Goal: Task Accomplishment & Management: Use online tool/utility

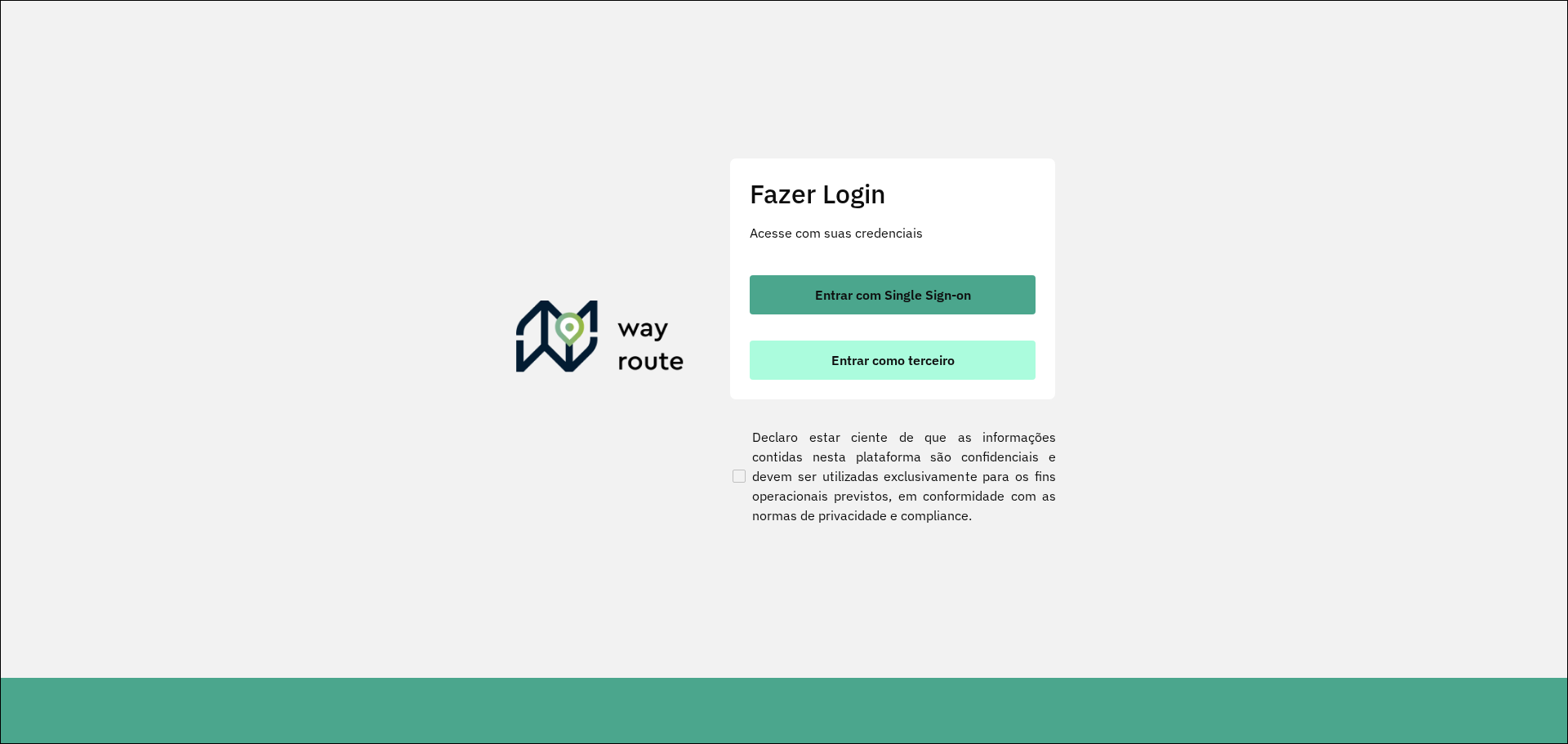
click at [860, 361] on span "Entrar como terceiro" at bounding box center [893, 360] width 124 height 13
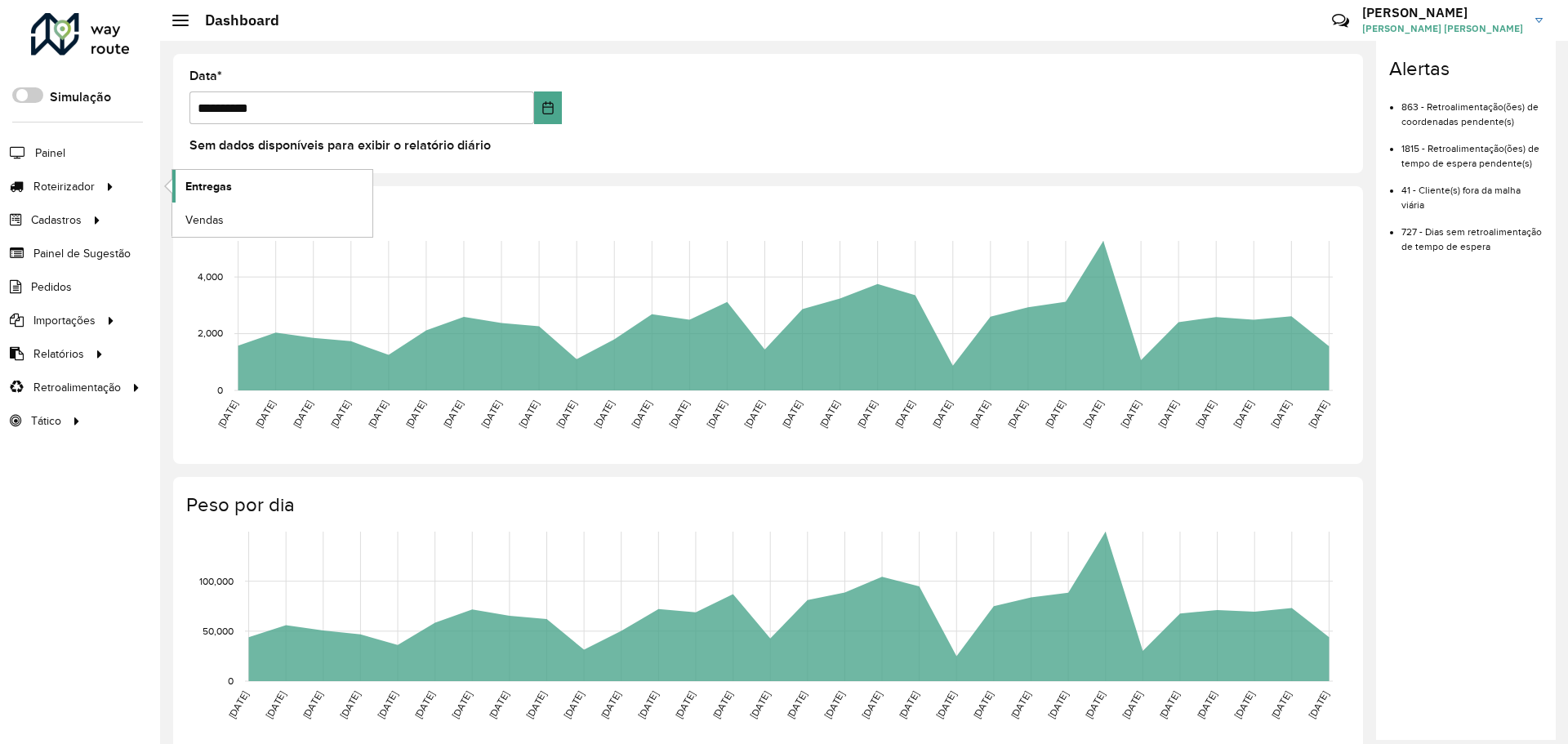
click at [248, 187] on link "Entregas" at bounding box center [272, 186] width 200 height 32
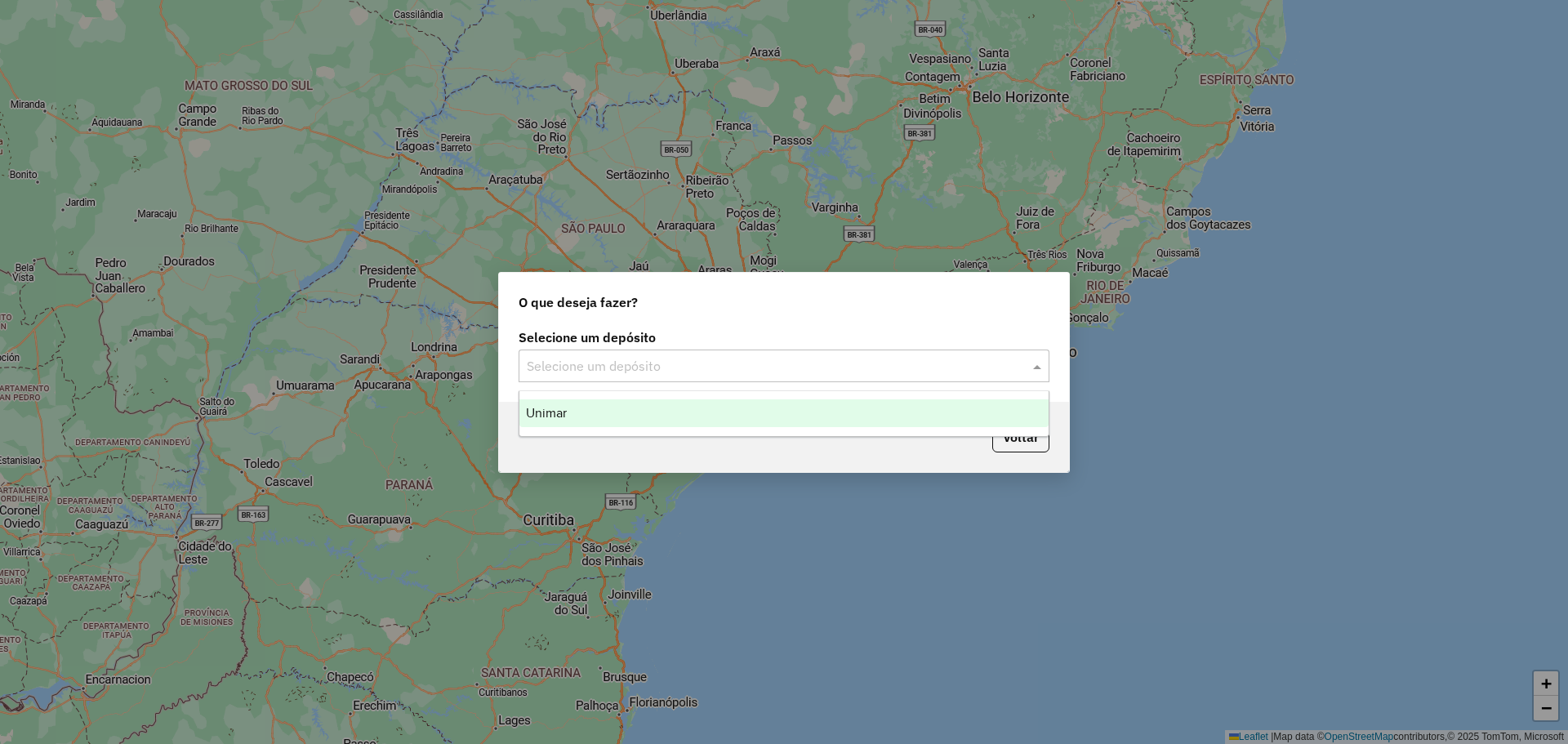
click at [656, 363] on input "text" at bounding box center [767, 367] width 482 height 20
click at [557, 407] on span "Unimar" at bounding box center [546, 412] width 41 height 14
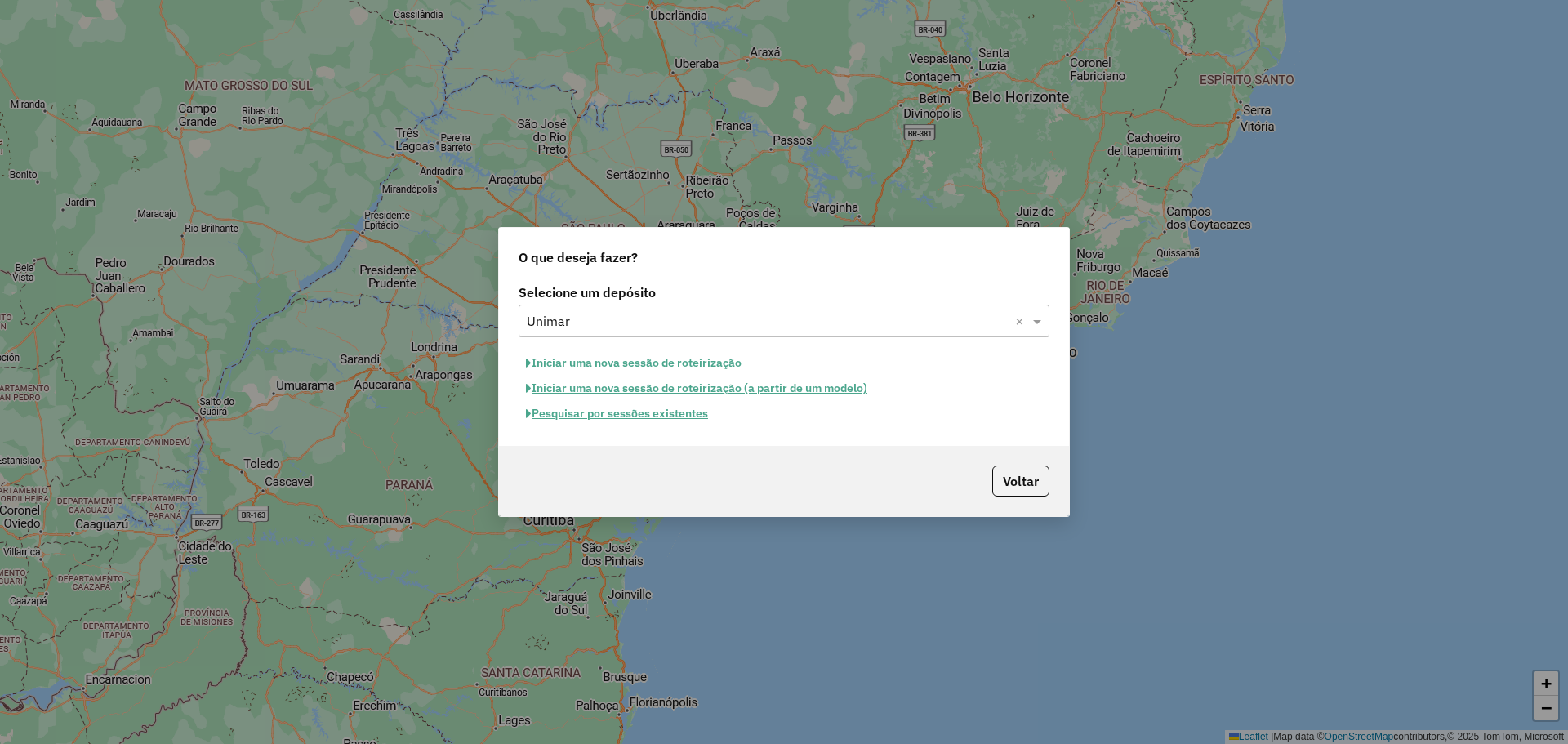
click at [645, 363] on button "Iniciar uma nova sessão de roteirização" at bounding box center [634, 362] width 231 height 26
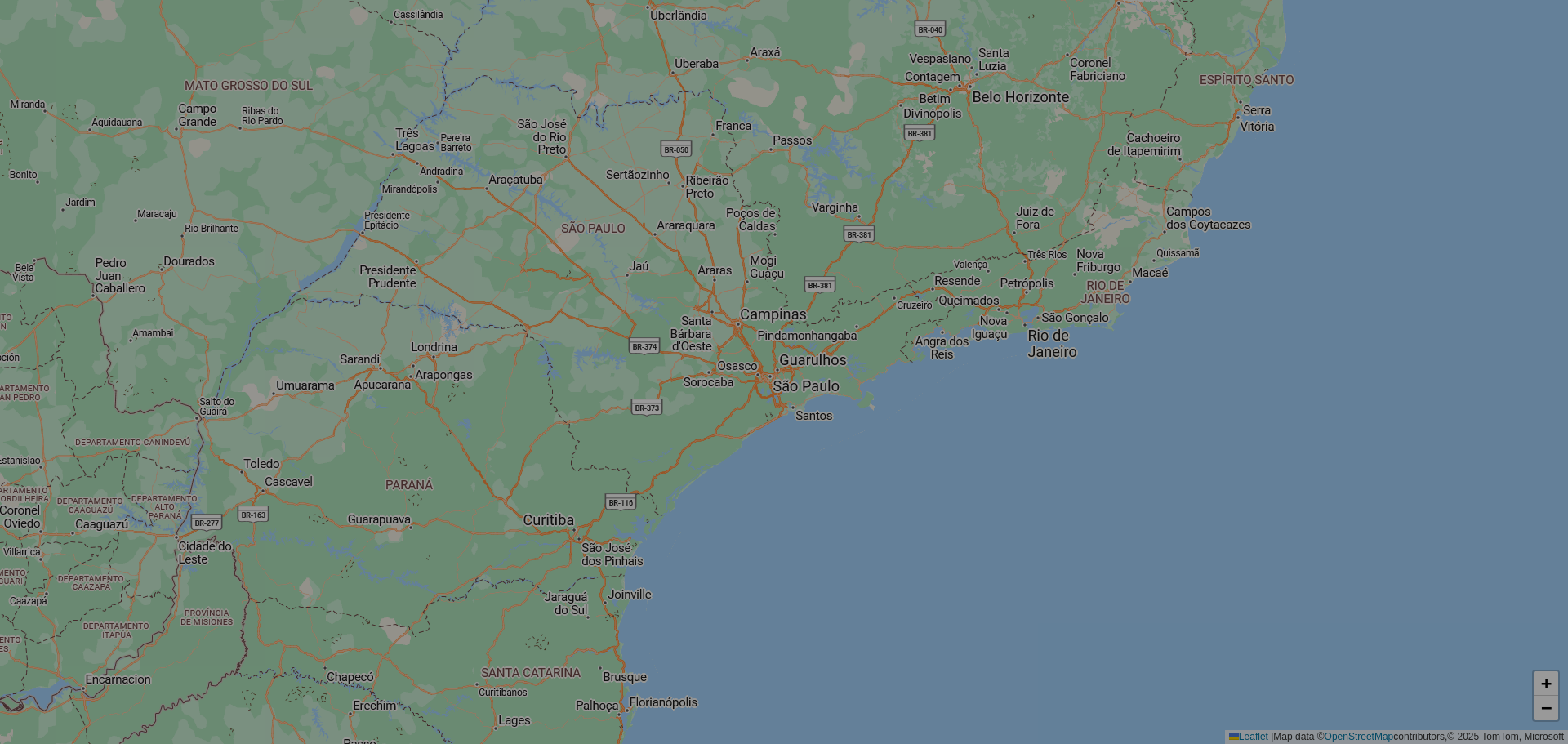
select select "*"
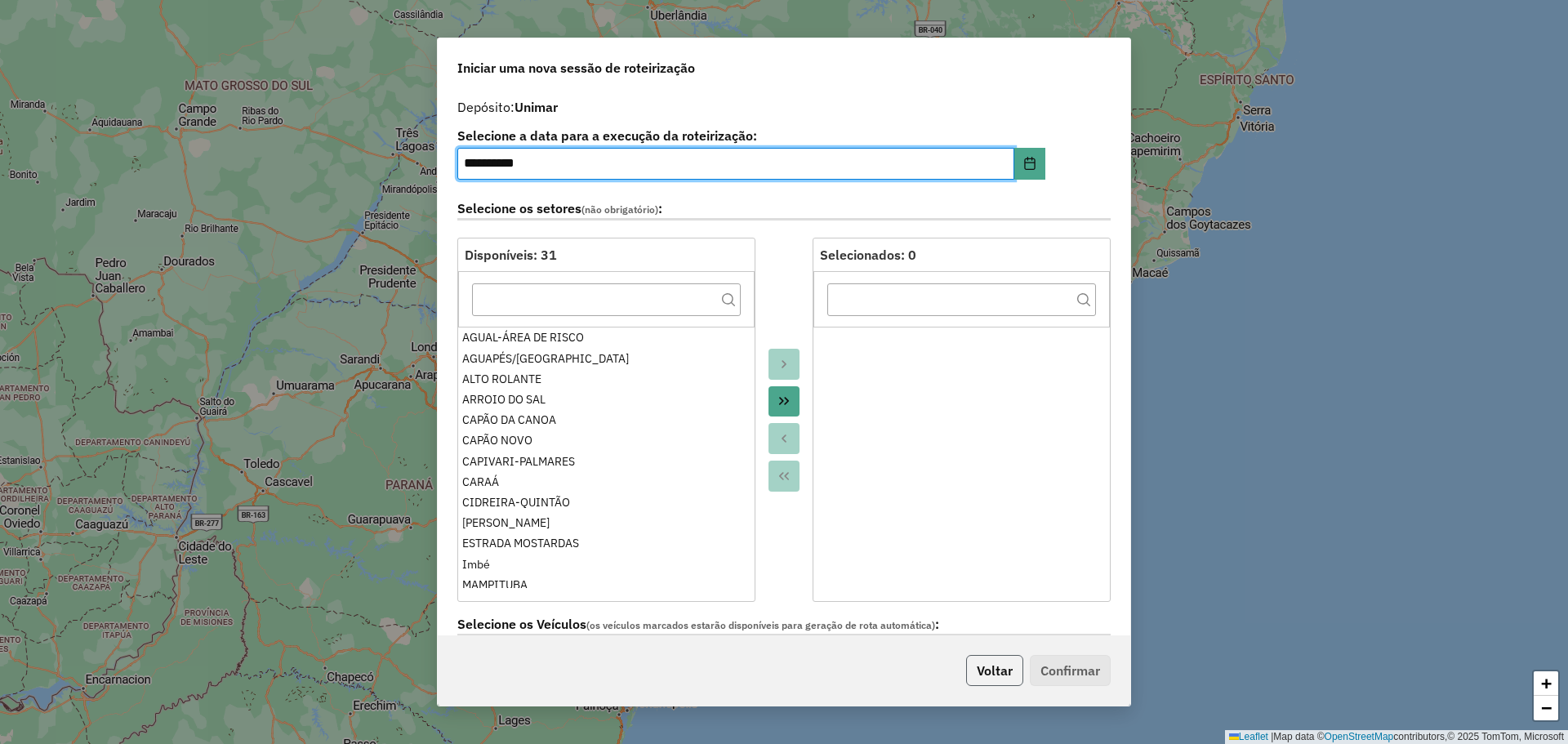
click at [1001, 673] on button "Voltar" at bounding box center [994, 669] width 57 height 31
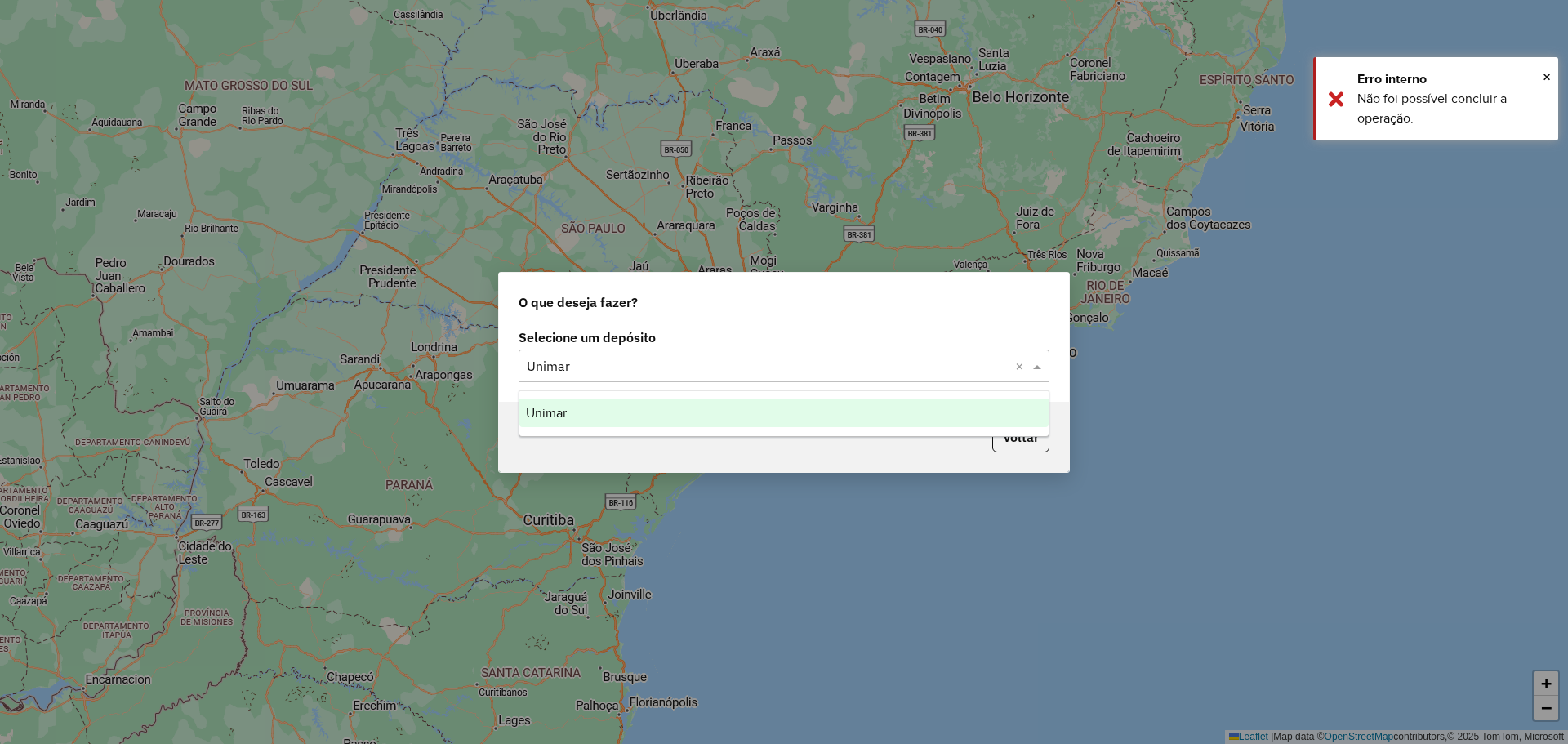
click at [693, 360] on input "text" at bounding box center [767, 367] width 482 height 20
click at [584, 411] on div "Unimar" at bounding box center [784, 412] width 529 height 27
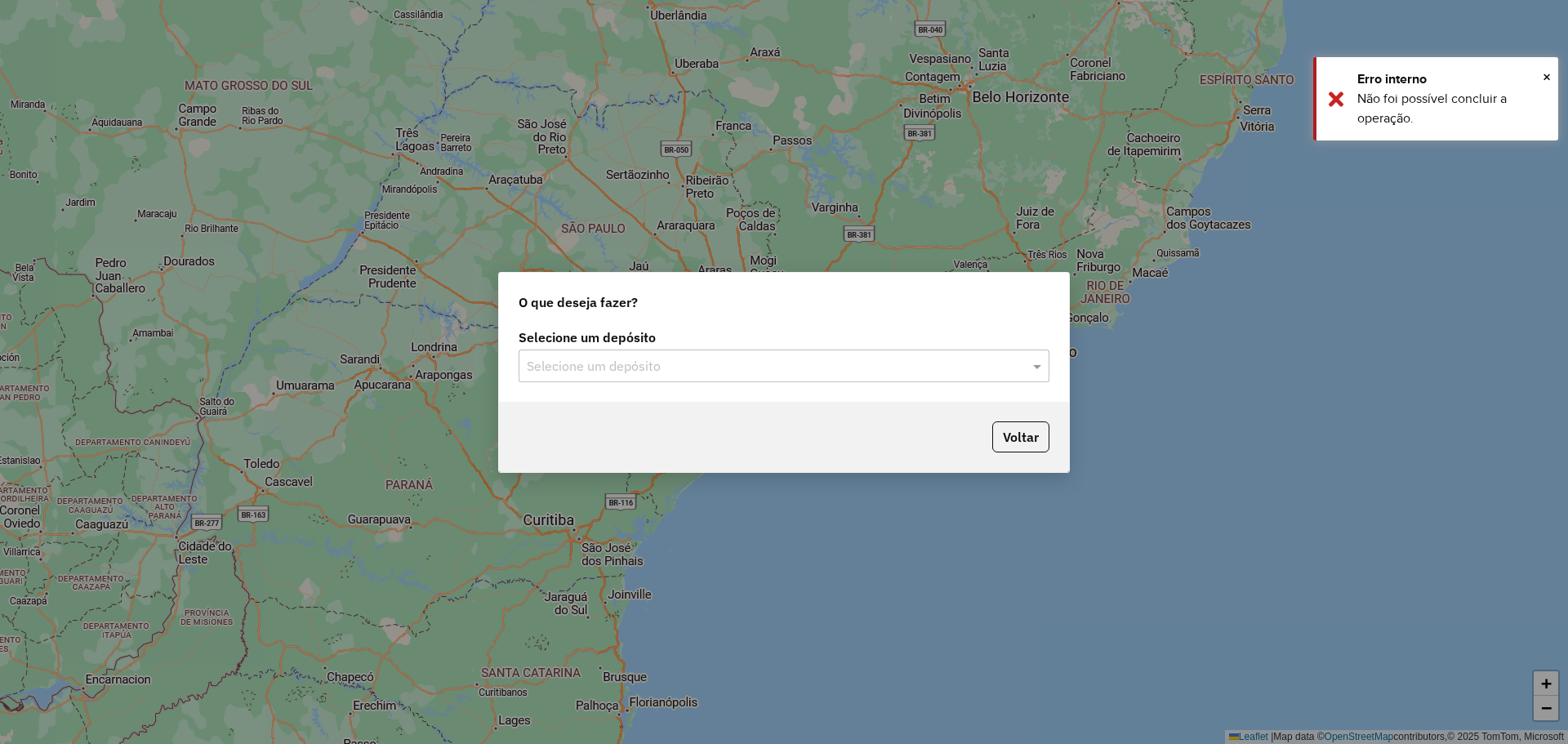
click at [597, 357] on input "text" at bounding box center [767, 367] width 482 height 20
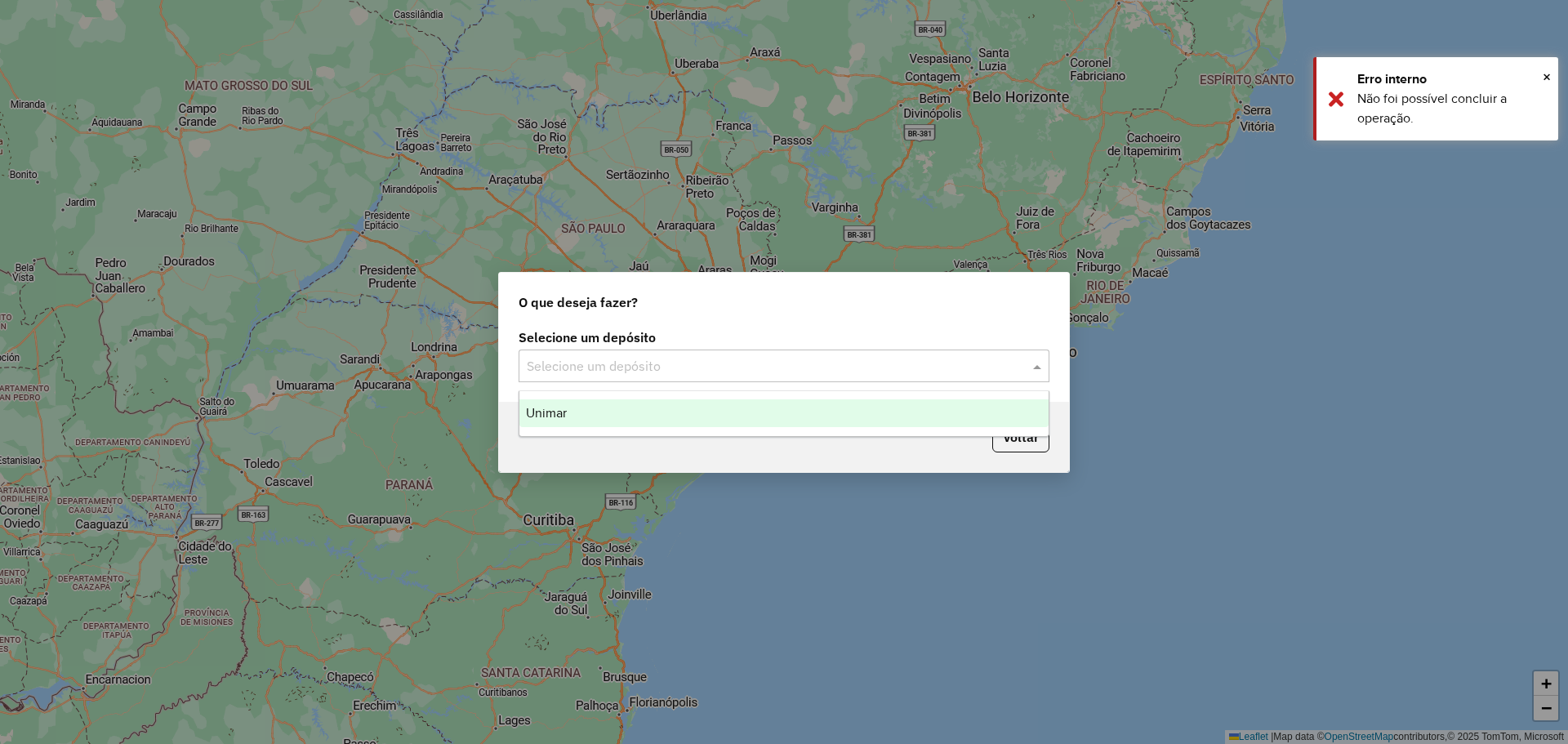
click at [1025, 453] on div "Voltar" at bounding box center [783, 436] width 570 height 71
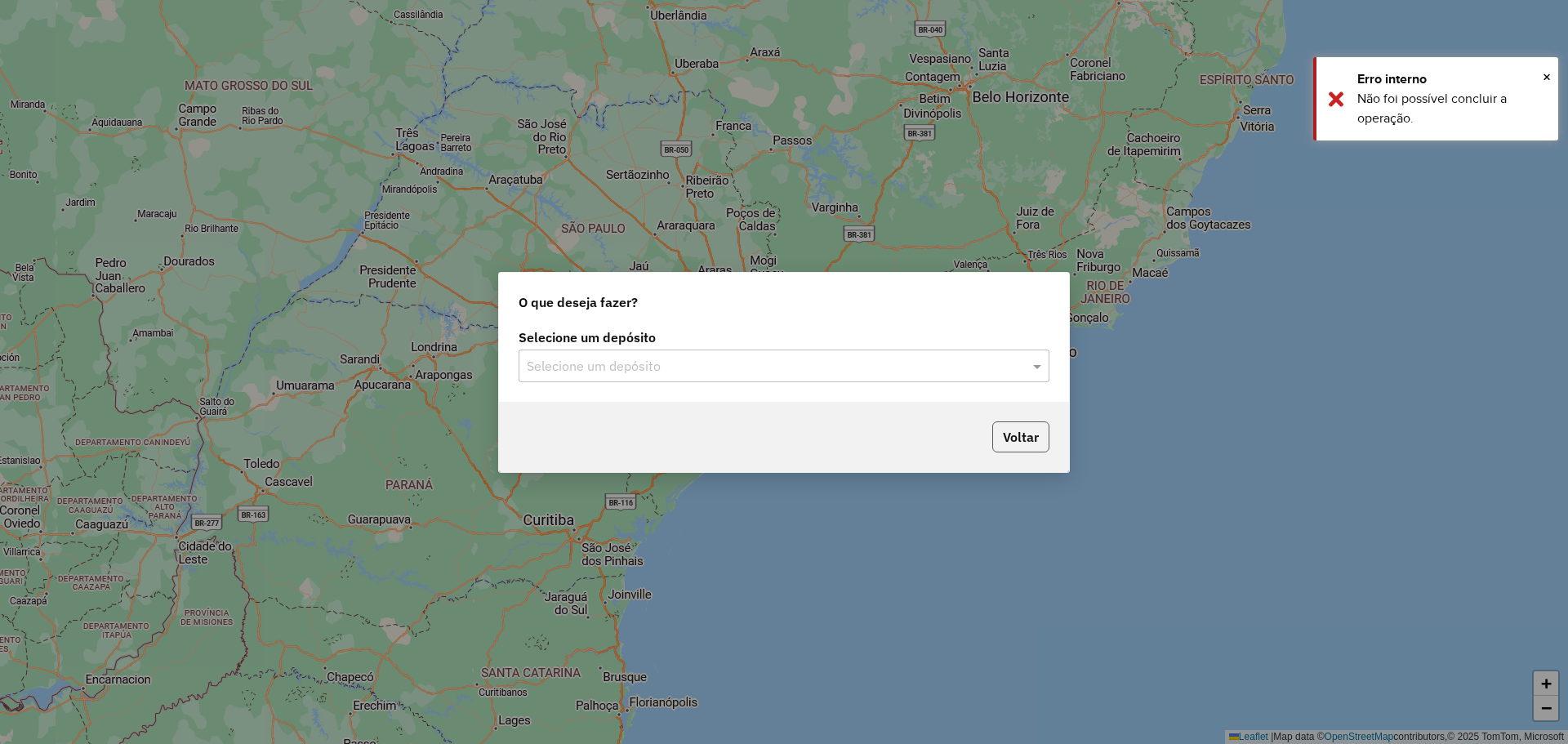
click at [1027, 442] on button "Voltar" at bounding box center [1020, 436] width 57 height 31
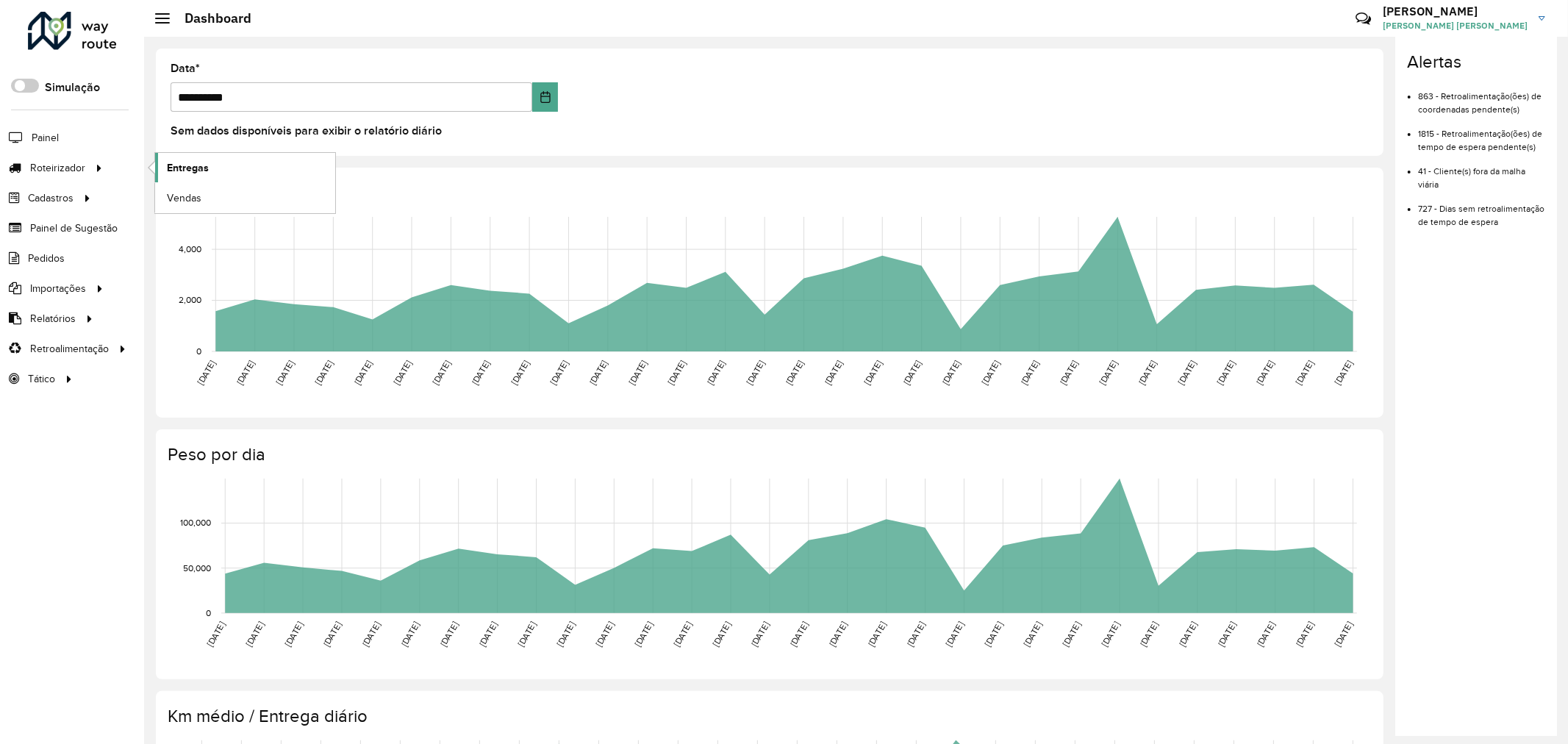
click at [215, 169] on link "Entregas" at bounding box center [245, 167] width 180 height 29
click at [1411, 16] on img at bounding box center [1542, 19] width 7 height 4
click at [1411, 155] on span at bounding box center [1520, 162] width 28 height 14
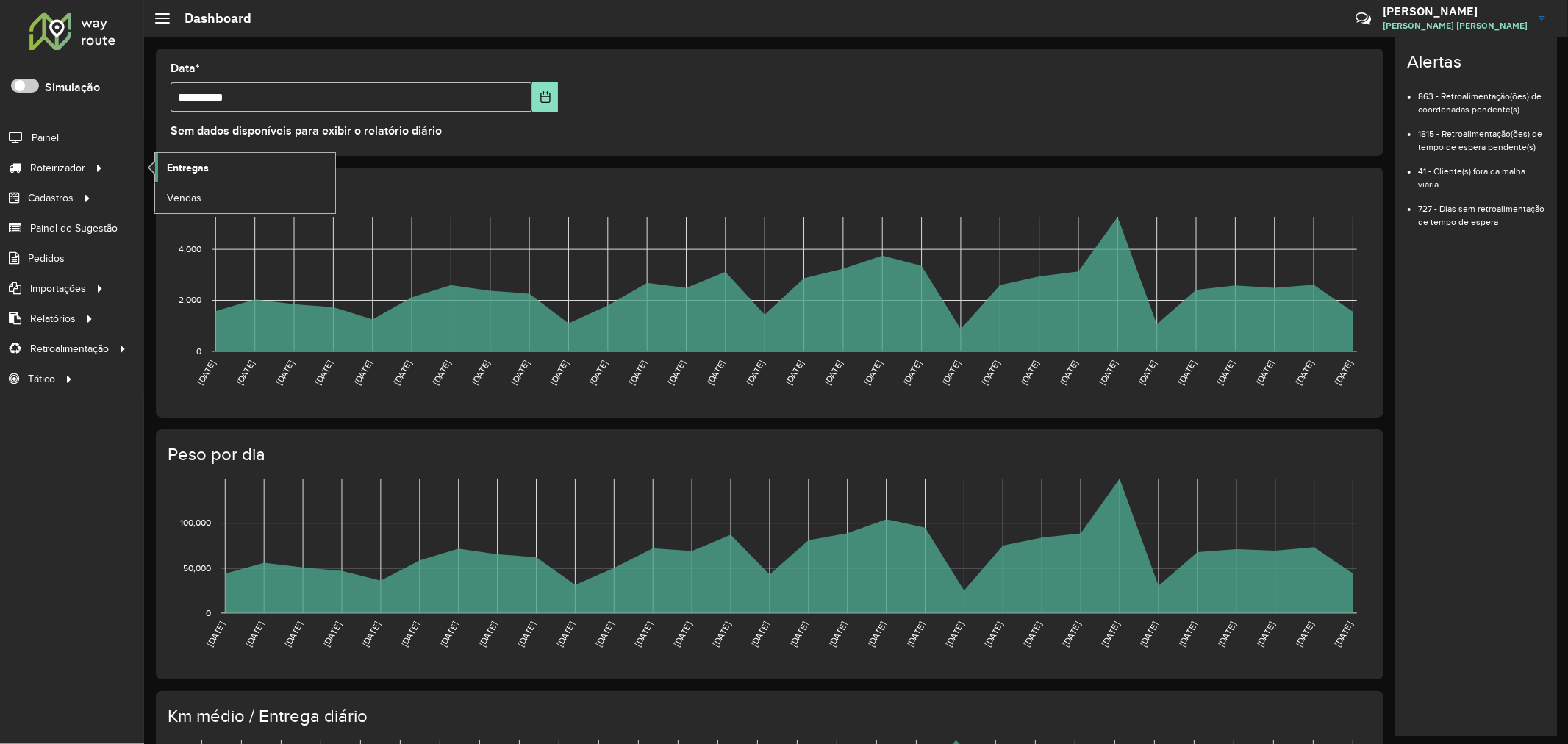
click at [223, 165] on link "Entregas" at bounding box center [245, 167] width 180 height 29
click at [173, 170] on span "Entregas" at bounding box center [188, 168] width 42 height 16
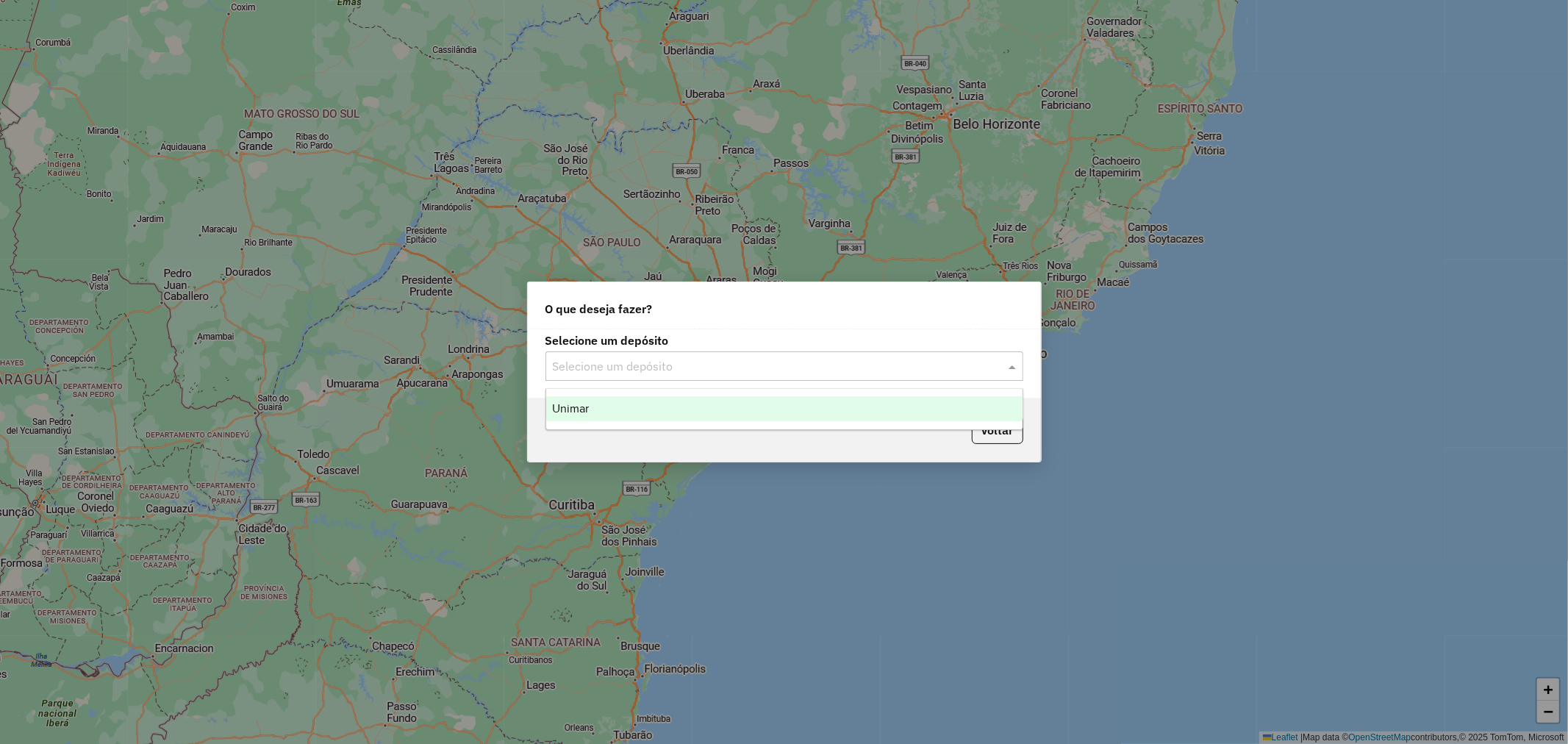
click at [687, 368] on input "text" at bounding box center [769, 367] width 434 height 18
click at [704, 415] on div "Unimar" at bounding box center [784, 408] width 477 height 25
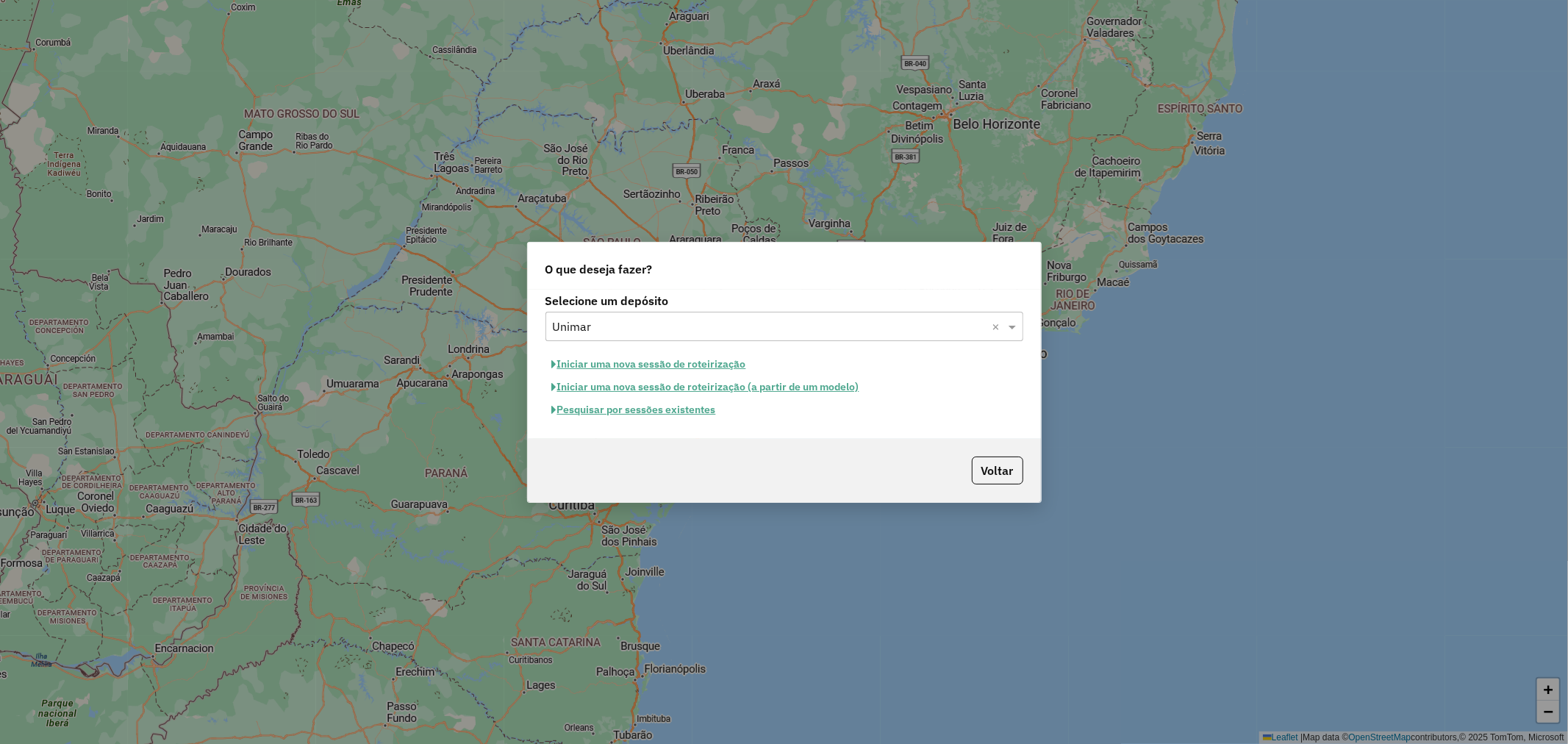
click at [638, 413] on button "Pesquisar por sessões existentes" at bounding box center [633, 409] width 177 height 23
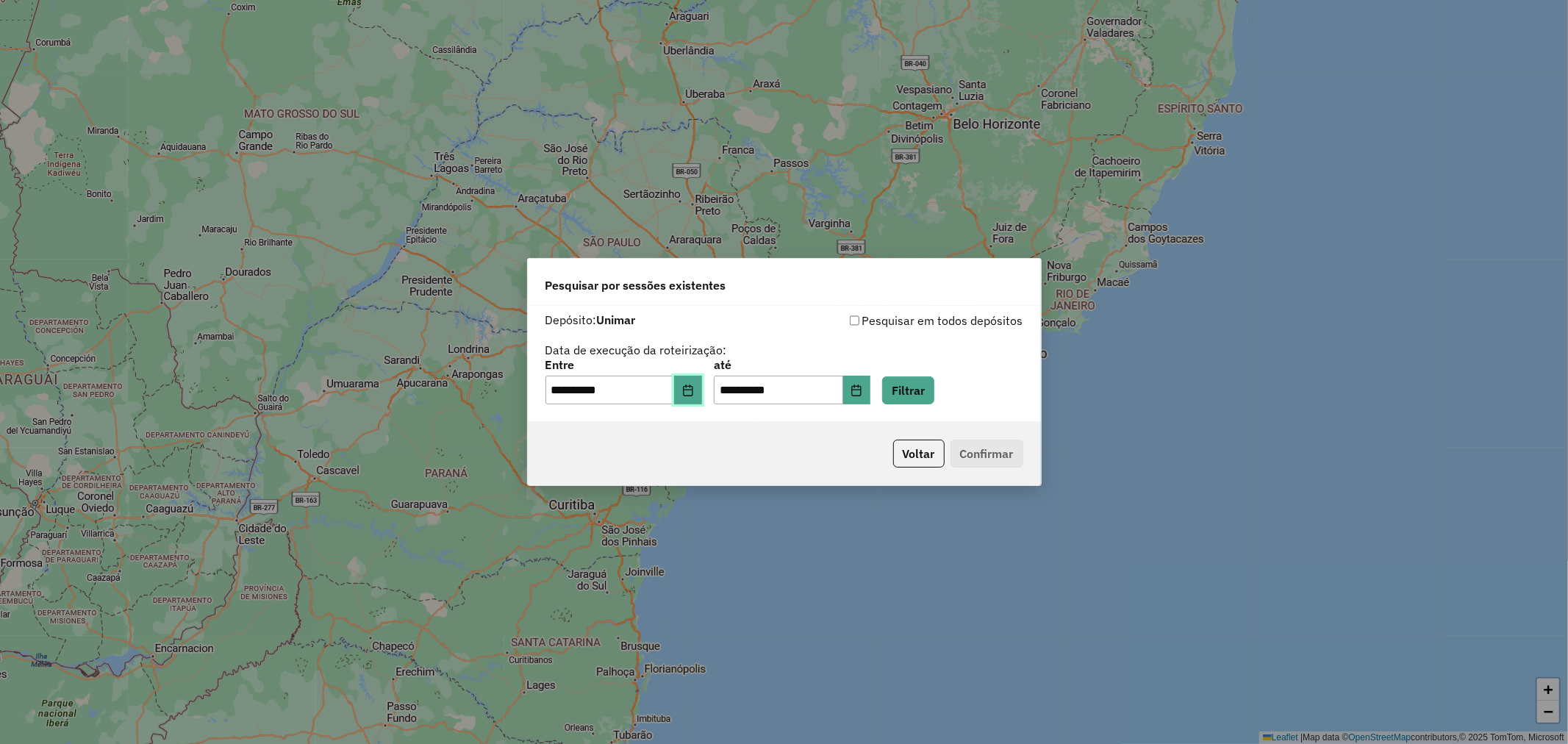
click at [685, 392] on button "Choose Date" at bounding box center [687, 390] width 28 height 29
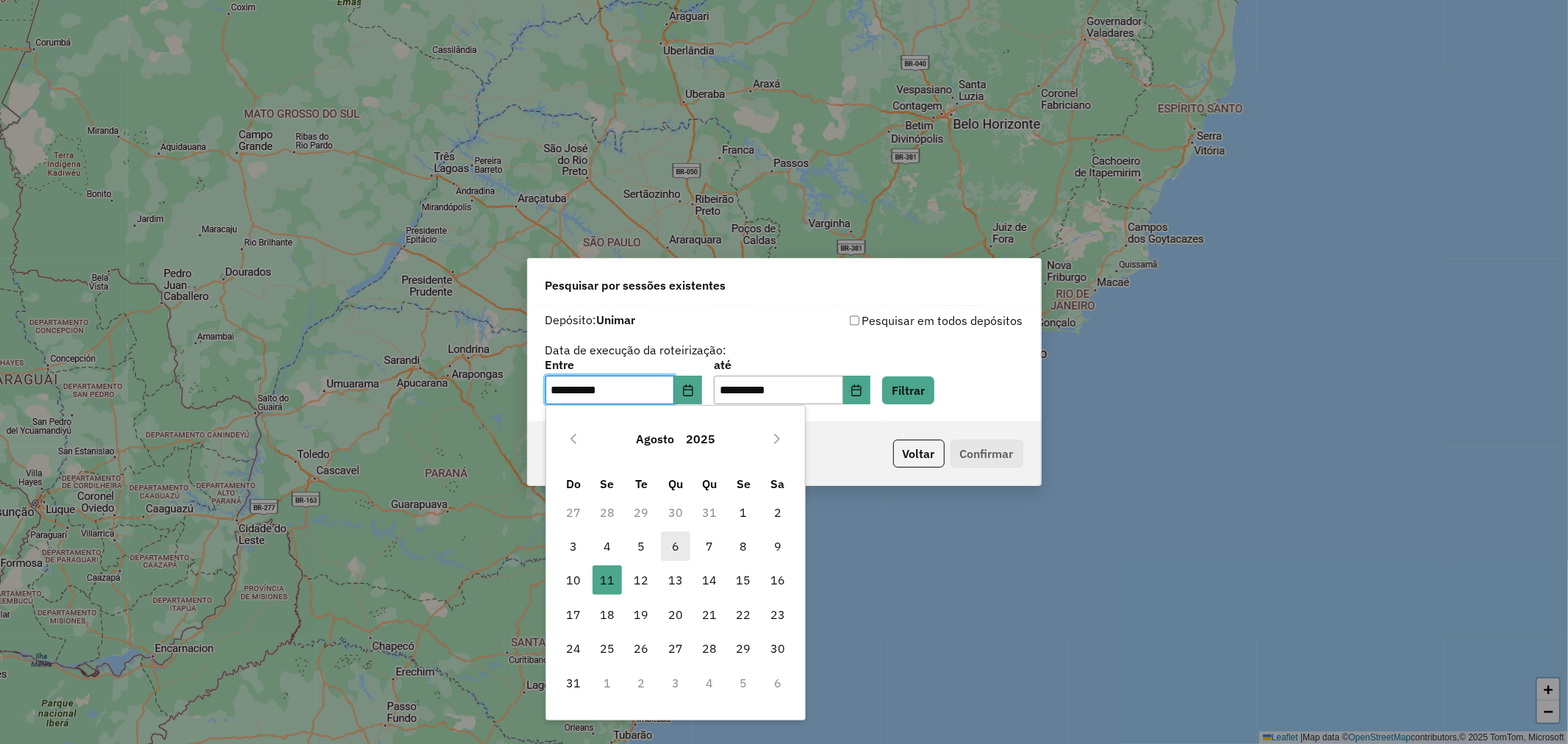
click at [676, 551] on span "6" at bounding box center [675, 546] width 29 height 29
type input "**********"
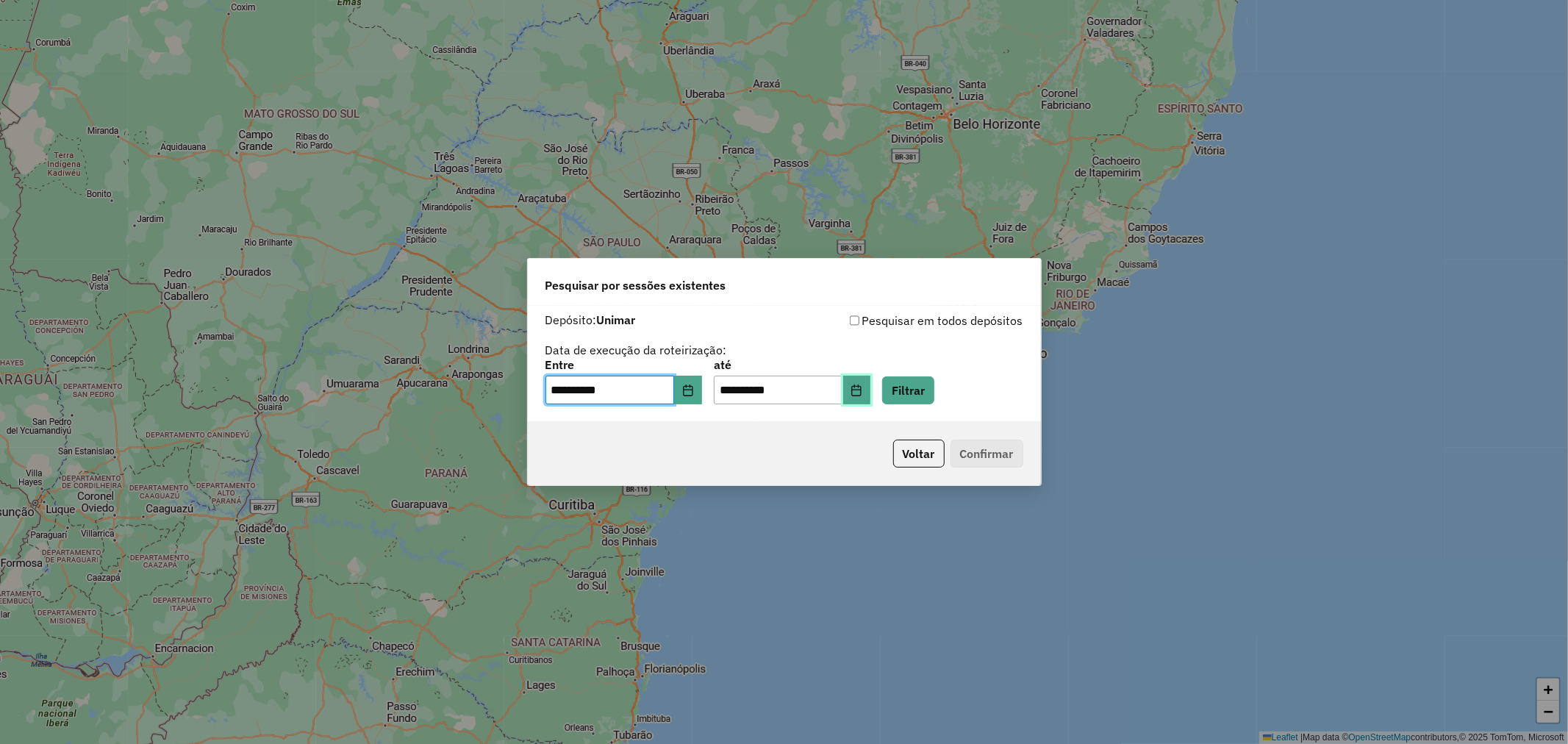
click at [871, 390] on button "Choose Date" at bounding box center [857, 390] width 28 height 29
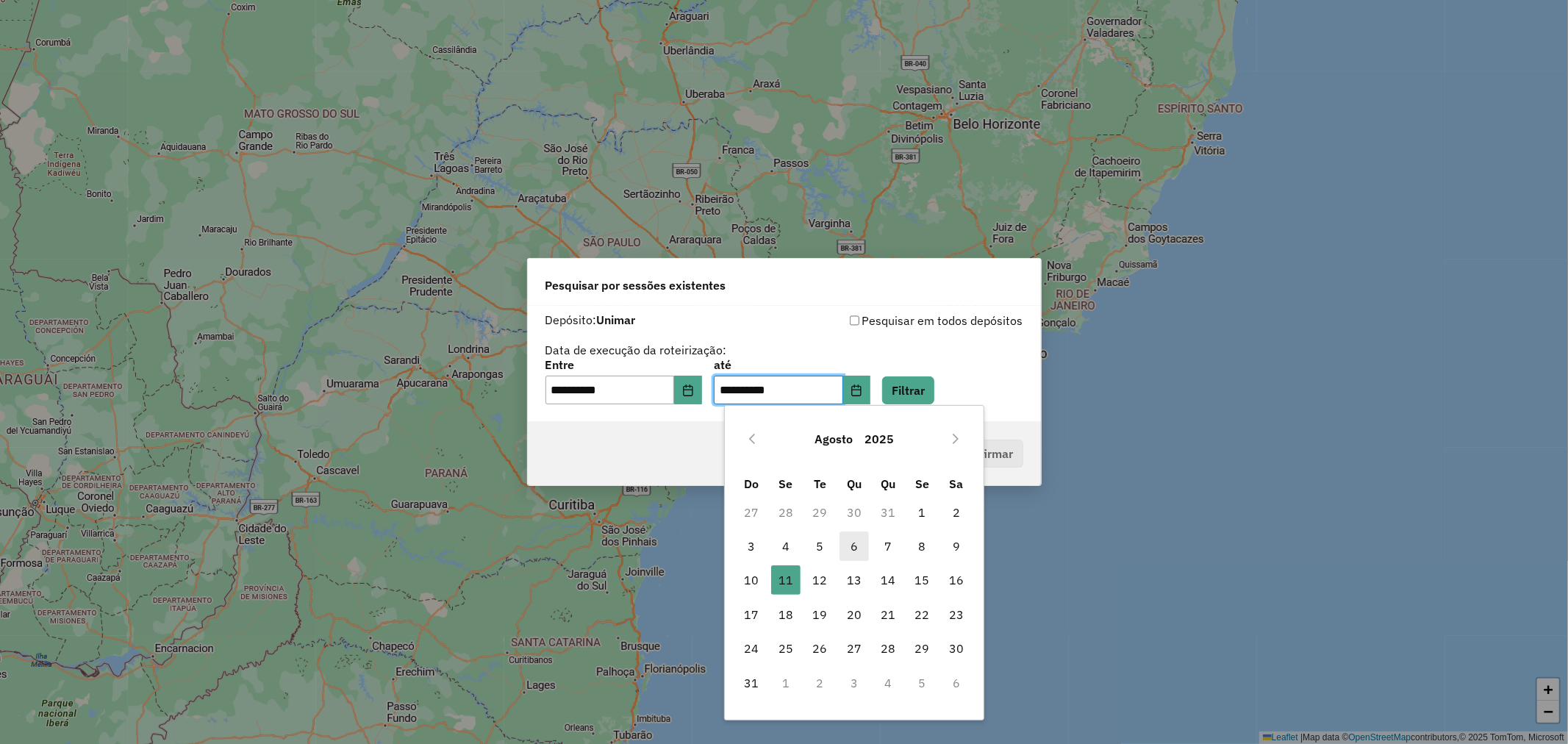
click at [846, 547] on span "6" at bounding box center [854, 546] width 29 height 29
type input "**********"
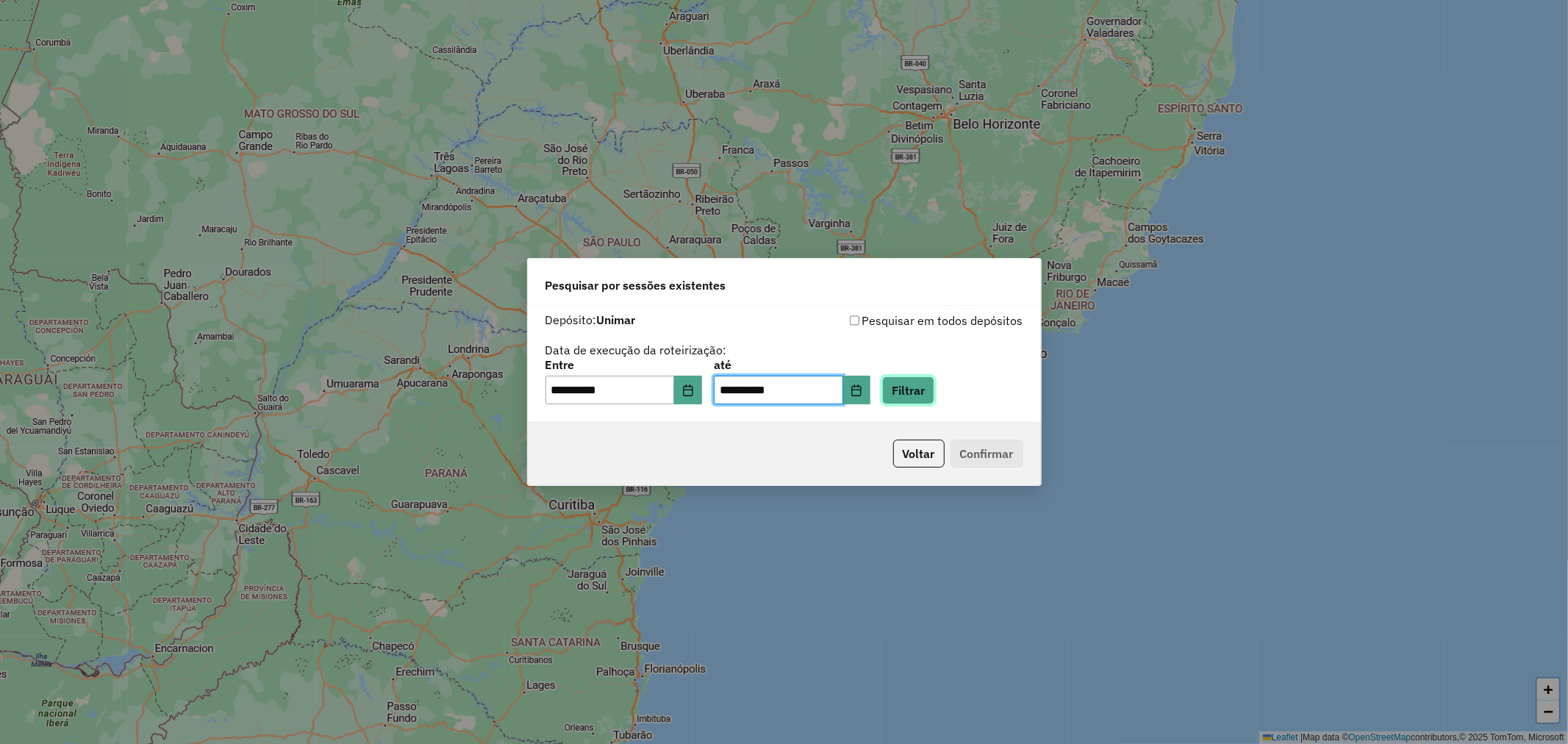
click at [935, 394] on button "Filtrar" at bounding box center [908, 390] width 52 height 28
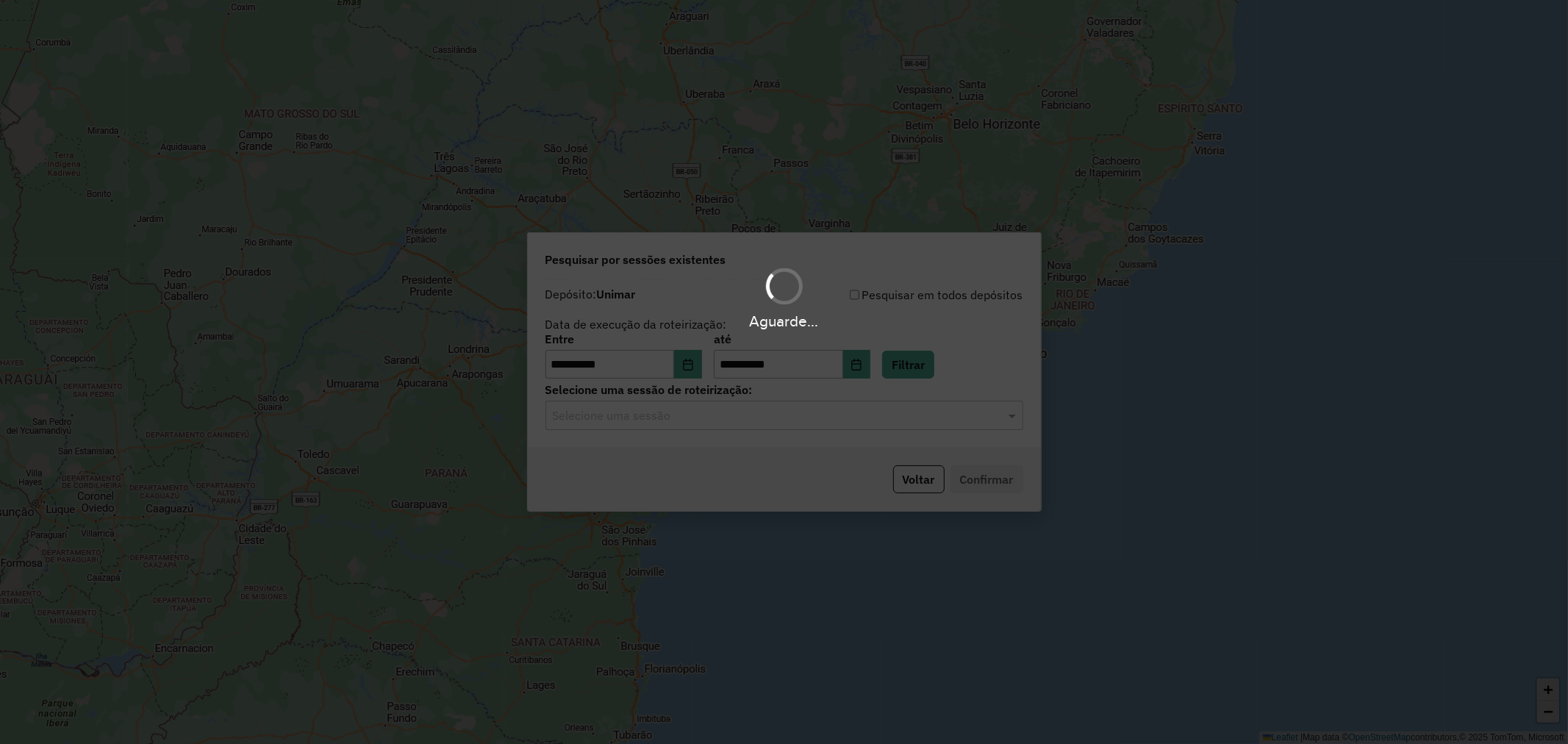
click at [766, 412] on hb-app "**********" at bounding box center [784, 372] width 1568 height 744
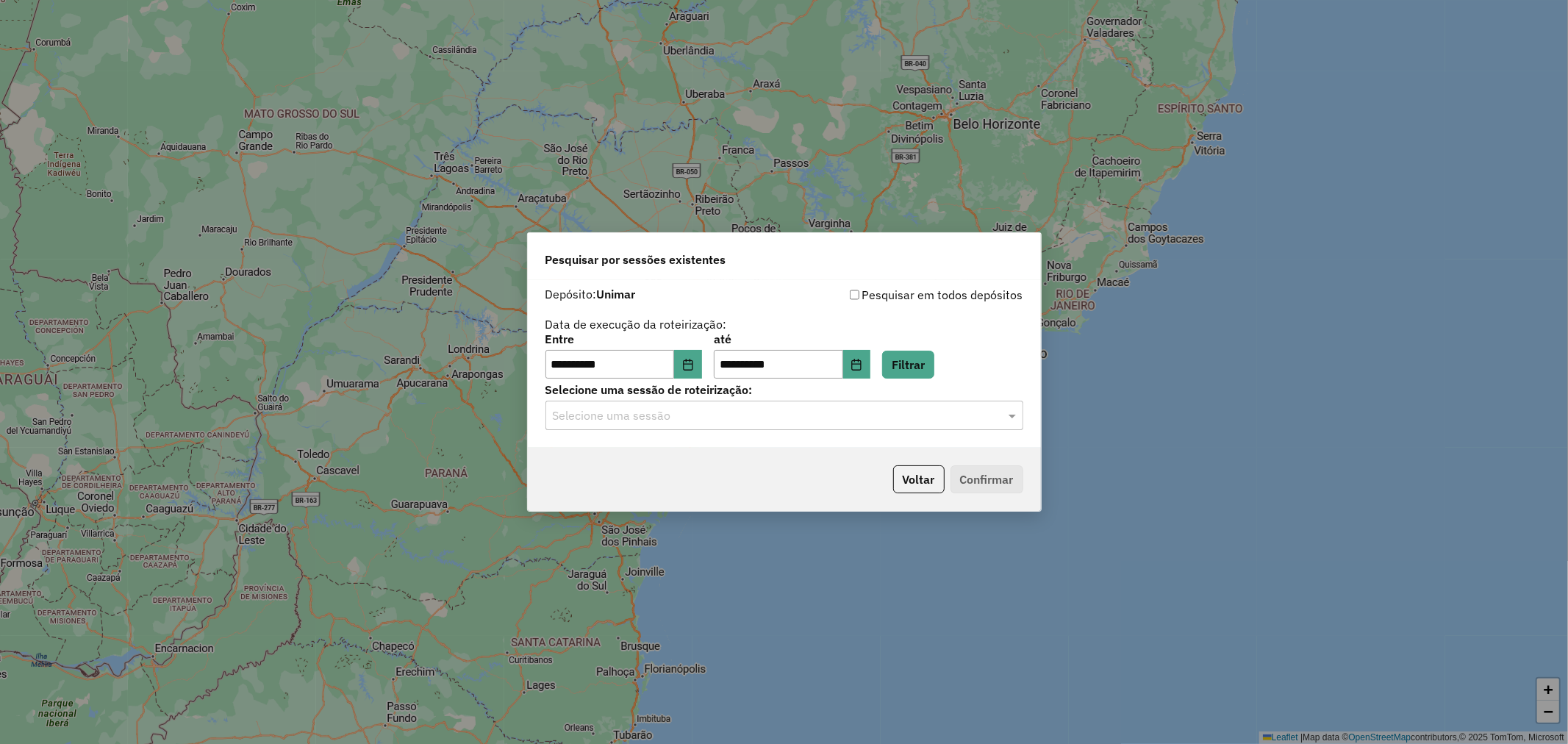
click at [752, 414] on input "text" at bounding box center [769, 416] width 434 height 18
click at [697, 452] on div "975445 - 06/08/2025 18:01" at bounding box center [784, 458] width 477 height 25
click at [988, 487] on button "Confirmar" at bounding box center [987, 479] width 72 height 28
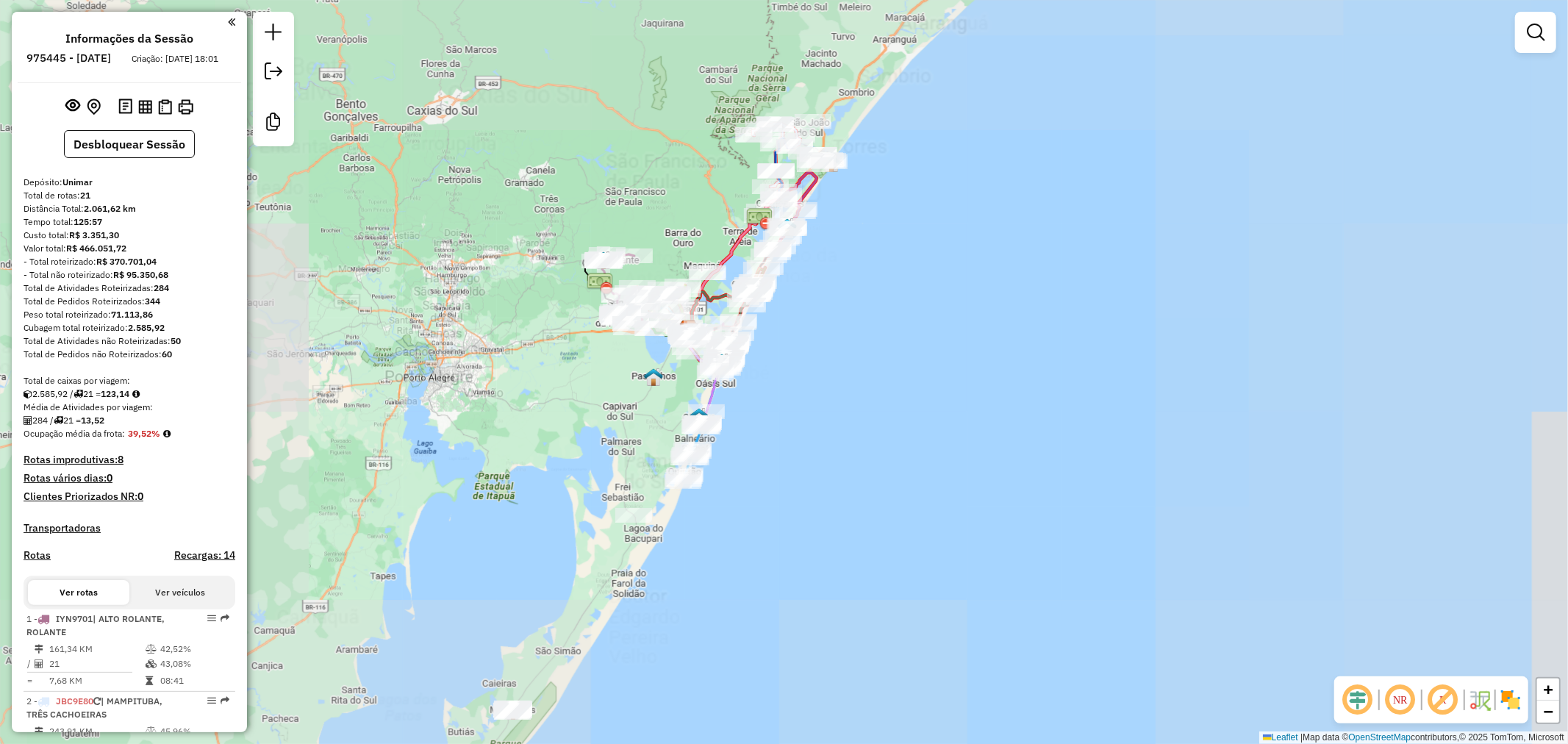
drag, startPoint x: 880, startPoint y: 376, endPoint x: 917, endPoint y: 343, distance: 49.6
click at [919, 340] on div "Janela de atendimento Grade de atendimento Capacidade Transportadoras Veículos …" at bounding box center [784, 372] width 1568 height 744
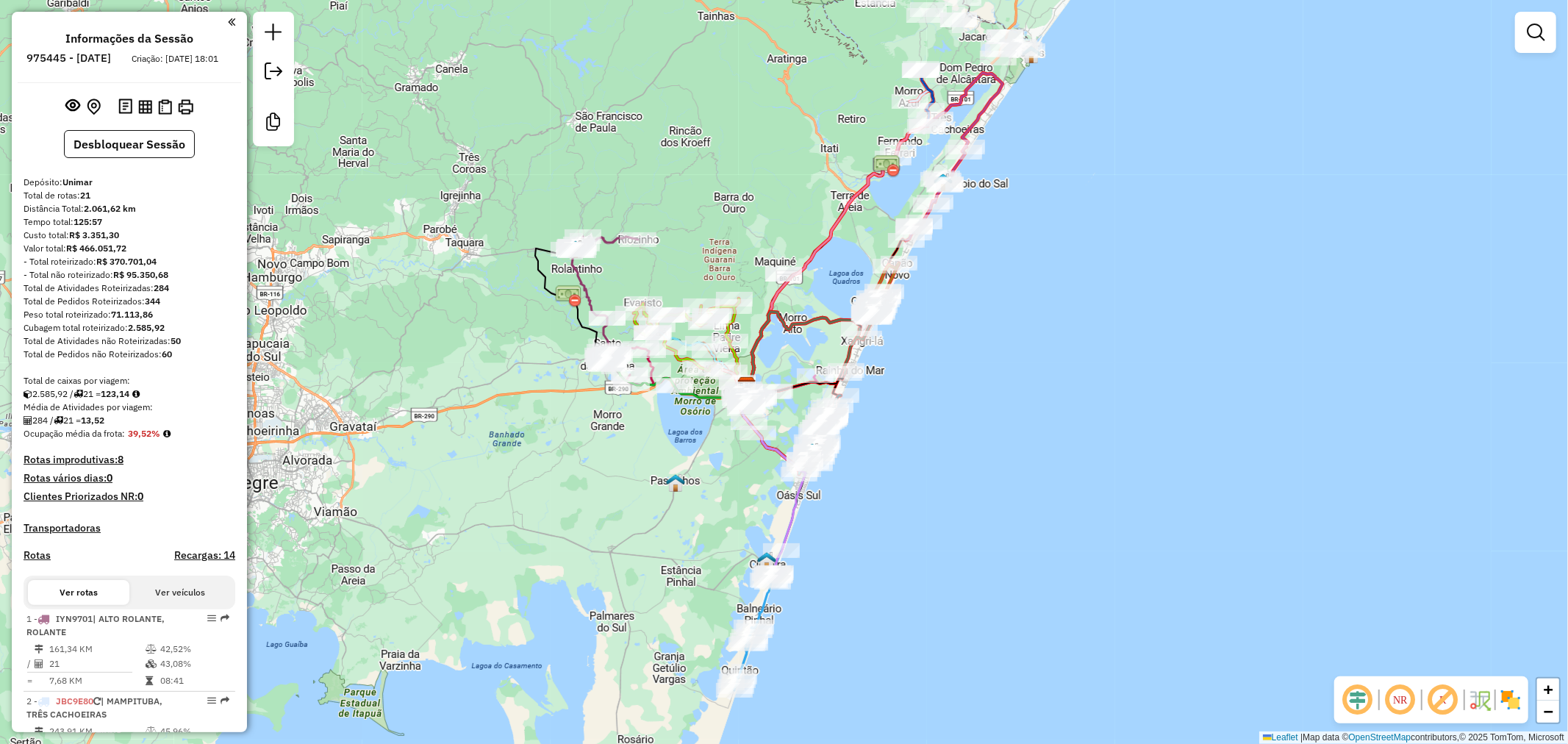
drag, startPoint x: 737, startPoint y: 417, endPoint x: 731, endPoint y: 456, distance: 39.5
click at [731, 456] on div "Janela de atendimento Grade de atendimento Capacidade Transportadoras Veículos …" at bounding box center [784, 372] width 1568 height 744
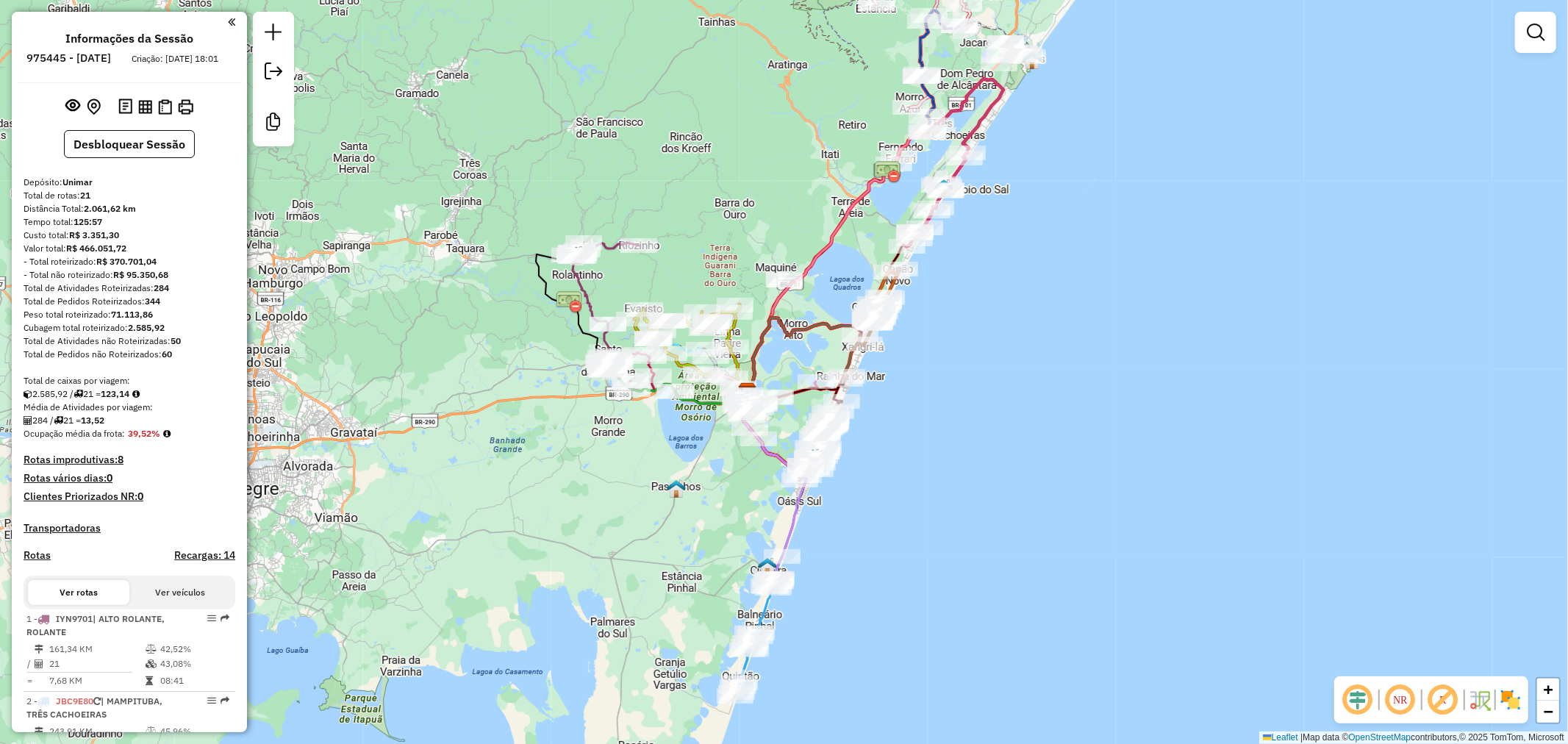
drag, startPoint x: 740, startPoint y: 270, endPoint x: 760, endPoint y: 335, distance: 68.0
click at [763, 329] on div "Rota 9 - Placa JAT5A14 15422 - TENDA LITORAL 1 Rota 20 - Placa JDI4E60 77 - E. …" at bounding box center [784, 372] width 1568 height 744
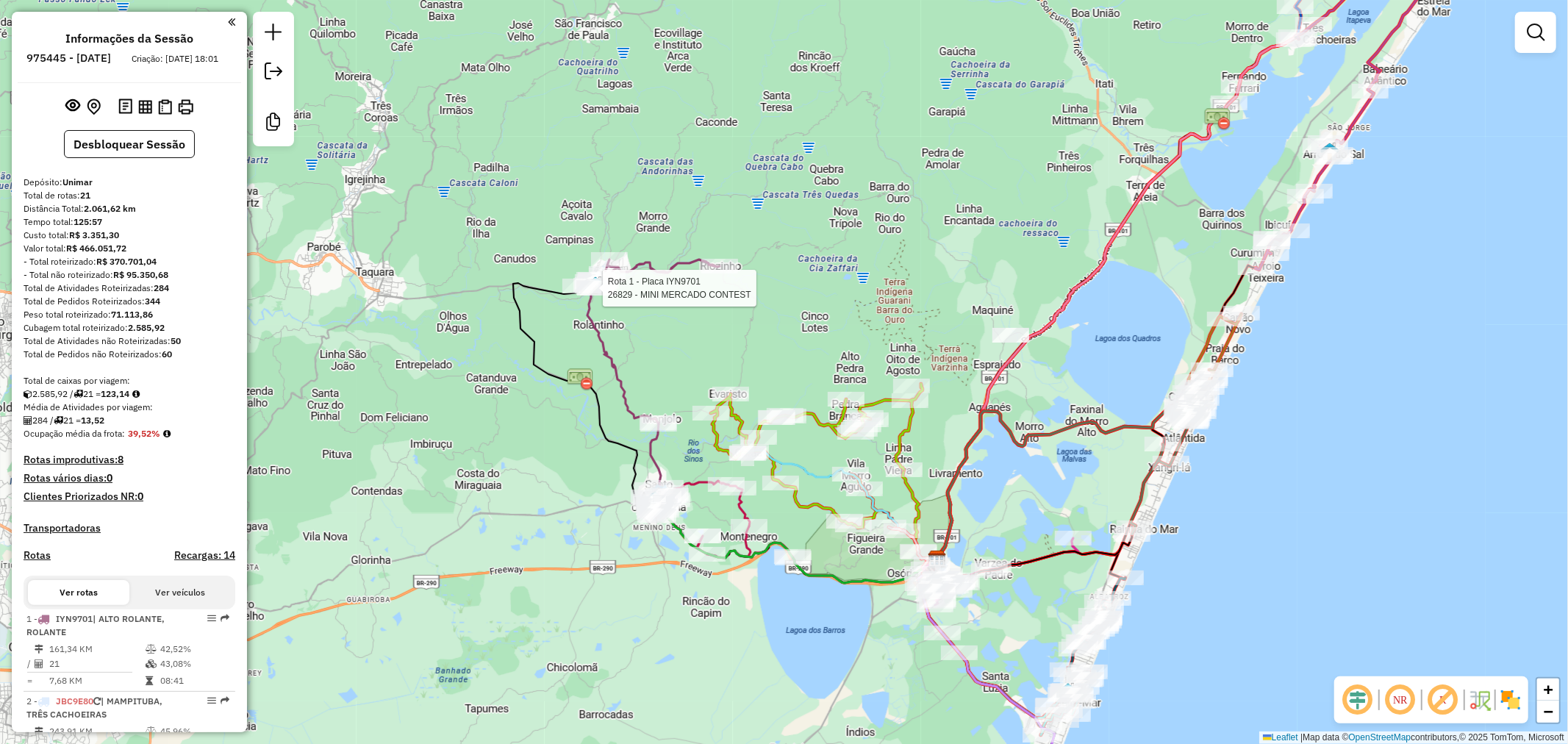
select select "**********"
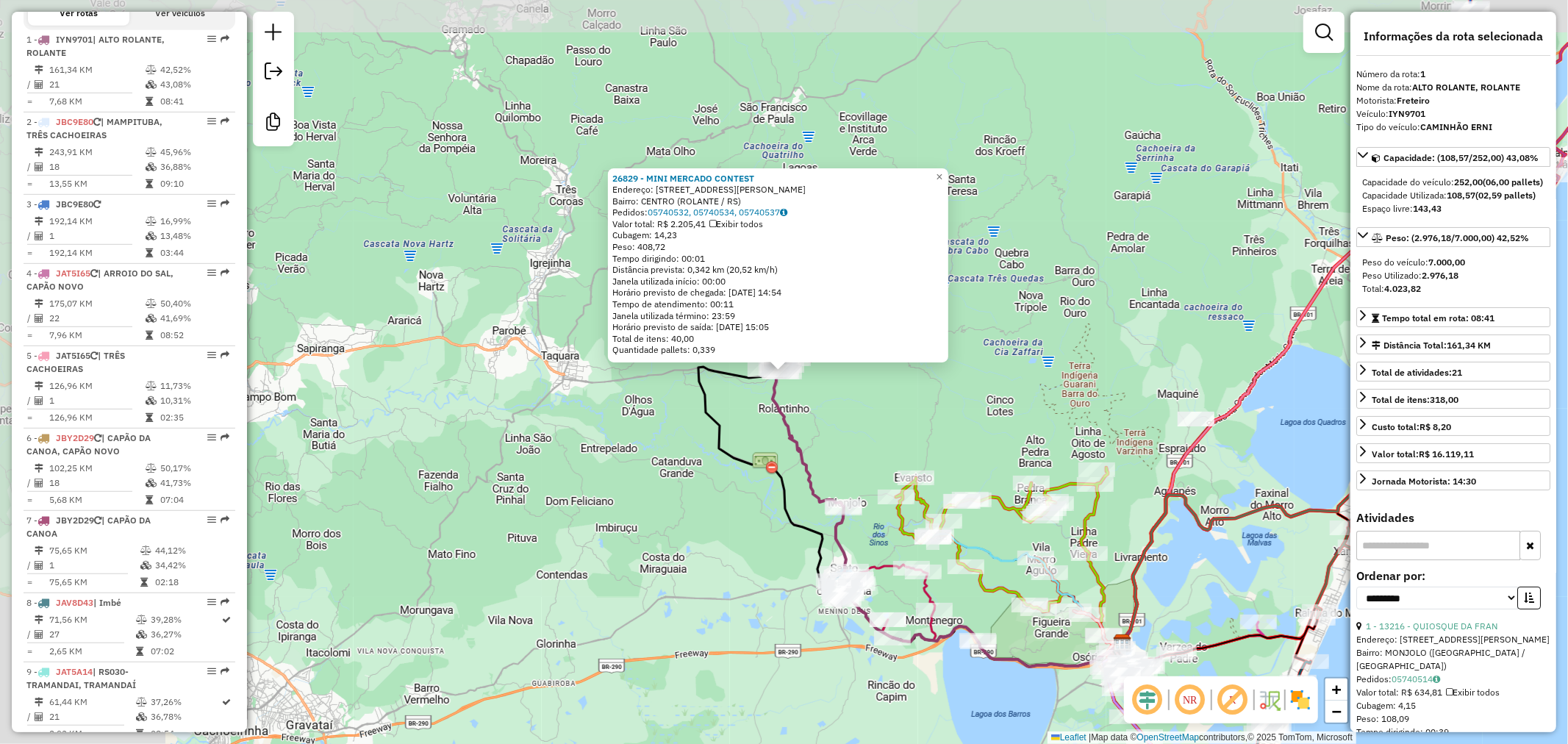
scroll to position [610, 0]
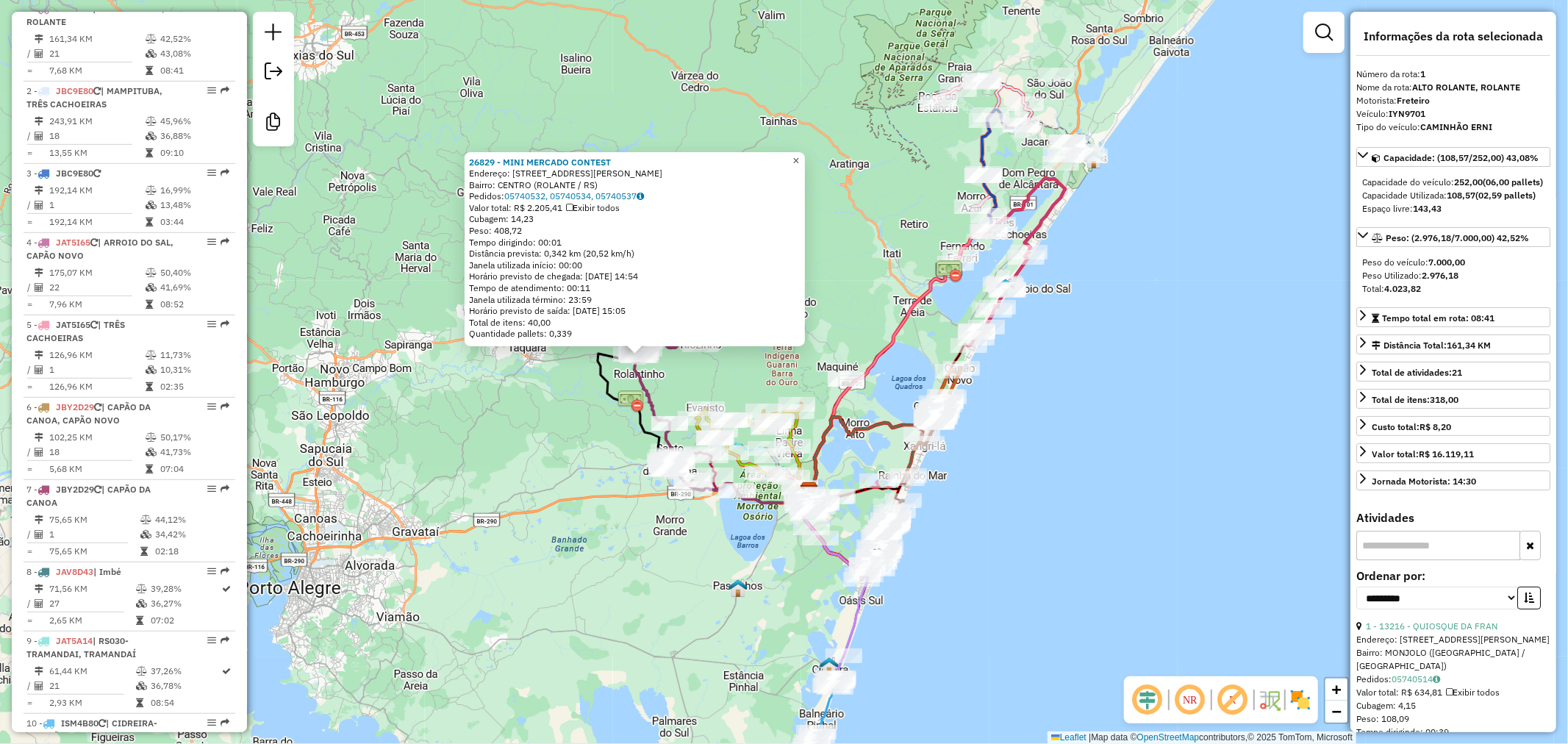
click at [805, 161] on link "×" at bounding box center [796, 161] width 18 height 18
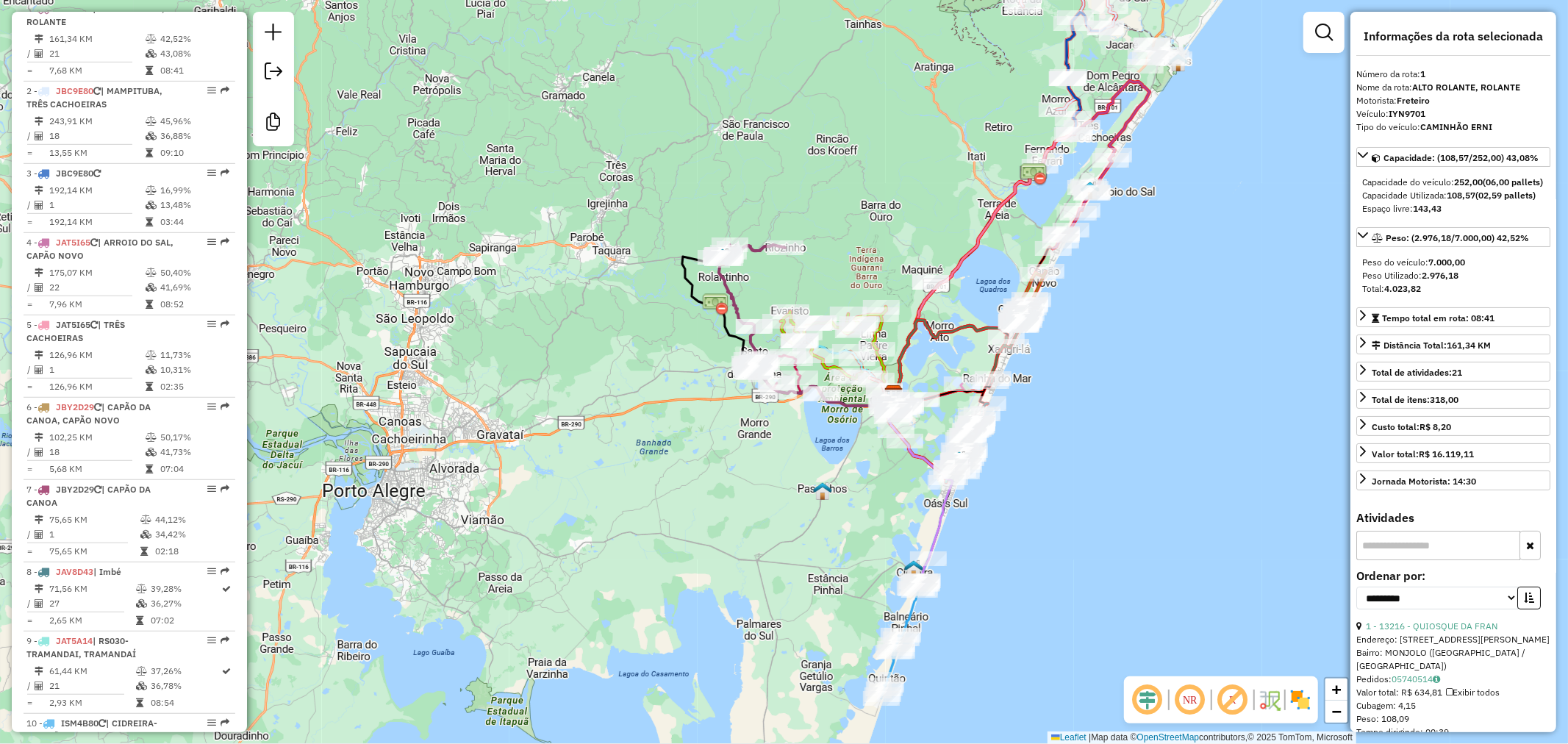
drag, startPoint x: 1056, startPoint y: 353, endPoint x: 1123, endPoint y: 248, distance: 124.6
click at [1123, 248] on div "Janela de atendimento Grade de atendimento Capacidade Transportadoras Veículos …" at bounding box center [784, 372] width 1568 height 744
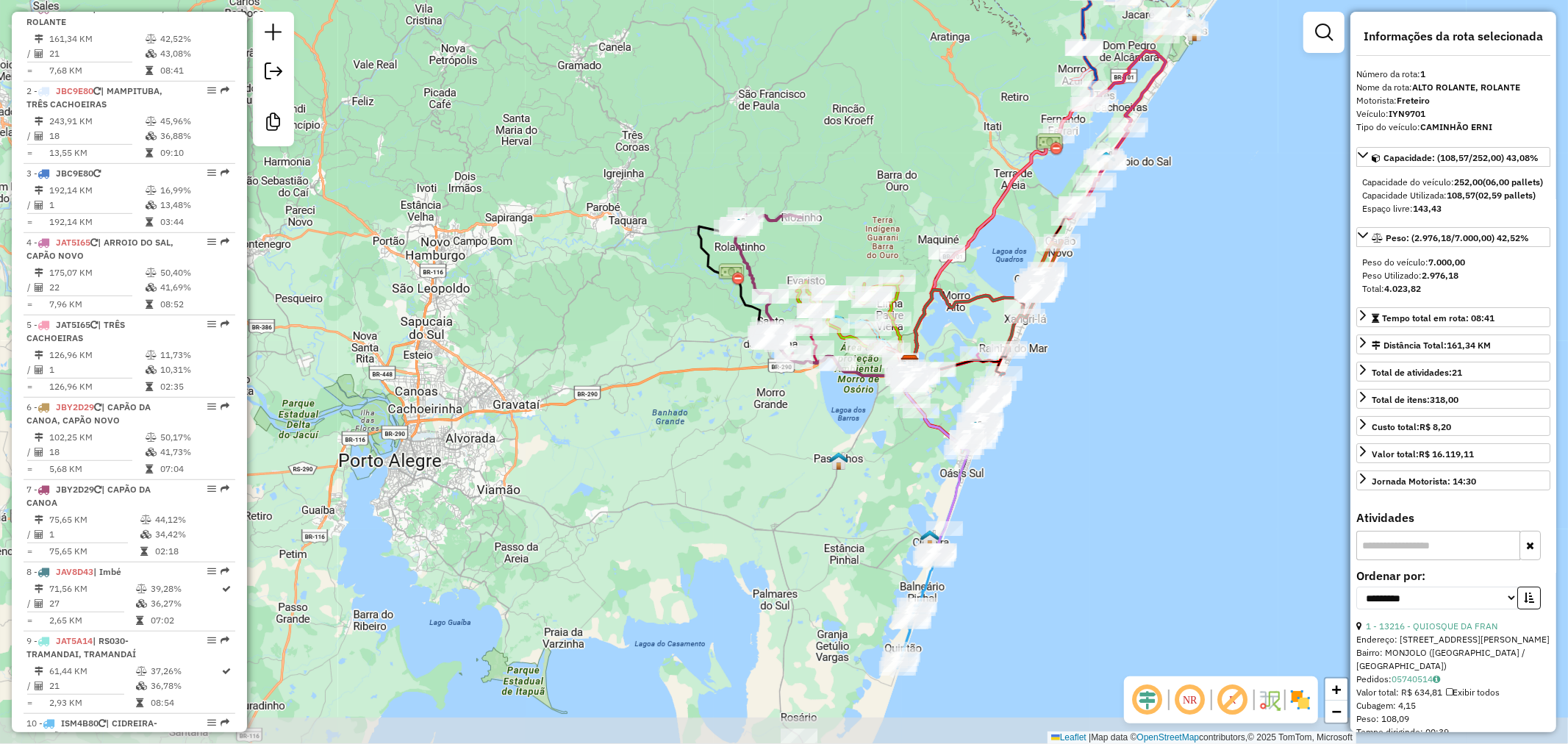
drag, startPoint x: 1070, startPoint y: 382, endPoint x: 1076, endPoint y: 275, distance: 107.2
click at [1076, 273] on div "Janela de atendimento Grade de atendimento Capacidade Transportadoras Veículos …" at bounding box center [784, 372] width 1568 height 744
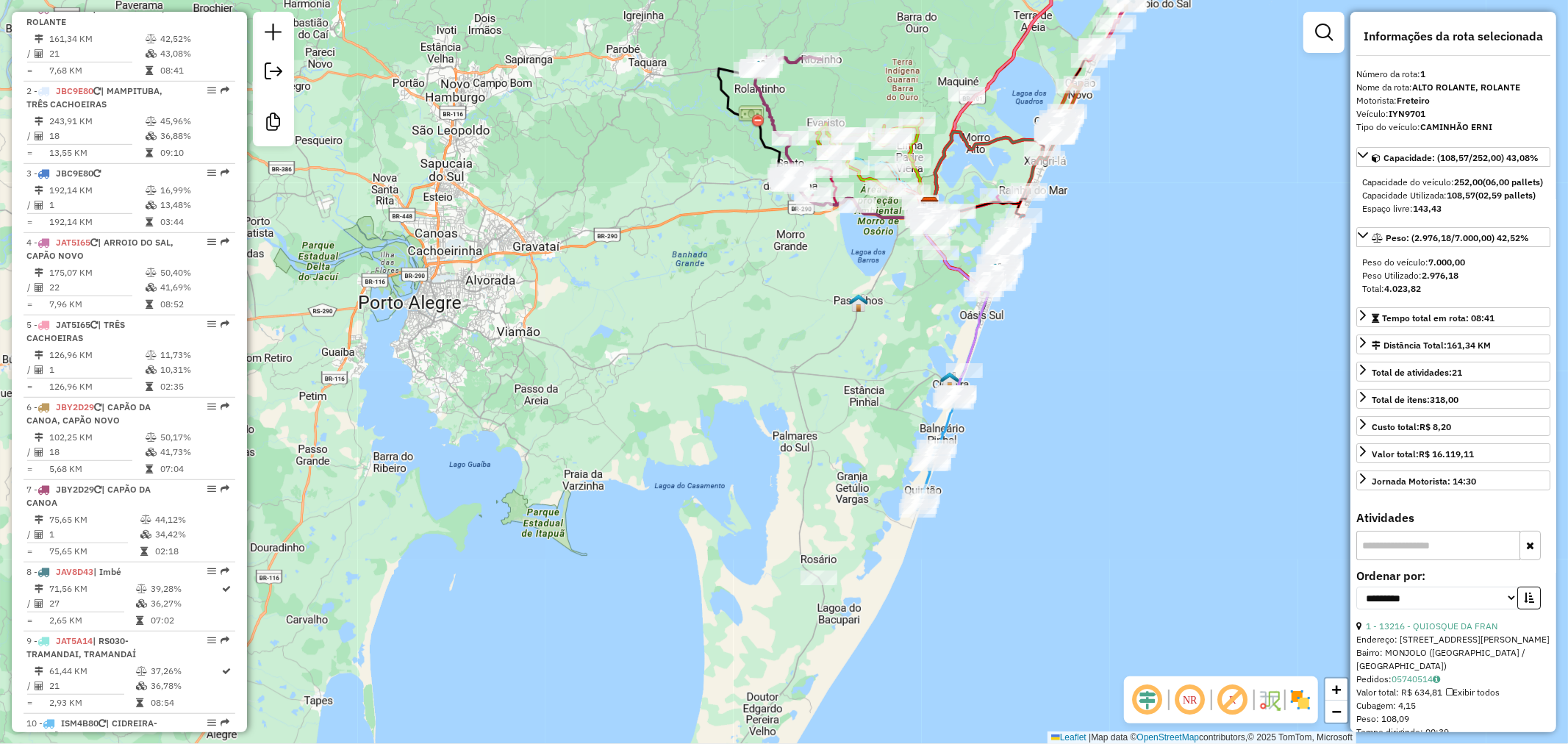
drag, startPoint x: 1045, startPoint y: 448, endPoint x: 1079, endPoint y: 296, distance: 155.8
click at [1079, 296] on div "Janela de atendimento Grade de atendimento Capacidade Transportadoras Veículos …" at bounding box center [784, 372] width 1568 height 744
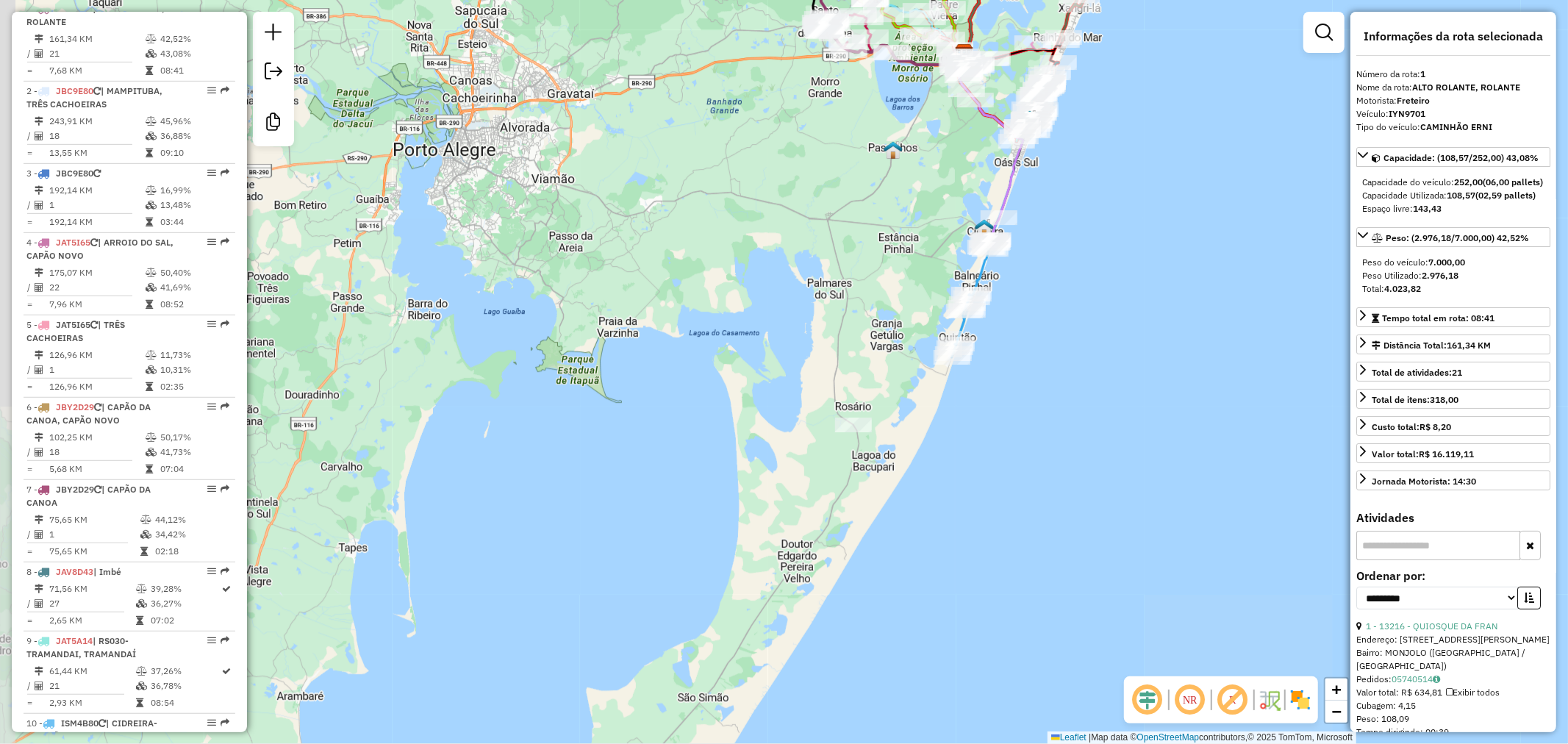
drag, startPoint x: 934, startPoint y: 444, endPoint x: 827, endPoint y: 409, distance: 112.6
click at [935, 442] on div "Janela de atendimento Grade de atendimento Capacidade Transportadoras Veículos …" at bounding box center [784, 372] width 1568 height 744
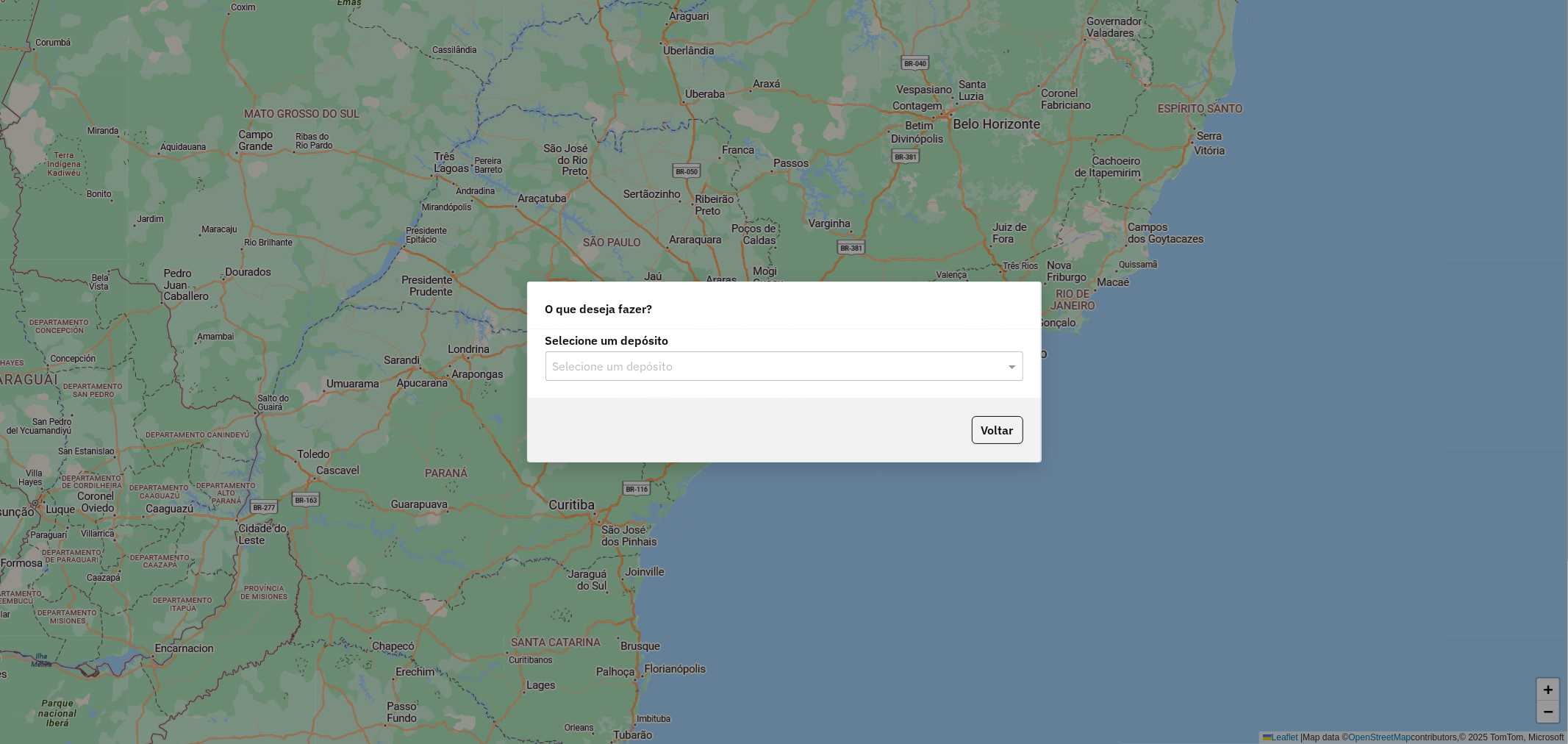
click at [681, 356] on div "Selecione um depósito" at bounding box center [784, 365] width 478 height 29
click at [579, 406] on span "Unimar" at bounding box center [570, 408] width 37 height 13
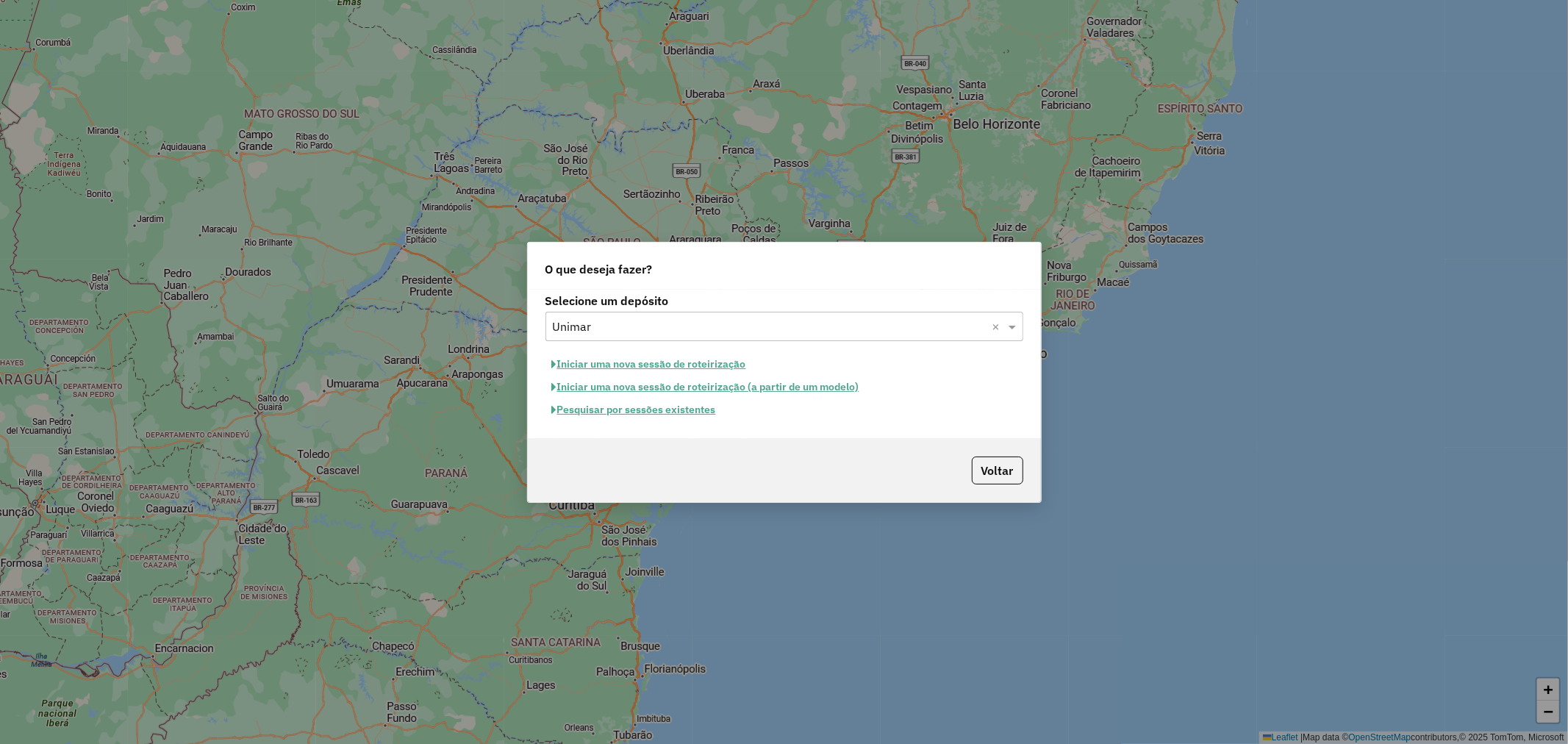
click at [695, 365] on button "Iniciar uma nova sessão de roteirização" at bounding box center [649, 364] width 208 height 23
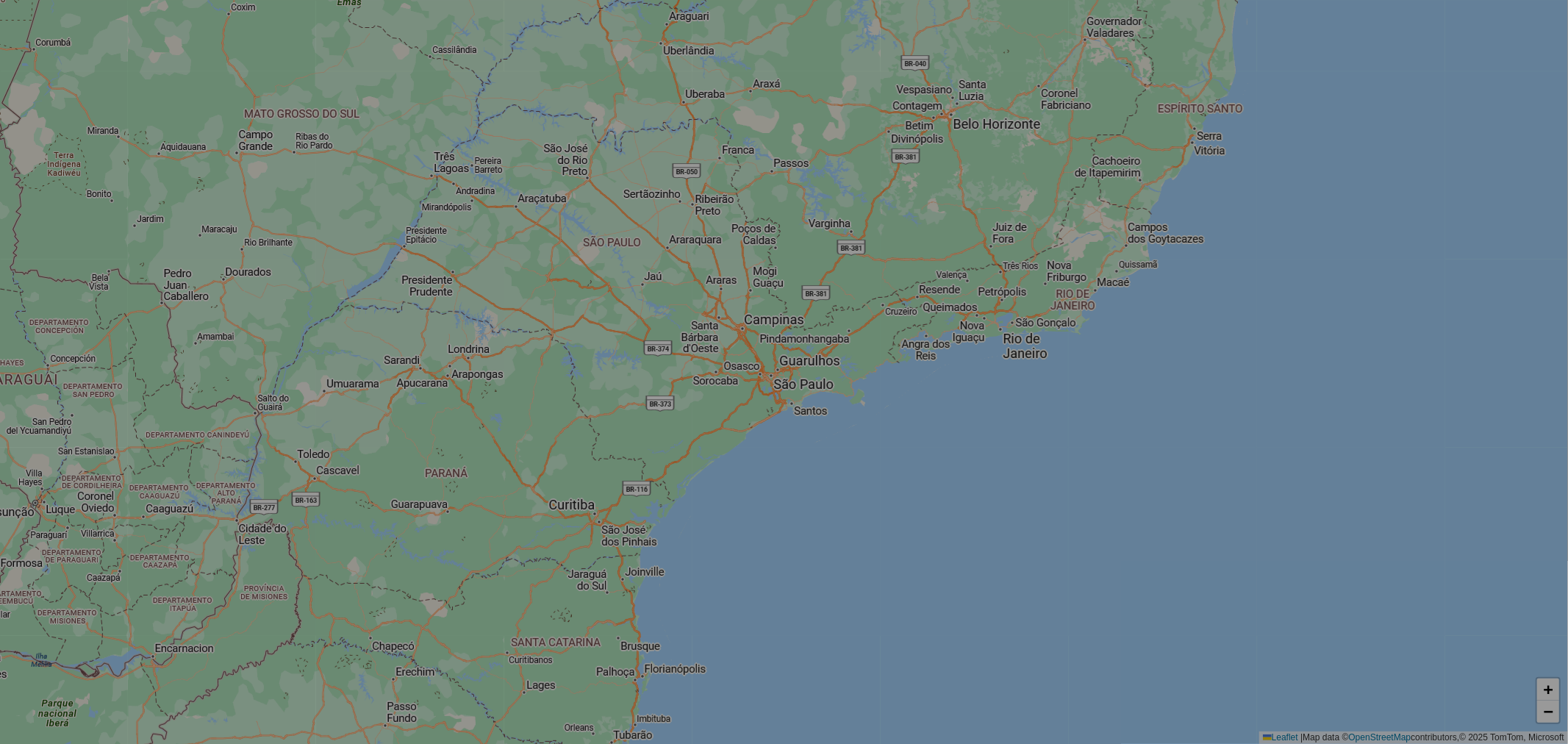
select select "*"
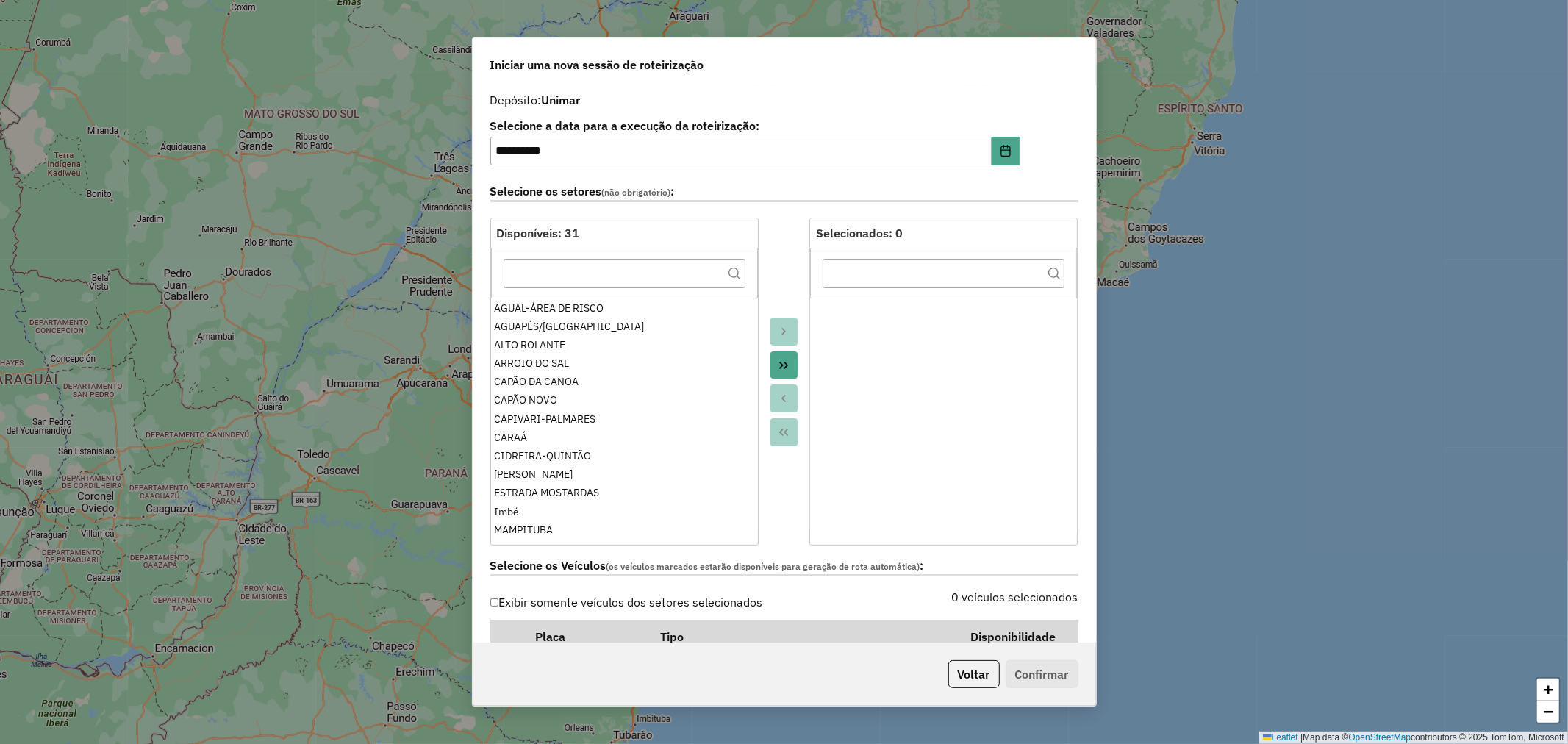
click at [798, 365] on div at bounding box center [784, 381] width 52 height 328
click at [780, 359] on icon "Move All to Target" at bounding box center [784, 365] width 12 height 12
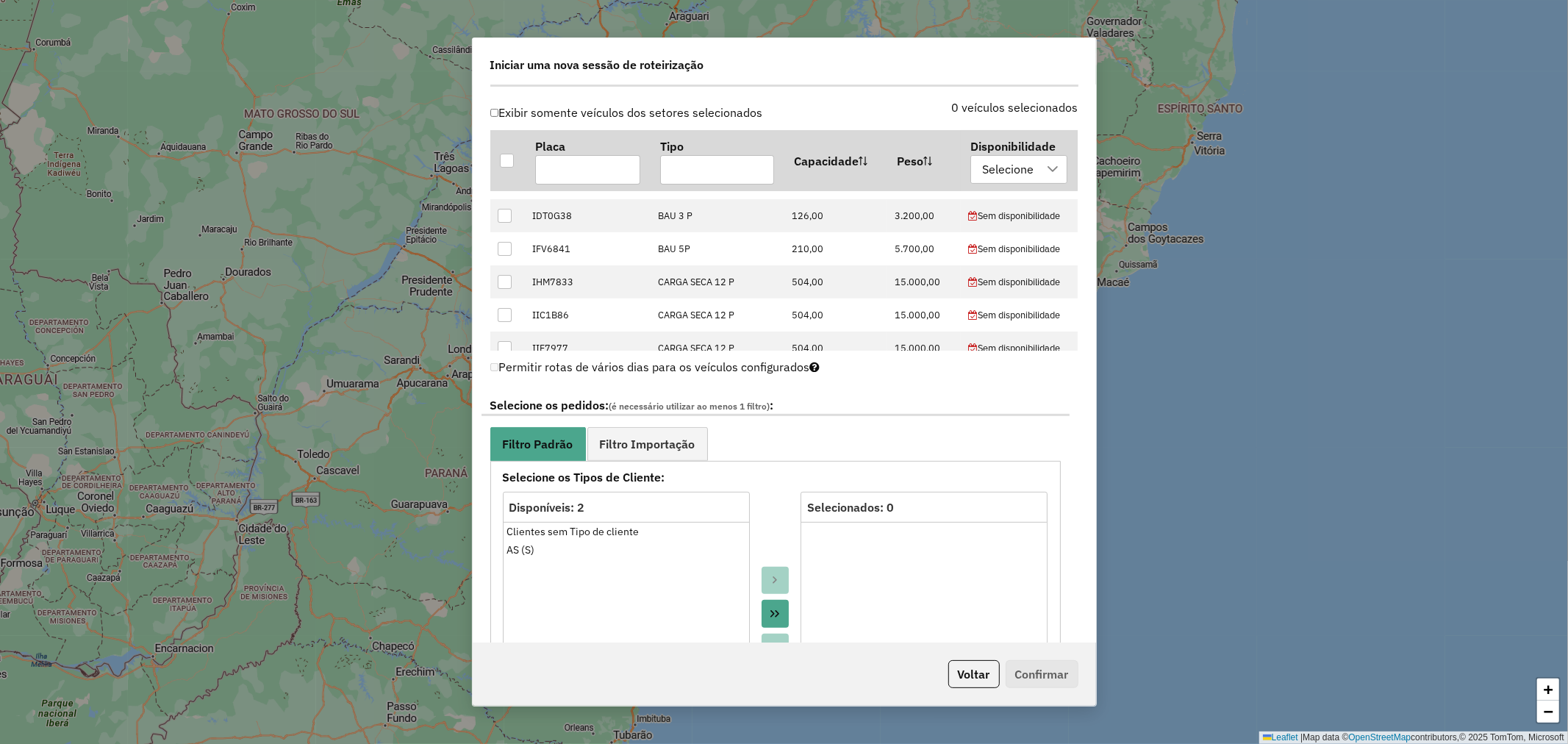
scroll to position [326, 0]
click at [772, 600] on button "Move All to Target" at bounding box center [775, 613] width 28 height 28
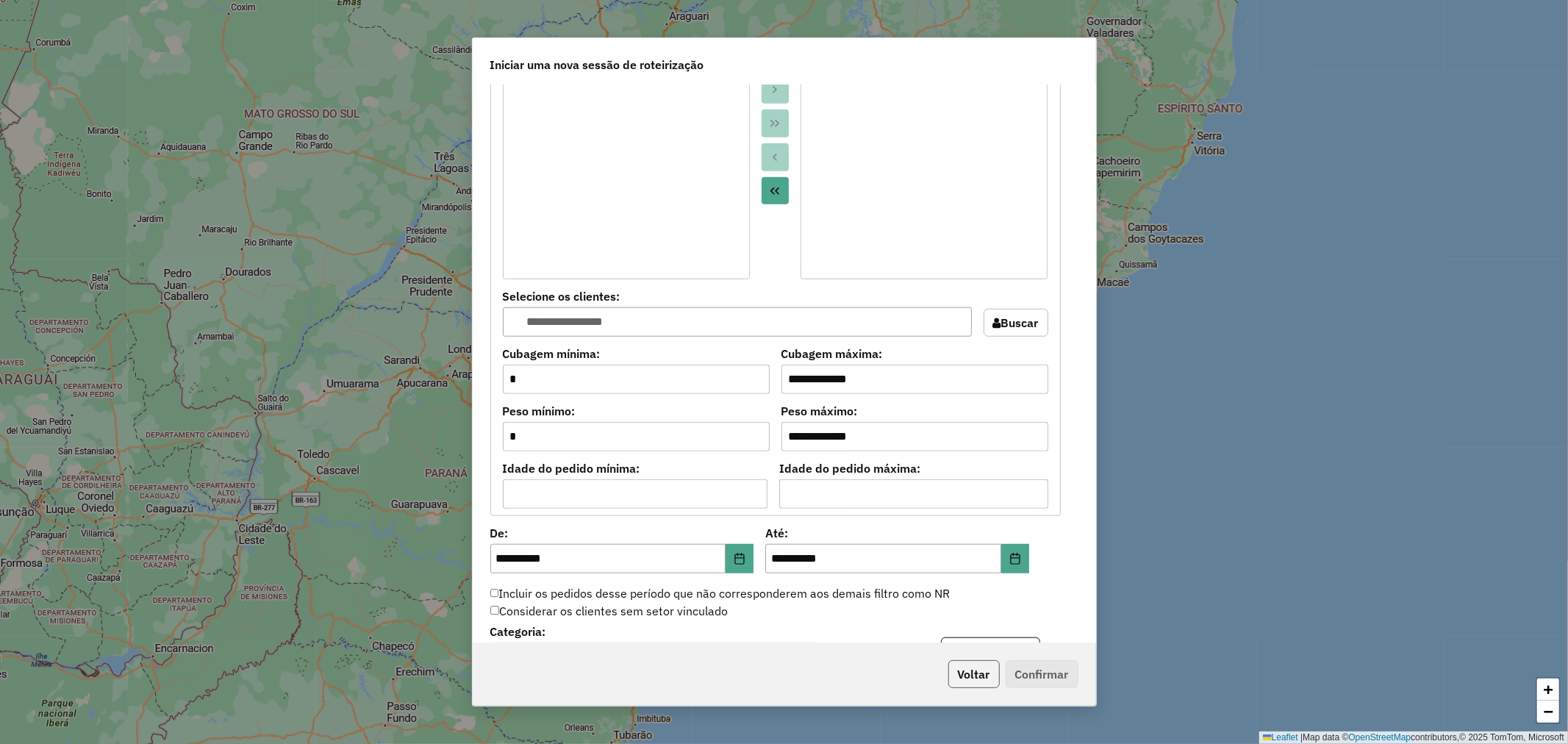
click at [963, 667] on button "Voltar" at bounding box center [974, 674] width 52 height 28
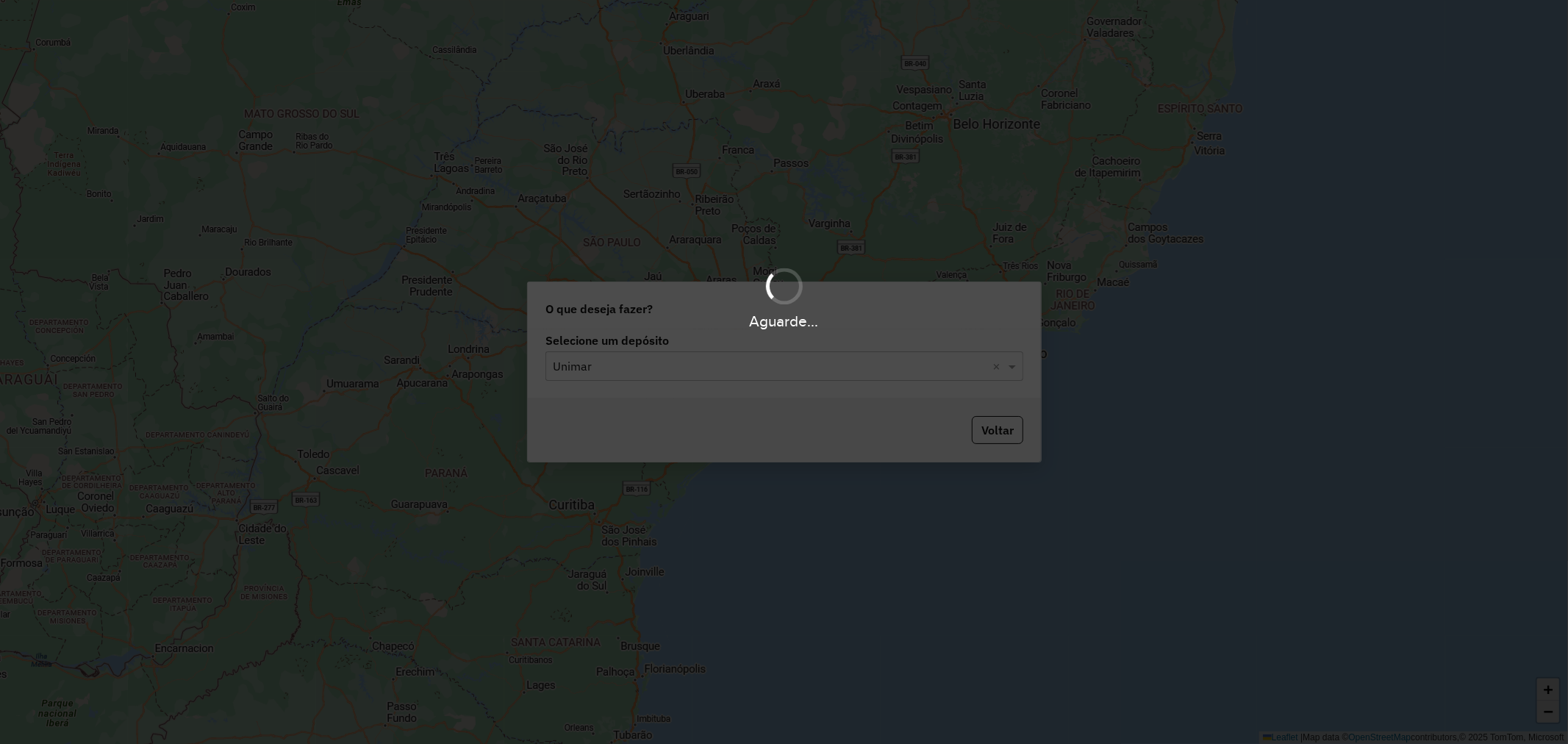
scroll to position [961, 0]
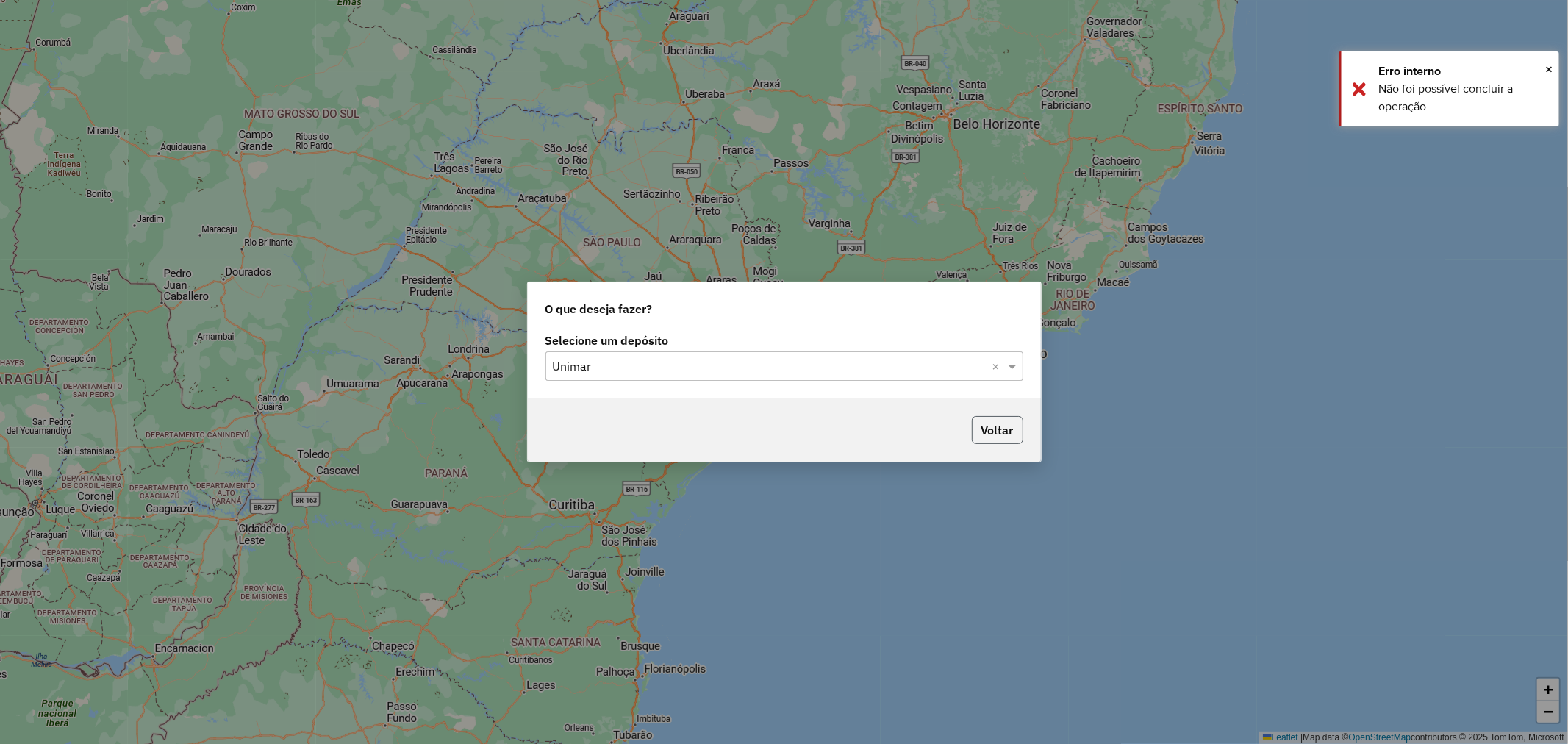
click at [985, 433] on button "Voltar" at bounding box center [997, 430] width 52 height 28
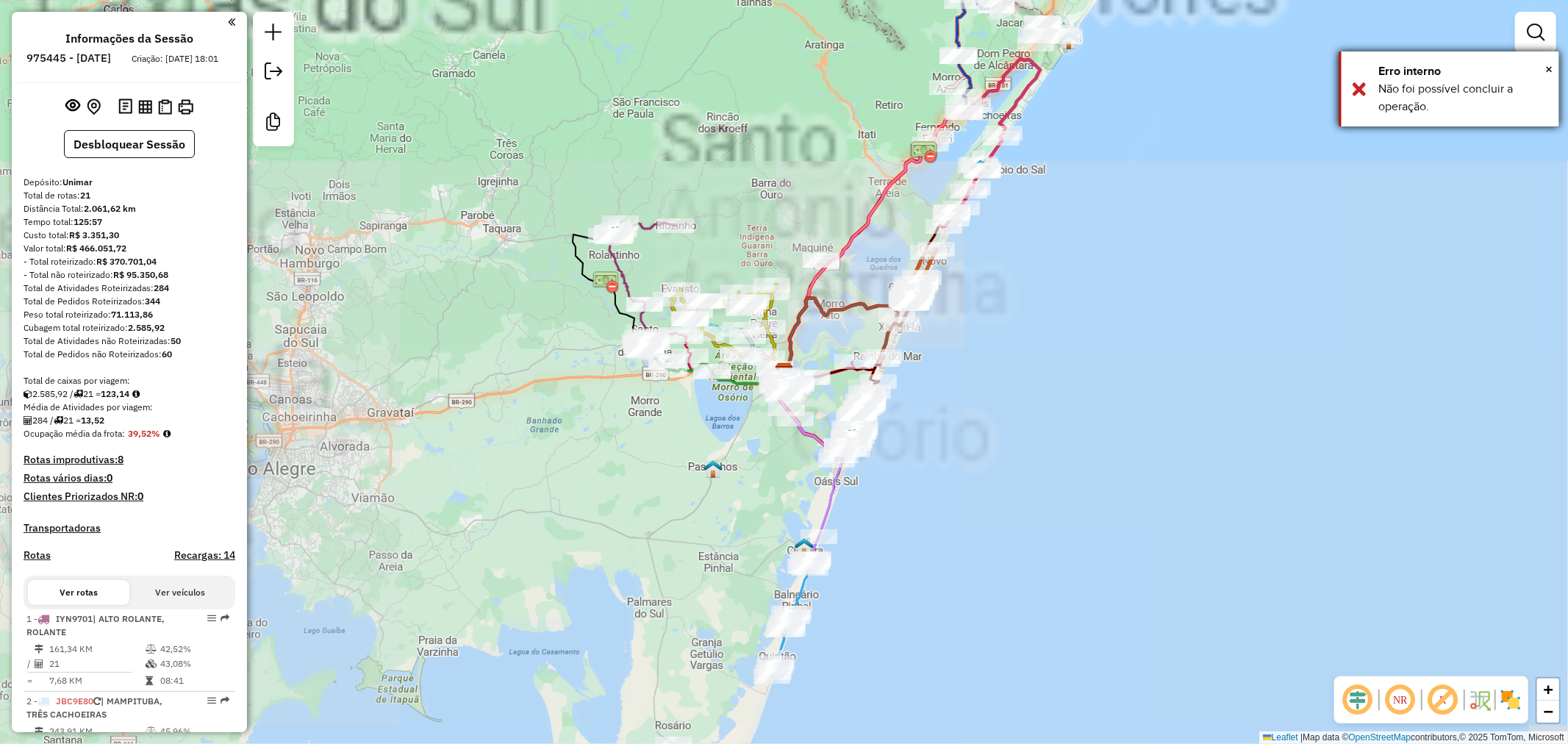
click at [1555, 65] on div "× Erro interno Não foi possível concluir a operação." at bounding box center [1448, 89] width 220 height 75
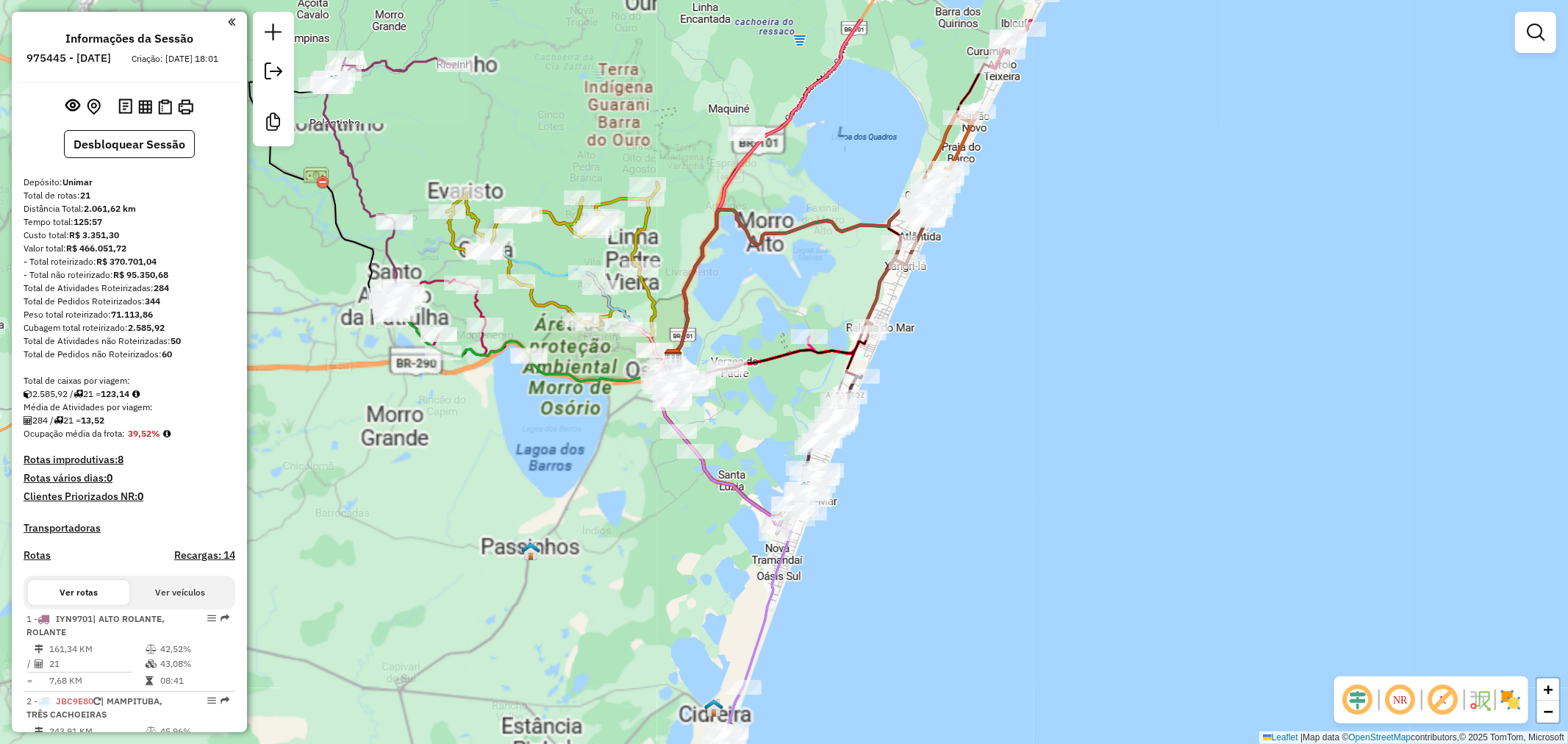
drag, startPoint x: 942, startPoint y: 446, endPoint x: 938, endPoint y: 459, distance: 13.6
click at [938, 459] on div "Janela de atendimento Grade de atendimento Capacidade Transportadoras Veículos …" at bounding box center [784, 372] width 1568 height 744
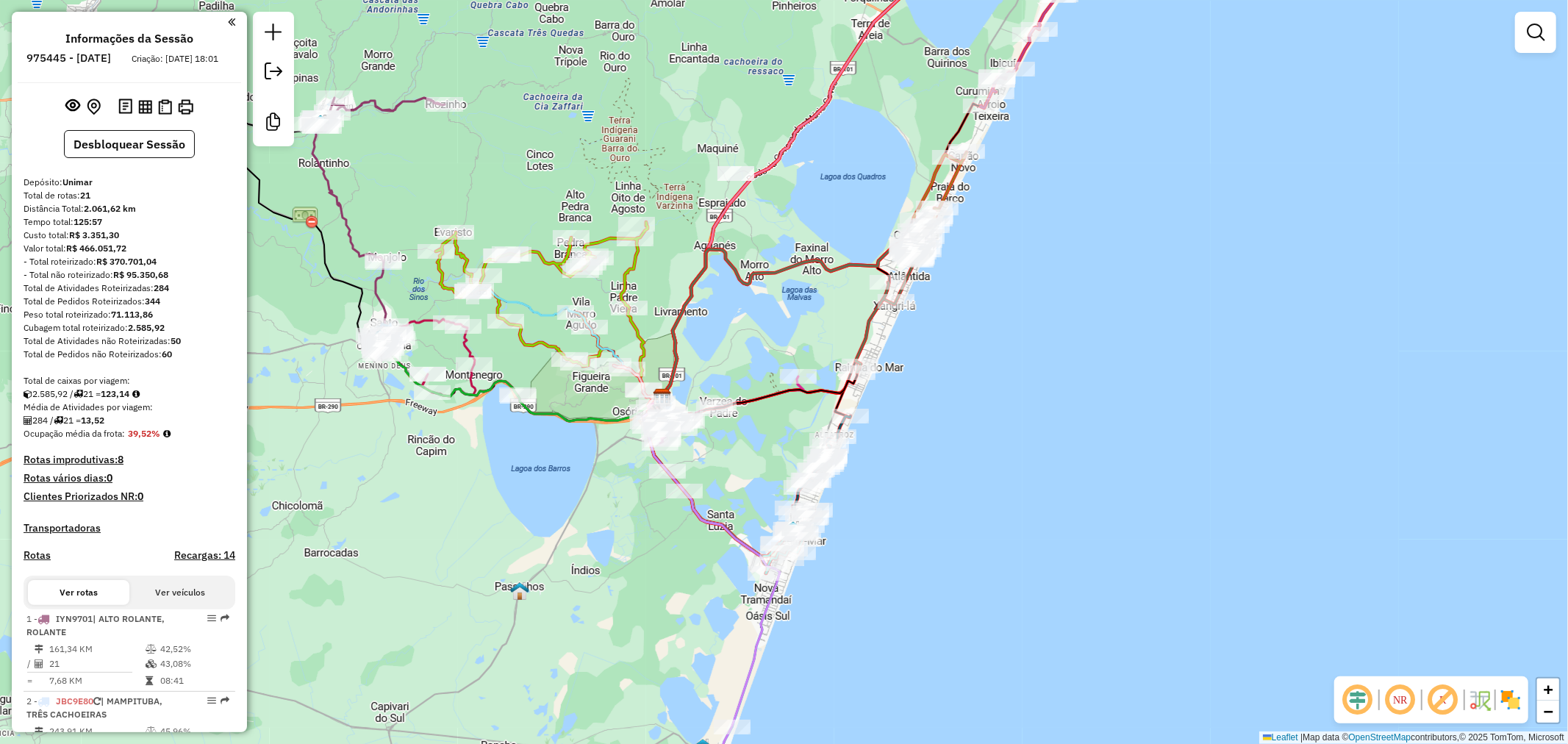
drag, startPoint x: 993, startPoint y: 394, endPoint x: 982, endPoint y: 452, distance: 59.0
click at [981, 464] on div "Janela de atendimento Grade de atendimento Capacidade Transportadoras Veículos …" at bounding box center [784, 372] width 1568 height 744
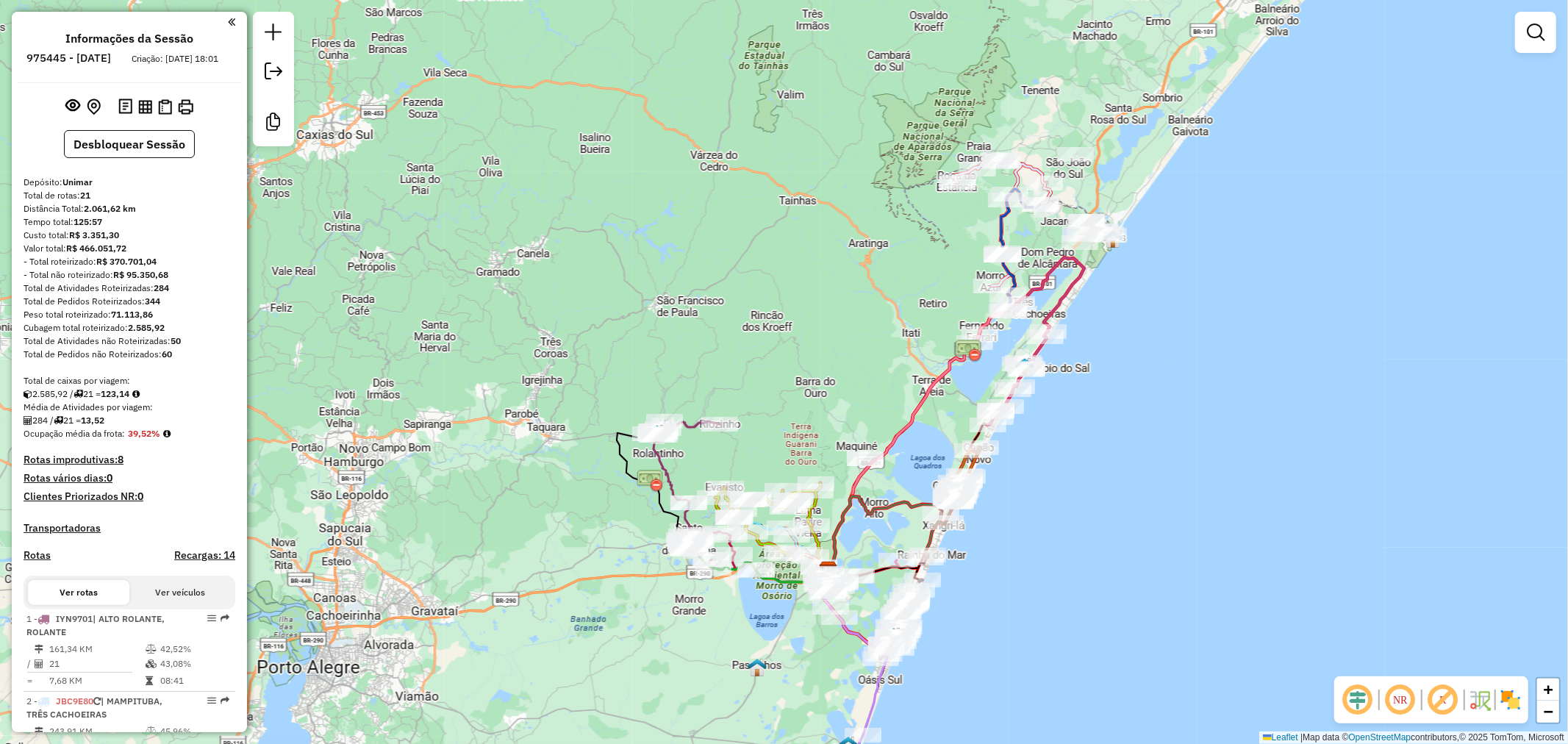
drag, startPoint x: 1165, startPoint y: 311, endPoint x: 1091, endPoint y: 421, distance: 132.6
click at [1097, 421] on div "Janela de atendimento Grade de atendimento Capacidade Transportadoras Veículos …" at bounding box center [784, 372] width 1568 height 744
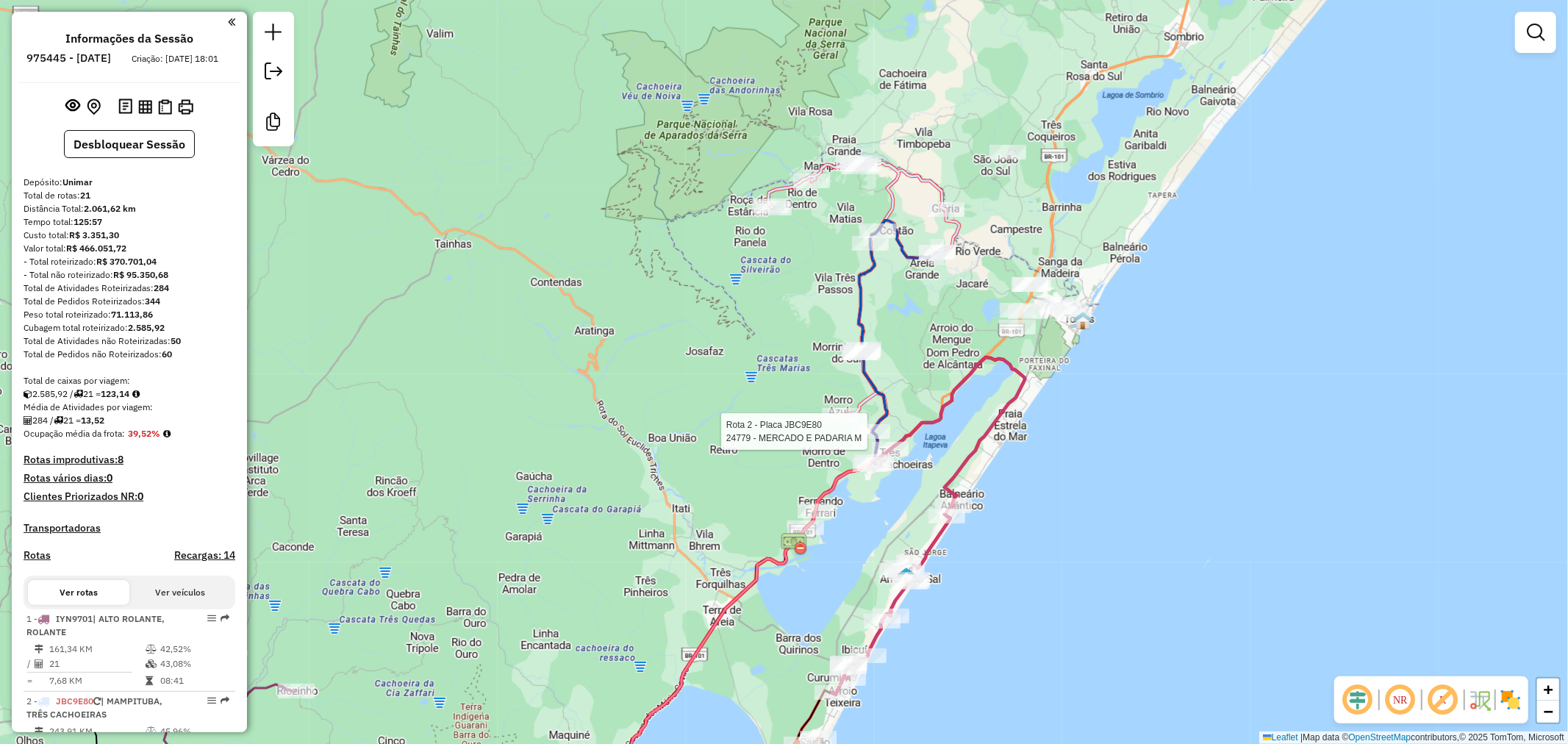
select select "**********"
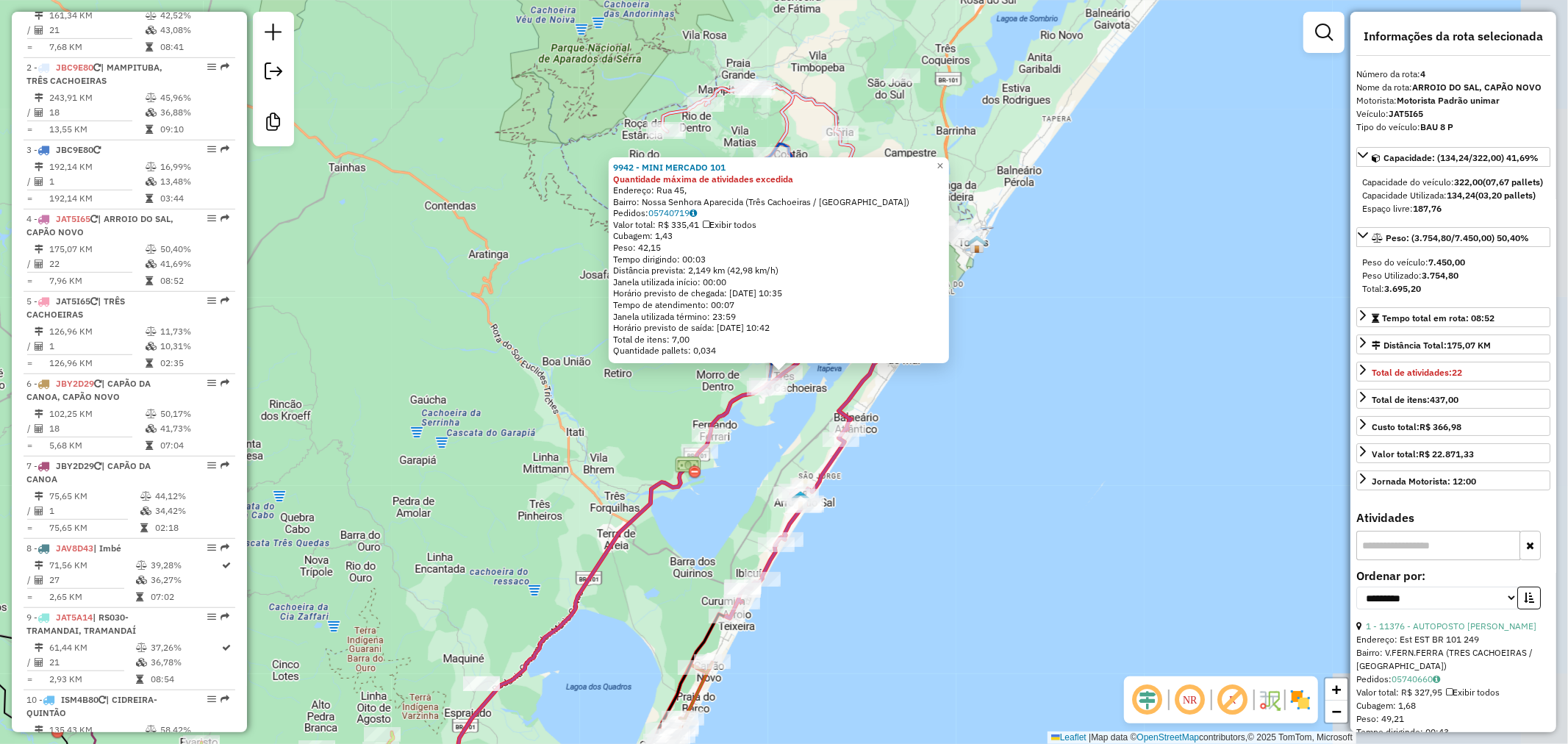
scroll to position [843, 0]
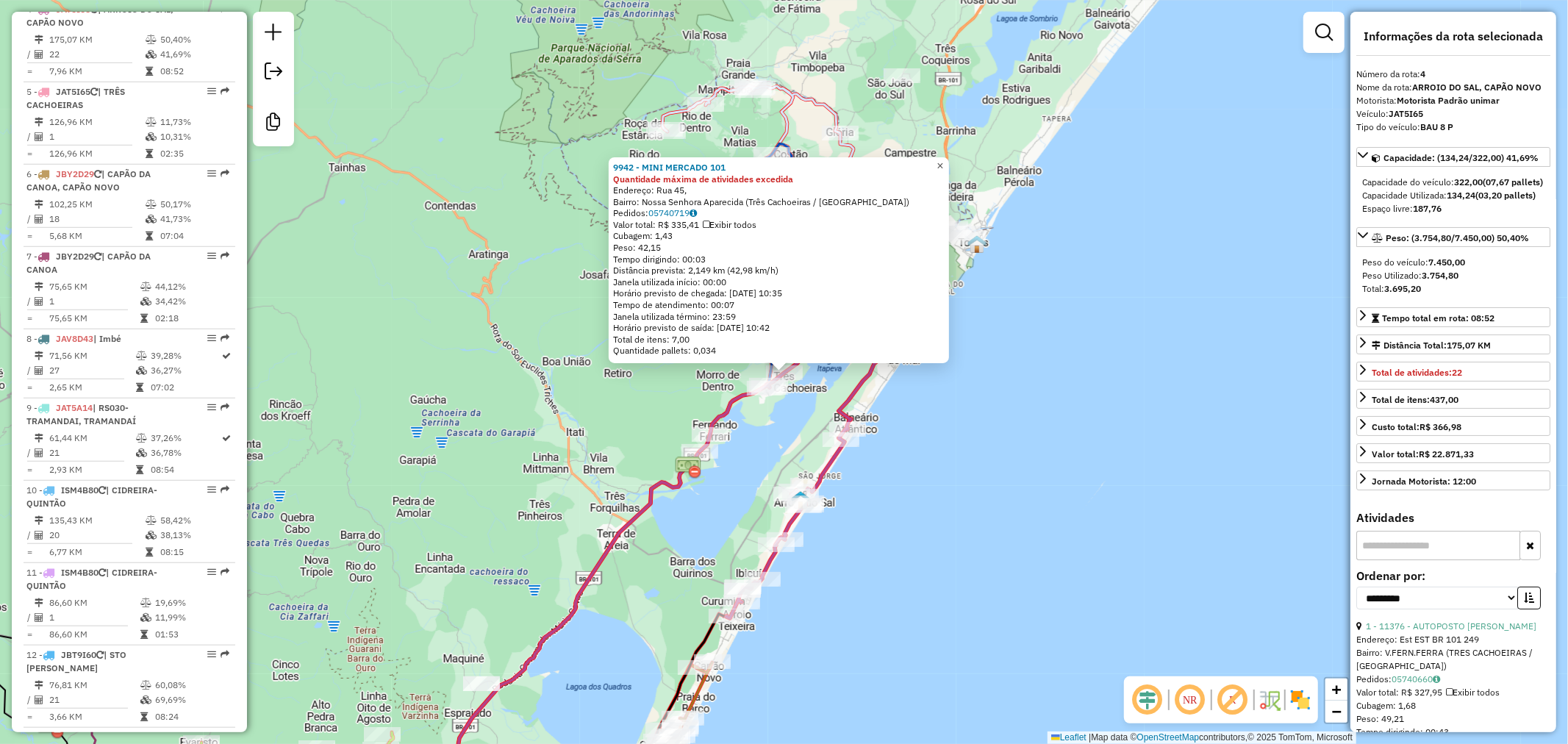
click at [949, 167] on link "×" at bounding box center [941, 167] width 18 height 18
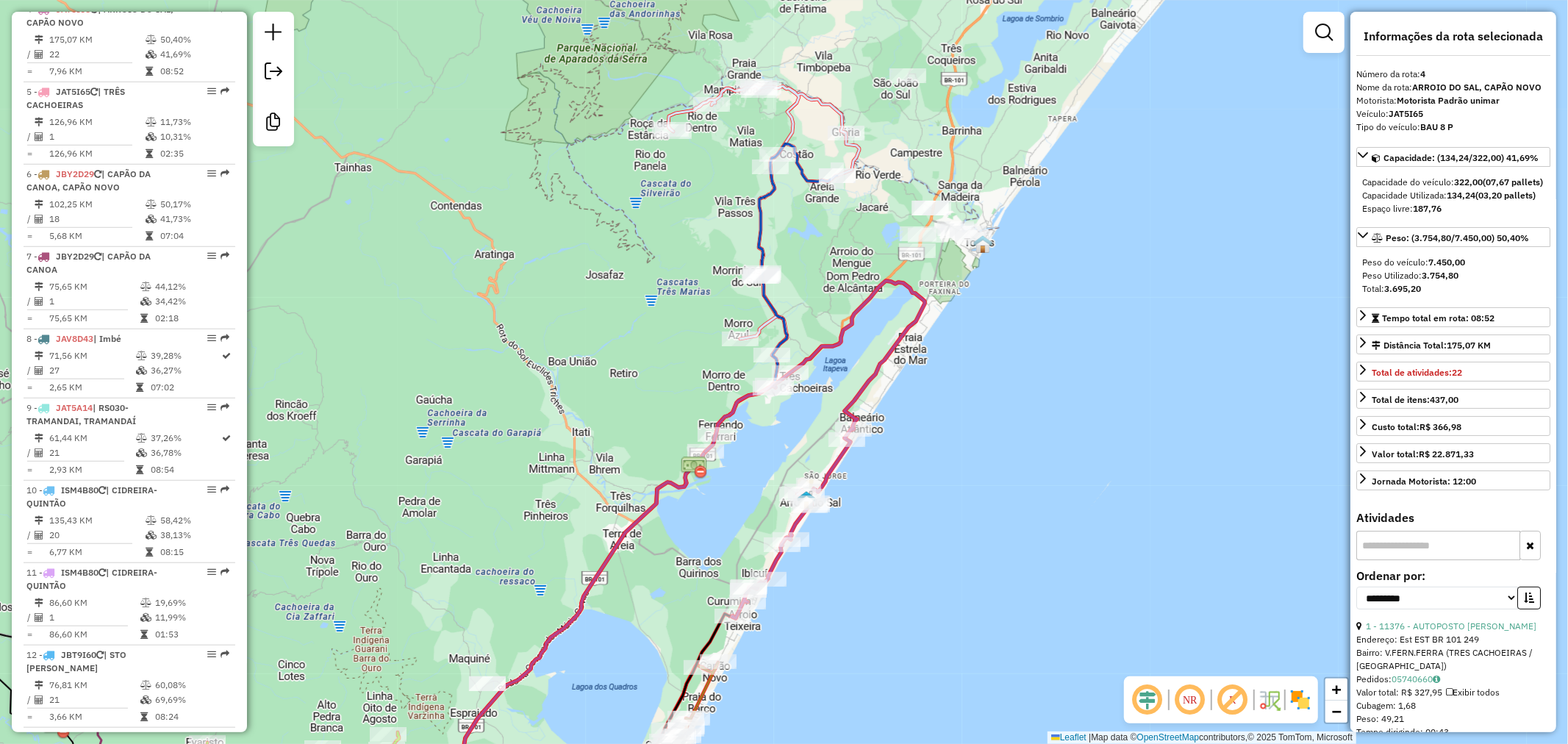
drag, startPoint x: 941, startPoint y: 513, endPoint x: 1009, endPoint y: 362, distance: 165.6
click at [1091, 285] on div "Janela de atendimento Grade de atendimento Capacidade Transportadoras Veículos …" at bounding box center [784, 372] width 1568 height 744
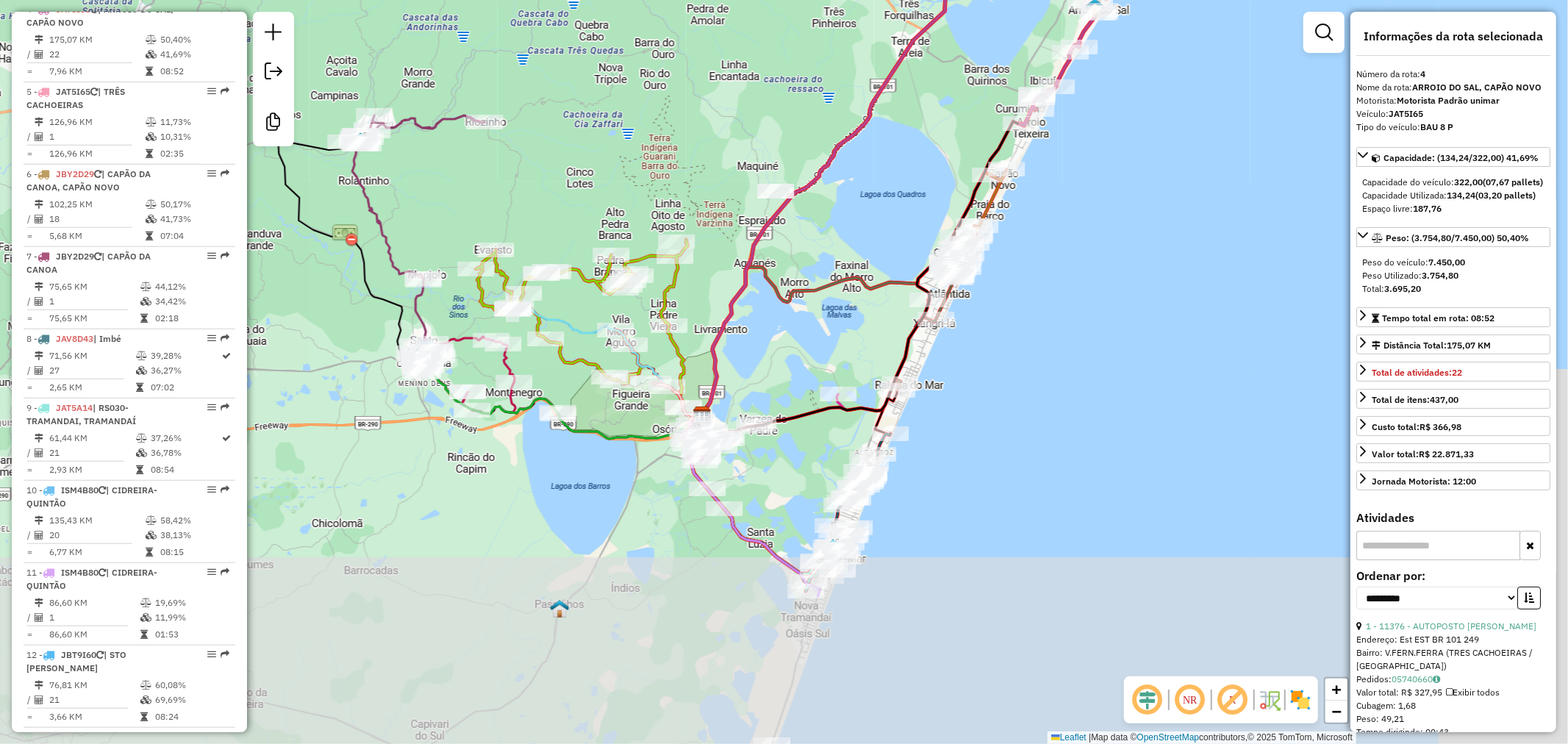
drag, startPoint x: 1010, startPoint y: 350, endPoint x: 1049, endPoint y: 223, distance: 132.9
click at [1069, 222] on div "Janela de atendimento Grade de atendimento Capacidade Transportadoras Veículos …" at bounding box center [784, 372] width 1568 height 744
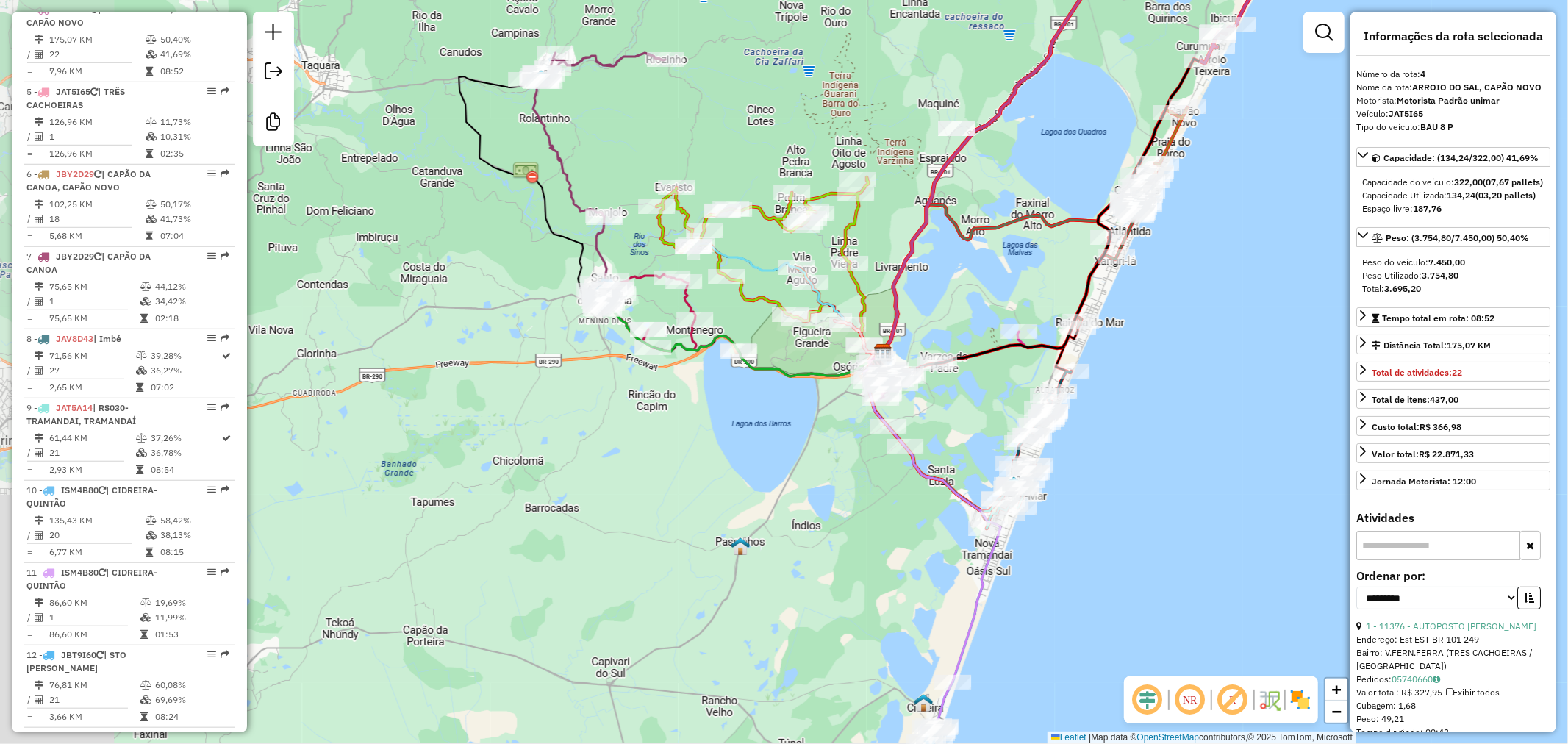
drag, startPoint x: 703, startPoint y: 453, endPoint x: 607, endPoint y: 379, distance: 121.2
click at [770, 398] on div "Janela de atendimento Grade de atendimento Capacidade Transportadoras Veículos …" at bounding box center [784, 372] width 1568 height 744
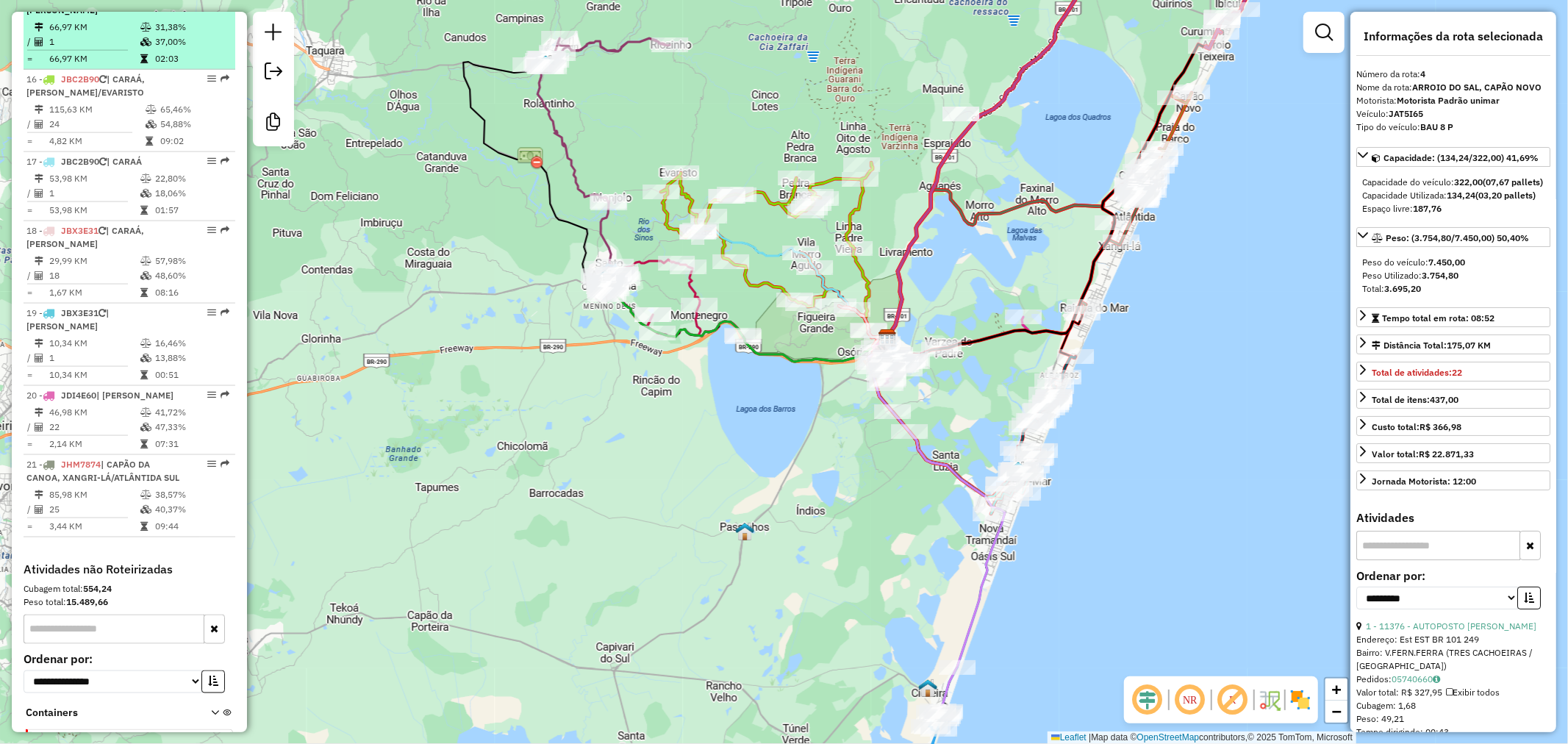
scroll to position [1807, 0]
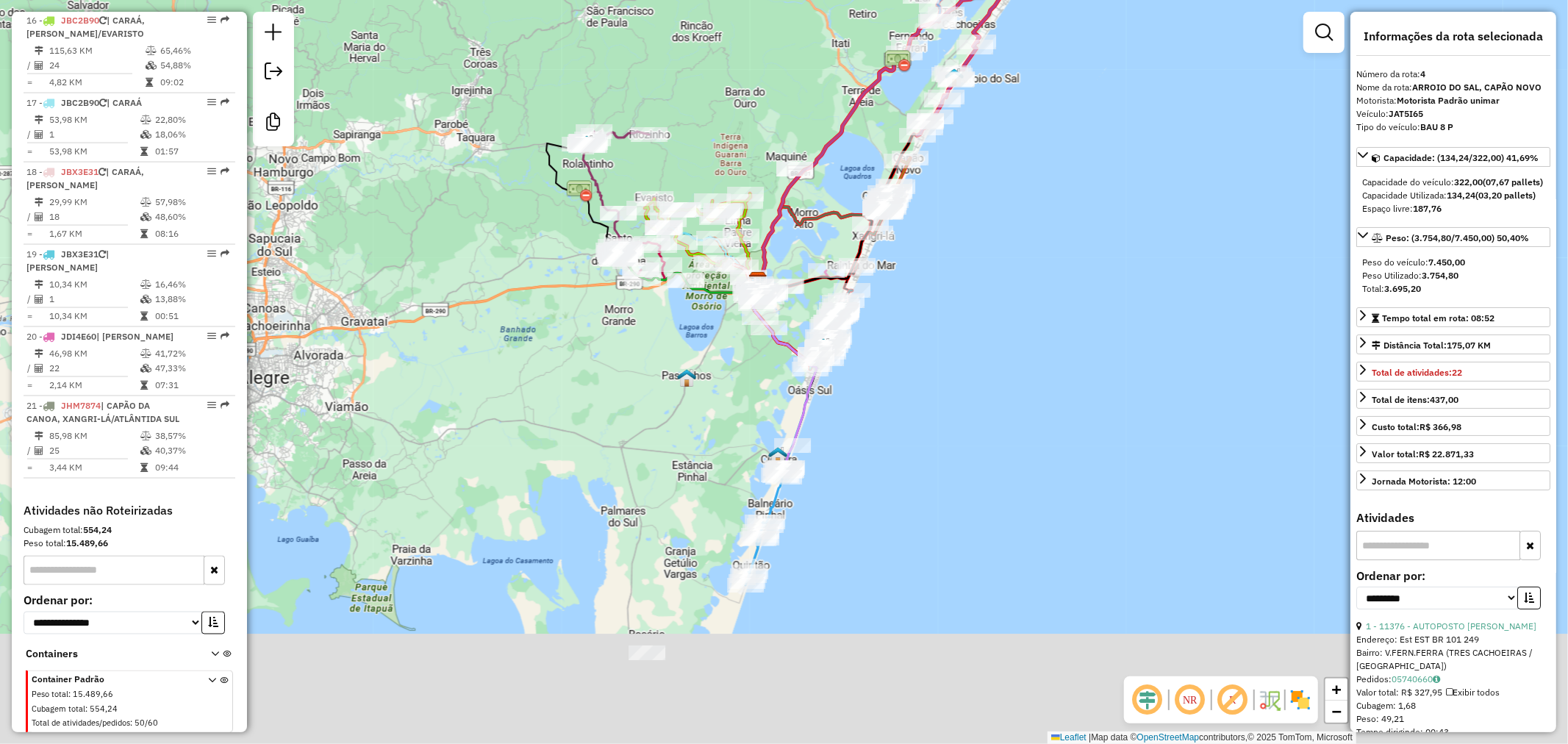
drag, startPoint x: 675, startPoint y: 526, endPoint x: 690, endPoint y: 459, distance: 68.7
click at [725, 418] on div "Janela de atendimento Grade de atendimento Capacidade Transportadoras Veículos …" at bounding box center [784, 372] width 1568 height 744
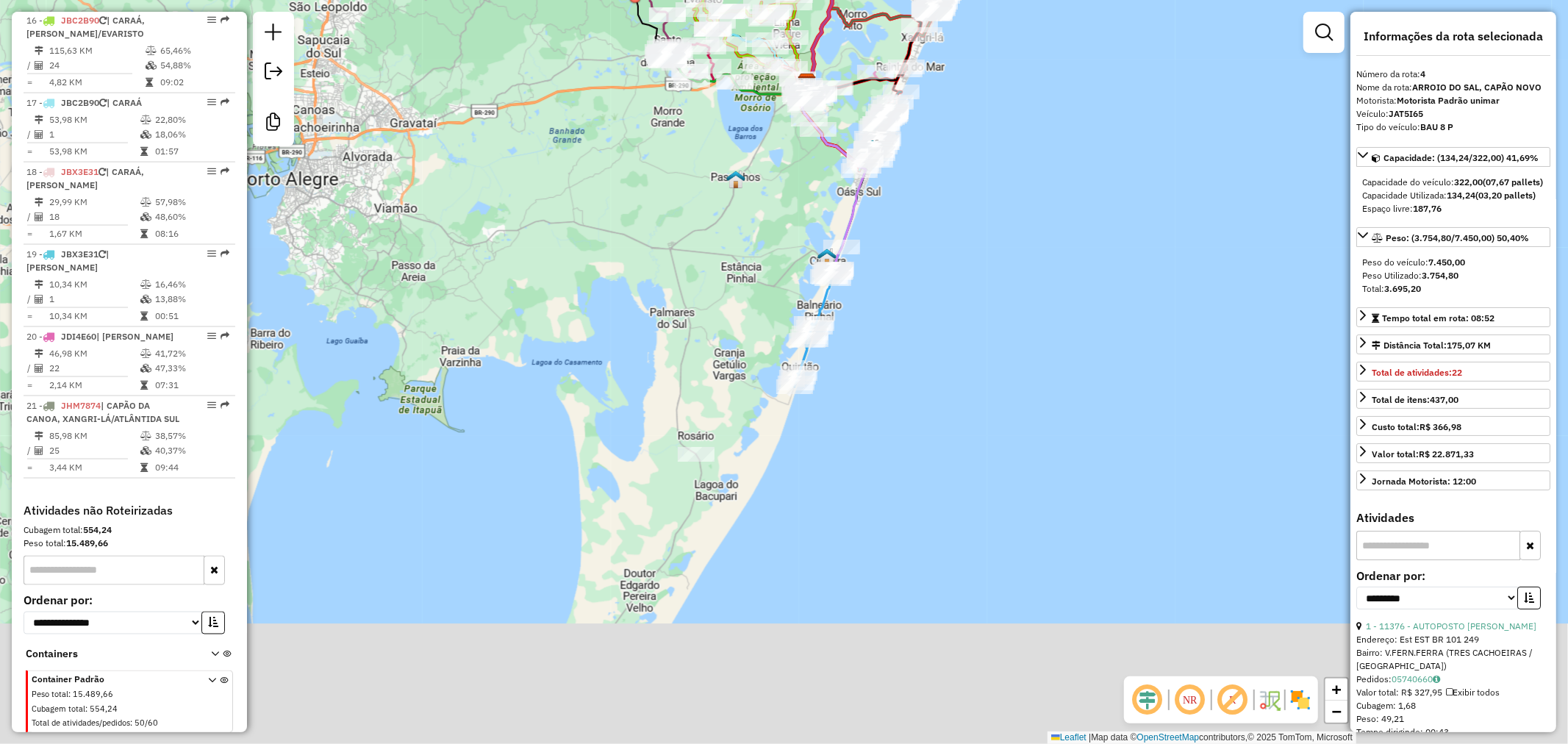
drag, startPoint x: 653, startPoint y: 476, endPoint x: 679, endPoint y: 371, distance: 108.2
click at [679, 371] on div "Janela de atendimento Grade de atendimento Capacidade Transportadoras Veículos …" at bounding box center [784, 372] width 1568 height 744
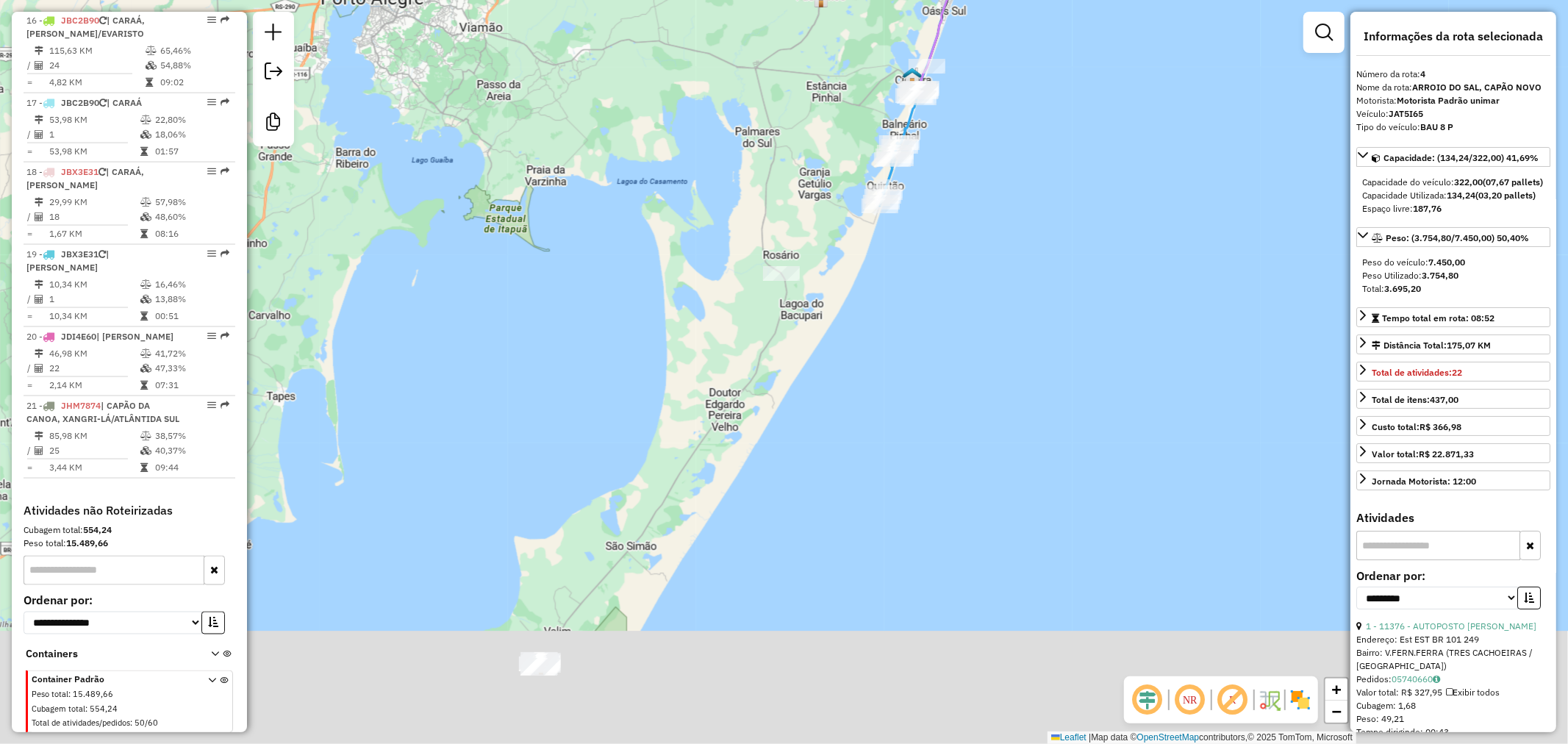
drag, startPoint x: 592, startPoint y: 484, endPoint x: 657, endPoint y: 364, distance: 136.5
click at [657, 362] on div "Janela de atendimento Grade de atendimento Capacidade Transportadoras Veículos …" at bounding box center [784, 372] width 1568 height 744
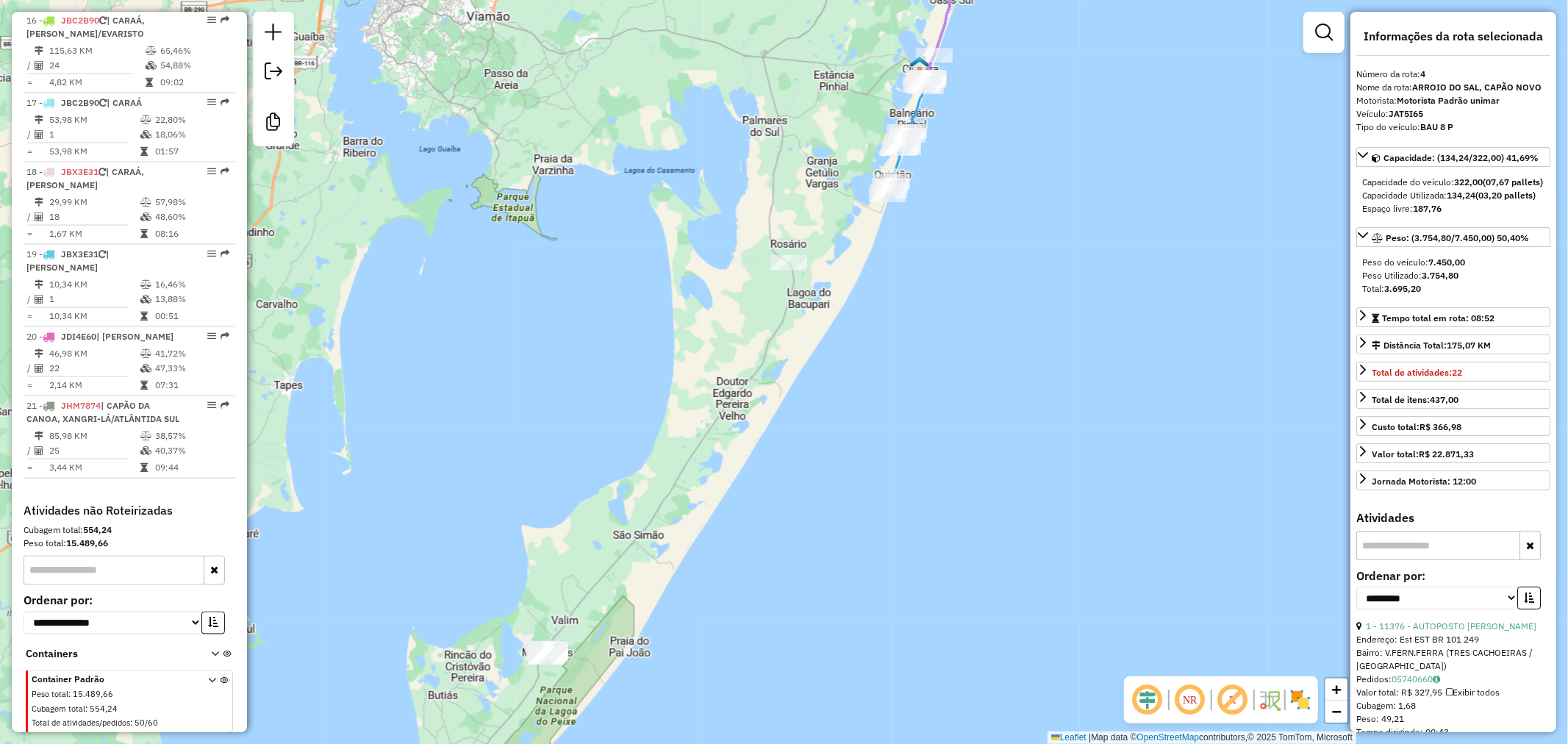
drag, startPoint x: 626, startPoint y: 403, endPoint x: 627, endPoint y: 384, distance: 19.0
click at [627, 384] on div "Janela de atendimento Grade de atendimento Capacidade Transportadoras Veículos …" at bounding box center [784, 372] width 1568 height 744
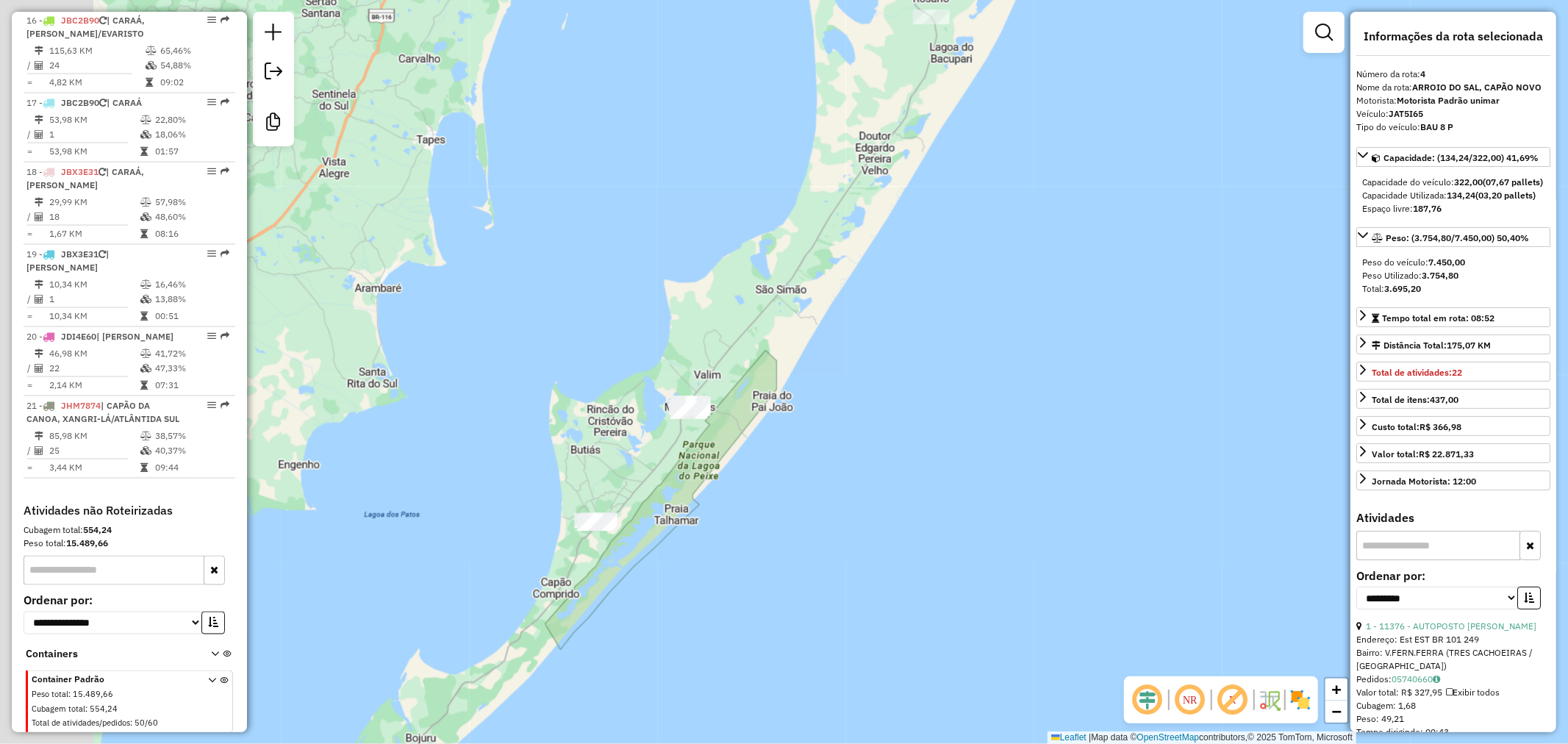
drag, startPoint x: 692, startPoint y: 438, endPoint x: 697, endPoint y: 425, distance: 13.9
click at [697, 425] on div "Janela de atendimento Grade de atendimento Capacidade Transportadoras Veículos …" at bounding box center [784, 372] width 1568 height 744
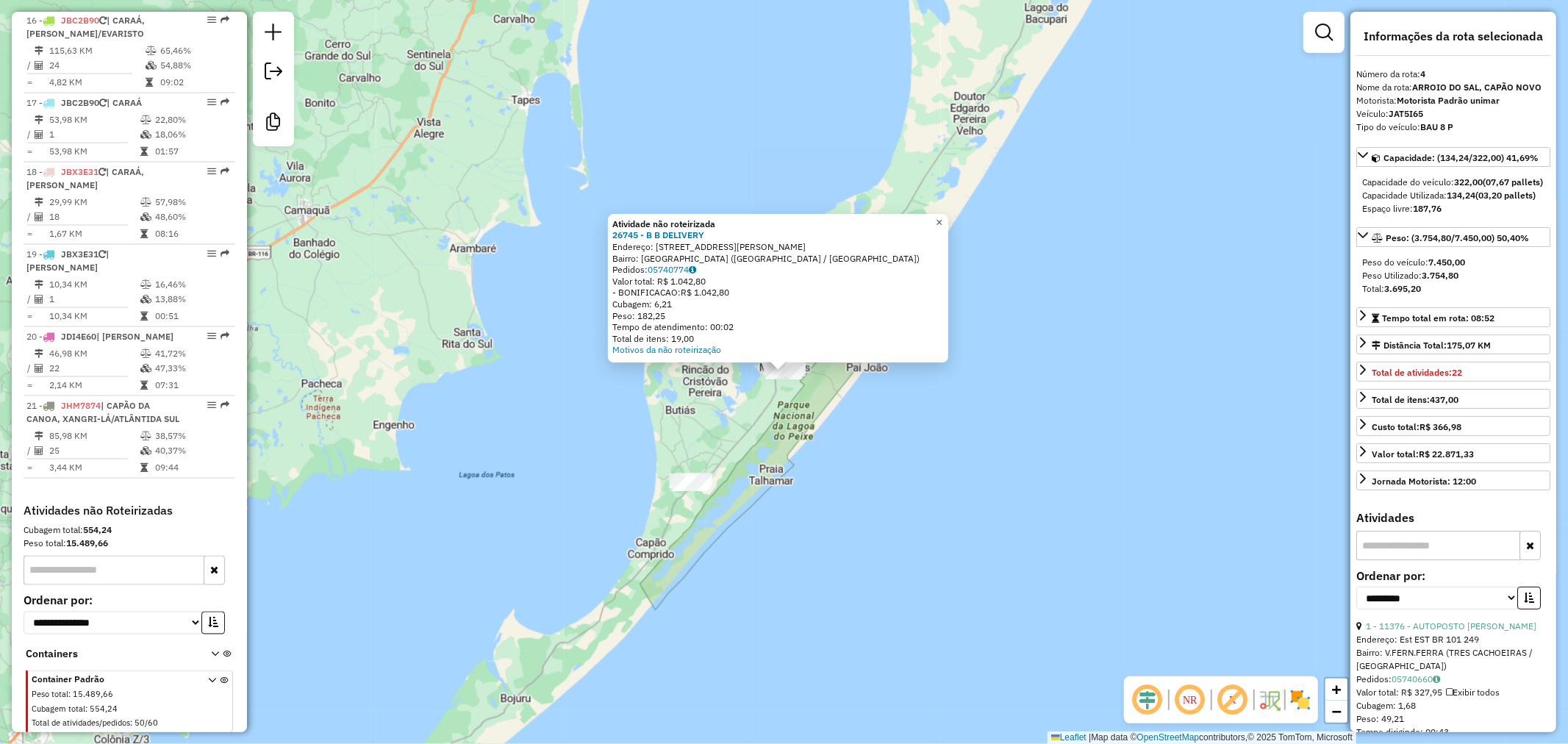
click at [944, 214] on link "×" at bounding box center [940, 223] width 18 height 18
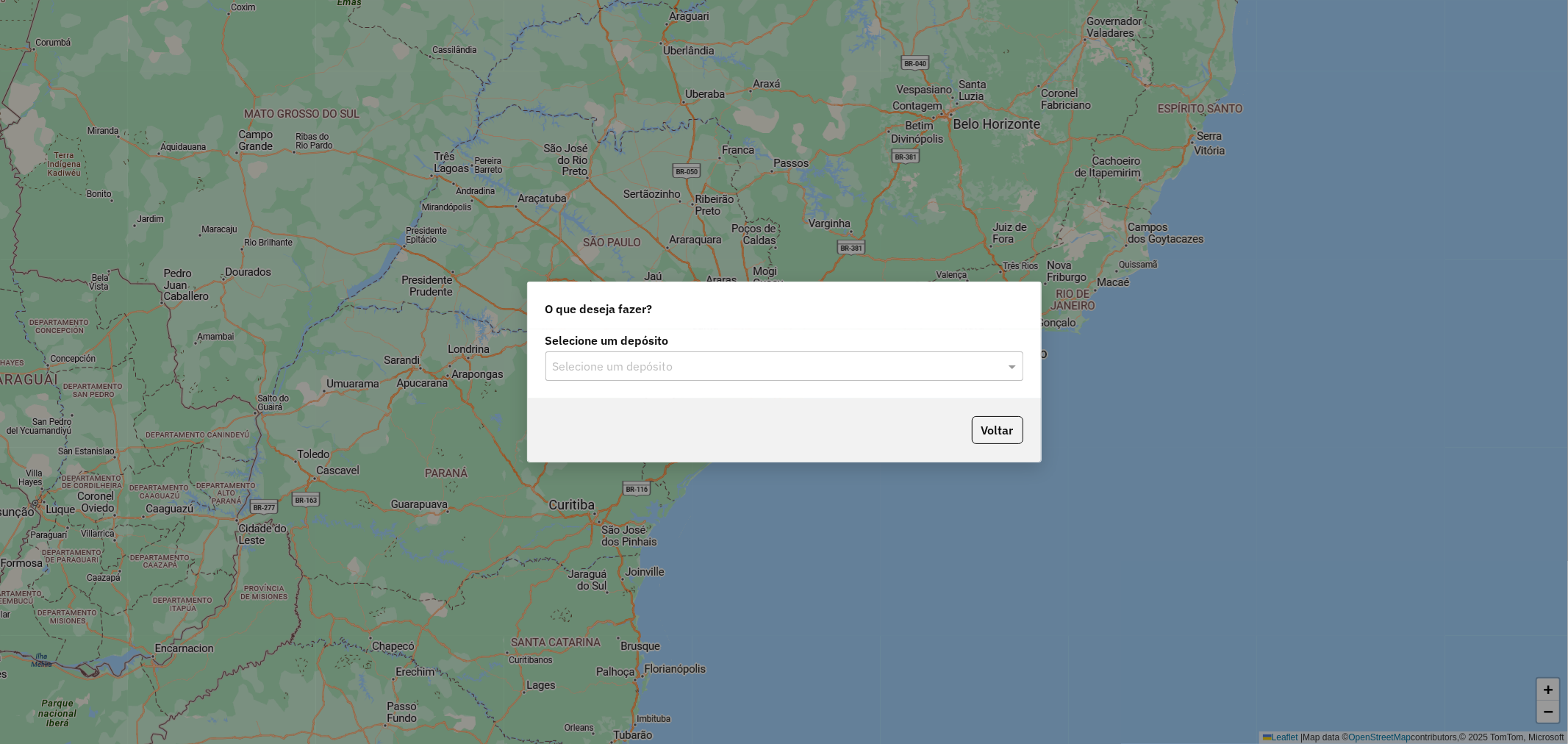
drag, startPoint x: 730, startPoint y: 365, endPoint x: 706, endPoint y: 366, distance: 24.0
click at [730, 366] on input "text" at bounding box center [769, 367] width 434 height 18
click at [620, 406] on div "Unimar" at bounding box center [784, 408] width 477 height 25
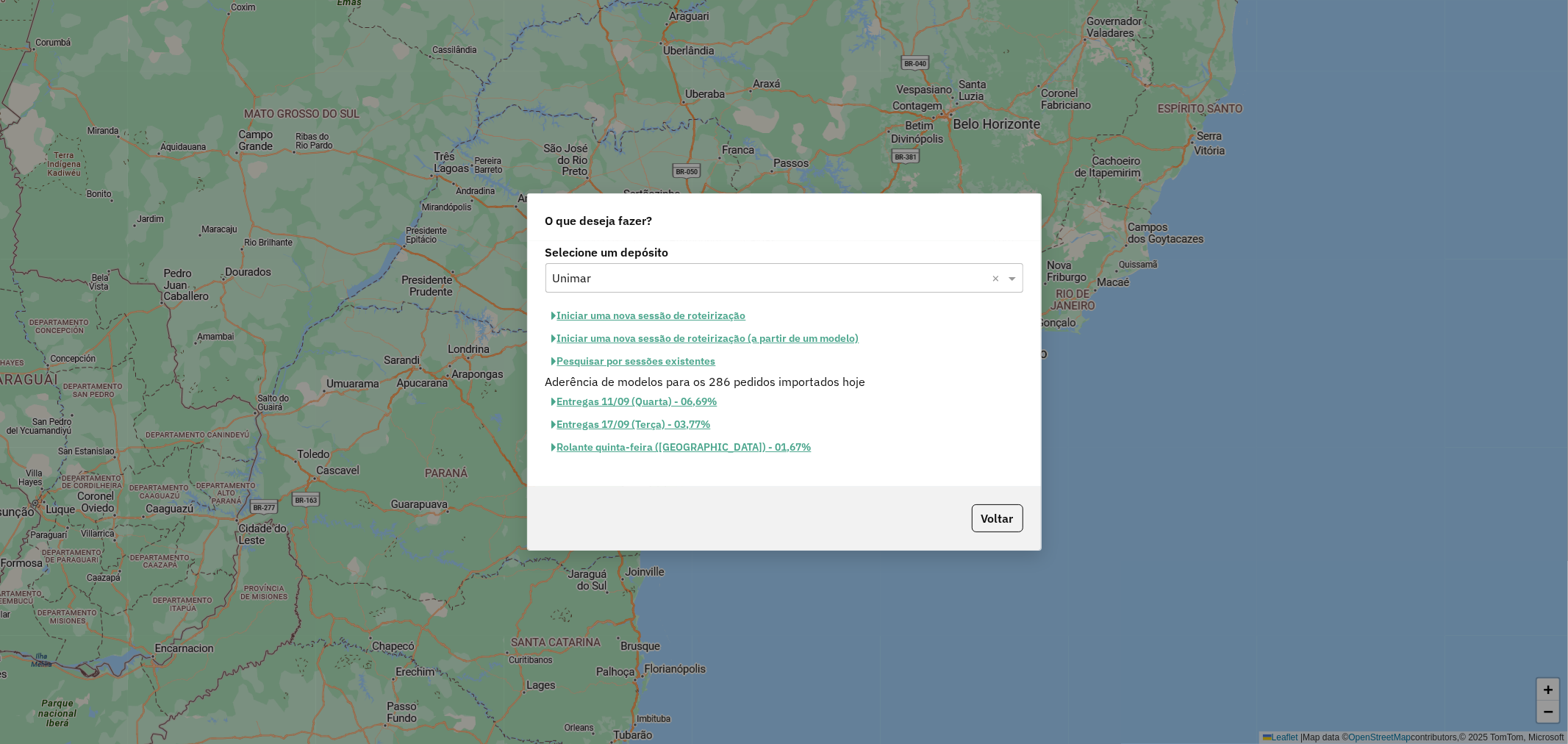
click at [690, 317] on button "Iniciar uma nova sessão de roteirização" at bounding box center [649, 315] width 208 height 23
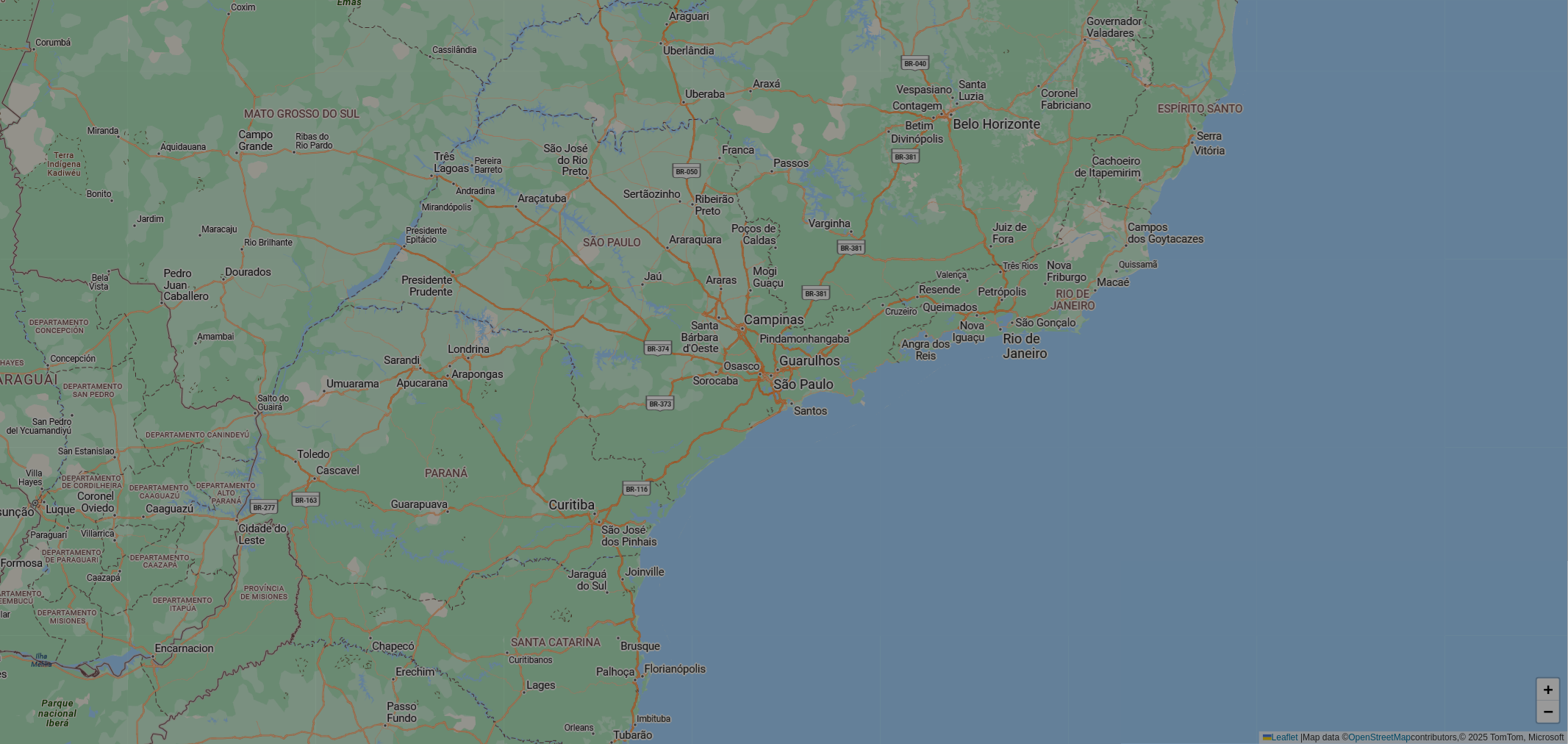
select select "*"
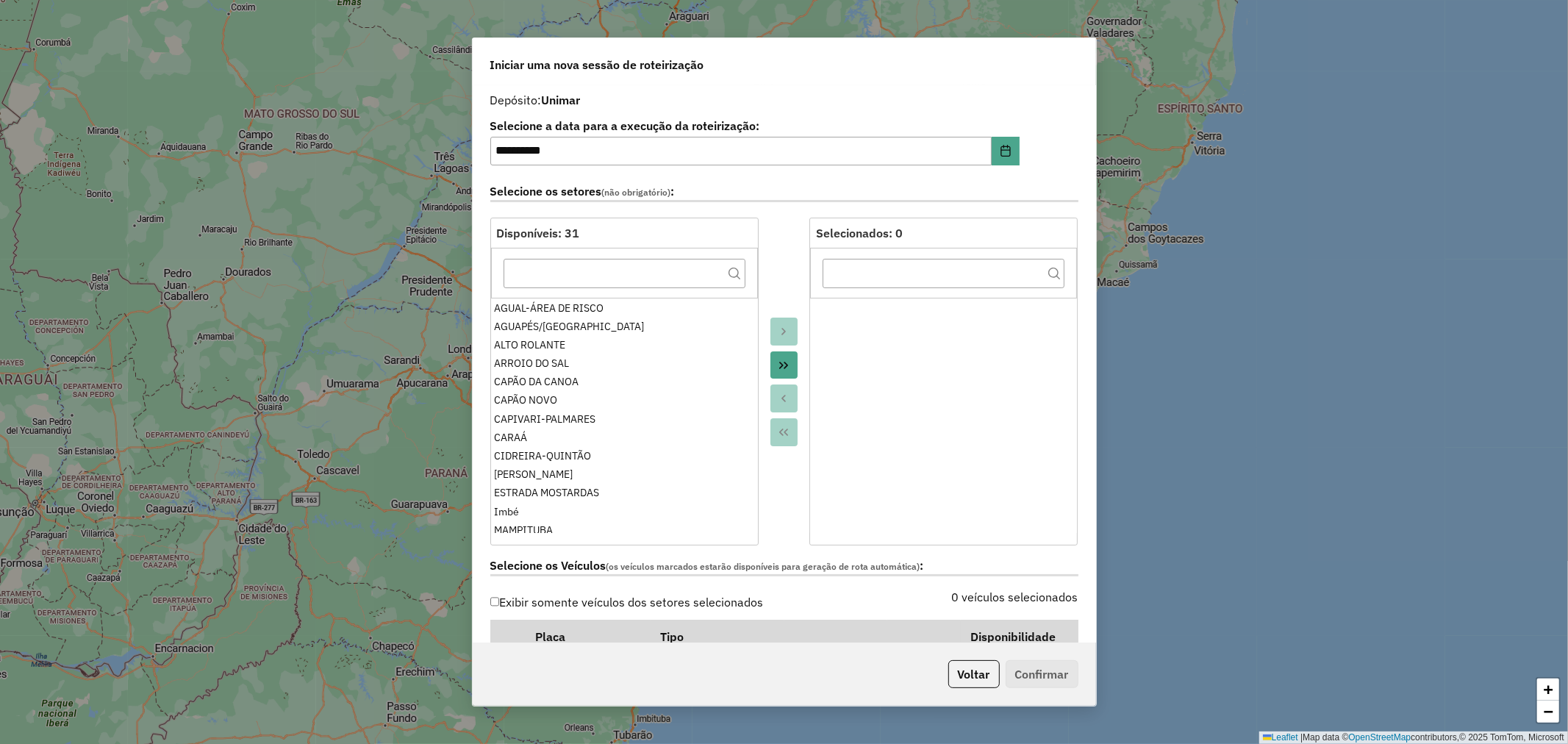
click at [763, 361] on div at bounding box center [784, 381] width 52 height 328
click at [784, 362] on icon "Move All to Target" at bounding box center [784, 365] width 9 height 7
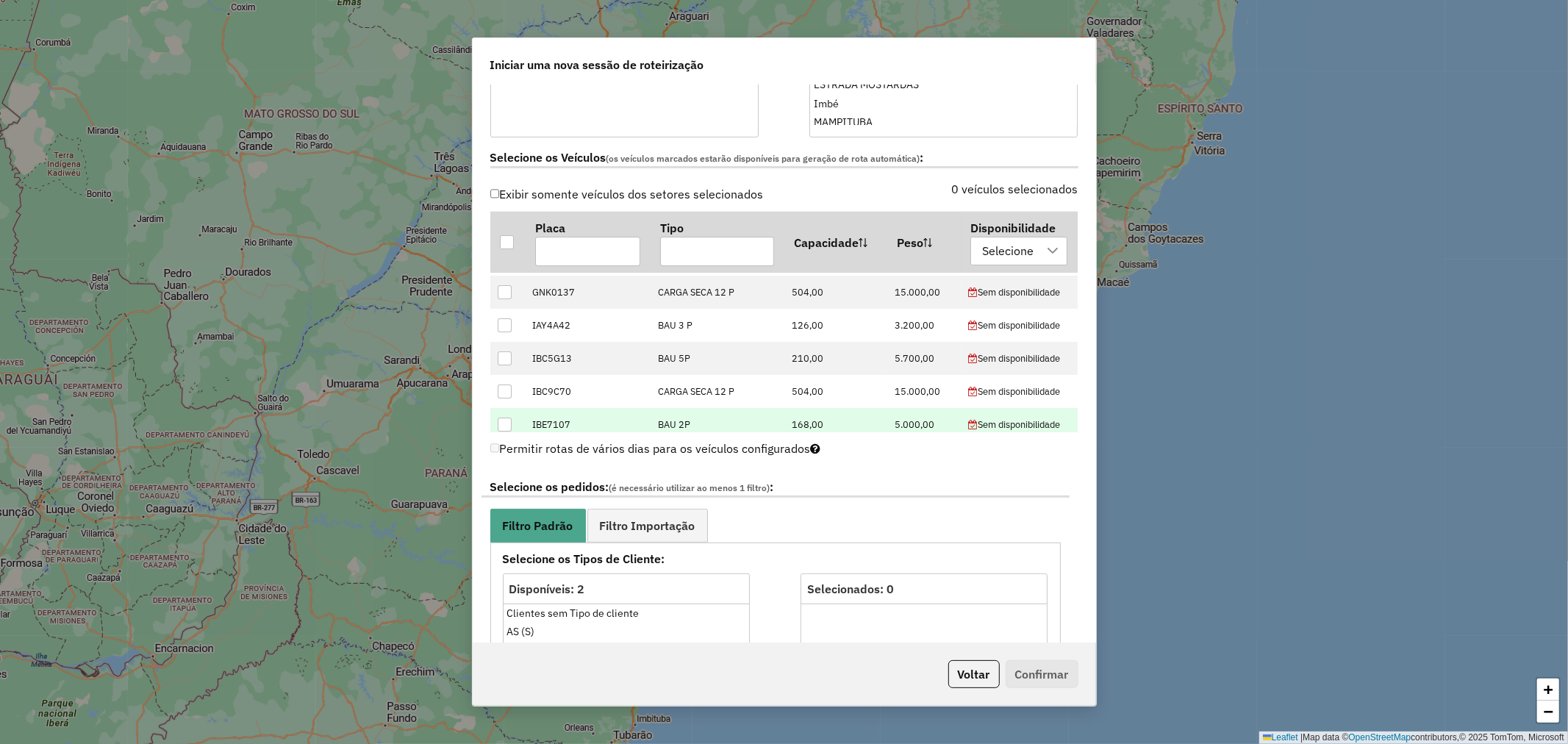
scroll to position [245, 0]
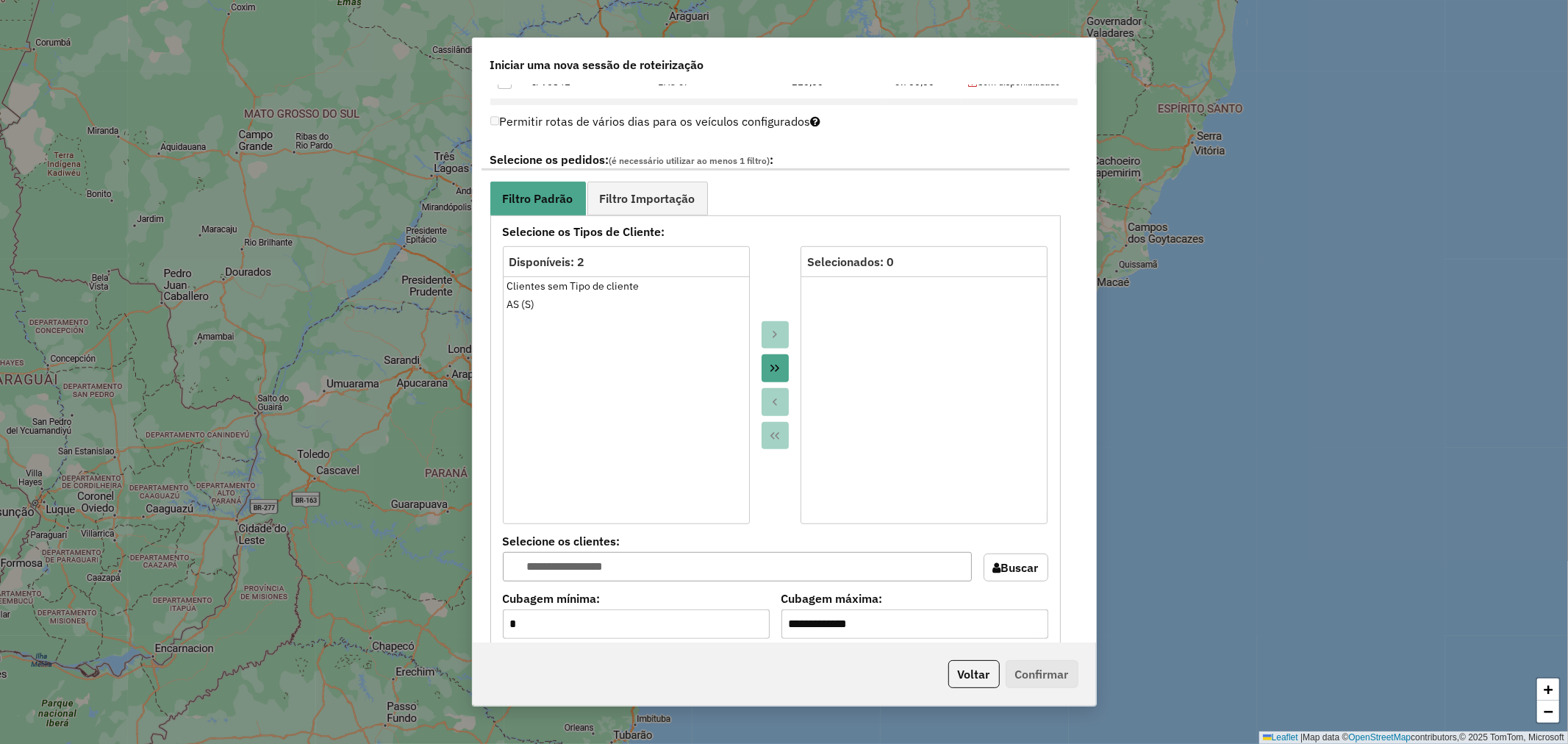
click at [776, 372] on icon "Move All to Target" at bounding box center [775, 368] width 12 height 12
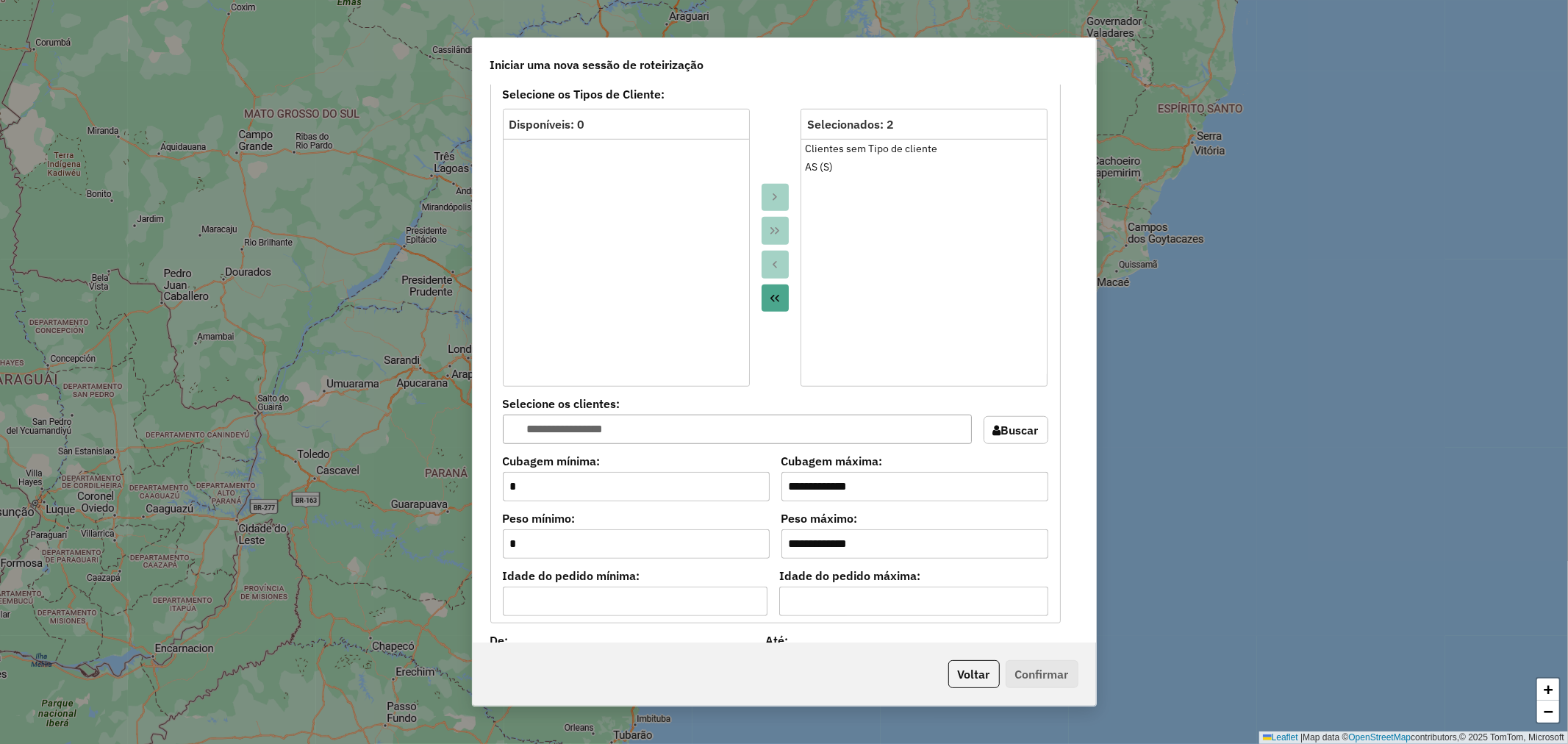
scroll to position [1061, 0]
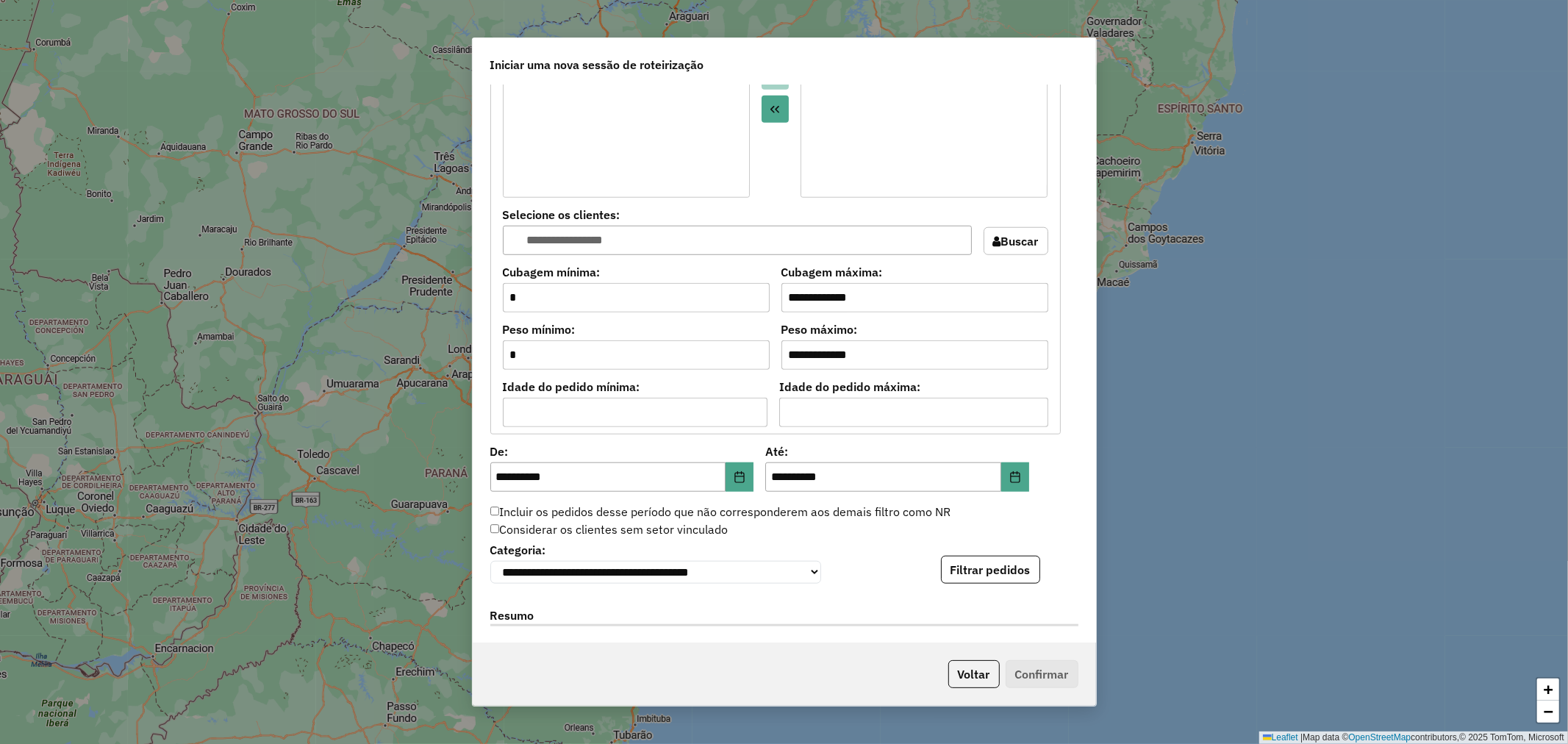
click at [988, 555] on div "**********" at bounding box center [784, 561] width 588 height 45
click at [993, 568] on button "Filtrar pedidos" at bounding box center [991, 569] width 99 height 28
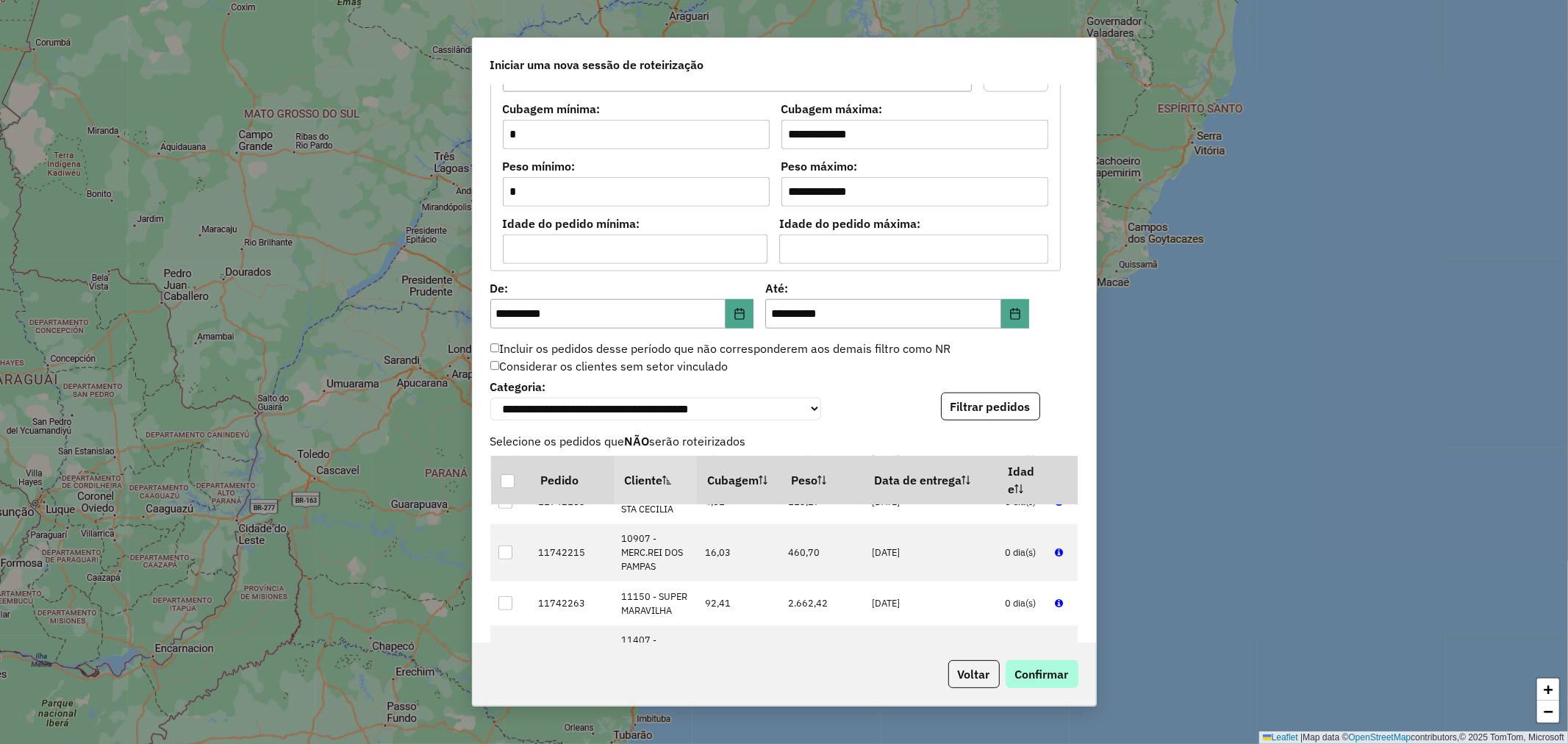
scroll to position [489, 0]
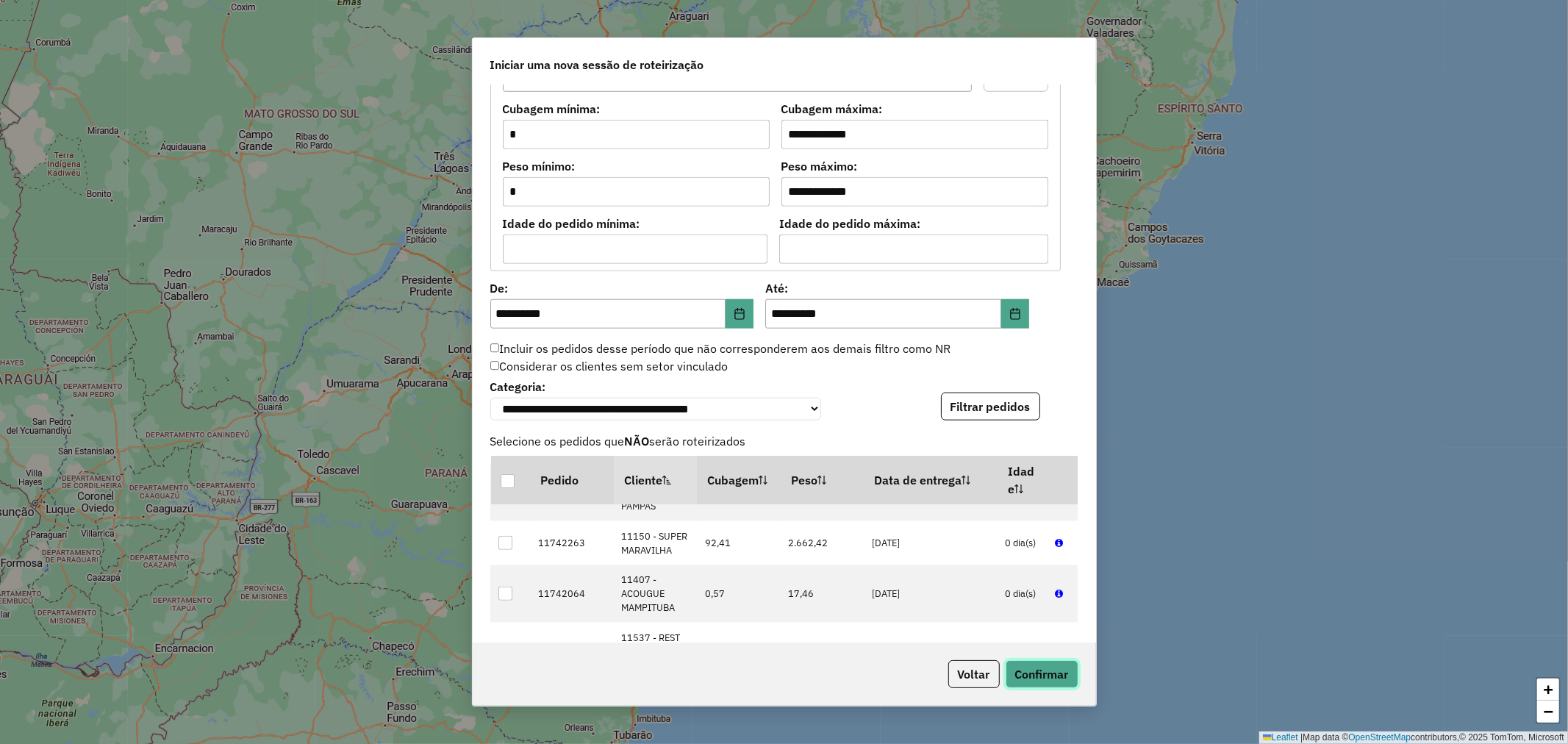
click at [1054, 677] on button "Confirmar" at bounding box center [1041, 674] width 72 height 28
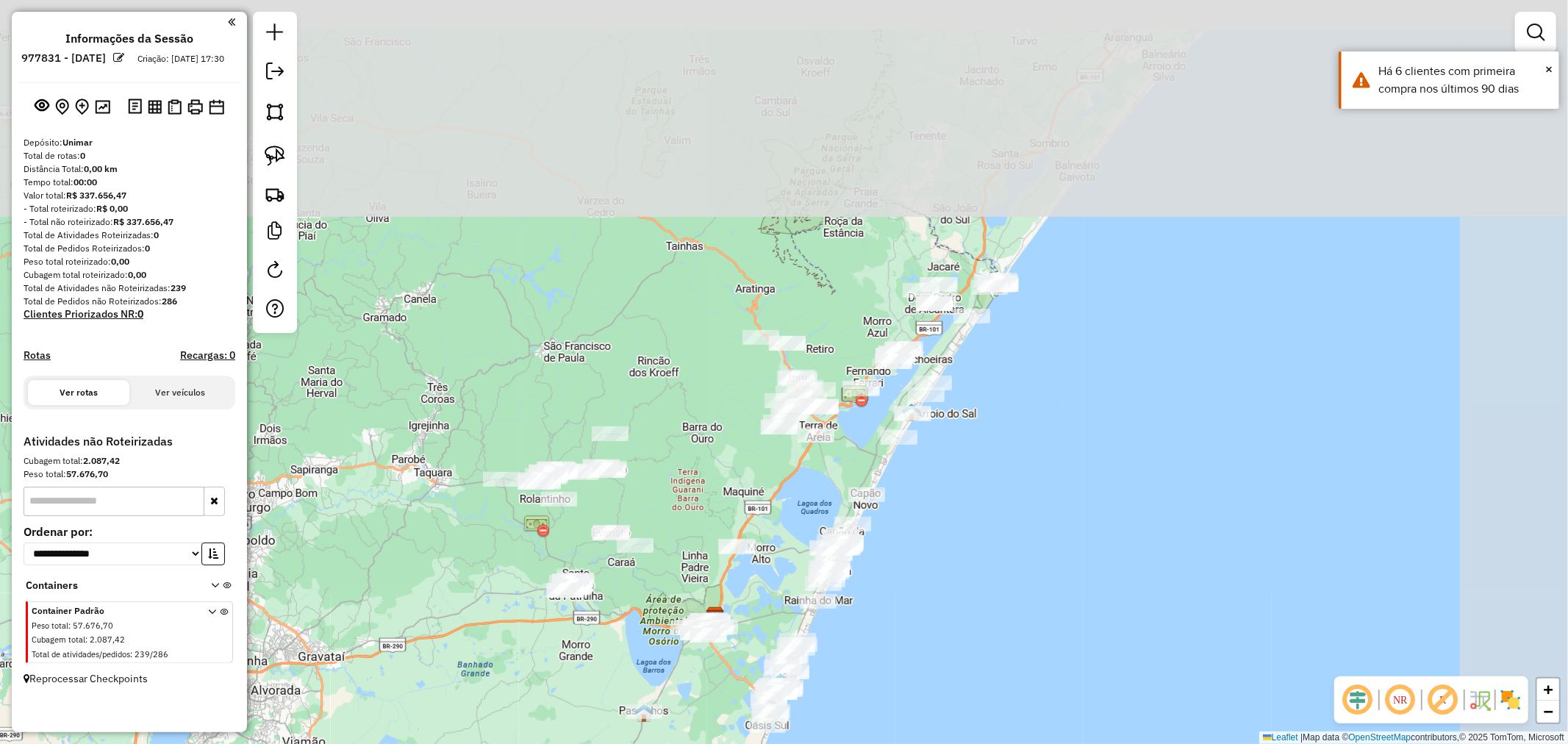
drag, startPoint x: 1116, startPoint y: 296, endPoint x: 995, endPoint y: 450, distance: 195.8
click at [995, 450] on div "Janela de atendimento Grade de atendimento Capacidade Transportadoras Veículos …" at bounding box center [784, 372] width 1568 height 744
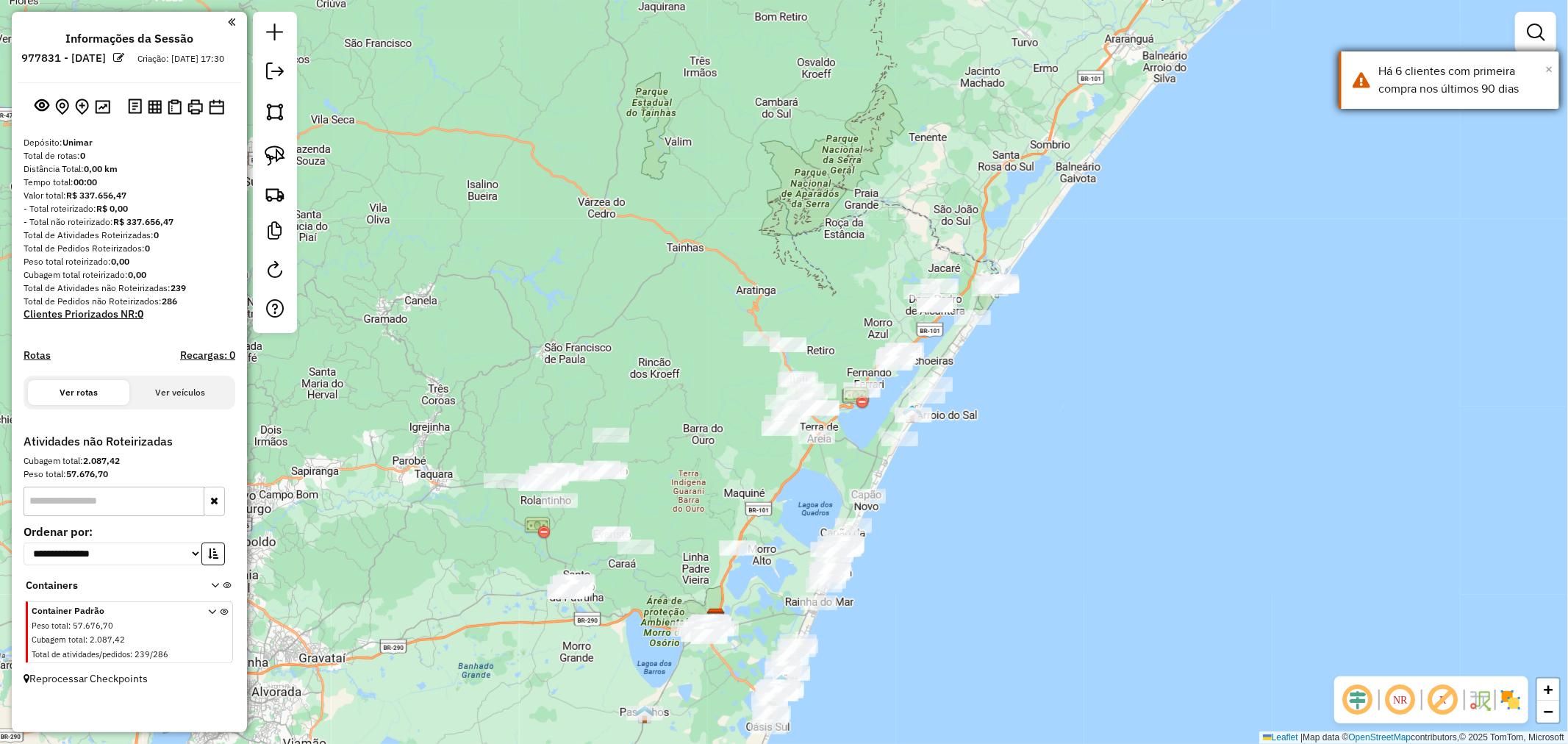
click at [1549, 69] on span "×" at bounding box center [1549, 69] width 7 height 16
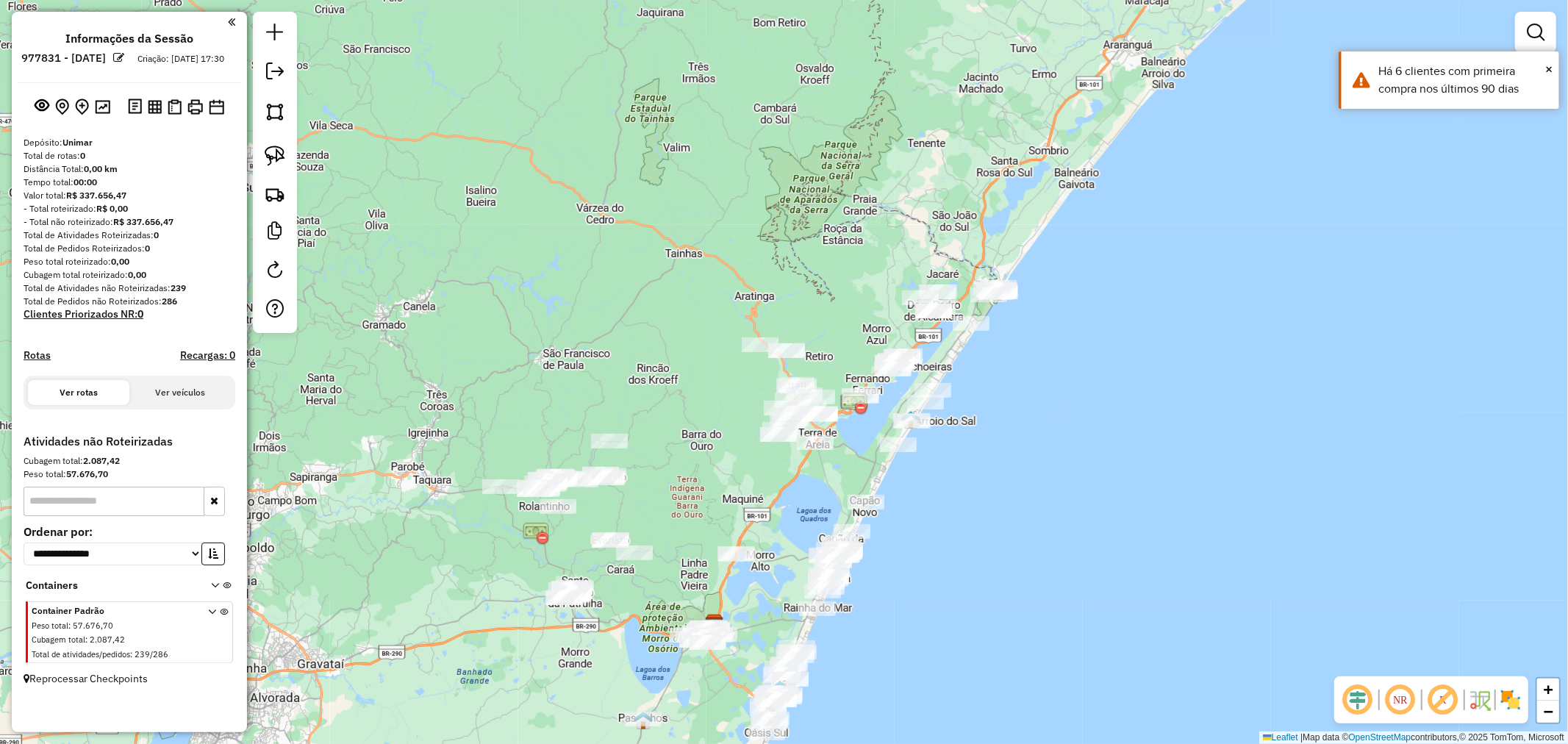
drag, startPoint x: 1280, startPoint y: 326, endPoint x: 1330, endPoint y: 184, distance: 150.5
click at [1419, 187] on div "Janela de atendimento Grade de atendimento Capacidade Transportadoras Veículos …" at bounding box center [784, 372] width 1568 height 744
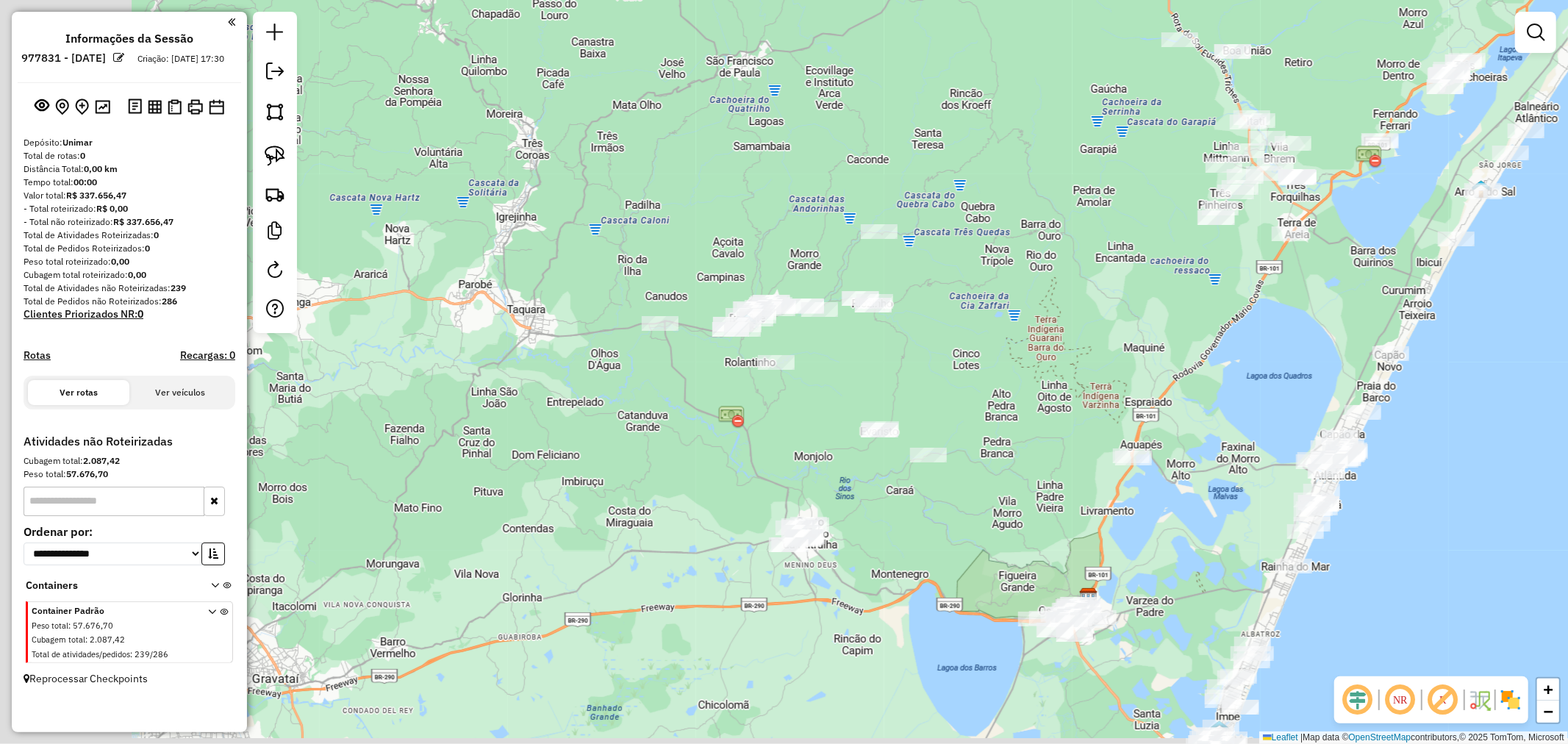
drag, startPoint x: 897, startPoint y: 304, endPoint x: 887, endPoint y: 278, distance: 27.9
click at [920, 275] on div "Janela de atendimento Grade de atendimento Capacidade Transportadoras Veículos …" at bounding box center [784, 372] width 1568 height 744
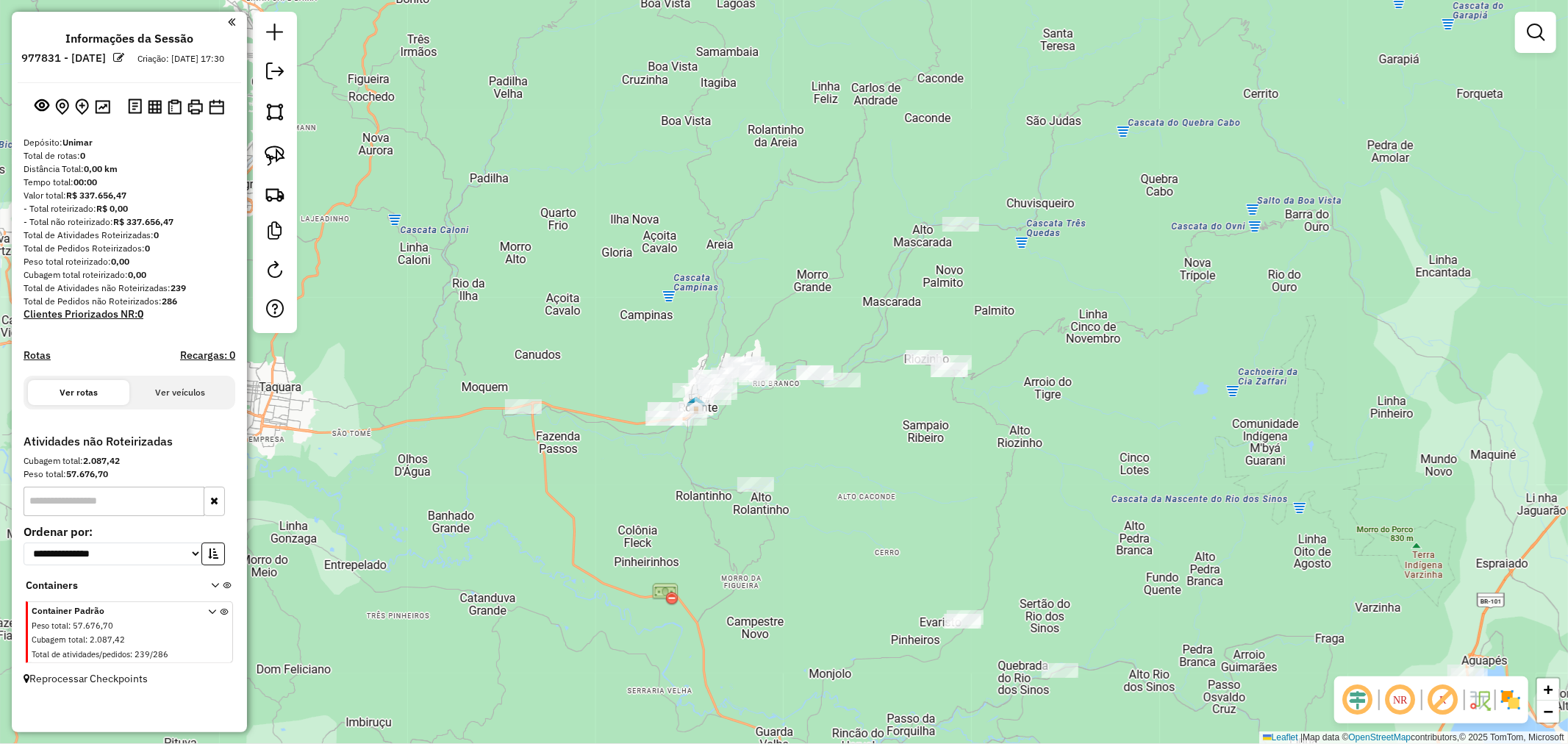
click at [970, 238] on div "Janela de atendimento Grade de atendimento Capacidade Transportadoras Veículos …" at bounding box center [784, 372] width 1568 height 744
click at [963, 232] on div at bounding box center [961, 224] width 37 height 15
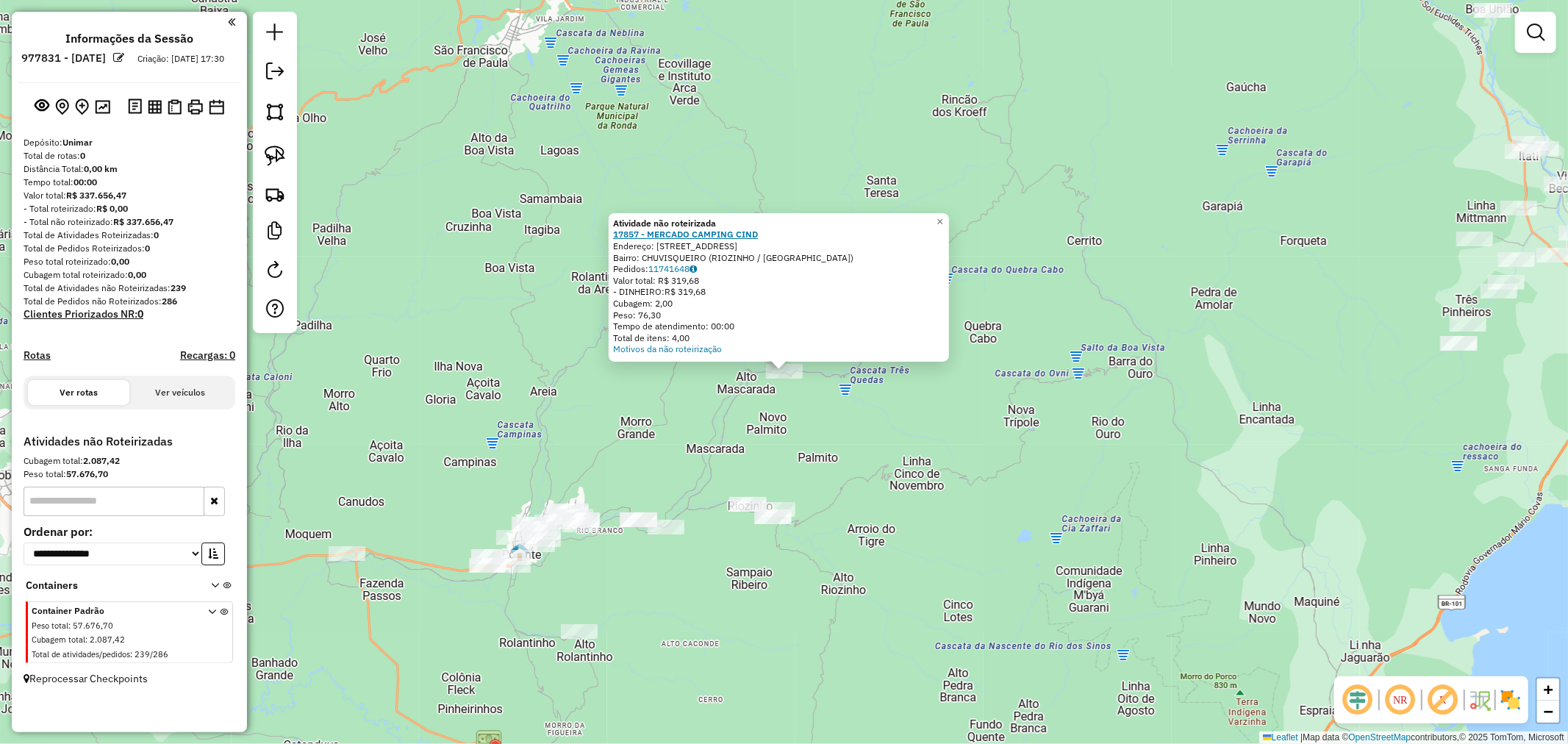
click at [716, 235] on strong "17857 - MERCADO CAMPING CIND" at bounding box center [686, 235] width 145 height 11
click at [673, 268] on link "11741648" at bounding box center [672, 268] width 49 height 11
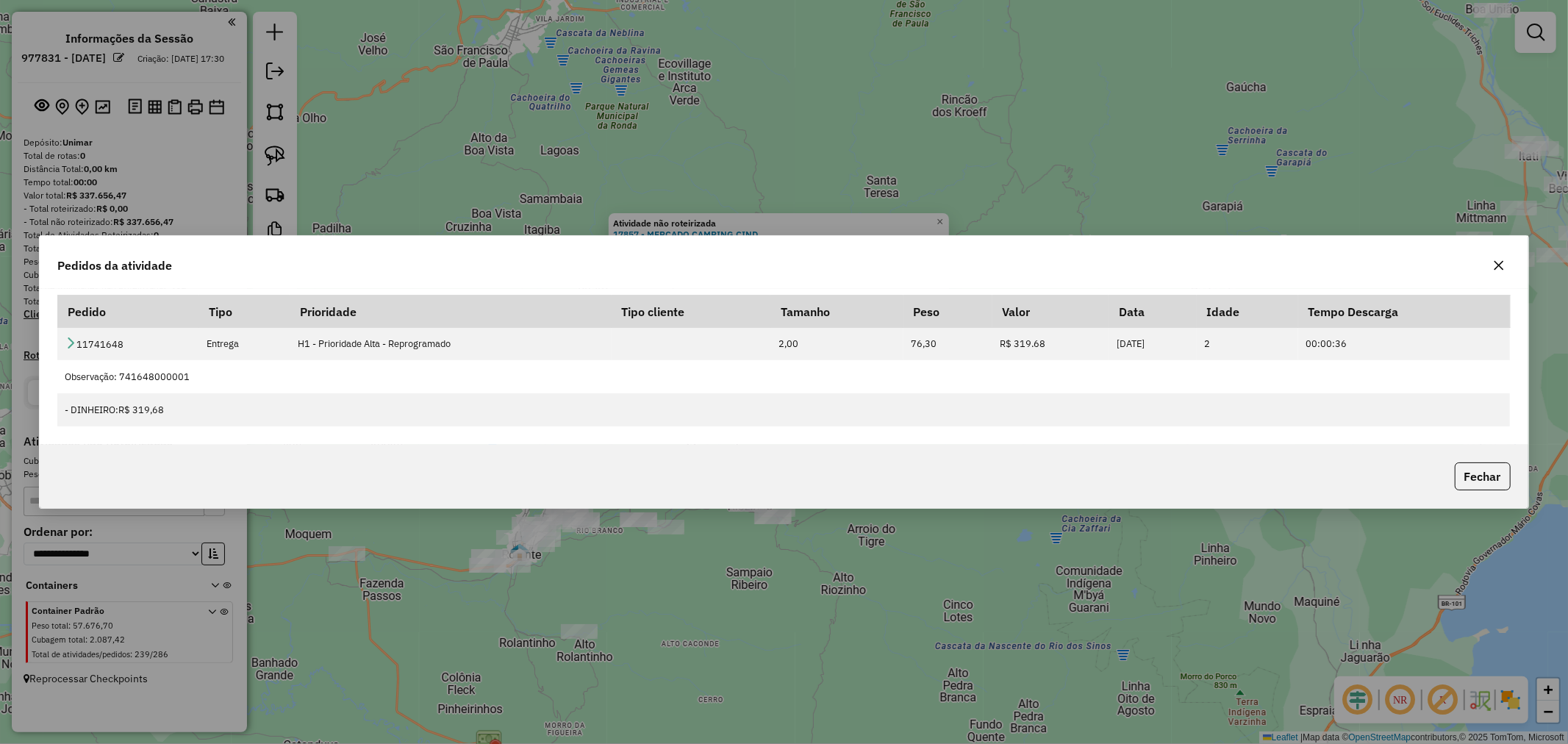
drag, startPoint x: 1491, startPoint y: 267, endPoint x: 1438, endPoint y: 261, distance: 53.3
click at [1493, 267] on button "button" at bounding box center [1499, 265] width 23 height 23
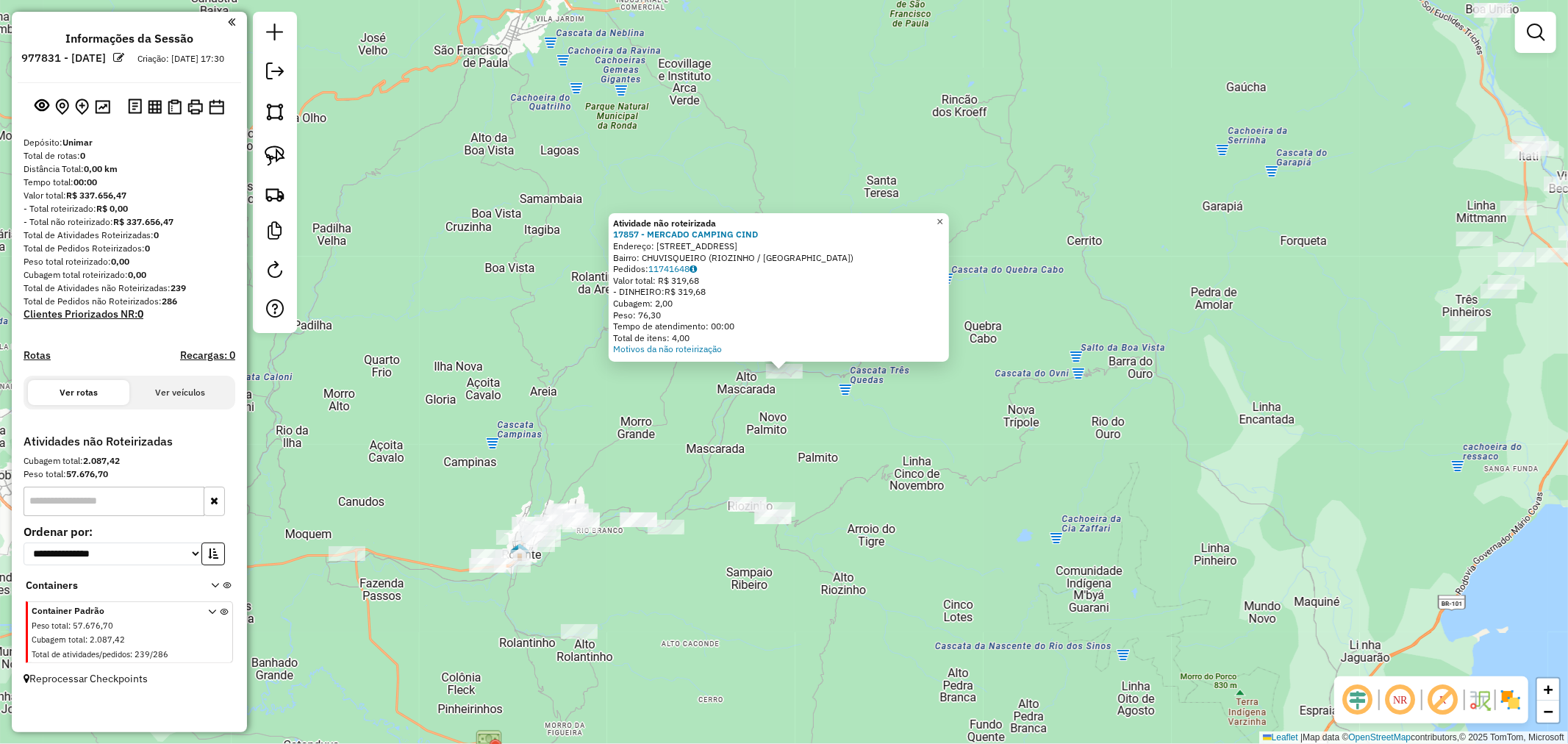
click at [949, 213] on link "×" at bounding box center [941, 222] width 18 height 18
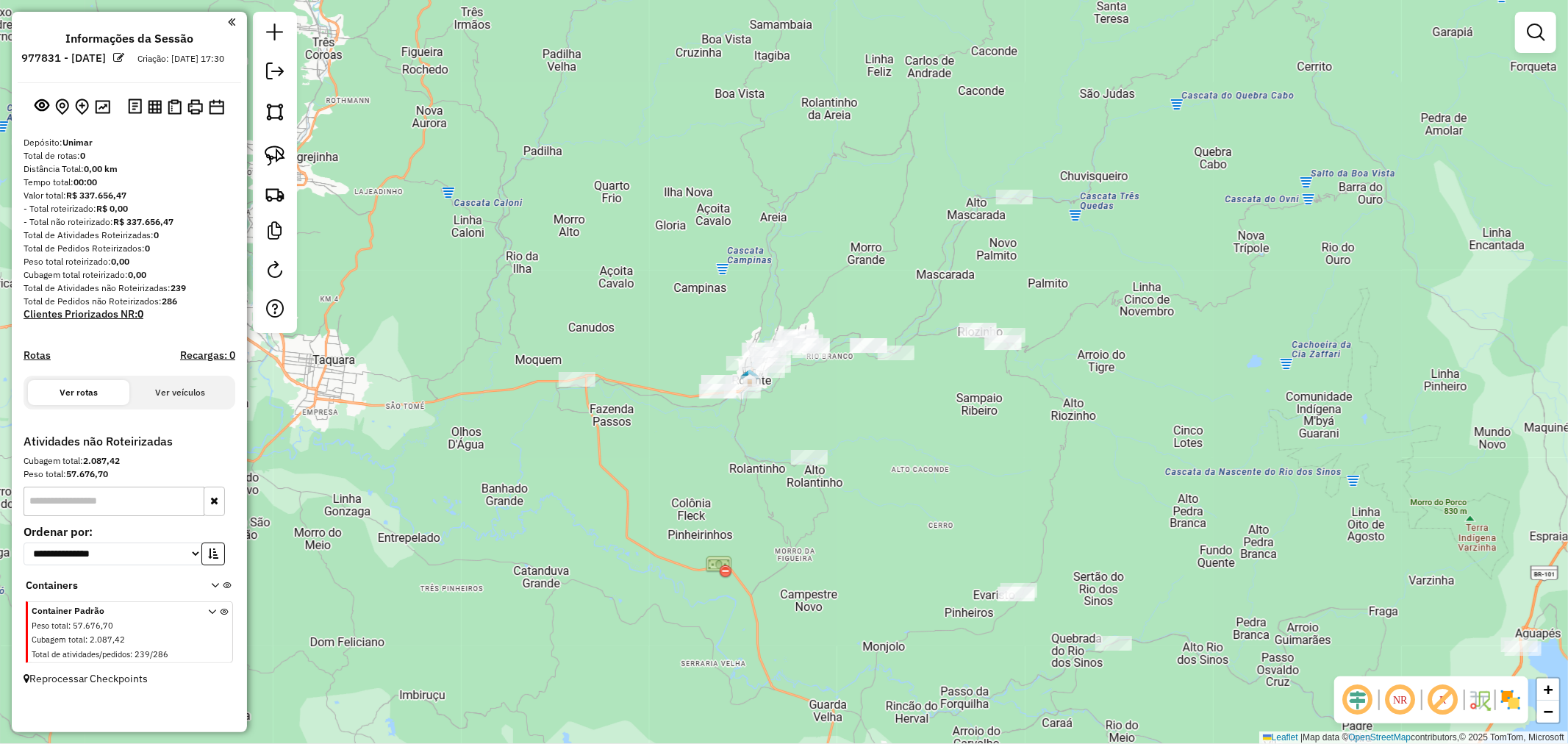
drag, startPoint x: 955, startPoint y: 387, endPoint x: 1152, endPoint y: 211, distance: 264.2
click at [1152, 211] on div "Janela de atendimento Grade de atendimento Capacidade Transportadoras Veículos …" at bounding box center [784, 372] width 1568 height 744
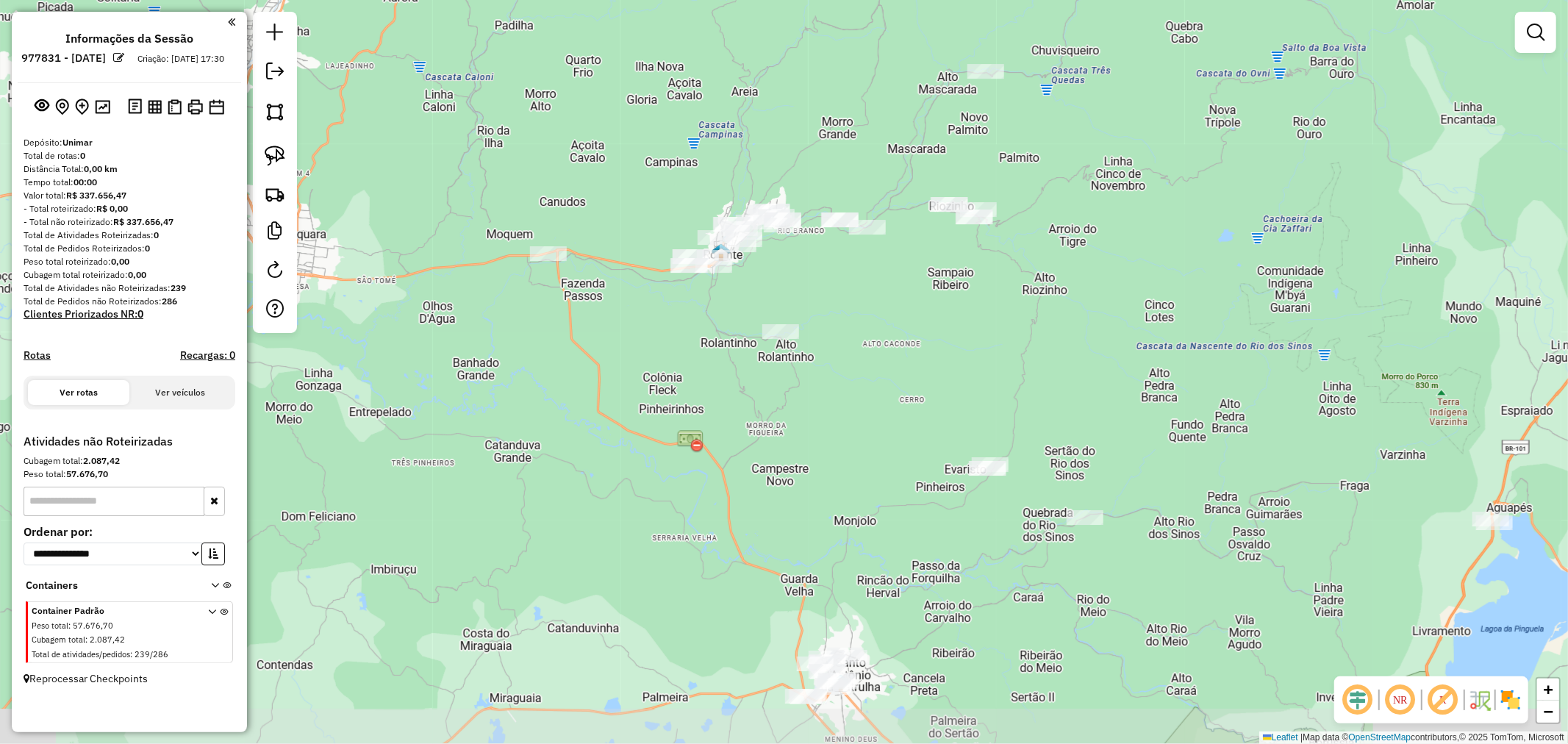
drag, startPoint x: 864, startPoint y: 475, endPoint x: 833, endPoint y: 346, distance: 132.7
click at [833, 346] on div "Janela de atendimento Grade de atendimento Capacidade Transportadoras Veículos …" at bounding box center [784, 372] width 1568 height 744
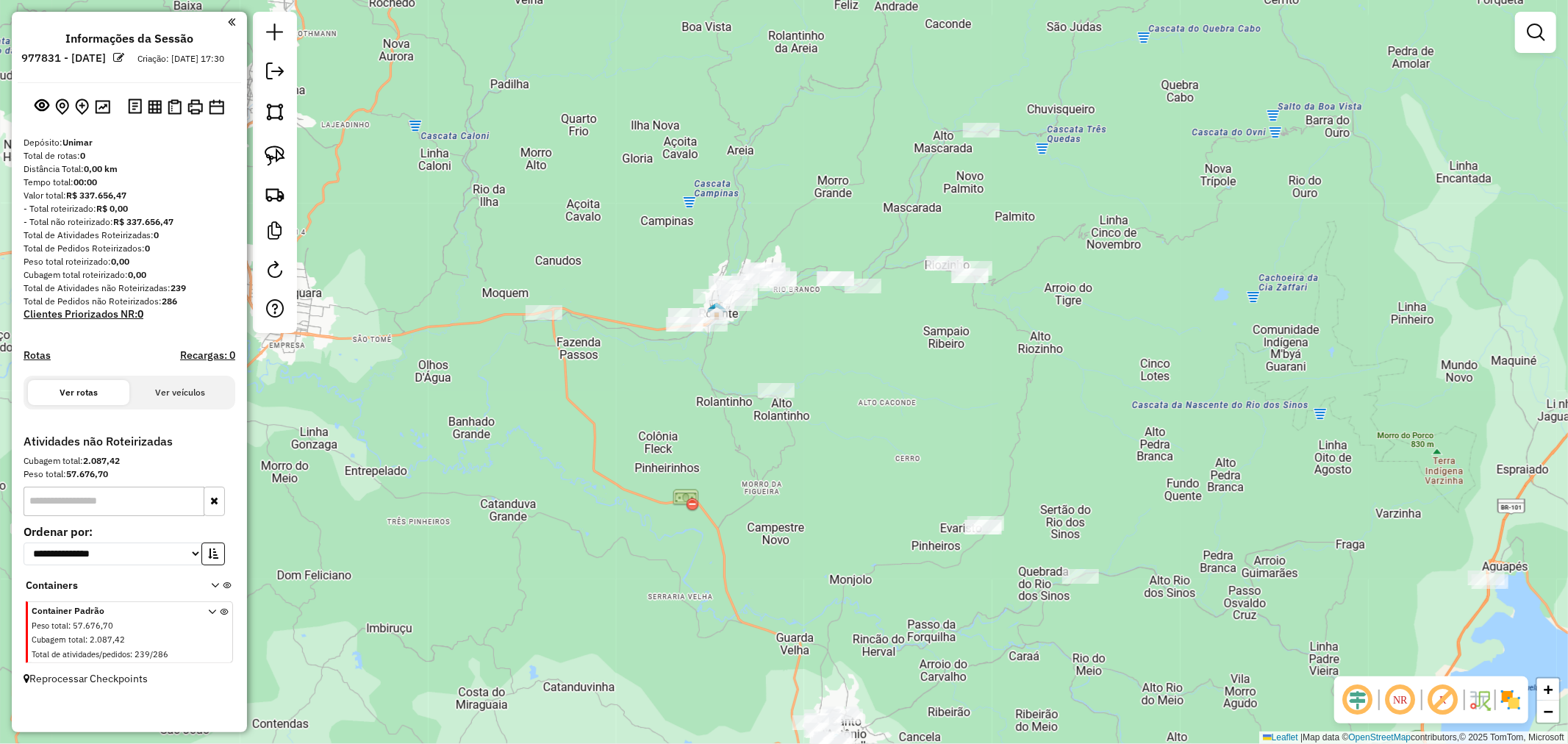
drag, startPoint x: 794, startPoint y: 489, endPoint x: 789, endPoint y: 503, distance: 14.9
click at [791, 502] on div "Janela de atendimento Grade de atendimento Capacidade Transportadoras Veículos …" at bounding box center [784, 372] width 1568 height 744
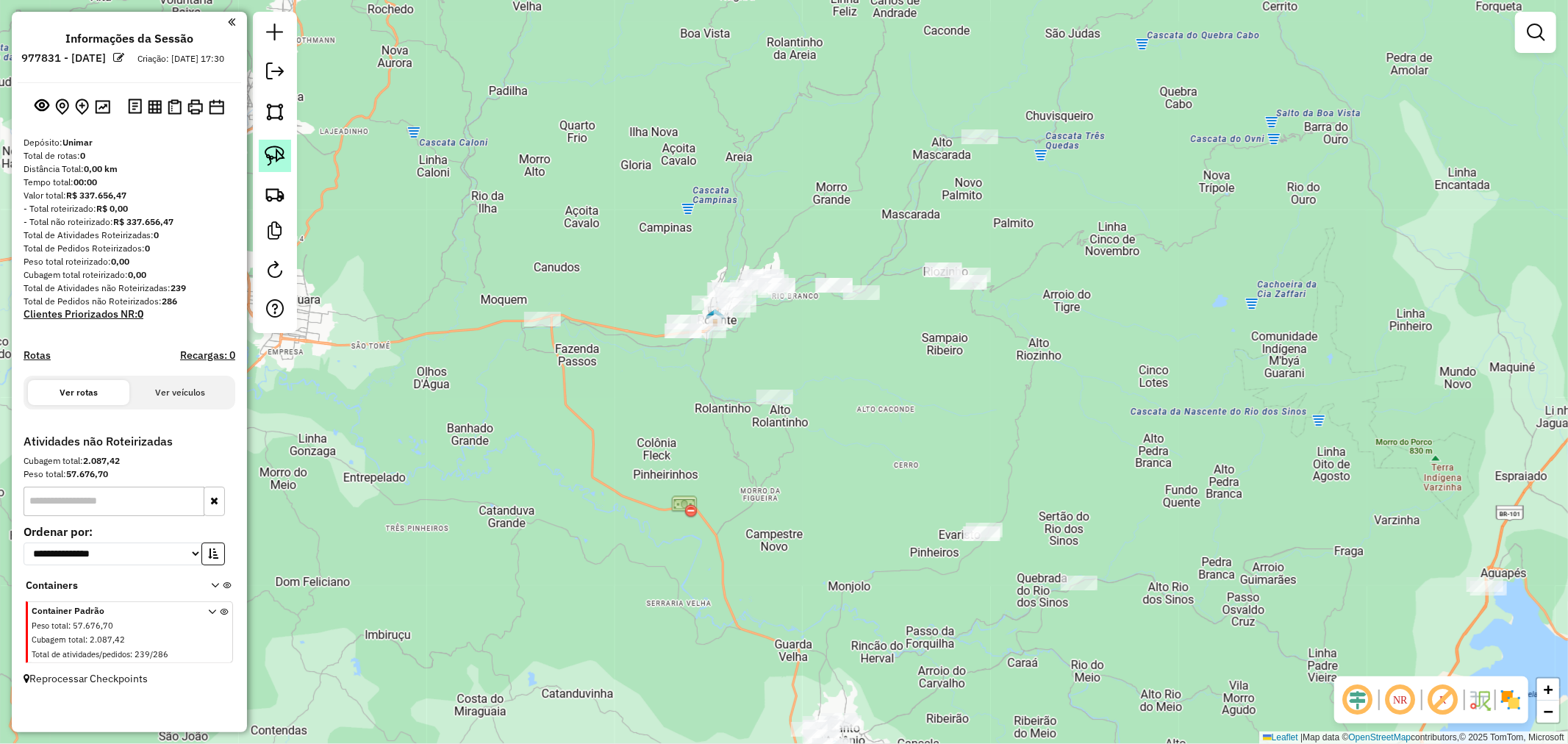
click at [282, 162] on img at bounding box center [275, 156] width 21 height 21
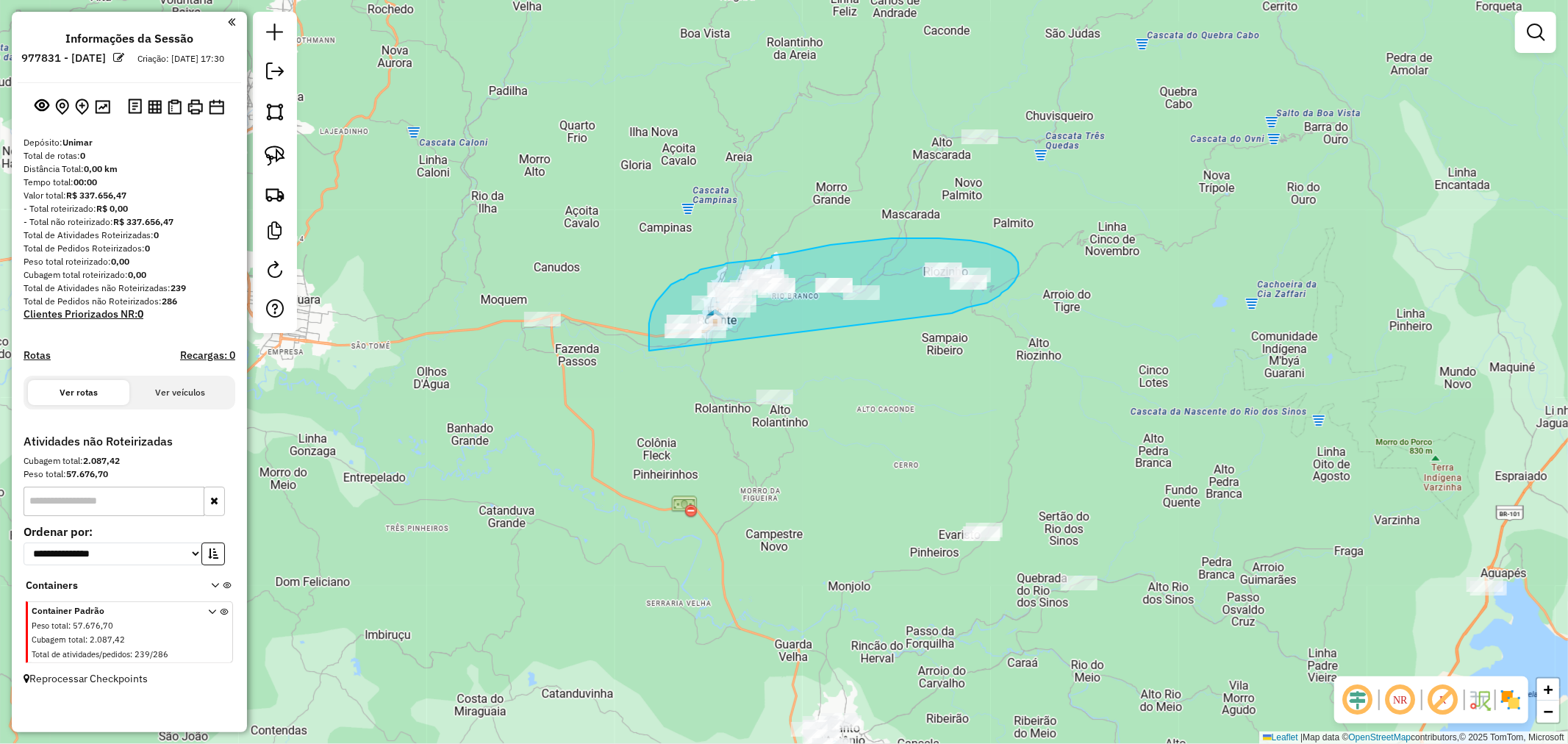
drag, startPoint x: 651, startPoint y: 316, endPoint x: 892, endPoint y: 357, distance: 244.5
click at [917, 343] on div "Janela de atendimento Grade de atendimento Capacidade Transportadoras Veículos …" at bounding box center [784, 372] width 1568 height 744
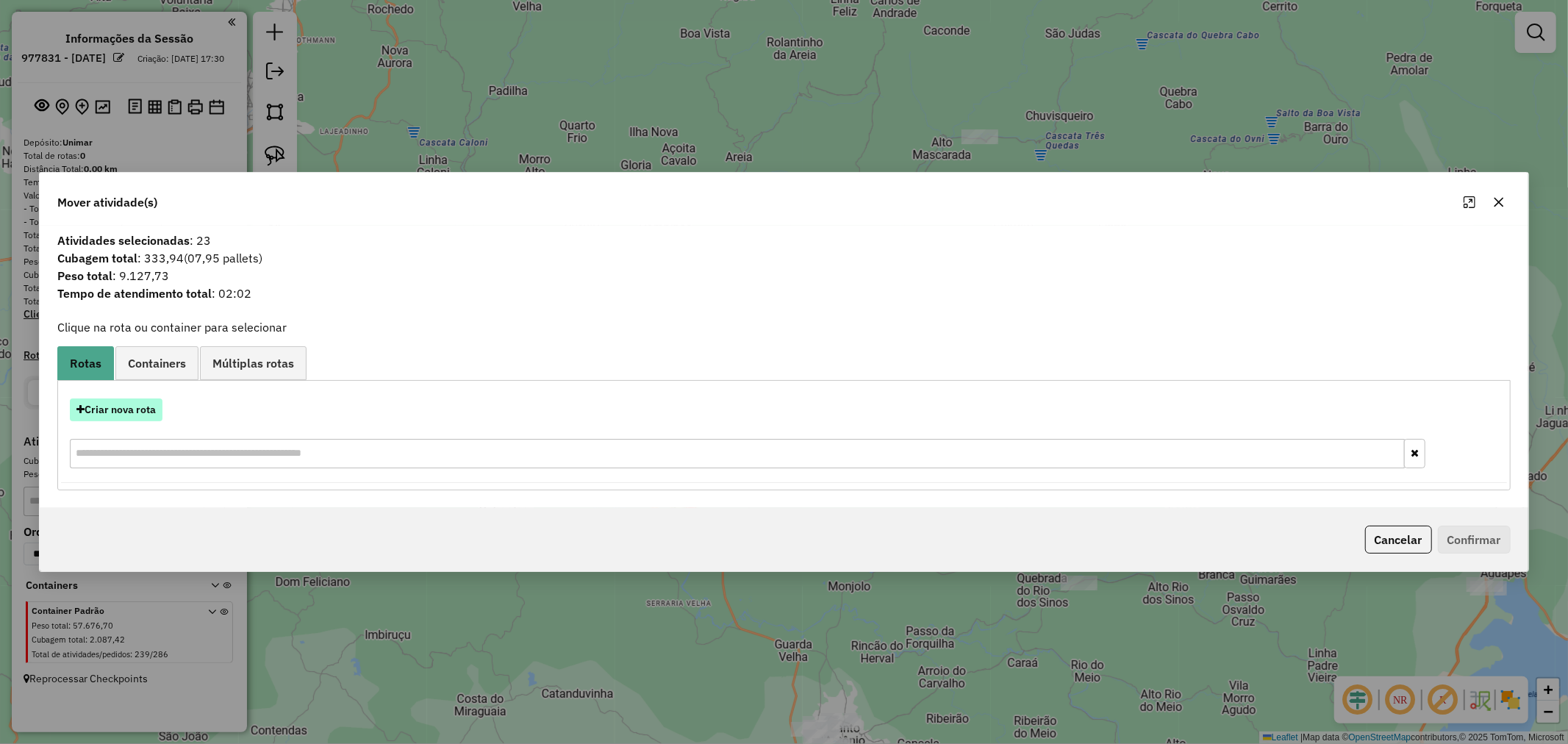
click at [114, 412] on button "Criar nova rota" at bounding box center [116, 409] width 93 height 23
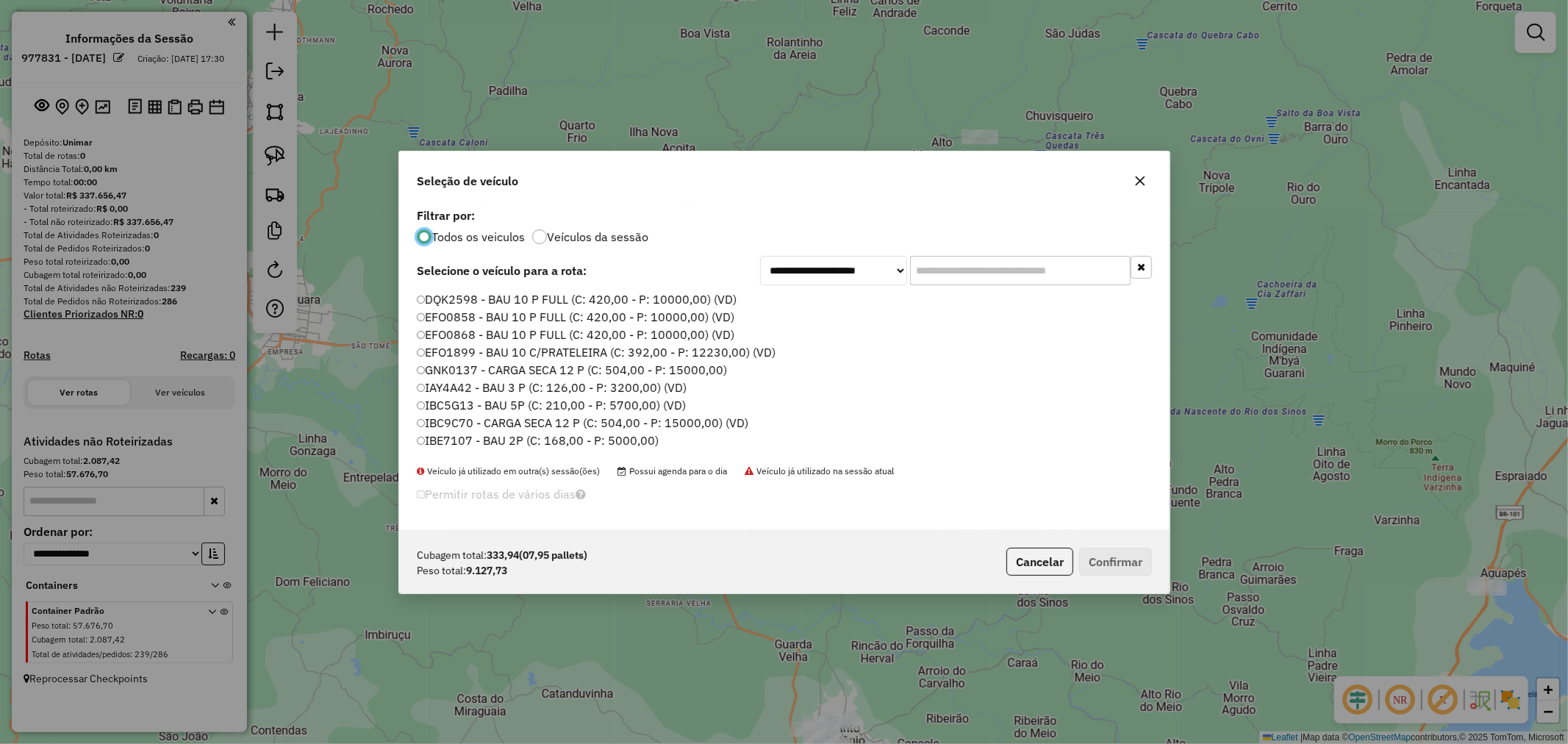
scroll to position [8, 4]
click at [993, 279] on input "text" at bounding box center [1020, 270] width 220 height 29
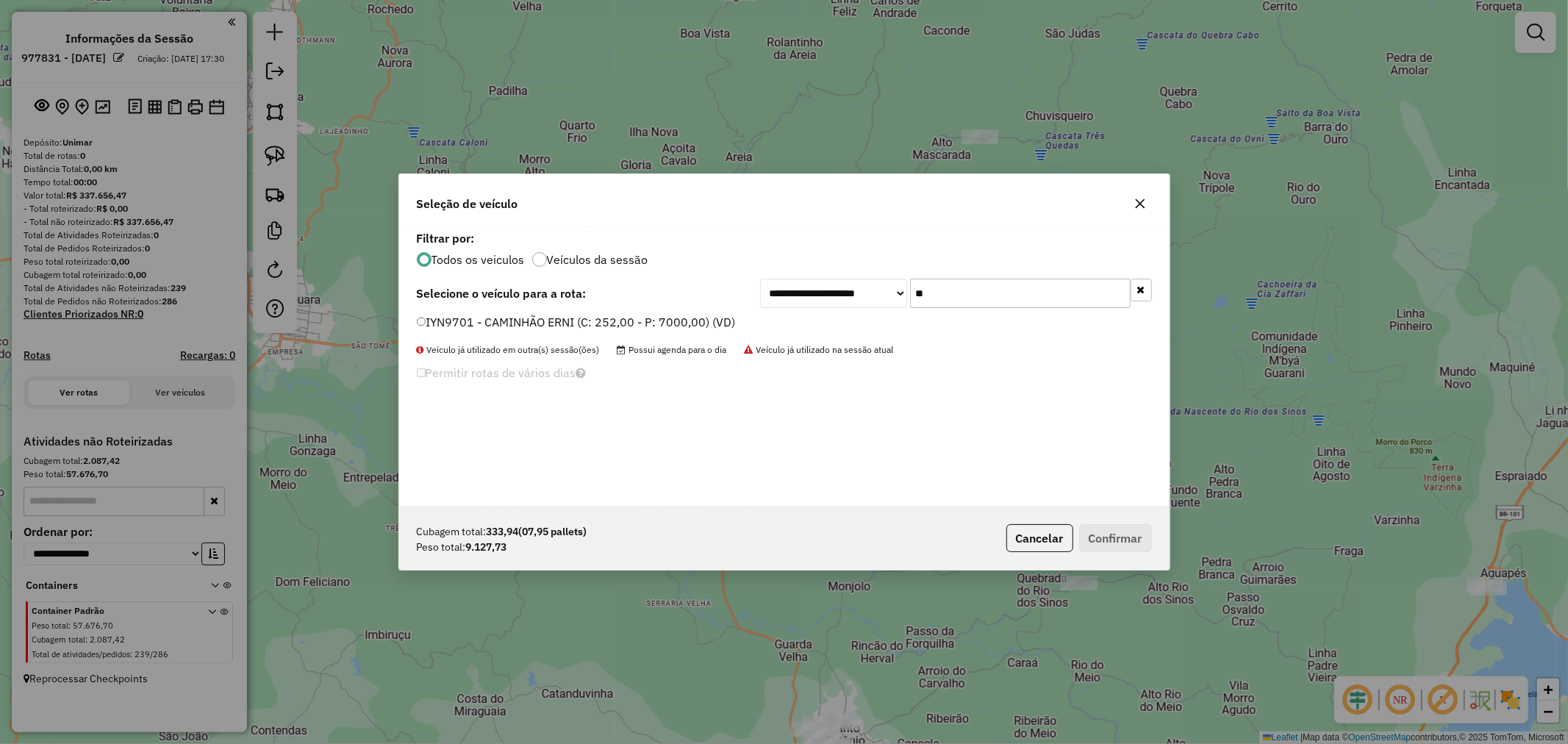
type input "**"
click at [522, 311] on div "**********" at bounding box center [784, 367] width 770 height 279
click at [533, 321] on label "IYN9701 - CAMINHÃO ERNI (C: 252,00 - P: 7000,00) (VD)" at bounding box center [576, 322] width 319 height 18
click at [1111, 533] on button "Confirmar" at bounding box center [1115, 538] width 72 height 28
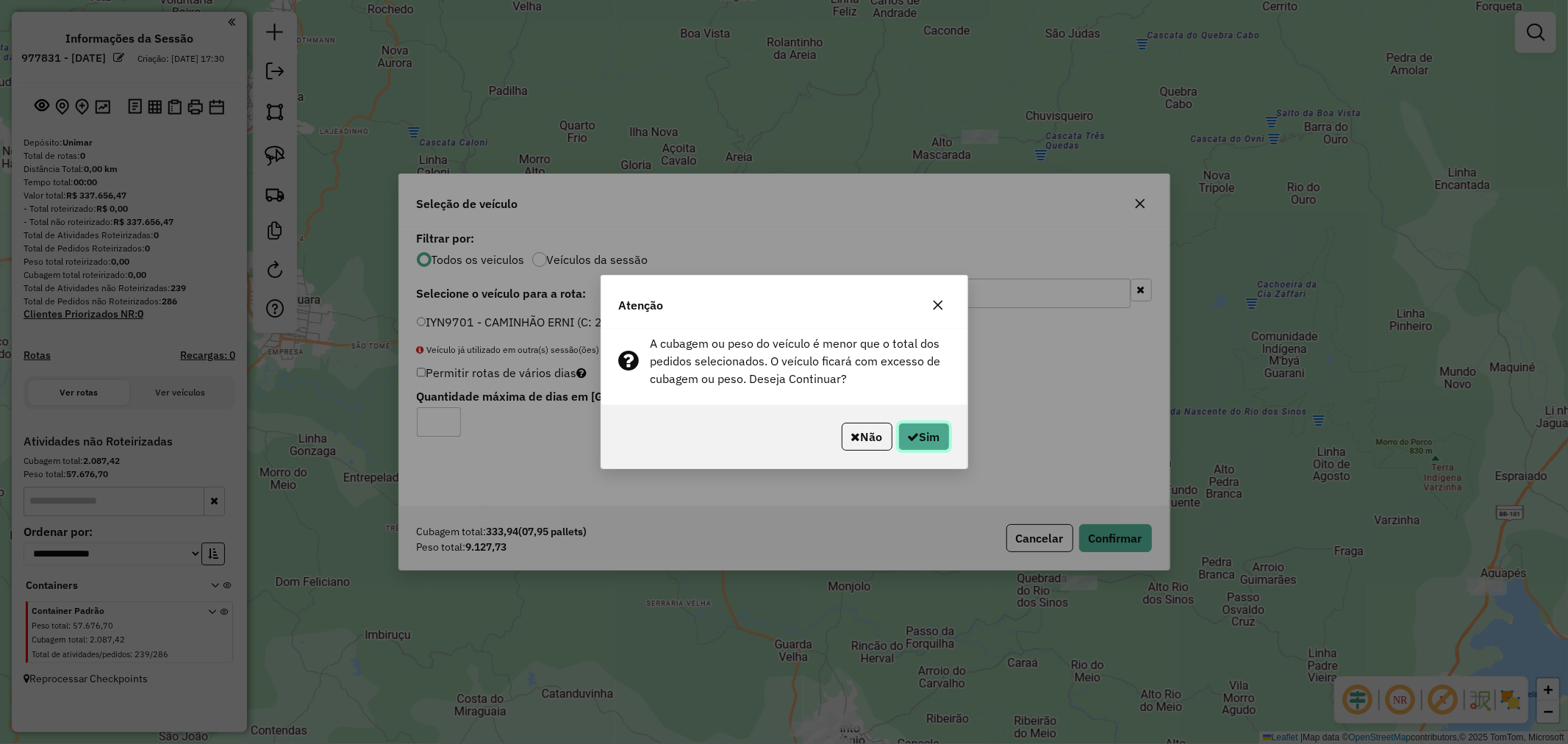
click at [924, 441] on button "Sim" at bounding box center [924, 436] width 52 height 28
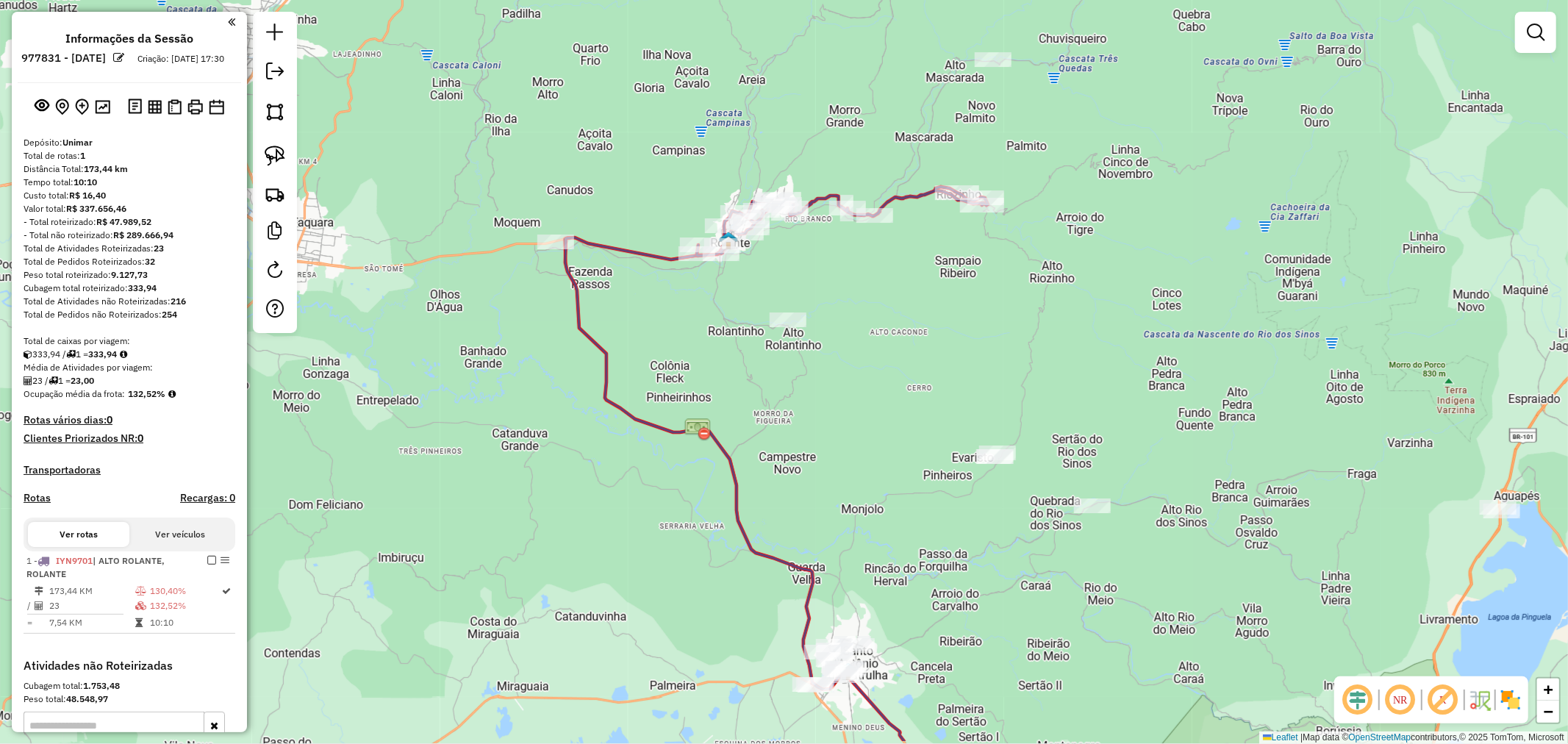
drag, startPoint x: 911, startPoint y: 401, endPoint x: 910, endPoint y: 344, distance: 57.0
click at [908, 344] on div "Janela de atendimento Grade de atendimento Capacidade Transportadoras Veículos …" at bounding box center [784, 372] width 1568 height 744
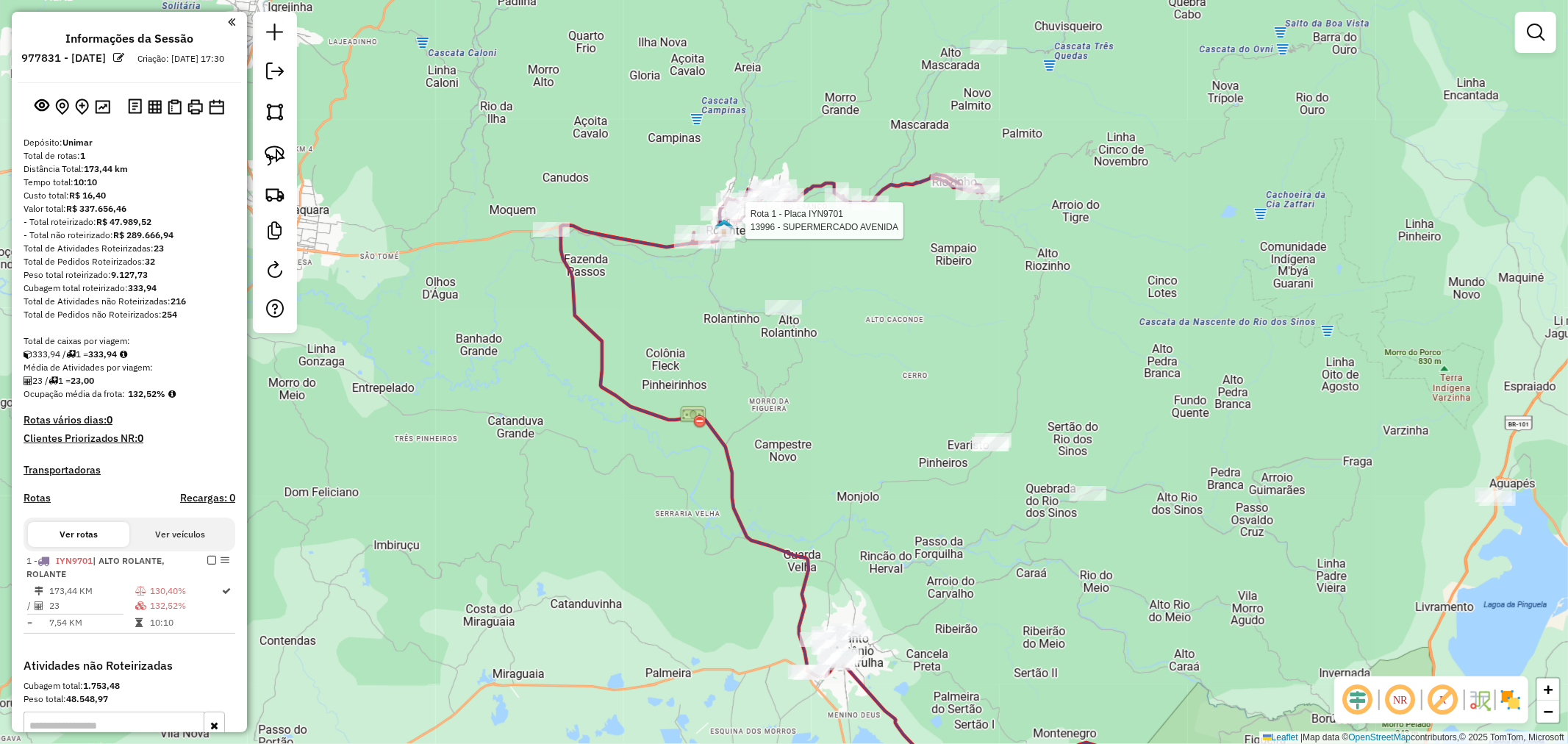
click at [738, 226] on div at bounding box center [740, 220] width 37 height 15
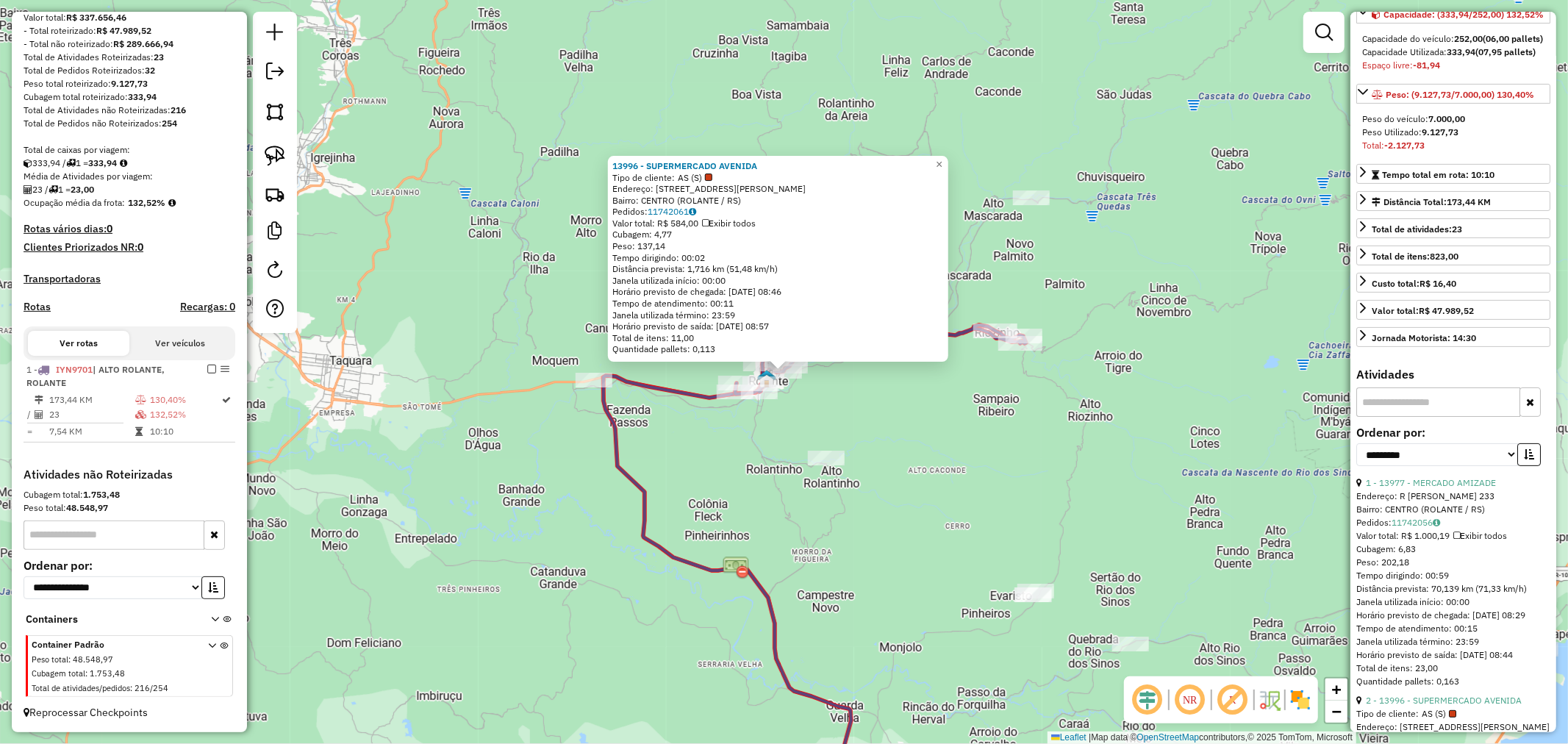
scroll to position [163, 0]
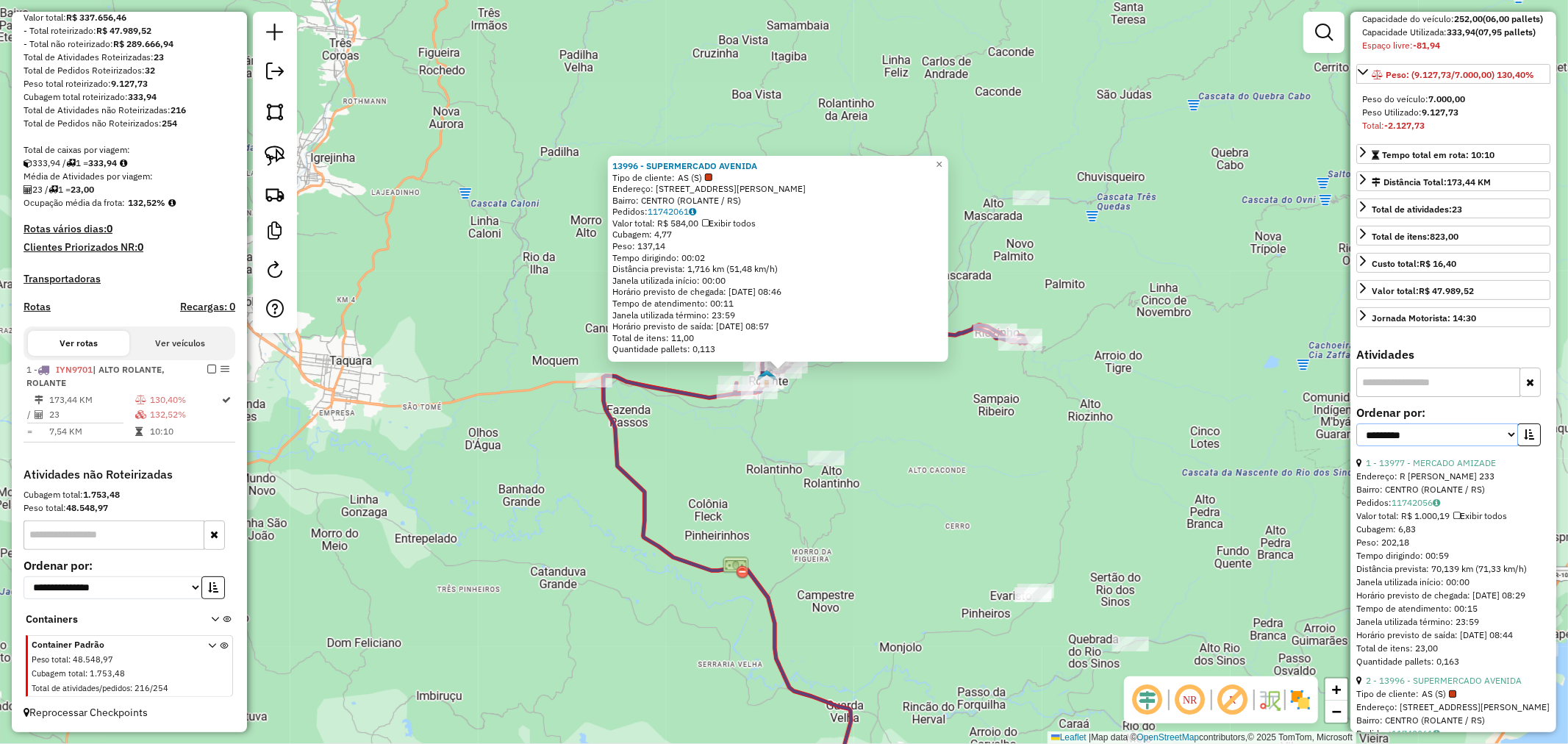
click at [1404, 446] on select "**********" at bounding box center [1437, 435] width 162 height 23
click at [1400, 446] on select "**********" at bounding box center [1437, 435] width 162 height 23
select select "*********"
click at [1357, 446] on select "**********" at bounding box center [1437, 435] width 162 height 23
click at [1526, 440] on icon "button" at bounding box center [1529, 435] width 10 height 10
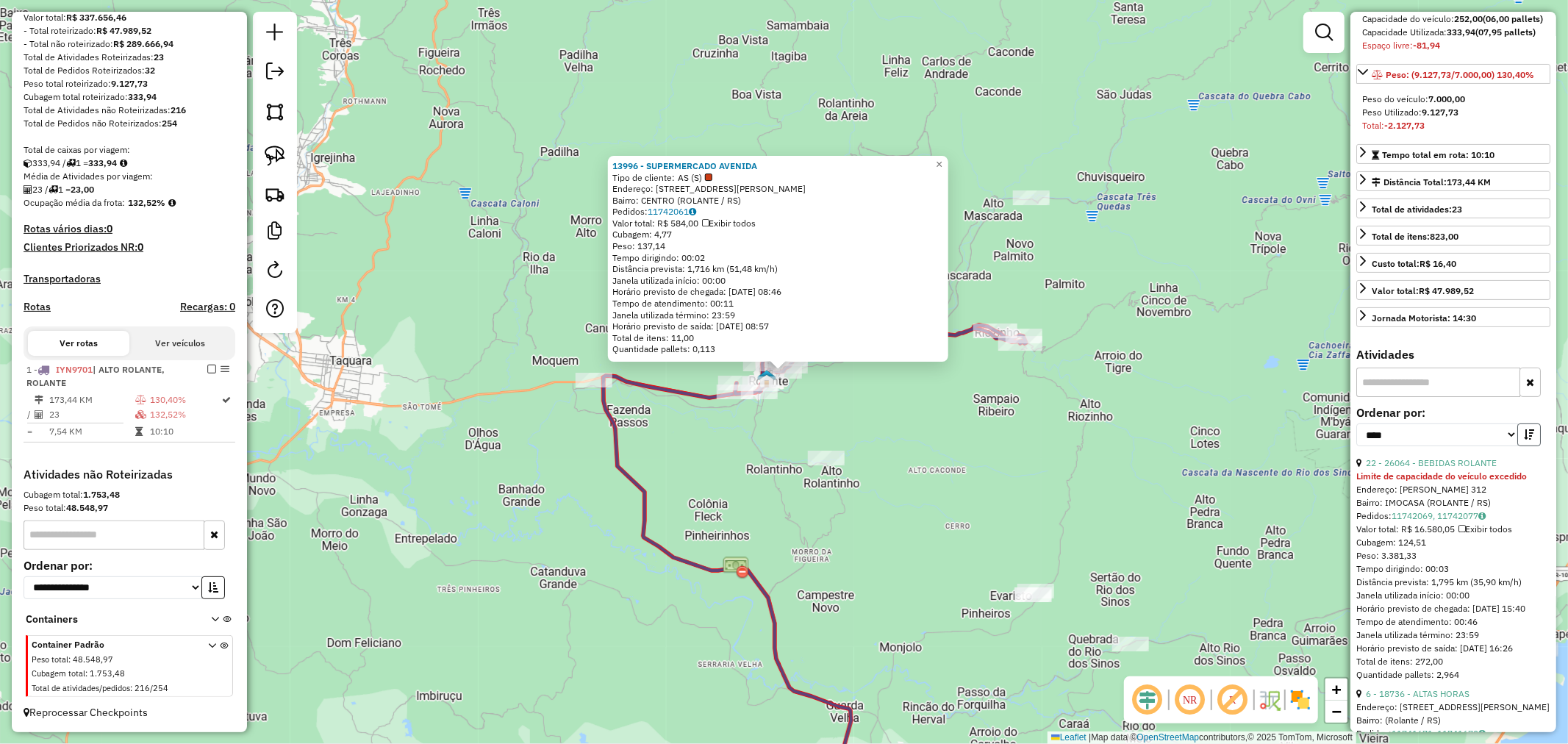
click at [1526, 440] on icon "button" at bounding box center [1529, 435] width 10 height 10
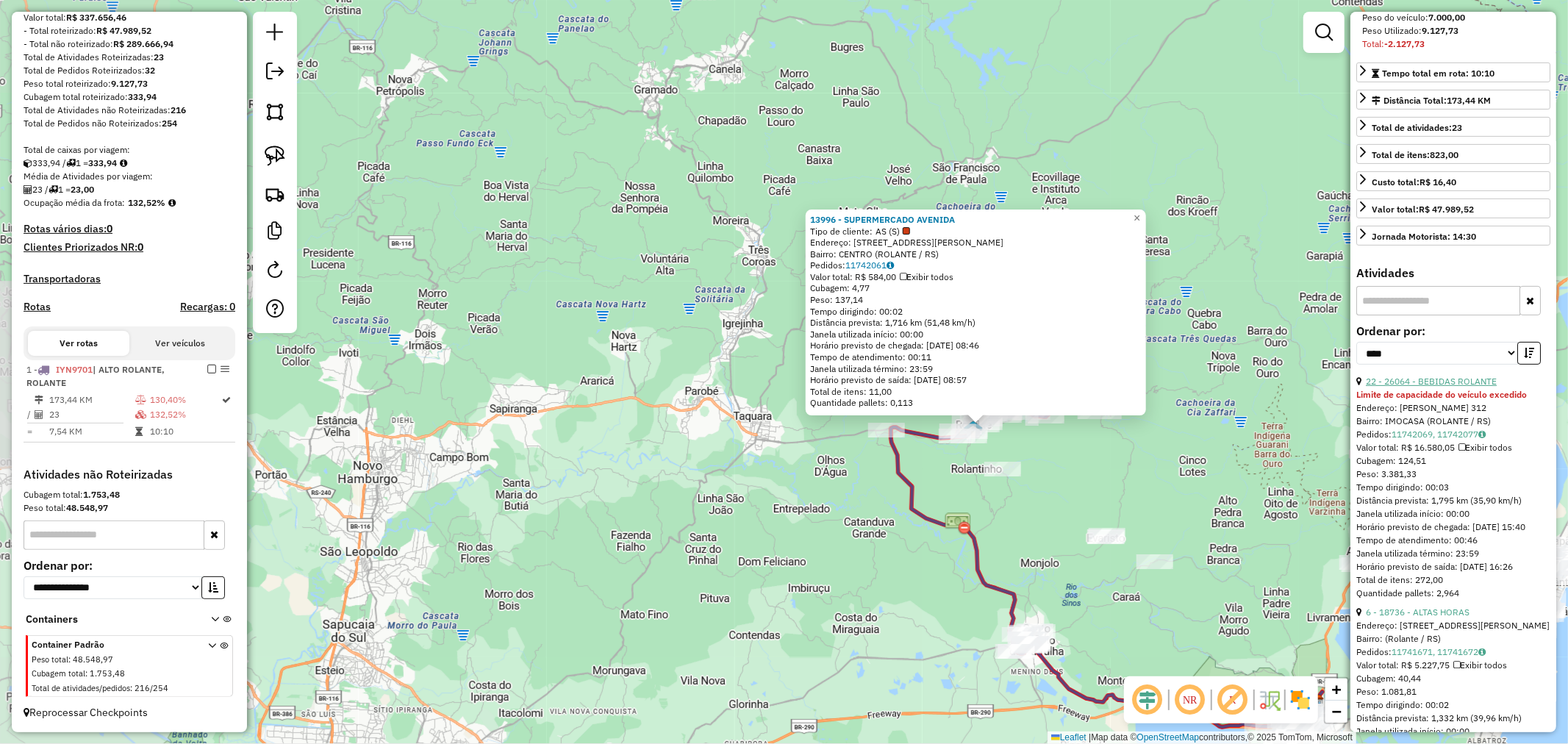
scroll to position [326, 0]
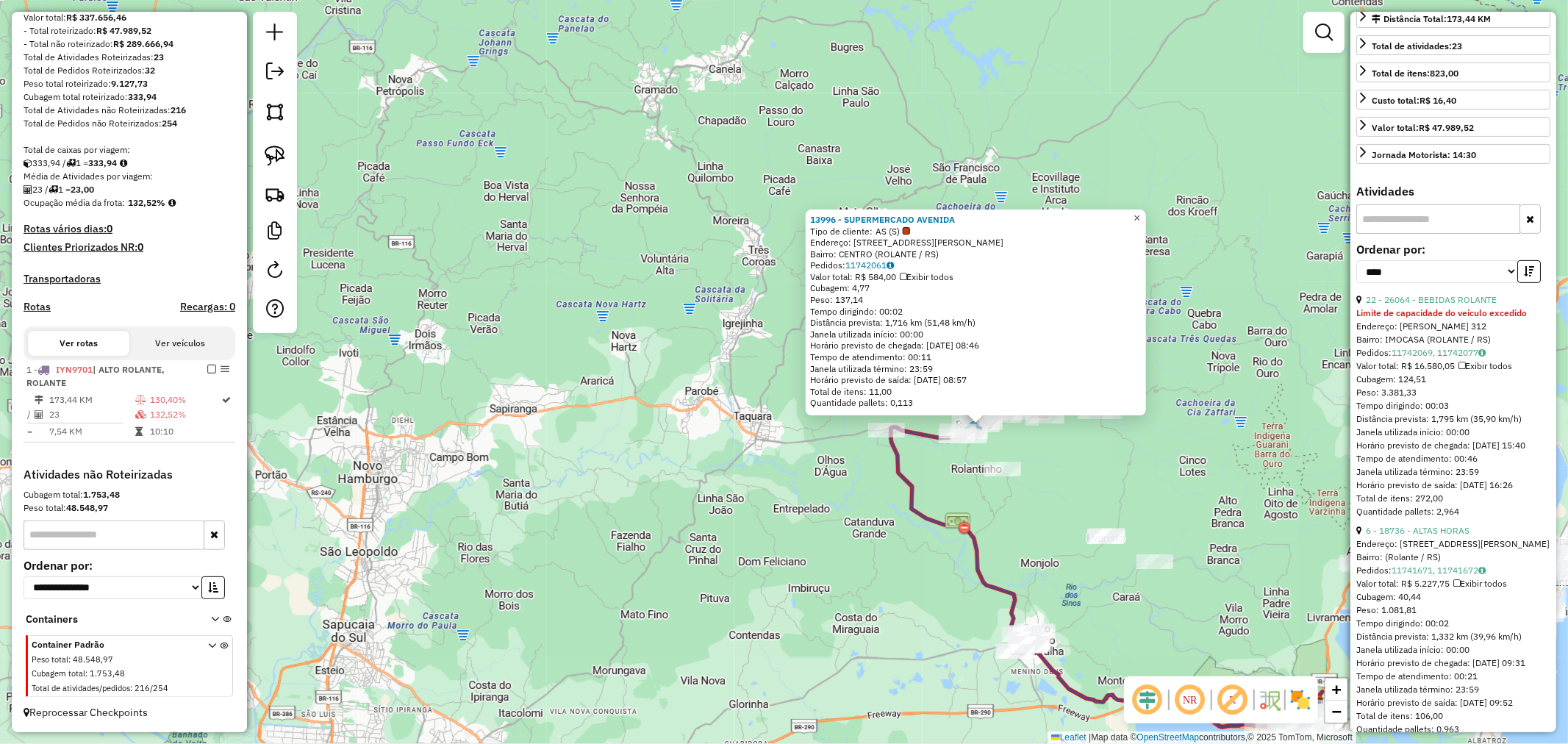
click at [1140, 211] on span "×" at bounding box center [1137, 217] width 7 height 13
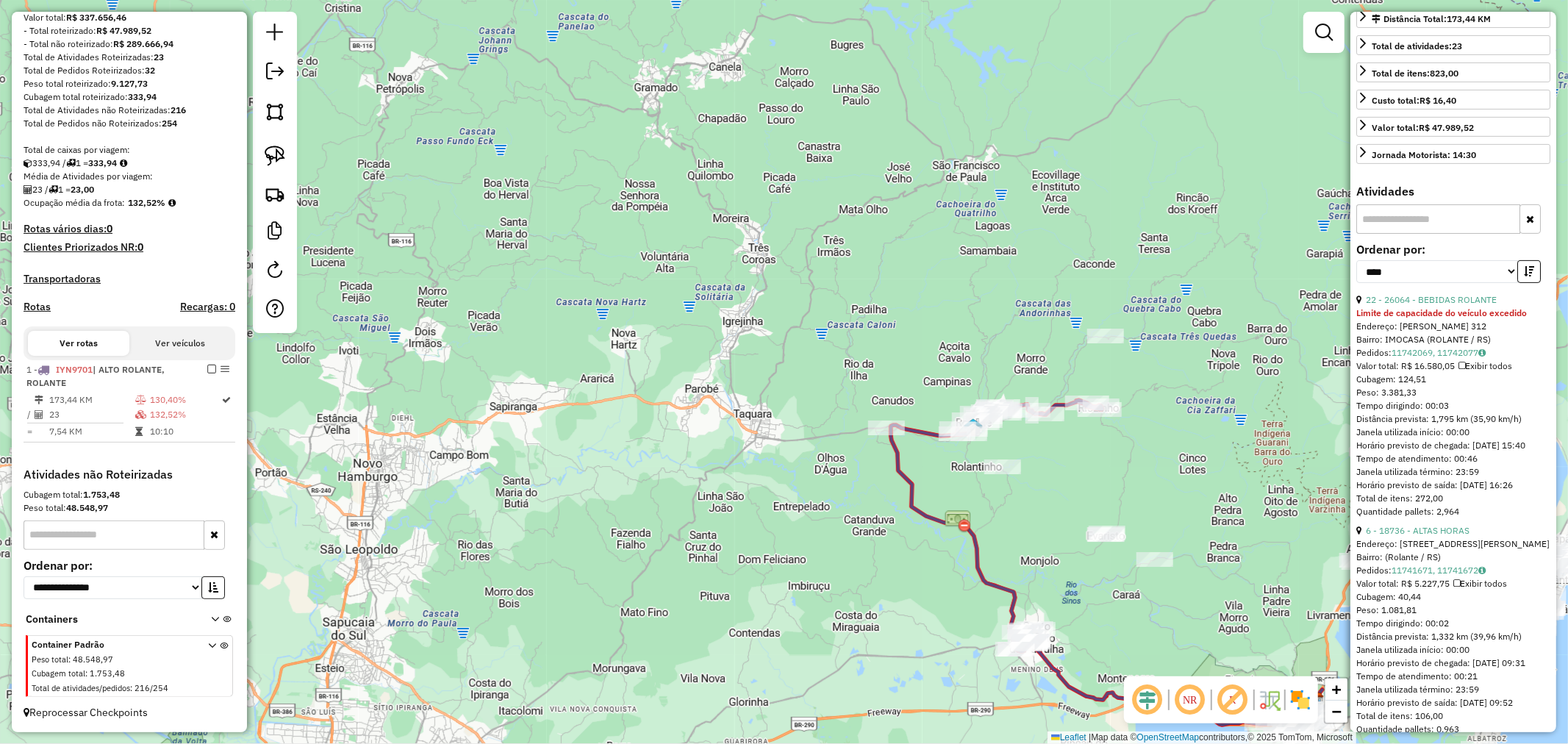
drag, startPoint x: 1168, startPoint y: 421, endPoint x: 1008, endPoint y: 321, distance: 188.7
click at [1008, 321] on div "Janela de atendimento Grade de atendimento Capacidade Transportadoras Veículos …" at bounding box center [784, 372] width 1568 height 744
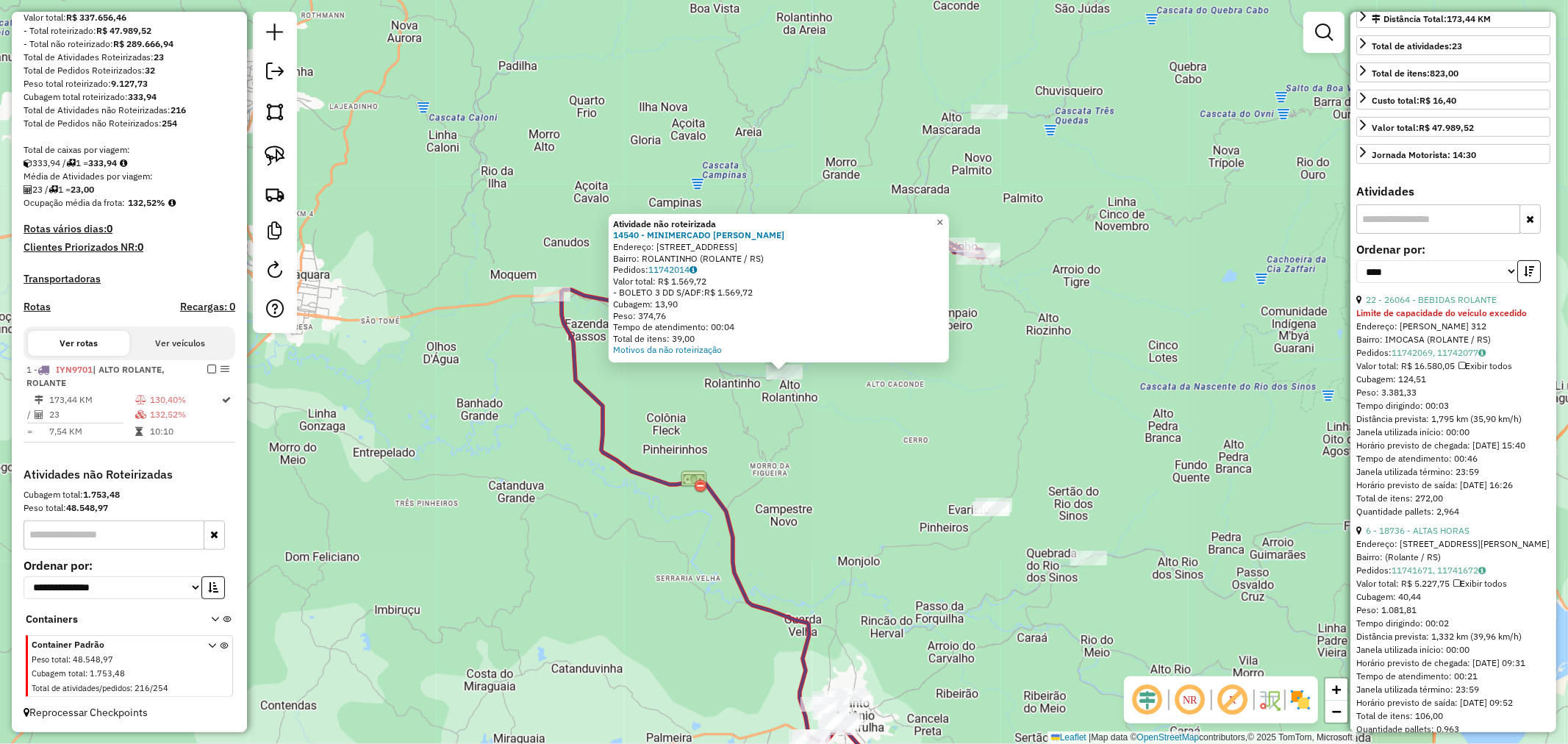
click at [943, 220] on span "×" at bounding box center [940, 222] width 7 height 13
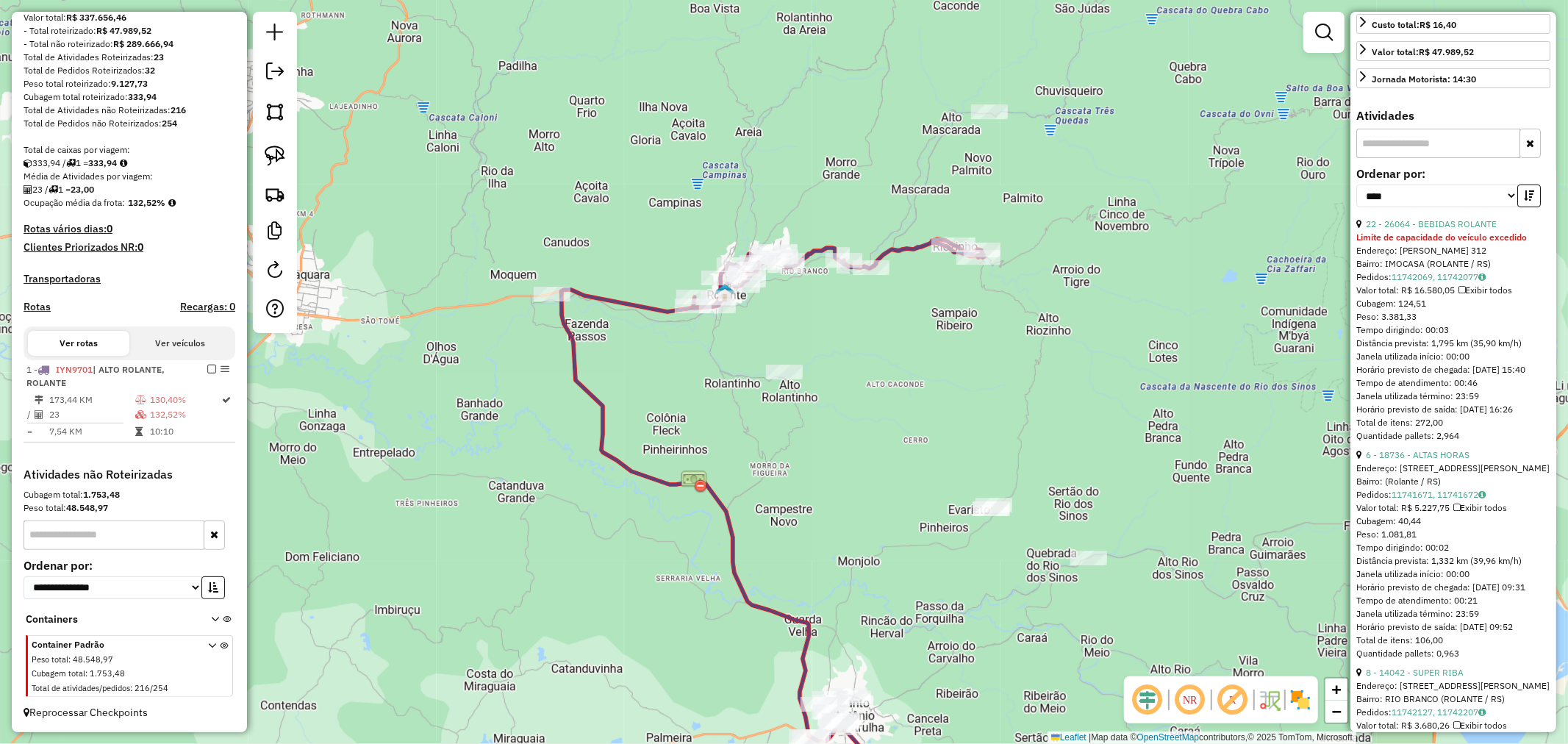
scroll to position [408, 0]
click at [1419, 454] on link "6 - 18736 - ALTAS HORAS" at bounding box center [1418, 448] width 104 height 11
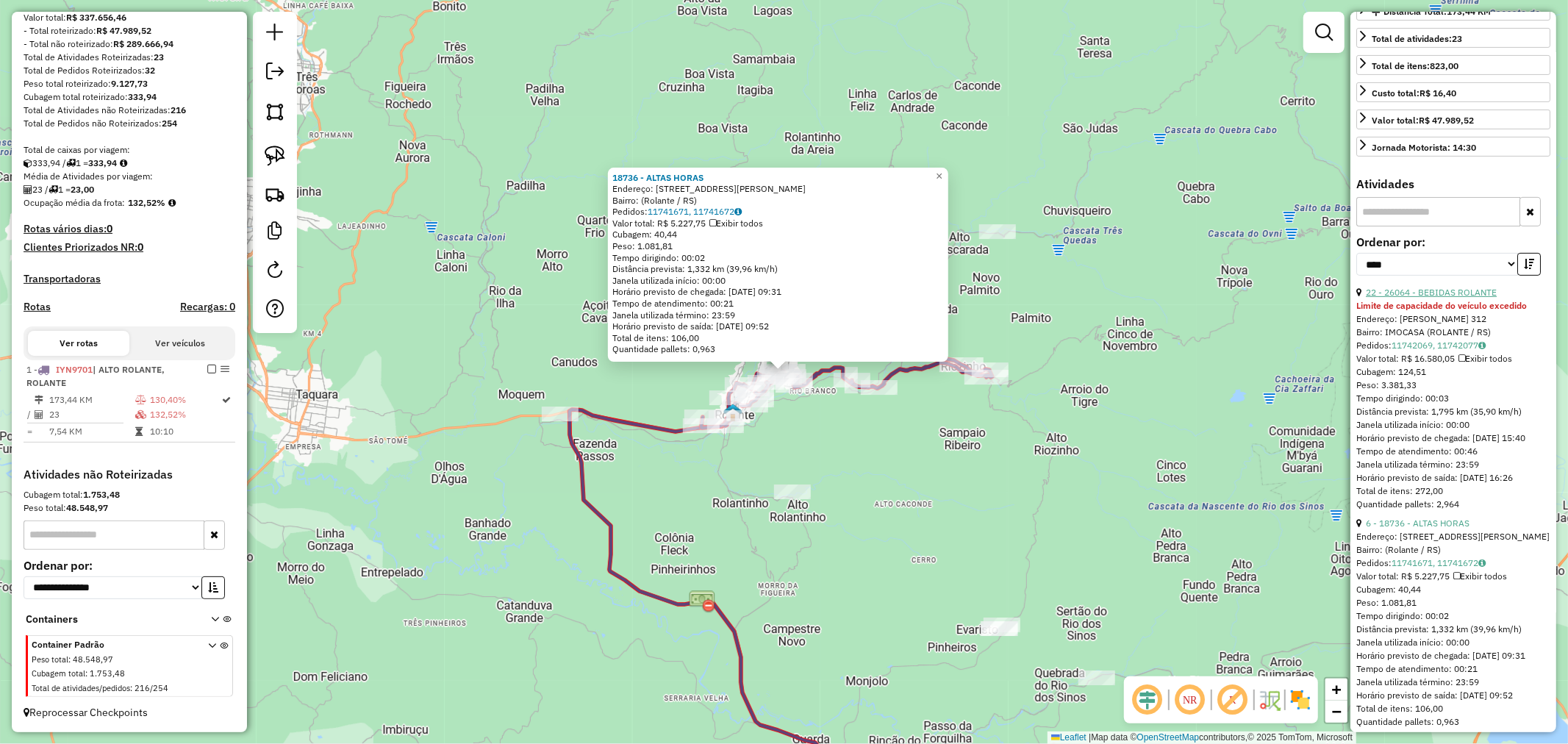
scroll to position [326, 0]
click at [1456, 305] on link "22 - 26064 - BEBIDAS ROLANTE" at bounding box center [1431, 300] width 131 height 11
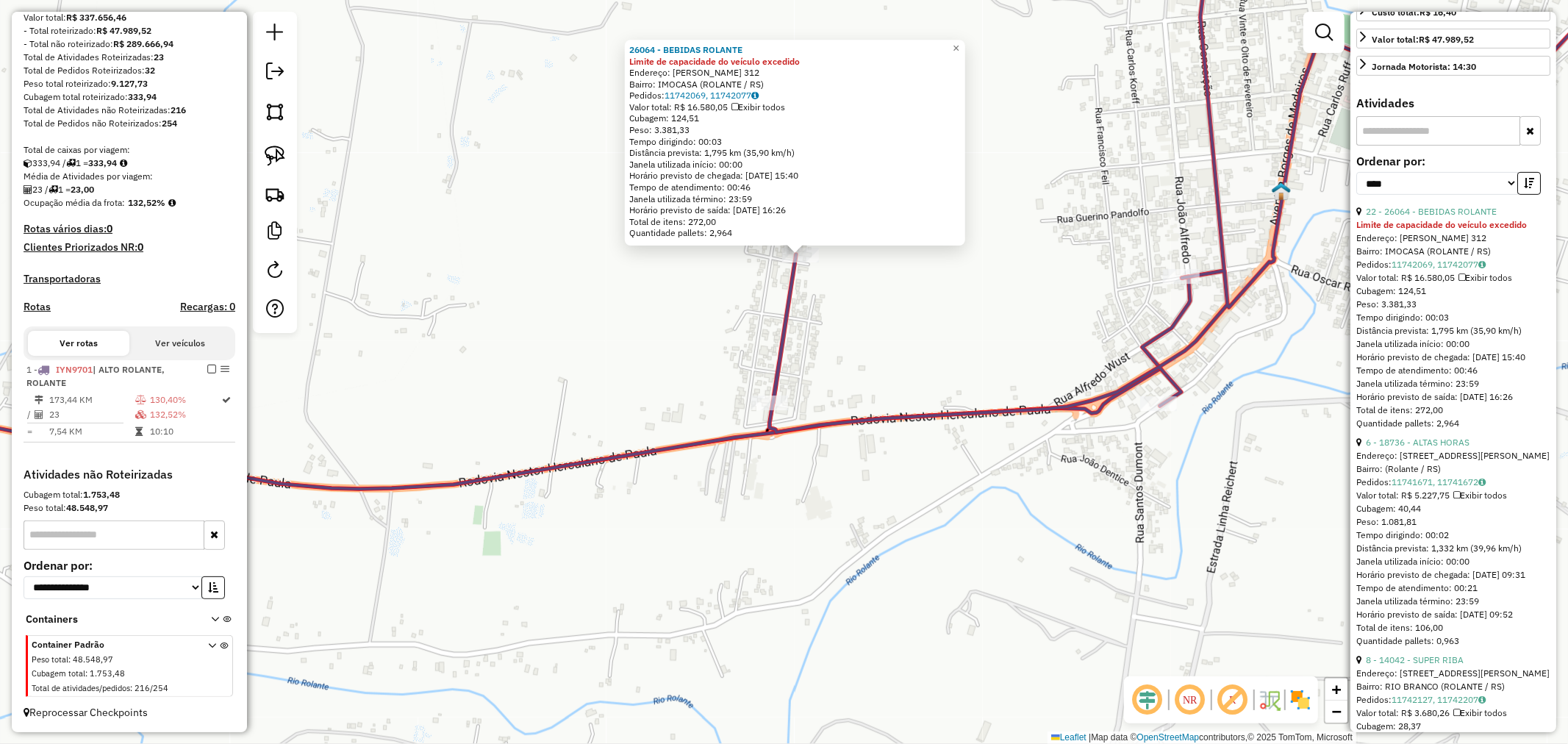
scroll to position [408, 0]
click at [1460, 225] on div "22 - 26064 - BEBIDAS ROLANTE" at bounding box center [1454, 218] width 194 height 13
click at [1458, 223] on link "22 - 26064 - BEBIDAS ROLANTE" at bounding box center [1431, 217] width 131 height 11
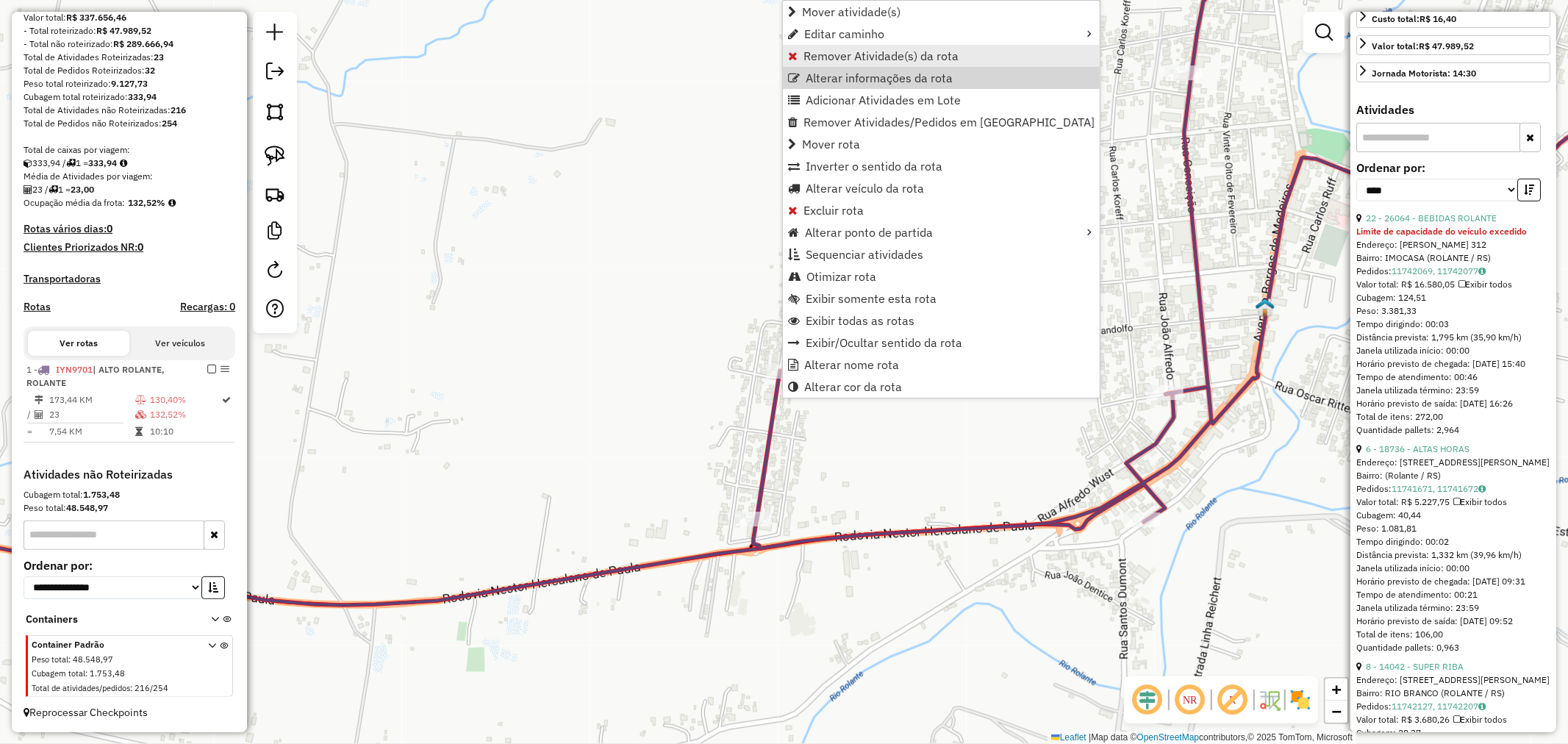
click at [851, 53] on span "Remover Atividade(s) da rota" at bounding box center [881, 56] width 155 height 12
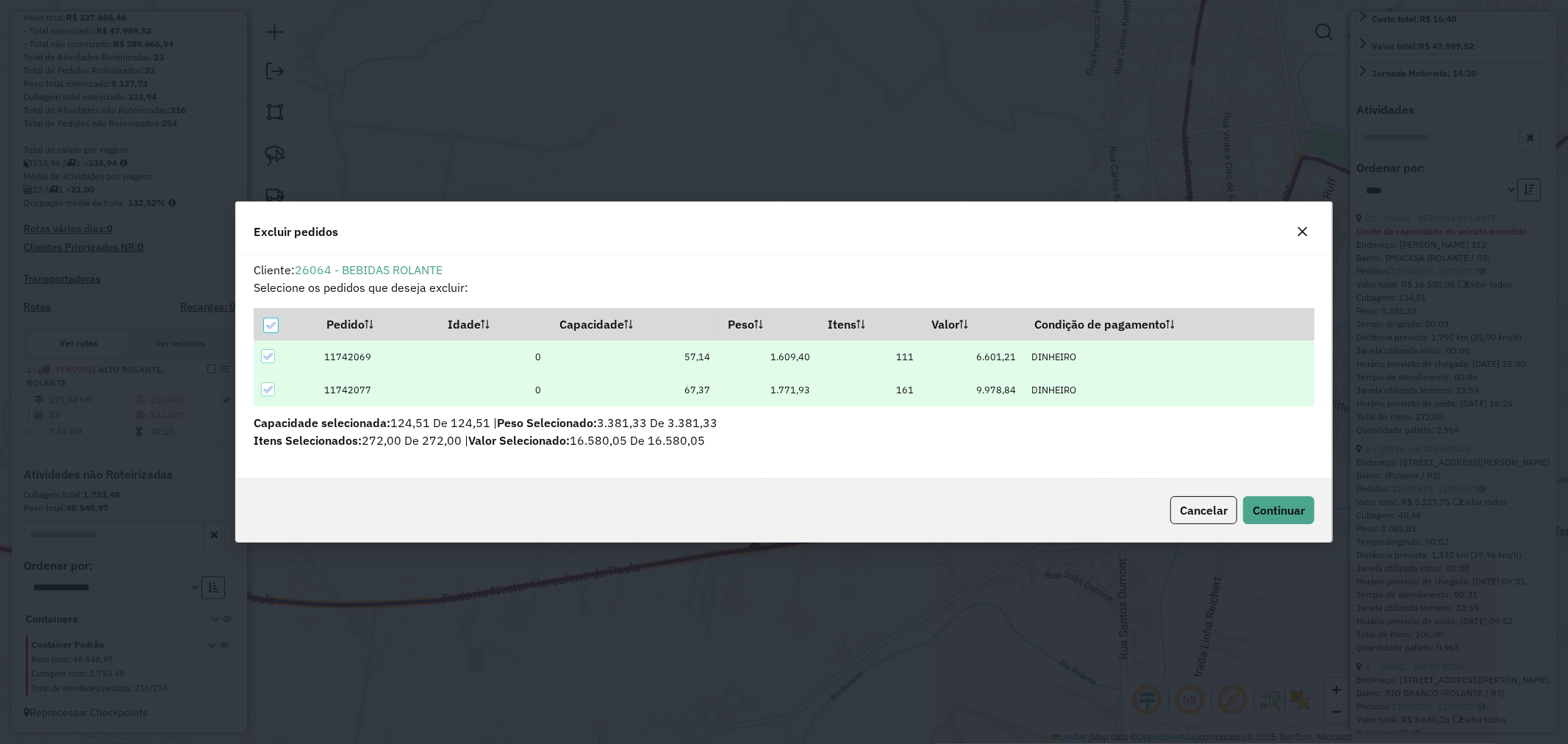
scroll to position [0, 0]
click at [1279, 512] on span "Continuar" at bounding box center [1279, 510] width 52 height 15
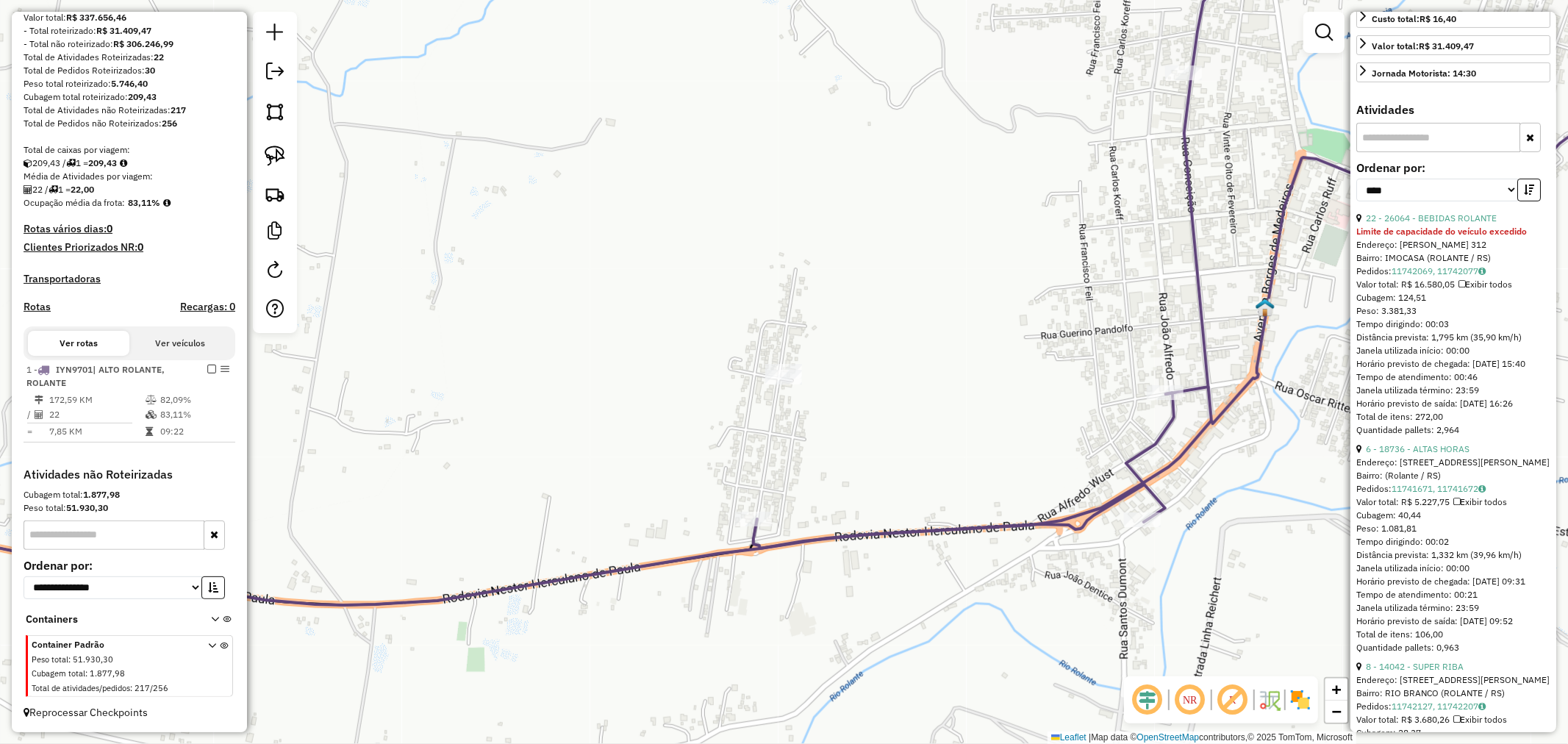
scroll to position [394, 0]
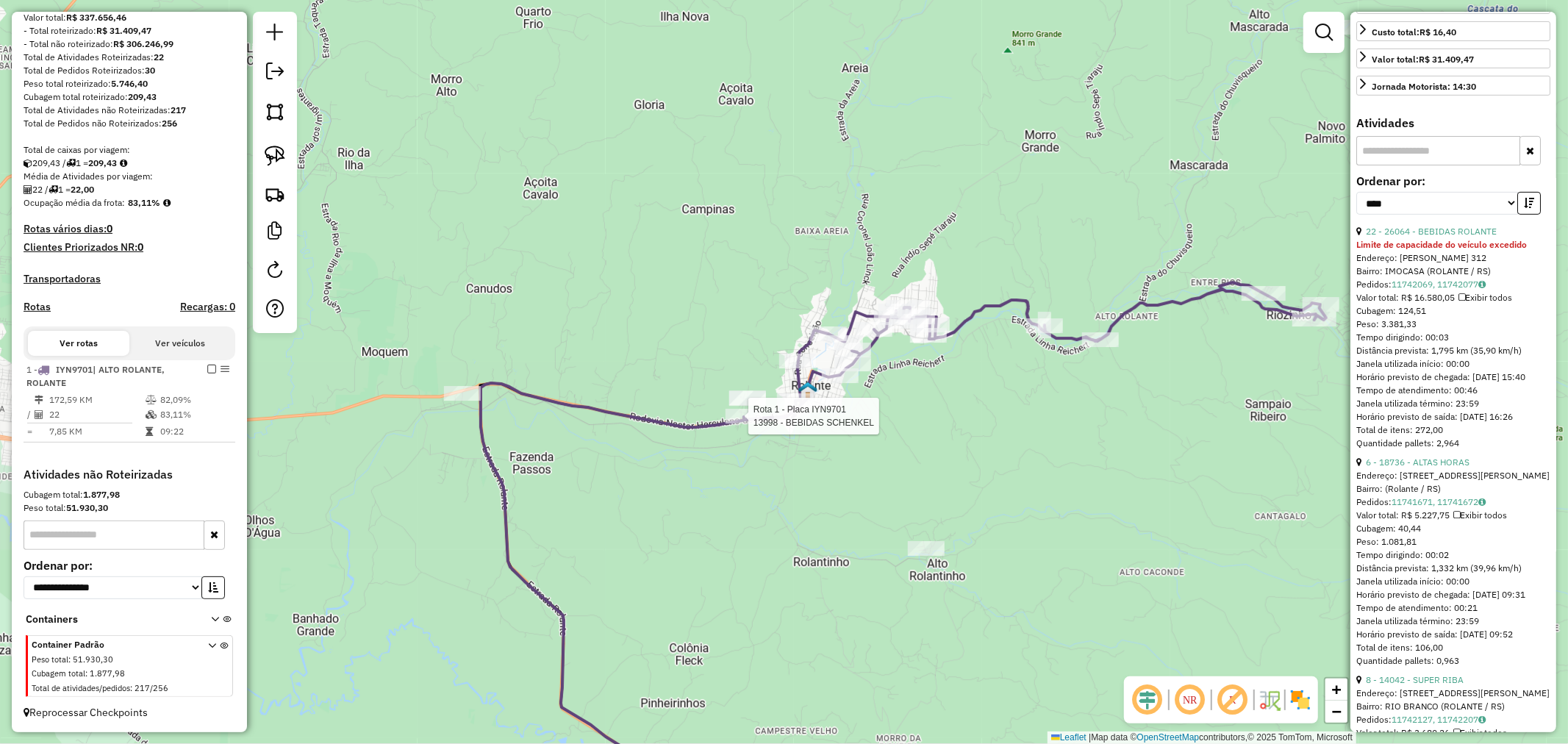
click at [745, 424] on div at bounding box center [743, 416] width 37 height 15
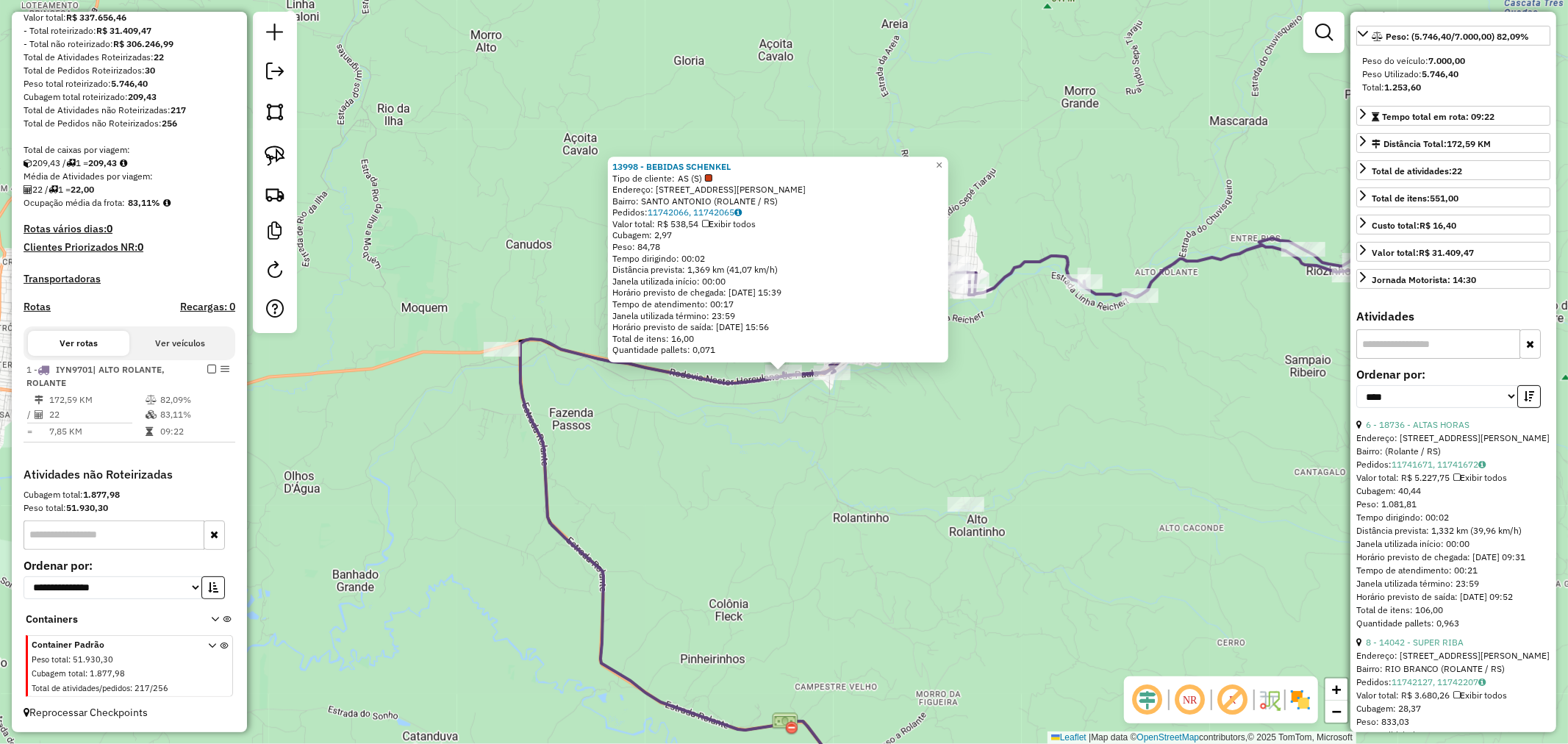
scroll to position [0, 0]
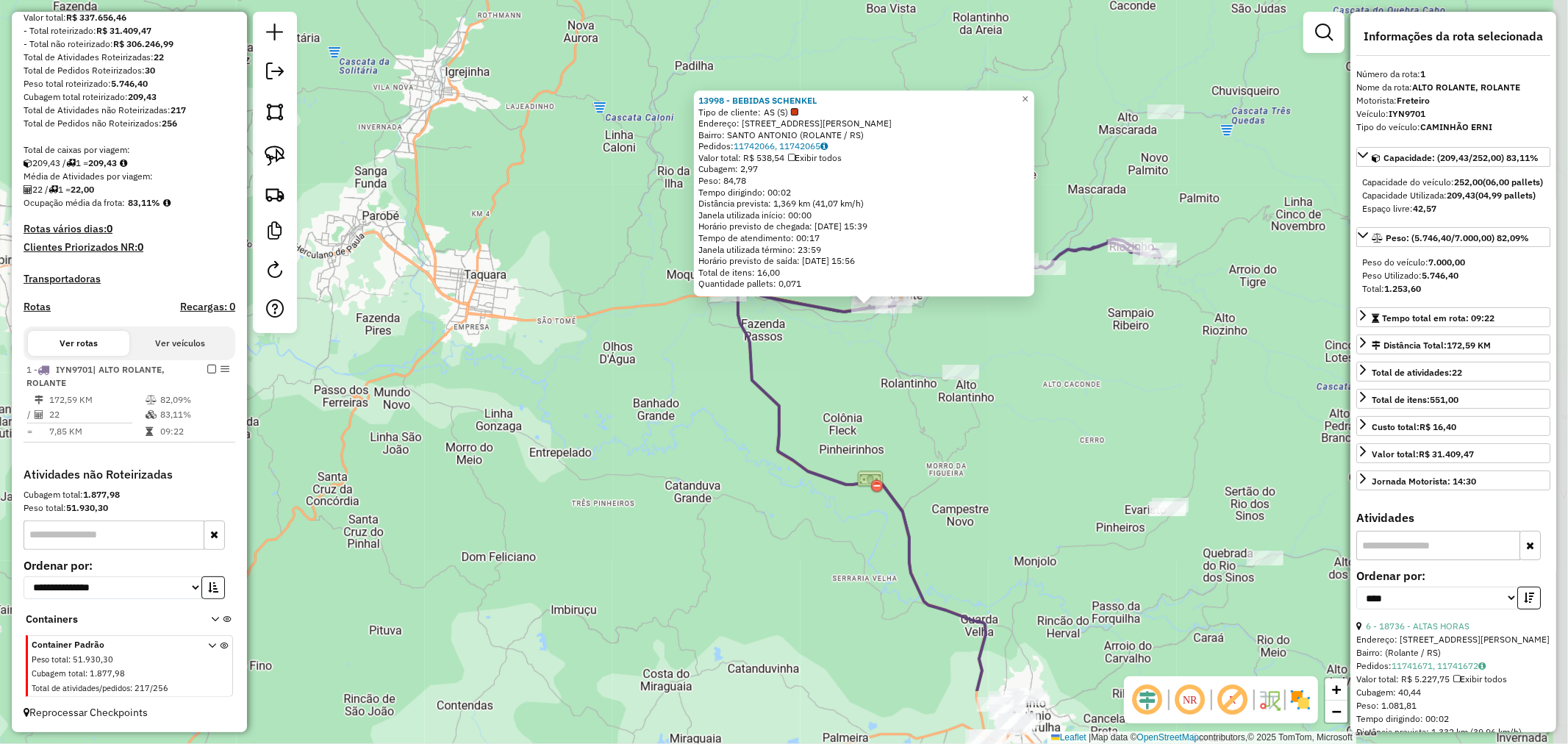
drag, startPoint x: 1178, startPoint y: 453, endPoint x: 1065, endPoint y: 303, distance: 187.8
click at [1085, 344] on div "13998 - BEBIDAS SCHENKEL Tipo de cliente: AS (S) Endereço: R ARMANDO BALDUINO G…" at bounding box center [784, 372] width 1568 height 744
click at [1029, 98] on span "×" at bounding box center [1025, 97] width 7 height 13
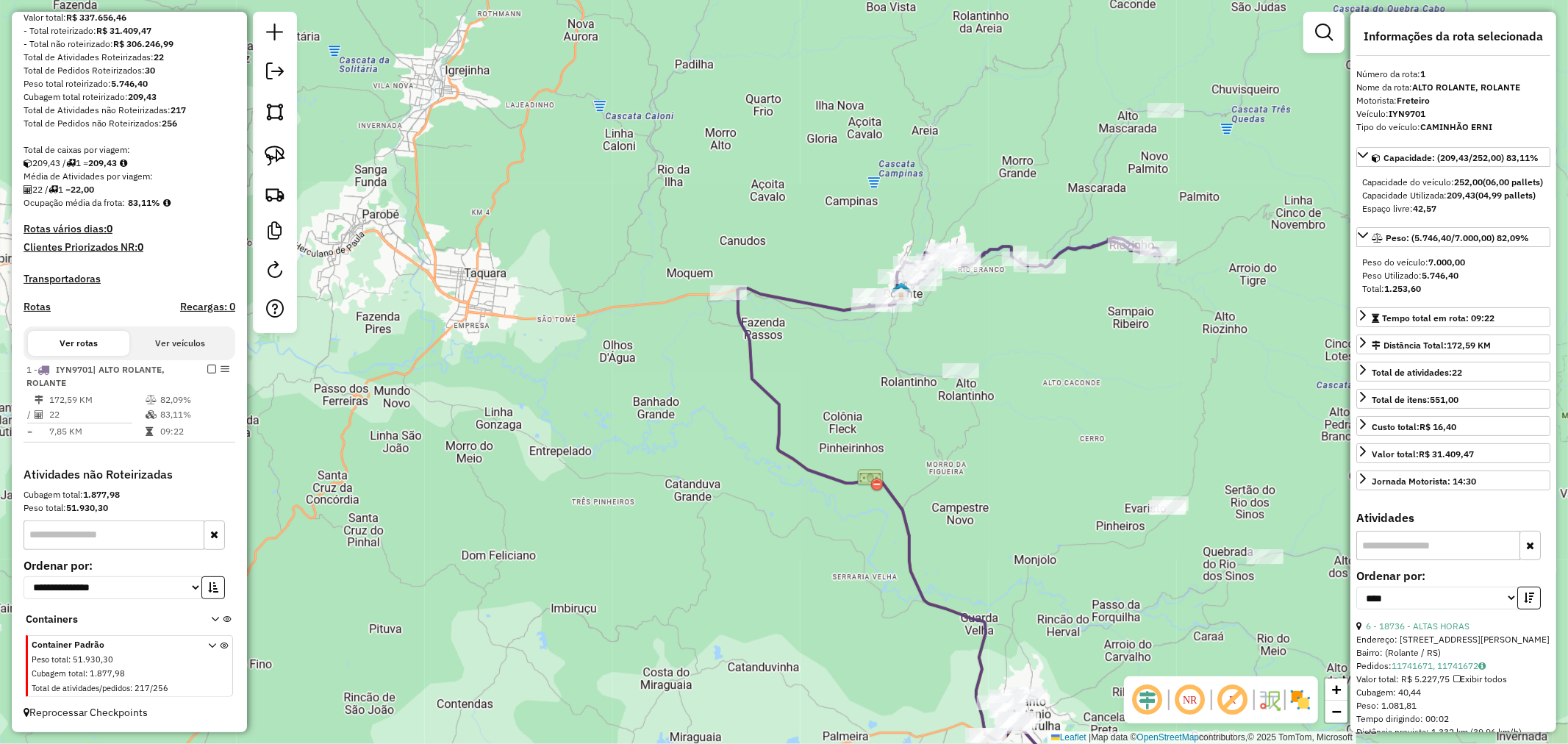
drag, startPoint x: 282, startPoint y: 158, endPoint x: 324, endPoint y: 185, distance: 49.9
click at [282, 159] on img at bounding box center [275, 156] width 21 height 21
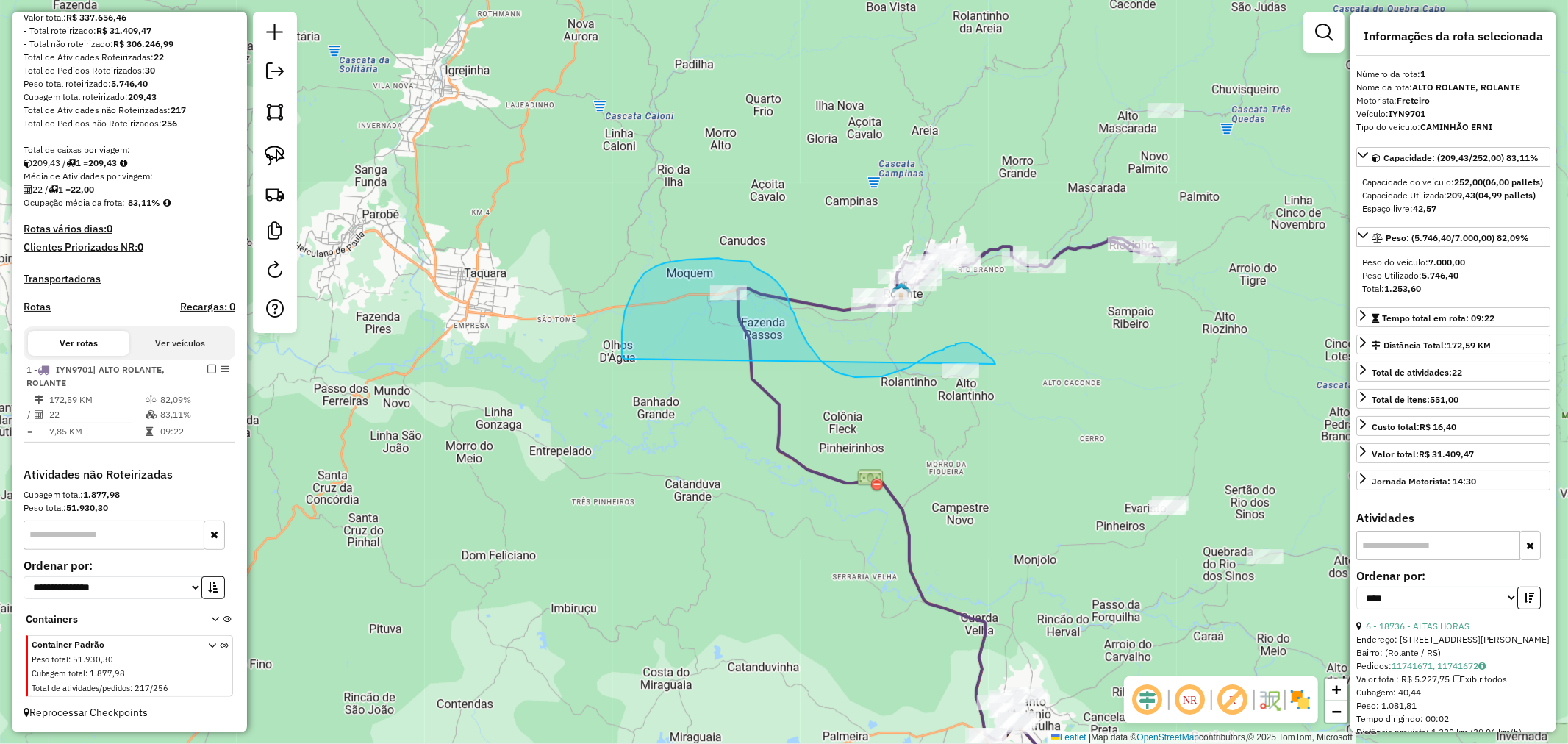
drag, startPoint x: 622, startPoint y: 357, endPoint x: 899, endPoint y: 424, distance: 285.0
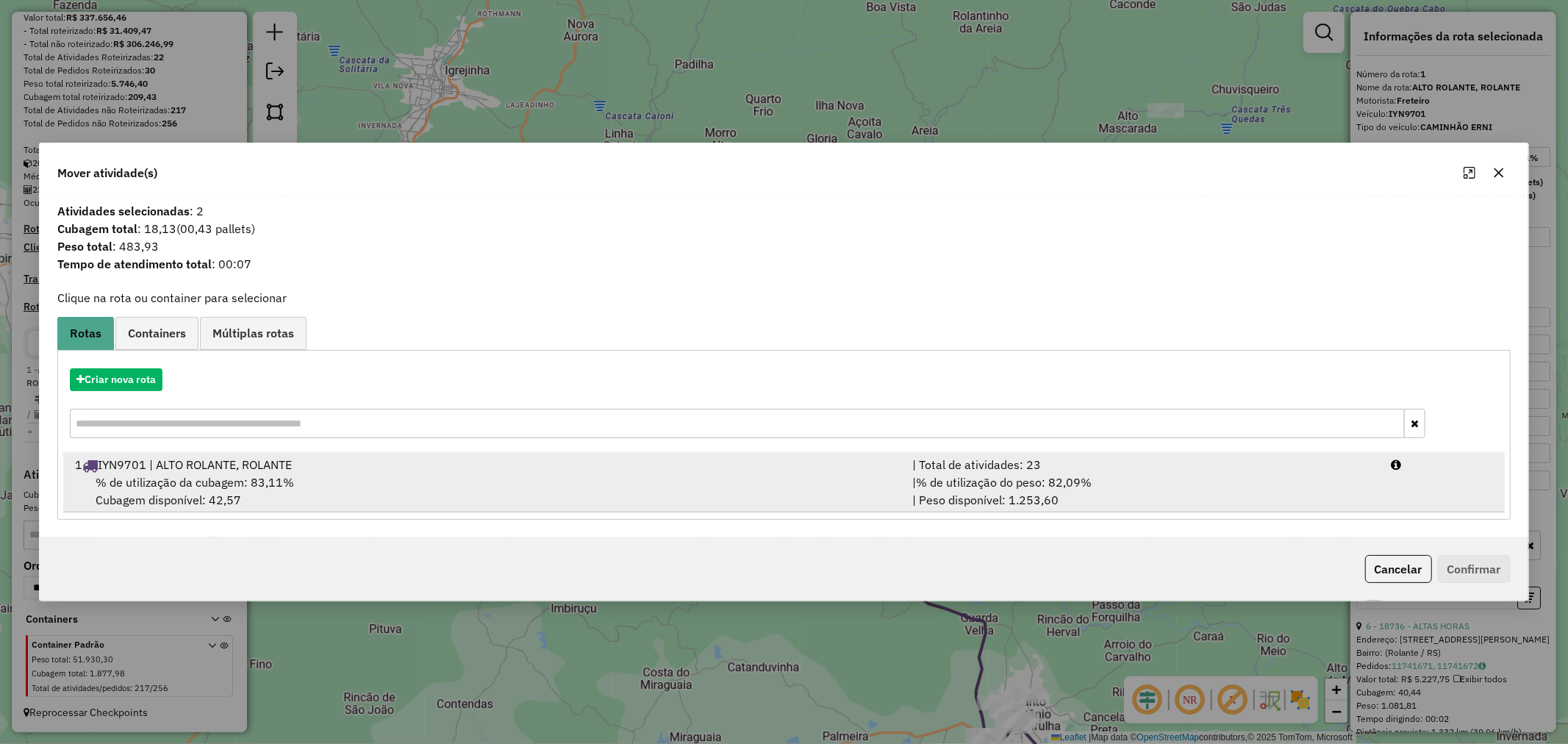
click at [182, 468] on div "1 IYN9701 | ALTO ROLANTE, ROLANTE" at bounding box center [485, 465] width 837 height 18
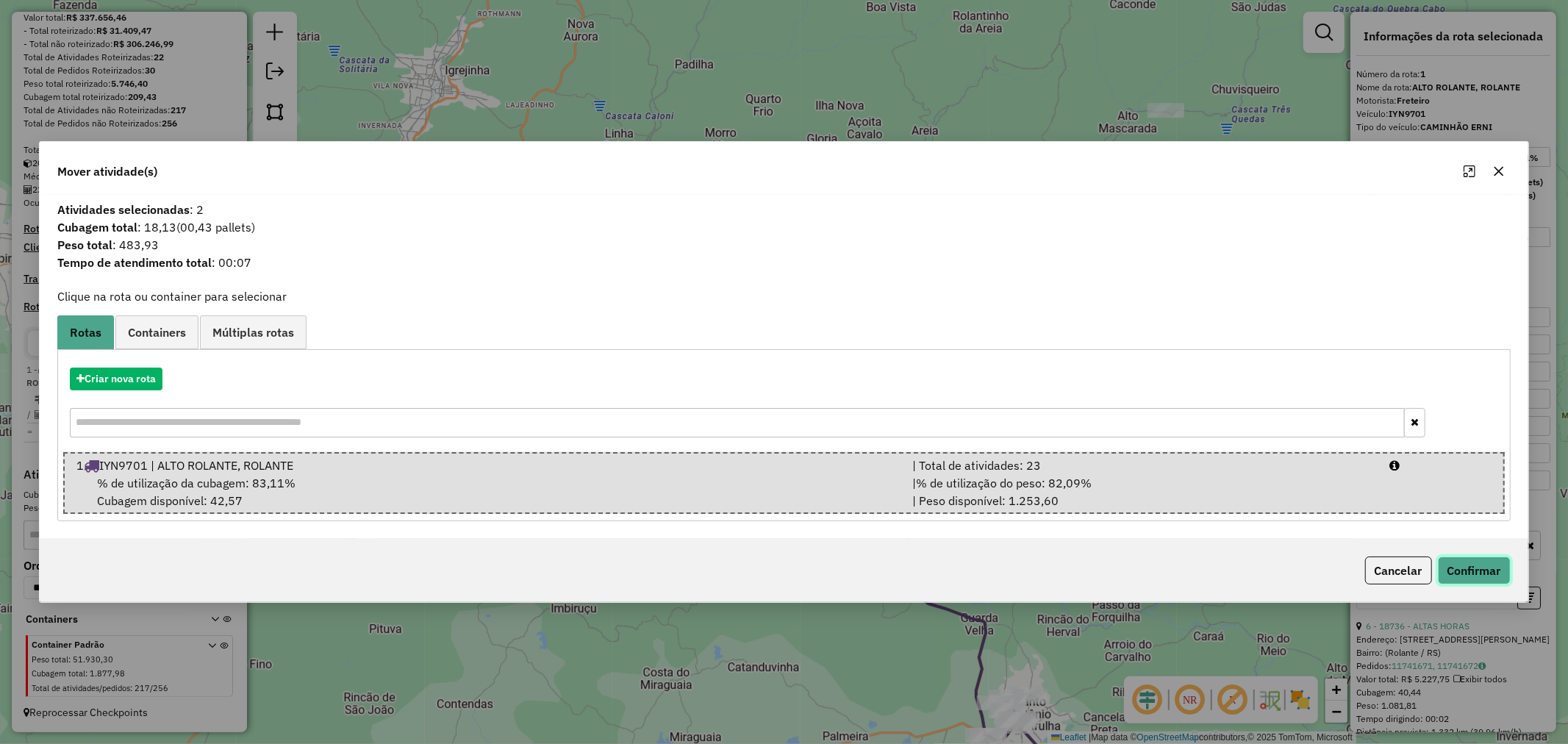
click at [1470, 576] on button "Confirmar" at bounding box center [1474, 570] width 72 height 28
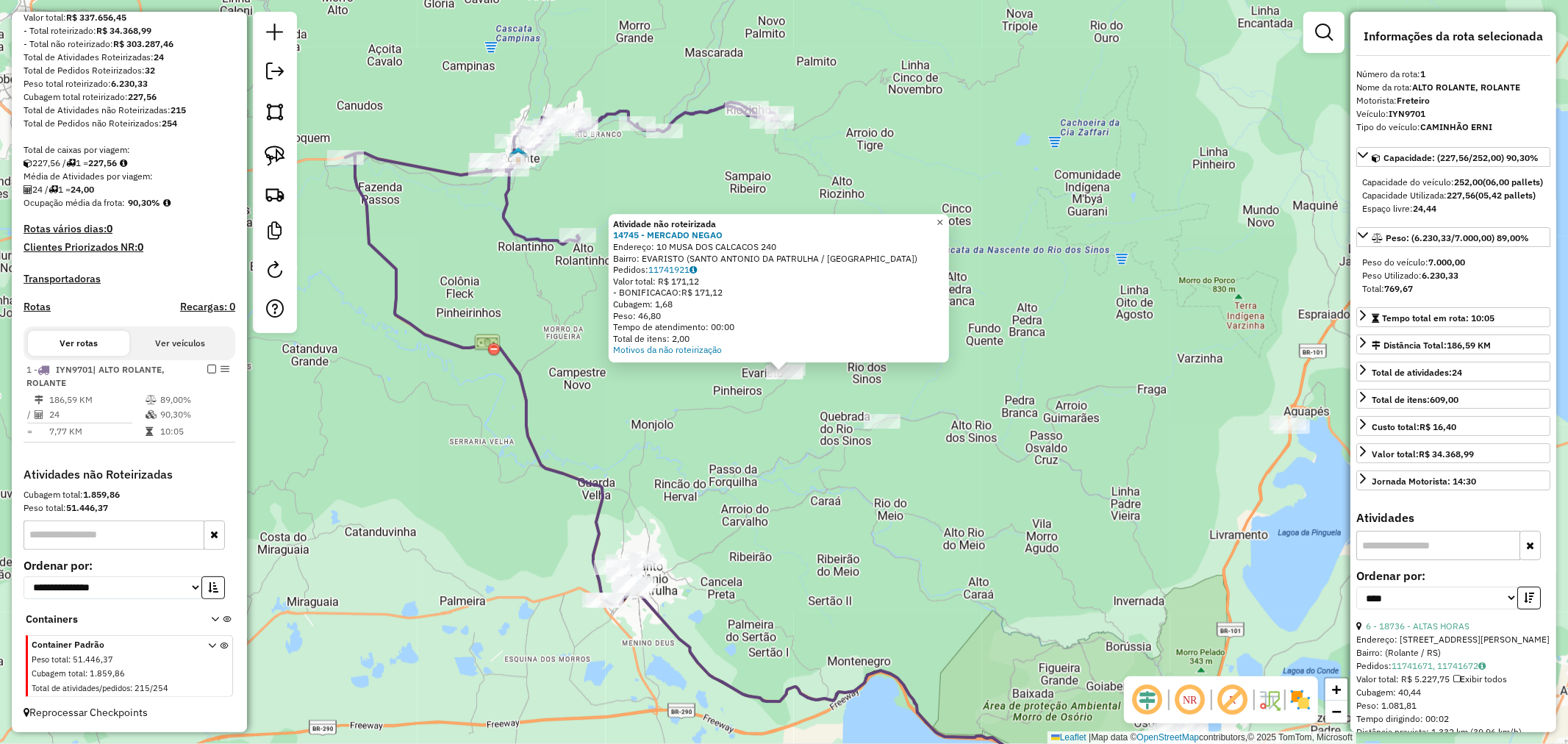
click at [943, 216] on span "×" at bounding box center [940, 222] width 7 height 13
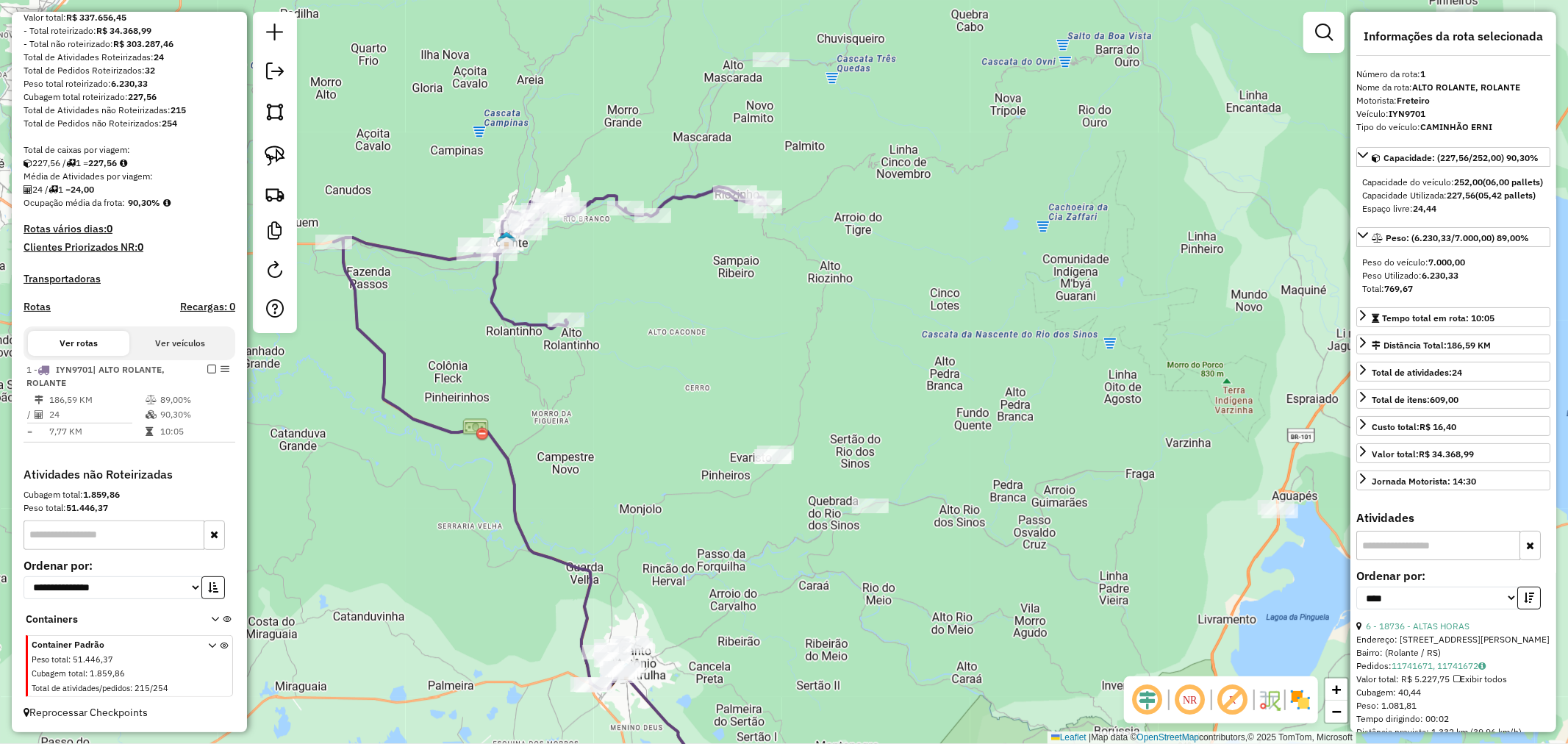
drag, startPoint x: 964, startPoint y: 148, endPoint x: 905, endPoint y: 405, distance: 263.7
click at [908, 405] on div "Janela de atendimento Grade de atendimento Capacidade Transportadoras Veículos …" at bounding box center [784, 372] width 1568 height 744
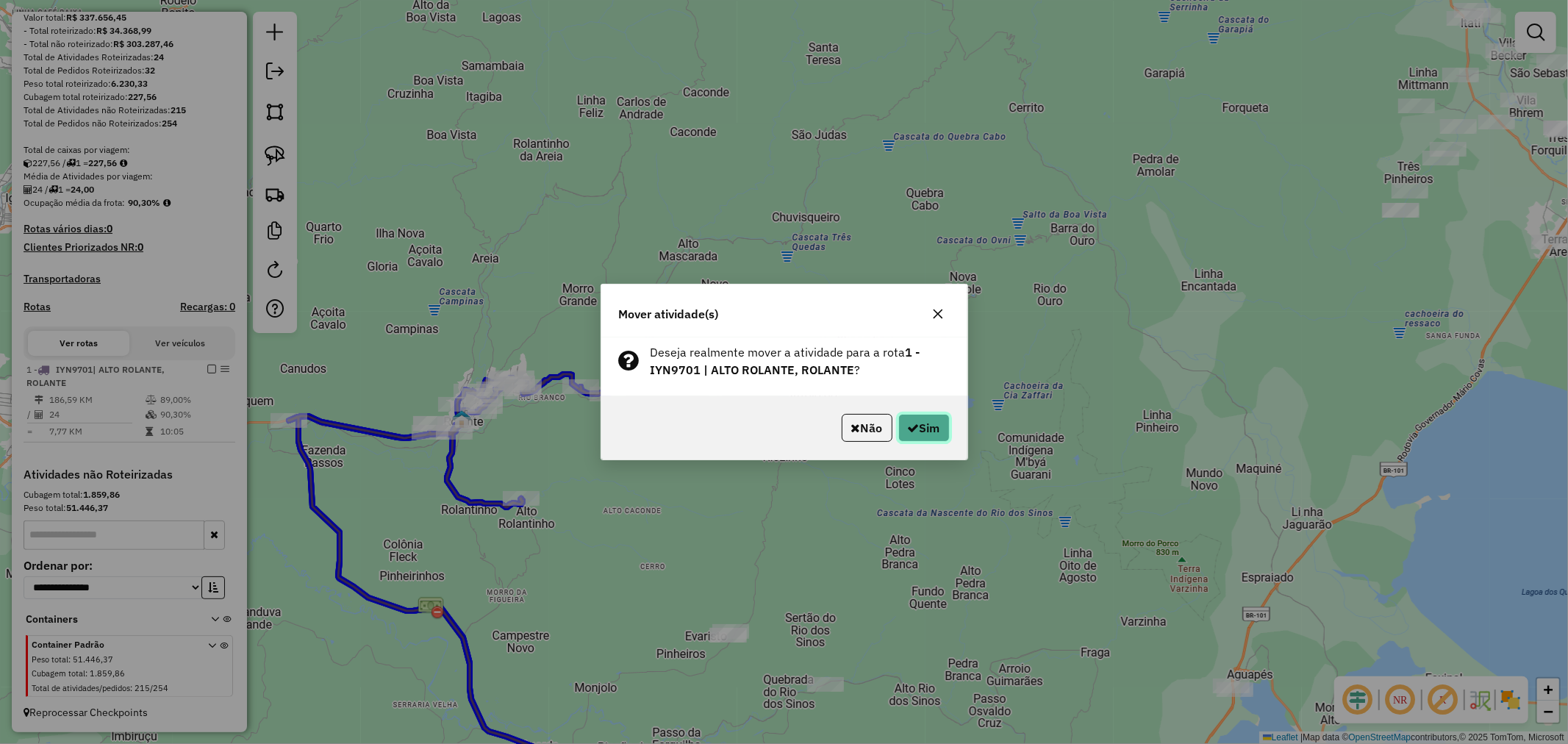
click at [927, 430] on button "Sim" at bounding box center [924, 427] width 52 height 28
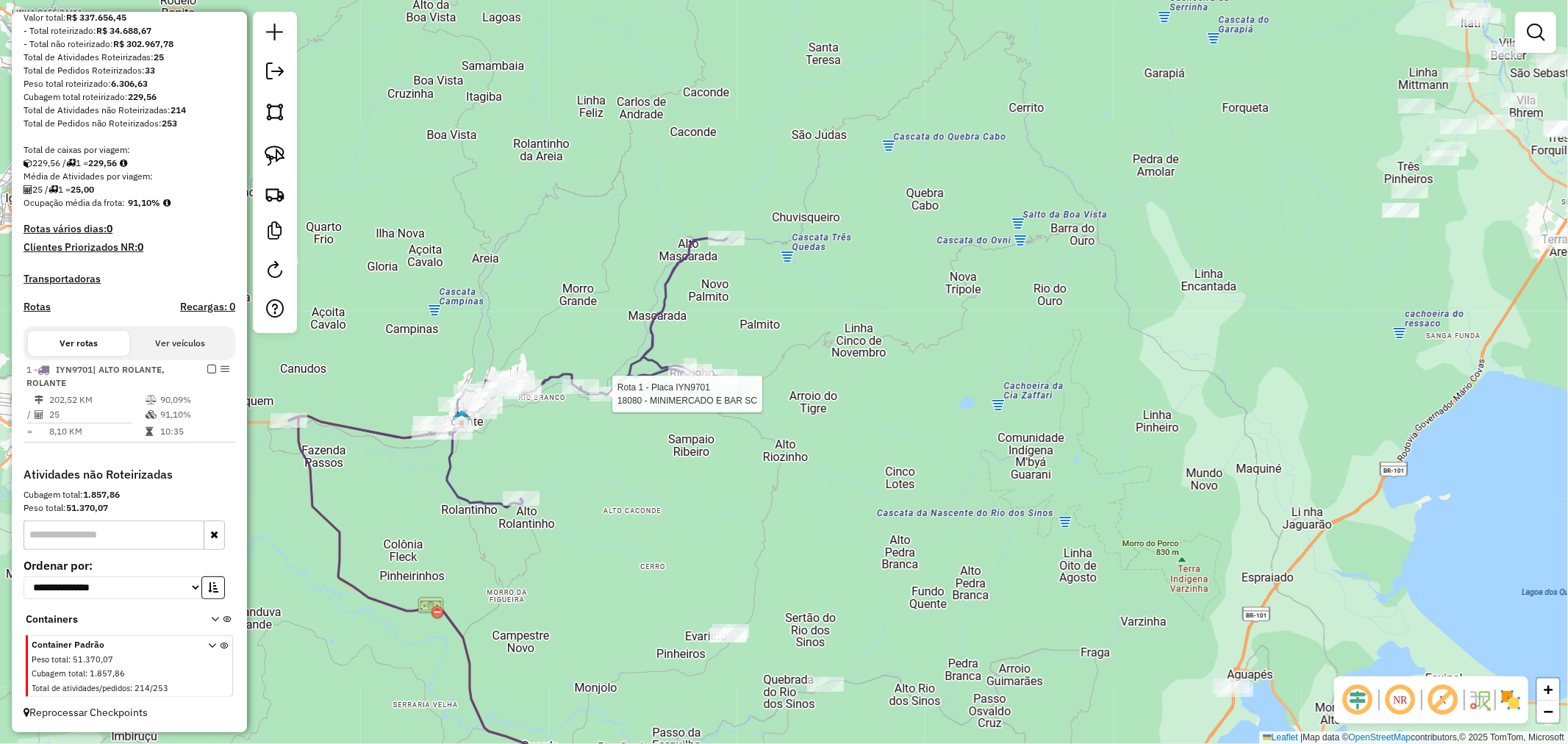
select select "*********"
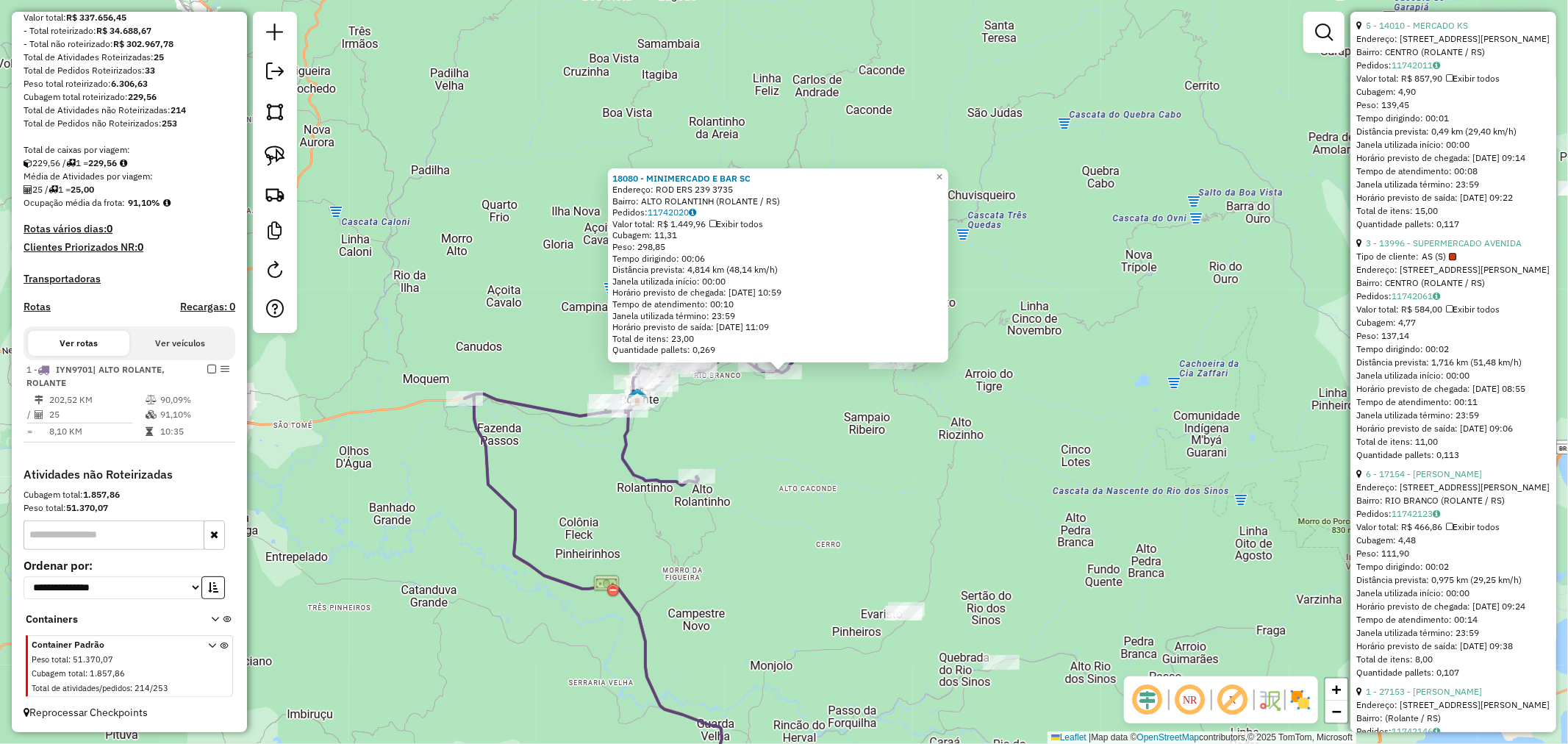
scroll to position [3512, 0]
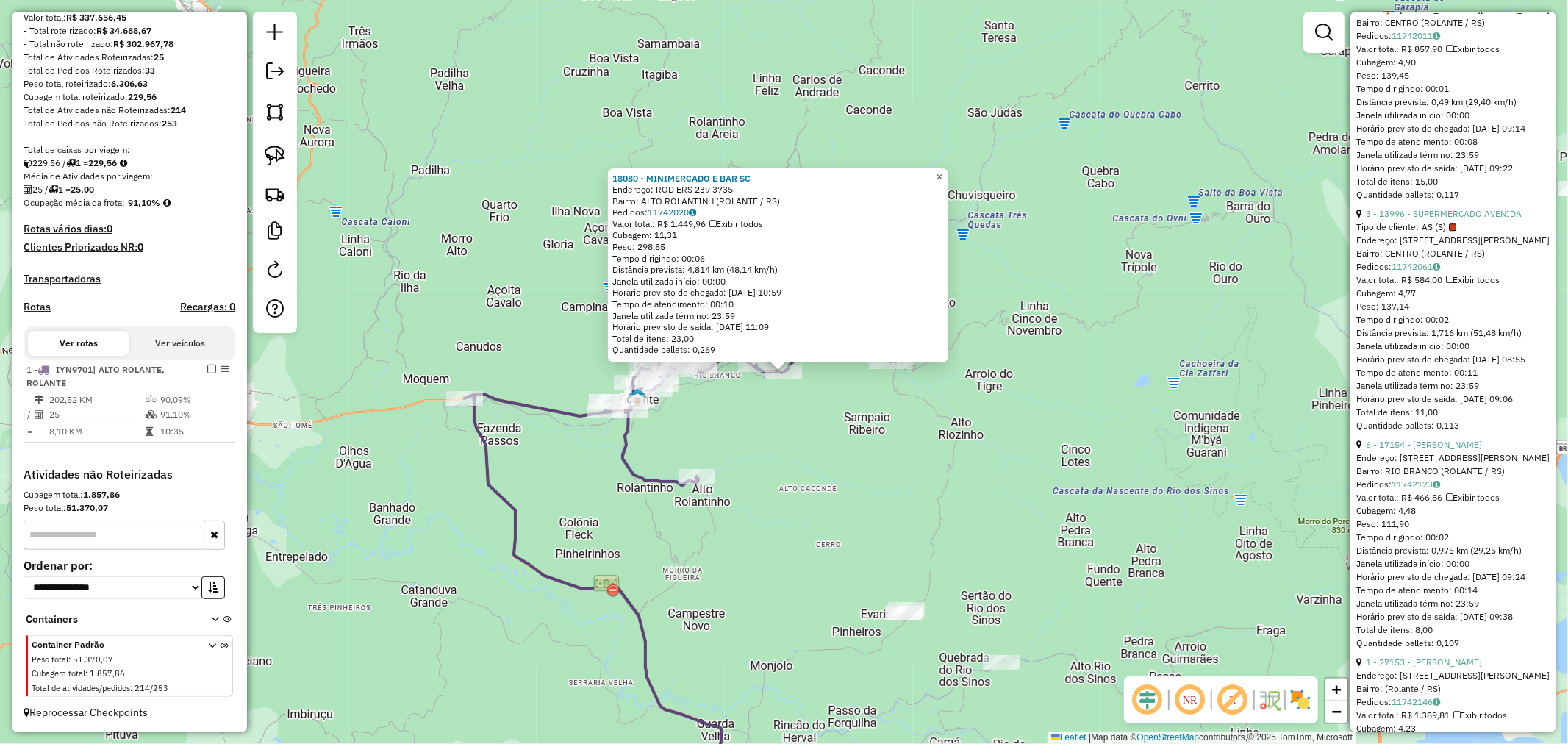
click at [943, 172] on span "×" at bounding box center [939, 176] width 7 height 13
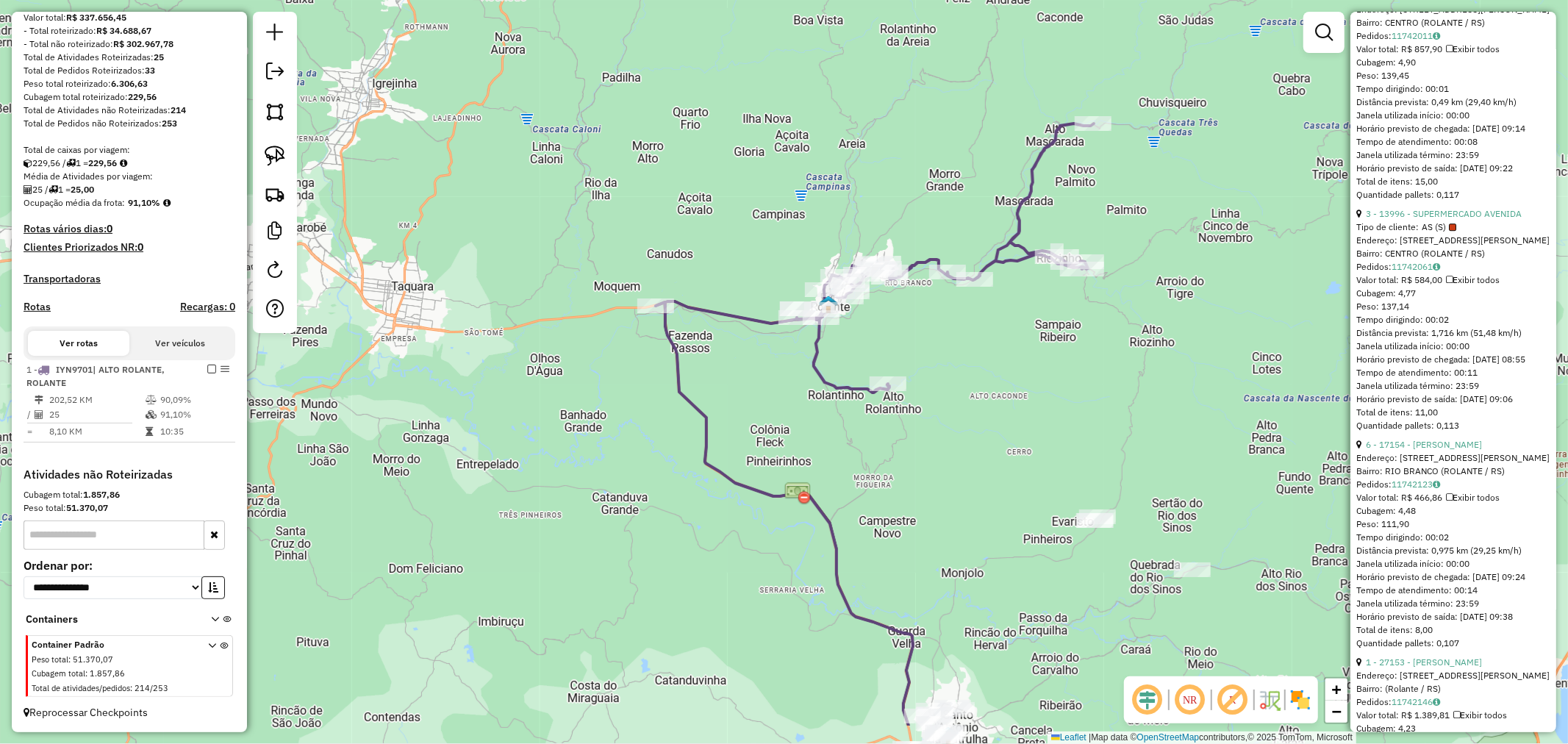
drag, startPoint x: 1009, startPoint y: 353, endPoint x: 995, endPoint y: 230, distance: 123.8
click at [995, 230] on div "Janela de atendimento Grade de atendimento Capacidade Transportadoras Veículos …" at bounding box center [784, 372] width 1568 height 744
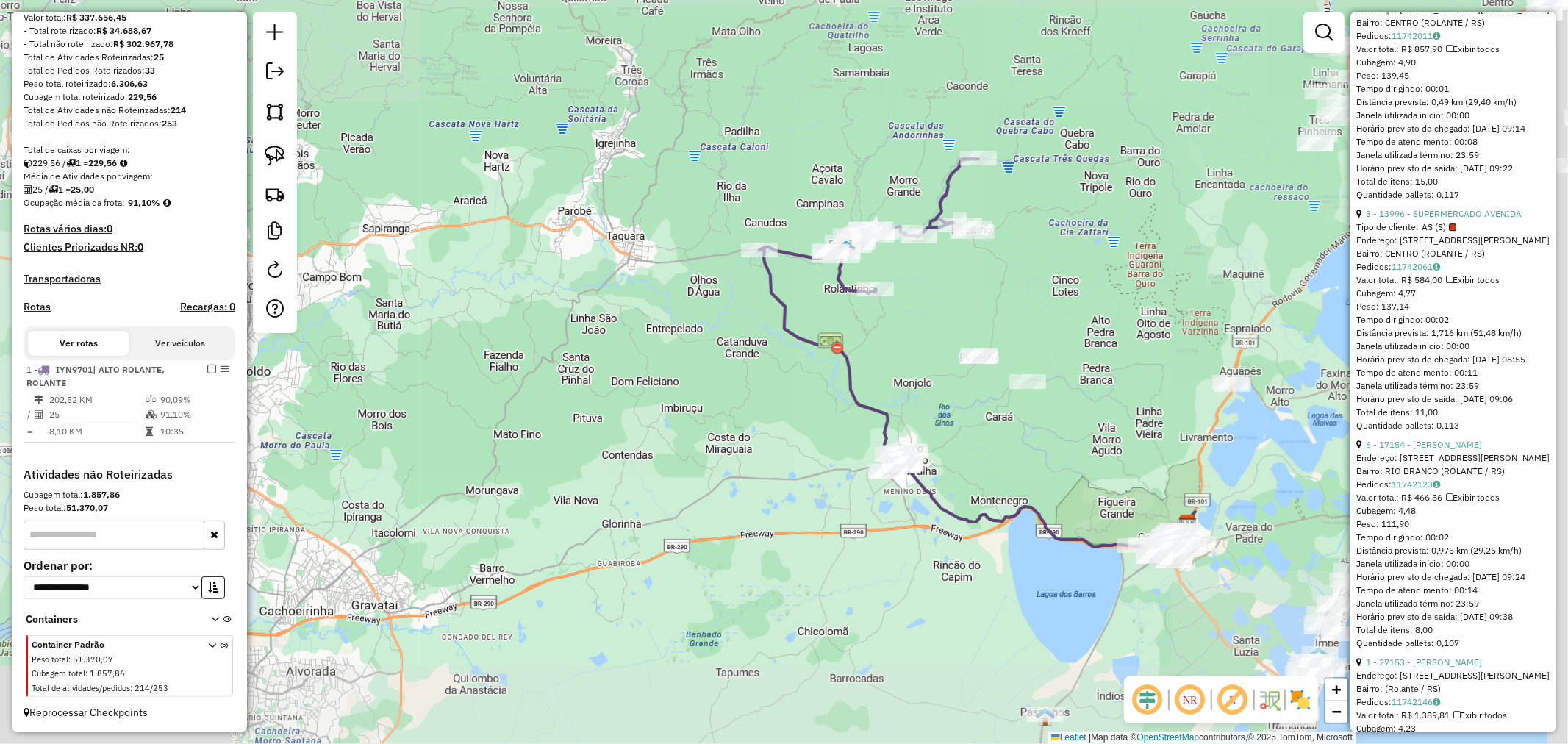
drag, startPoint x: 1065, startPoint y: 290, endPoint x: 854, endPoint y: 284, distance: 211.1
click at [855, 282] on div "Janela de atendimento Grade de atendimento Capacidade Transportadoras Veículos …" at bounding box center [784, 372] width 1568 height 744
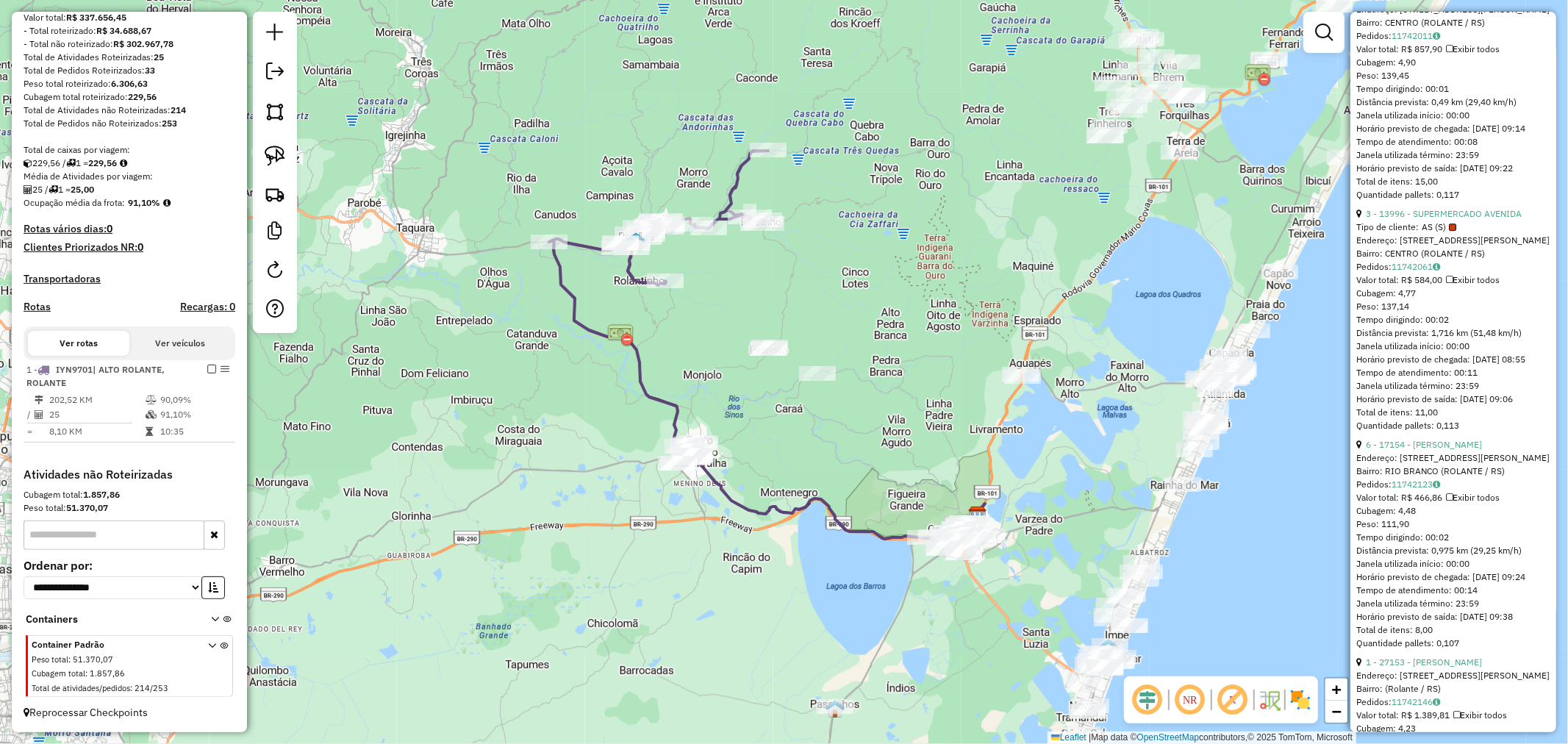
drag, startPoint x: 1011, startPoint y: 273, endPoint x: 819, endPoint y: 412, distance: 237.0
click at [811, 414] on div "Janela de atendimento Grade de atendimento Capacidade Transportadoras Veículos …" at bounding box center [784, 372] width 1568 height 744
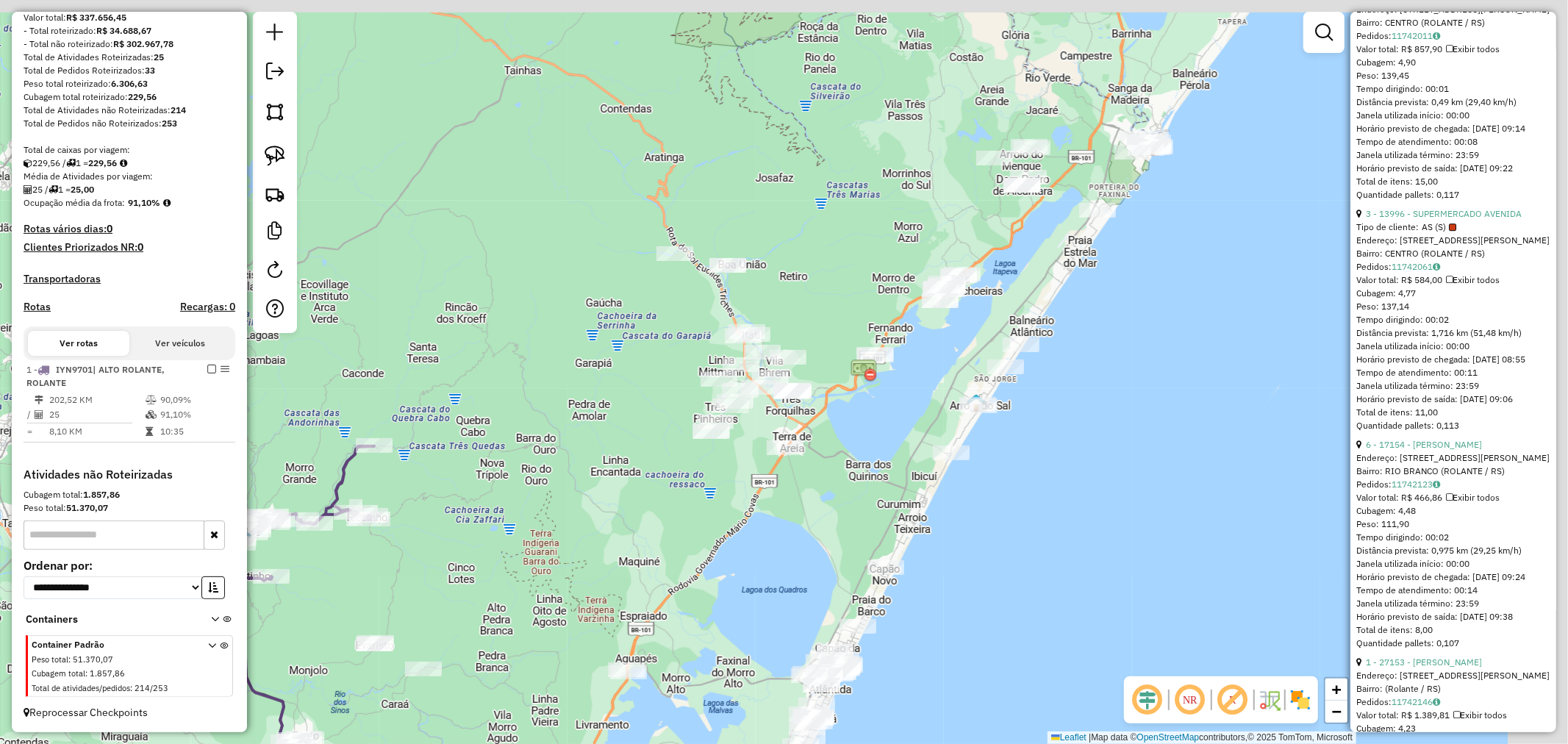
drag, startPoint x: 997, startPoint y: 179, endPoint x: 819, endPoint y: 348, distance: 245.4
click at [820, 346] on div "Janela de atendimento Grade de atendimento Capacidade Transportadoras Veículos …" at bounding box center [784, 372] width 1568 height 744
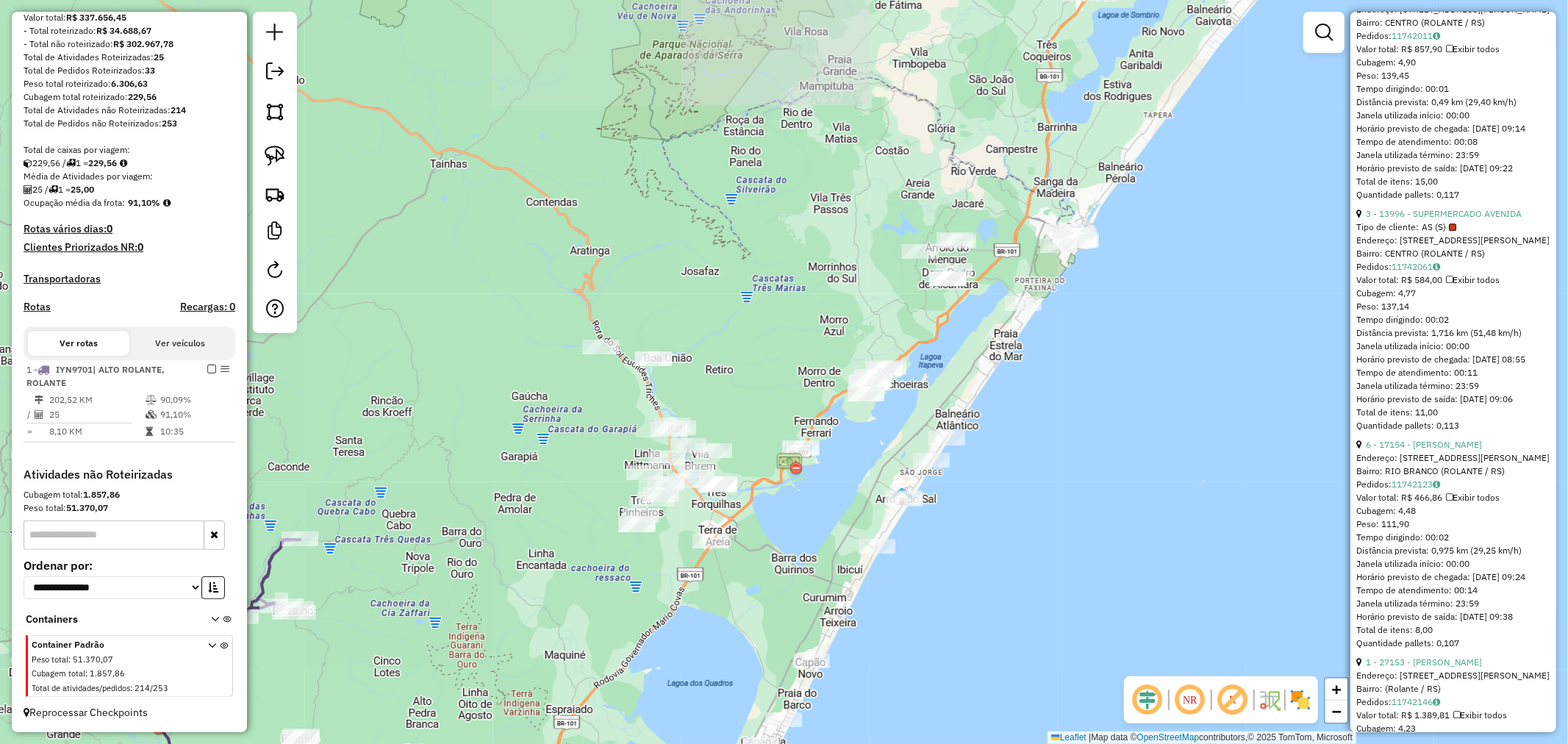
click at [1169, 337] on div "Janela de atendimento Grade de atendimento Capacidade Transportadoras Veículos …" at bounding box center [784, 372] width 1568 height 744
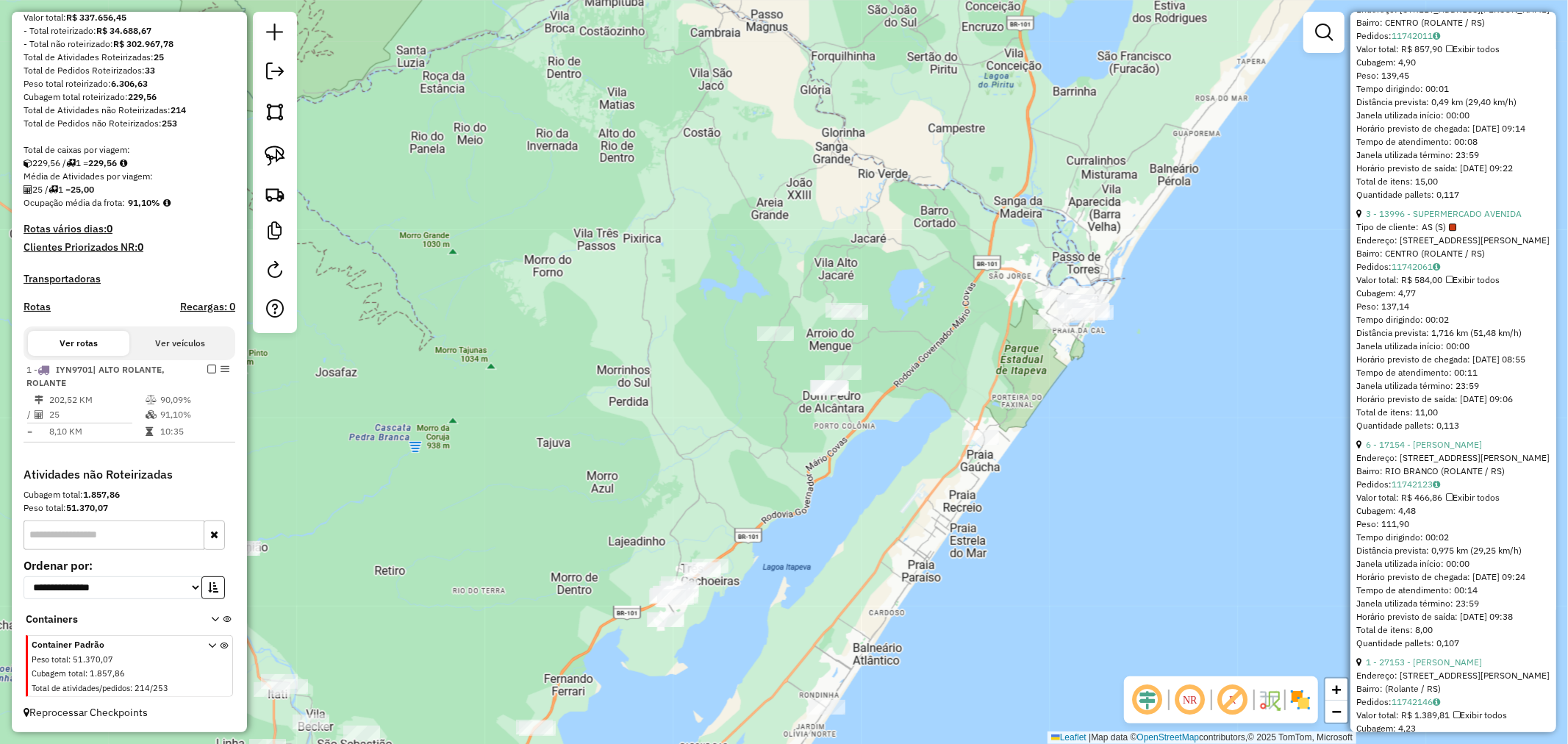
drag, startPoint x: 967, startPoint y: 387, endPoint x: 952, endPoint y: 365, distance: 26.6
click at [967, 372] on div "Janela de atendimento Grade de atendimento Capacidade Transportadoras Veículos …" at bounding box center [784, 372] width 1568 height 744
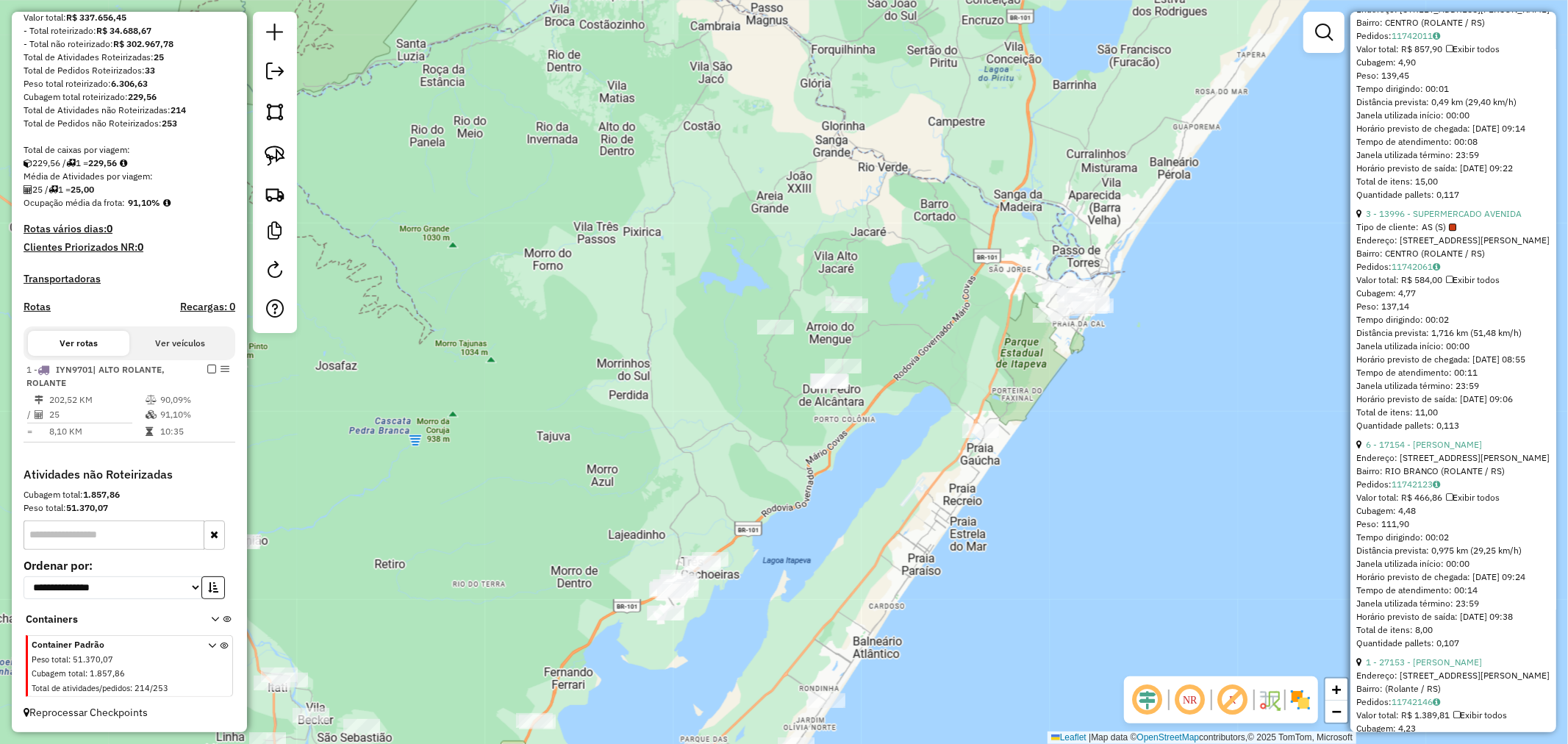
click at [267, 157] on img at bounding box center [275, 156] width 21 height 21
drag, startPoint x: 865, startPoint y: 247, endPoint x: 1027, endPoint y: 354, distance: 194.1
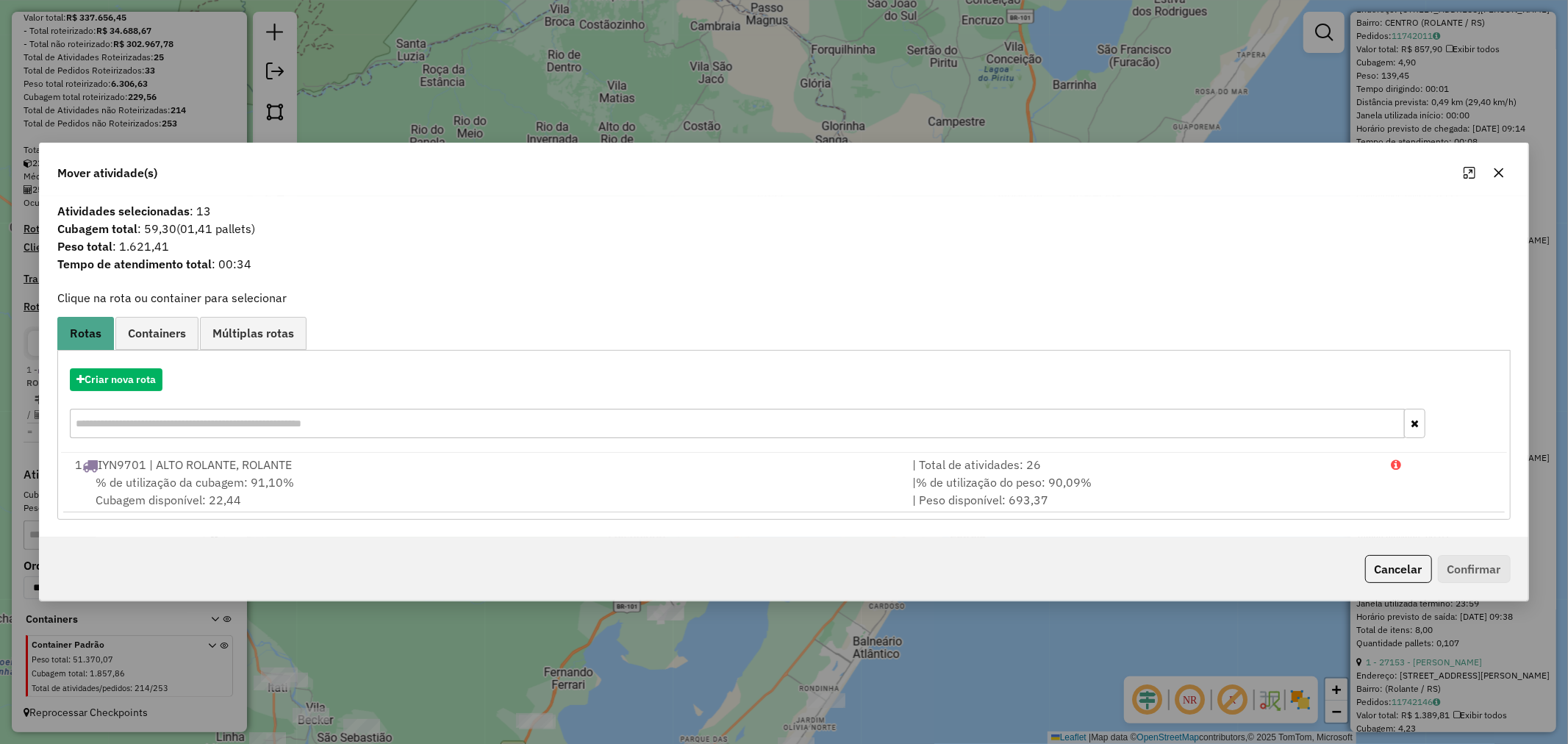
click at [1498, 176] on icon "button" at bounding box center [1499, 173] width 12 height 12
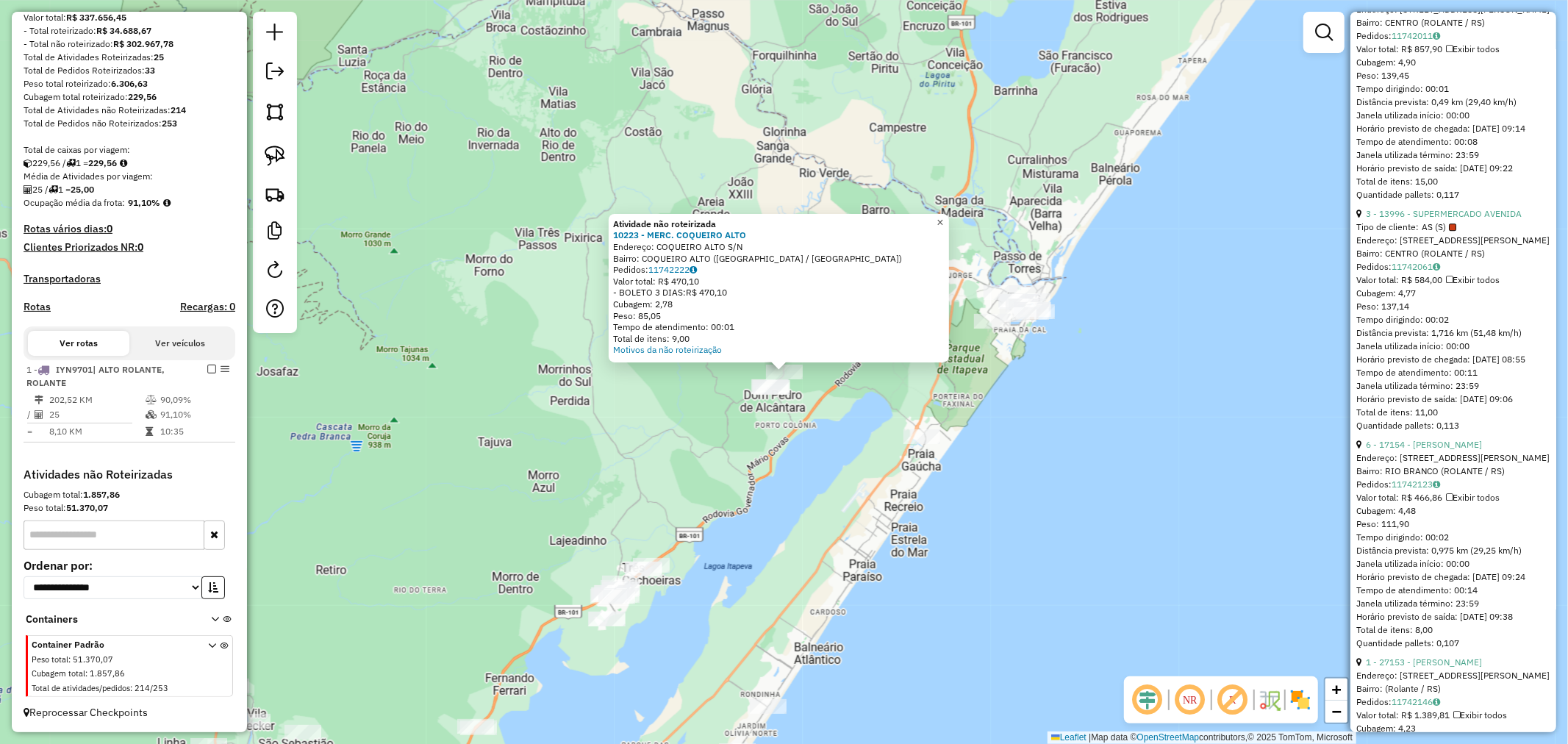
click at [942, 222] on link "×" at bounding box center [941, 223] width 18 height 18
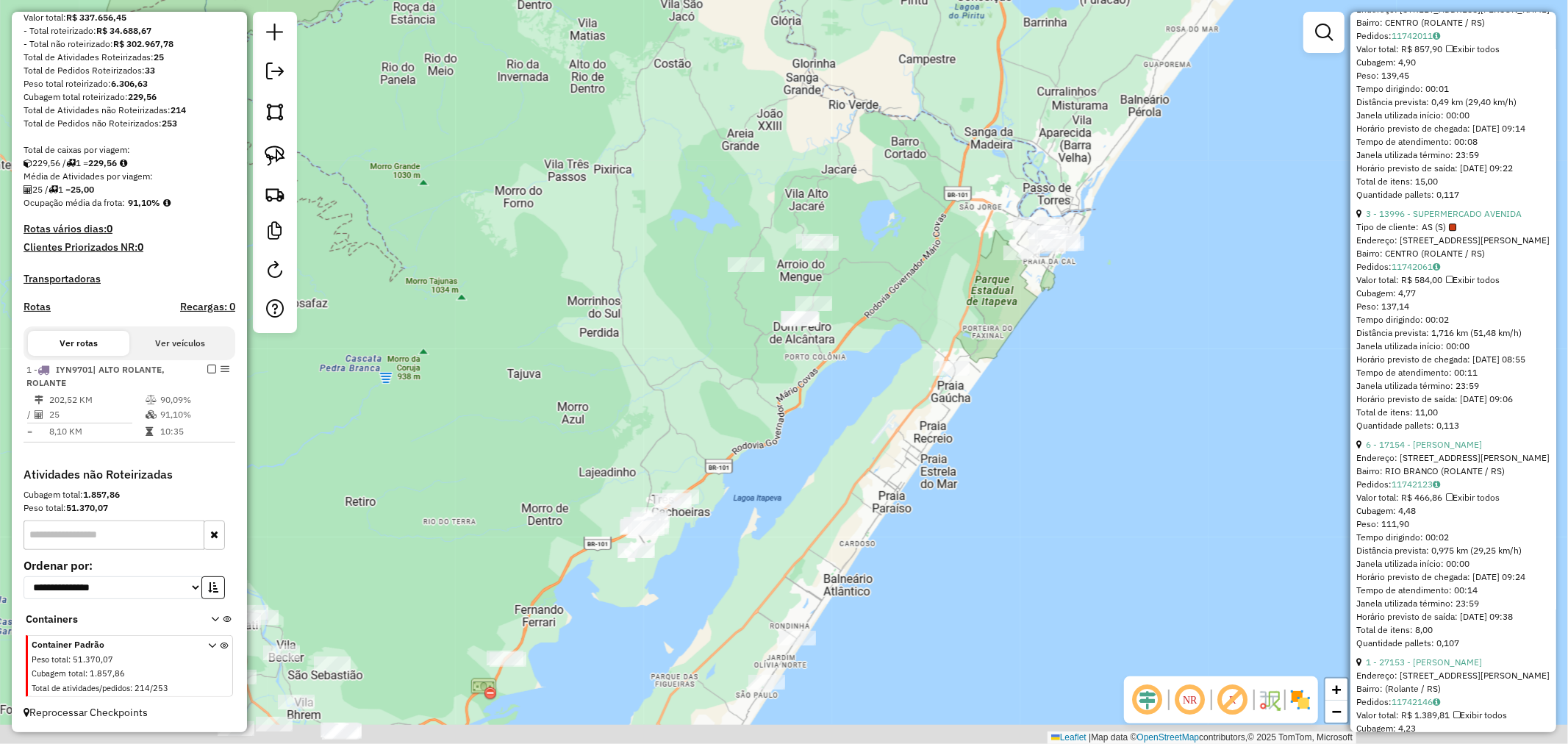
drag, startPoint x: 897, startPoint y: 353, endPoint x: 915, endPoint y: 306, distance: 50.3
click at [929, 255] on div "Janela de atendimento Grade de atendimento Capacidade Transportadoras Veículos …" at bounding box center [784, 372] width 1568 height 744
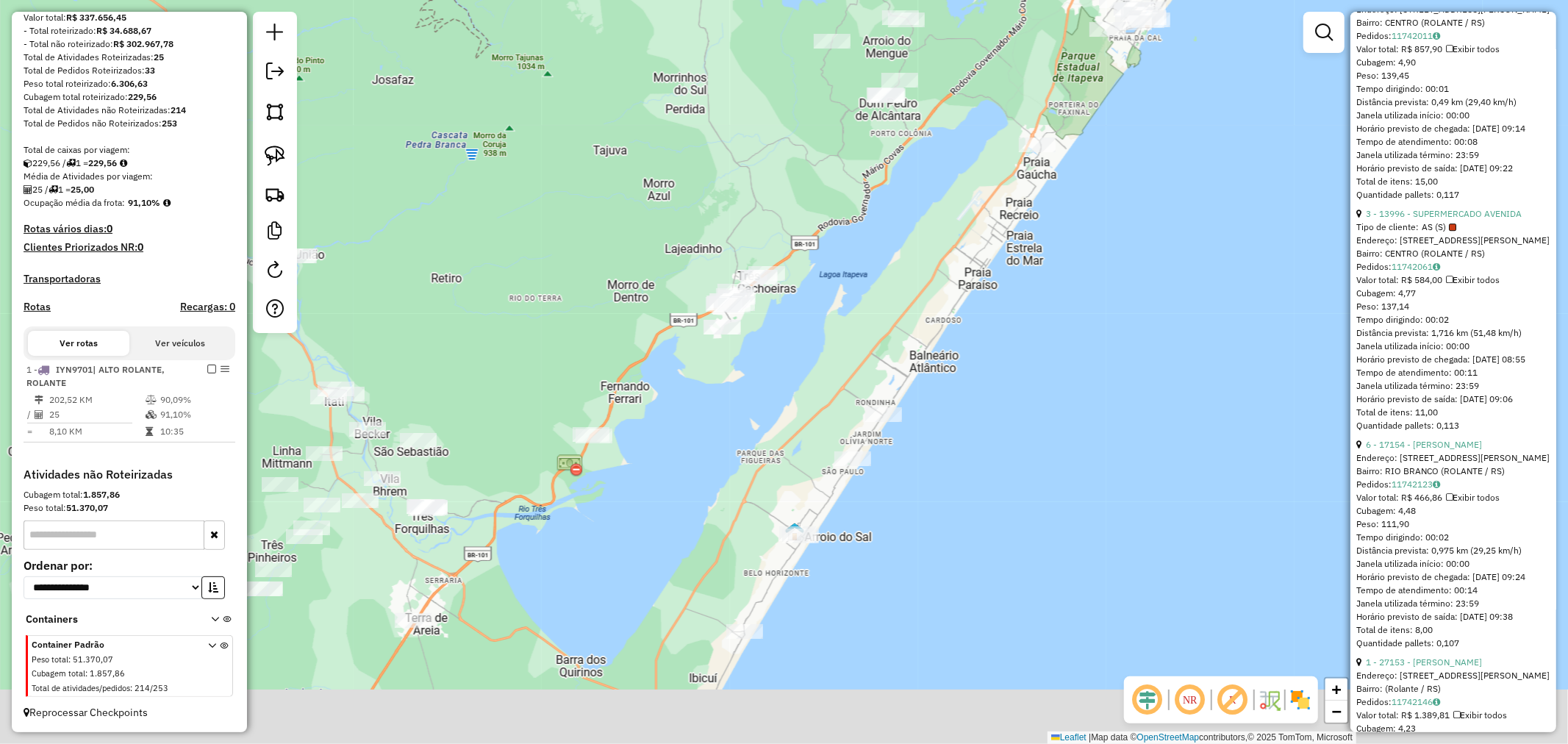
drag, startPoint x: 651, startPoint y: 238, endPoint x: 825, endPoint y: 32, distance: 269.7
click at [796, 44] on div "Janela de atendimento Grade de atendimento Capacidade Transportadoras Veículos …" at bounding box center [784, 372] width 1568 height 744
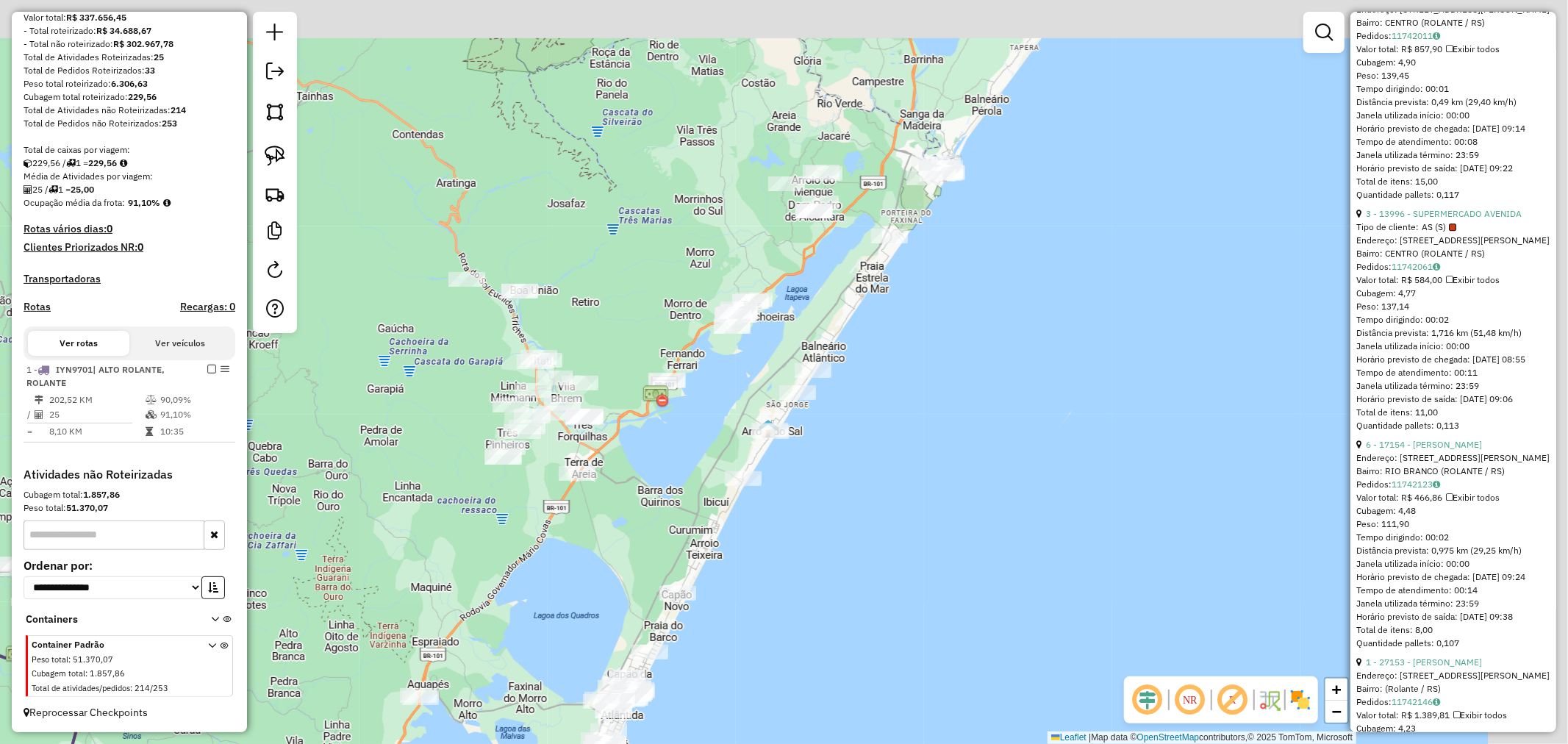
drag, startPoint x: 1097, startPoint y: 259, endPoint x: 862, endPoint y: 385, distance: 266.6
click at [902, 388] on div "Janela de atendimento Grade de atendimento Capacidade Transportadoras Veículos …" at bounding box center [784, 372] width 1568 height 744
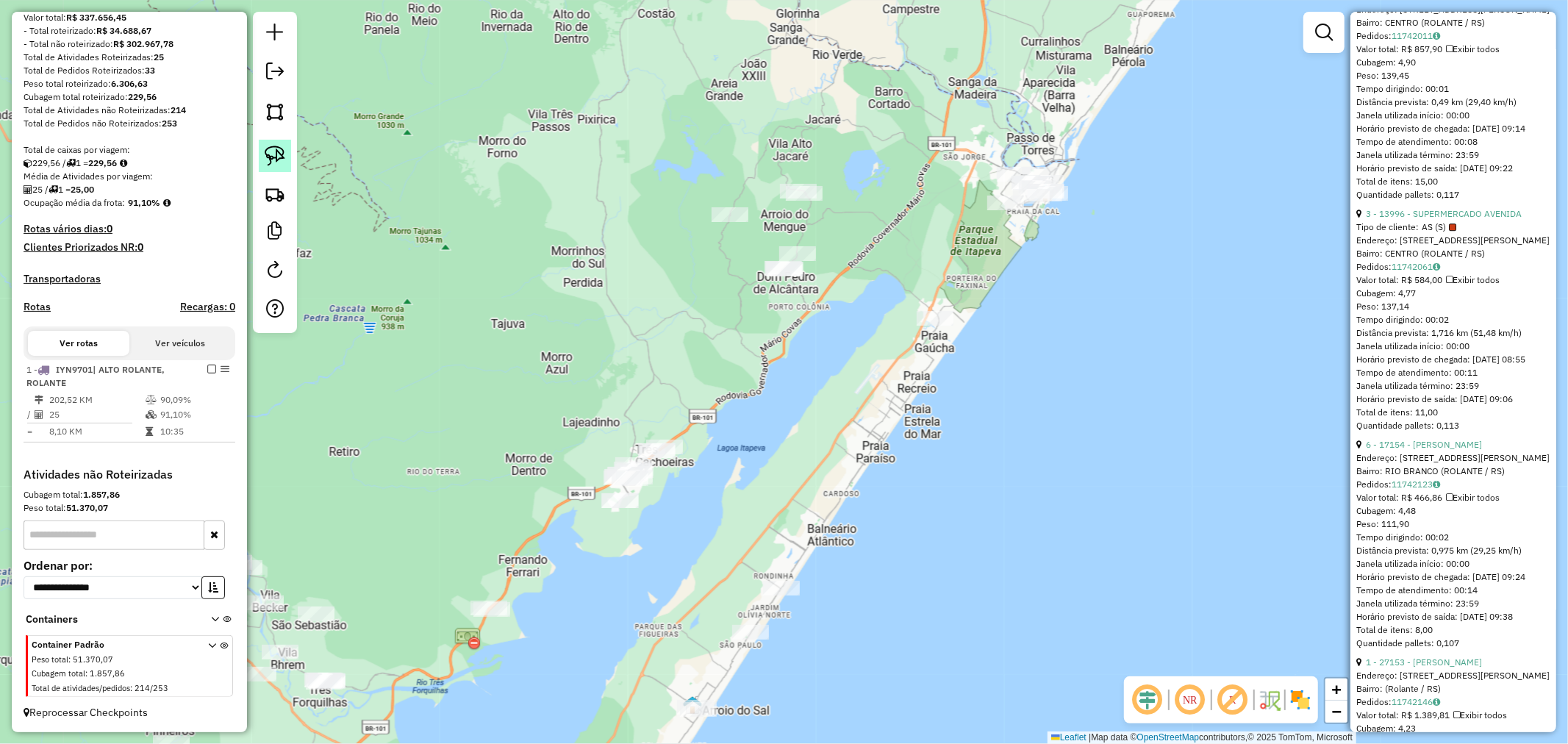
click at [264, 149] on img at bounding box center [275, 156] width 21 height 21
drag, startPoint x: 509, startPoint y: 376, endPoint x: 578, endPoint y: 532, distance: 170.6
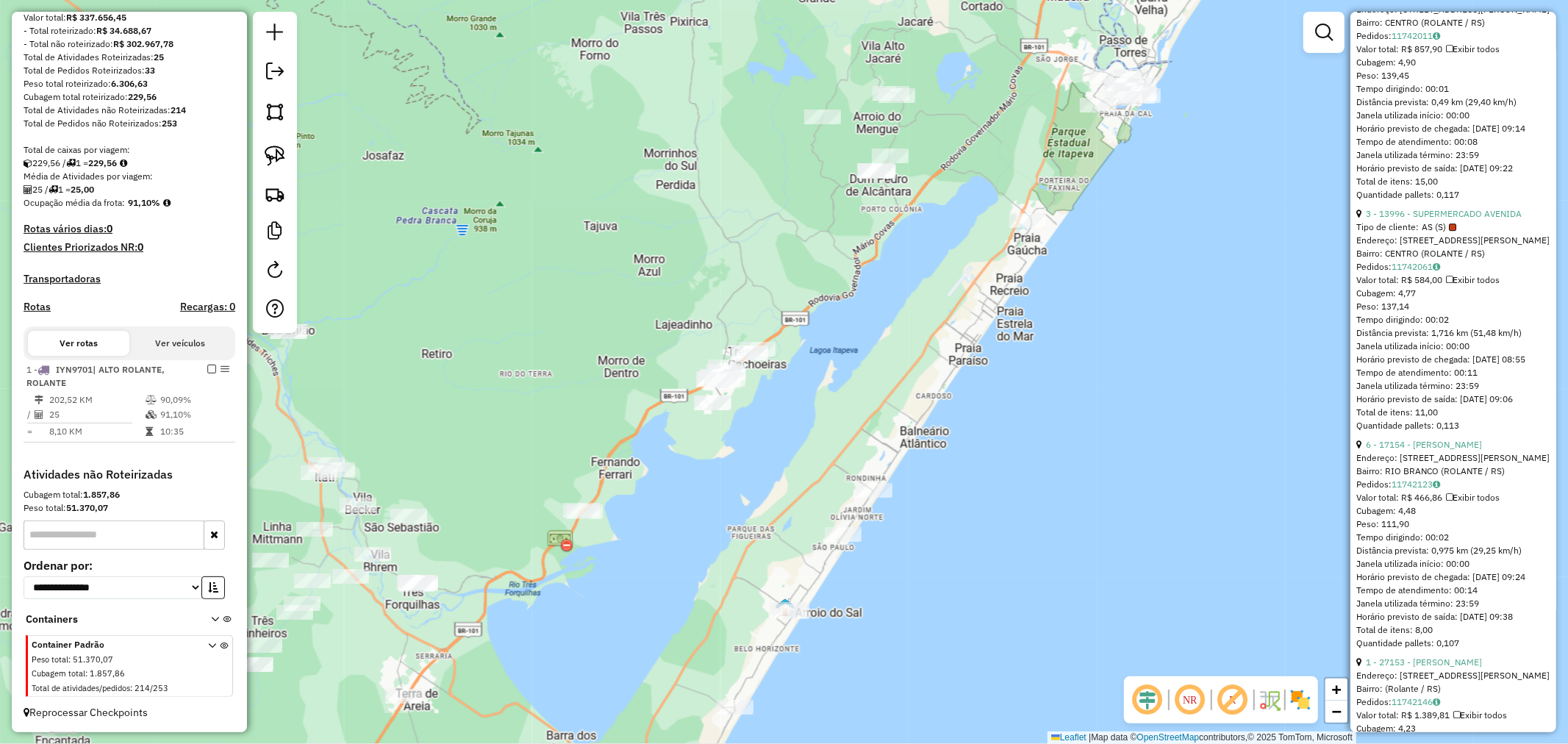
drag, startPoint x: 794, startPoint y: 234, endPoint x: 757, endPoint y: 329, distance: 102.0
click at [725, 347] on div "Janela de atendimento Grade de atendimento Capacidade Transportadoras Veículos …" at bounding box center [784, 372] width 1568 height 744
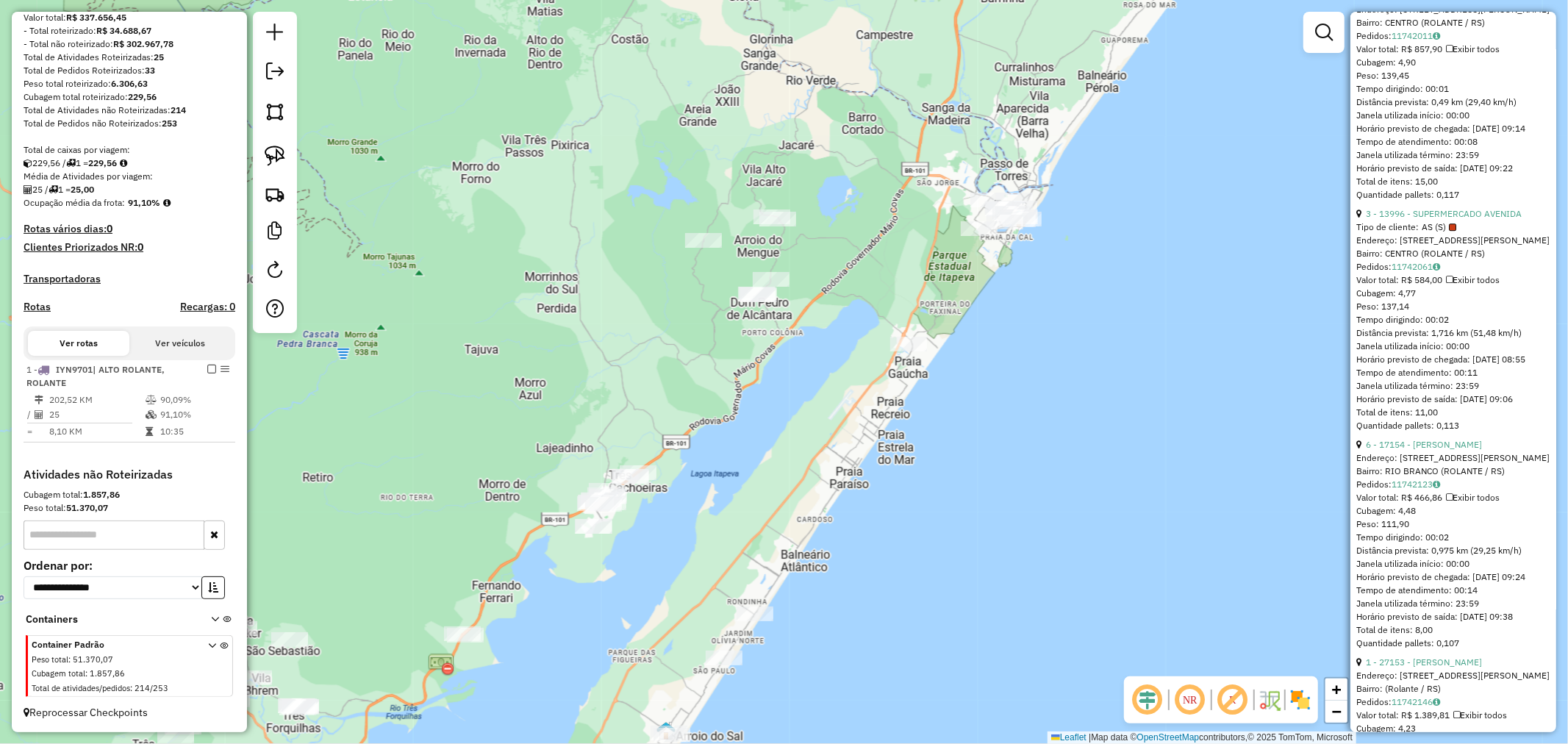
click at [257, 152] on div at bounding box center [275, 173] width 44 height 321
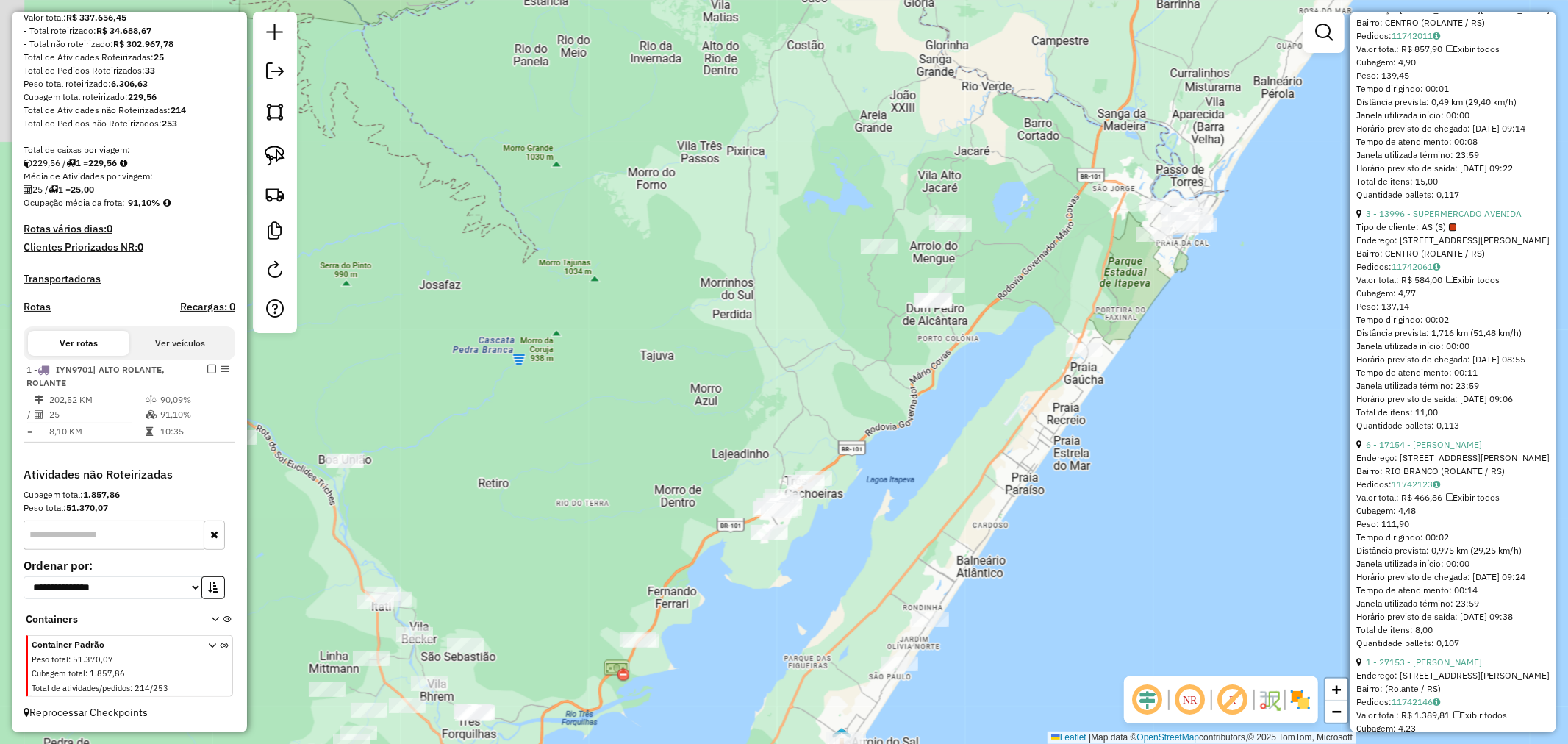
drag, startPoint x: 849, startPoint y: 143, endPoint x: 991, endPoint y: 149, distance: 142.1
click at [991, 149] on div "Janela de atendimento Grade de atendimento Capacidade Transportadoras Veículos …" at bounding box center [784, 372] width 1568 height 744
click at [890, 158] on div "Janela de atendimento Grade de atendimento Capacidade Transportadoras Veículos …" at bounding box center [784, 372] width 1568 height 744
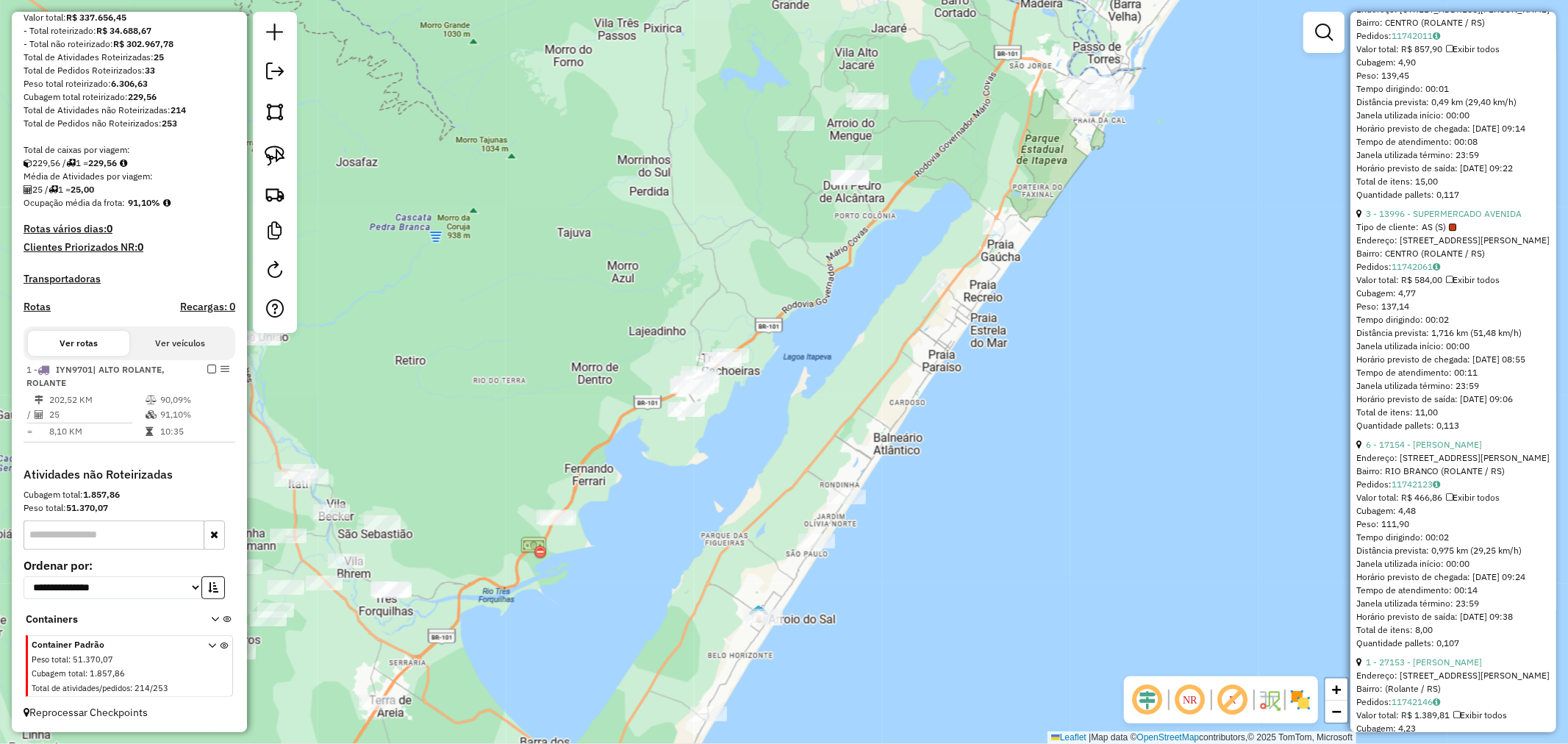
drag, startPoint x: 967, startPoint y: 425, endPoint x: 895, endPoint y: 361, distance: 96.3
click at [980, 291] on div "Janela de atendimento Grade de atendimento Capacidade Transportadoras Veículos …" at bounding box center [784, 372] width 1568 height 744
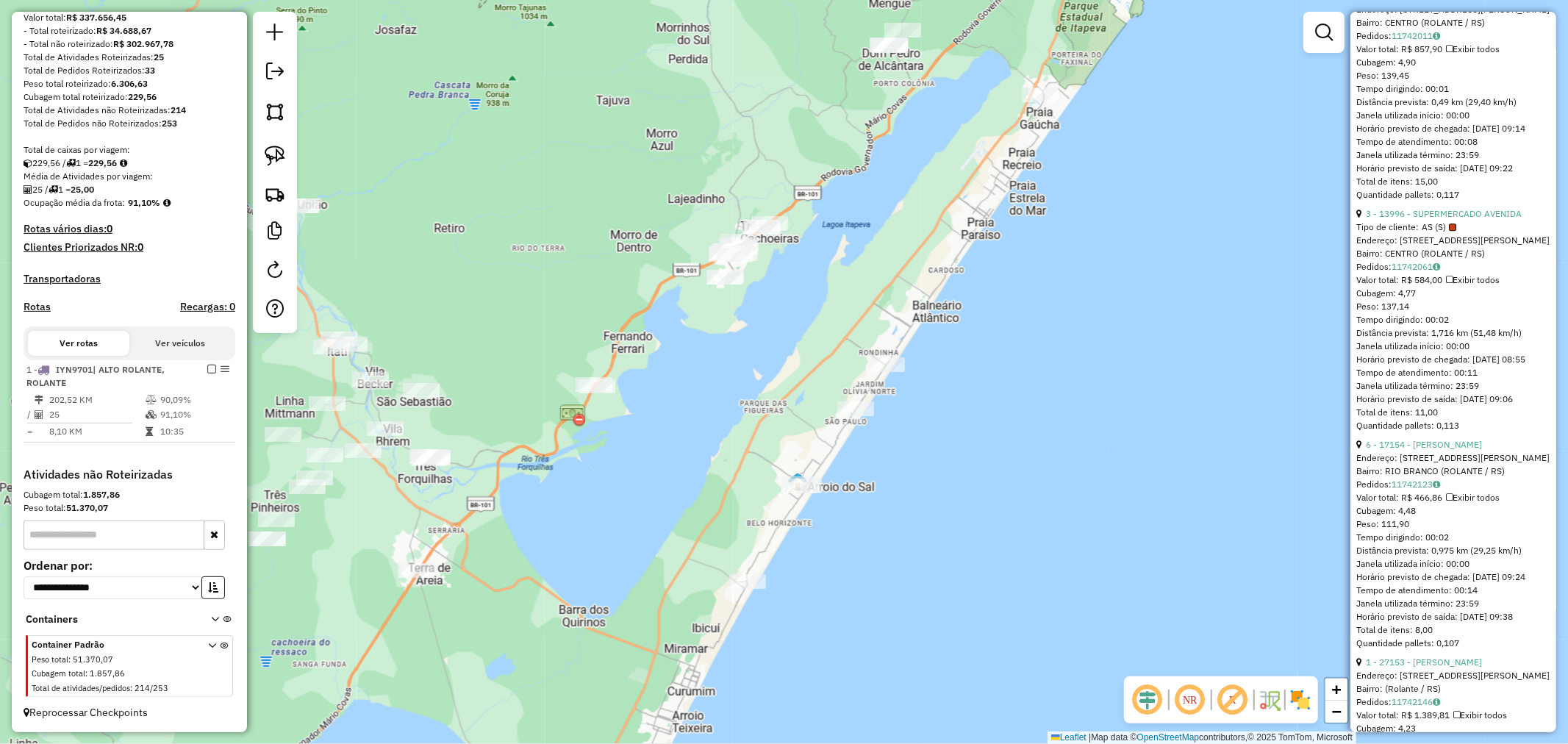
drag, startPoint x: 833, startPoint y: 505, endPoint x: 858, endPoint y: 412, distance: 96.3
click at [857, 412] on div "Janela de atendimento Grade de atendimento Capacidade Transportadoras Veículos …" at bounding box center [784, 372] width 1568 height 744
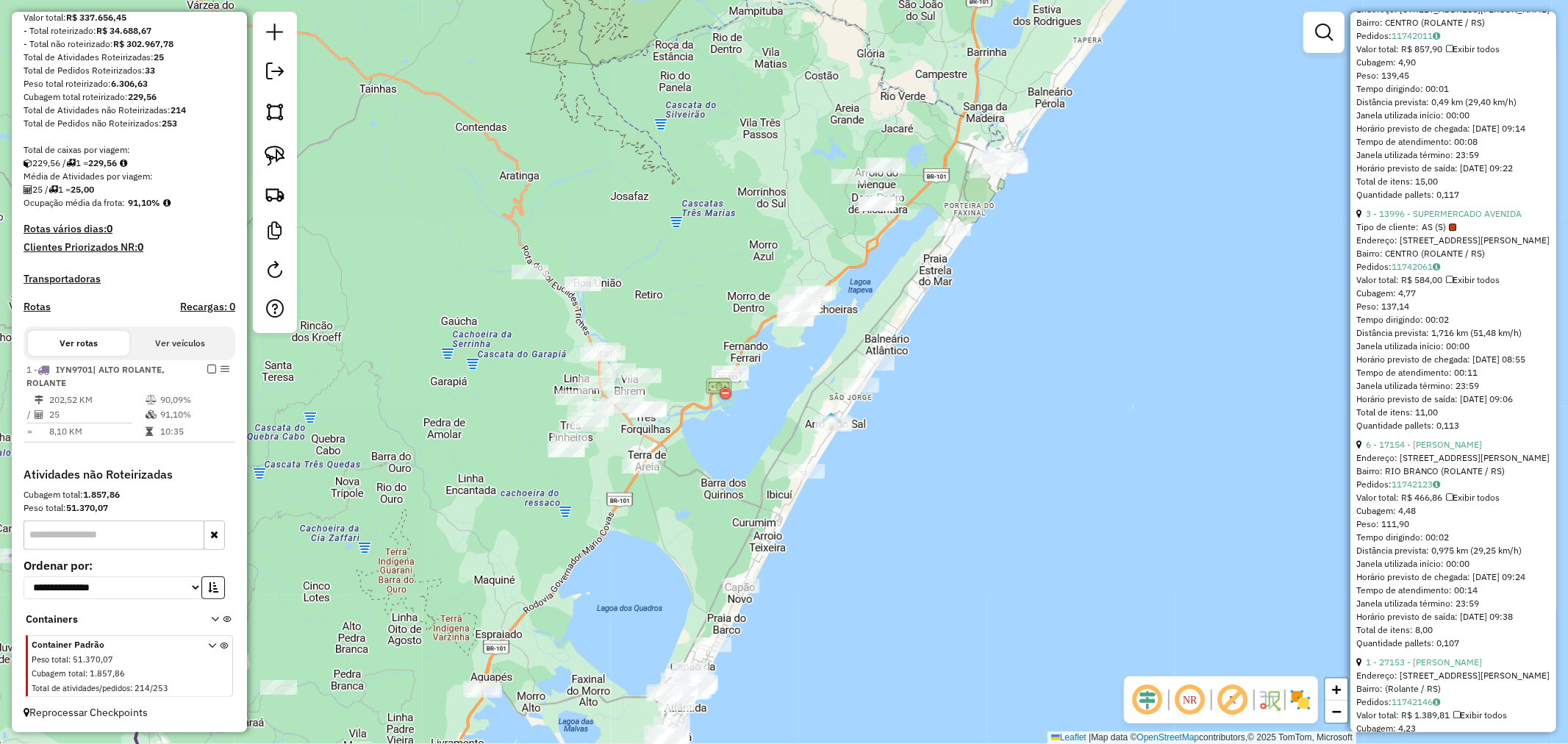
click at [862, 502] on div "Janela de atendimento Grade de atendimento Capacidade Transportadoras Veículos …" at bounding box center [784, 372] width 1568 height 744
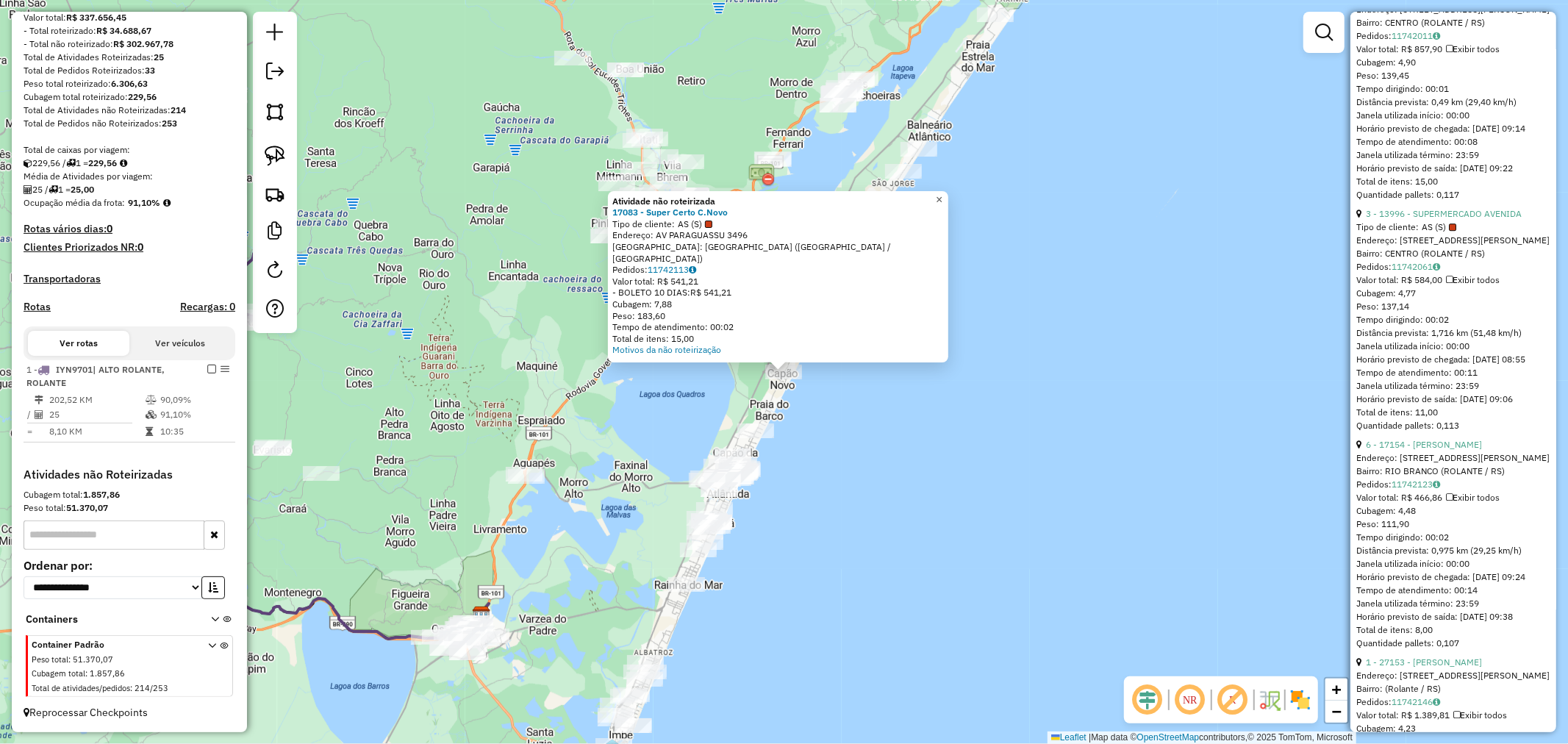
click at [949, 208] on link "×" at bounding box center [940, 200] width 18 height 18
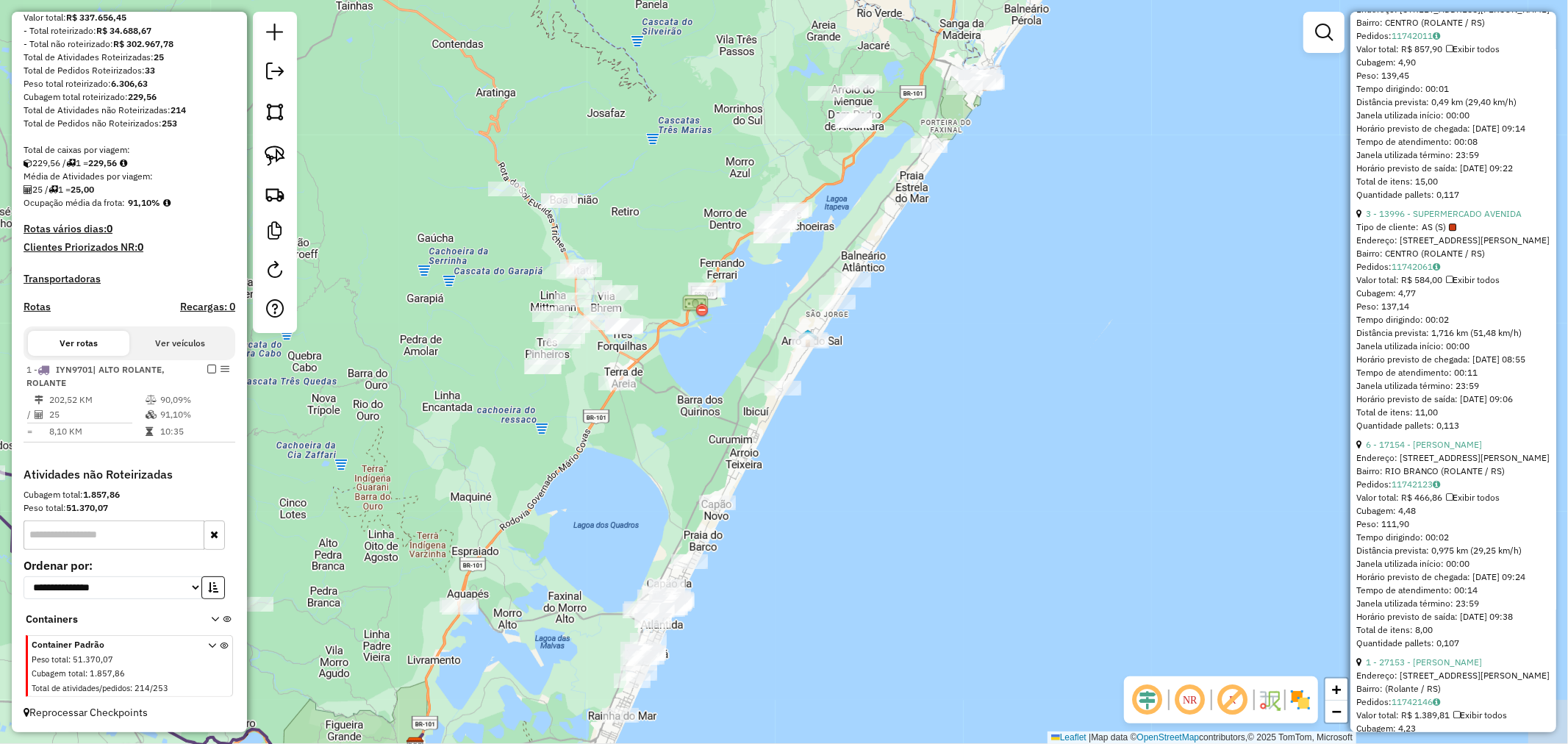
drag, startPoint x: 1011, startPoint y: 258, endPoint x: 963, endPoint y: 349, distance: 102.9
click at [963, 349] on div "Janela de atendimento Grade de atendimento Capacidade Transportadoras Veículos …" at bounding box center [784, 372] width 1568 height 744
click at [275, 137] on div at bounding box center [275, 173] width 44 height 321
click at [287, 158] on link at bounding box center [274, 155] width 32 height 32
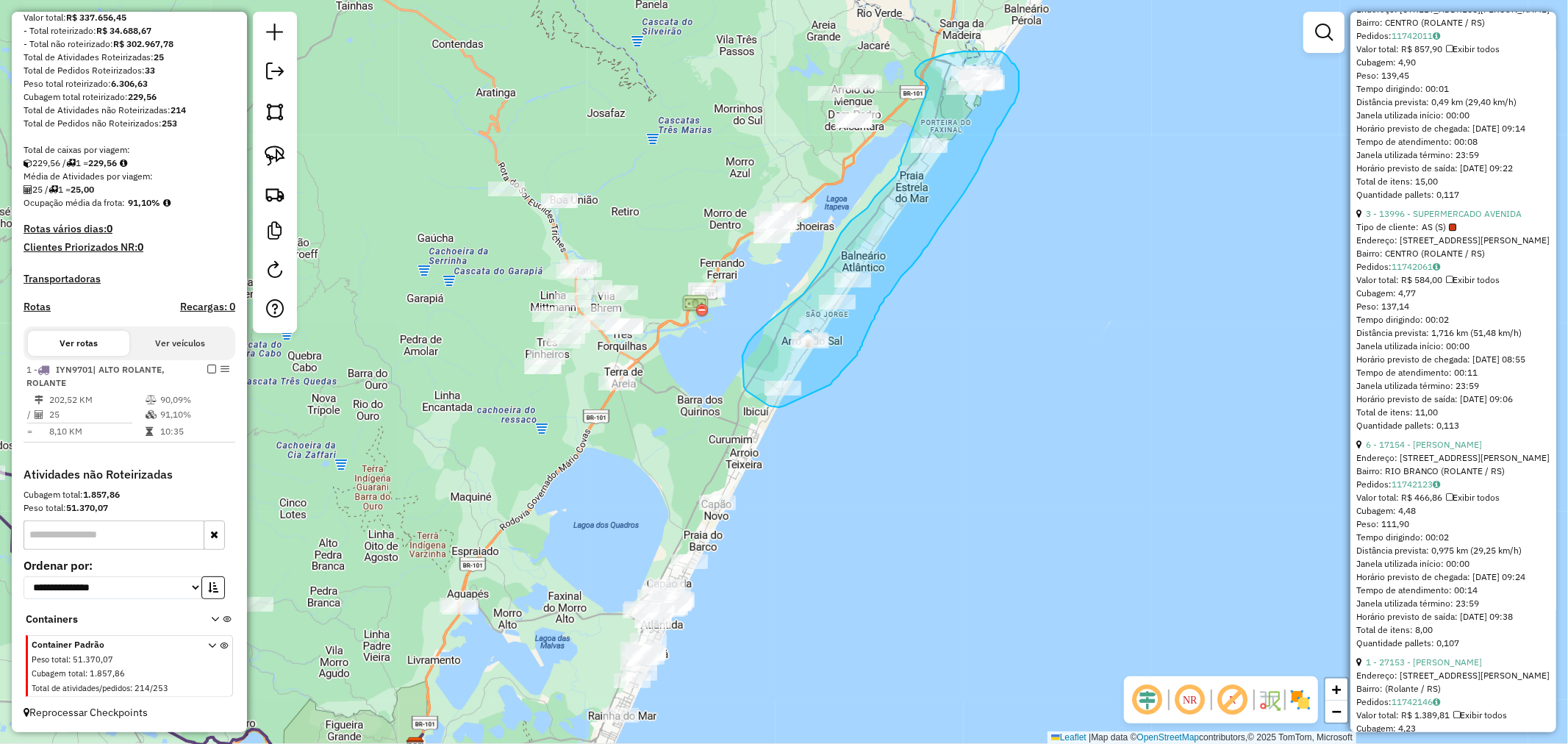
drag, startPoint x: 917, startPoint y: 77, endPoint x: 908, endPoint y: 113, distance: 37.1
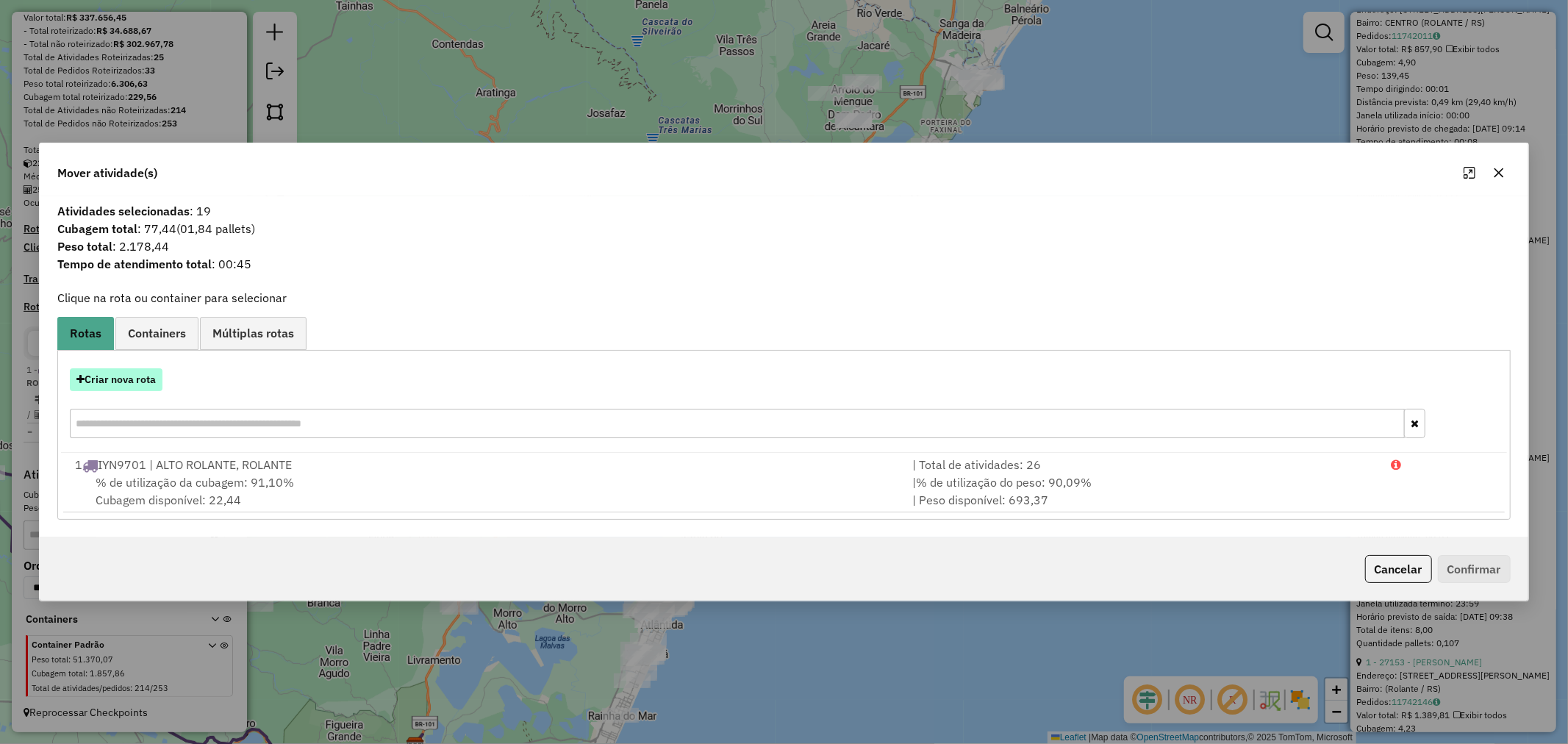
click at [132, 370] on button "Criar nova rota" at bounding box center [116, 379] width 93 height 23
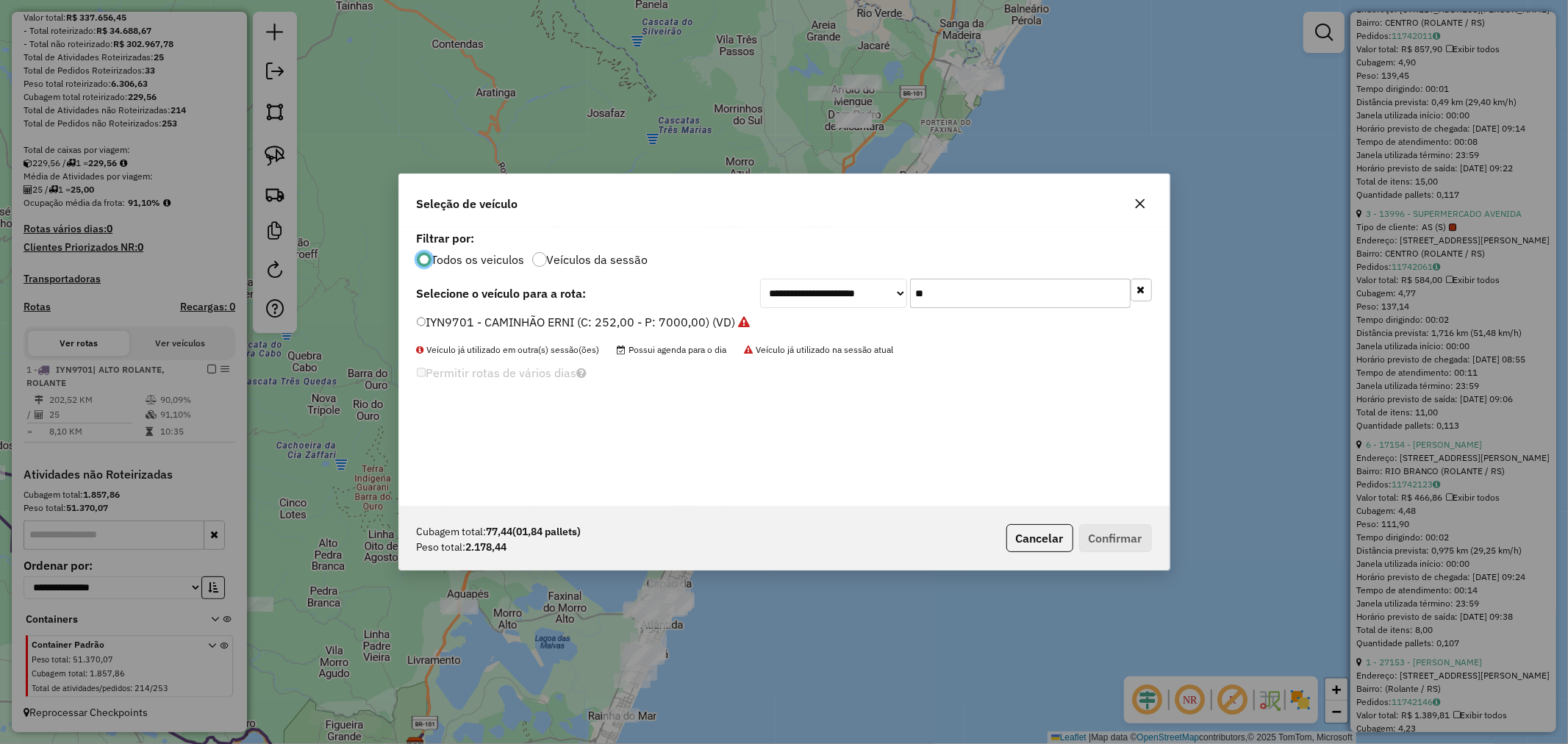
scroll to position [8, 4]
click at [825, 289] on div "**********" at bounding box center [956, 293] width 392 height 29
type input "**"
click at [456, 326] on label "JAT5I65 - BAU 8 P (C: 322,00 - P: 7450,00) (VD)" at bounding box center [551, 322] width 270 height 18
click at [1122, 534] on button "Confirmar" at bounding box center [1115, 538] width 72 height 28
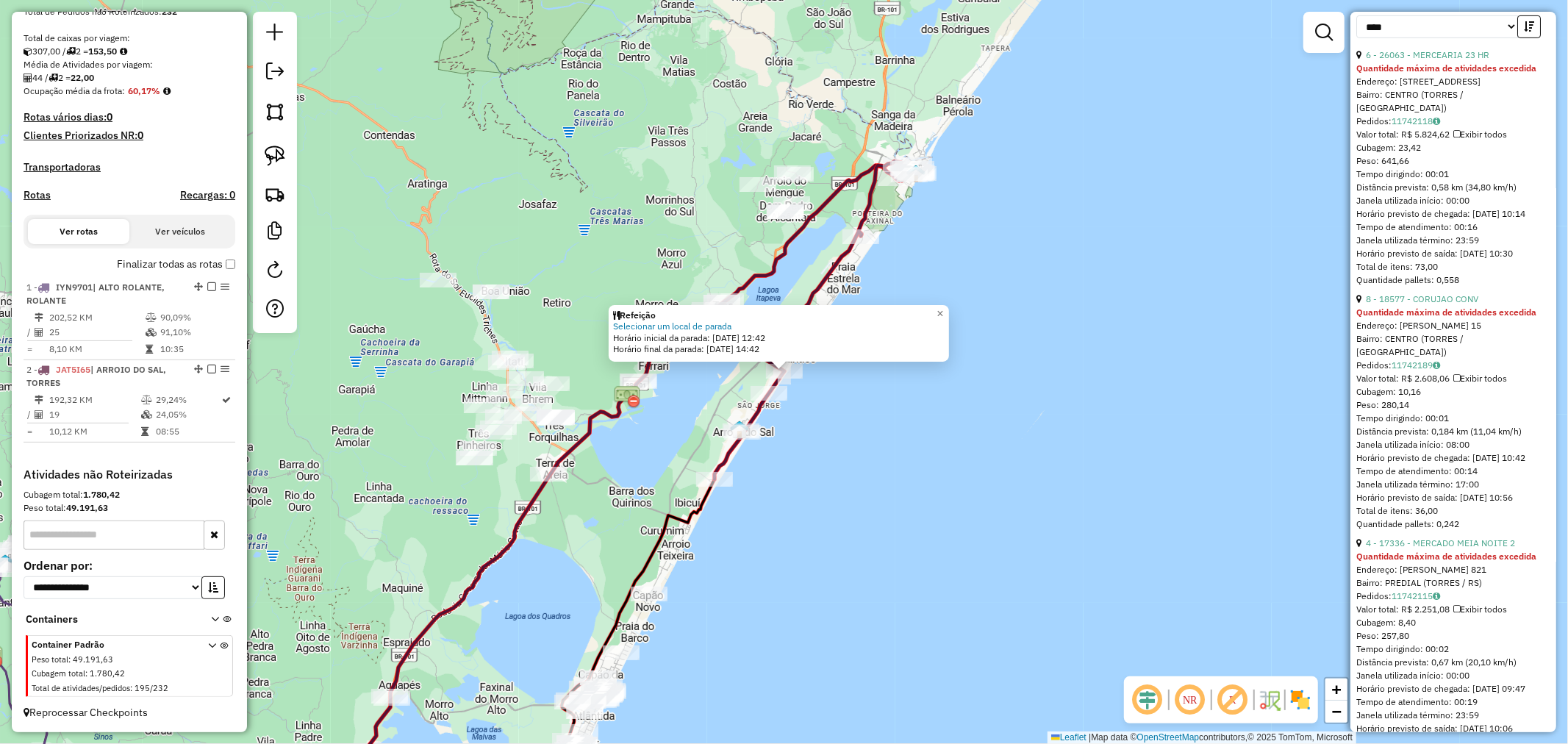
scroll to position [0, 0]
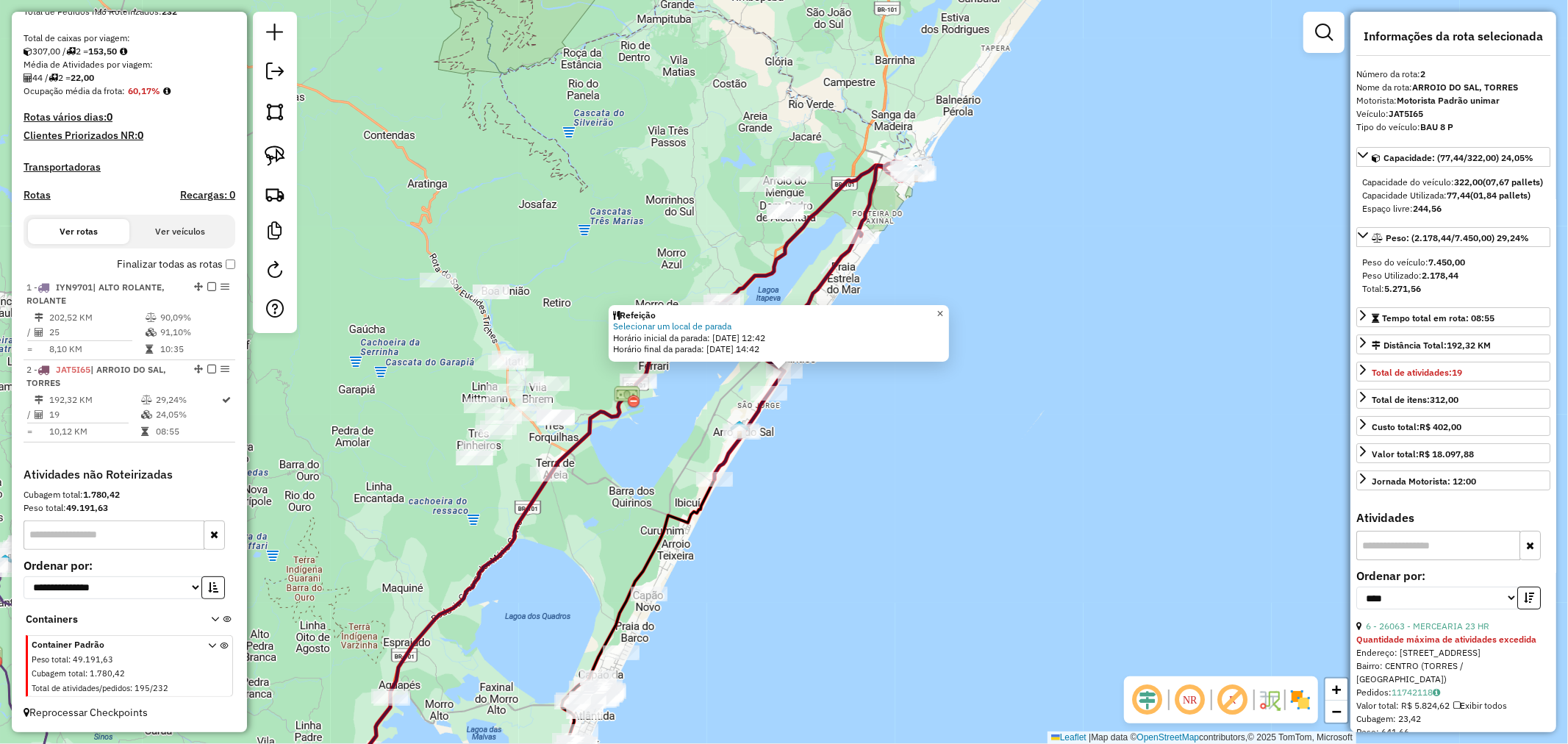
click at [949, 309] on link "×" at bounding box center [941, 314] width 18 height 18
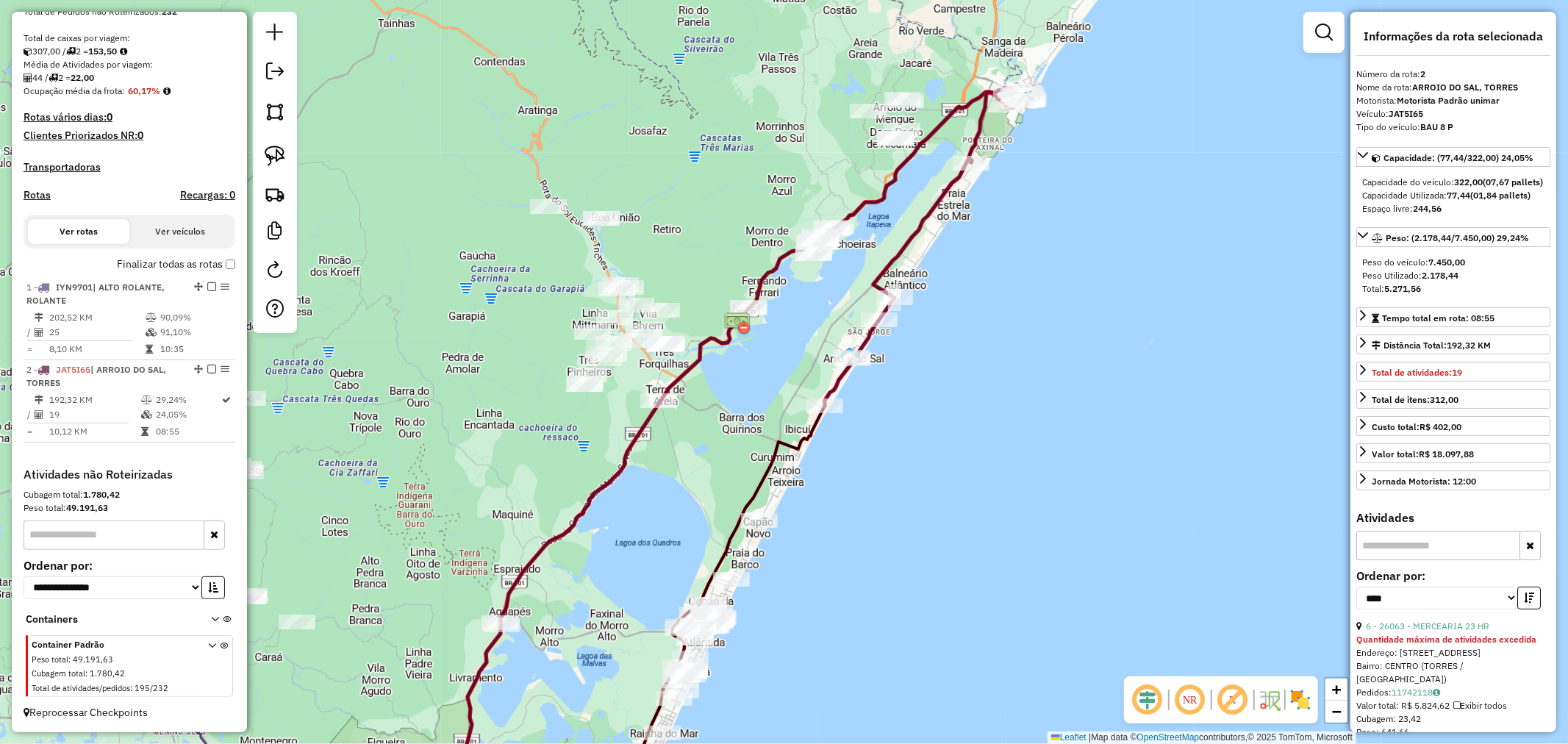
drag, startPoint x: 991, startPoint y: 378, endPoint x: 1091, endPoint y: 272, distance: 145.7
click at [1091, 272] on div "Janela de atendimento Grade de atendimento Capacidade Transportadoras Veículos …" at bounding box center [784, 372] width 1568 height 744
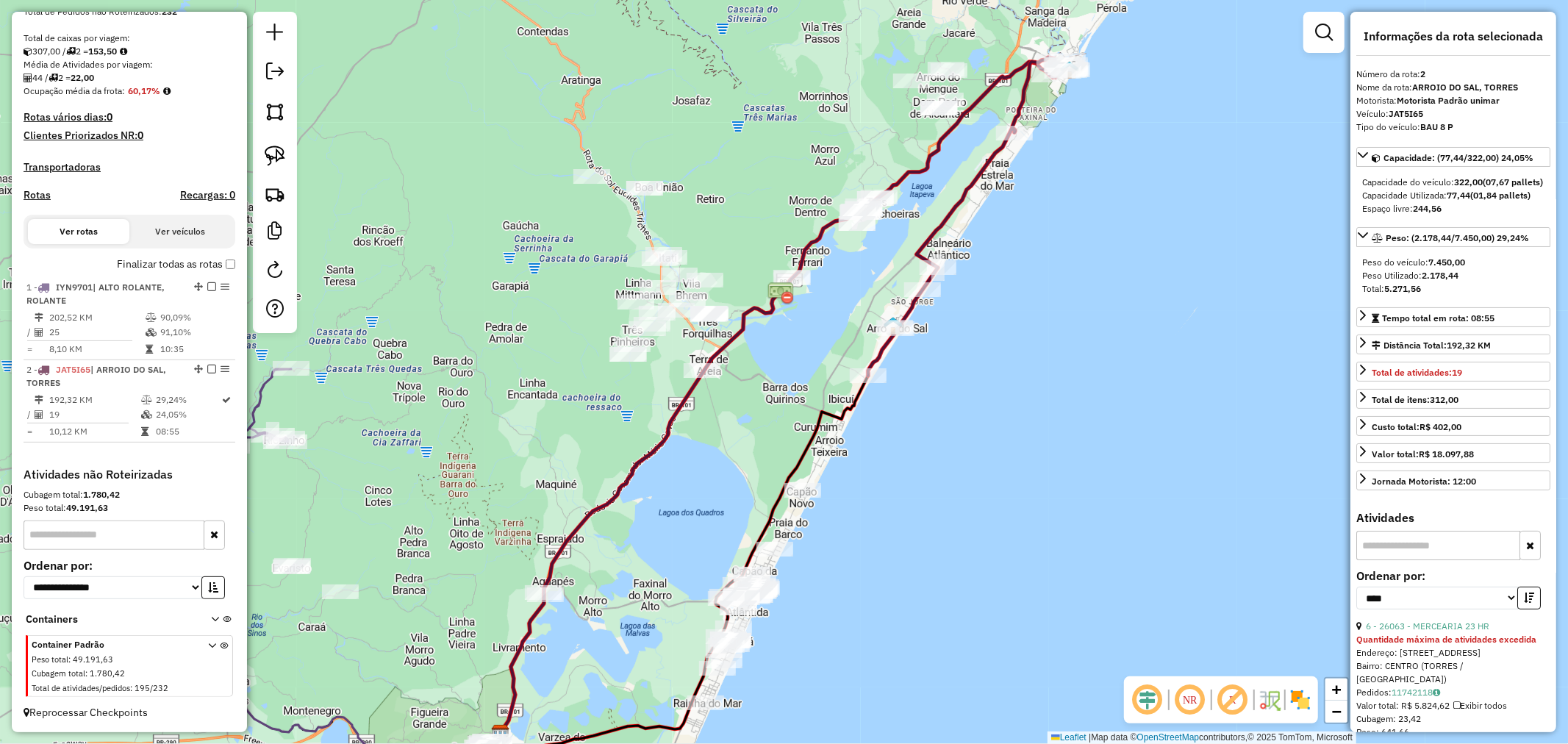
drag, startPoint x: 1072, startPoint y: 268, endPoint x: 985, endPoint y: 435, distance: 188.3
click at [985, 434] on div "Janela de atendimento Grade de atendimento Capacidade Transportadoras Veículos …" at bounding box center [784, 372] width 1568 height 744
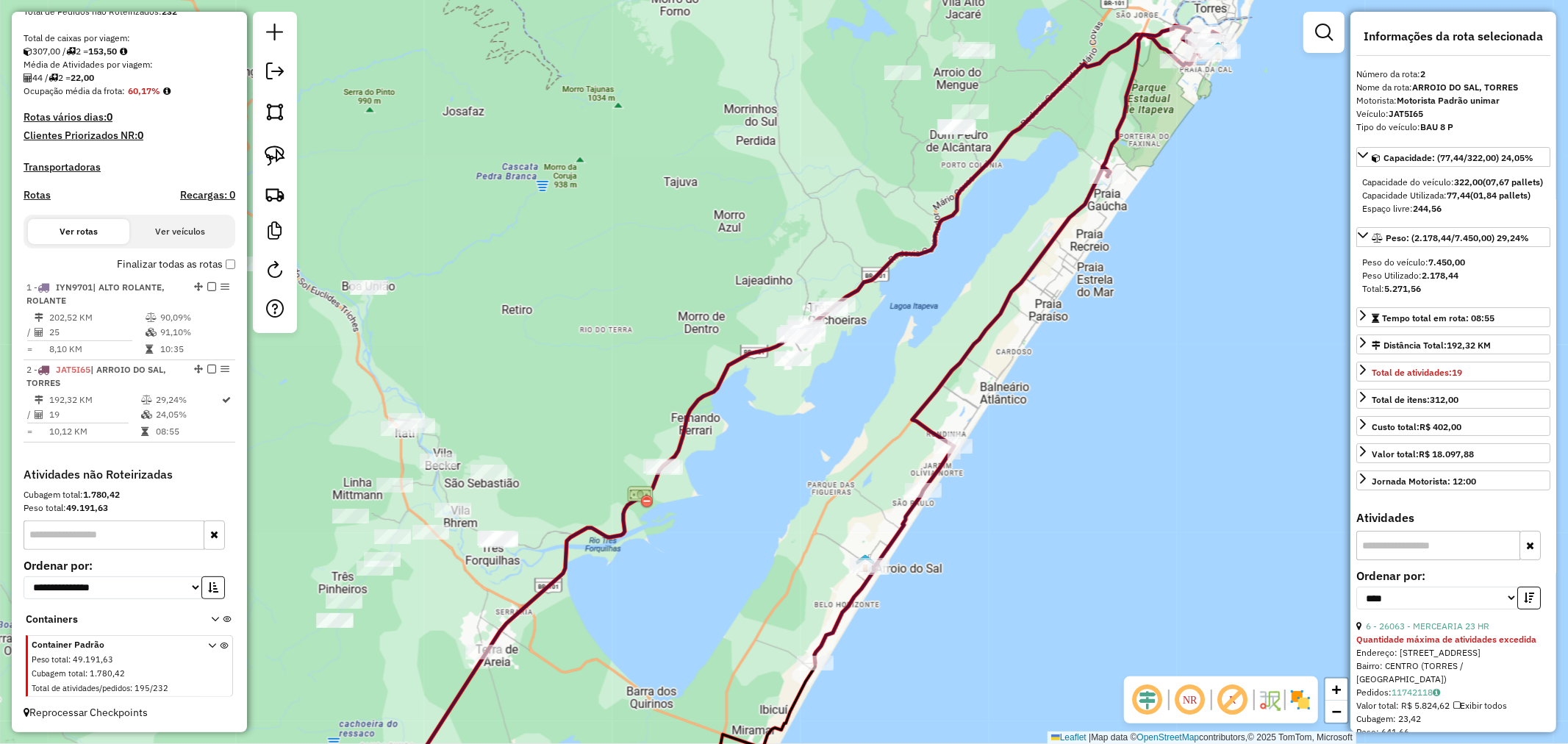
drag, startPoint x: 783, startPoint y: 430, endPoint x: 814, endPoint y: 421, distance: 32.3
click at [814, 421] on div "Janela de atendimento Grade de atendimento Capacidade Transportadoras Veículos …" at bounding box center [784, 372] width 1568 height 744
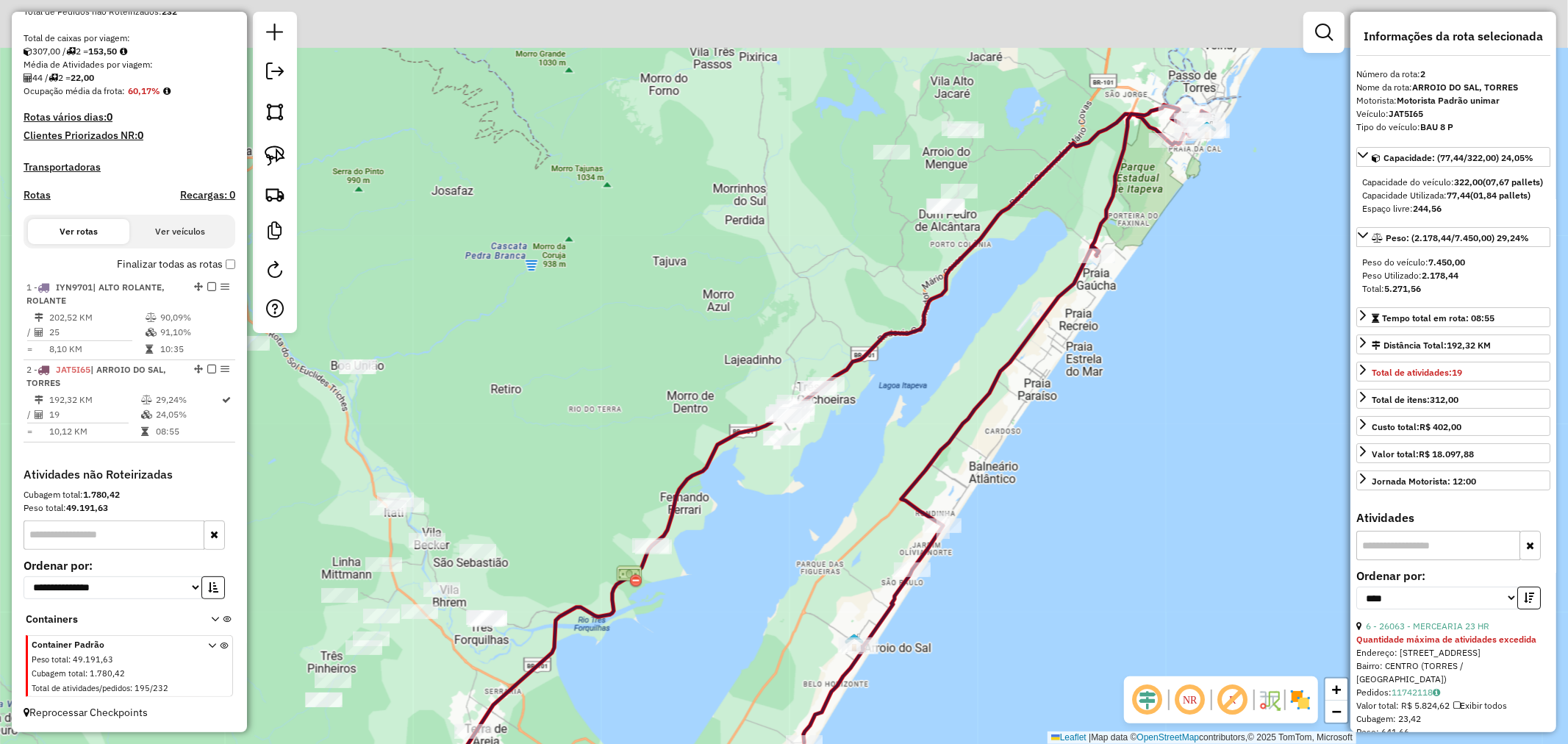
drag, startPoint x: 774, startPoint y: 509, endPoint x: 758, endPoint y: 536, distance: 31.4
click at [758, 536] on div "Janela de atendimento Grade de atendimento Capacidade Transportadoras Veículos …" at bounding box center [784, 372] width 1568 height 744
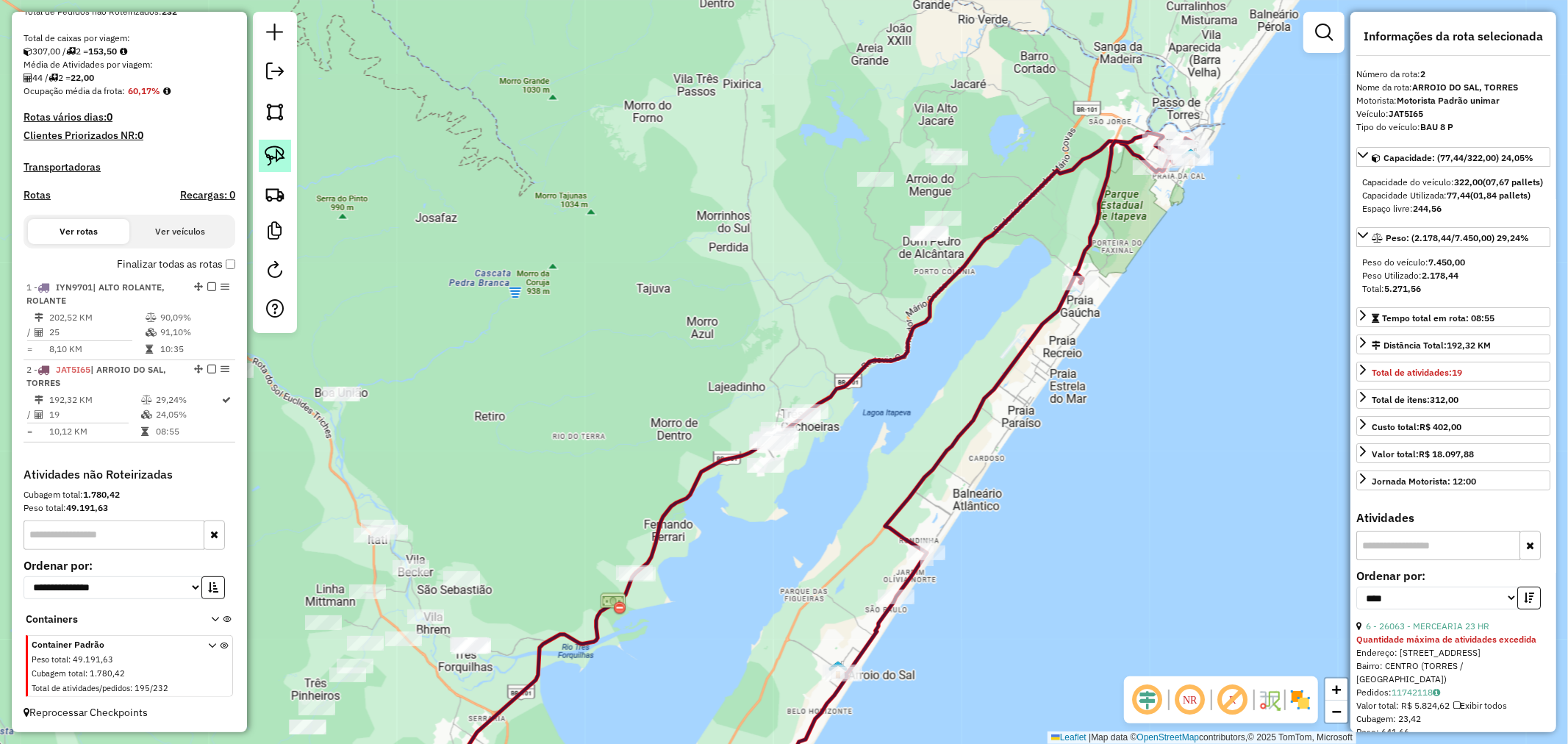
click at [272, 148] on img at bounding box center [275, 156] width 21 height 21
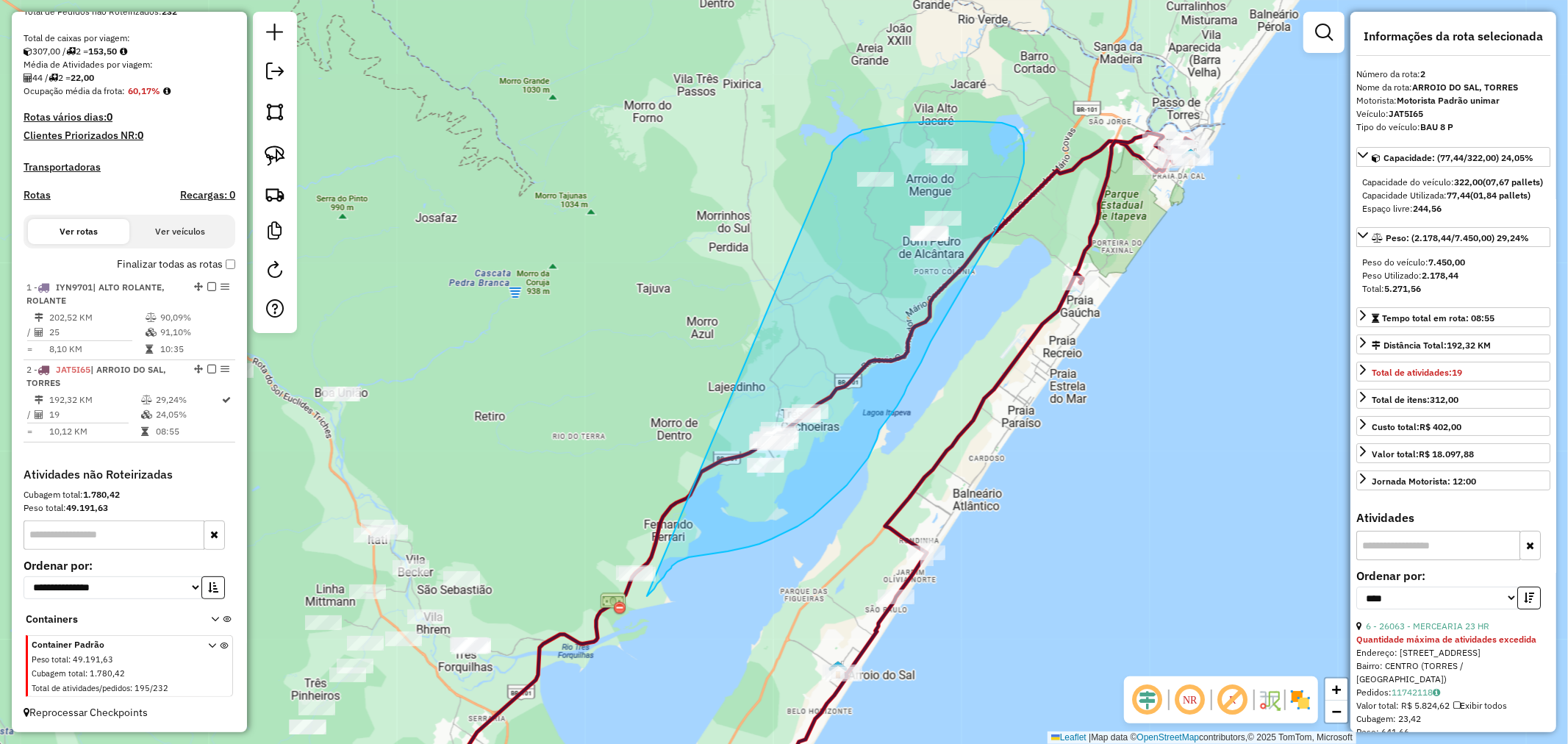
drag, startPoint x: 832, startPoint y: 153, endPoint x: 588, endPoint y: 517, distance: 438.2
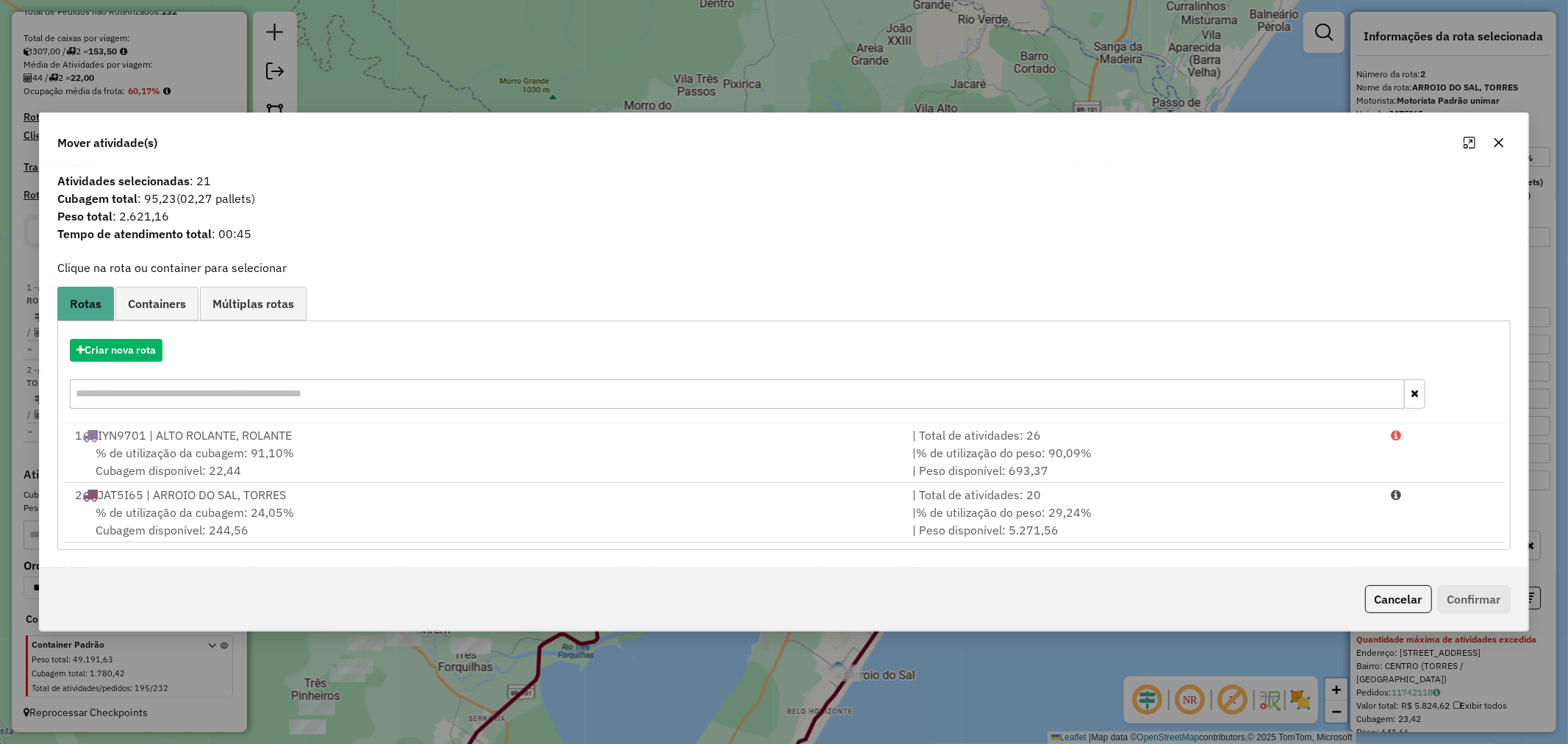
click at [136, 337] on div "Criar nova rota" at bounding box center [784, 376] width 1445 height 96
click at [136, 348] on button "Criar nova rota" at bounding box center [116, 350] width 93 height 23
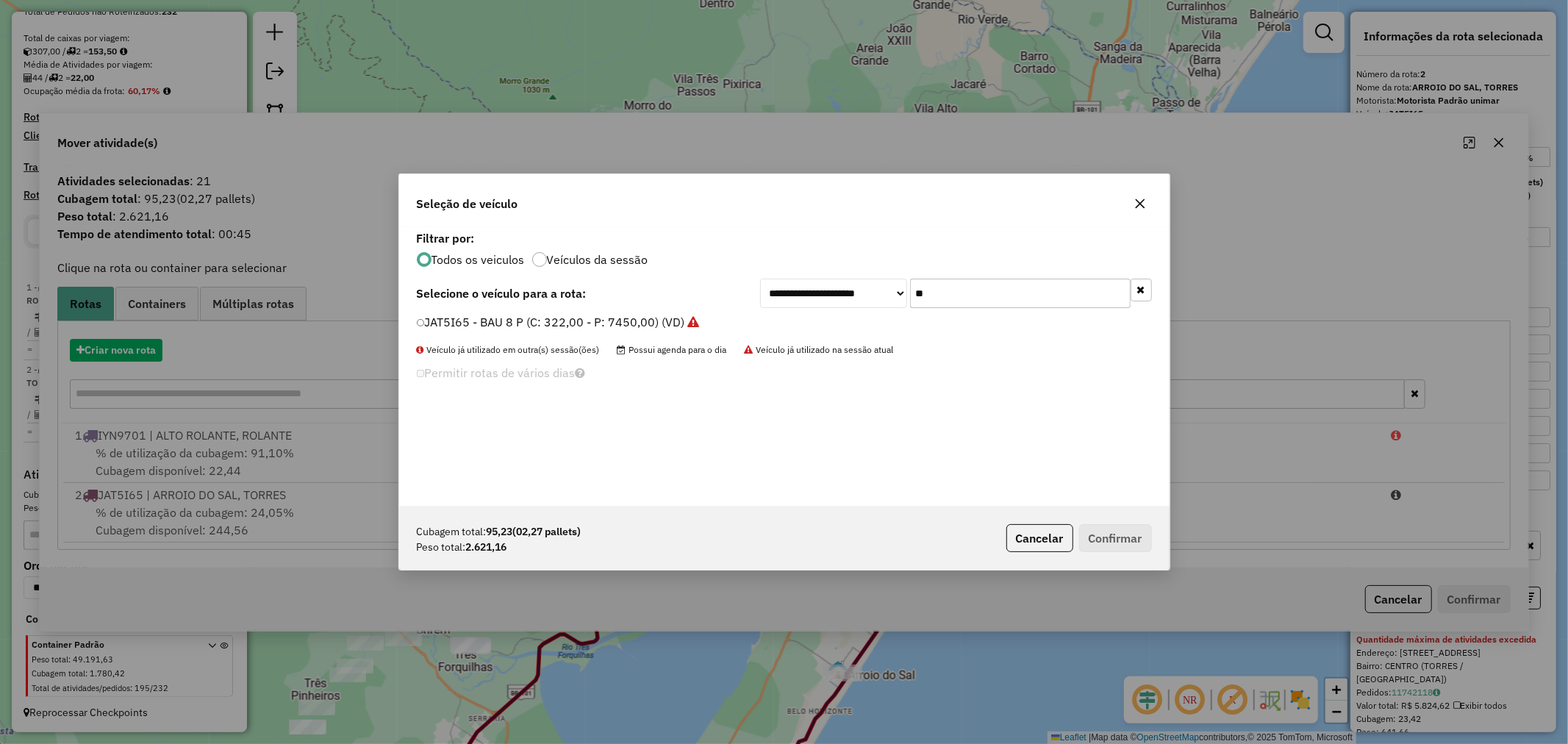
scroll to position [8, 4]
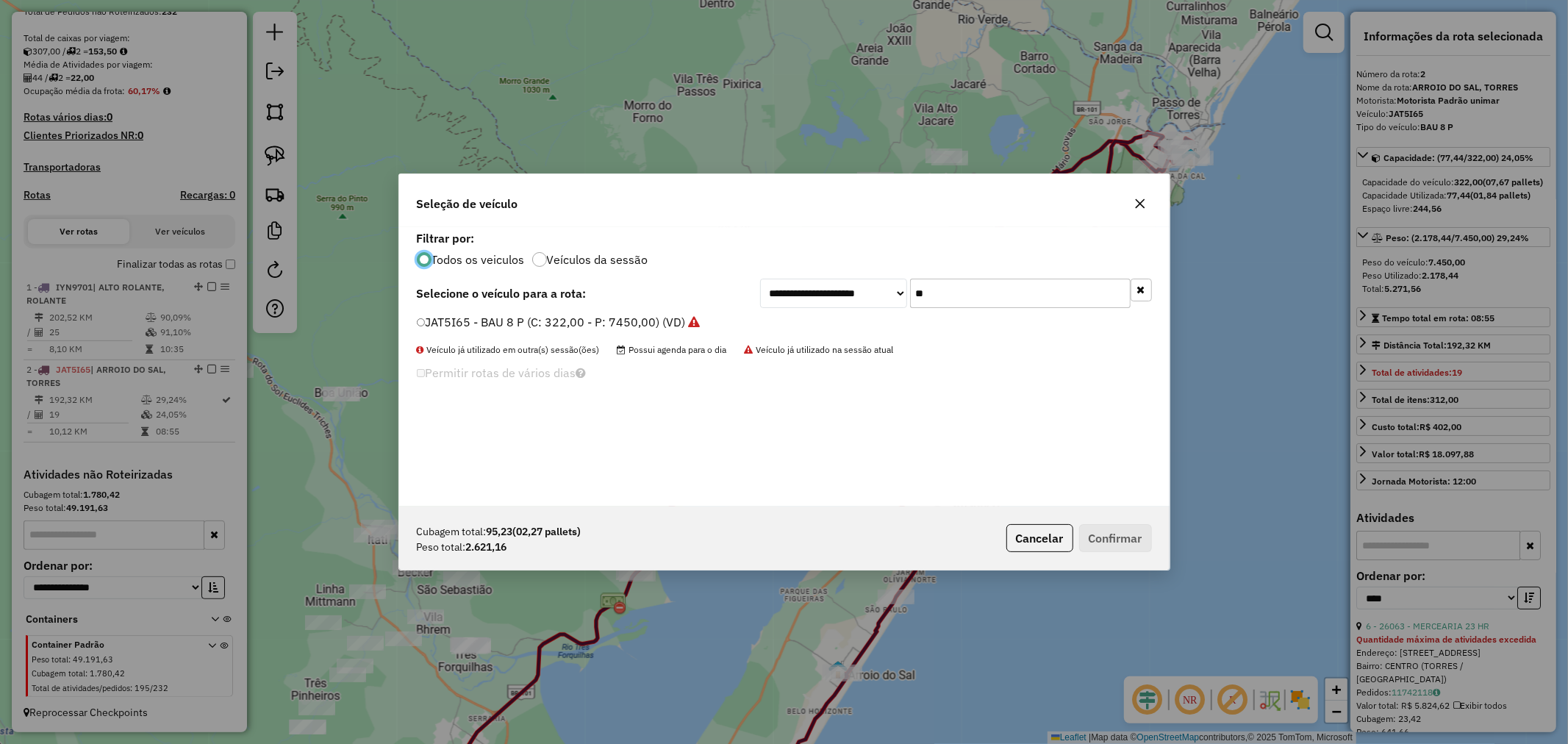
click at [843, 282] on div "**********" at bounding box center [956, 293] width 392 height 29
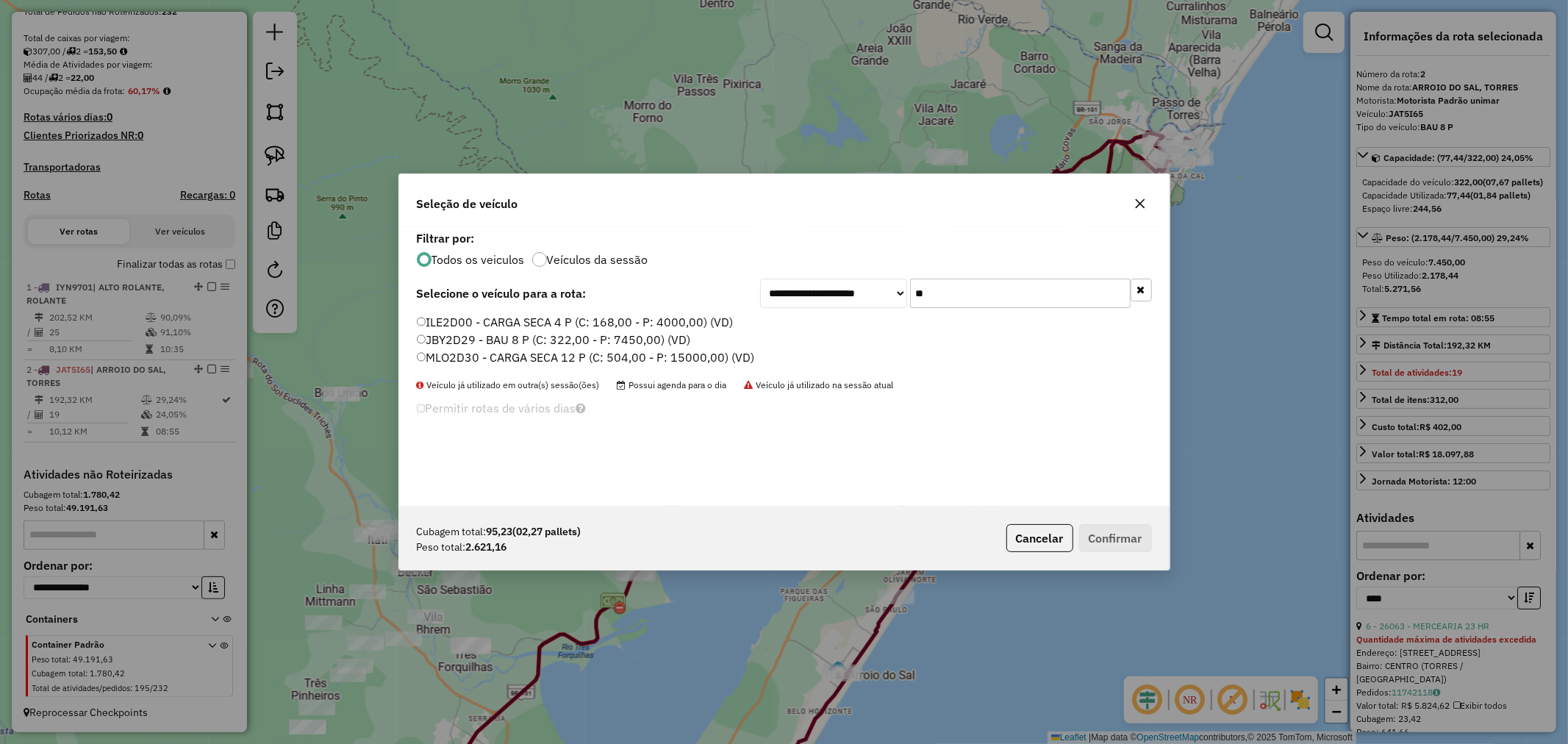
type input "**"
click at [449, 340] on label "JBY2D29 - BAU 8 P (C: 322,00 - P: 7450,00) (VD)" at bounding box center [554, 340] width 274 height 18
click at [1130, 534] on button "Confirmar" at bounding box center [1115, 538] width 72 height 28
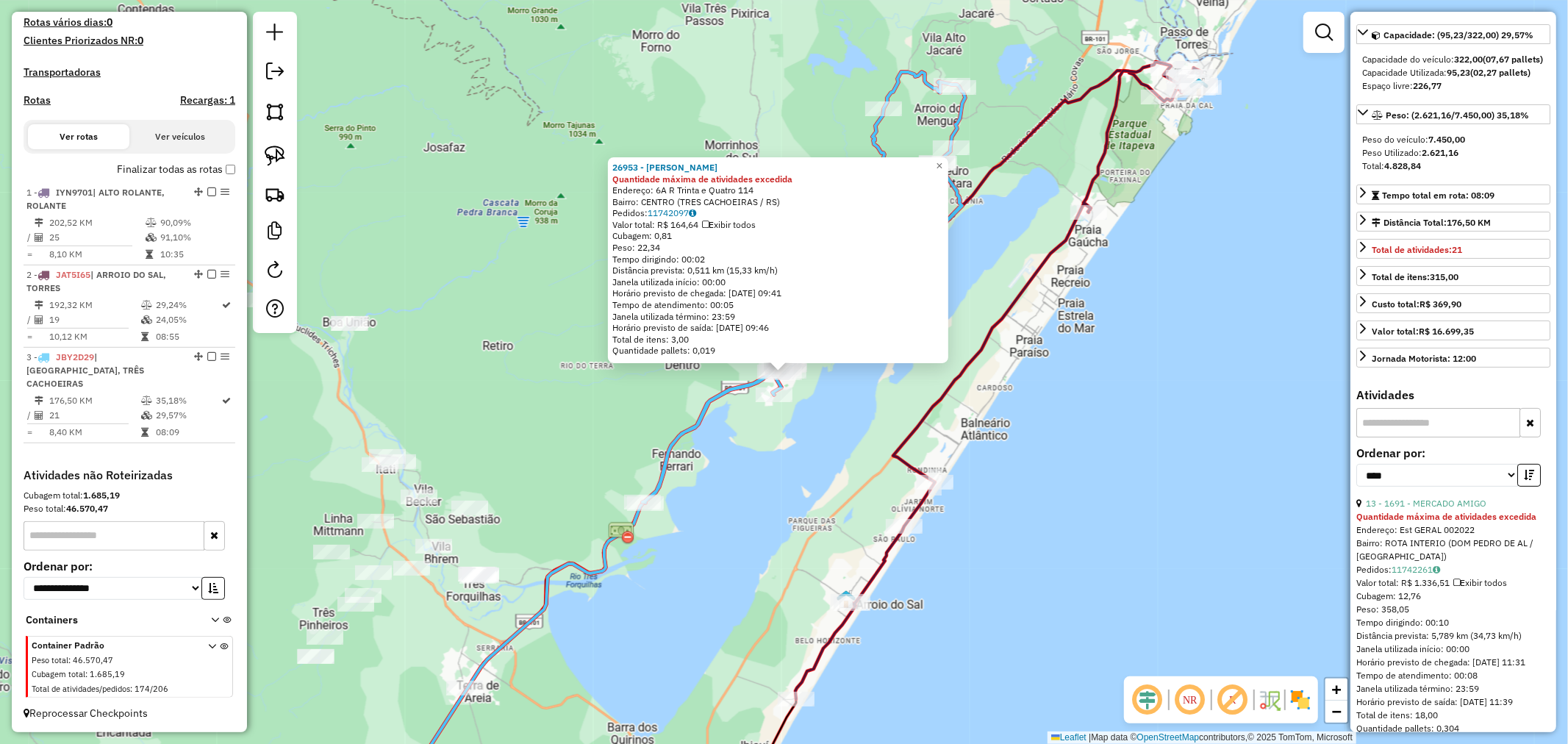
scroll to position [163, 0]
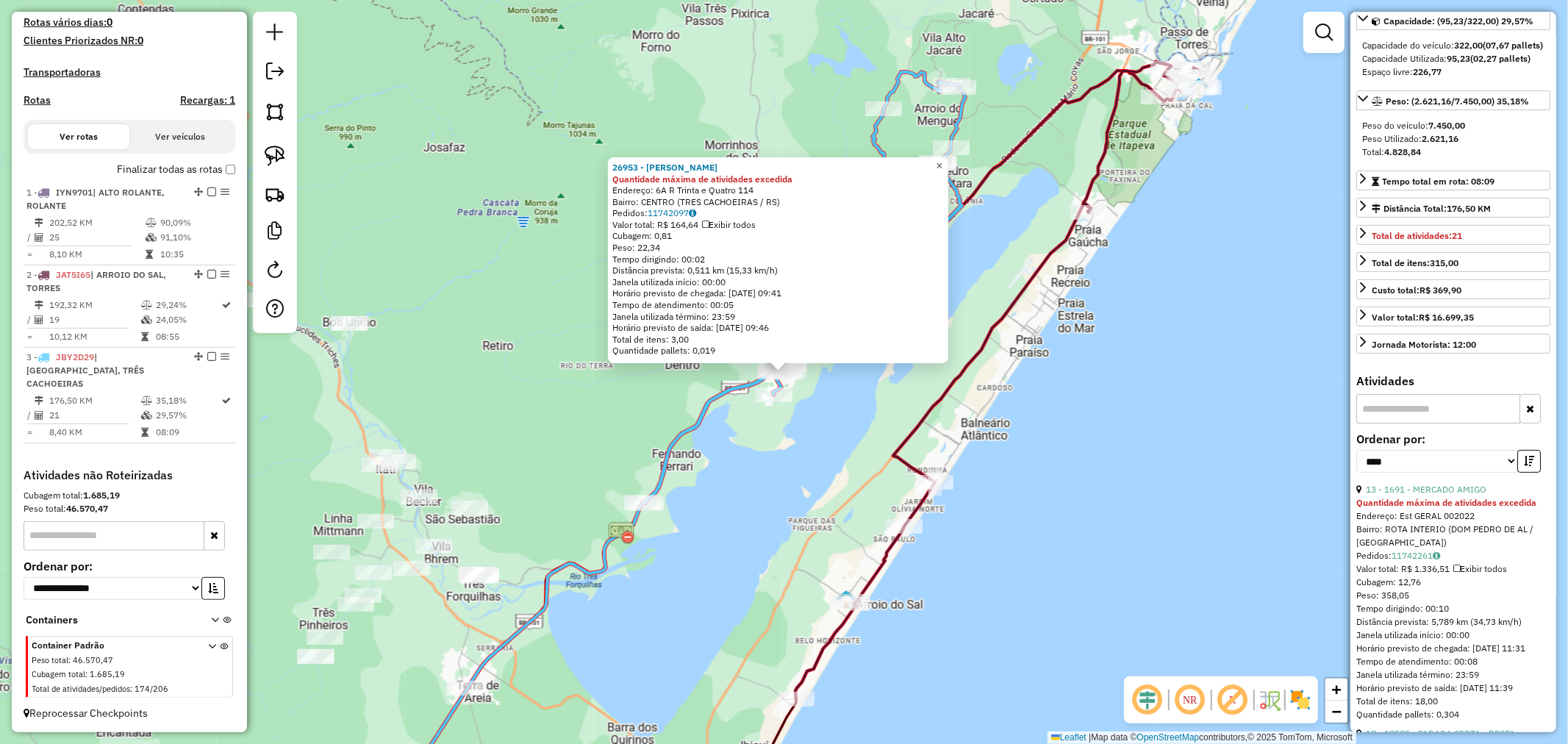
click at [943, 160] on span "×" at bounding box center [939, 166] width 7 height 13
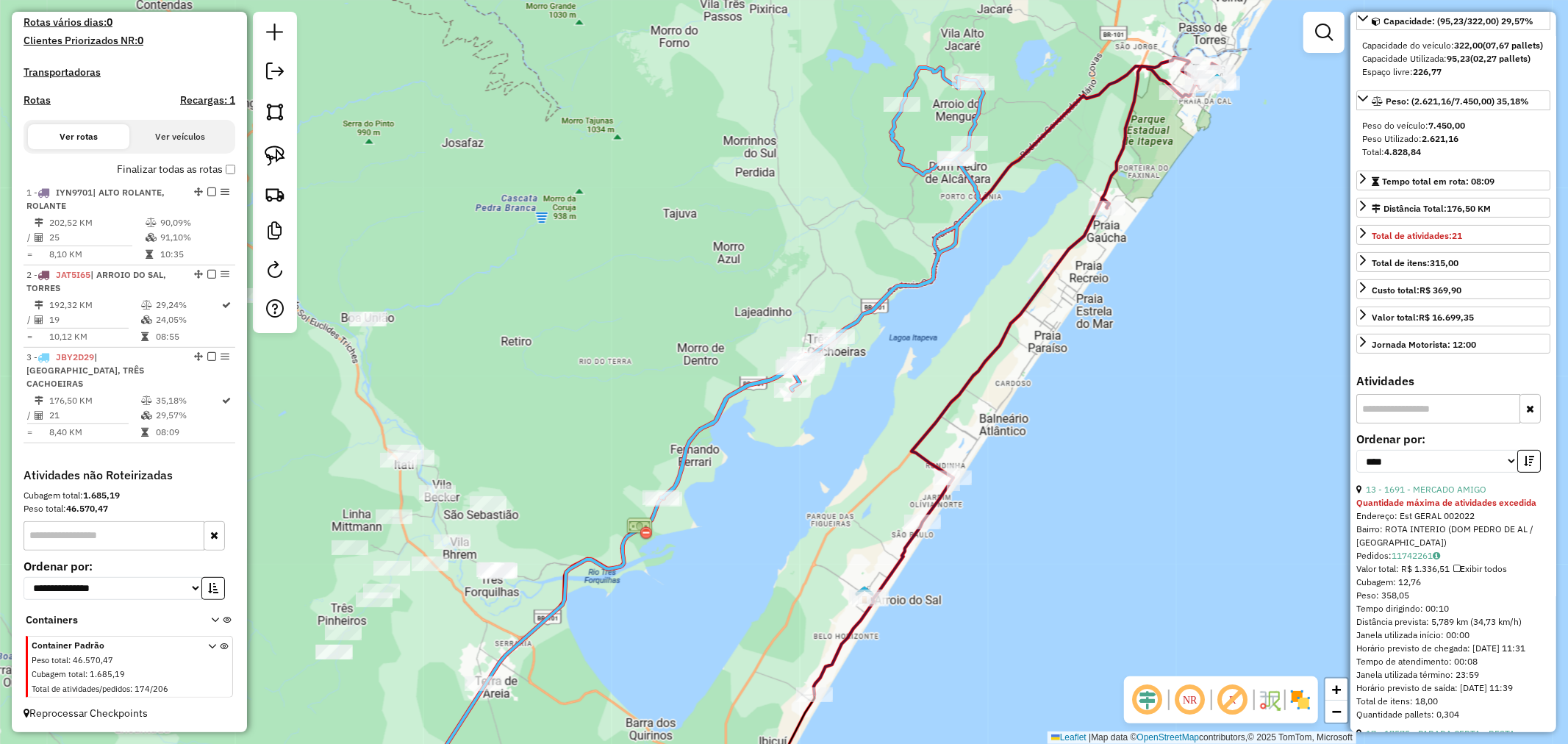
drag, startPoint x: 926, startPoint y: 373, endPoint x: 1097, endPoint y: 231, distance: 222.3
click at [1094, 236] on div "Janela de atendimento Grade de atendimento Capacidade Transportadoras Veículos …" at bounding box center [784, 372] width 1568 height 744
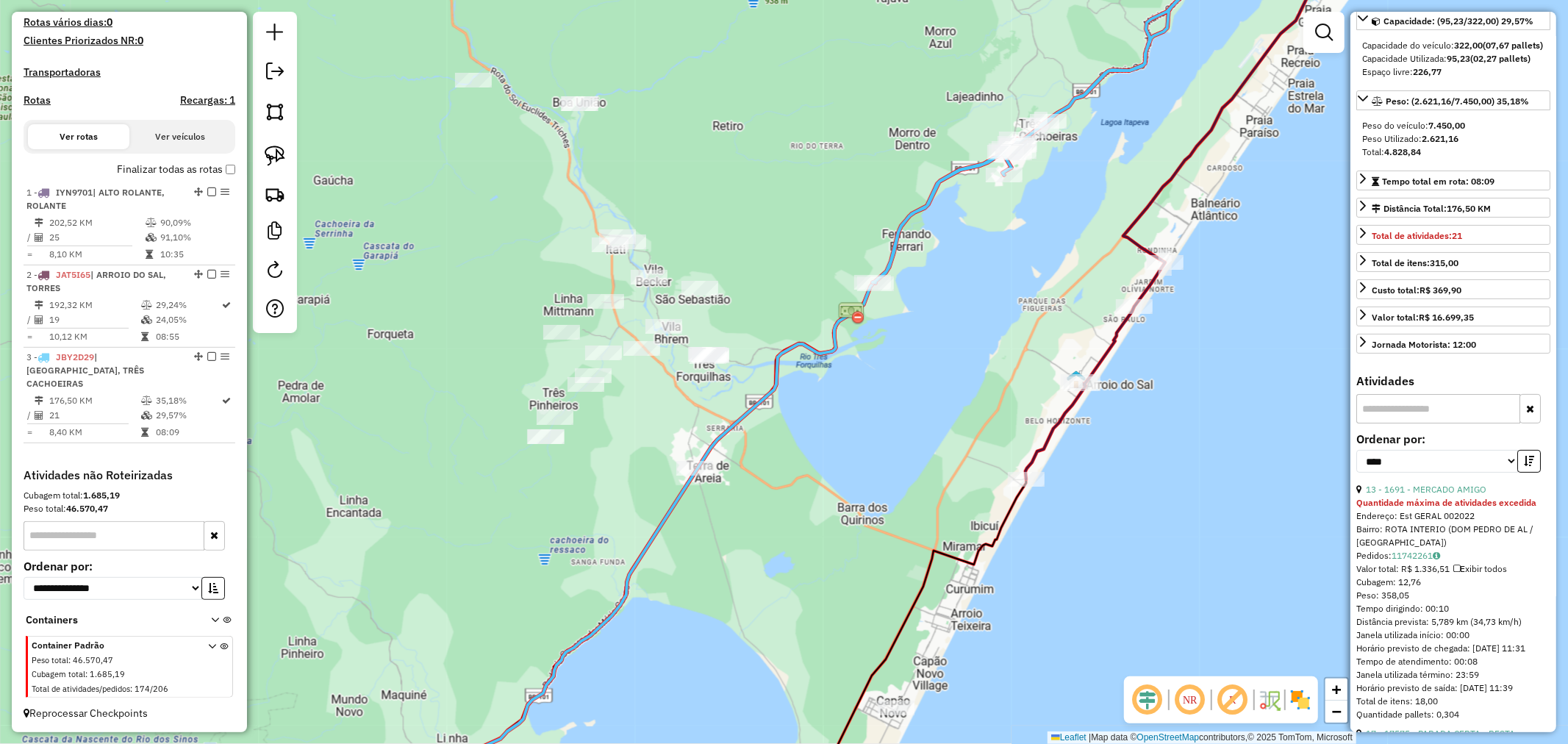
click at [479, 228] on div "Janela de atendimento Grade de atendimento Capacidade Transportadoras Veículos …" at bounding box center [784, 372] width 1568 height 744
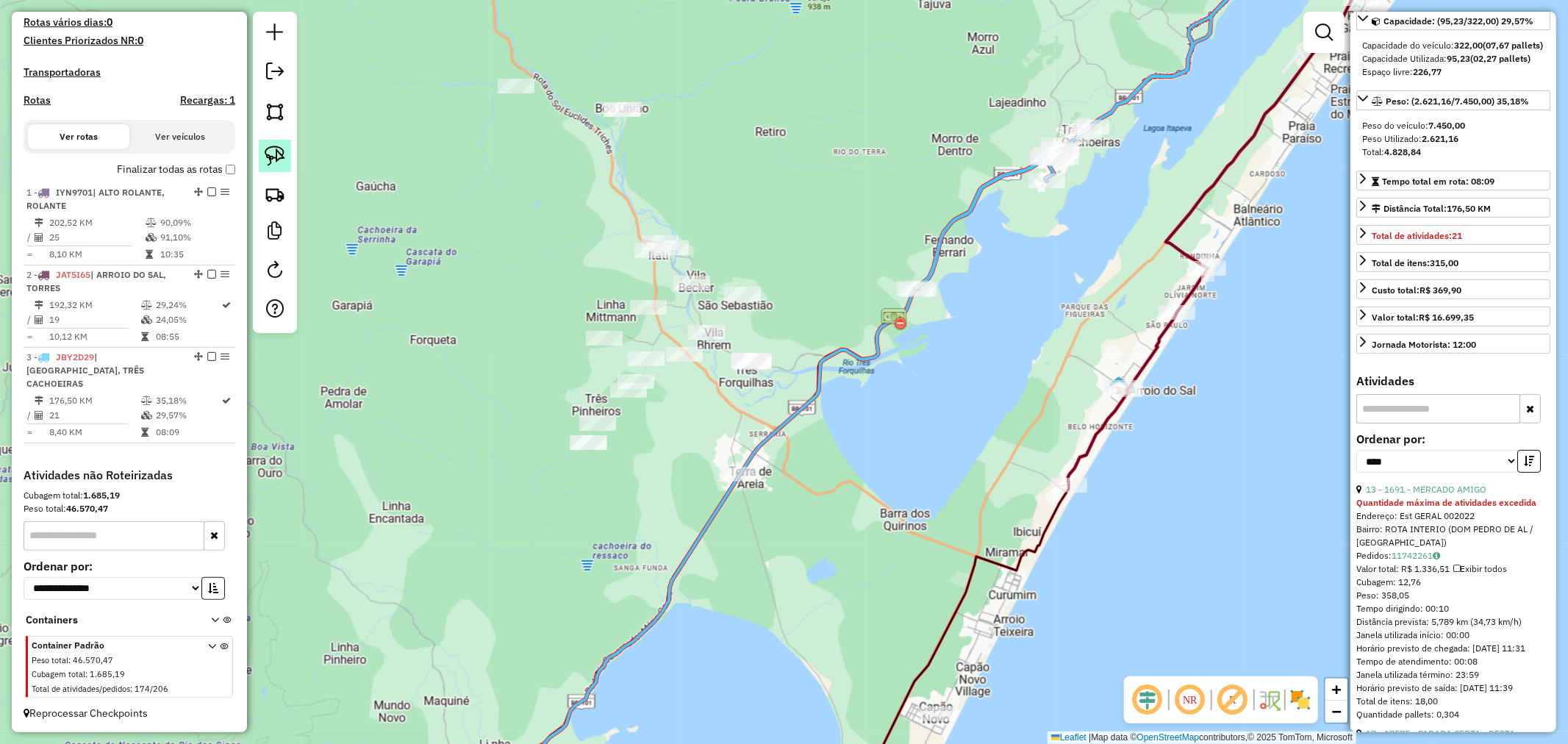
click at [275, 161] on img at bounding box center [275, 156] width 21 height 21
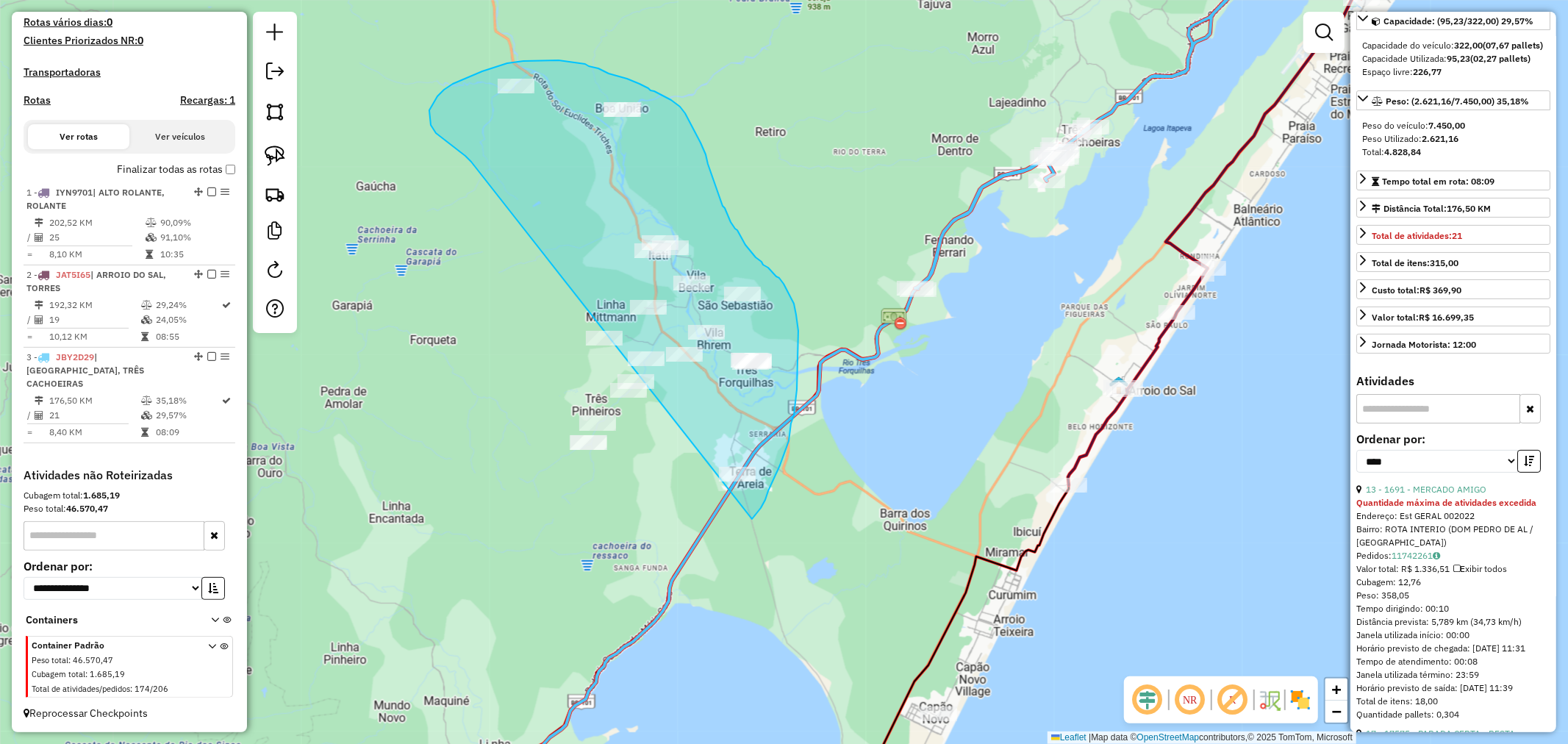
drag, startPoint x: 458, startPoint y: 150, endPoint x: 527, endPoint y: 422, distance: 280.6
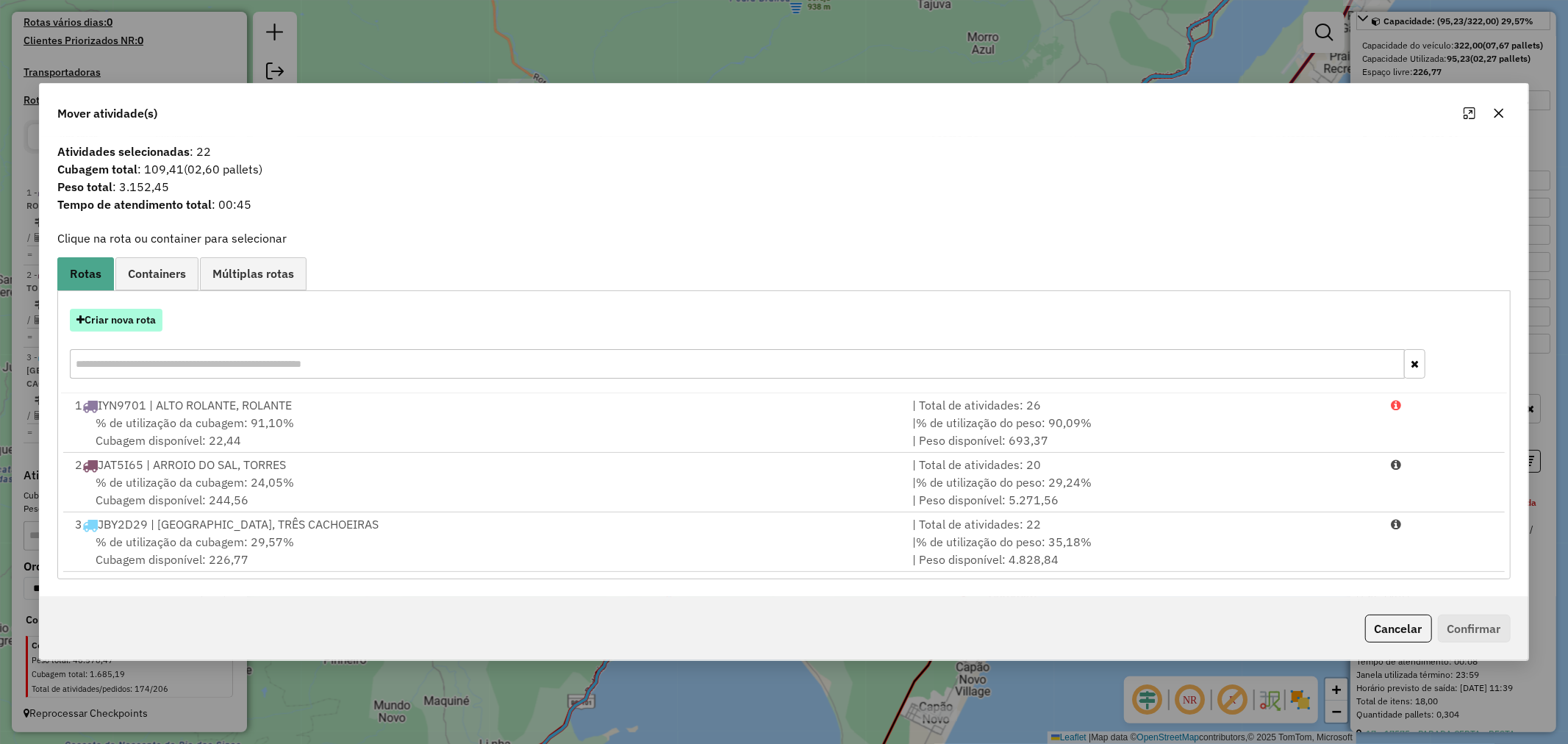
click at [137, 321] on button "Criar nova rota" at bounding box center [116, 320] width 93 height 23
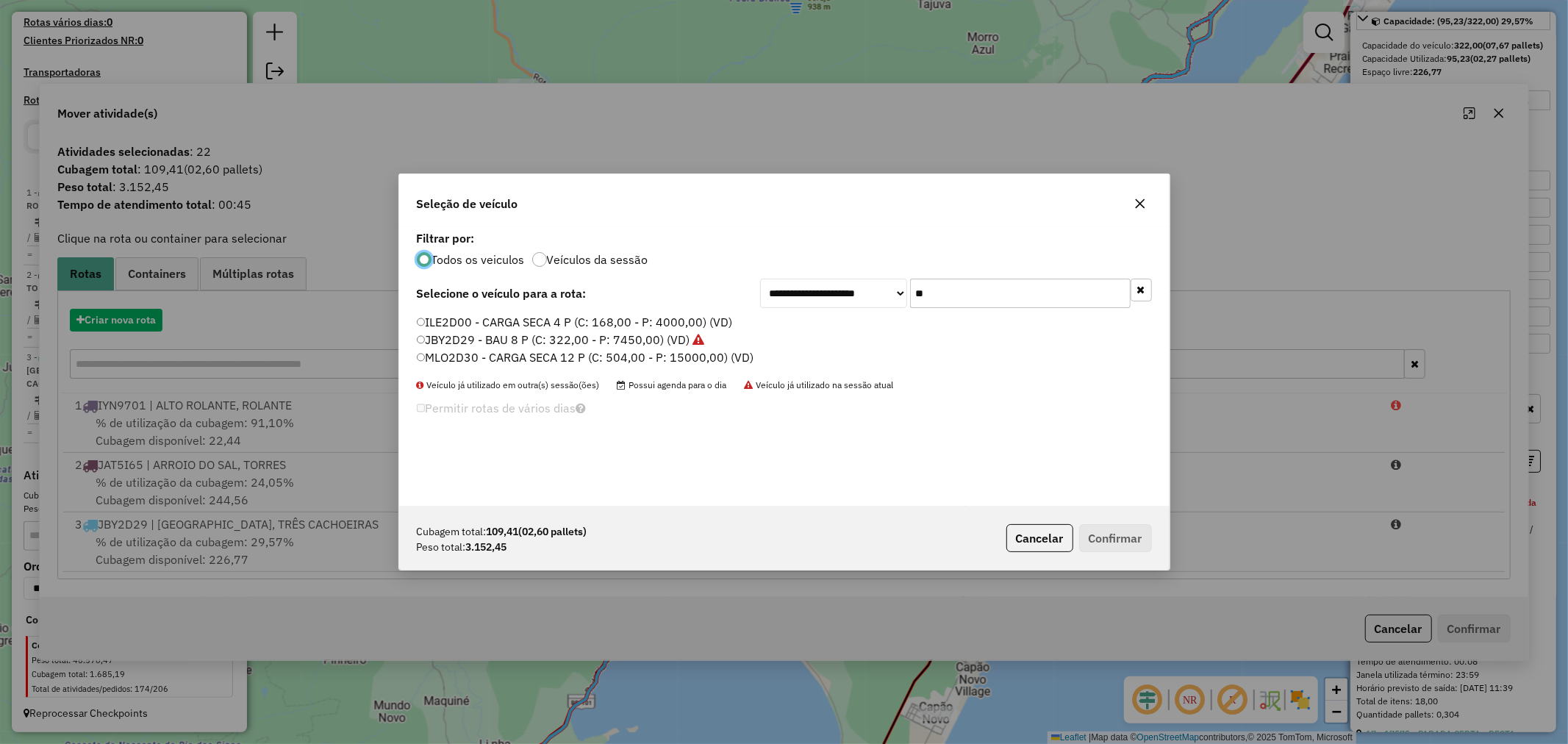
scroll to position [8, 4]
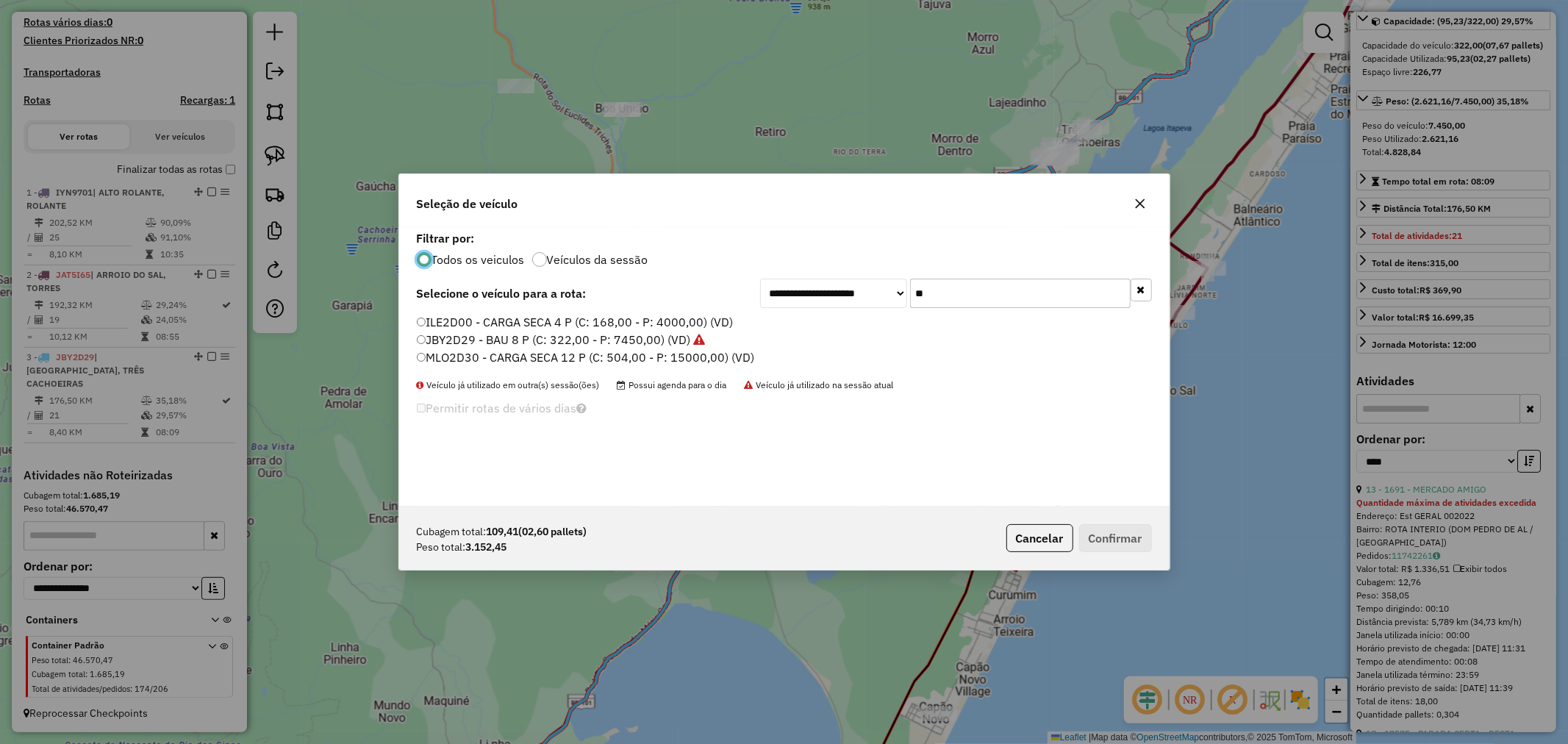
drag, startPoint x: 949, startPoint y: 289, endPoint x: 822, endPoint y: 297, distance: 127.3
click at [828, 295] on div "**********" at bounding box center [956, 293] width 392 height 29
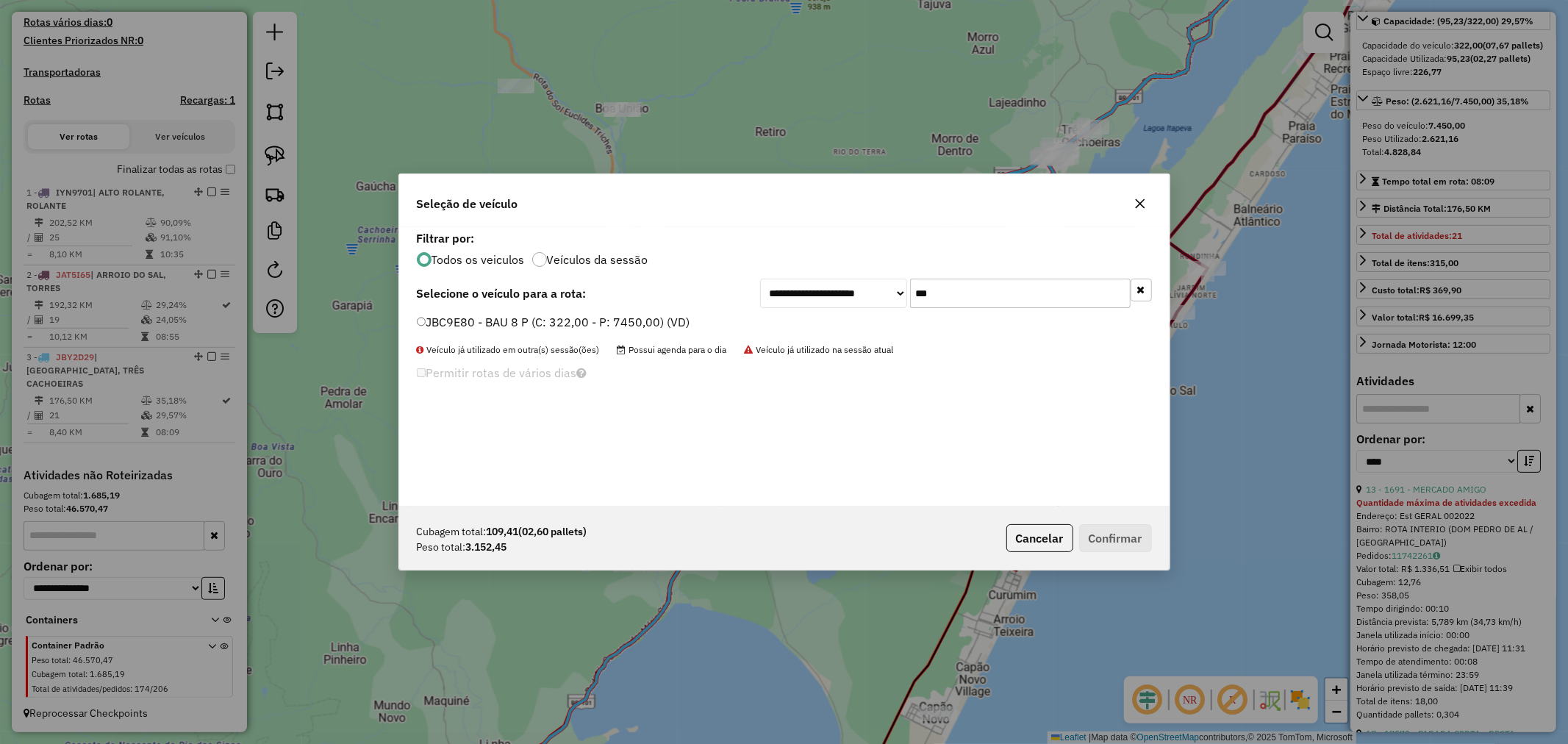
type input "***"
click at [501, 321] on label "JBC9E80 - BAU 8 P (C: 322,00 - P: 7450,00) (VD)" at bounding box center [554, 322] width 273 height 18
click at [1129, 535] on button "Confirmar" at bounding box center [1115, 538] width 72 height 28
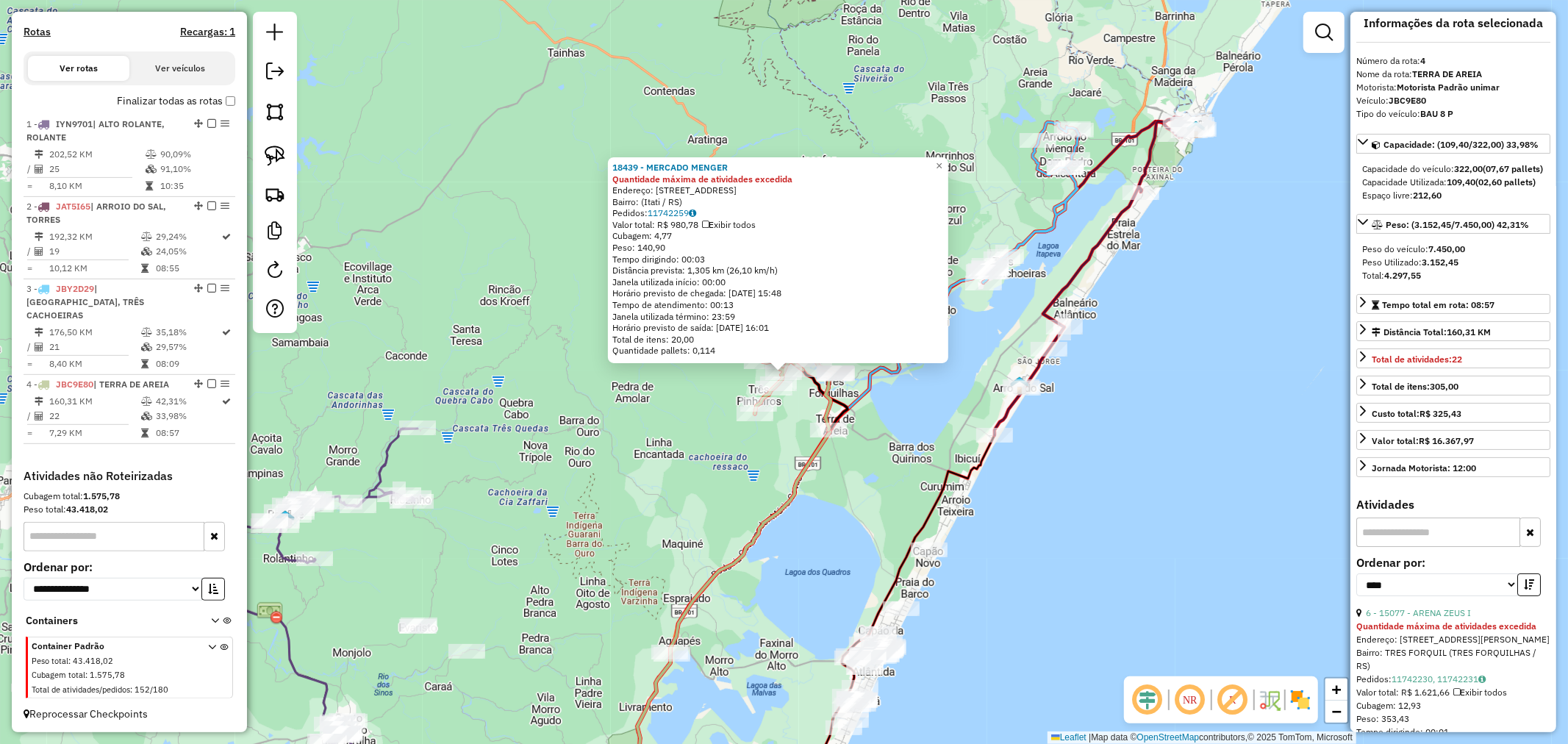
scroll to position [0, 0]
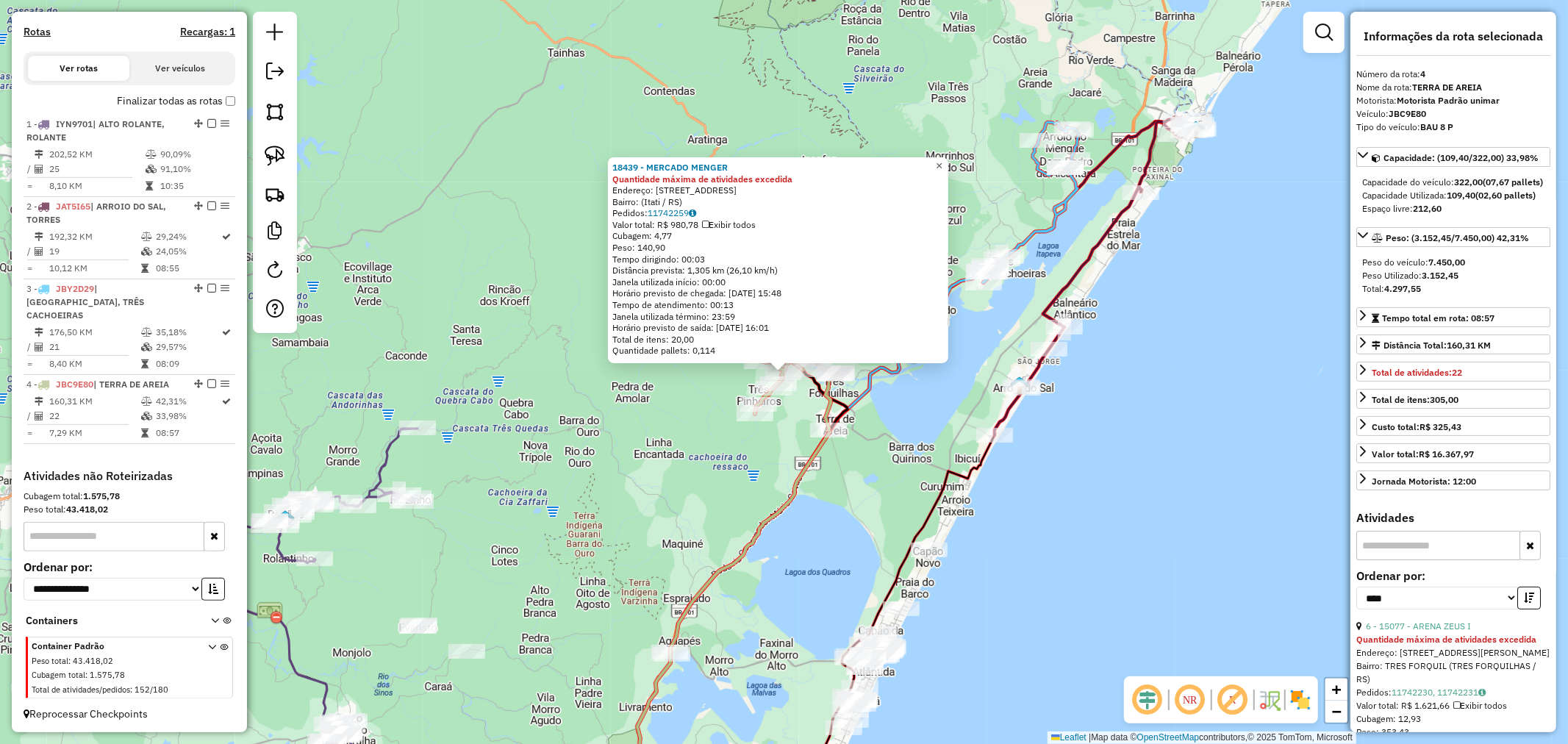
click at [943, 164] on span "×" at bounding box center [939, 166] width 7 height 13
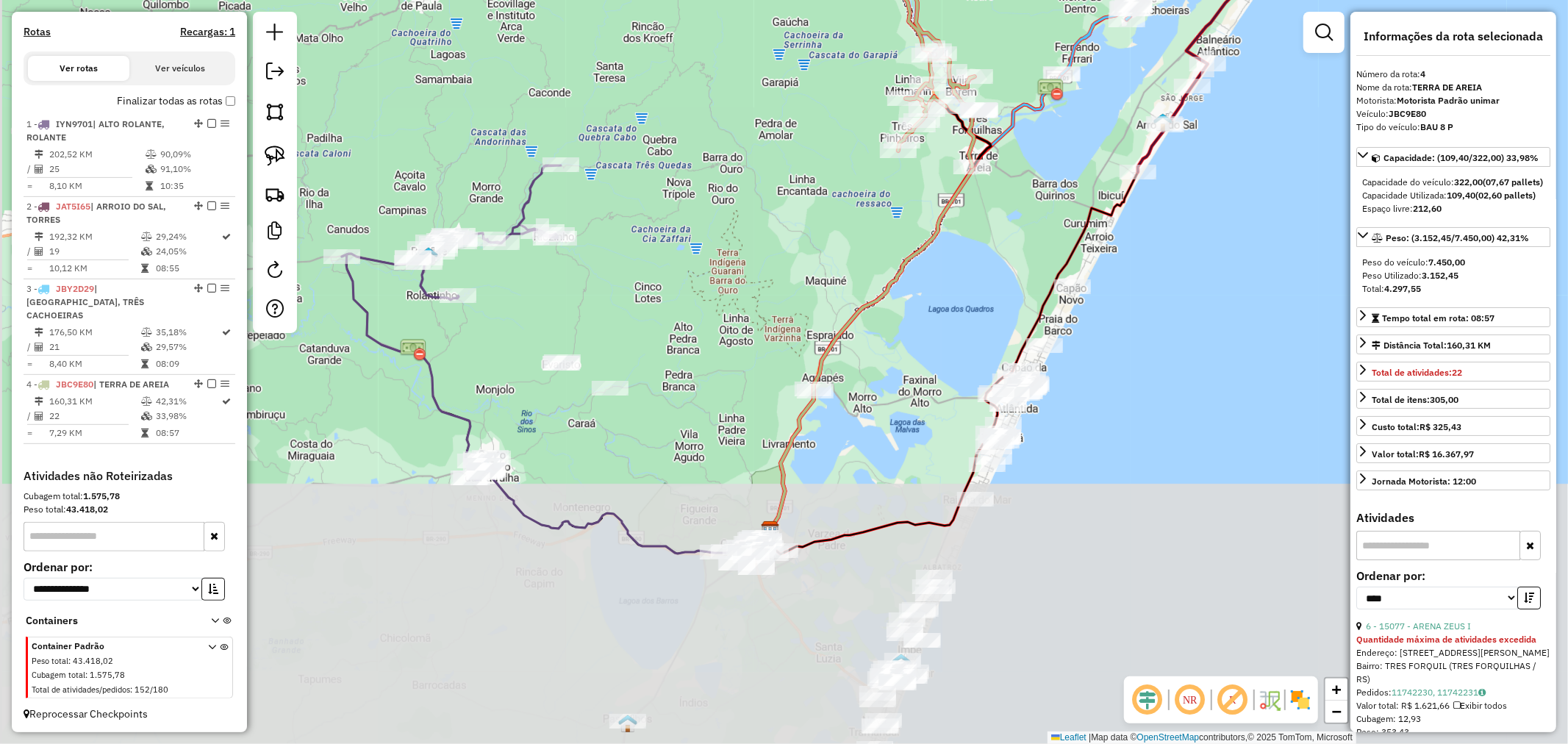
drag, startPoint x: 559, startPoint y: 482, endPoint x: 706, endPoint y: 215, distance: 304.8
click at [704, 215] on div "Janela de atendimento Grade de atendimento Capacidade Transportadoras Veículos …" at bounding box center [784, 372] width 1568 height 744
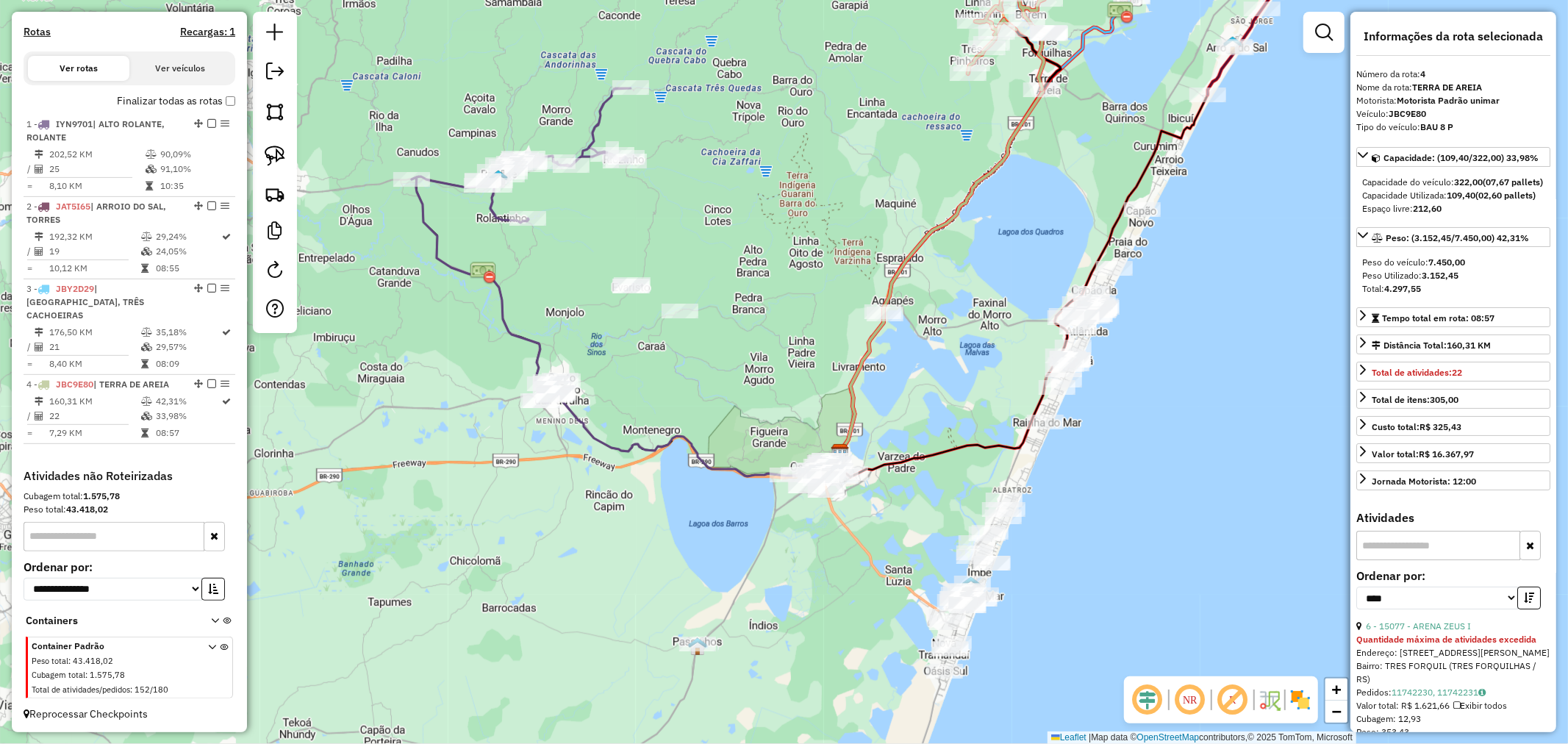
drag, startPoint x: 574, startPoint y: 412, endPoint x: 682, endPoint y: 304, distance: 152.7
click at [676, 309] on div "Janela de atendimento Grade de atendimento Capacidade Transportadoras Veículos …" at bounding box center [784, 372] width 1568 height 744
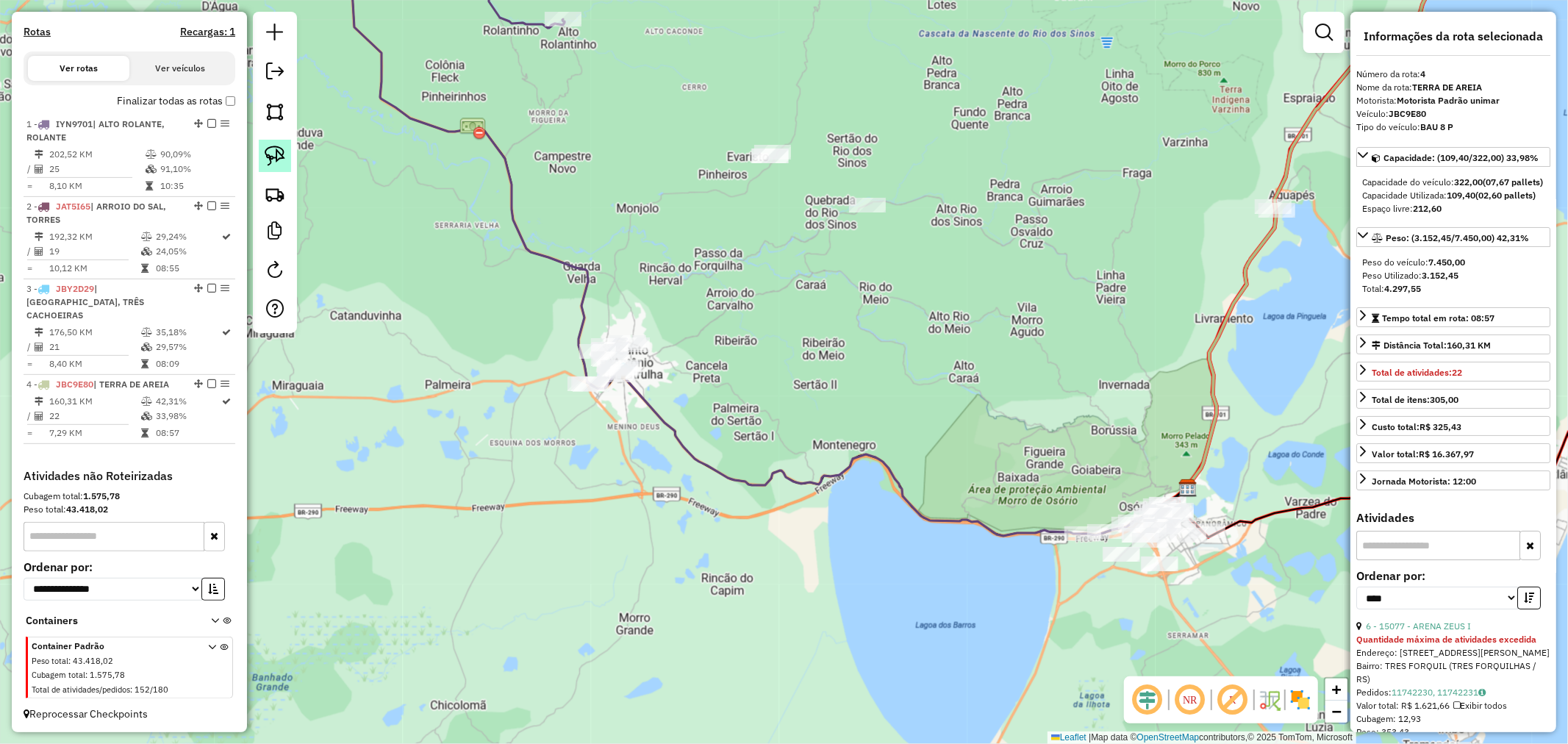
click at [284, 162] on img at bounding box center [275, 156] width 21 height 21
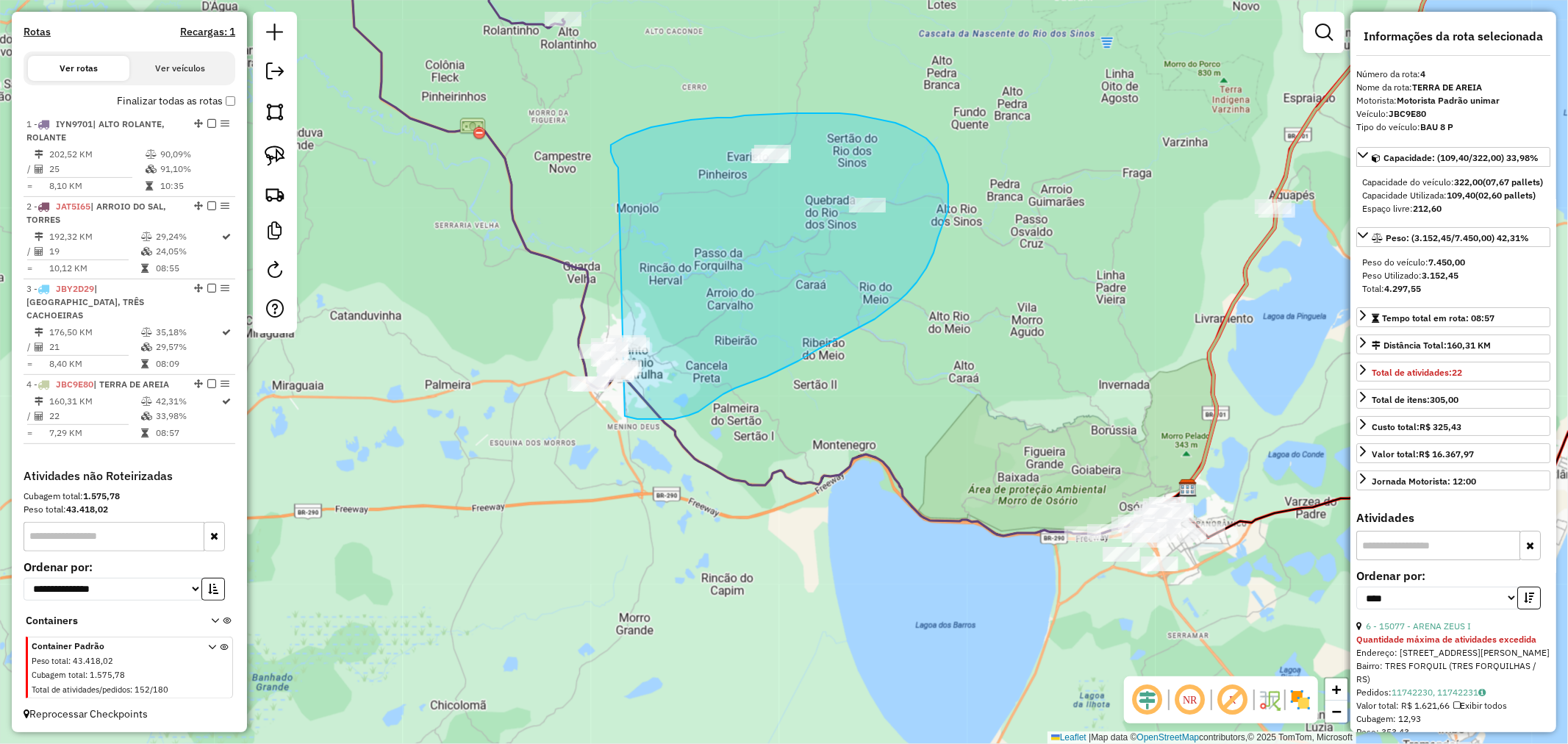
drag, startPoint x: 613, startPoint y: 157, endPoint x: 530, endPoint y: 331, distance: 192.8
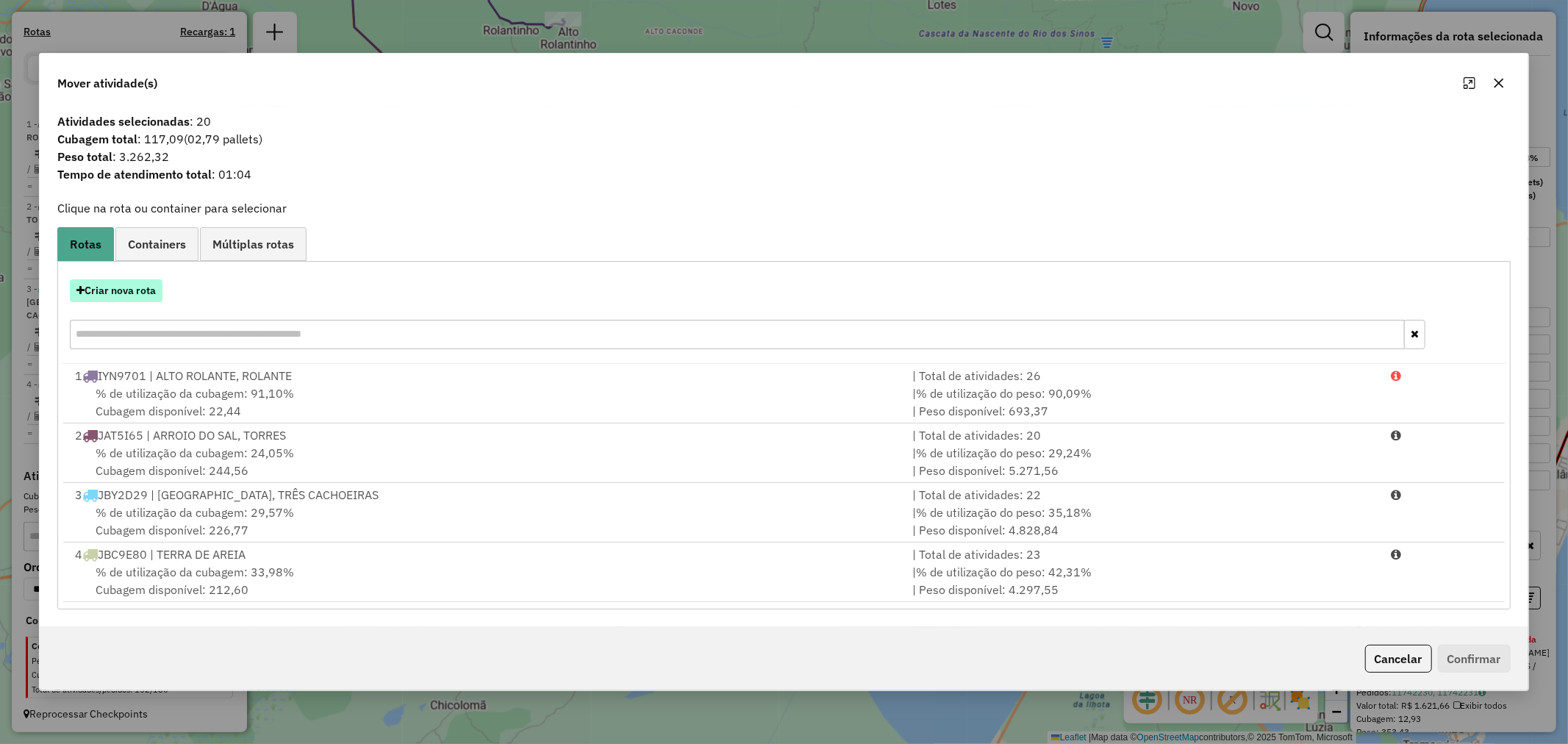
click at [100, 287] on button "Criar nova rota" at bounding box center [116, 291] width 93 height 23
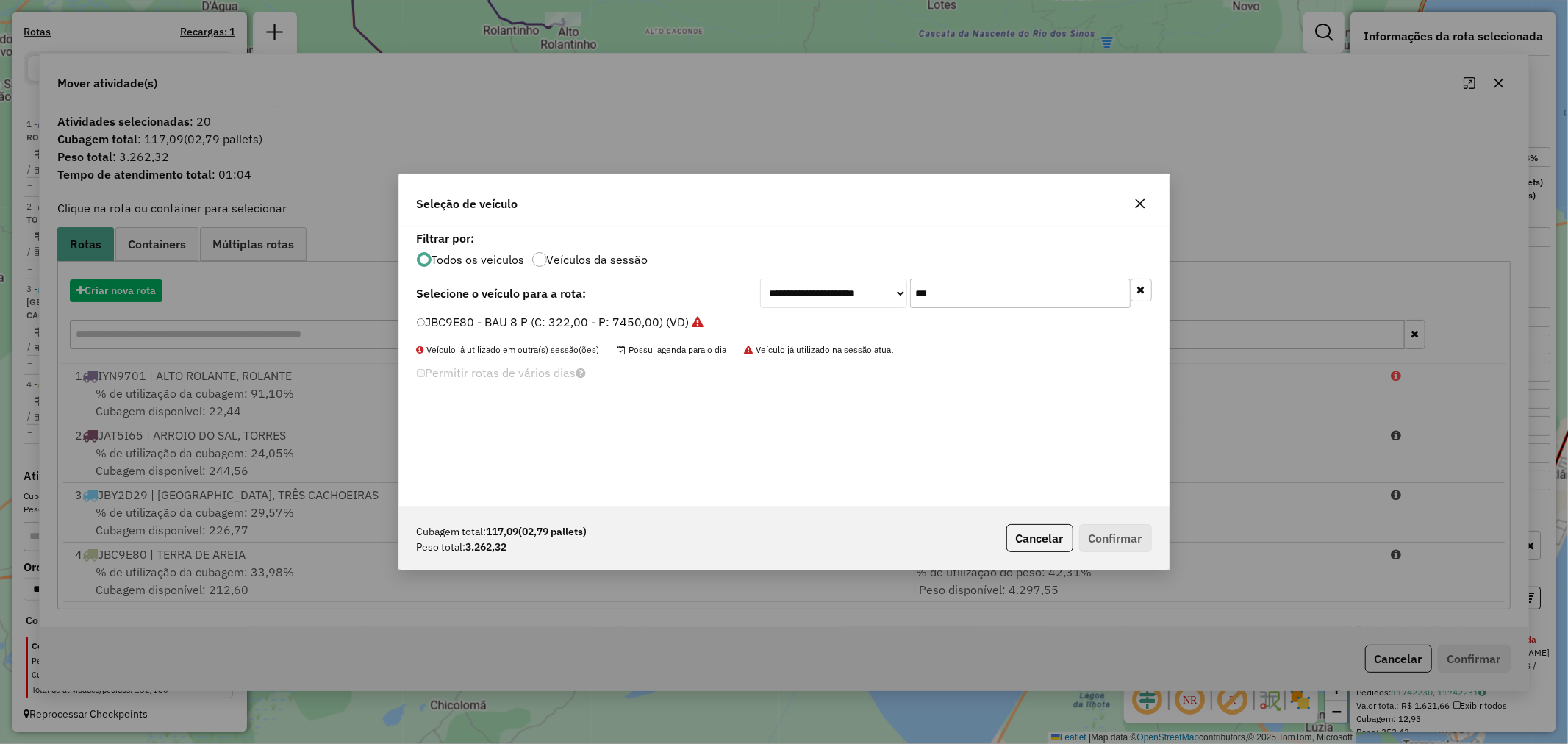
scroll to position [8, 4]
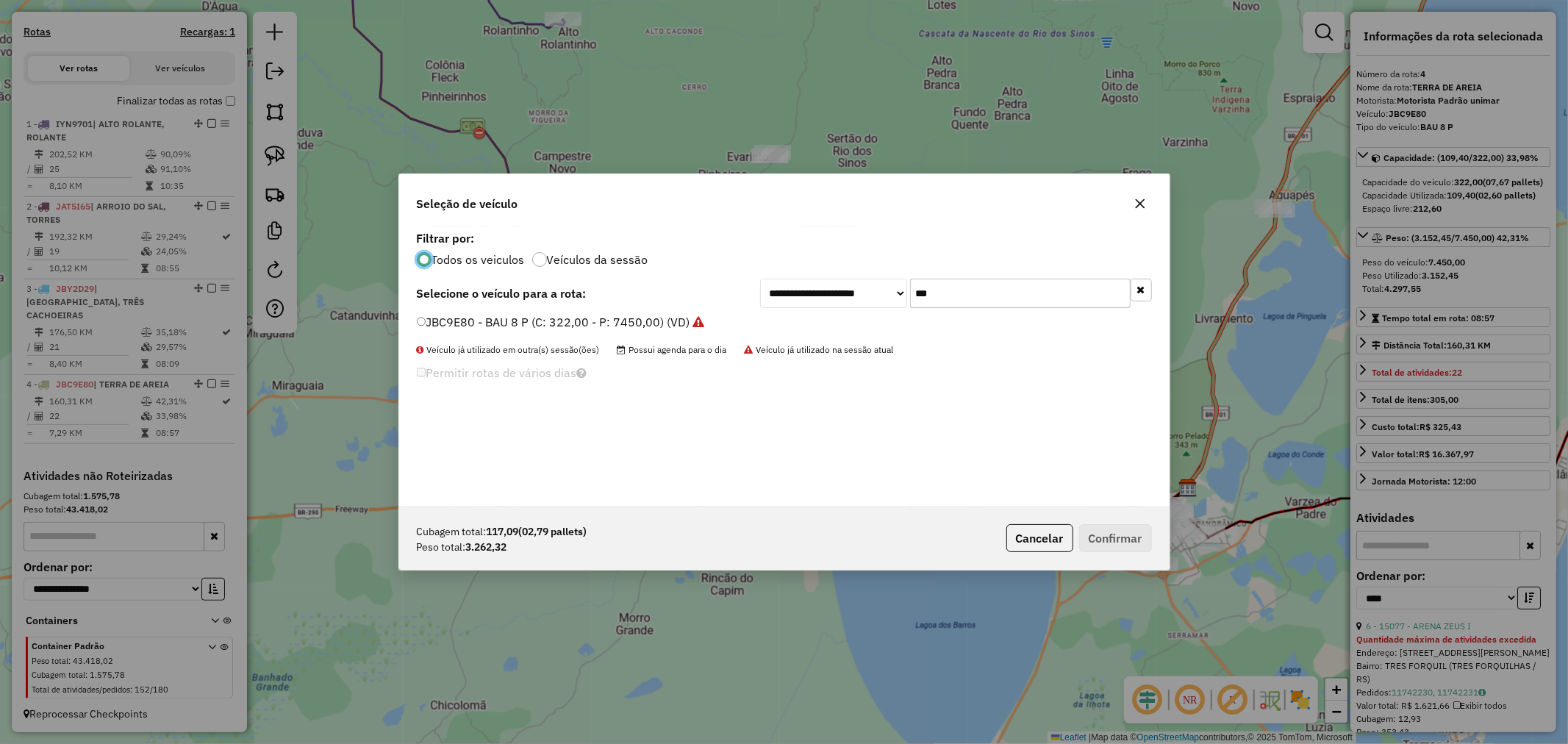
drag, startPoint x: 964, startPoint y: 297, endPoint x: 796, endPoint y: 285, distance: 168.4
click at [796, 285] on div "**********" at bounding box center [956, 293] width 392 height 29
type input "**"
click at [497, 318] on label "JDI4F27 - BAU 10 C/PRATELEIRA (C: 392,00 - P: 12230,00) (VD)" at bounding box center [595, 322] width 356 height 18
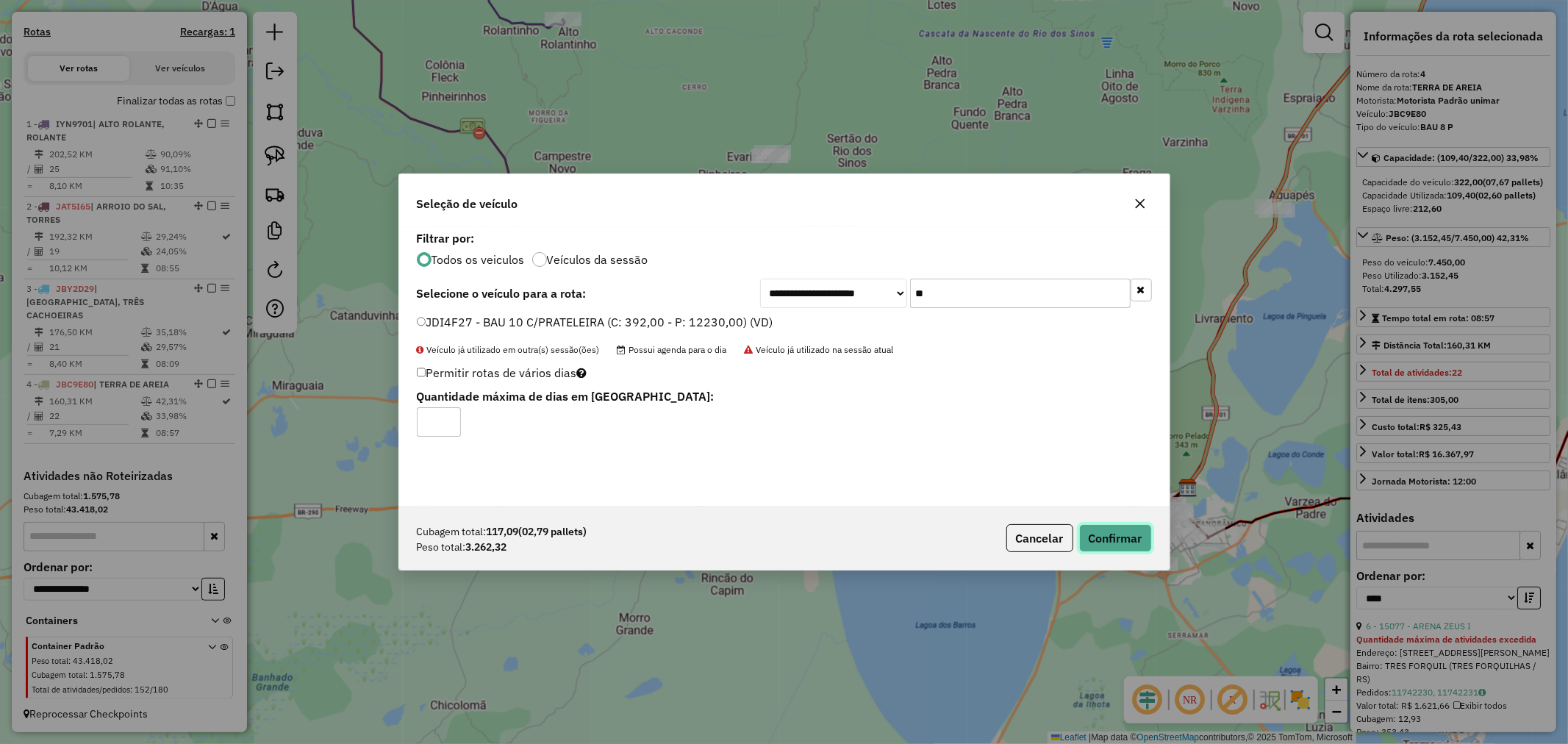
click at [1085, 546] on button "Confirmar" at bounding box center [1115, 538] width 72 height 28
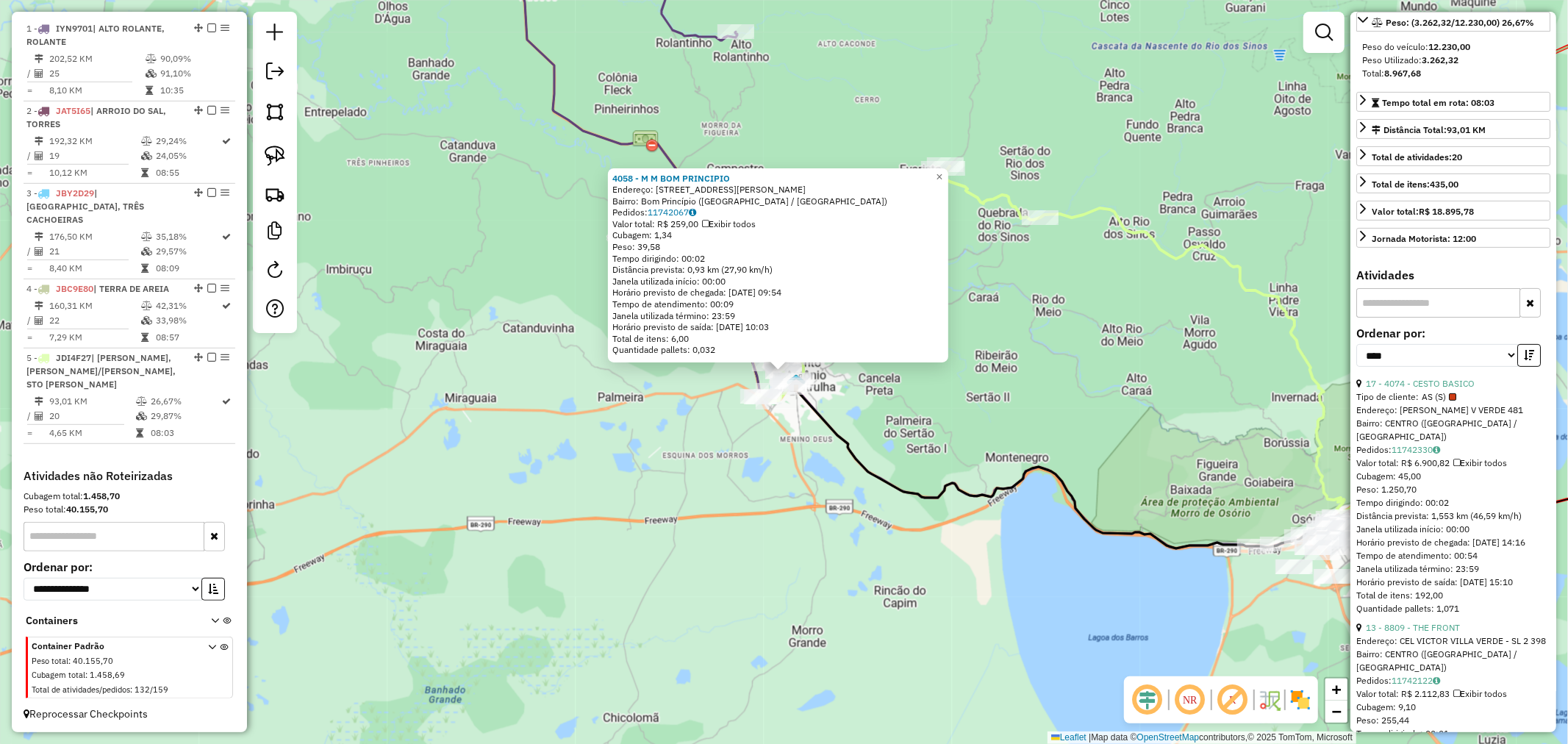
scroll to position [489, 0]
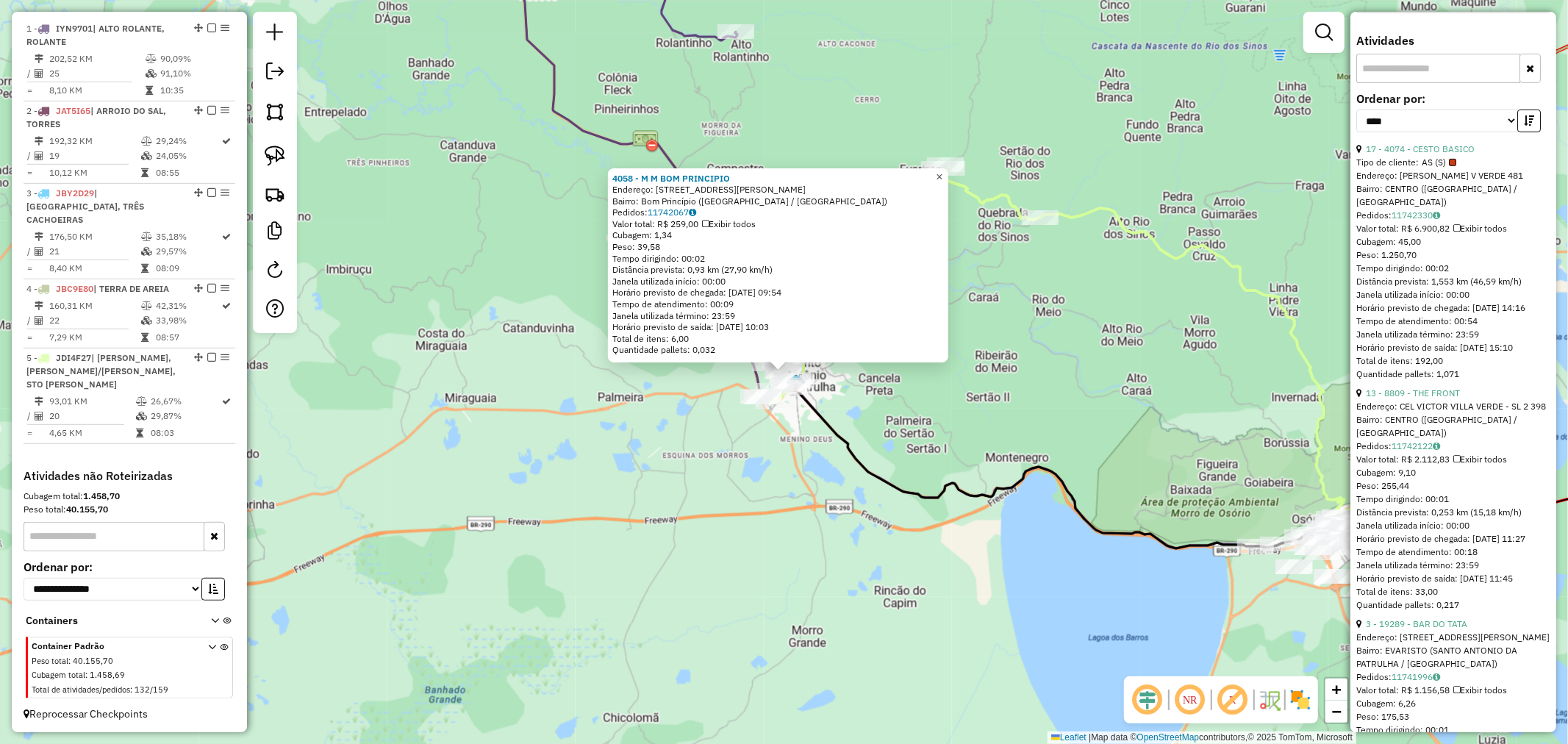
click at [943, 173] on span "×" at bounding box center [939, 176] width 7 height 13
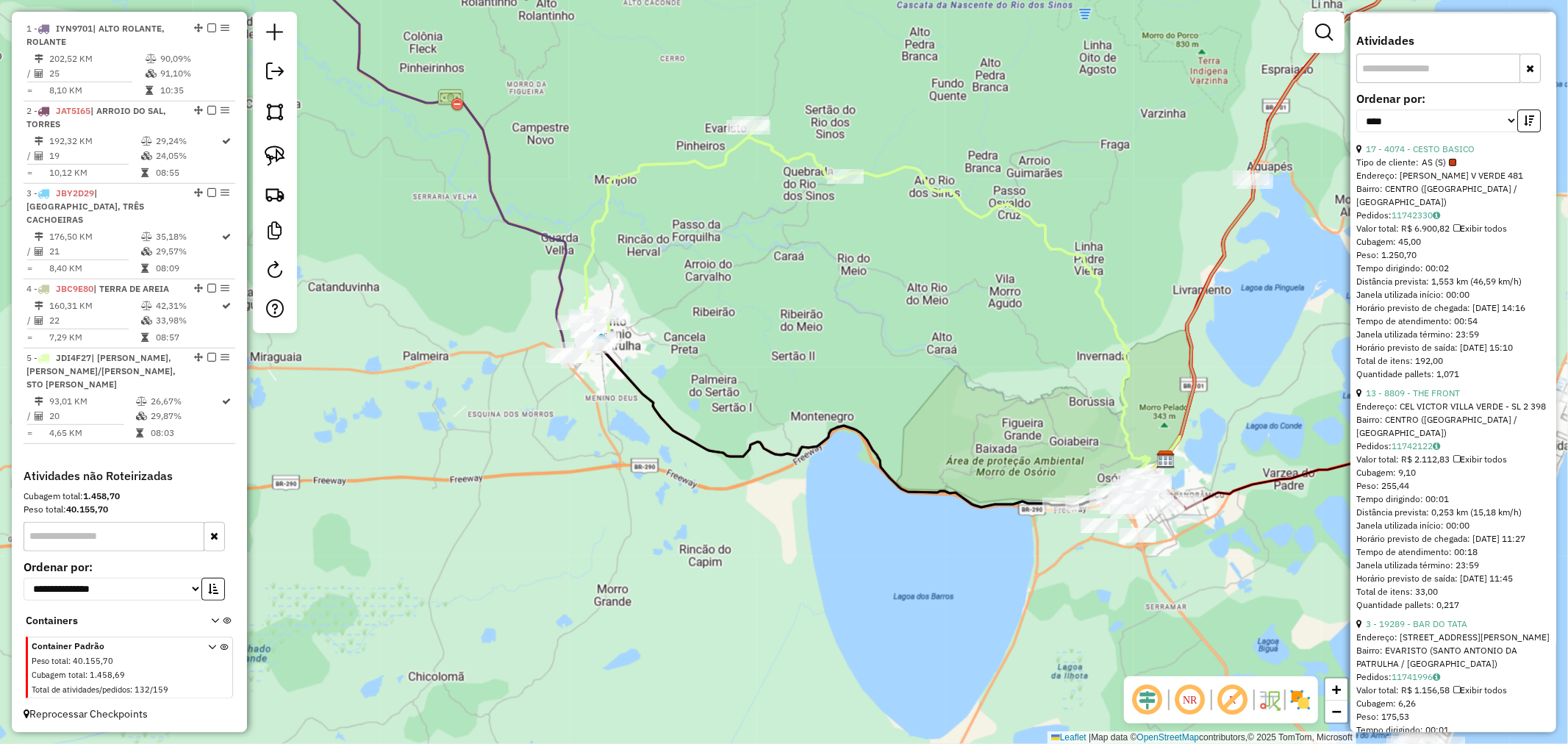
drag, startPoint x: 982, startPoint y: 394, endPoint x: 870, endPoint y: 376, distance: 113.4
click at [885, 378] on div "Janela de atendimento Grade de atendimento Capacidade Transportadoras Veículos …" at bounding box center [784, 372] width 1568 height 744
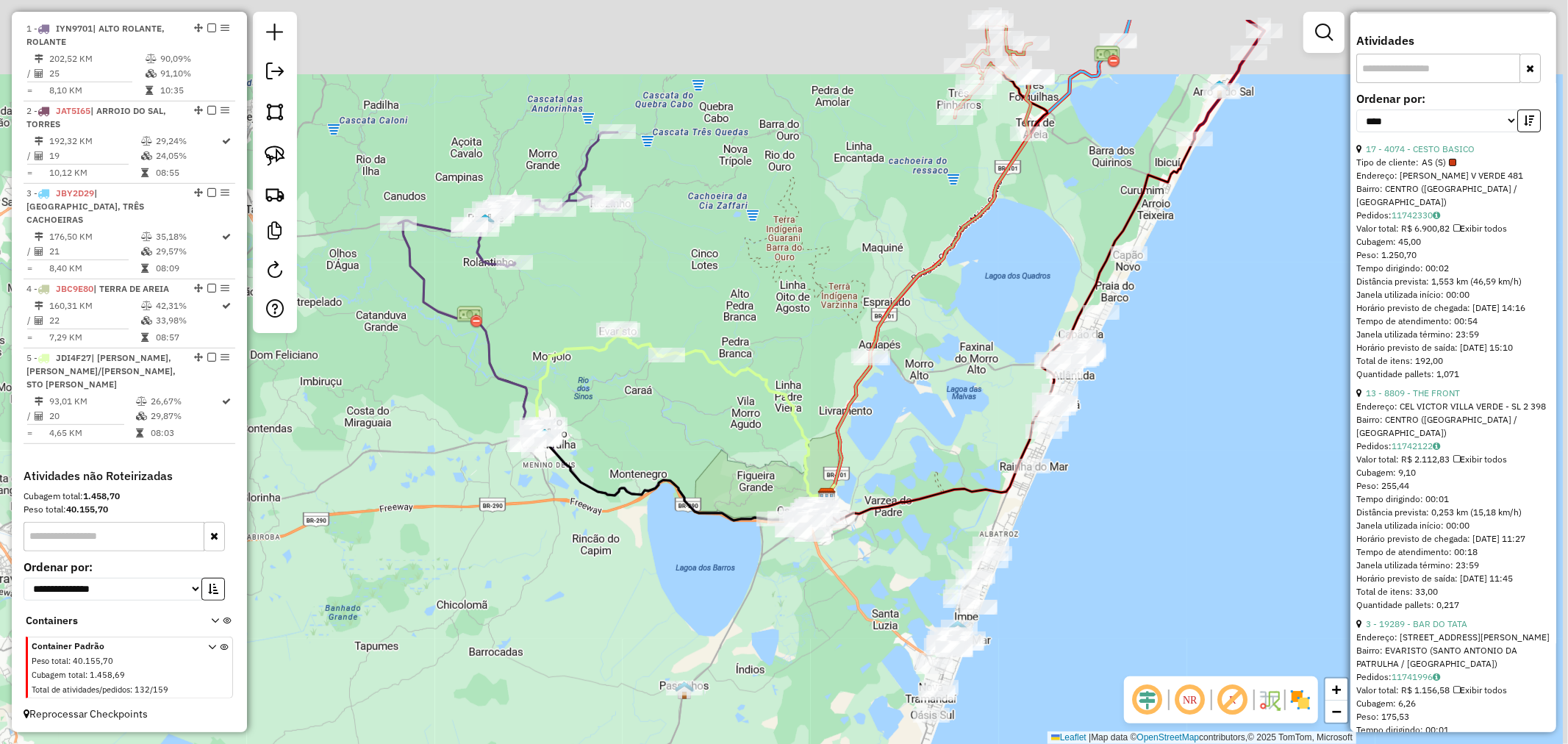
drag, startPoint x: 987, startPoint y: 335, endPoint x: 894, endPoint y: 406, distance: 117.0
click at [896, 404] on div "Janela de atendimento Grade de atendimento Capacidade Transportadoras Veículos …" at bounding box center [784, 372] width 1568 height 744
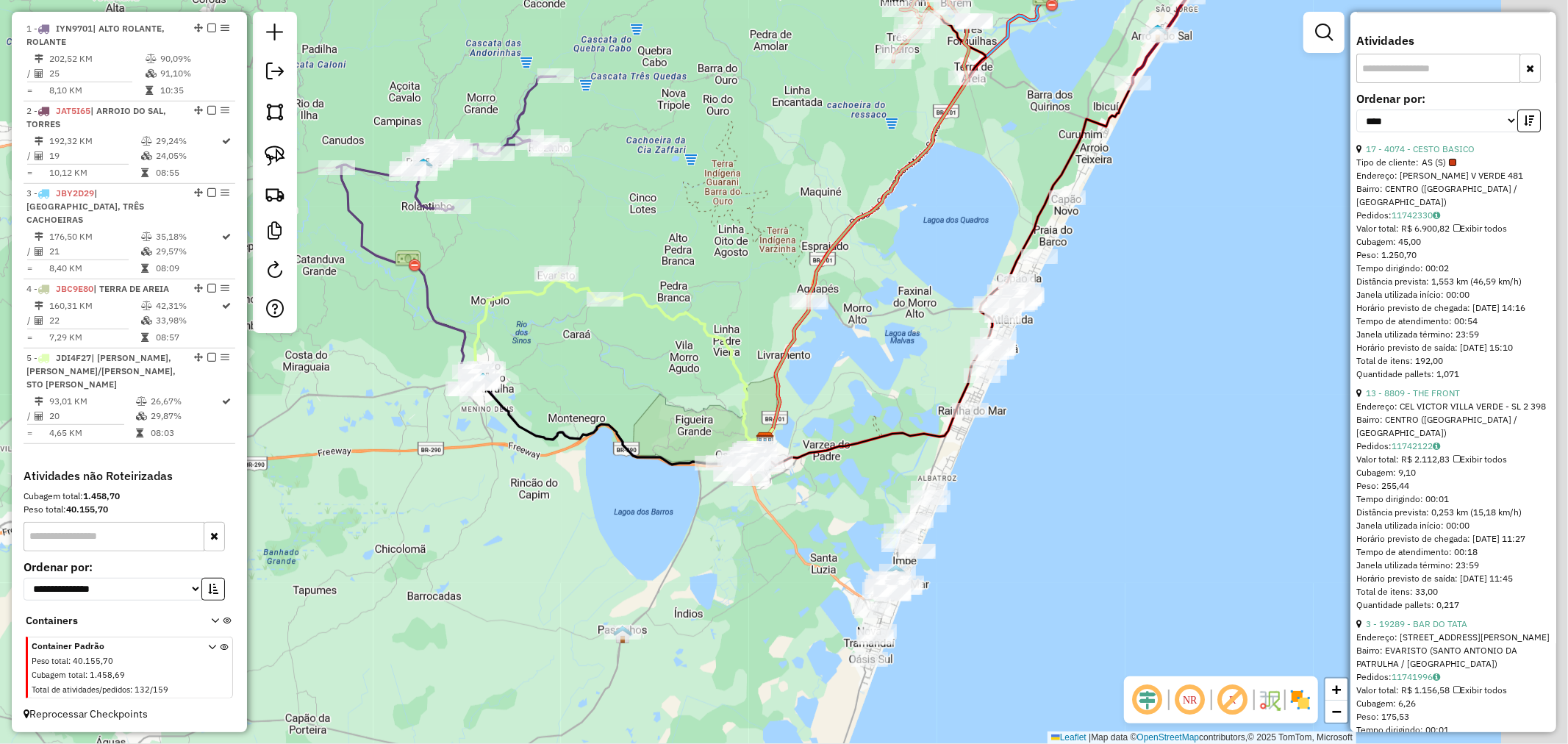
drag, startPoint x: 1214, startPoint y: 332, endPoint x: 1044, endPoint y: 318, distance: 170.6
click at [1078, 322] on div "Janela de atendimento Grade de atendimento Capacidade Transportadoras Veículos …" at bounding box center [784, 372] width 1568 height 744
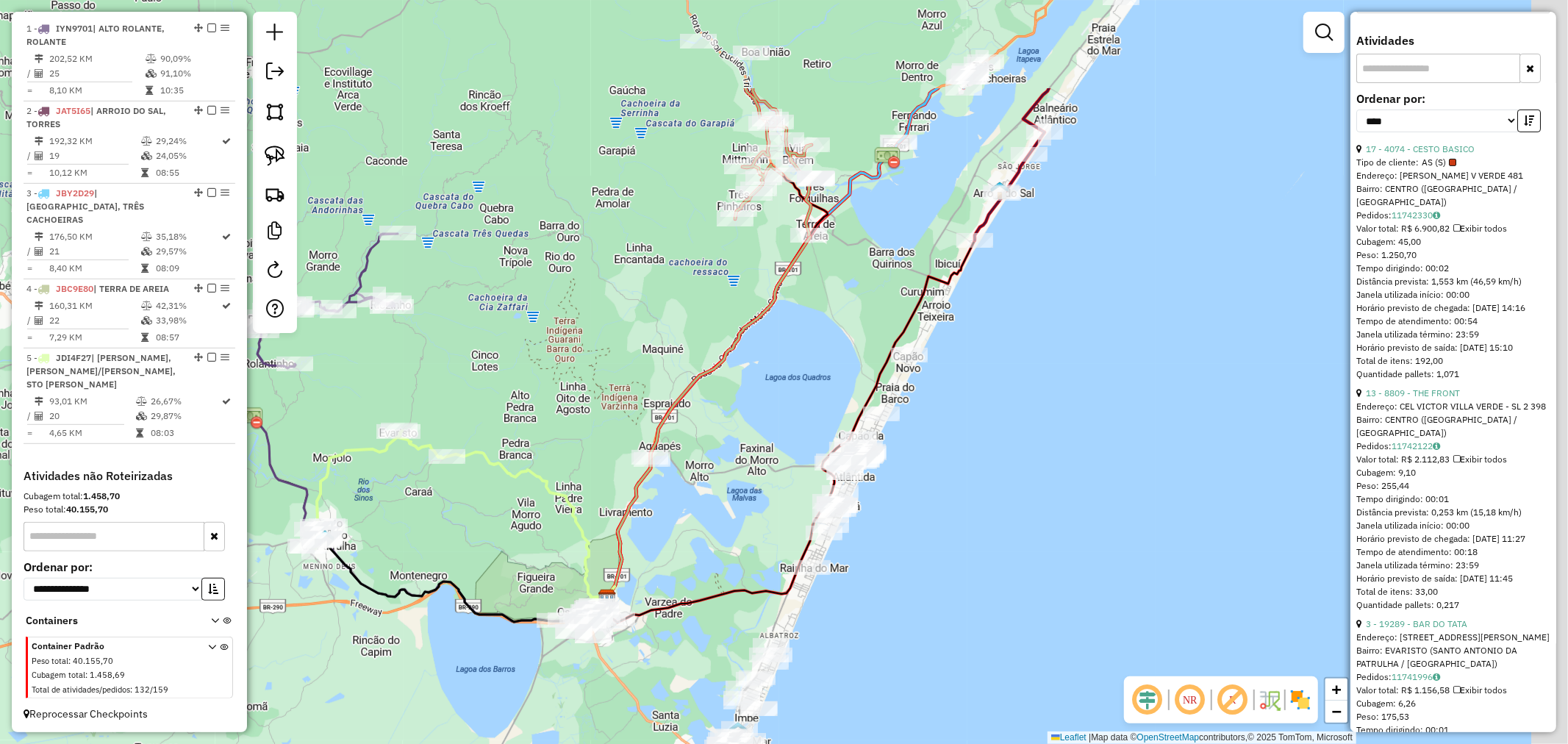
drag, startPoint x: 1144, startPoint y: 253, endPoint x: 994, endPoint y: 518, distance: 304.5
click at [994, 518] on div "Janela de atendimento Grade de atendimento Capacidade Transportadoras Veículos …" at bounding box center [784, 372] width 1568 height 744
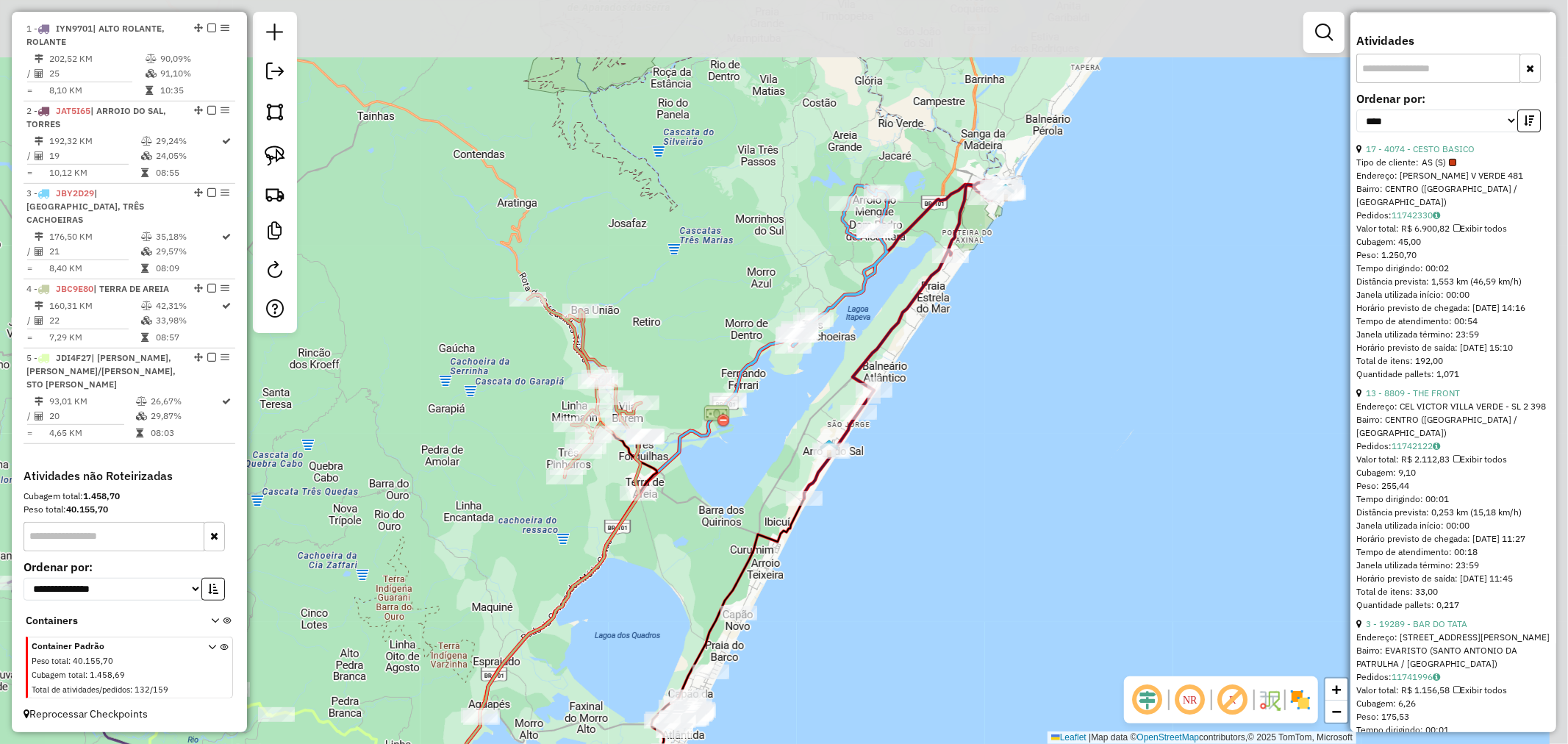
drag, startPoint x: 1144, startPoint y: 338, endPoint x: 1010, endPoint y: 488, distance: 201.1
click at [1005, 493] on div "Janela de atendimento Grade de atendimento Capacidade Transportadoras Veículos …" at bounding box center [784, 372] width 1568 height 744
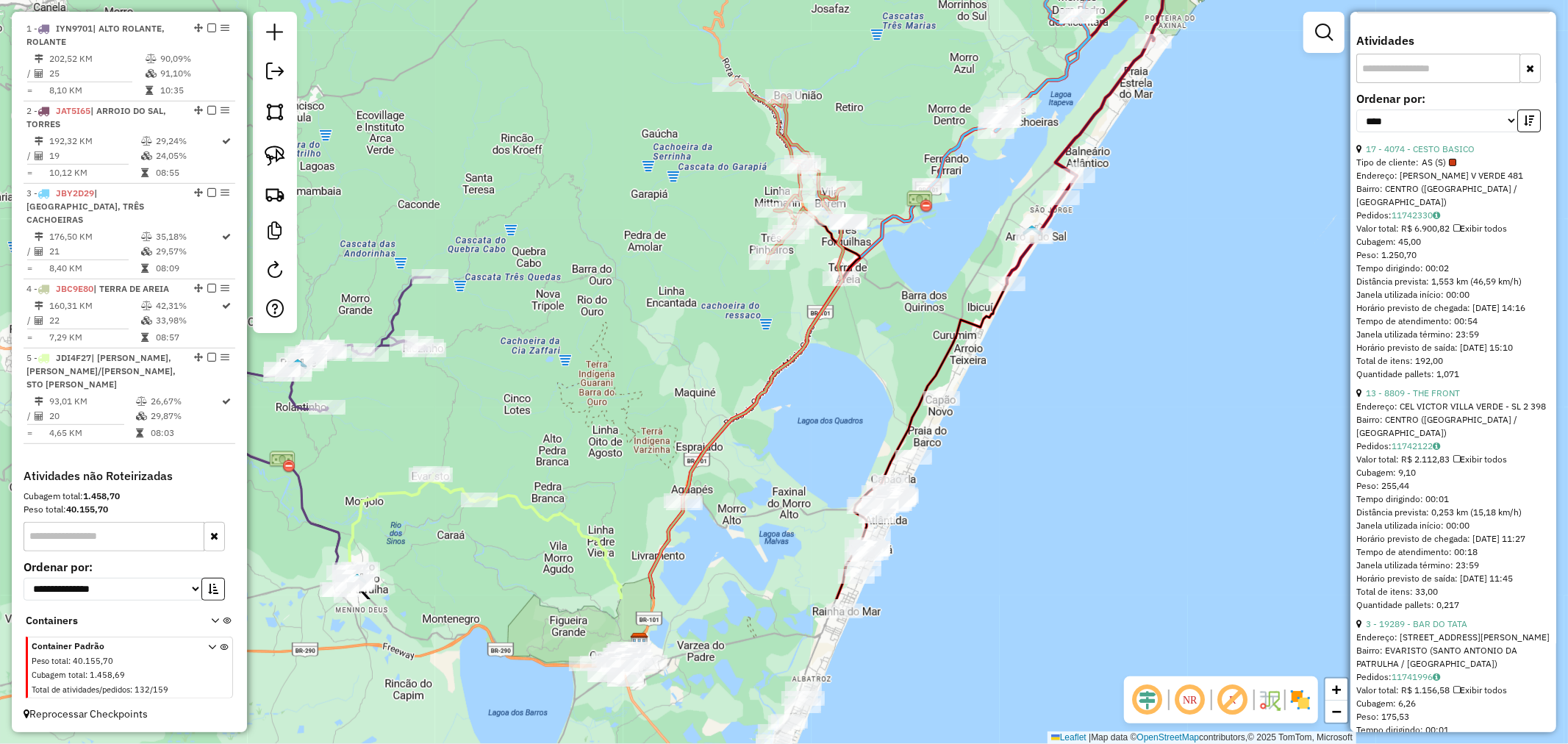
drag, startPoint x: 879, startPoint y: 590, endPoint x: 1091, endPoint y: 335, distance: 331.6
click at [1091, 335] on div "Janela de atendimento Grade de atendimento Capacidade Transportadoras Veículos …" at bounding box center [784, 372] width 1568 height 744
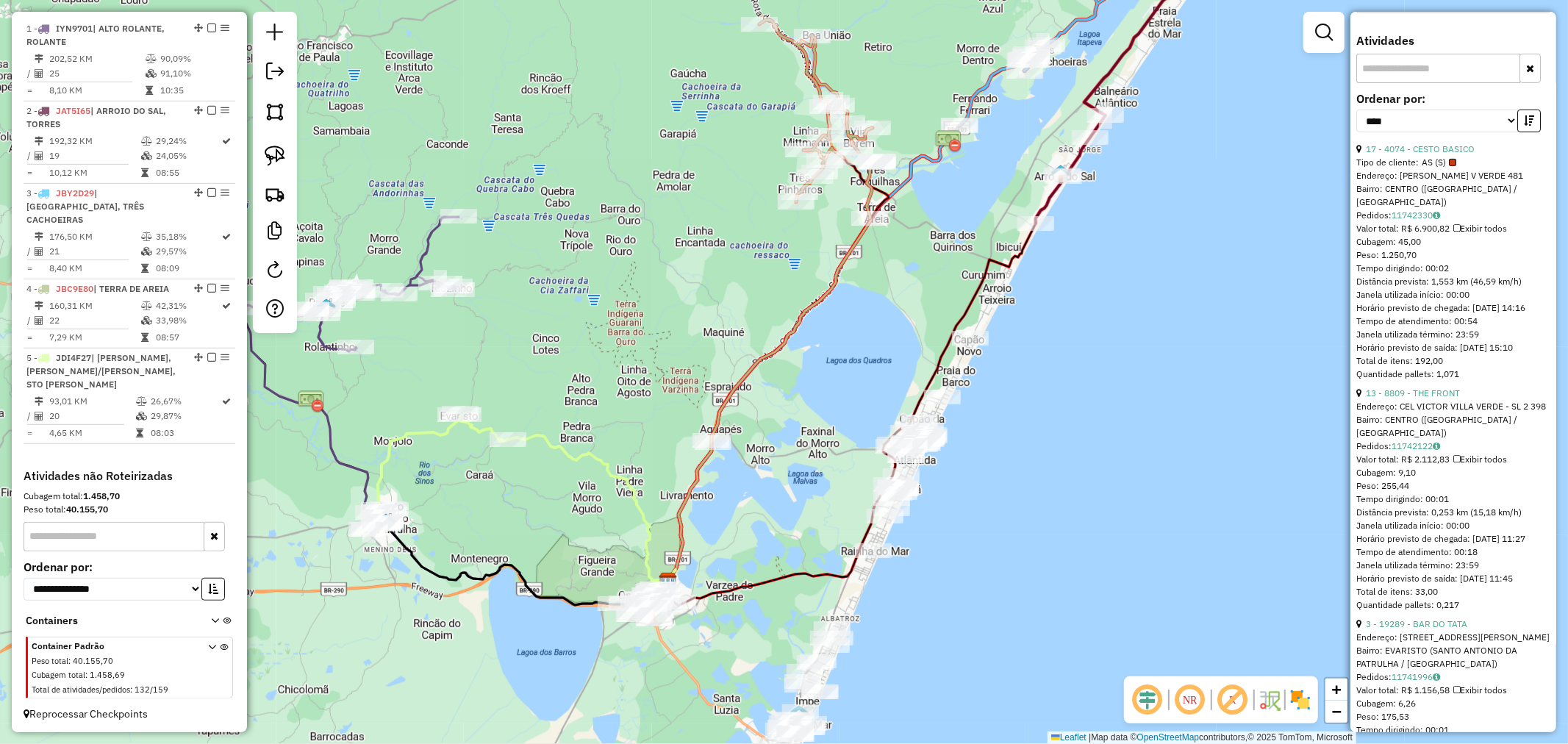
drag, startPoint x: 1019, startPoint y: 408, endPoint x: 1051, endPoint y: 300, distance: 112.6
click at [1051, 300] on div "Janela de atendimento Grade de atendimento Capacidade Transportadoras Veículos …" at bounding box center [784, 372] width 1568 height 744
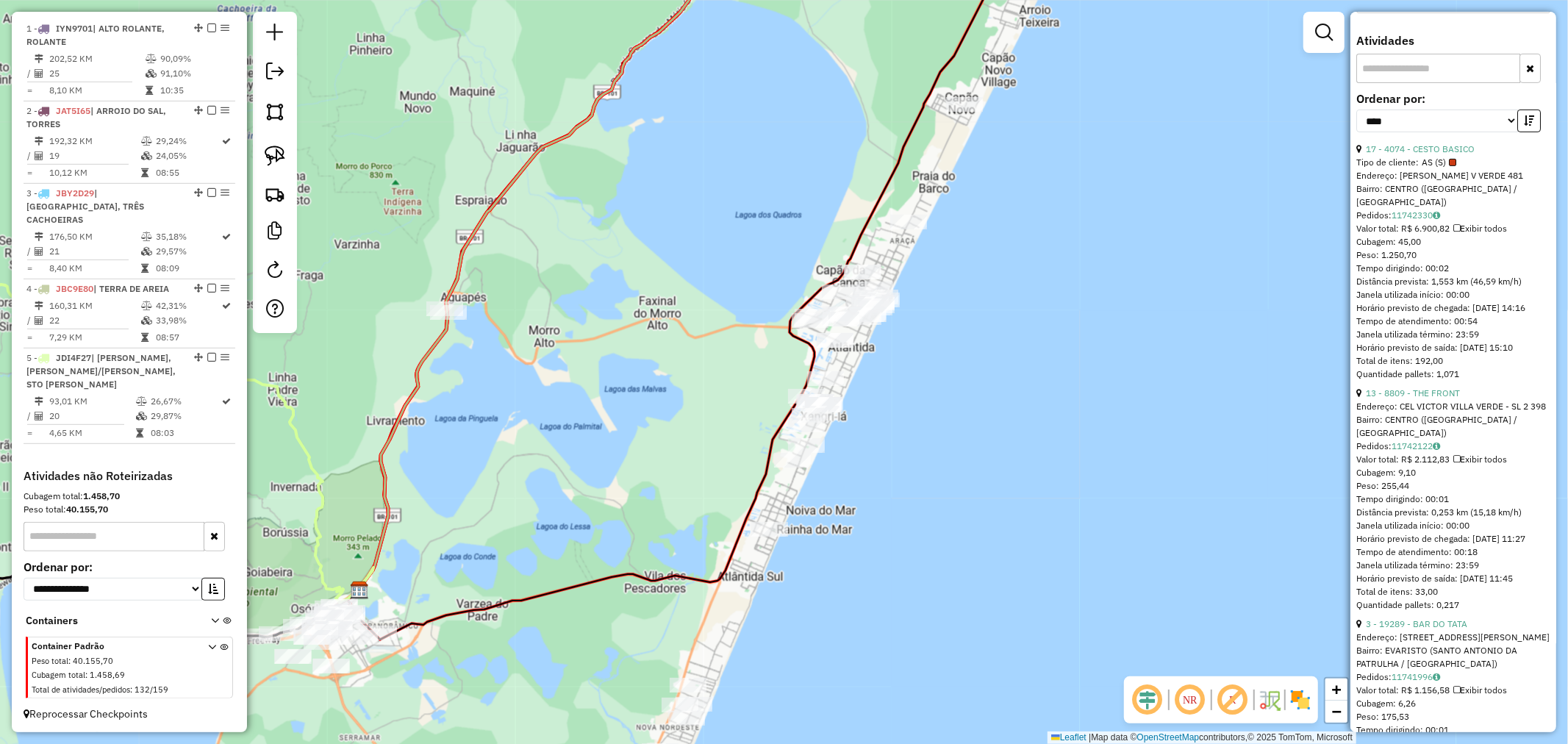
drag, startPoint x: 1003, startPoint y: 372, endPoint x: 890, endPoint y: 441, distance: 132.4
click at [890, 441] on div "Janela de atendimento Grade de atendimento Capacidade Transportadoras Veículos …" at bounding box center [784, 372] width 1568 height 744
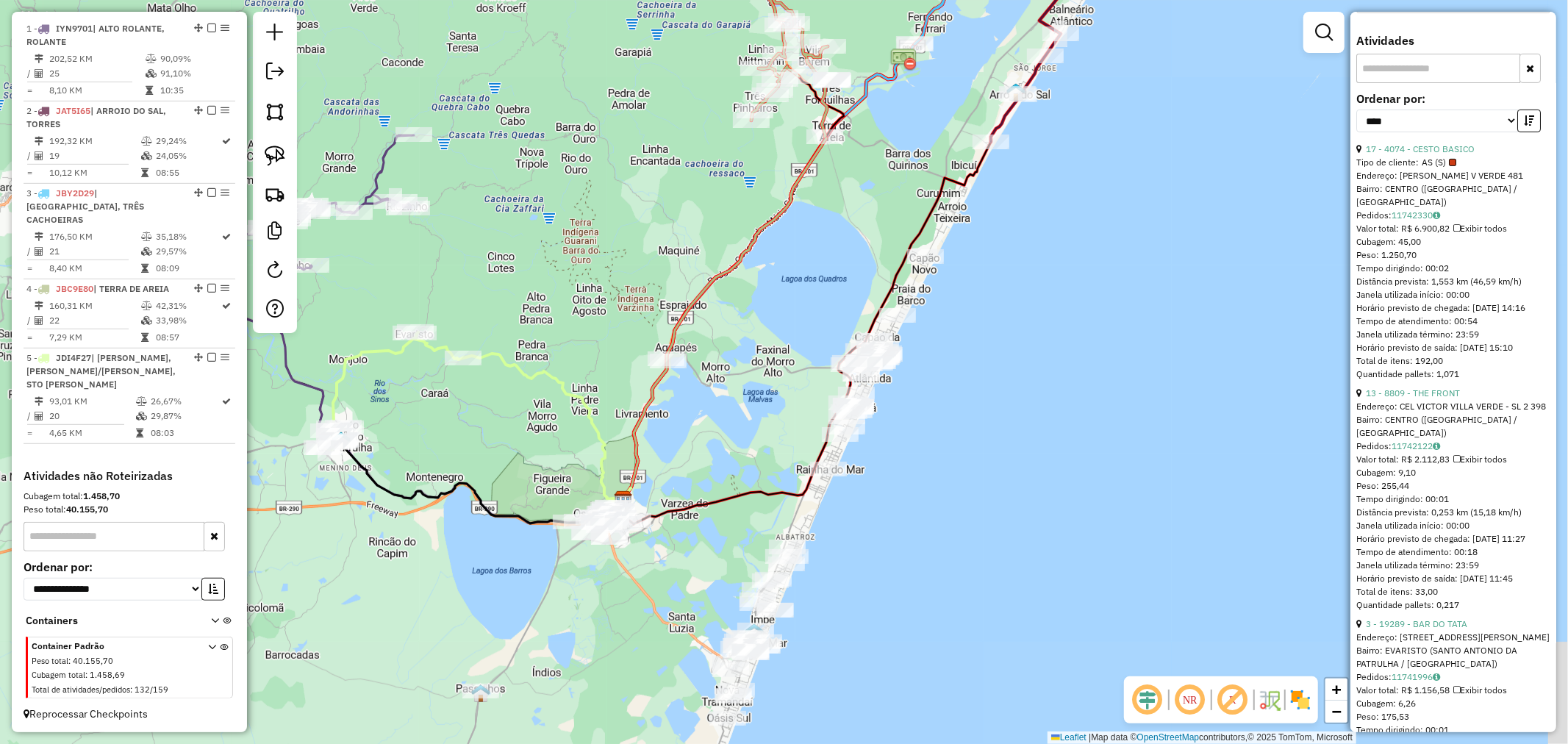
drag, startPoint x: 1010, startPoint y: 314, endPoint x: 1004, endPoint y: 288, distance: 26.7
click at [1016, 285] on div "Janela de atendimento Grade de atendimento Capacidade Transportadoras Veículos …" at bounding box center [784, 372] width 1568 height 744
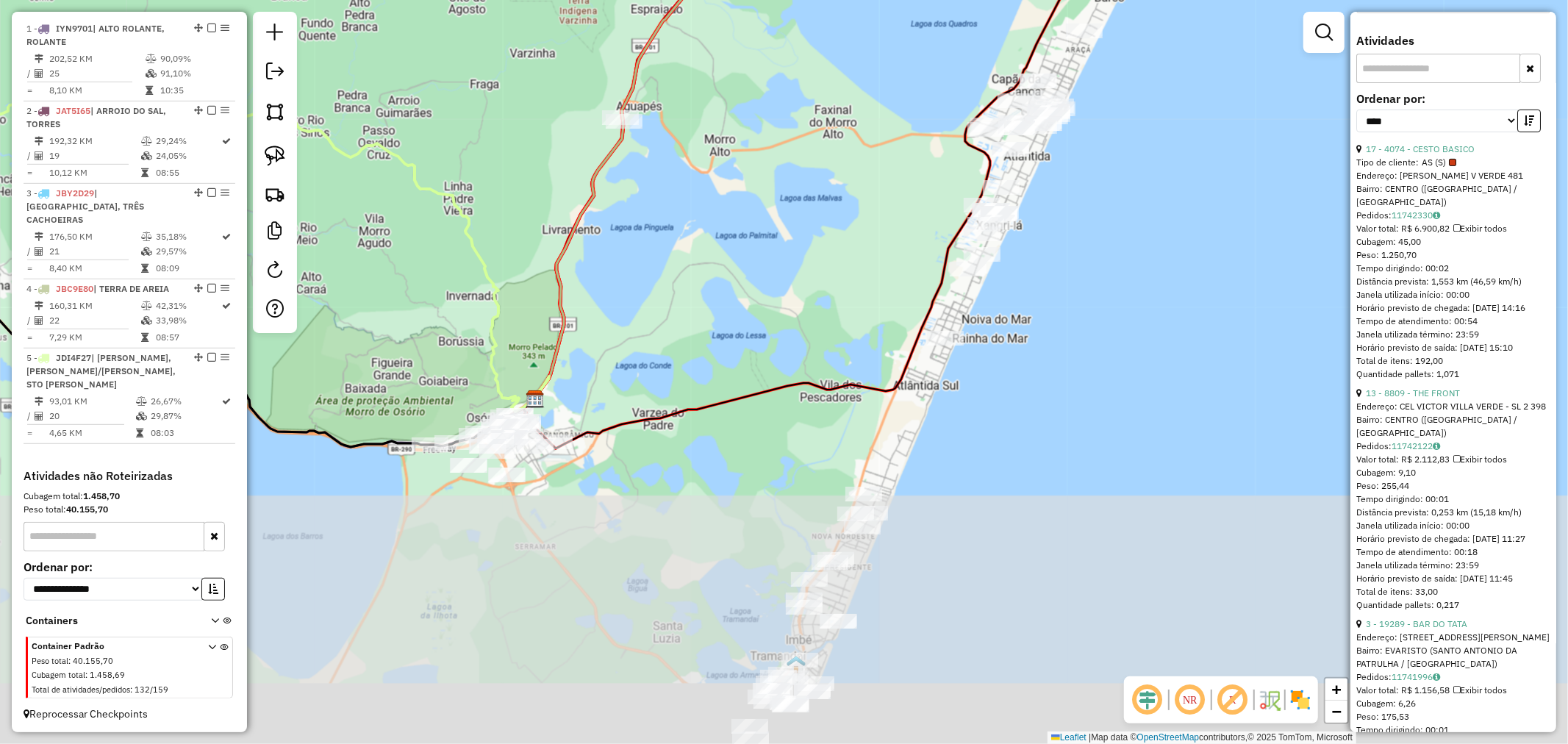
drag, startPoint x: 988, startPoint y: 518, endPoint x: 1100, endPoint y: 260, distance: 281.3
click at [1100, 260] on div "Janela de atendimento Grade de atendimento Capacidade Transportadoras Veículos …" at bounding box center [784, 372] width 1568 height 744
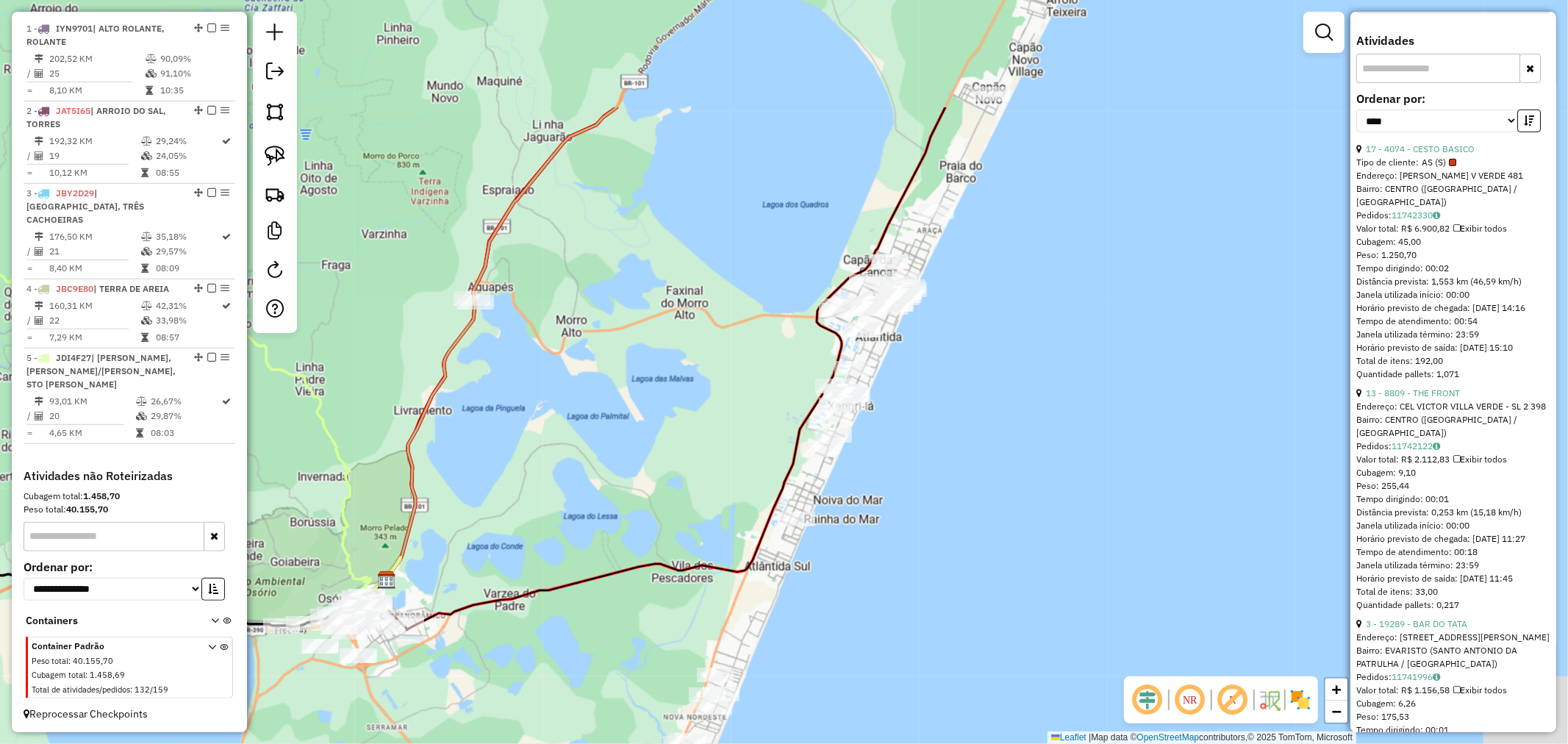
drag, startPoint x: 1128, startPoint y: 238, endPoint x: 976, endPoint y: 421, distance: 237.9
click at [976, 421] on div "Janela de atendimento Grade de atendimento Capacidade Transportadoras Veículos …" at bounding box center [784, 372] width 1568 height 744
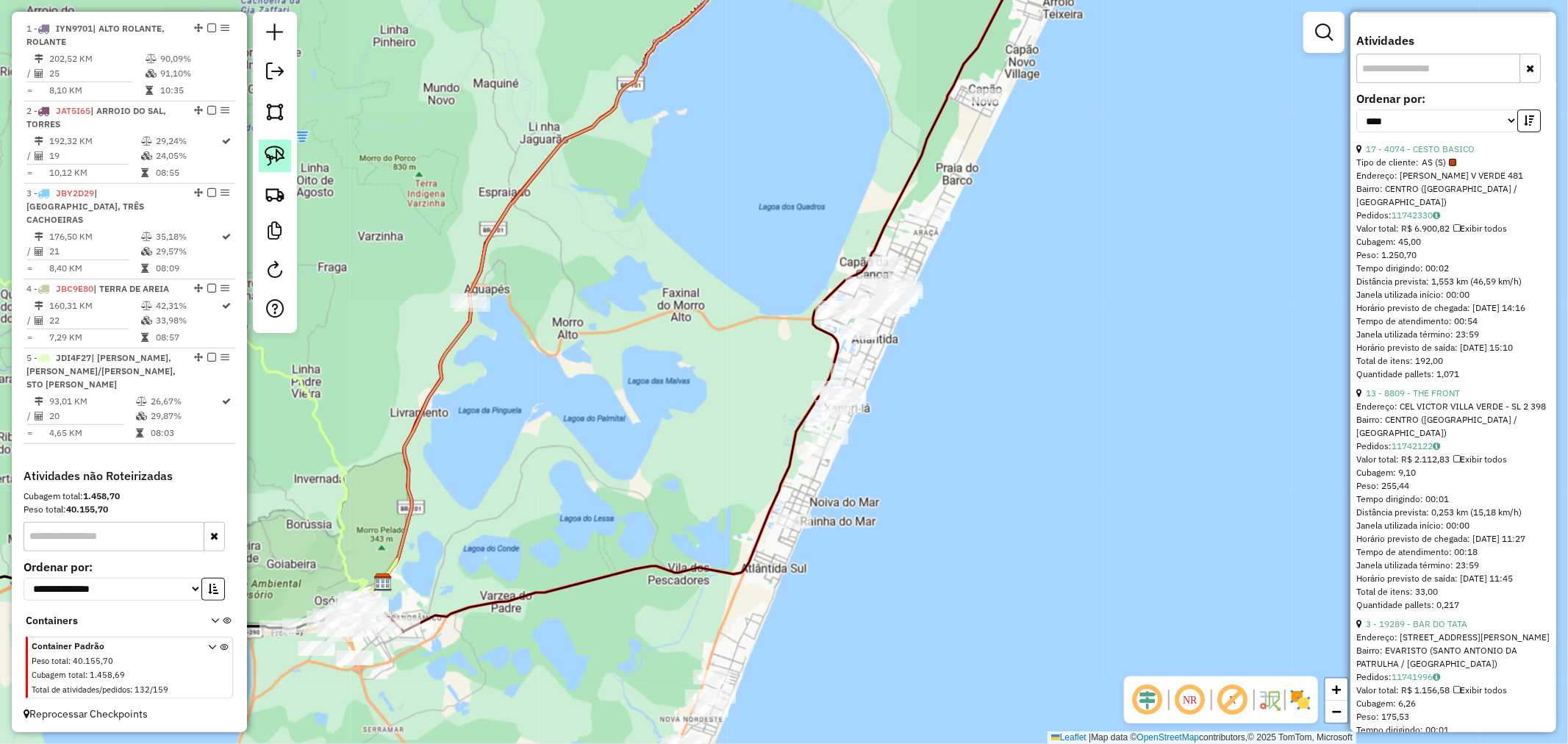
click at [287, 157] on link at bounding box center [274, 155] width 32 height 32
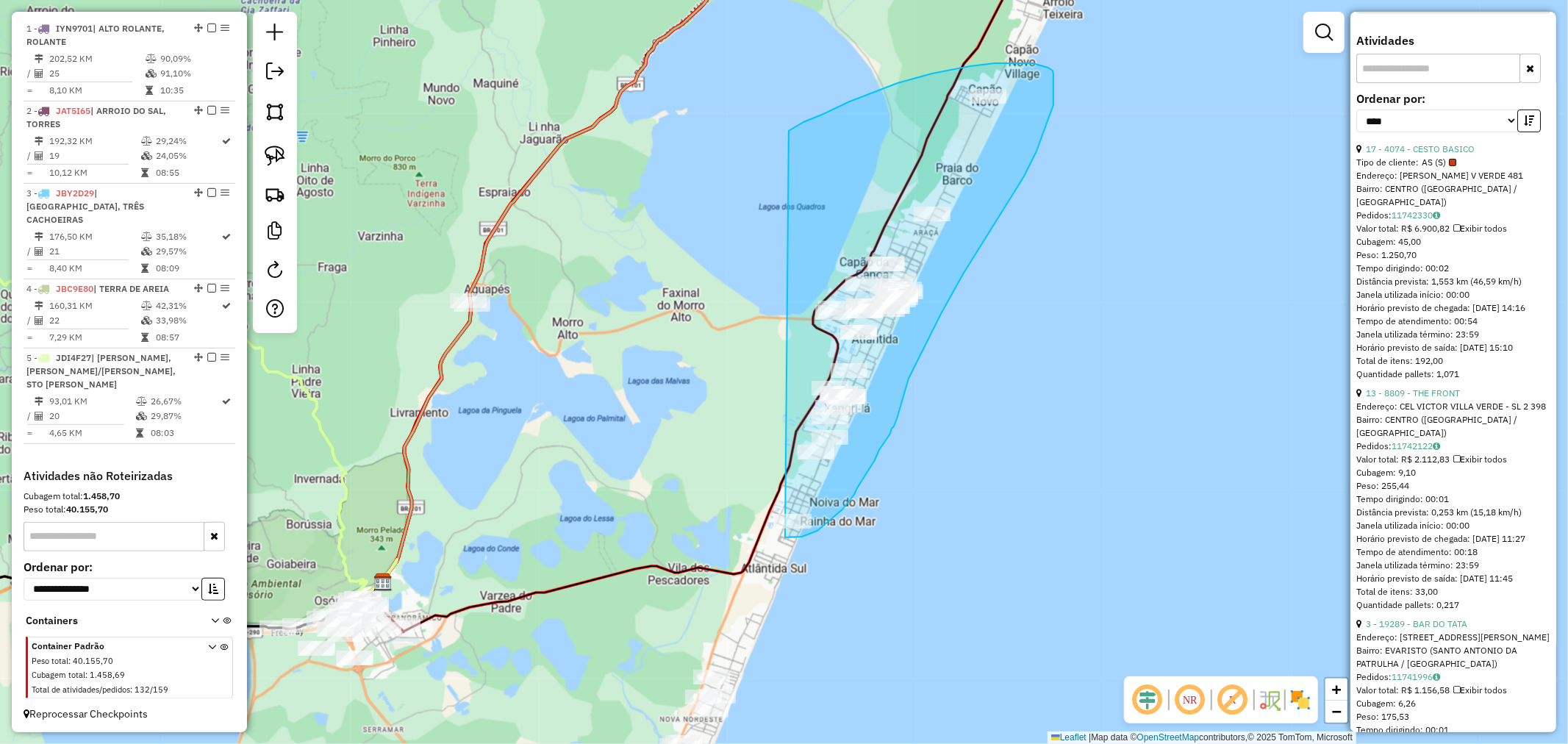
drag, startPoint x: 835, startPoint y: 108, endPoint x: 730, endPoint y: 508, distance: 413.6
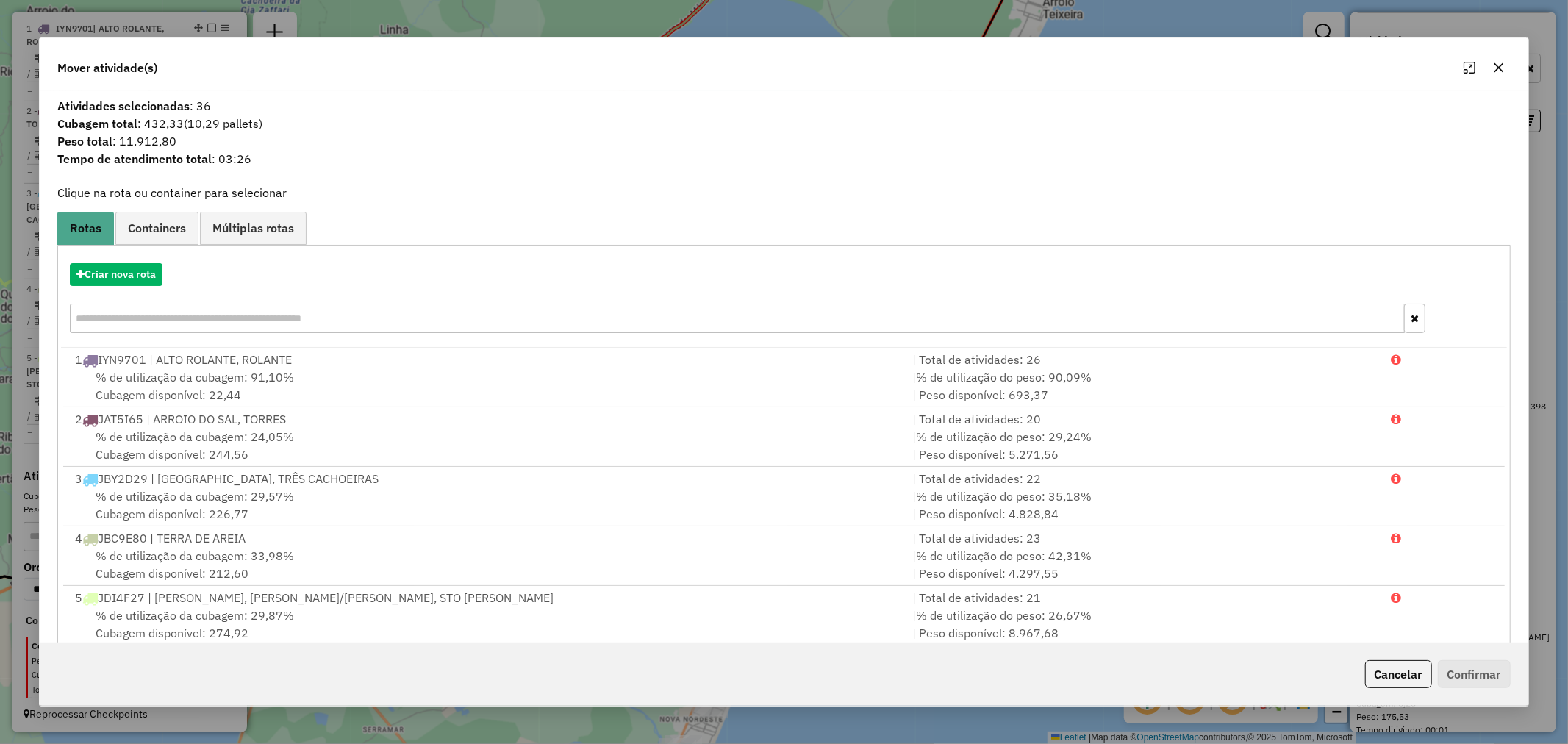
click at [1503, 62] on icon "button" at bounding box center [1499, 68] width 12 height 12
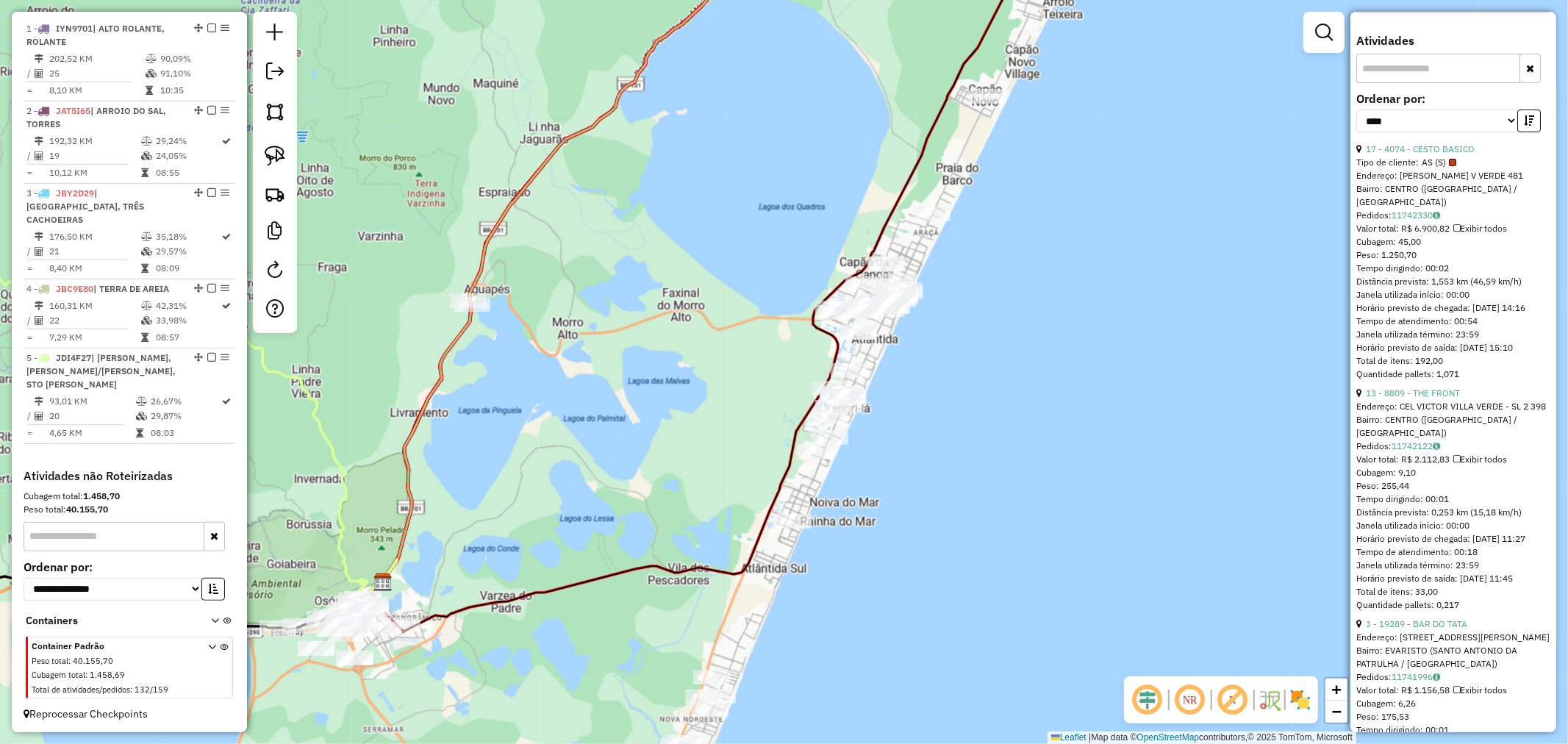
drag, startPoint x: 1031, startPoint y: 244, endPoint x: 825, endPoint y: 524, distance: 347.6
click at [824, 519] on div "Janela de atendimento Grade de atendimento Capacidade Transportadoras Veículos …" at bounding box center [784, 372] width 1568 height 744
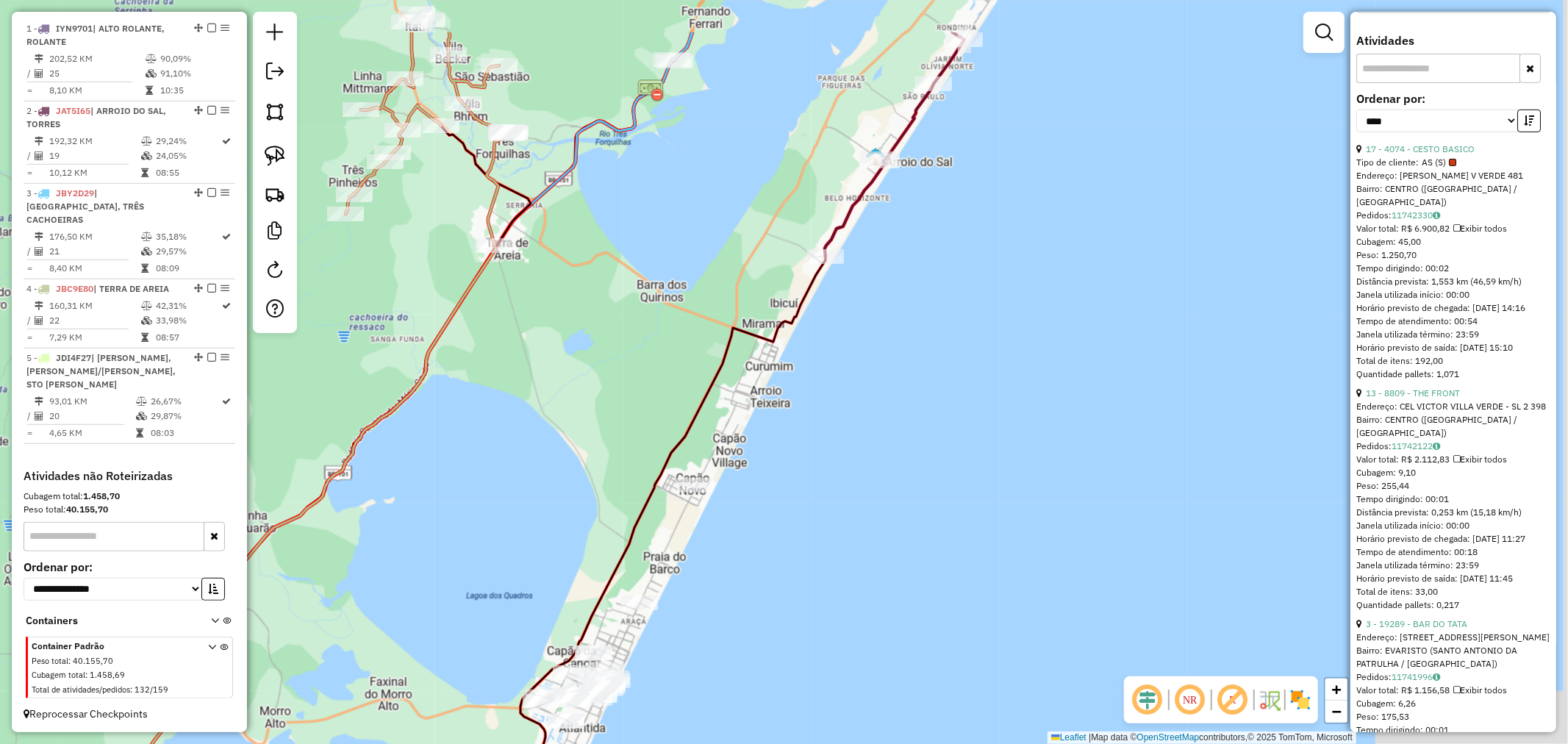
drag, startPoint x: 869, startPoint y: 442, endPoint x: 816, endPoint y: 517, distance: 91.8
click at [822, 516] on div "Janela de atendimento Grade de atendimento Capacidade Transportadoras Veículos …" at bounding box center [784, 372] width 1568 height 744
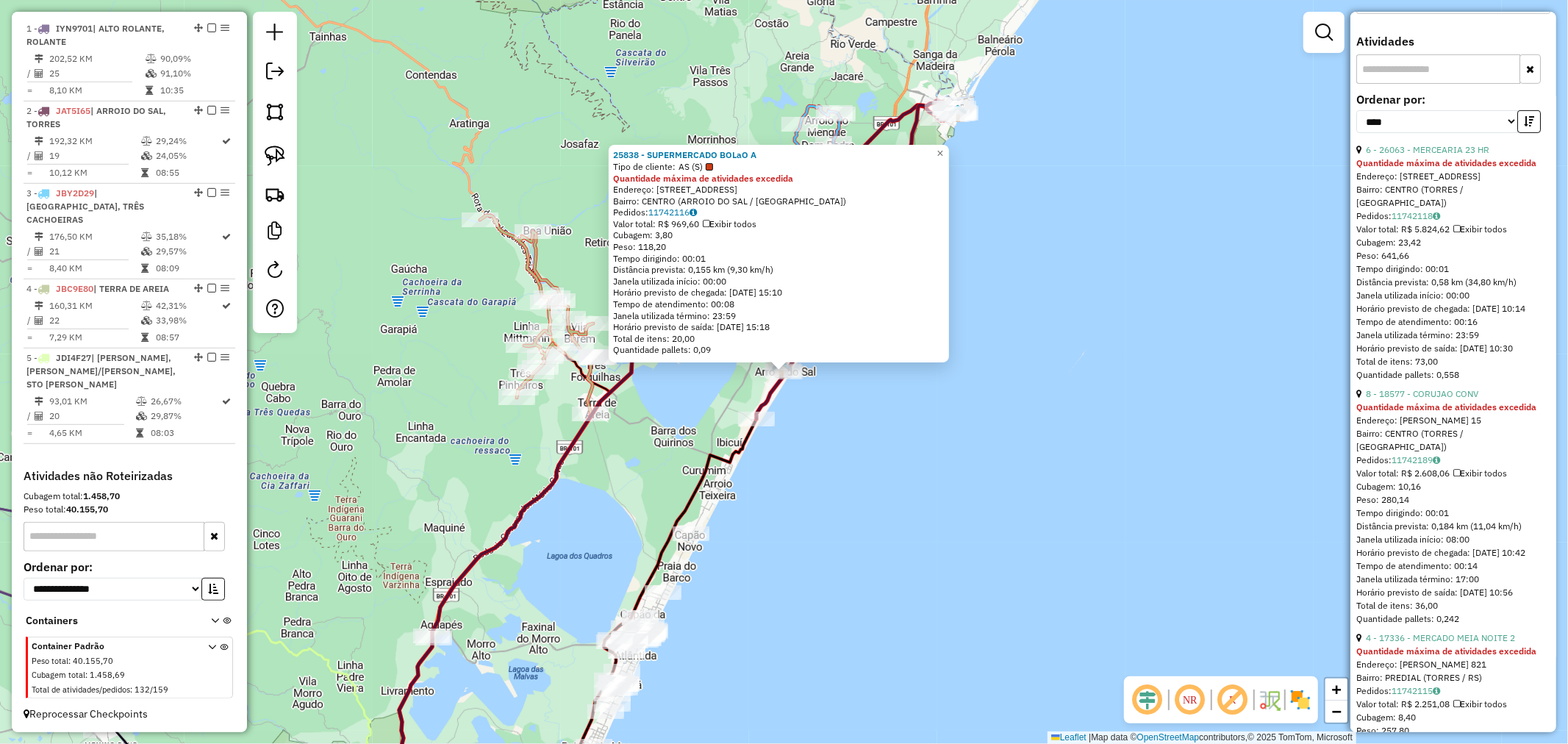
scroll to position [0, 0]
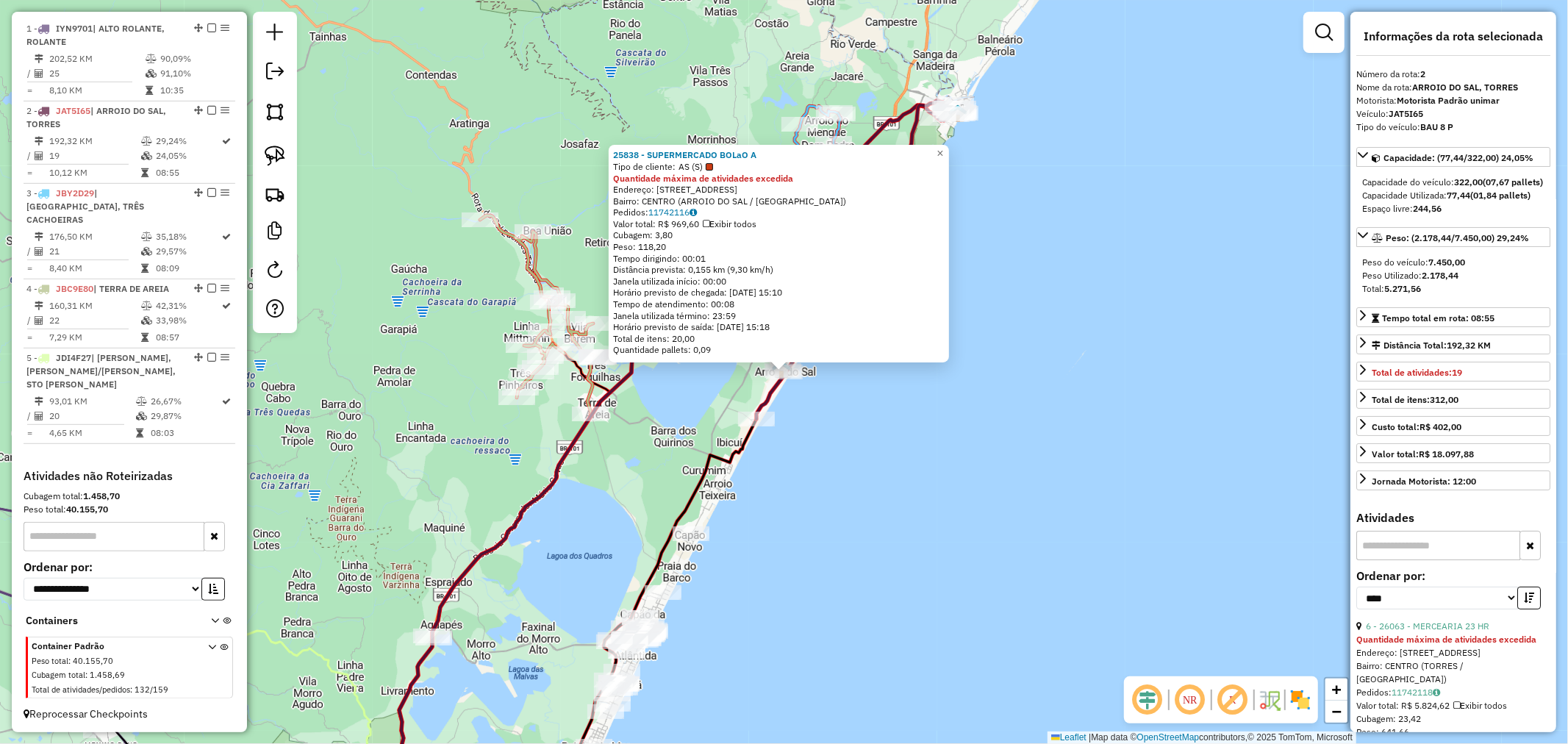
click at [940, 152] on div "25838 - SUPERMERCADO BOLaO A" at bounding box center [779, 155] width 332 height 12
click at [960, 152] on div "25838 - SUPERMERCADO BOLaO A Tipo de cliente: AS (S) Quantidade máxima de ativi…" at bounding box center [784, 372] width 1568 height 744
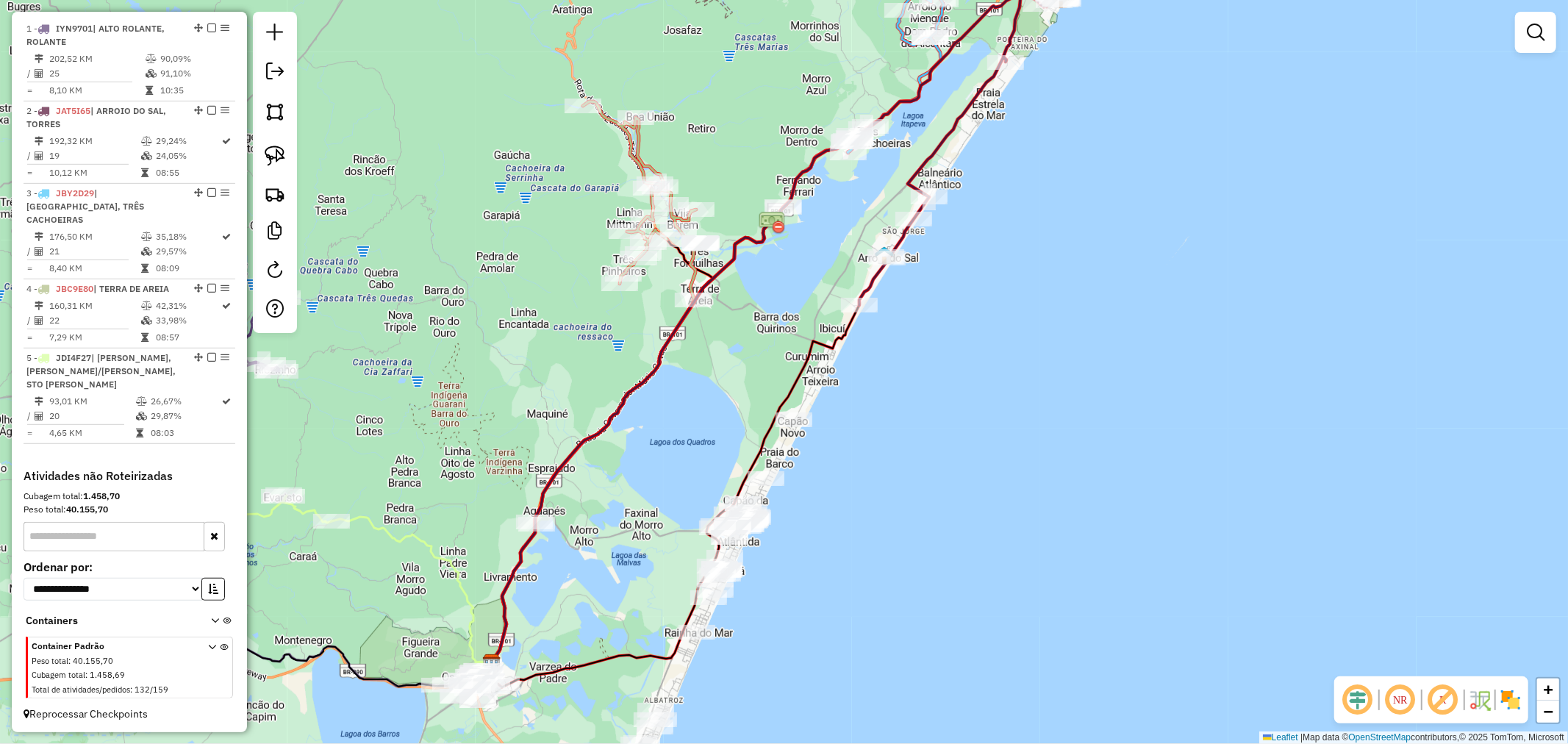
drag, startPoint x: 890, startPoint y: 388, endPoint x: 997, endPoint y: 265, distance: 163.0
click at [997, 266] on div "Janela de atendimento Grade de atendimento Capacidade Transportadoras Veículos …" at bounding box center [784, 372] width 1568 height 744
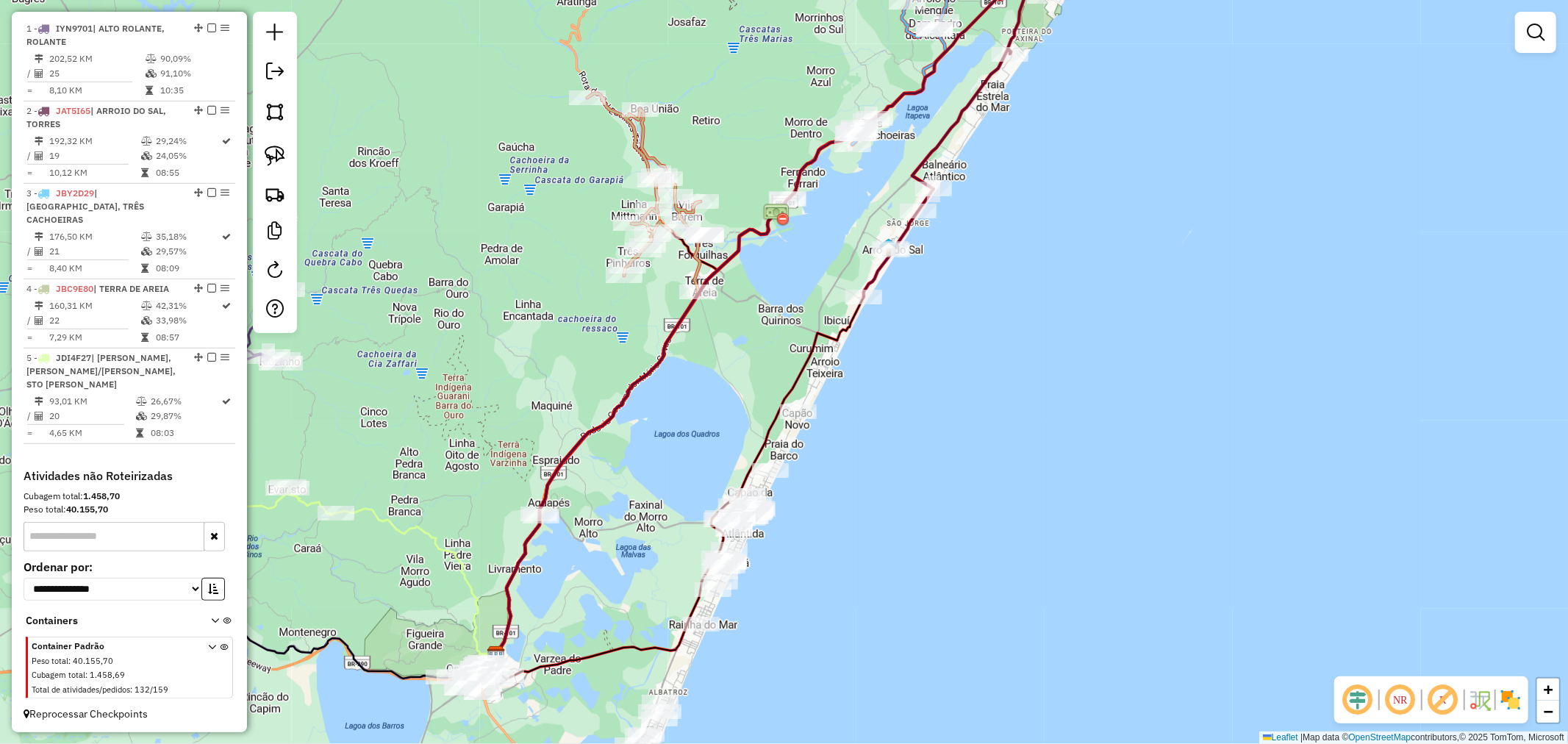
drag, startPoint x: 859, startPoint y: 473, endPoint x: 941, endPoint y: 257, distance: 231.0
click at [940, 258] on div "Janela de atendimento Grade de atendimento Capacidade Transportadoras Veículos …" at bounding box center [784, 372] width 1568 height 744
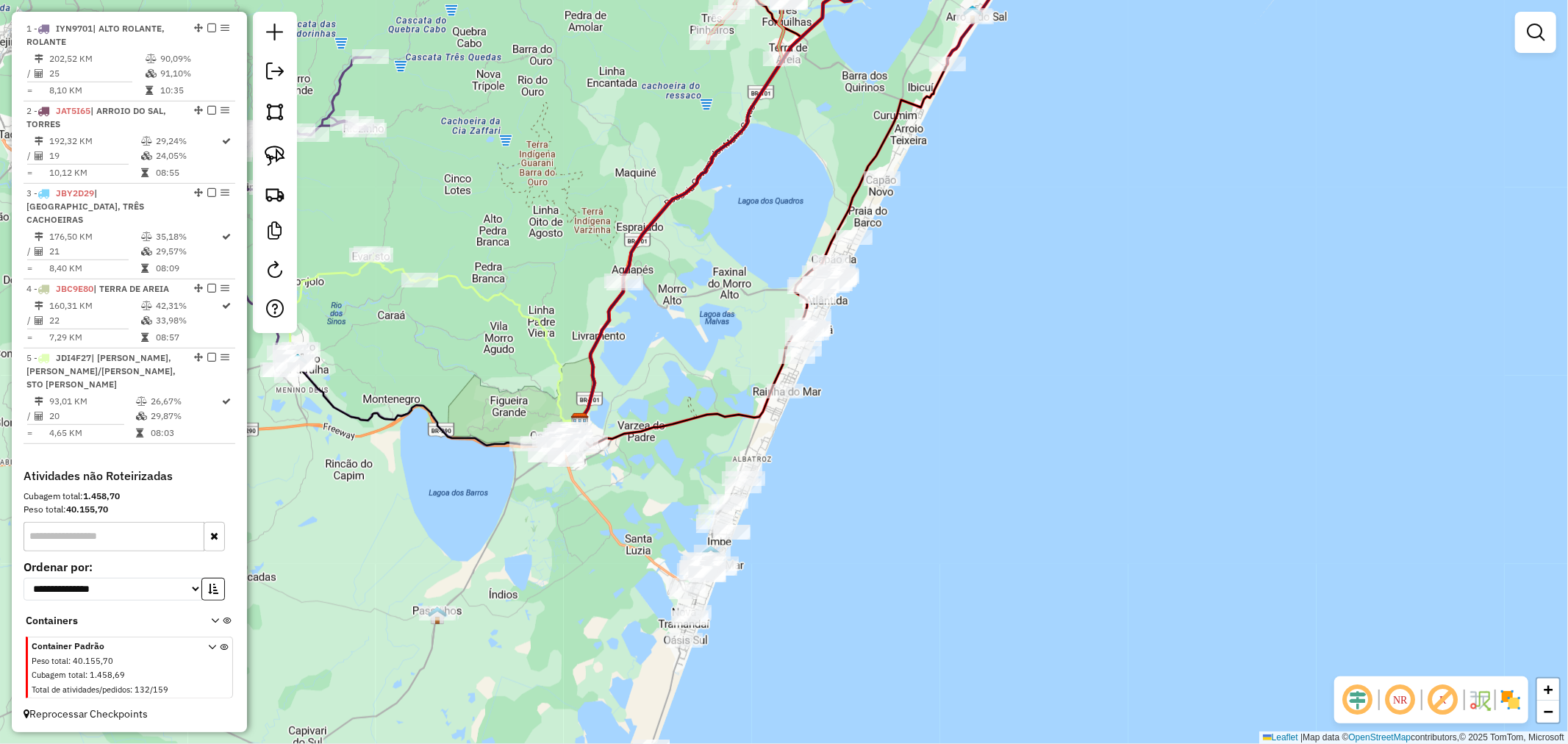
drag, startPoint x: 784, startPoint y: 497, endPoint x: 802, endPoint y: 386, distance: 112.4
click at [810, 409] on div "Janela de atendimento Grade de atendimento Capacidade Transportadoras Veículos …" at bounding box center [784, 372] width 1568 height 744
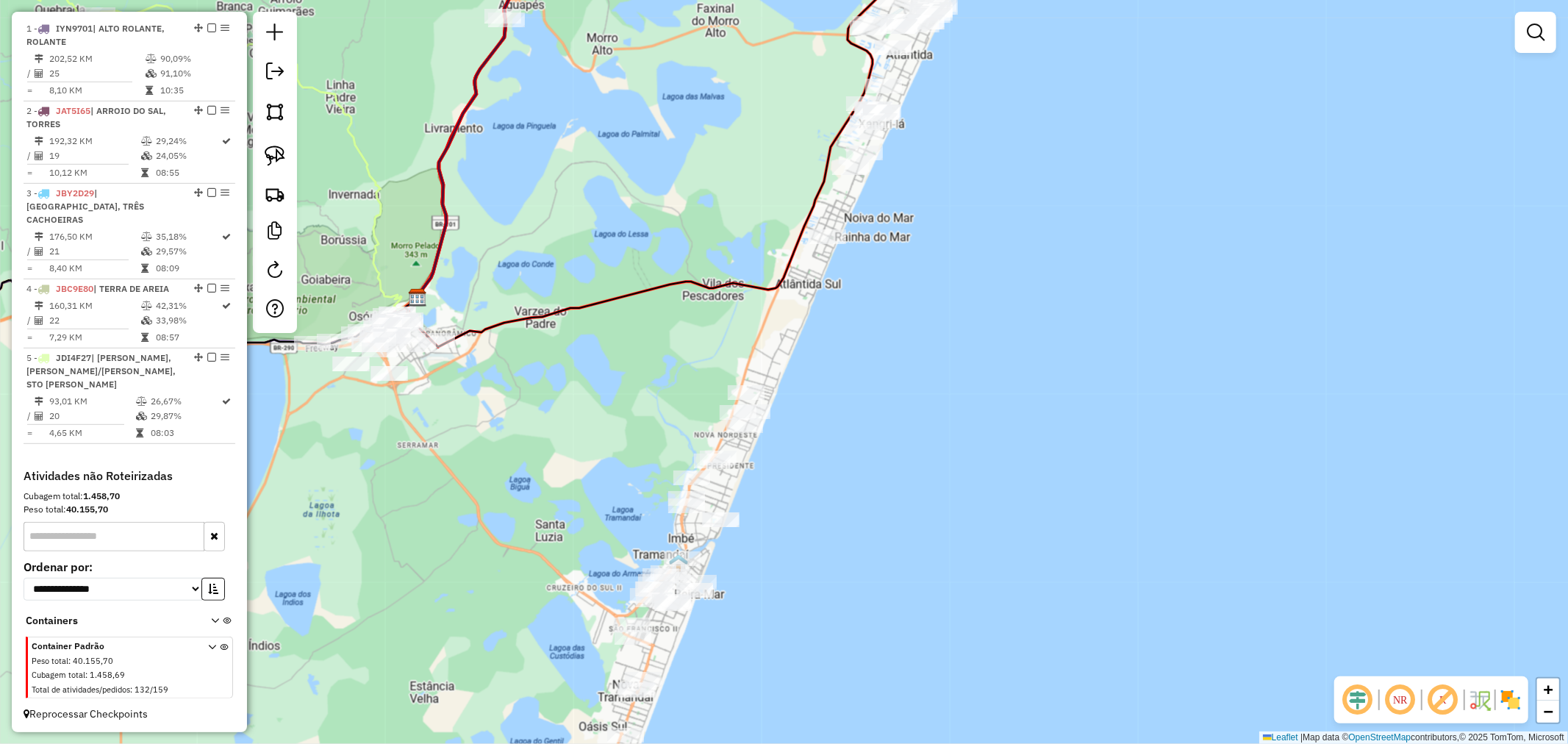
drag, startPoint x: 950, startPoint y: 186, endPoint x: 816, endPoint y: 401, distance: 253.3
click at [818, 394] on div "Janela de atendimento Grade de atendimento Capacidade Transportadoras Veículos …" at bounding box center [784, 372] width 1568 height 744
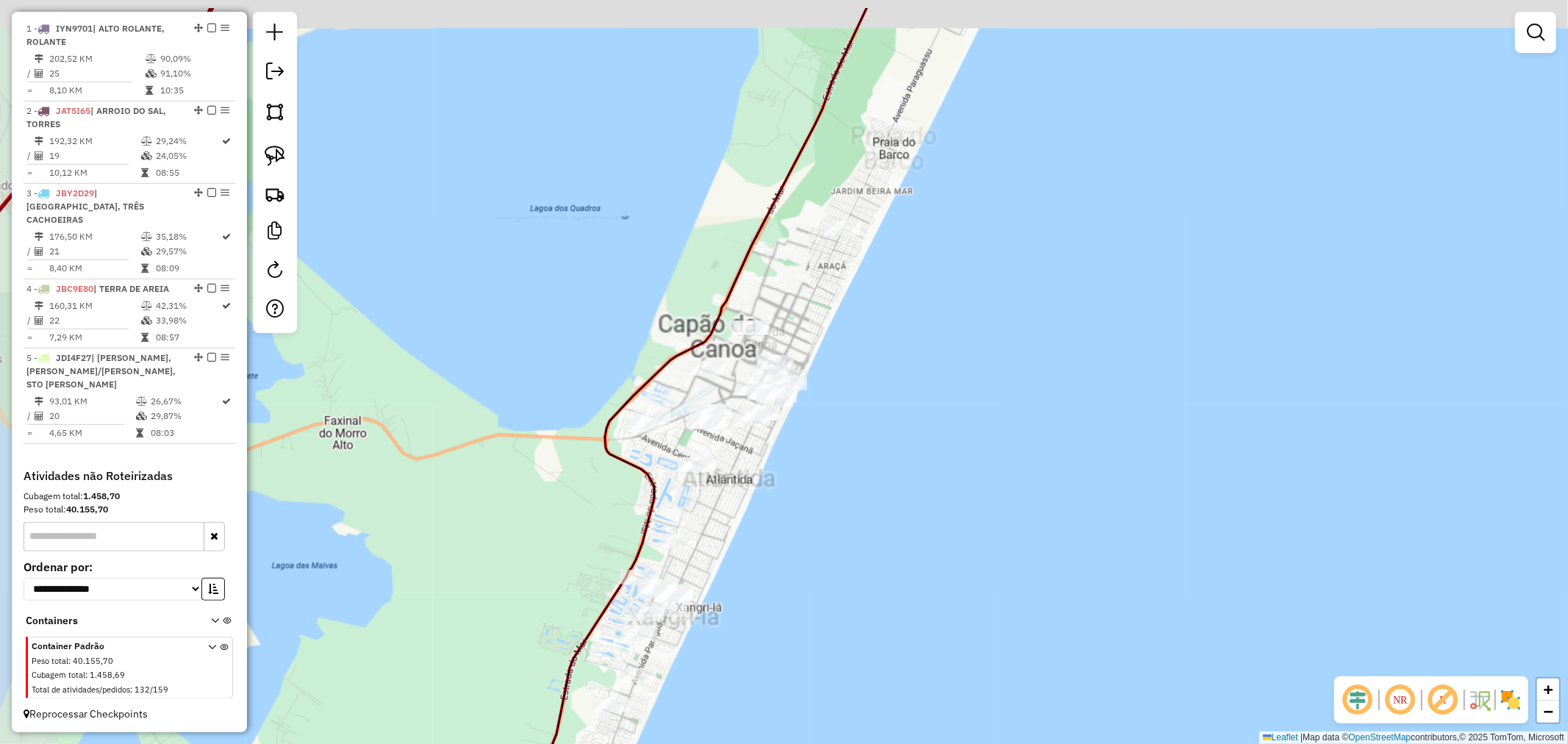
drag, startPoint x: 813, startPoint y: 285, endPoint x: 864, endPoint y: 450, distance: 172.7
click at [866, 443] on div "Janela de atendimento Grade de atendimento Capacidade Transportadoras Veículos …" at bounding box center [784, 372] width 1568 height 744
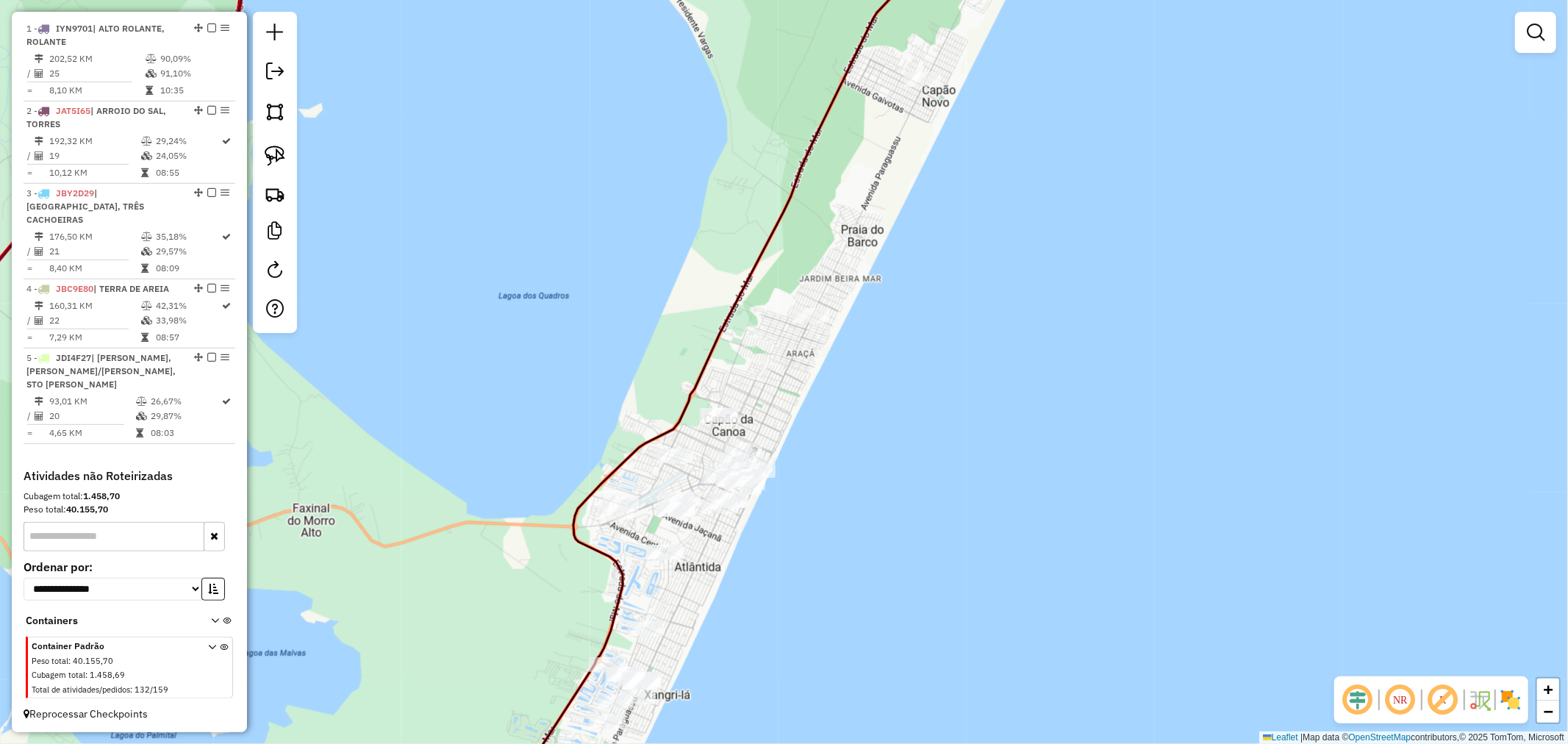
click at [279, 159] on img at bounding box center [275, 156] width 21 height 21
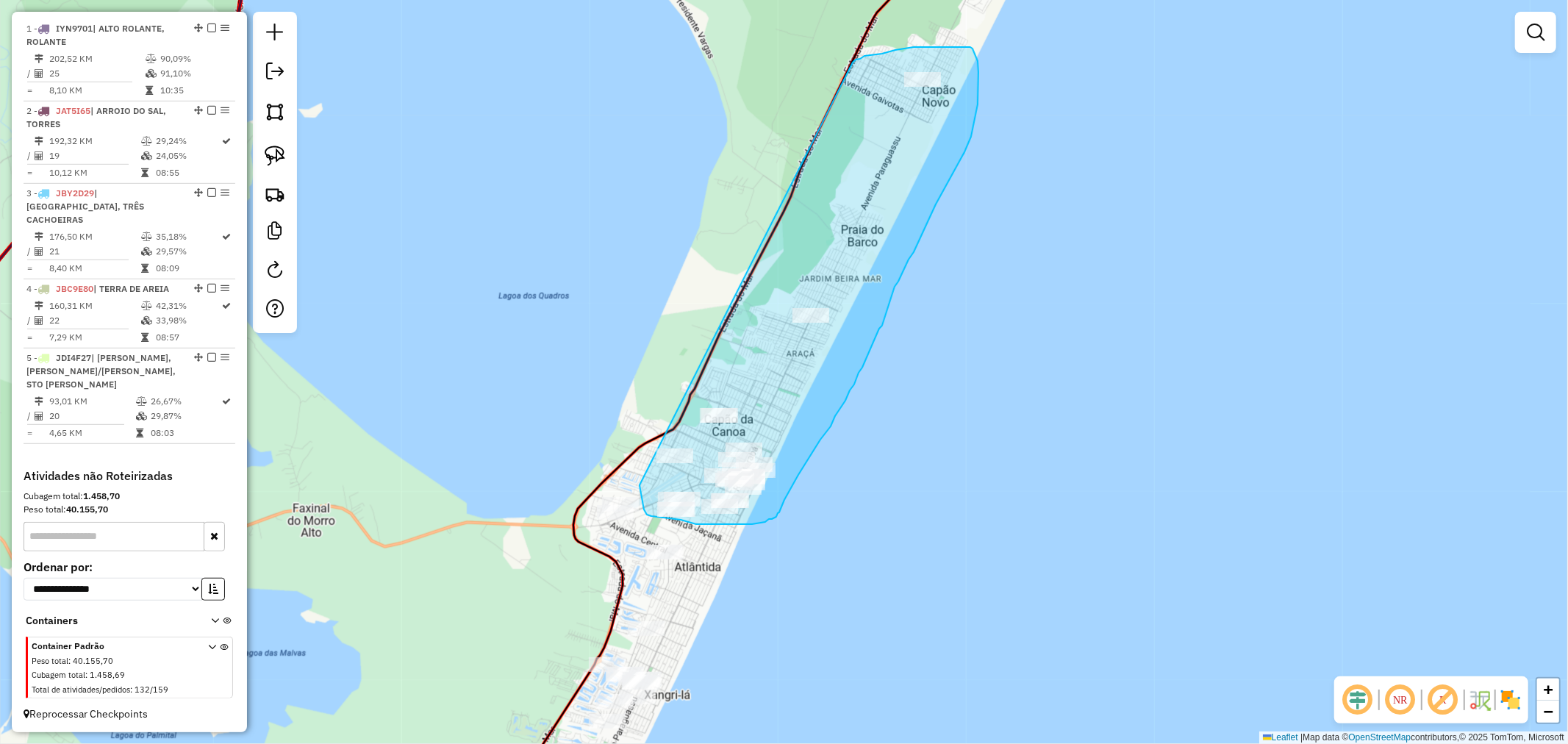
drag, startPoint x: 855, startPoint y: 61, endPoint x: 632, endPoint y: 397, distance: 403.3
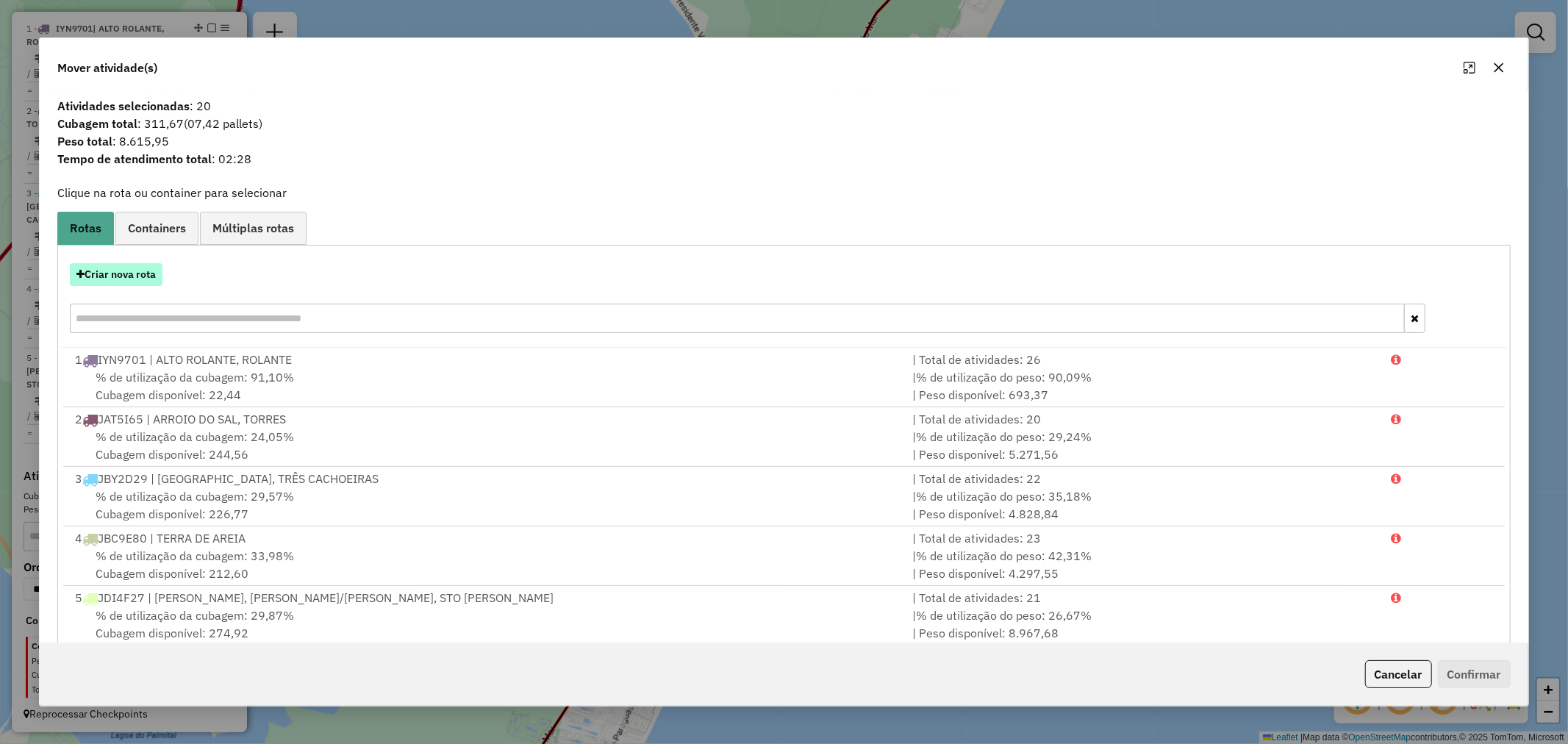
click at [116, 269] on button "Criar nova rota" at bounding box center [116, 274] width 93 height 23
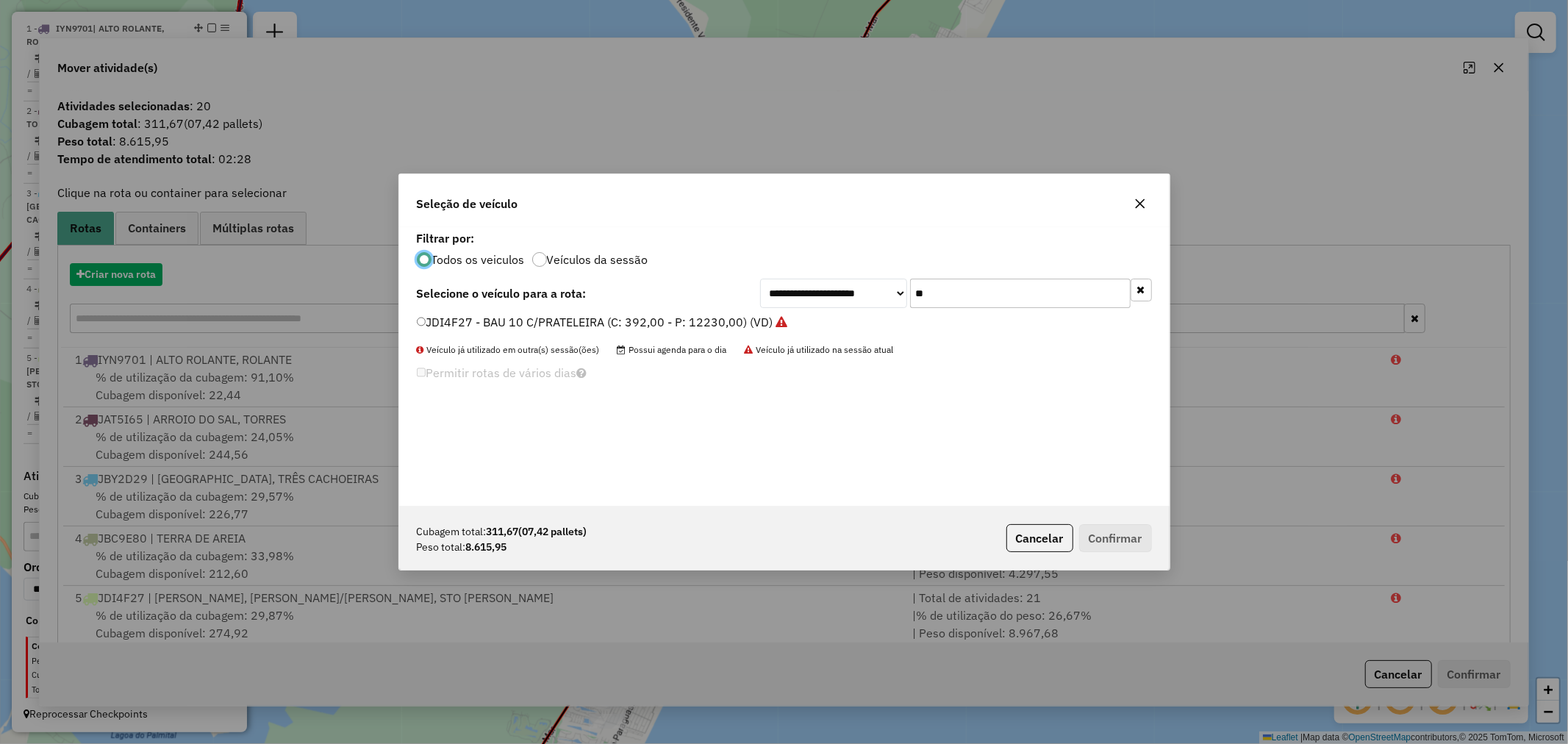
scroll to position [8, 4]
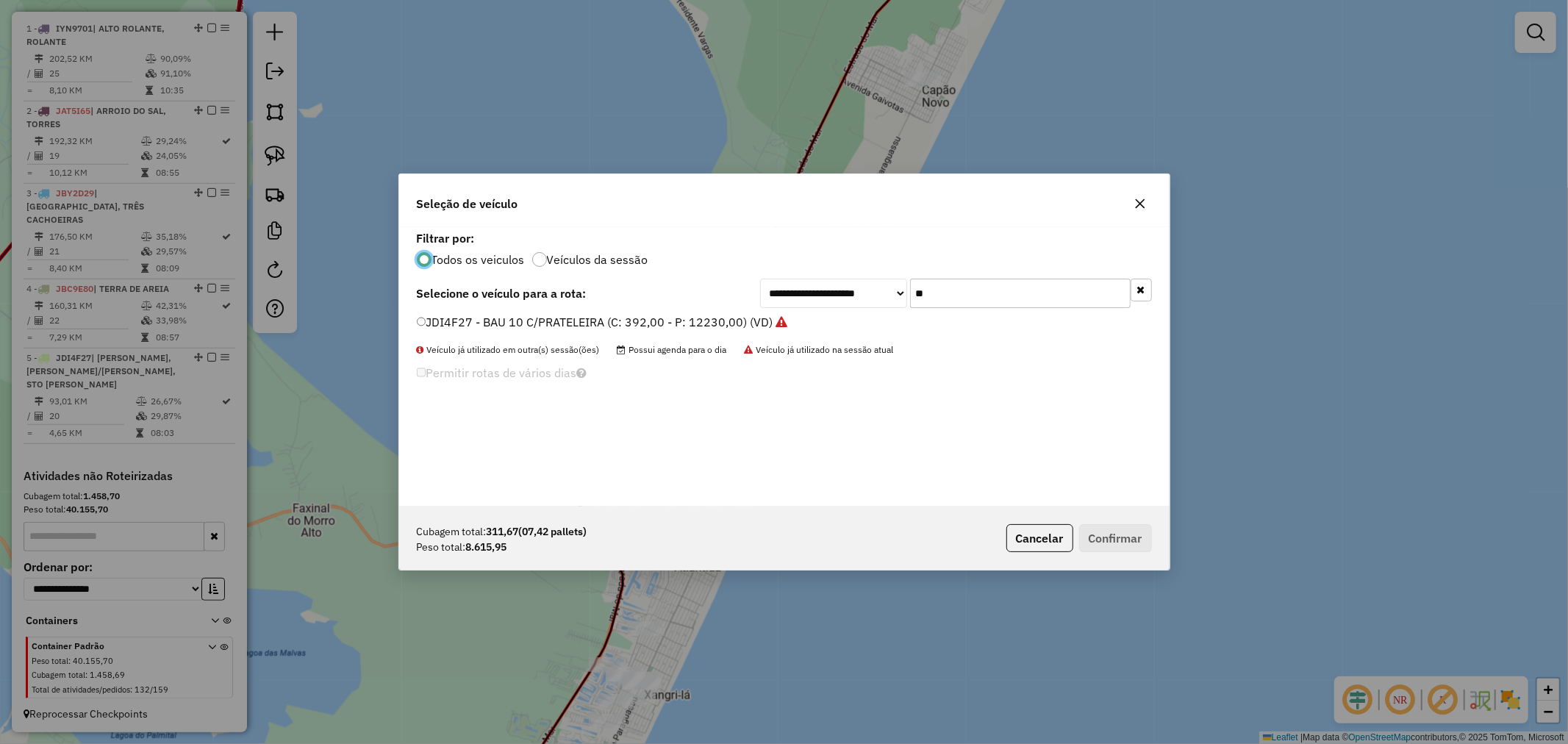
drag, startPoint x: 934, startPoint y: 284, endPoint x: 833, endPoint y: 274, distance: 101.5
click at [832, 274] on div "**********" at bounding box center [784, 367] width 770 height 279
type input "***"
click at [545, 322] on label "JDI7F31 - BAU 8 P (C: 322,00 - P: 7450,00) (VD)" at bounding box center [552, 322] width 271 height 18
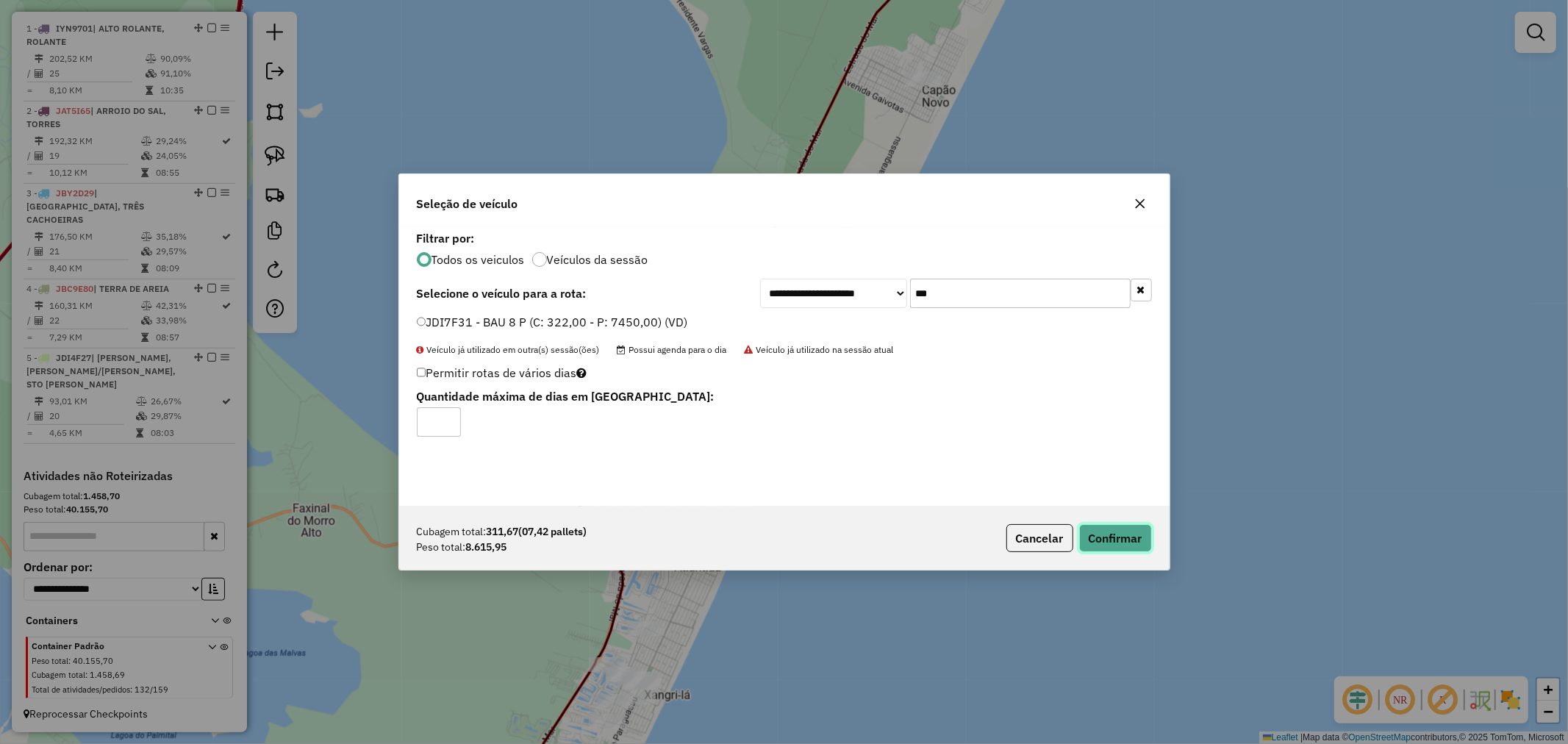
click at [1115, 535] on button "Confirmar" at bounding box center [1115, 538] width 72 height 28
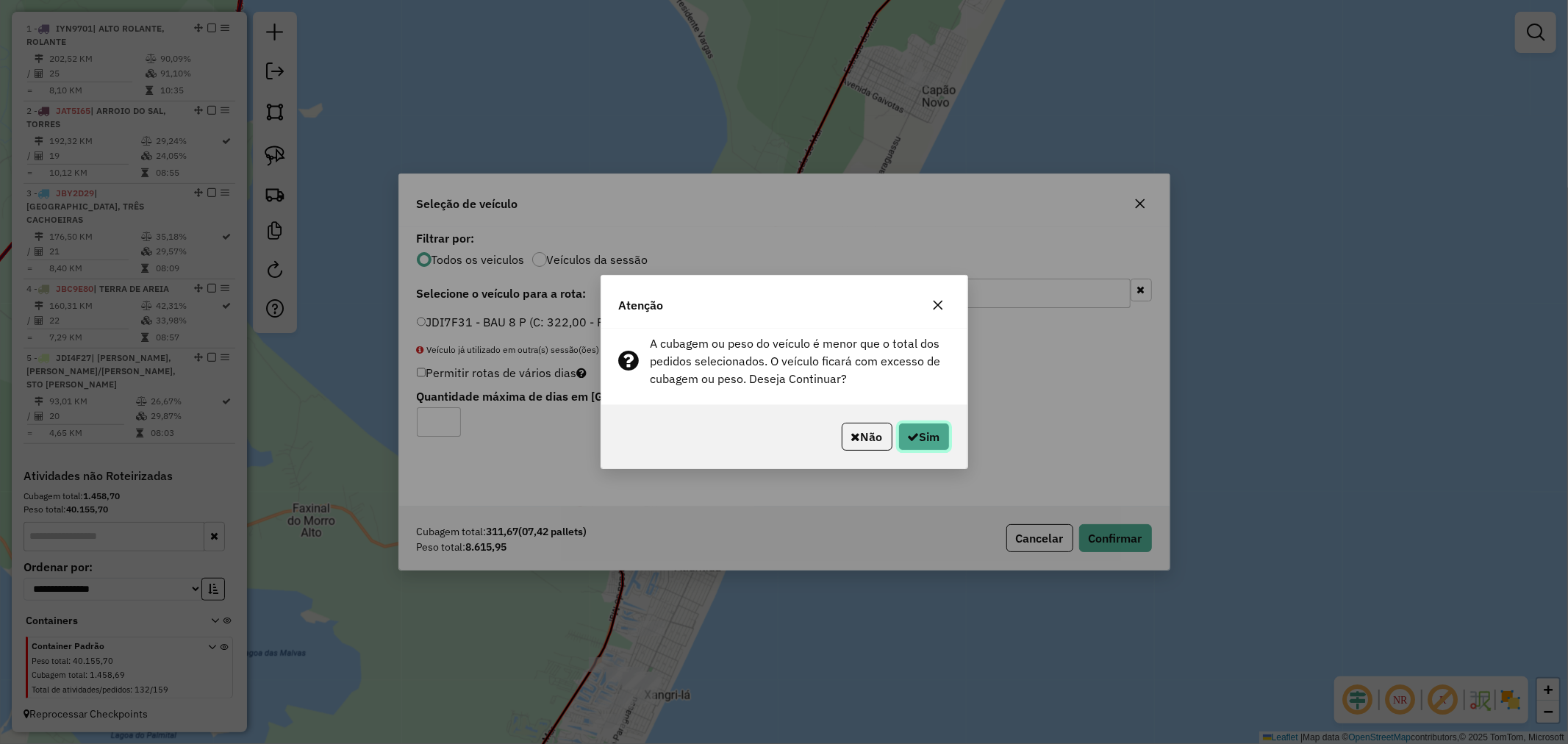
click at [913, 445] on button "Sim" at bounding box center [924, 436] width 52 height 28
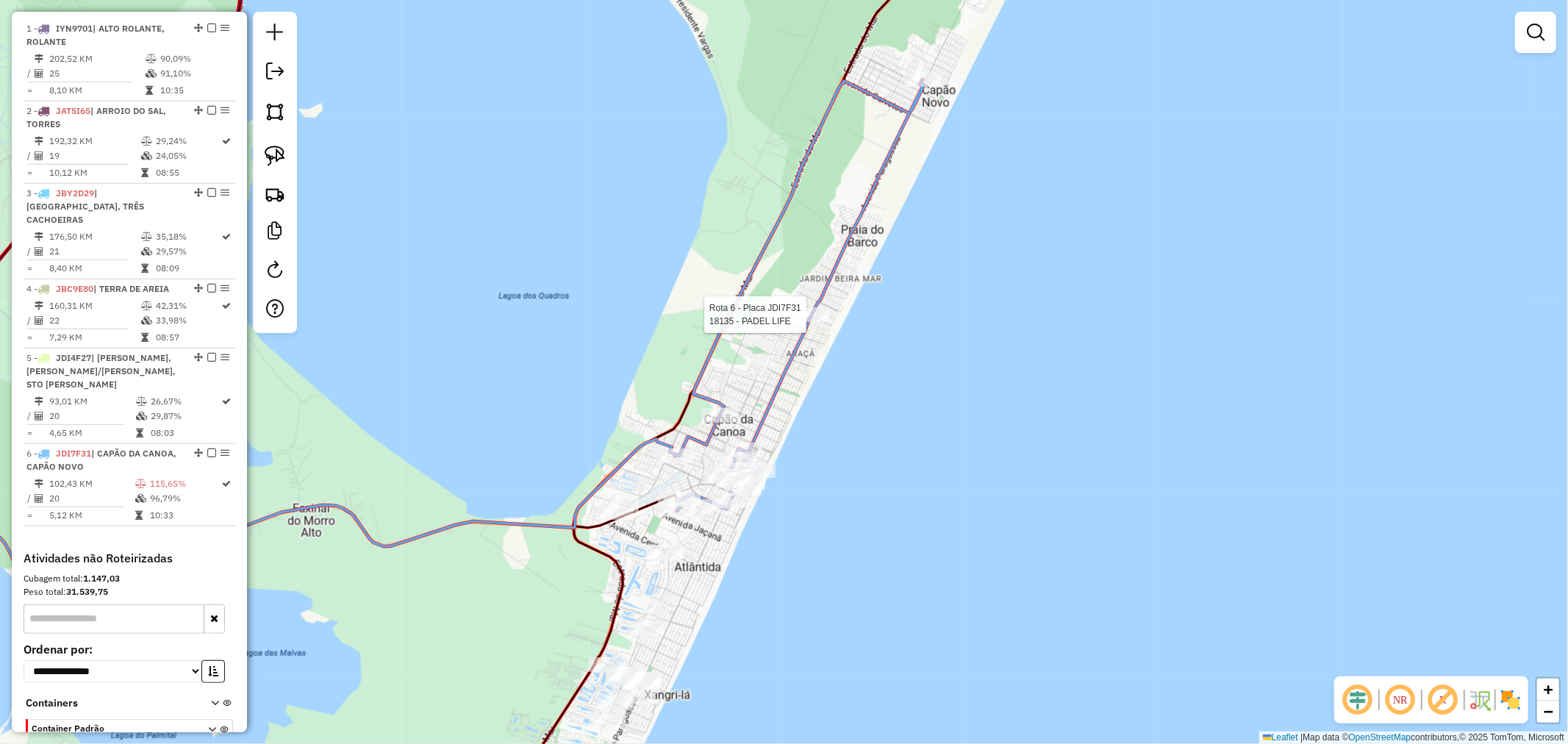
select select "*********"
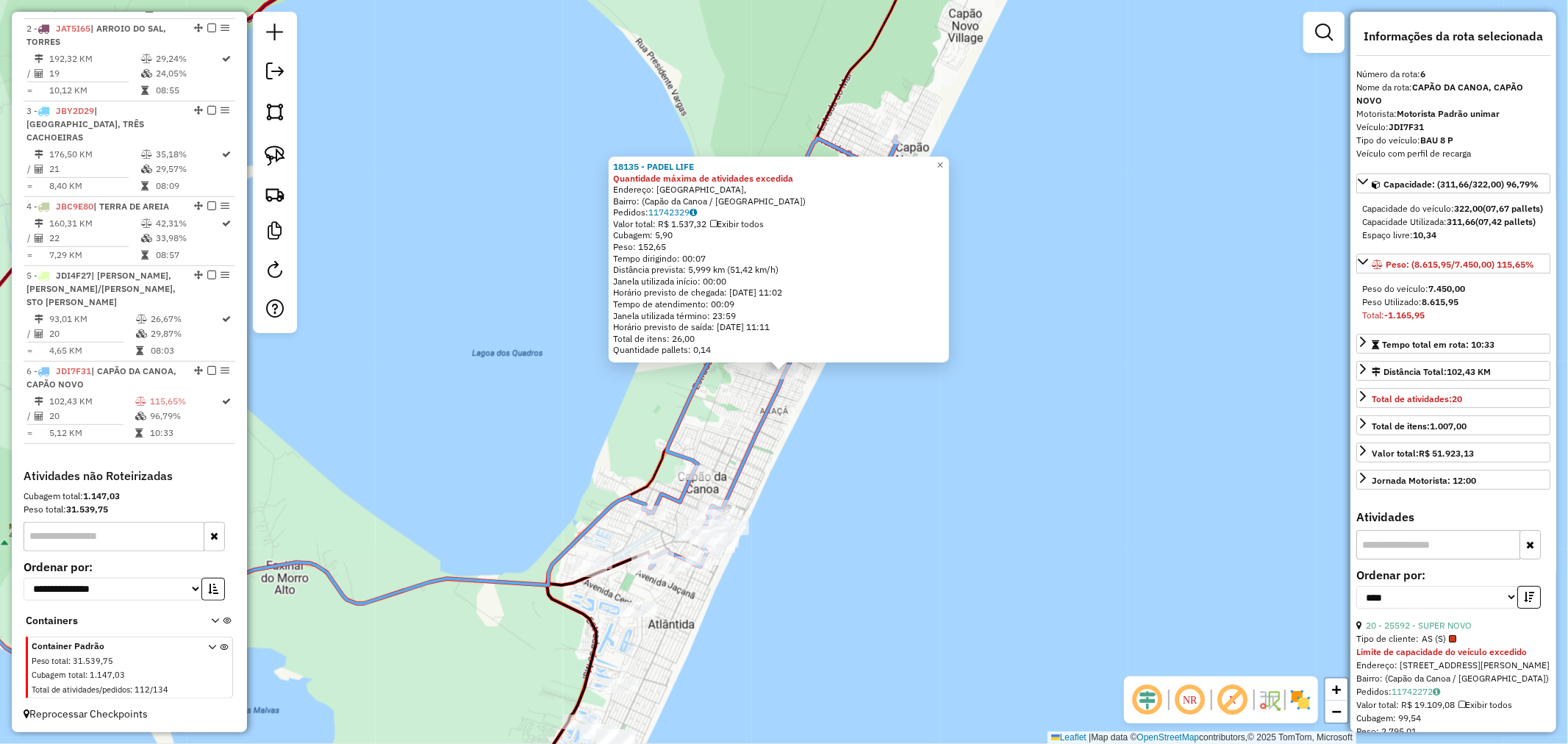
scroll to position [326, 0]
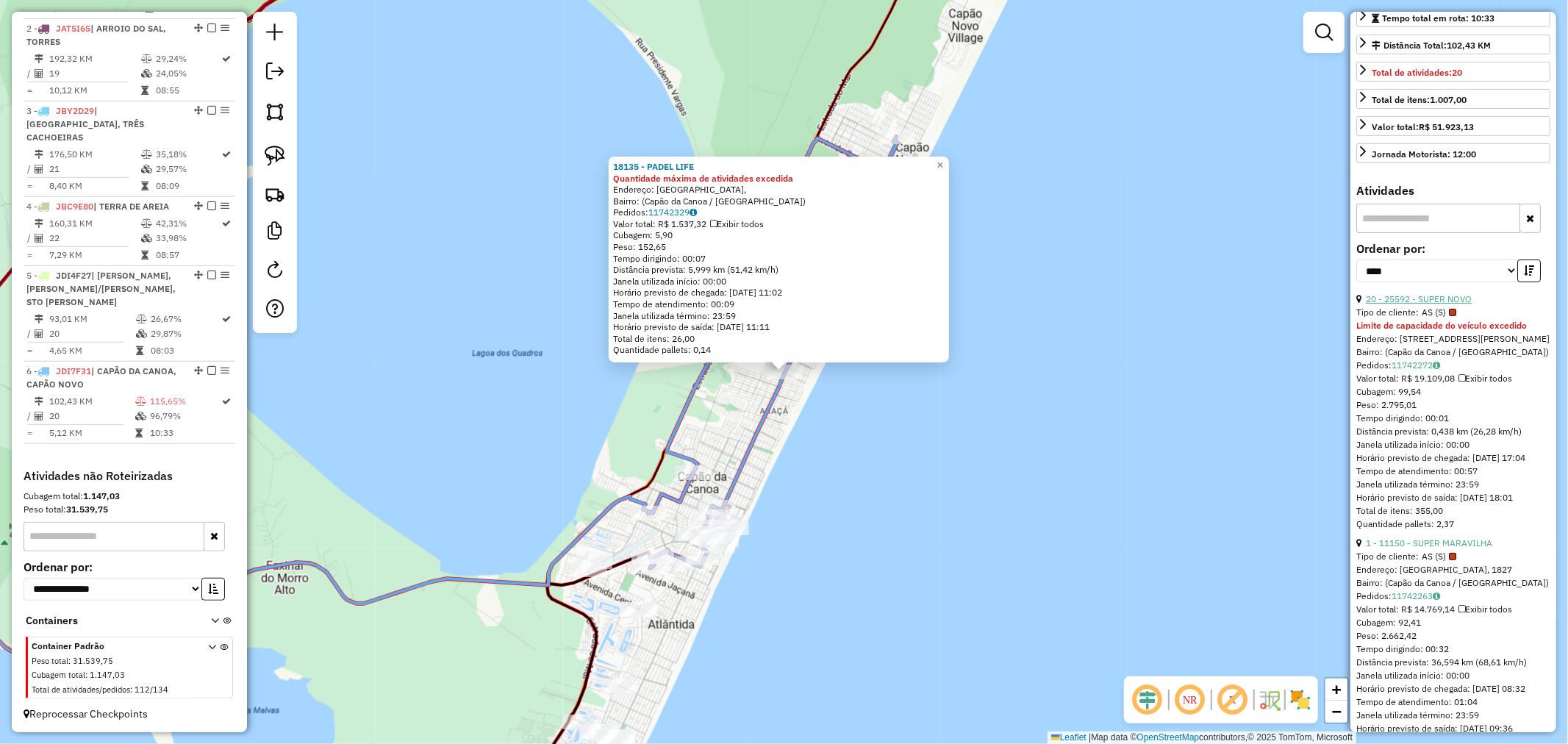
click at [1438, 304] on link "20 - 25592 - SUPER NOVO" at bounding box center [1419, 299] width 106 height 11
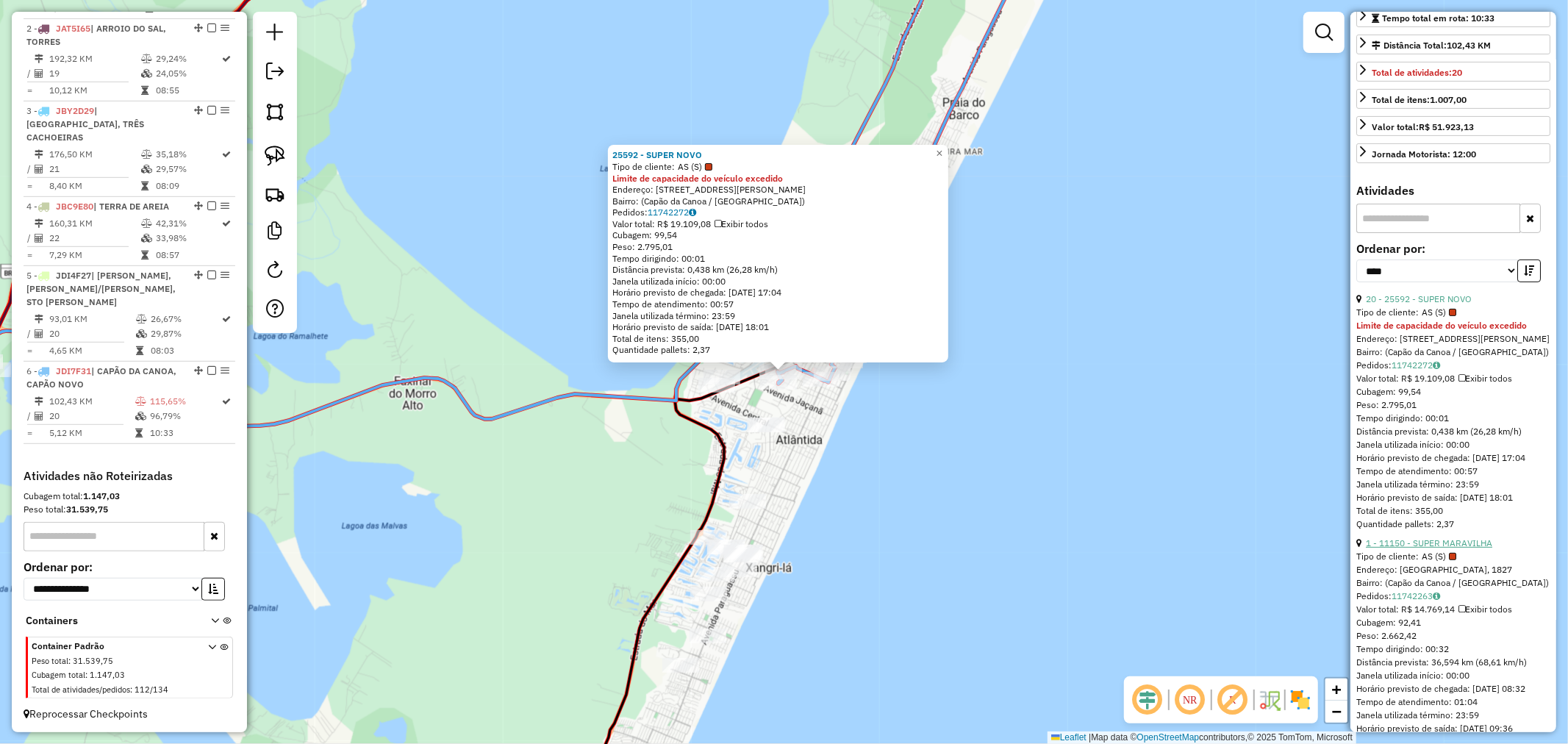
click at [1425, 548] on link "1 - 11150 - SUPER MARAVILHA" at bounding box center [1429, 542] width 126 height 11
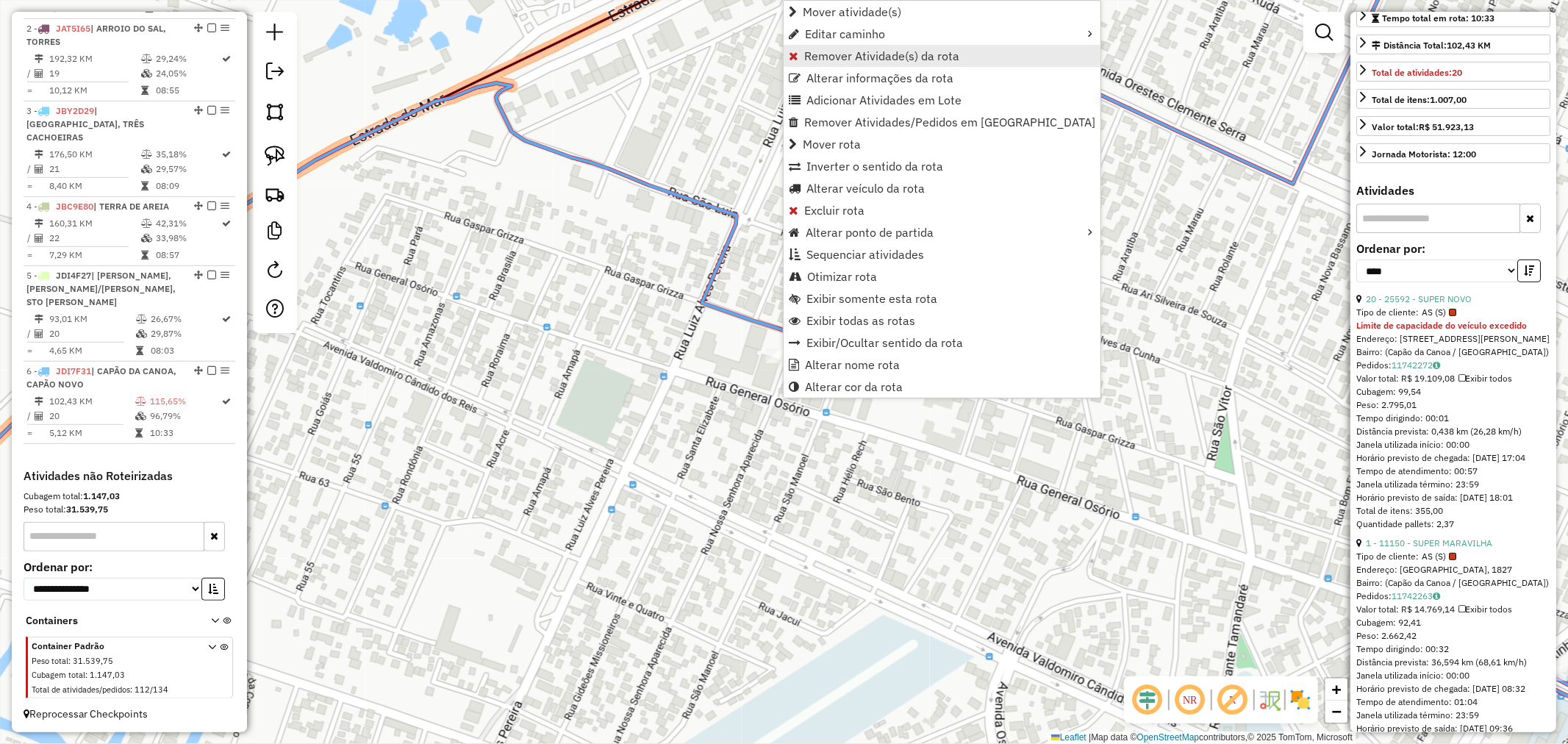
click at [847, 60] on span "Remover Atividade(s) da rota" at bounding box center [882, 56] width 155 height 12
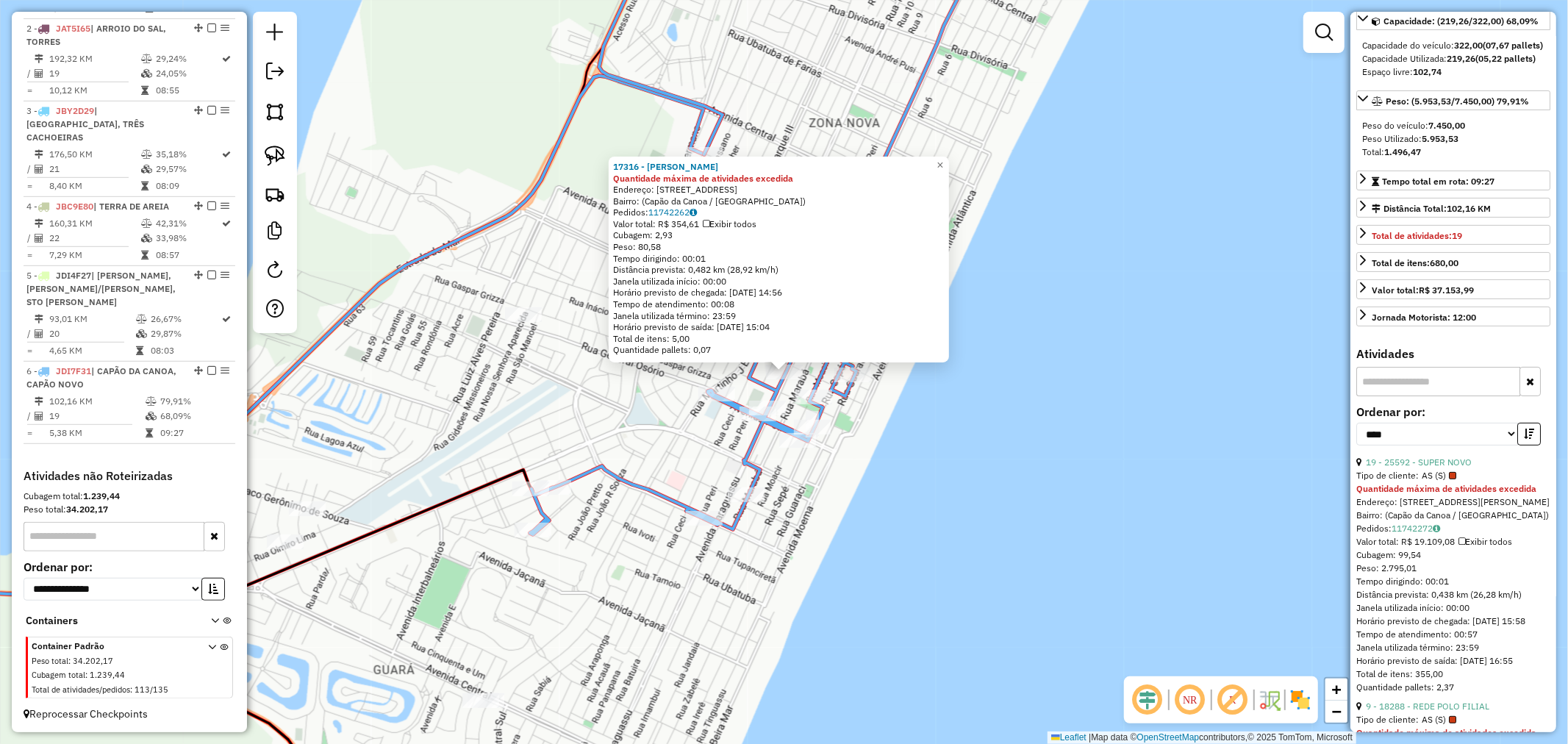
scroll to position [0, 0]
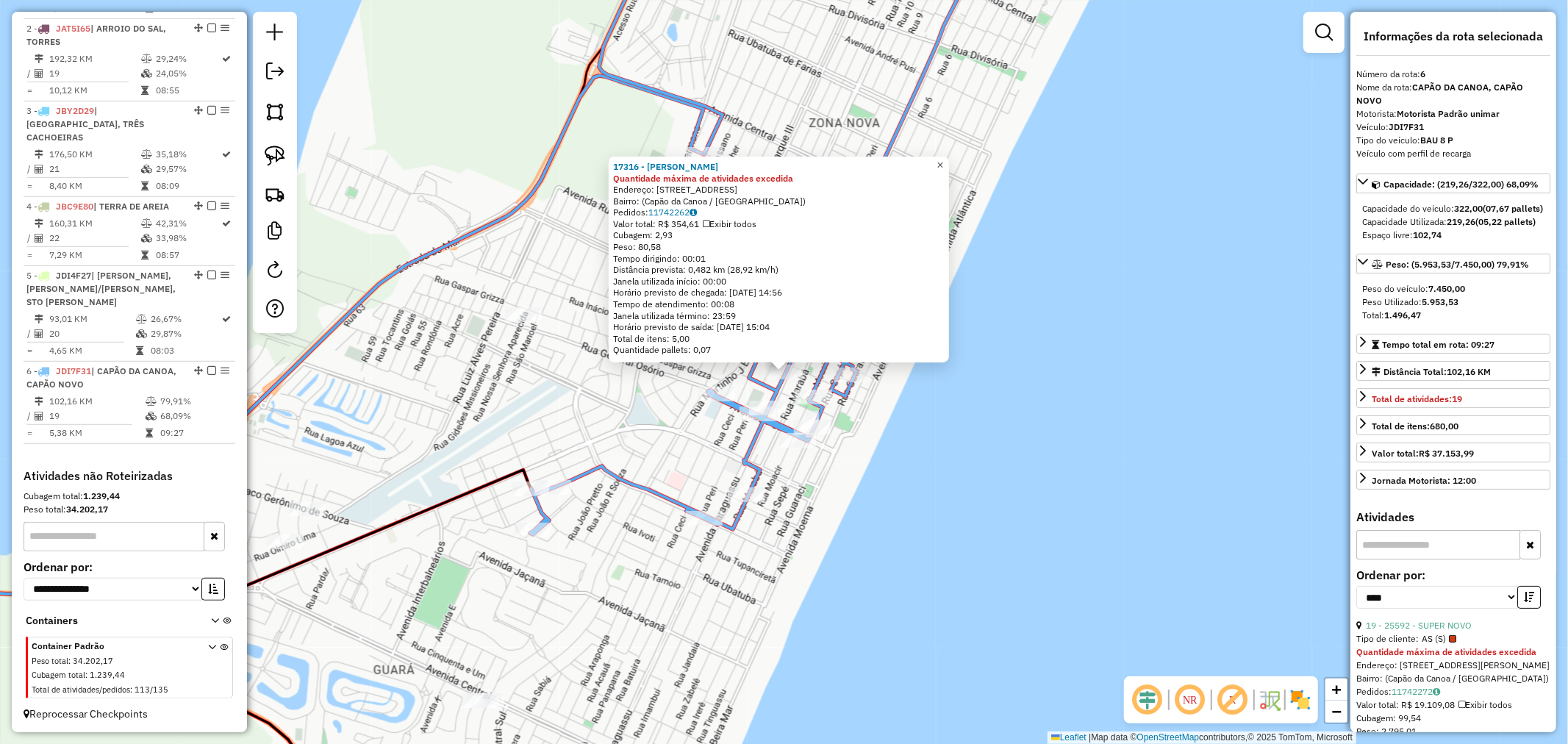
click at [943, 159] on span "×" at bounding box center [940, 165] width 7 height 13
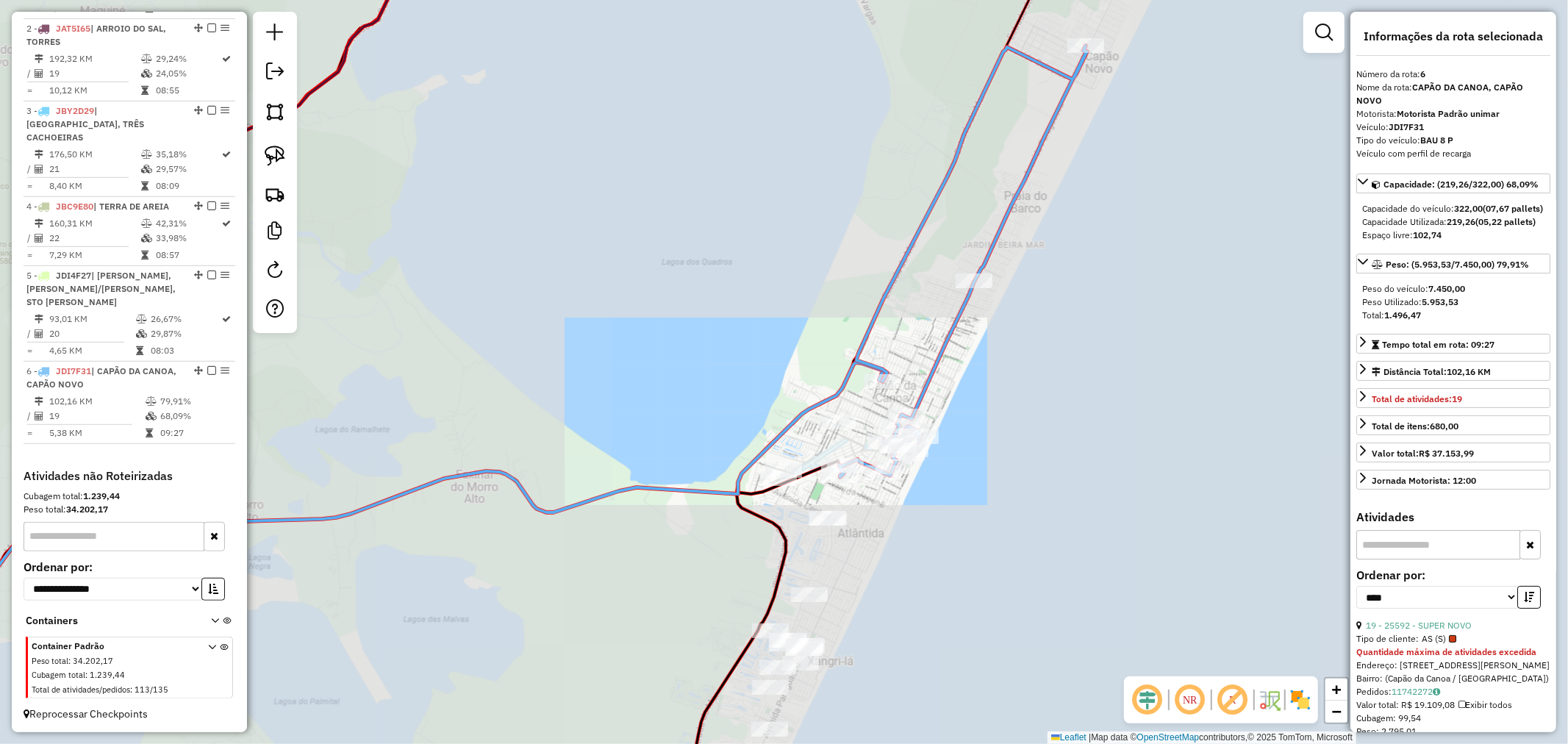
click at [1077, 357] on div "Janela de atendimento Grade de atendimento Capacidade Transportadoras Veículos …" at bounding box center [784, 372] width 1568 height 744
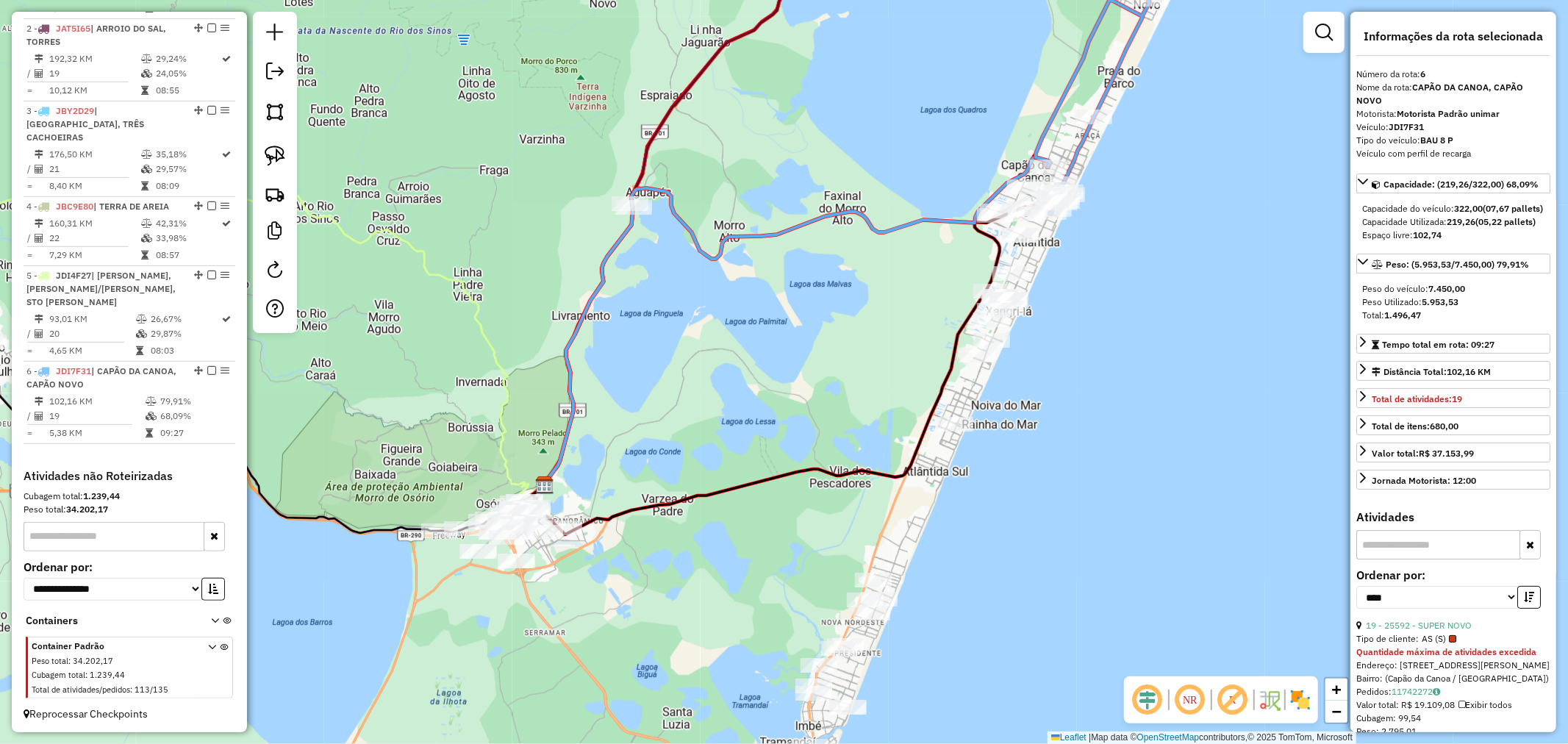
drag, startPoint x: 1018, startPoint y: 503, endPoint x: 1068, endPoint y: 387, distance: 126.3
click at [1068, 387] on div "Janela de atendimento Grade de atendimento Capacidade Transportadoras Veículos …" at bounding box center [784, 372] width 1568 height 744
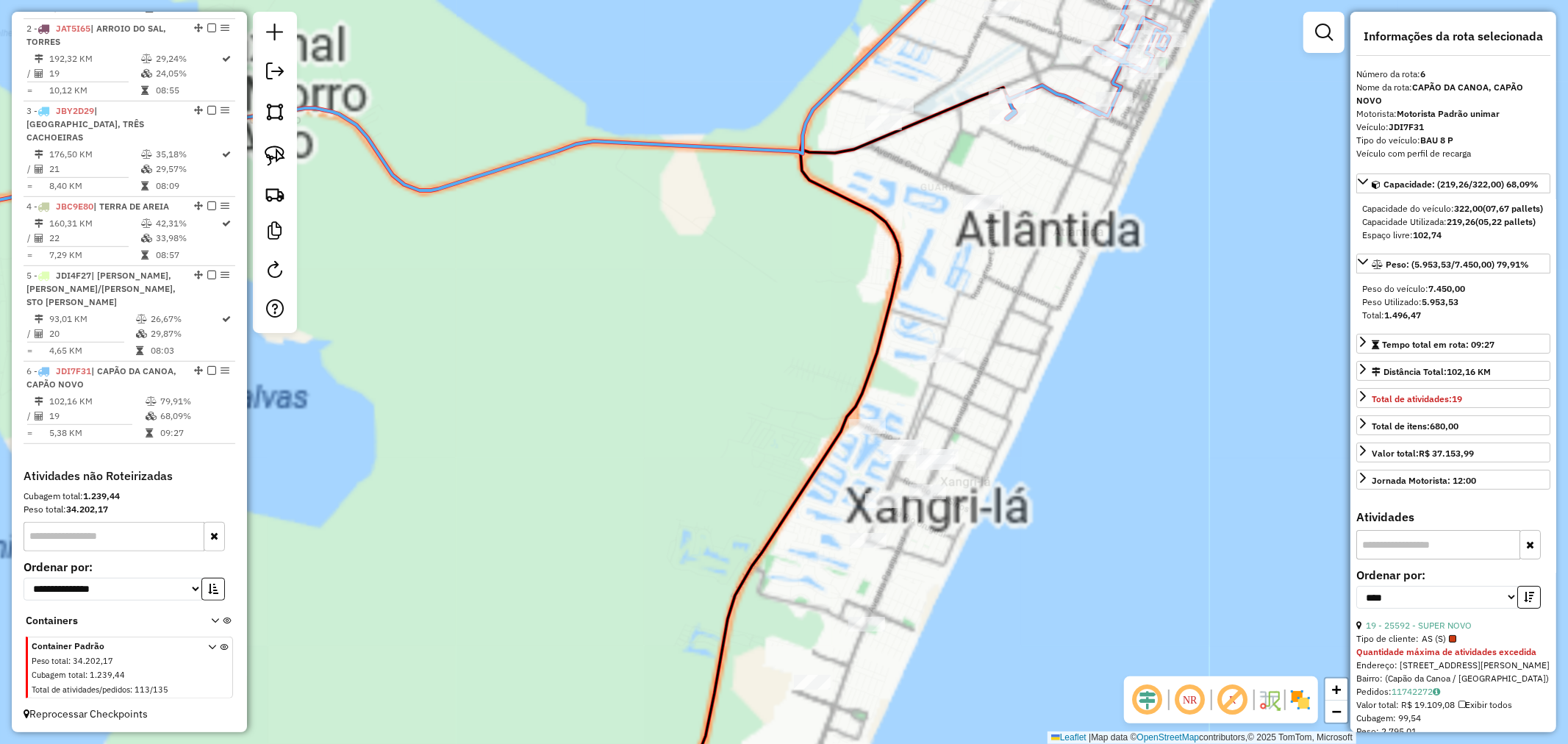
click at [1032, 323] on div "Janela de atendimento Grade de atendimento Capacidade Transportadoras Veículos …" at bounding box center [784, 372] width 1568 height 744
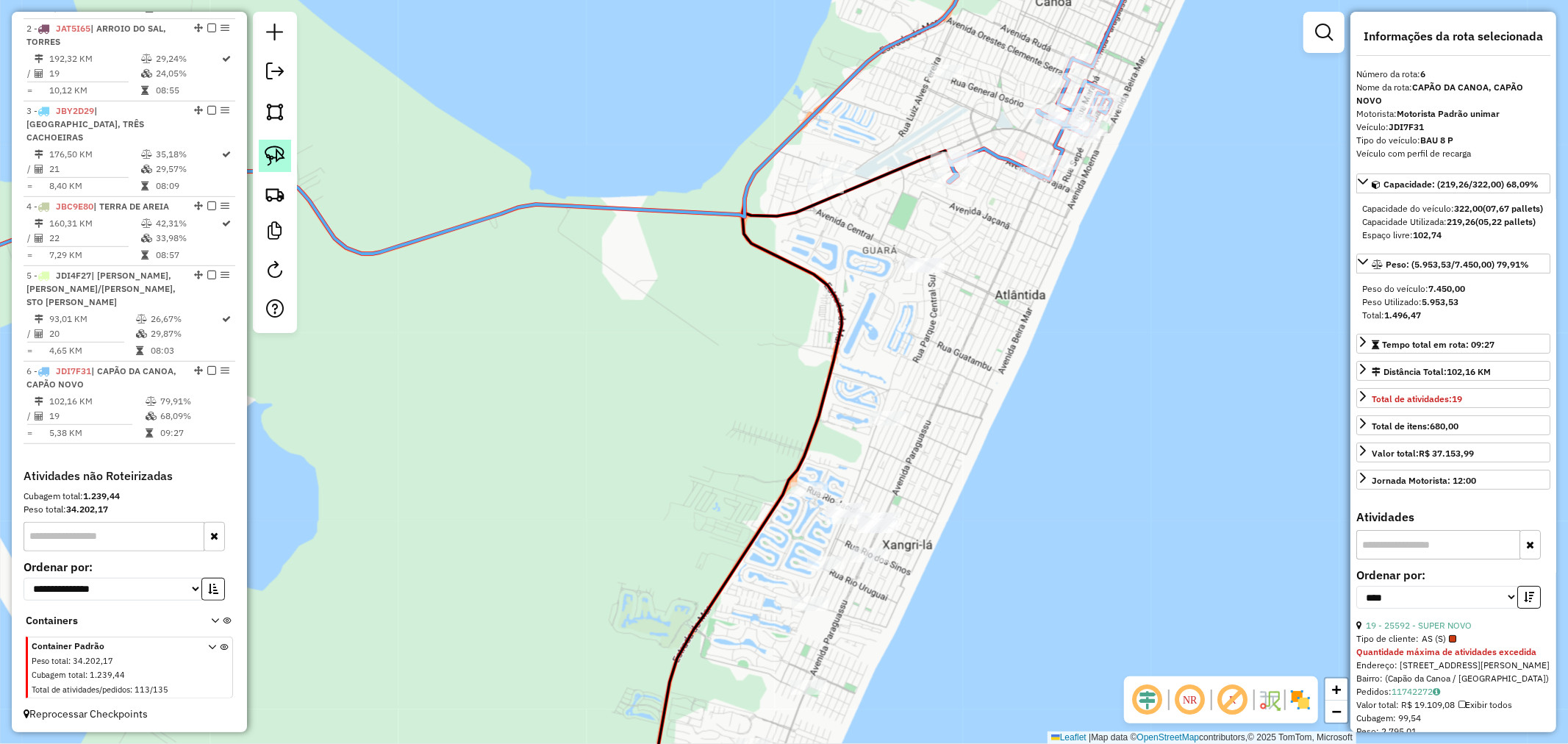
click at [288, 157] on link at bounding box center [274, 155] width 32 height 32
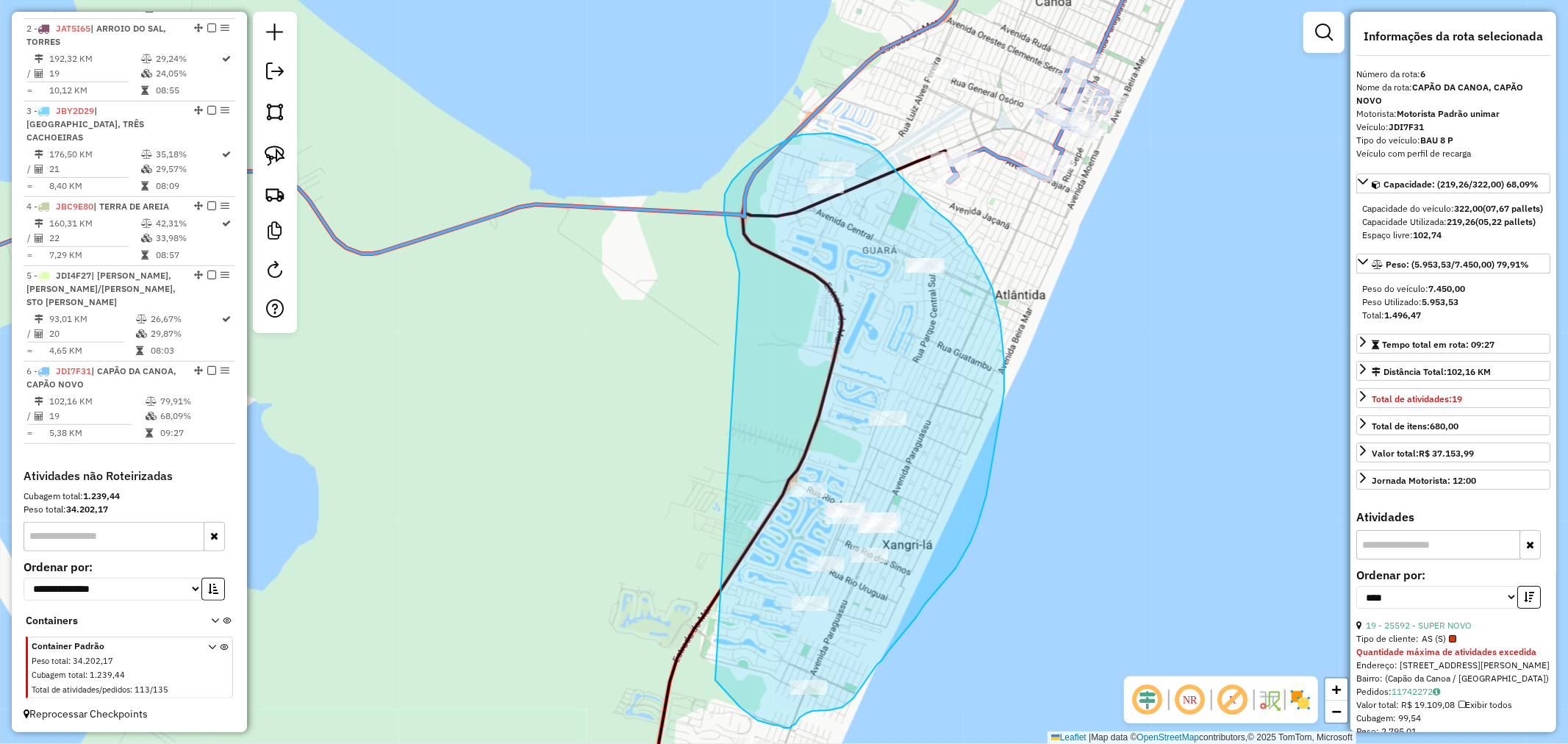
drag, startPoint x: 737, startPoint y: 261, endPoint x: 703, endPoint y: 664, distance: 404.4
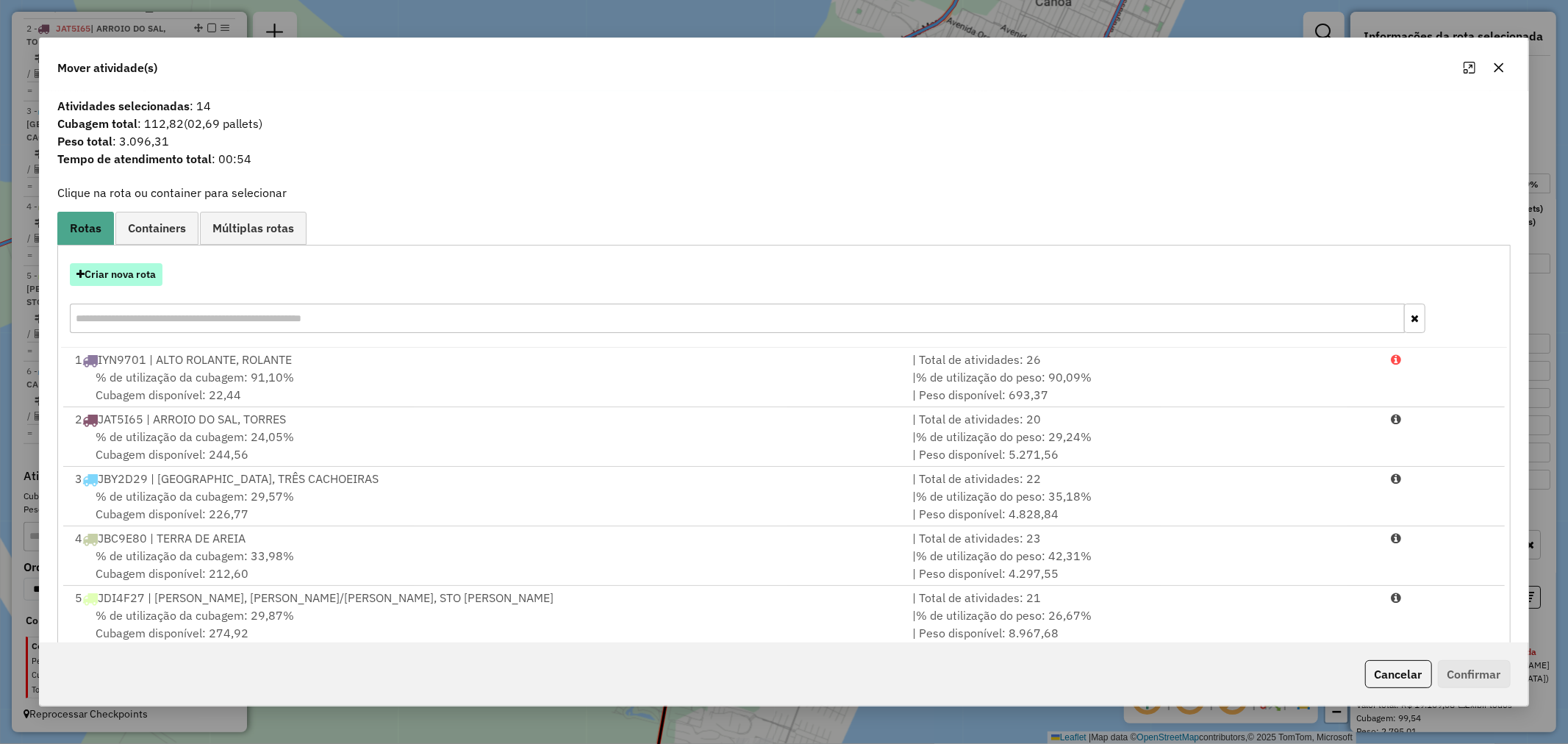
click at [115, 267] on button "Criar nova rota" at bounding box center [116, 274] width 93 height 23
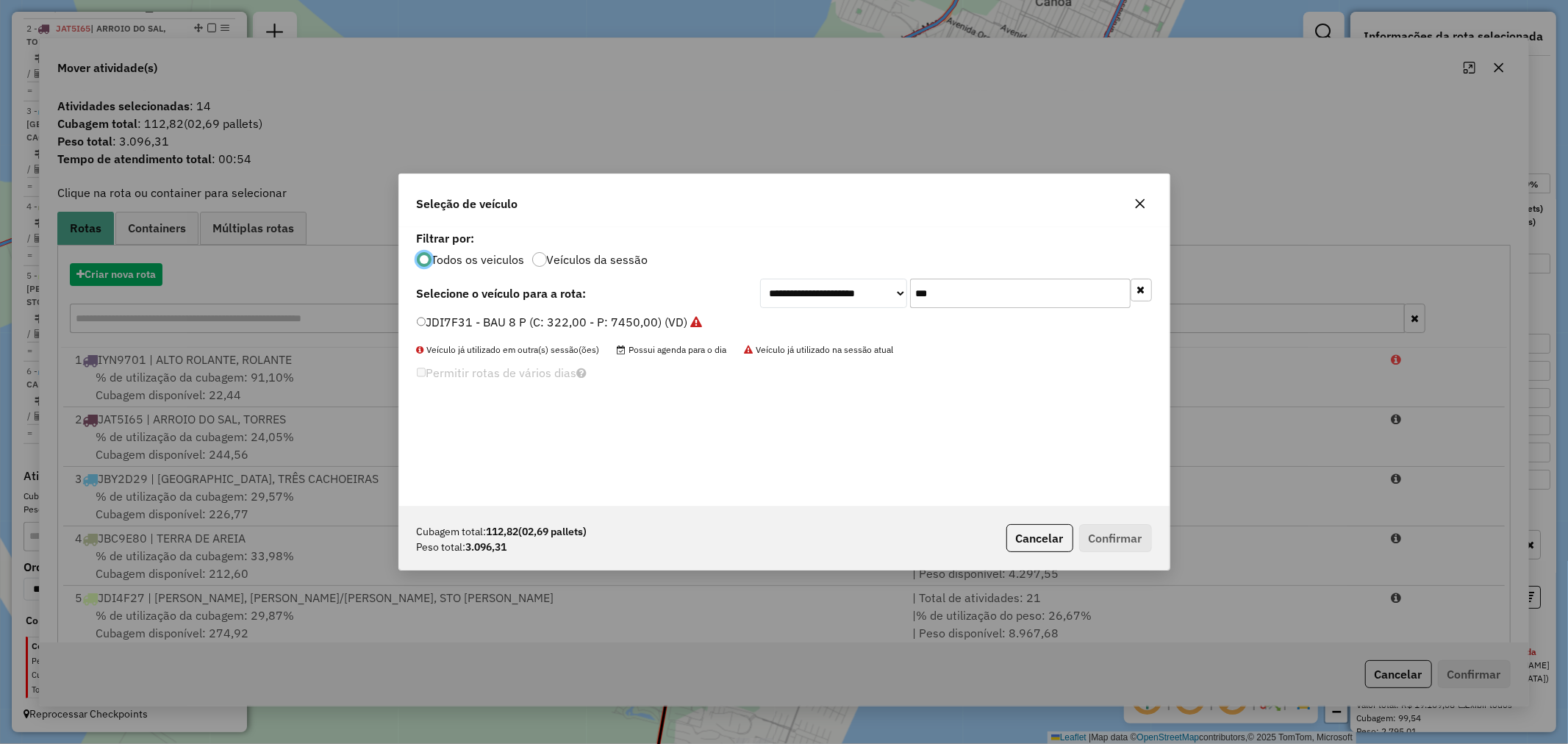
scroll to position [8, 4]
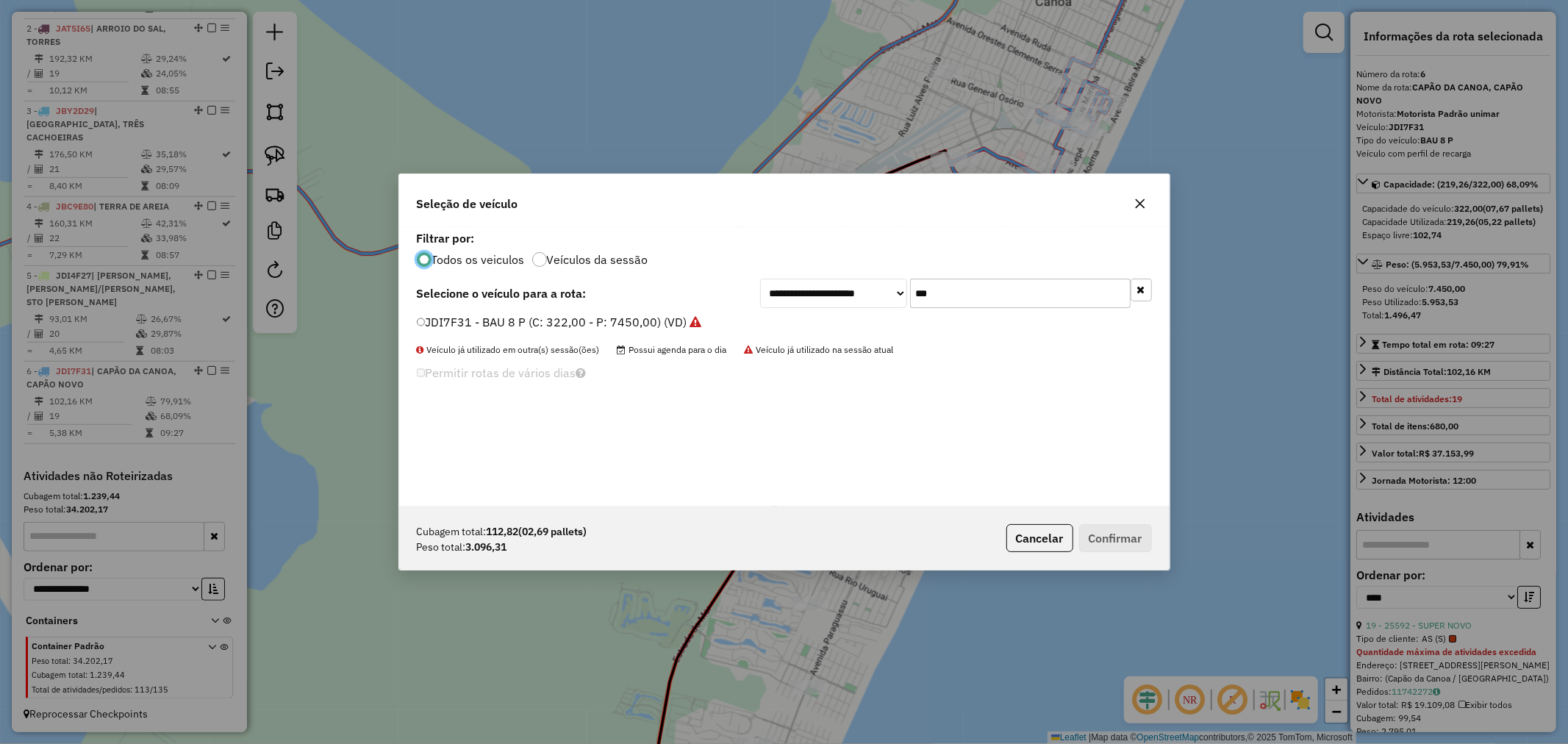
drag, startPoint x: 970, startPoint y: 302, endPoint x: 878, endPoint y: 295, distance: 92.3
click at [878, 295] on div "**********" at bounding box center [956, 293] width 392 height 29
type input "***"
click at [527, 318] on label "JDI7F33 - BAU 10 C/PRATELEIRA (C: 392,00 - P: 12230,00) (VD)" at bounding box center [595, 322] width 356 height 18
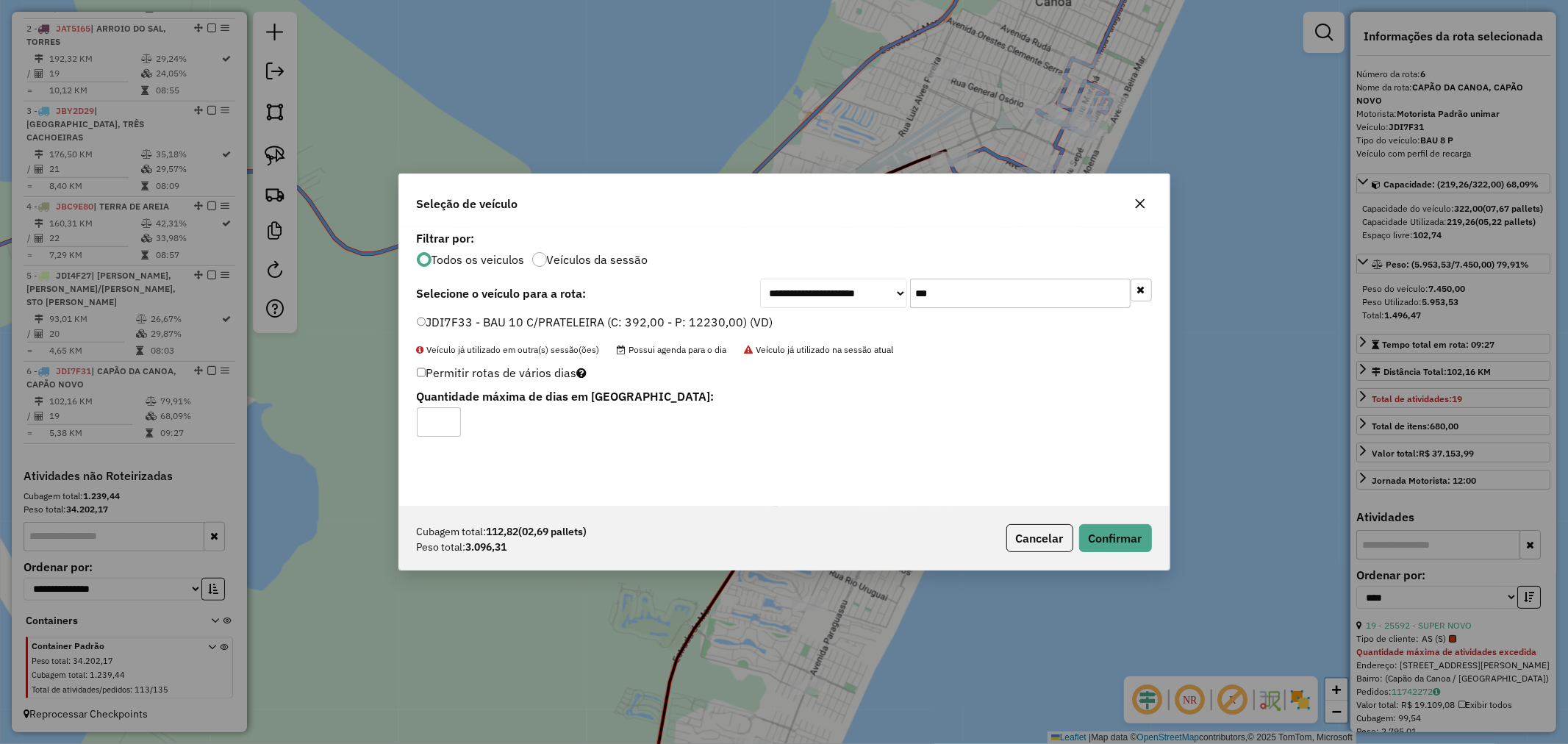
click at [1142, 196] on button "button" at bounding box center [1140, 203] width 23 height 23
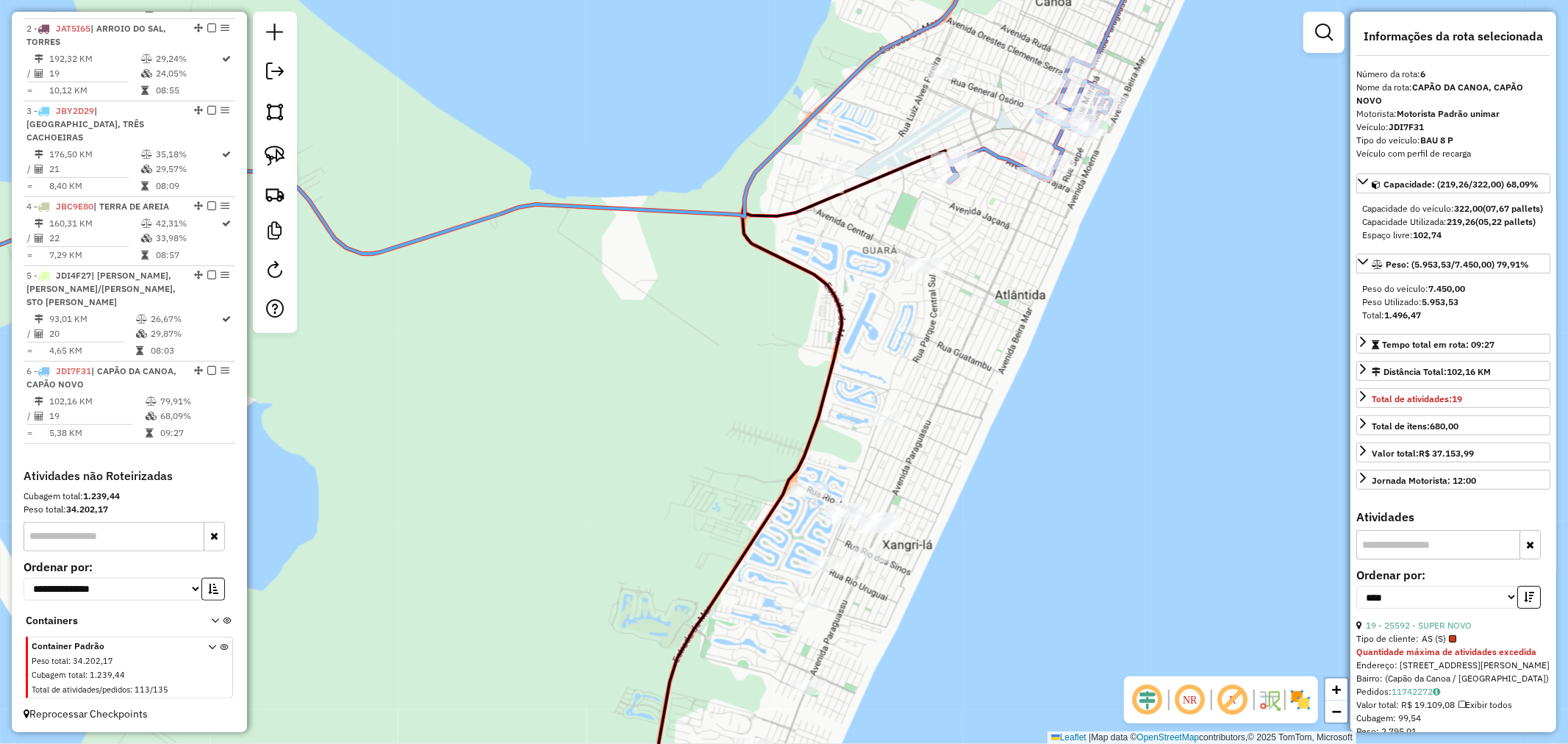
drag, startPoint x: 957, startPoint y: 512, endPoint x: 1063, endPoint y: 318, distance: 221.1
click at [1062, 323] on div "Janela de atendimento Grade de atendimento Capacidade Transportadoras Veículos …" at bounding box center [784, 372] width 1568 height 744
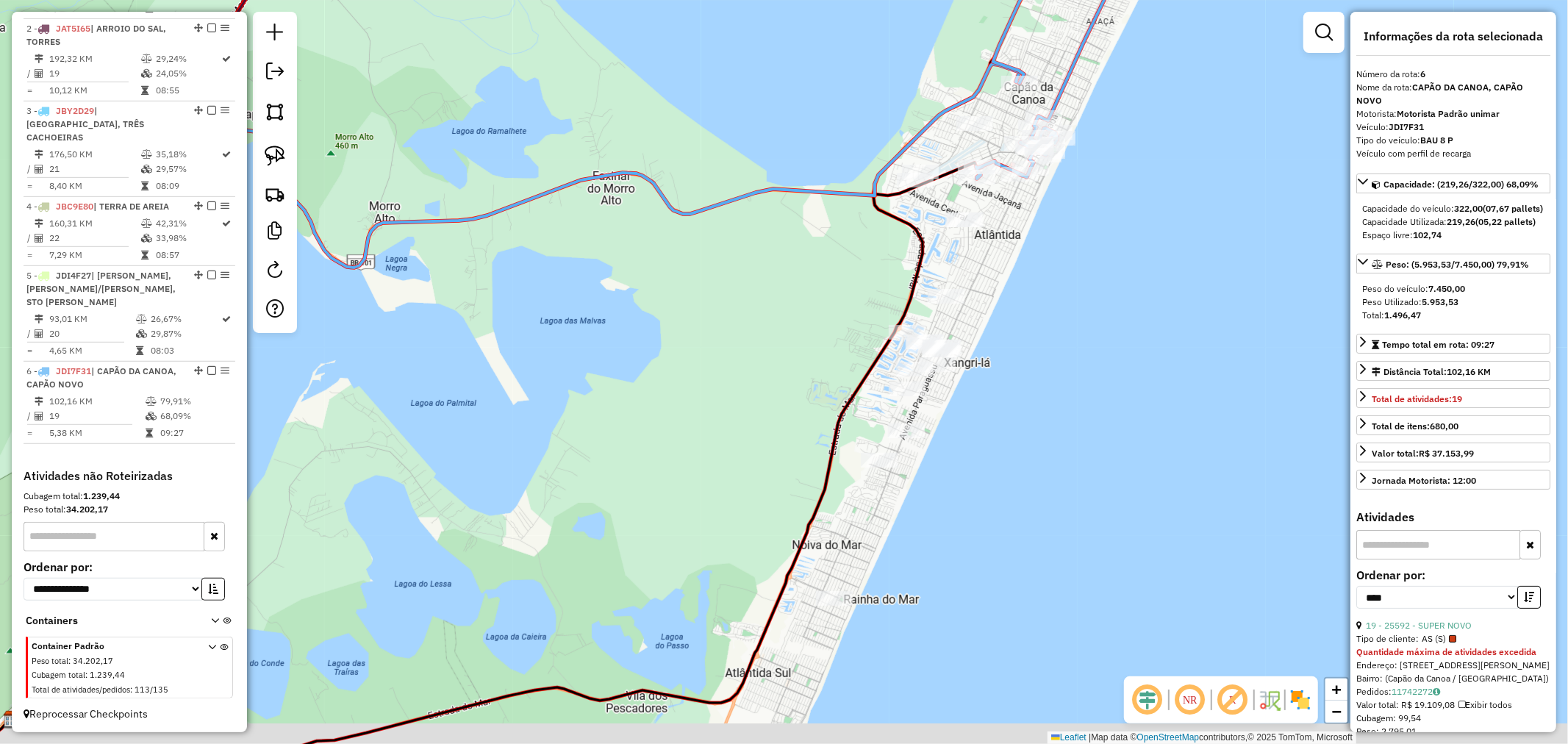
click at [1007, 359] on div "Janela de atendimento Grade de atendimento Capacidade Transportadoras Veículos …" at bounding box center [784, 372] width 1568 height 744
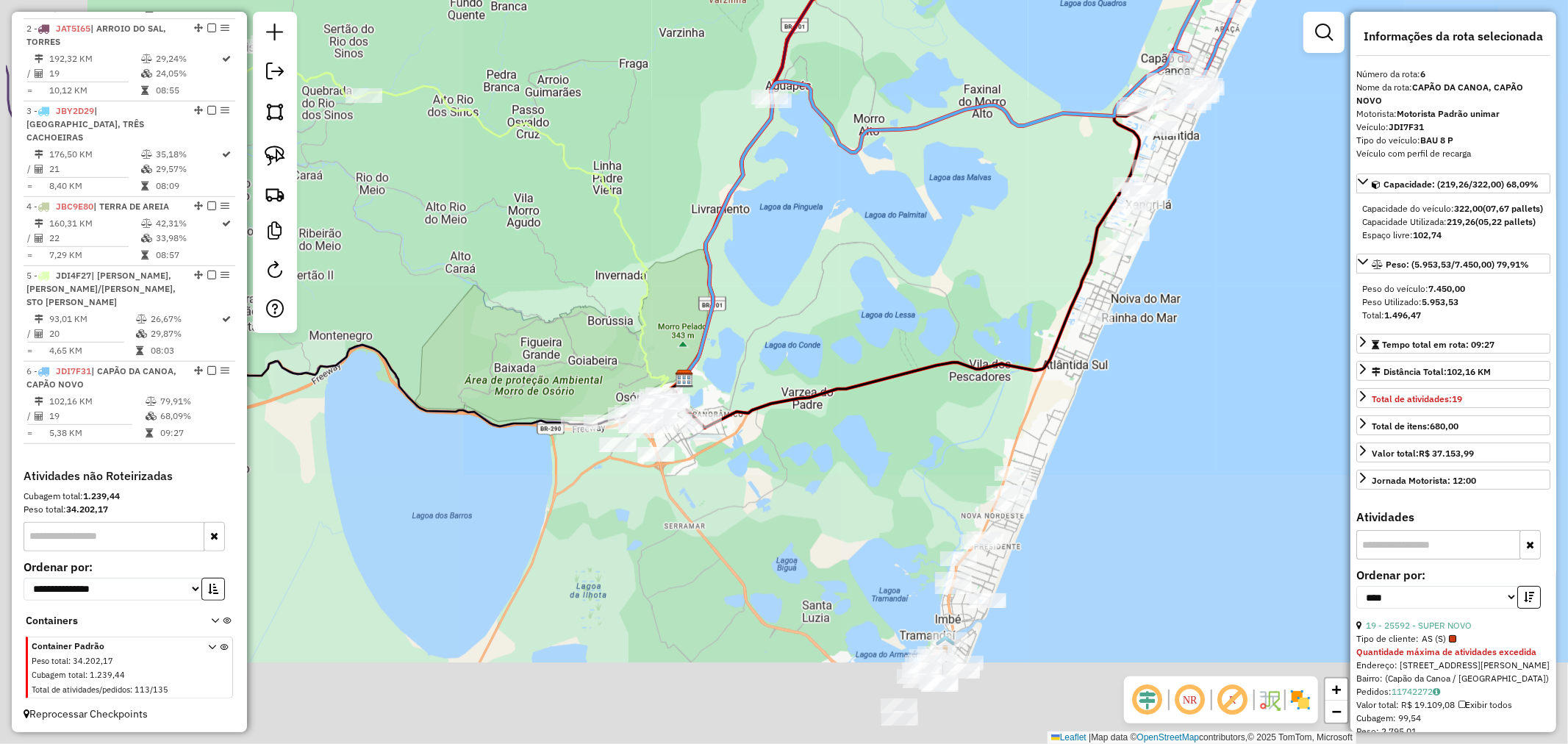
drag, startPoint x: 1038, startPoint y: 435, endPoint x: 1181, endPoint y: 246, distance: 237.0
click at [1181, 246] on div "Janela de atendimento Grade de atendimento Capacidade Transportadoras Veículos …" at bounding box center [784, 372] width 1568 height 744
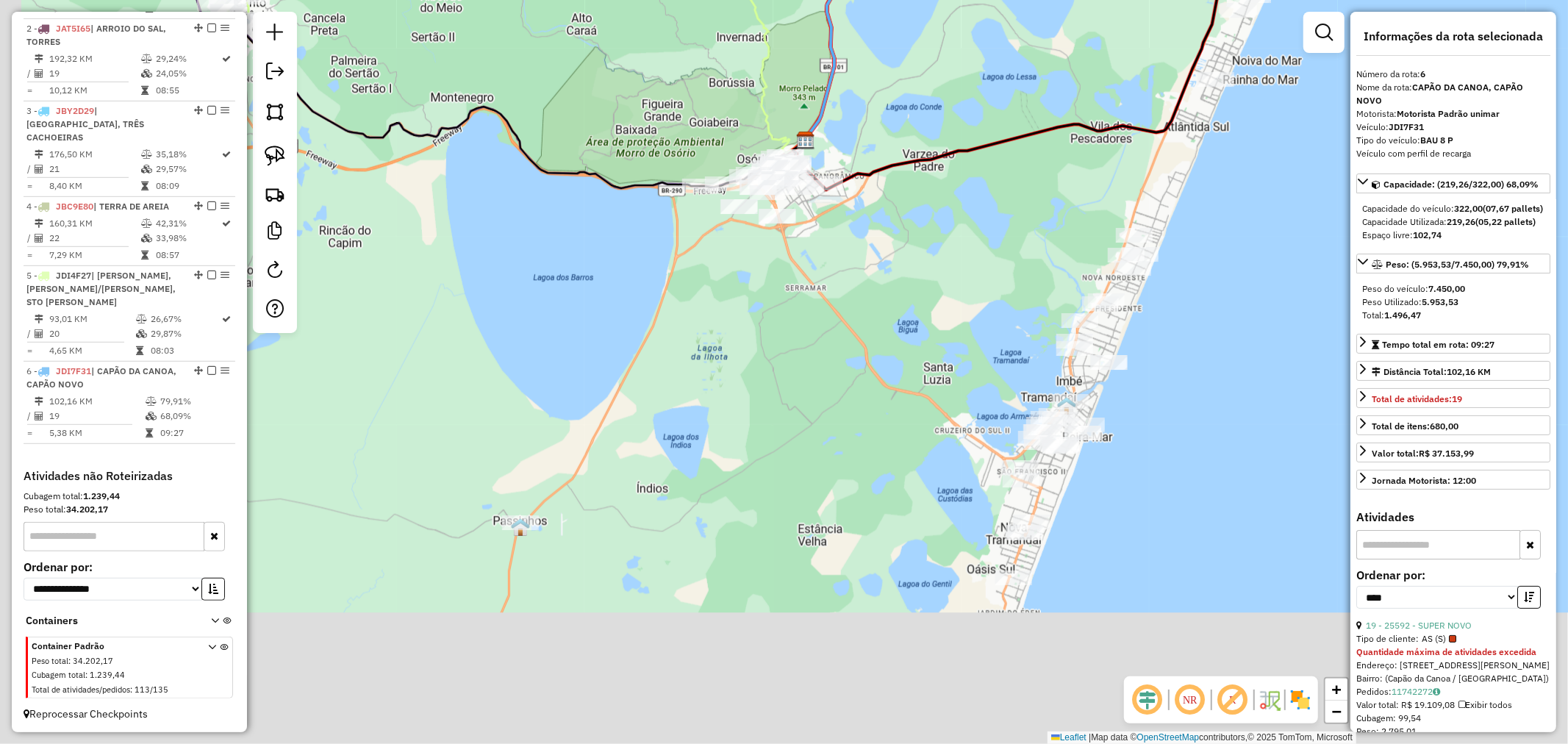
drag, startPoint x: 855, startPoint y: 406, endPoint x: 953, endPoint y: 223, distance: 207.6
click at [952, 223] on div "Janela de atendimento Grade de atendimento Capacidade Transportadoras Veículos …" at bounding box center [784, 372] width 1568 height 744
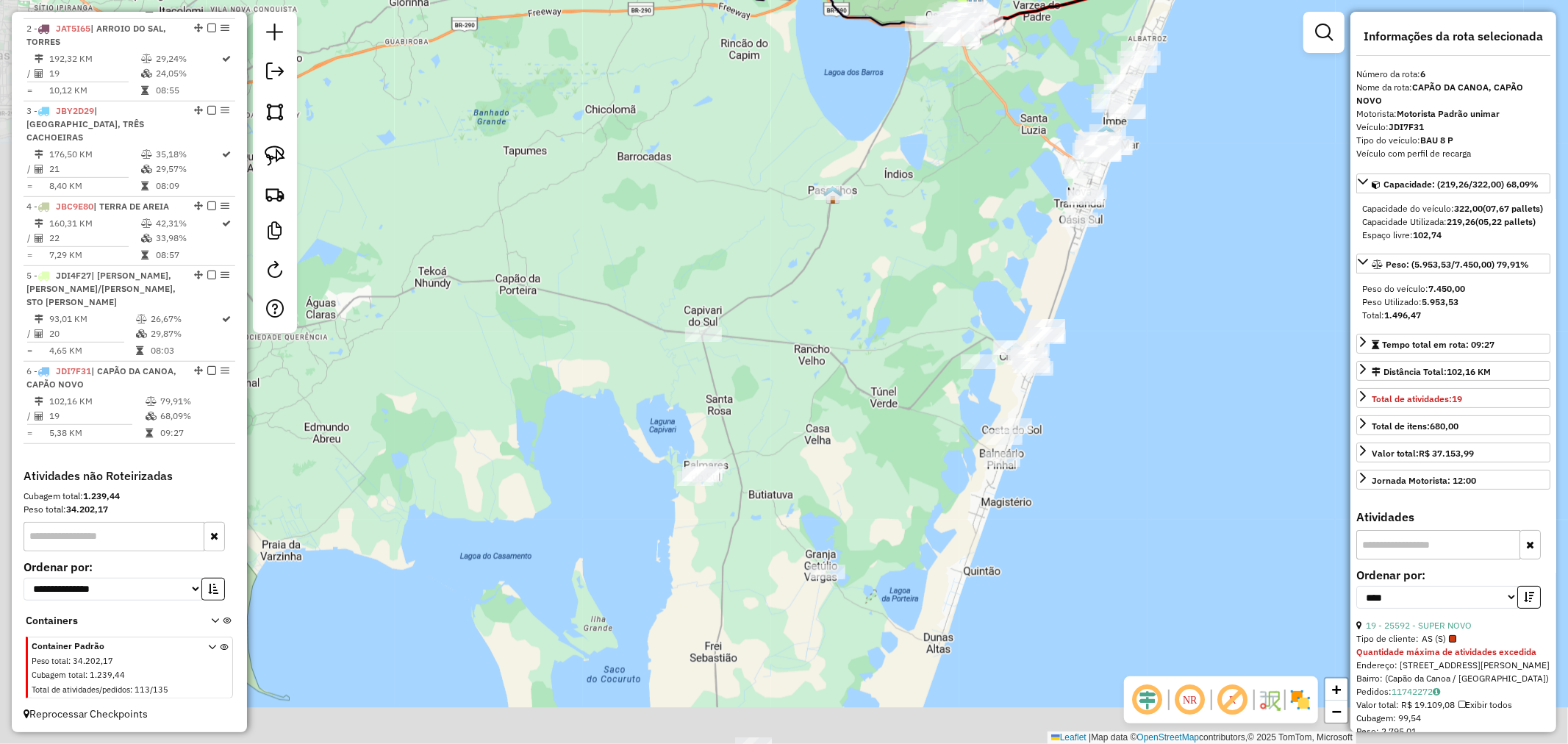
drag, startPoint x: 757, startPoint y: 444, endPoint x: 875, endPoint y: 223, distance: 250.5
click at [875, 223] on div "Janela de atendimento Grade de atendimento Capacidade Transportadoras Veículos …" at bounding box center [784, 372] width 1568 height 744
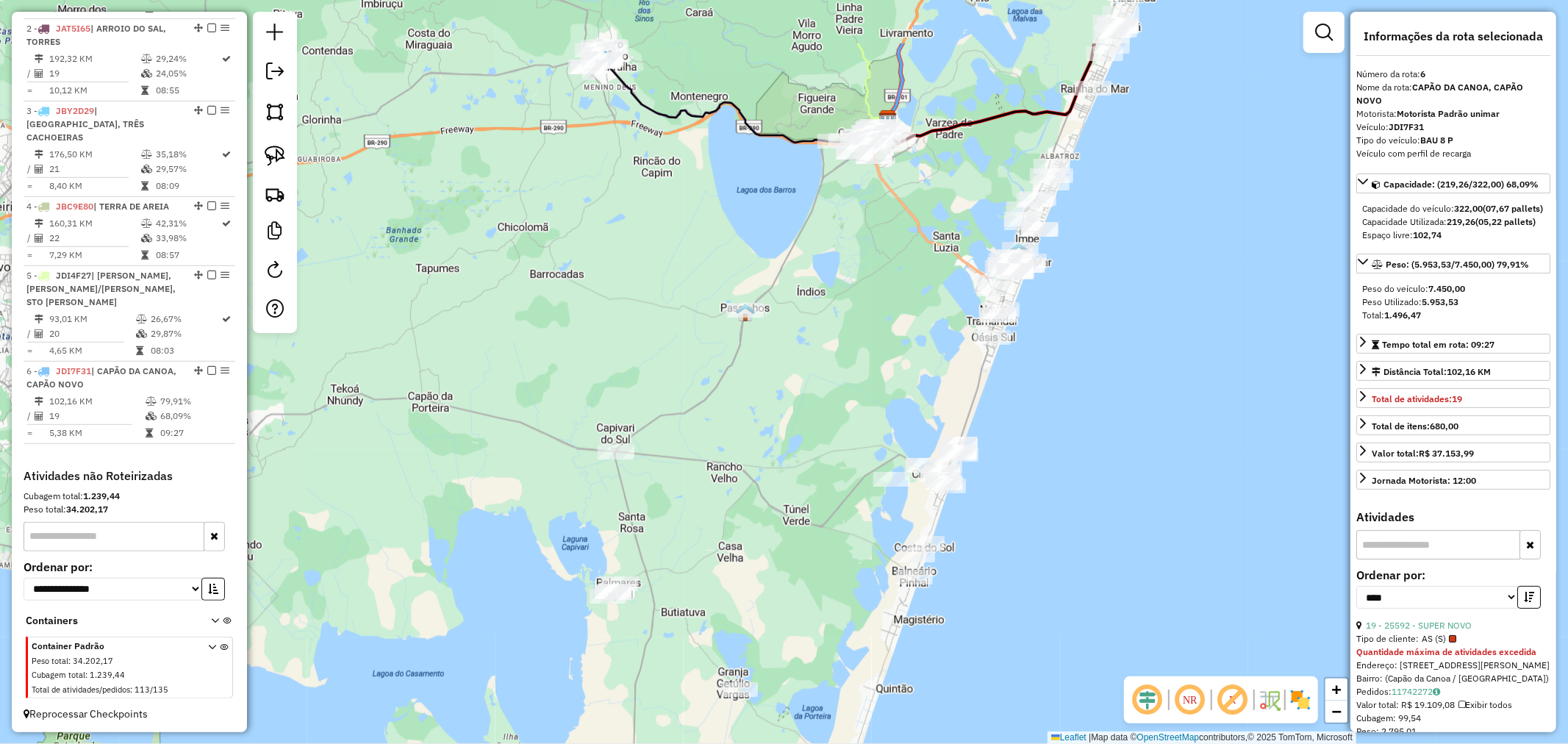
drag, startPoint x: 1159, startPoint y: 231, endPoint x: 951, endPoint y: 456, distance: 306.4
click at [966, 463] on div "Janela de atendimento Grade de atendimento Capacidade Transportadoras Veículos …" at bounding box center [784, 372] width 1568 height 744
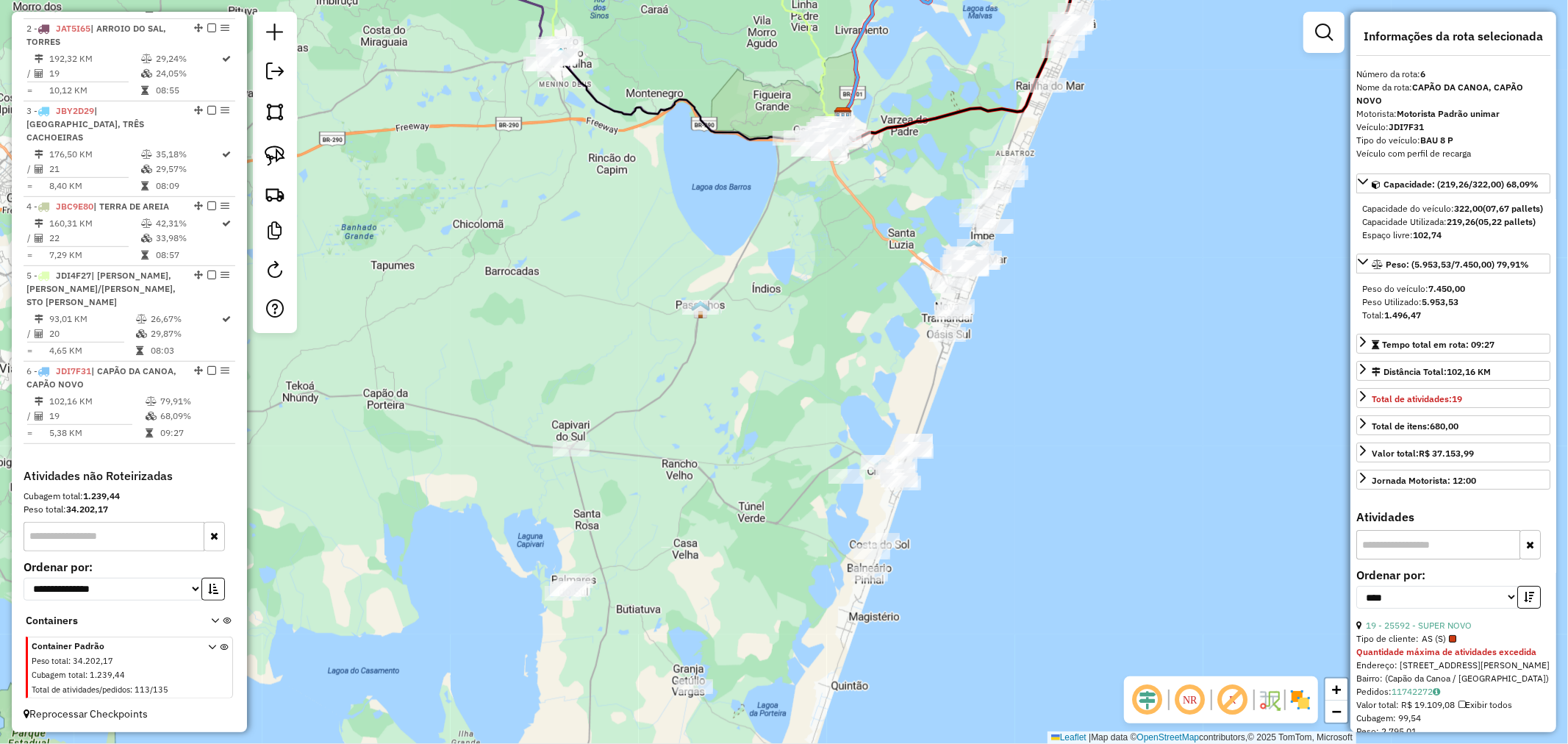
drag, startPoint x: 964, startPoint y: 377, endPoint x: 1046, endPoint y: 270, distance: 134.8
click at [1122, 98] on div "Janela de atendimento Grade de atendimento Capacidade Transportadoras Veículos …" at bounding box center [784, 372] width 1568 height 744
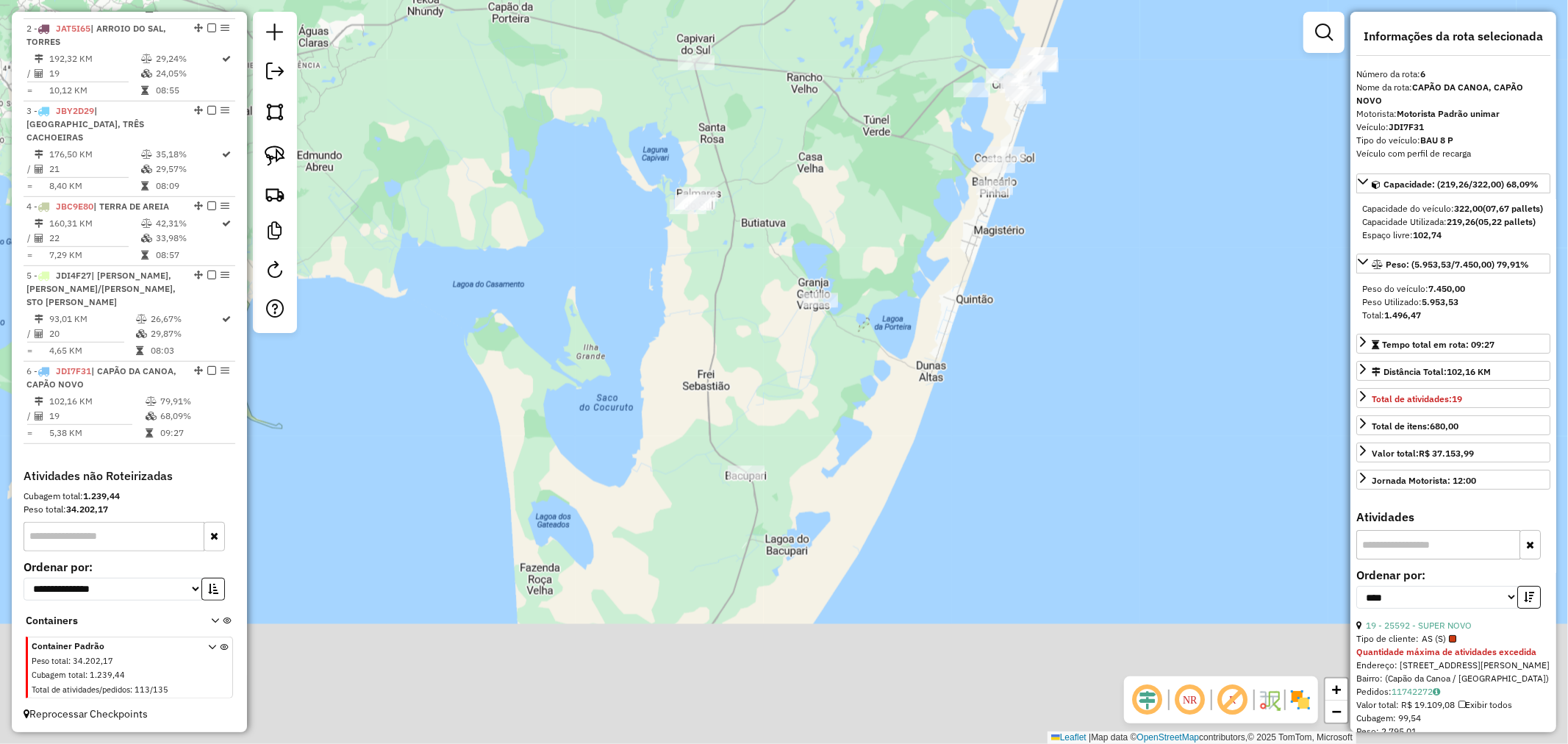
drag, startPoint x: 983, startPoint y: 424, endPoint x: 1069, endPoint y: 81, distance: 353.6
click at [1079, 77] on div "Janela de atendimento Grade de atendimento Capacidade Transportadoras Veículos …" at bounding box center [784, 372] width 1568 height 744
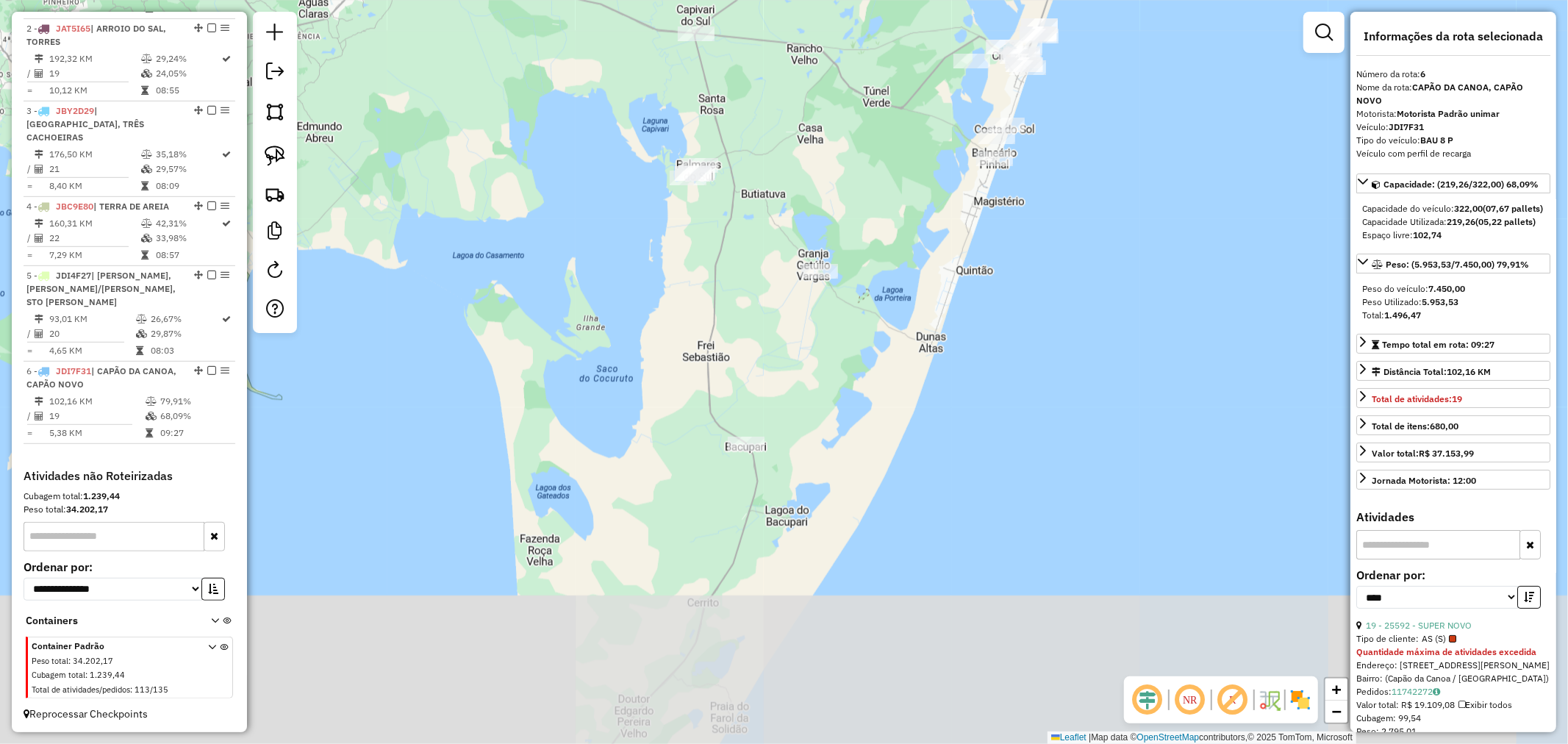
drag, startPoint x: 958, startPoint y: 394, endPoint x: 1144, endPoint y: 140, distance: 314.8
click at [1141, 147] on div "Janela de atendimento Grade de atendimento Capacidade Transportadoras Veículos …" at bounding box center [784, 372] width 1568 height 744
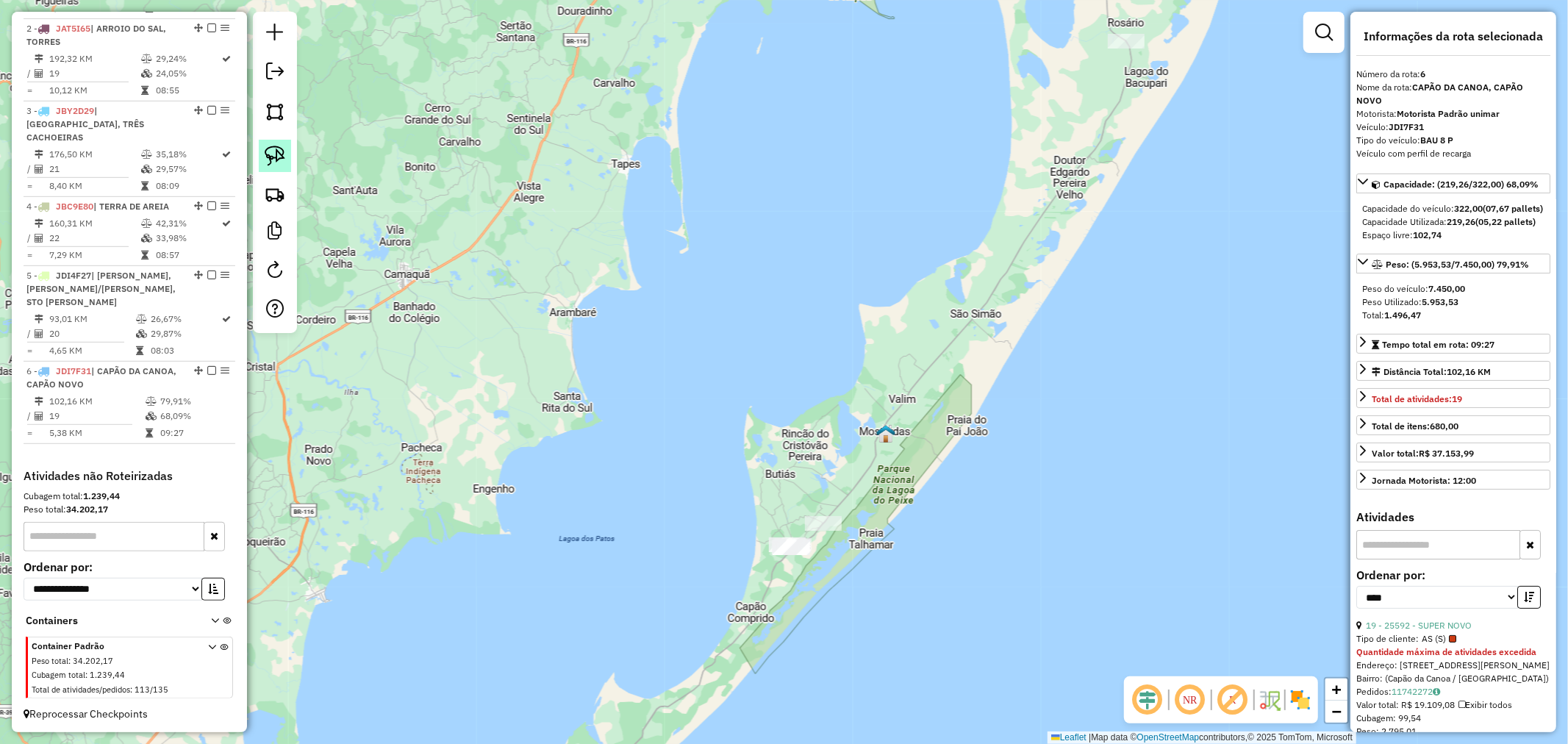
click at [276, 162] on img at bounding box center [275, 156] width 21 height 21
drag, startPoint x: 802, startPoint y: 446, endPoint x: 672, endPoint y: 589, distance: 193.3
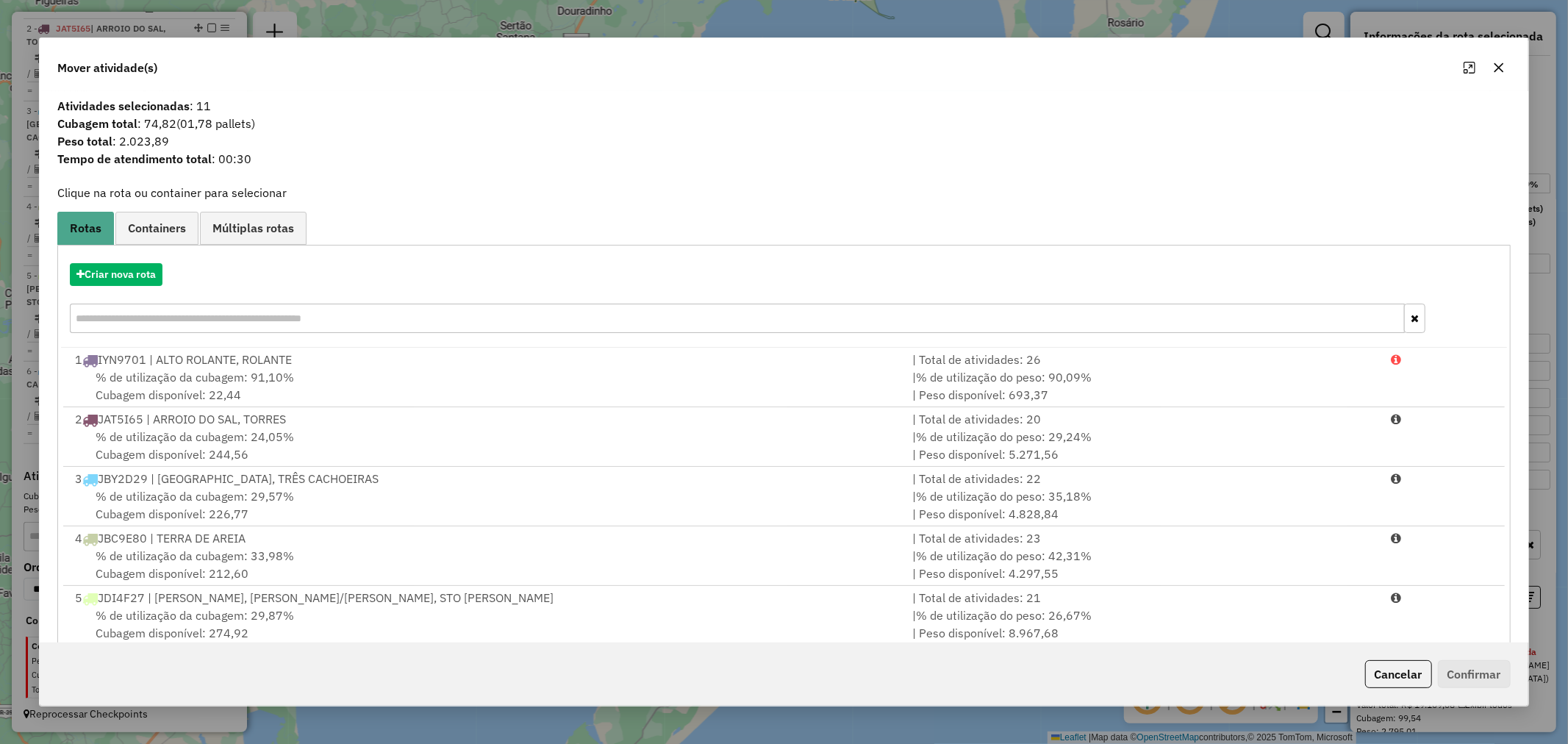
click at [1487, 69] on button "button" at bounding box center [1499, 67] width 23 height 23
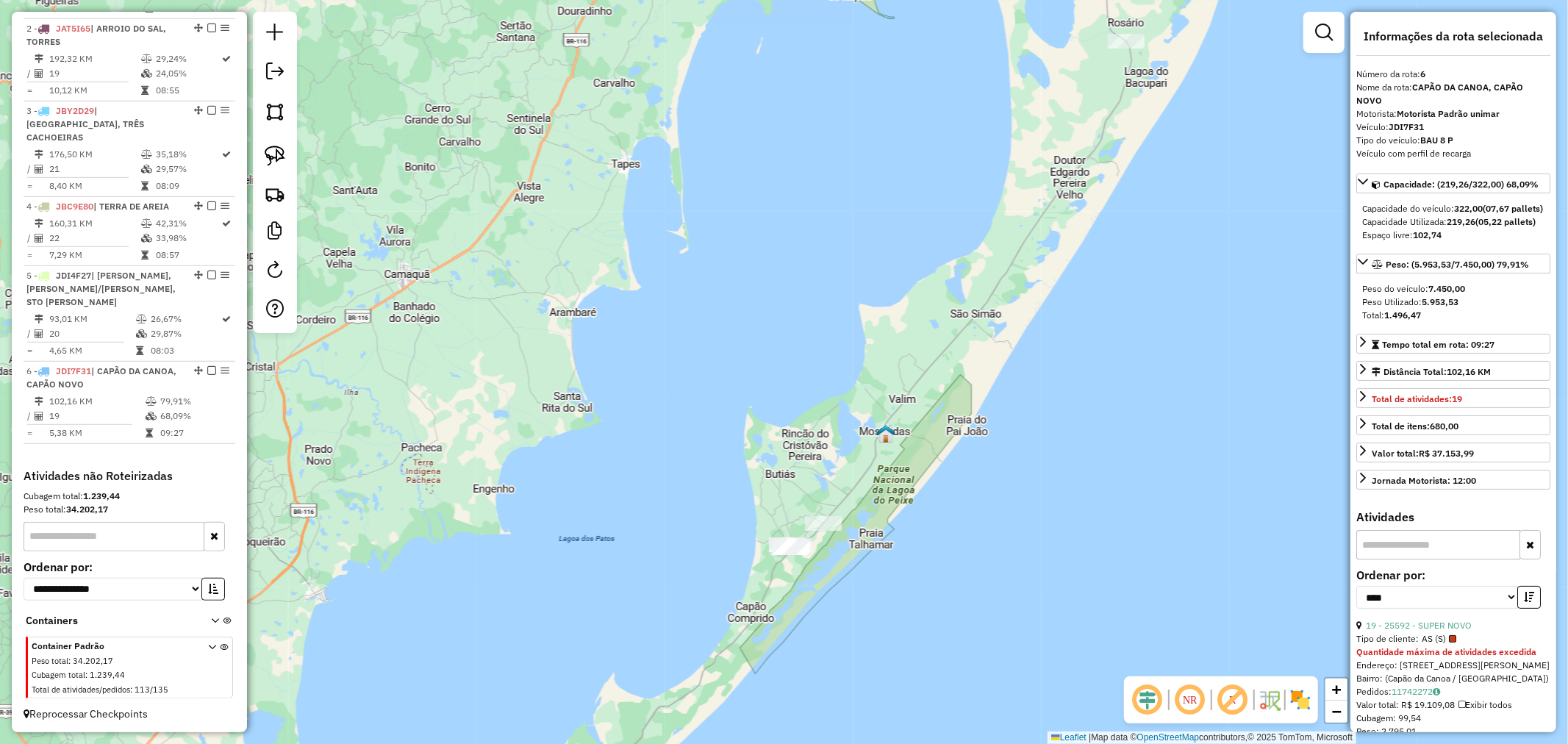
drag, startPoint x: 1000, startPoint y: 387, endPoint x: 914, endPoint y: 427, distance: 94.8
click at [823, 522] on div "Janela de atendimento Grade de atendimento Capacidade Transportadoras Veículos …" at bounding box center [784, 372] width 1568 height 744
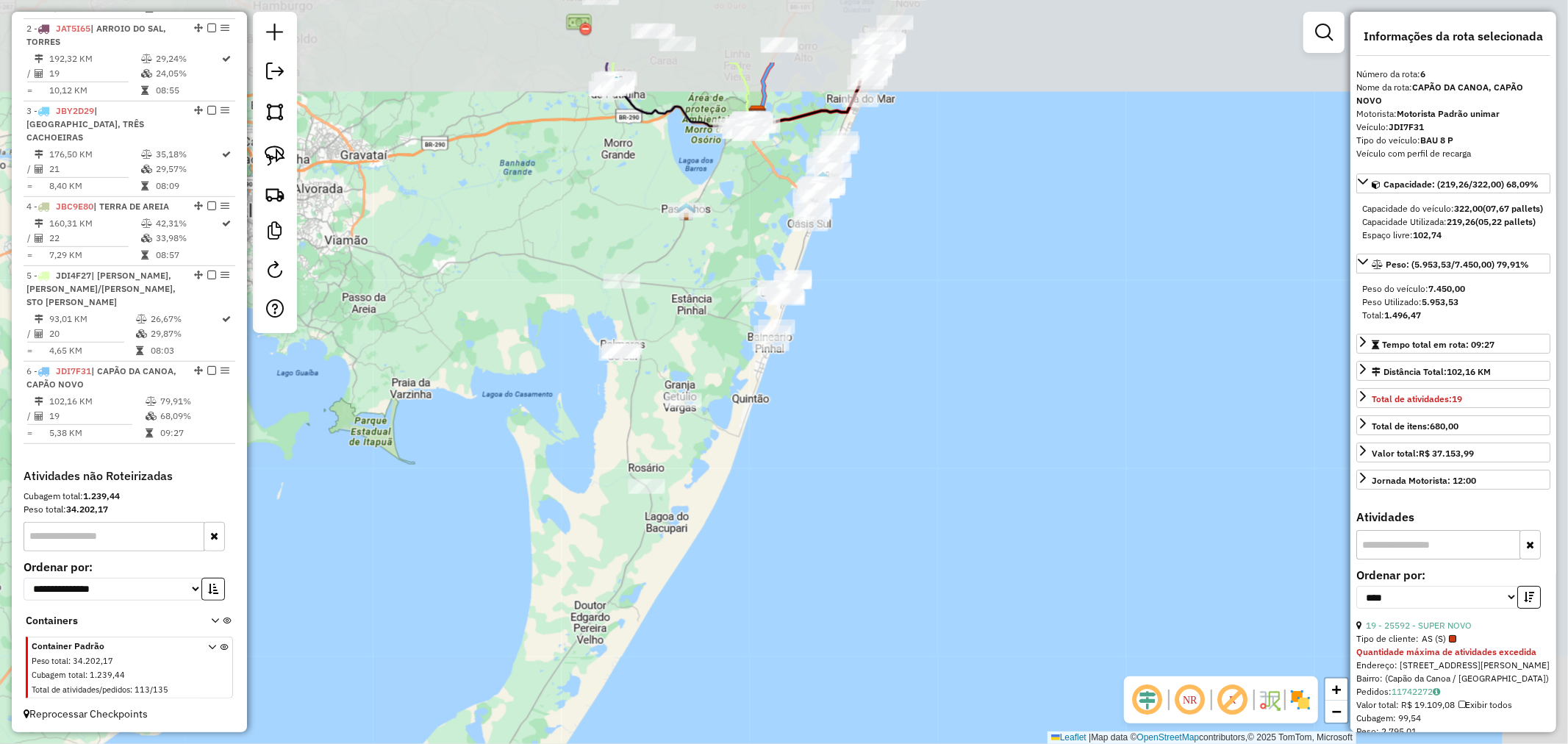
drag, startPoint x: 973, startPoint y: 394, endPoint x: 915, endPoint y: 471, distance: 96.4
click at [915, 471] on div "Janela de atendimento Grade de atendimento Capacidade Transportadoras Veículos …" at bounding box center [784, 372] width 1568 height 744
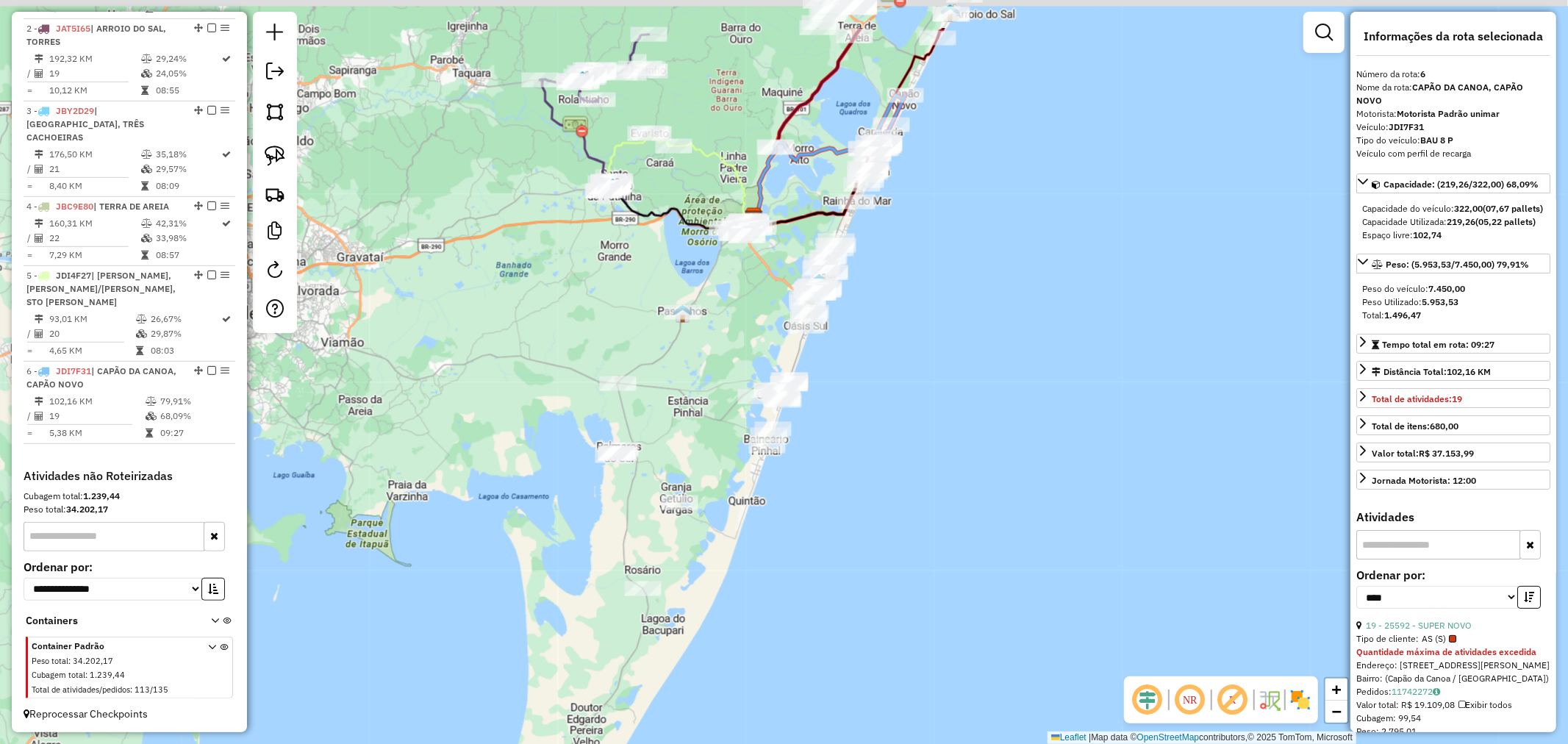
drag, startPoint x: 925, startPoint y: 328, endPoint x: 922, endPoint y: 453, distance: 125.0
click at [922, 452] on div "Janela de atendimento Grade de atendimento Capacidade Transportadoras Veículos …" at bounding box center [784, 372] width 1568 height 744
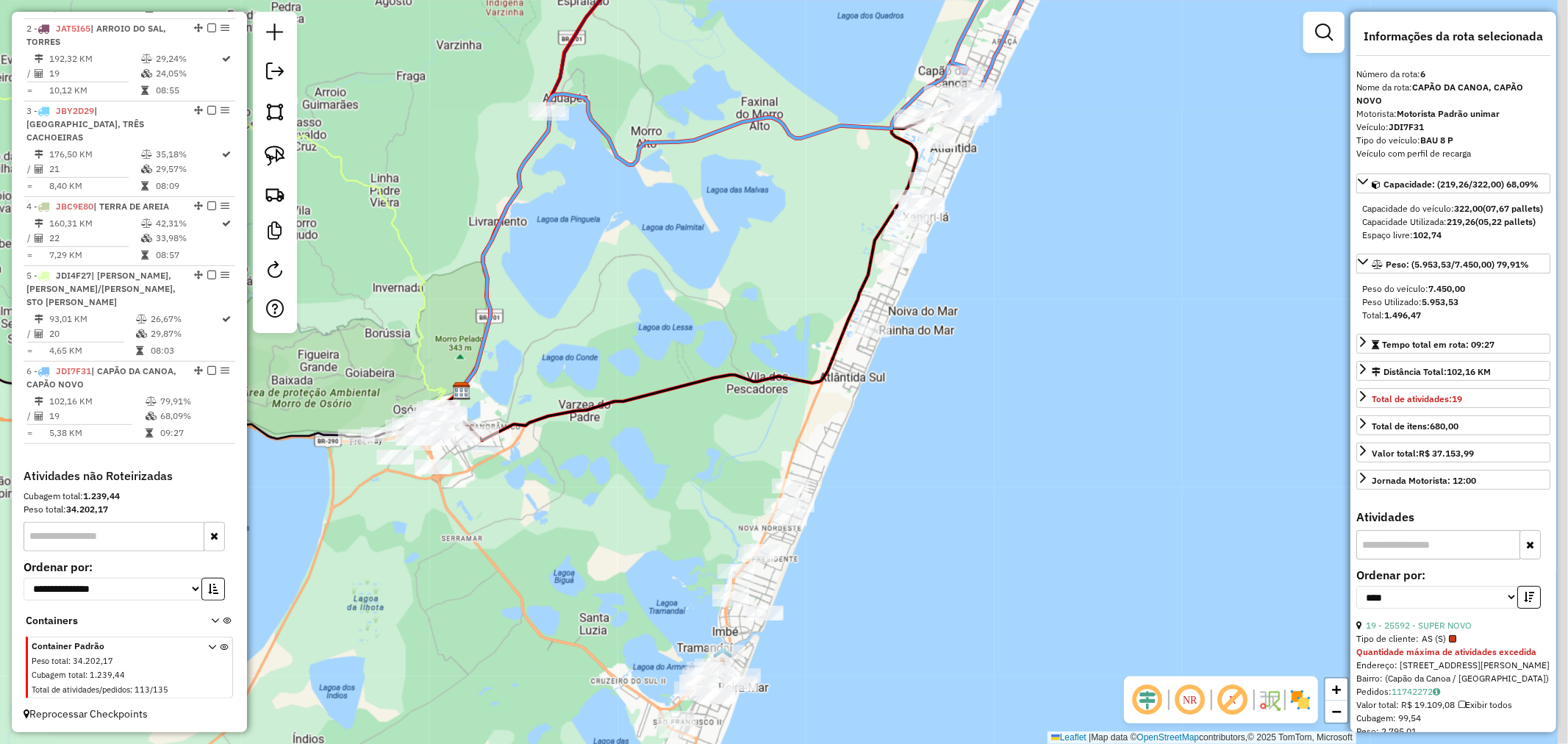
drag, startPoint x: 1052, startPoint y: 185, endPoint x: 989, endPoint y: 259, distance: 97.2
click at [991, 257] on div "Janela de atendimento Grade de atendimento Capacidade Transportadoras Veículos …" at bounding box center [784, 372] width 1568 height 744
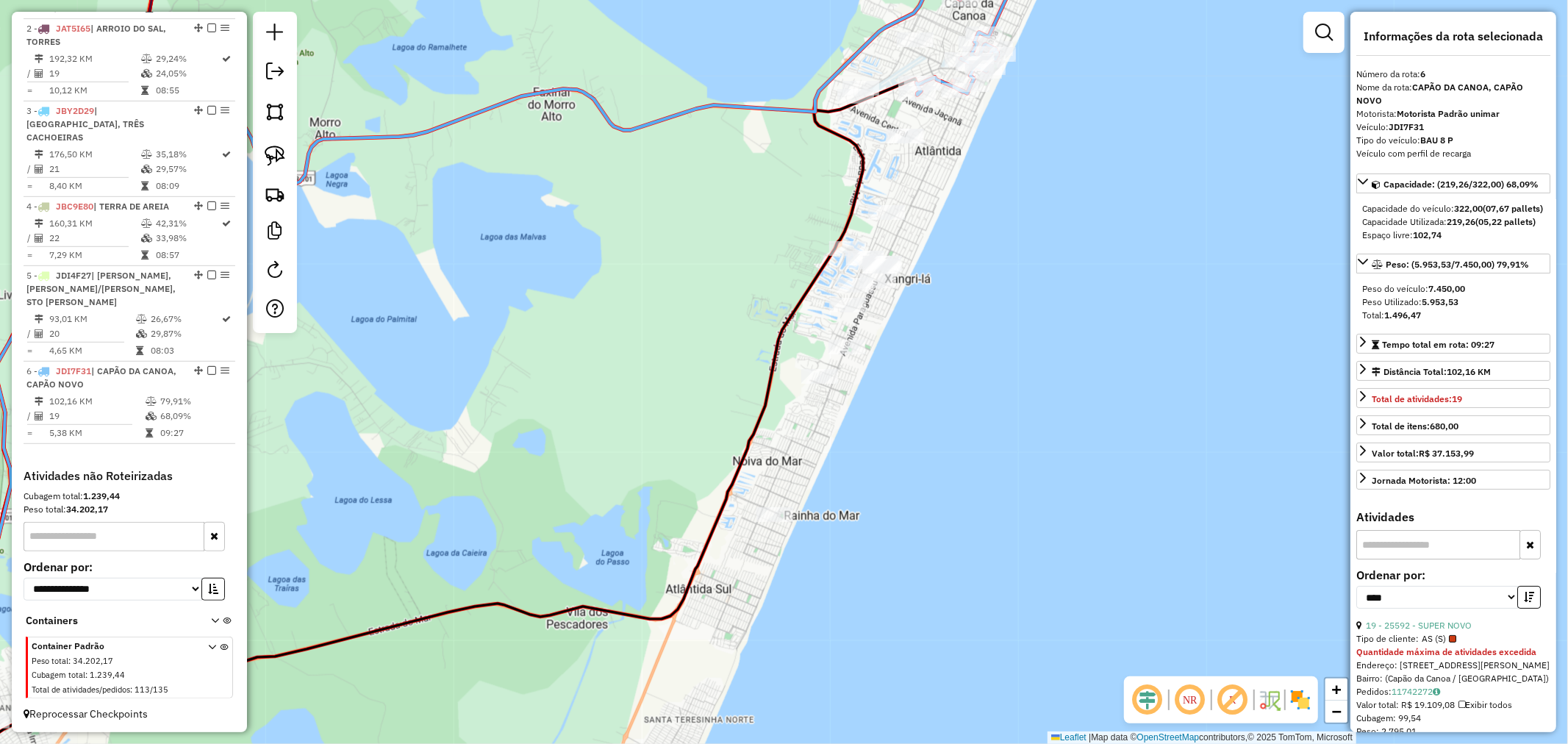
drag, startPoint x: 979, startPoint y: 210, endPoint x: 967, endPoint y: 294, distance: 84.9
click at [967, 294] on div "Janela de atendimento Grade de atendimento Capacidade Transportadoras Veículos …" at bounding box center [784, 372] width 1568 height 744
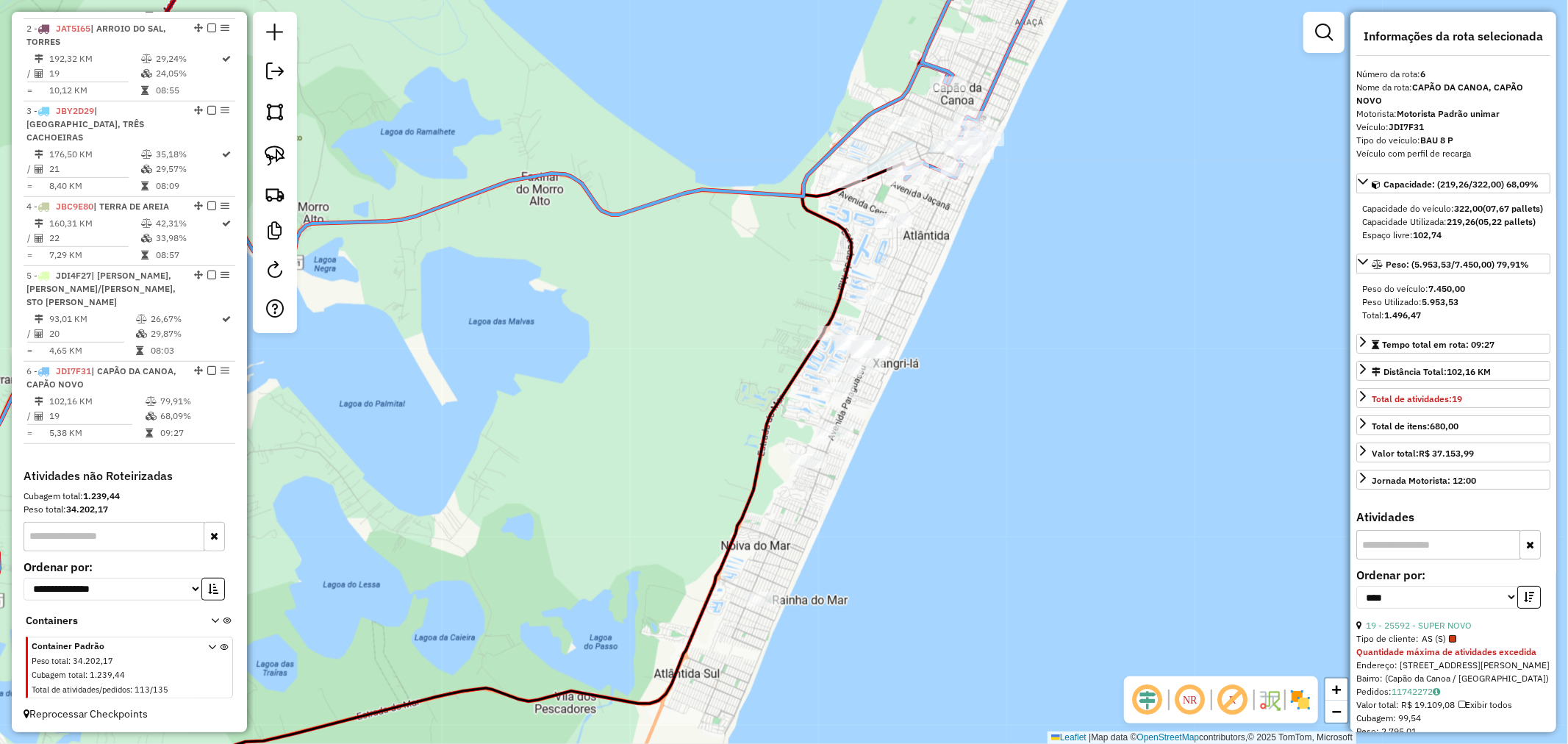
drag, startPoint x: 972, startPoint y: 343, endPoint x: 1017, endPoint y: 180, distance: 169.1
click at [1017, 185] on div "Janela de atendimento Grade de atendimento Capacidade Transportadoras Veículos …" at bounding box center [784, 372] width 1568 height 744
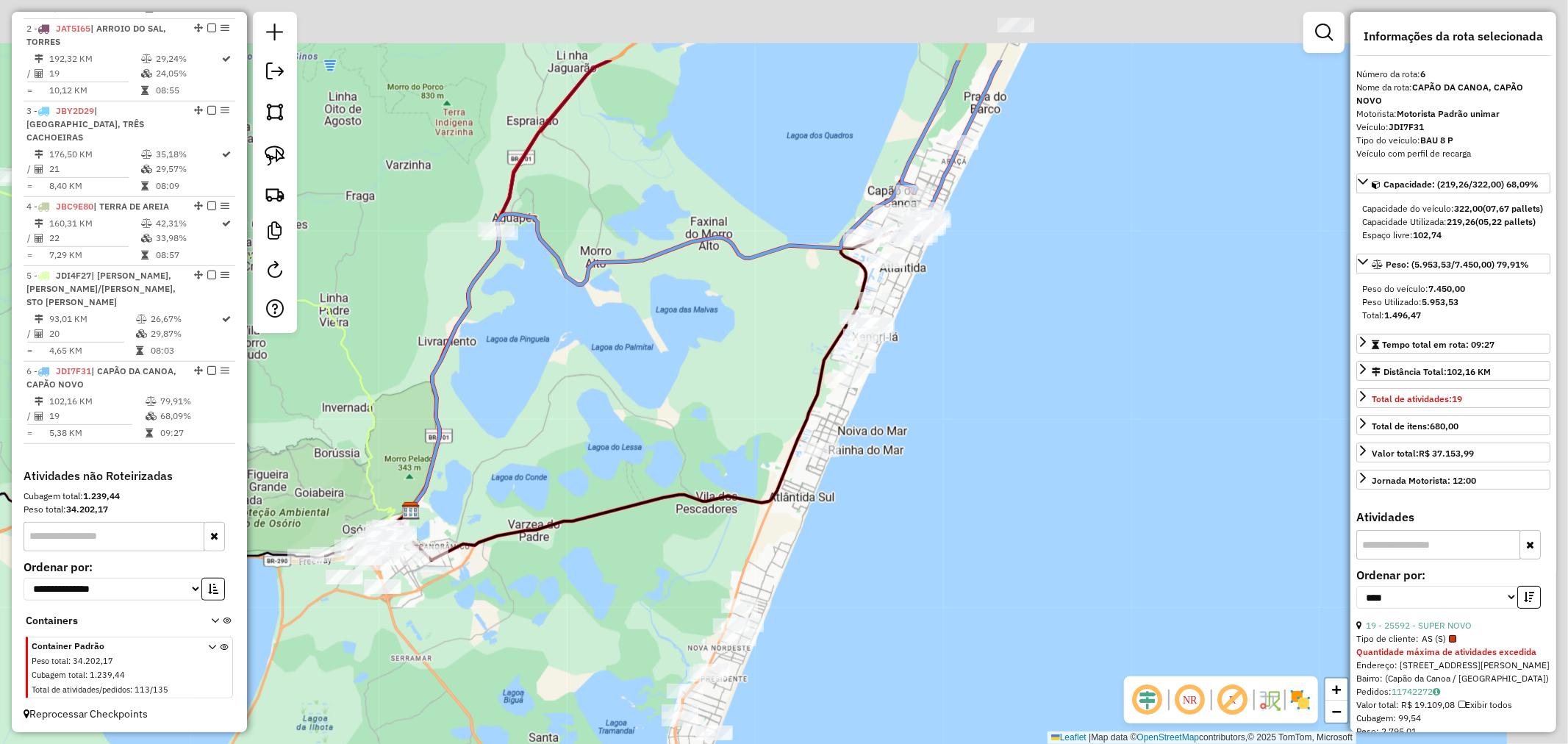
drag, startPoint x: 995, startPoint y: 379, endPoint x: 963, endPoint y: 456, distance: 83.4
click at [936, 489] on div "Janela de atendimento Grade de atendimento Capacidade Transportadoras Veículos …" at bounding box center [784, 372] width 1568 height 744
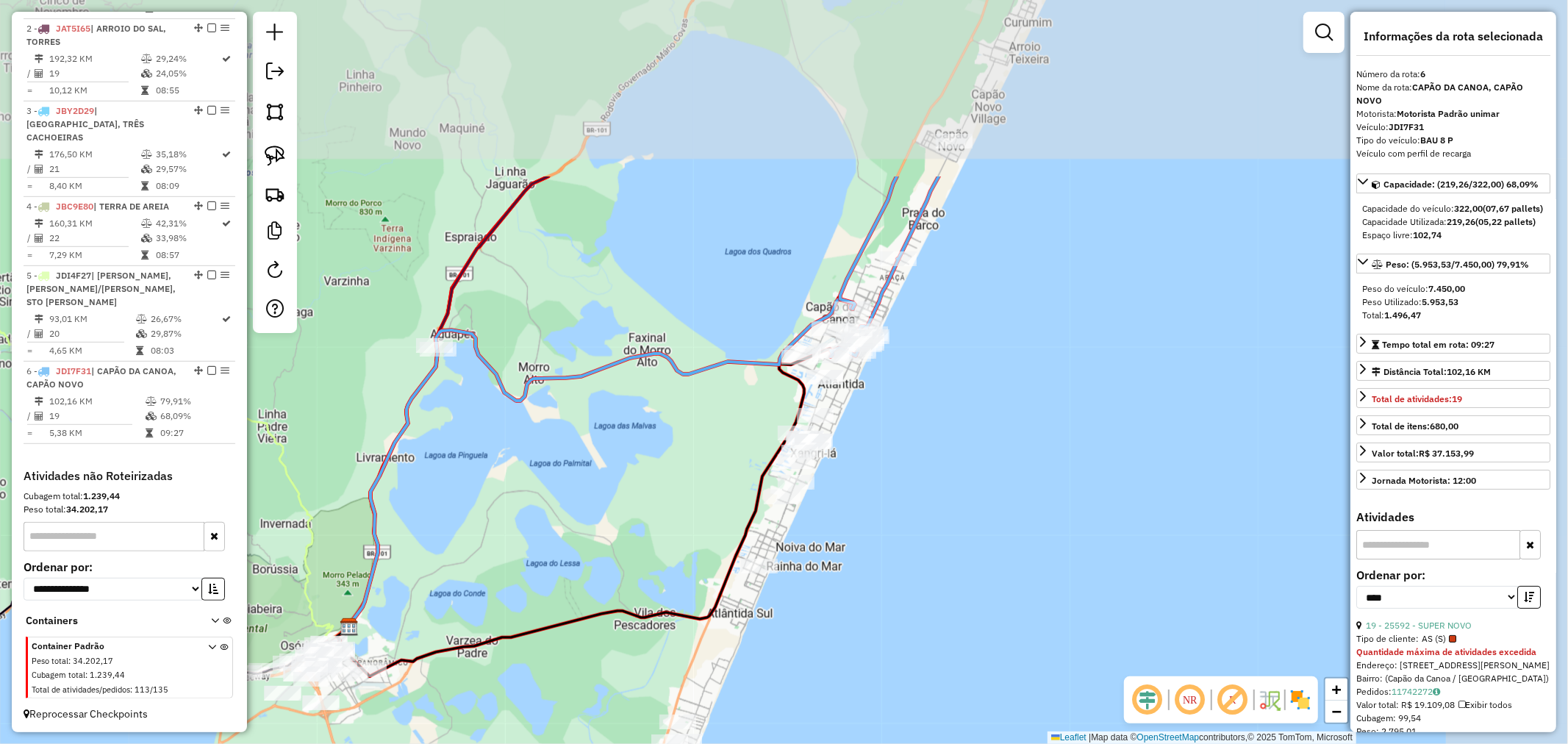
drag, startPoint x: 1010, startPoint y: 370, endPoint x: 967, endPoint y: 501, distance: 137.9
click at [966, 515] on div "Janela de atendimento Grade de atendimento Capacidade Transportadoras Veículos …" at bounding box center [784, 372] width 1568 height 744
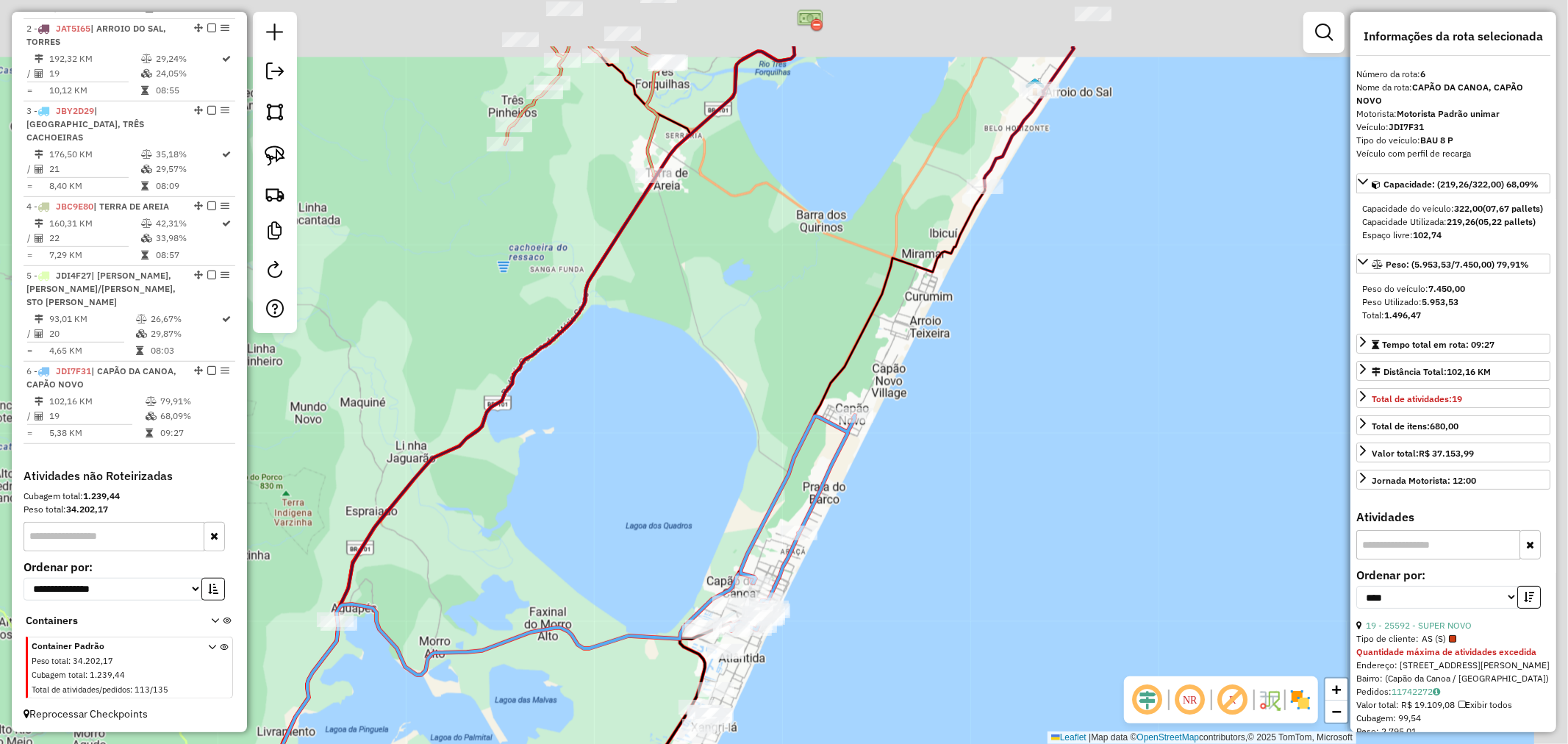
drag, startPoint x: 988, startPoint y: 409, endPoint x: 943, endPoint y: 515, distance: 115.2
click at [943, 515] on div "Janela de atendimento Grade de atendimento Capacidade Transportadoras Veículos …" at bounding box center [784, 372] width 1568 height 744
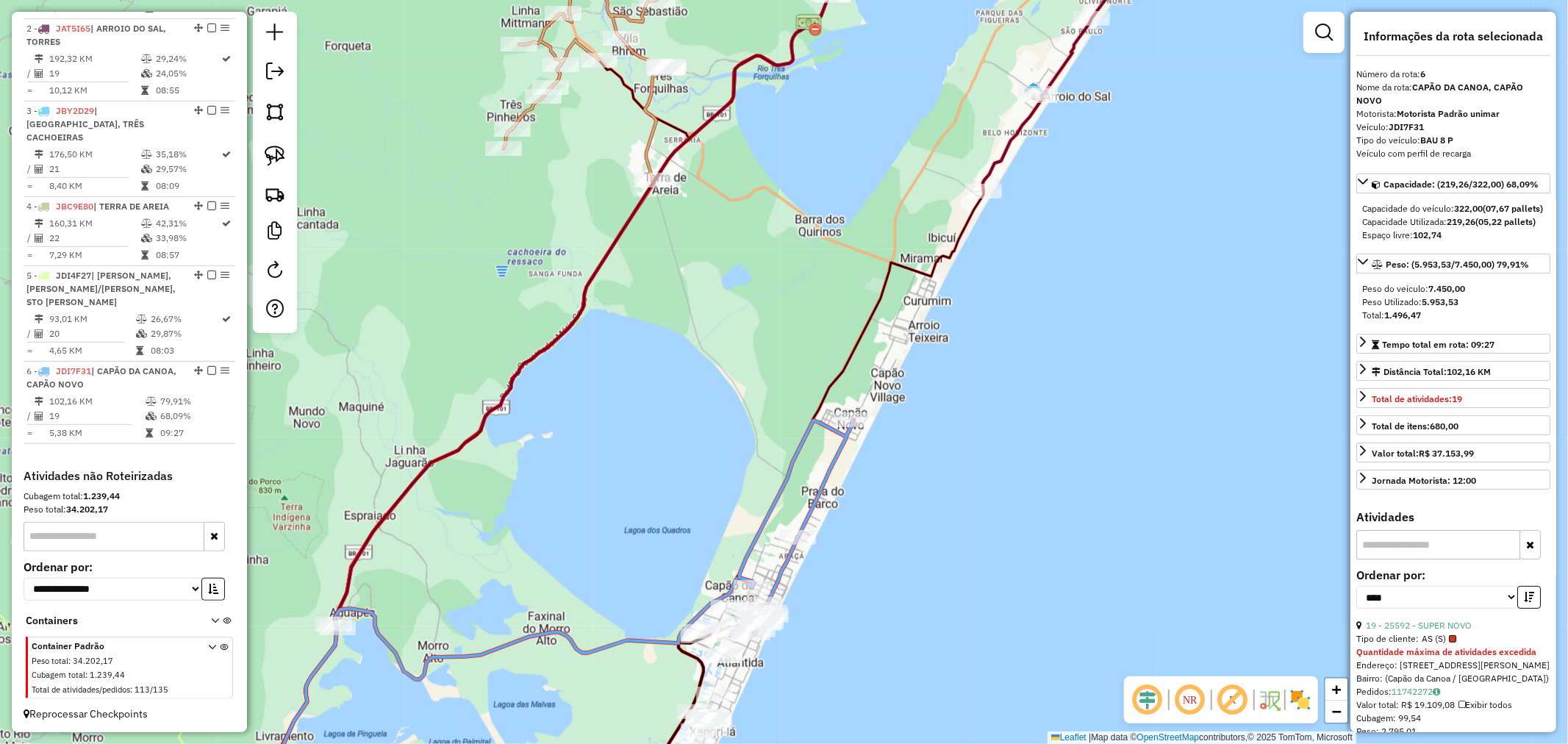
drag, startPoint x: 752, startPoint y: 290, endPoint x: 721, endPoint y: 376, distance: 91.4
click at [704, 401] on div "Rota 4 - Placa JBC9E80 14182 - BAR DO ALEMAO Janela de atendimento Grade de ate…" at bounding box center [784, 372] width 1568 height 744
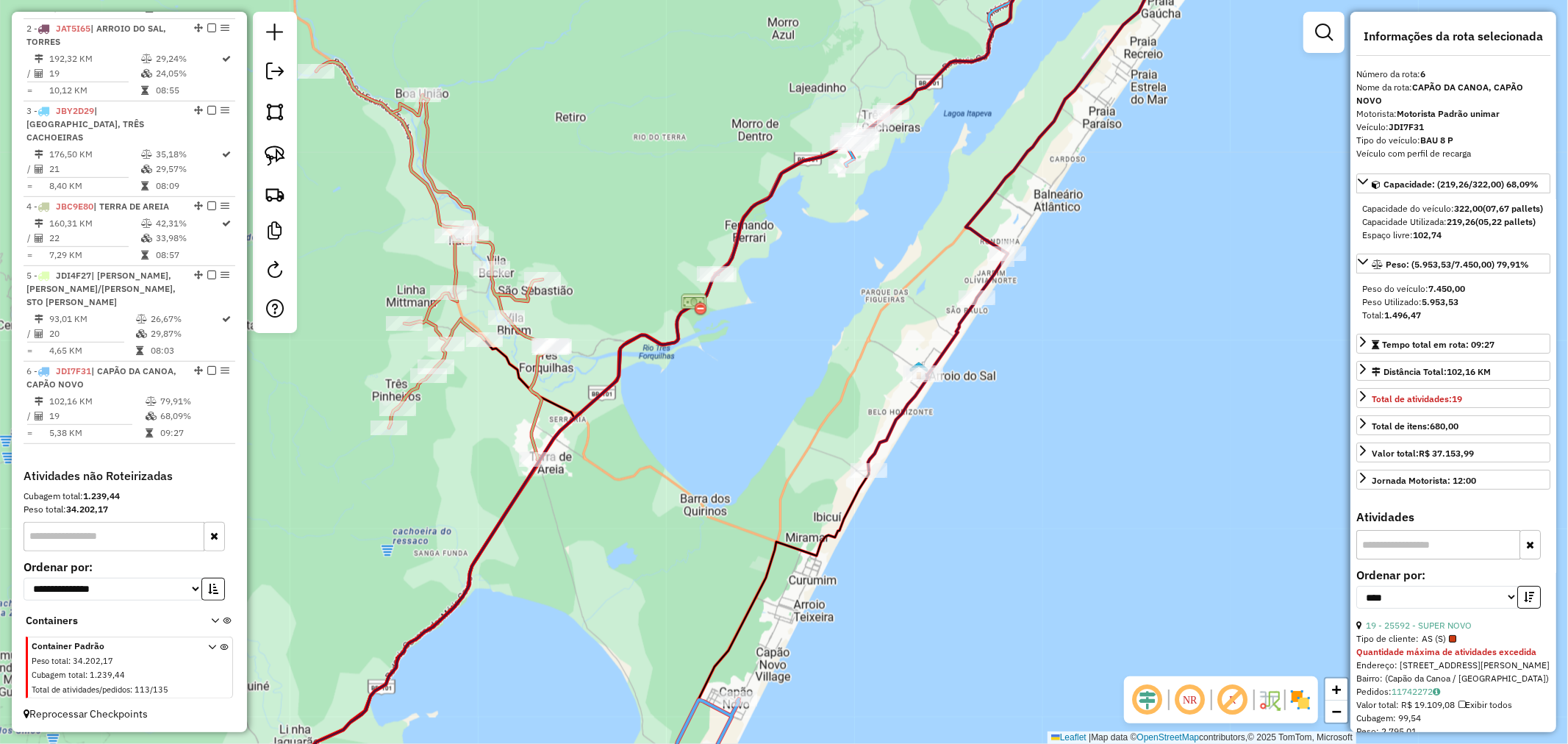
drag, startPoint x: 911, startPoint y: 605, endPoint x: 1051, endPoint y: 260, distance: 372.3
click at [1048, 275] on div "Rota 2 - Placa JAT5I65 7306 - SUPERMERCADO BOLAO 2 Janela de atendimento Grade …" at bounding box center [784, 372] width 1568 height 744
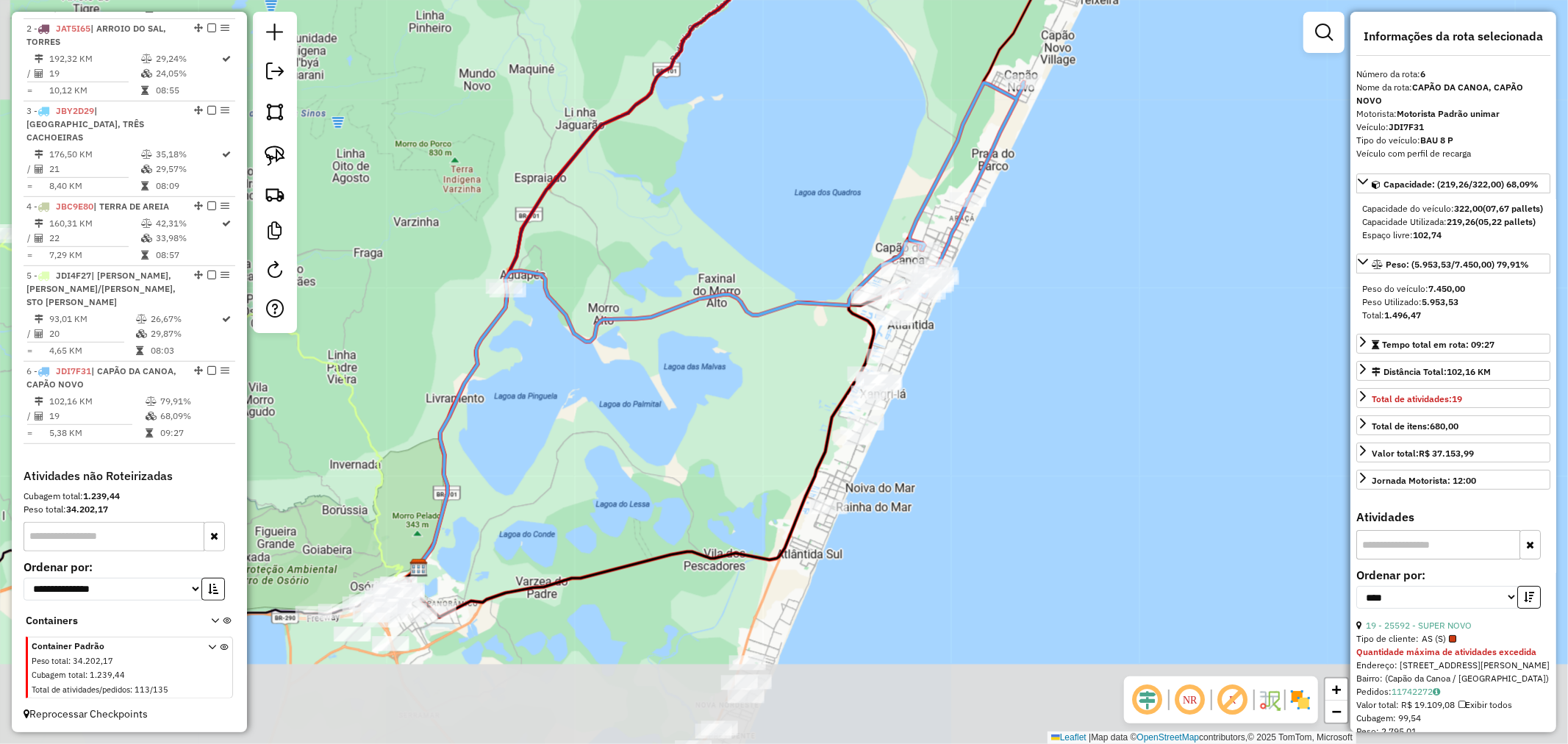
drag, startPoint x: 956, startPoint y: 467, endPoint x: 1040, endPoint y: 294, distance: 192.3
click at [1040, 294] on div "Janela de atendimento Grade de atendimento Capacidade Transportadoras Veículos …" at bounding box center [784, 372] width 1568 height 744
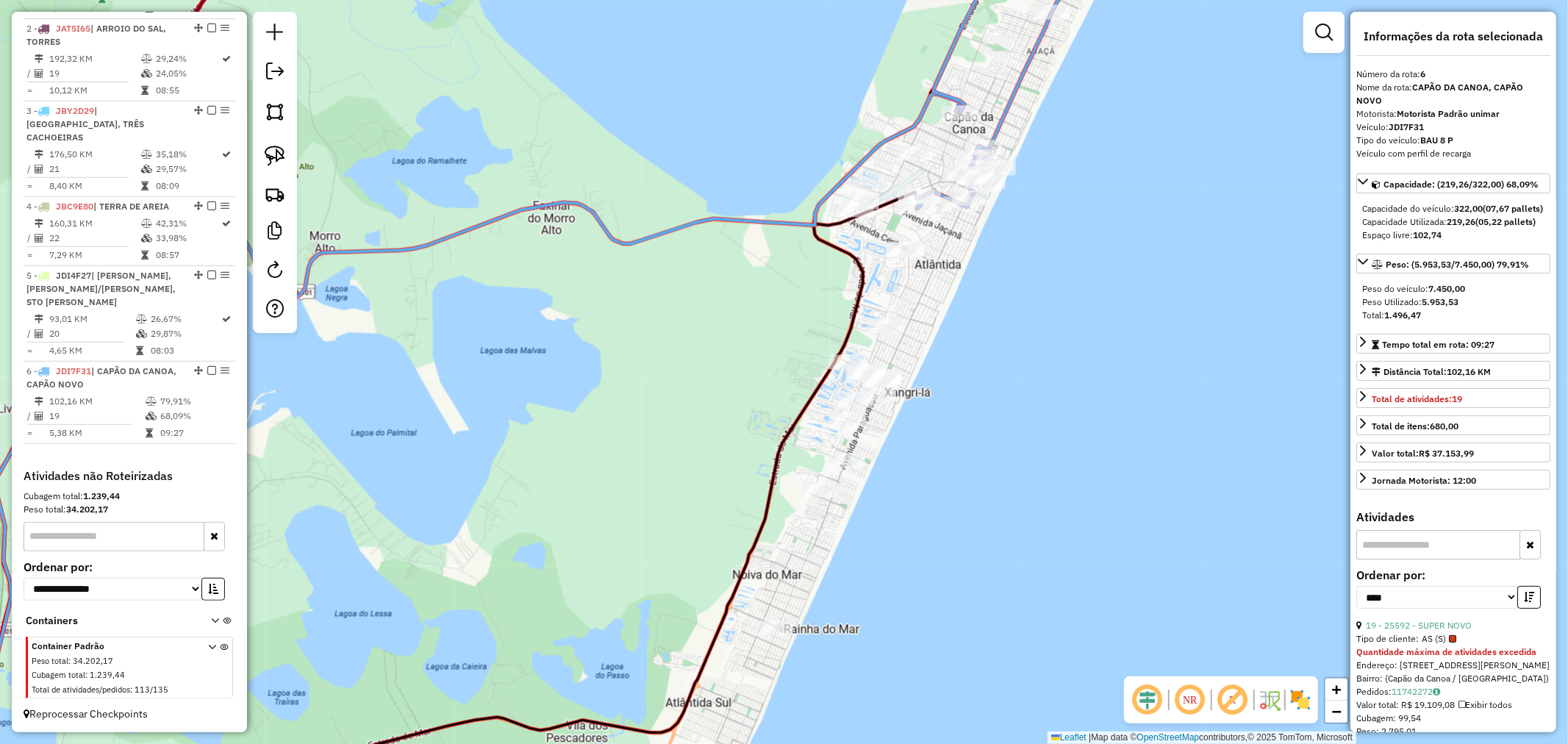
drag, startPoint x: 963, startPoint y: 310, endPoint x: 998, endPoint y: 182, distance: 132.7
click at [998, 185] on div "Janela de atendimento Grade de atendimento Capacidade Transportadoras Veículos …" at bounding box center [784, 372] width 1568 height 744
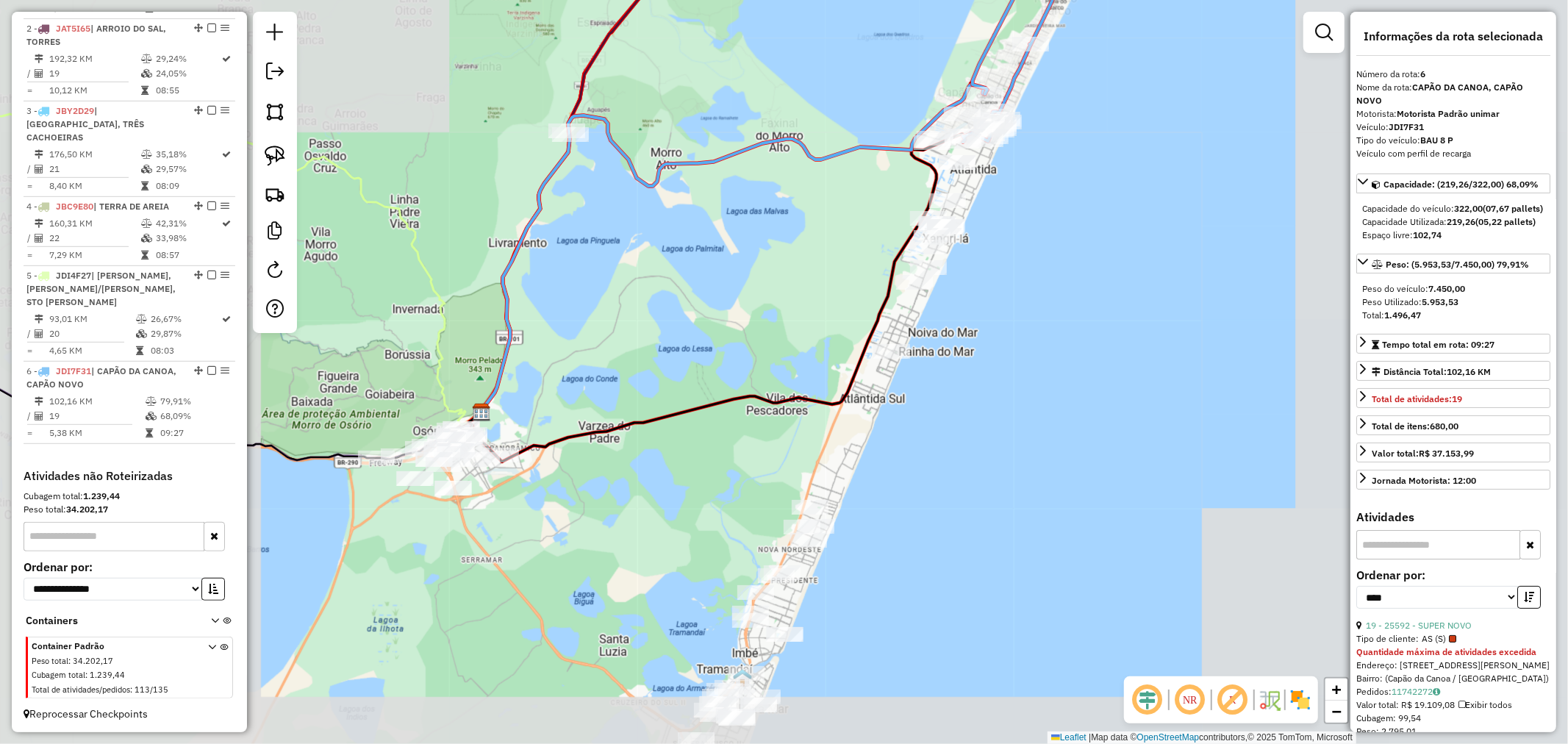
click at [1000, 255] on div "Janela de atendimento Grade de atendimento Capacidade Transportadoras Veículos …" at bounding box center [784, 372] width 1568 height 744
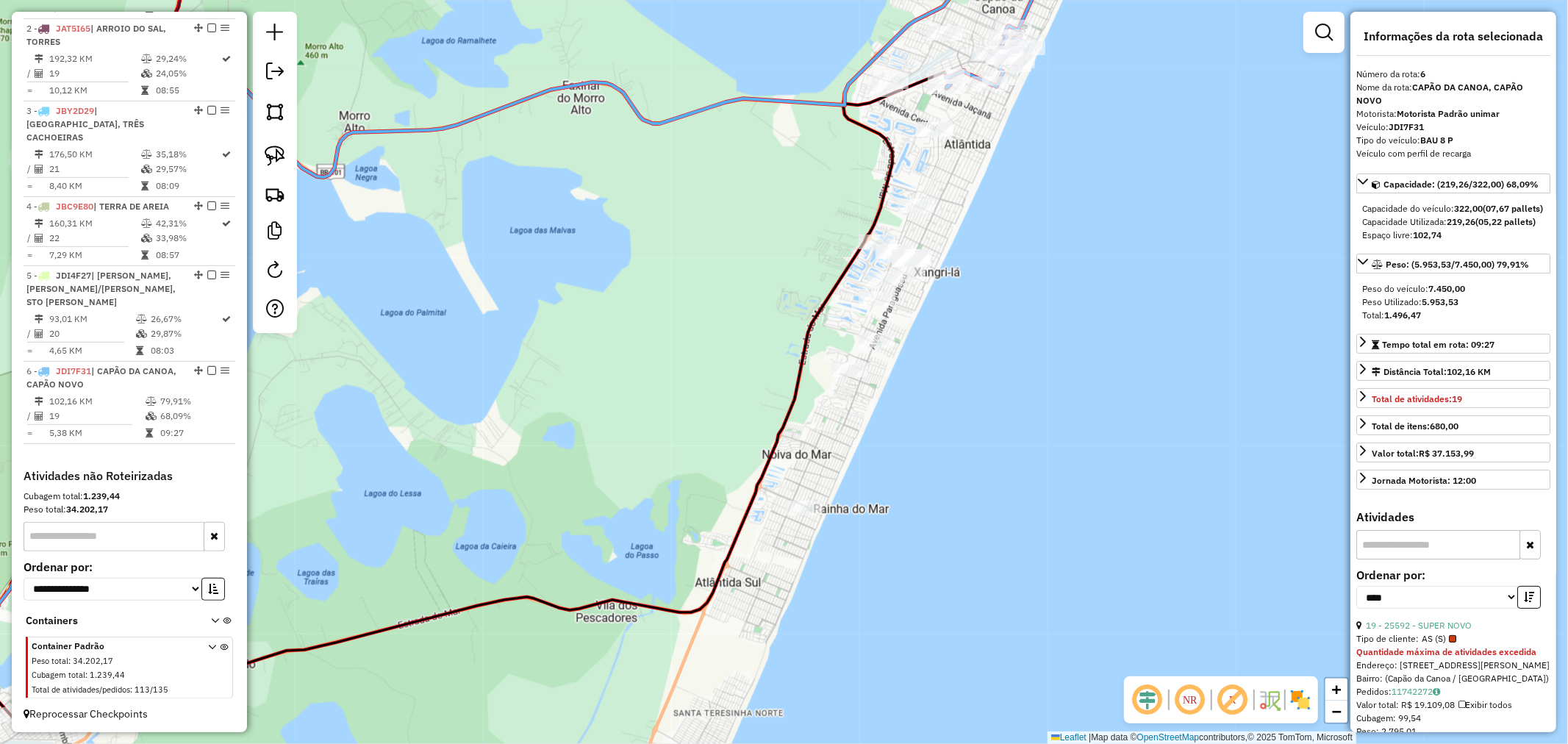
drag, startPoint x: 958, startPoint y: 281, endPoint x: 984, endPoint y: 236, distance: 52.0
click at [984, 236] on div "Janela de atendimento Grade de atendimento Capacidade Transportadoras Veículos …" at bounding box center [784, 372] width 1568 height 744
click at [283, 158] on img at bounding box center [275, 156] width 21 height 21
click at [265, 150] on img at bounding box center [275, 156] width 21 height 21
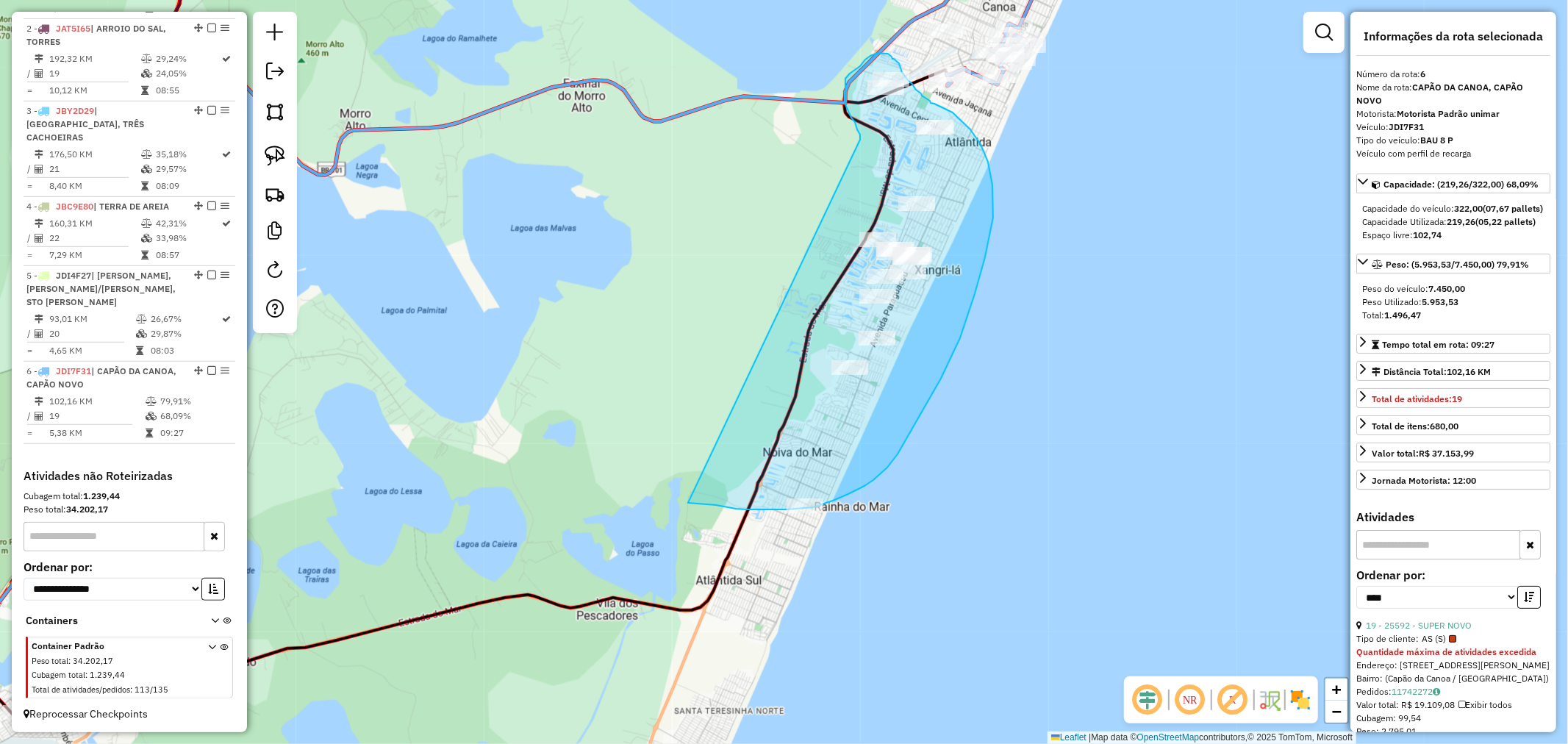
drag, startPoint x: 860, startPoint y: 140, endPoint x: 684, endPoint y: 509, distance: 408.8
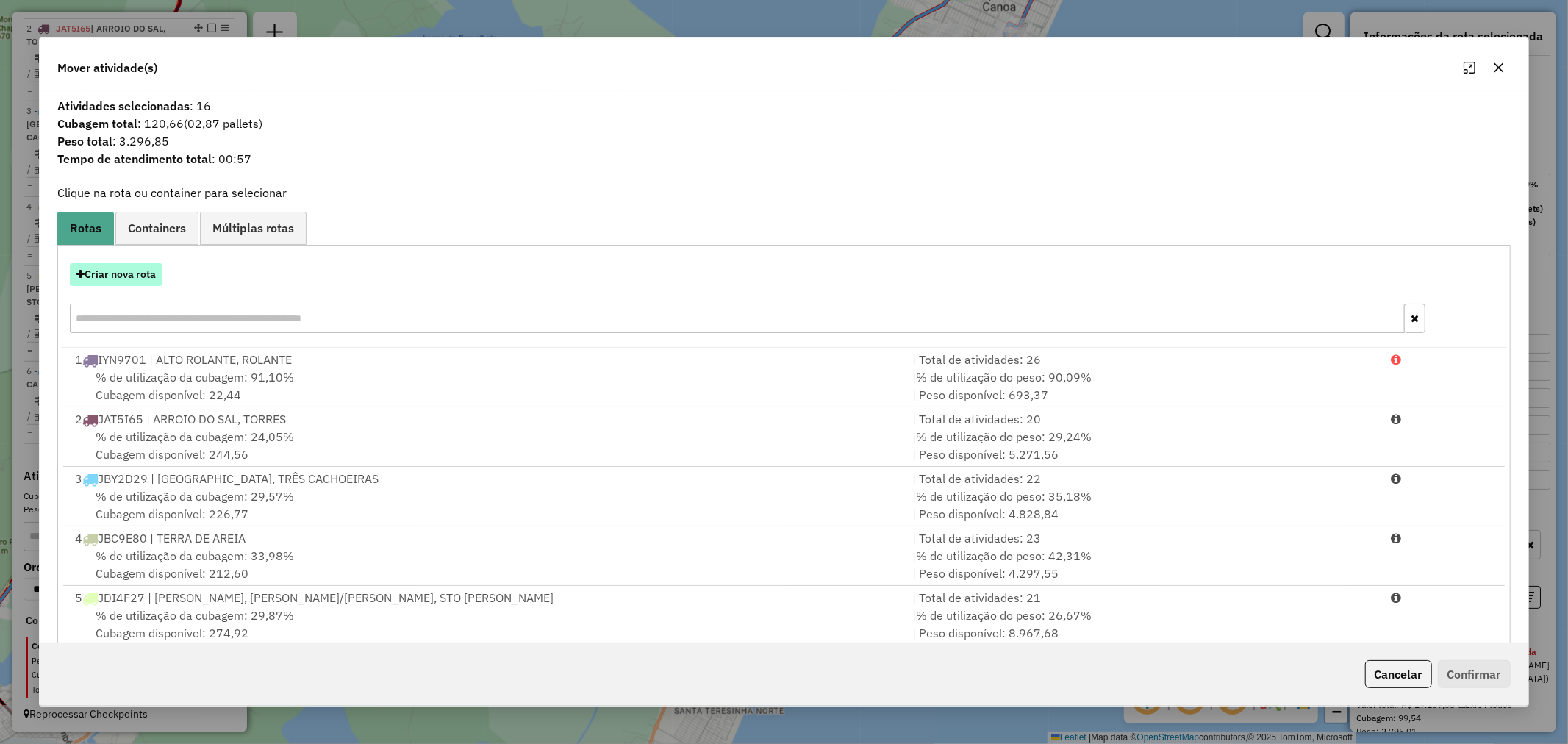
click at [147, 280] on button "Criar nova rota" at bounding box center [116, 274] width 93 height 23
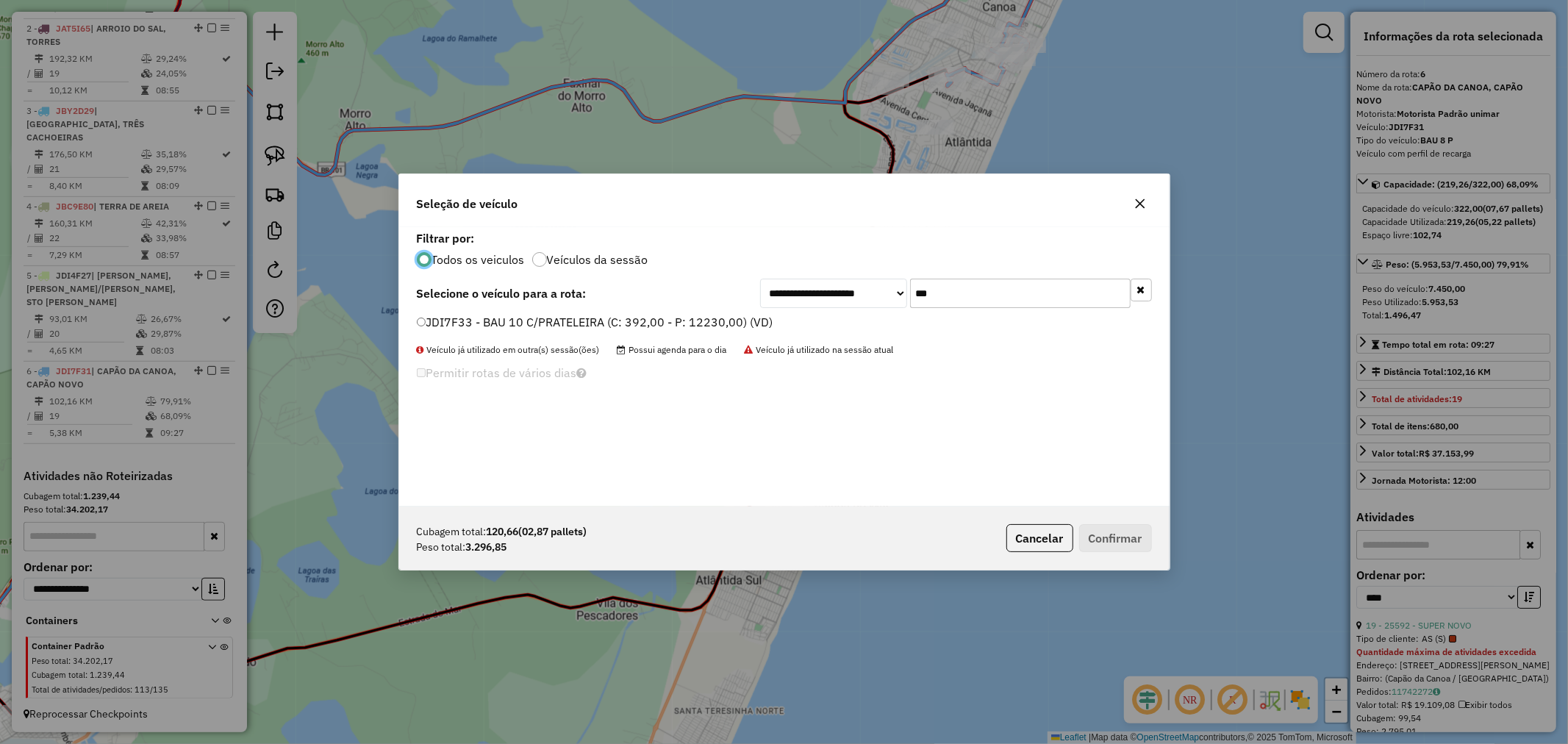
click at [503, 322] on label "JDI7F33 - BAU 10 C/PRATELEIRA (C: 392,00 - P: 12230,00) (VD)" at bounding box center [595, 322] width 356 height 18
click at [512, 323] on label "JDI7F33 - BAU 10 C/PRATELEIRA (C: 392,00 - P: 12230,00) (VD)" at bounding box center [595, 322] width 356 height 18
click at [1098, 536] on button "Confirmar" at bounding box center [1115, 538] width 72 height 28
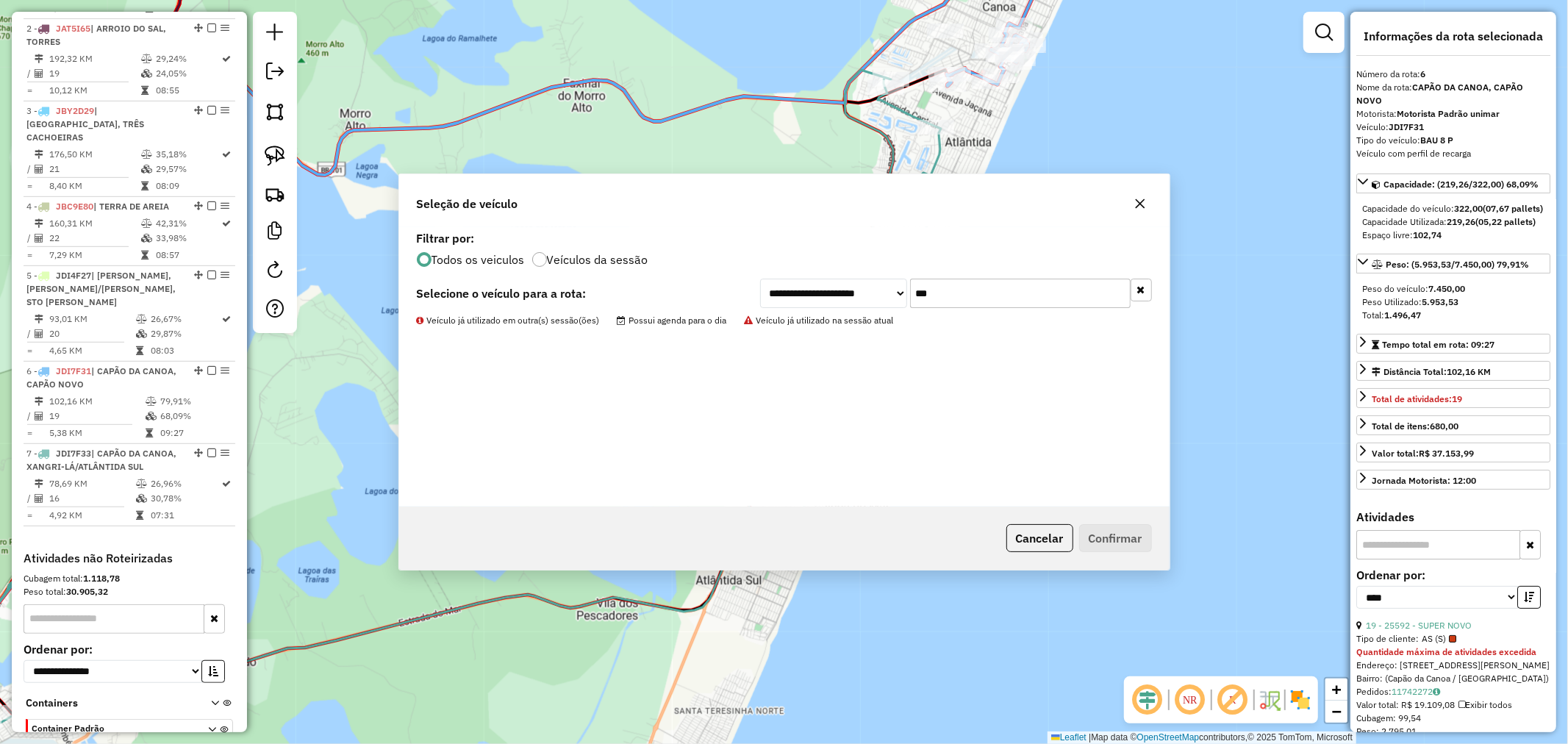
scroll to position [726, 0]
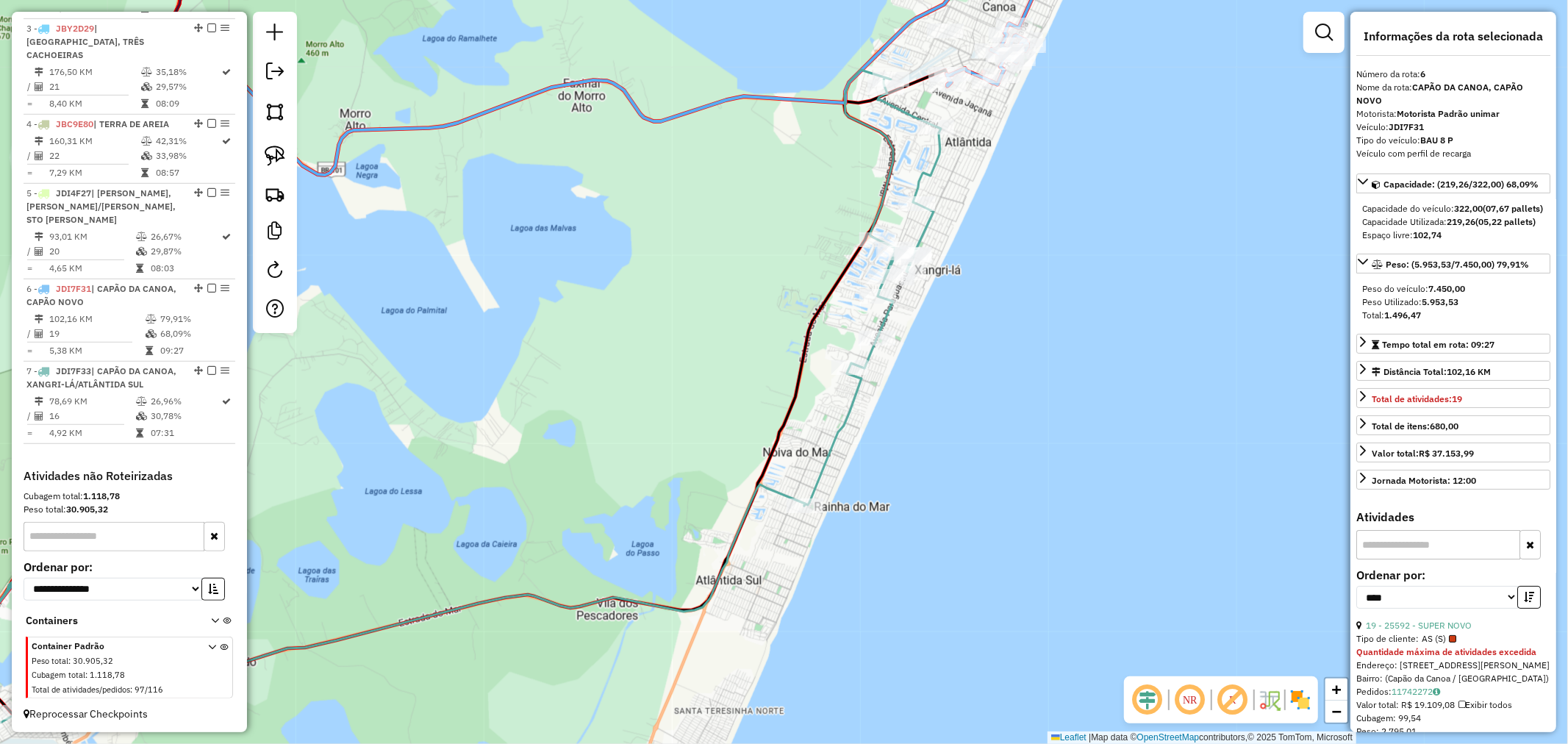
click at [877, 349] on icon at bounding box center [873, 288] width 137 height 436
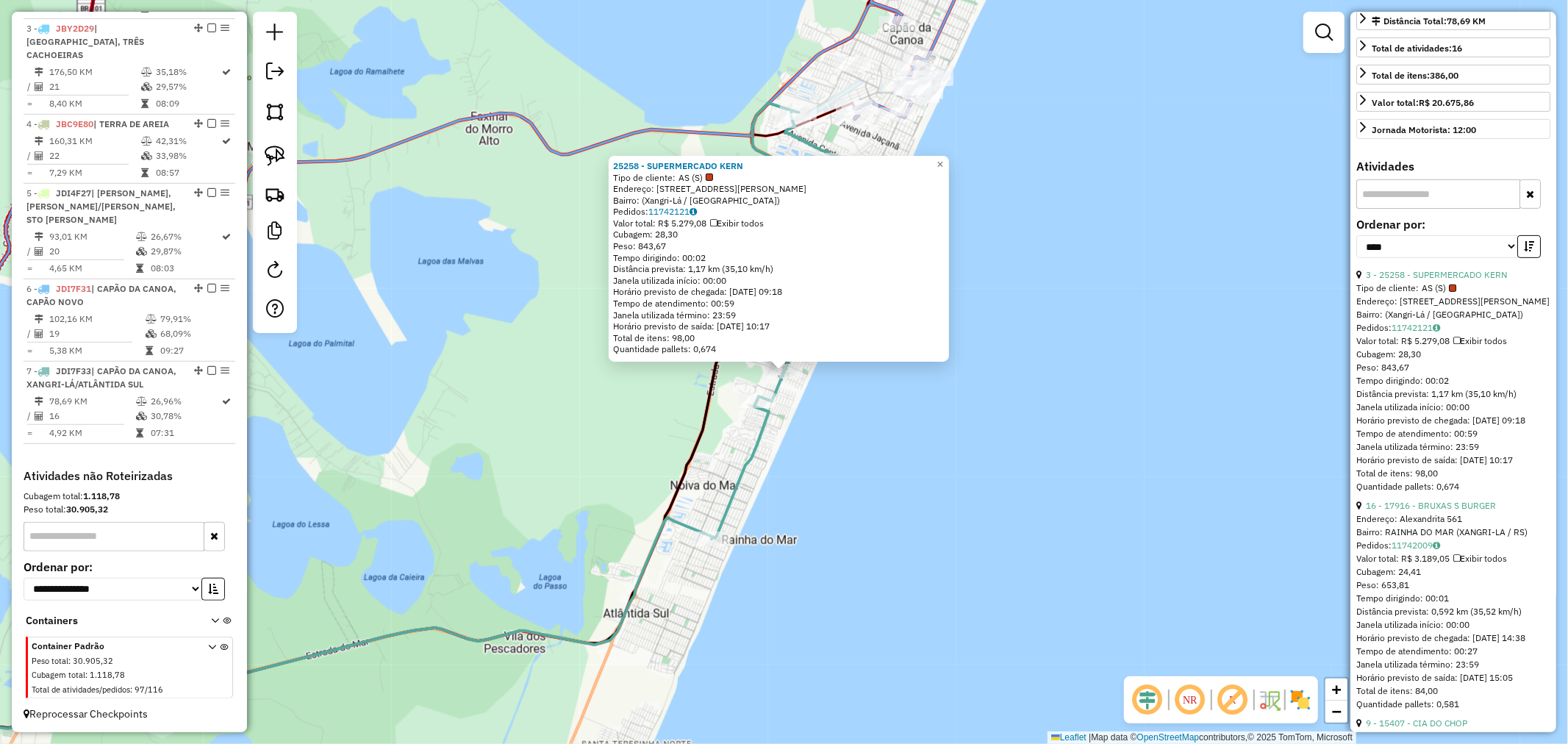
scroll to position [0, 0]
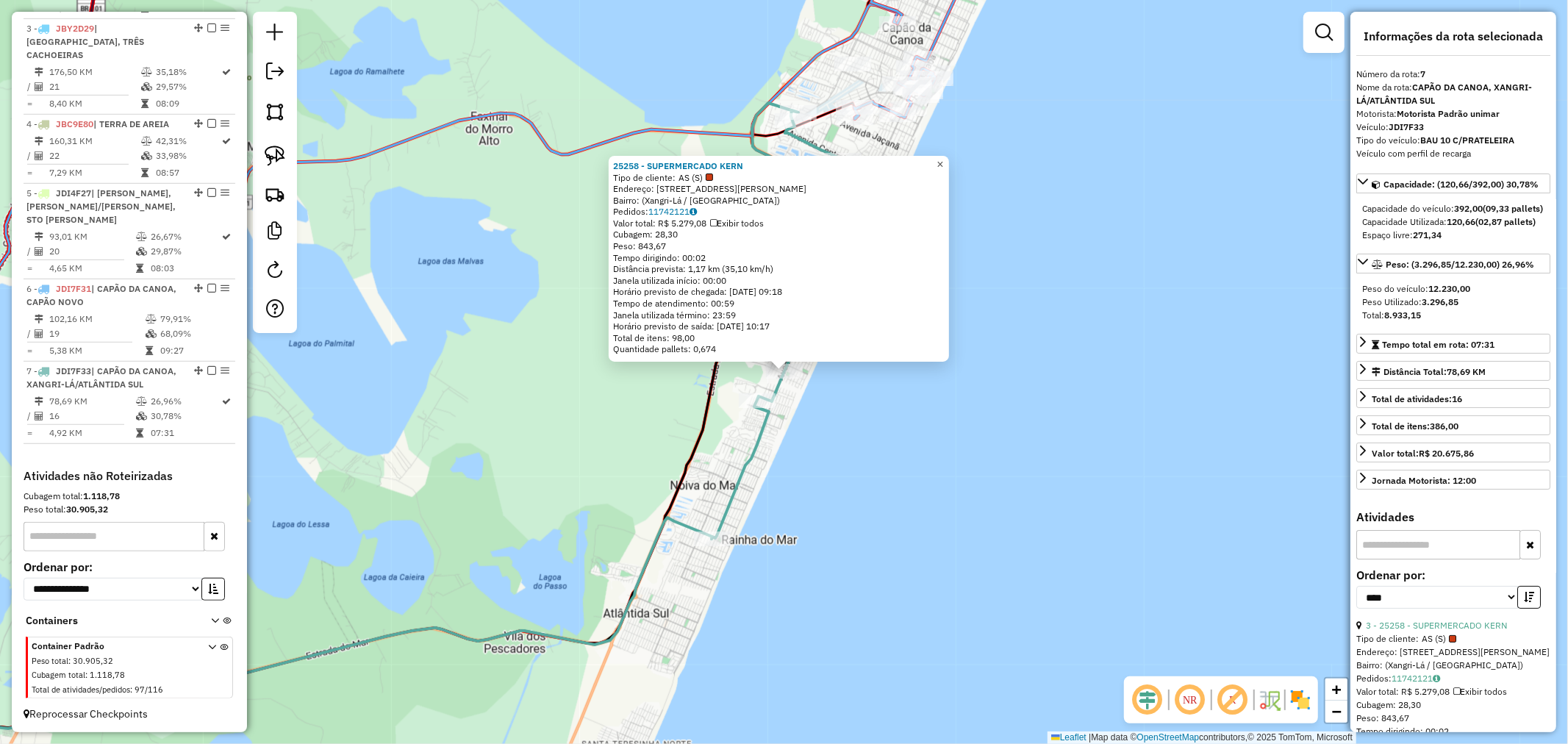
click at [943, 159] on span "×" at bounding box center [940, 164] width 7 height 13
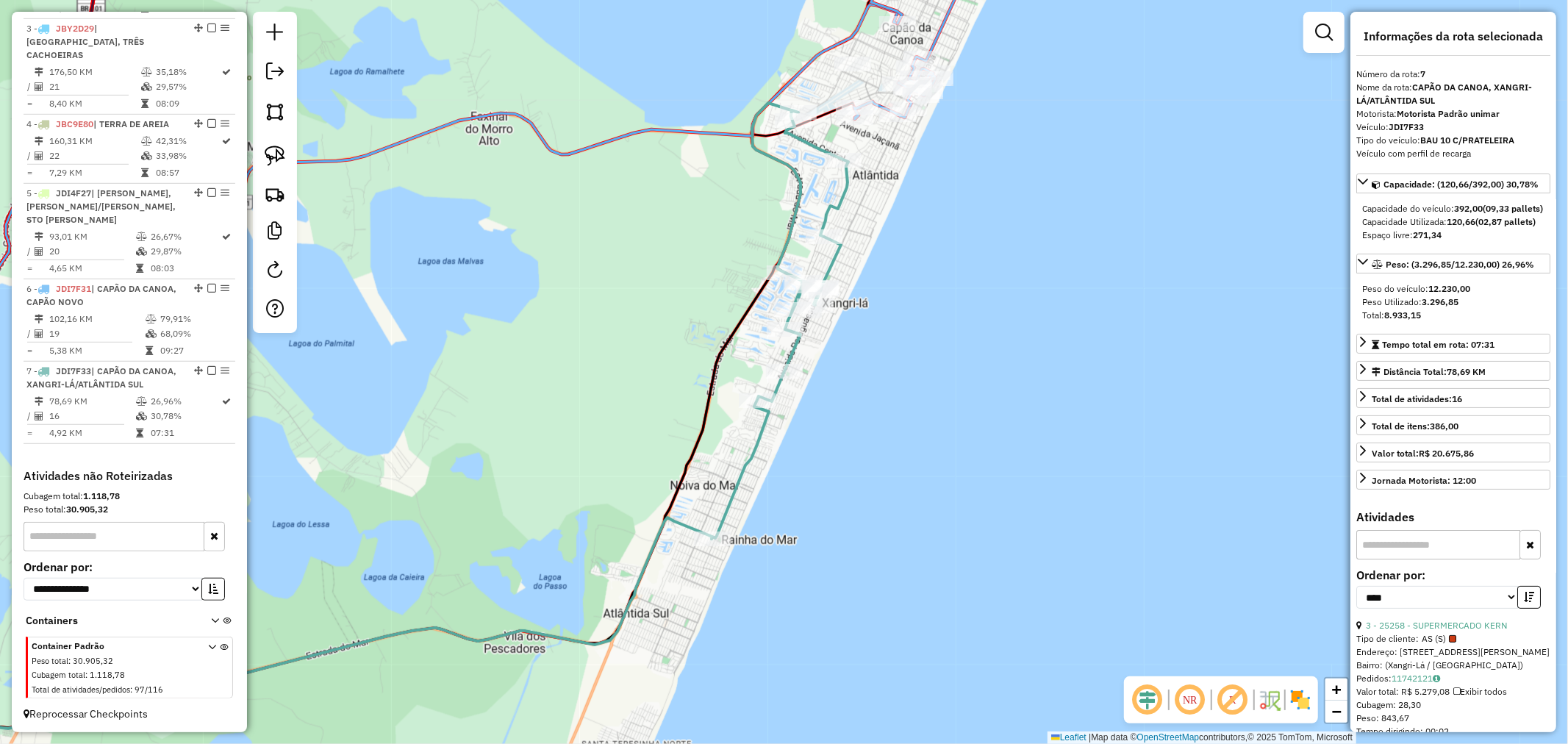
drag, startPoint x: 946, startPoint y: 354, endPoint x: 1139, endPoint y: 138, distance: 289.7
click at [1131, 152] on div "Janela de atendimento Grade de atendimento Capacidade Transportadoras Veículos …" at bounding box center [784, 372] width 1568 height 744
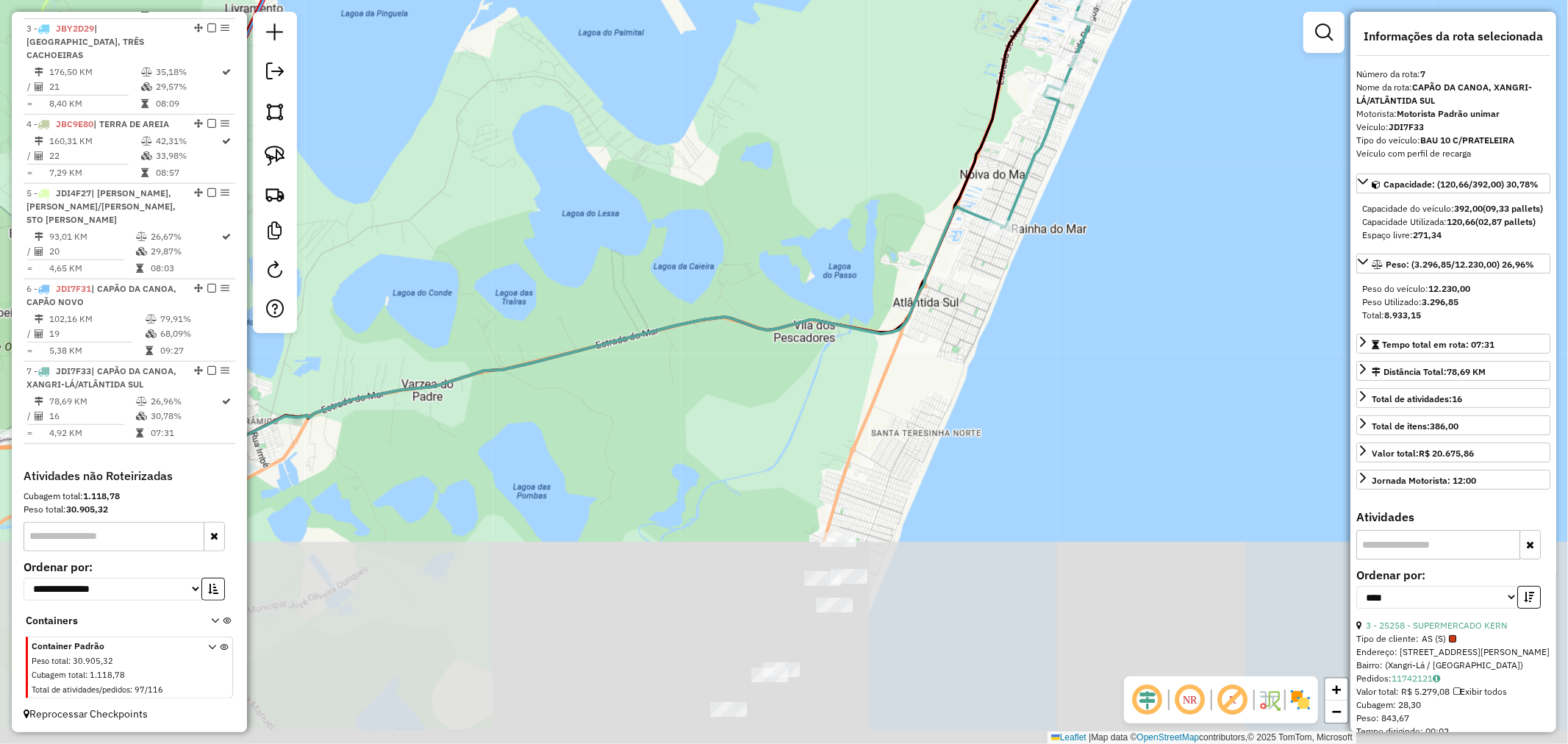
drag, startPoint x: 990, startPoint y: 494, endPoint x: 1000, endPoint y: 199, distance: 295.2
click at [998, 208] on div "Janela de atendimento Grade de atendimento Capacidade Transportadoras Veículos …" at bounding box center [784, 372] width 1568 height 744
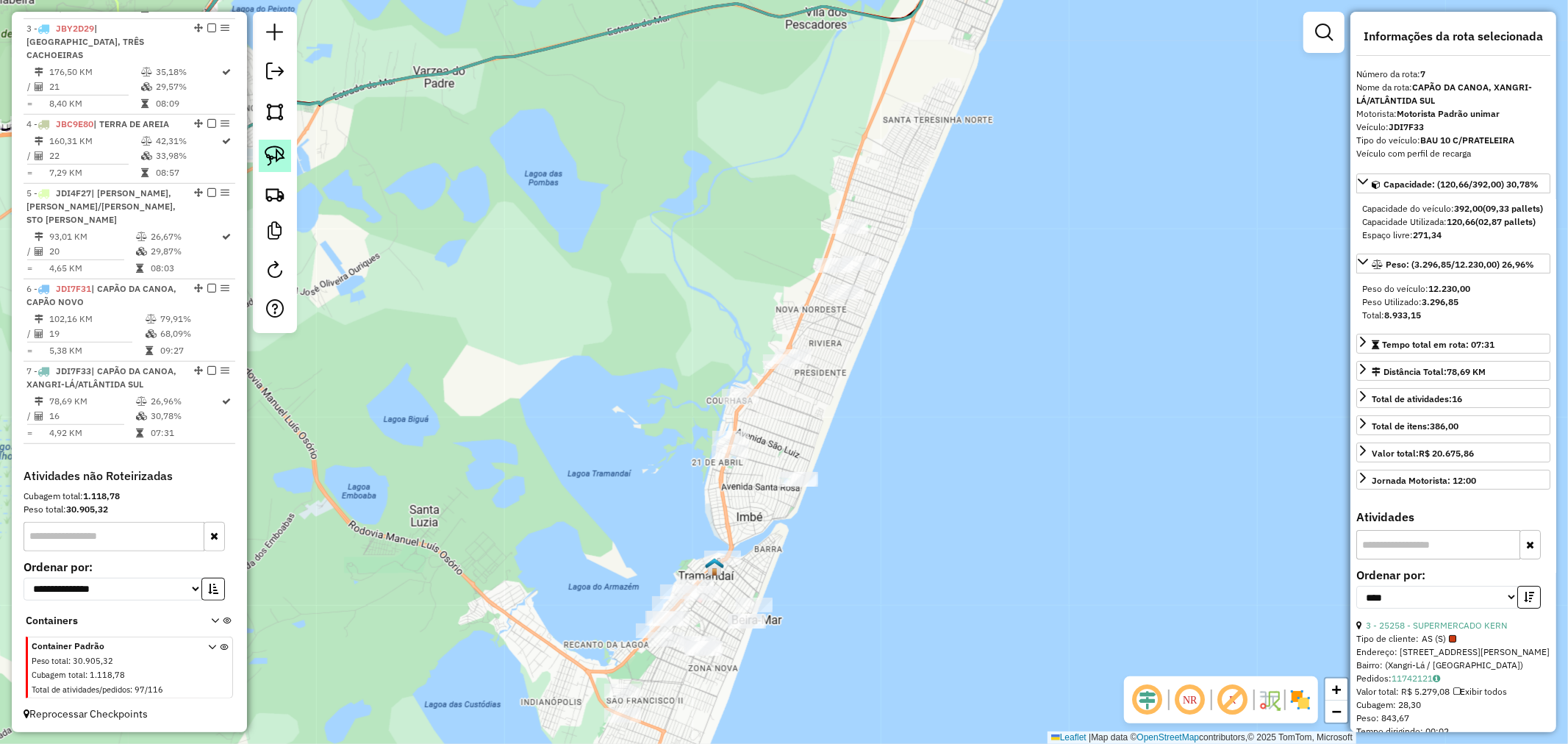
click at [290, 161] on link at bounding box center [274, 155] width 32 height 32
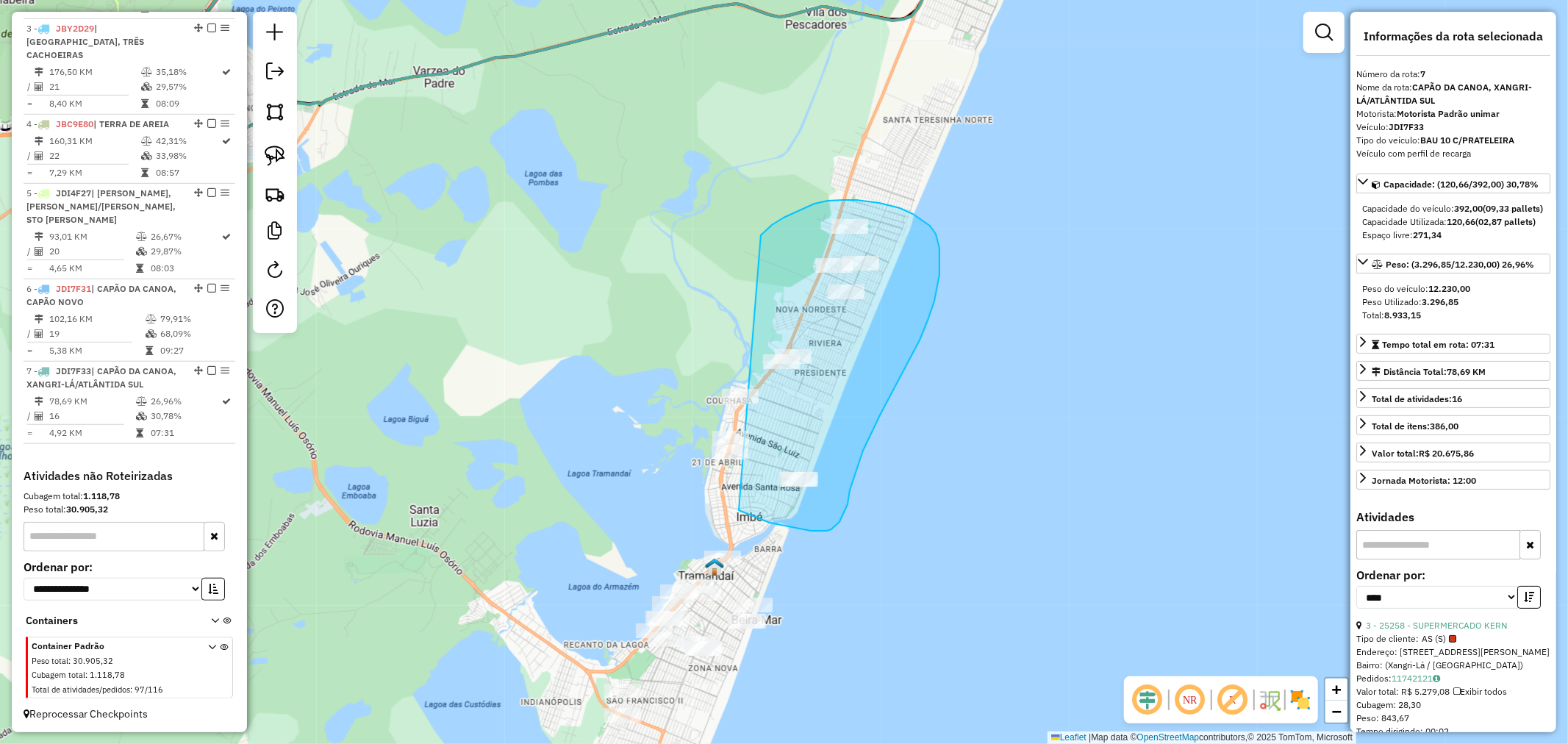
drag, startPoint x: 824, startPoint y: 202, endPoint x: 659, endPoint y: 397, distance: 255.4
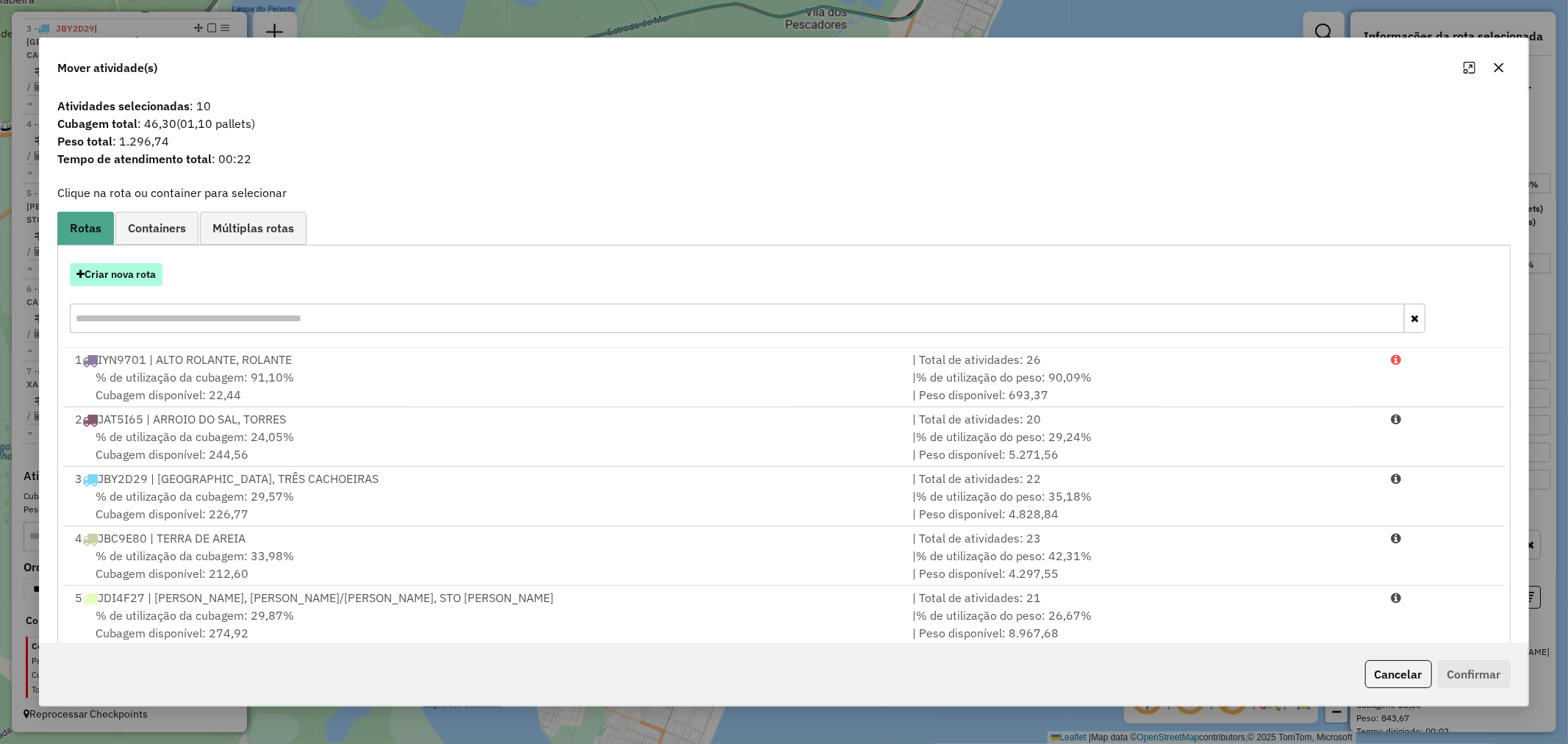
click at [143, 277] on button "Criar nova rota" at bounding box center [116, 274] width 93 height 23
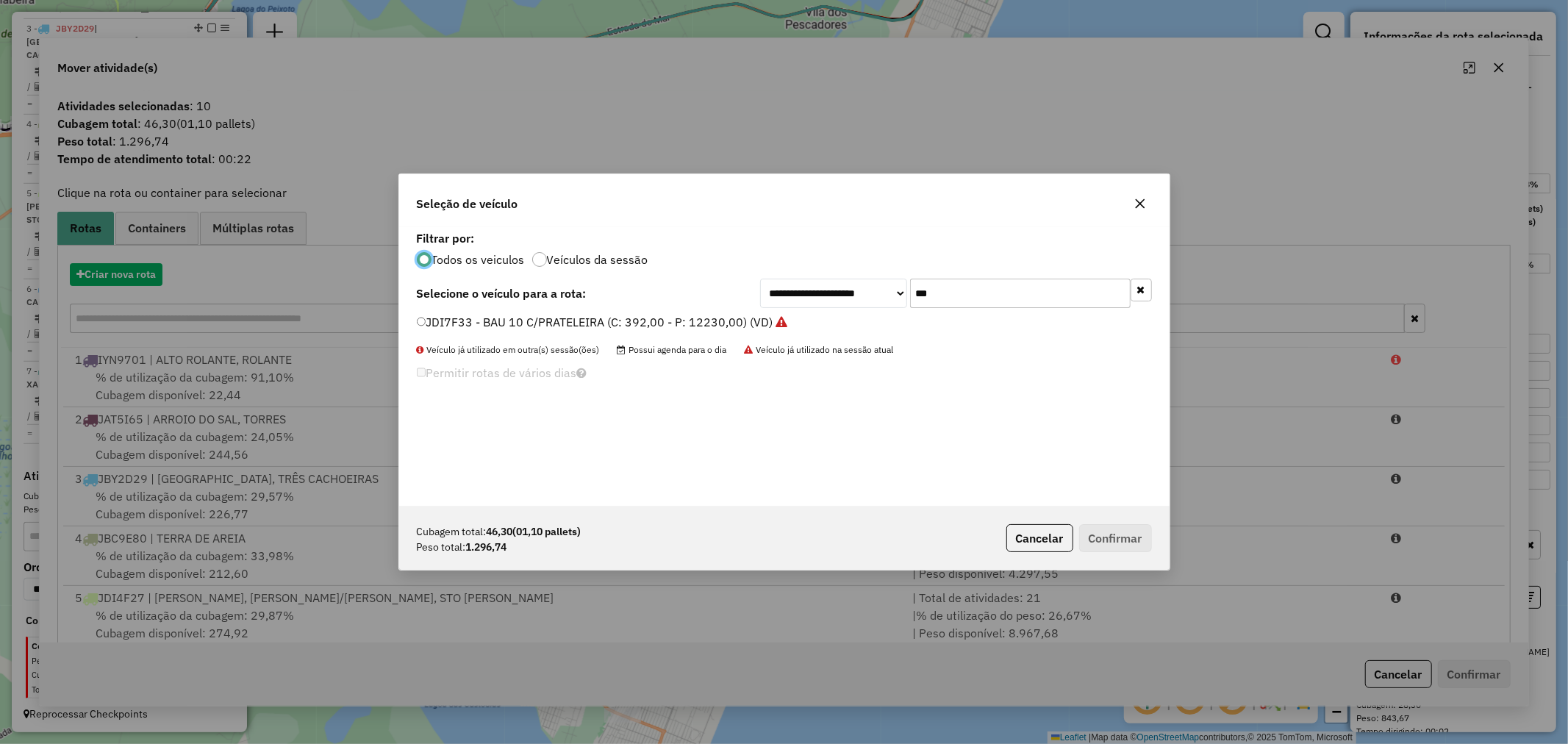
scroll to position [8, 4]
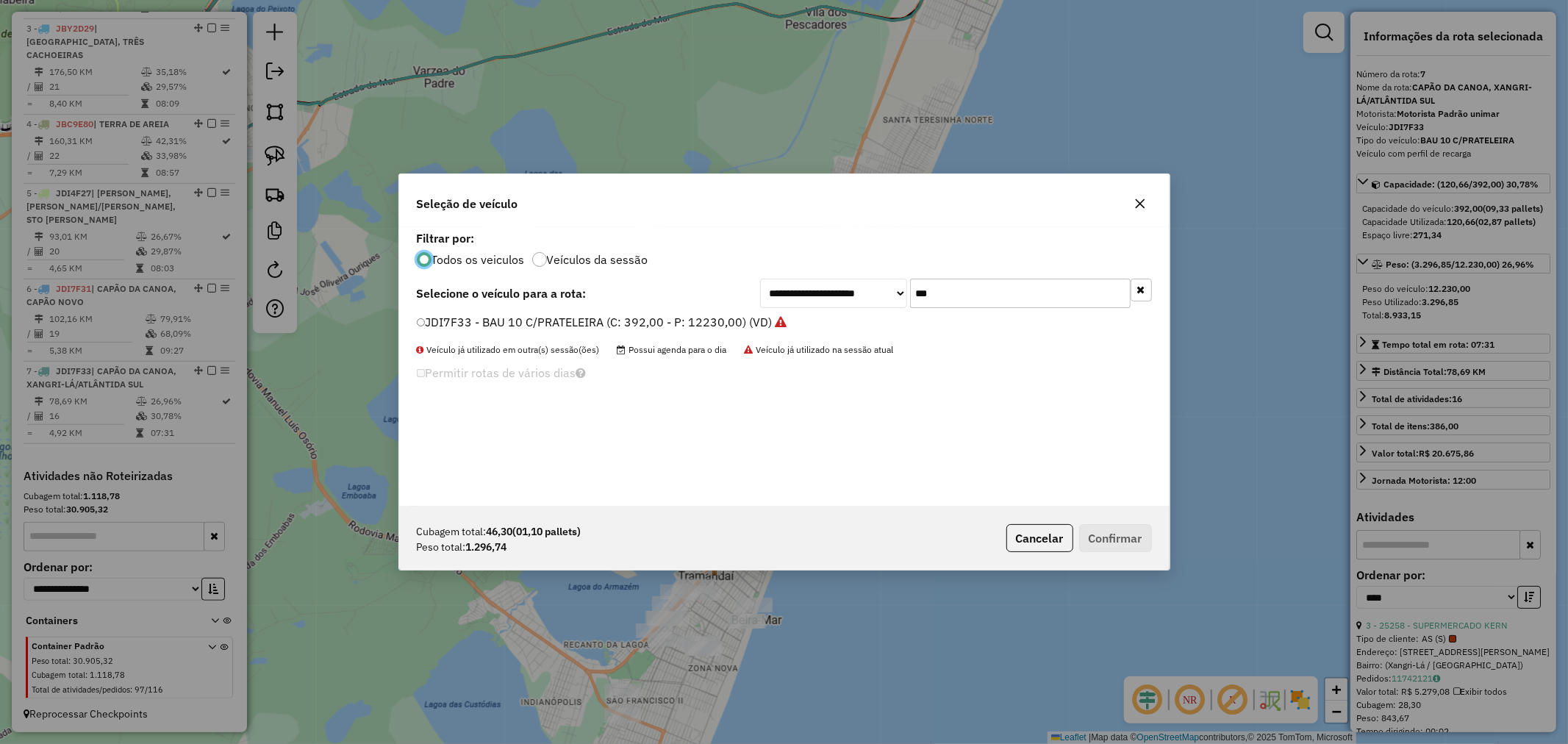
click at [1133, 193] on button "button" at bounding box center [1140, 203] width 23 height 23
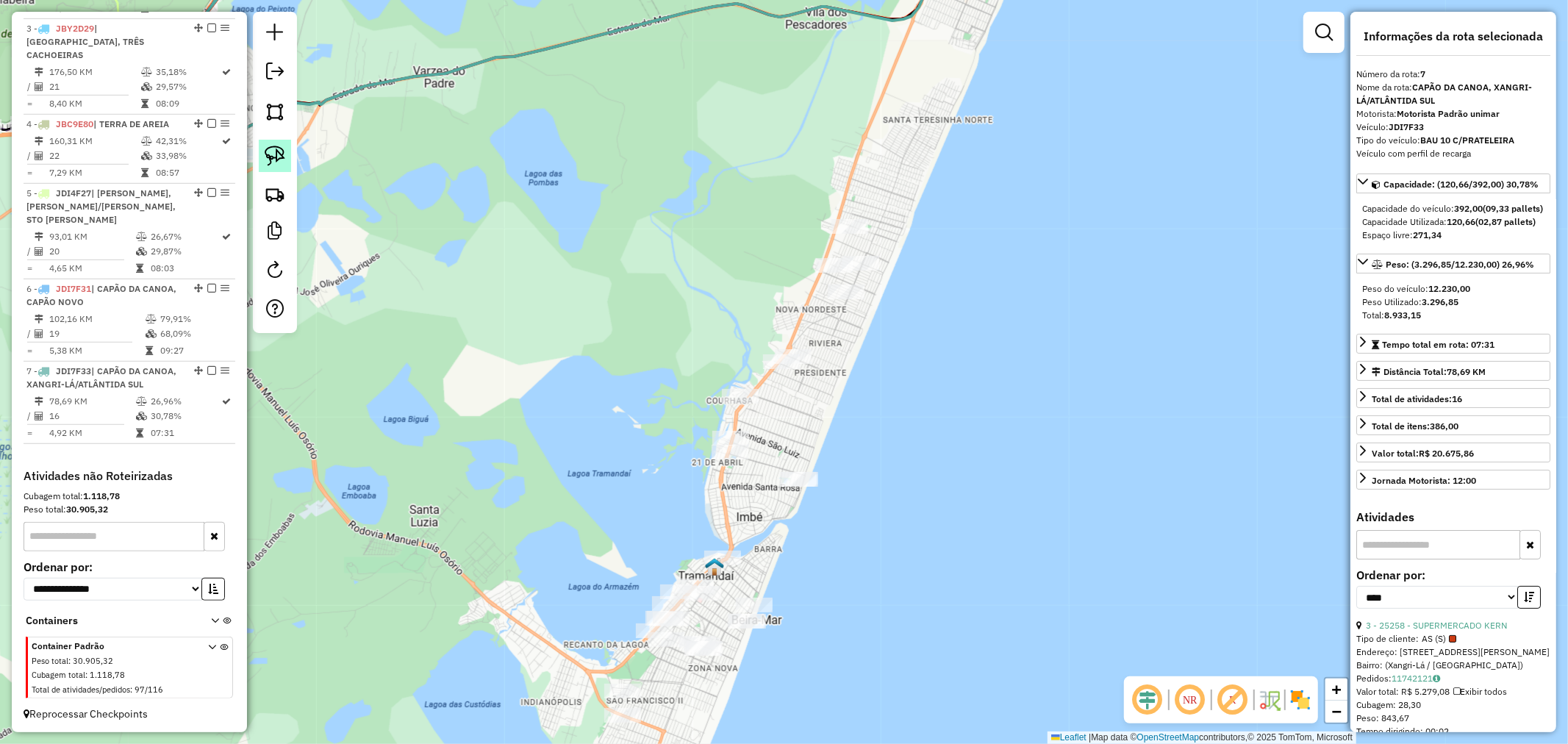
click at [257, 156] on div at bounding box center [275, 173] width 44 height 321
click at [282, 157] on img at bounding box center [275, 156] width 21 height 21
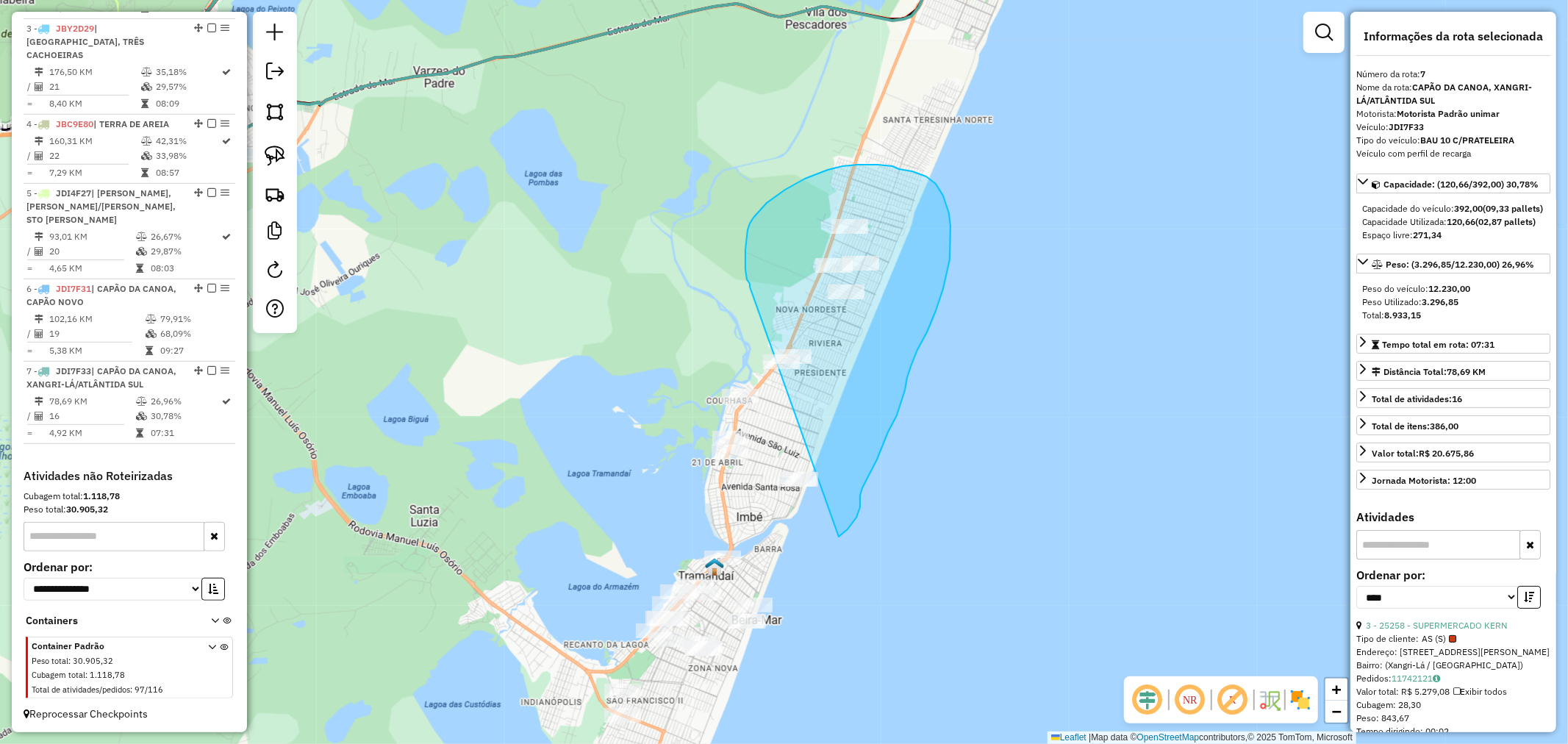
drag, startPoint x: 748, startPoint y: 230, endPoint x: 656, endPoint y: 456, distance: 244.0
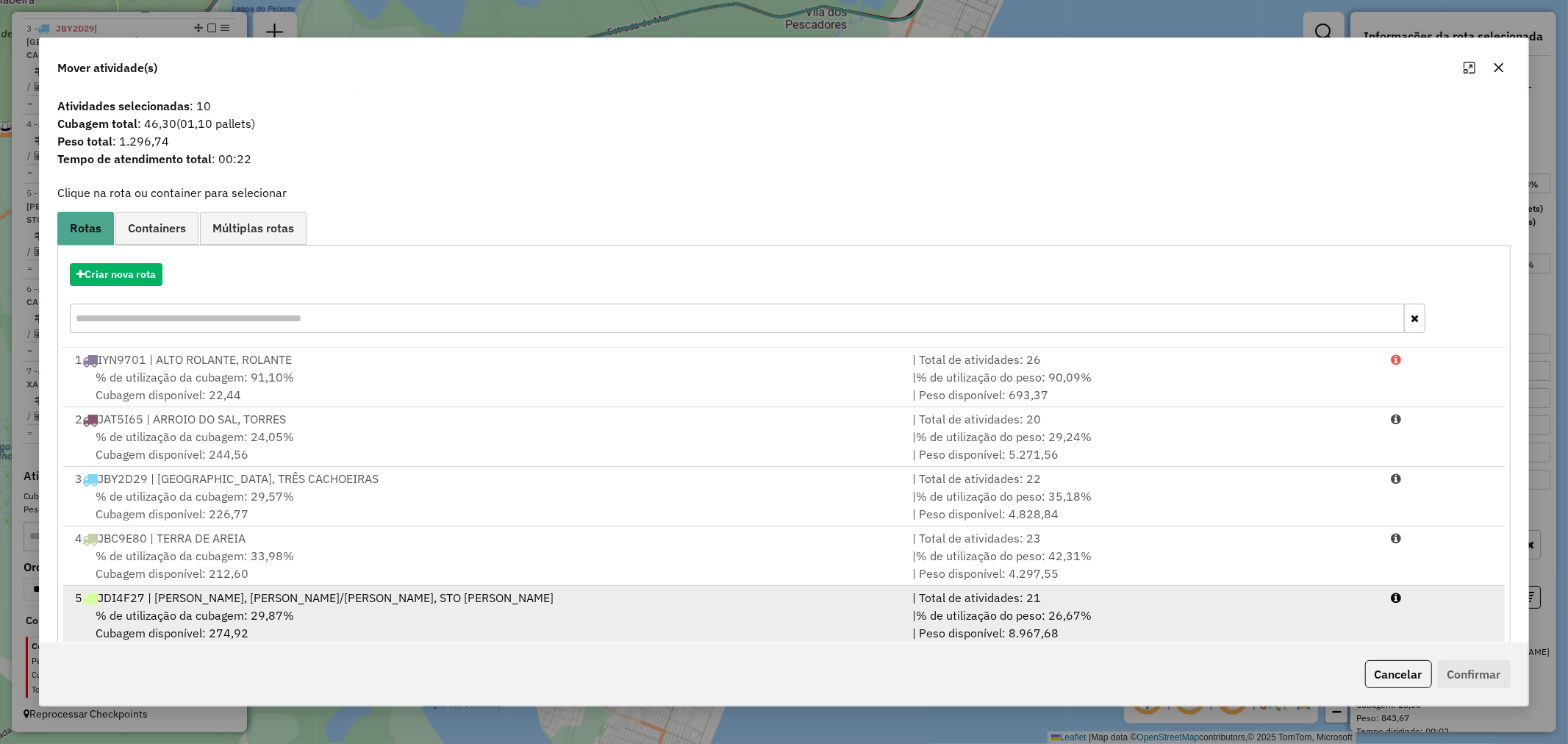
scroll to position [123, 0]
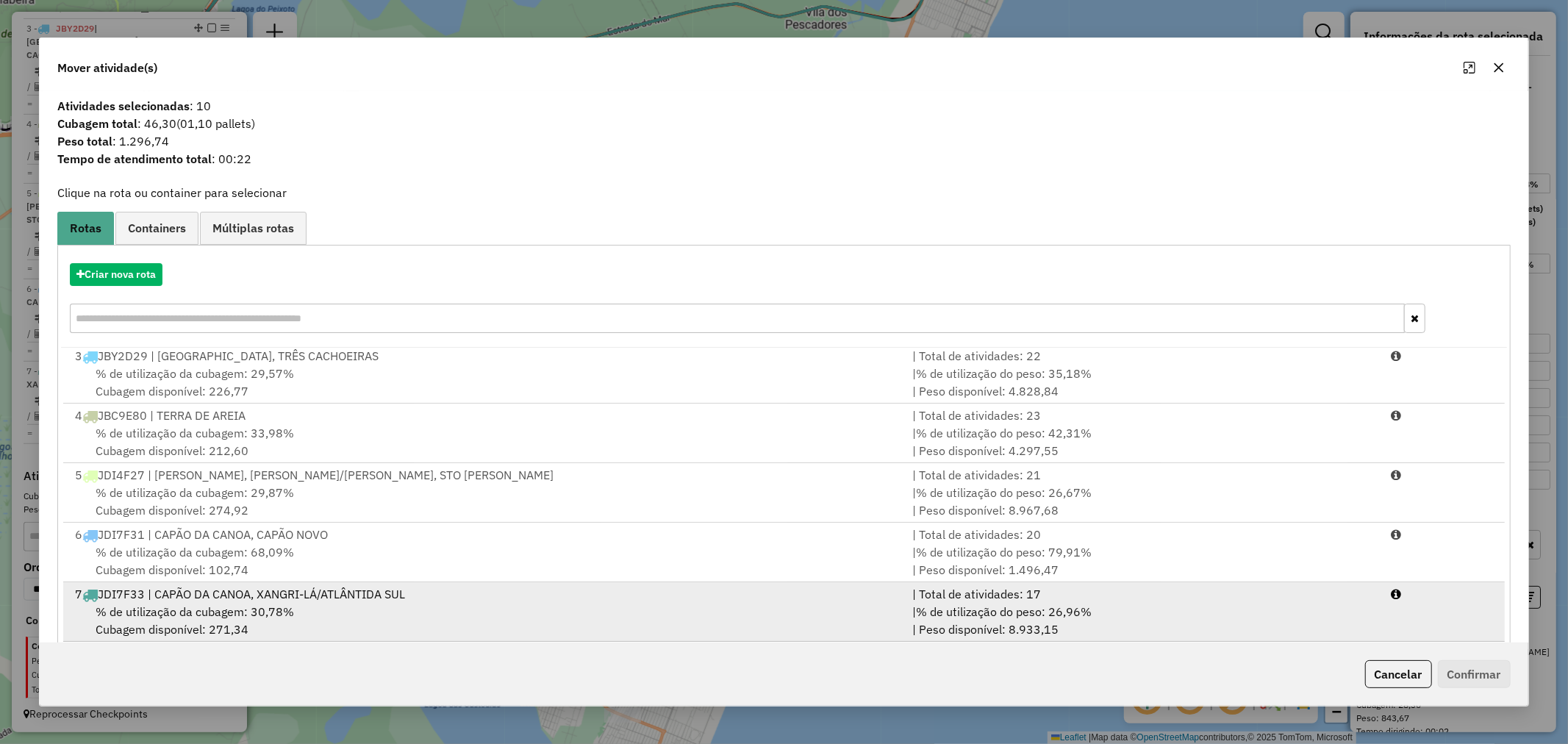
click at [208, 598] on div "7 JDI7F33 | CAPÃO DA CANOA, XANGRI-LÁ/ATLÂNTIDA SUL" at bounding box center [485, 594] width 837 height 18
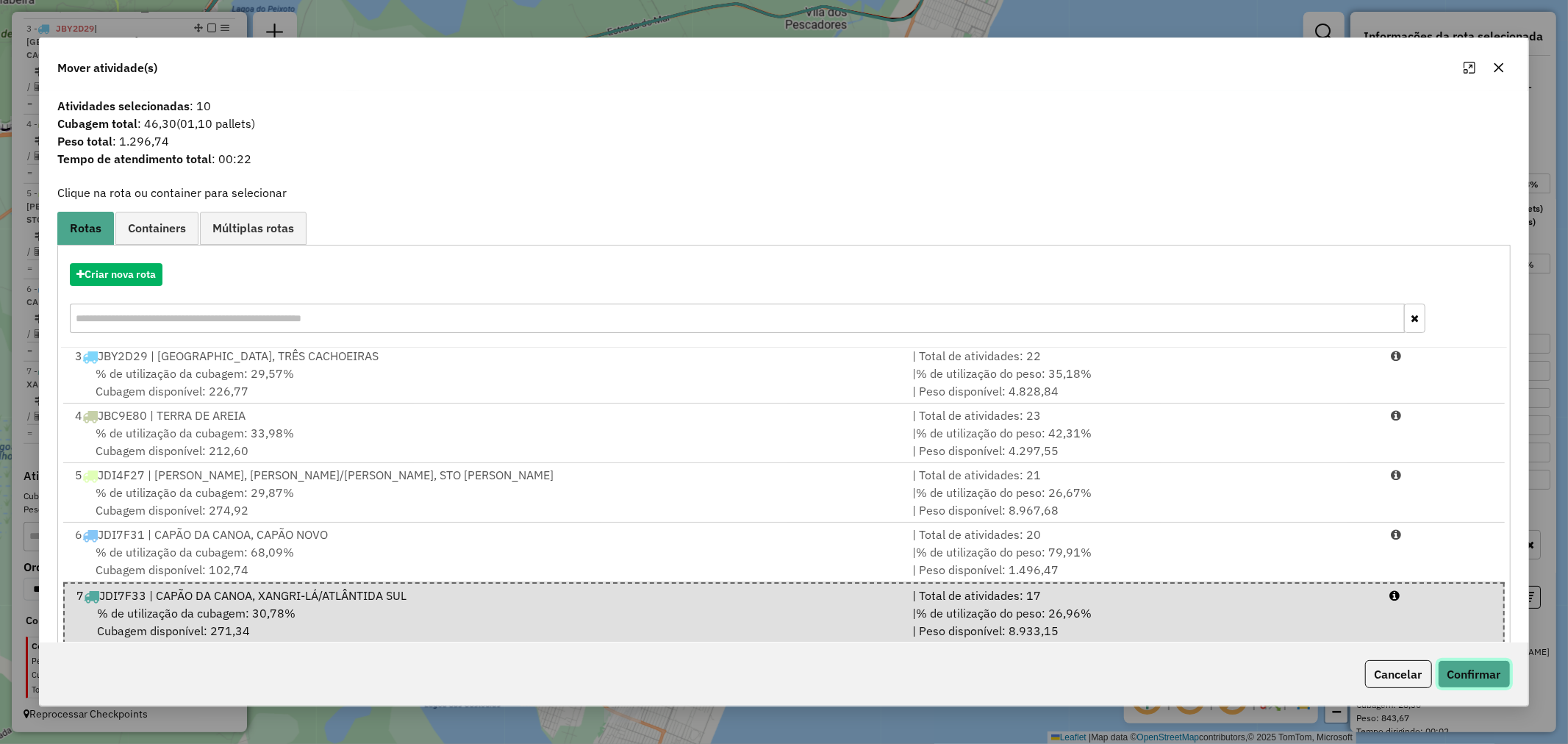
drag, startPoint x: 1462, startPoint y: 678, endPoint x: 1441, endPoint y: 664, distance: 25.2
click at [1462, 677] on button "Confirmar" at bounding box center [1474, 674] width 72 height 28
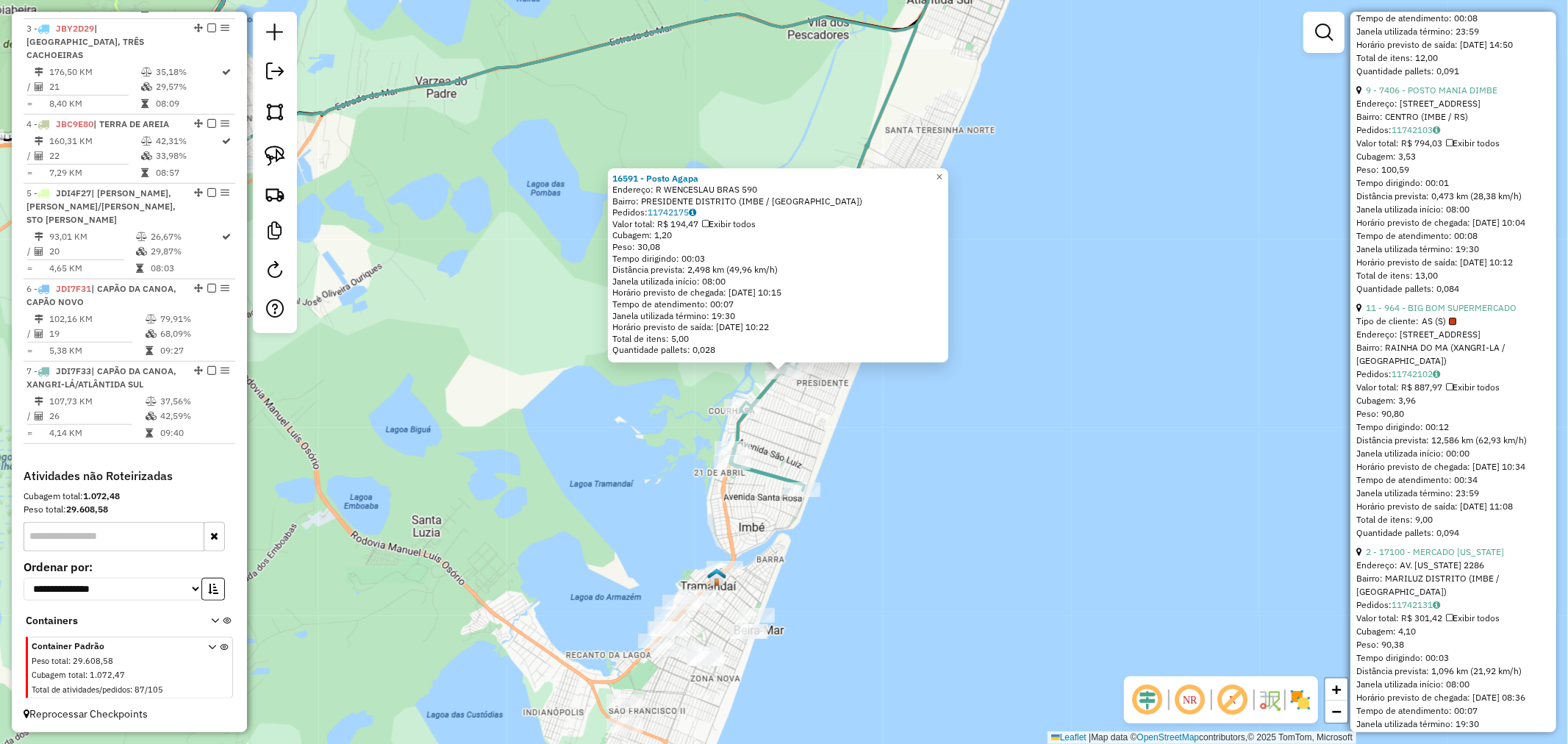
scroll to position [3512, 0]
click at [1475, 311] on link "11 - 964 - BIG BOM SUPERMERCADO" at bounding box center [1442, 306] width 151 height 11
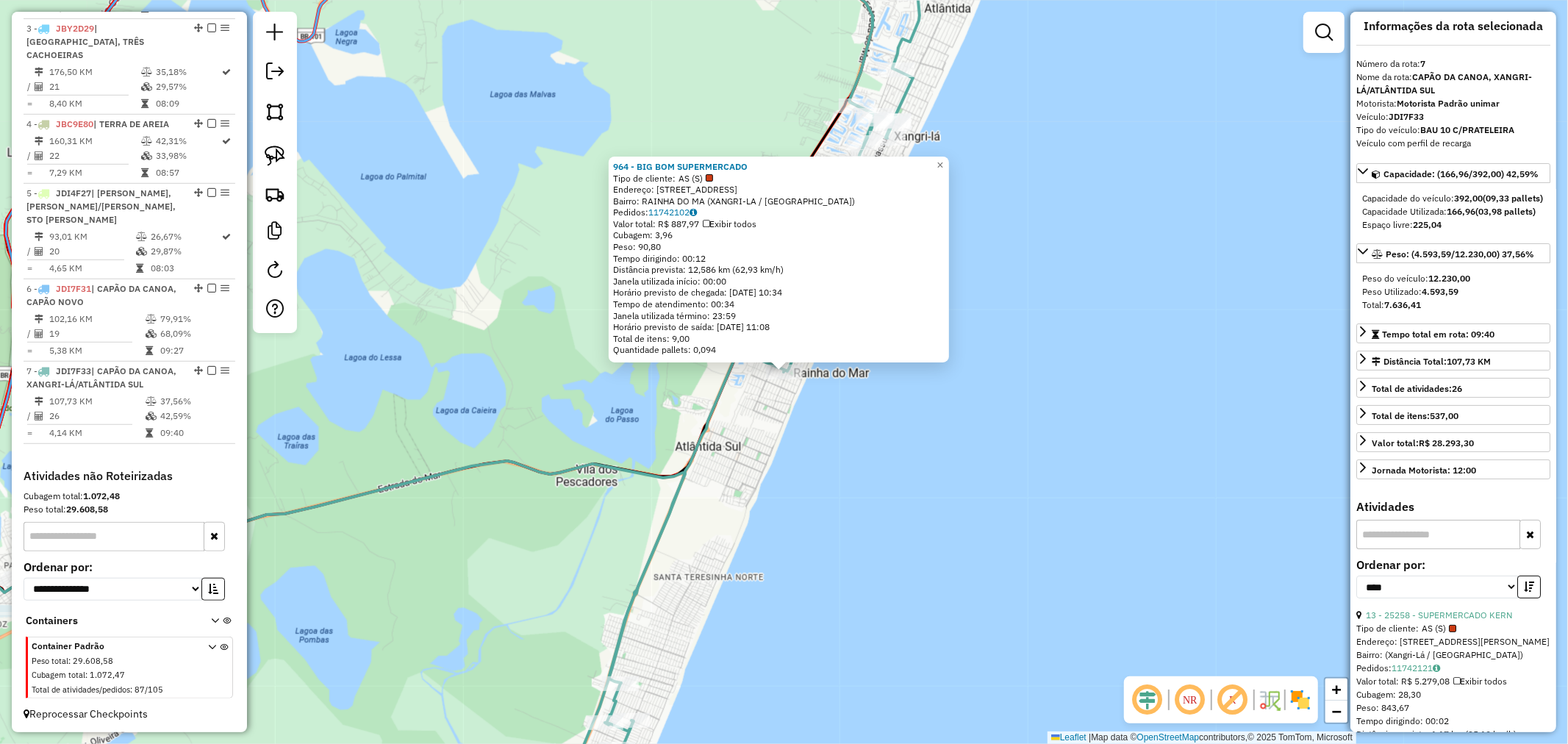
scroll to position [0, 0]
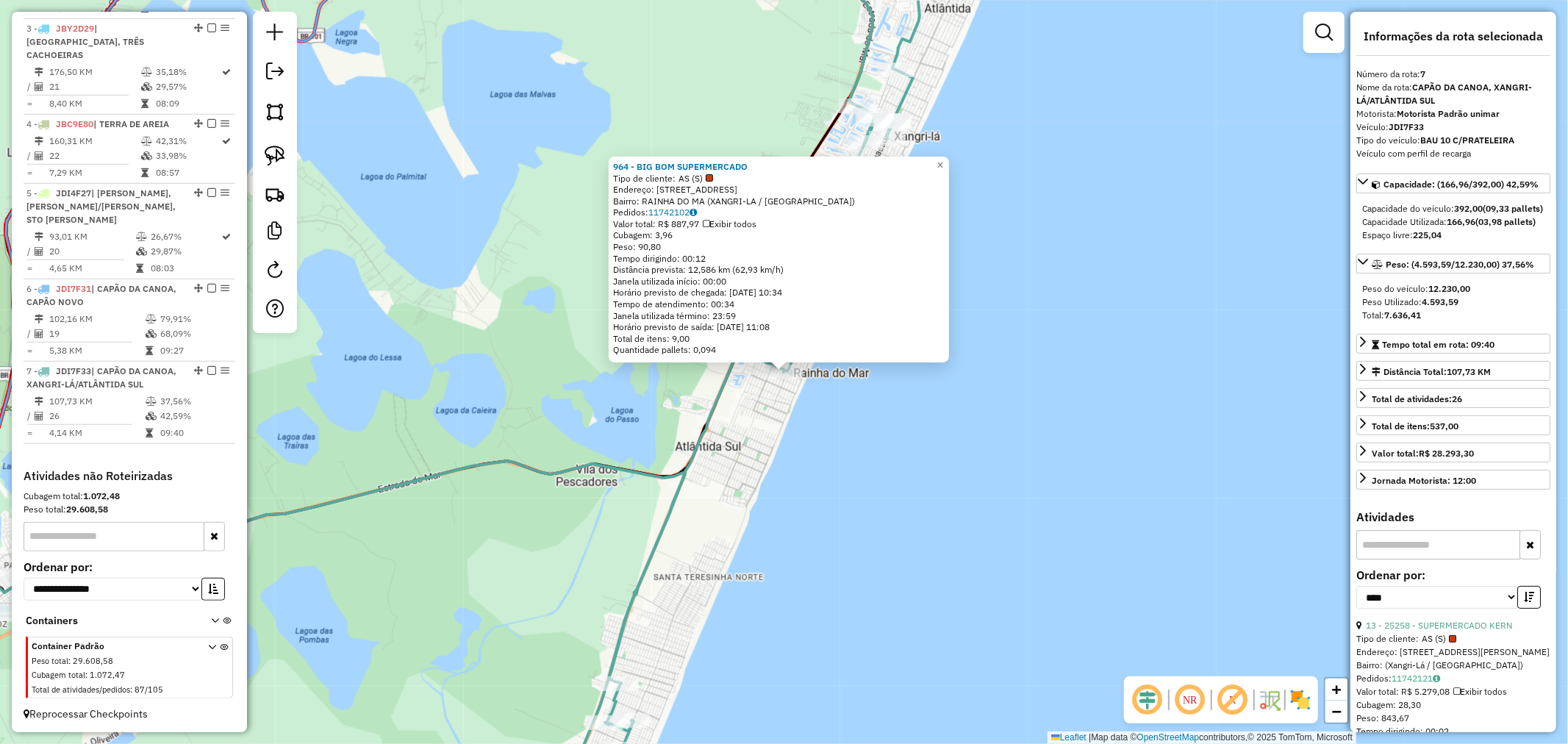
drag, startPoint x: 1189, startPoint y: 251, endPoint x: 1053, endPoint y: 453, distance: 243.5
click at [1057, 444] on div "964 - BIG BOM SUPERMERCADO Tipo de cliente: AS (S) Endereço: Av AGUA MARINHA 00…" at bounding box center [784, 372] width 1568 height 744
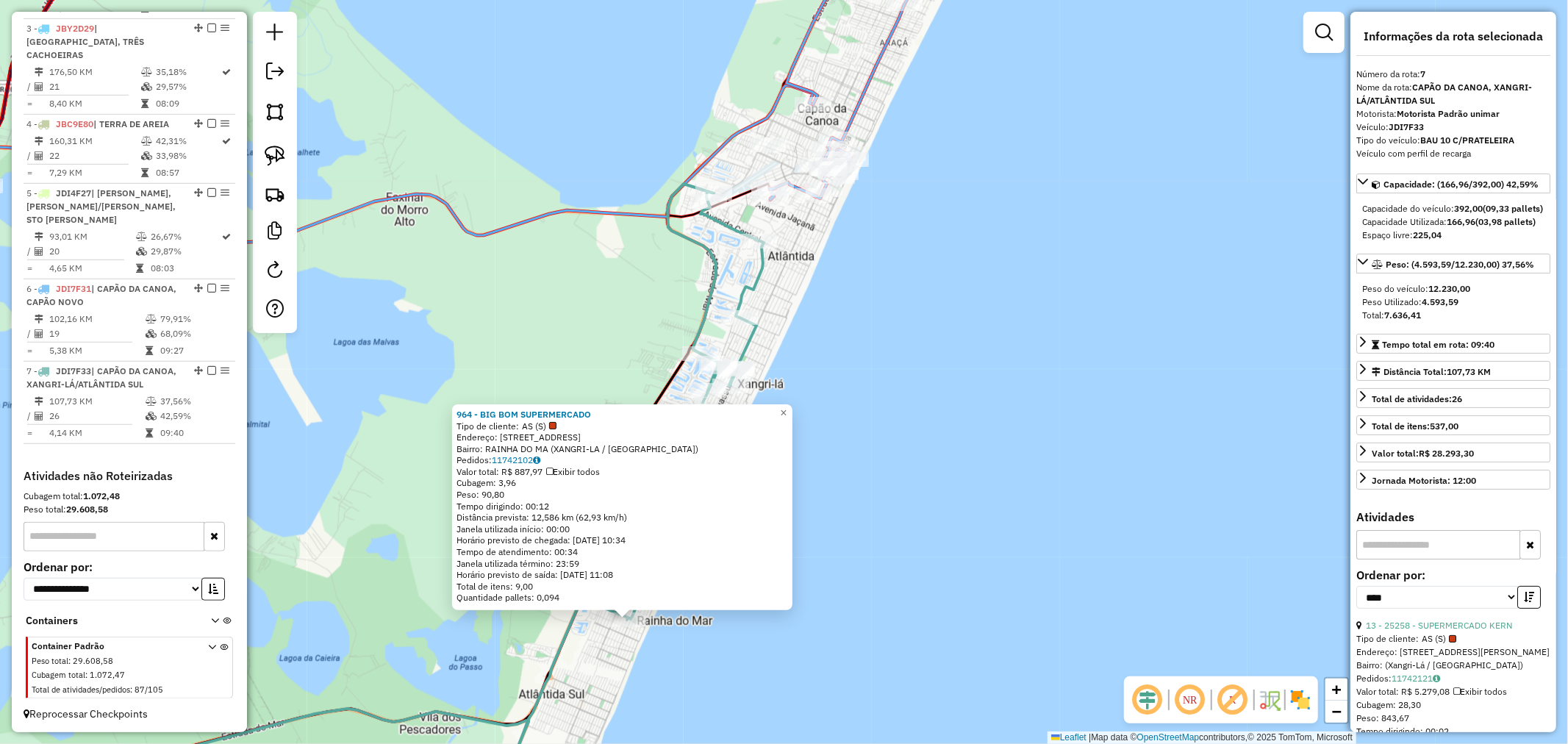
drag, startPoint x: 1038, startPoint y: 265, endPoint x: 934, endPoint y: 462, distance: 222.8
click at [934, 462] on div "964 - BIG BOM SUPERMERCADO Tipo de cliente: AS (S) Endereço: Av AGUA MARINHA 00…" at bounding box center [784, 372] width 1568 height 744
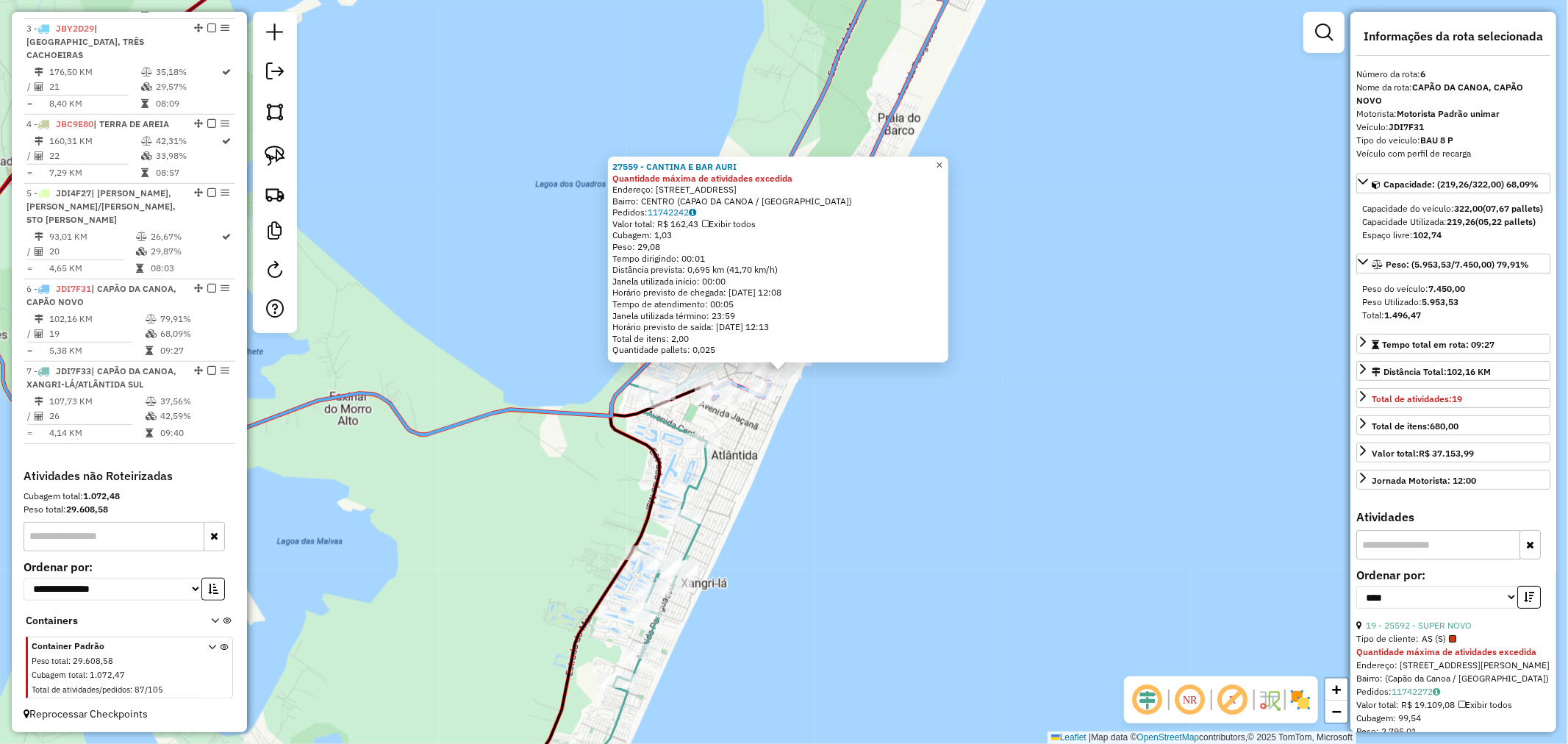
click at [943, 160] on span "×" at bounding box center [939, 165] width 7 height 13
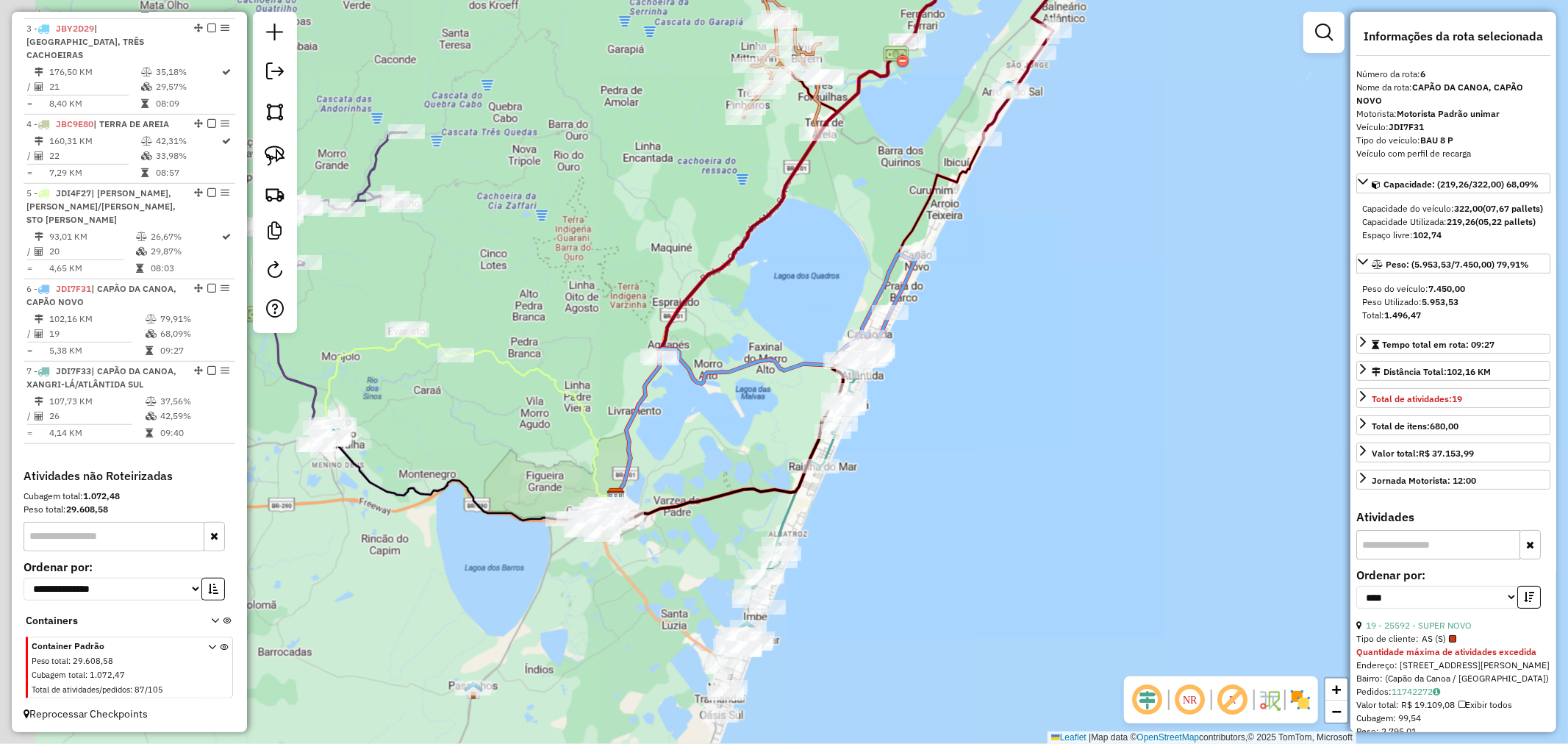
drag, startPoint x: 895, startPoint y: 480, endPoint x: 1033, endPoint y: 302, distance: 225.2
click at [1033, 302] on div "Janela de atendimento Grade de atendimento Capacidade Transportadoras Veículos …" at bounding box center [784, 372] width 1568 height 744
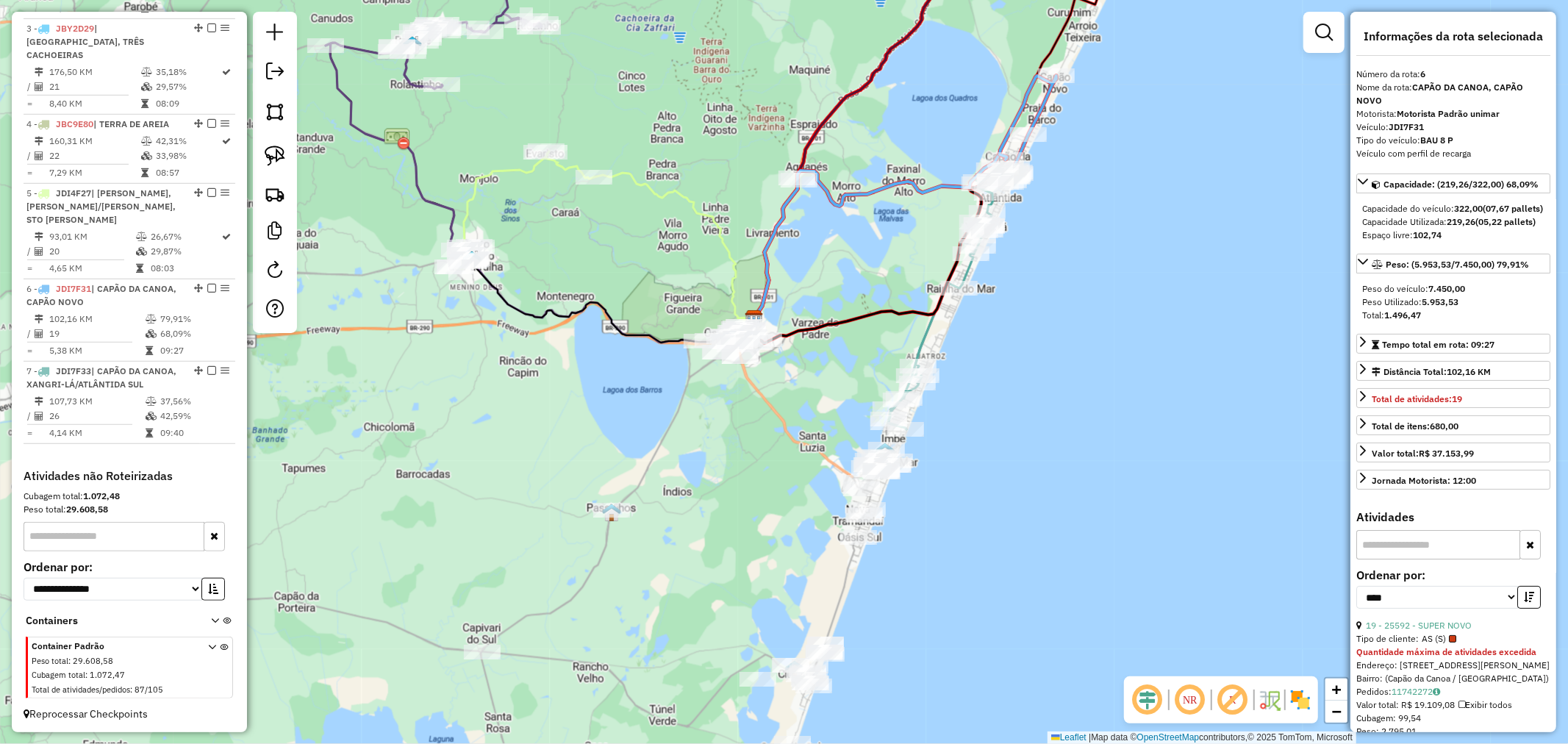
drag, startPoint x: 993, startPoint y: 412, endPoint x: 990, endPoint y: 332, distance: 80.1
click at [1020, 332] on div "Janela de atendimento Grade de atendimento Capacidade Transportadoras Veículos …" at bounding box center [784, 372] width 1568 height 744
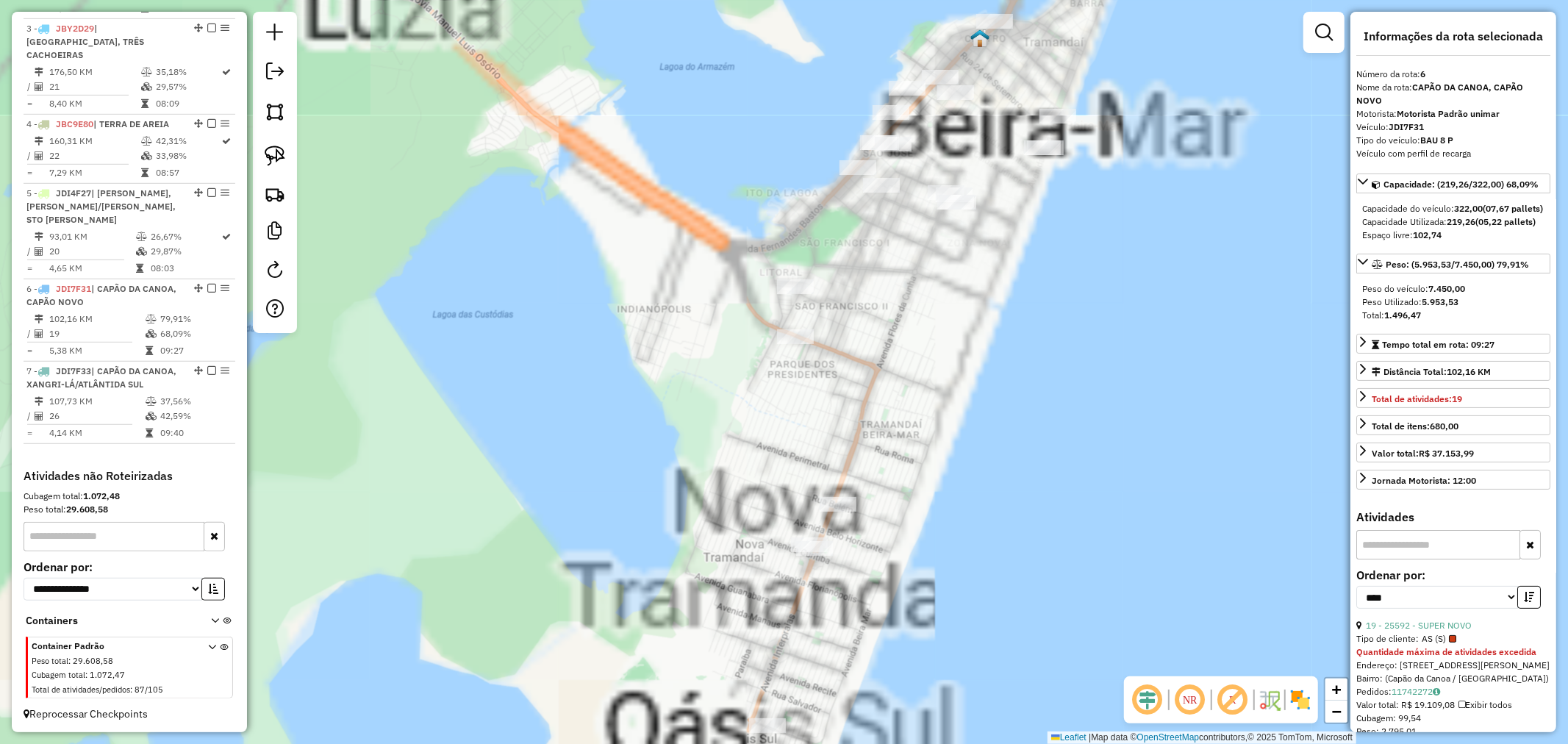
drag, startPoint x: 1091, startPoint y: 326, endPoint x: 991, endPoint y: 372, distance: 110.1
click at [994, 370] on div "Janela de atendimento Grade de atendimento Capacidade Transportadoras Veículos …" at bounding box center [784, 372] width 1568 height 744
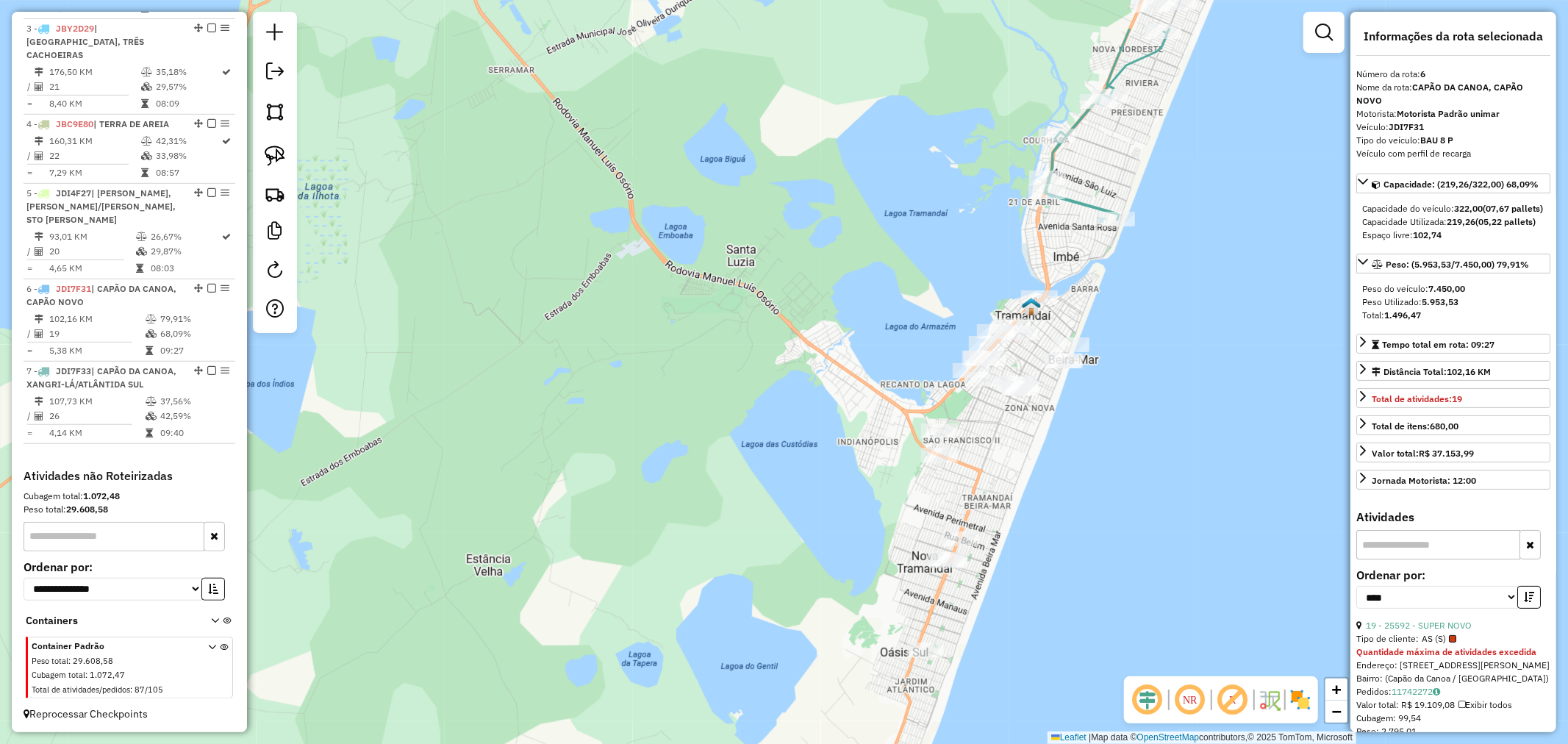
drag, startPoint x: 1014, startPoint y: 371, endPoint x: 813, endPoint y: 249, distance: 235.1
click at [1076, 468] on div "Janela de atendimento Grade de atendimento Capacidade Transportadoras Veículos …" at bounding box center [784, 372] width 1568 height 744
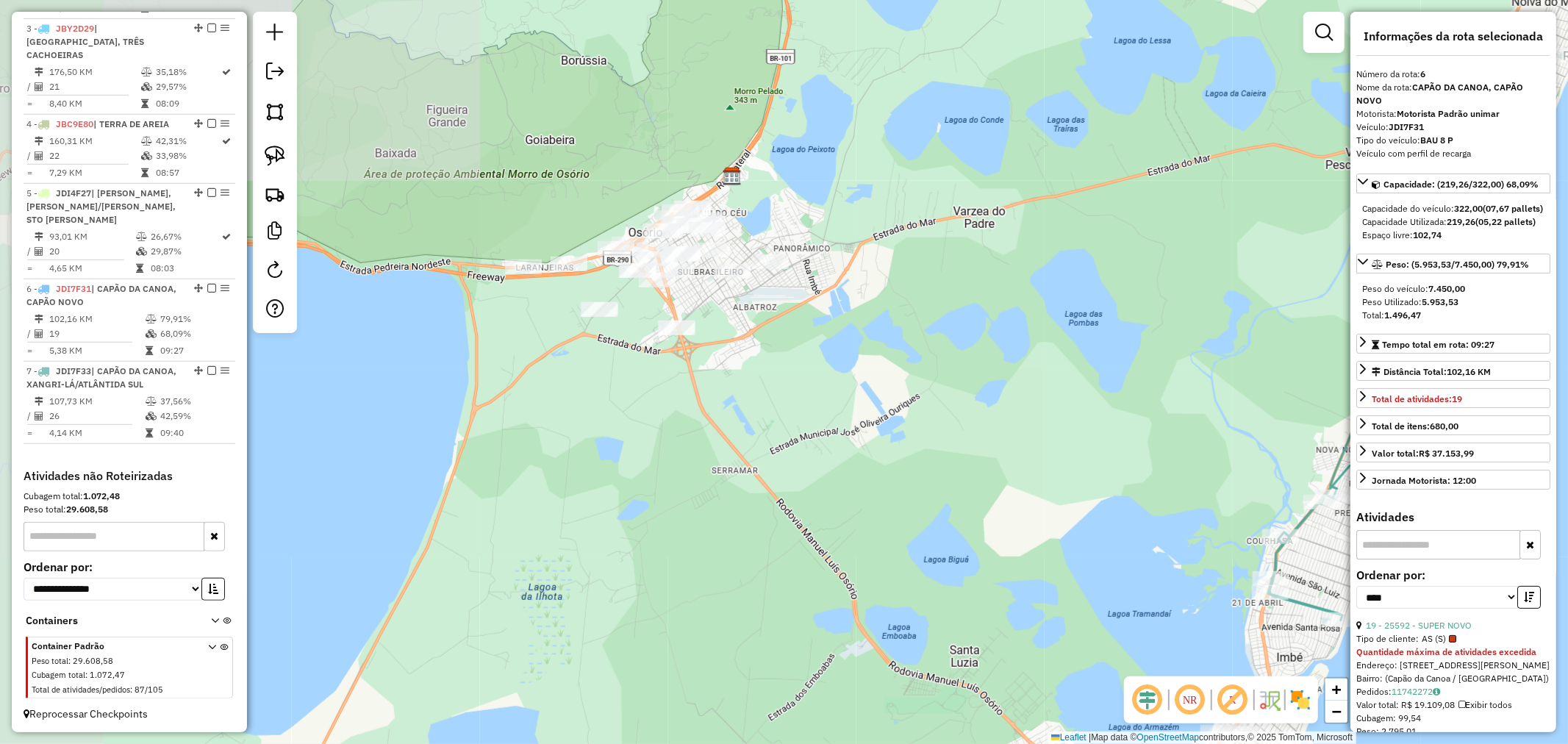
drag, startPoint x: 752, startPoint y: 278, endPoint x: 922, endPoint y: 588, distance: 353.6
click at [922, 588] on div "Janela de atendimento Grade de atendimento Capacidade Transportadoras Veículos …" at bounding box center [784, 372] width 1568 height 744
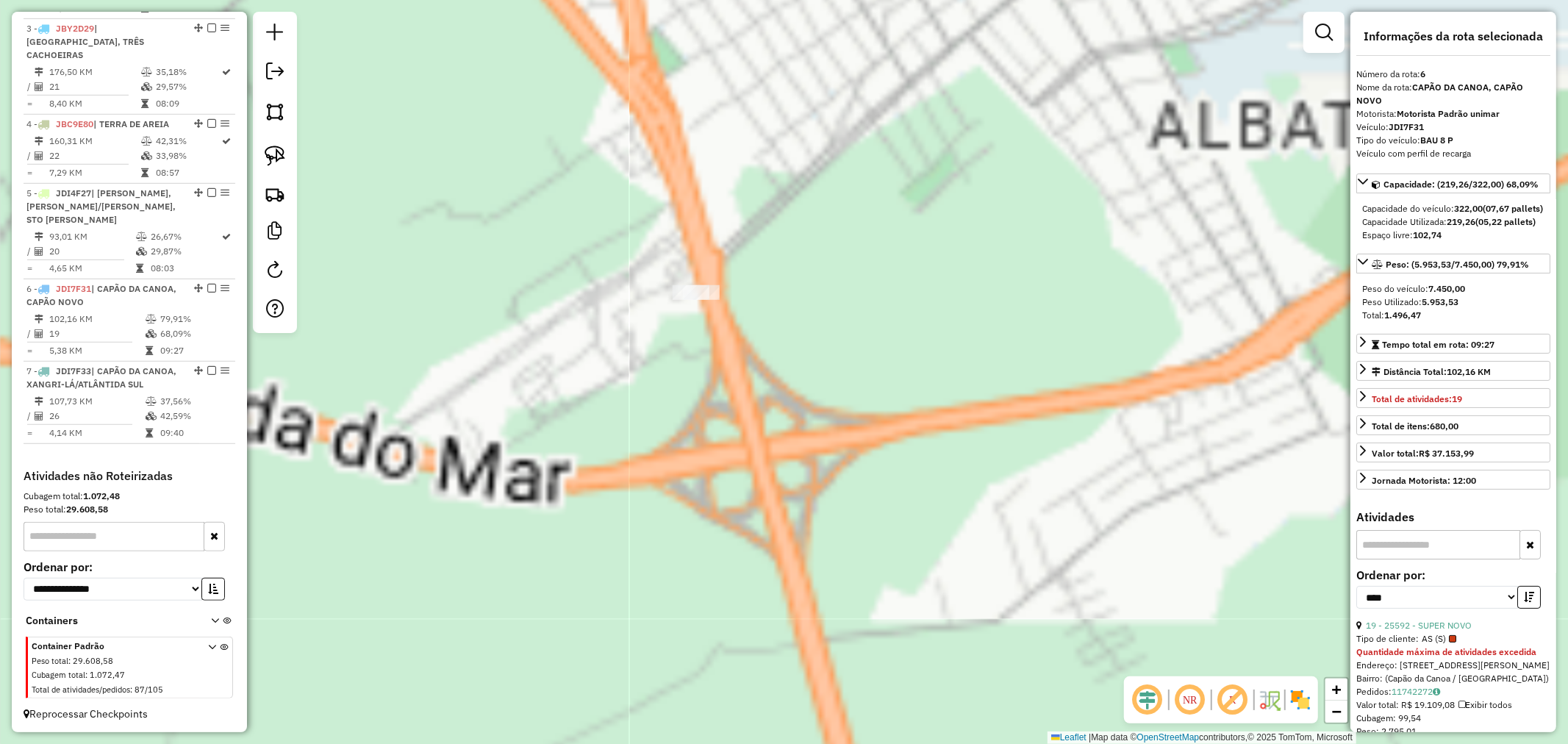
drag, startPoint x: 781, startPoint y: 419, endPoint x: 819, endPoint y: 487, distance: 77.9
click at [819, 486] on div "Janela de atendimento Grade de atendimento Capacidade Transportadoras Veículos …" at bounding box center [784, 372] width 1568 height 744
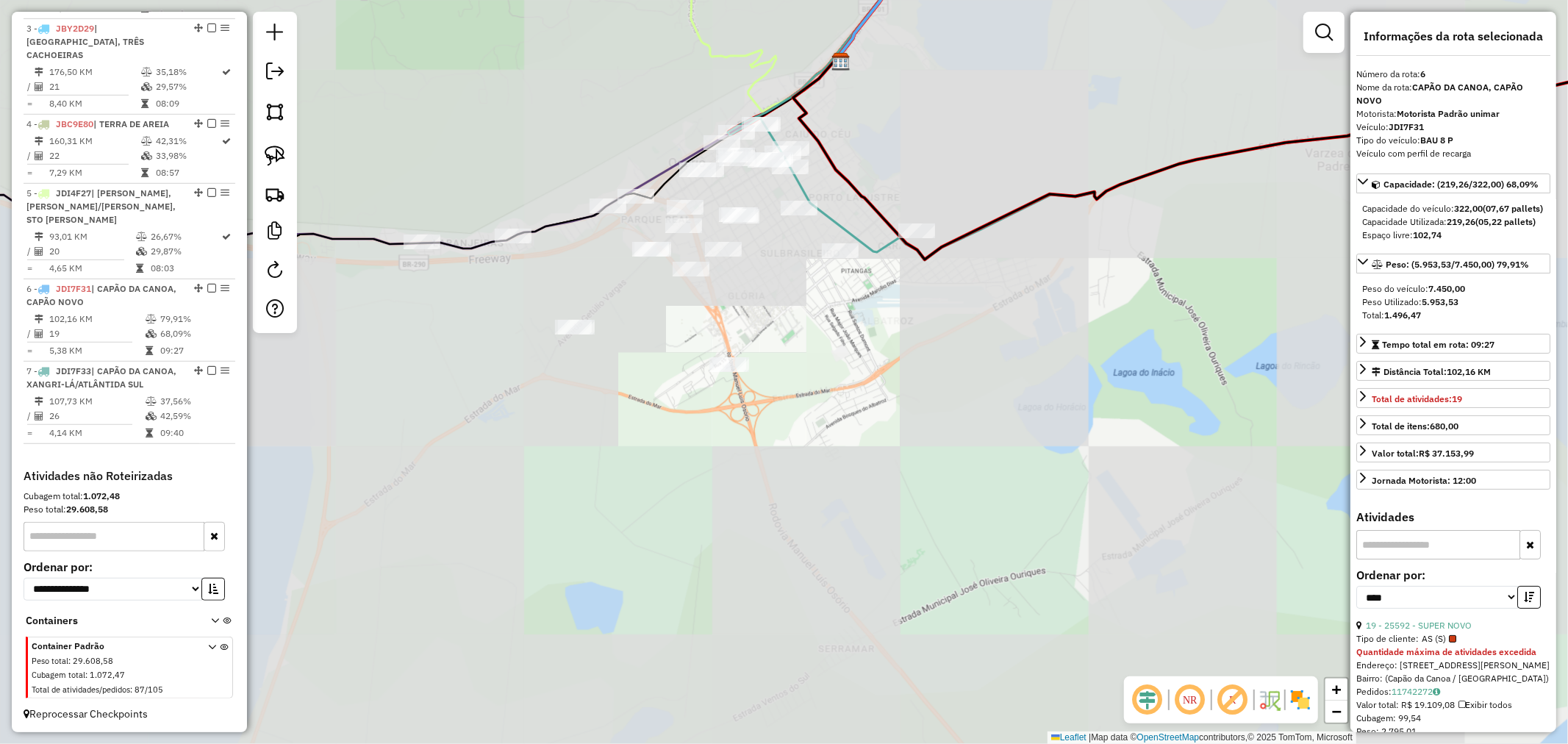
drag, startPoint x: 772, startPoint y: 515, endPoint x: 775, endPoint y: 351, distance: 164.0
click at [775, 362] on div "Janela de atendimento Grade de atendimento Capacidade Transportadoras Veículos …" at bounding box center [784, 372] width 1568 height 744
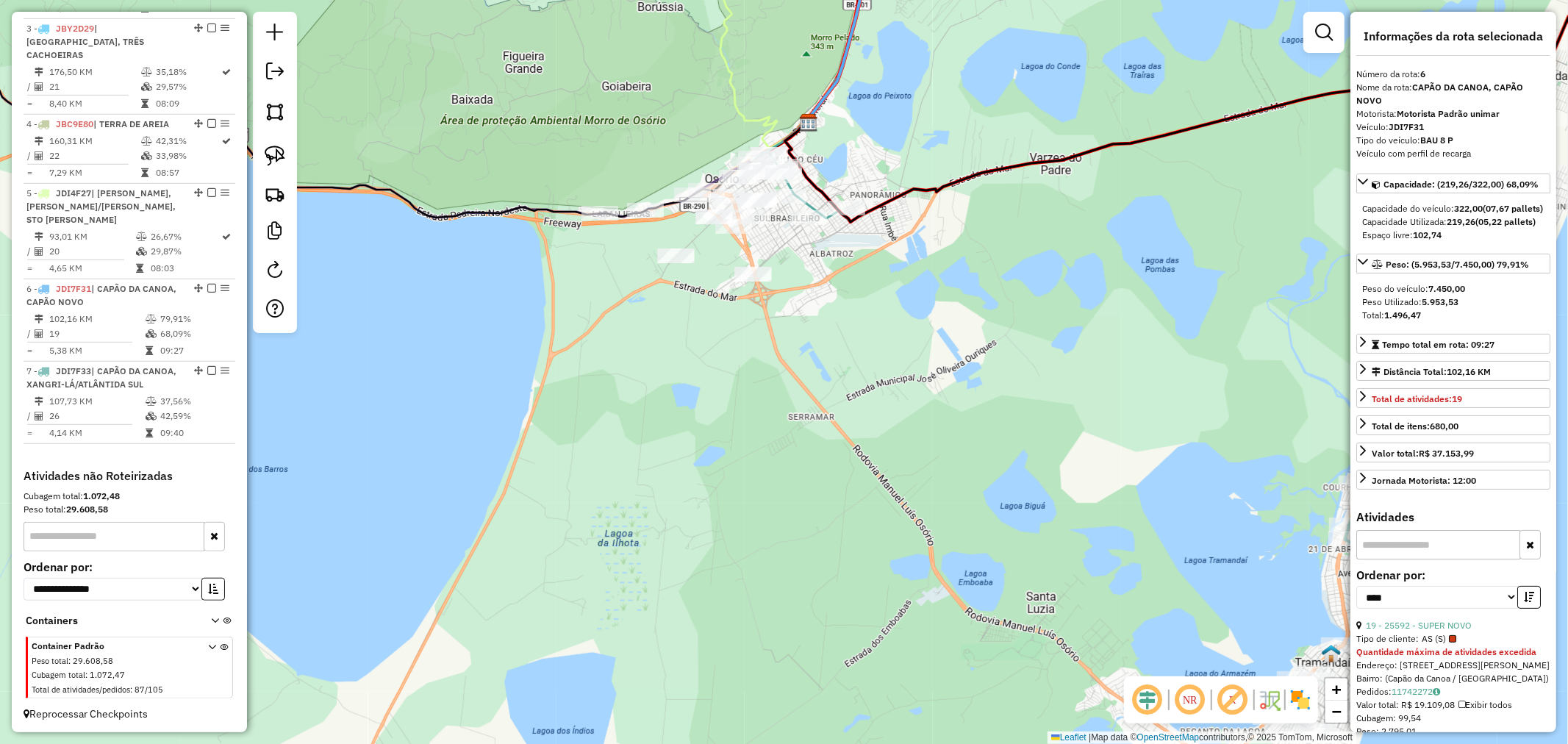
drag, startPoint x: 819, startPoint y: 473, endPoint x: 753, endPoint y: 241, distance: 241.2
click at [752, 243] on div "Janela de atendimento Grade de atendimento Capacidade Transportadoras Veículos …" at bounding box center [784, 372] width 1568 height 744
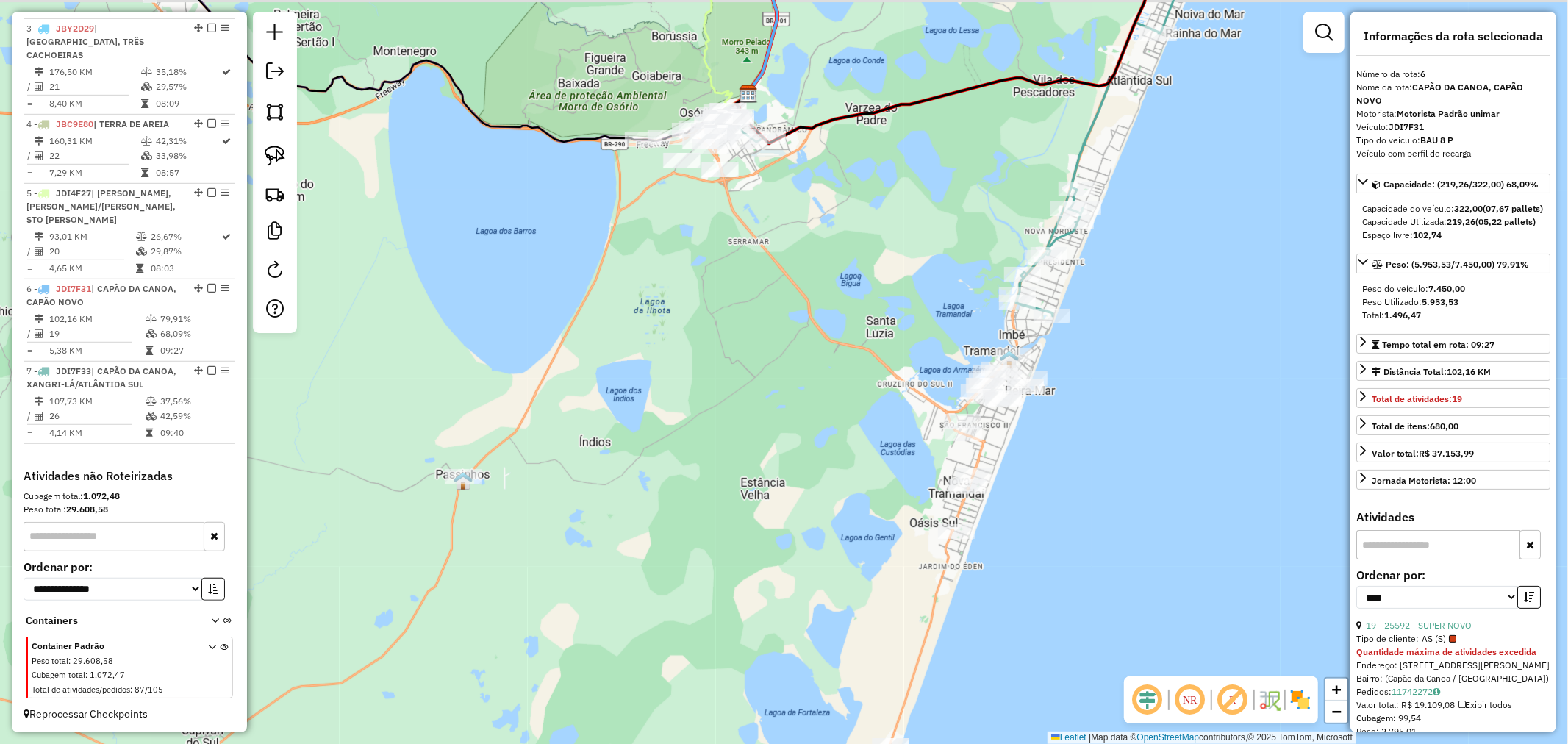
drag, startPoint x: 716, startPoint y: 233, endPoint x: 652, endPoint y: 233, distance: 64.0
click at [715, 244] on div "Janela de atendimento Grade de atendimento Capacidade Transportadoras Veículos …" at bounding box center [784, 372] width 1568 height 744
click at [278, 155] on img at bounding box center [275, 156] width 21 height 21
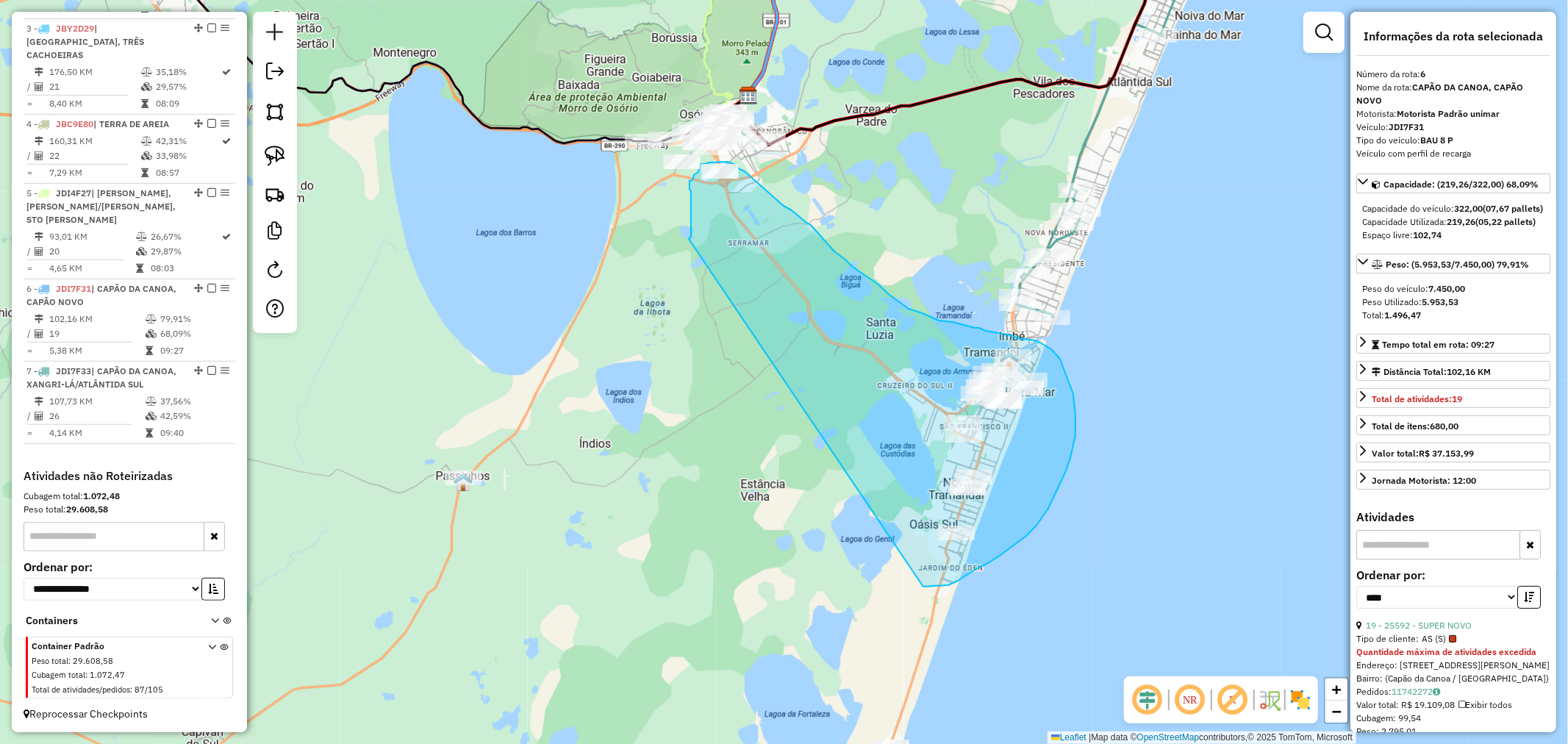
drag, startPoint x: 689, startPoint y: 239, endPoint x: 923, endPoint y: 586, distance: 418.5
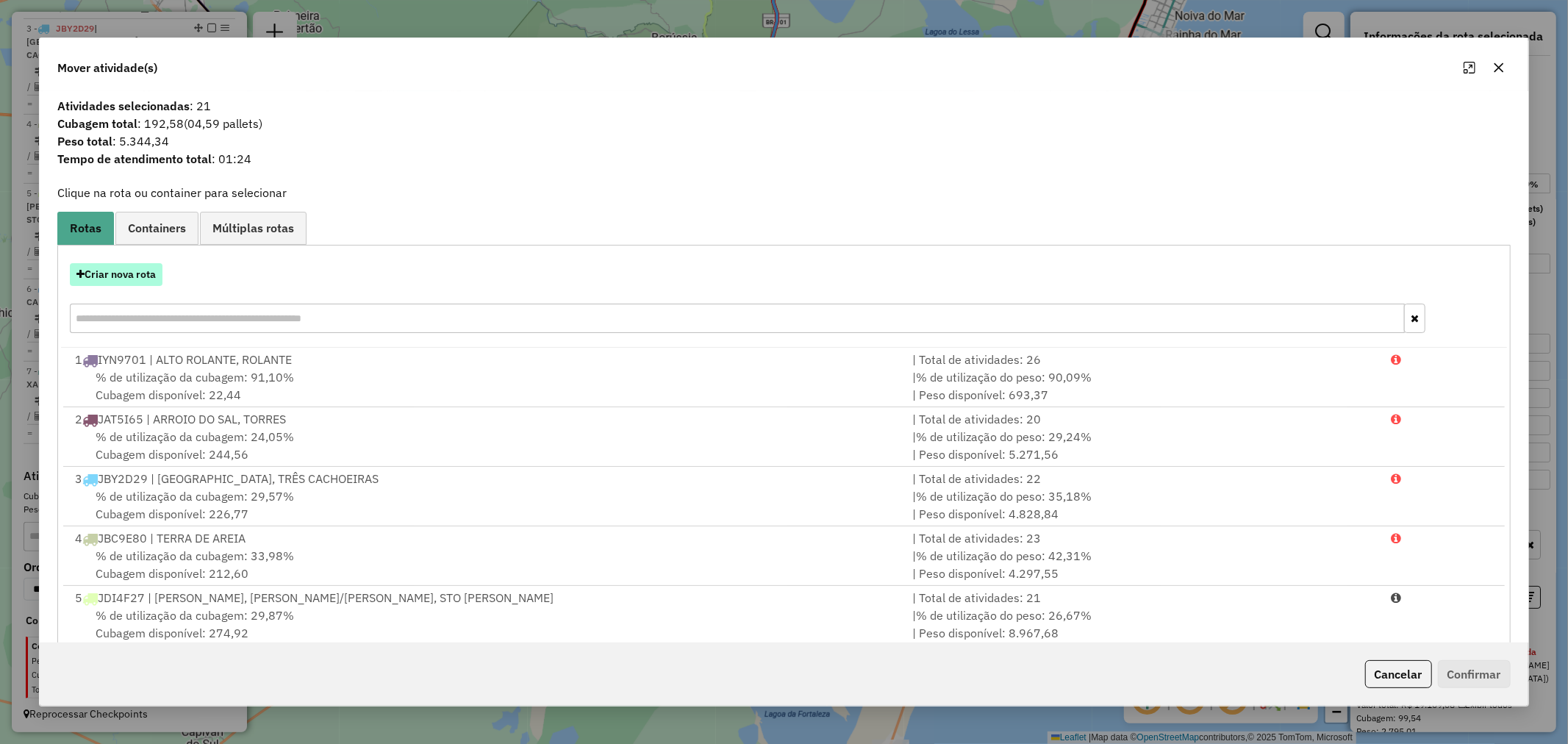
click at [157, 279] on button "Criar nova rota" at bounding box center [116, 274] width 93 height 23
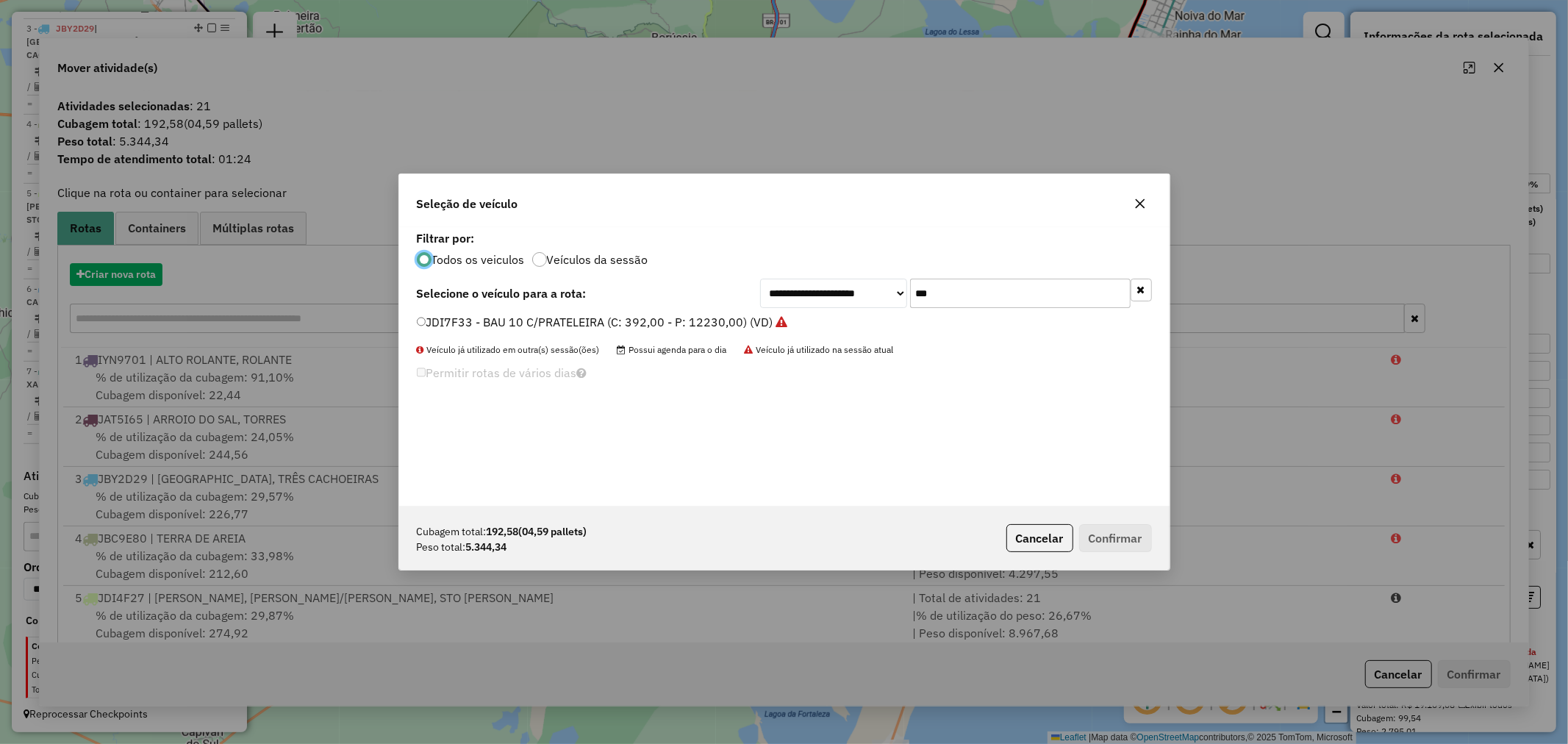
scroll to position [8, 4]
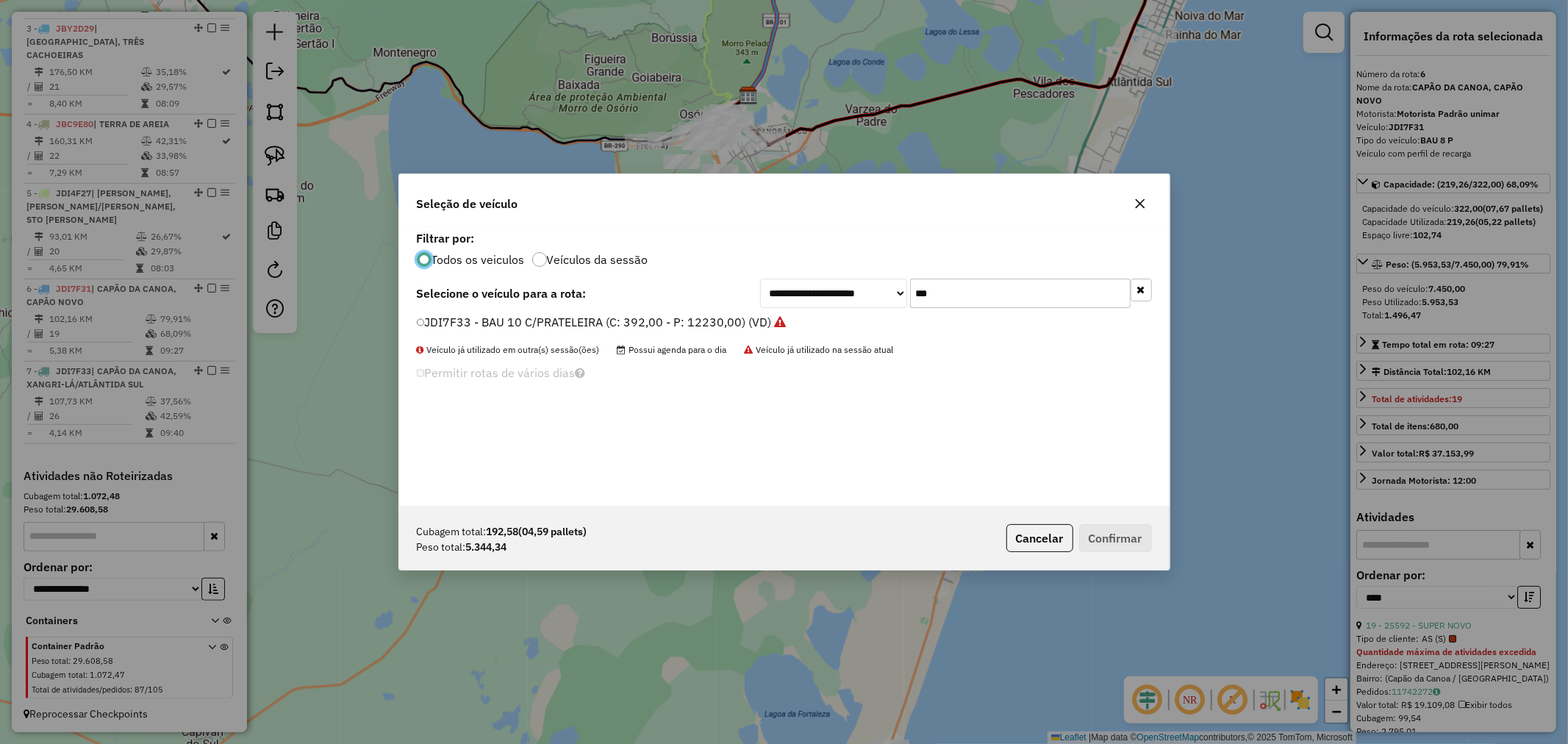
click at [798, 277] on div "**********" at bounding box center [784, 367] width 770 height 279
type input "**"
click at [521, 328] on label "JAT5A14 - BAU 8 P (C: 322,00 - P: 7450,00) (VD)" at bounding box center [553, 322] width 273 height 18
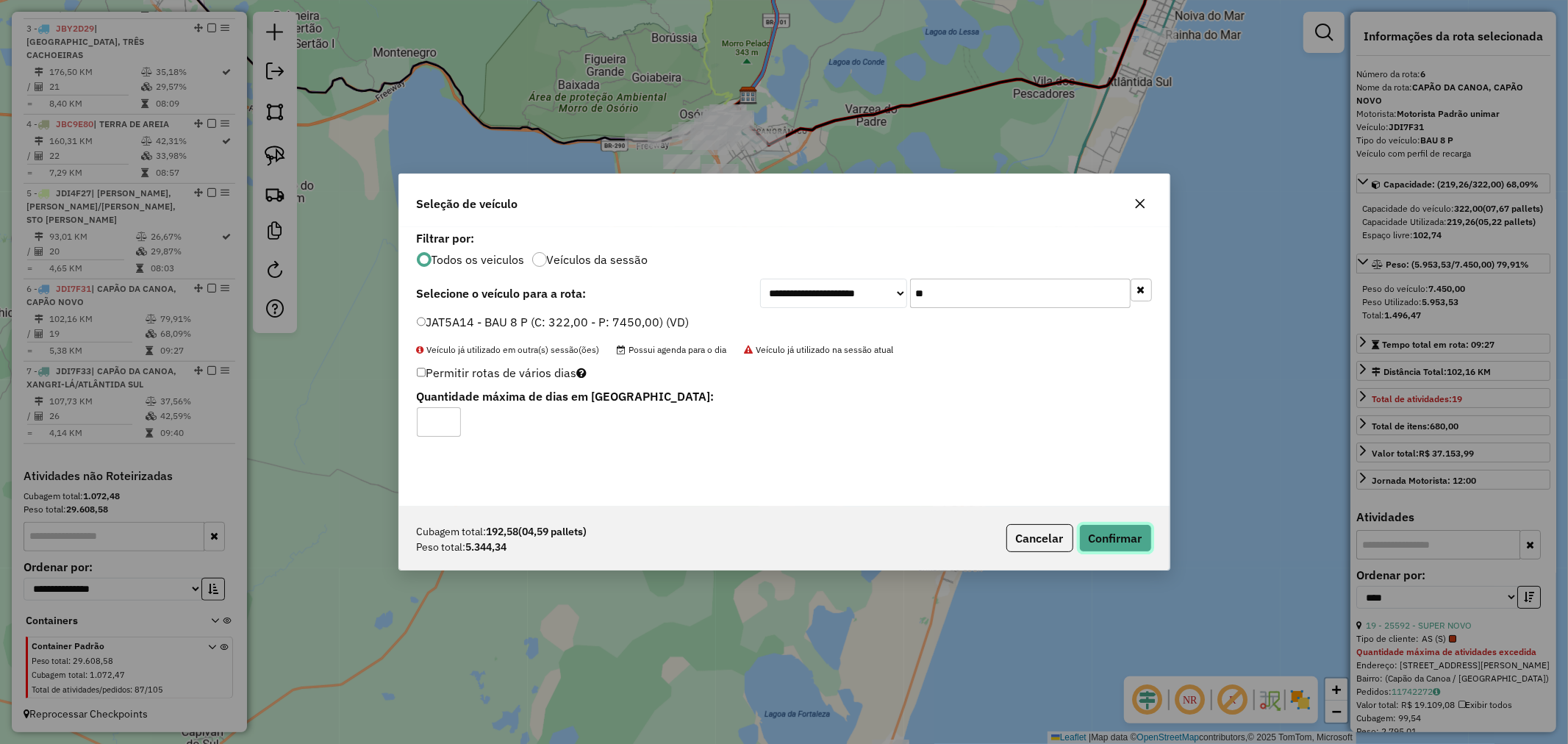
click at [1089, 527] on button "Confirmar" at bounding box center [1115, 538] width 72 height 28
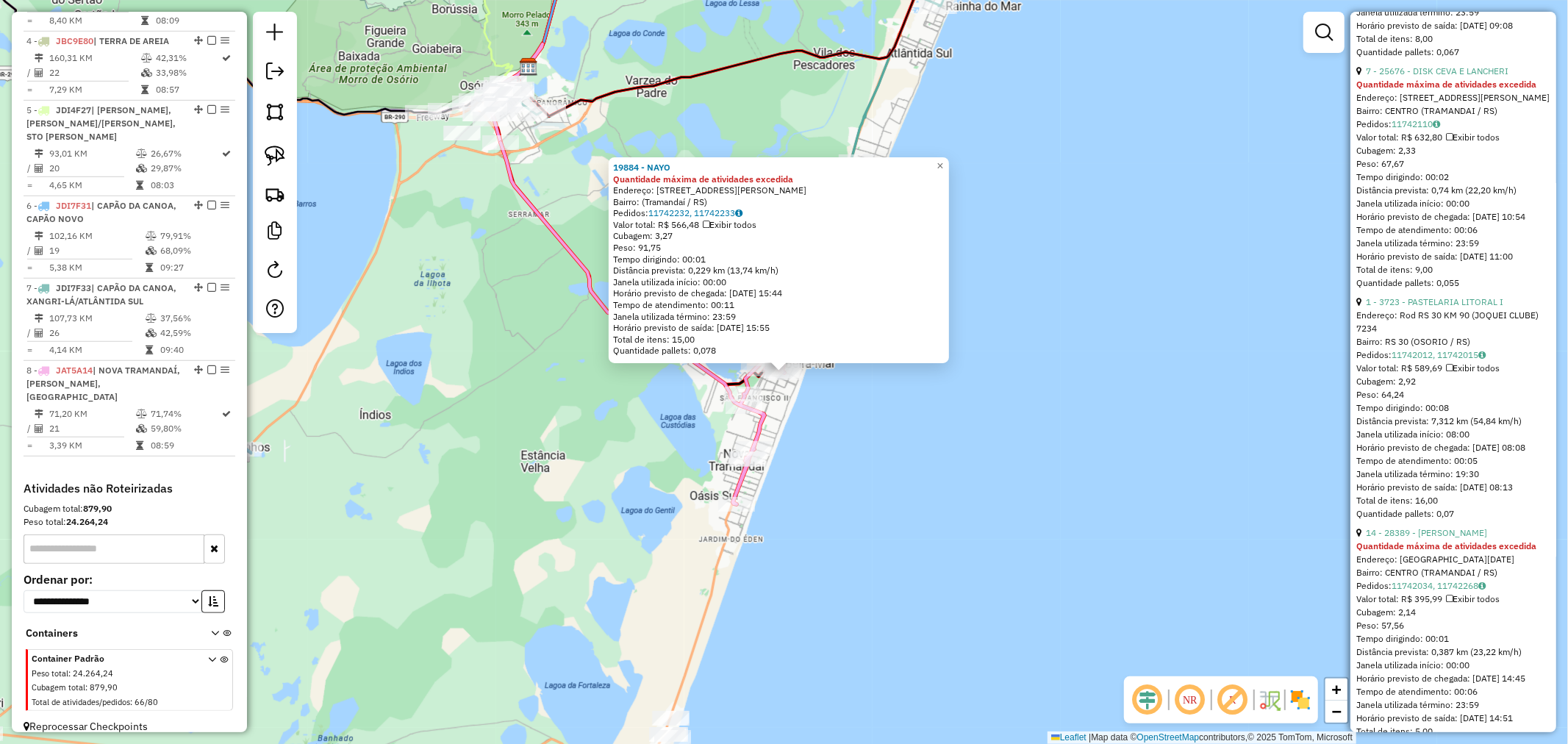
scroll to position [4002, 0]
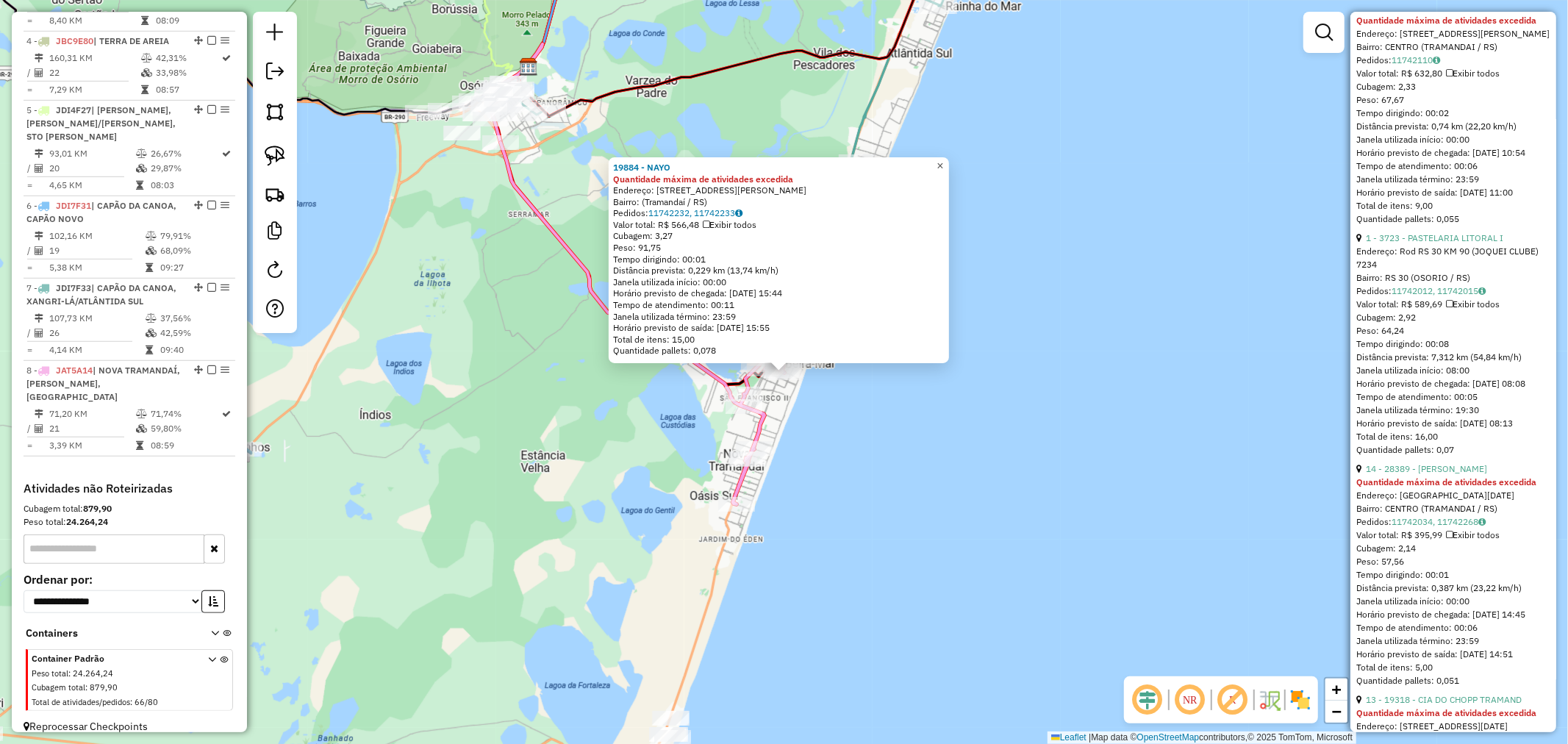
click at [943, 160] on span "×" at bounding box center [940, 166] width 7 height 13
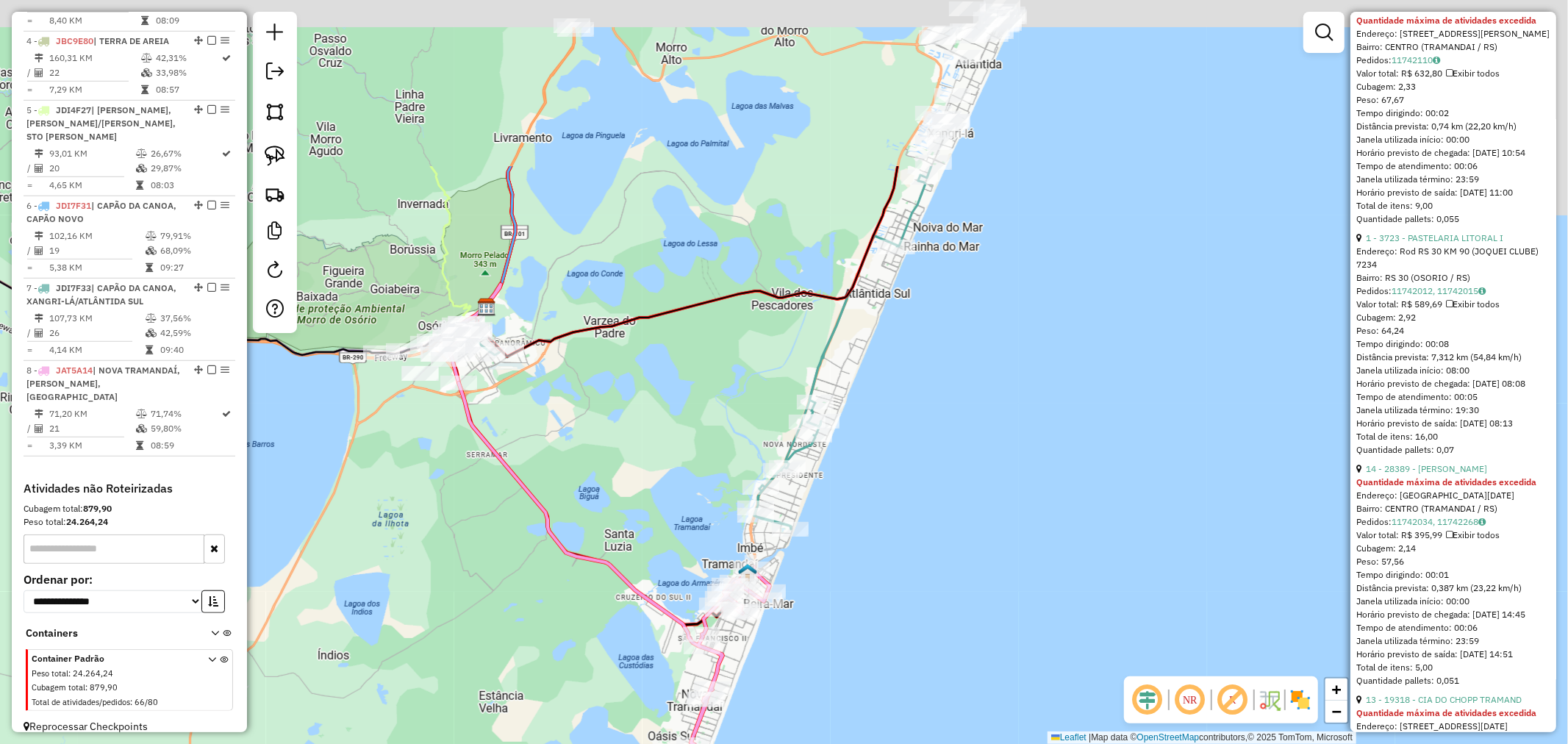
drag, startPoint x: 1033, startPoint y: 179, endPoint x: 959, endPoint y: 408, distance: 240.7
click at [982, 450] on div "Janela de atendimento Grade de atendimento Capacidade Transportadoras Veículos …" at bounding box center [784, 372] width 1568 height 744
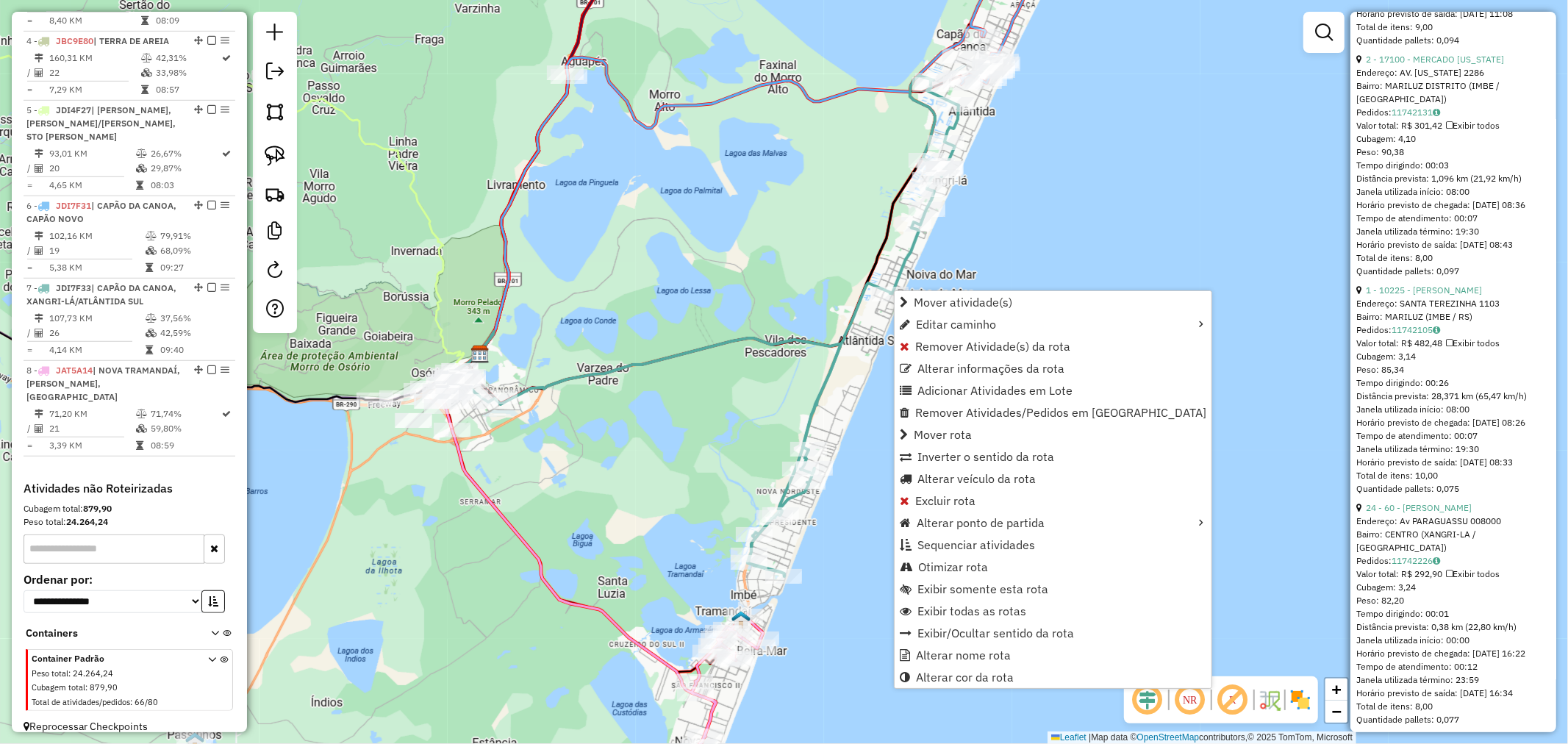
scroll to position [3988, 0]
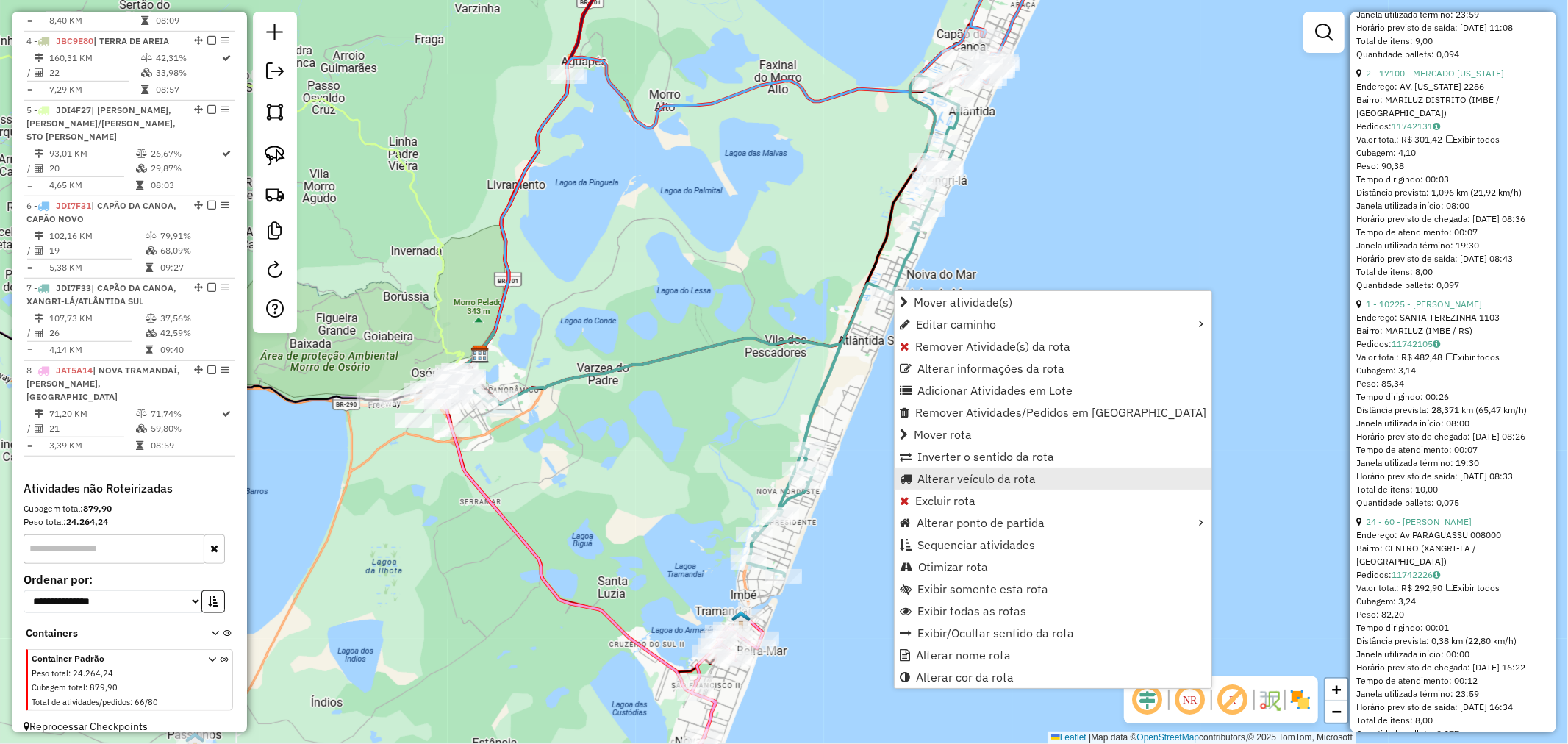
click at [978, 476] on span "Alterar veículo da rota" at bounding box center [976, 479] width 118 height 12
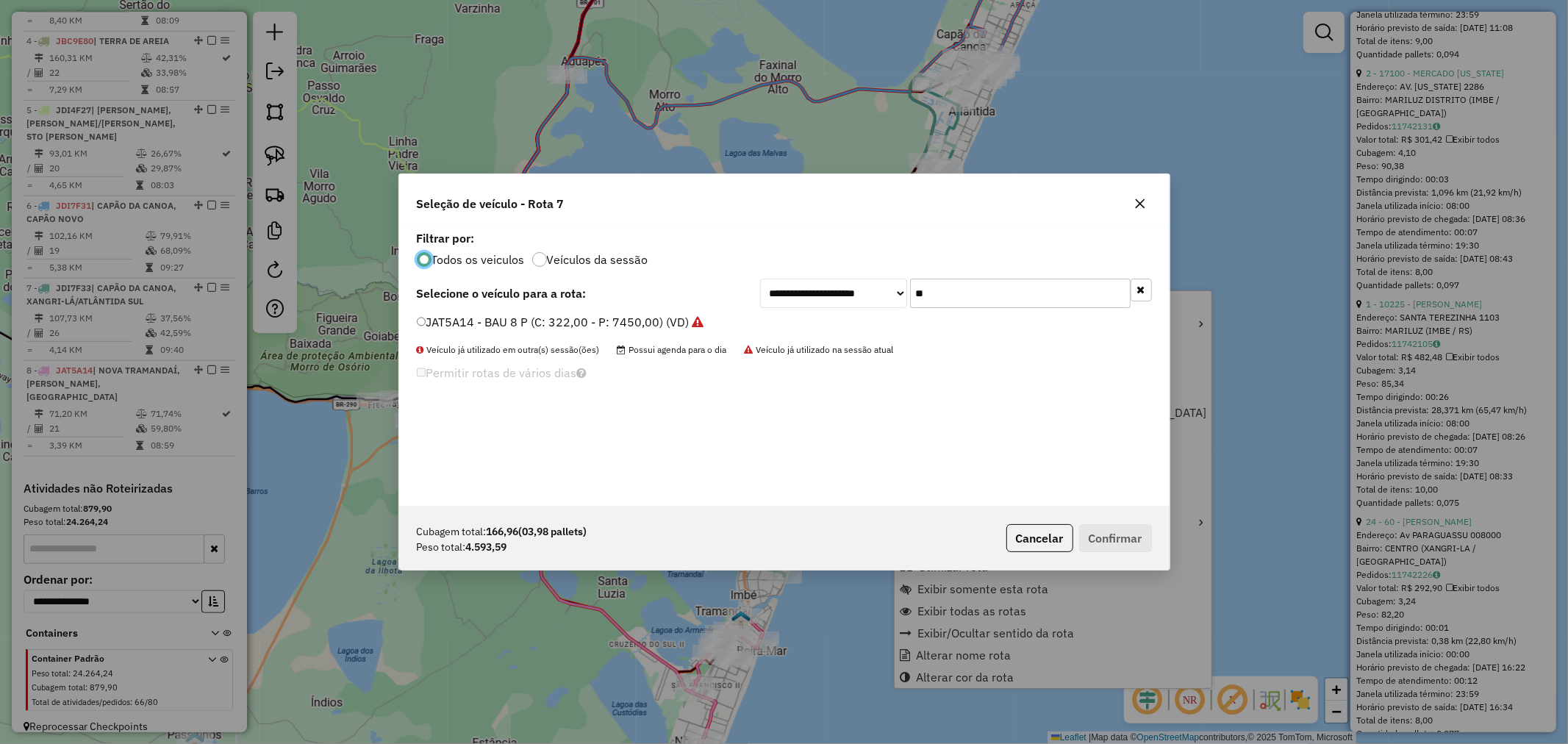
scroll to position [8, 4]
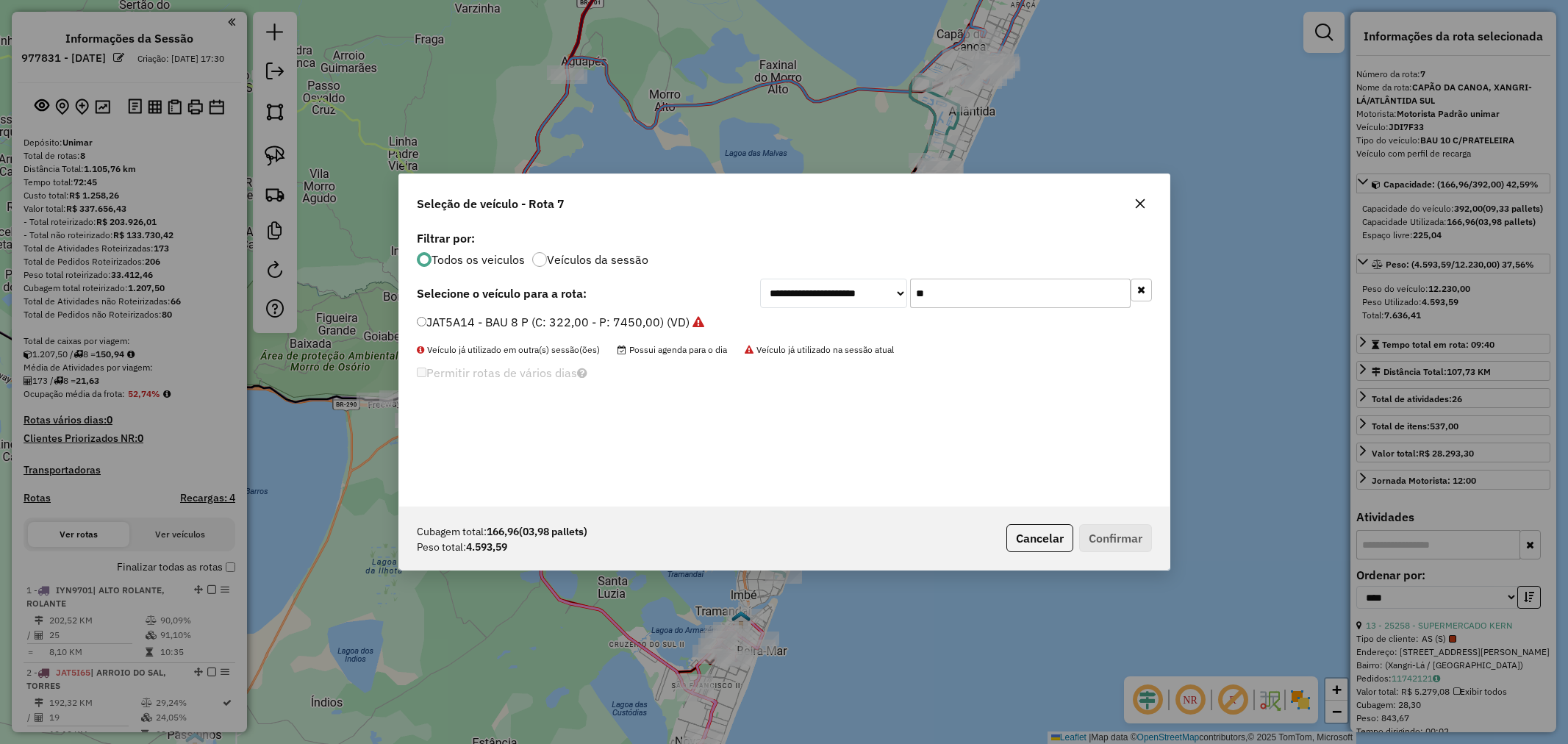
select select "*********"
click at [820, 297] on div "**********" at bounding box center [956, 293] width 392 height 29
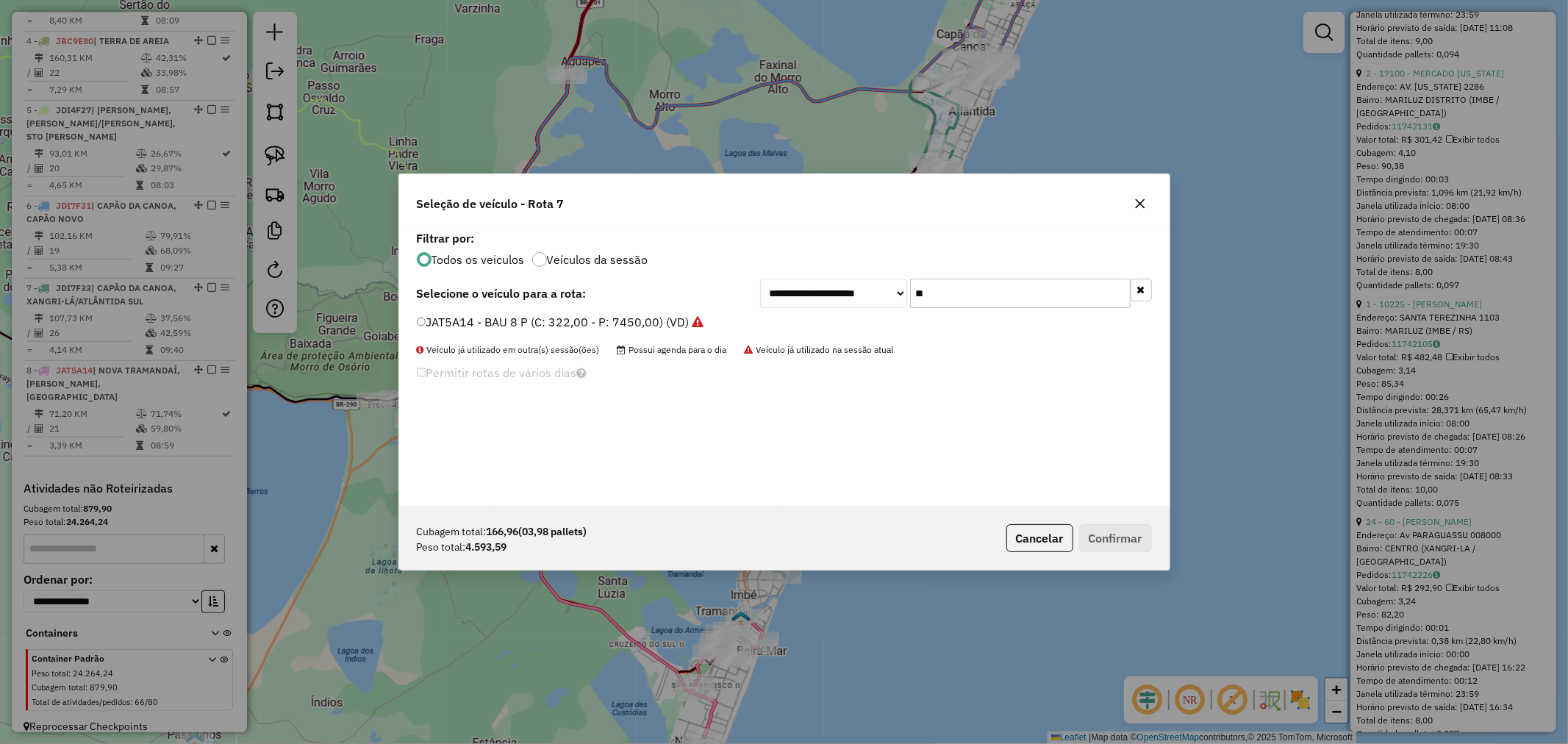
scroll to position [8, 4]
type input "***"
click at [560, 320] on label "JDI4E60 - BAU 10 C/PRATELEIRA (C: 392,00 - P: 12230,00) (VD)" at bounding box center [595, 322] width 356 height 18
click at [1120, 541] on button "Confirmar" at bounding box center [1115, 538] width 72 height 28
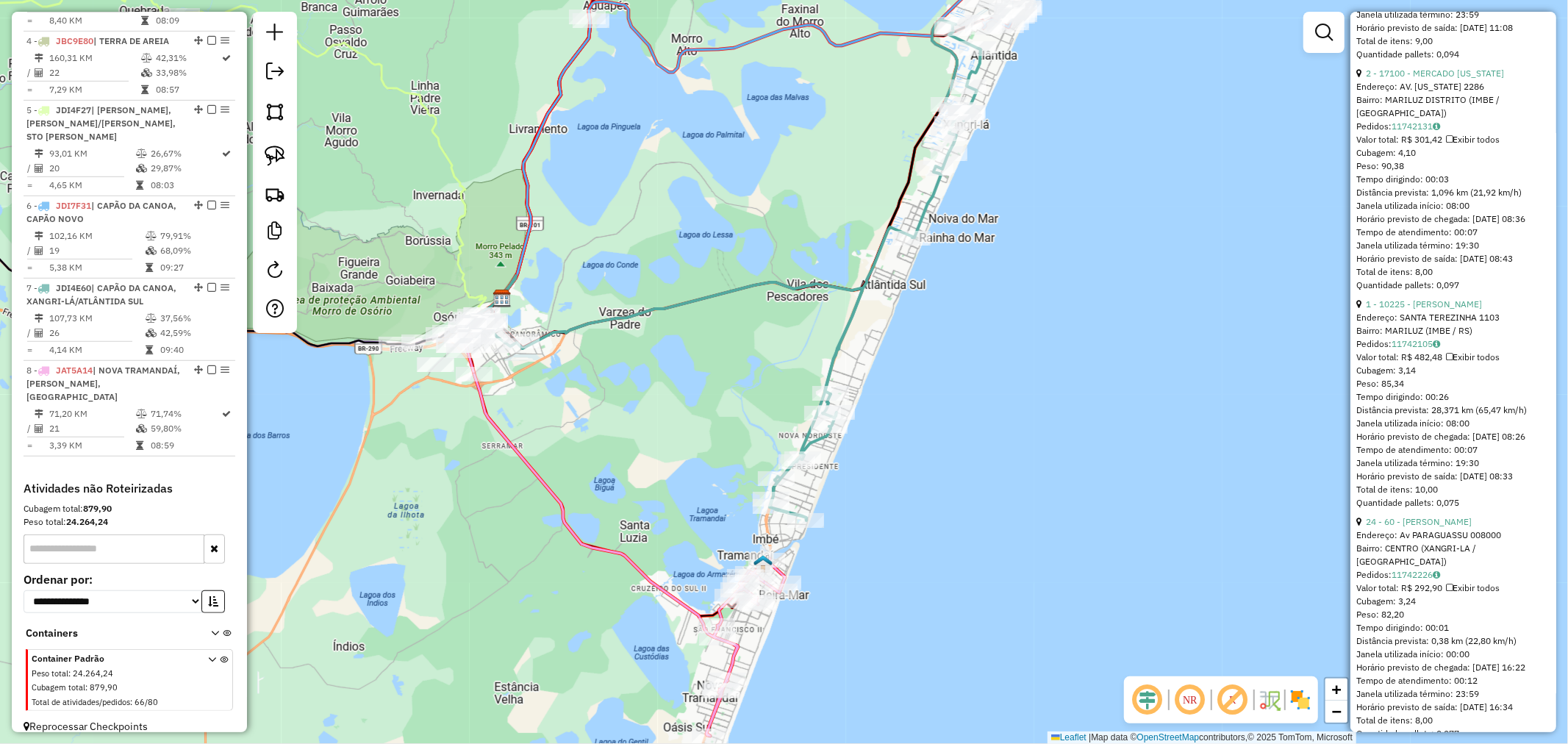
drag, startPoint x: 985, startPoint y: 438, endPoint x: 1031, endPoint y: 306, distance: 139.8
click at [1030, 309] on div "Rota 7 - Placa JDI4E60 27698 - CONECTA PUB BAR Janela de atendimento Grade de a…" at bounding box center [784, 372] width 1568 height 744
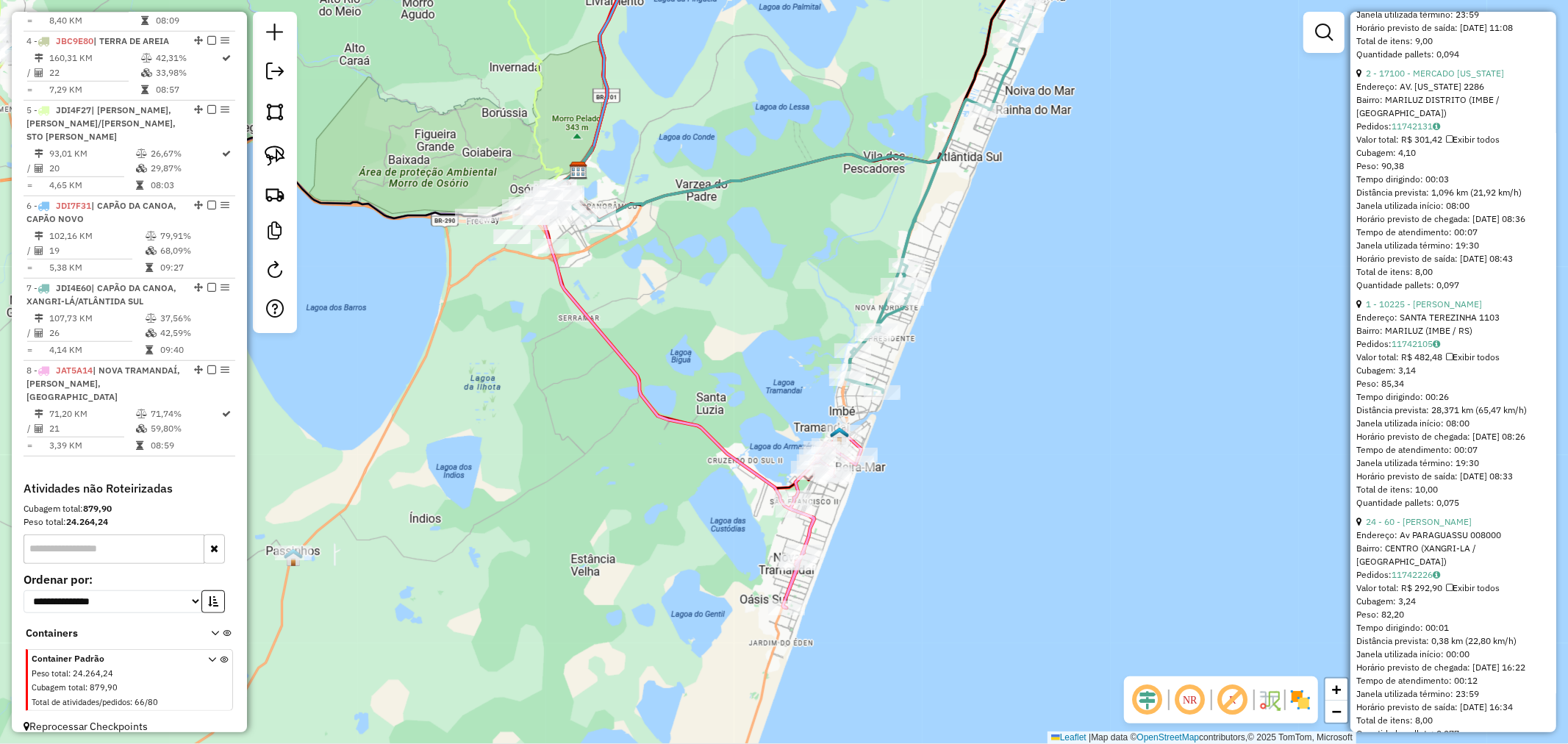
drag, startPoint x: 641, startPoint y: 427, endPoint x: 772, endPoint y: 247, distance: 222.6
click at [770, 248] on icon at bounding box center [706, 427] width 311 height 362
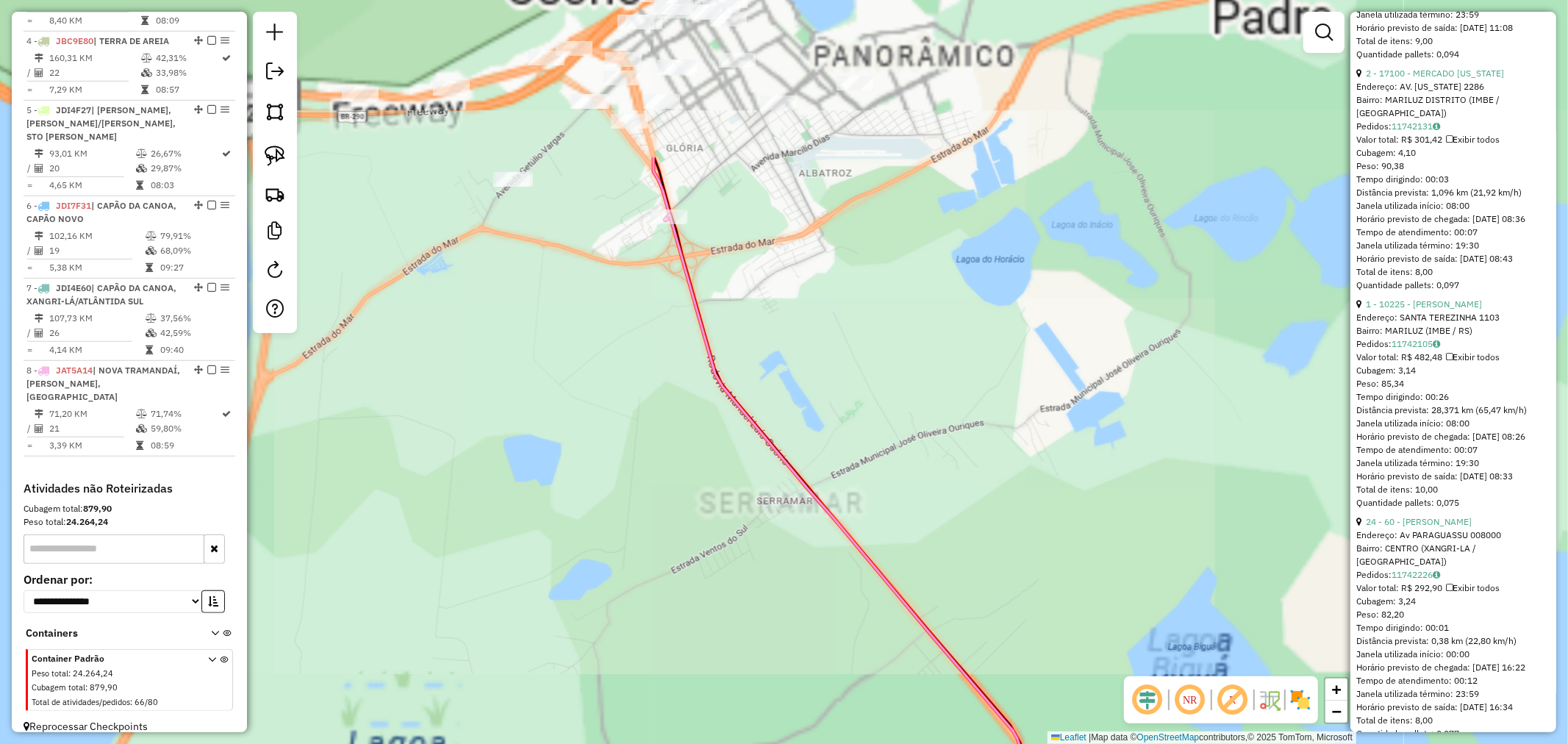
drag, startPoint x: 719, startPoint y: 316, endPoint x: 721, endPoint y: 368, distance: 52.0
click at [720, 364] on div "Janela de atendimento Grade de atendimento Capacidade Transportadoras Veículos …" at bounding box center [784, 372] width 1568 height 744
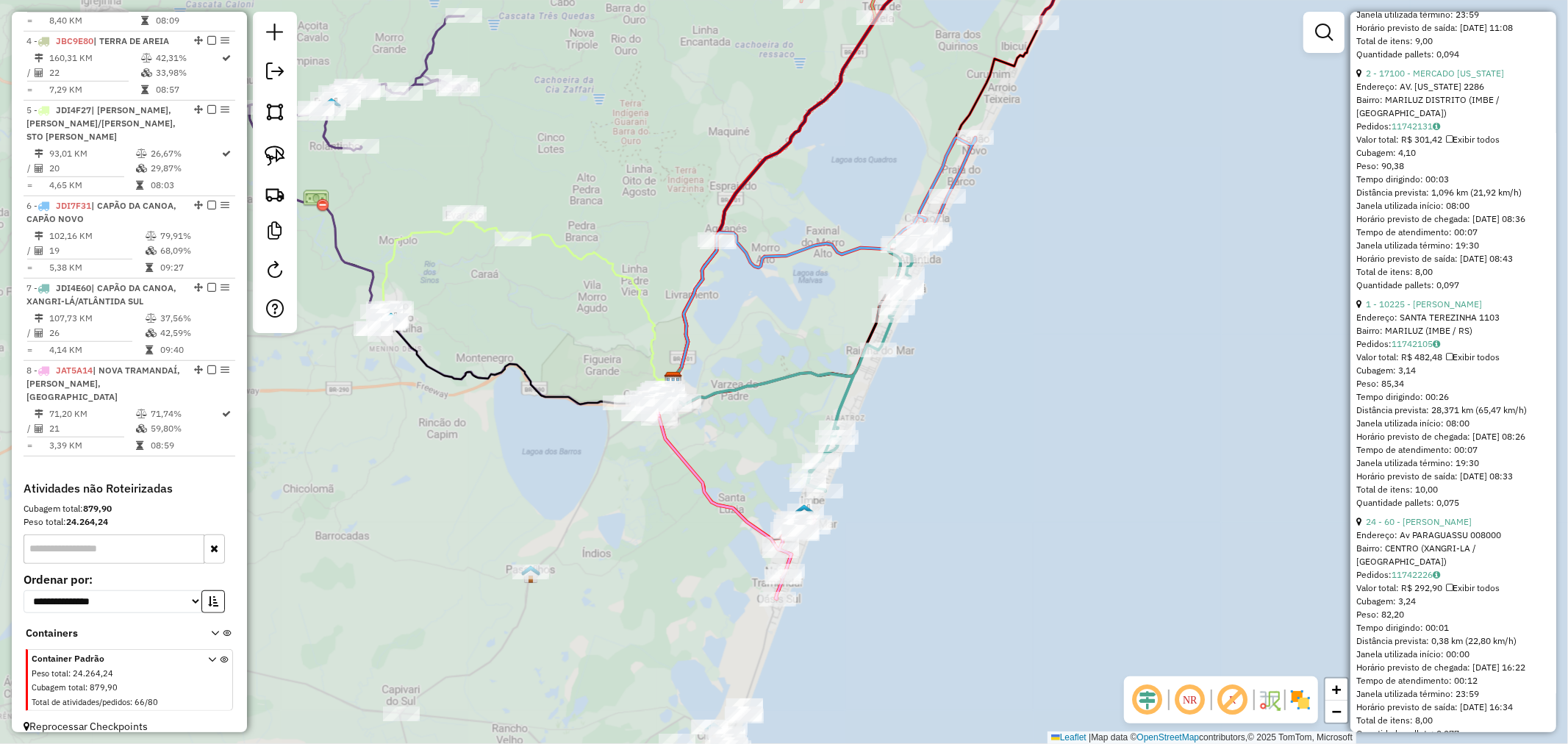
drag, startPoint x: 713, startPoint y: 511, endPoint x: 800, endPoint y: 252, distance: 273.2
click at [799, 418] on icon at bounding box center [737, 509] width 156 height 181
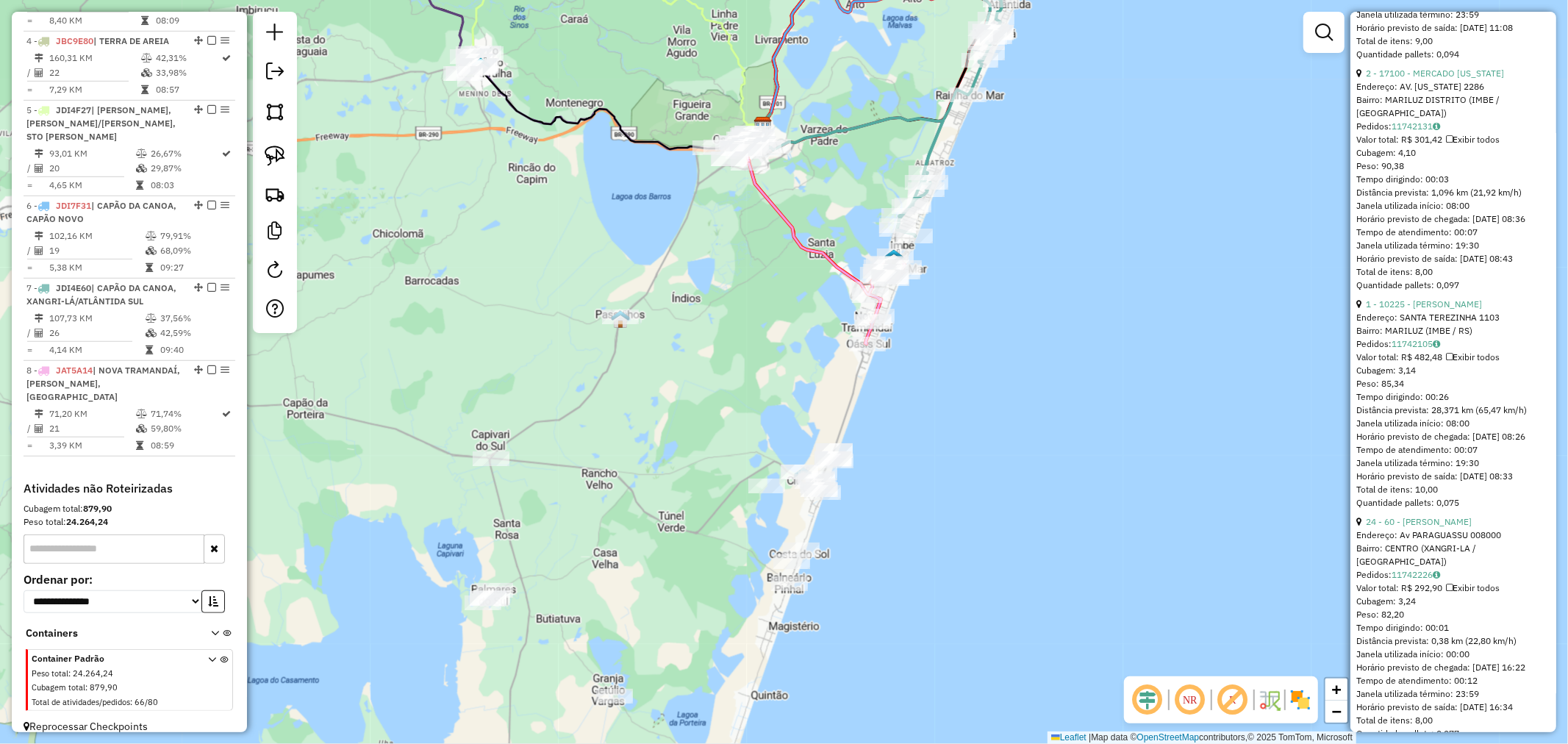
drag, startPoint x: 914, startPoint y: 368, endPoint x: 931, endPoint y: 477, distance: 110.3
click at [941, 481] on div "Janela de atendimento Grade de atendimento Capacidade Transportadoras Veículos …" at bounding box center [784, 372] width 1568 height 744
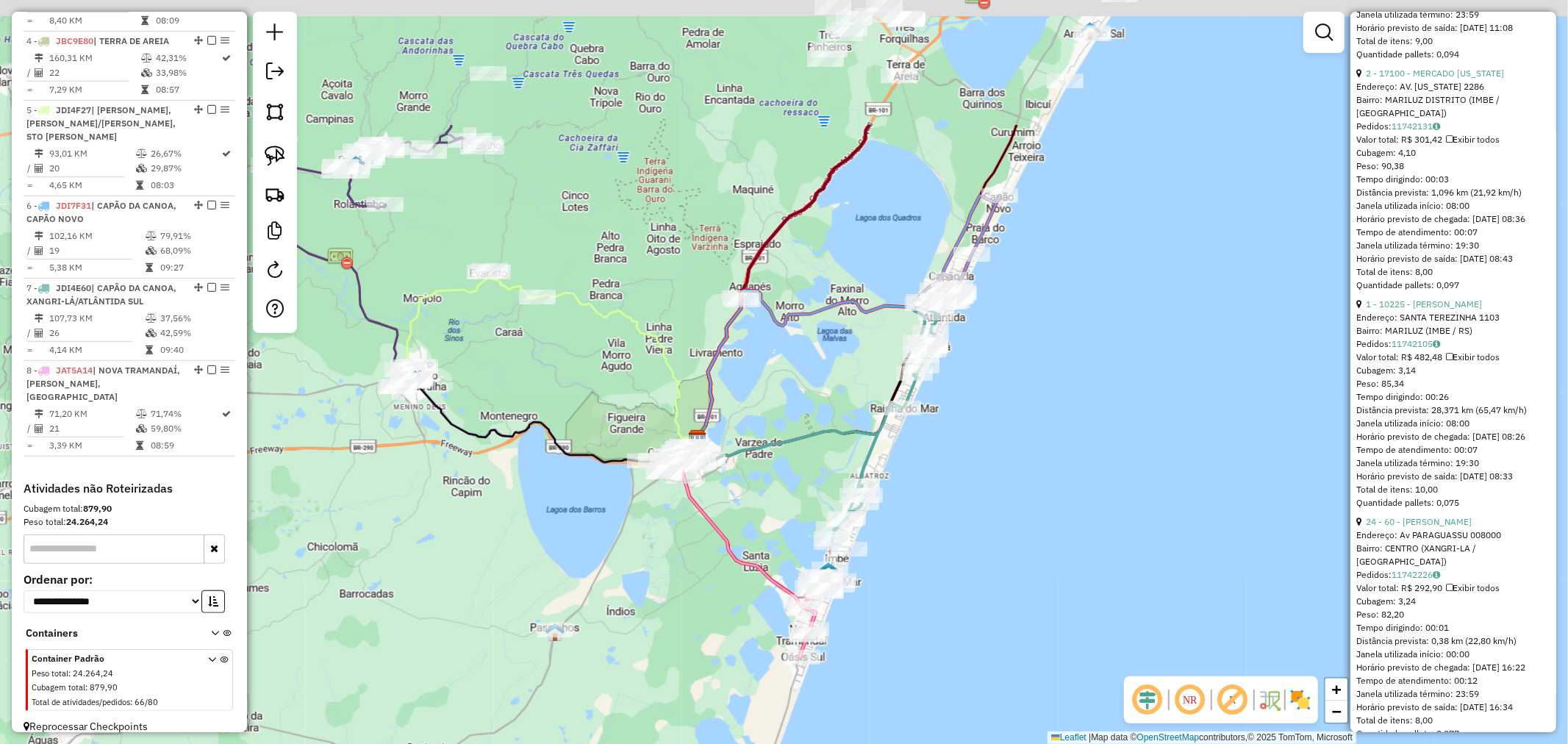
drag, startPoint x: 860, startPoint y: 259, endPoint x: 911, endPoint y: 196, distance: 81.1
click at [911, 196] on div "Janela de atendimento Grade de atendimento Capacidade Transportadoras Veículos …" at bounding box center [784, 372] width 1568 height 744
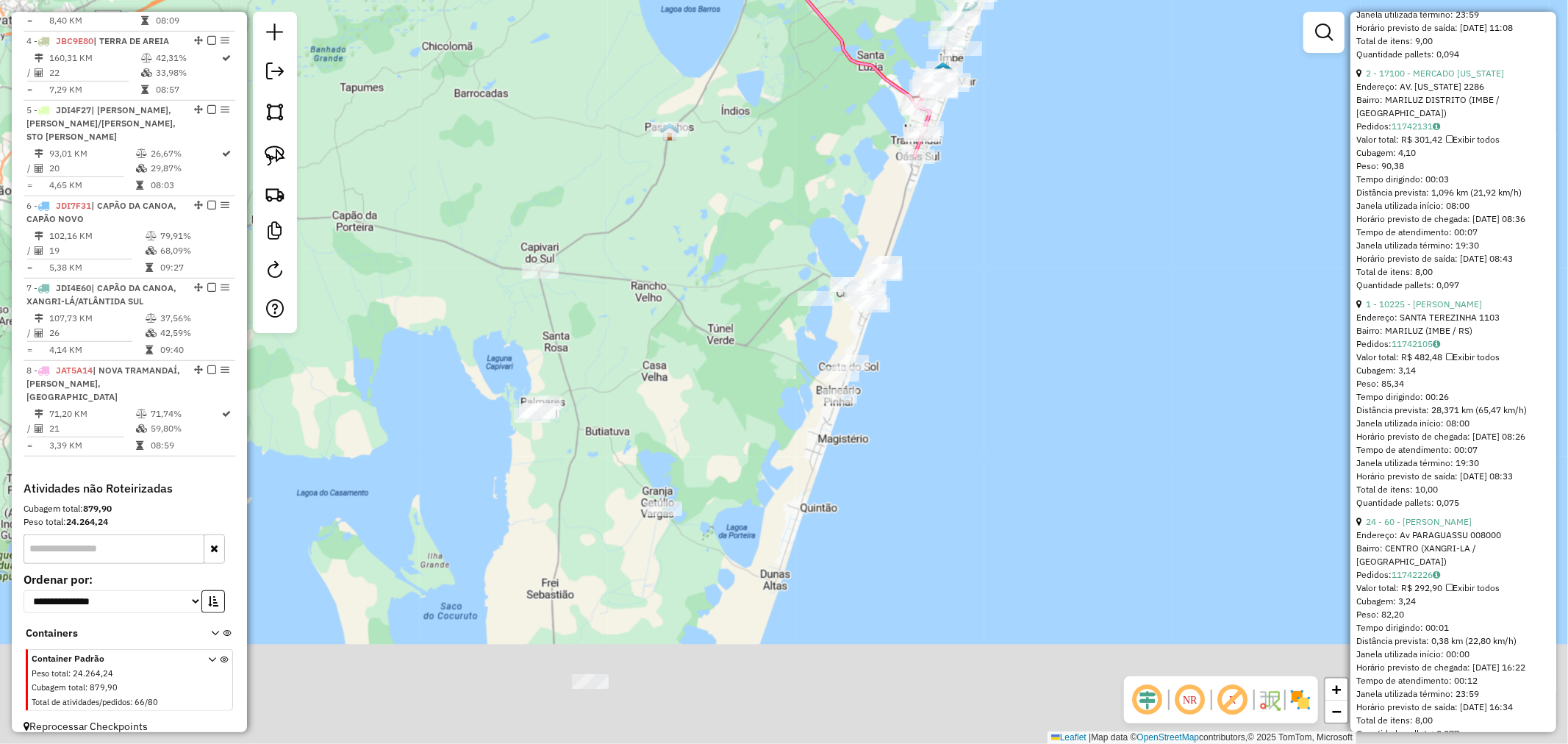
drag, startPoint x: 1005, startPoint y: 340, endPoint x: 1000, endPoint y: 225, distance: 115.1
click at [1000, 225] on div "Janela de atendimento Grade de atendimento Capacidade Transportadoras Veículos …" at bounding box center [784, 372] width 1568 height 744
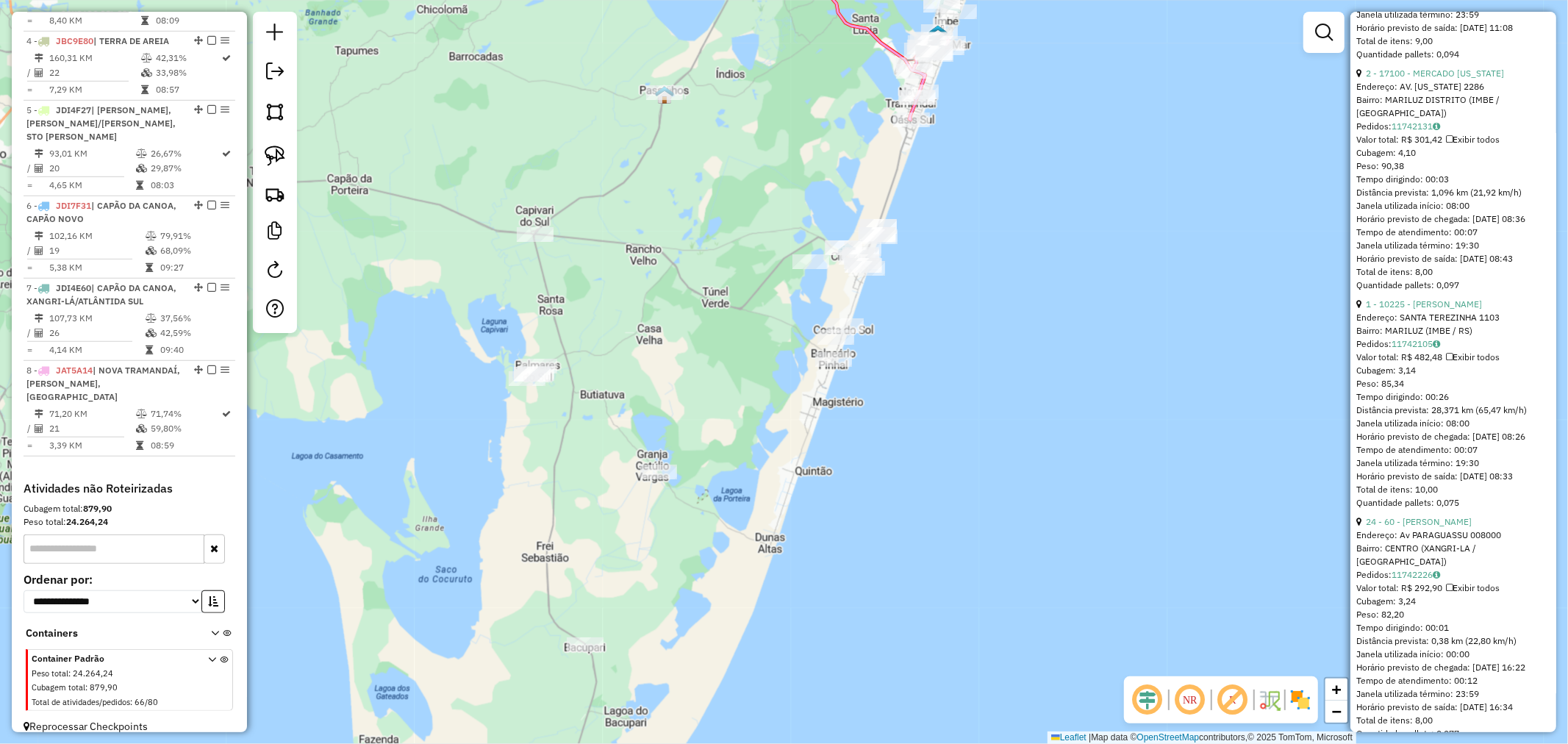
click at [274, 163] on img at bounding box center [275, 156] width 21 height 21
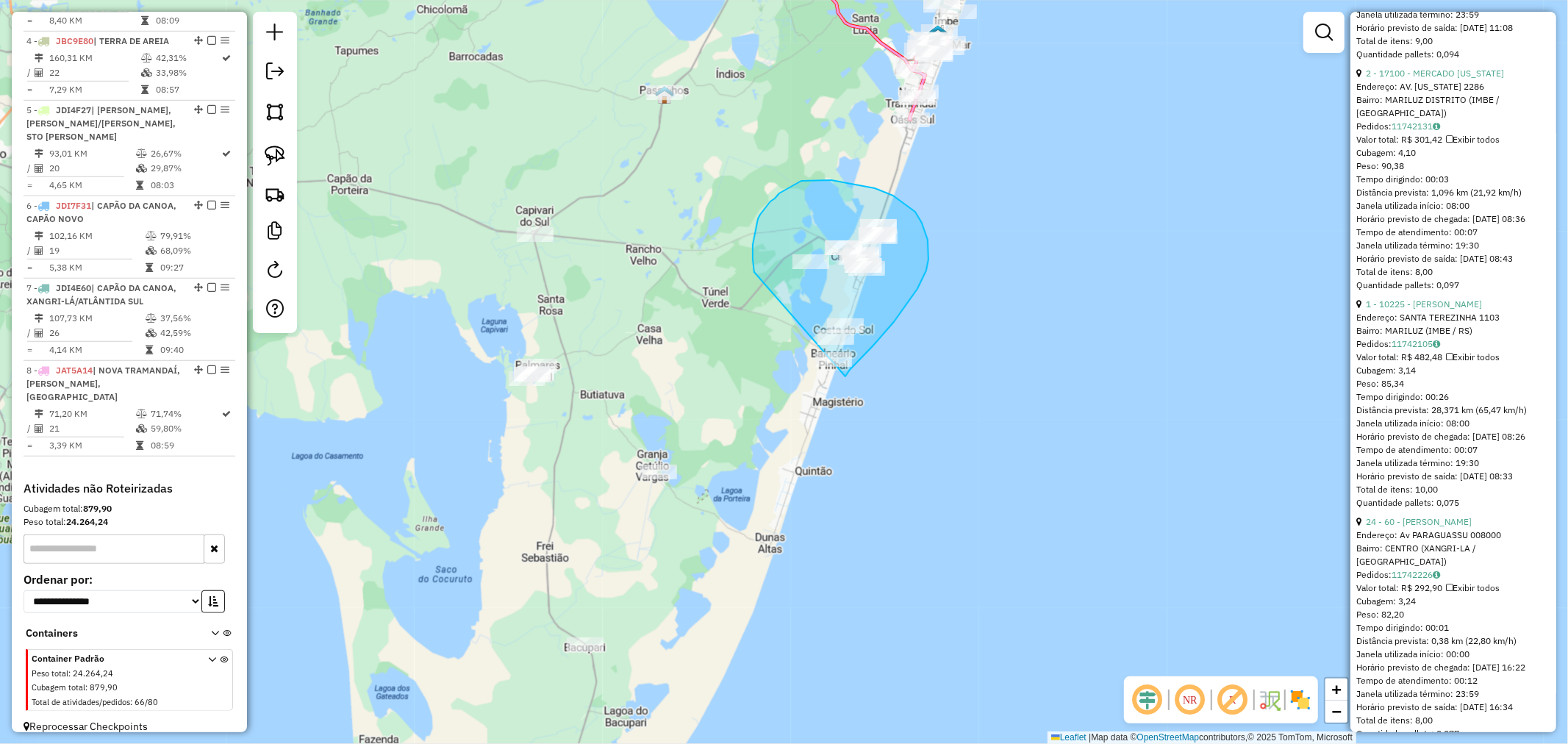
drag, startPoint x: 753, startPoint y: 245, endPoint x: 752, endPoint y: 422, distance: 177.0
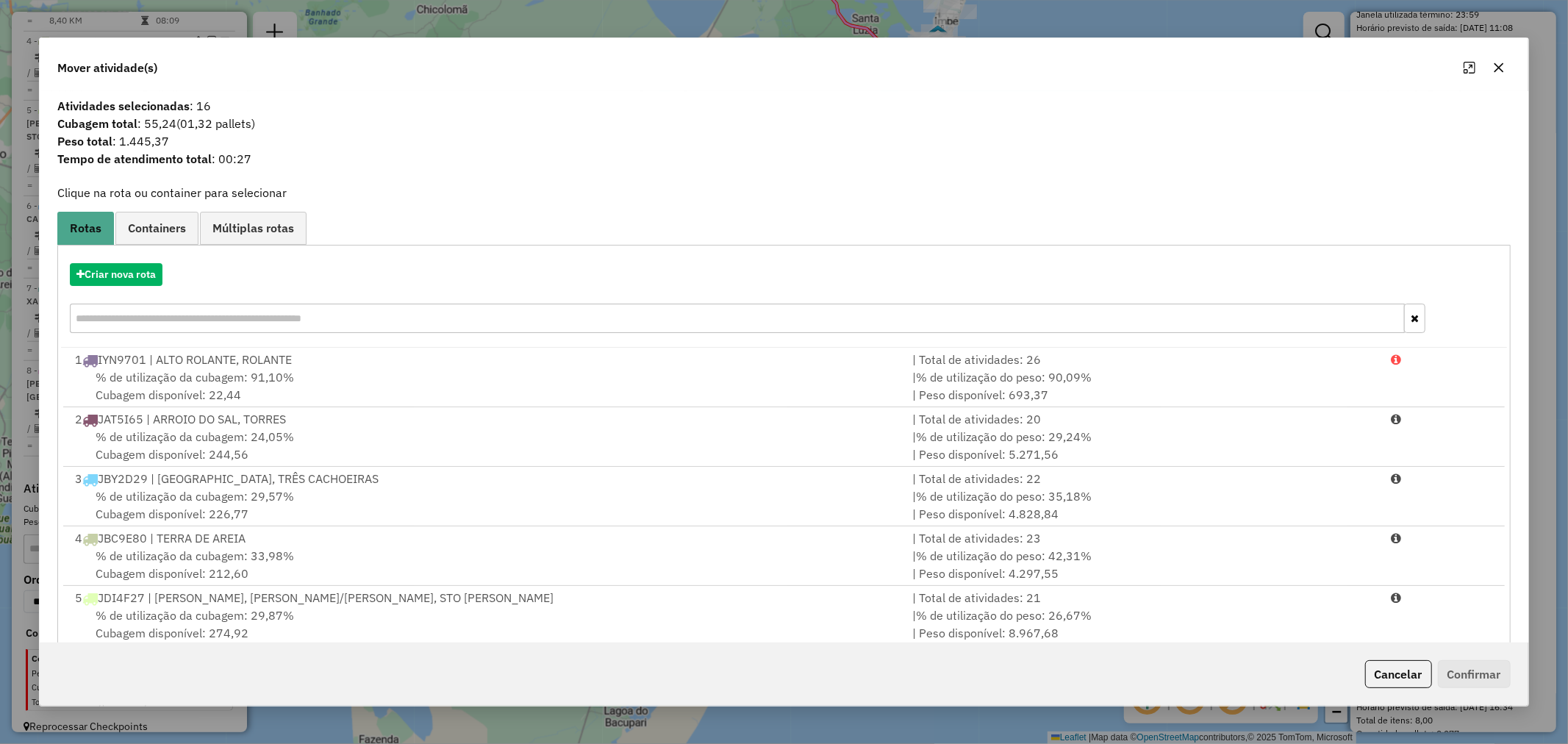
click at [1496, 69] on icon "button" at bounding box center [1499, 68] width 12 height 12
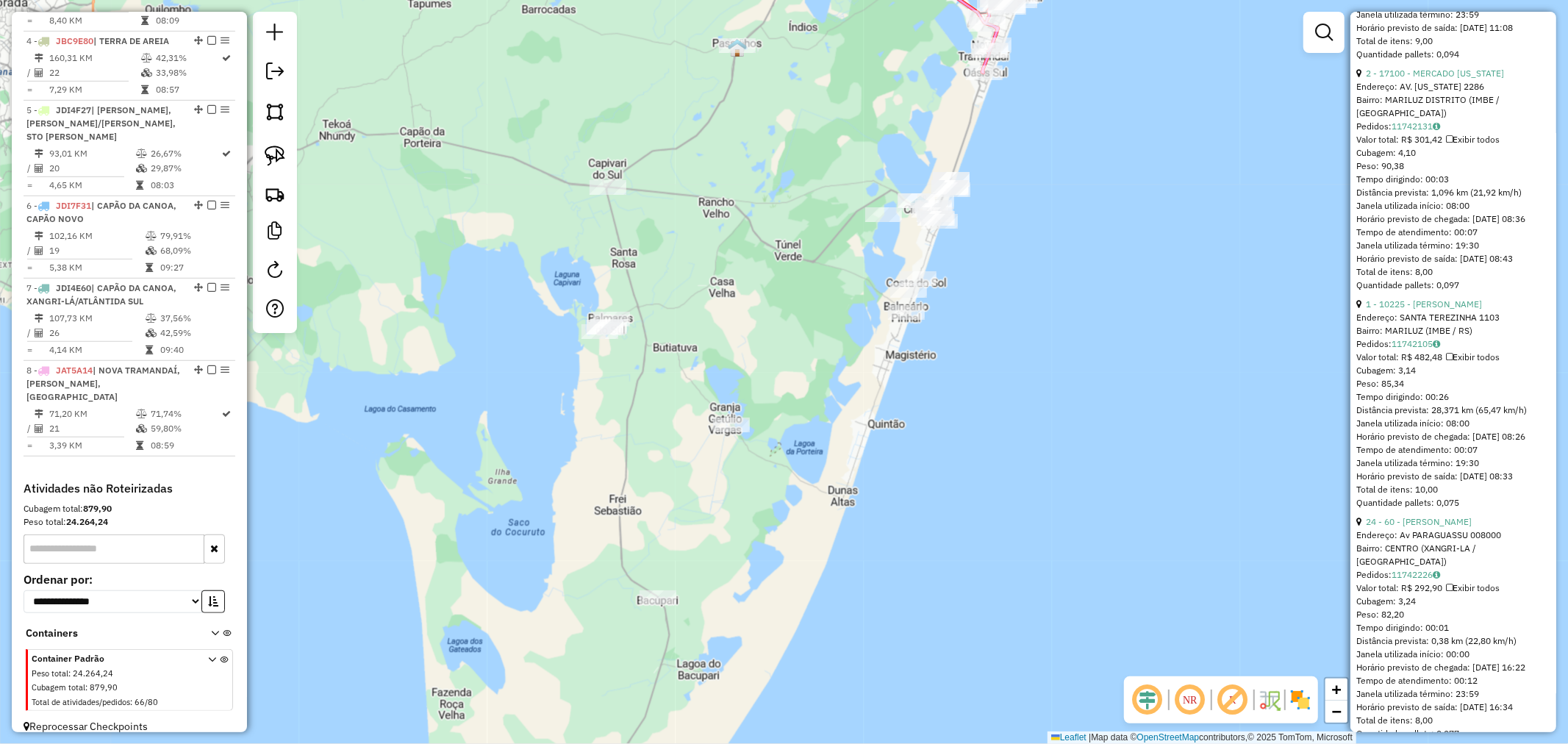
drag, startPoint x: 658, startPoint y: 311, endPoint x: 725, endPoint y: 292, distance: 69.6
click at [725, 292] on div "Janela de atendimento Grade de atendimento Capacidade Transportadoras Veículos …" at bounding box center [784, 372] width 1568 height 744
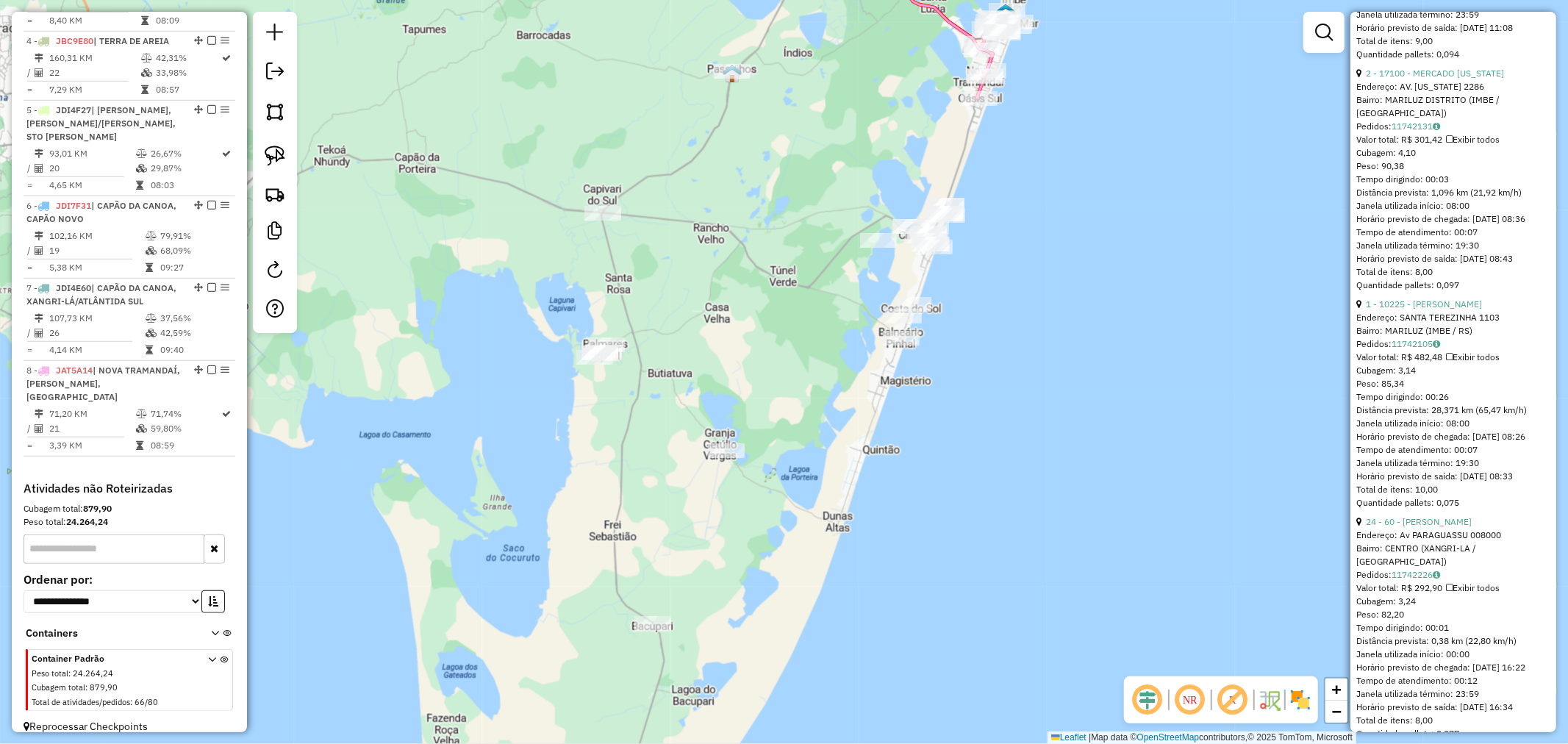
click at [269, 157] on img at bounding box center [275, 156] width 21 height 21
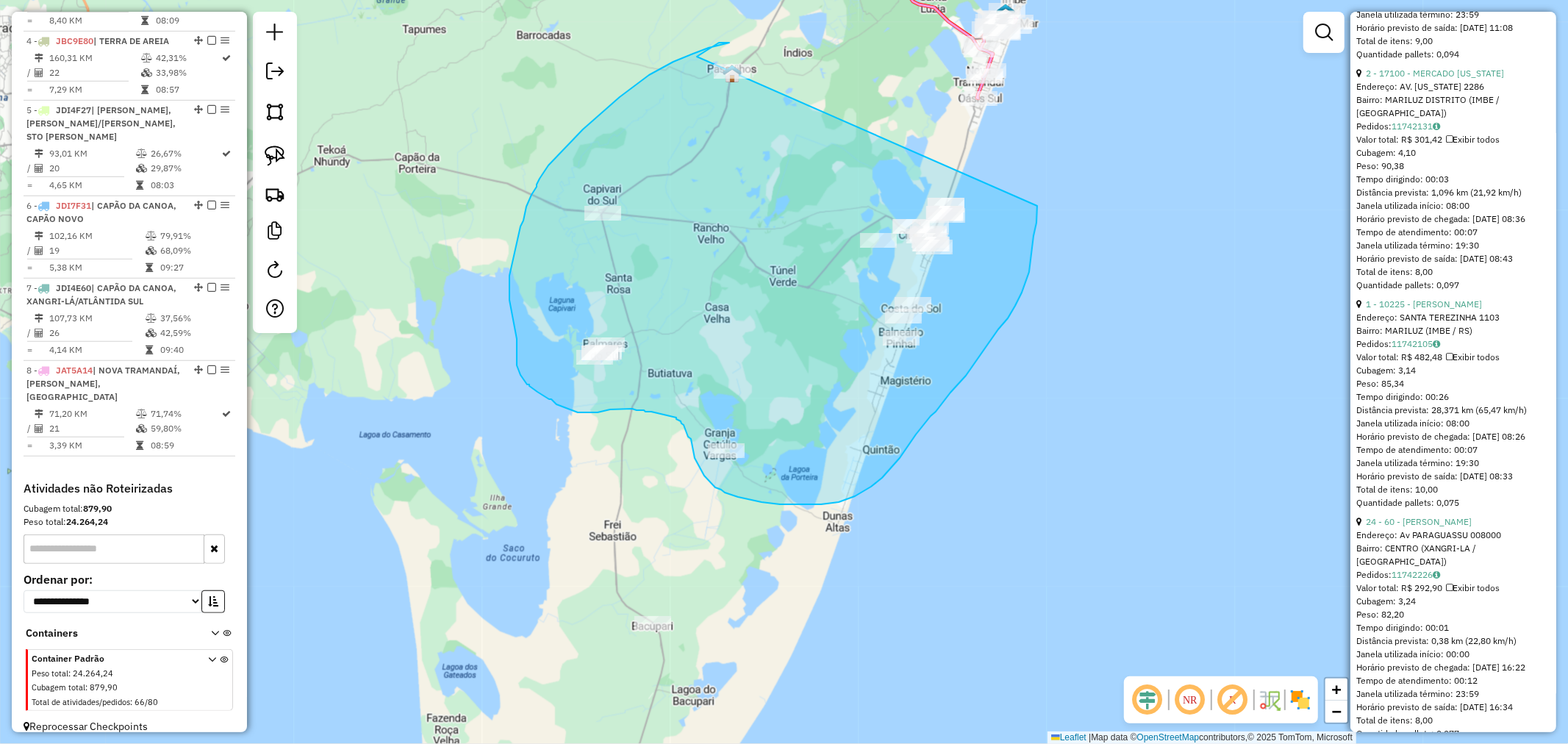
drag, startPoint x: 716, startPoint y: 44, endPoint x: 1026, endPoint y: 173, distance: 335.8
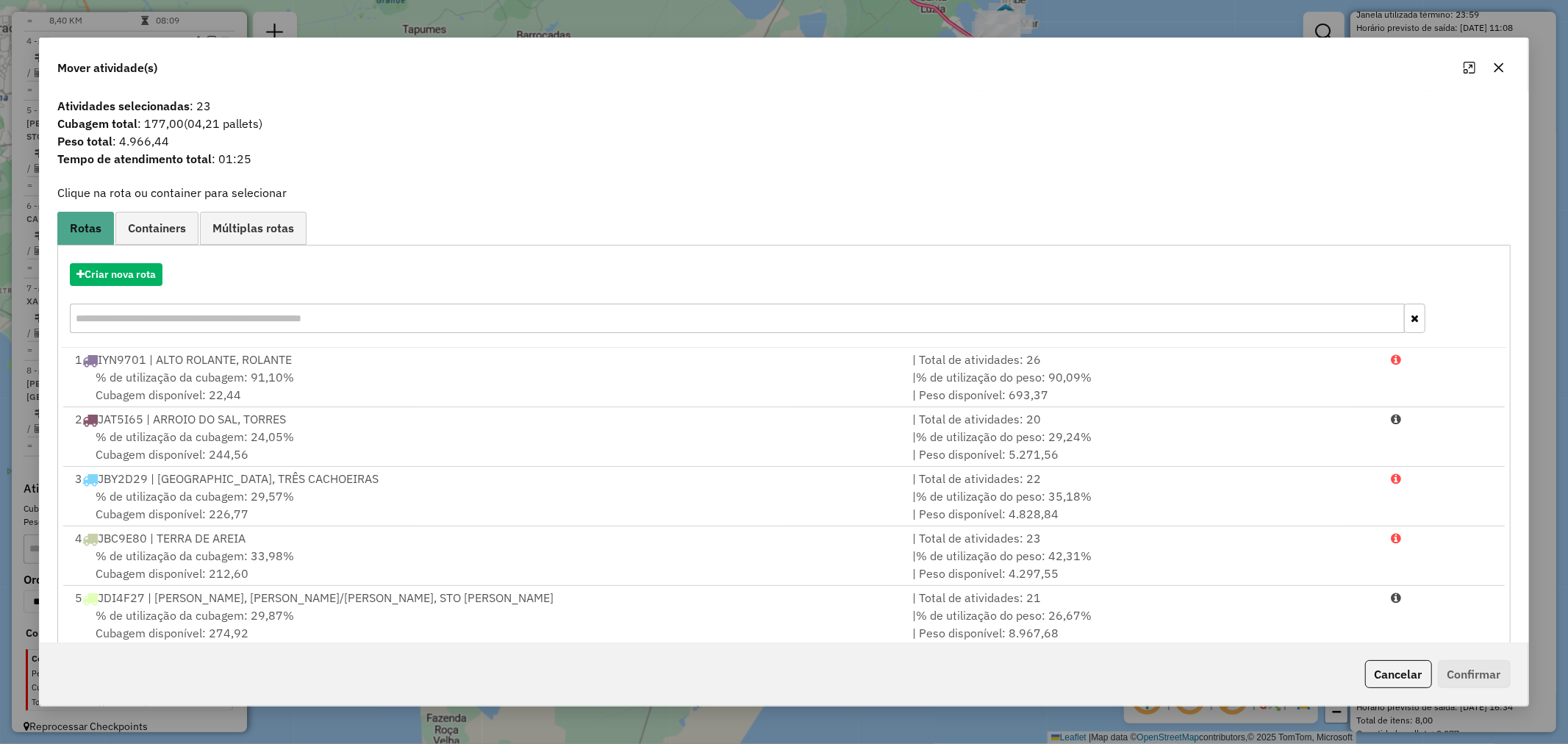
click at [1502, 63] on icon "button" at bounding box center [1499, 68] width 12 height 12
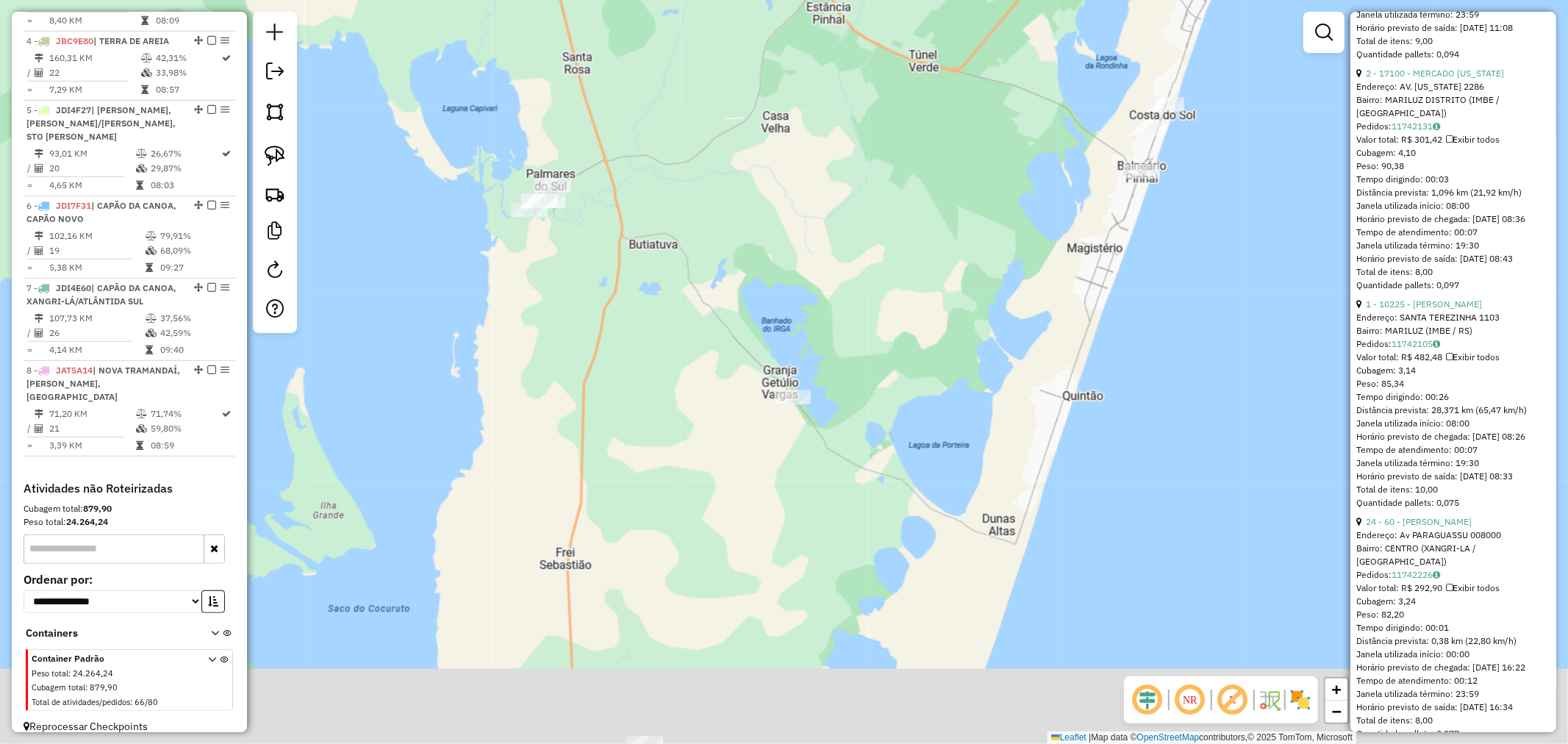
drag, startPoint x: 931, startPoint y: 313, endPoint x: 936, endPoint y: 285, distance: 28.4
click at [934, 291] on div "Janela de atendimento Grade de atendimento Capacidade Transportadoras Veículos …" at bounding box center [784, 372] width 1568 height 744
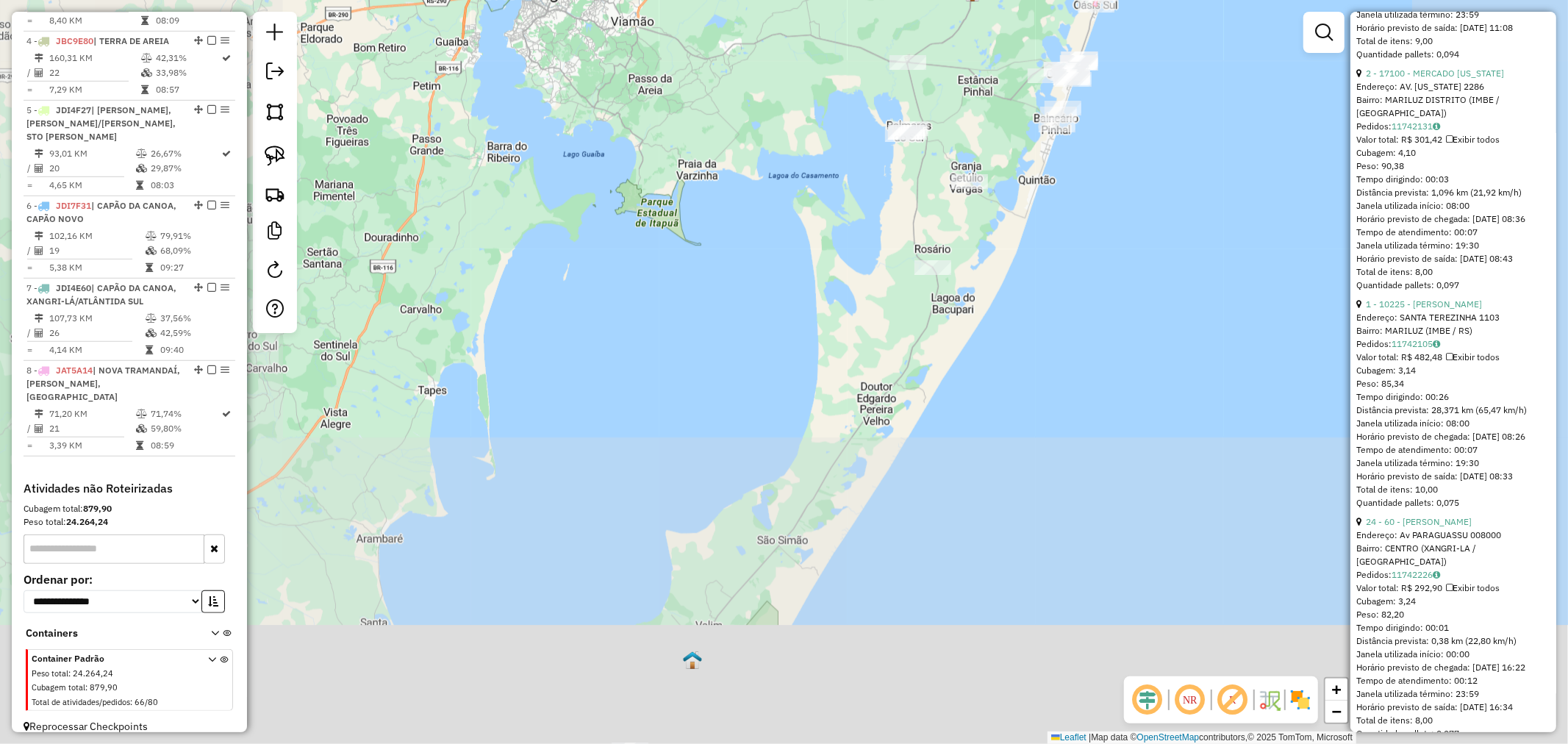
drag, startPoint x: 929, startPoint y: 376, endPoint x: 959, endPoint y: 274, distance: 106.3
click at [983, 259] on div "Janela de atendimento Grade de atendimento Capacidade Transportadoras Veículos …" at bounding box center [784, 372] width 1568 height 744
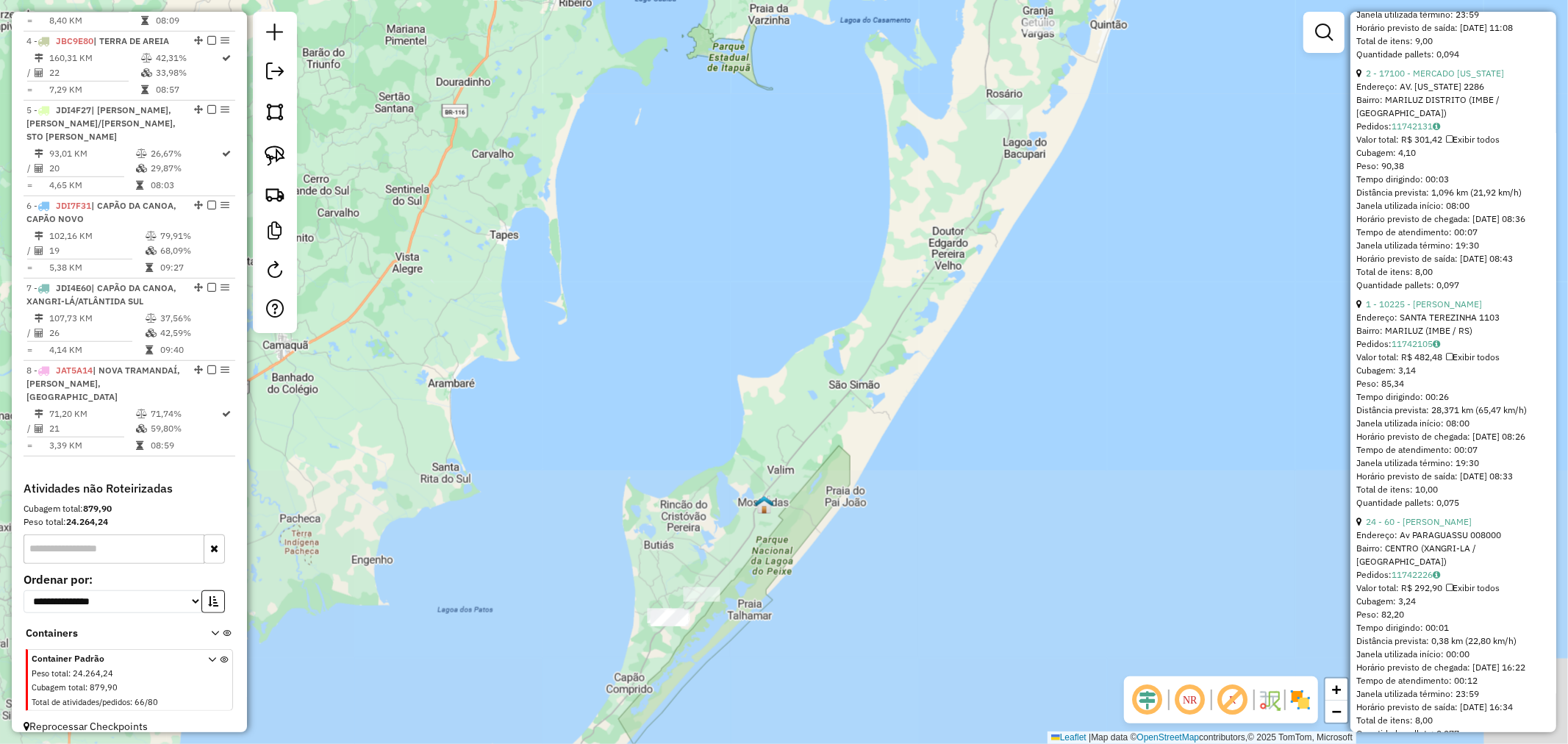
drag, startPoint x: 828, startPoint y: 473, endPoint x: 940, endPoint y: 281, distance: 222.3
click at [940, 282] on div "Janela de atendimento Grade de atendimento Capacidade Transportadoras Veículos …" at bounding box center [784, 372] width 1568 height 744
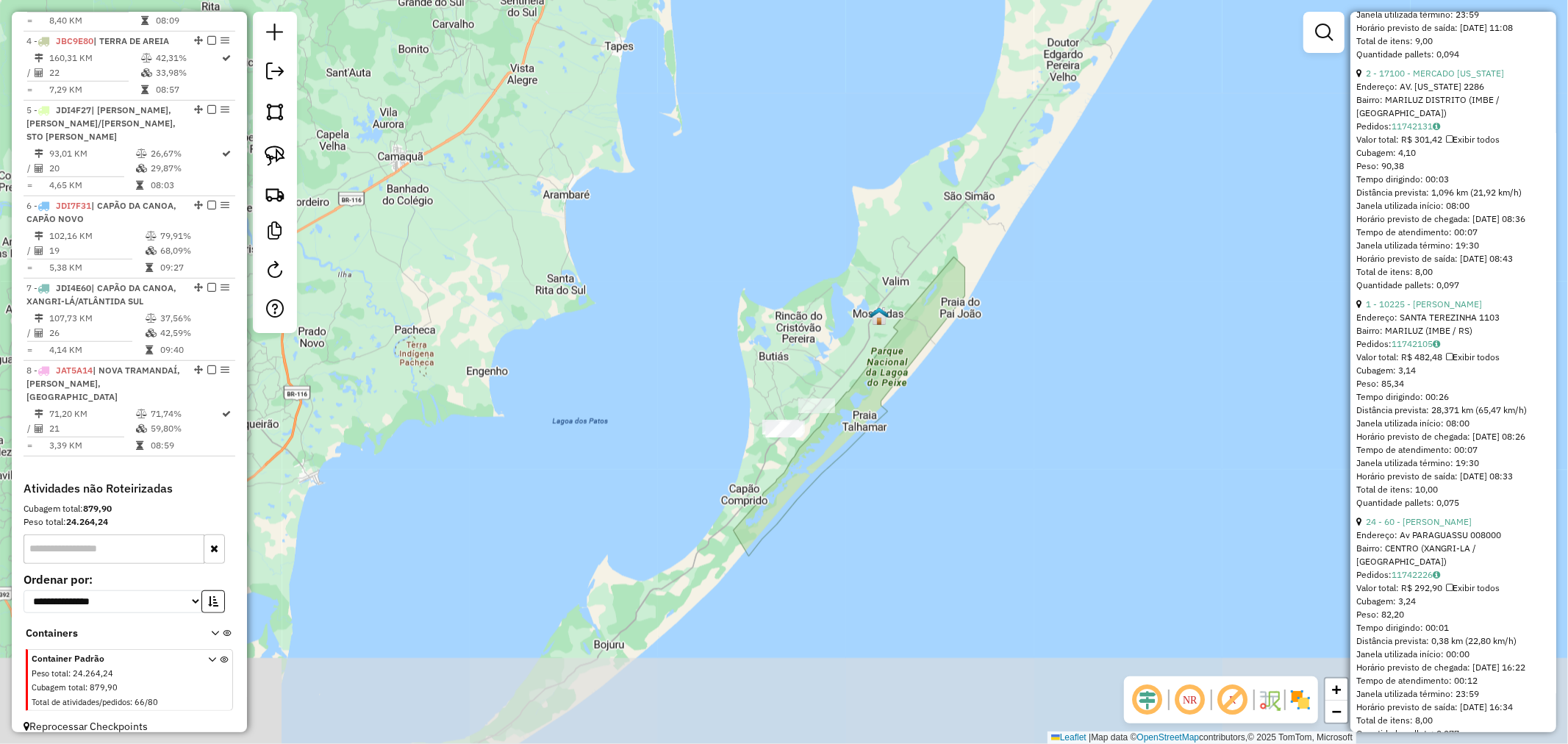
drag, startPoint x: 837, startPoint y: 463, endPoint x: 831, endPoint y: 482, distance: 19.9
click at [817, 492] on div "Janela de atendimento Grade de atendimento Capacidade Transportadoras Veículos …" at bounding box center [784, 372] width 1568 height 744
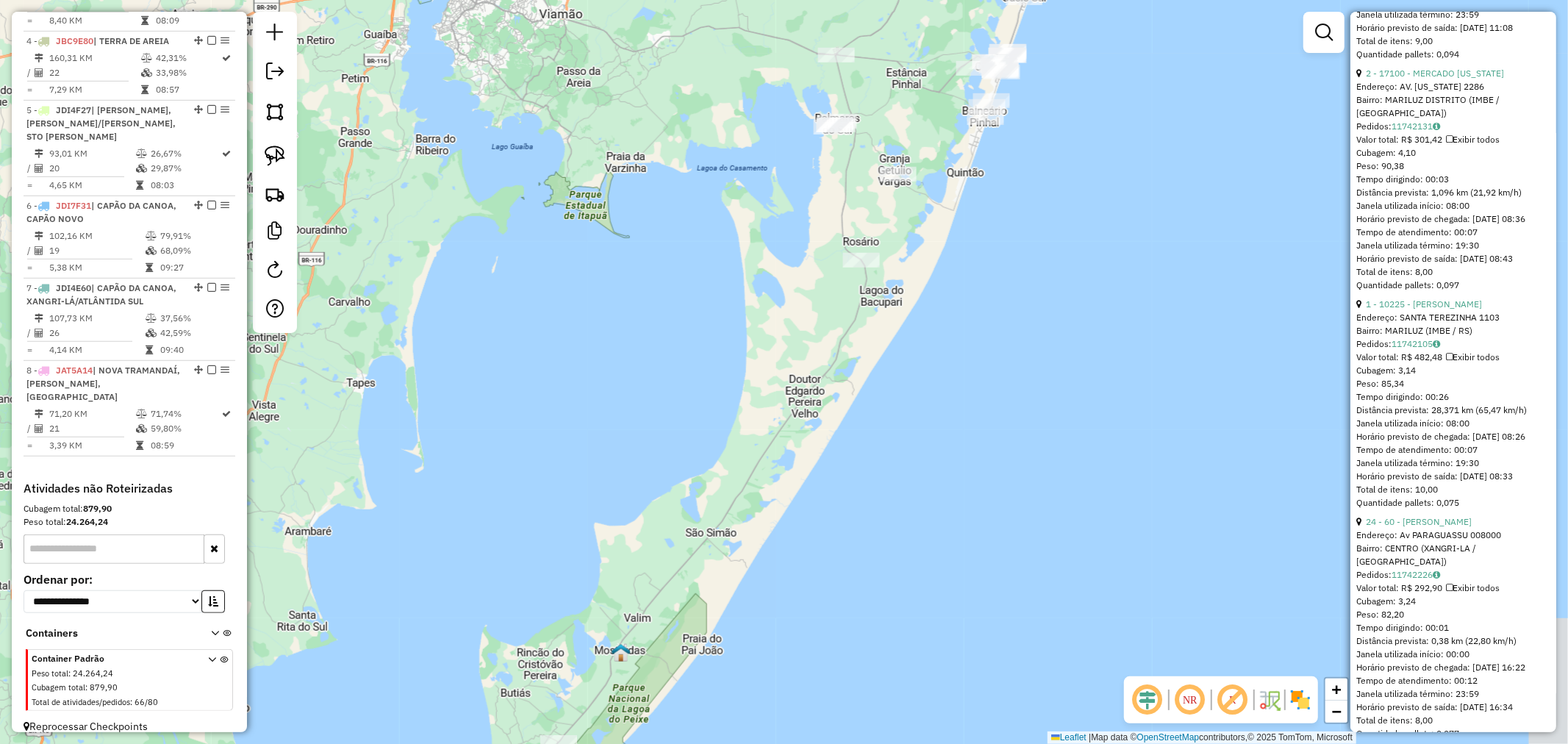
drag, startPoint x: 966, startPoint y: 324, endPoint x: 884, endPoint y: 463, distance: 161.4
click at [880, 463] on div "Janela de atendimento Grade de atendimento Capacidade Transportadoras Veículos …" at bounding box center [784, 372] width 1568 height 744
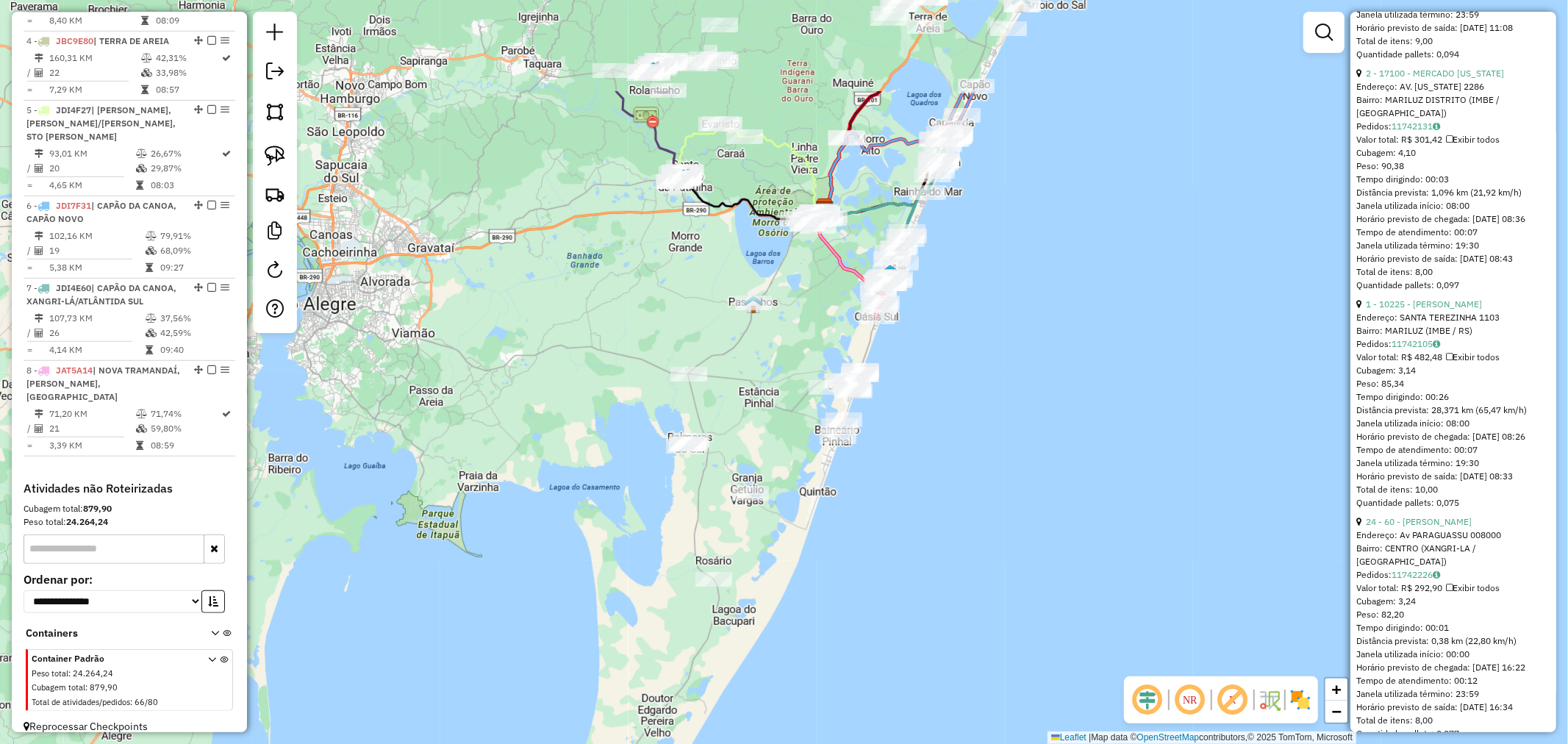
drag, startPoint x: 949, startPoint y: 399, endPoint x: 944, endPoint y: 412, distance: 13.9
click at [944, 412] on div "Janela de atendimento Grade de atendimento Capacidade Transportadoras Veículos …" at bounding box center [784, 372] width 1568 height 744
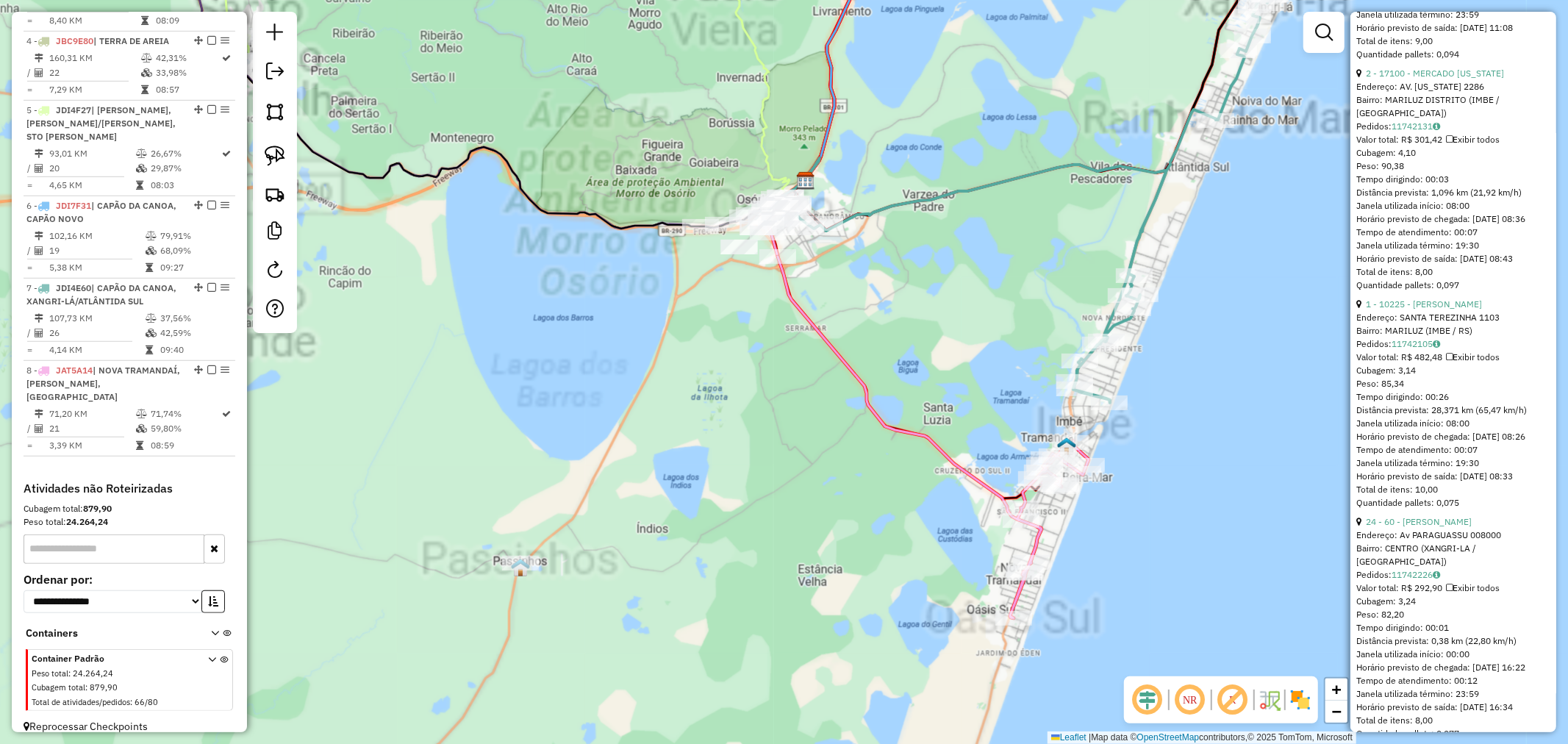
drag, startPoint x: 708, startPoint y: 416, endPoint x: 719, endPoint y: 458, distance: 43.4
click at [697, 478] on div "Janela de atendimento Grade de atendimento Capacidade Transportadoras Veículos …" at bounding box center [784, 372] width 1568 height 744
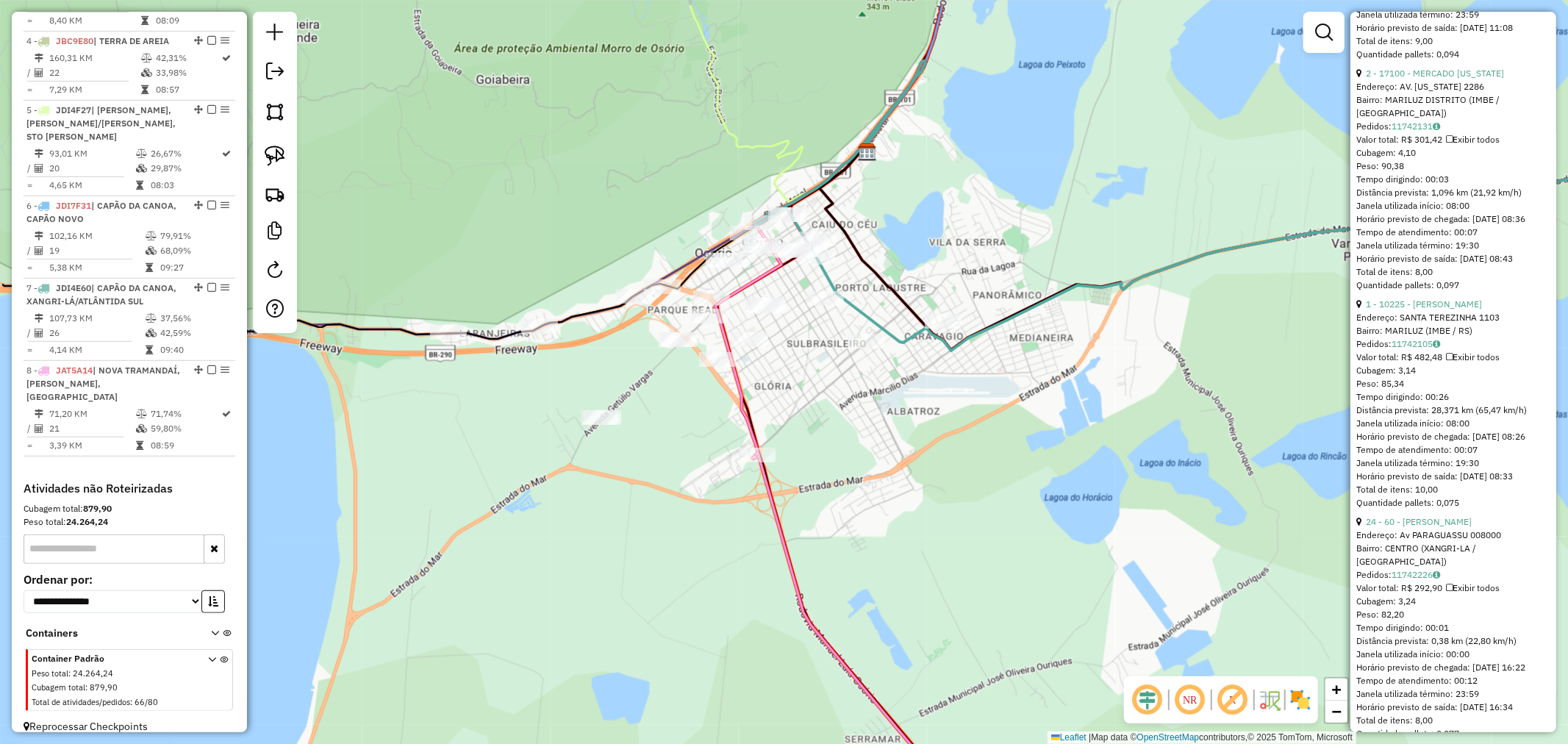
click at [906, 505] on div "Janela de atendimento Grade de atendimento Capacidade Transportadoras Veículos …" at bounding box center [784, 372] width 1568 height 744
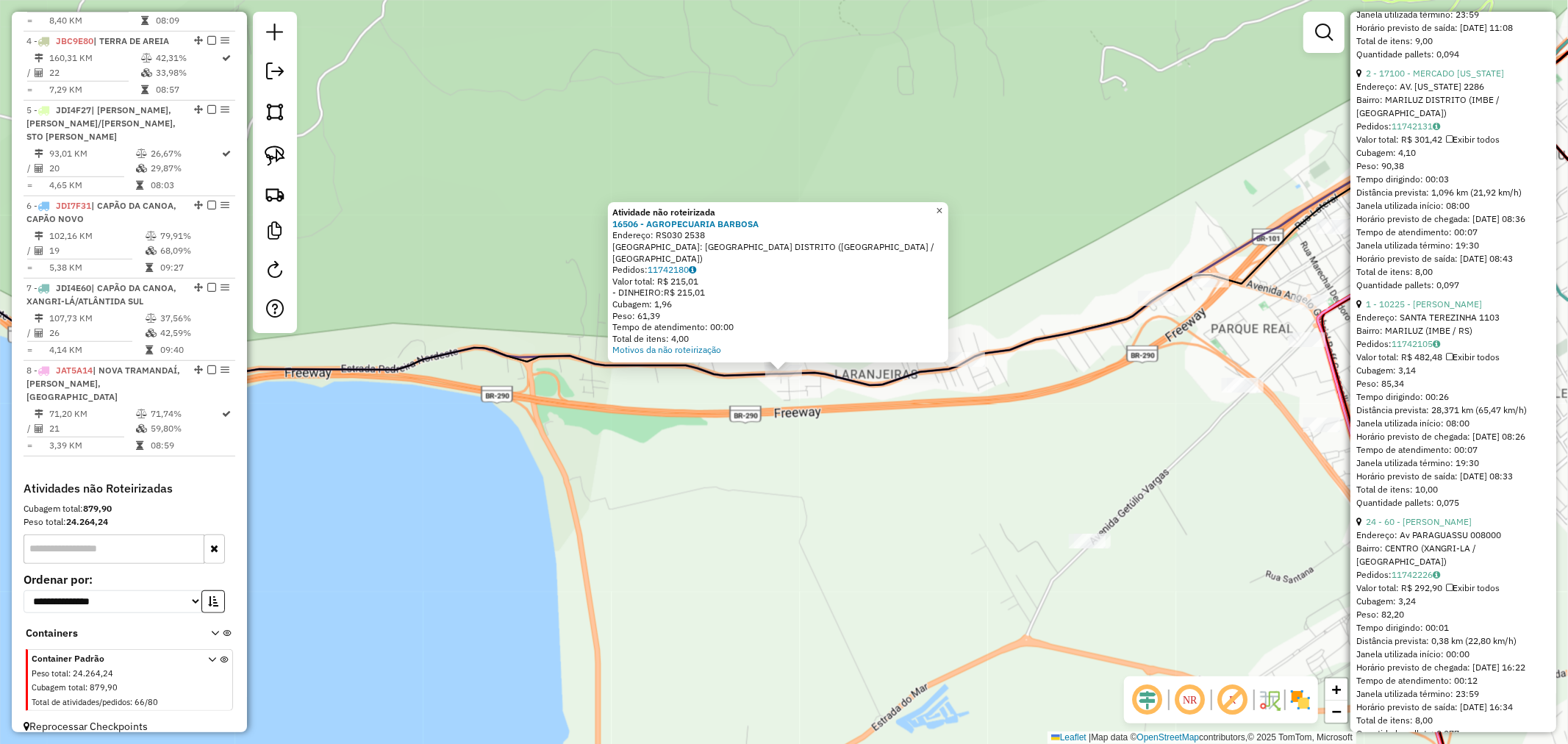
click at [943, 216] on span "×" at bounding box center [939, 211] width 7 height 13
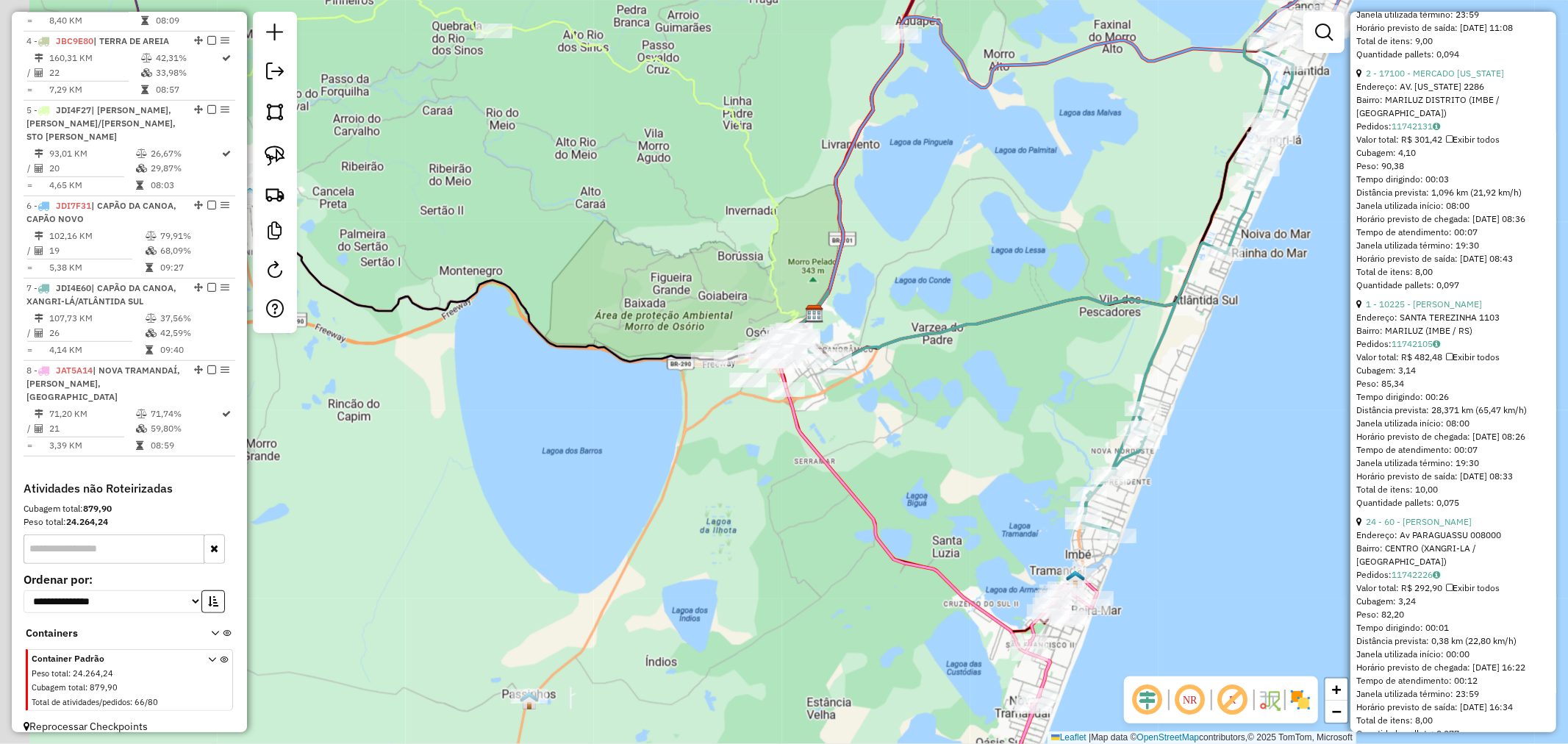
drag, startPoint x: 526, startPoint y: 285, endPoint x: 794, endPoint y: 306, distance: 268.8
click at [794, 306] on div "Janela de atendimento Grade de atendimento Capacidade Transportadoras Veículos …" at bounding box center [784, 372] width 1568 height 744
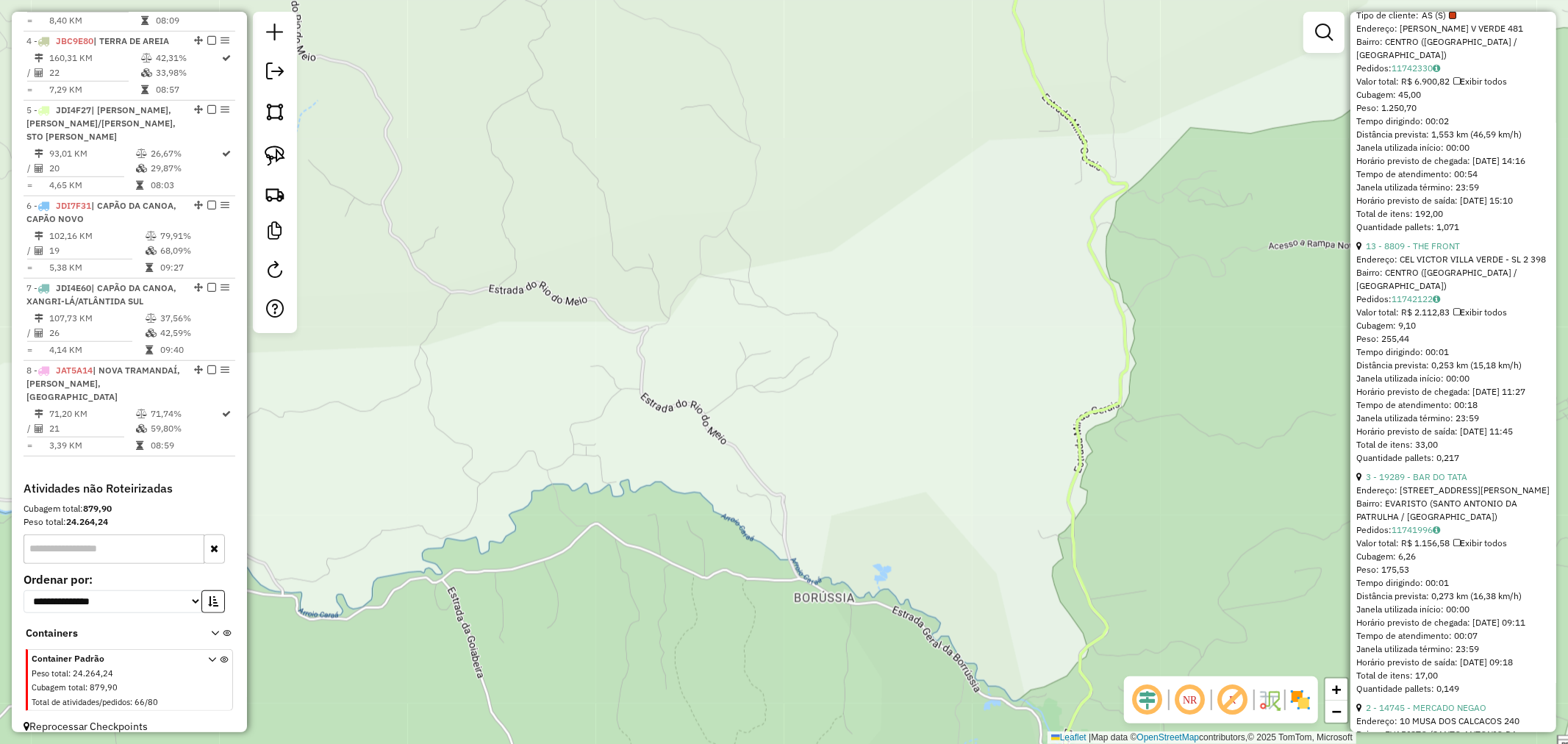
scroll to position [0, 0]
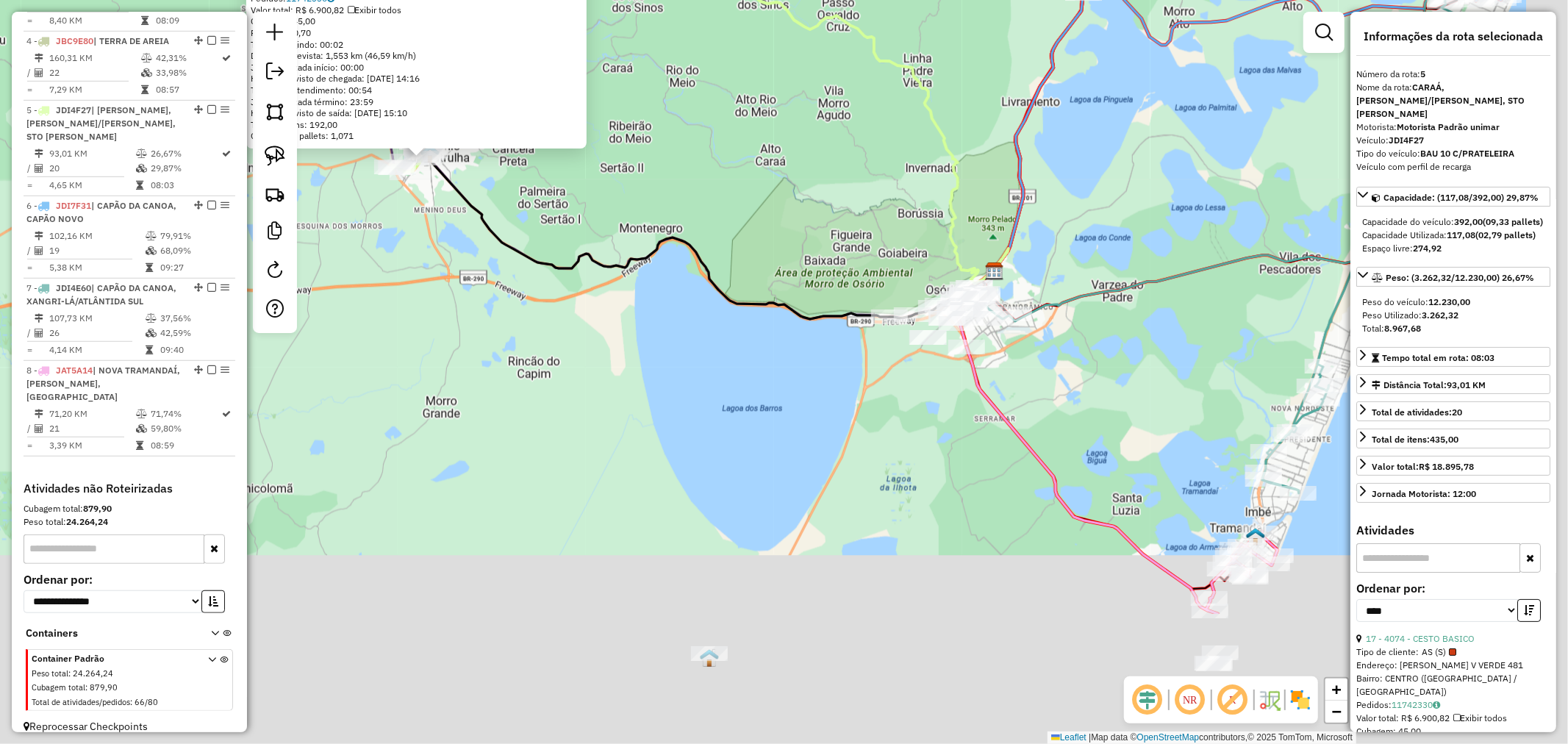
drag, startPoint x: 898, startPoint y: 559, endPoint x: 804, endPoint y: 331, distance: 246.6
click at [804, 332] on div "4074 - CESTO BASICO Tipo de cliente: AS (S) Endereço: CEL VITOR V VERDE 481 Bai…" at bounding box center [784, 372] width 1568 height 744
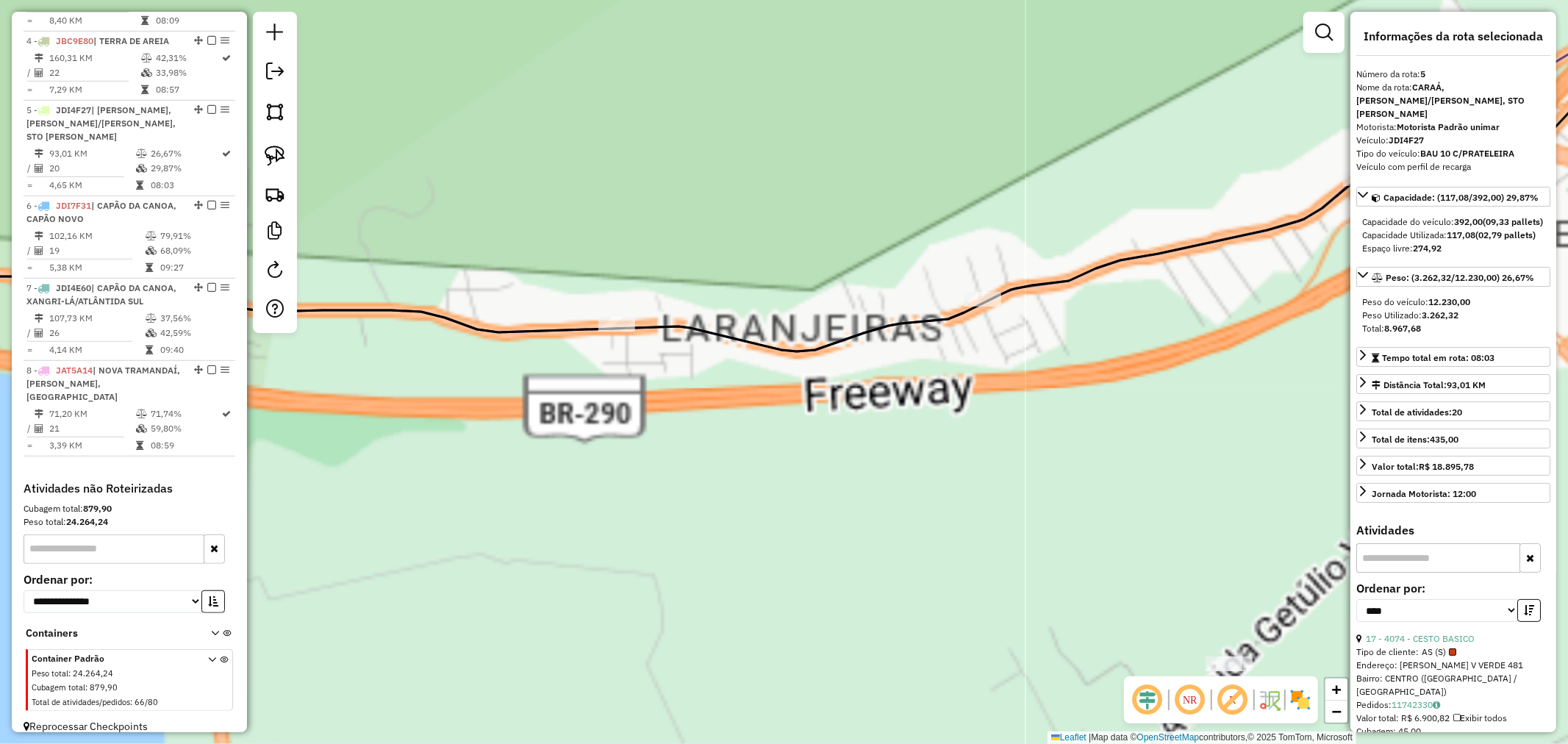
click at [757, 348] on div "4074 - CESTO BASICO Tipo de cliente: AS (S) Endereço: CEL VITOR V VERDE 481 Bai…" at bounding box center [784, 372] width 1568 height 744
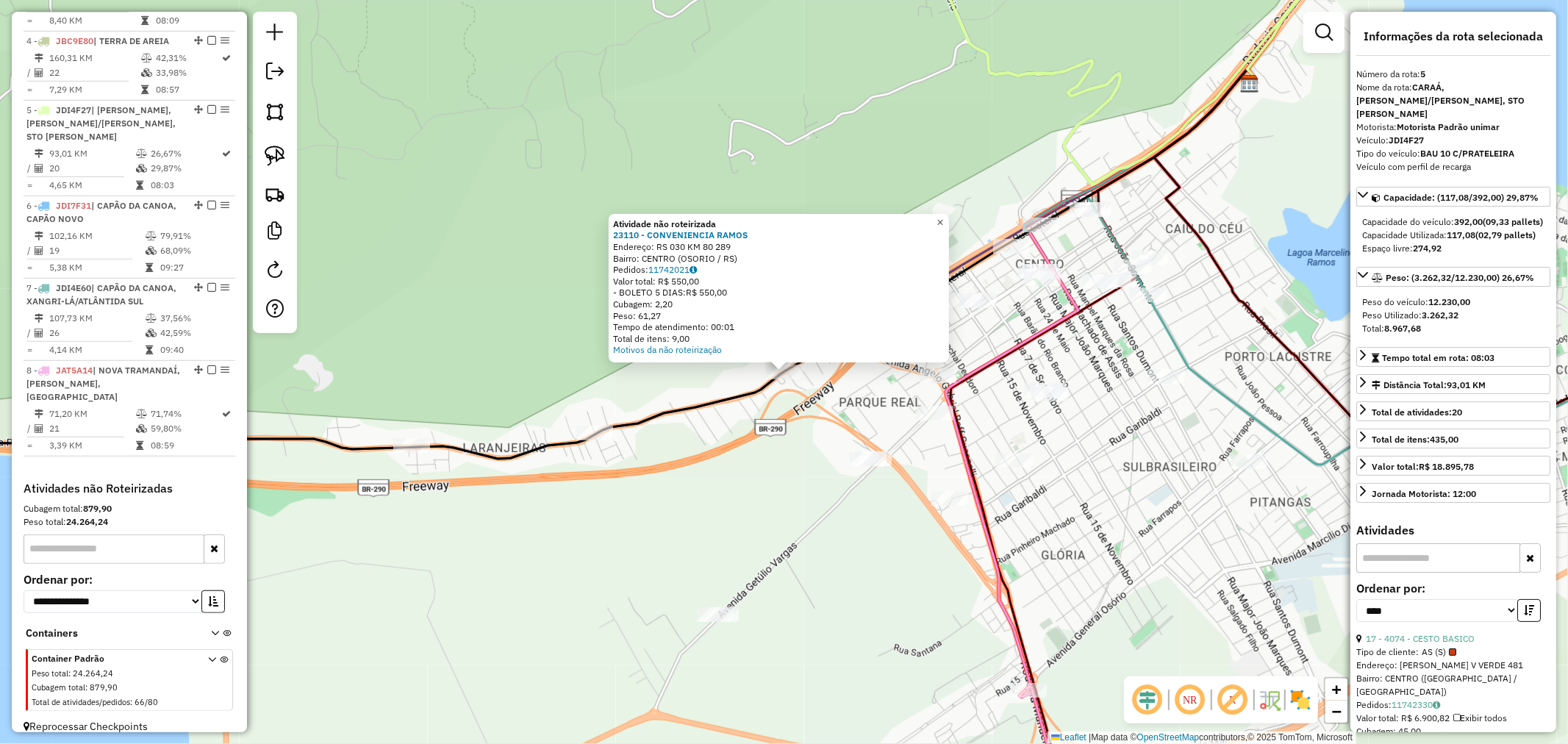
click at [949, 216] on link "×" at bounding box center [941, 223] width 18 height 18
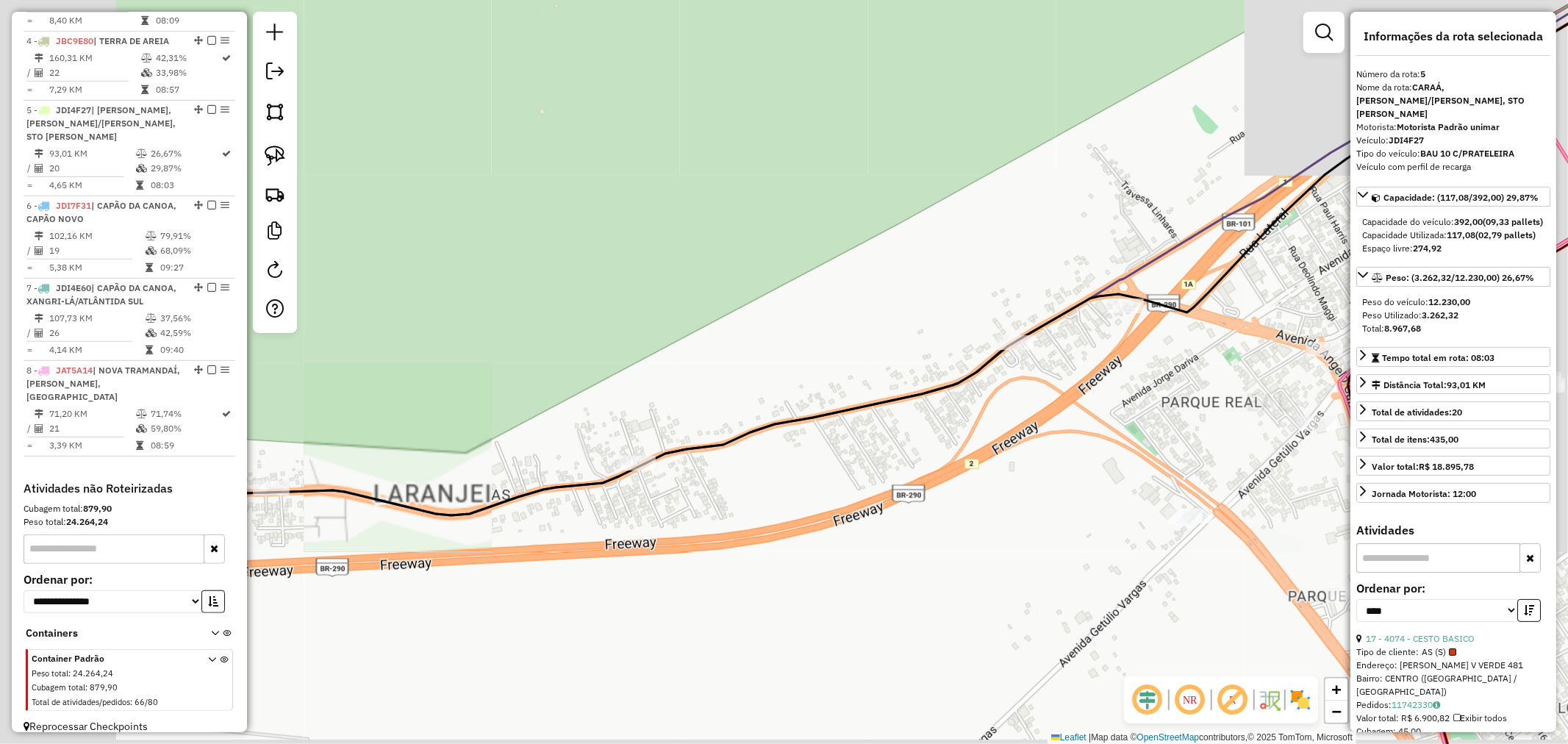
drag, startPoint x: 877, startPoint y: 440, endPoint x: 796, endPoint y: 444, distance: 81.1
click at [902, 436] on div "Janela de atendimento Grade de atendimento Capacidade Transportadoras Veículos …" at bounding box center [784, 372] width 1568 height 744
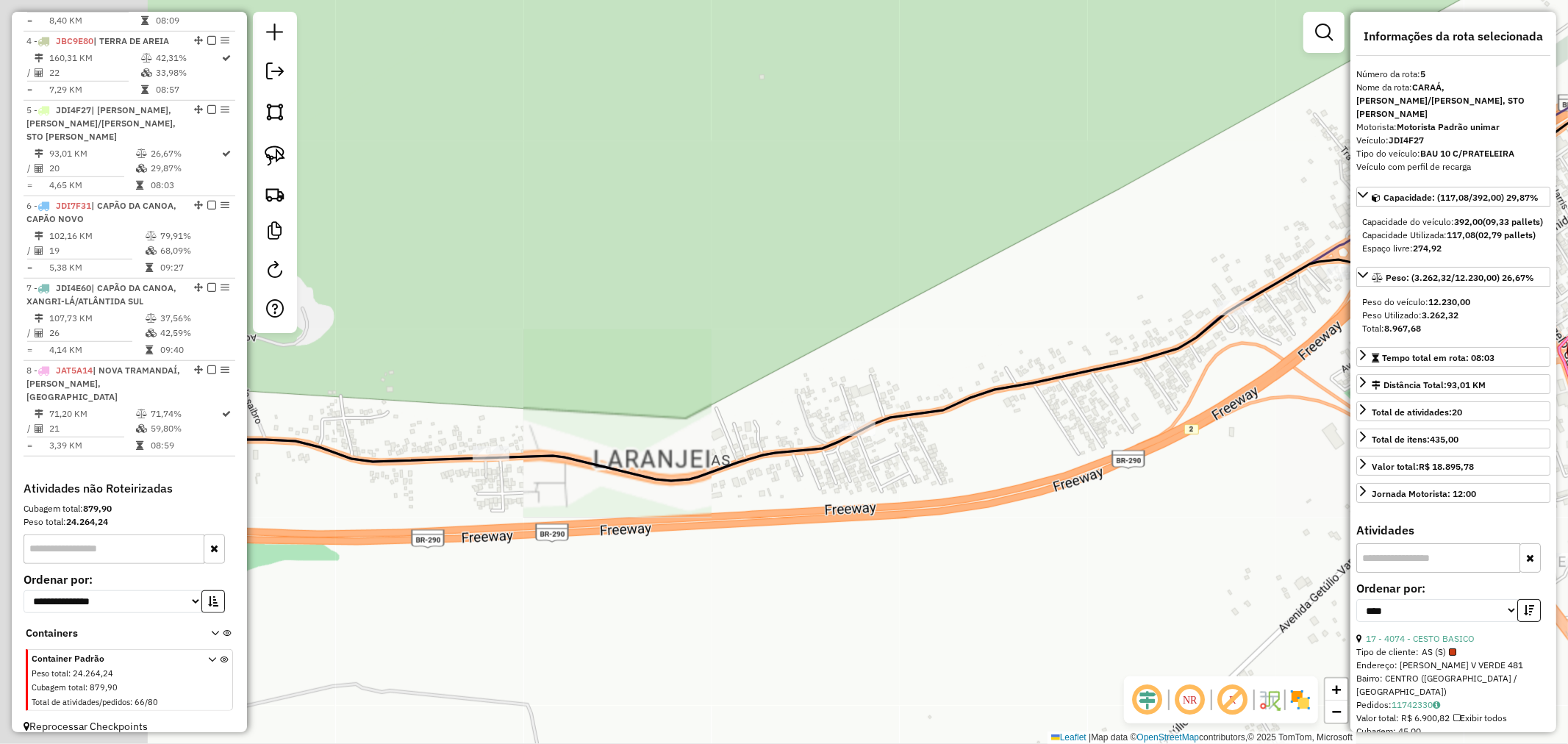
drag, startPoint x: 663, startPoint y: 435, endPoint x: 746, endPoint y: 415, distance: 85.4
click at [751, 416] on div "Janela de atendimento Grade de atendimento Capacidade Transportadoras Veículos …" at bounding box center [784, 372] width 1568 height 744
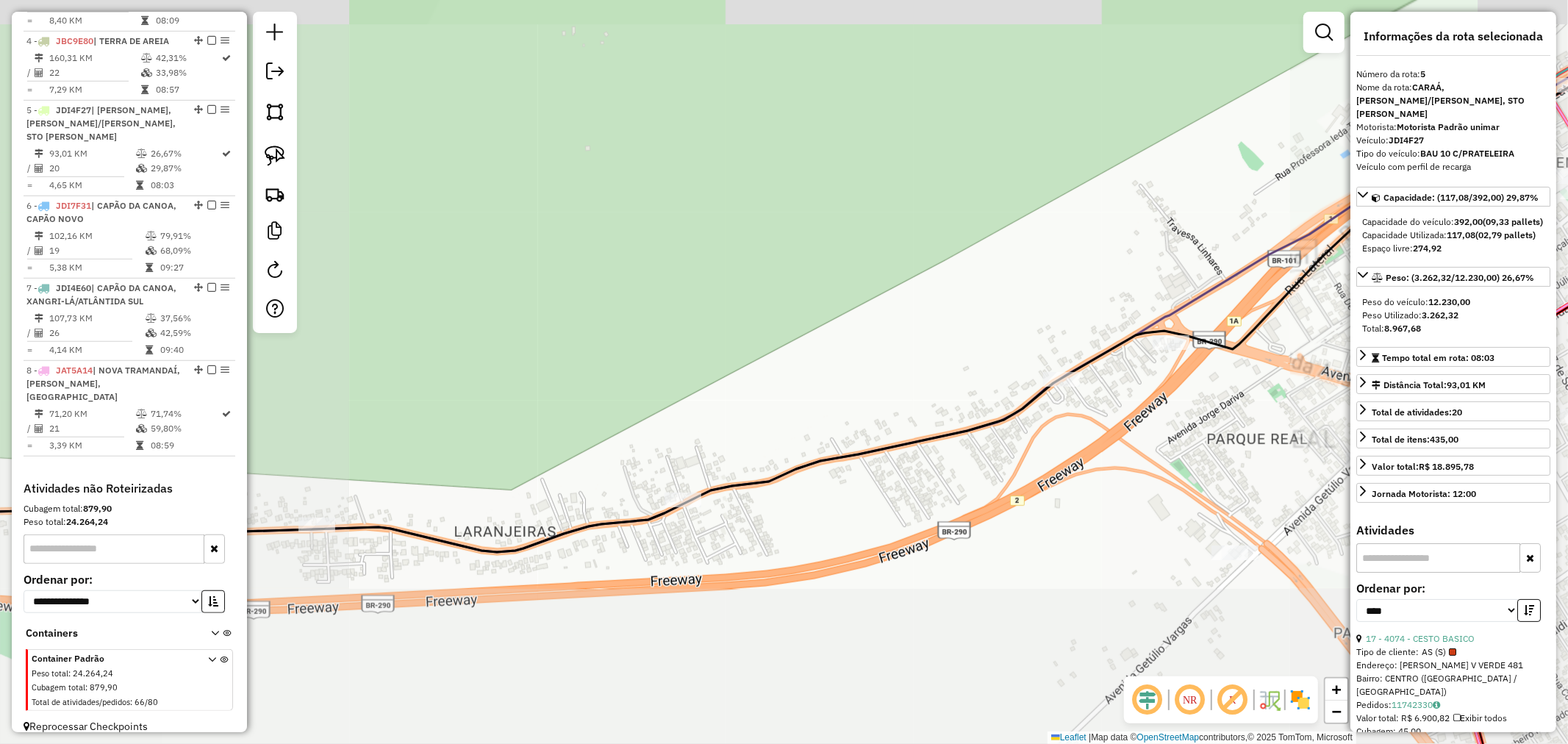
drag, startPoint x: 796, startPoint y: 495, endPoint x: 817, endPoint y: 478, distance: 27.0
click at [813, 479] on div "Janela de atendimento Grade de atendimento Capacidade Transportadoras Veículos …" at bounding box center [784, 372] width 1568 height 744
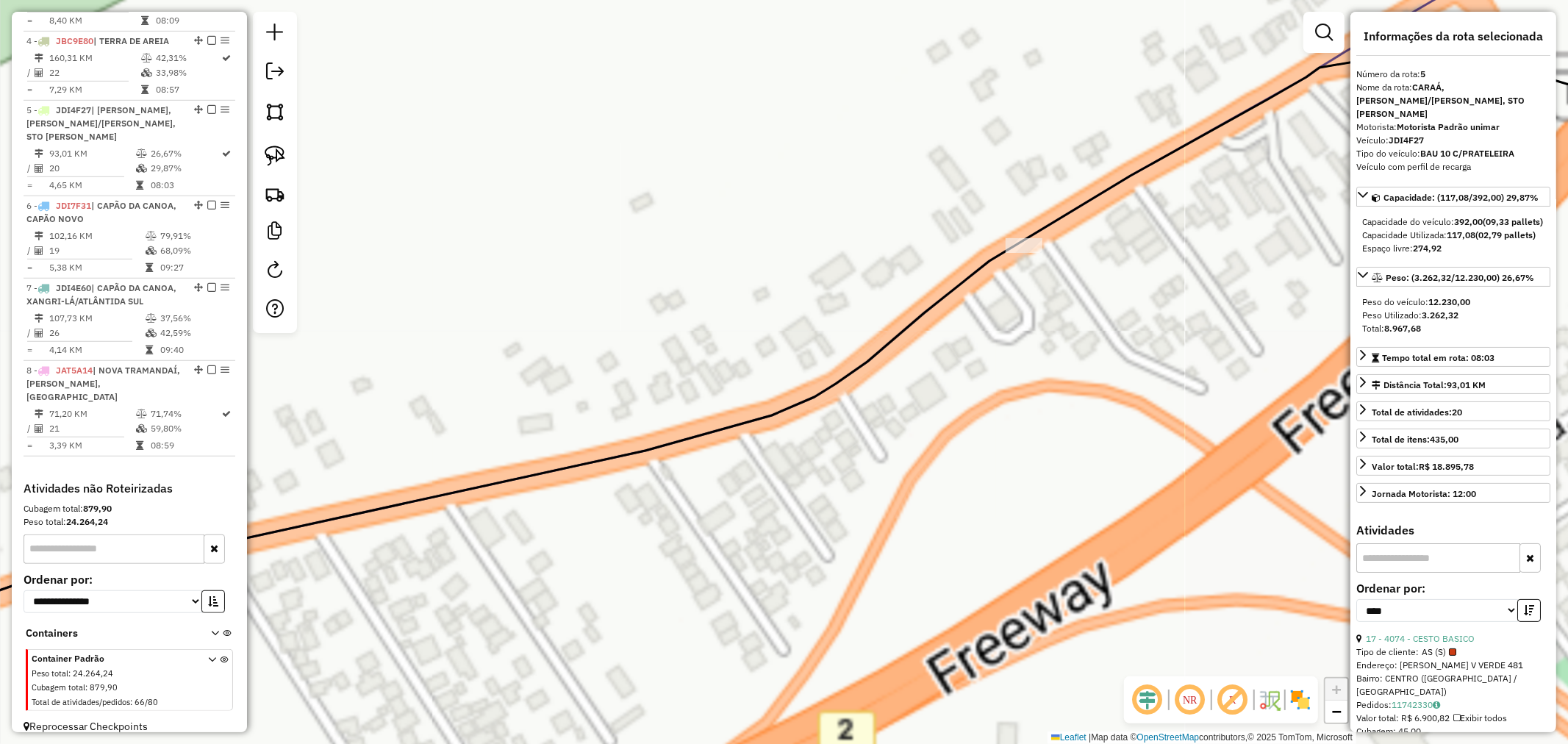
drag, startPoint x: 1159, startPoint y: 302, endPoint x: 839, endPoint y: 313, distance: 320.2
click at [839, 313] on div "Janela de atendimento Grade de atendimento Capacidade Transportadoras Veículos …" at bounding box center [784, 372] width 1568 height 744
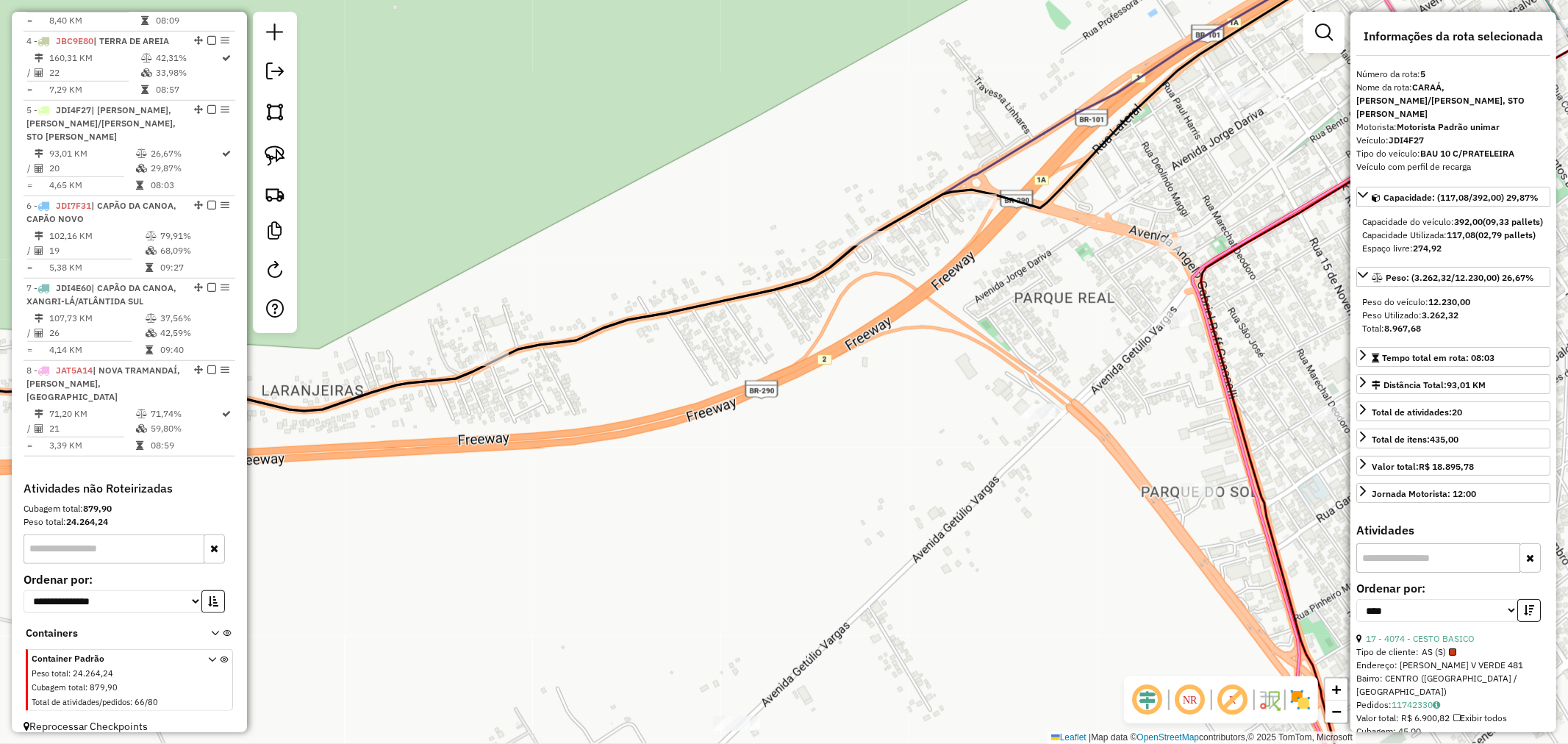
drag, startPoint x: 799, startPoint y: 340, endPoint x: 849, endPoint y: 295, distance: 67.3
click at [850, 296] on div "Janela de atendimento Grade de atendimento Capacidade Transportadoras Veículos …" at bounding box center [784, 372] width 1568 height 744
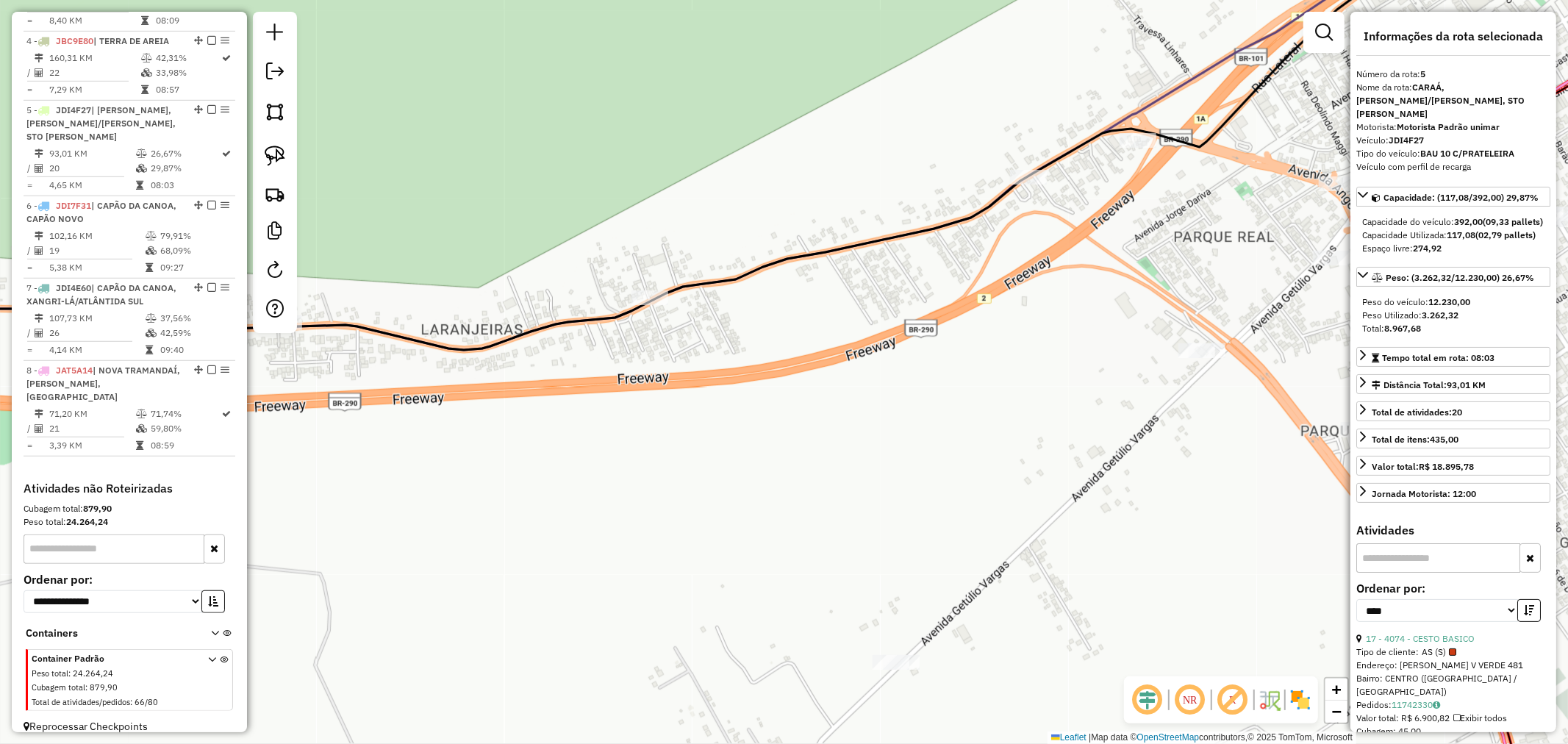
drag, startPoint x: 776, startPoint y: 303, endPoint x: 917, endPoint y: 282, distance: 142.6
click at [993, 272] on div "Janela de atendimento Grade de atendimento Capacidade Transportadoras Veículos …" at bounding box center [784, 372] width 1568 height 744
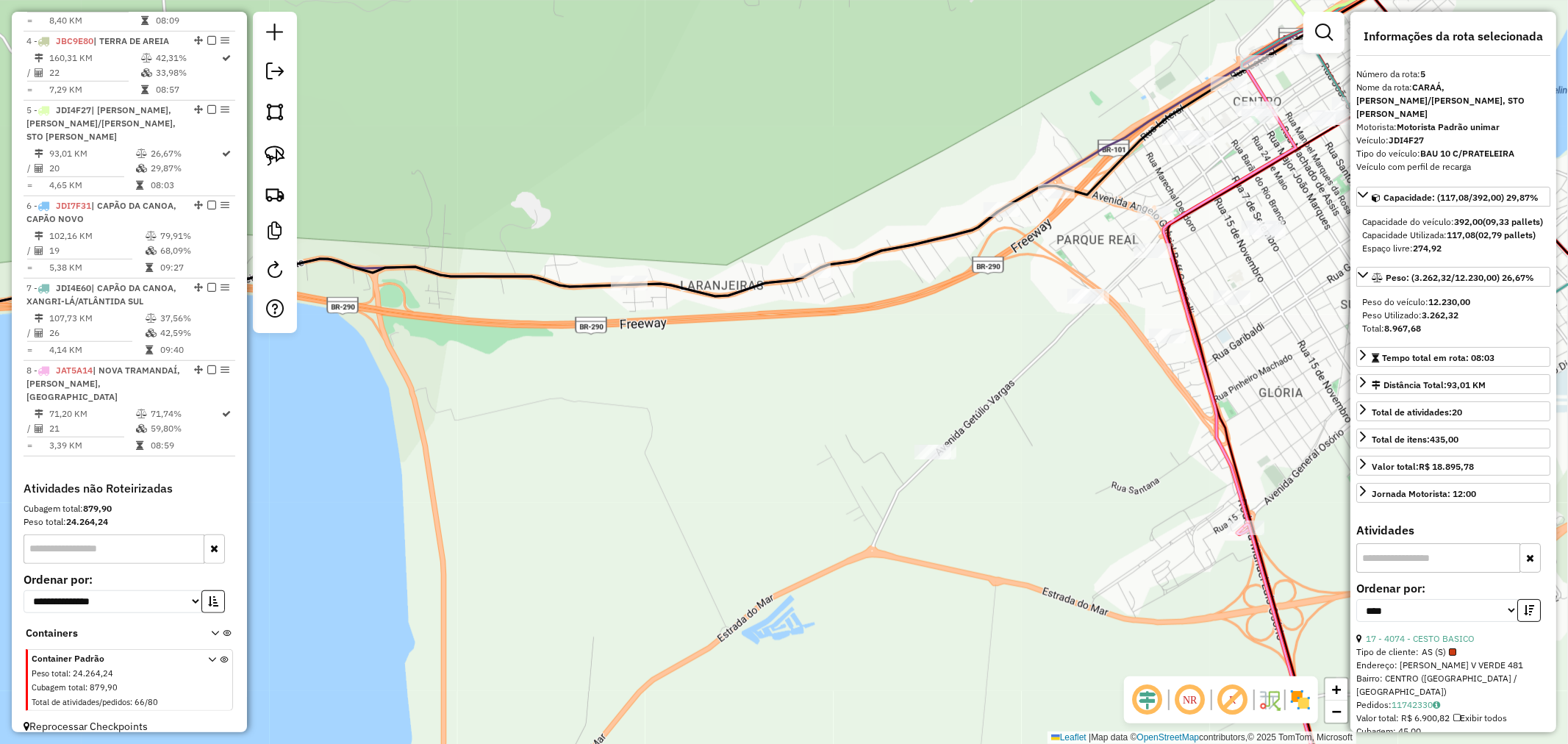
drag, startPoint x: 654, startPoint y: 208, endPoint x: 504, endPoint y: 209, distance: 150.0
click at [504, 209] on div "Janela de atendimento Grade de atendimento Capacidade Transportadoras Veículos …" at bounding box center [784, 372] width 1568 height 744
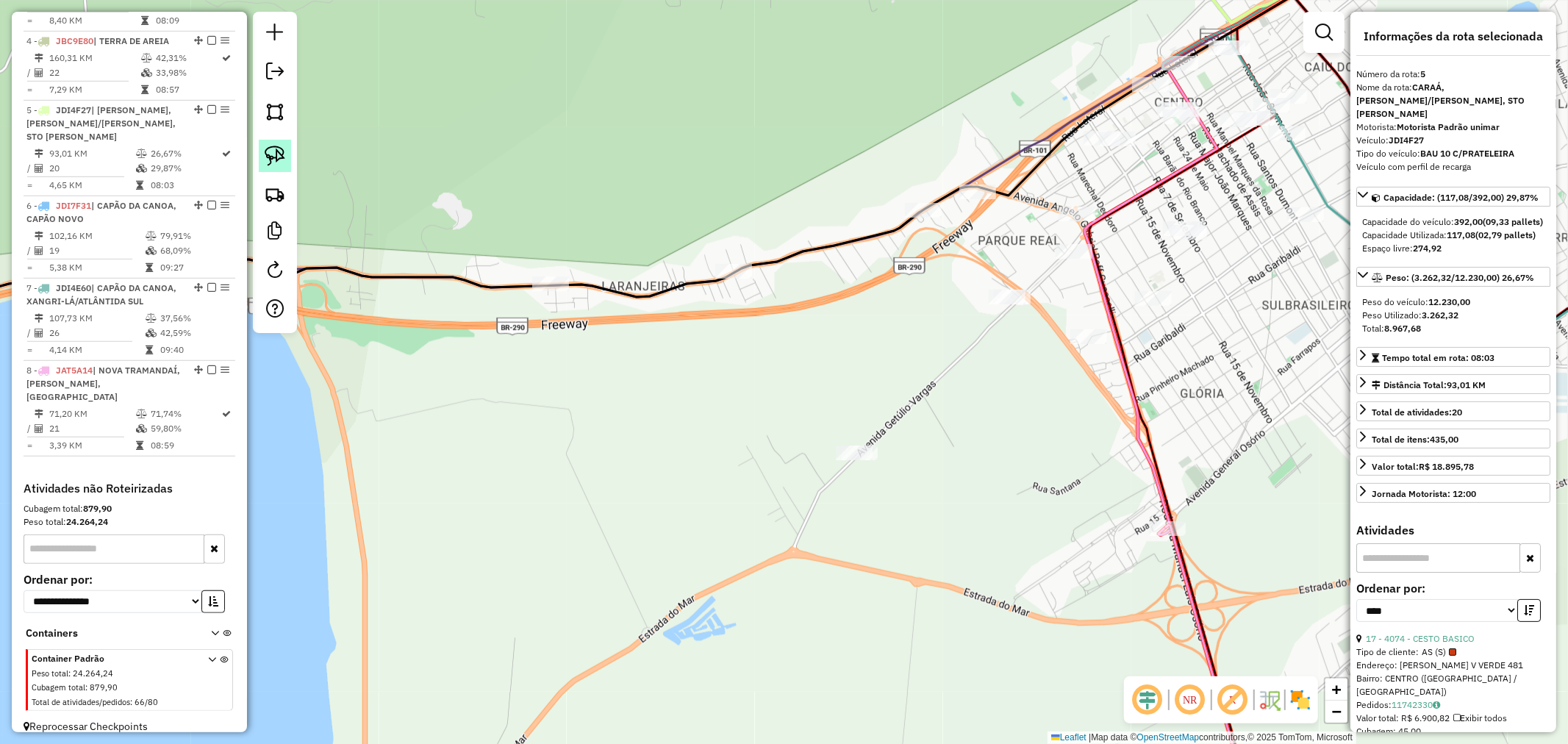
click at [285, 161] on img at bounding box center [275, 156] width 21 height 21
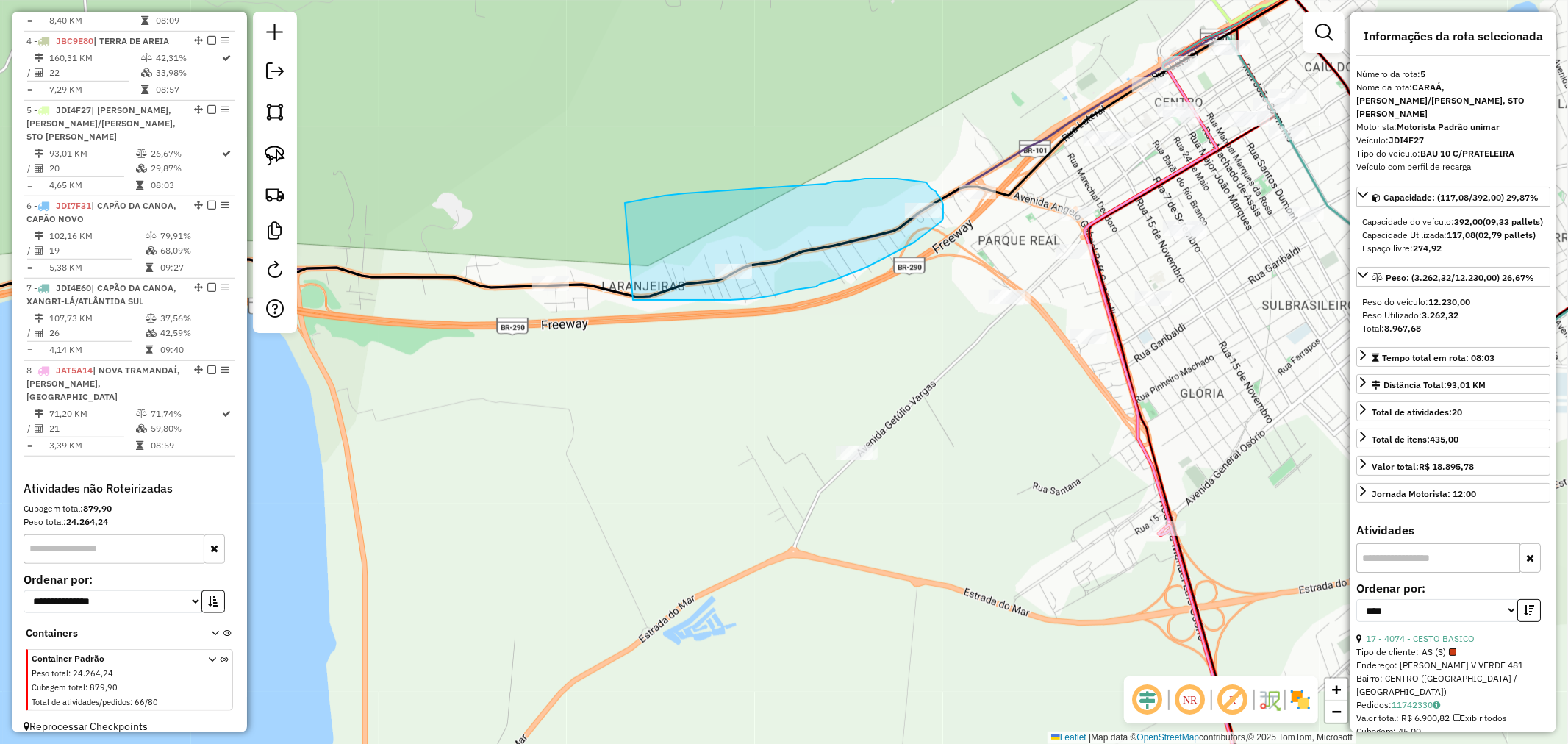
drag, startPoint x: 649, startPoint y: 199, endPoint x: 465, endPoint y: 267, distance: 196.2
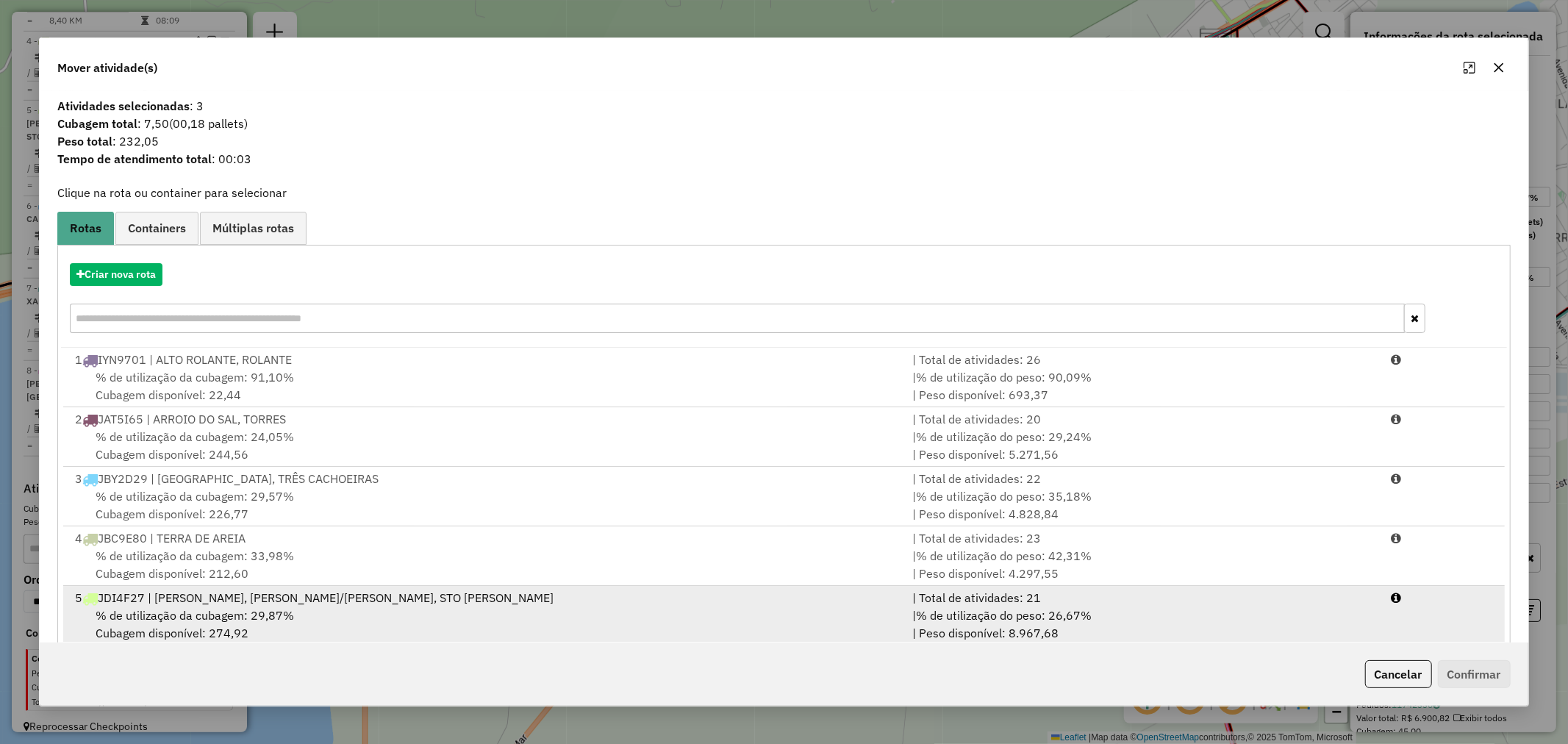
drag, startPoint x: 203, startPoint y: 601, endPoint x: 326, endPoint y: 618, distance: 124.2
click at [204, 601] on div "5 JDI4F27 | CARAÁ, MONJOLO/EVARISTO, STO ANTONIO DA PATRULHA" at bounding box center [485, 598] width 837 height 18
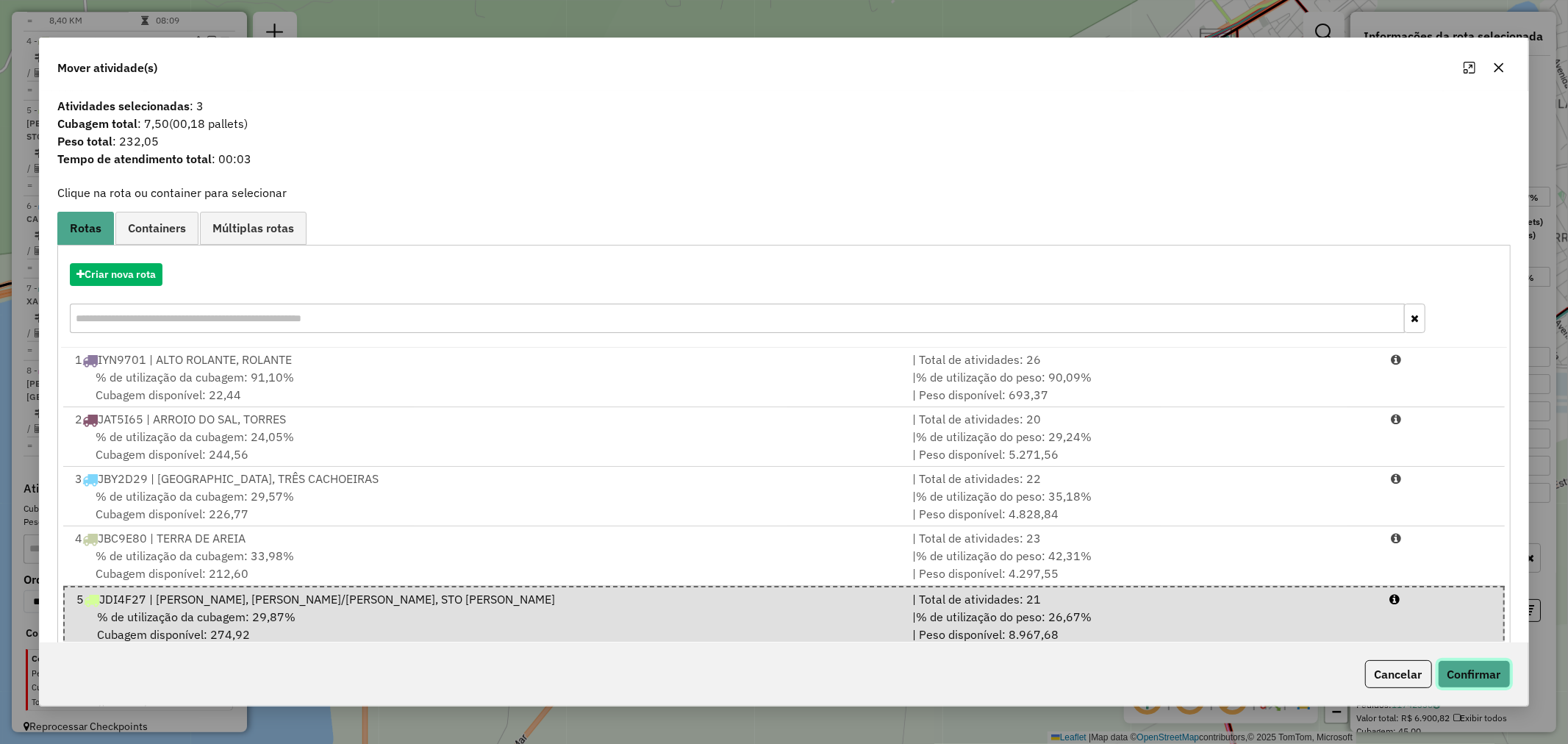
click at [1462, 678] on button "Confirmar" at bounding box center [1474, 674] width 72 height 28
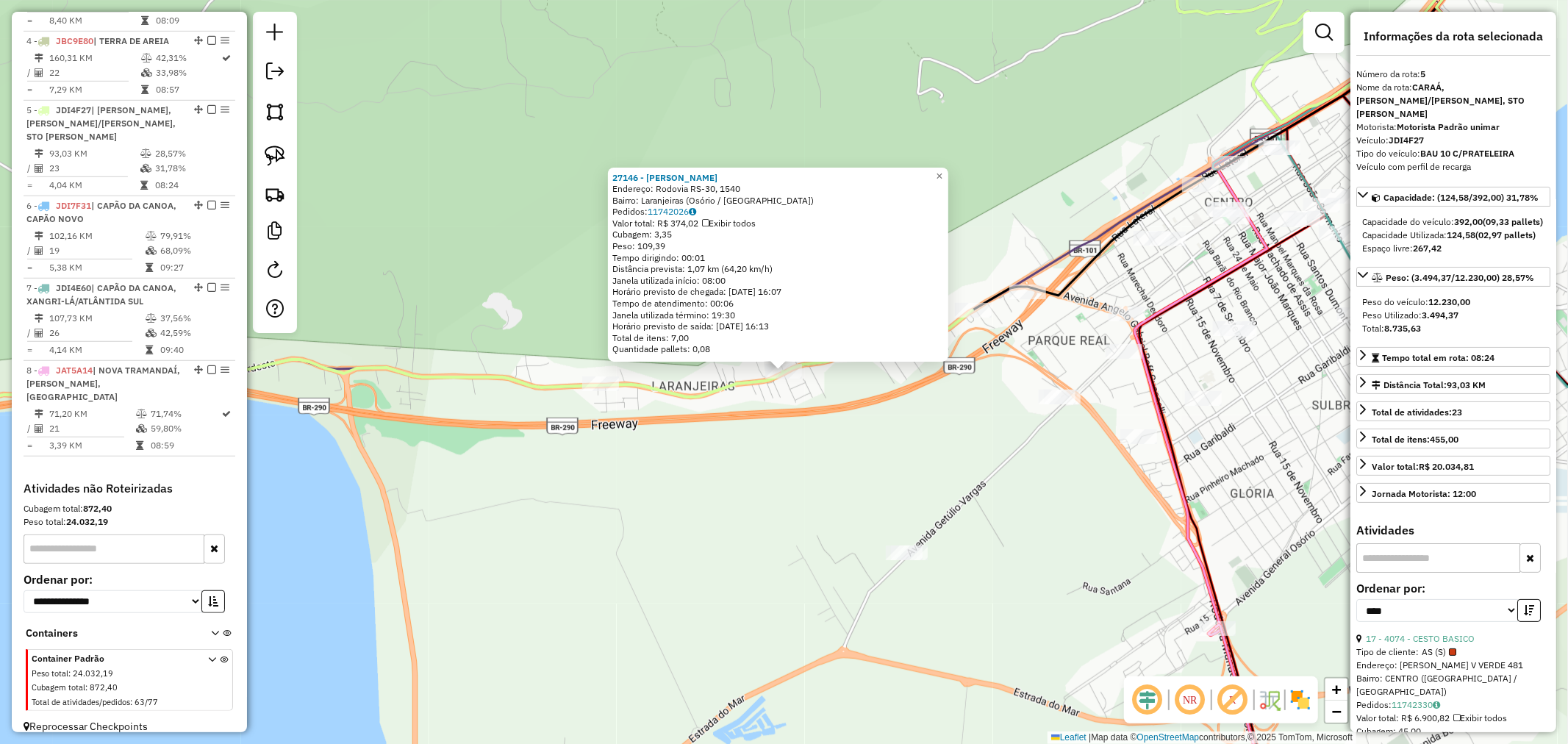
click at [943, 180] on div "27146 - [PERSON_NAME]" at bounding box center [778, 178] width 332 height 12
click at [949, 176] on link "×" at bounding box center [940, 176] width 18 height 18
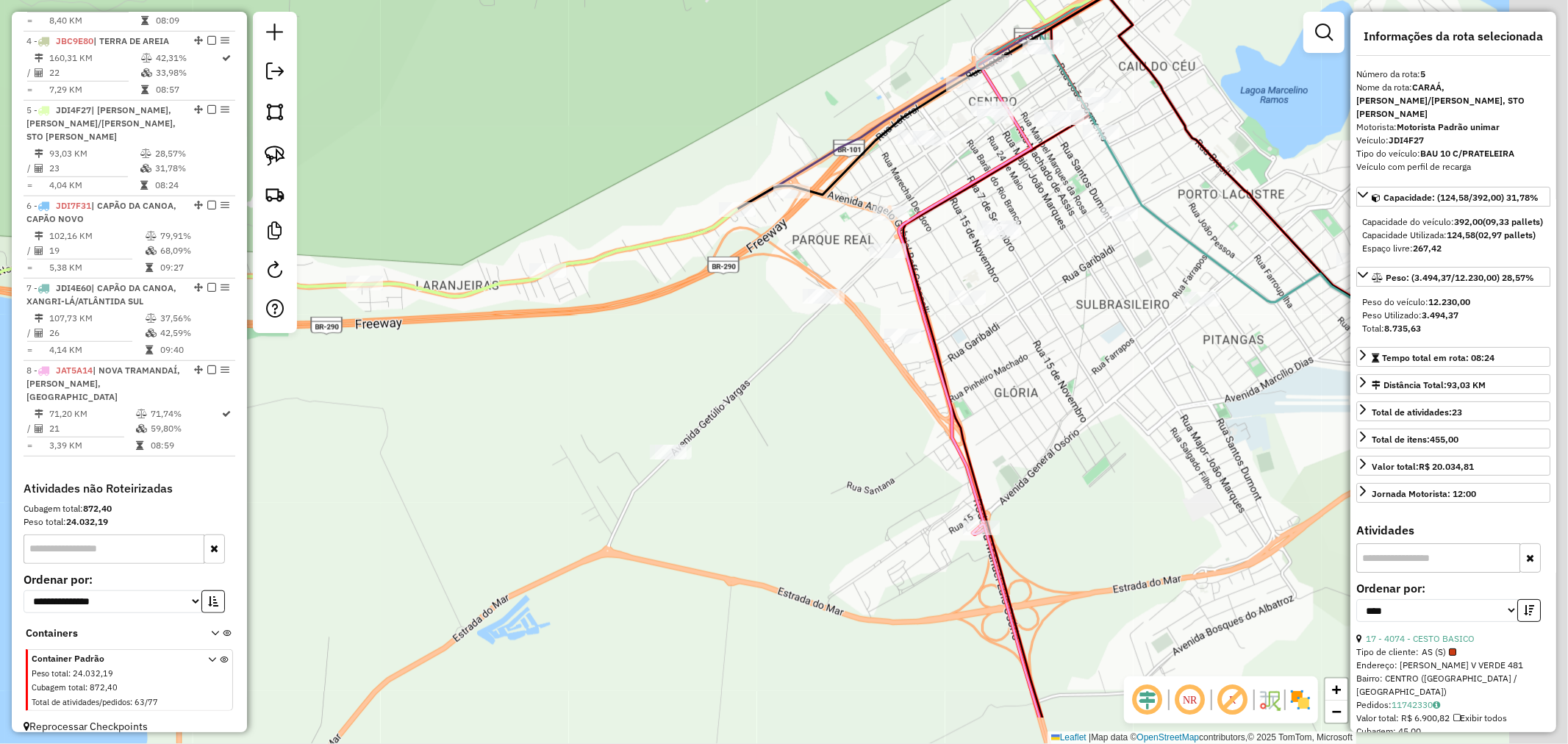
drag, startPoint x: 766, startPoint y: 401, endPoint x: 700, endPoint y: 348, distance: 84.6
click at [709, 365] on div "Janela de atendimento Grade de atendimento Capacidade Transportadoras Veículos …" at bounding box center [784, 372] width 1568 height 744
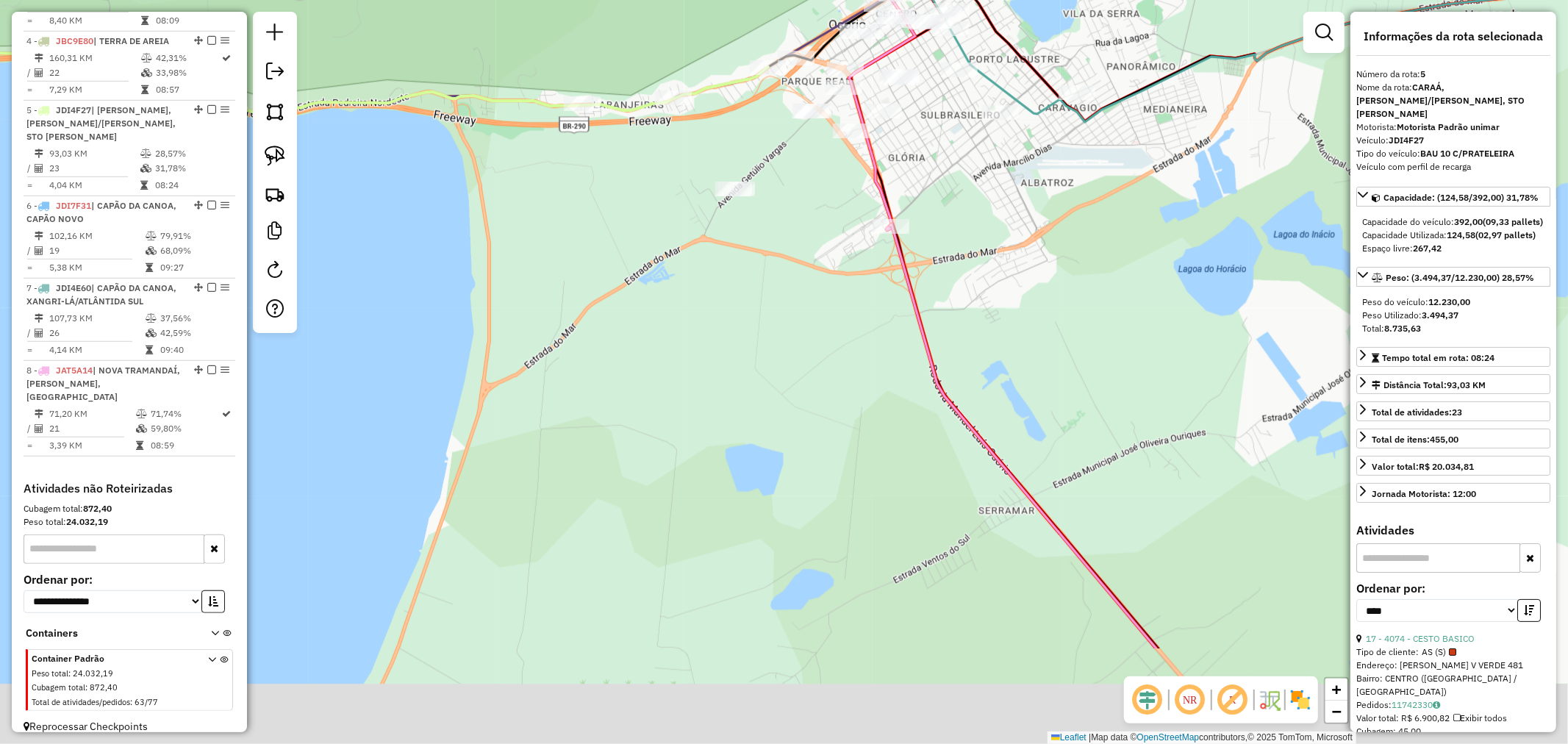
drag, startPoint x: 681, startPoint y: 420, endPoint x: 776, endPoint y: 249, distance: 195.6
click at [776, 249] on div "Janela de atendimento Grade de atendimento Capacidade Transportadoras Veículos …" at bounding box center [784, 372] width 1568 height 744
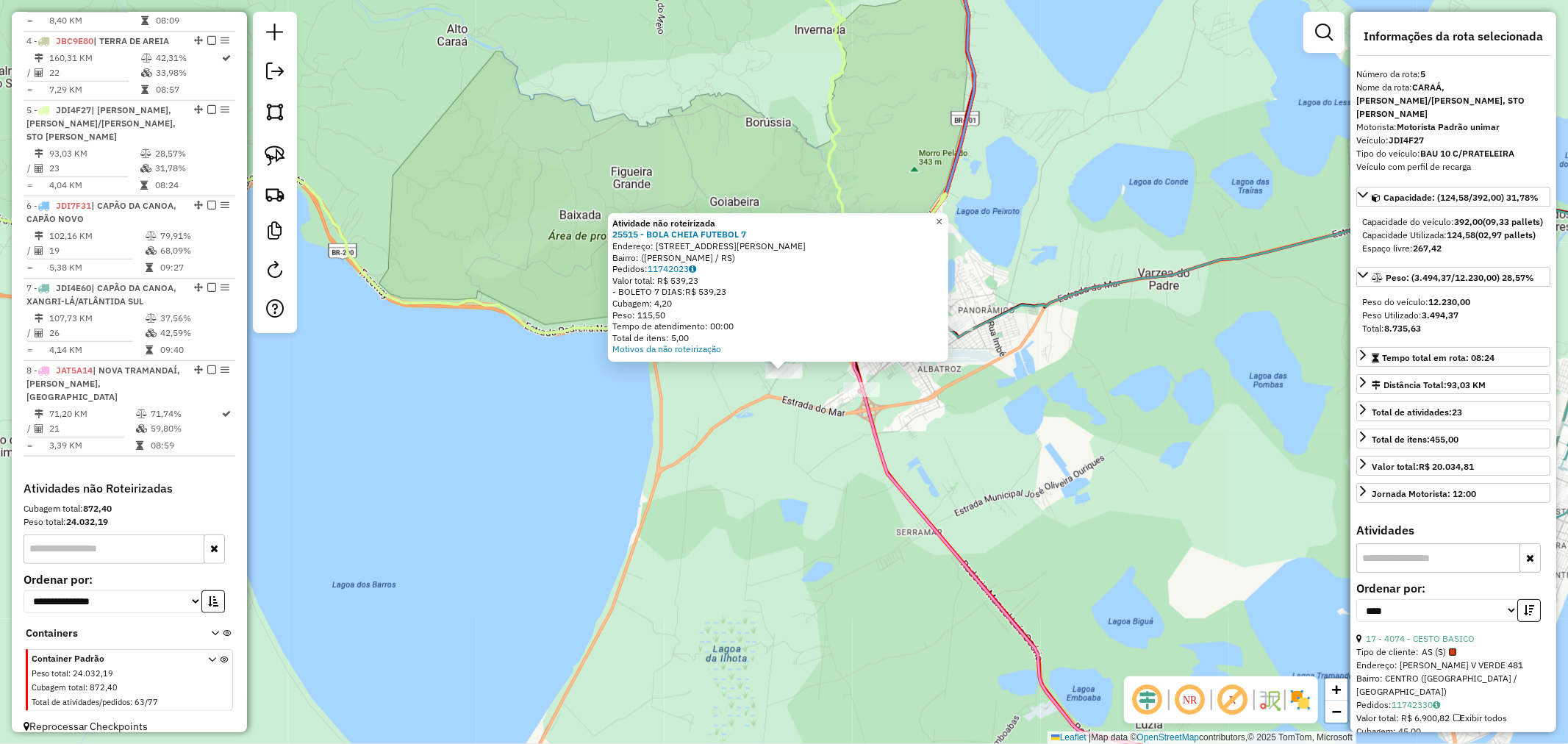
click at [943, 215] on span "×" at bounding box center [939, 221] width 7 height 13
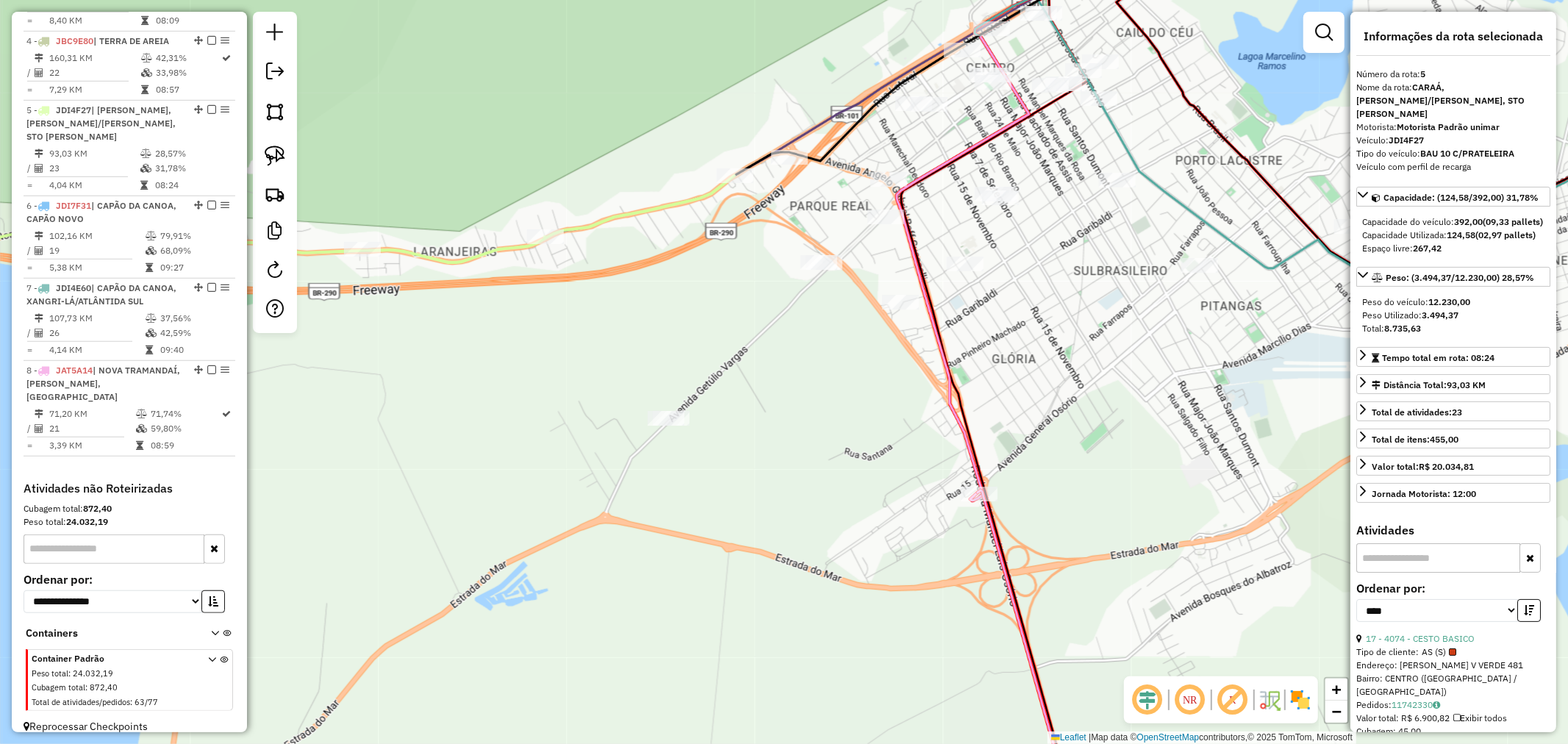
drag, startPoint x: 767, startPoint y: 372, endPoint x: 752, endPoint y: 341, distance: 34.4
click at [752, 341] on div "Janela de atendimento Grade de atendimento Capacidade Transportadoras Veículos …" at bounding box center [784, 372] width 1568 height 744
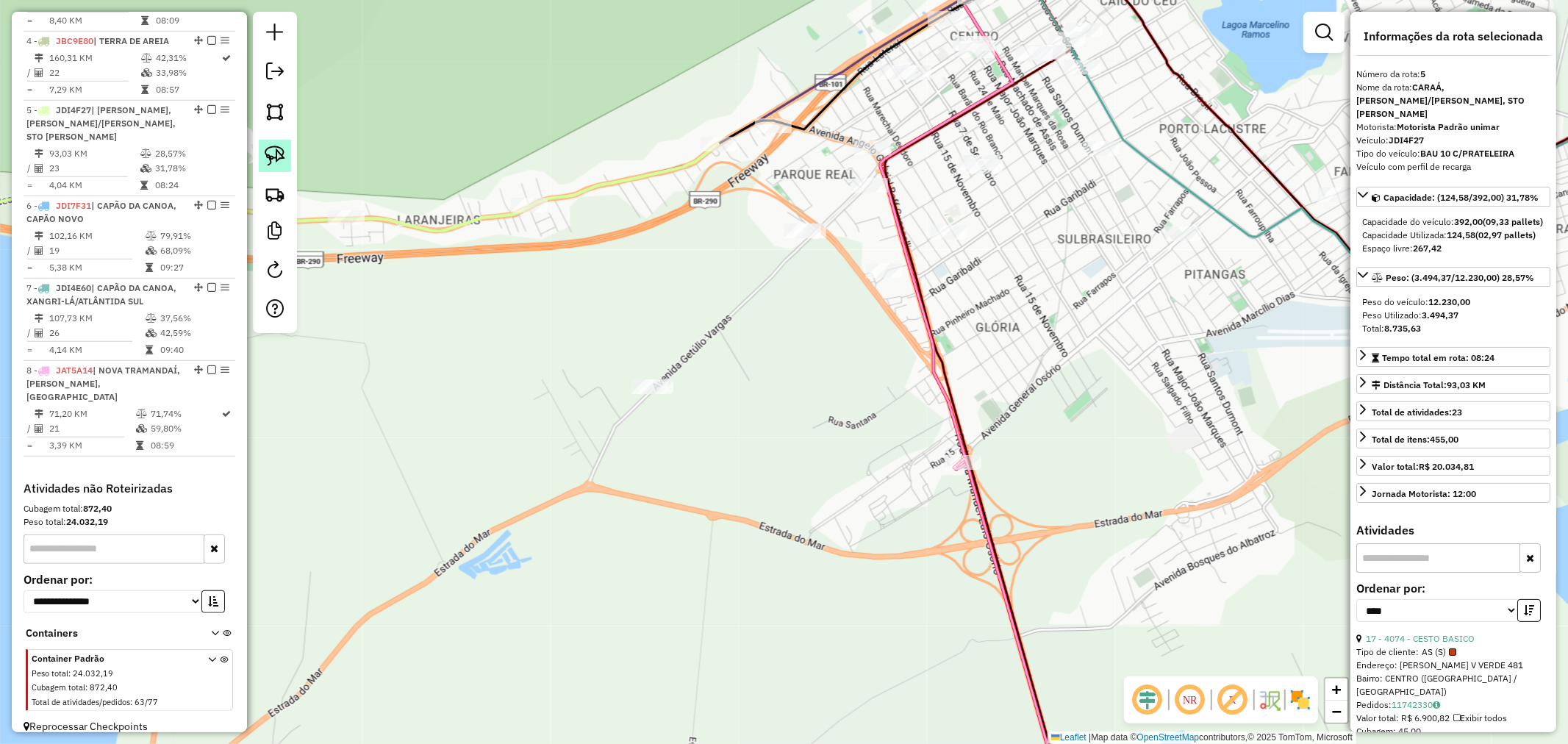
click at [274, 156] on img at bounding box center [275, 156] width 21 height 21
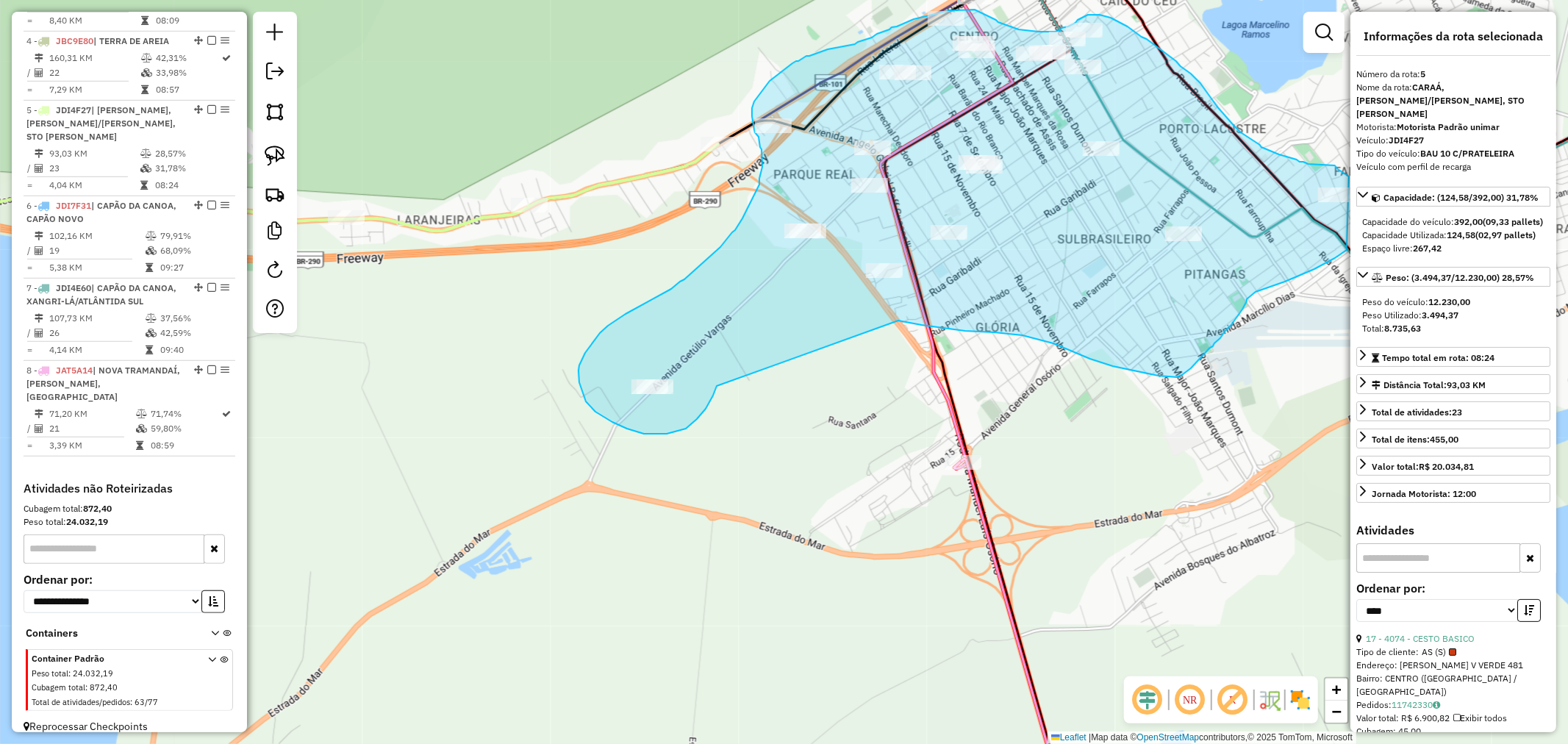
drag, startPoint x: 701, startPoint y: 414, endPoint x: 707, endPoint y: 277, distance: 137.1
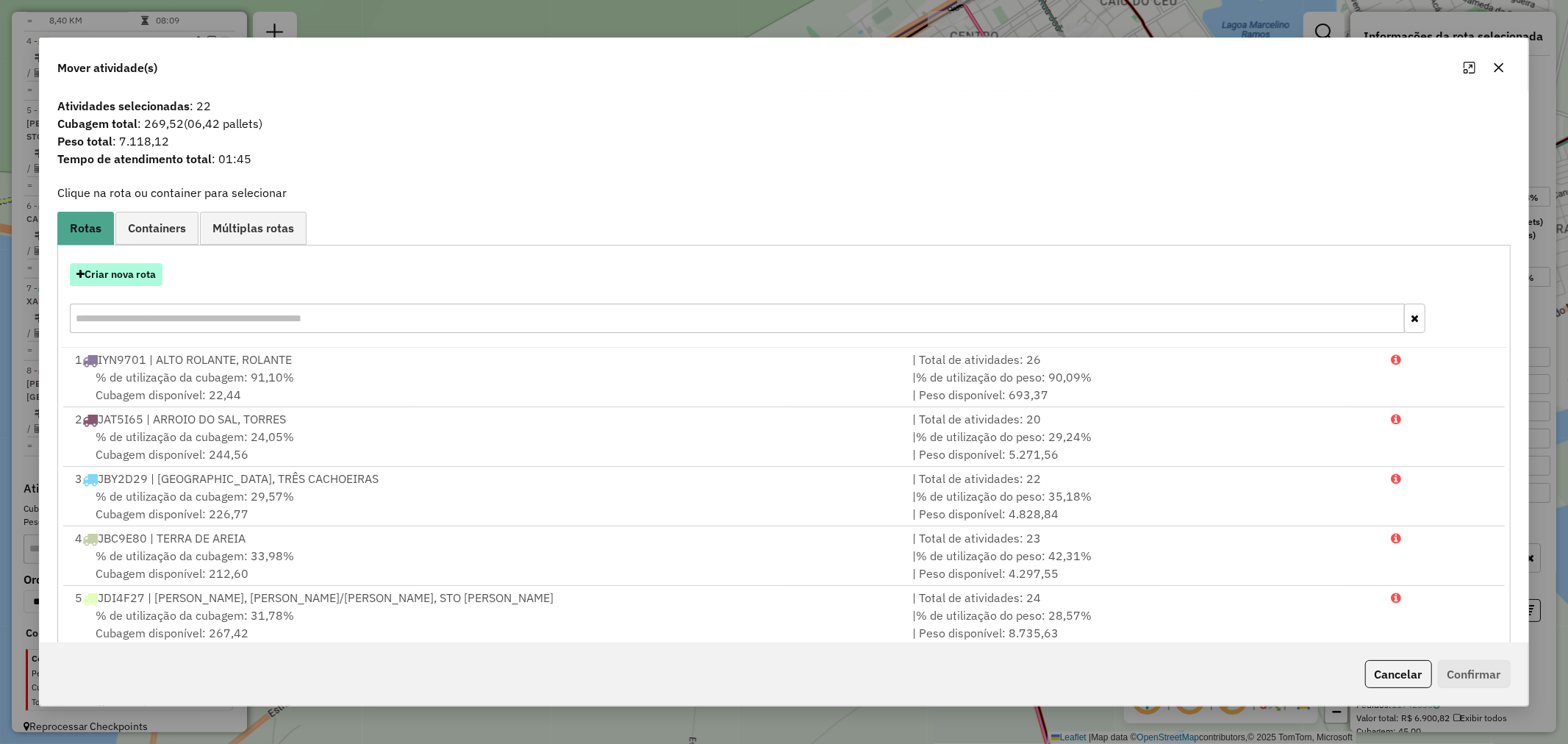
click at [134, 277] on button "Criar nova rota" at bounding box center [116, 274] width 93 height 23
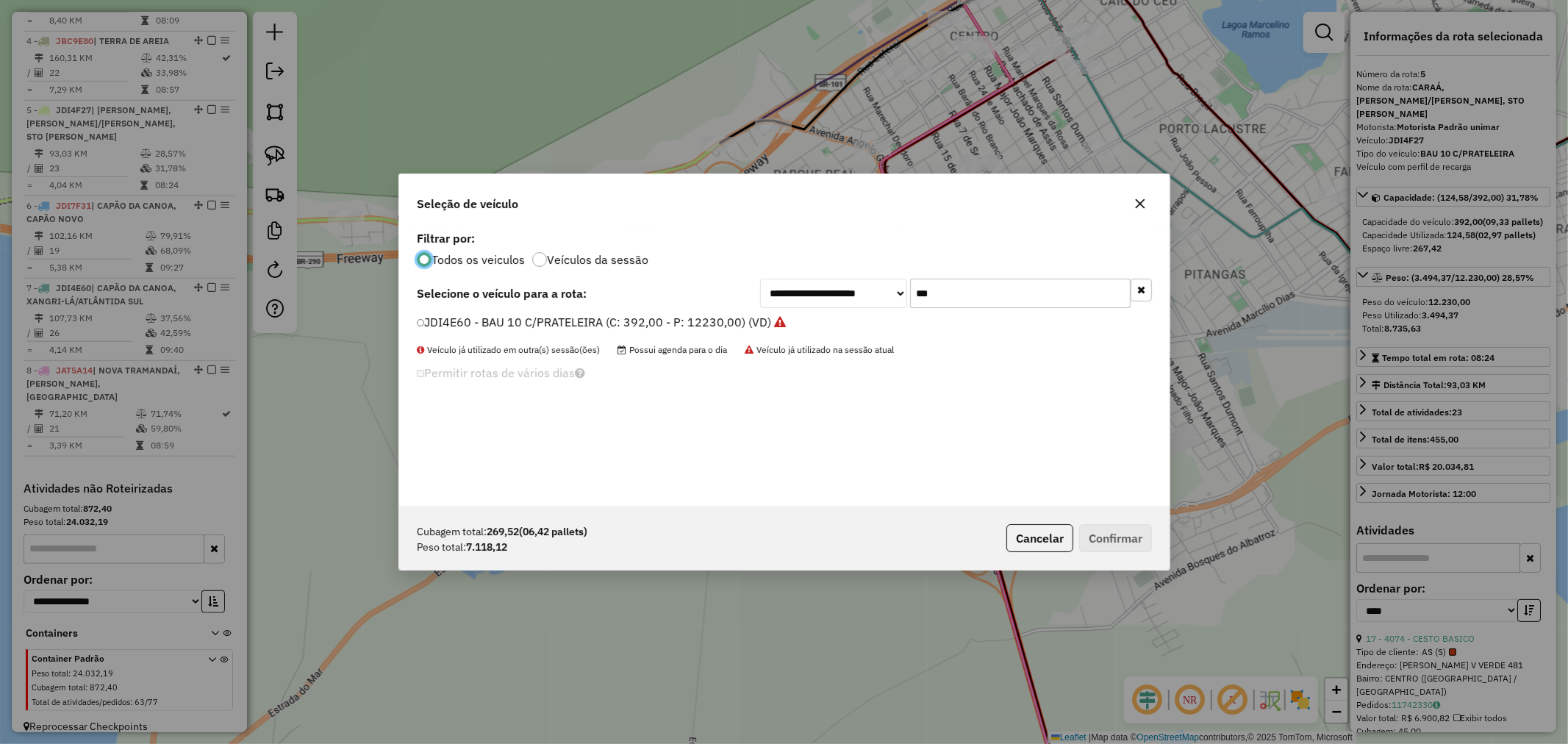
scroll to position [8, 4]
drag, startPoint x: 960, startPoint y: 291, endPoint x: 811, endPoint y: 276, distance: 149.8
click at [811, 276] on div "**********" at bounding box center [784, 367] width 770 height 279
type input "***"
click at [453, 319] on label "JBX3E31 - BAU 8 P (C: 322,00 - P: 7450,00) (VD)" at bounding box center [554, 322] width 273 height 18
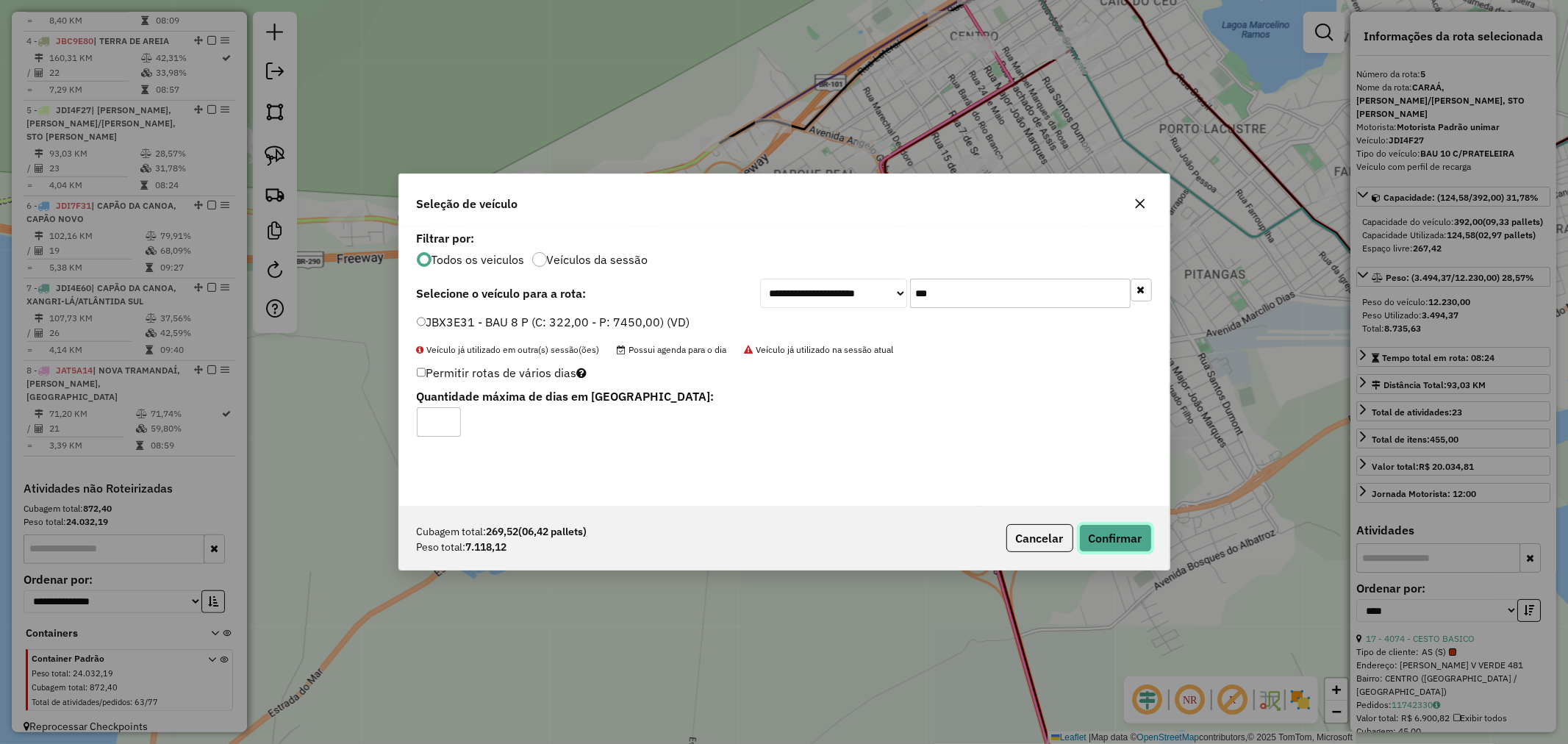
click at [1120, 530] on button "Confirmar" at bounding box center [1115, 538] width 72 height 28
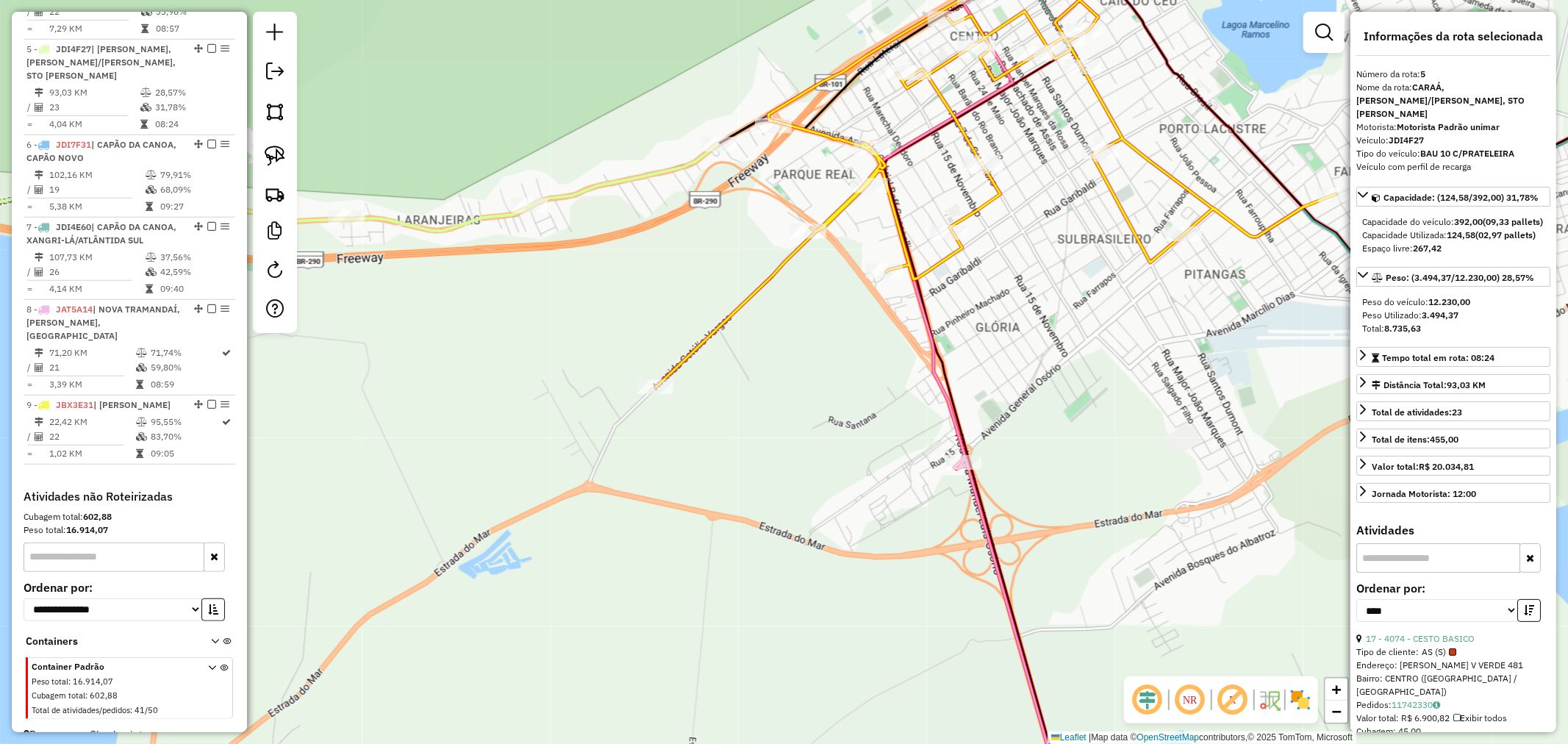
scroll to position [878, 0]
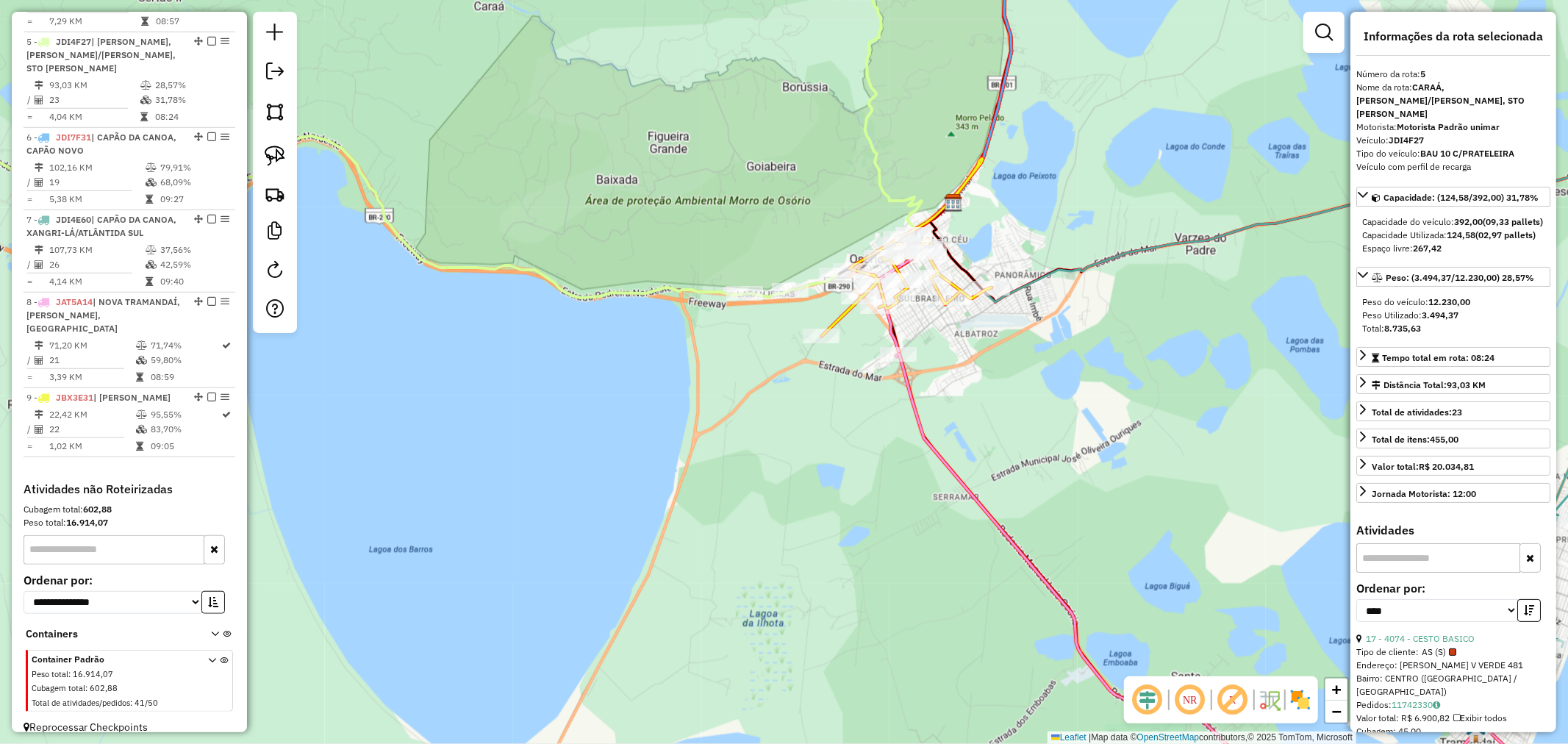
drag, startPoint x: 882, startPoint y: 356, endPoint x: 851, endPoint y: 363, distance: 31.8
click at [852, 369] on div "Janela de atendimento Grade de atendimento Capacidade Transportadoras Veículos …" at bounding box center [784, 372] width 1568 height 744
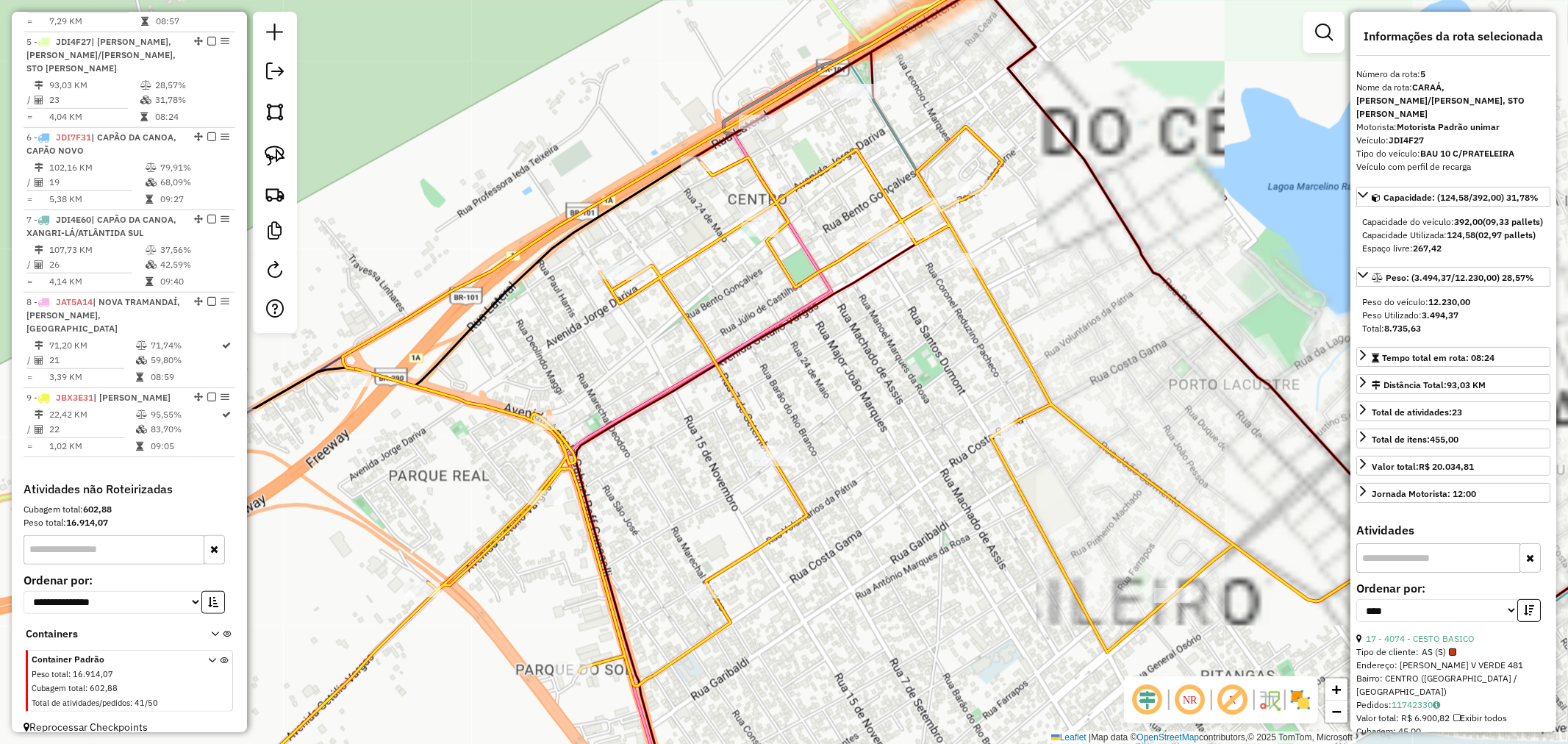
drag, startPoint x: 949, startPoint y: 120, endPoint x: 864, endPoint y: 225, distance: 135.1
click at [899, 233] on div "Janela de atendimento Grade de atendimento Capacidade Transportadoras Veículos …" at bounding box center [784, 372] width 1568 height 744
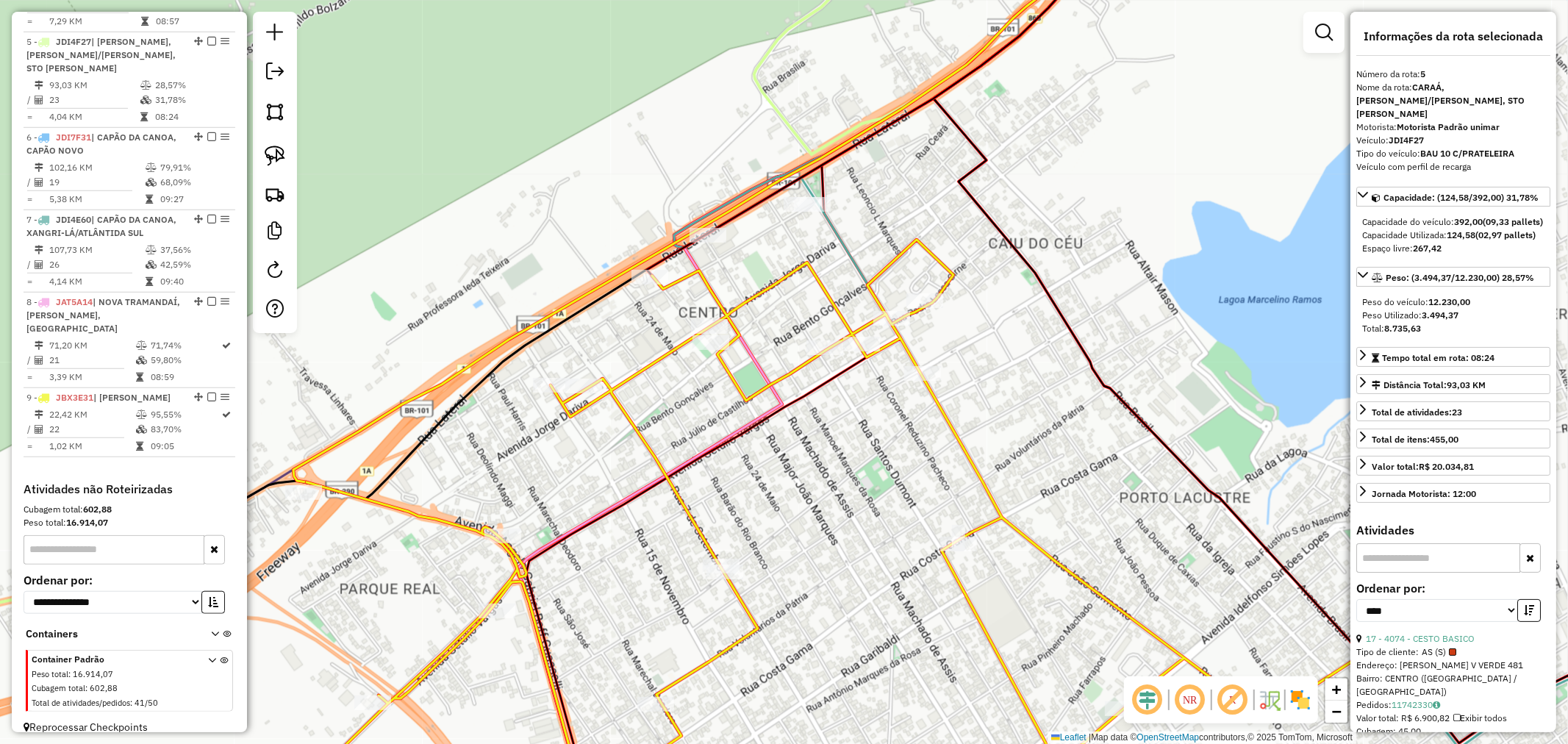
drag, startPoint x: 276, startPoint y: 157, endPoint x: 456, endPoint y: 181, distance: 181.6
click at [278, 157] on img at bounding box center [275, 156] width 21 height 21
drag, startPoint x: 749, startPoint y: 166, endPoint x: 666, endPoint y: 228, distance: 103.6
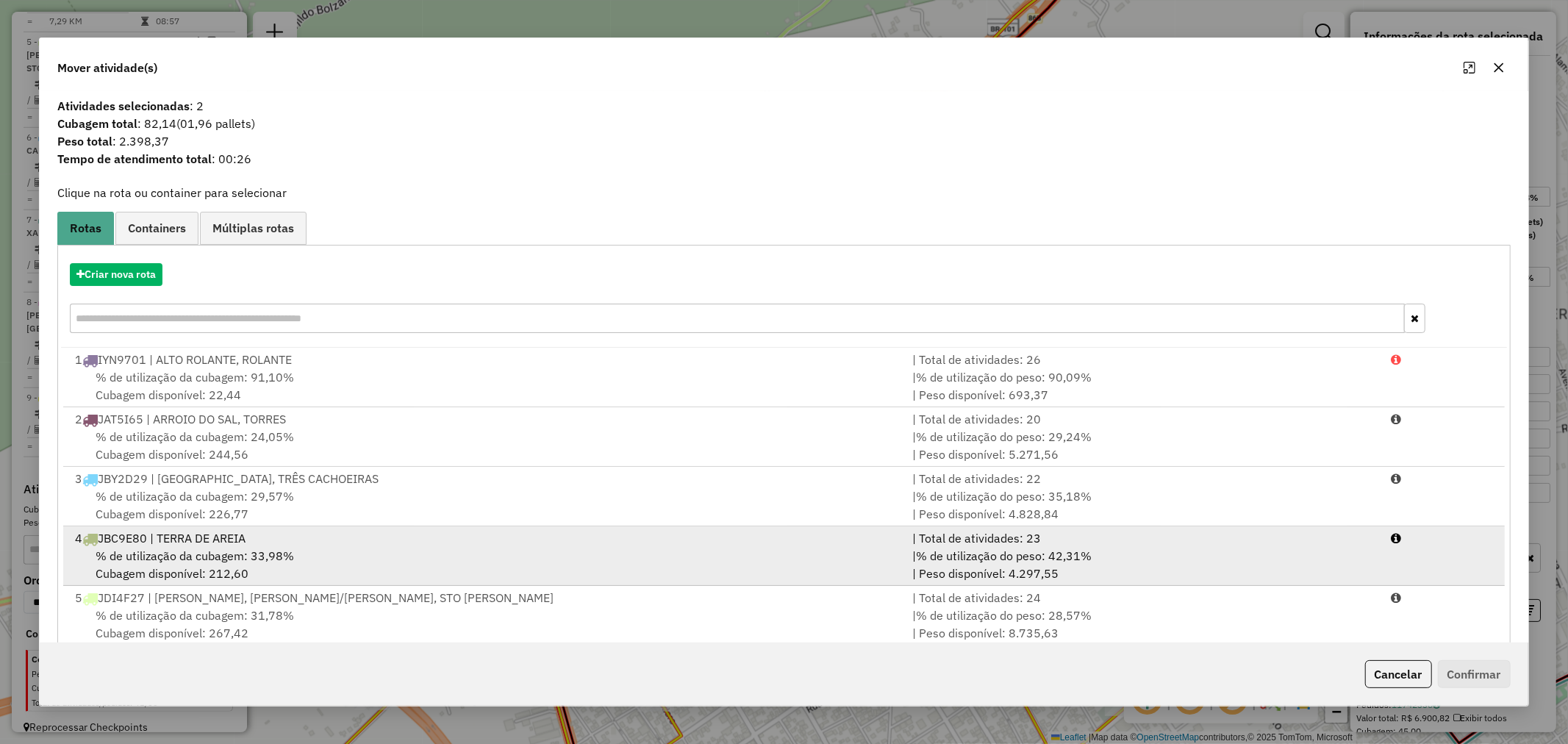
click at [176, 563] on div "% de utilização da cubagem: 33,98% Cubagem disponível: 212,60" at bounding box center [485, 564] width 837 height 35
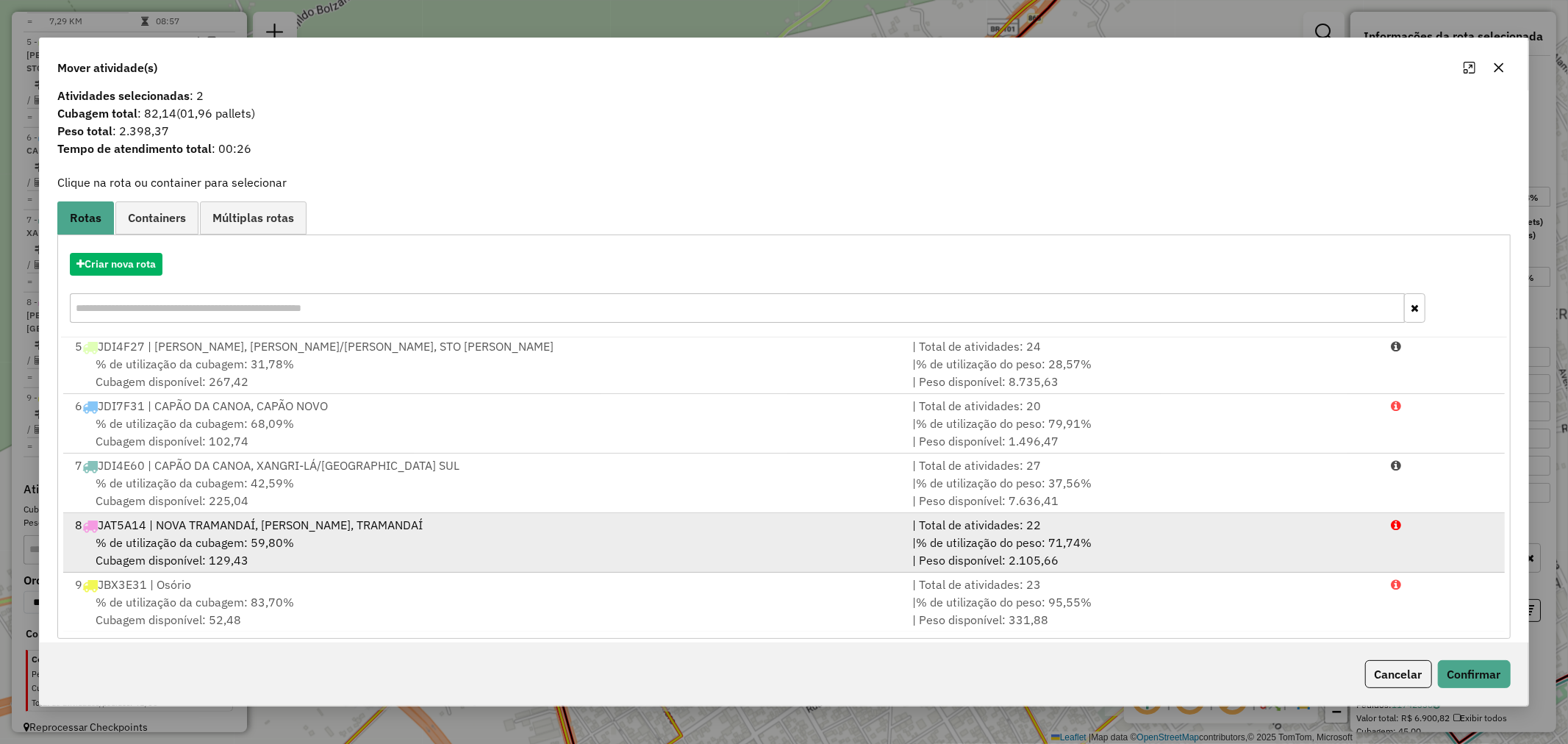
scroll to position [23, 0]
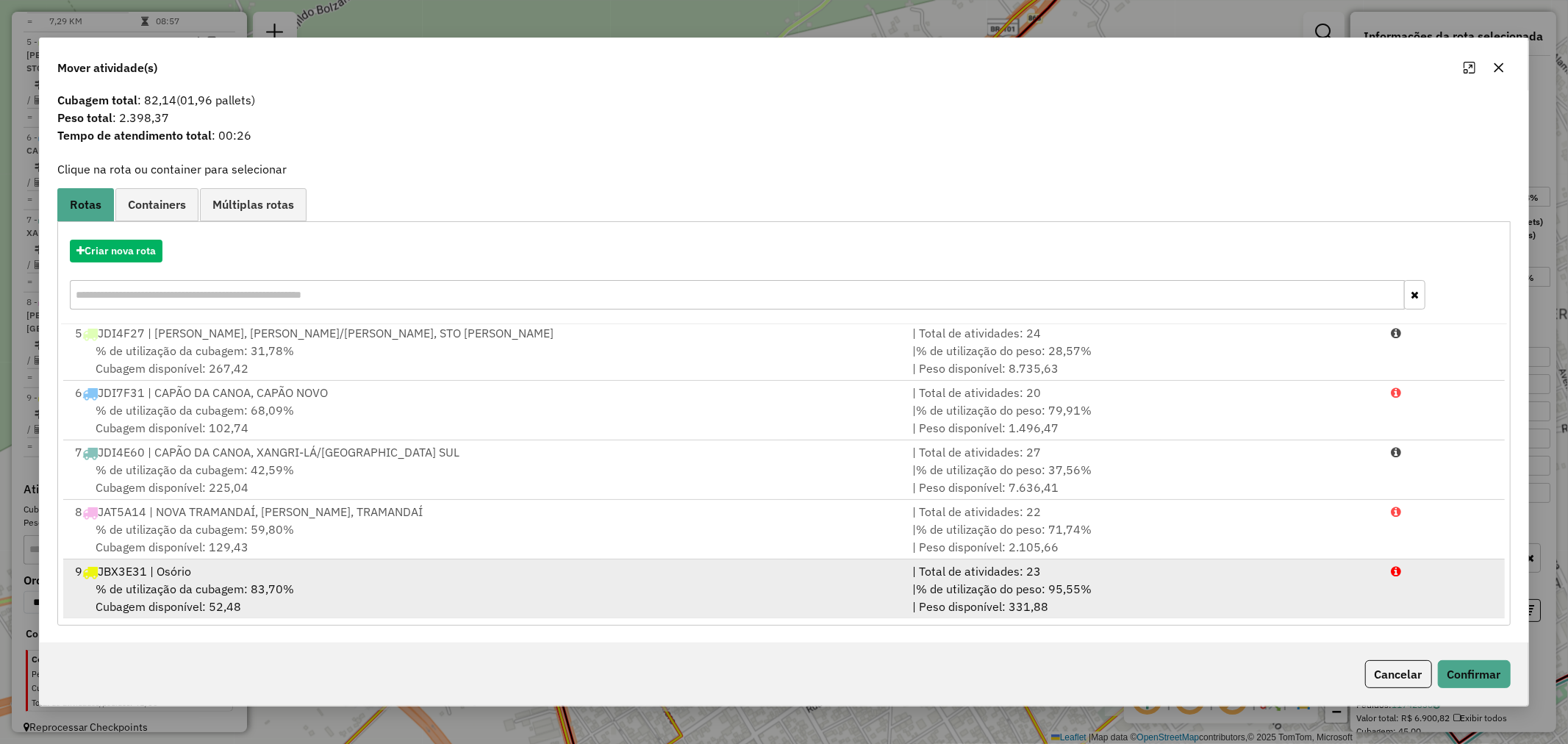
click at [217, 582] on span "% de utilização da cubagem: 83,70%" at bounding box center [195, 589] width 199 height 15
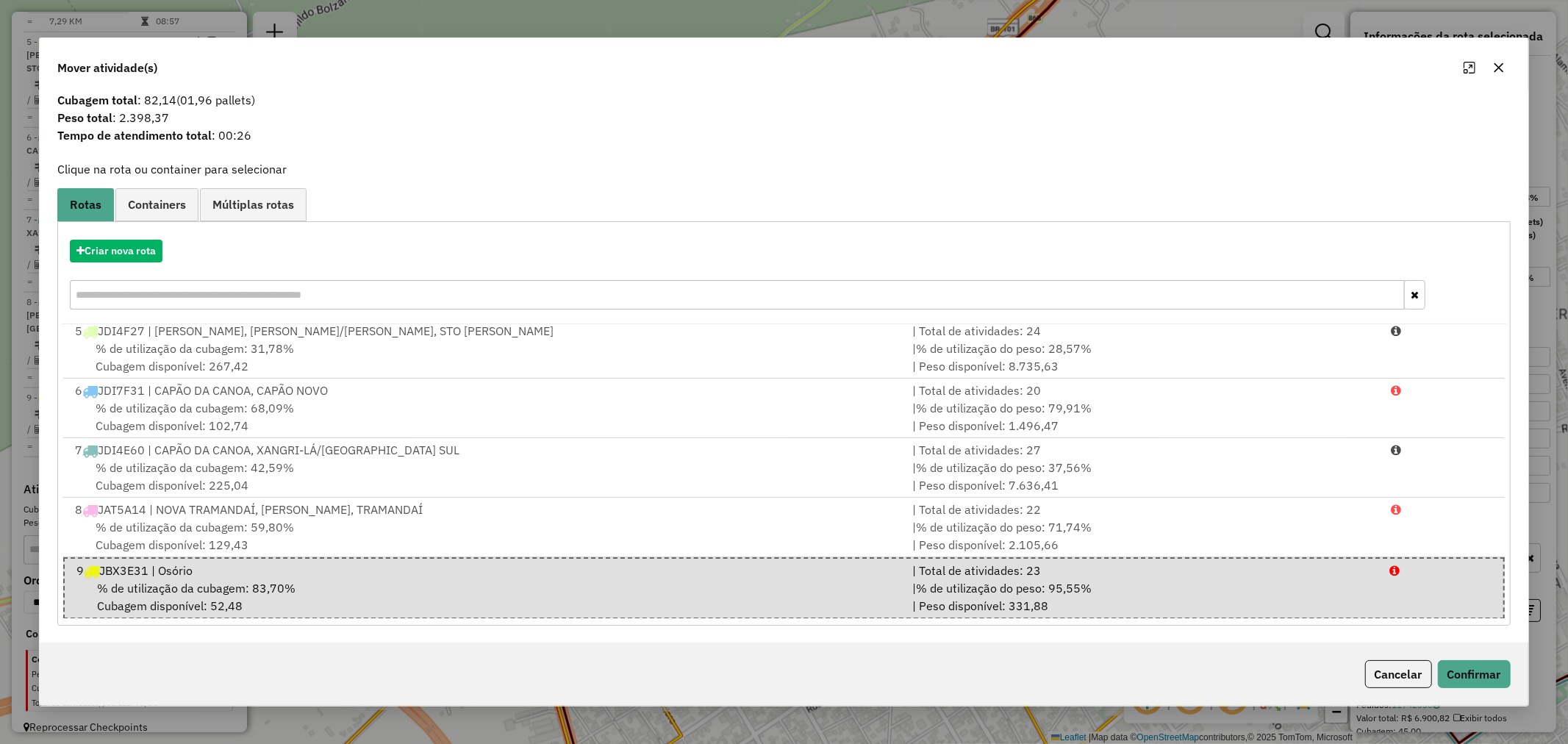
scroll to position [243, 0]
click at [1466, 673] on button "Confirmar" at bounding box center [1474, 674] width 72 height 28
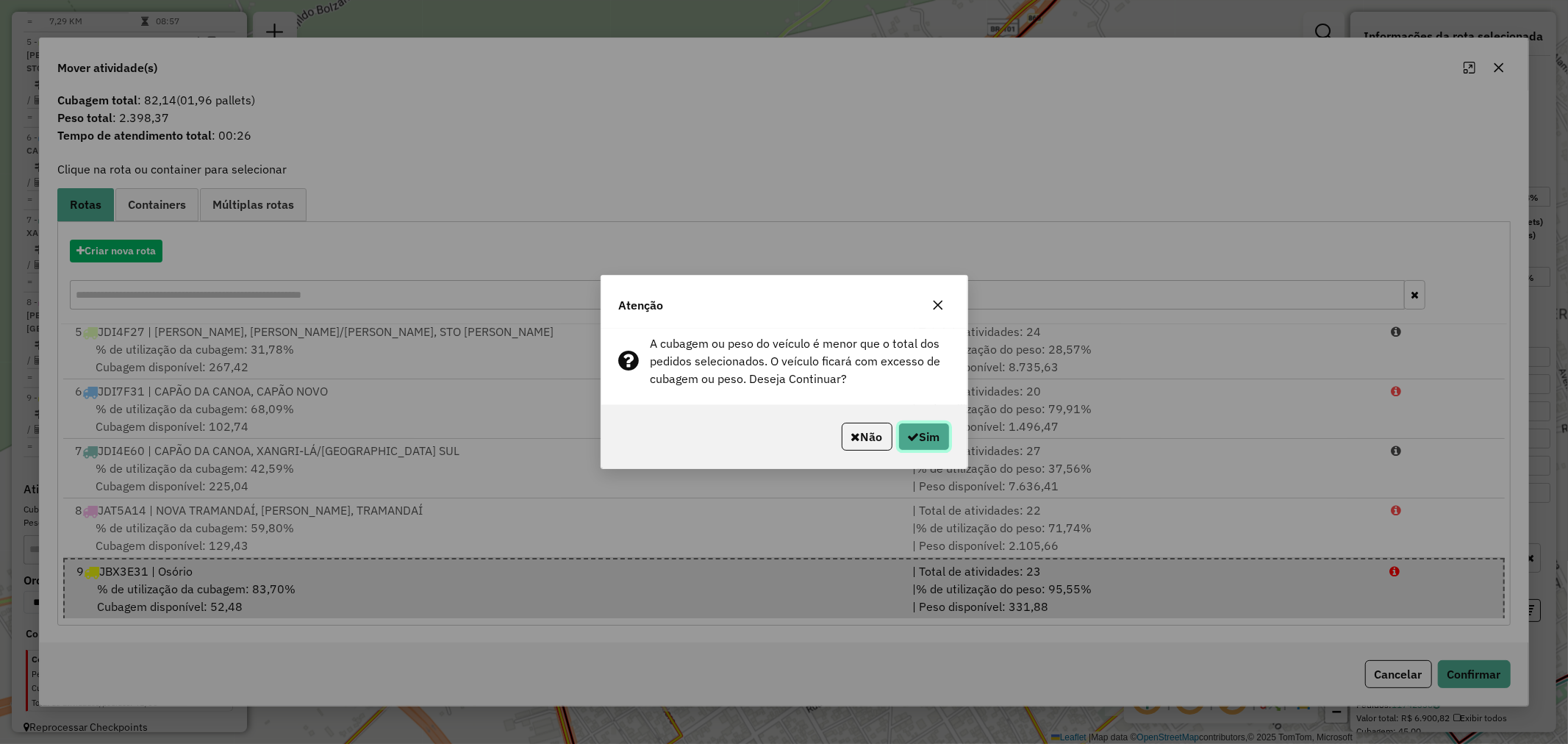
click at [916, 436] on button "Sim" at bounding box center [924, 436] width 52 height 28
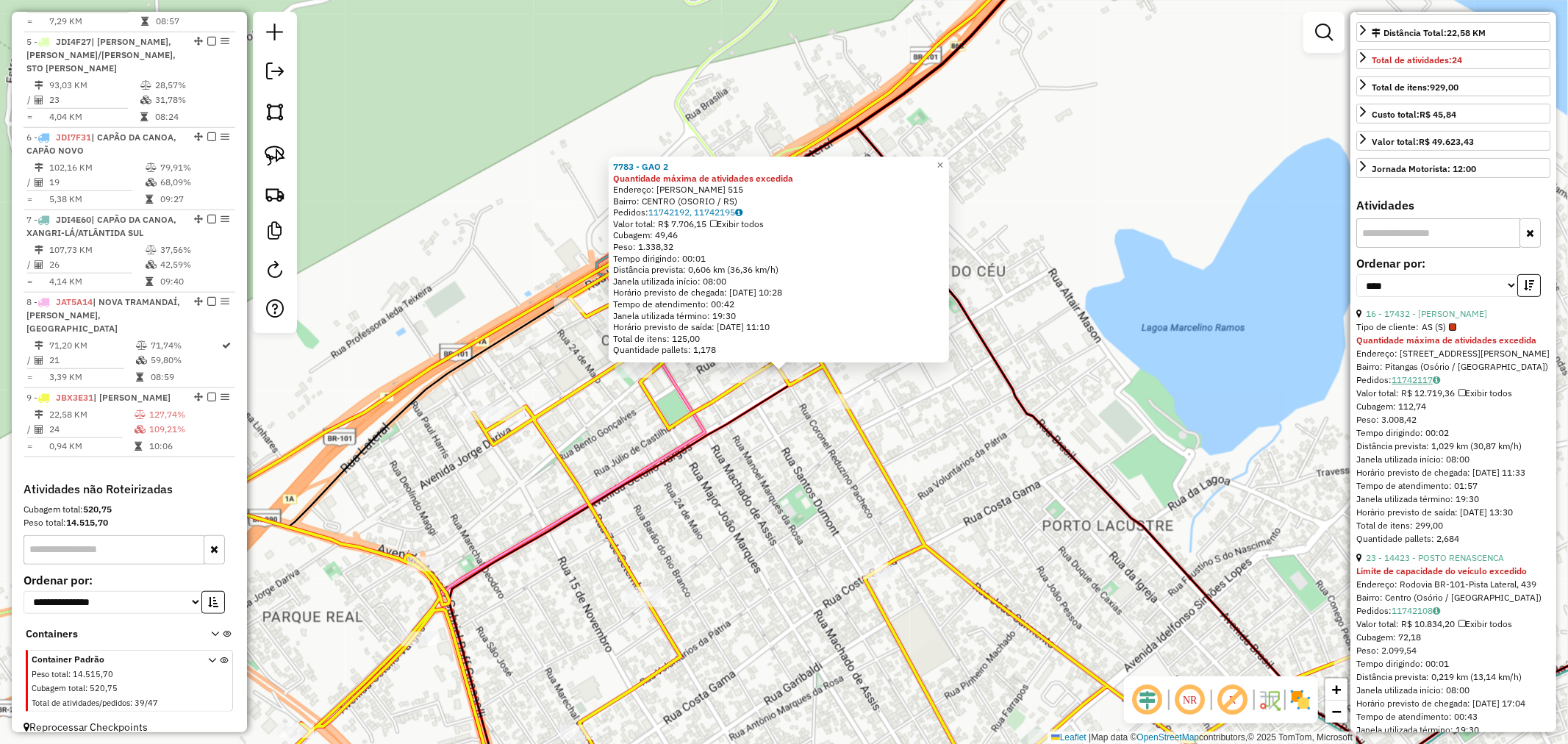
scroll to position [326, 0]
click at [1458, 318] on link "16 - 17432 - SAMY OSORIO" at bounding box center [1427, 312] width 121 height 11
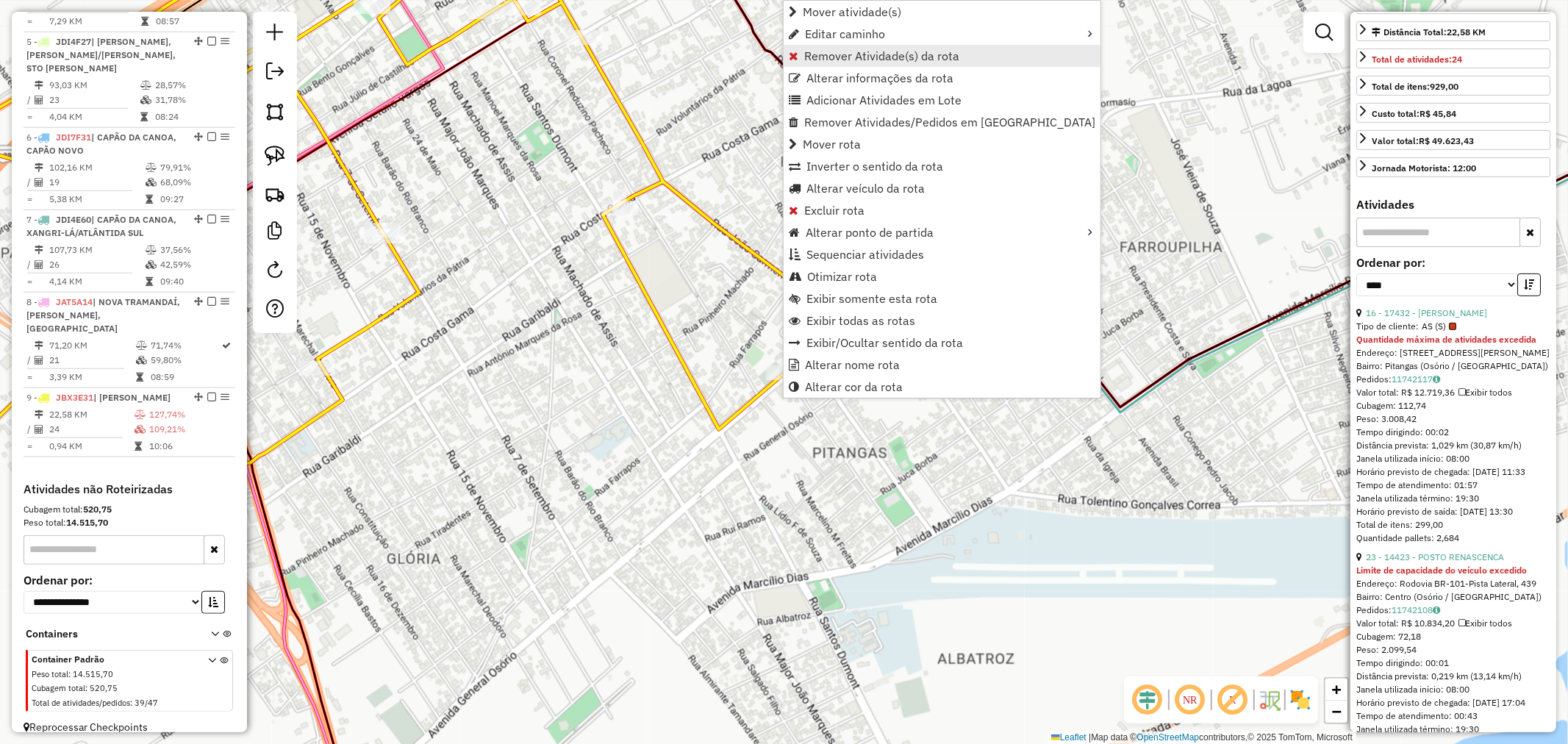
click at [855, 56] on span "Remover Atividade(s) da rota" at bounding box center [882, 56] width 155 height 12
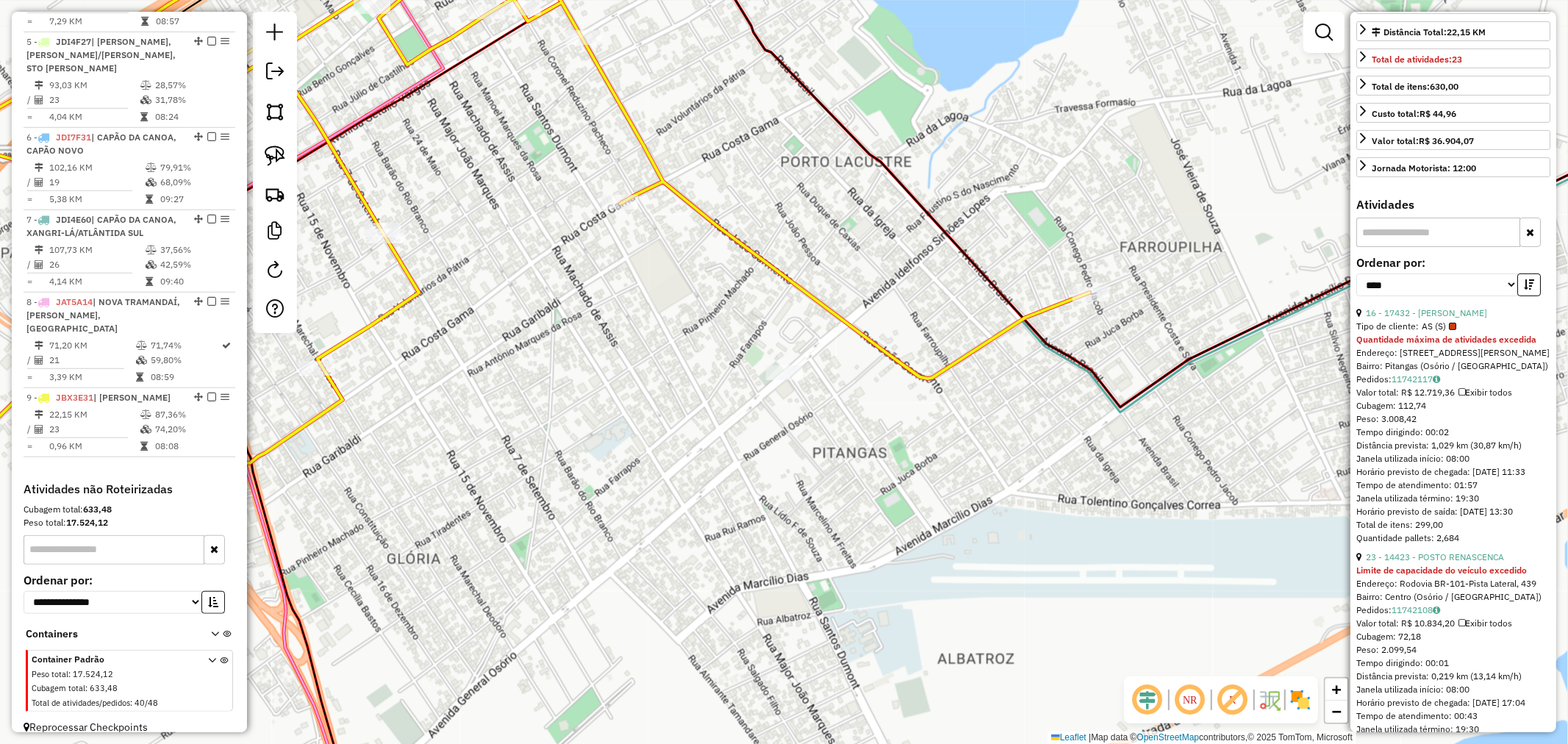
scroll to position [313, 0]
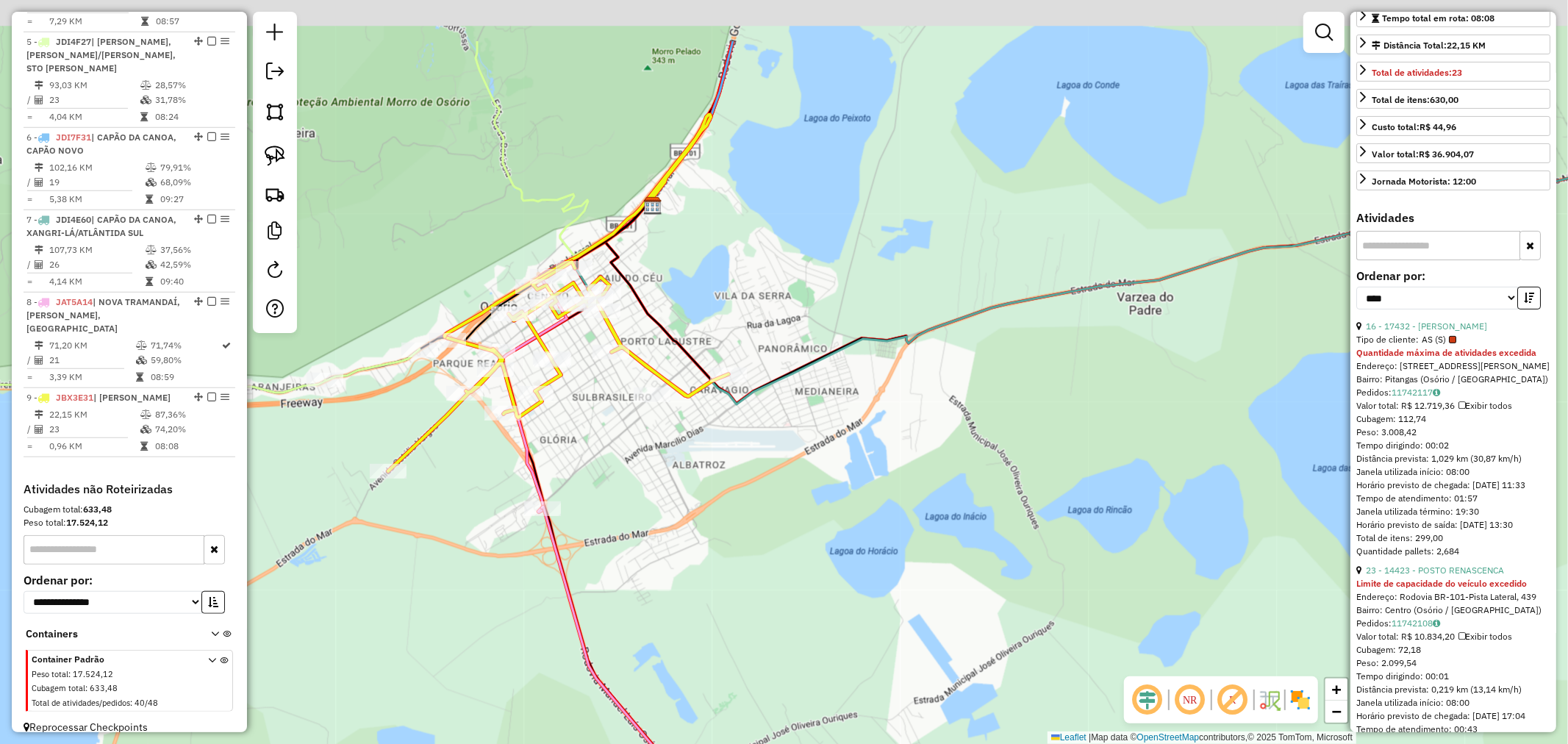
drag, startPoint x: 877, startPoint y: 274, endPoint x: 811, endPoint y: 379, distance: 124.0
click at [796, 409] on div "Janela de atendimento Grade de atendimento Capacidade Transportadoras Veículos …" at bounding box center [784, 372] width 1568 height 744
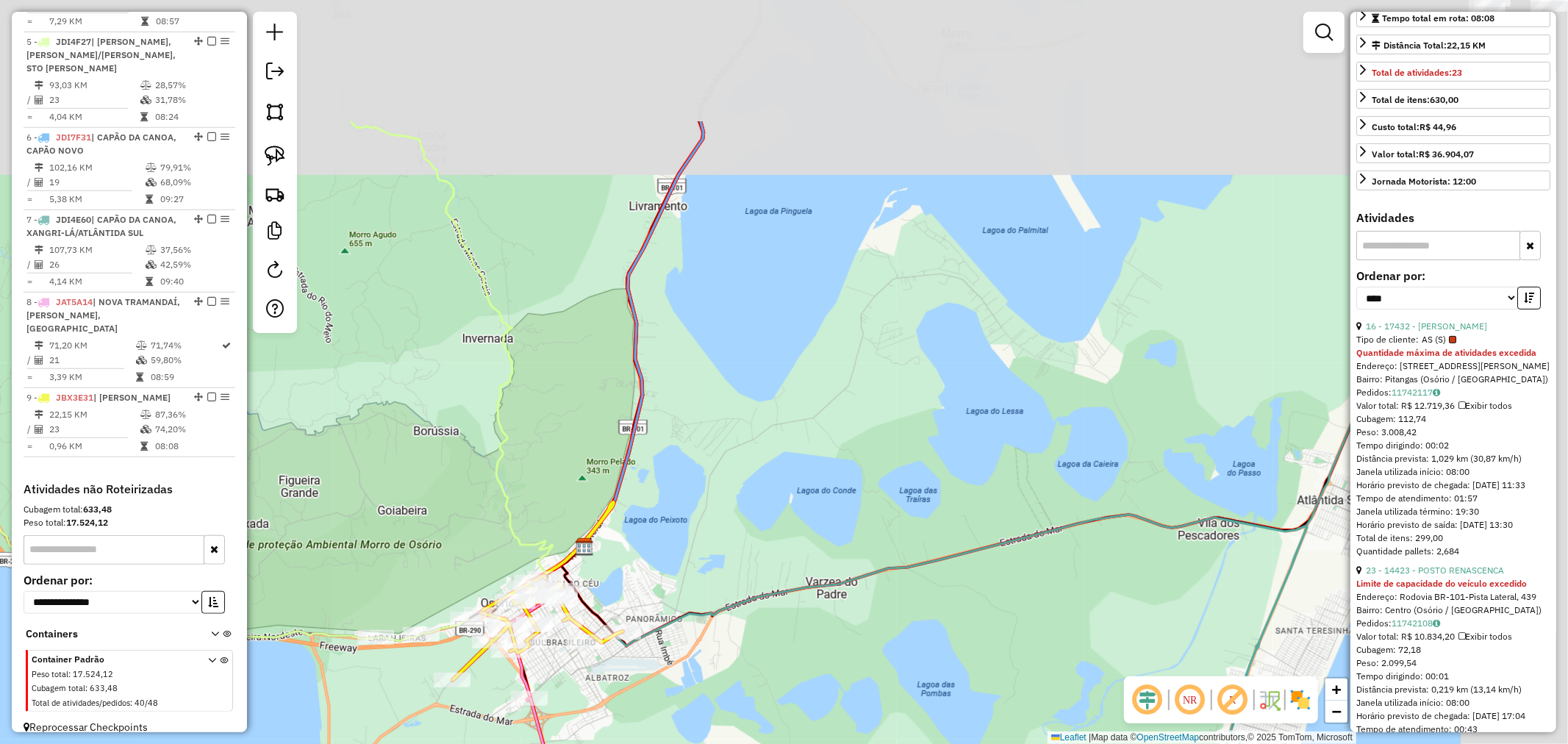
drag, startPoint x: 806, startPoint y: 399, endPoint x: 840, endPoint y: 318, distance: 87.8
click at [794, 421] on div "Janela de atendimento Grade de atendimento Capacidade Transportadoras Veículos …" at bounding box center [784, 372] width 1568 height 744
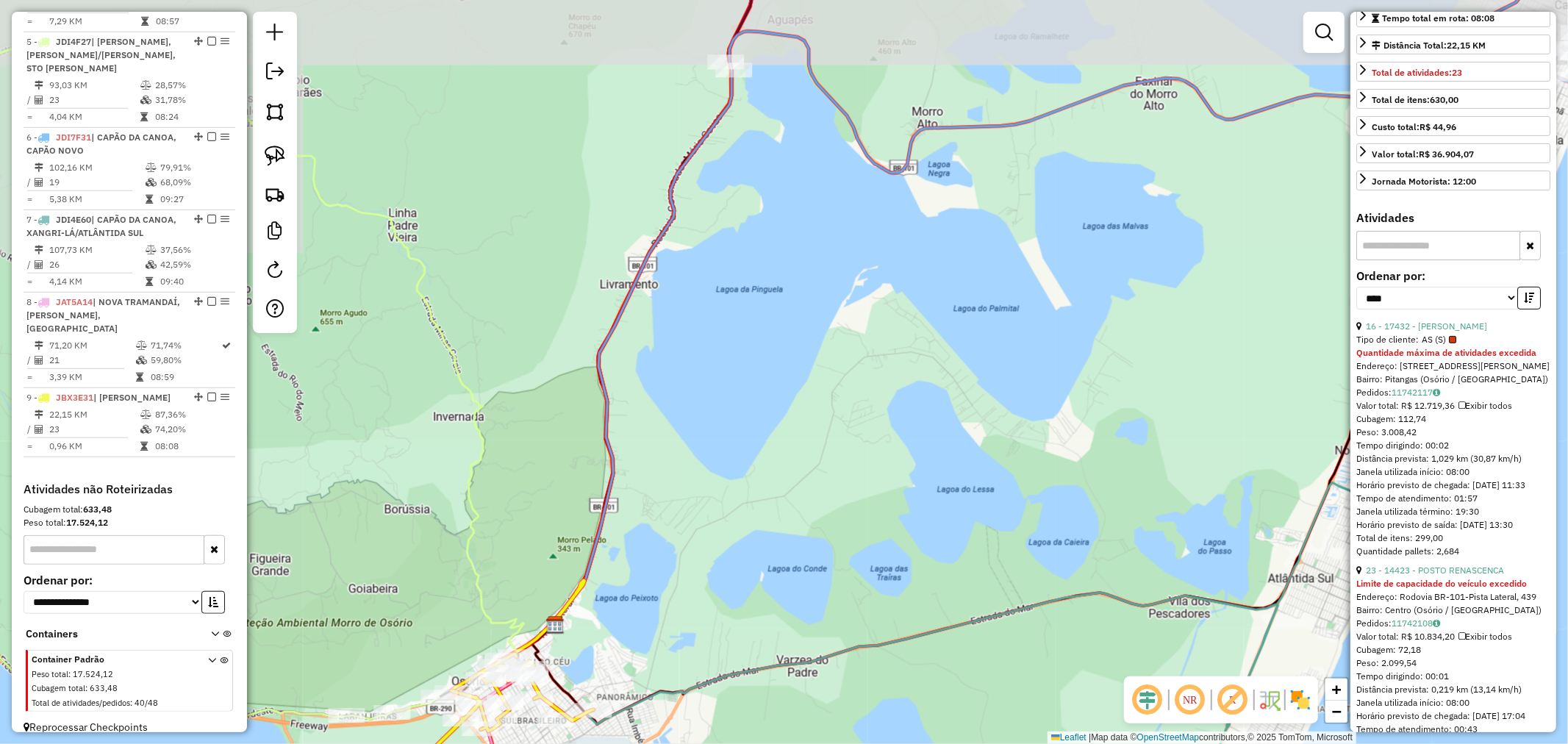
drag, startPoint x: 850, startPoint y: 323, endPoint x: 823, endPoint y: 427, distance: 107.4
click at [831, 432] on div "Janela de atendimento Grade de atendimento Capacidade Transportadoras Veículos …" at bounding box center [784, 372] width 1568 height 744
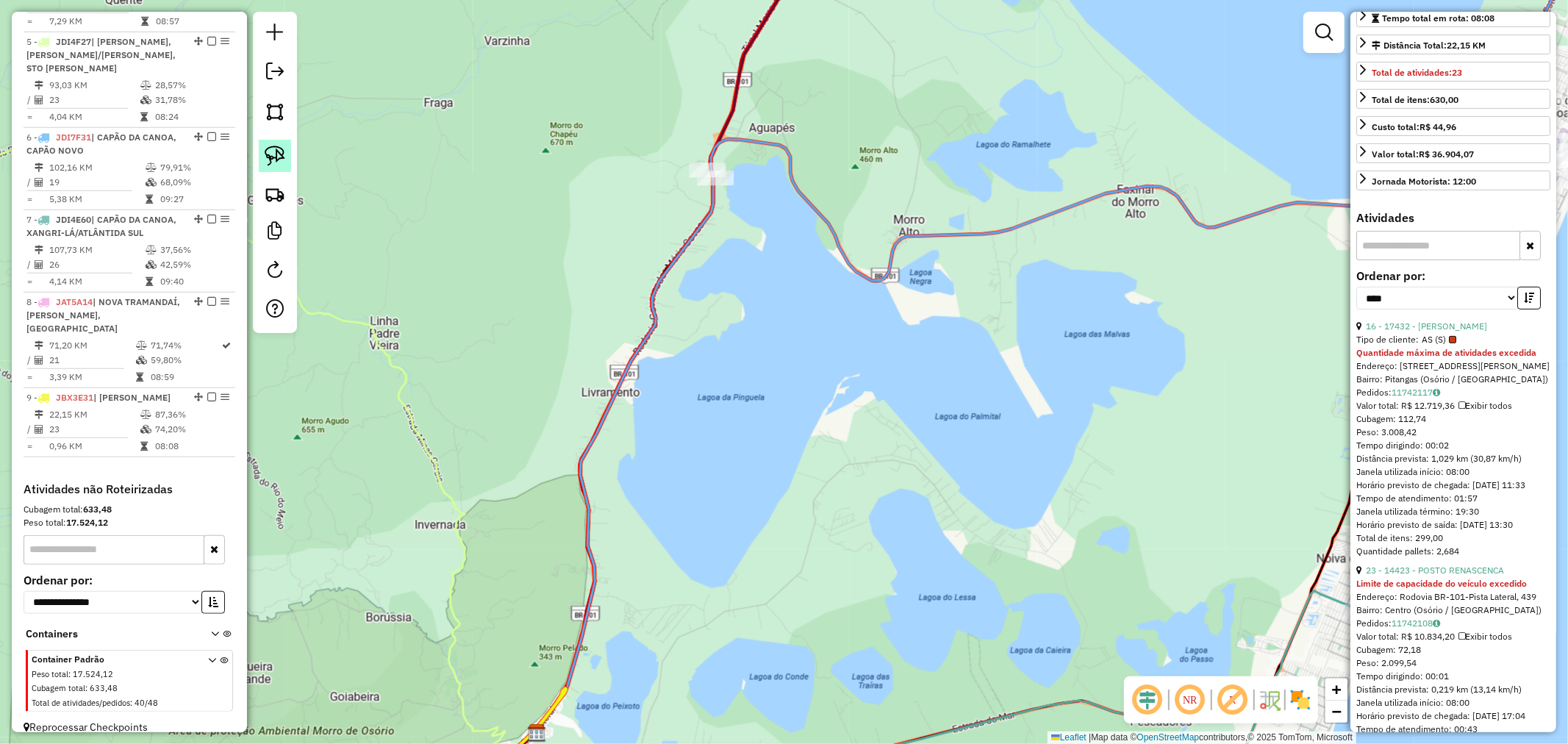
click at [284, 158] on img at bounding box center [275, 156] width 21 height 21
drag, startPoint x: 657, startPoint y: 211, endPoint x: 688, endPoint y: 235, distance: 39.2
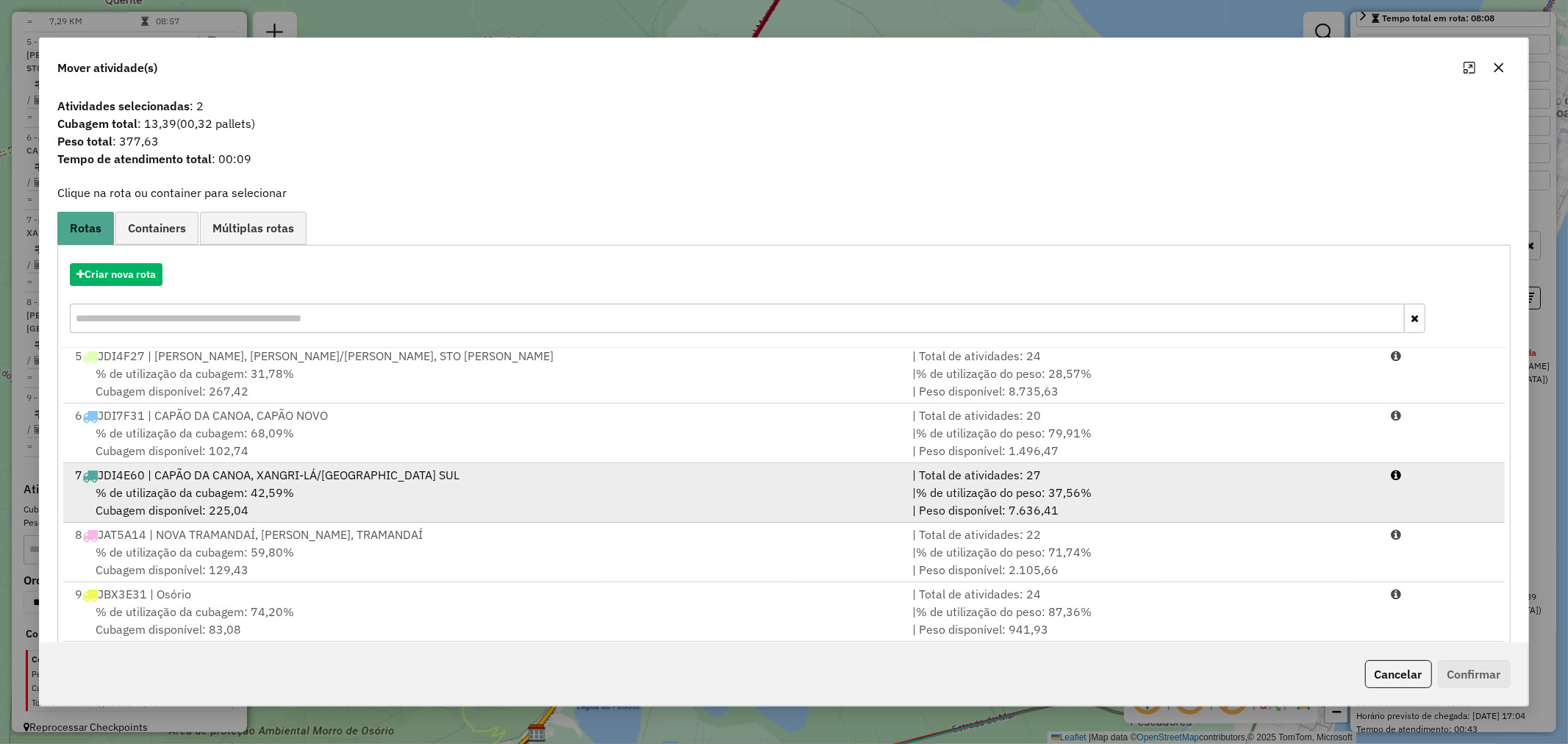
scroll to position [23, 0]
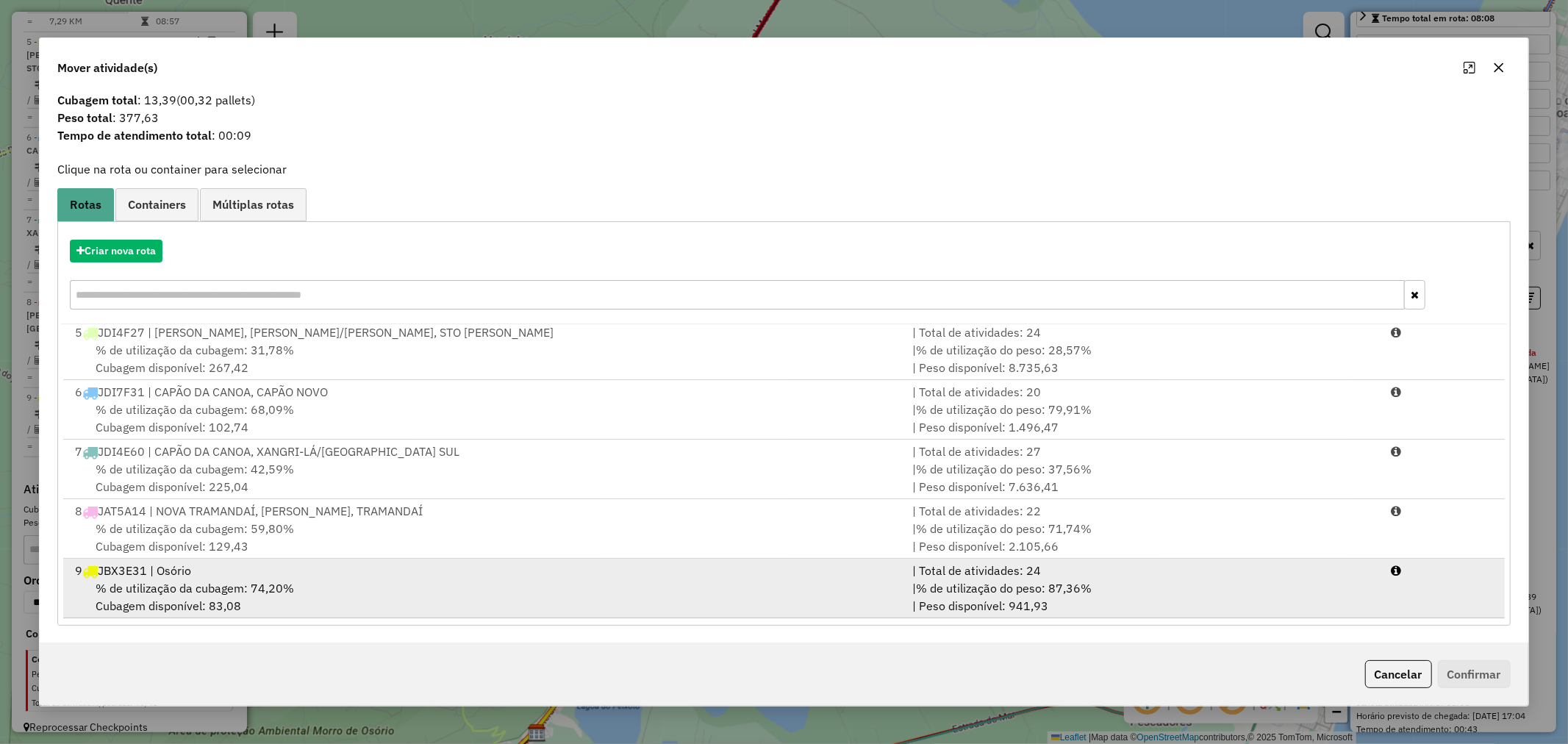
click at [173, 577] on div "9 JBX3E31 | Osório" at bounding box center [485, 571] width 837 height 18
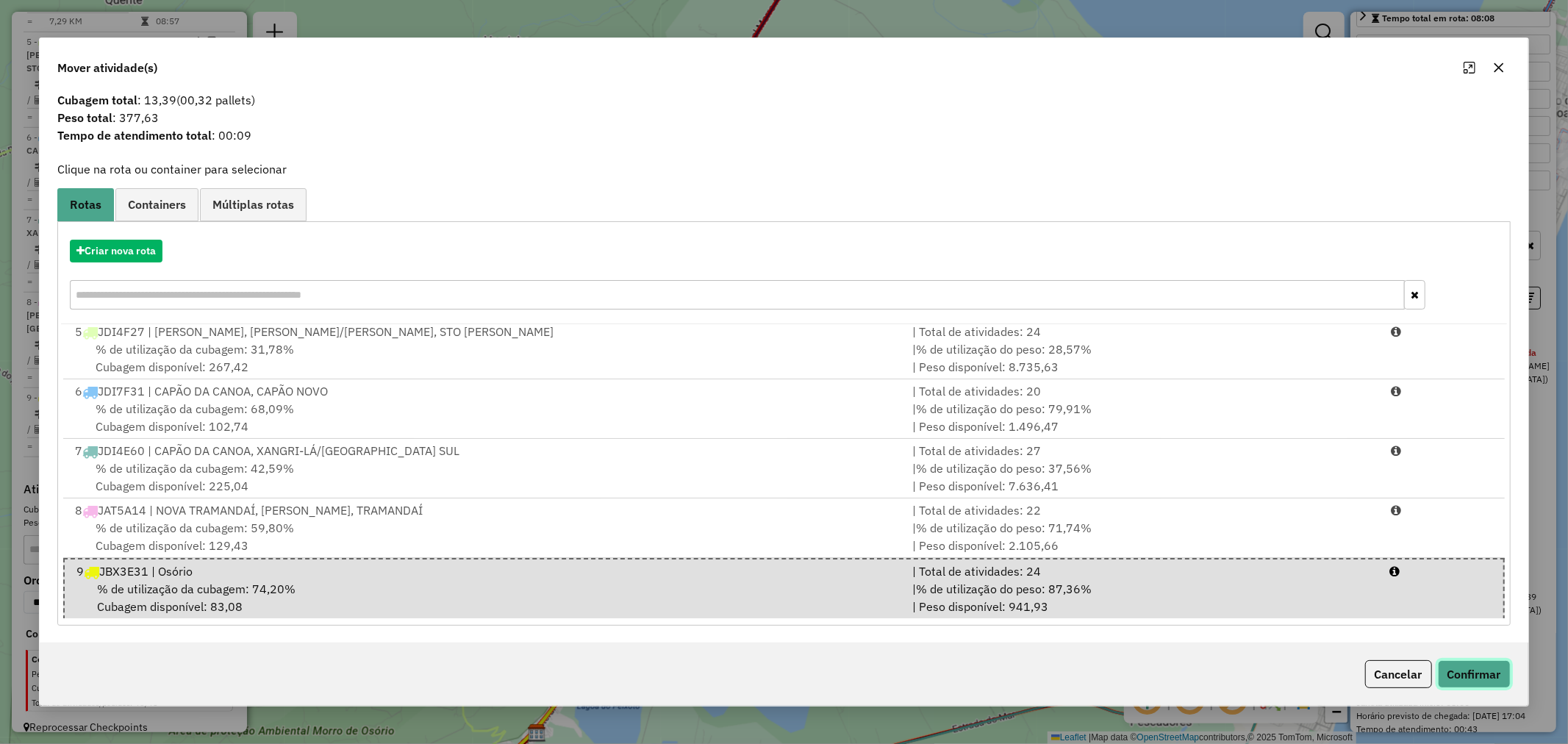
click at [1457, 678] on button "Confirmar" at bounding box center [1474, 674] width 72 height 28
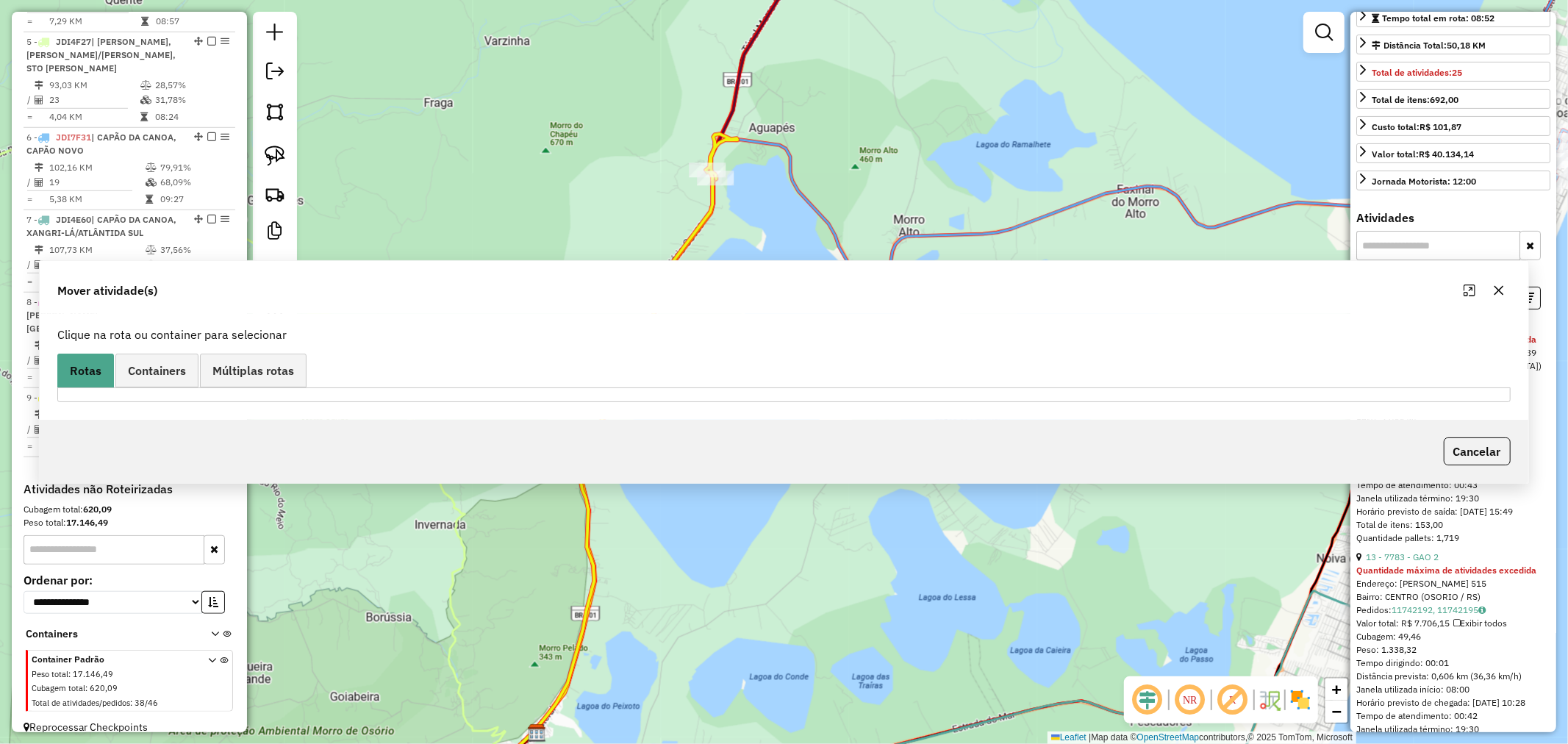
scroll to position [0, 0]
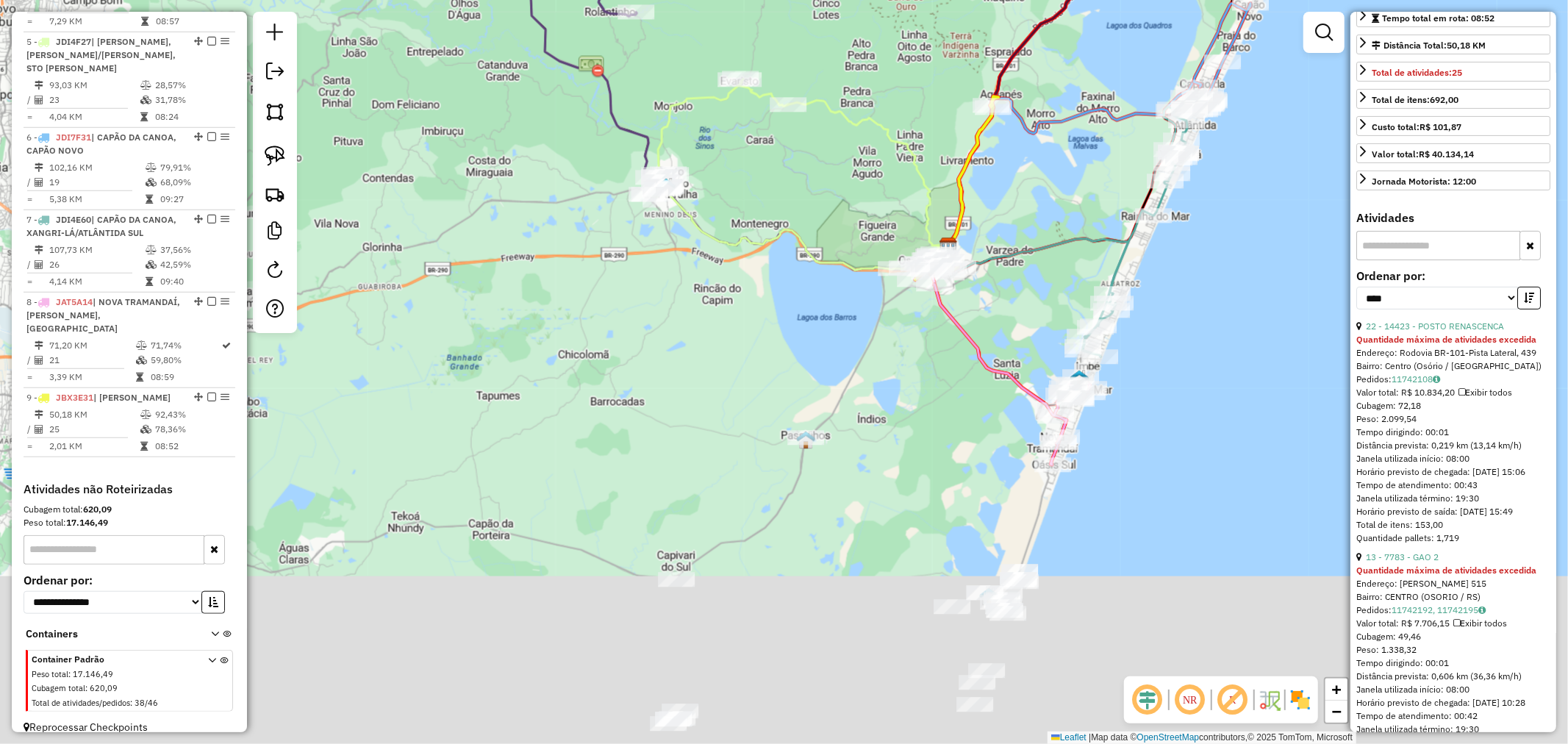
drag, startPoint x: 750, startPoint y: 363, endPoint x: 798, endPoint y: 234, distance: 137.6
click at [792, 241] on div "Janela de atendimento Grade de atendimento Capacidade Transportadoras Veículos …" at bounding box center [784, 372] width 1568 height 744
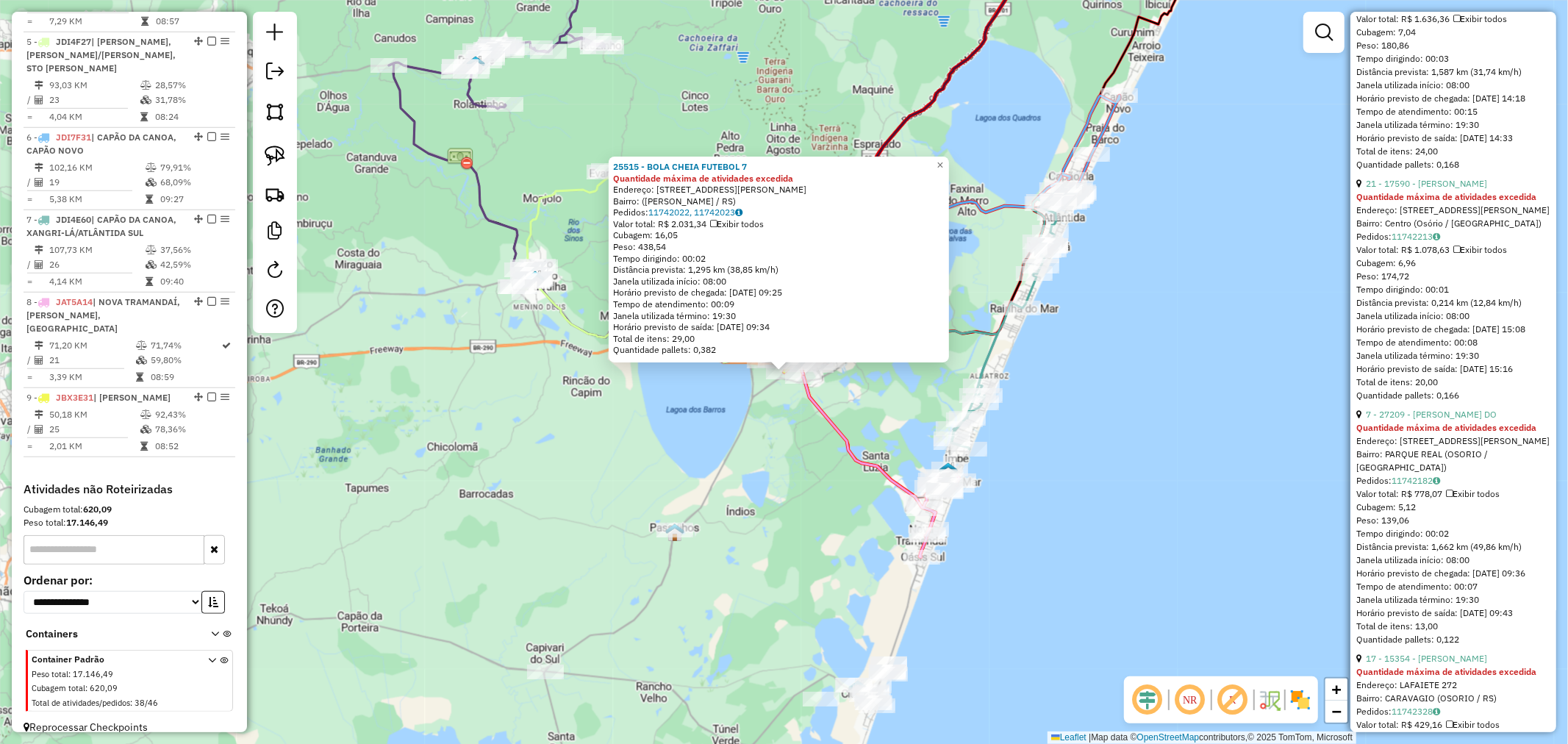
scroll to position [2858, 0]
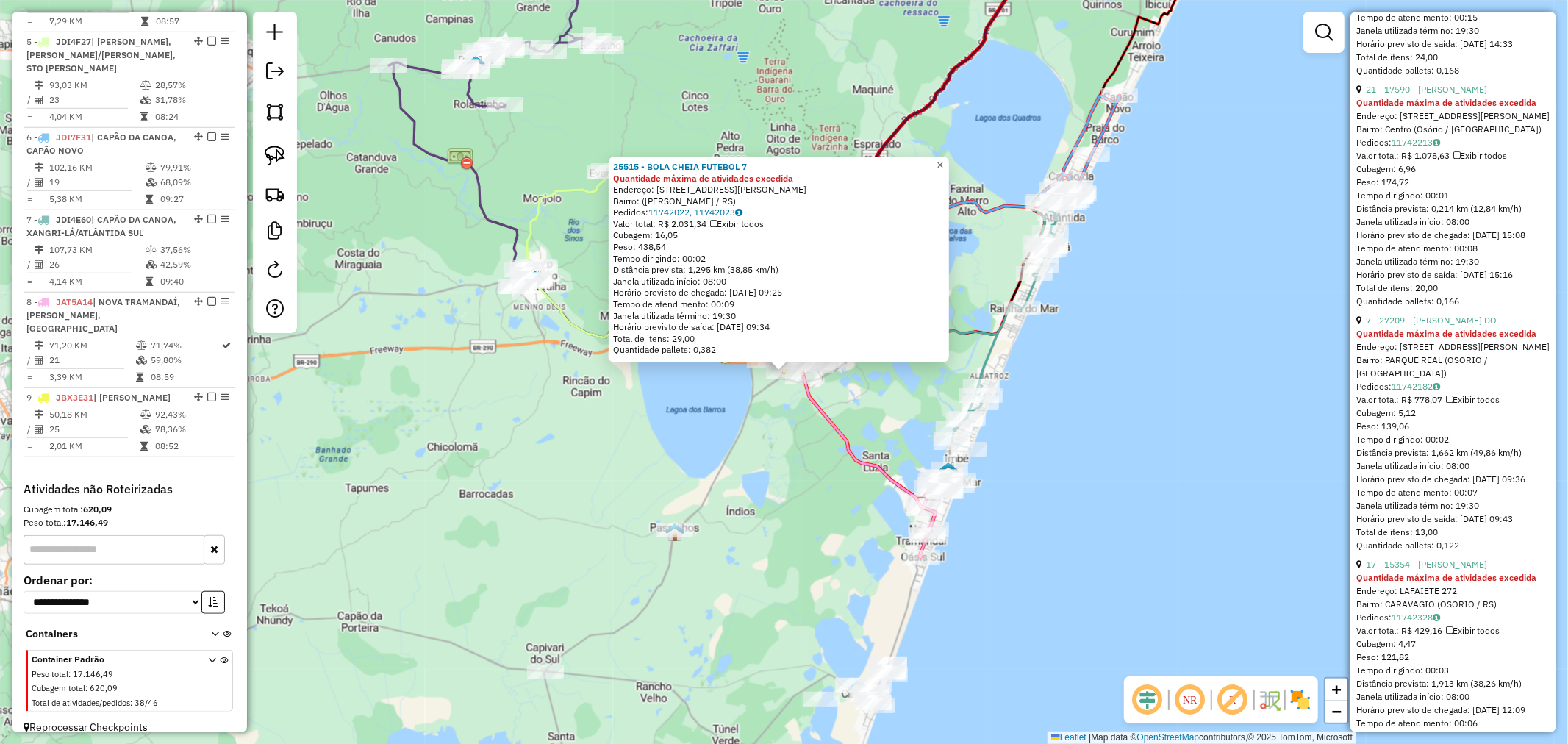
click at [949, 157] on link "×" at bounding box center [941, 166] width 18 height 18
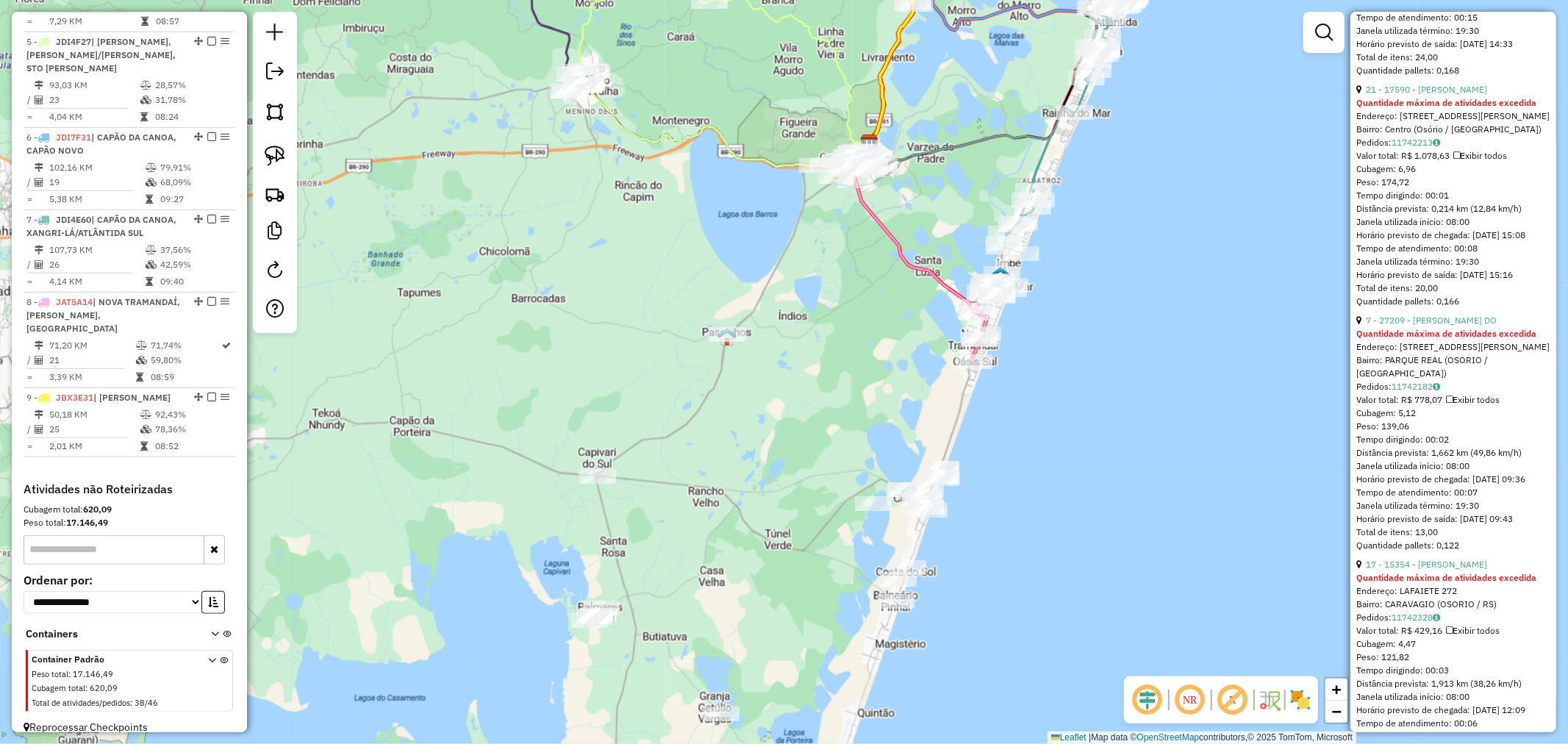
drag, startPoint x: 908, startPoint y: 419, endPoint x: 952, endPoint y: 215, distance: 208.7
click at [951, 225] on div "Janela de atendimento Grade de atendimento Capacidade Transportadoras Veículos …" at bounding box center [784, 372] width 1568 height 744
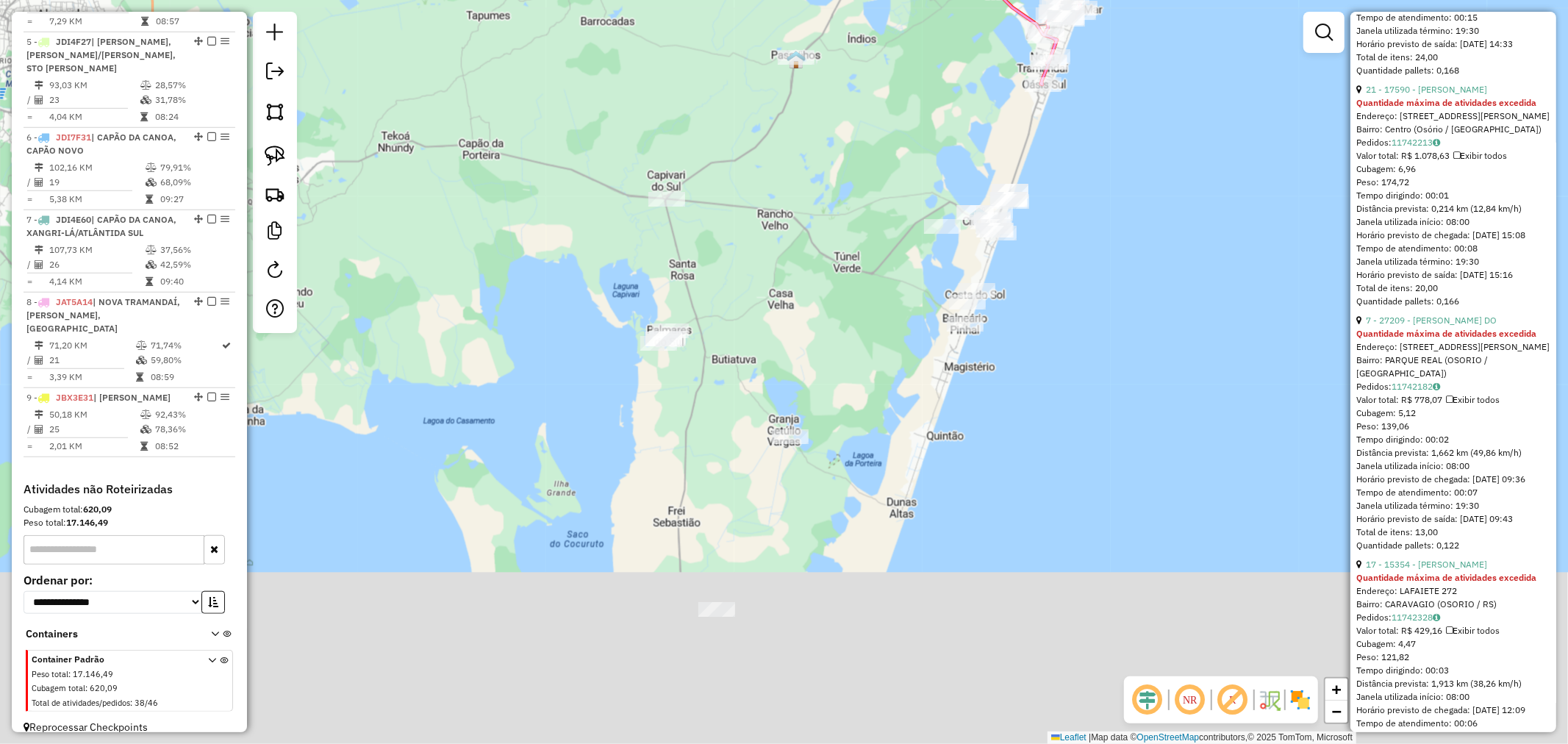
drag, startPoint x: 1045, startPoint y: 550, endPoint x: 1095, endPoint y: 298, distance: 256.9
click at [1095, 298] on div "Janela de atendimento Grade de atendimento Capacidade Transportadoras Veículos …" at bounding box center [784, 372] width 1568 height 744
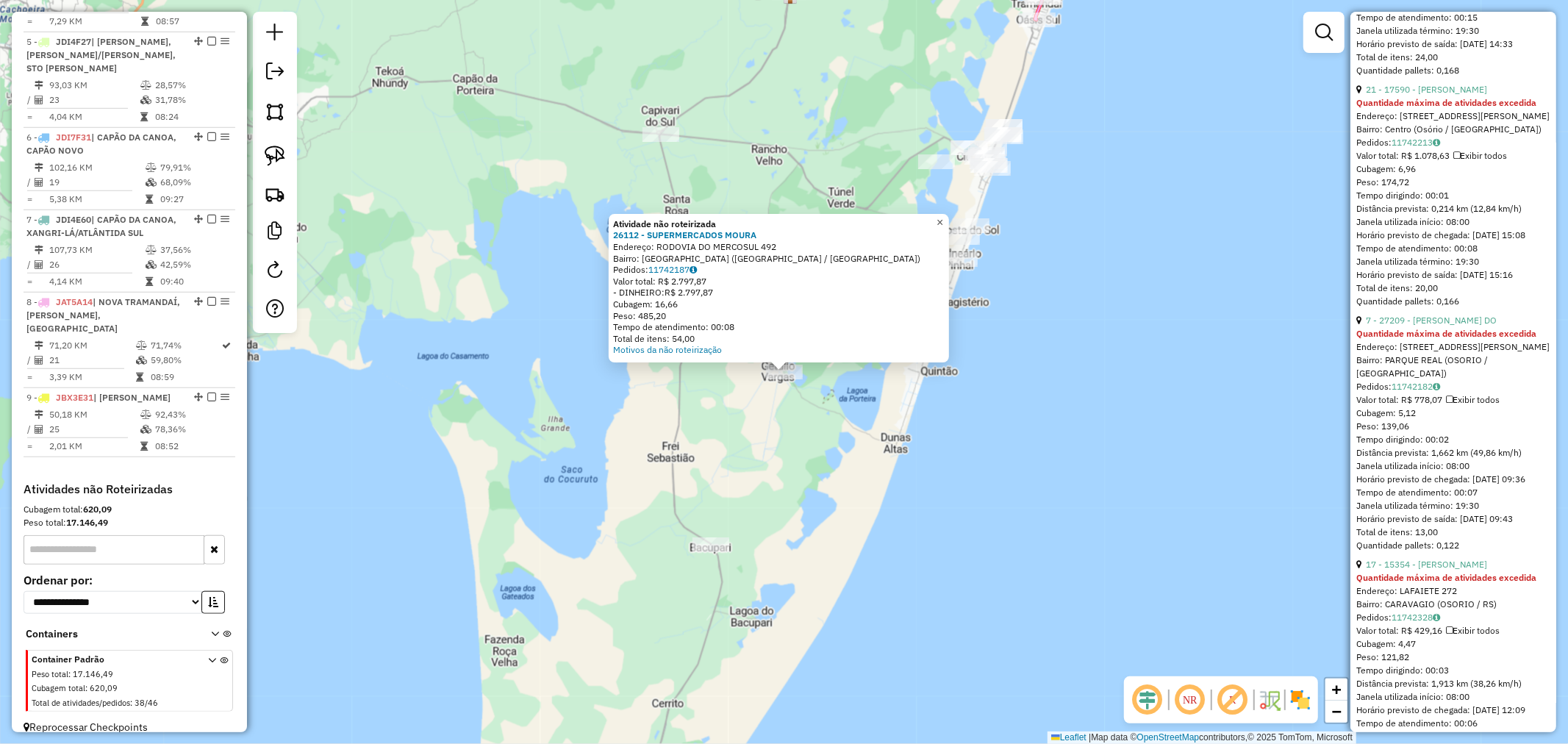
click at [943, 220] on span "×" at bounding box center [940, 222] width 7 height 13
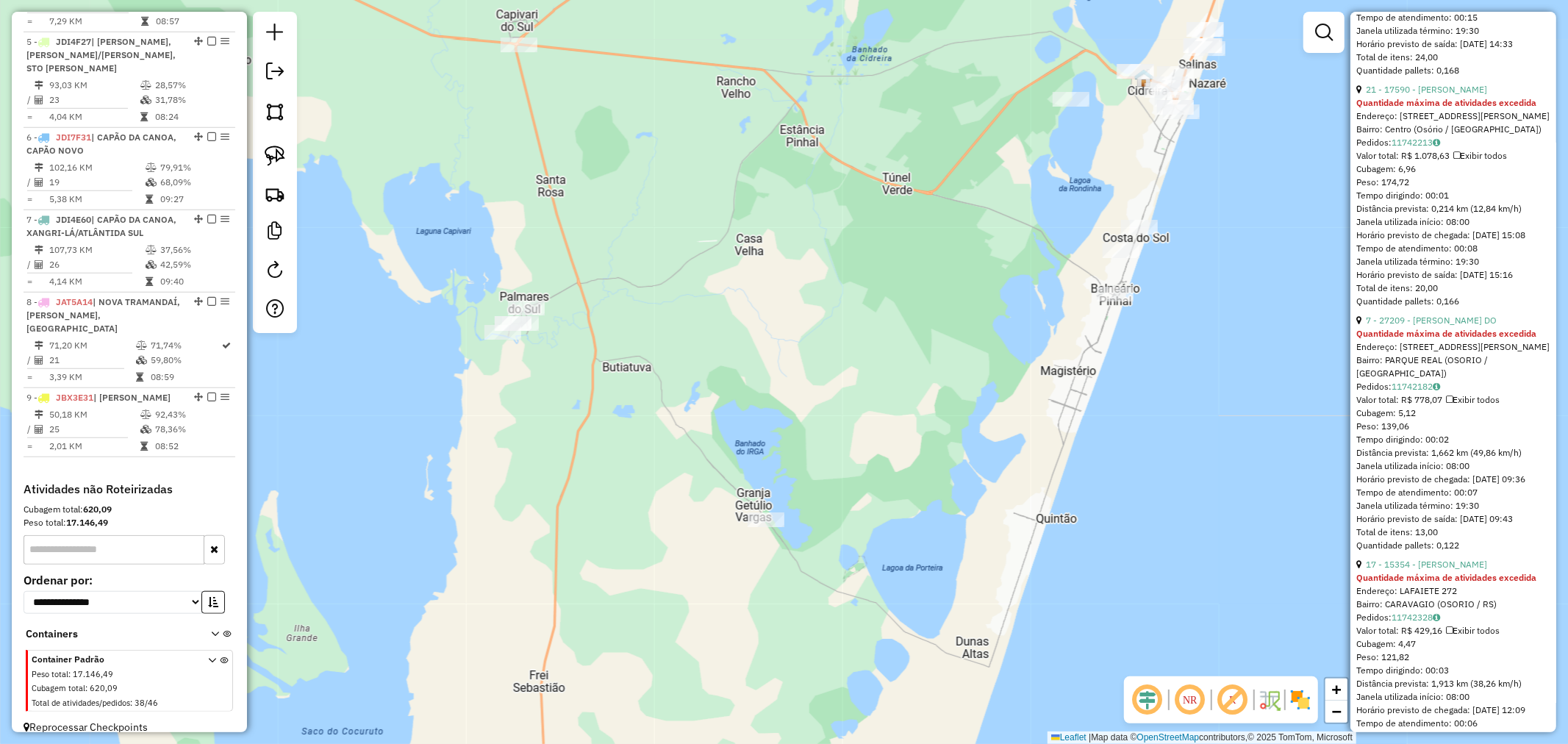
drag, startPoint x: 800, startPoint y: 310, endPoint x: 833, endPoint y: 310, distance: 33.0
click at [833, 310] on div "Janela de atendimento Grade de atendimento Capacidade Transportadoras Veículos …" at bounding box center [784, 372] width 1568 height 744
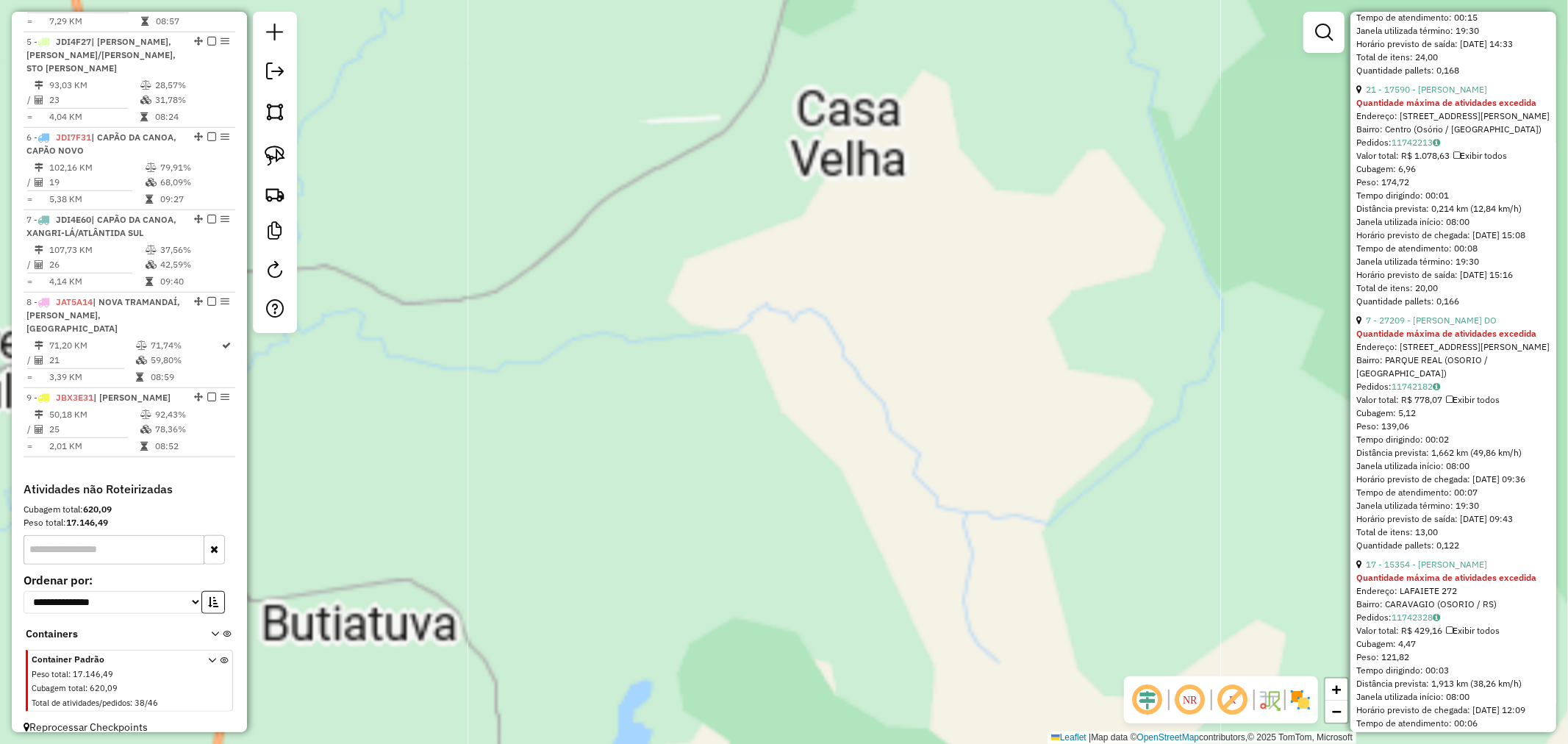
drag, startPoint x: 797, startPoint y: 152, endPoint x: 721, endPoint y: 435, distance: 293.0
click at [726, 417] on div "Janela de atendimento Grade de atendimento Capacidade Transportadoras Veículos …" at bounding box center [784, 372] width 1568 height 744
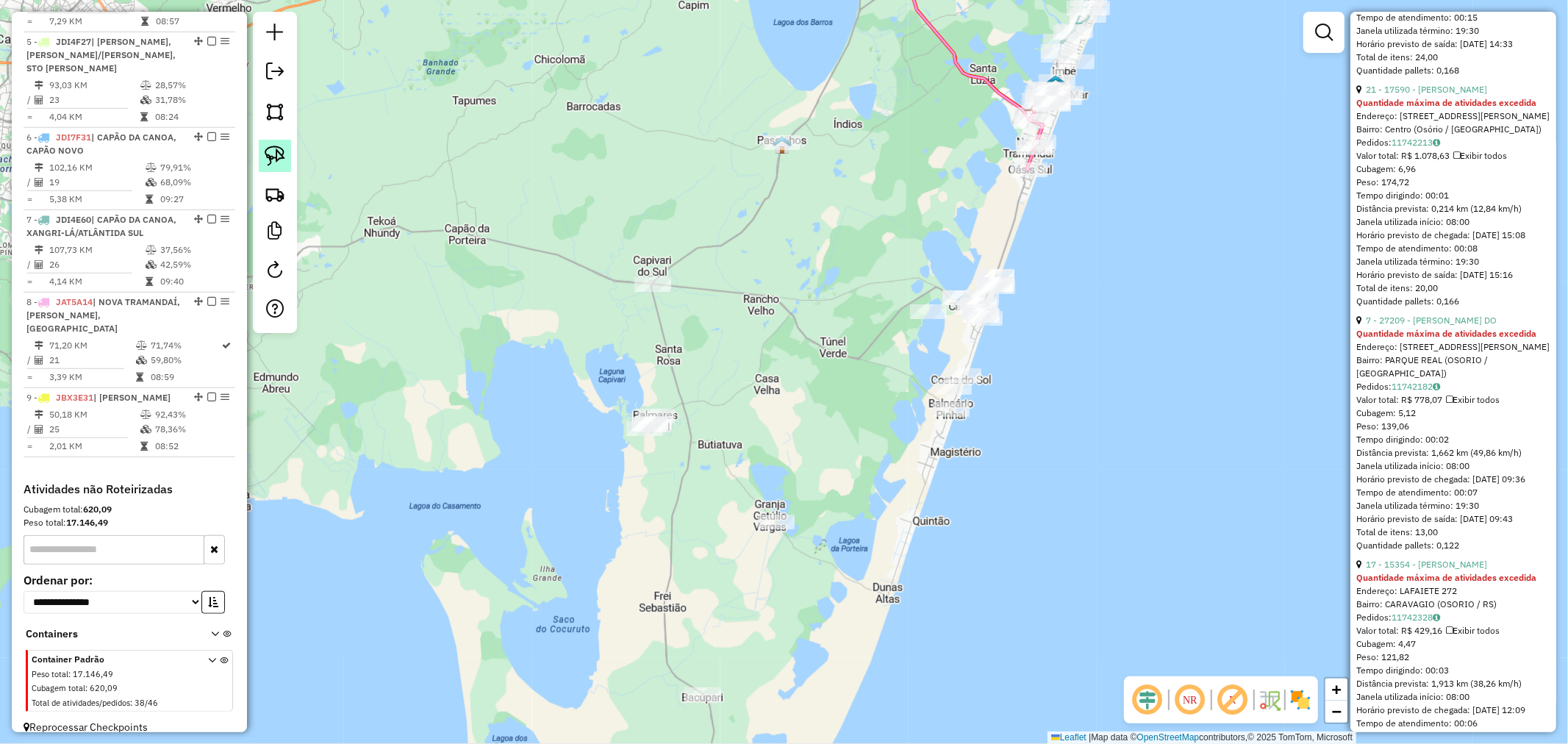
click at [276, 148] on img at bounding box center [275, 156] width 21 height 21
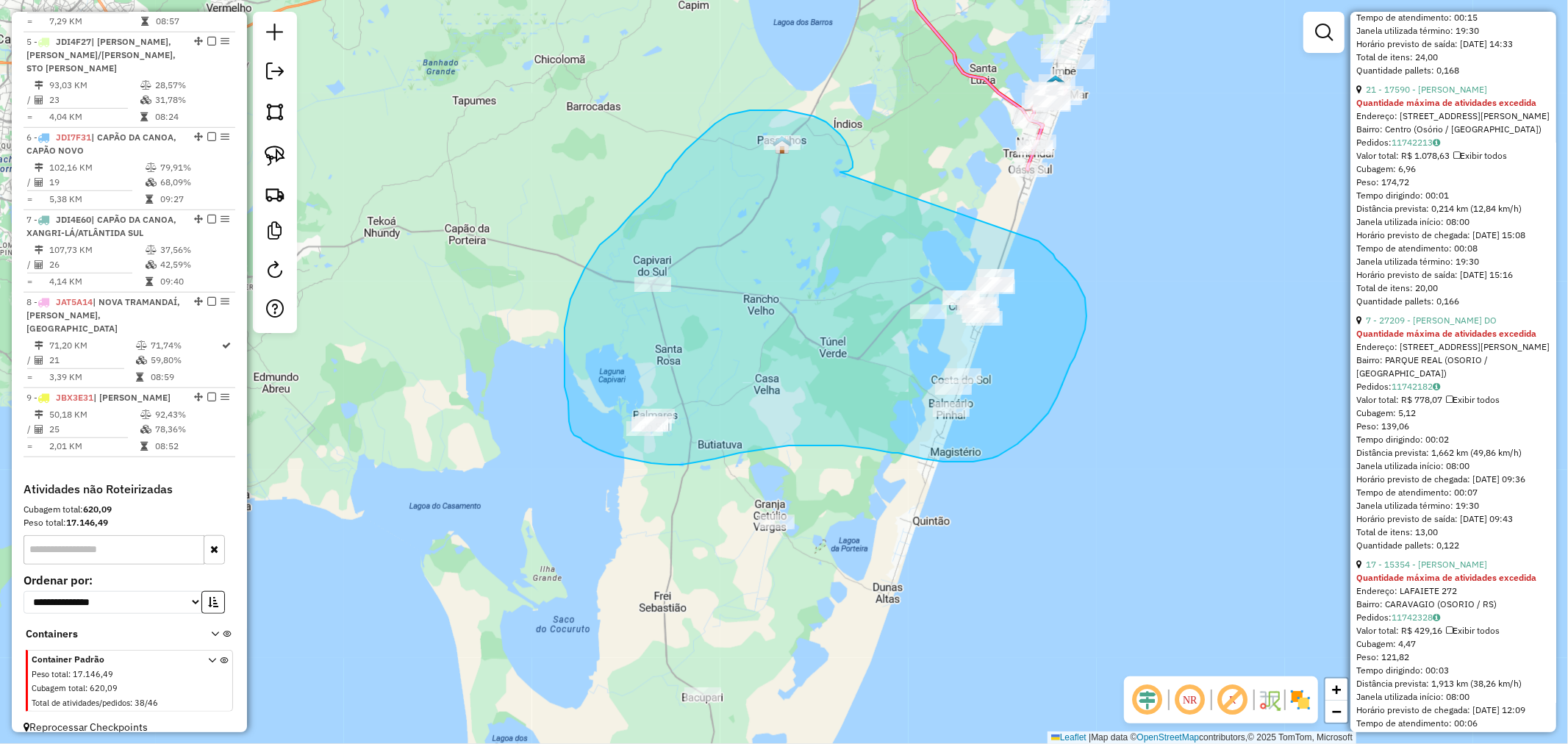
drag, startPoint x: 853, startPoint y: 166, endPoint x: 993, endPoint y: 224, distance: 151.5
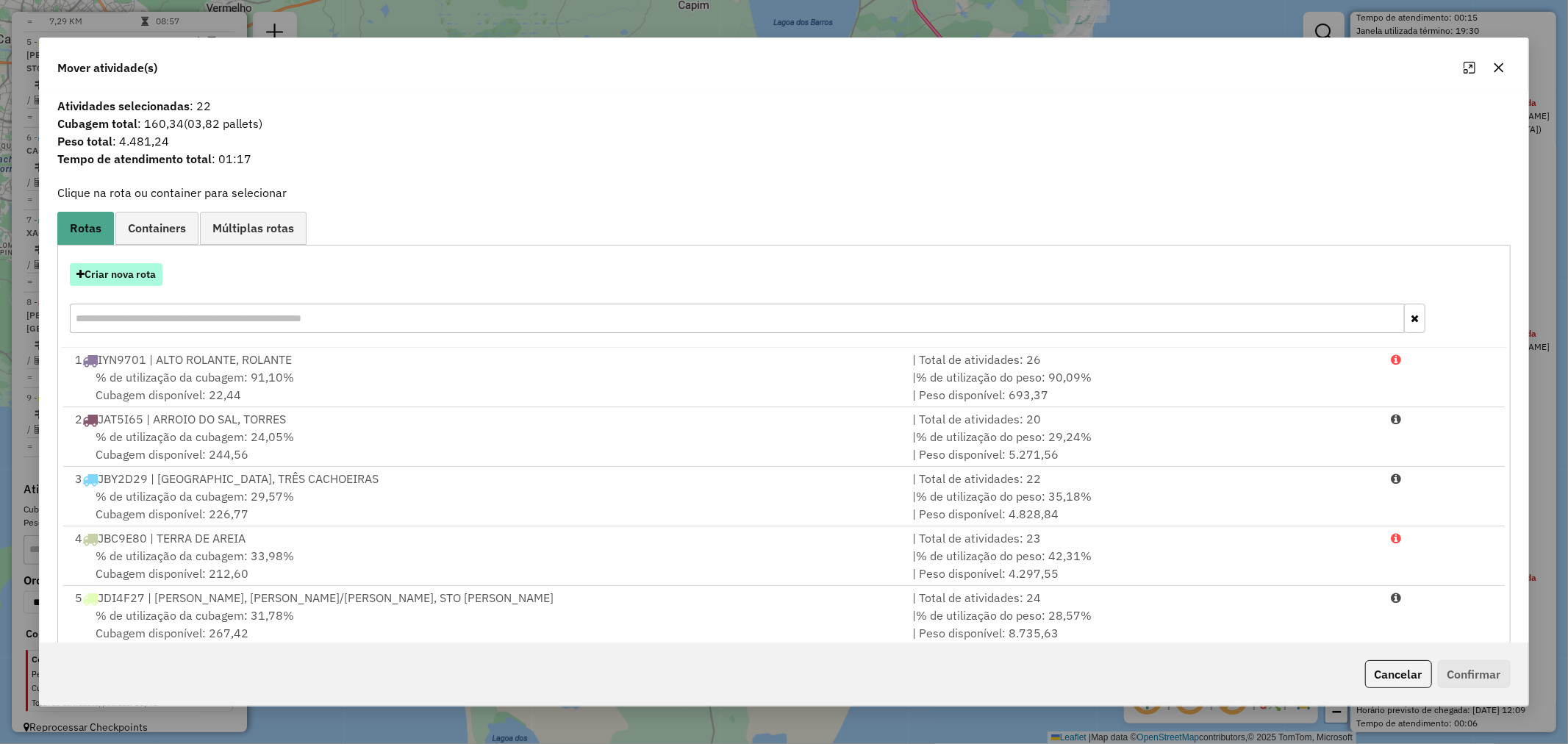
click at [129, 269] on button "Criar nova rota" at bounding box center [116, 274] width 93 height 23
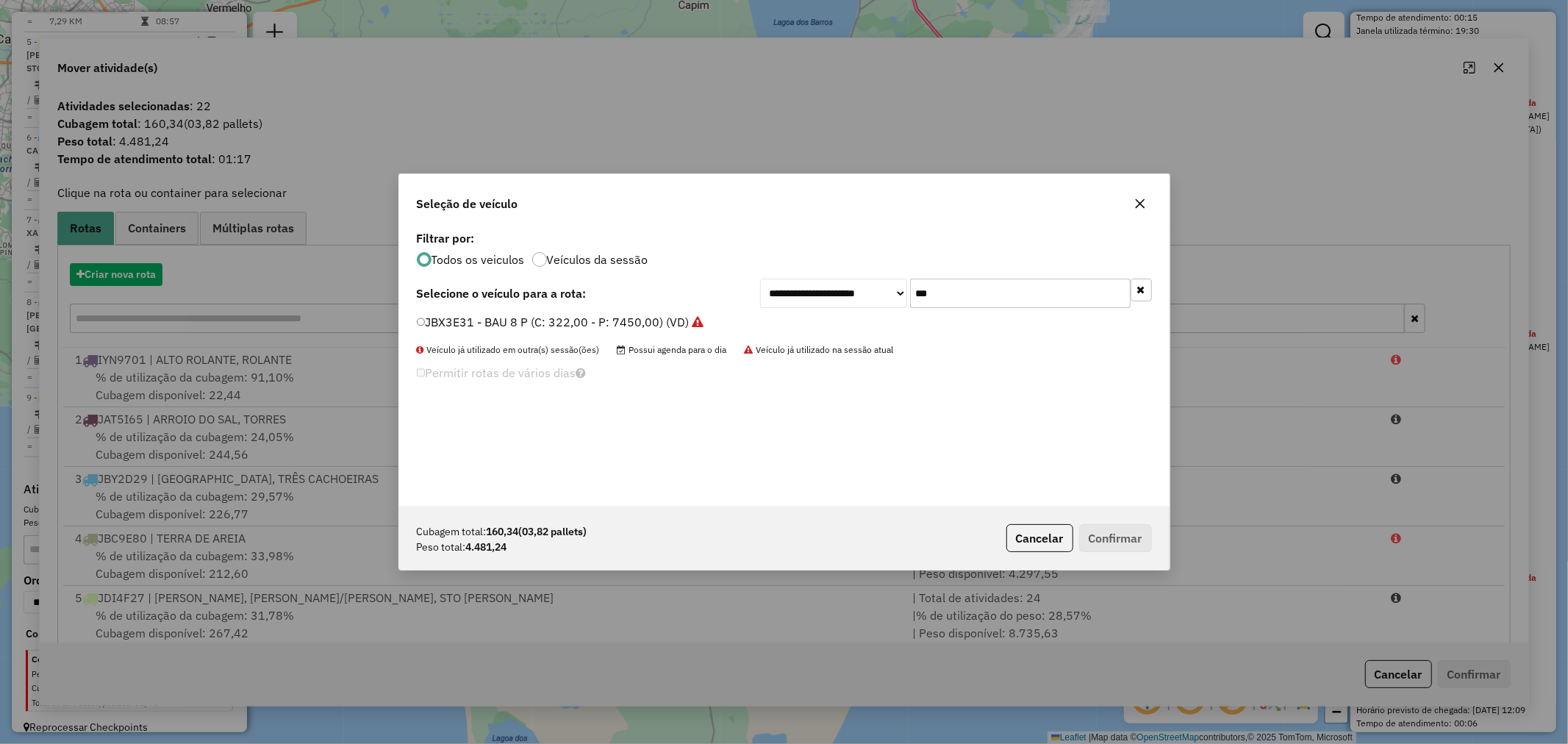
scroll to position [8, 4]
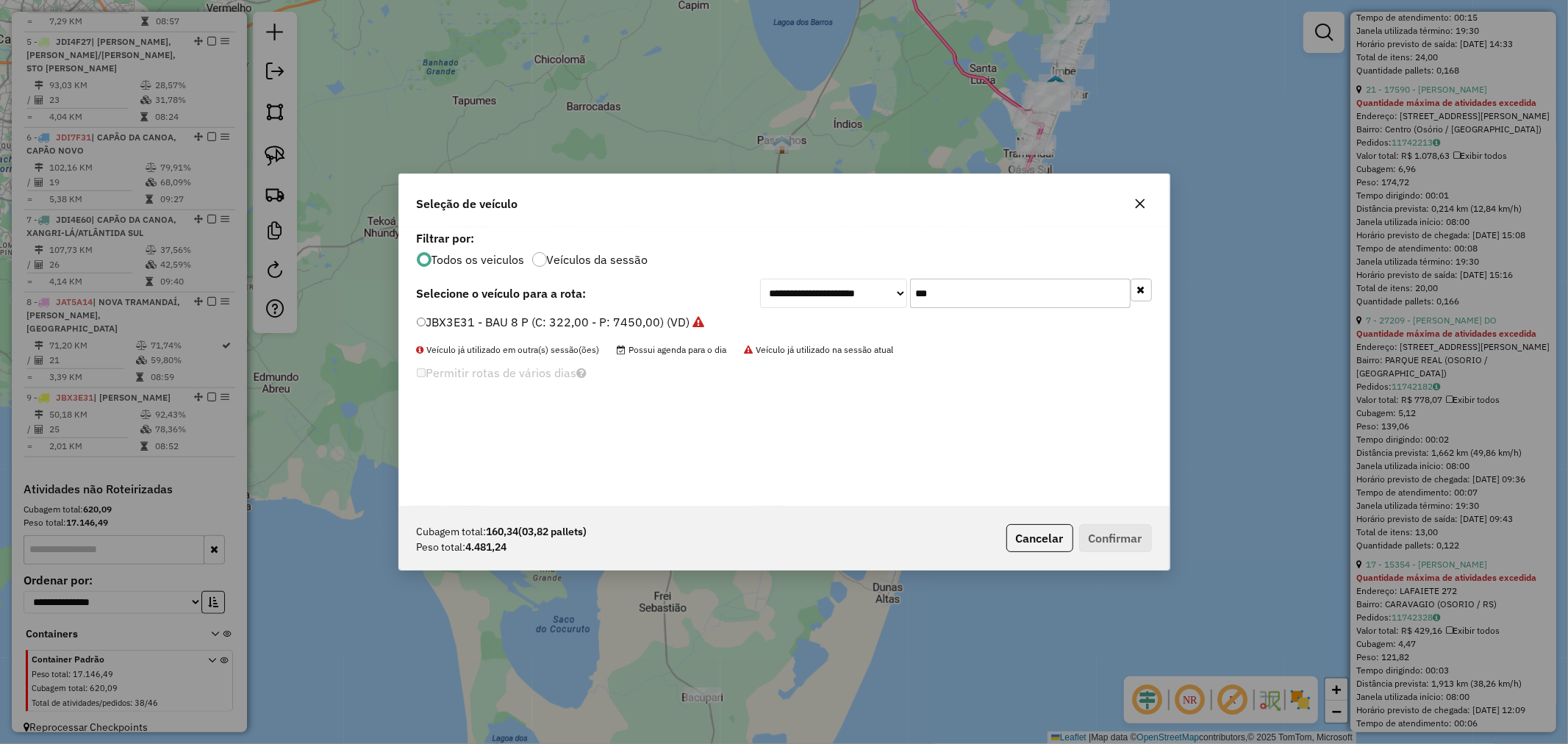
drag, startPoint x: 862, startPoint y: 288, endPoint x: 790, endPoint y: 288, distance: 72.0
click at [799, 288] on div "**********" at bounding box center [956, 293] width 392 height 29
type input "***"
click at [465, 313] on div "**********" at bounding box center [784, 367] width 770 height 279
click at [580, 332] on div "ISM4B80 - BAU 10 P (8+2) (C: 410,00 - P: 7450,00) (VD)" at bounding box center [784, 328] width 753 height 29
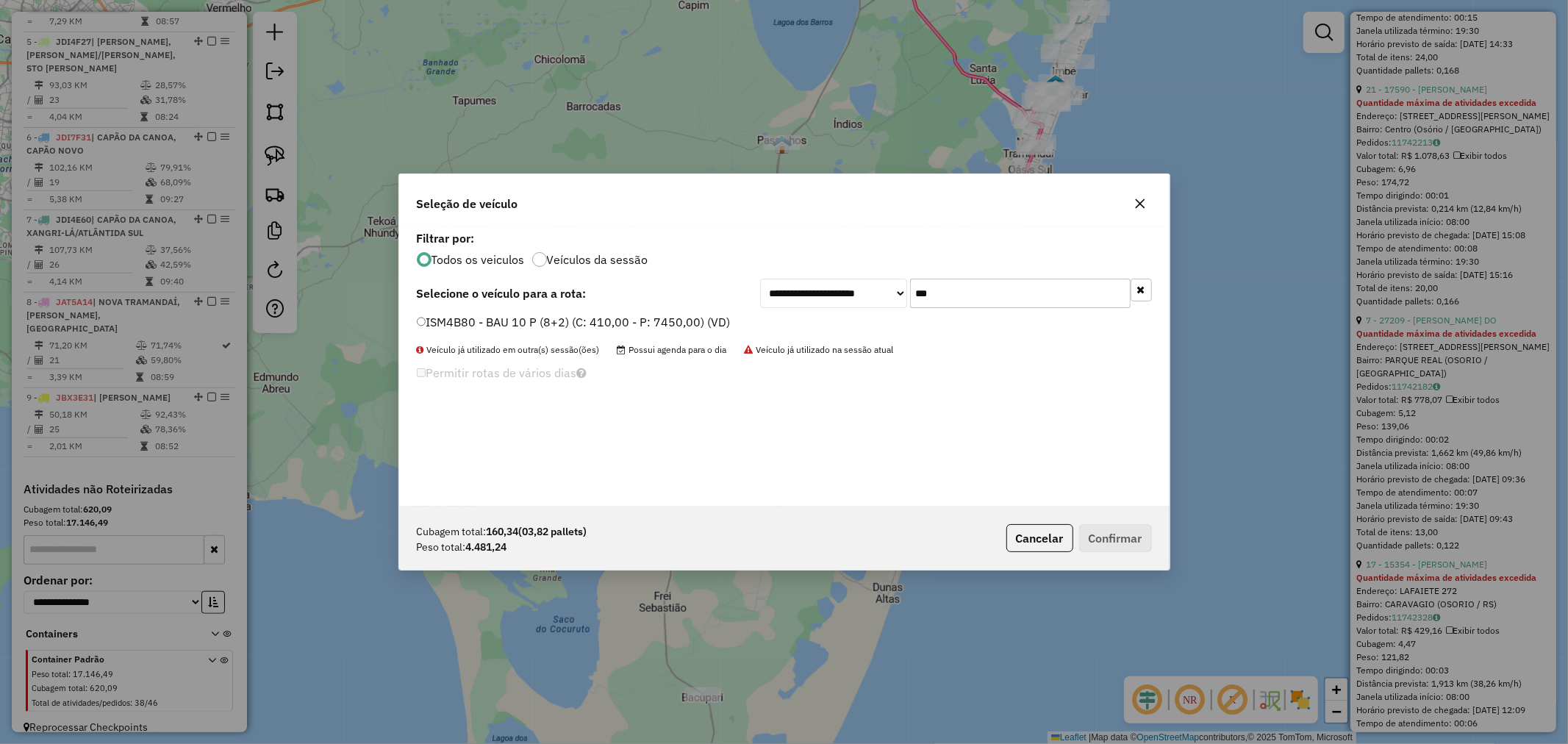
click at [701, 320] on label "ISM4B80 - BAU 10 P (8+2) (C: 410,00 - P: 7450,00) (VD)" at bounding box center [574, 322] width 314 height 18
drag, startPoint x: 1108, startPoint y: 524, endPoint x: 1141, endPoint y: 454, distance: 77.4
click at [1108, 524] on button "Confirmar" at bounding box center [1115, 538] width 72 height 28
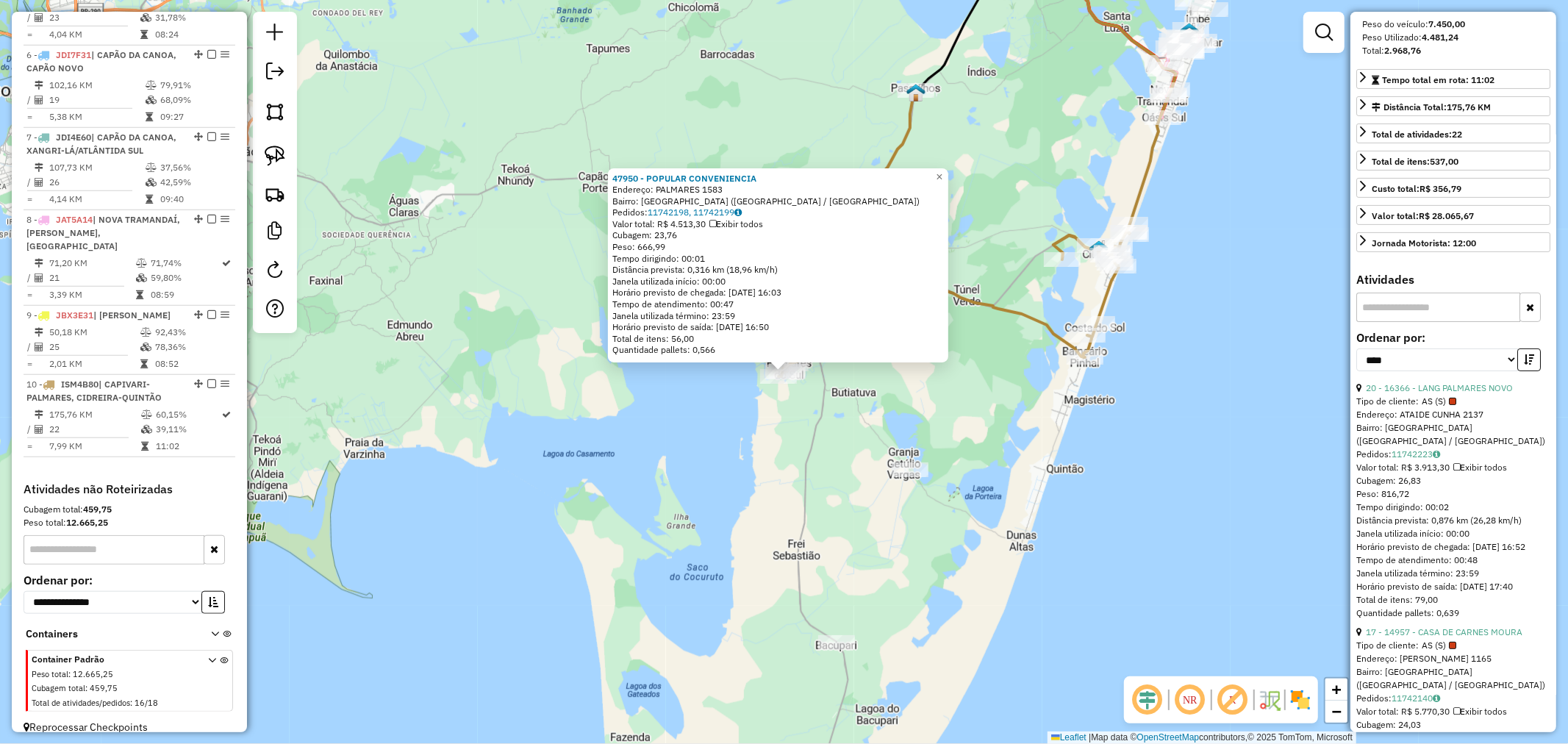
scroll to position [245, 0]
click at [942, 171] on link "×" at bounding box center [940, 177] width 18 height 18
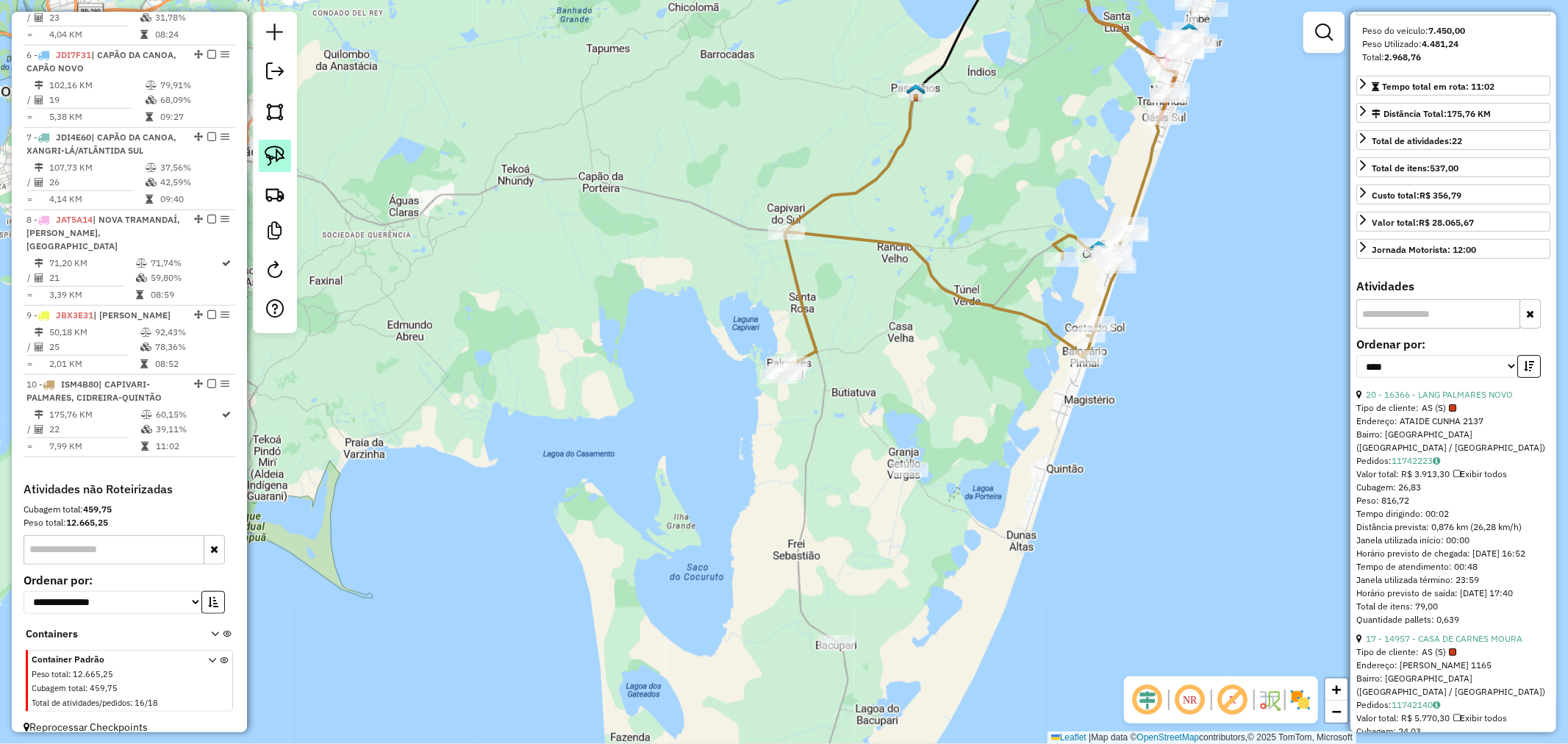
click at [273, 149] on img at bounding box center [275, 156] width 21 height 21
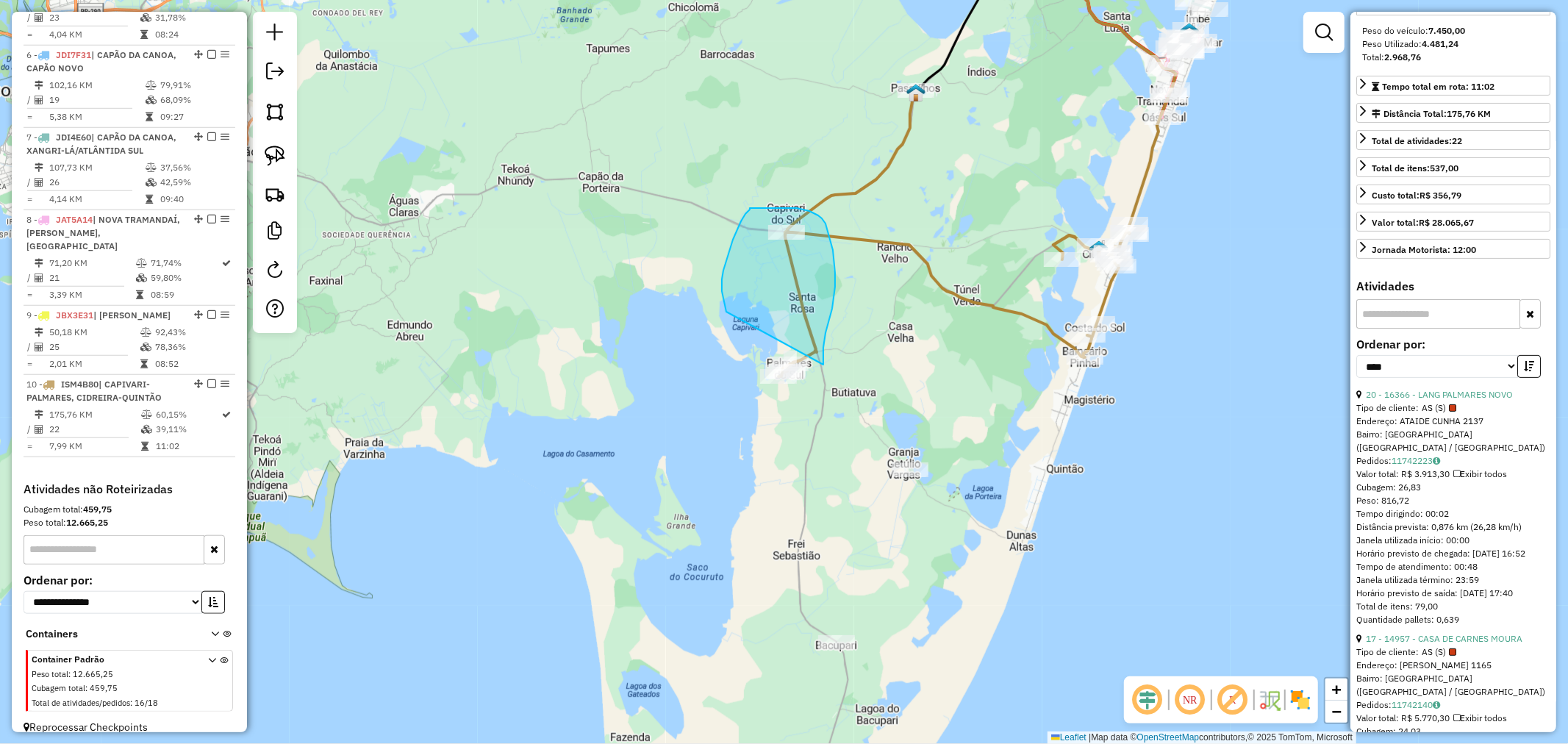
drag, startPoint x: 722, startPoint y: 287, endPoint x: 716, endPoint y: 393, distance: 106.2
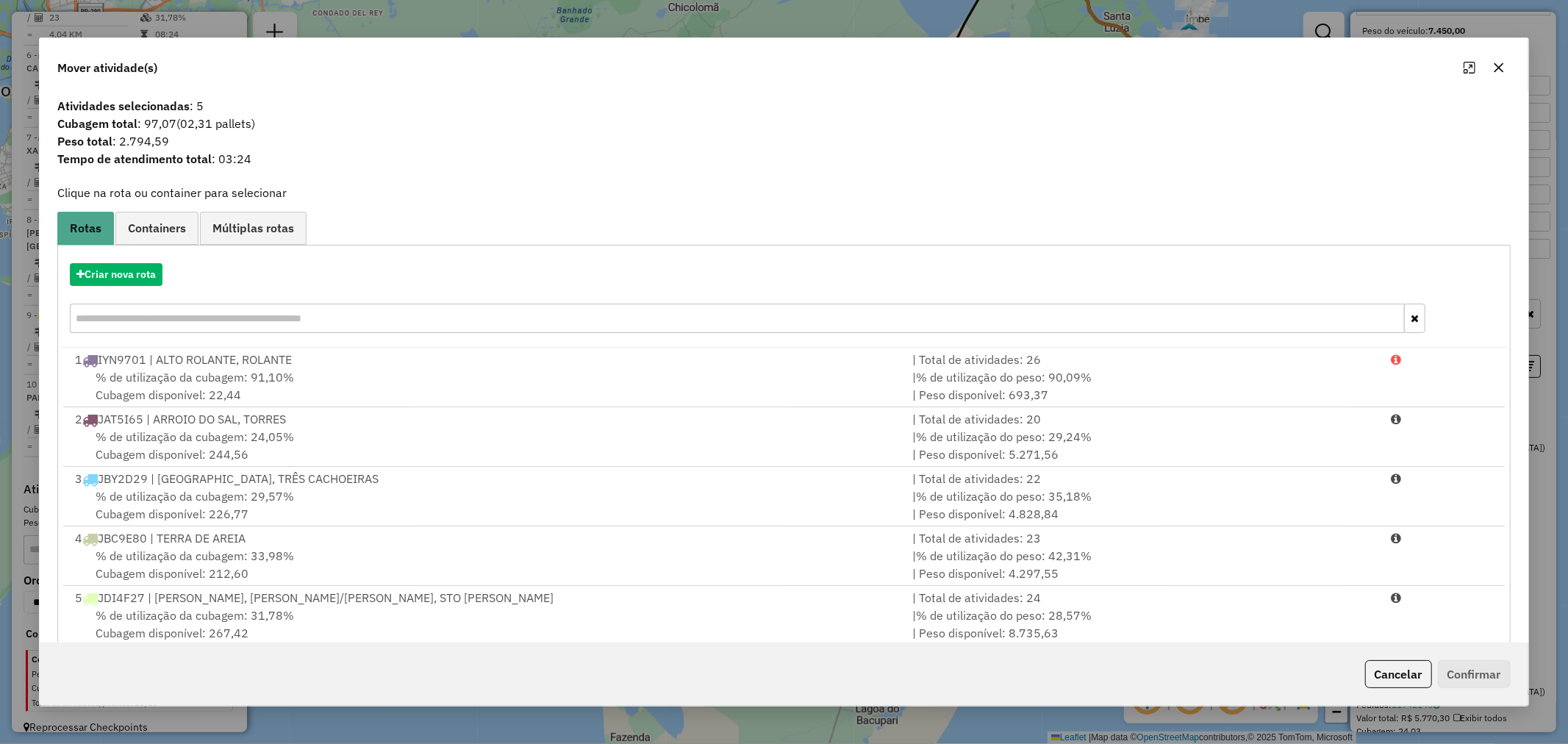
click at [1496, 66] on icon "button" at bounding box center [1499, 68] width 12 height 12
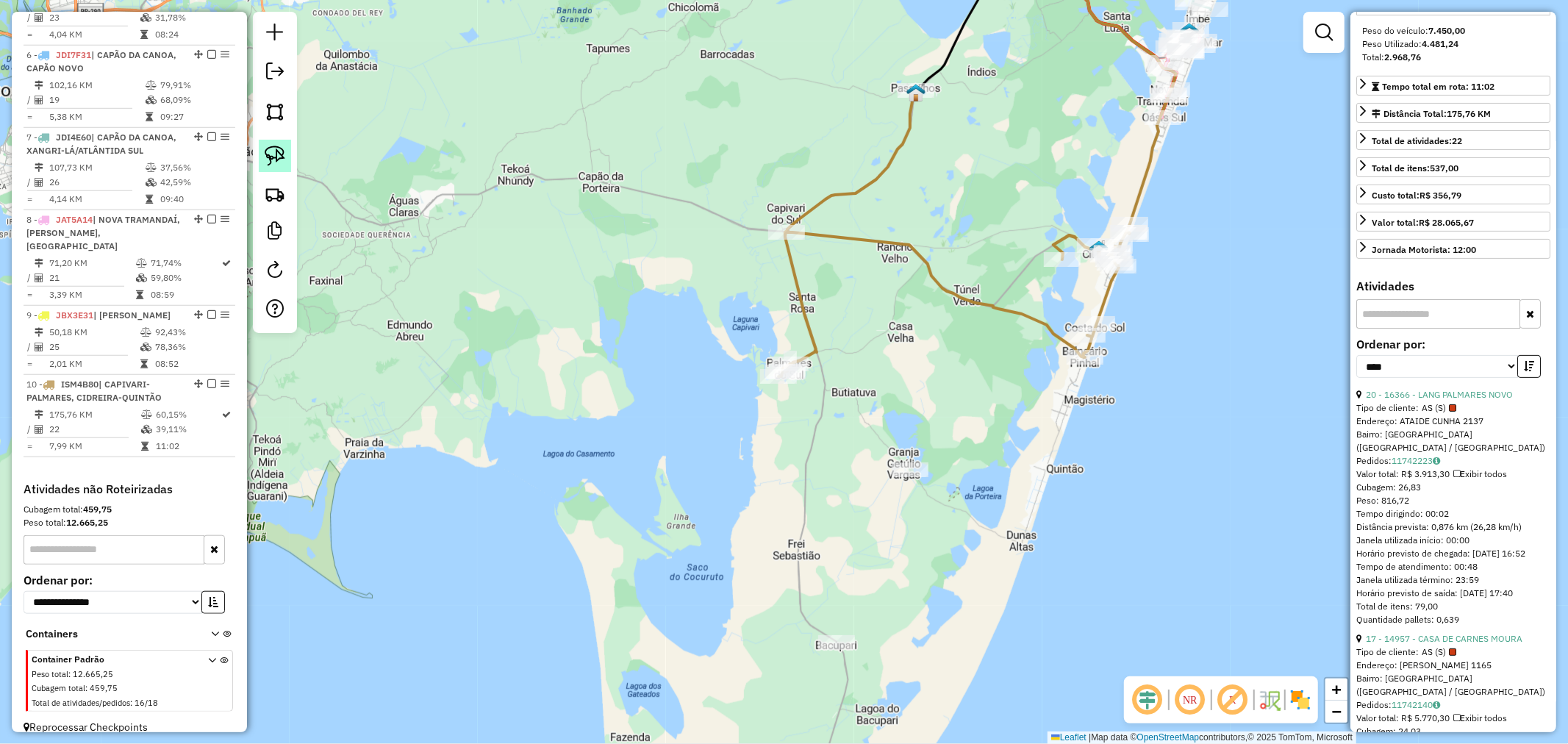
click at [280, 159] on img at bounding box center [275, 156] width 21 height 21
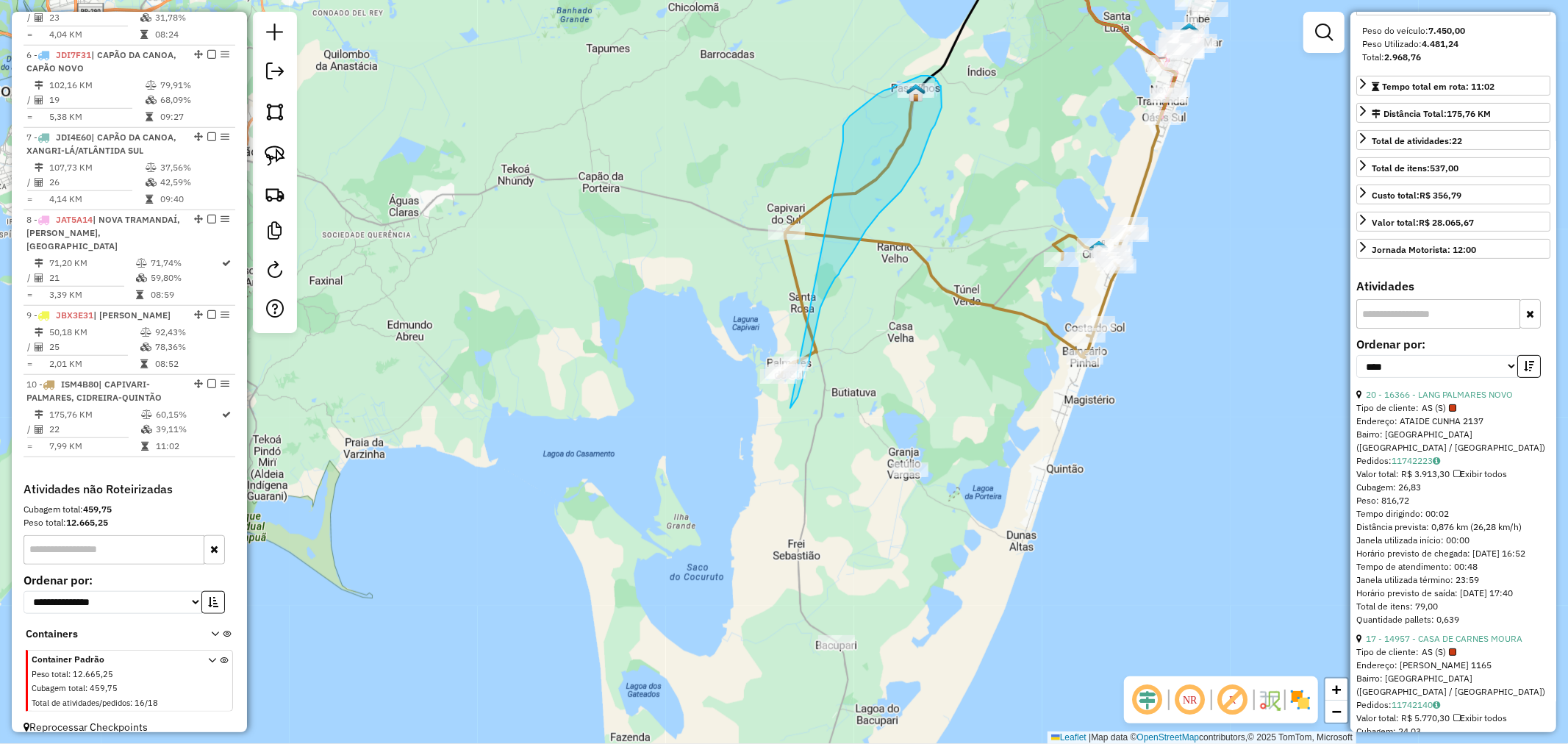
drag, startPoint x: 848, startPoint y: 120, endPoint x: 669, endPoint y: 373, distance: 309.9
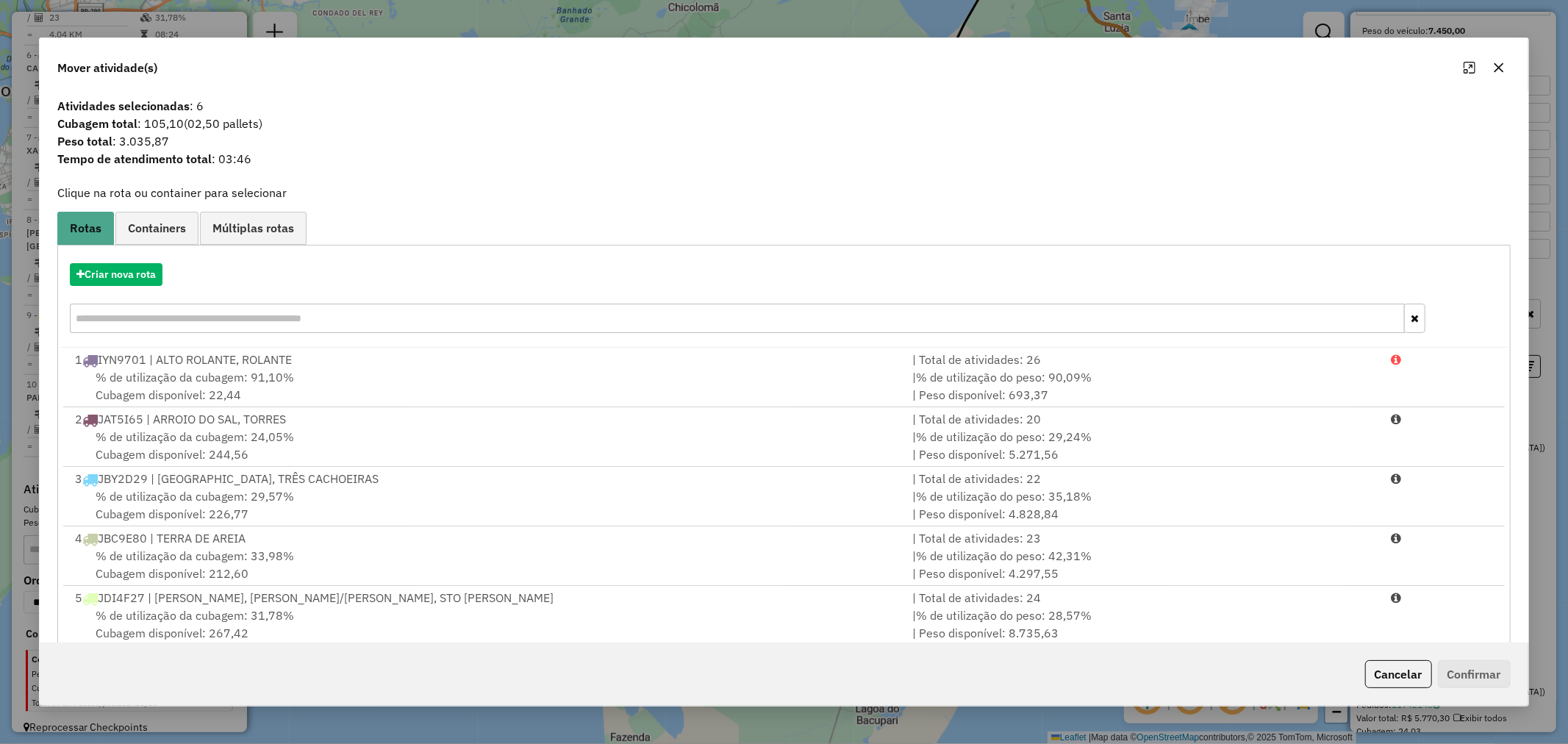
click at [1493, 65] on icon "button" at bounding box center [1499, 68] width 12 height 12
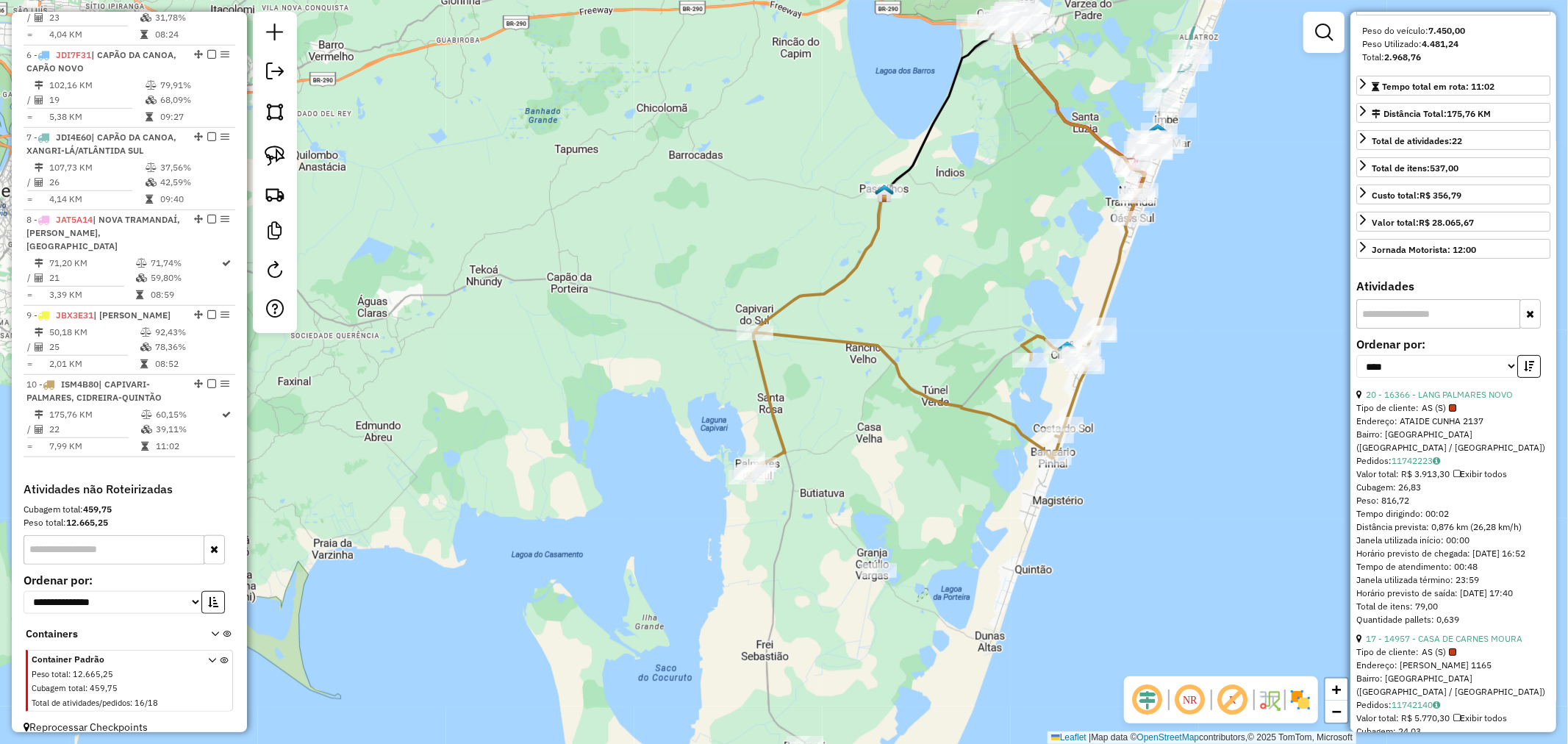
drag, startPoint x: 902, startPoint y: 309, endPoint x: 872, endPoint y: 419, distance: 114.0
click at [872, 418] on div "Janela de atendimento Grade de atendimento Capacidade Transportadoras Veículos …" at bounding box center [784, 372] width 1568 height 744
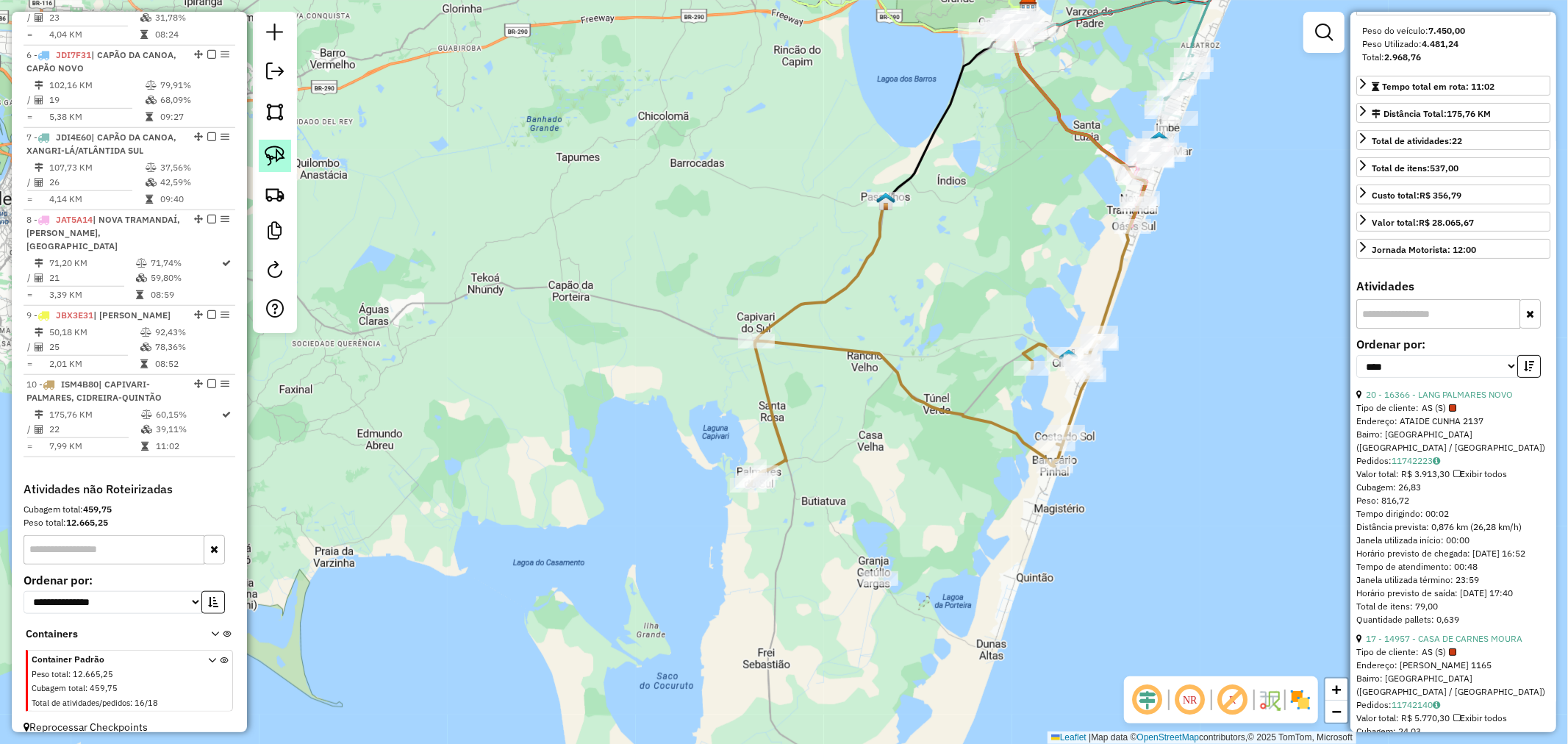
click at [270, 162] on img at bounding box center [275, 156] width 21 height 21
drag, startPoint x: 970, startPoint y: 309, endPoint x: 935, endPoint y: 462, distance: 157.0
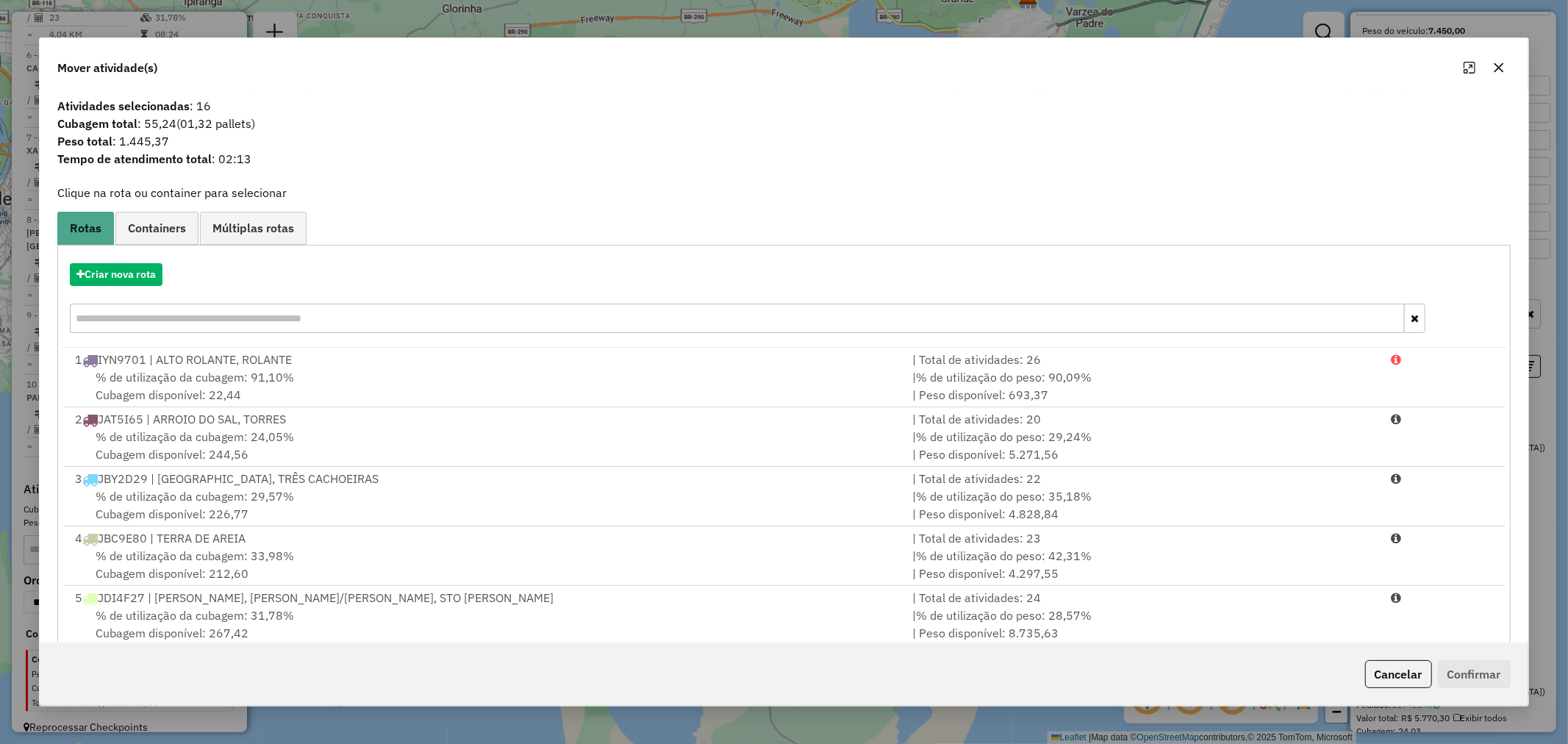
click at [1497, 69] on icon "button" at bounding box center [1499, 67] width 10 height 10
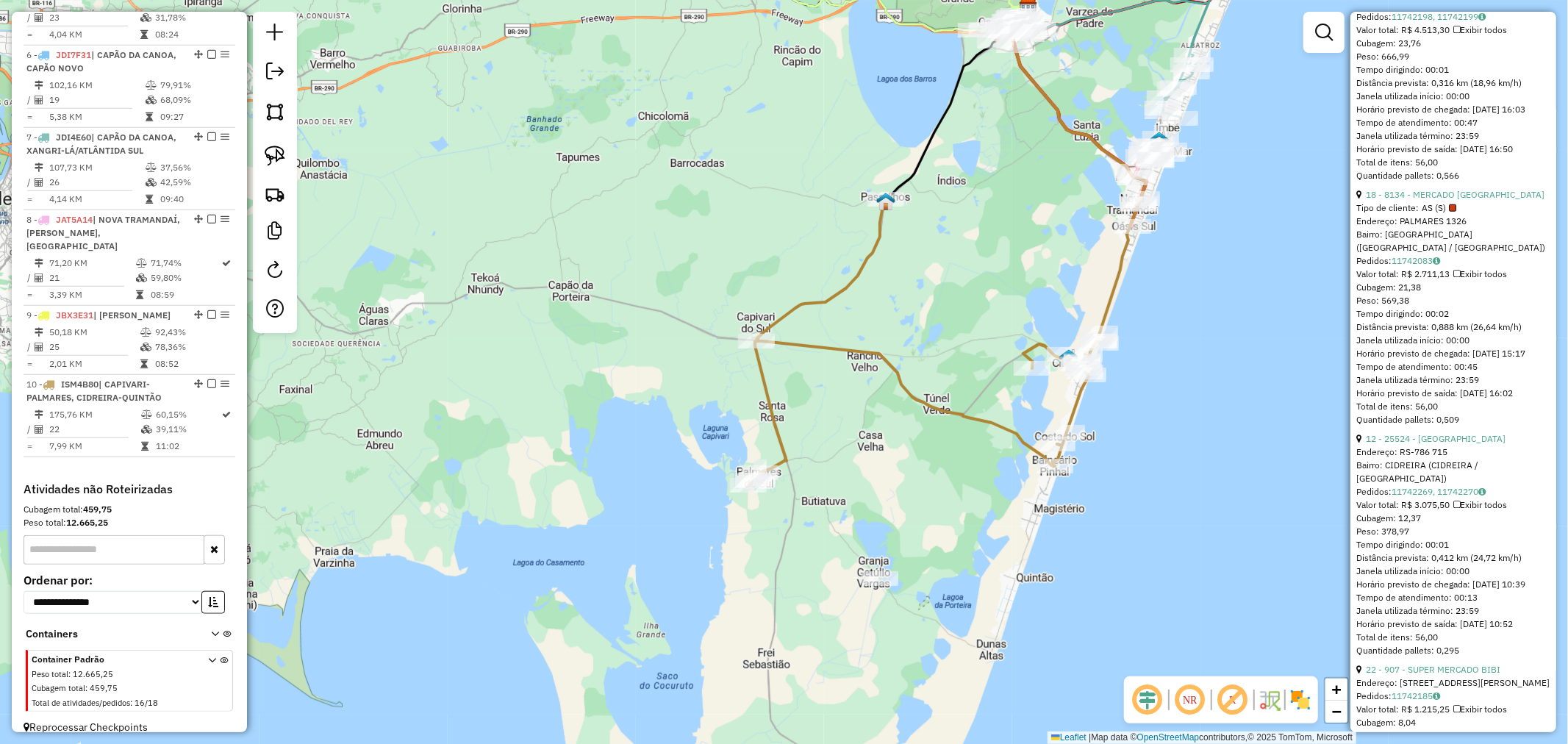
scroll to position [1306, 0]
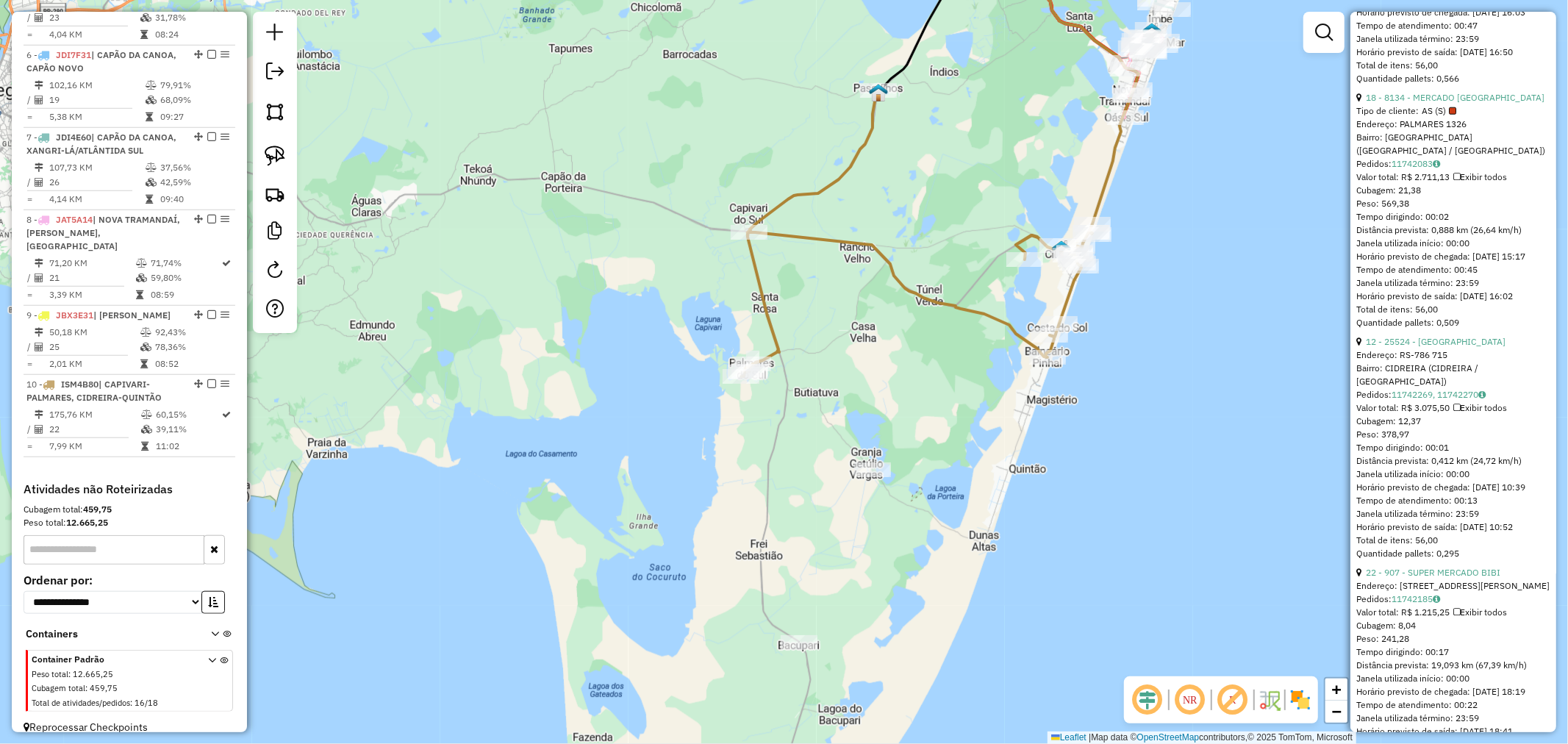
drag, startPoint x: 929, startPoint y: 421, endPoint x: 914, endPoint y: 259, distance: 162.7
click at [913, 261] on div "Rota 10 - Placa ISM4B80 18741 - MINI MERCADO FRAGA Janela de atendimento Grade …" at bounding box center [784, 372] width 1568 height 744
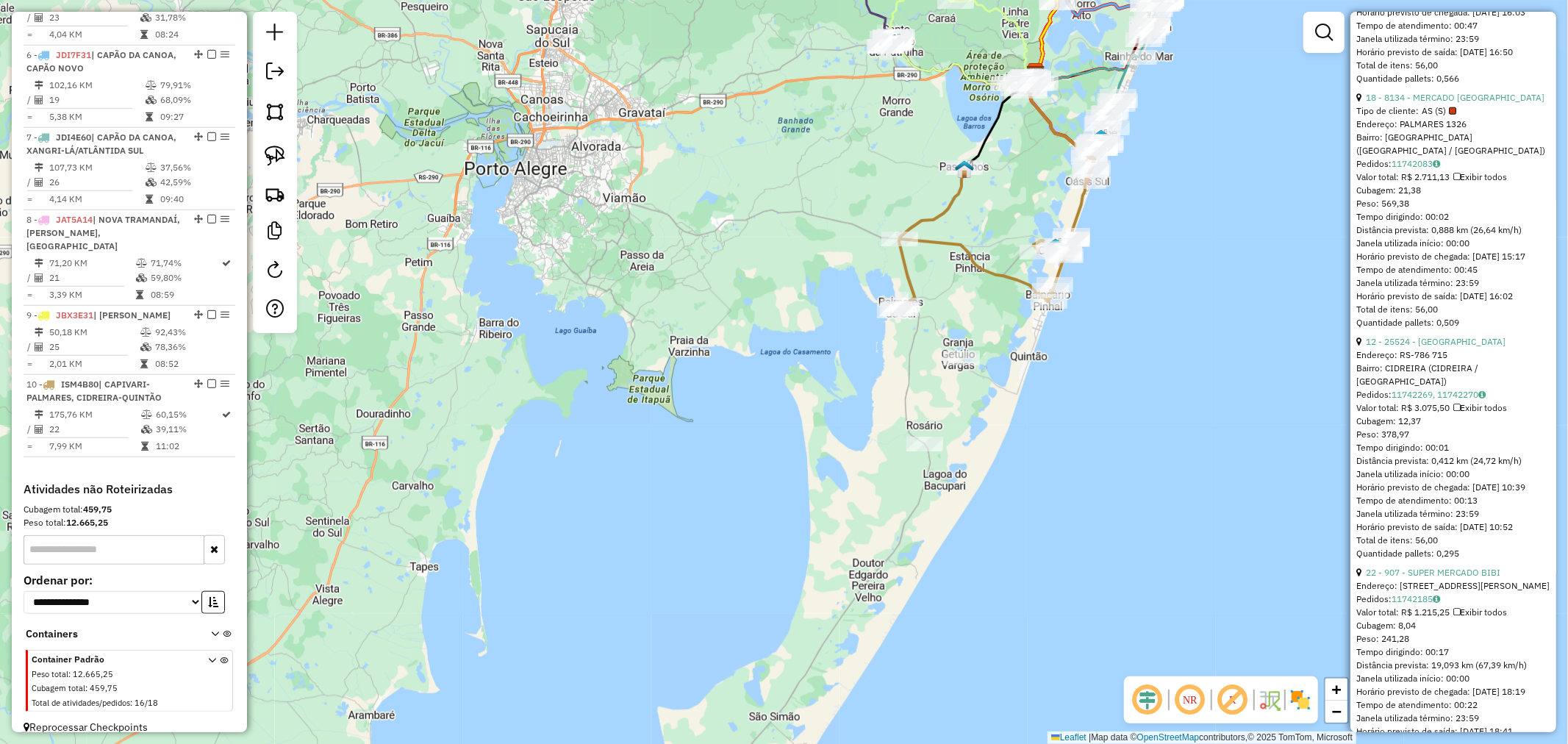
drag, startPoint x: 1128, startPoint y: 282, endPoint x: 1168, endPoint y: 232, distance: 64.0
click at [1168, 232] on div "Janela de atendimento Grade de atendimento Capacidade Transportadoras Veículos …" at bounding box center [784, 372] width 1568 height 744
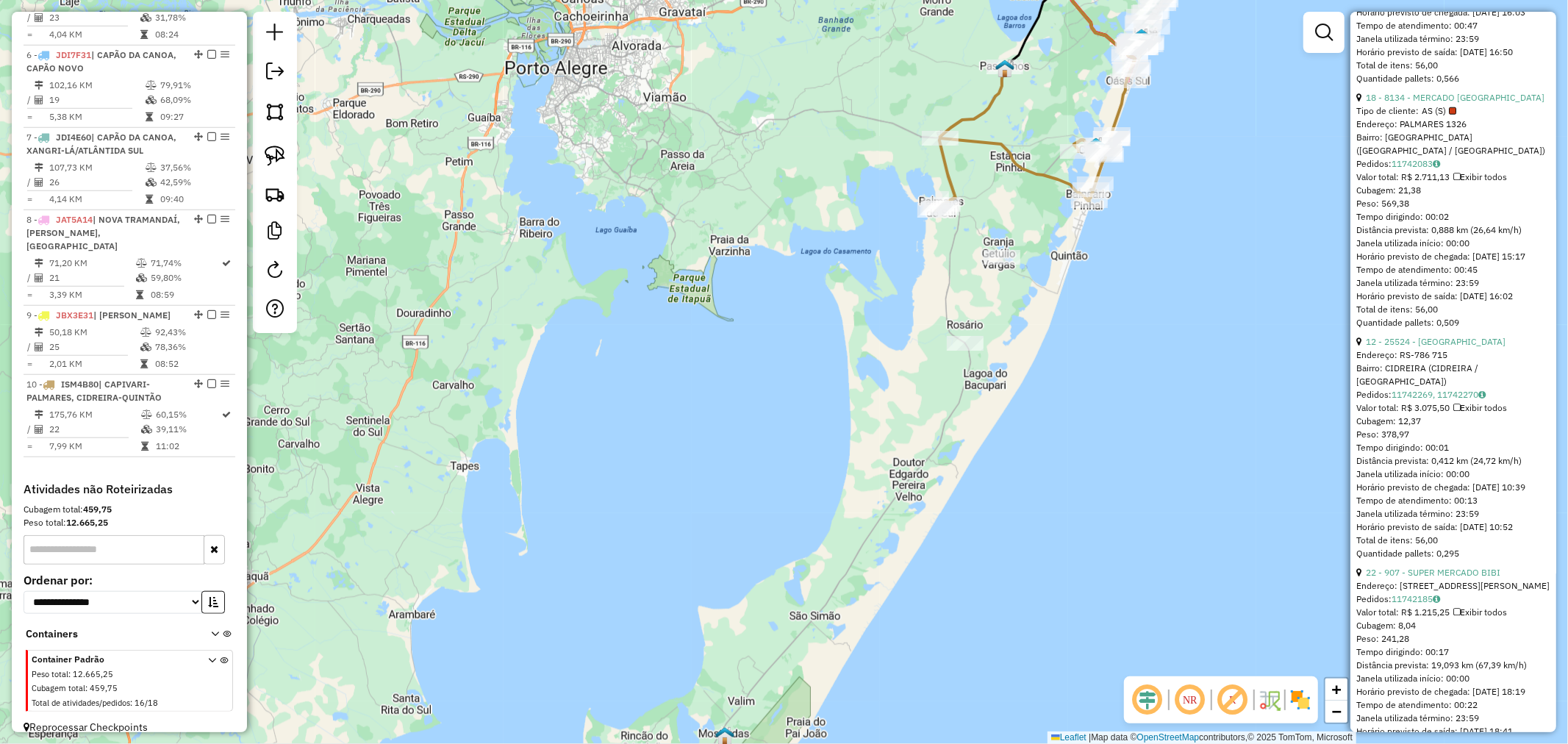
drag, startPoint x: 1017, startPoint y: 458, endPoint x: 1171, endPoint y: 222, distance: 281.8
click at [1160, 238] on div "Janela de atendimento Grade de atendimento Capacidade Transportadoras Veículos …" at bounding box center [784, 372] width 1568 height 744
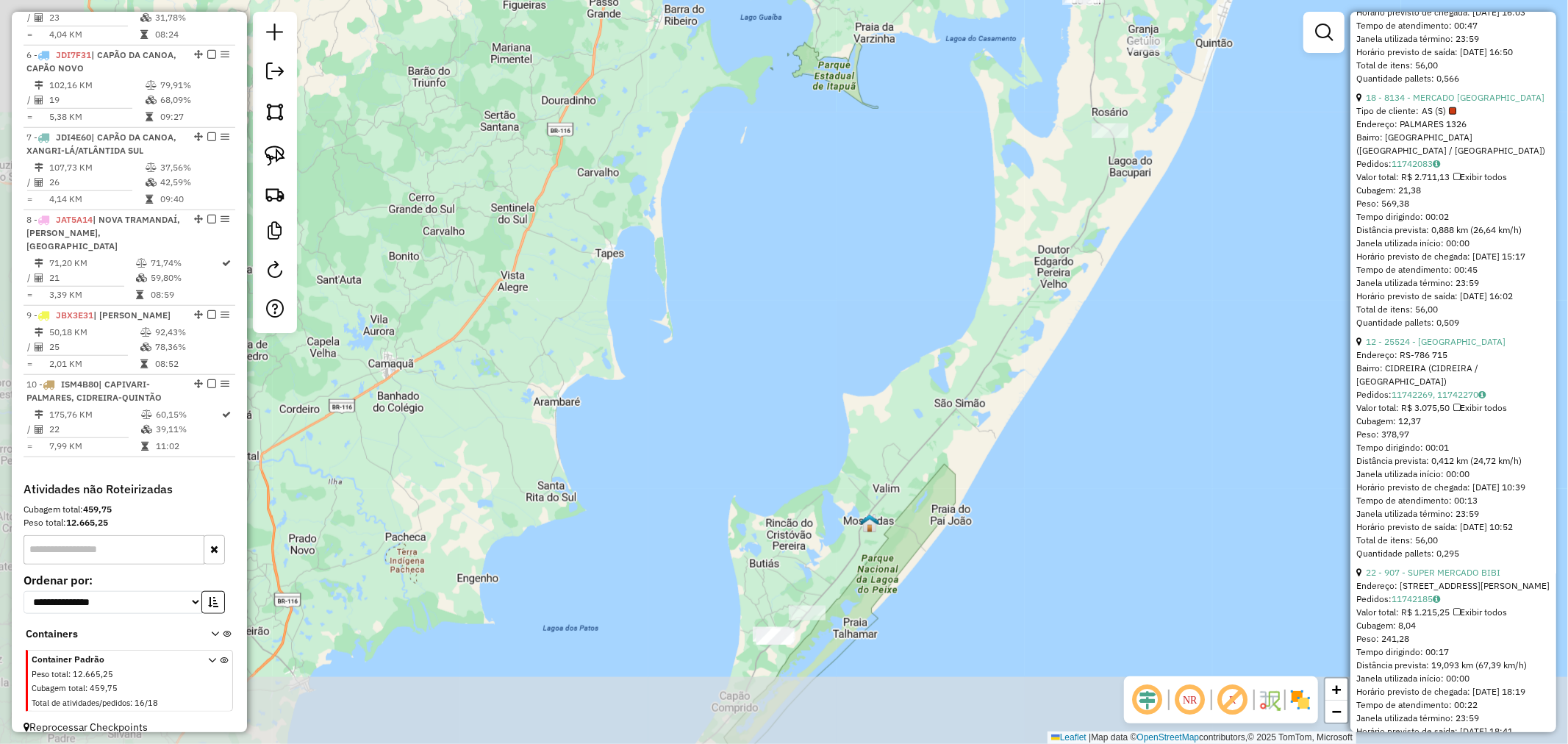
drag, startPoint x: 1011, startPoint y: 450, endPoint x: 1000, endPoint y: 462, distance: 16.3
click at [1000, 461] on div "Janela de atendimento Grade de atendimento Capacidade Transportadoras Veículos …" at bounding box center [784, 372] width 1568 height 744
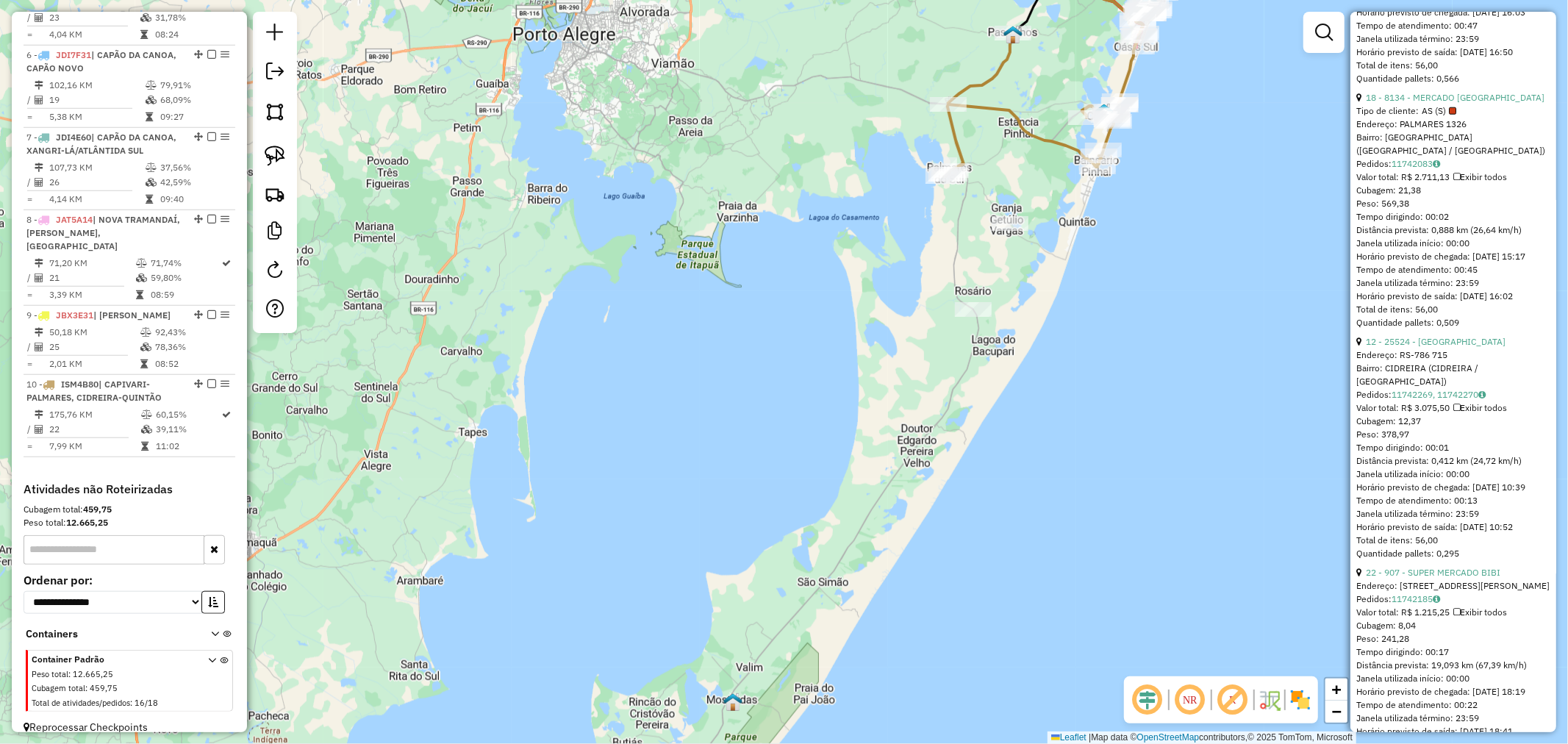
drag, startPoint x: 1076, startPoint y: 323, endPoint x: 1007, endPoint y: 416, distance: 115.8
click at [1009, 416] on div "Janela de atendimento Grade de atendimento Capacidade Transportadoras Veículos …" at bounding box center [784, 372] width 1568 height 744
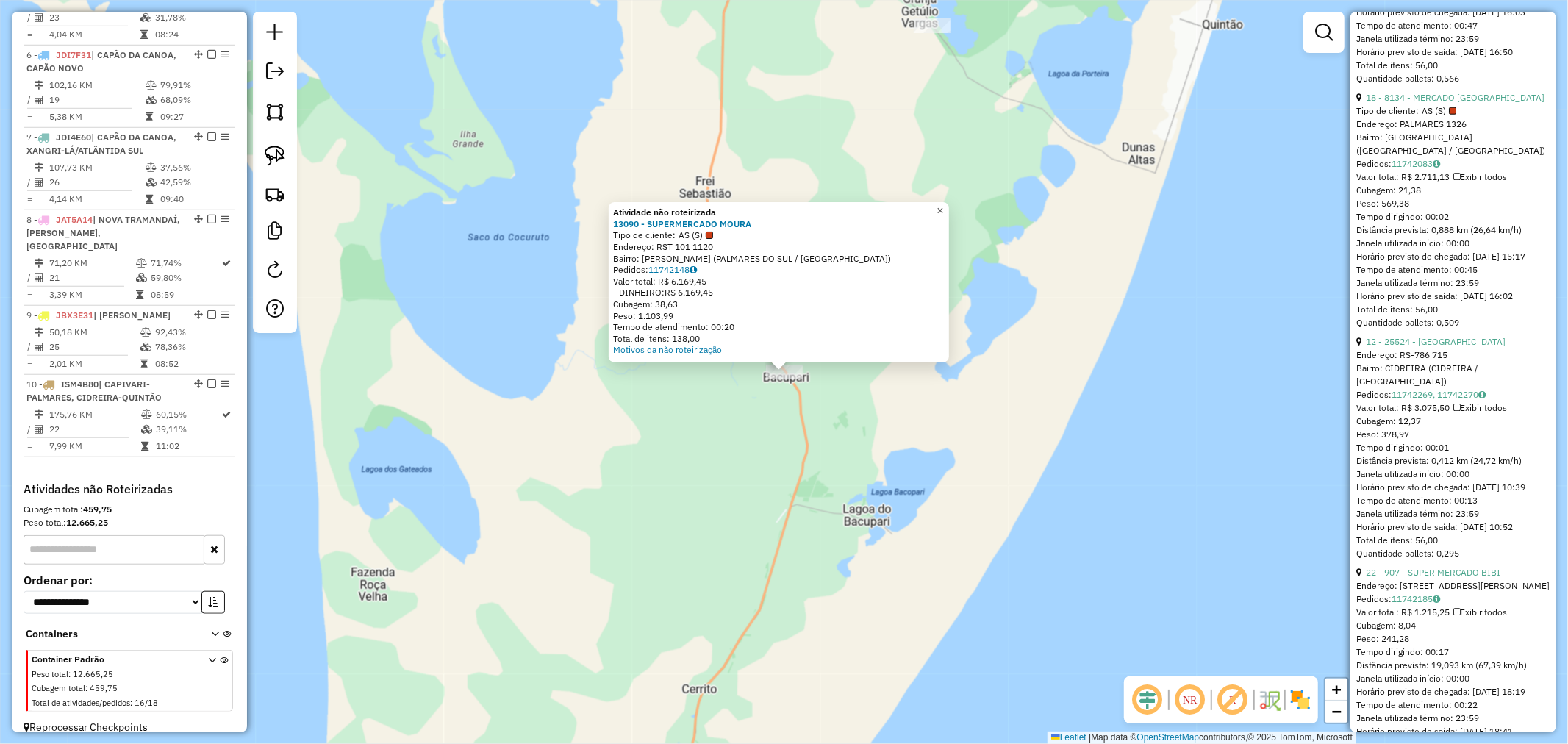
click at [949, 209] on link "×" at bounding box center [941, 211] width 18 height 18
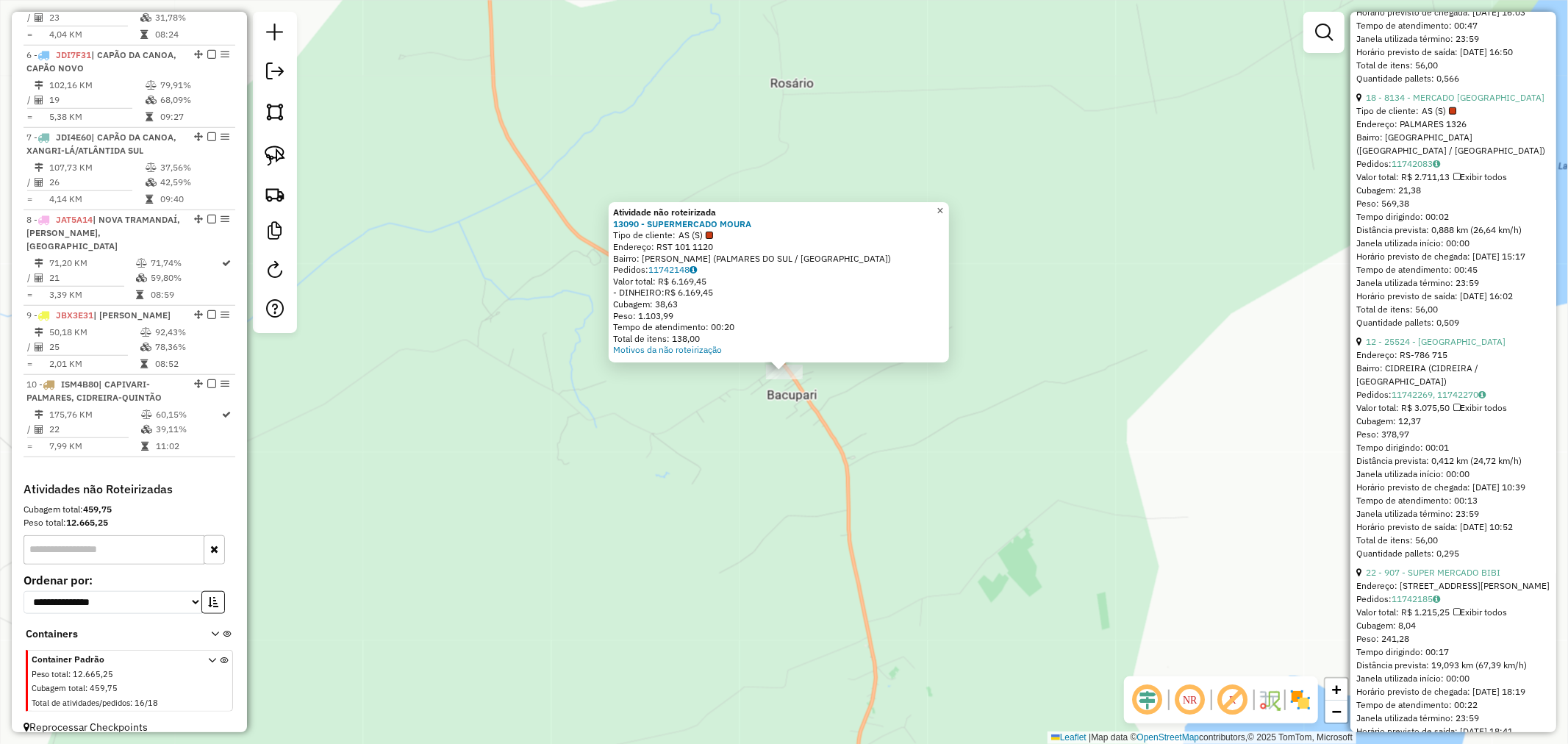
click at [949, 208] on link "×" at bounding box center [941, 211] width 18 height 18
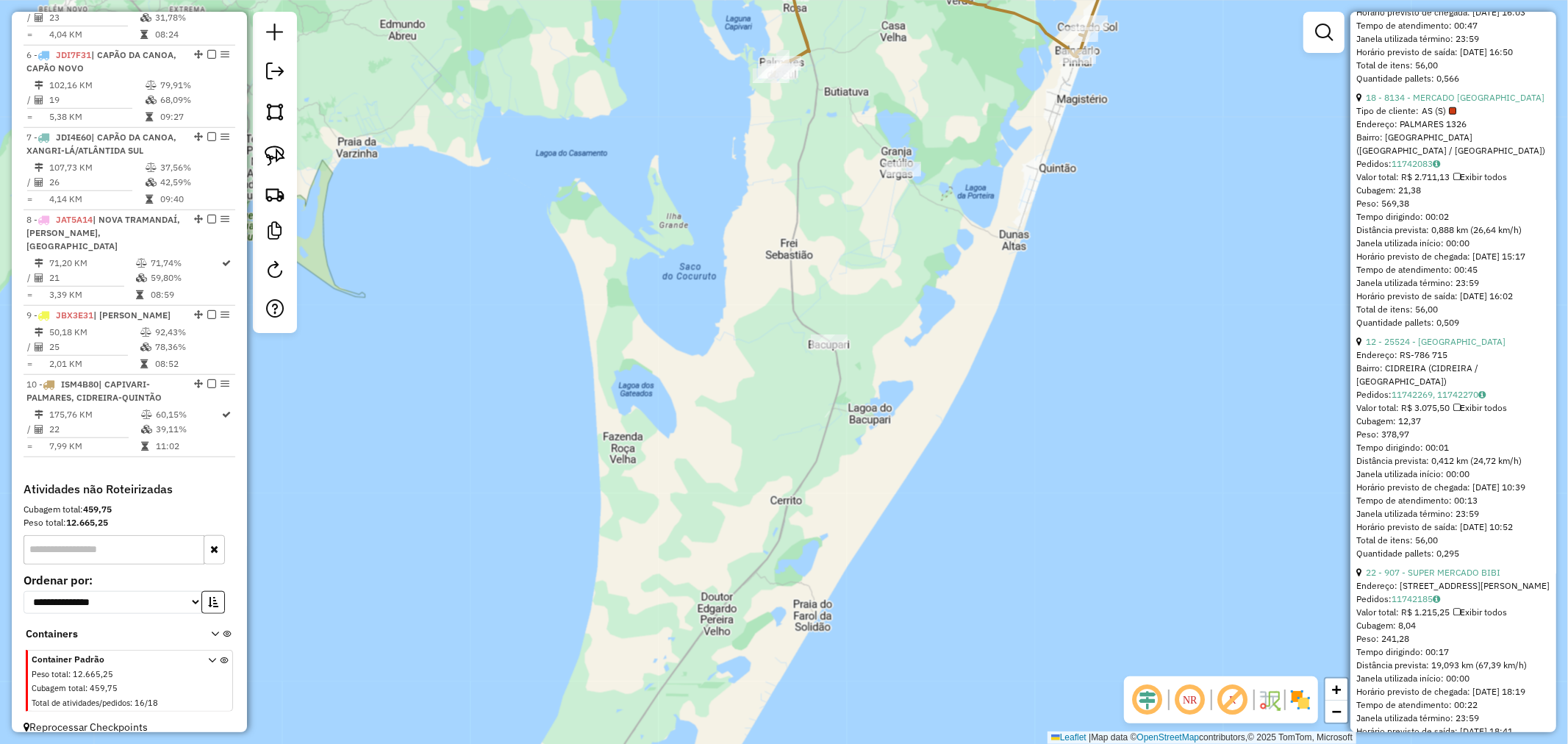
drag, startPoint x: 1032, startPoint y: 273, endPoint x: 862, endPoint y: 420, distance: 224.7
click at [870, 412] on div "Janela de atendimento Grade de atendimento Capacidade Transportadoras Veículos …" at bounding box center [784, 372] width 1568 height 744
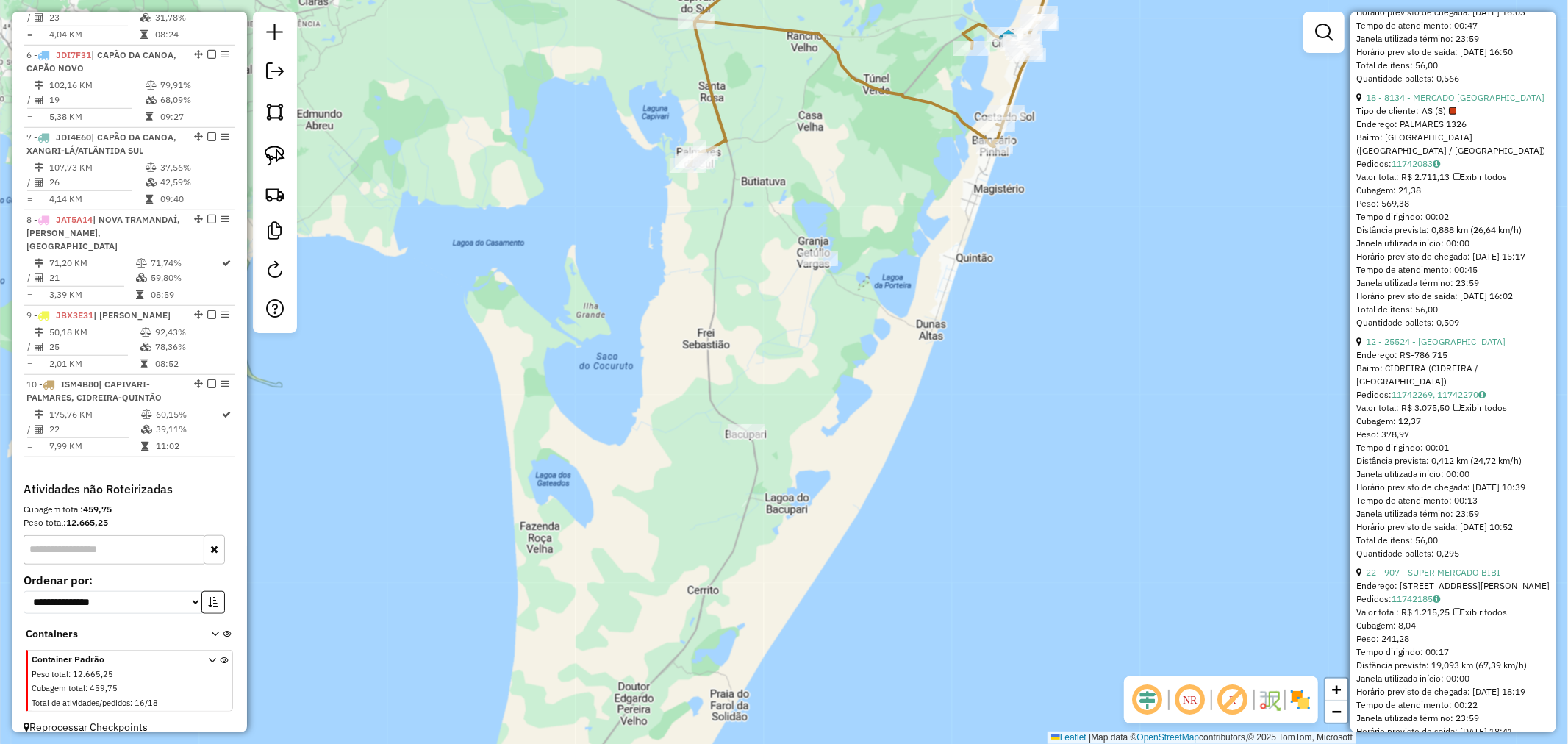
drag, startPoint x: 743, startPoint y: 353, endPoint x: 720, endPoint y: 424, distance: 74.6
click at [720, 421] on div "Janela de atendimento Grade de atendimento Capacidade Transportadoras Veículos …" at bounding box center [784, 372] width 1568 height 744
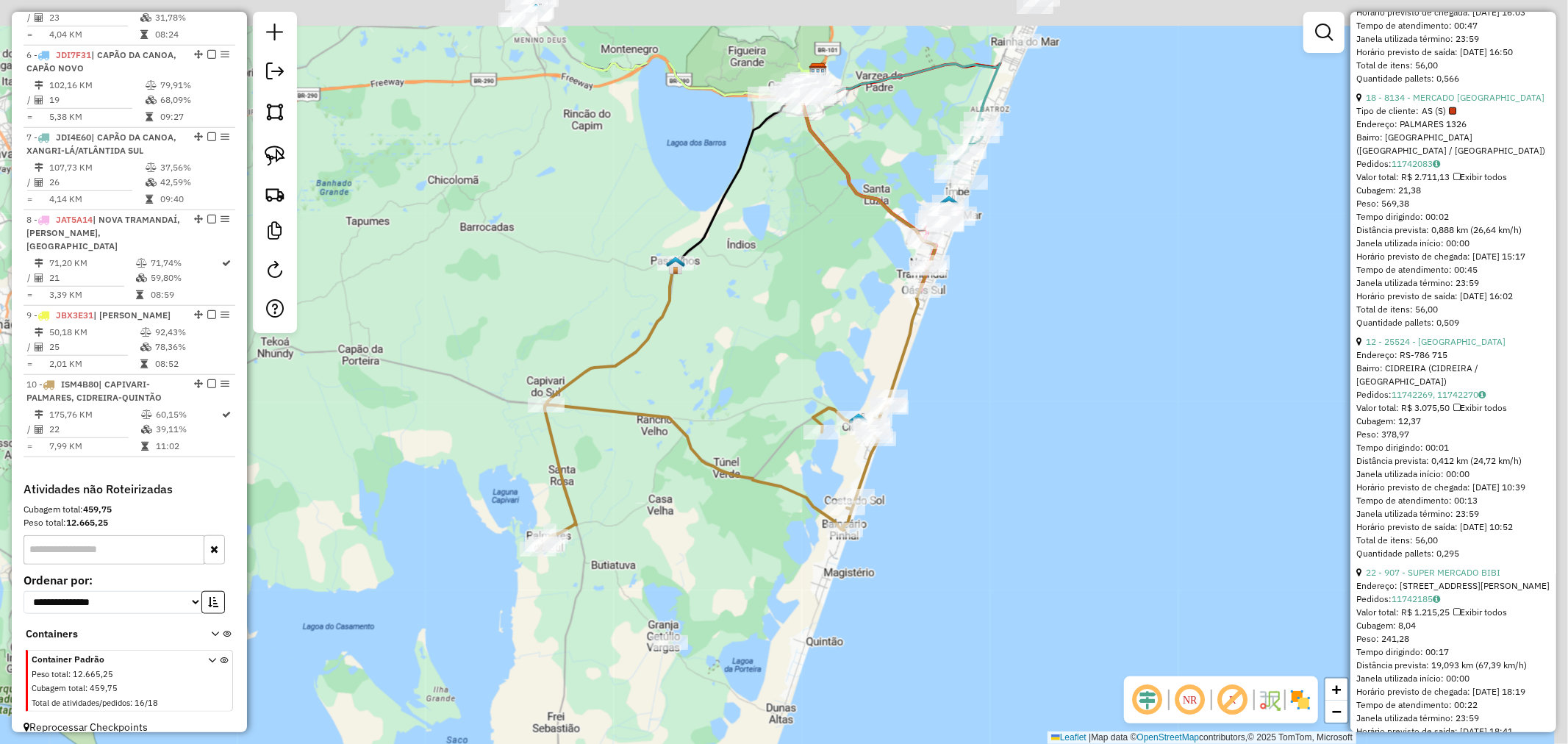
drag, startPoint x: 785, startPoint y: 269, endPoint x: 678, endPoint y: 471, distance: 228.6
click at [678, 471] on div "Janela de atendimento Grade de atendimento Capacidade Transportadoras Veículos …" at bounding box center [784, 372] width 1568 height 744
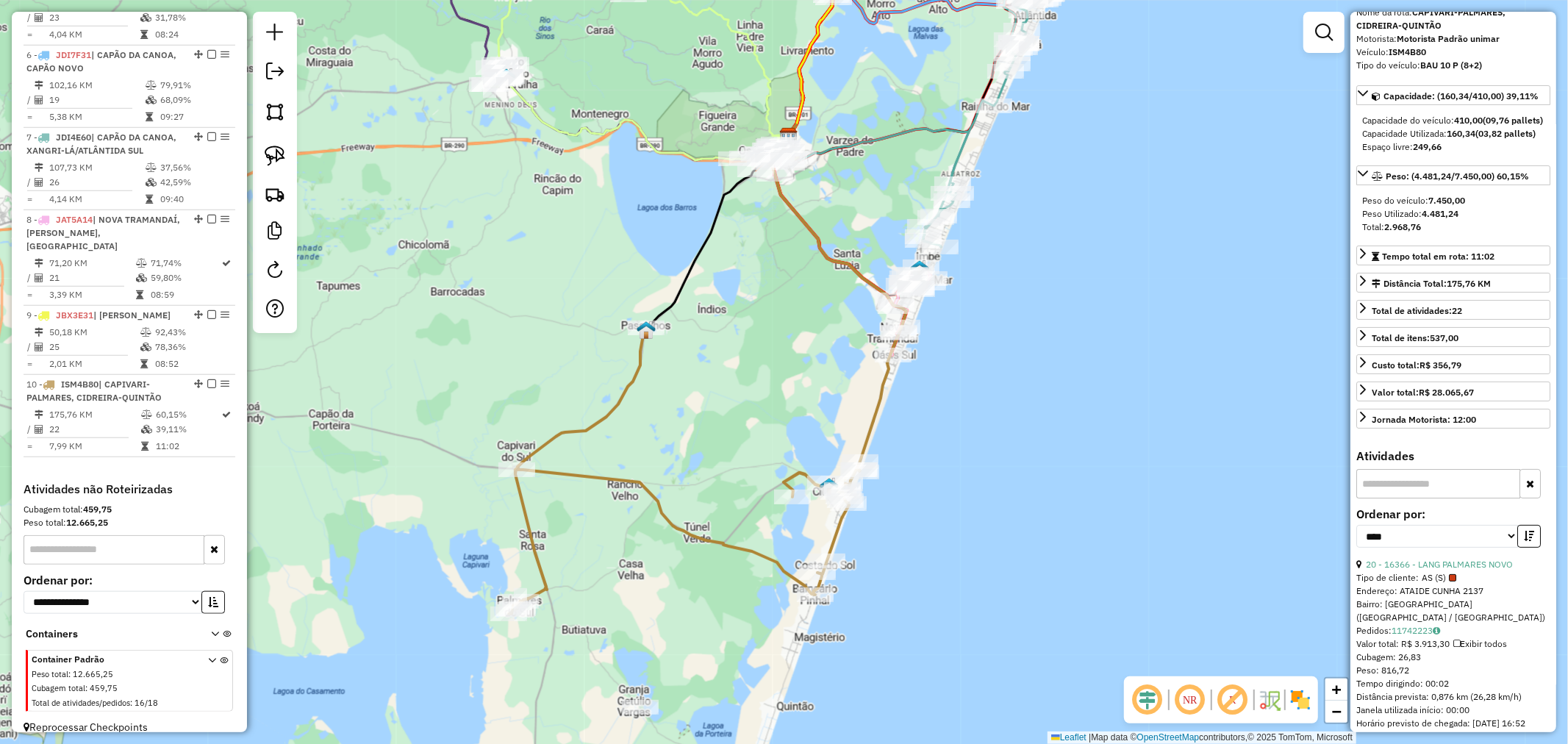
scroll to position [0, 0]
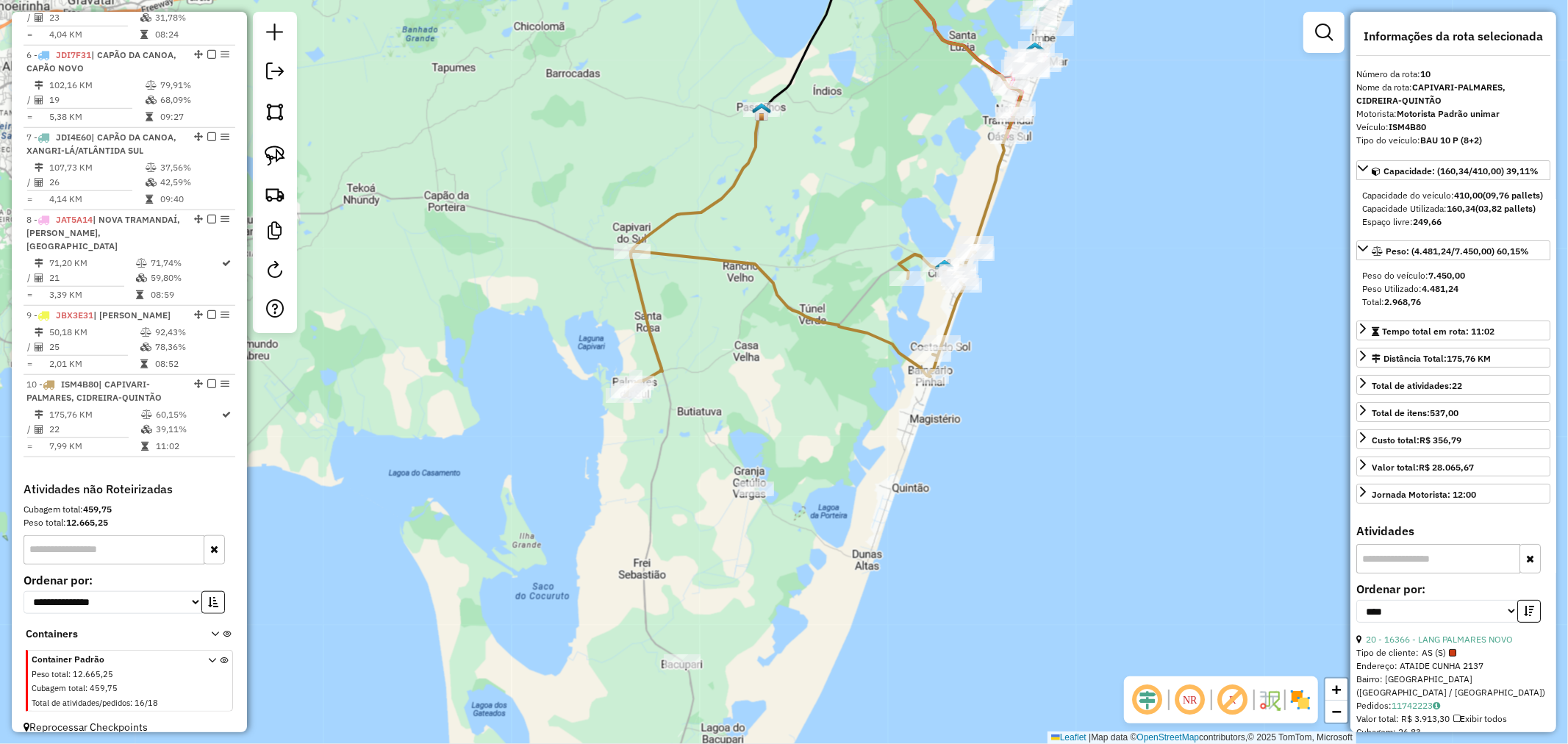
drag, startPoint x: 1060, startPoint y: 502, endPoint x: 1165, endPoint y: 279, distance: 246.5
click at [1165, 287] on div "Janela de atendimento Grade de atendimento Capacidade Transportadoras Veículos …" at bounding box center [784, 372] width 1568 height 744
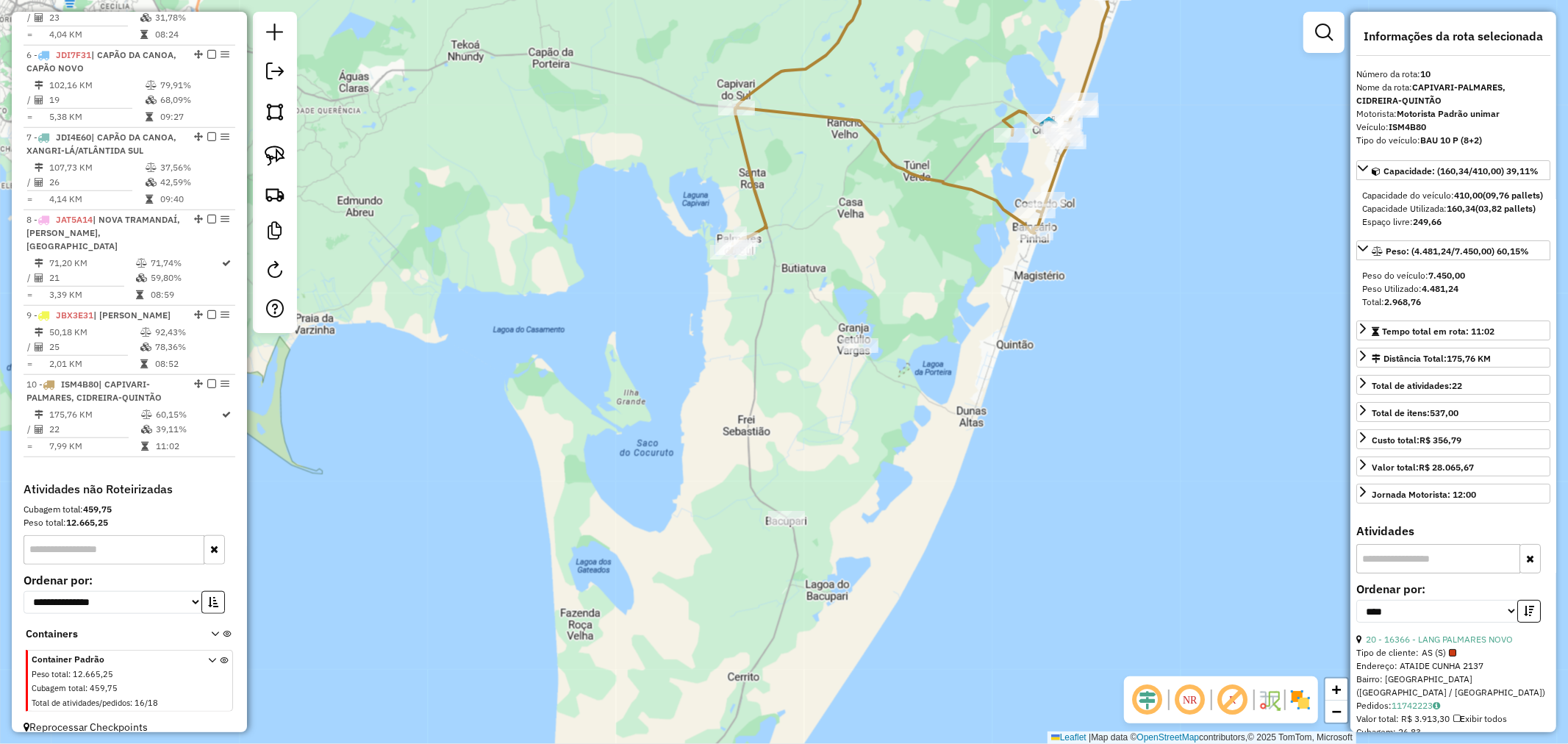
drag, startPoint x: 879, startPoint y: 491, endPoint x: 1056, endPoint y: 261, distance: 290.2
click at [1052, 264] on div "Janela de atendimento Grade de atendimento Capacidade Transportadoras Veículos …" at bounding box center [784, 372] width 1568 height 744
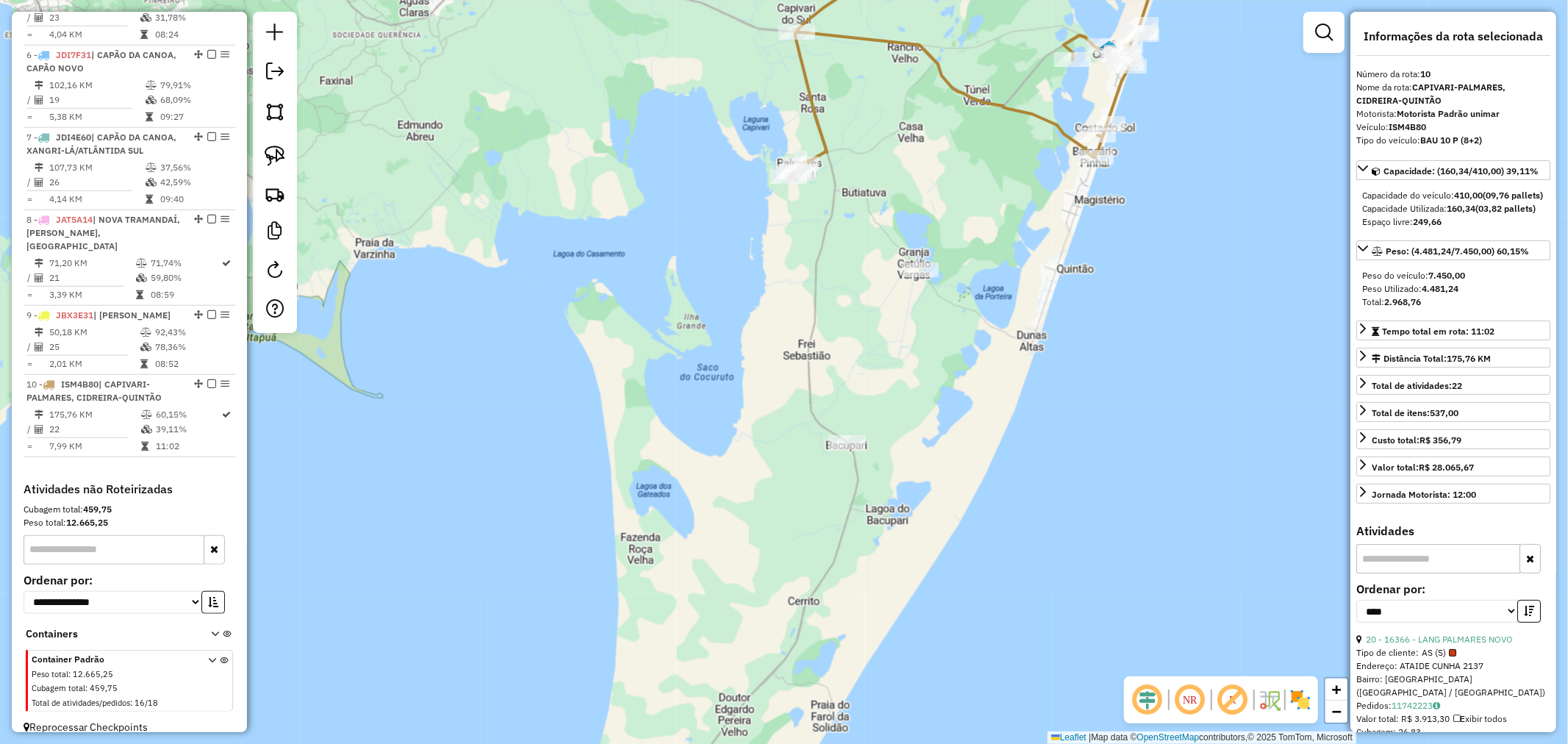
drag, startPoint x: 1137, startPoint y: 205, endPoint x: 964, endPoint y: 418, distance: 274.4
click at [964, 417] on div "Janela de atendimento Grade de atendimento Capacidade Transportadoras Veículos …" at bounding box center [784, 372] width 1568 height 744
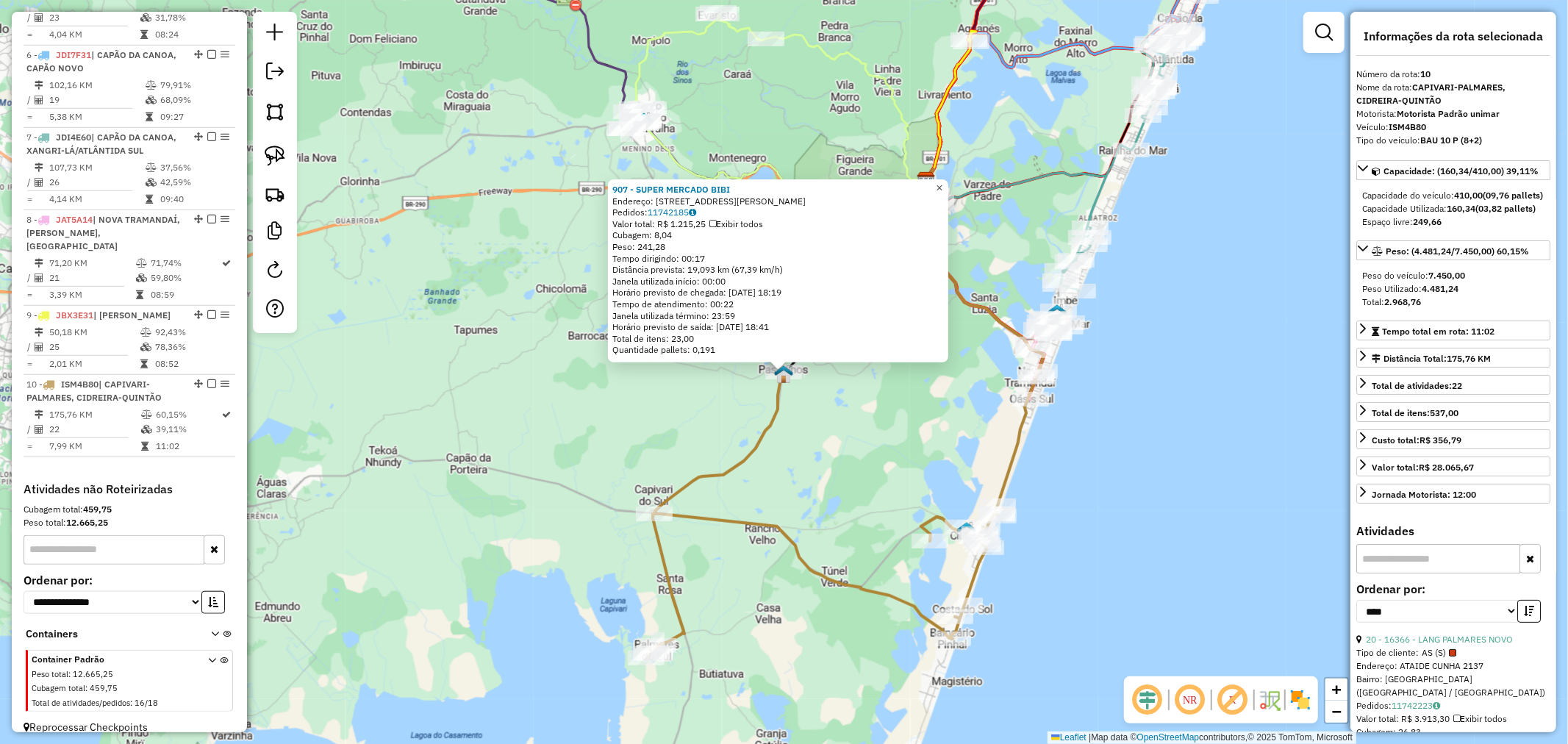
click at [943, 182] on span "×" at bounding box center [939, 187] width 7 height 13
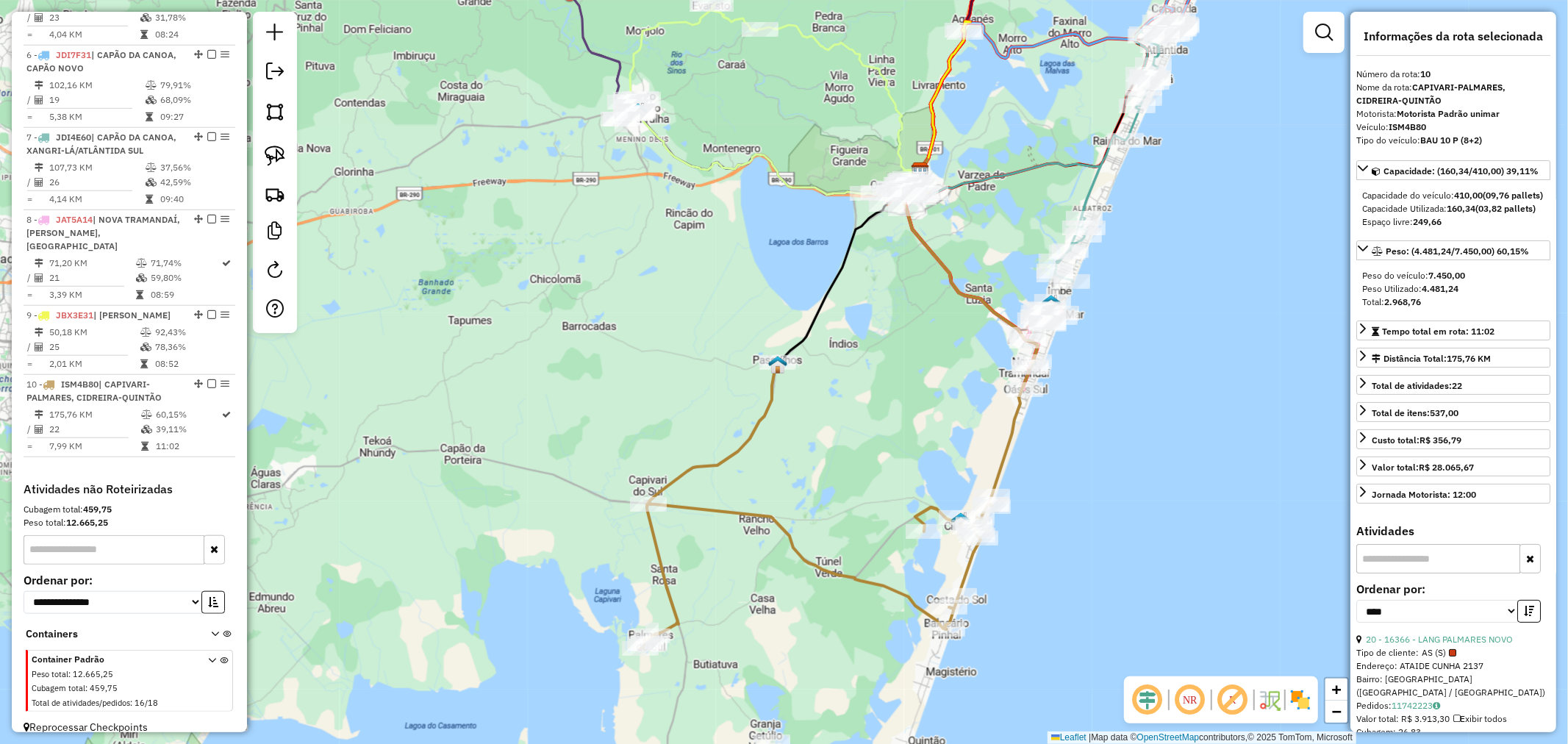
drag, startPoint x: 824, startPoint y: 333, endPoint x: 763, endPoint y: 435, distance: 118.8
click at [762, 437] on icon at bounding box center [816, 505] width 351 height 286
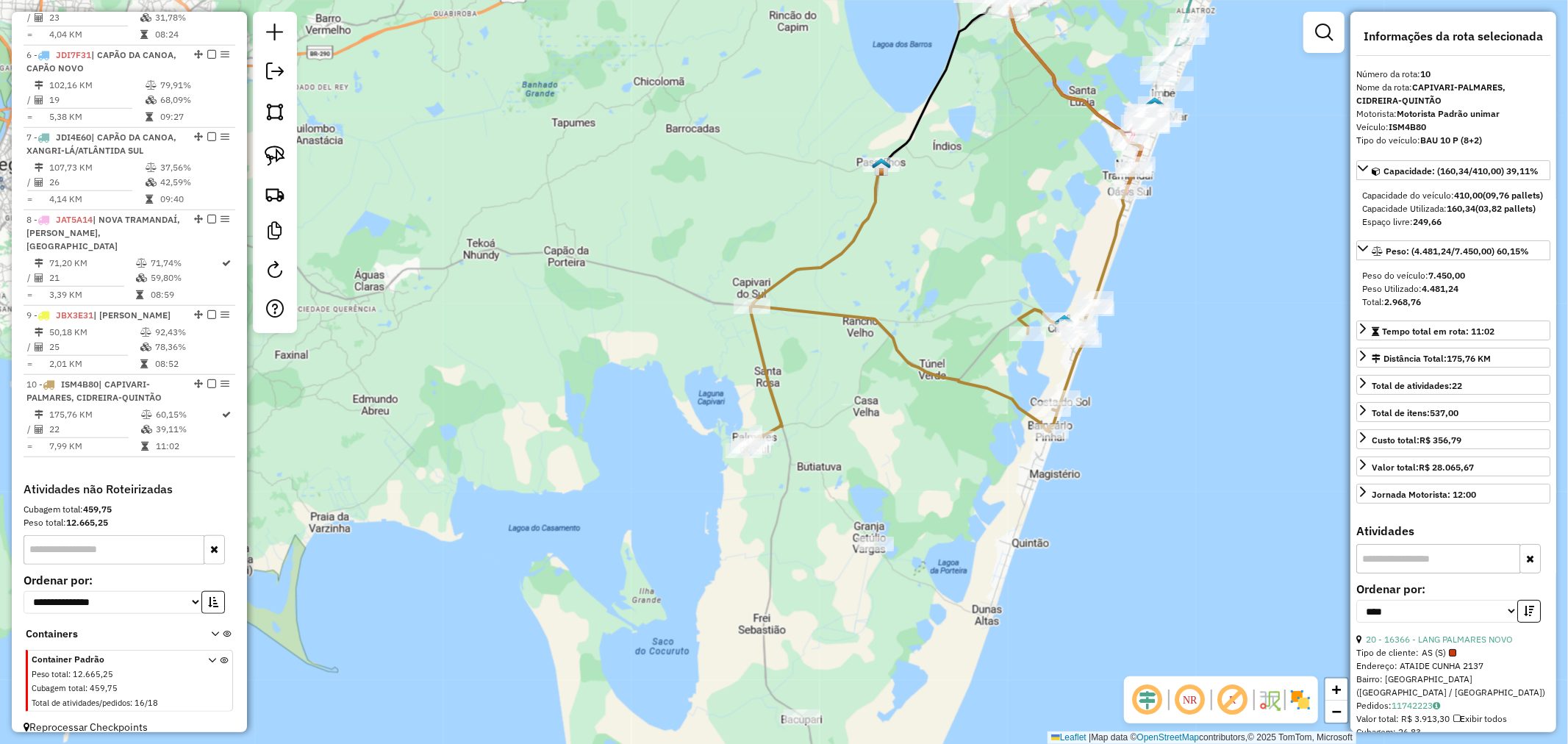
drag, startPoint x: 878, startPoint y: 343, endPoint x: 934, endPoint y: 214, distance: 140.6
click at [929, 217] on div "Janela de atendimento Grade de atendimento Capacidade Transportadoras Veículos …" at bounding box center [784, 372] width 1568 height 744
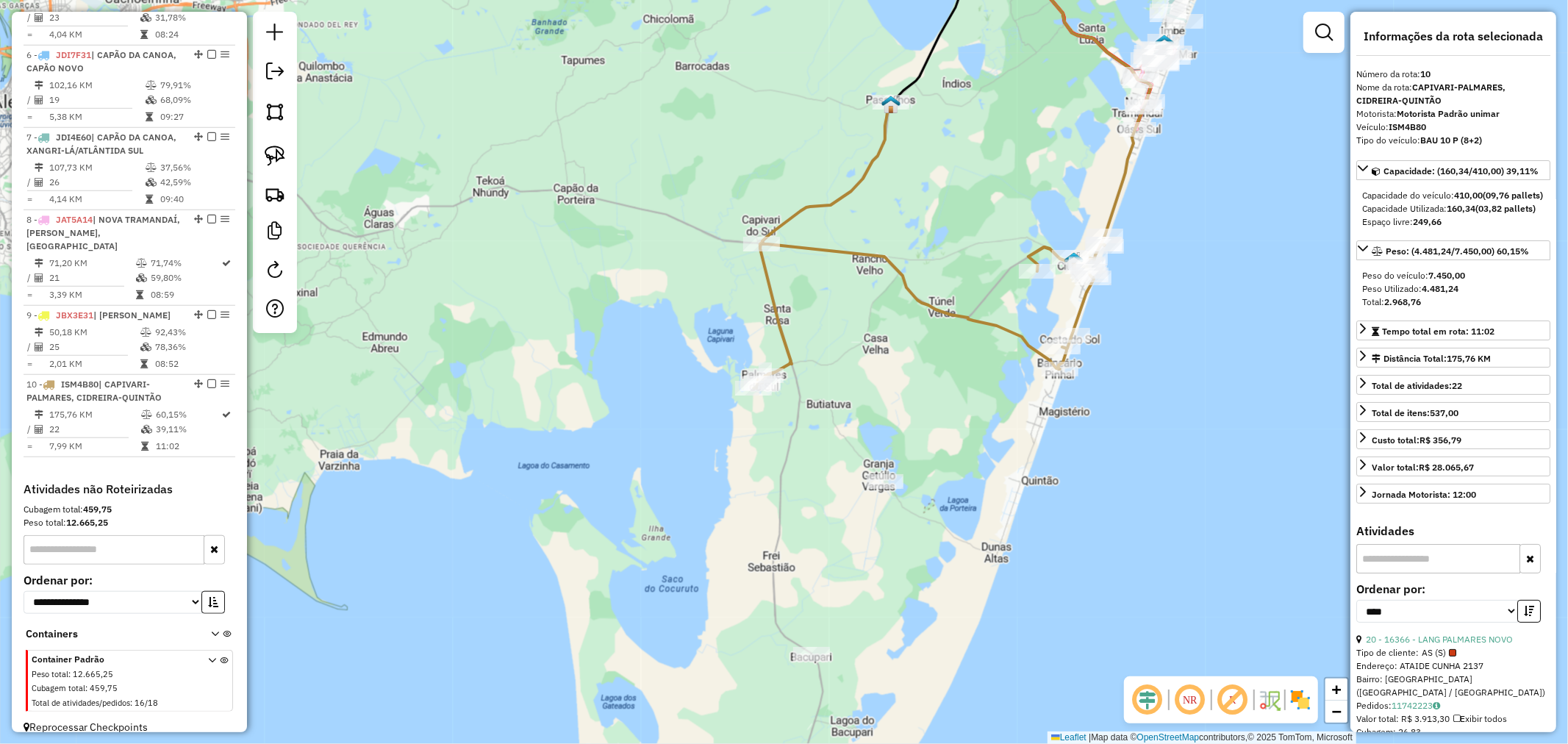
click at [873, 390] on div "Janela de atendimento Grade de atendimento Capacidade Transportadoras Veículos …" at bounding box center [784, 372] width 1568 height 744
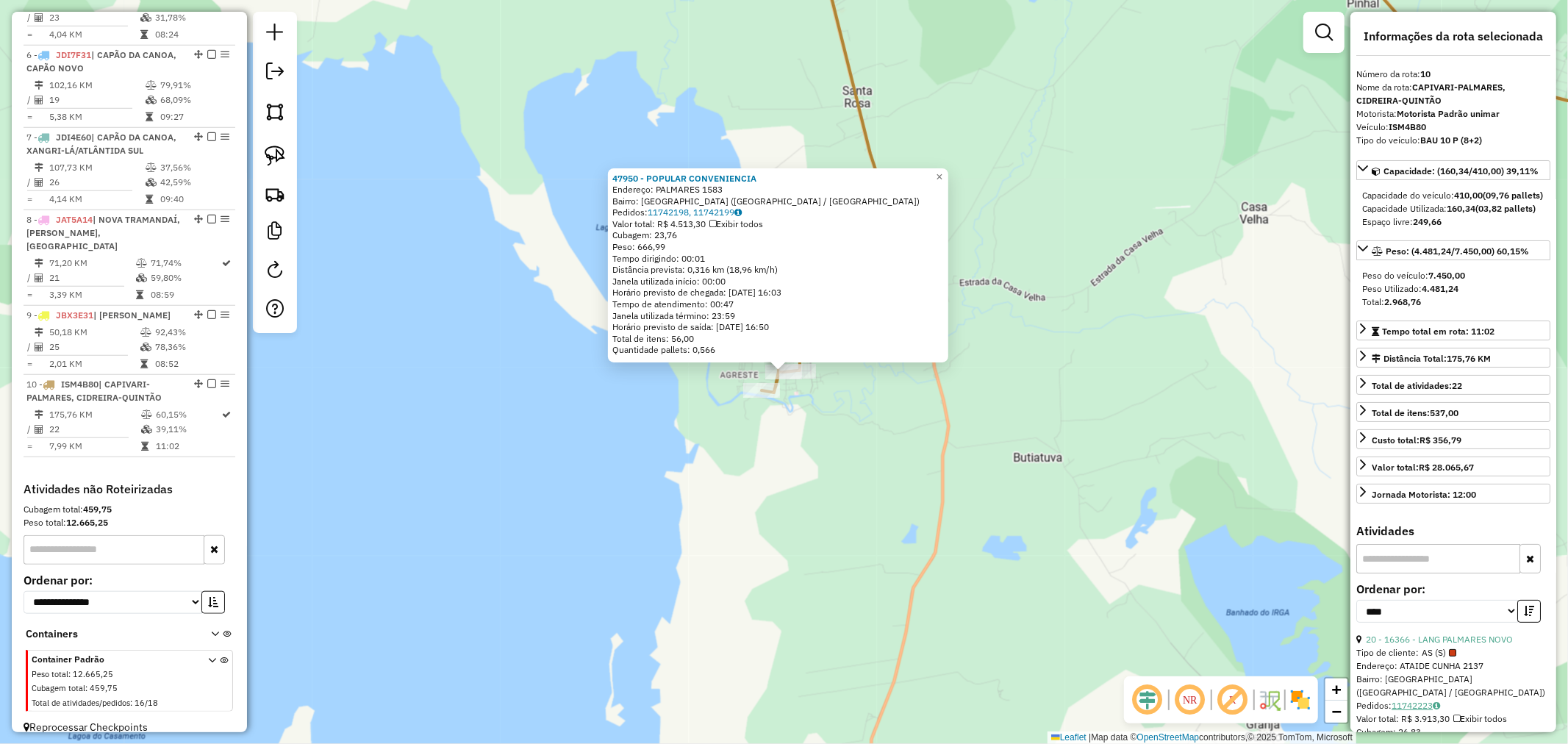
scroll to position [326, 0]
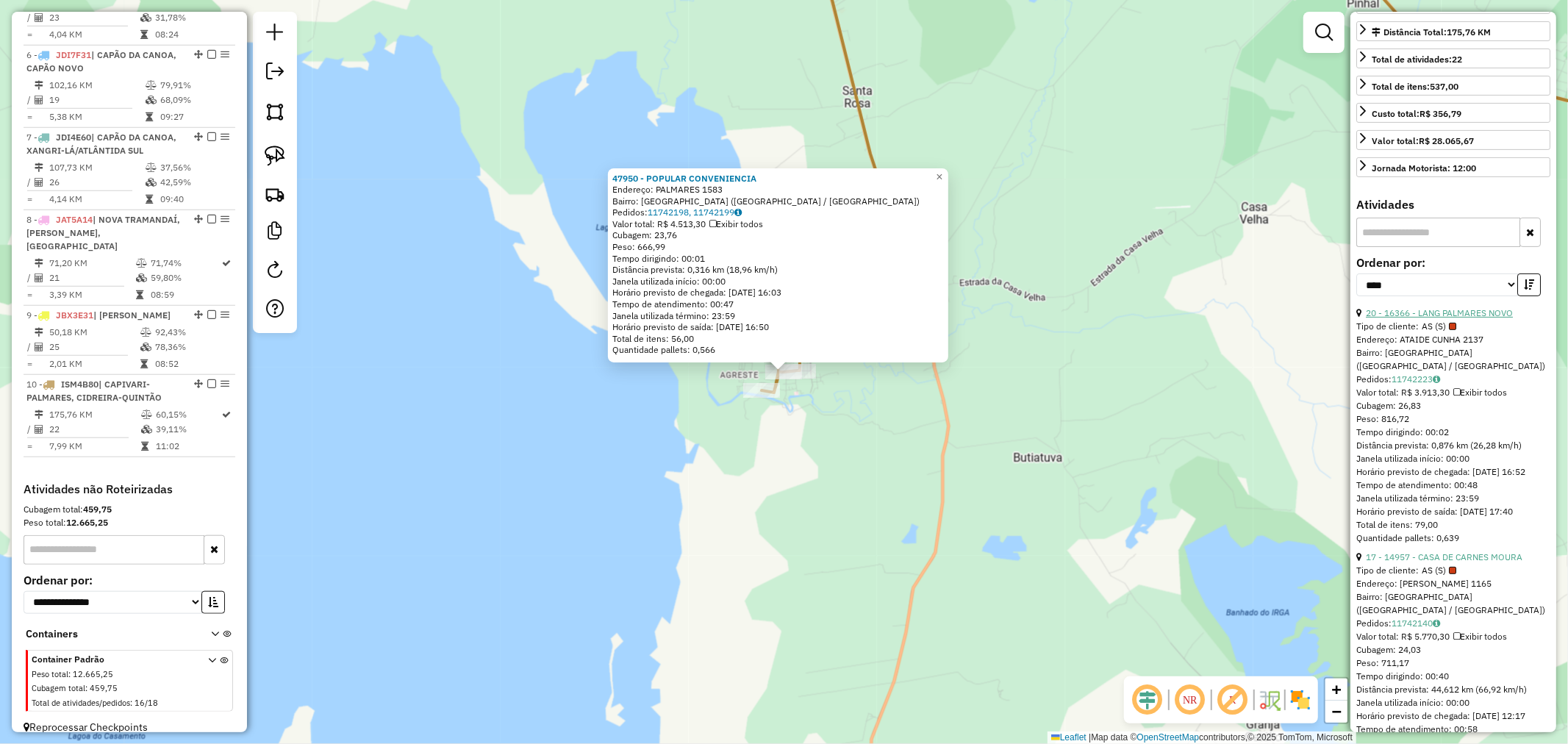
click at [1460, 318] on link "20 - 16366 - LANG PALMARES NOVO" at bounding box center [1440, 312] width 147 height 11
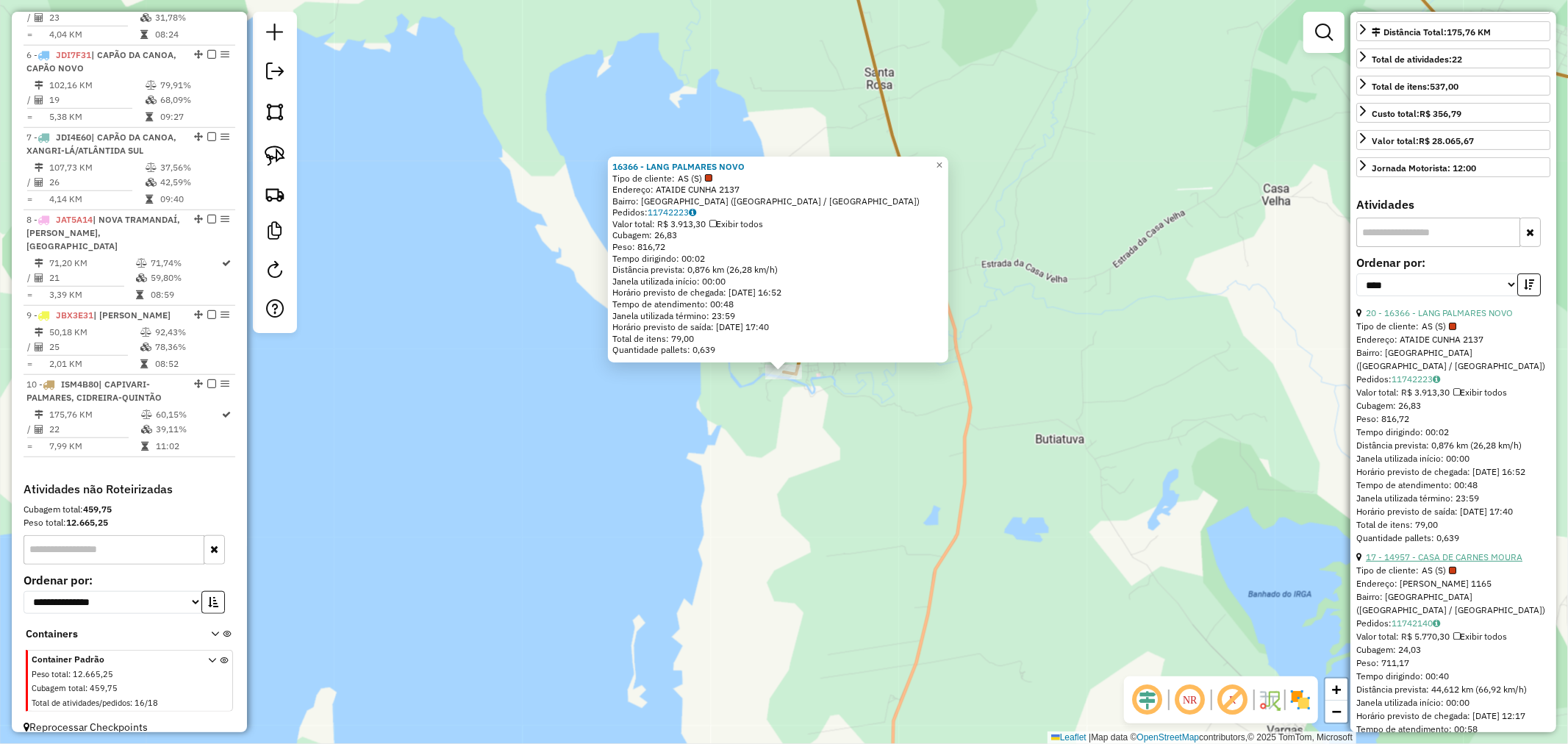
click at [1470, 562] on link "17 - 14957 - CASA DE CARNES MOURA" at bounding box center [1445, 557] width 157 height 11
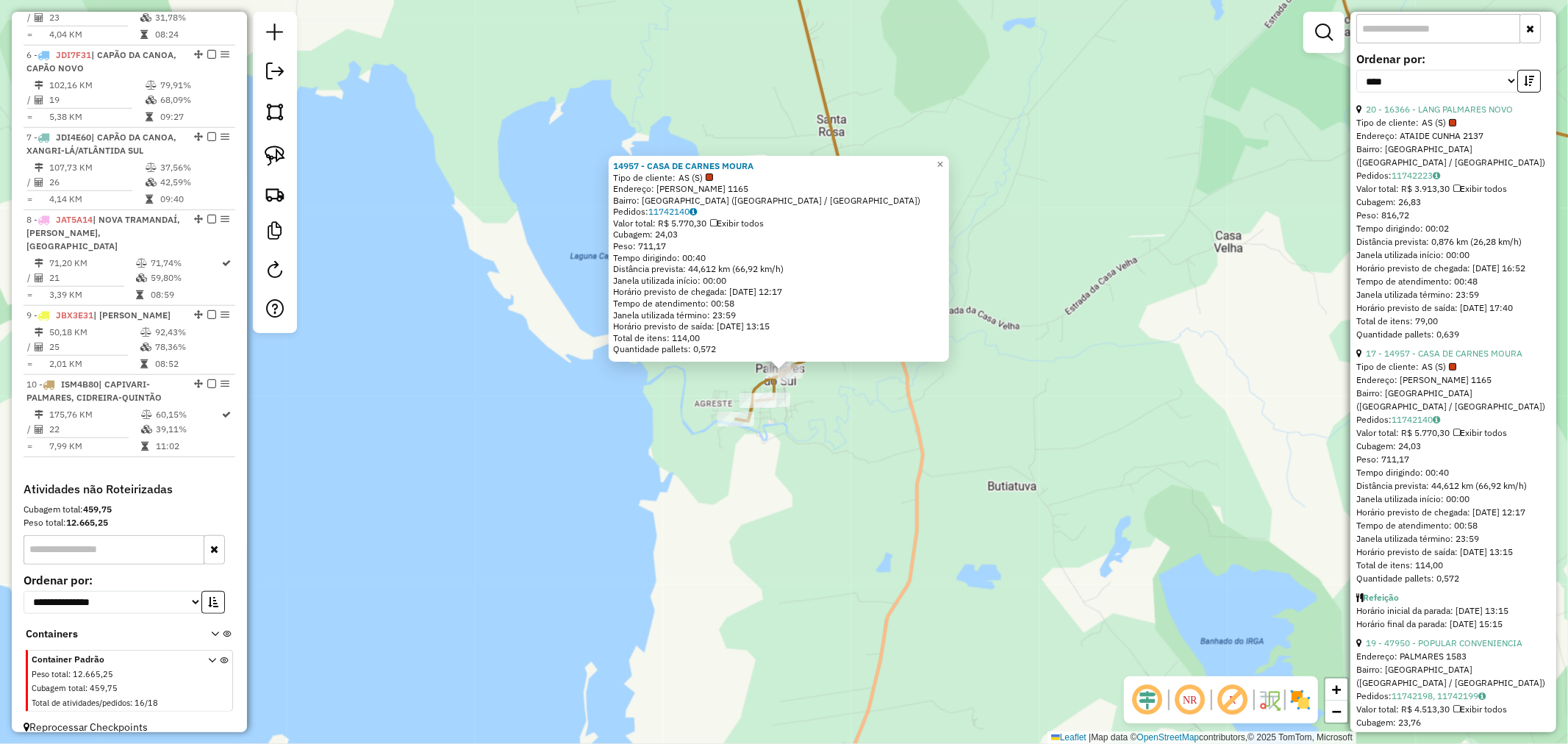
scroll to position [571, 0]
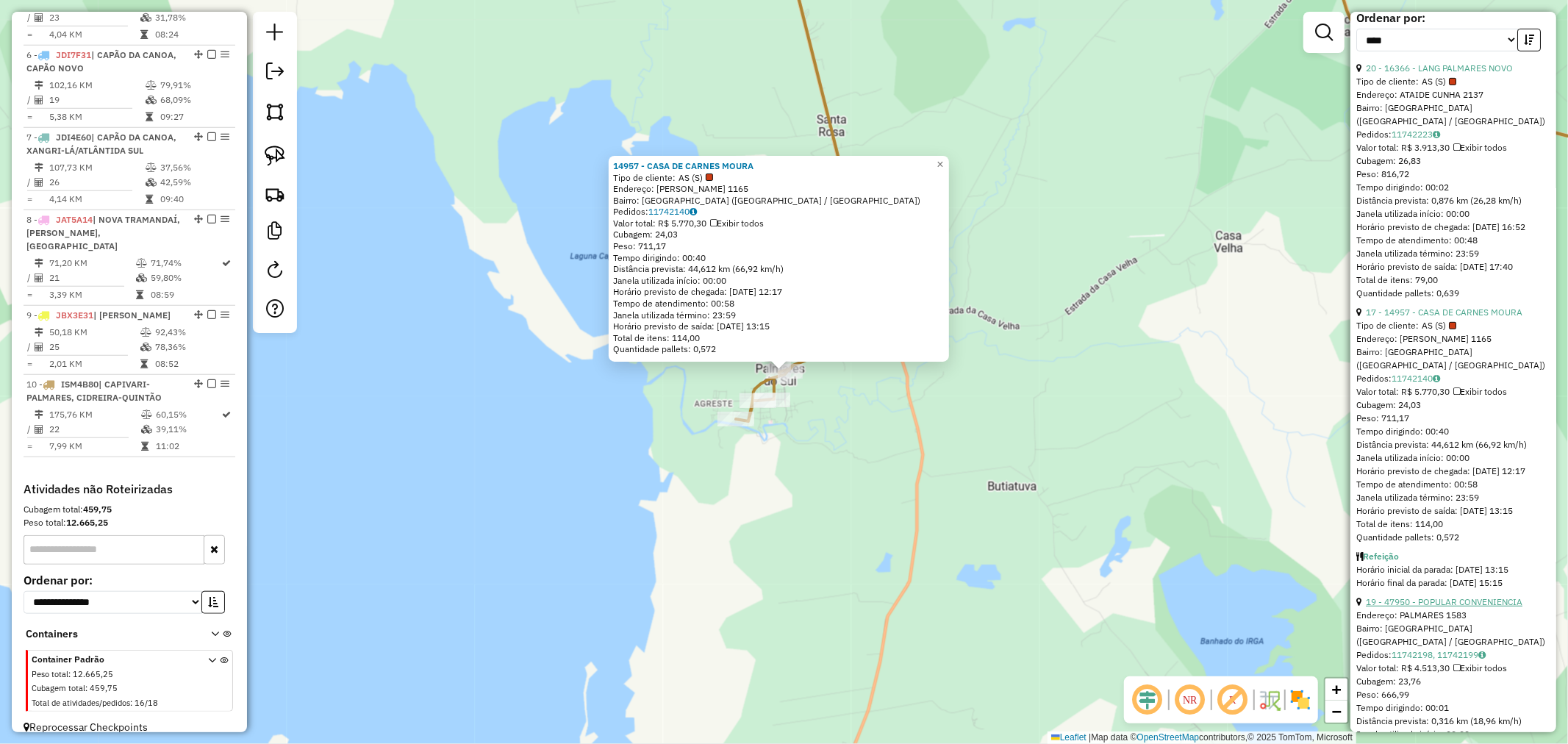
click at [1450, 607] on link "19 - 47950 - POPULAR CONVENIENCIA" at bounding box center [1445, 601] width 157 height 11
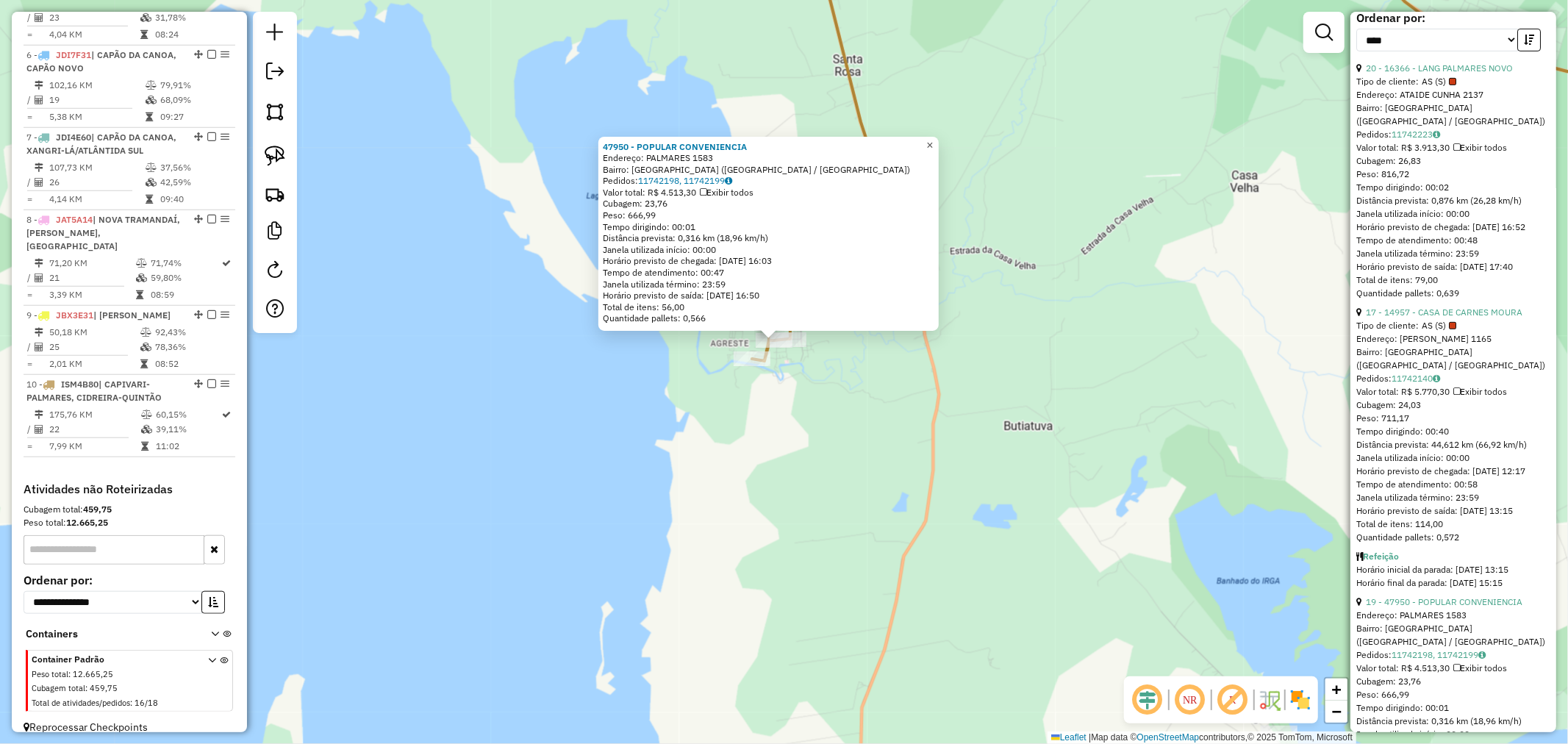
click at [933, 141] on span "×" at bounding box center [929, 145] width 7 height 13
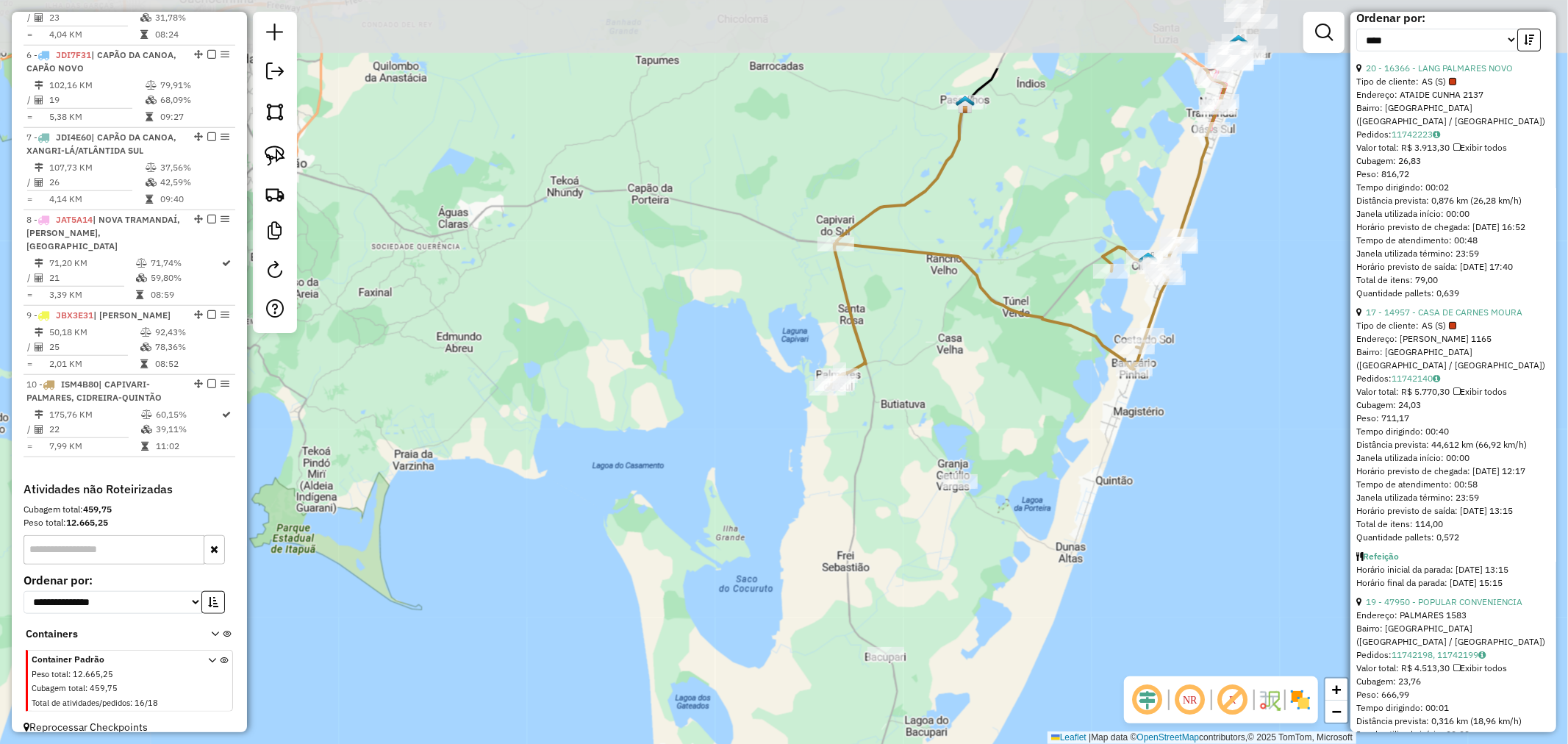
click at [910, 350] on div "Janela de atendimento Grade de atendimento Capacidade Transportadoras Veículos …" at bounding box center [784, 372] width 1568 height 744
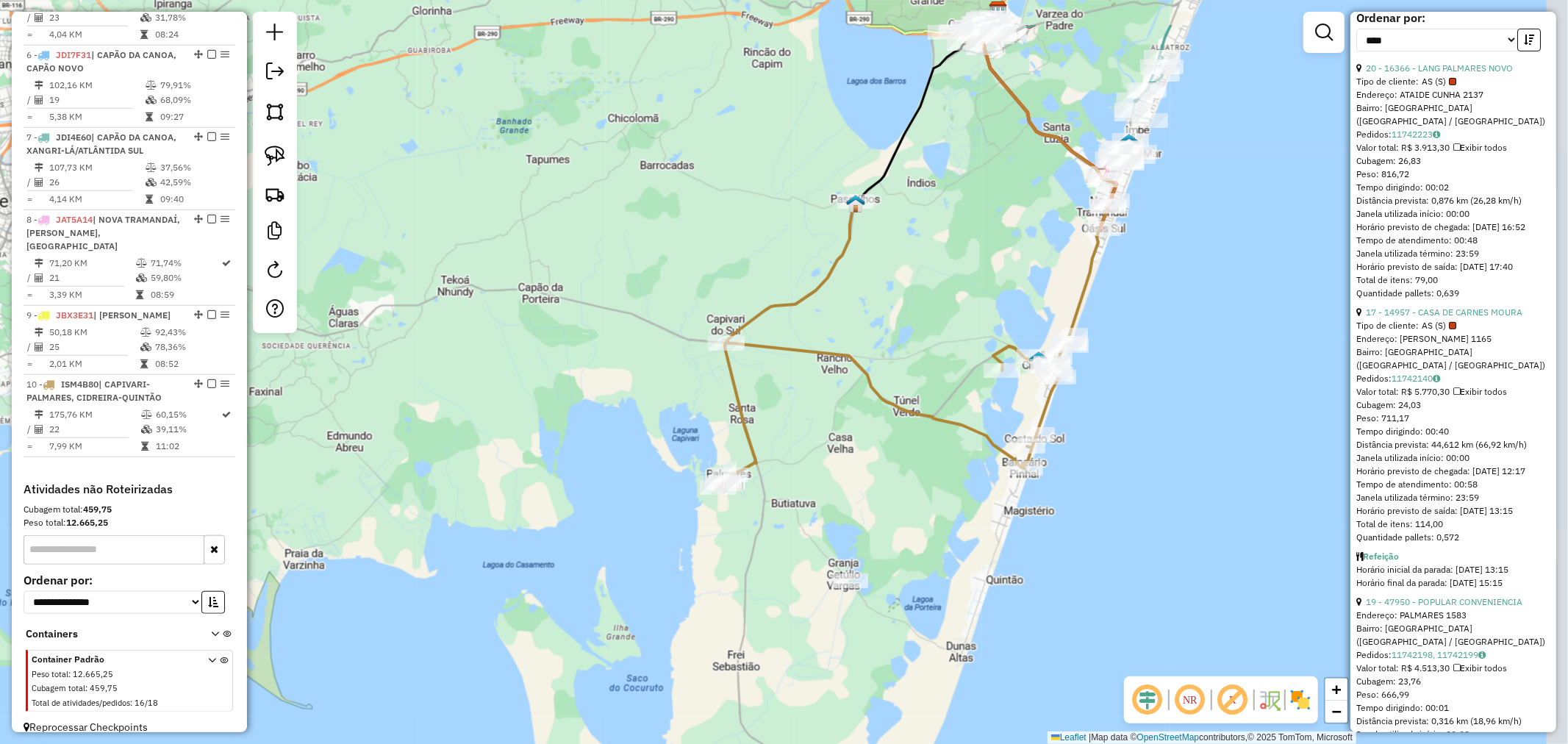
drag, startPoint x: 1085, startPoint y: 78, endPoint x: 973, endPoint y: 180, distance: 151.5
click at [974, 179] on div "Janela de atendimento Grade de atendimento Capacidade Transportadoras Veículos …" at bounding box center [784, 372] width 1568 height 744
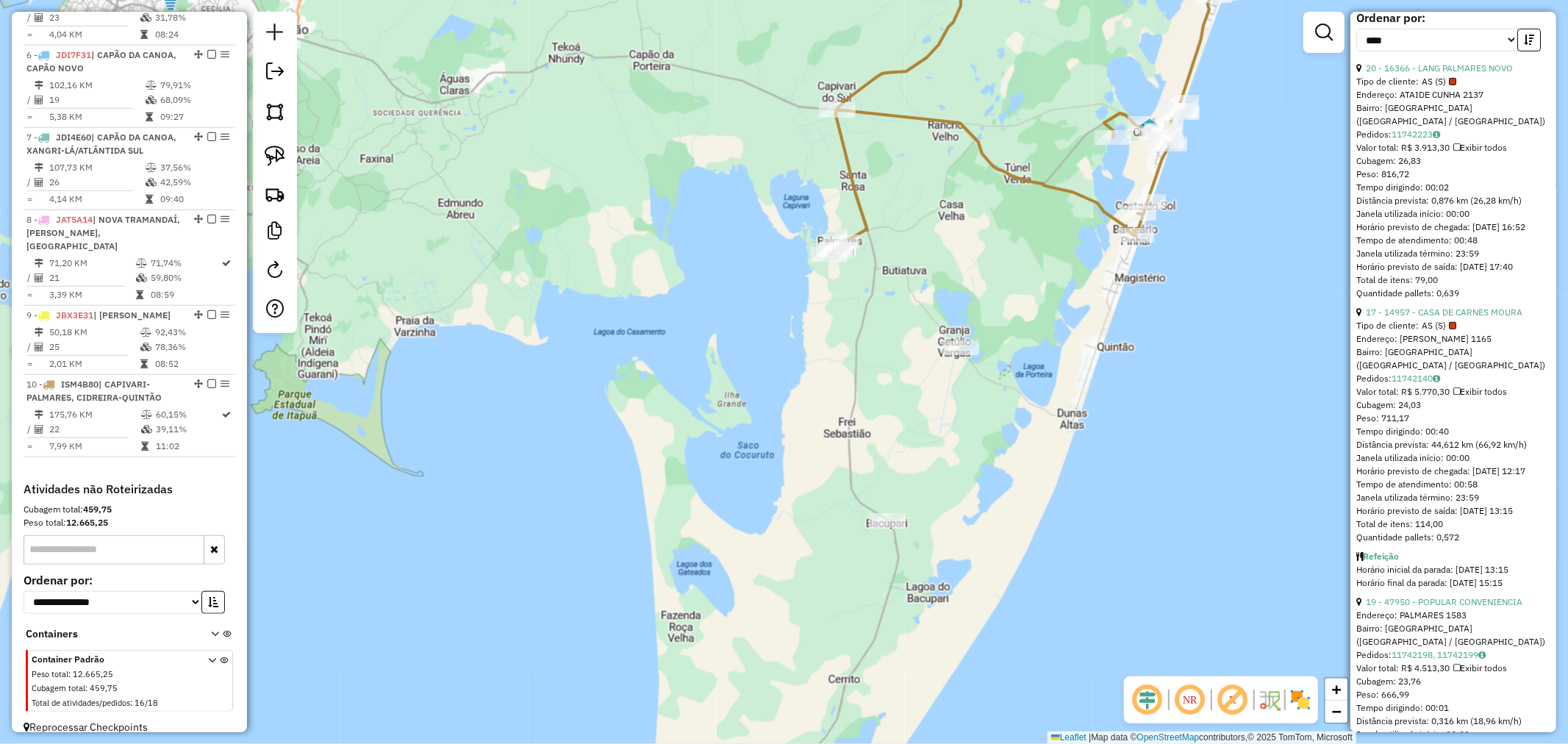
drag, startPoint x: 900, startPoint y: 247, endPoint x: 957, endPoint y: 127, distance: 132.8
click at [957, 127] on icon at bounding box center [1005, 111] width 351 height 286
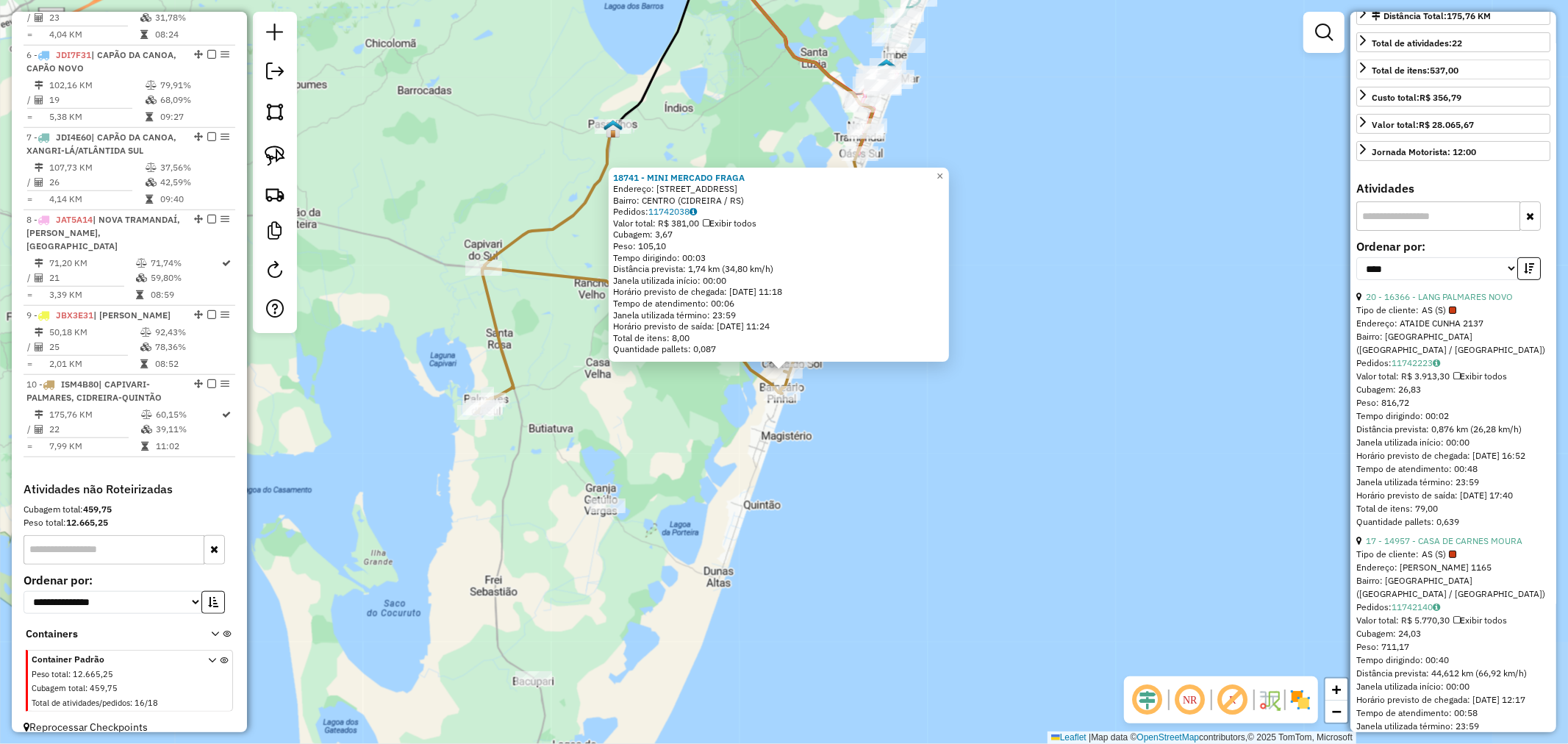
scroll to position [0, 0]
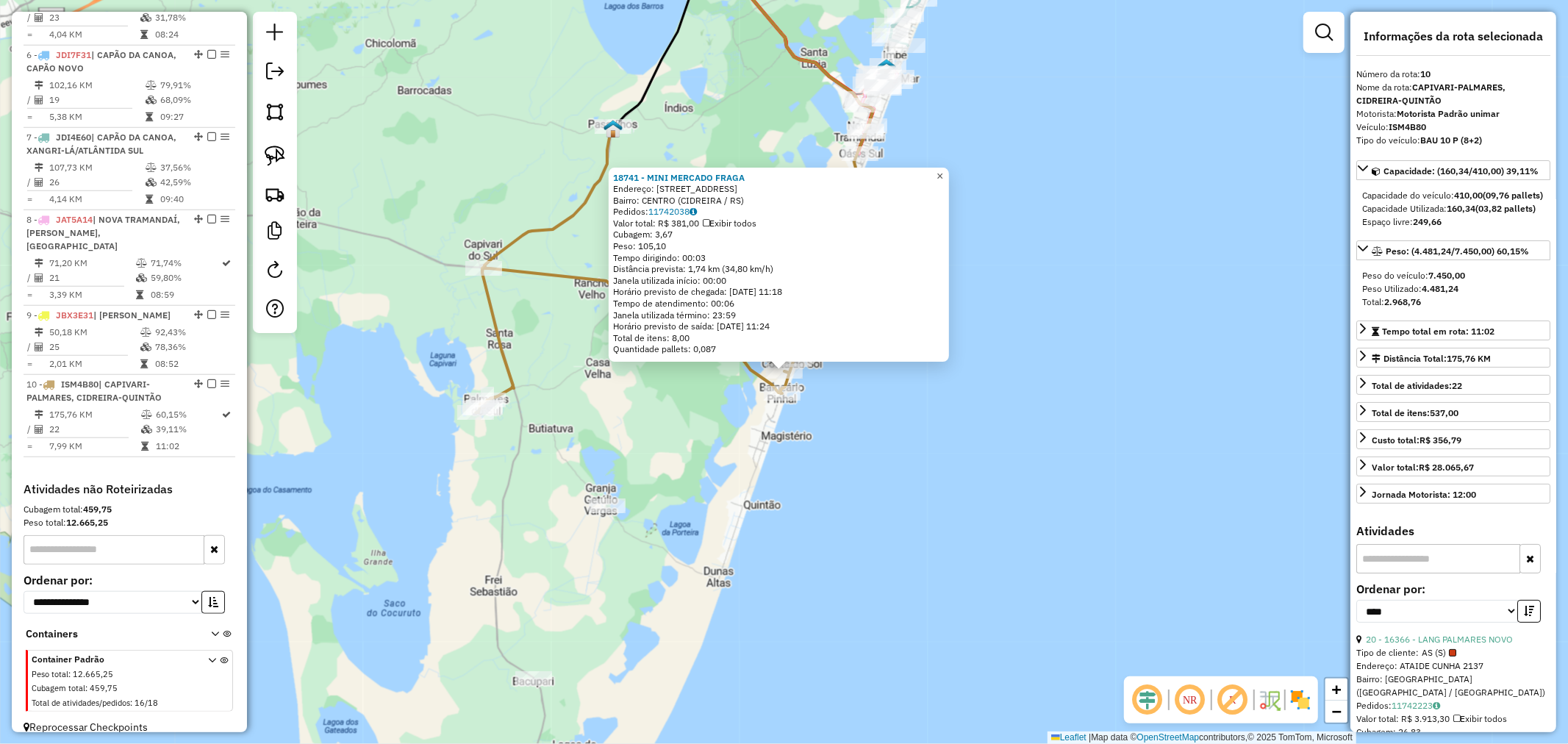
click at [943, 170] on span "×" at bounding box center [940, 176] width 7 height 13
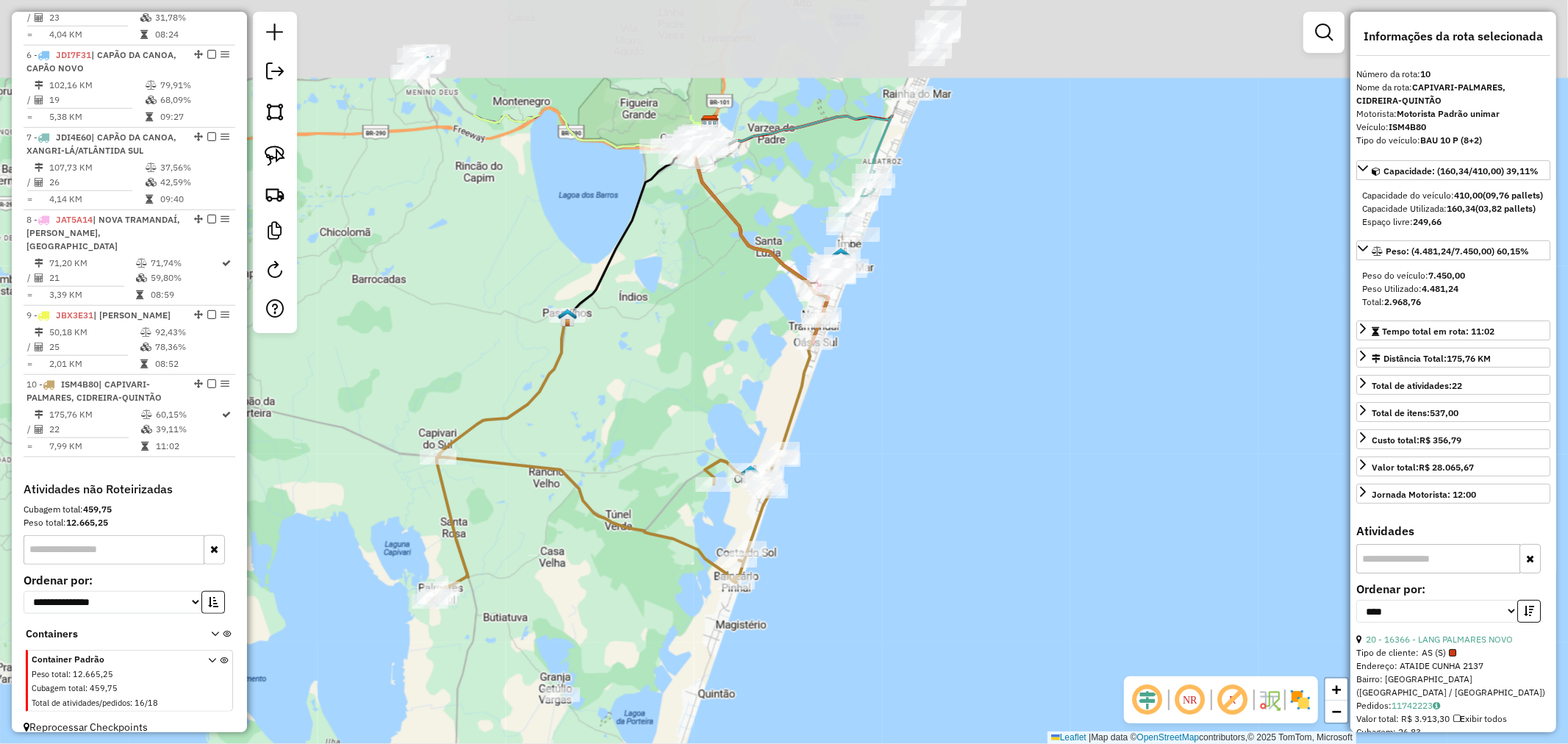
drag, startPoint x: 1013, startPoint y: 293, endPoint x: 994, endPoint y: 380, distance: 89.1
click at [994, 380] on div "Janela de atendimento Grade de atendimento Capacidade Transportadoras Veículos …" at bounding box center [784, 372] width 1568 height 744
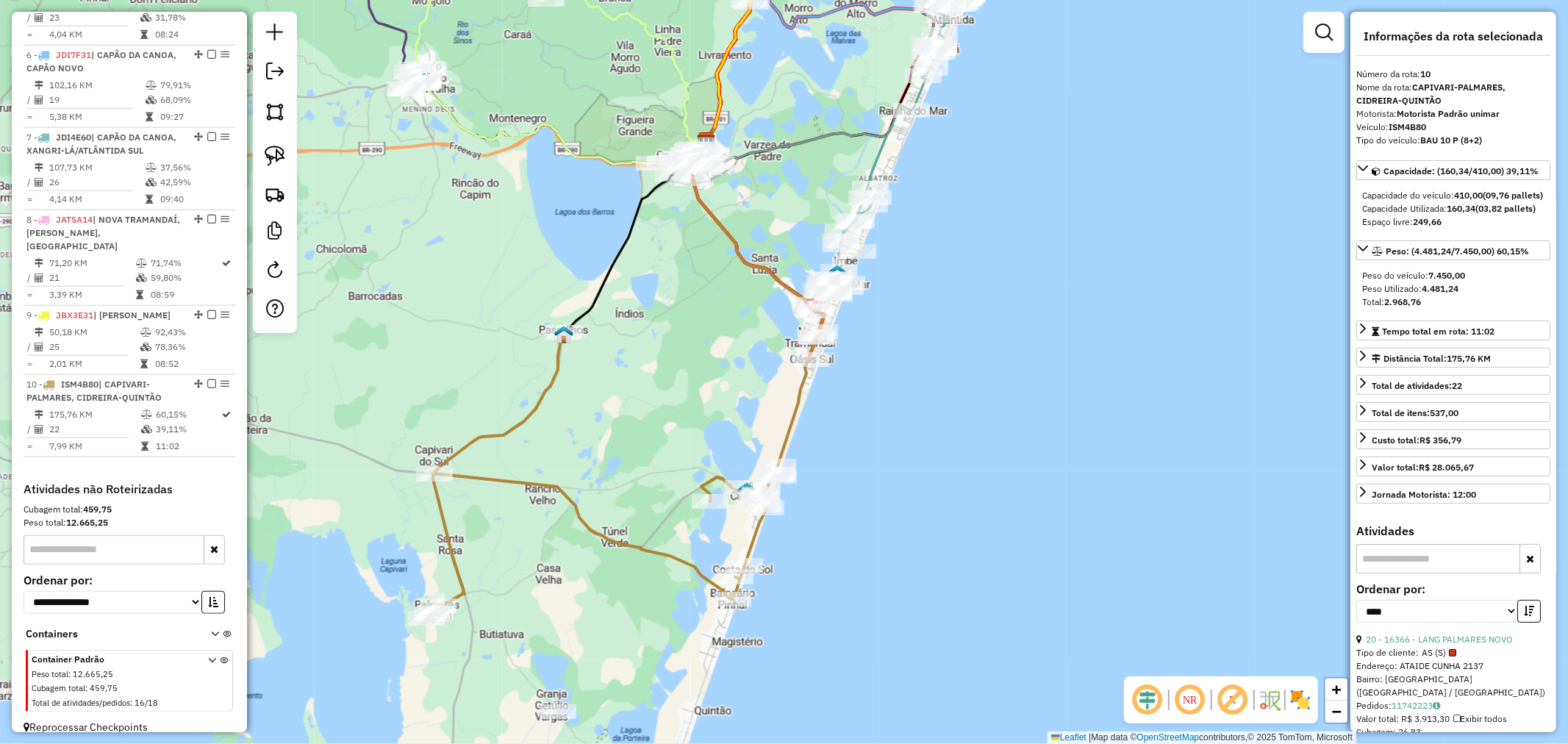
drag, startPoint x: 1004, startPoint y: 378, endPoint x: 991, endPoint y: 434, distance: 57.5
click at [991, 434] on div "Janela de atendimento Grade de atendimento Capacidade Transportadoras Veículos …" at bounding box center [784, 372] width 1568 height 744
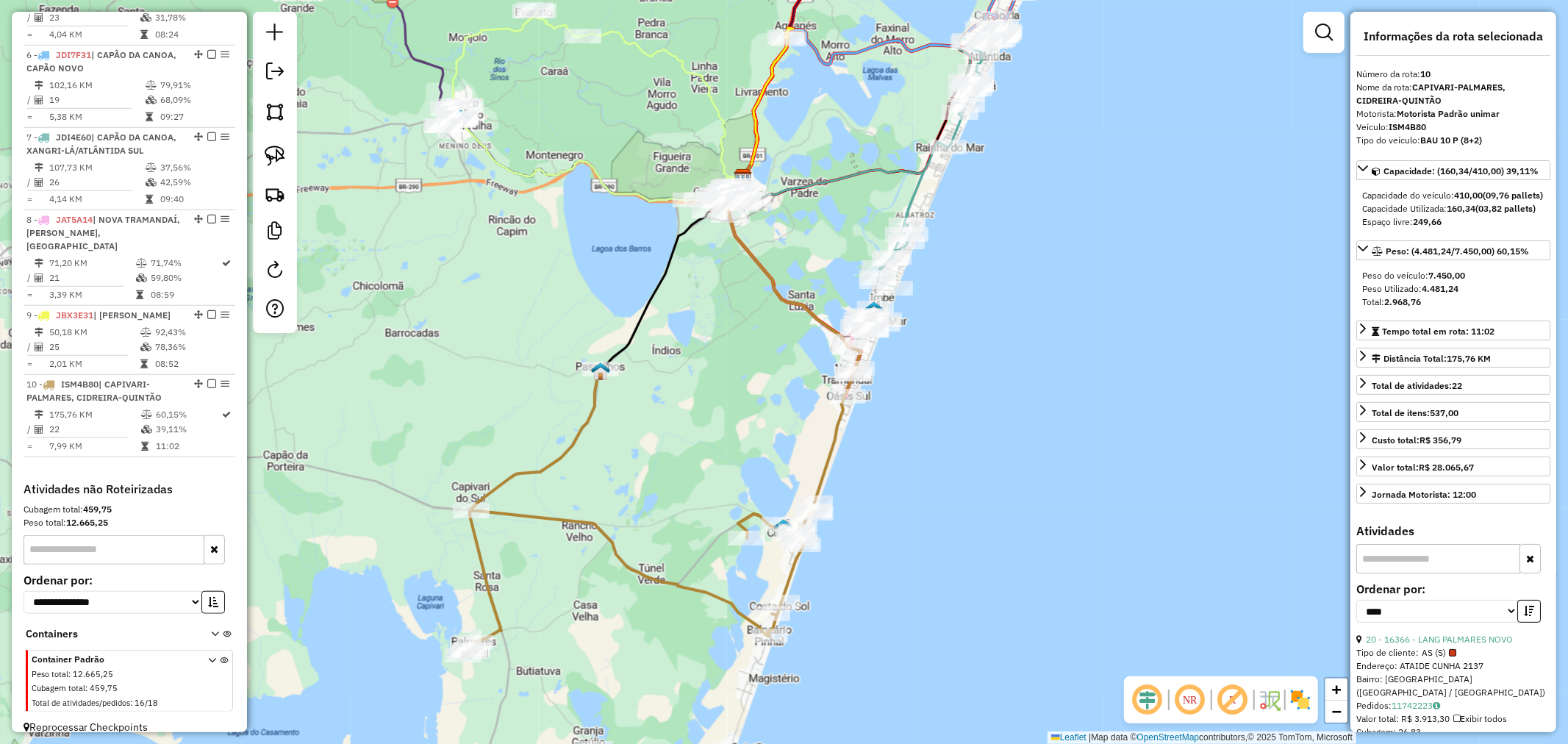
drag, startPoint x: 932, startPoint y: 410, endPoint x: 986, endPoint y: 390, distance: 57.6
click at [985, 390] on div "Janela de atendimento Grade de atendimento Capacidade Transportadoras Veículos …" at bounding box center [784, 372] width 1568 height 744
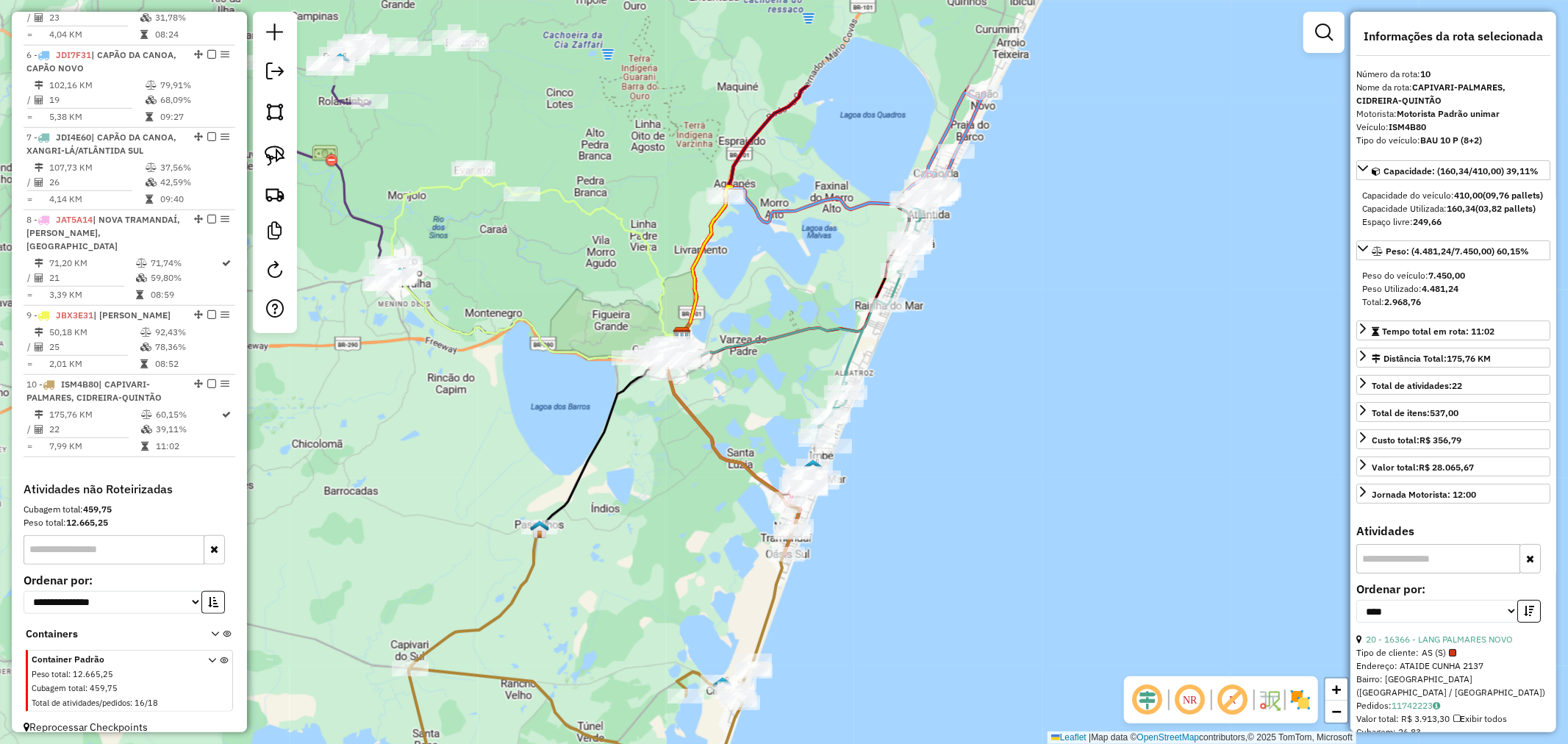
drag, startPoint x: 982, startPoint y: 355, endPoint x: 960, endPoint y: 421, distance: 69.6
click at [973, 414] on div "Janela de atendimento Grade de atendimento Capacidade Transportadoras Veículos …" at bounding box center [784, 372] width 1568 height 744
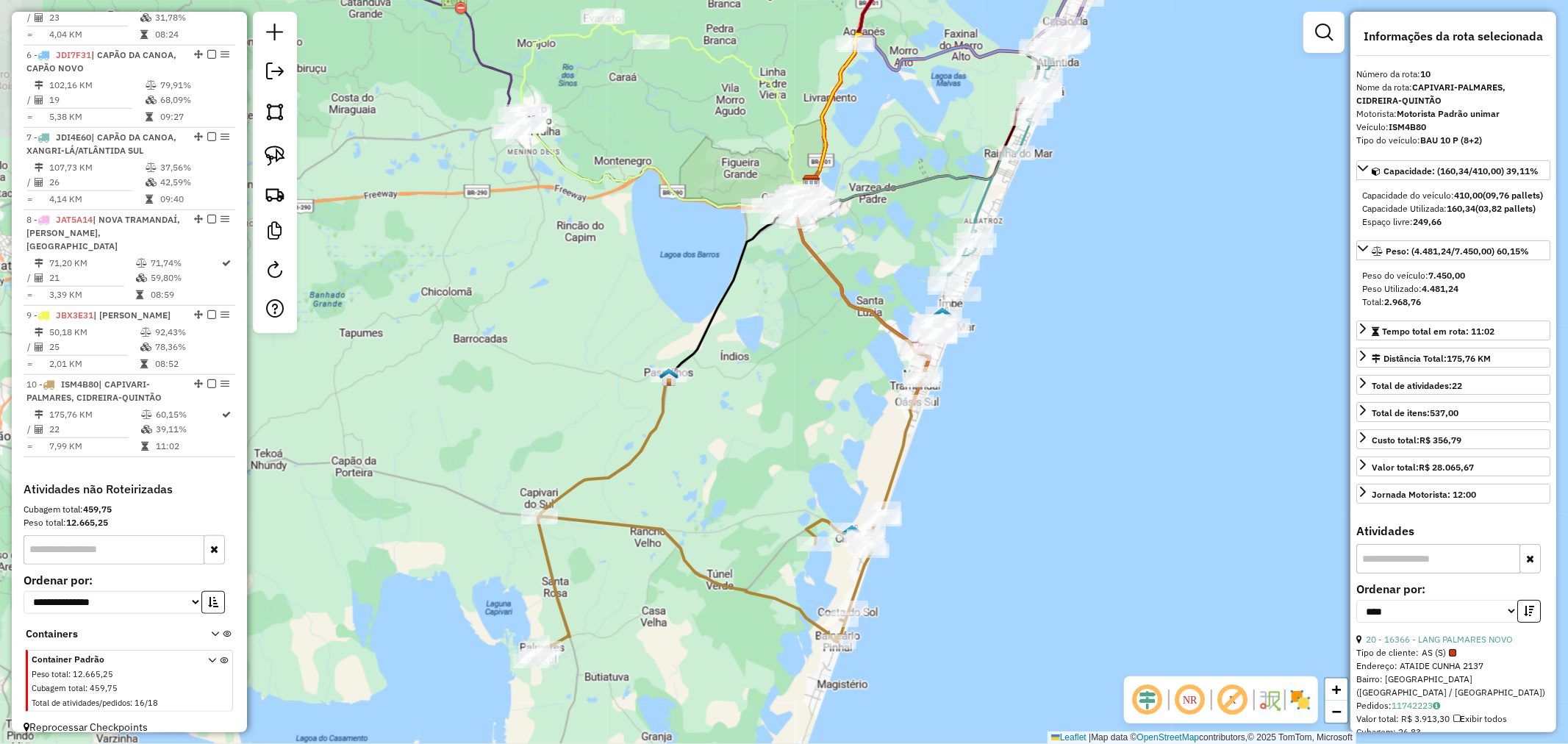
drag, startPoint x: 936, startPoint y: 489, endPoint x: 1007, endPoint y: 357, distance: 149.9
click at [1007, 357] on div "Janela de atendimento Grade de atendimento Capacidade Transportadoras Veículos …" at bounding box center [784, 372] width 1568 height 744
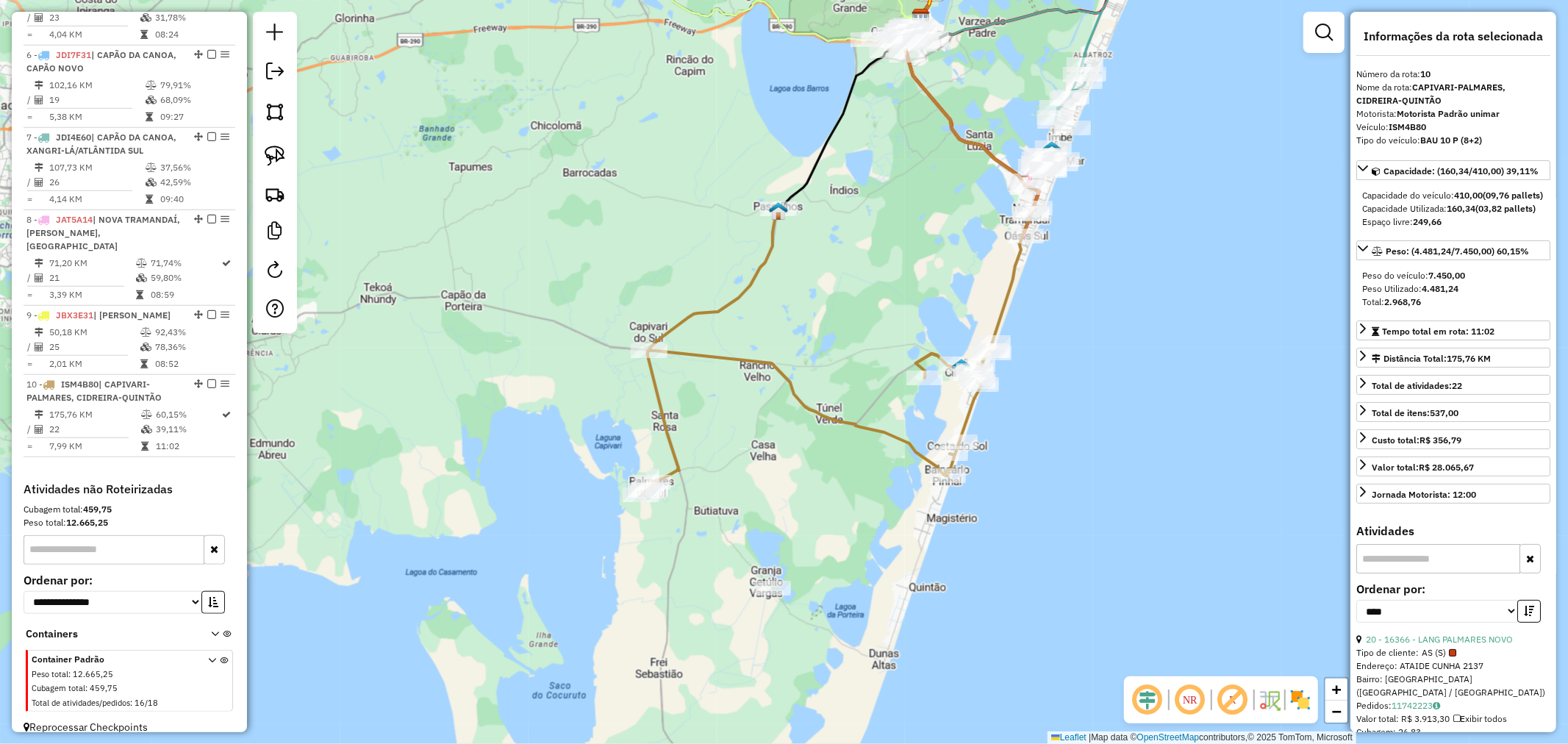
drag, startPoint x: 850, startPoint y: 392, endPoint x: 914, endPoint y: 274, distance: 134.2
click at [914, 274] on div "Janela de atendimento Grade de atendimento Capacidade Transportadoras Veículos …" at bounding box center [784, 372] width 1568 height 744
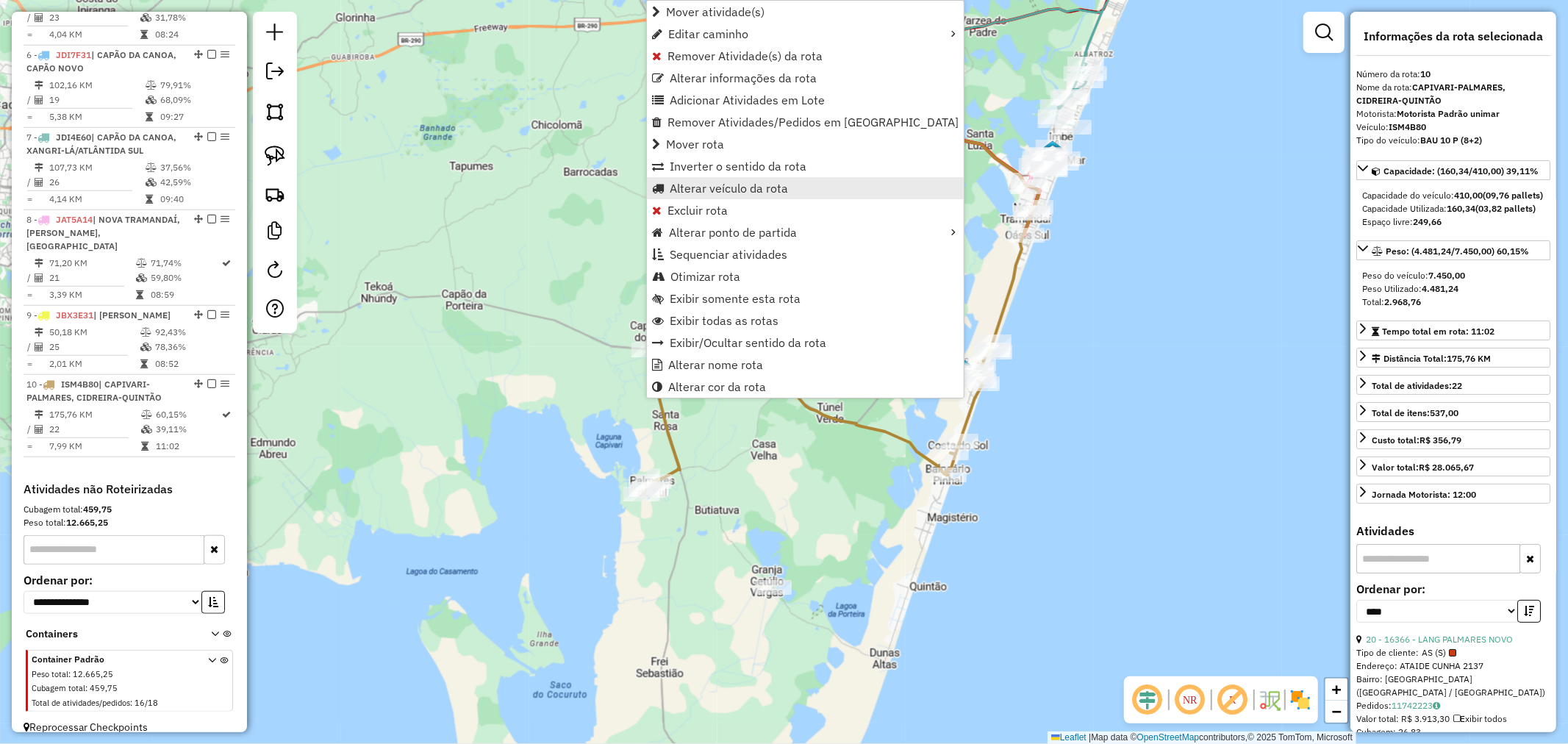
click at [752, 191] on span "Alterar veículo da rota" at bounding box center [729, 188] width 118 height 12
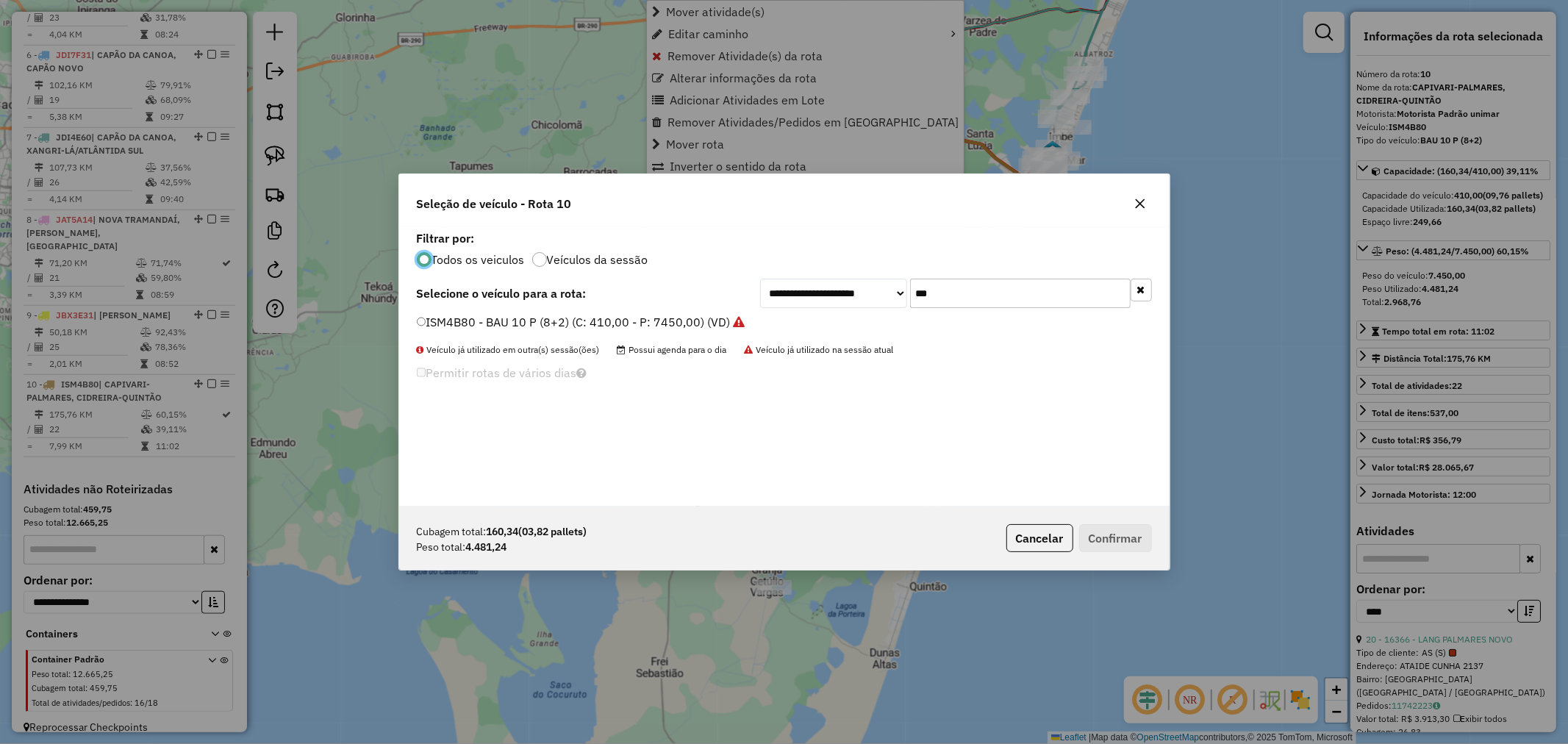
scroll to position [8, 4]
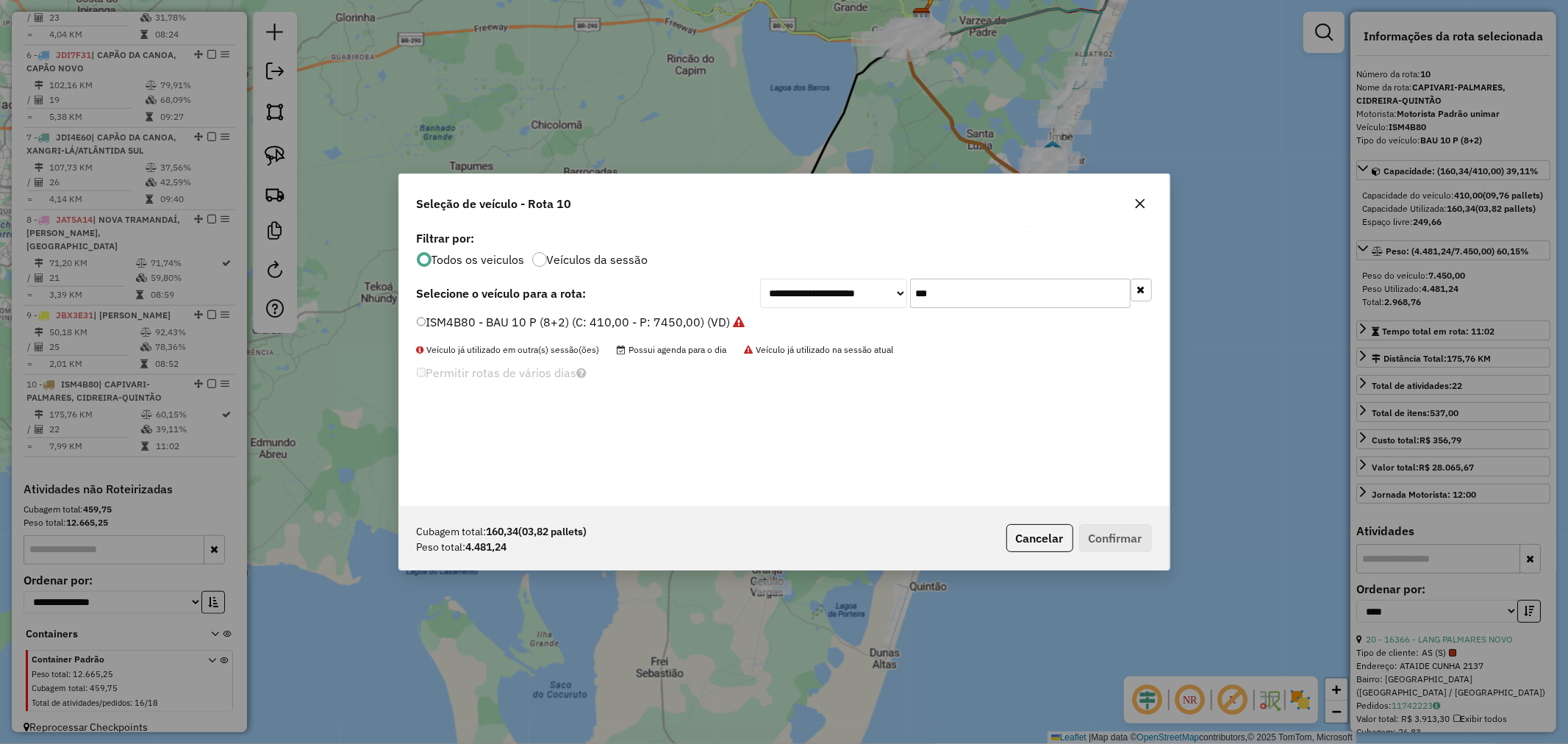
drag, startPoint x: 865, startPoint y: 285, endPoint x: 838, endPoint y: 285, distance: 27.0
click at [838, 285] on div "**********" at bounding box center [956, 293] width 392 height 29
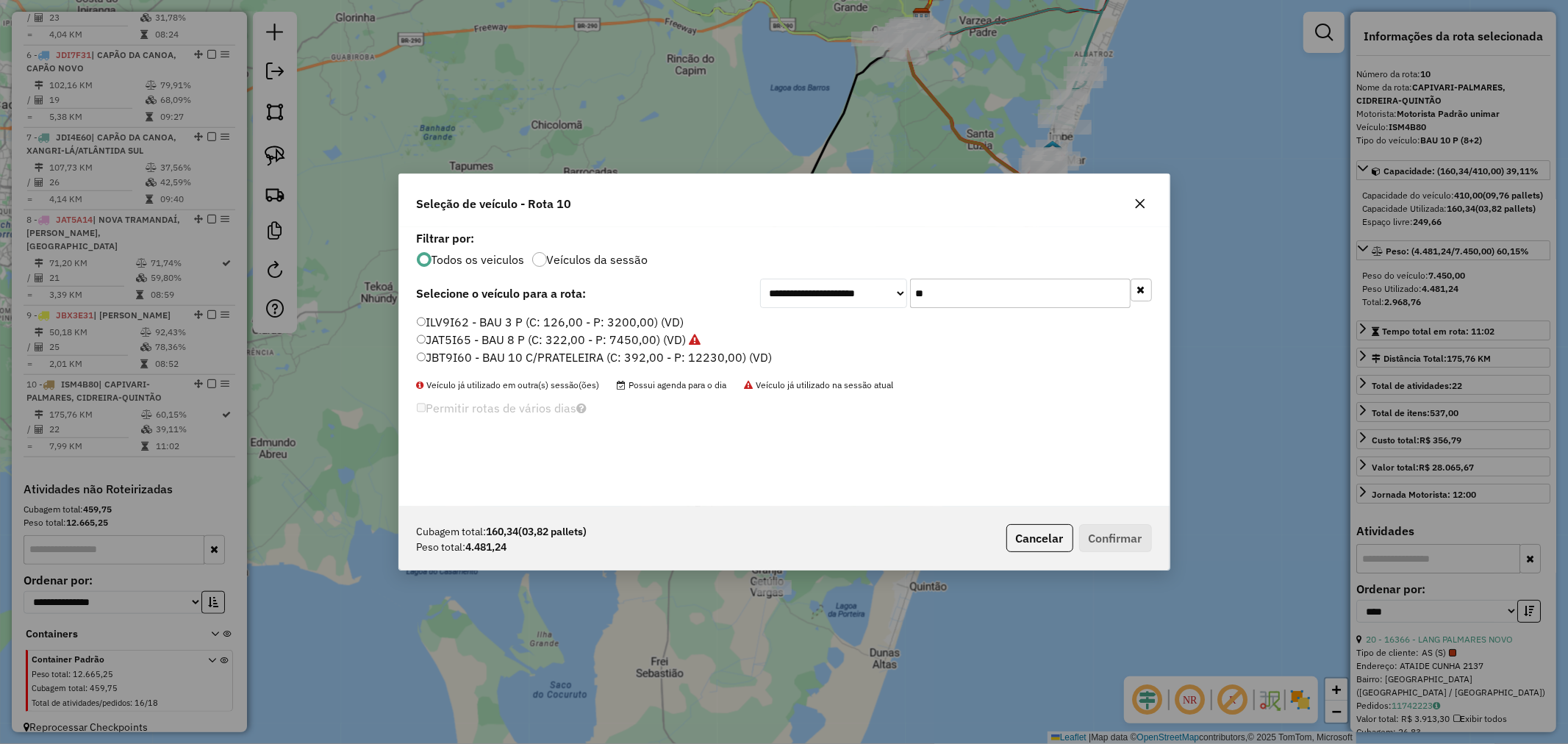
type input "**"
click at [477, 358] on label "JBT9I60 - BAU 10 C/PRATELEIRA (C: 392,00 - P: 12230,00) (VD)" at bounding box center [595, 357] width 356 height 18
click at [1097, 527] on button "Confirmar" at bounding box center [1115, 538] width 72 height 28
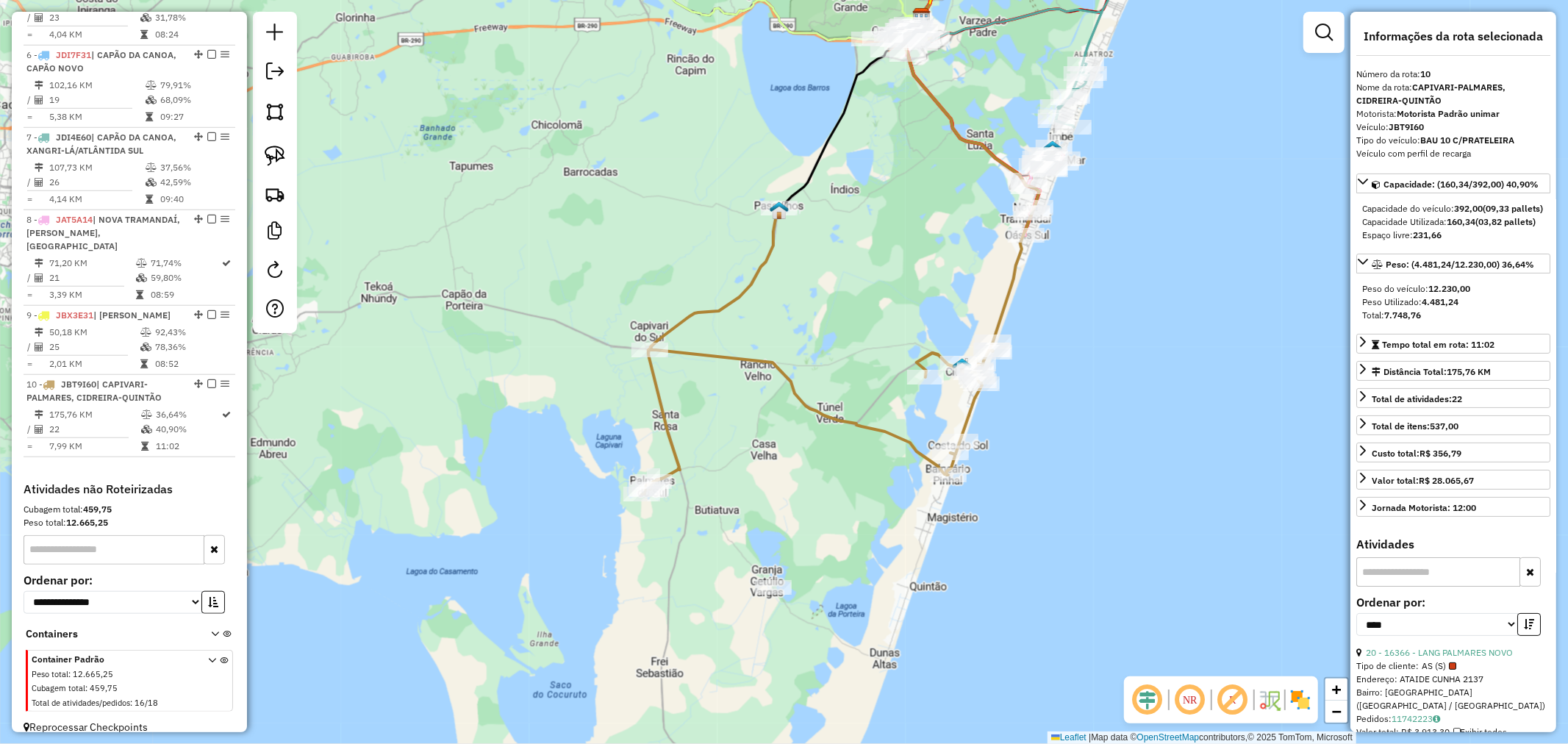
click at [1063, 260] on div "Janela de atendimento Grade de atendimento Capacidade Transportadoras Veículos …" at bounding box center [784, 372] width 1568 height 744
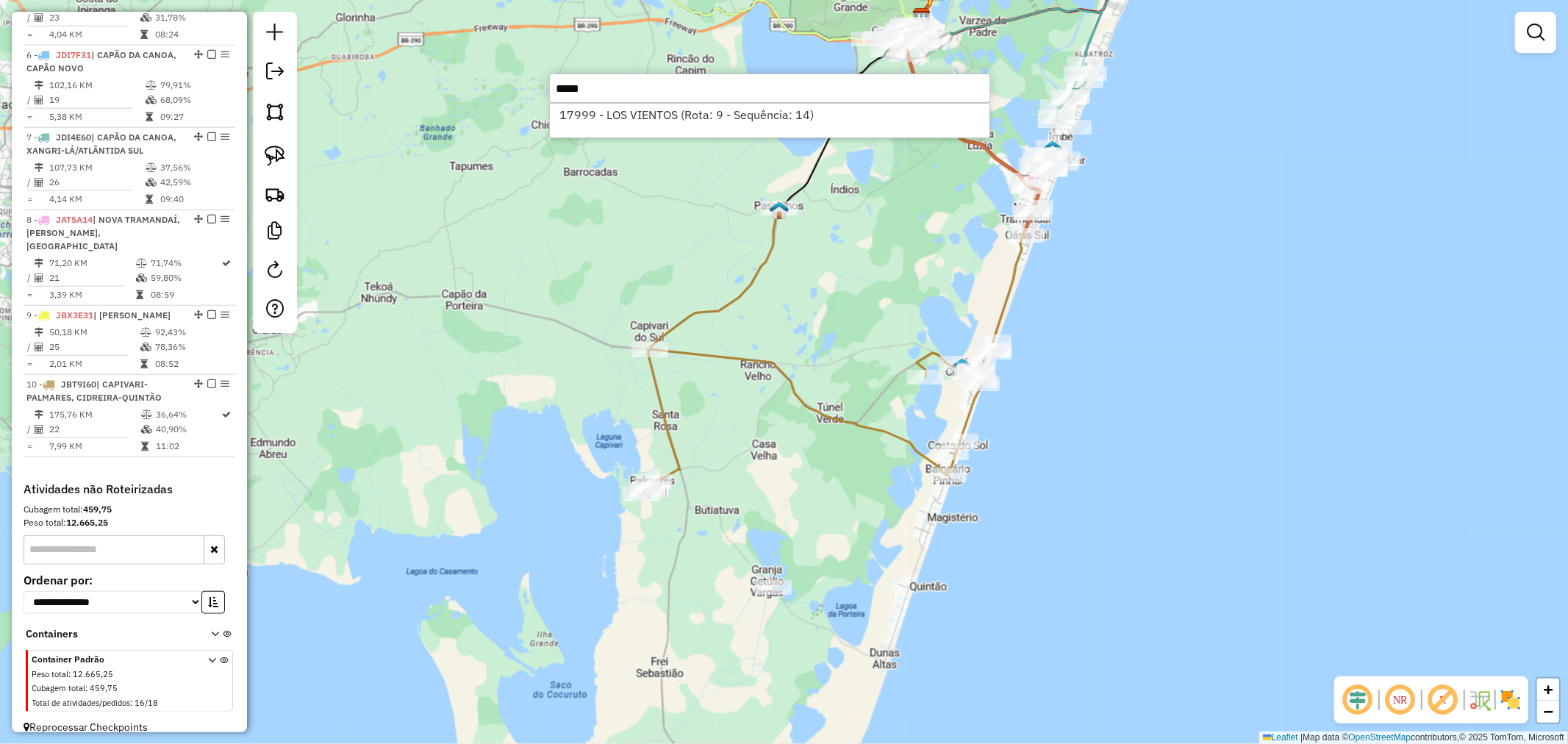
type input "*****"
click at [915, 233] on div "Janela de atendimento Grade de atendimento Capacidade Transportadoras Veículos …" at bounding box center [784, 372] width 1568 height 744
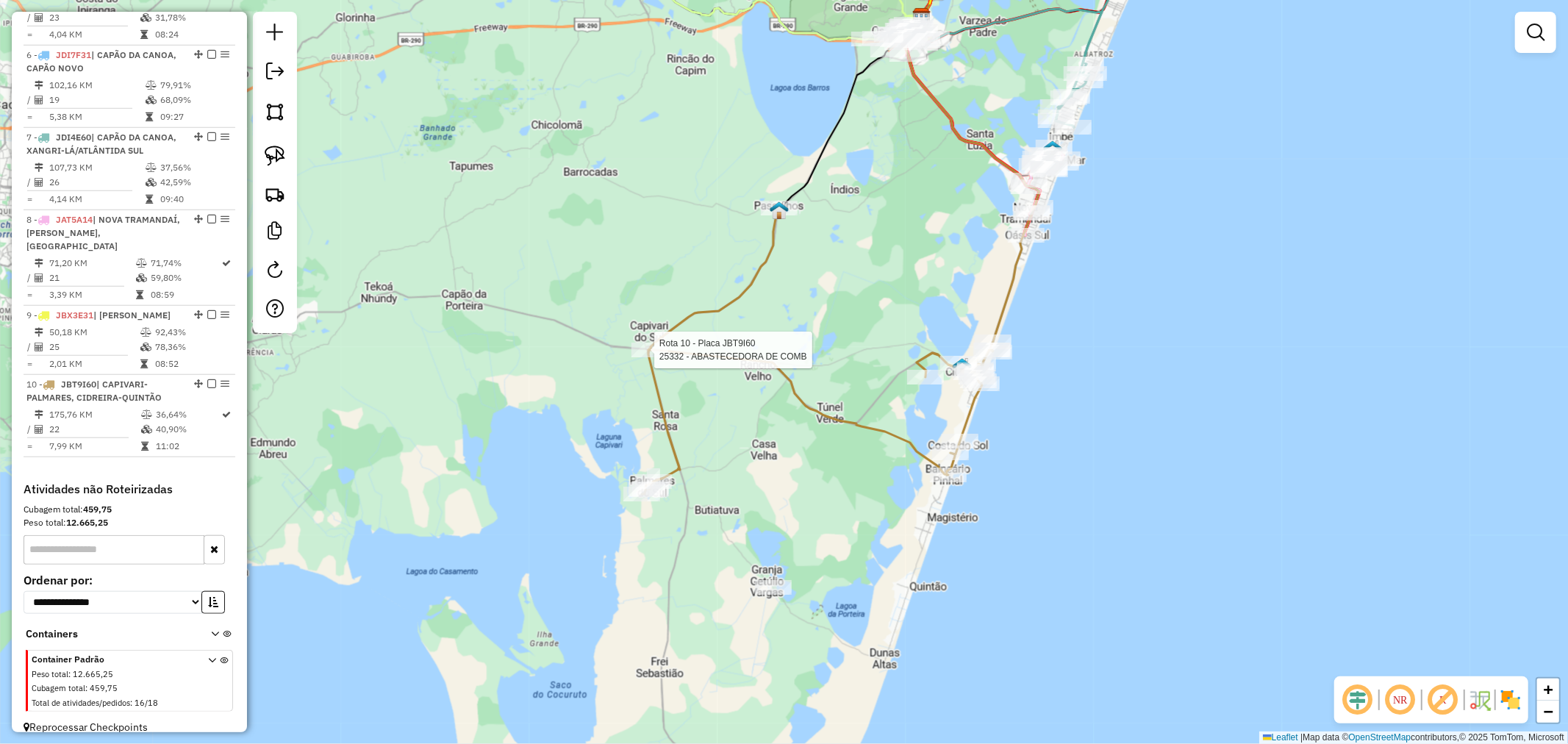
select select "*********"
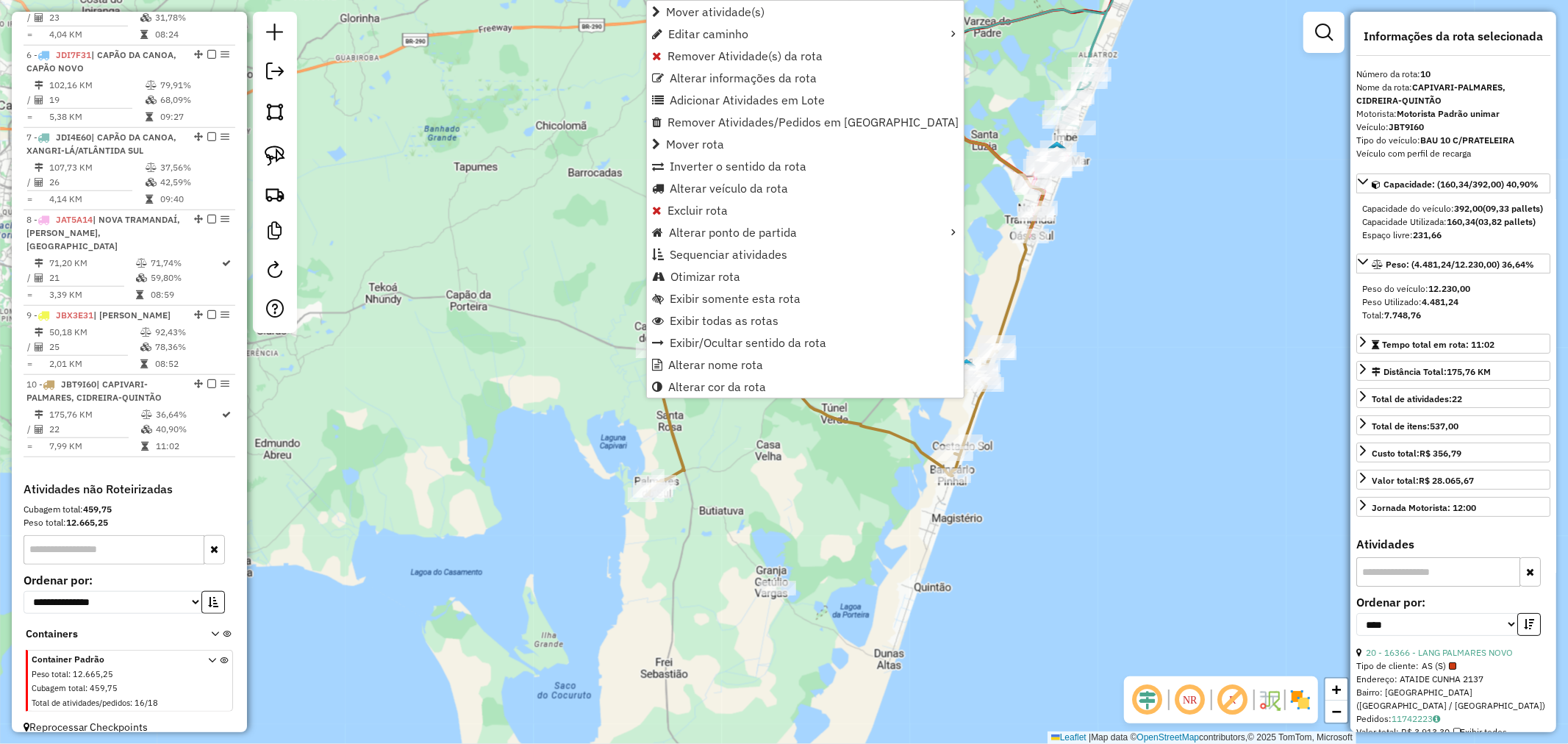
click at [1047, 399] on div "Rota 10 - Placa JBT9I60 23103 - FELIPE BASSANI Janela de atendimento Grade de a…" at bounding box center [784, 372] width 1568 height 744
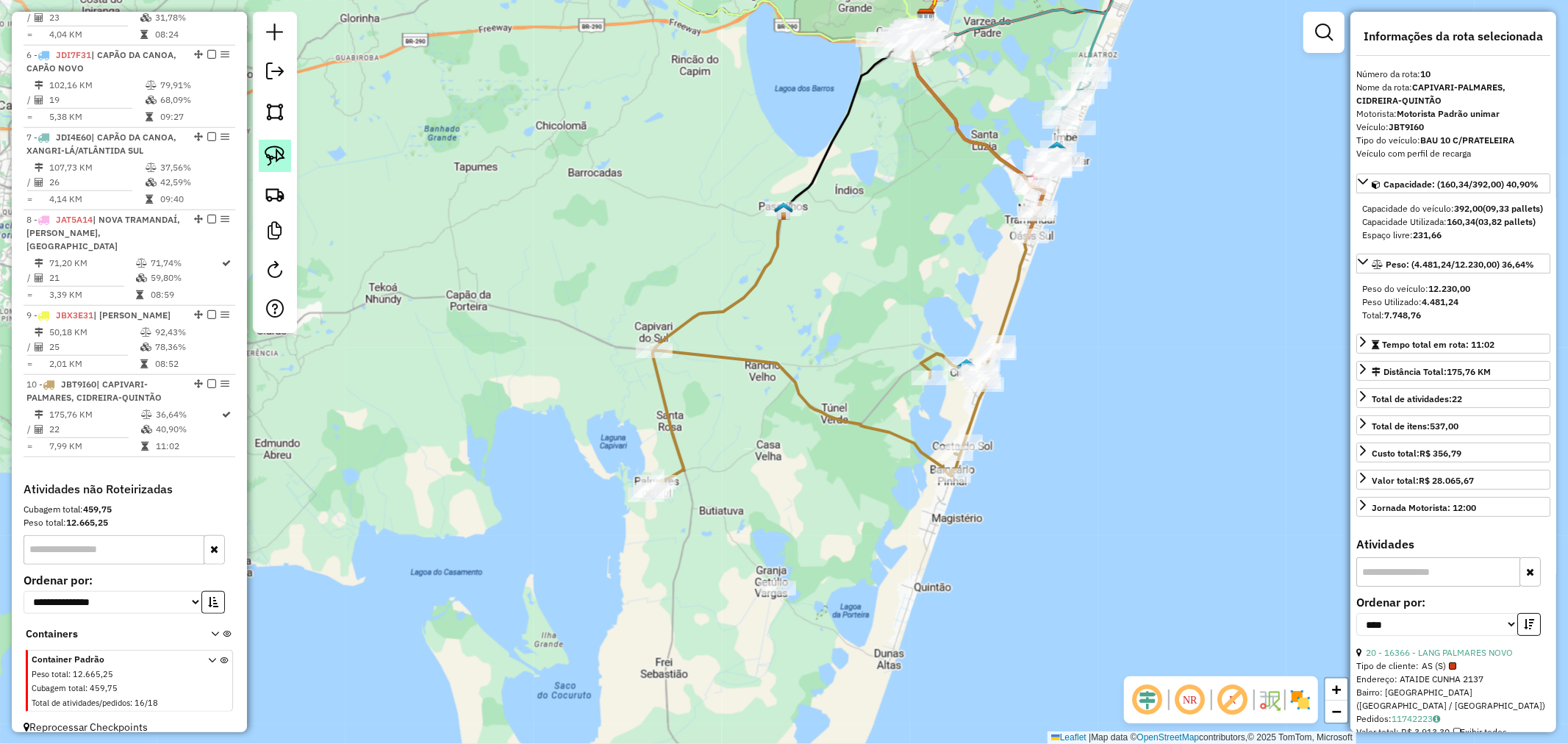
click at [277, 170] on link at bounding box center [274, 155] width 32 height 32
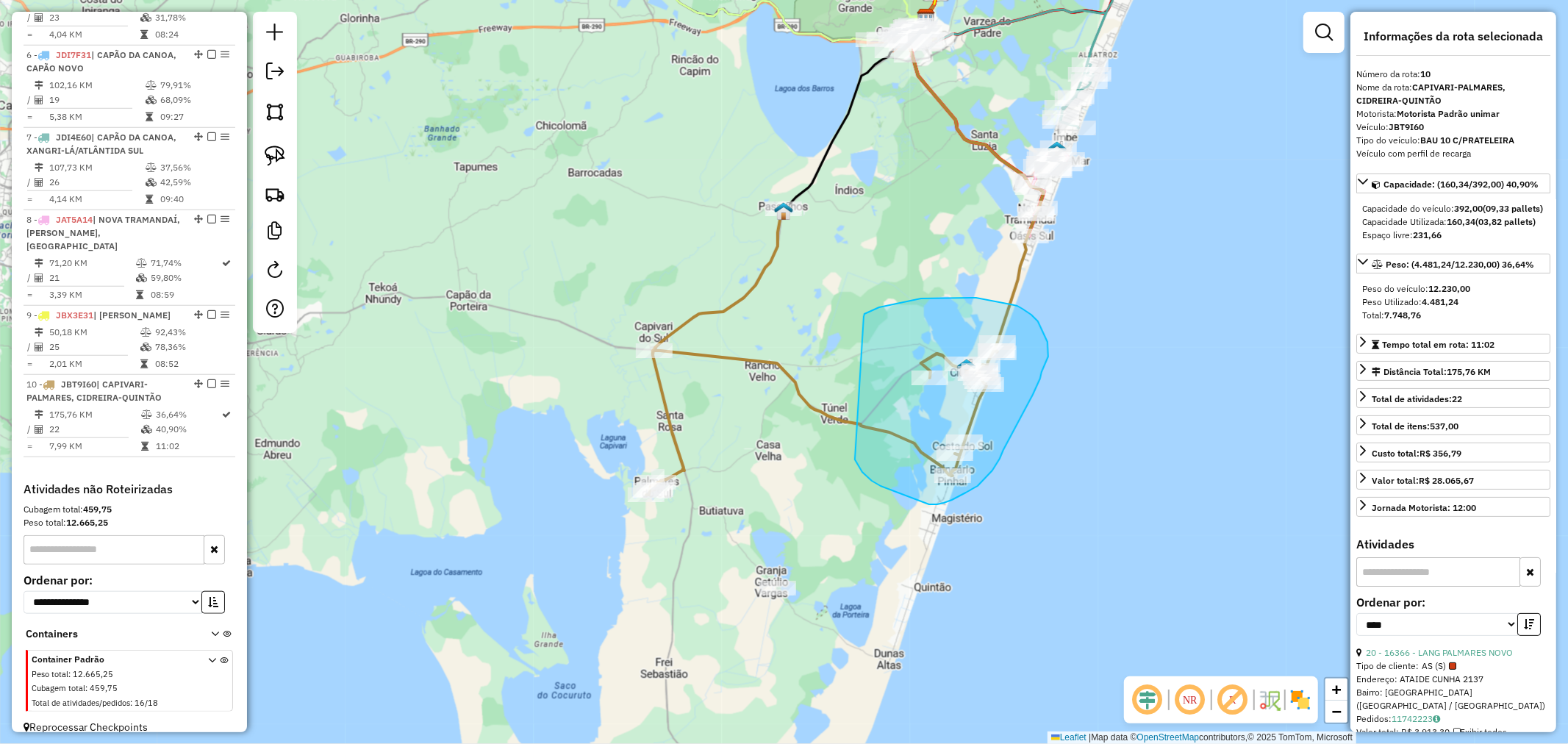
drag, startPoint x: 879, startPoint y: 307, endPoint x: 850, endPoint y: 447, distance: 143.0
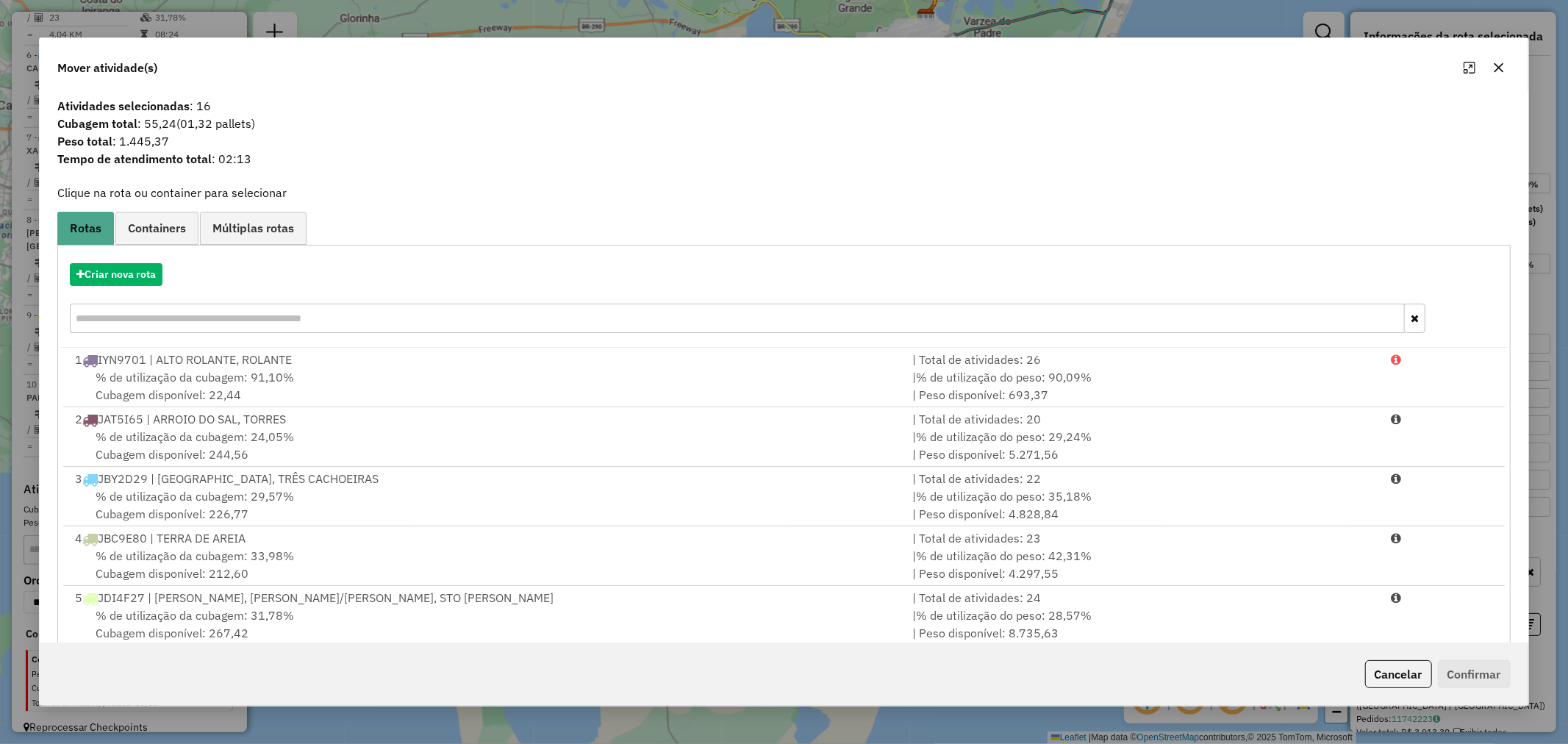
click at [136, 313] on input "text" at bounding box center [737, 317] width 1335 height 29
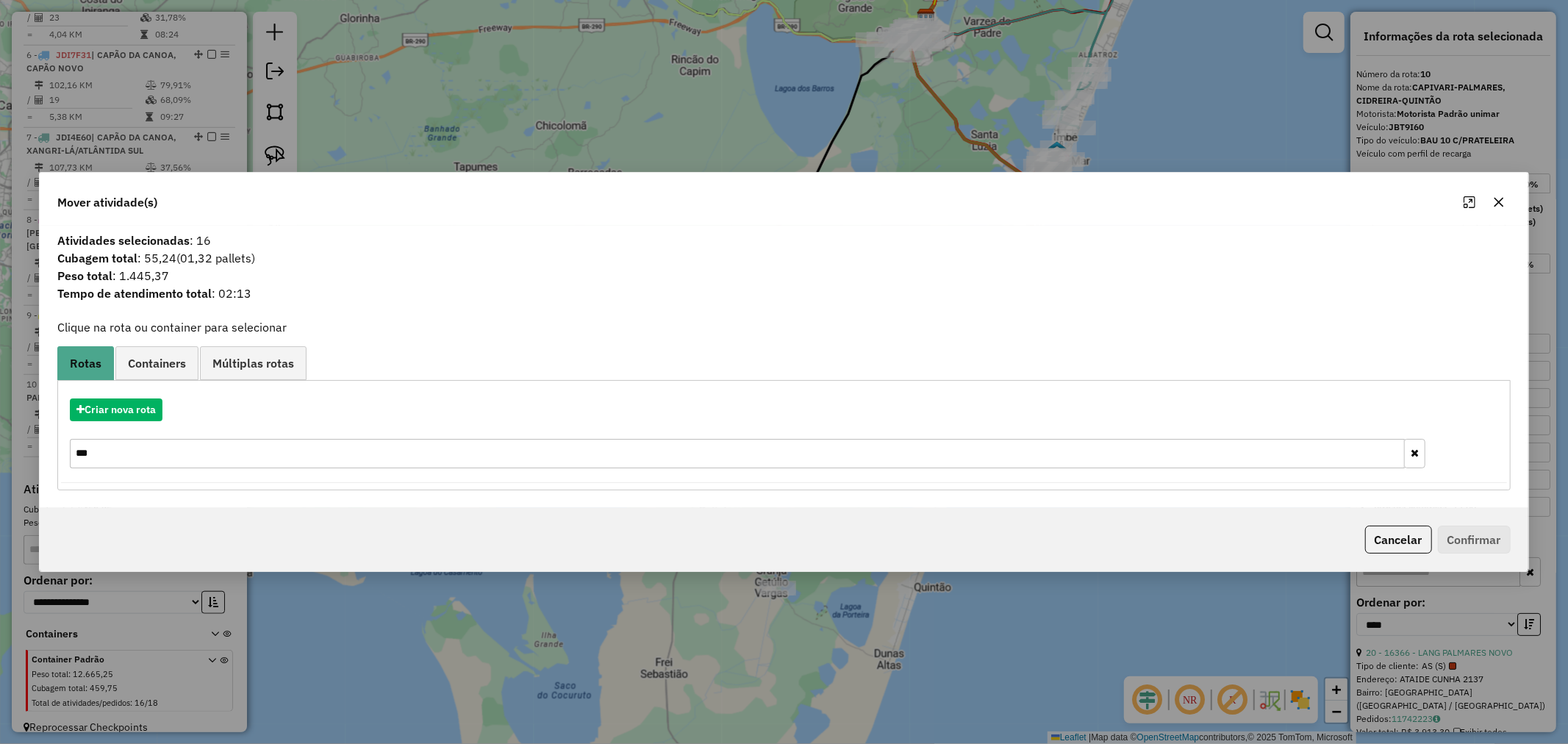
drag, startPoint x: 56, startPoint y: 463, endPoint x: 34, endPoint y: 456, distance: 23.1
click at [33, 461] on div "Mover atividade(s) Atividades selecionadas : 16 Cubagem total : 55,24 (01,32 pa…" at bounding box center [784, 372] width 1568 height 744
type input "***"
drag, startPoint x: 134, startPoint y: 456, endPoint x: 1, endPoint y: 444, distance: 133.5
click at [1, 444] on div "Mover atividade(s) Atividades selecionadas : 16 Cubagem total : 55,24 (01,32 pa…" at bounding box center [784, 372] width 1568 height 744
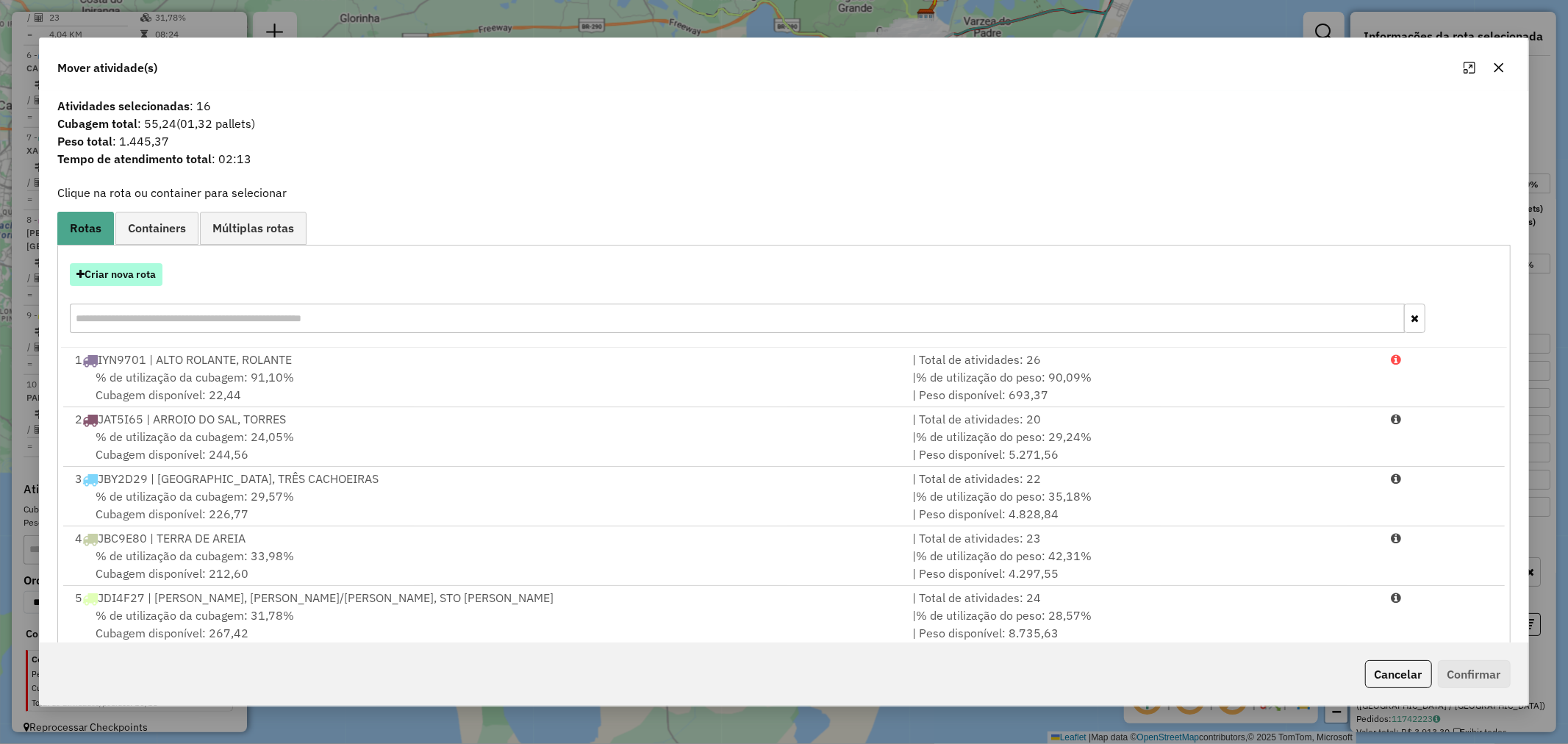
click at [123, 272] on button "Criar nova rota" at bounding box center [116, 274] width 93 height 23
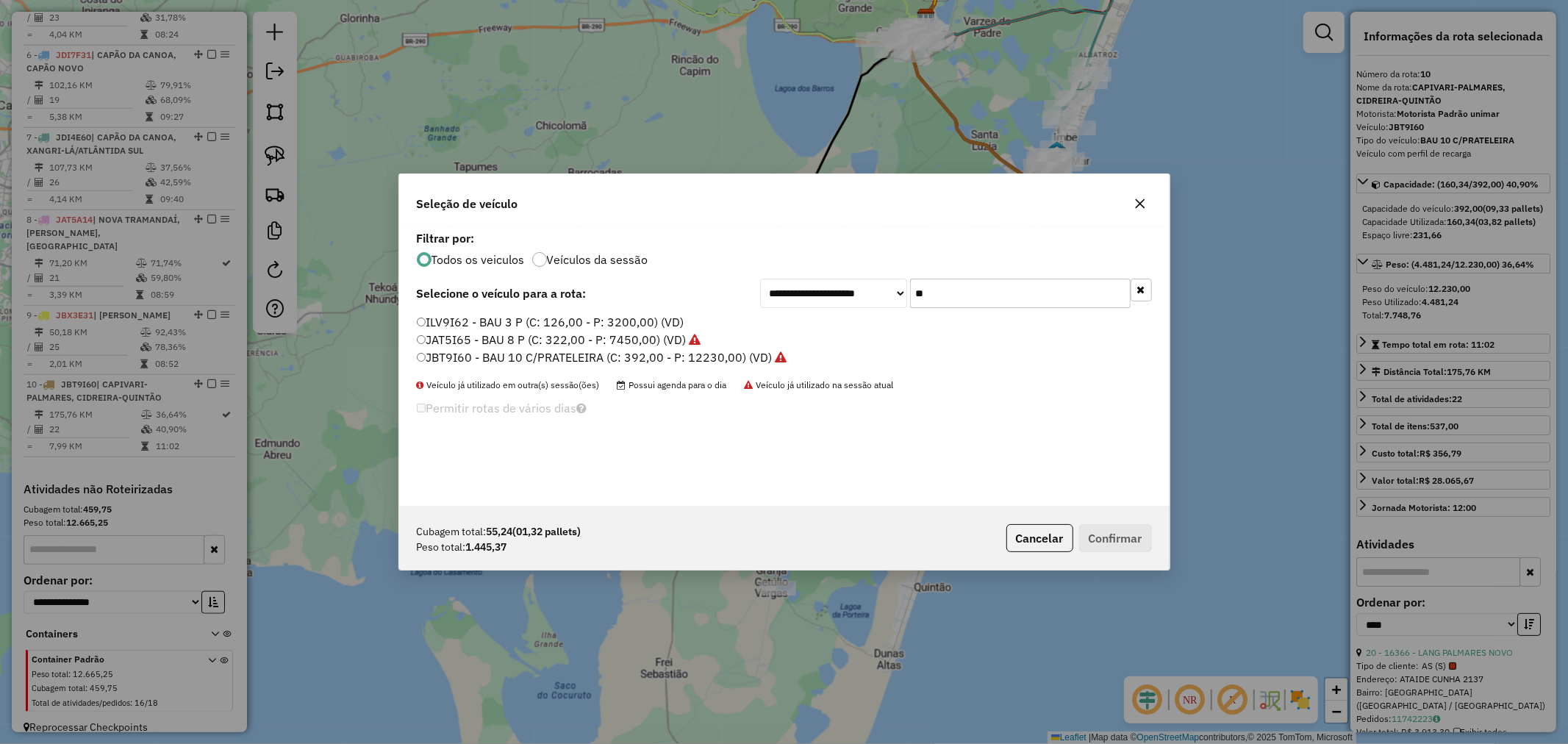
drag, startPoint x: 958, startPoint y: 304, endPoint x: 826, endPoint y: 300, distance: 132.1
click at [827, 300] on div "**********" at bounding box center [956, 293] width 392 height 29
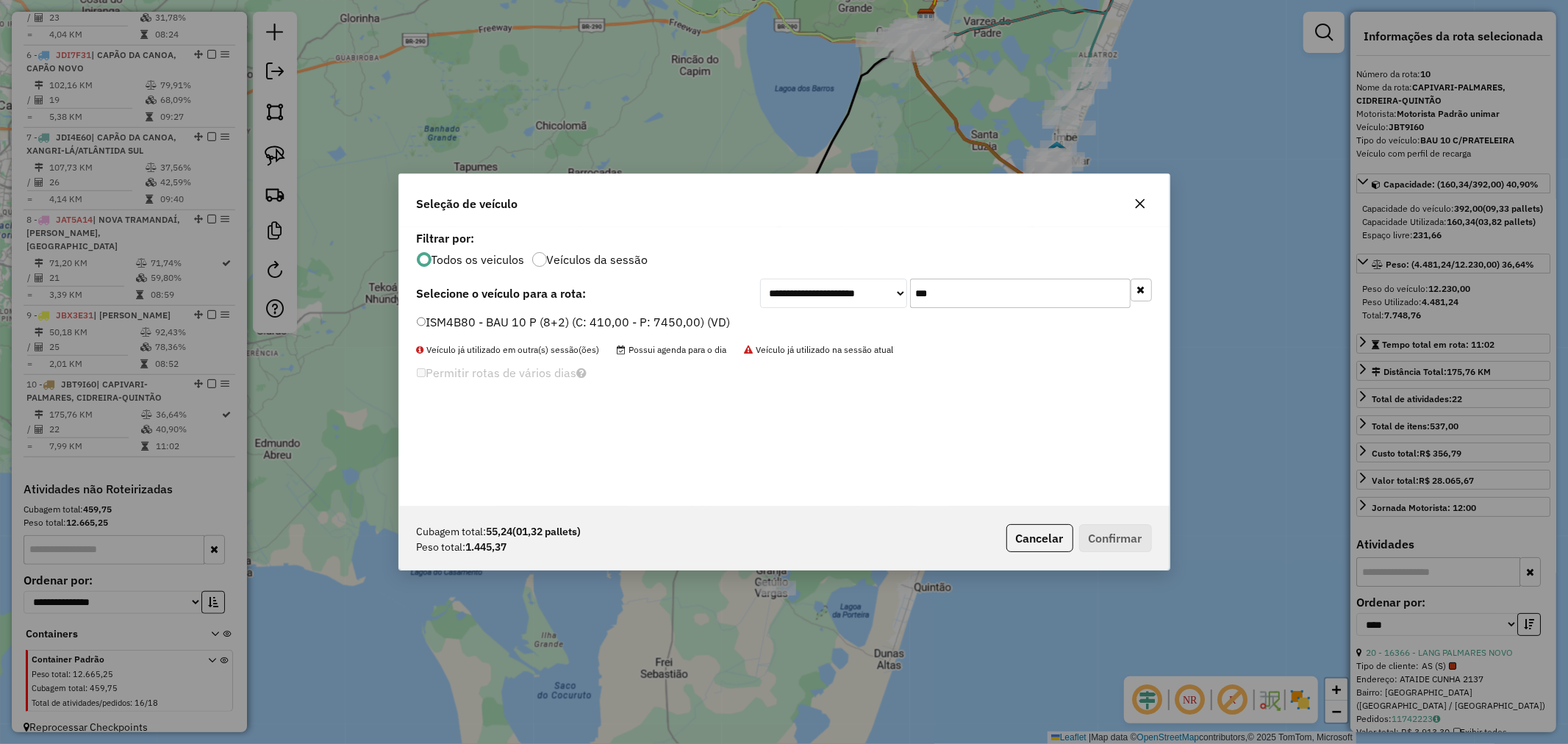
type input "***"
click at [489, 326] on label "ISM4B80 - BAU 10 P (8+2) (C: 410,00 - P: 7450,00) (VD)" at bounding box center [574, 322] width 314 height 18
click at [1101, 528] on button "Confirmar" at bounding box center [1115, 538] width 72 height 28
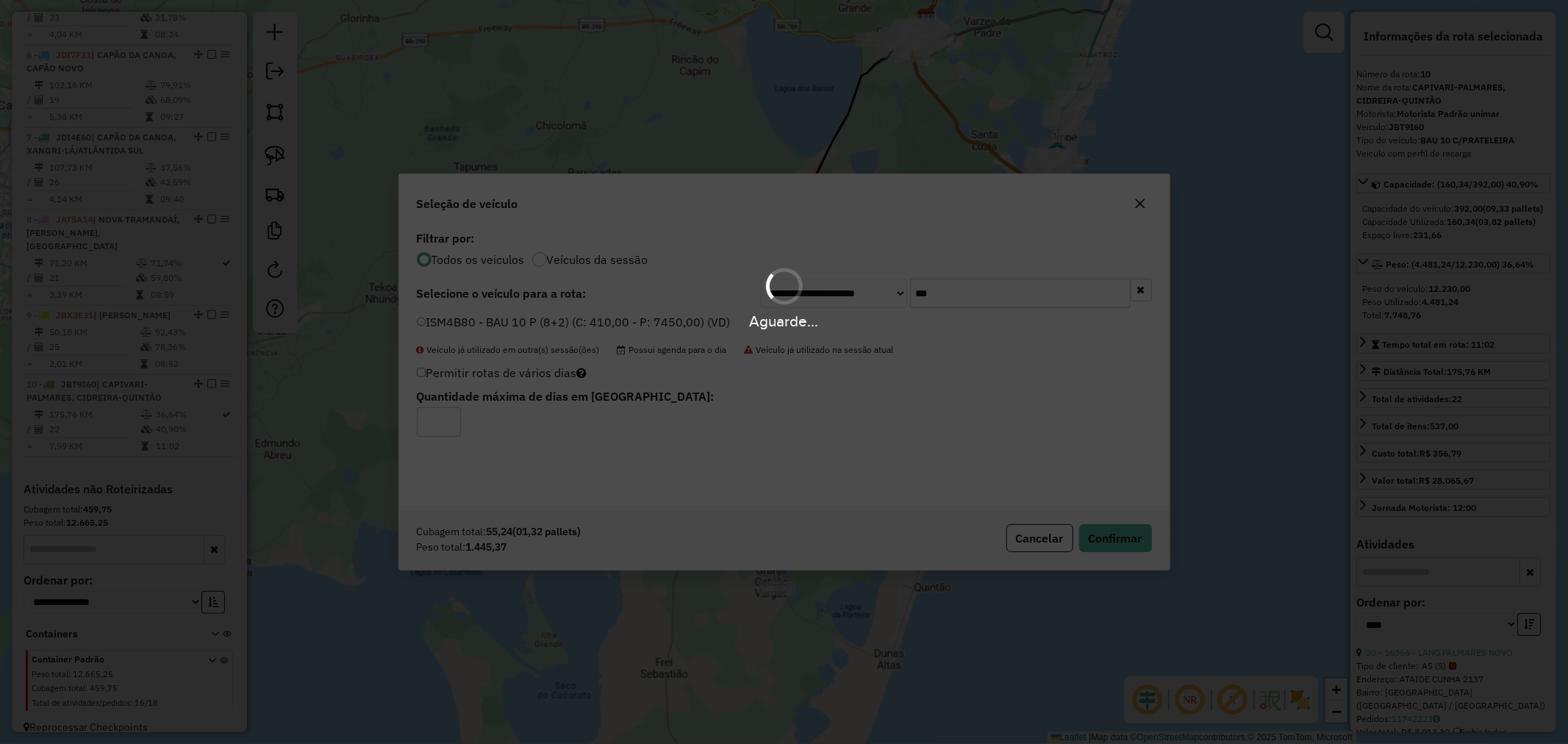
scroll to position [1043, 0]
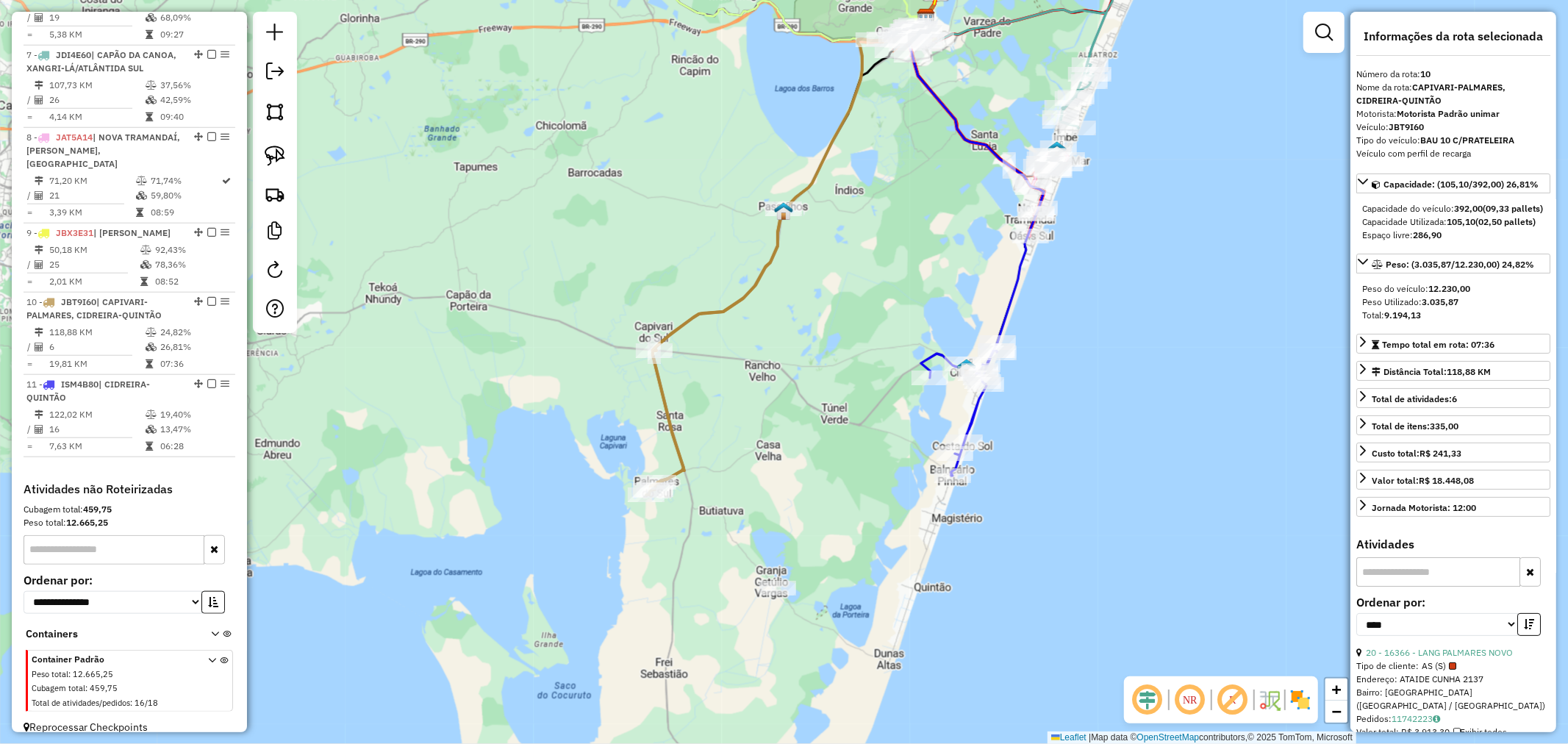
click at [776, 600] on div "Janela de atendimento Grade de atendimento Capacidade Transportadoras Veículos …" at bounding box center [784, 372] width 1568 height 744
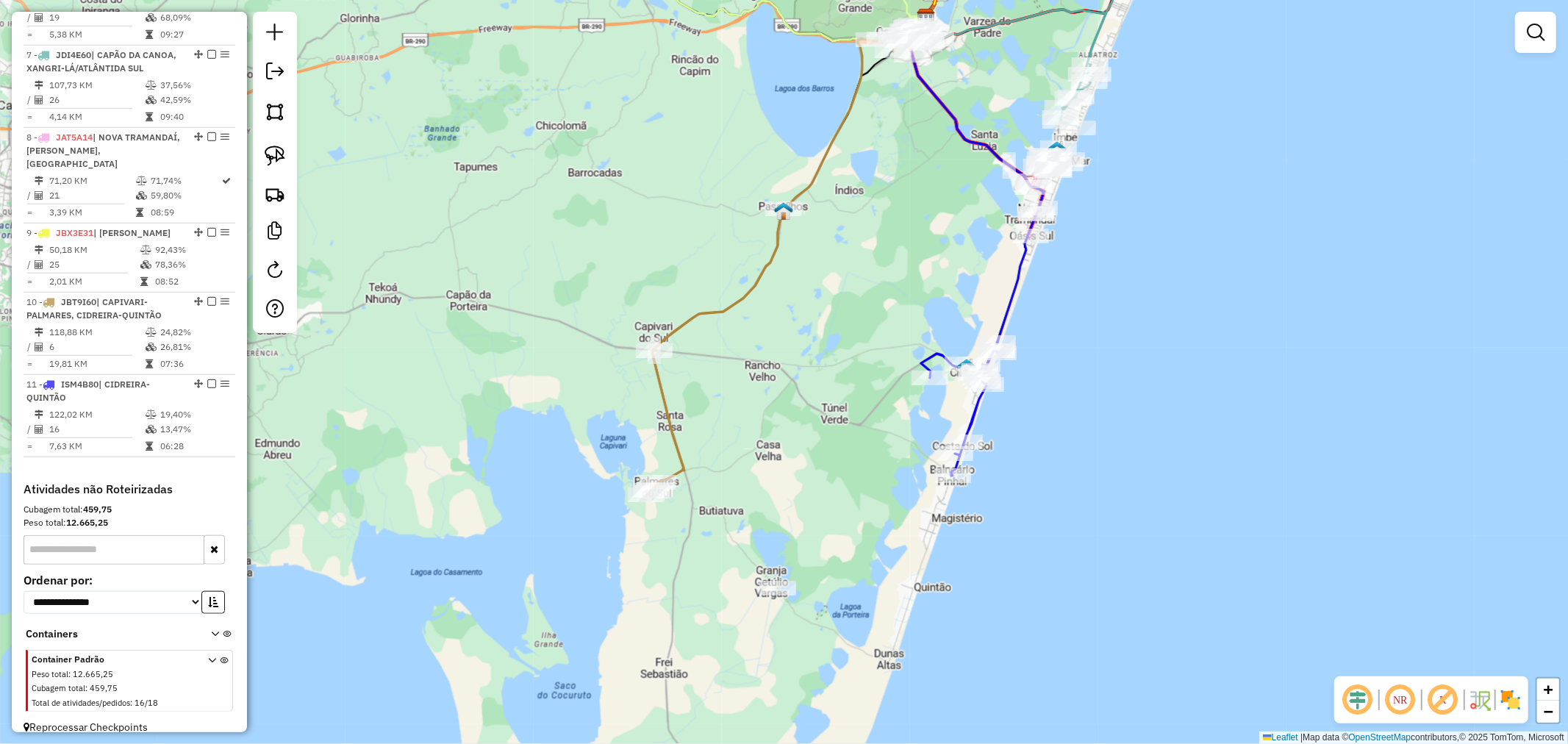
click at [766, 578] on div "Janela de atendimento Grade de atendimento Capacidade Transportadoras Veículos …" at bounding box center [784, 372] width 1568 height 744
select select "*********"
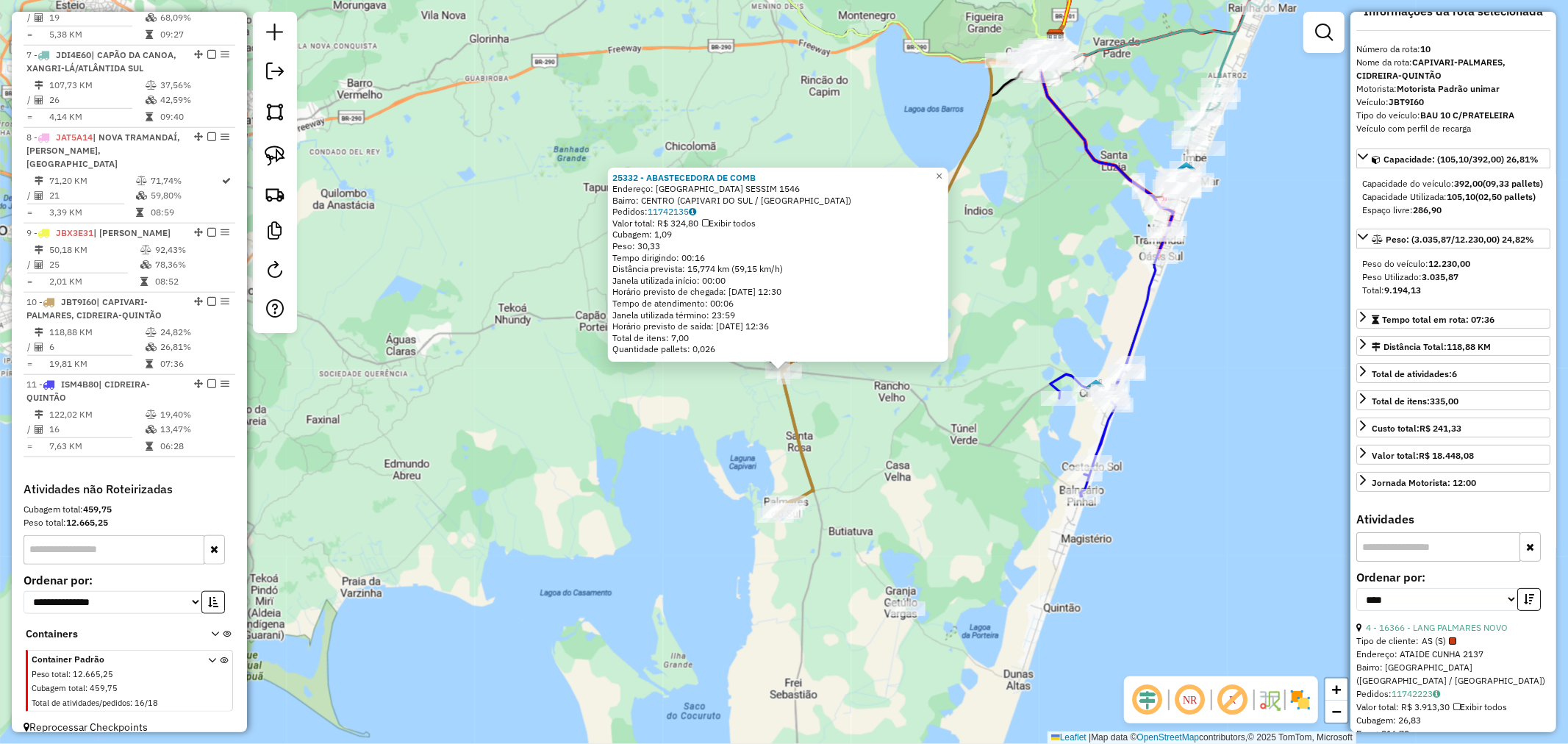
scroll to position [0, 0]
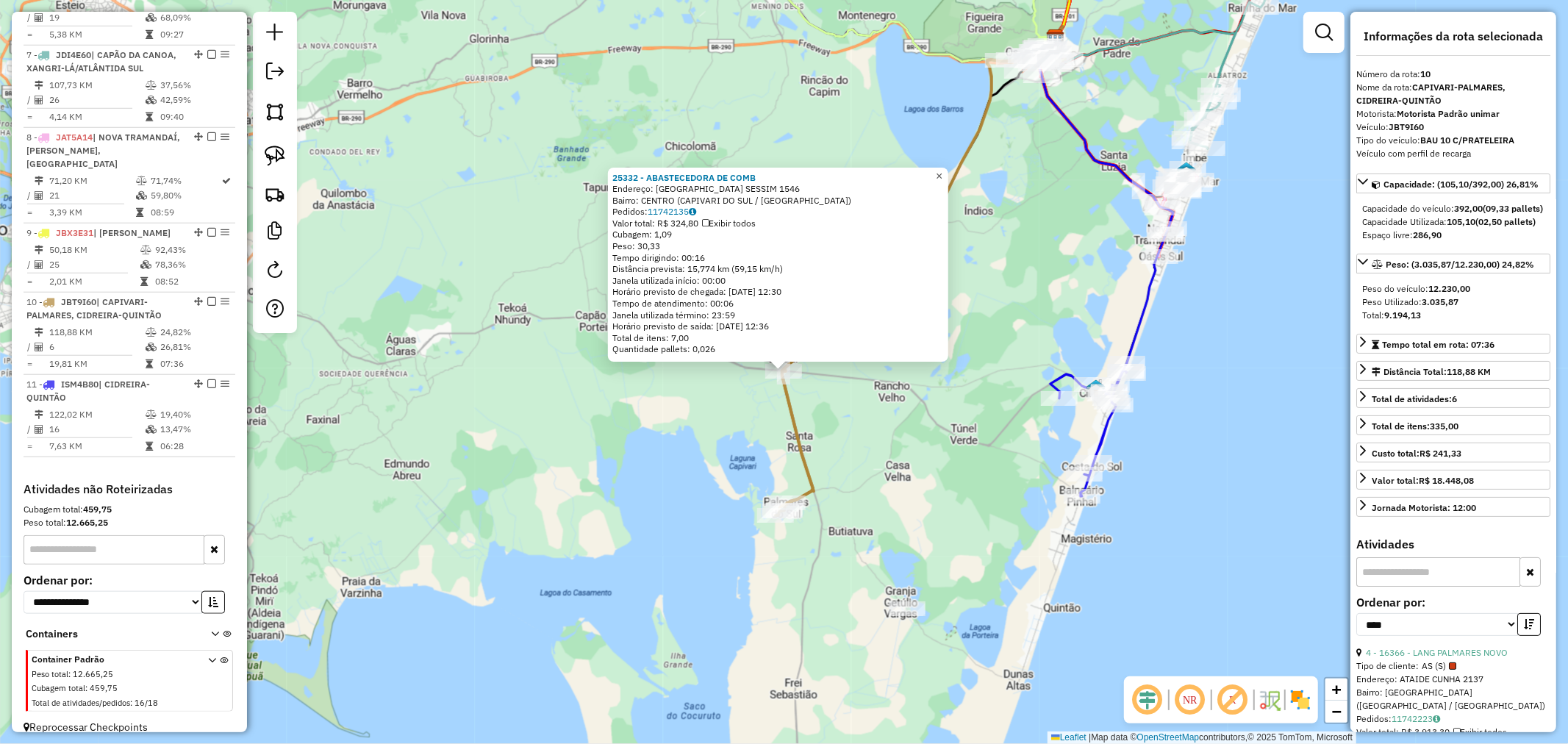
click at [943, 170] on span "×" at bounding box center [939, 176] width 7 height 13
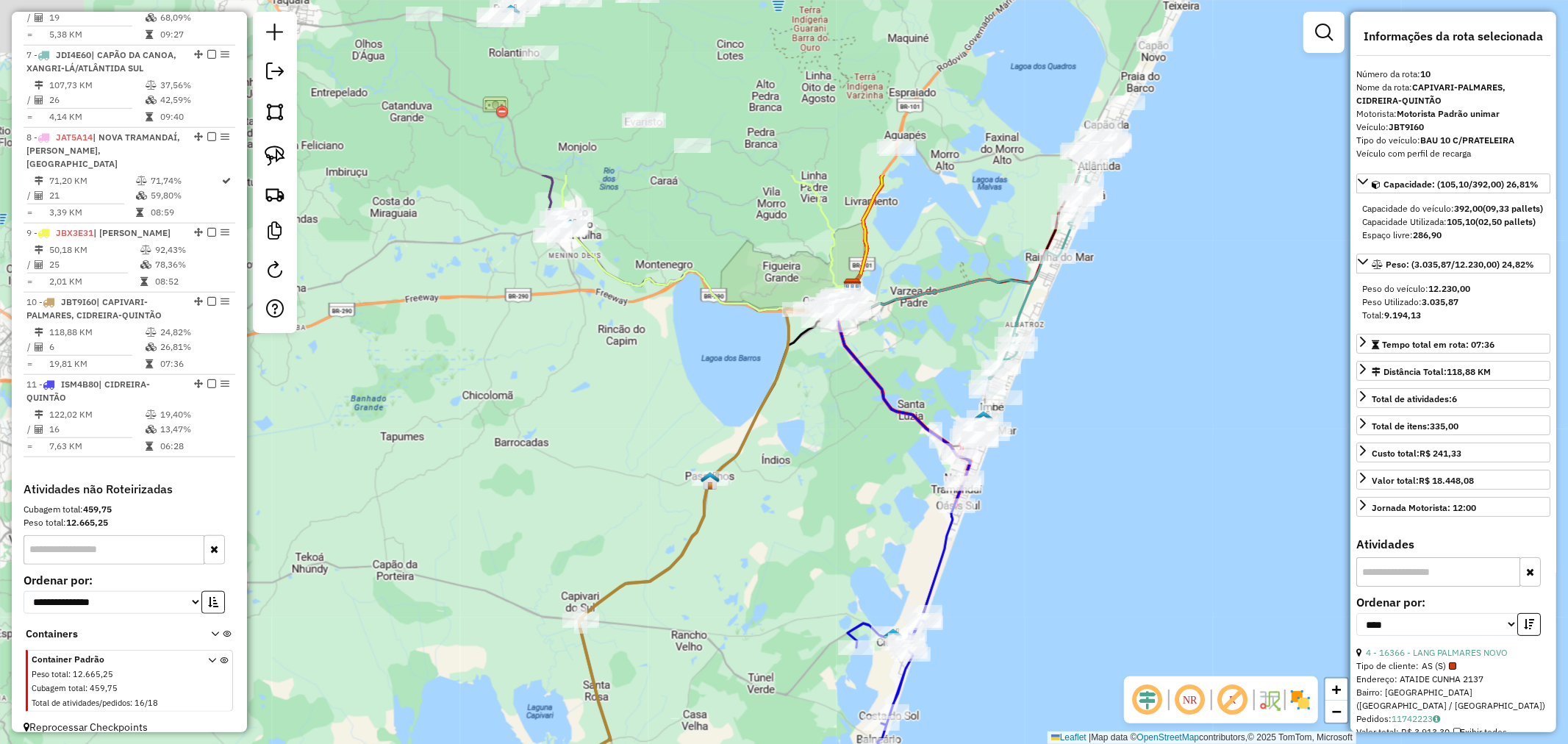
drag, startPoint x: 1011, startPoint y: 208, endPoint x: 787, endPoint y: 474, distance: 347.8
click at [796, 468] on div "Janela de atendimento Grade de atendimento Capacidade Transportadoras Veículos …" at bounding box center [784, 372] width 1568 height 744
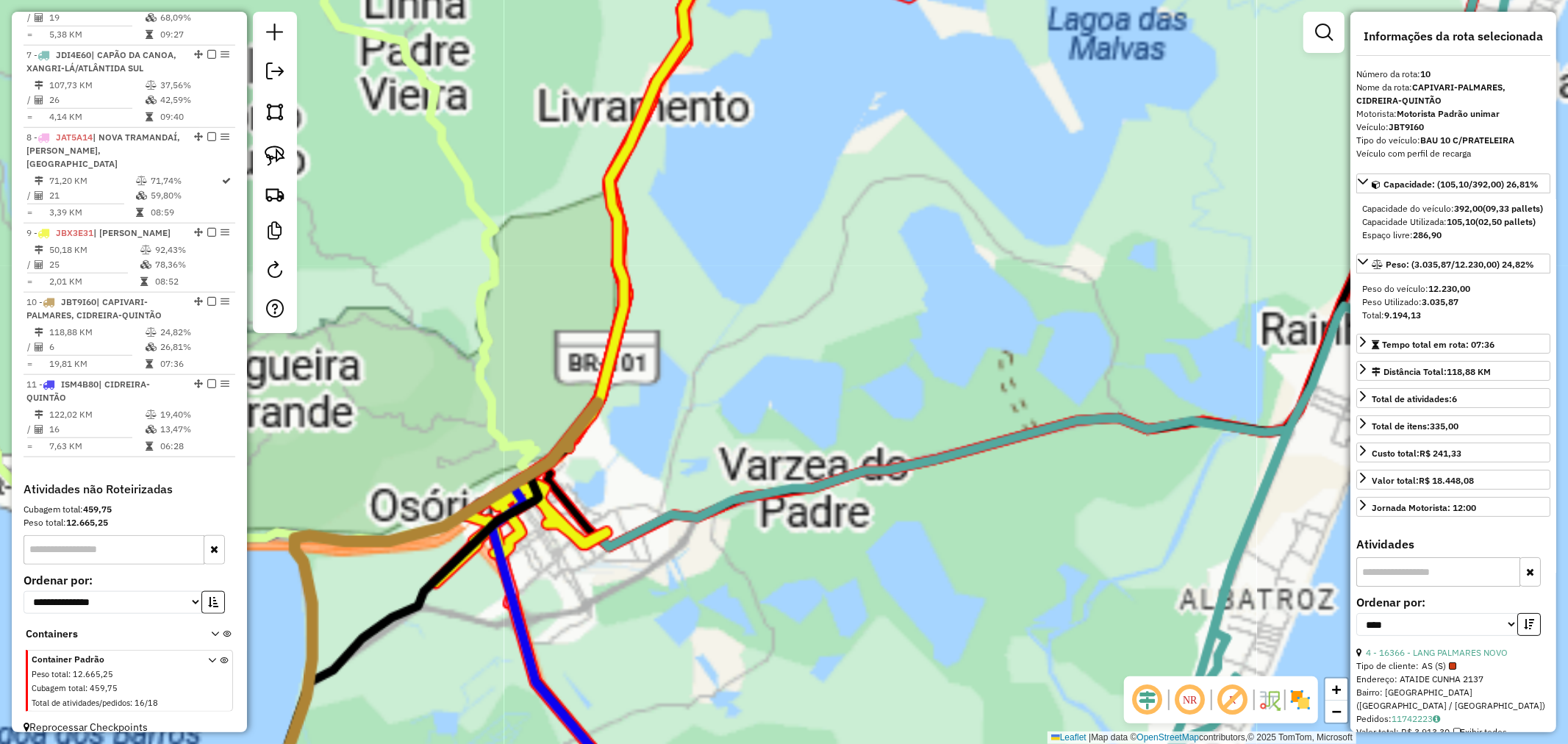
drag, startPoint x: 769, startPoint y: 406, endPoint x: 855, endPoint y: 332, distance: 113.5
click at [855, 332] on div "Janela de atendimento Grade de atendimento Capacidade Transportadoras Veículos …" at bounding box center [784, 372] width 1568 height 744
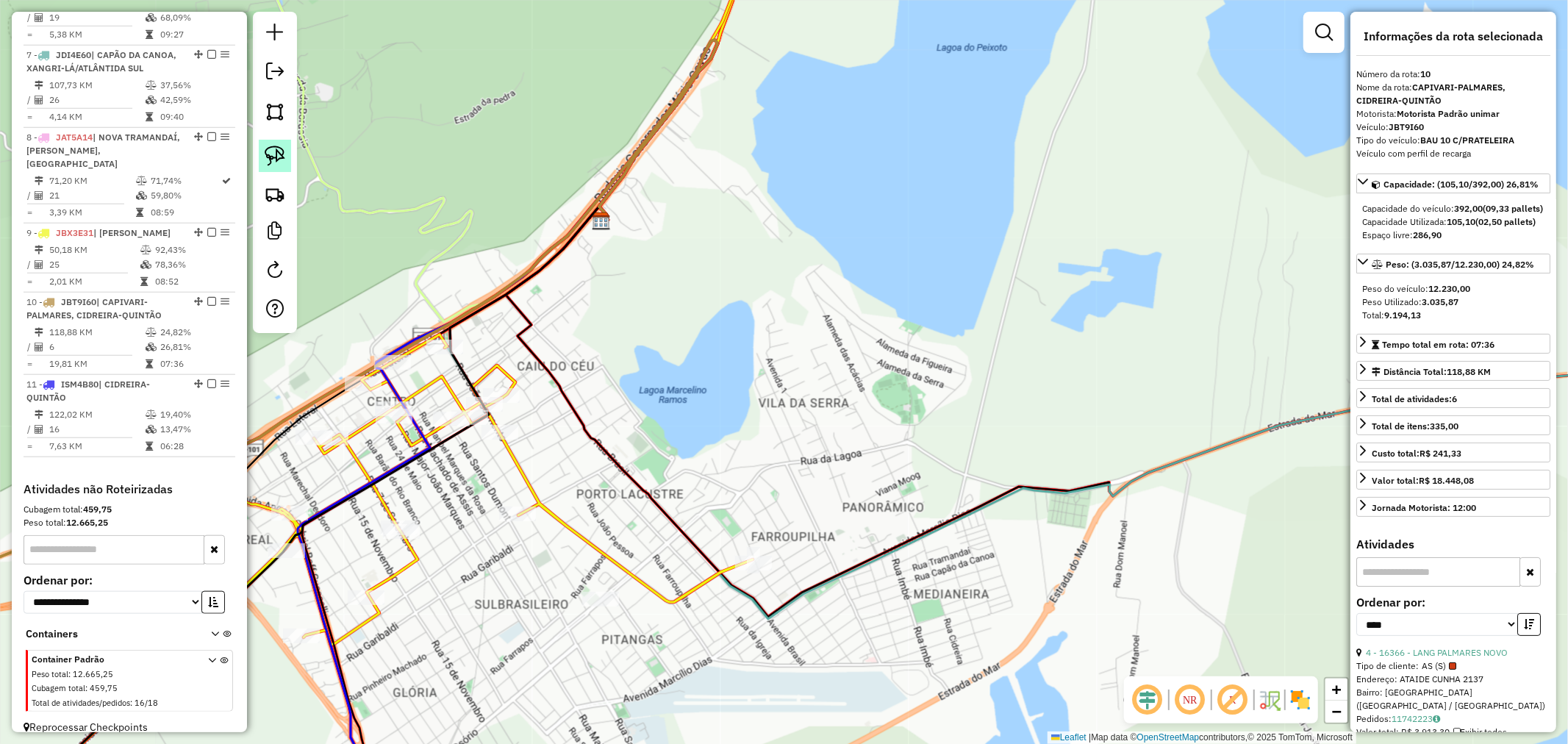
click at [264, 162] on img at bounding box center [275, 156] width 21 height 21
drag, startPoint x: 592, startPoint y: 560, endPoint x: 652, endPoint y: 546, distance: 61.6
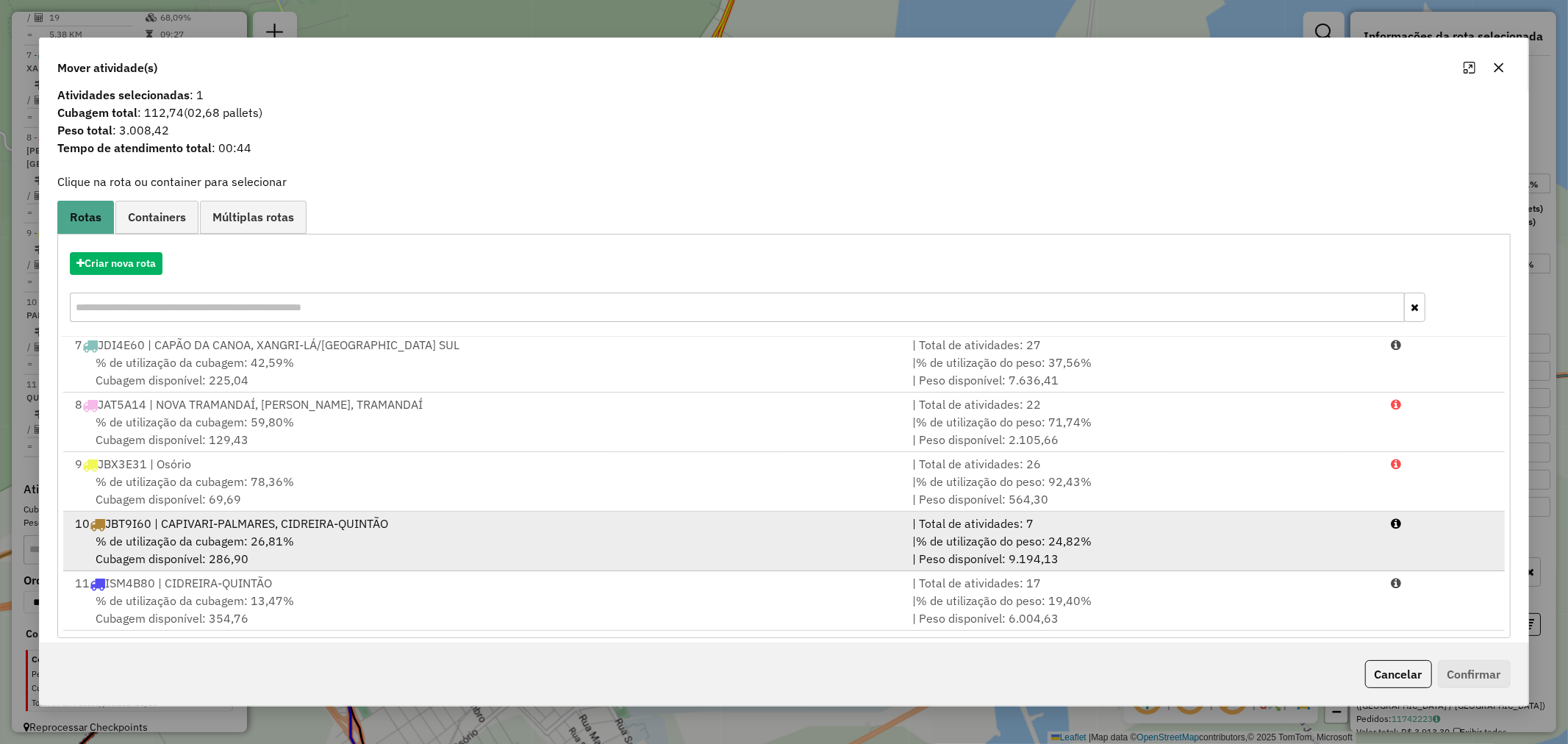
scroll to position [23, 0]
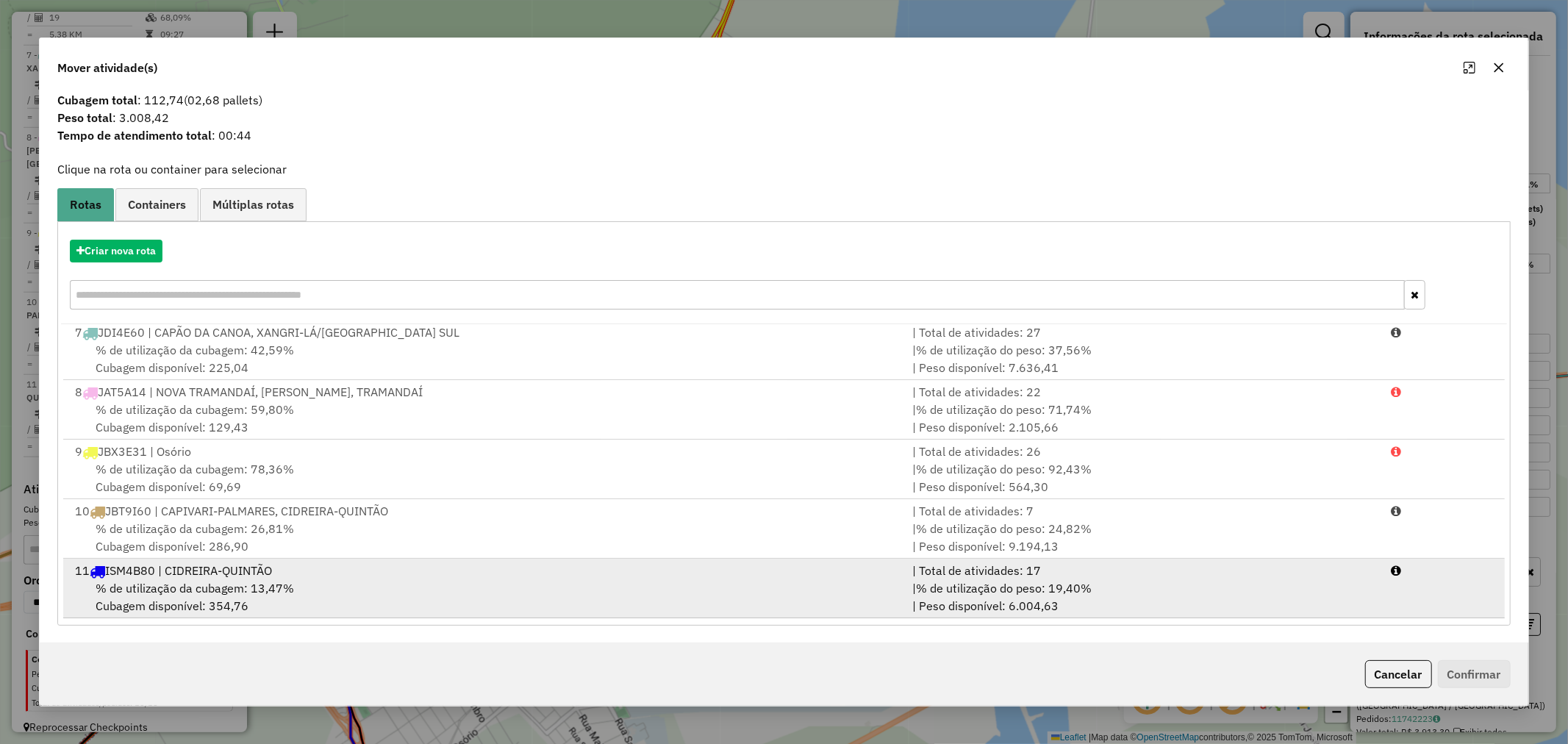
click at [236, 585] on span "% de utilização da cubagem: 13,47%" at bounding box center [195, 588] width 199 height 15
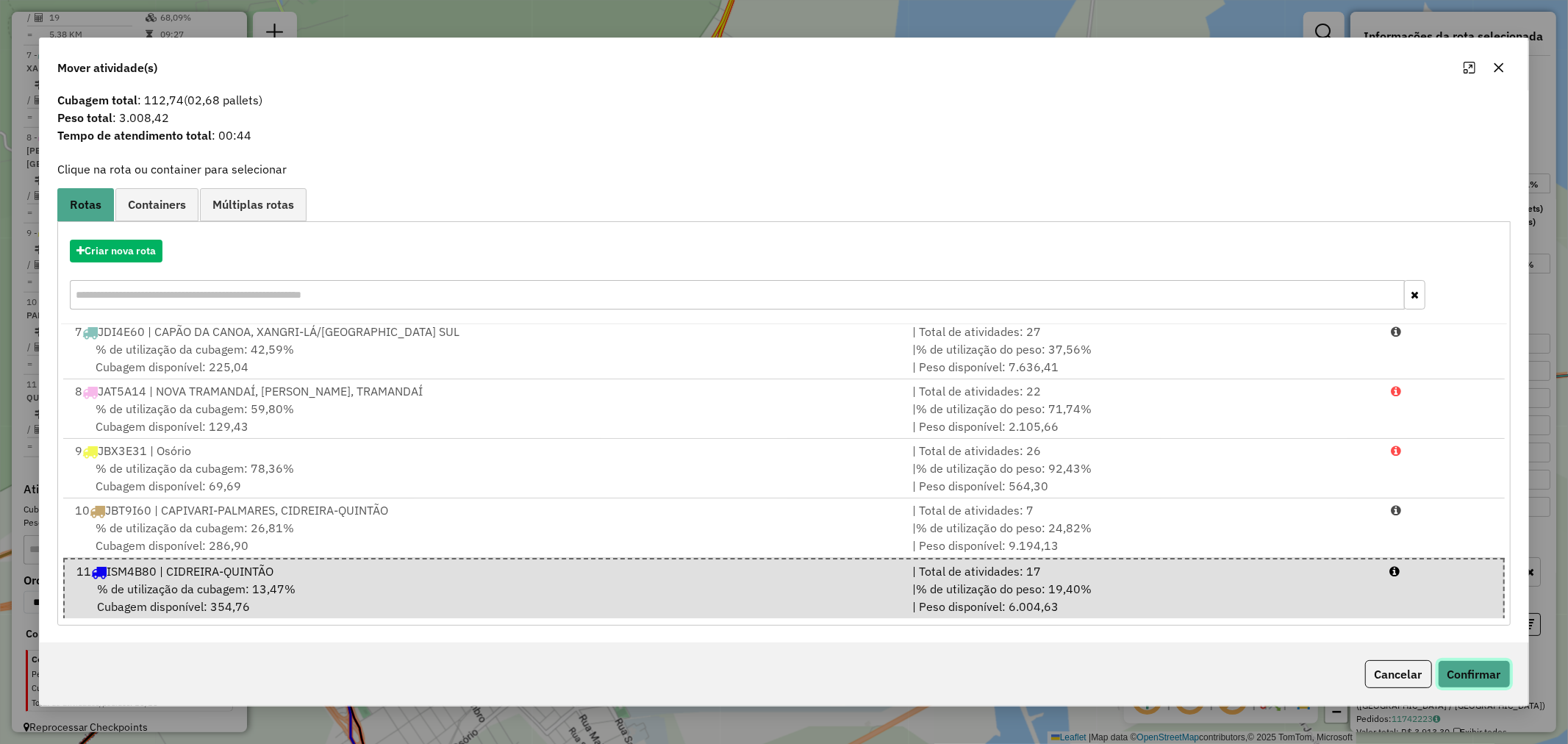
click at [1464, 680] on button "Confirmar" at bounding box center [1474, 674] width 72 height 28
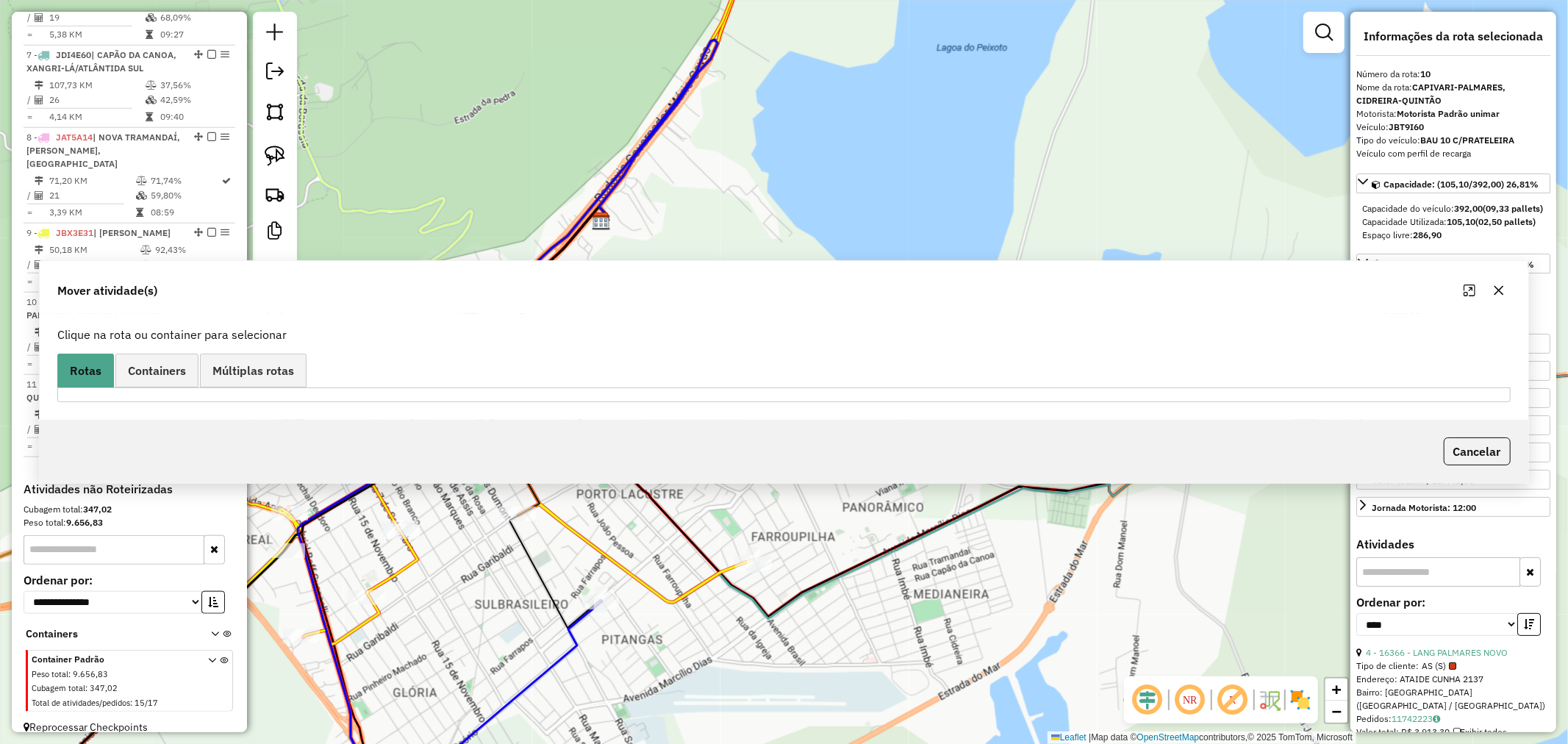
scroll to position [0, 0]
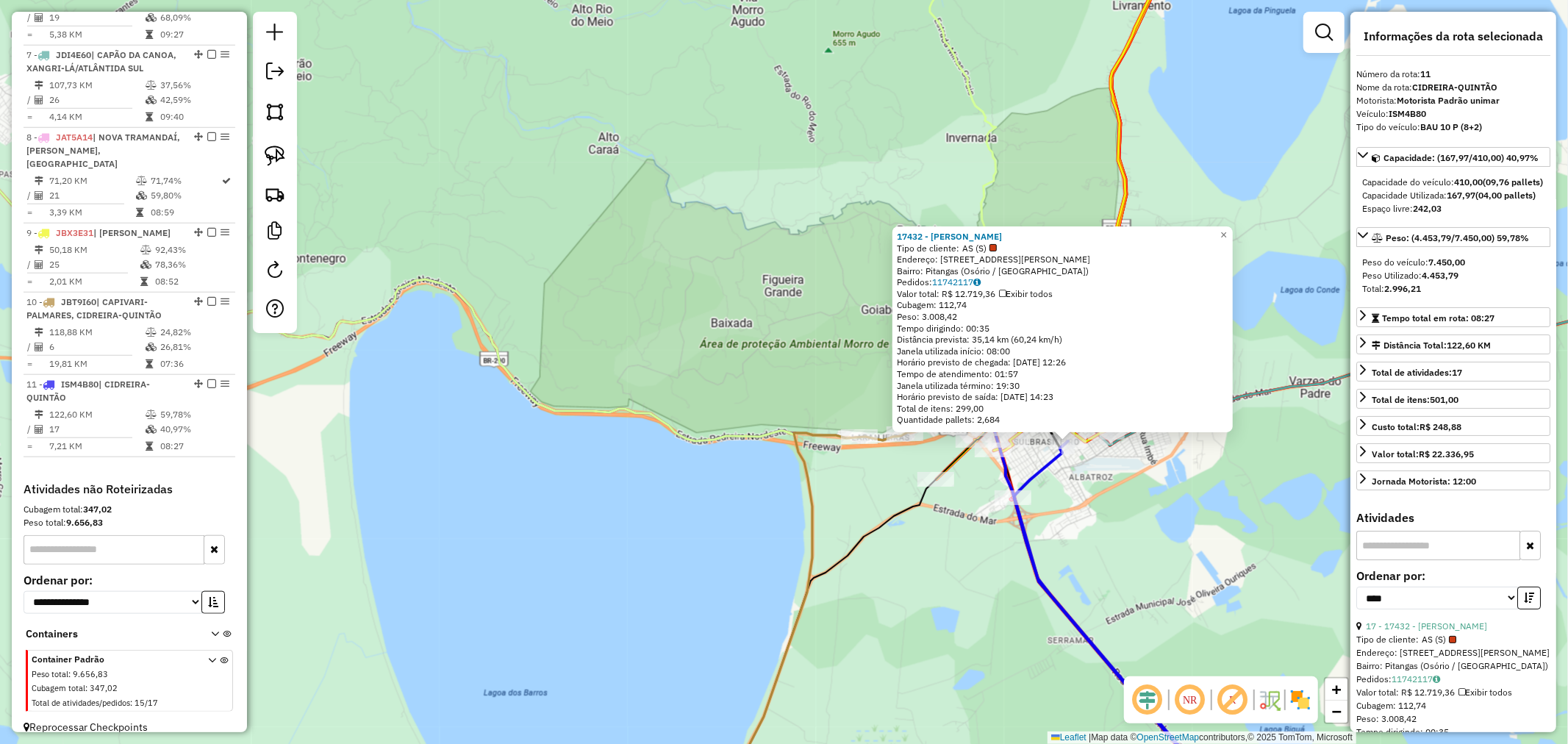
click at [1105, 454] on div "17432 - SAMY OSORIO Tipo de cliente: AS (S) Endereço: Rua Ildefonso Simões Lope…" at bounding box center [784, 372] width 1568 height 744
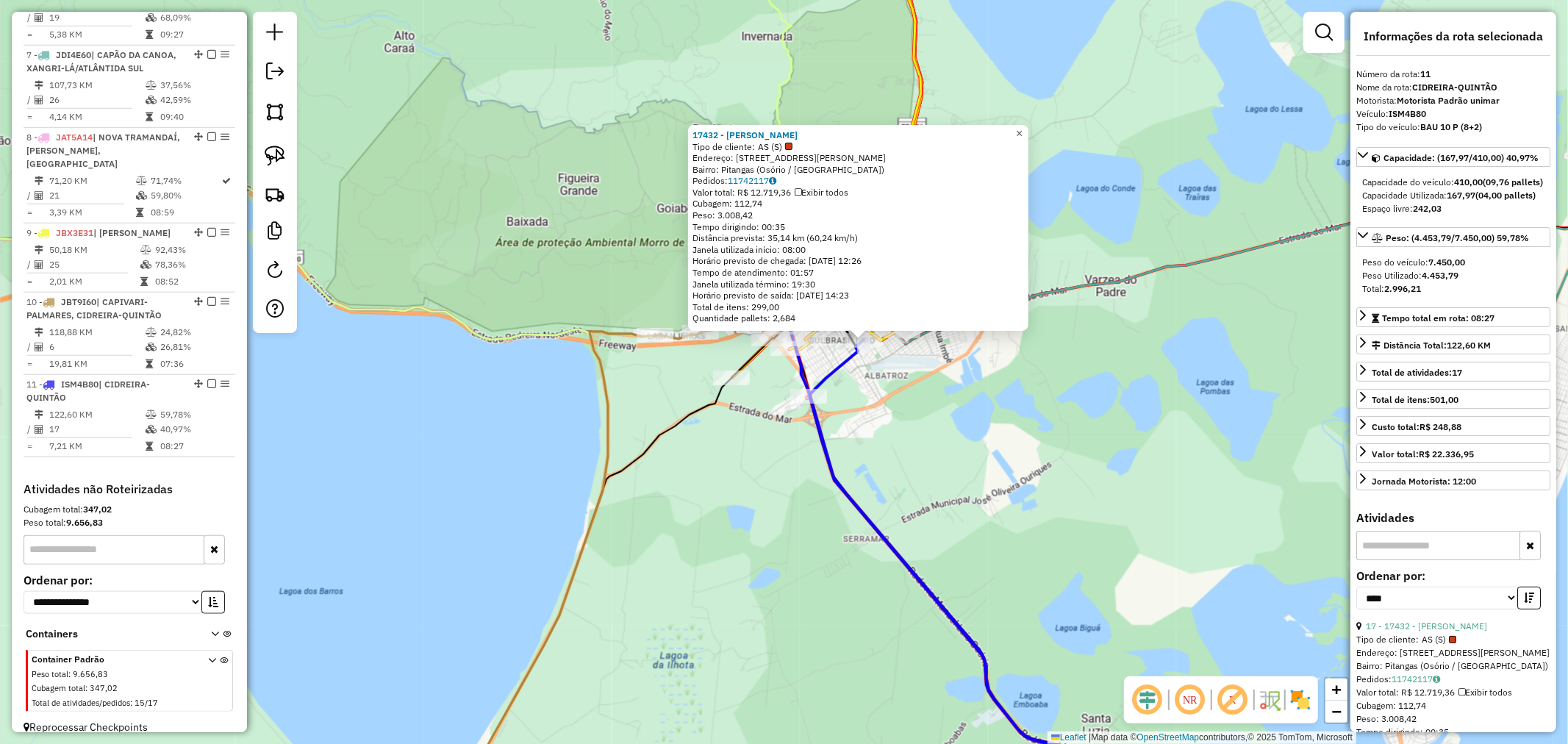
click at [1023, 128] on span "×" at bounding box center [1019, 133] width 7 height 13
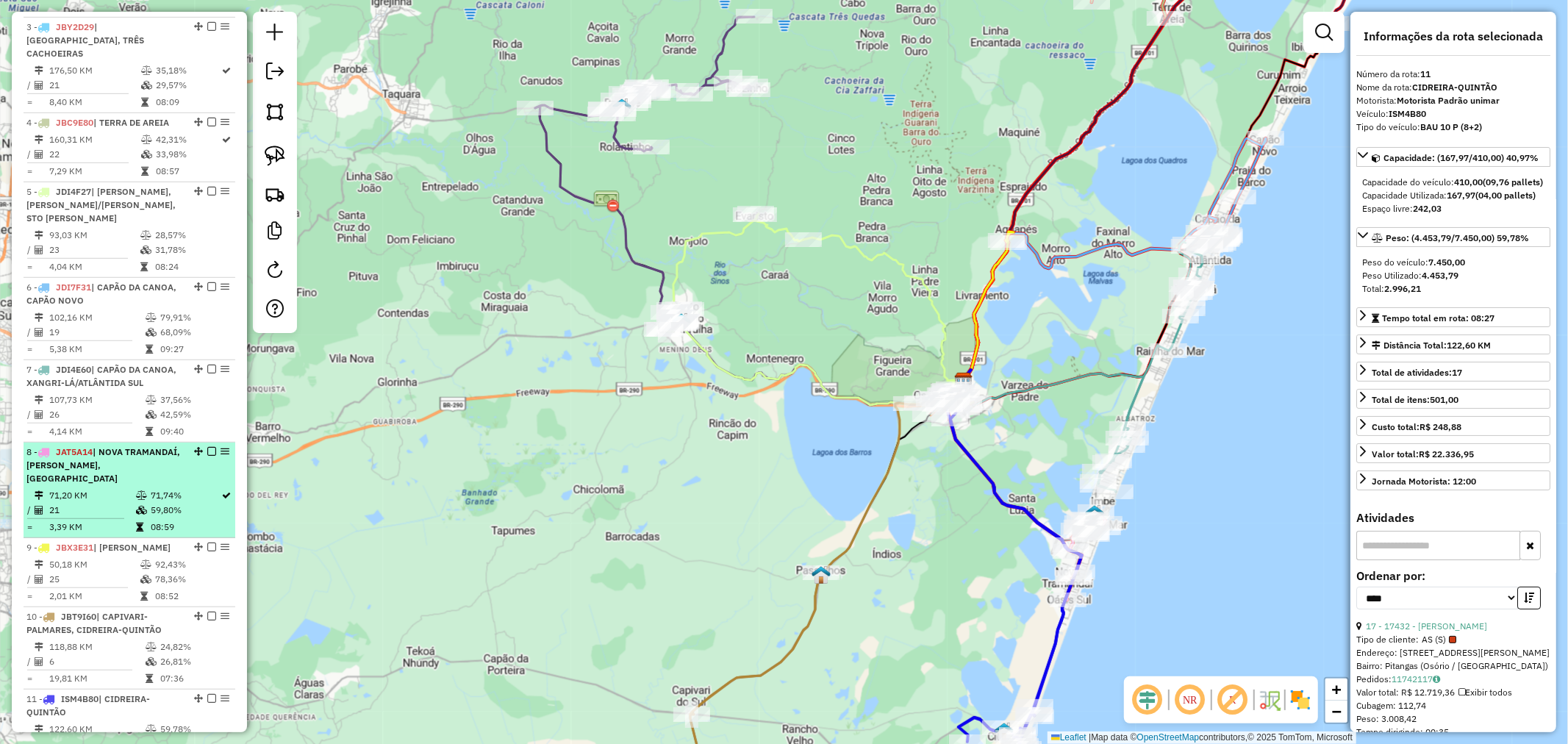
scroll to position [735, 0]
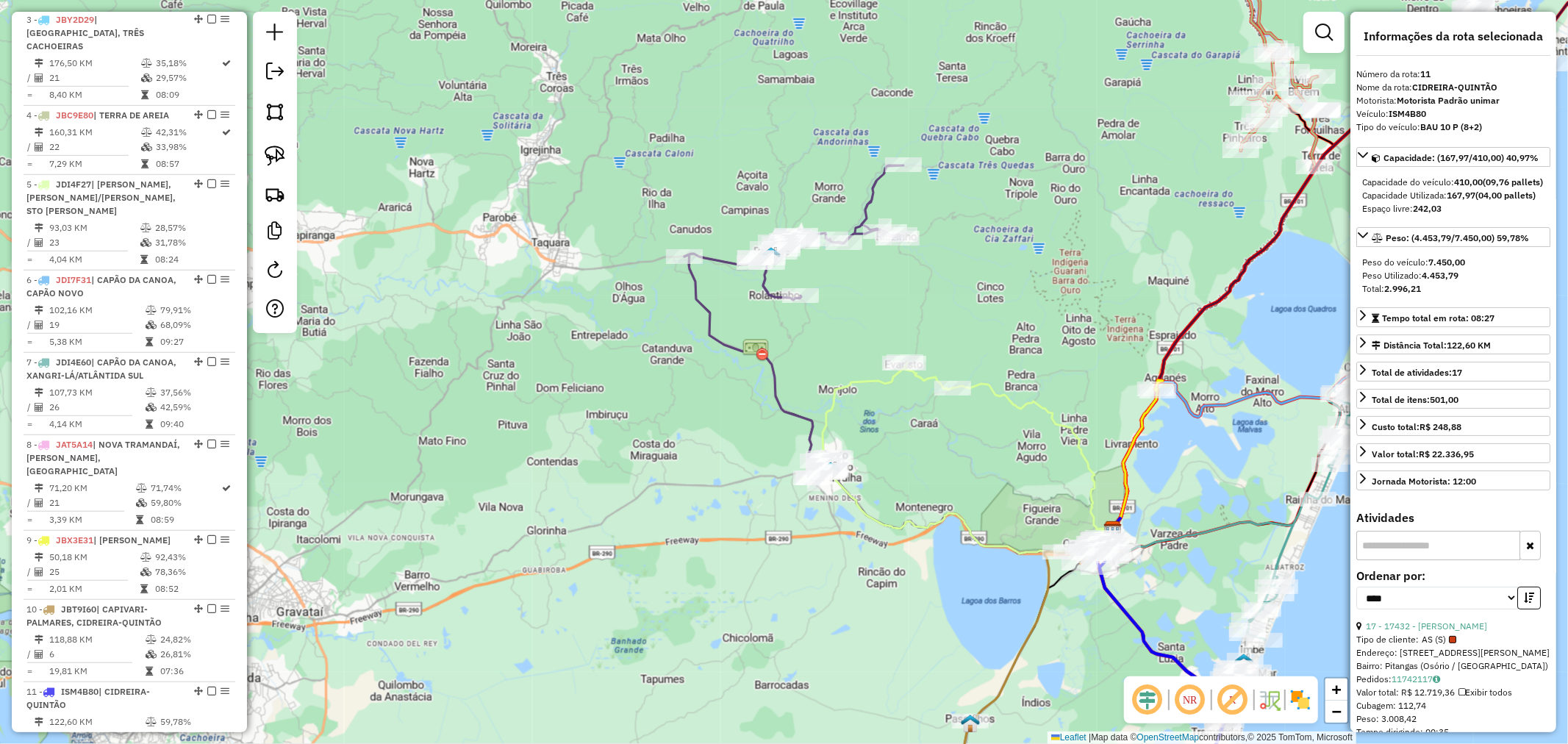
drag, startPoint x: 972, startPoint y: 379, endPoint x: 849, endPoint y: 279, distance: 158.5
click at [848, 280] on div "Janela de atendimento Grade de atendimento Capacidade Transportadoras Veículos …" at bounding box center [784, 372] width 1568 height 744
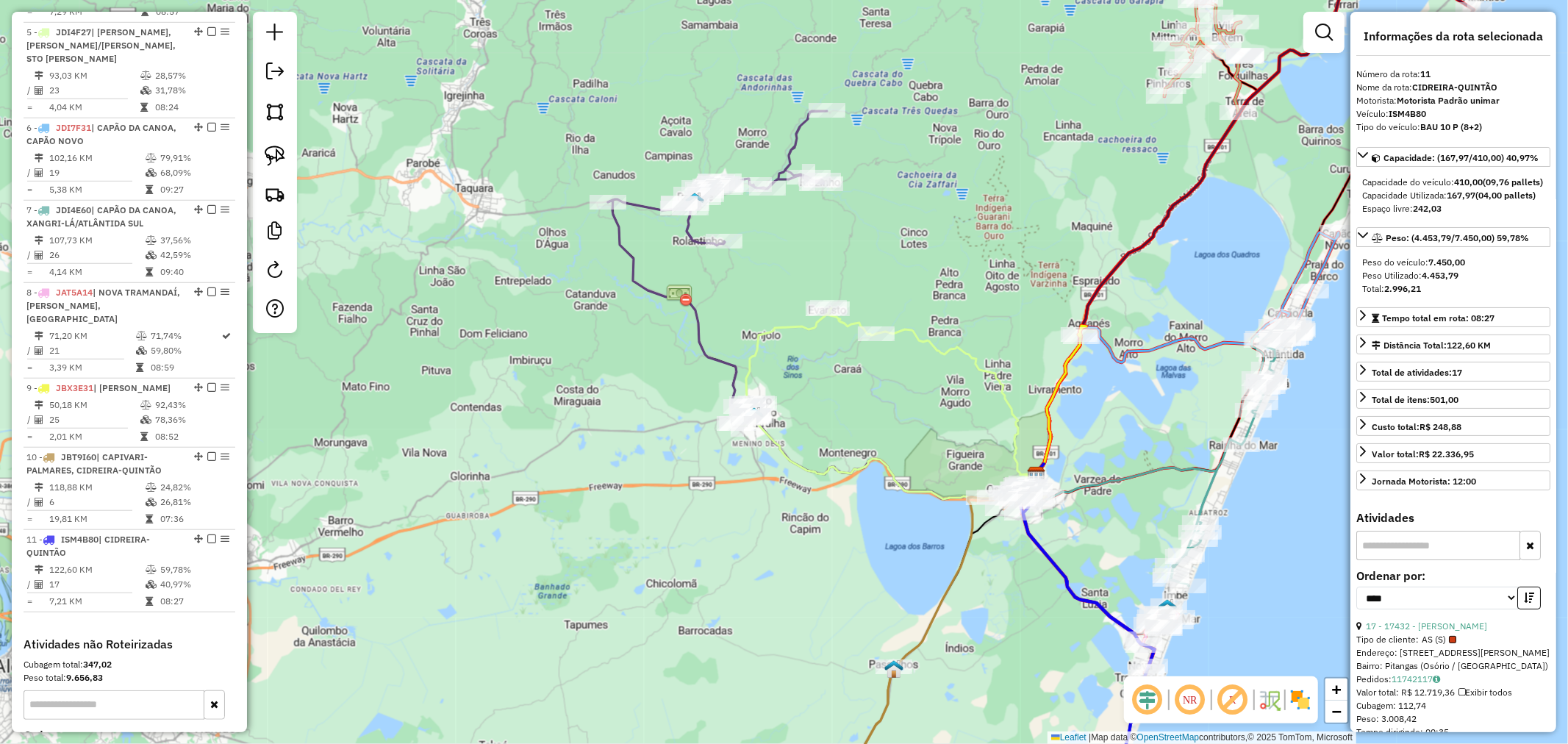
scroll to position [1042, 0]
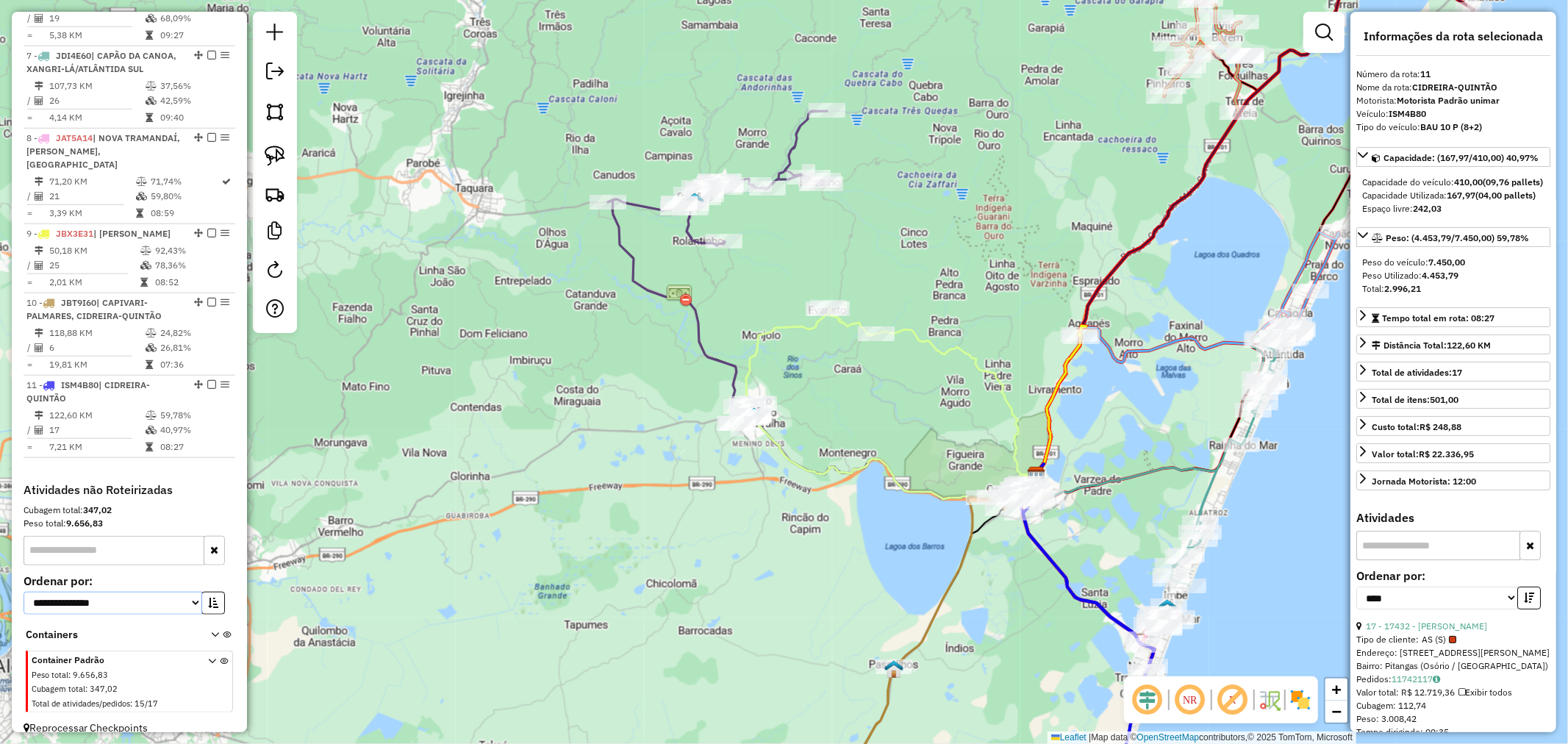
click at [132, 592] on select "**********" at bounding box center [112, 603] width 179 height 23
click at [52, 592] on select "**********" at bounding box center [112, 603] width 179 height 23
select select "*********"
click at [23, 592] on select "**********" at bounding box center [112, 603] width 179 height 23
click at [214, 592] on button "button" at bounding box center [213, 603] width 23 height 23
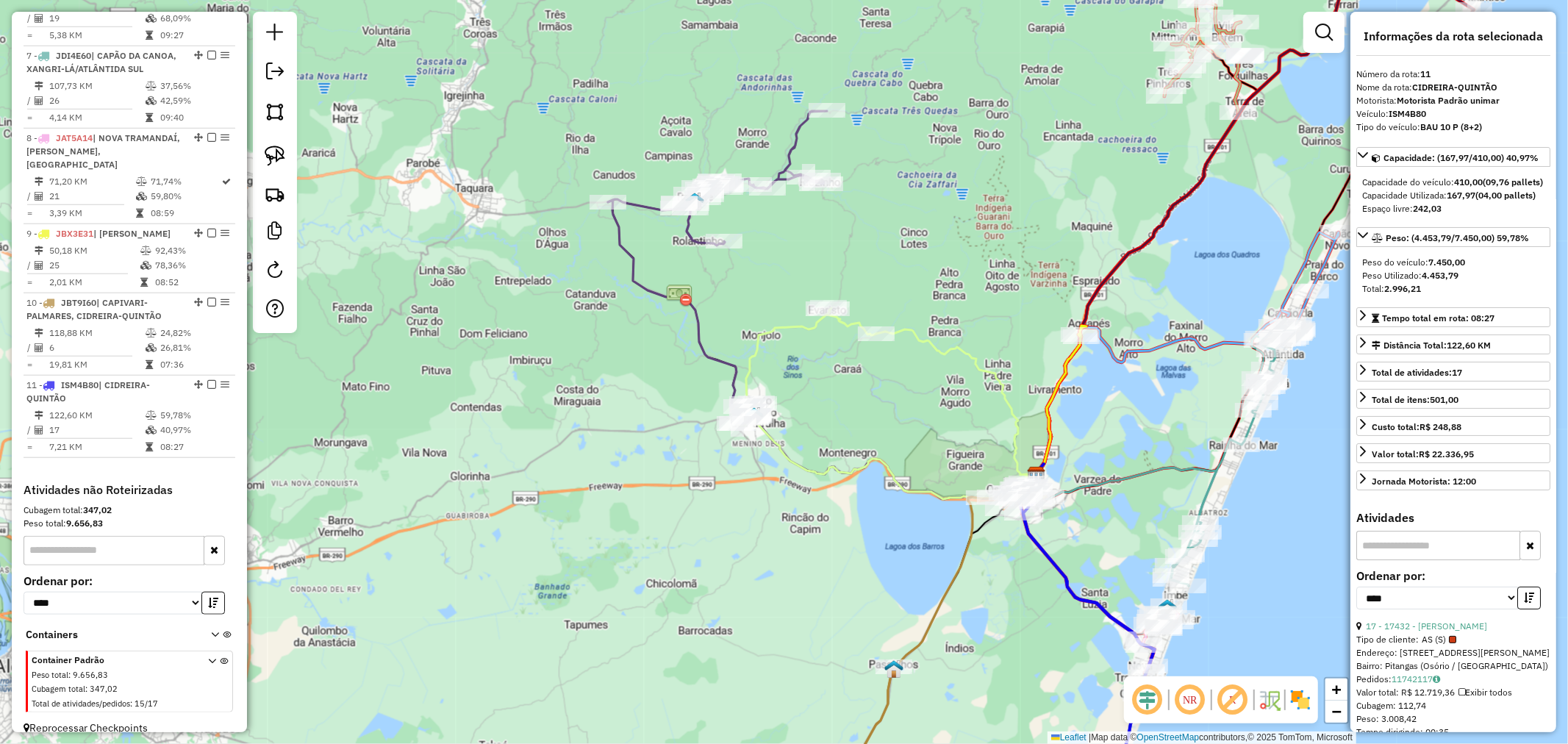
click at [211, 630] on icon at bounding box center [214, 637] width 8 height 14
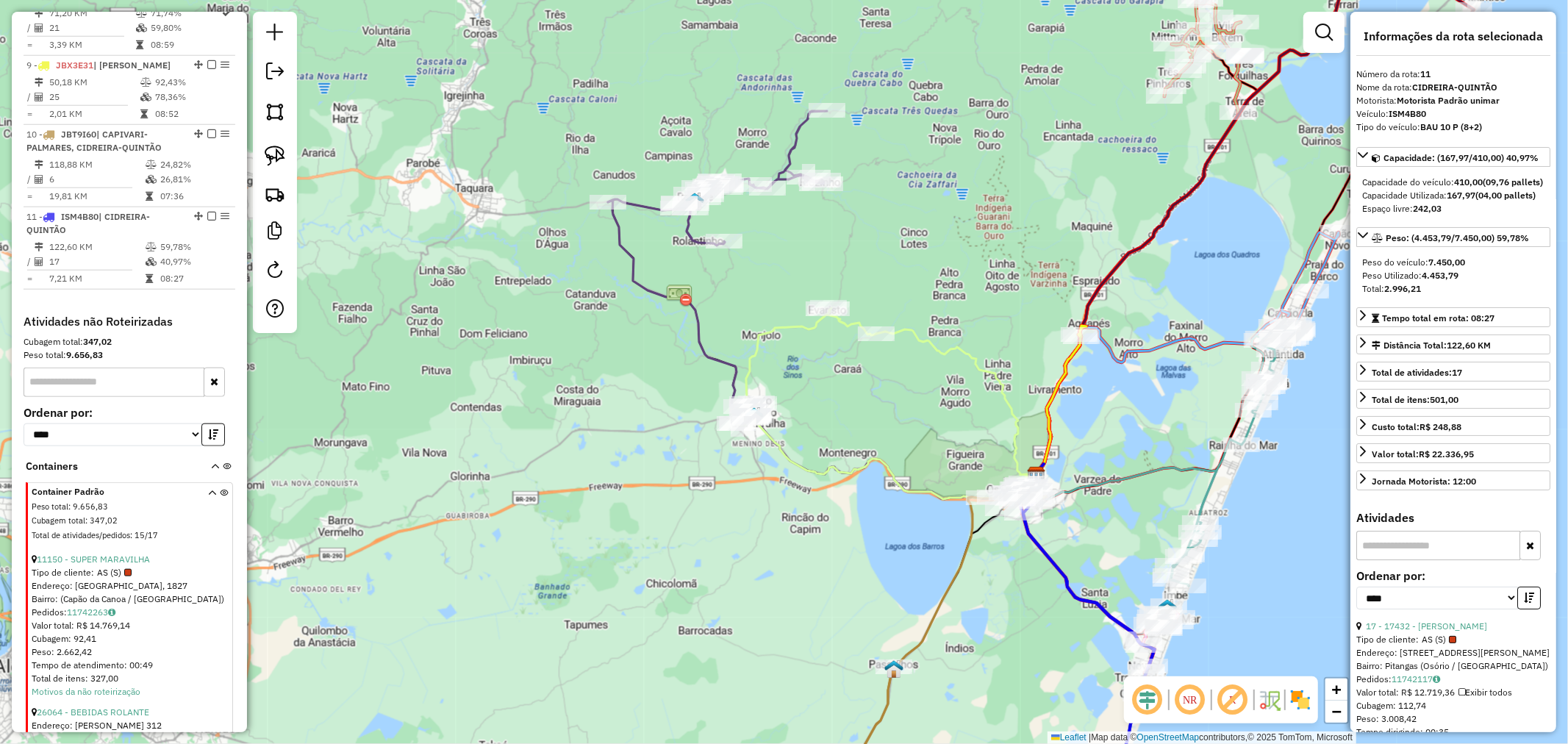
scroll to position [1287, 0]
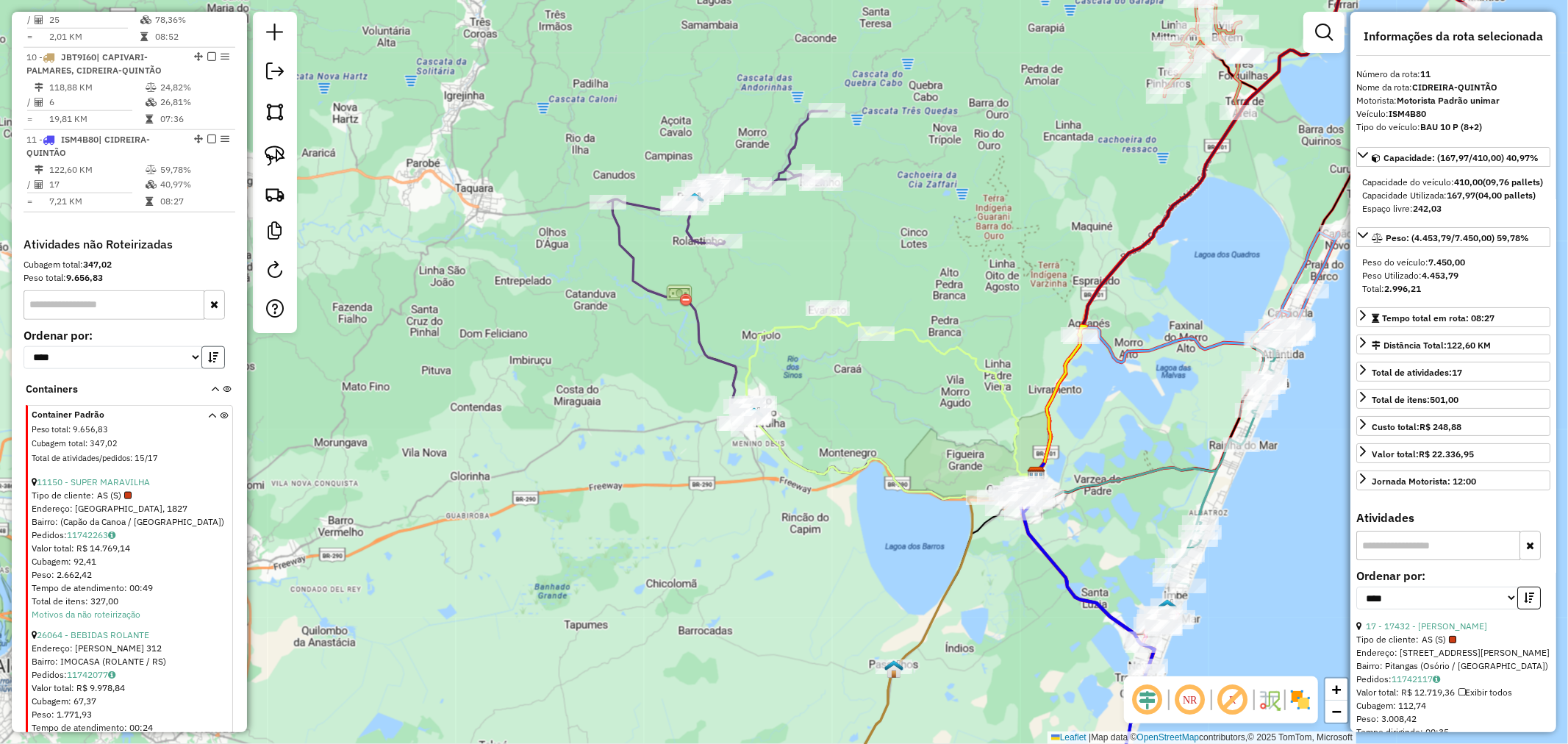
click at [209, 347] on button "button" at bounding box center [213, 358] width 23 height 23
click at [208, 352] on icon "button" at bounding box center [214, 357] width 10 height 10
click at [111, 477] on link "11150 - SUPER MARAVILHA" at bounding box center [93, 482] width 114 height 11
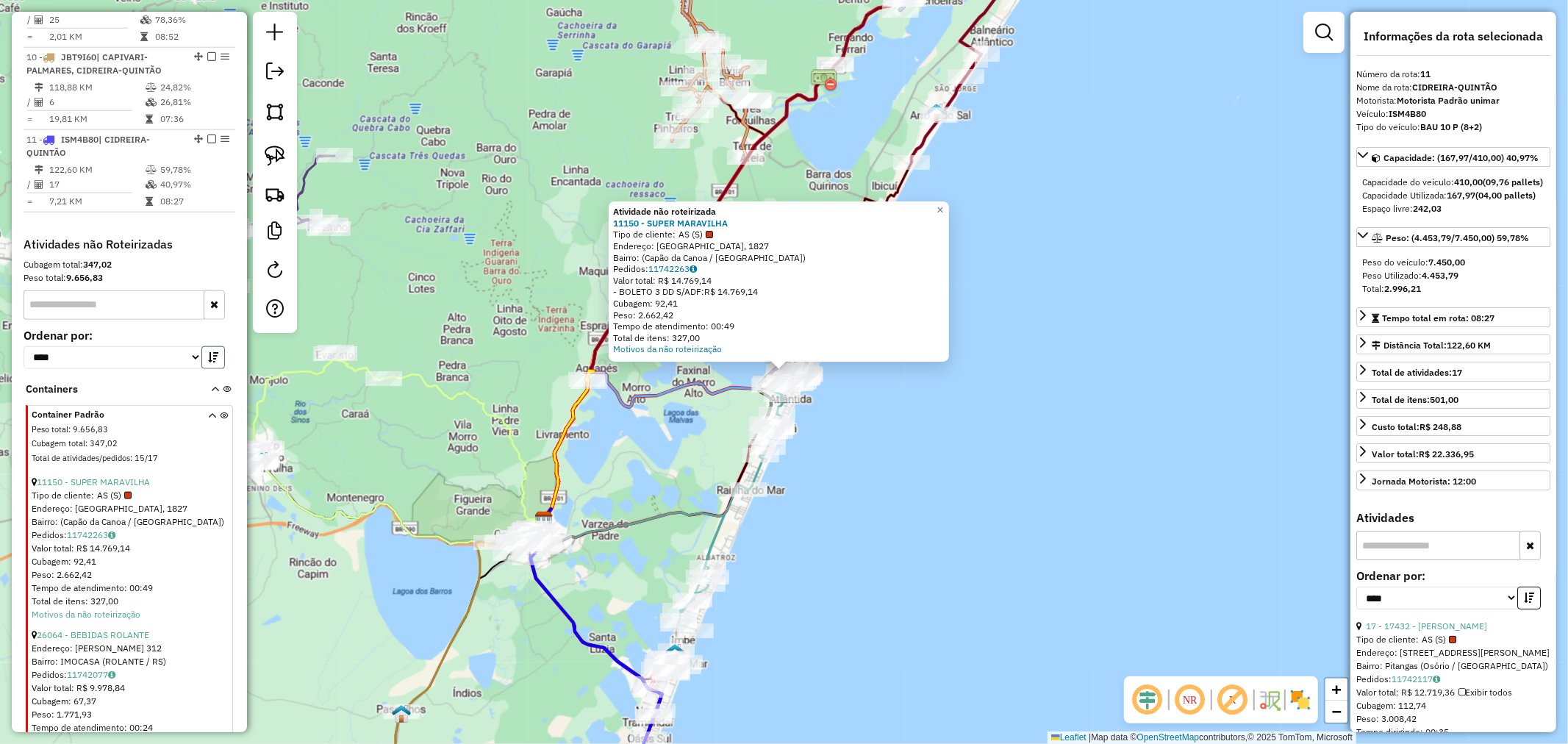
click at [211, 352] on icon "button" at bounding box center [214, 357] width 10 height 10
drag, startPoint x: 130, startPoint y: 341, endPoint x: 105, endPoint y: 350, distance: 26.6
click at [130, 347] on select "**********" at bounding box center [112, 358] width 179 height 23
click at [23, 347] on select "**********" at bounding box center [112, 358] width 179 height 23
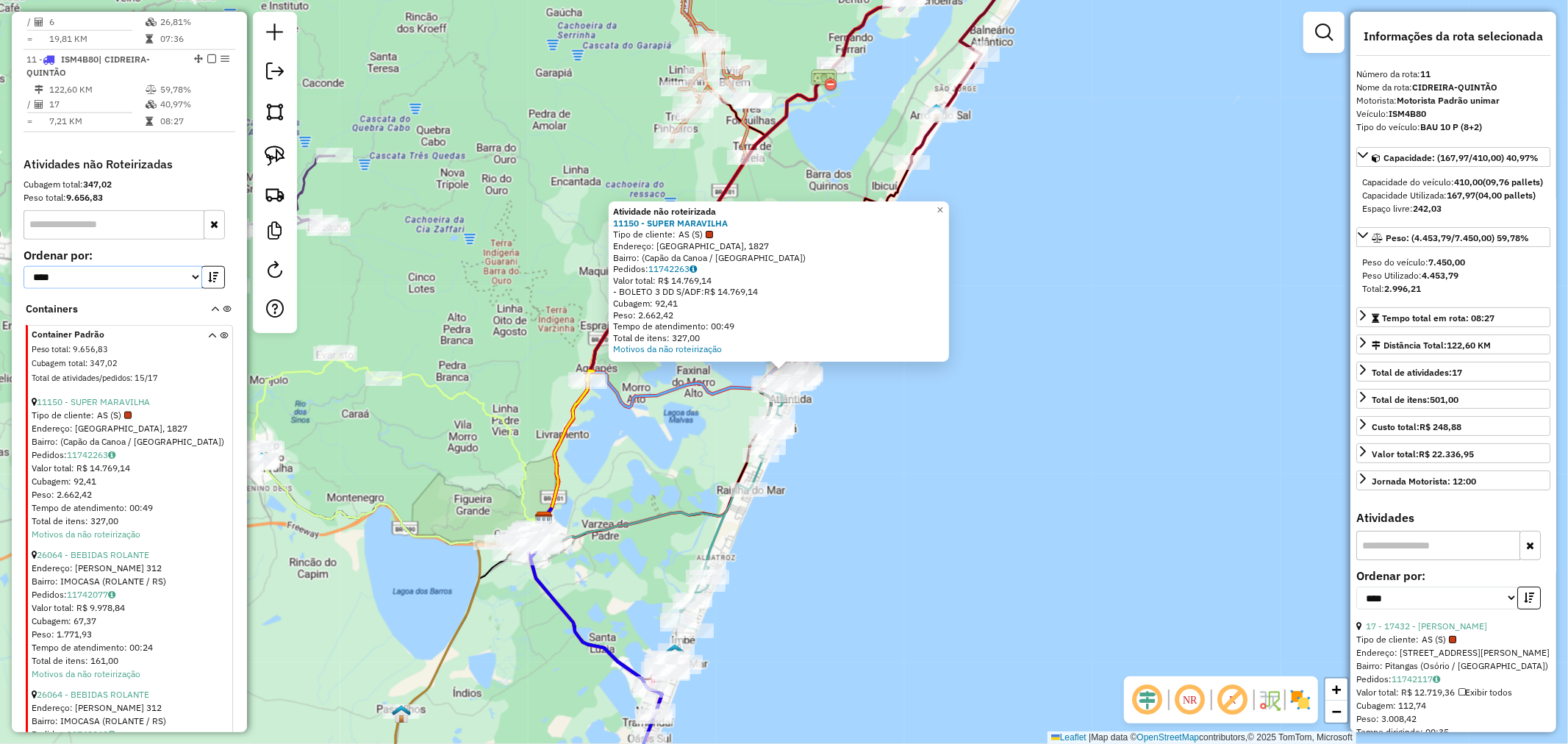
scroll to position [1369, 0]
click at [120, 394] on link "11150 - SUPER MARAVILHA" at bounding box center [93, 400] width 114 height 11
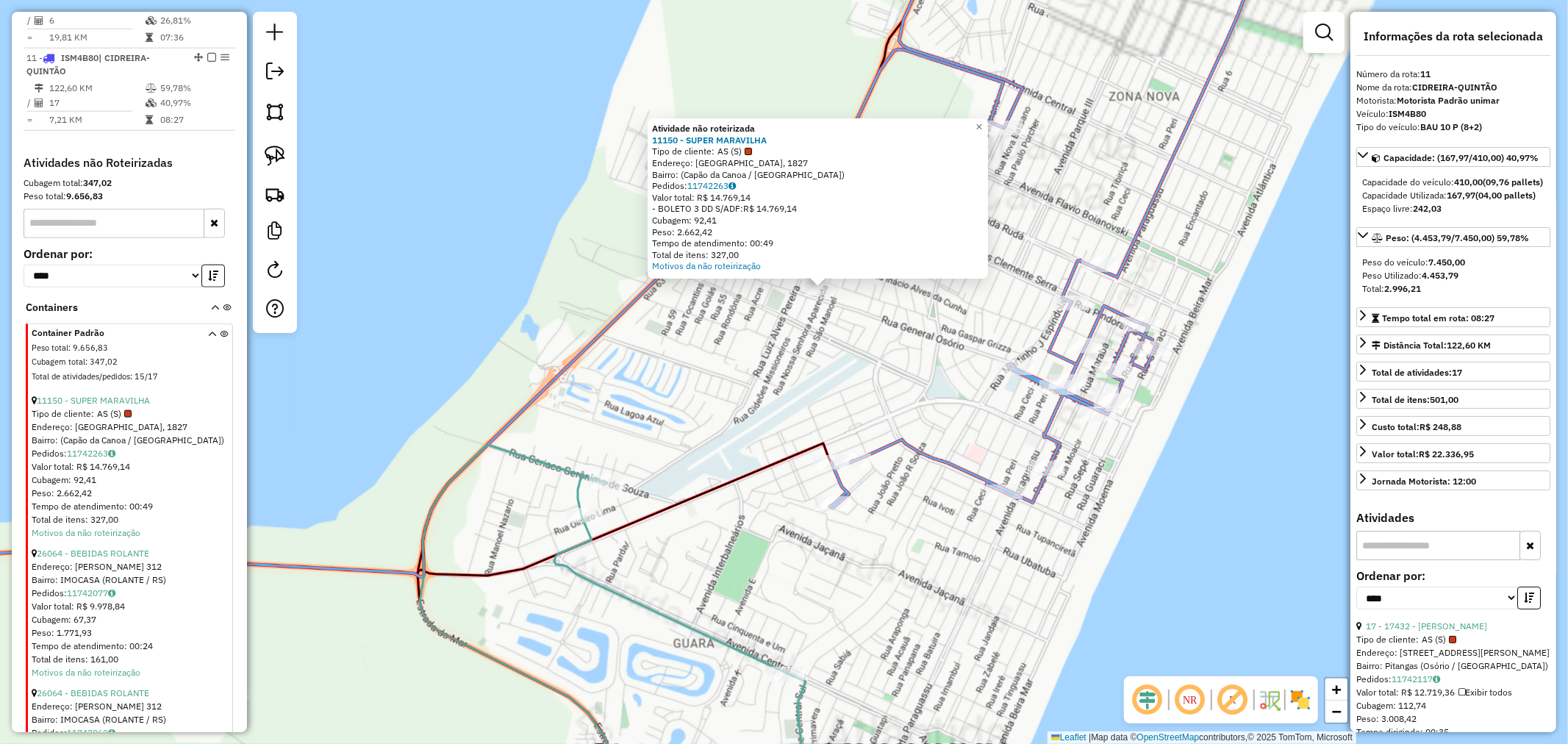
drag, startPoint x: 728, startPoint y: 320, endPoint x: 704, endPoint y: 321, distance: 24.0
click at [704, 320] on div "Atividade não roteirizada 11150 - SUPER MARAVILHA Tipo de cliente: AS (S) Ender…" at bounding box center [784, 372] width 1568 height 744
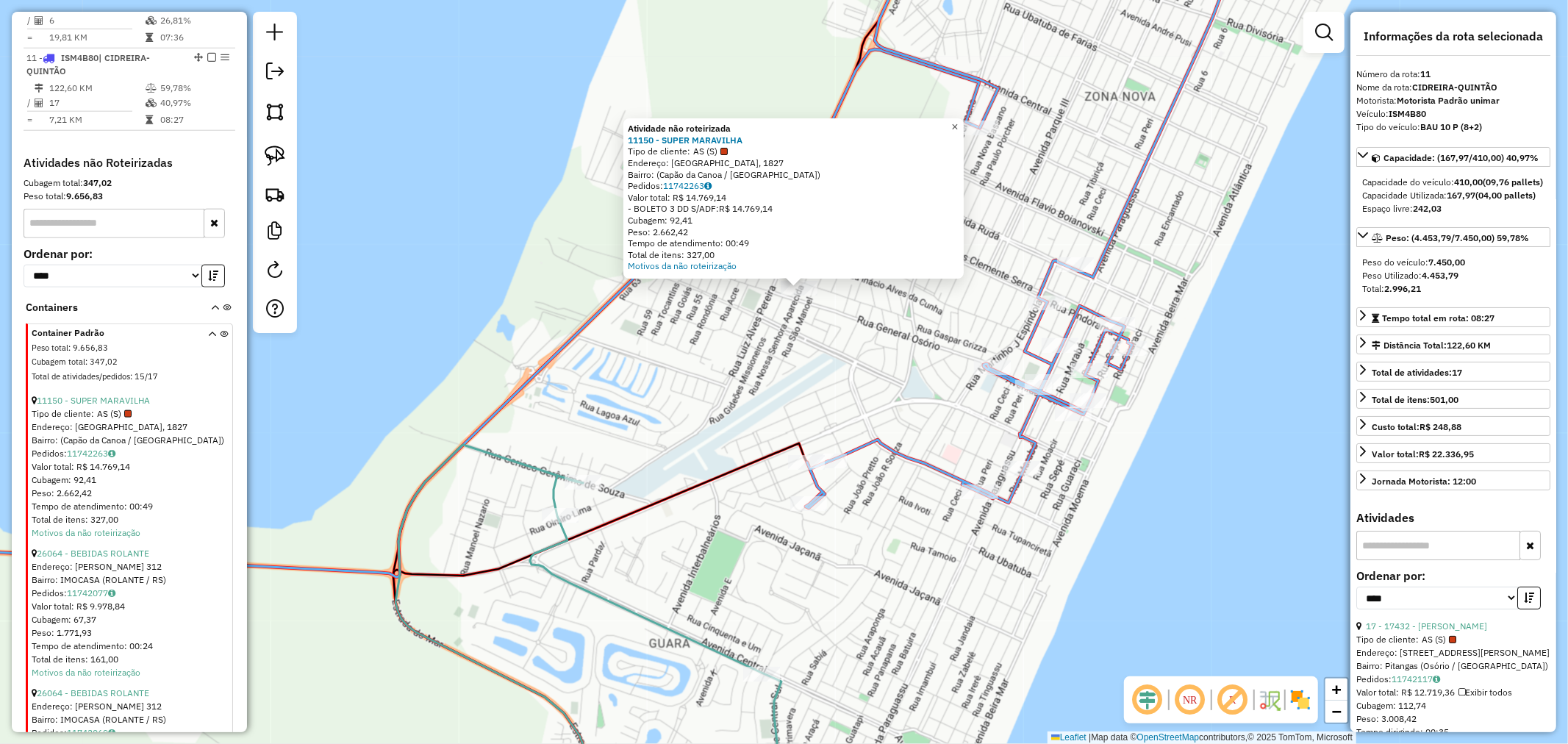
click at [958, 123] on span "×" at bounding box center [955, 126] width 7 height 13
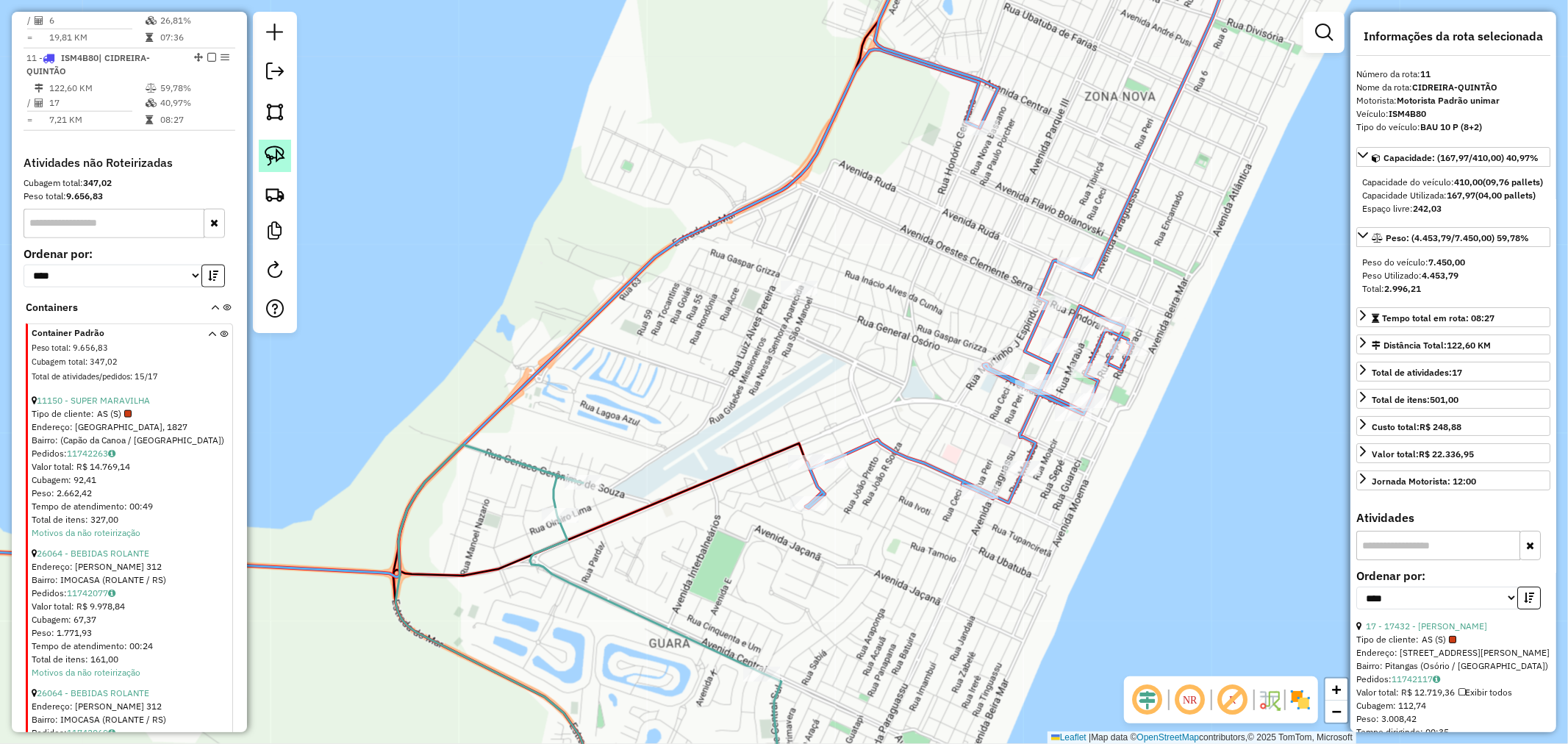
click at [270, 164] on img at bounding box center [275, 156] width 21 height 21
drag, startPoint x: 831, startPoint y: 248, endPoint x: 827, endPoint y: 320, distance: 72.1
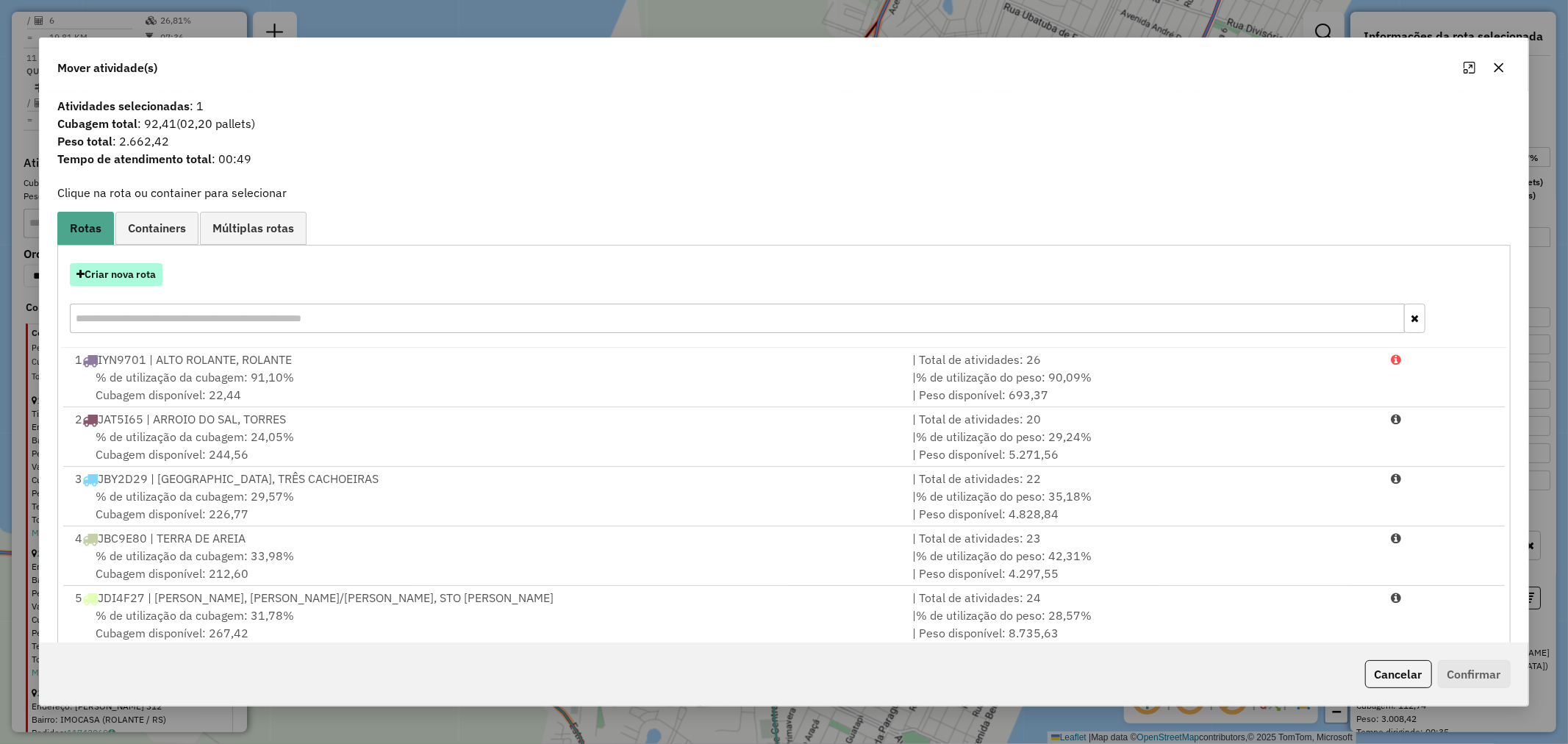
click at [125, 276] on button "Criar nova rota" at bounding box center [116, 274] width 93 height 23
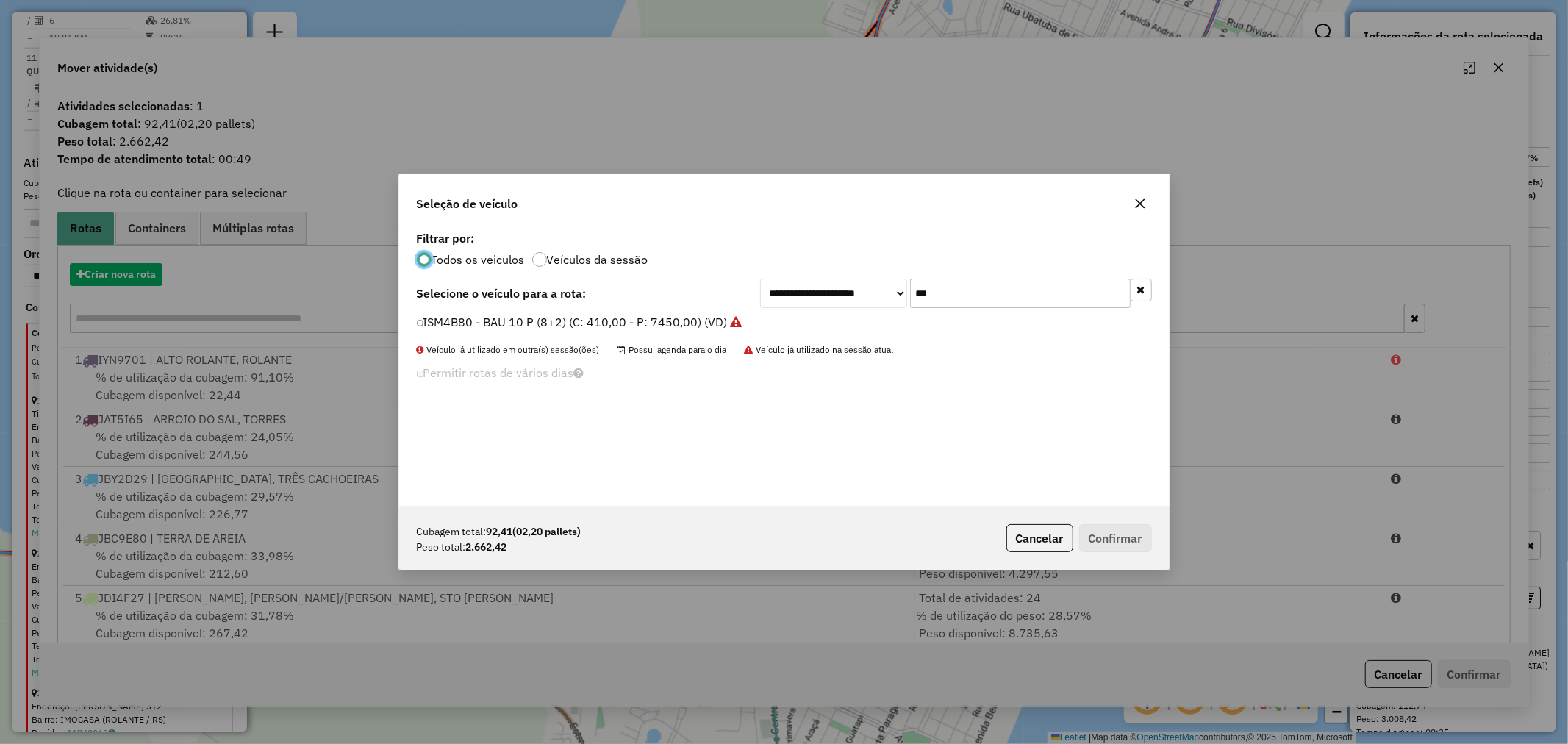
scroll to position [8, 4]
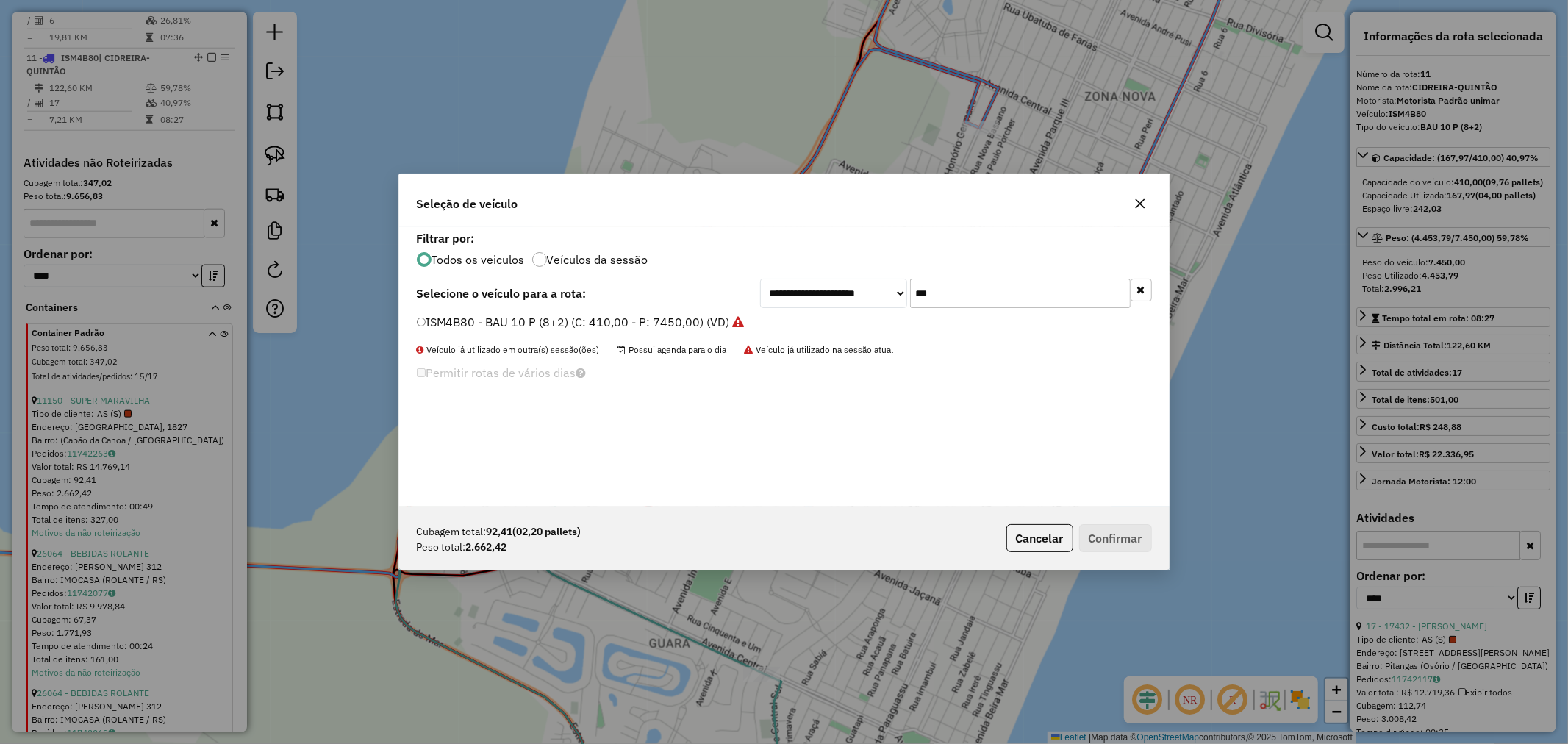
drag, startPoint x: 975, startPoint y: 296, endPoint x: 837, endPoint y: 293, distance: 138.0
click at [838, 292] on div "**********" at bounding box center [956, 293] width 392 height 29
type input "***"
click at [513, 317] on label "JAV8D43 - BAU 8 P (C: 322,00 - P: 7450,00) (VD)" at bounding box center [554, 322] width 274 height 18
click at [1128, 533] on button "Confirmar" at bounding box center [1115, 538] width 72 height 28
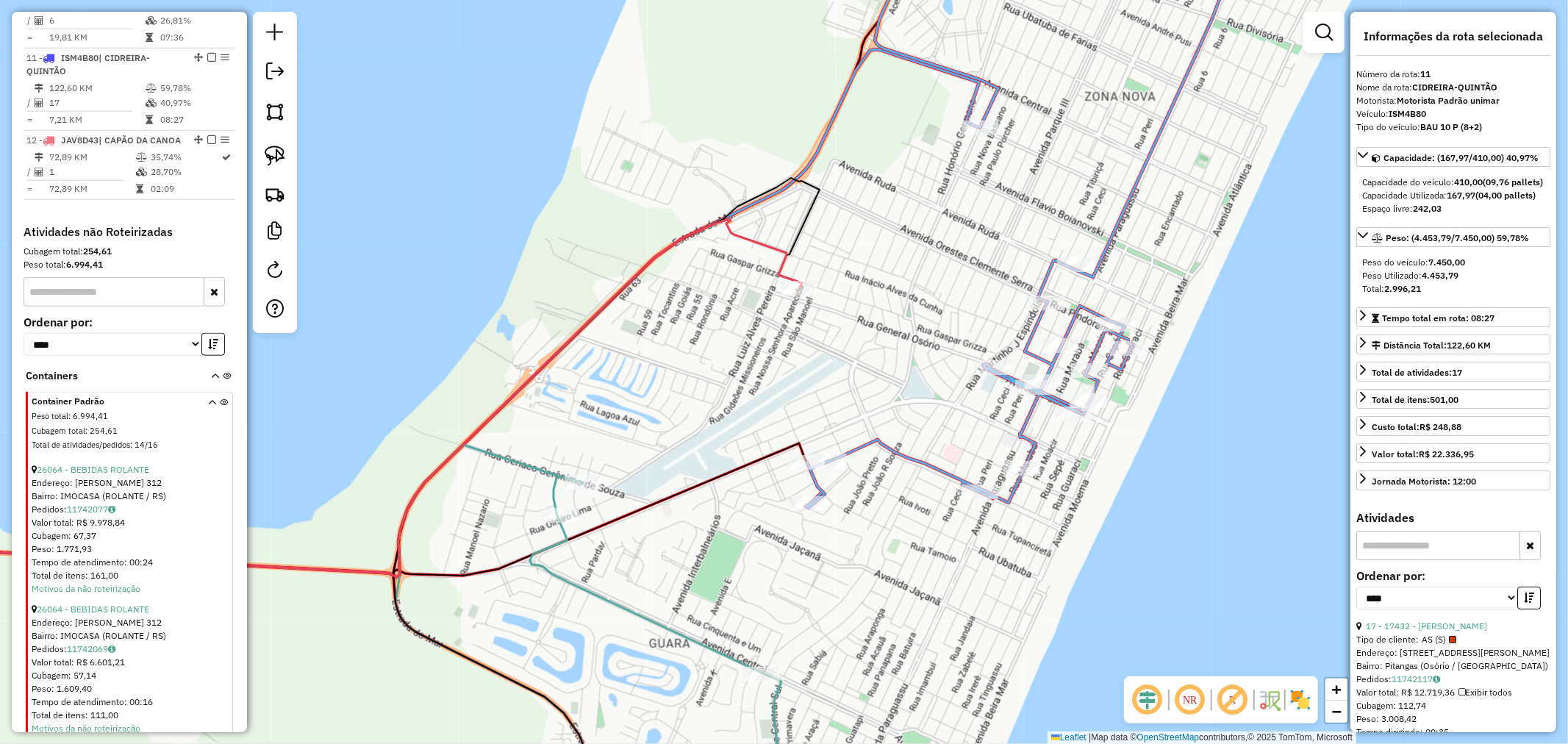
scroll to position [1392, 0]
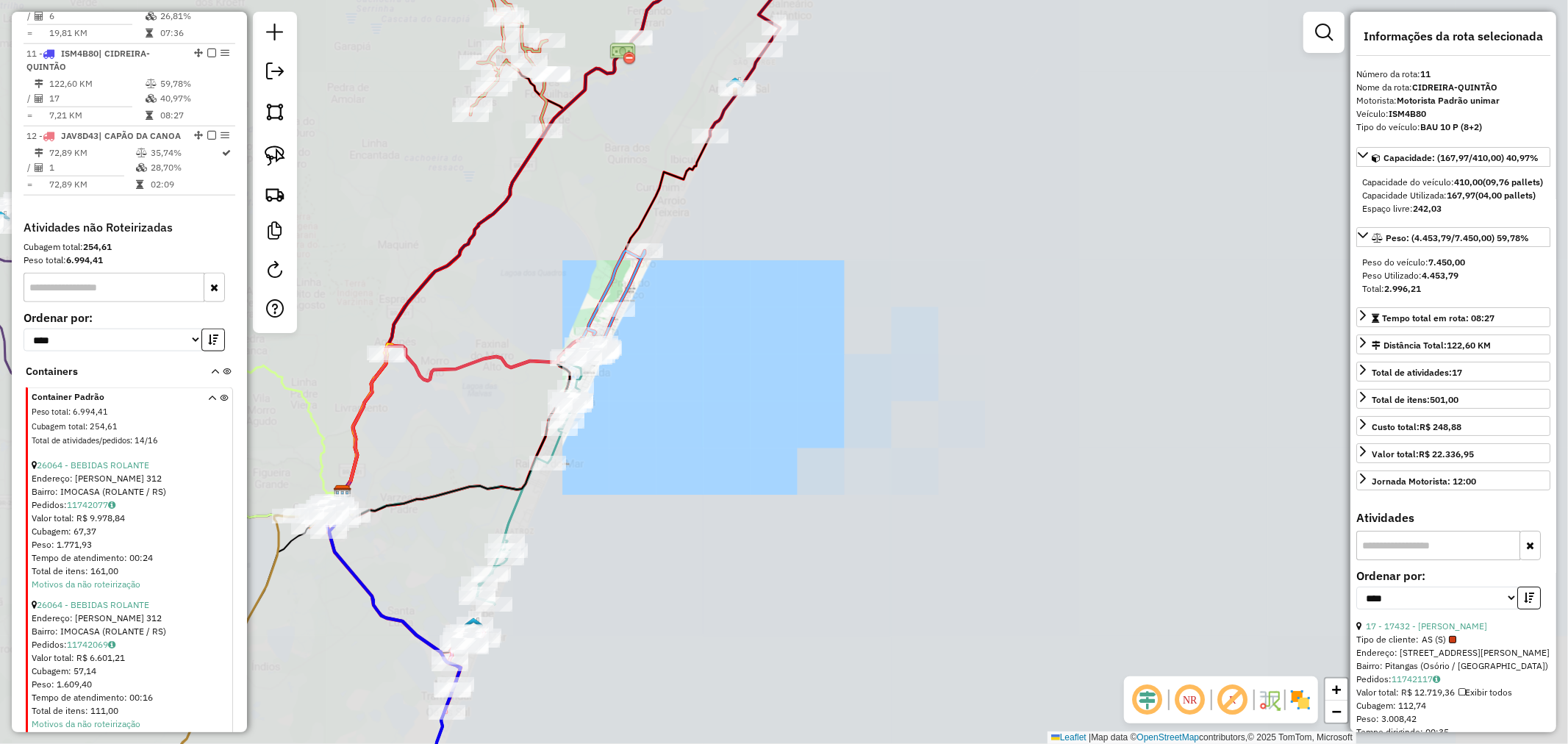
click at [494, 285] on div "Rota 12 - Placa JAV8D43 11150 - SUPER MARAVILHA Janela de atendimento Grade de …" at bounding box center [784, 372] width 1568 height 744
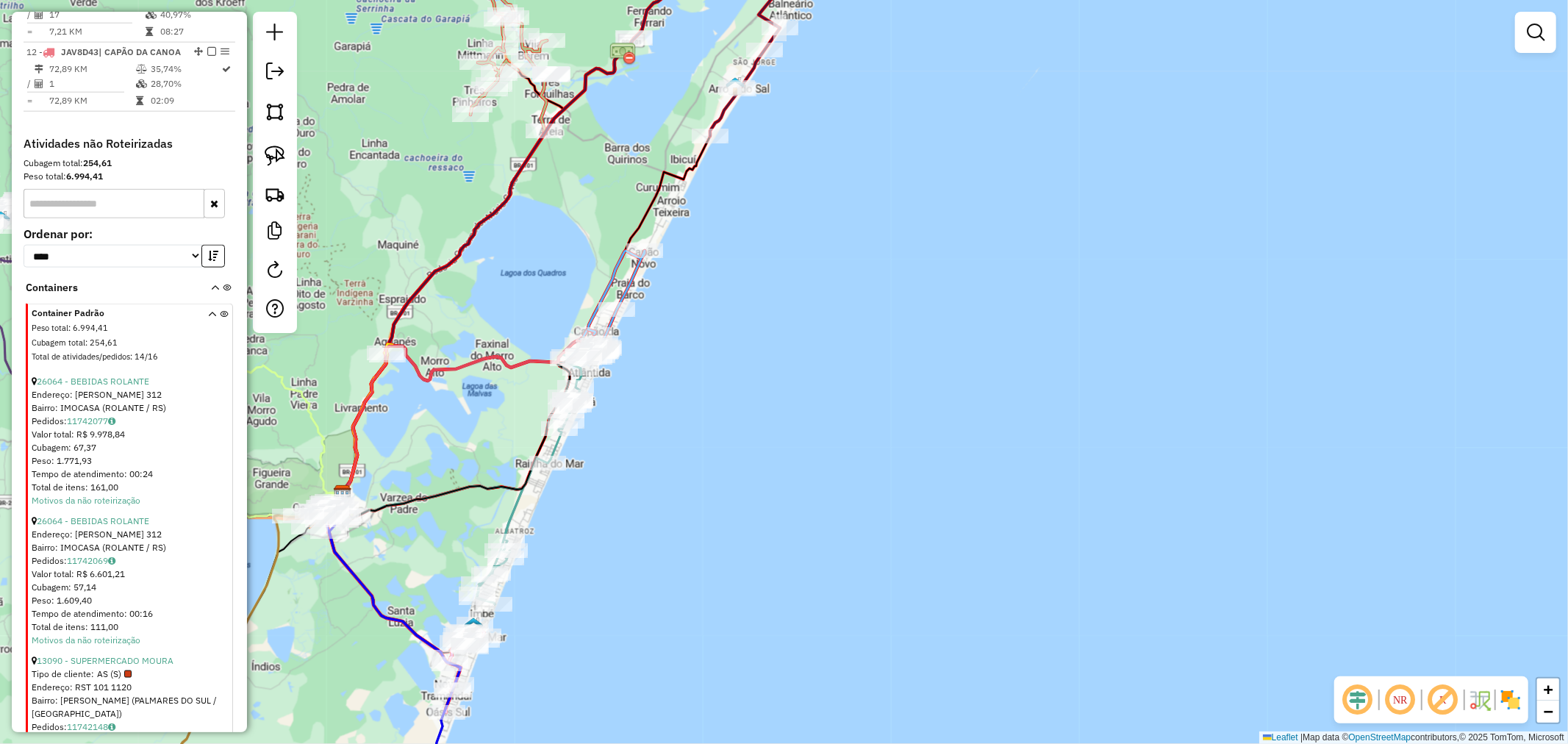
scroll to position [1473, 0]
click at [100, 383] on link "26064 - BEBIDAS ROLANTE" at bounding box center [93, 383] width 113 height 11
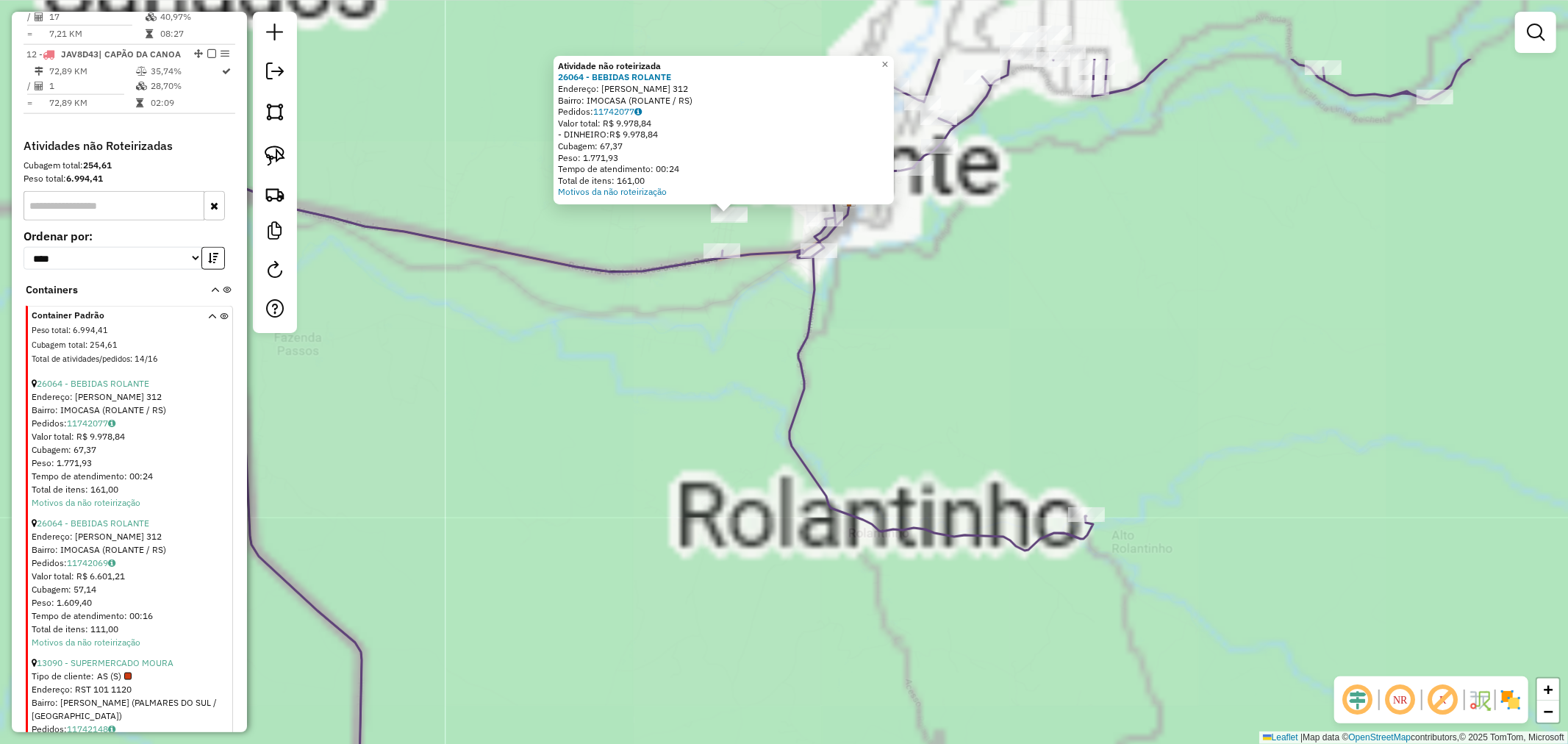
drag, startPoint x: 737, startPoint y: 253, endPoint x: 781, endPoint y: 359, distance: 114.8
click at [779, 364] on div "Atividade não roteirizada 26064 - BEBIDAS ROLANTE Endereço: OSCAR GUILHERME FLE…" at bounding box center [784, 372] width 1568 height 744
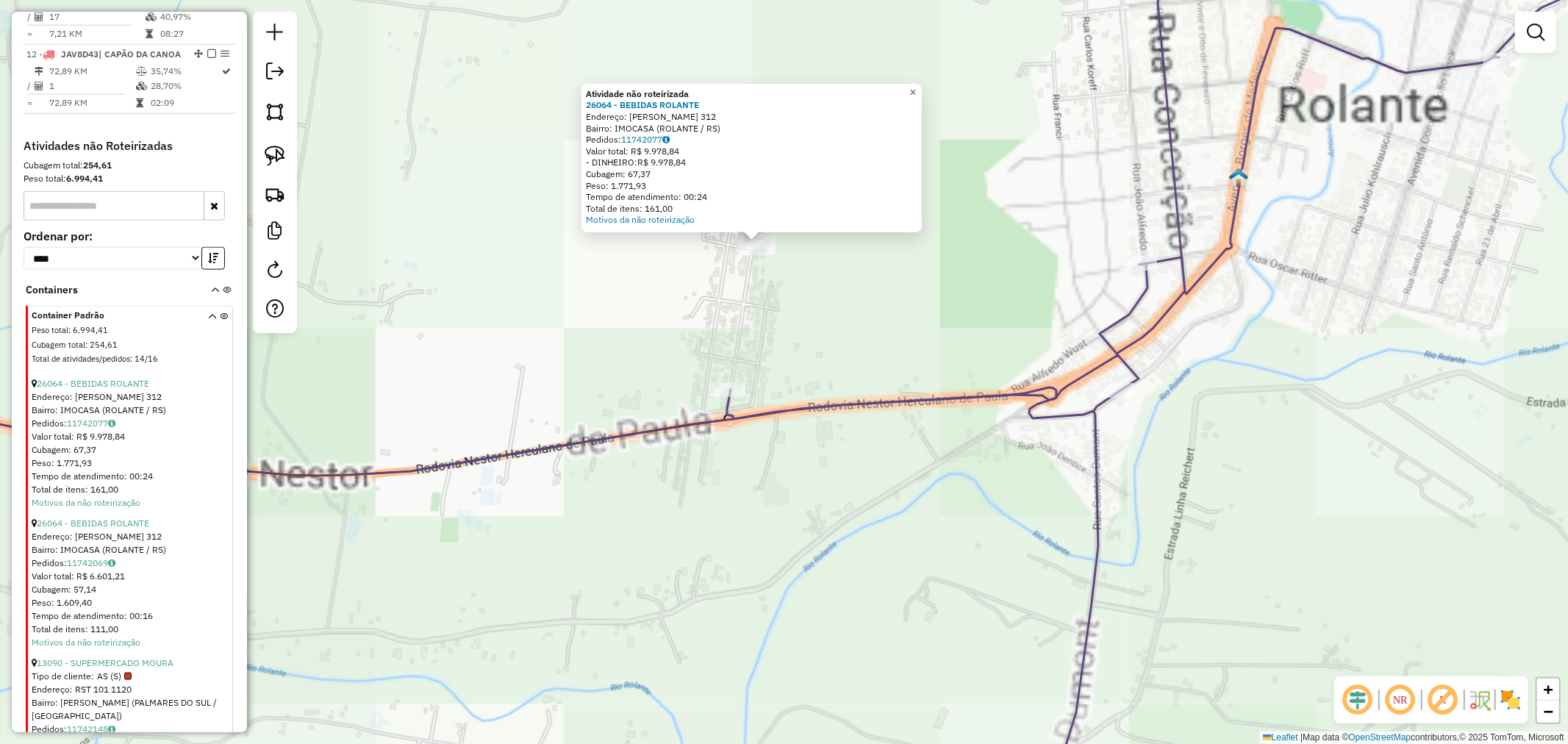
click at [916, 87] on span "×" at bounding box center [912, 92] width 7 height 13
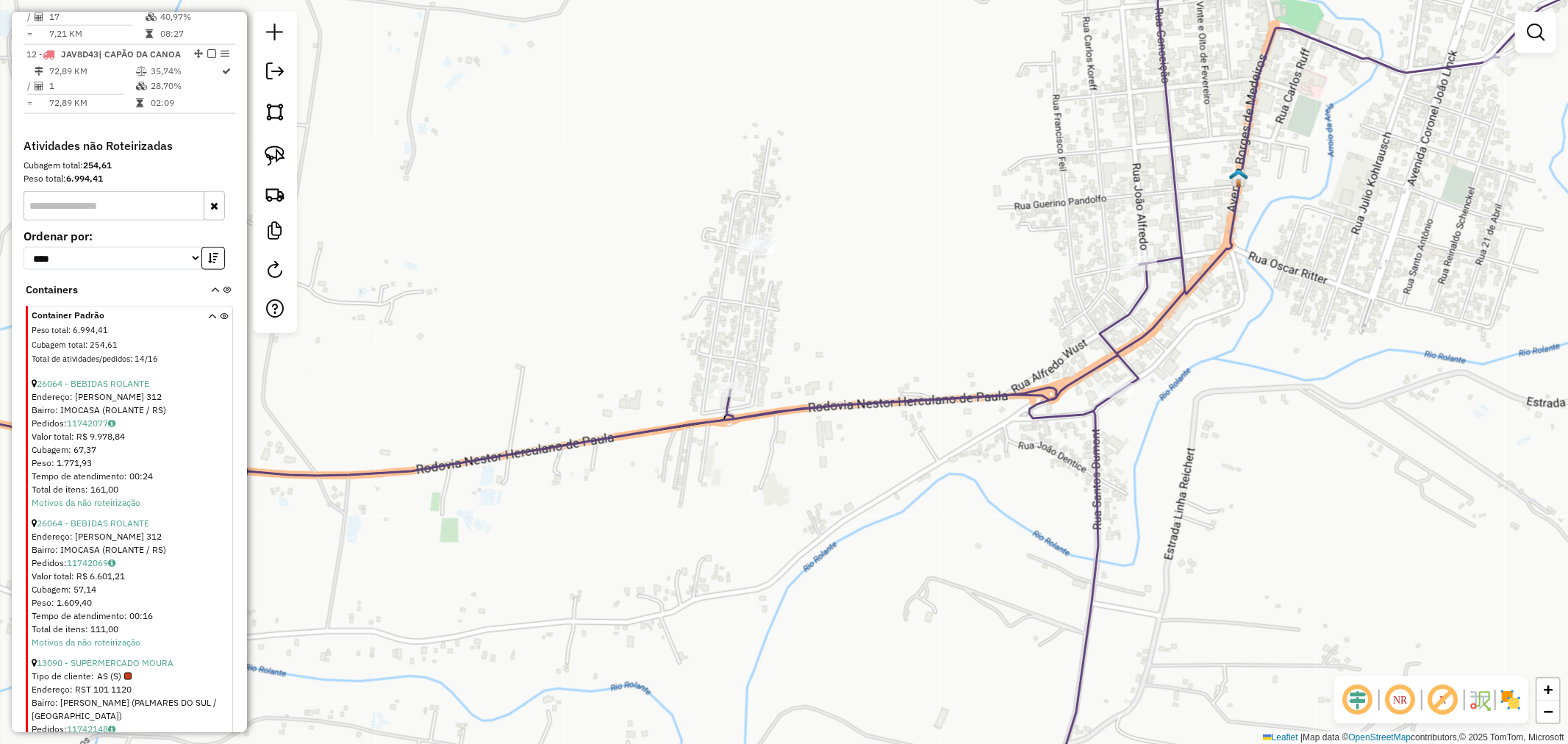
click at [278, 158] on img at bounding box center [275, 156] width 21 height 21
drag, startPoint x: 784, startPoint y: 174, endPoint x: 843, endPoint y: 250, distance: 96.2
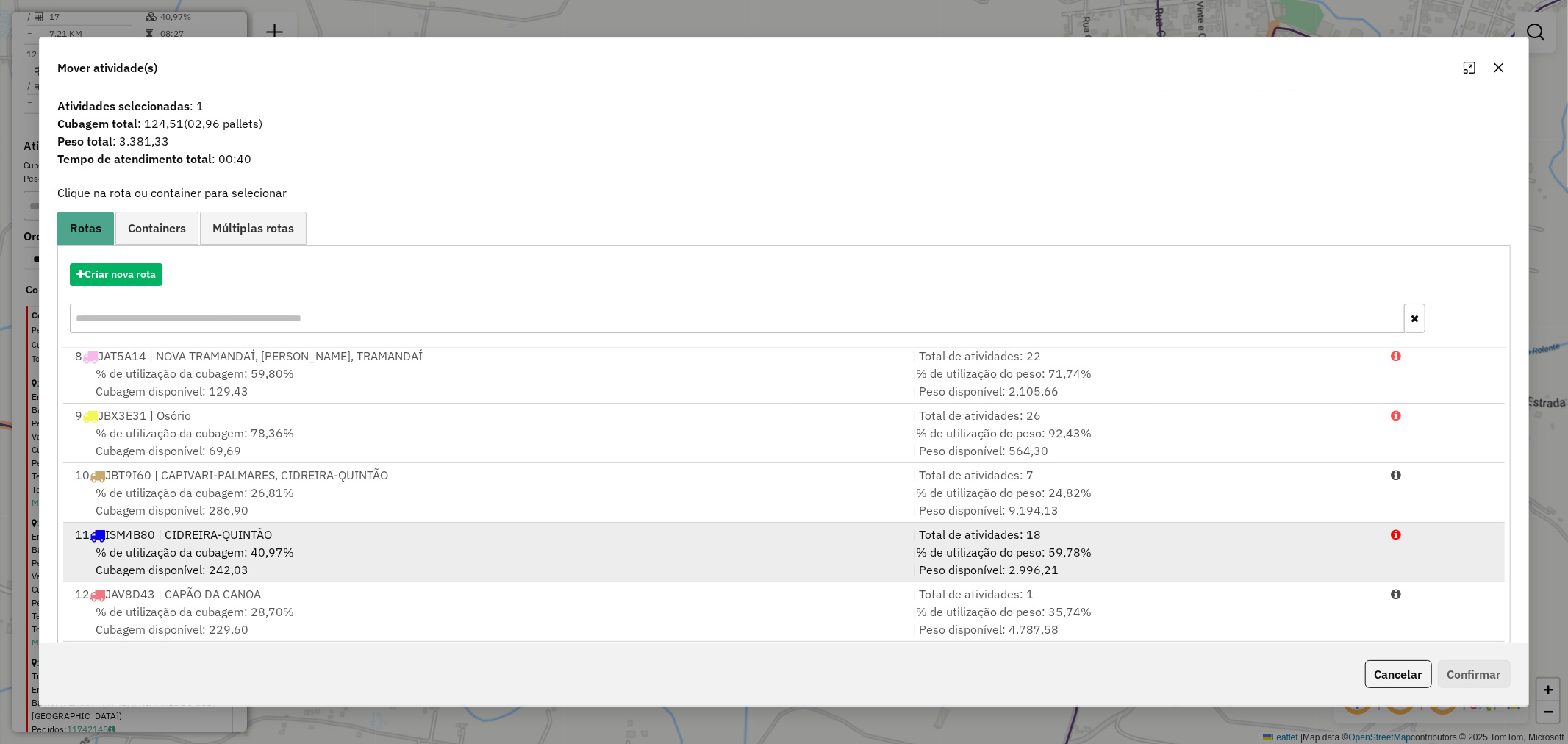
scroll to position [23, 0]
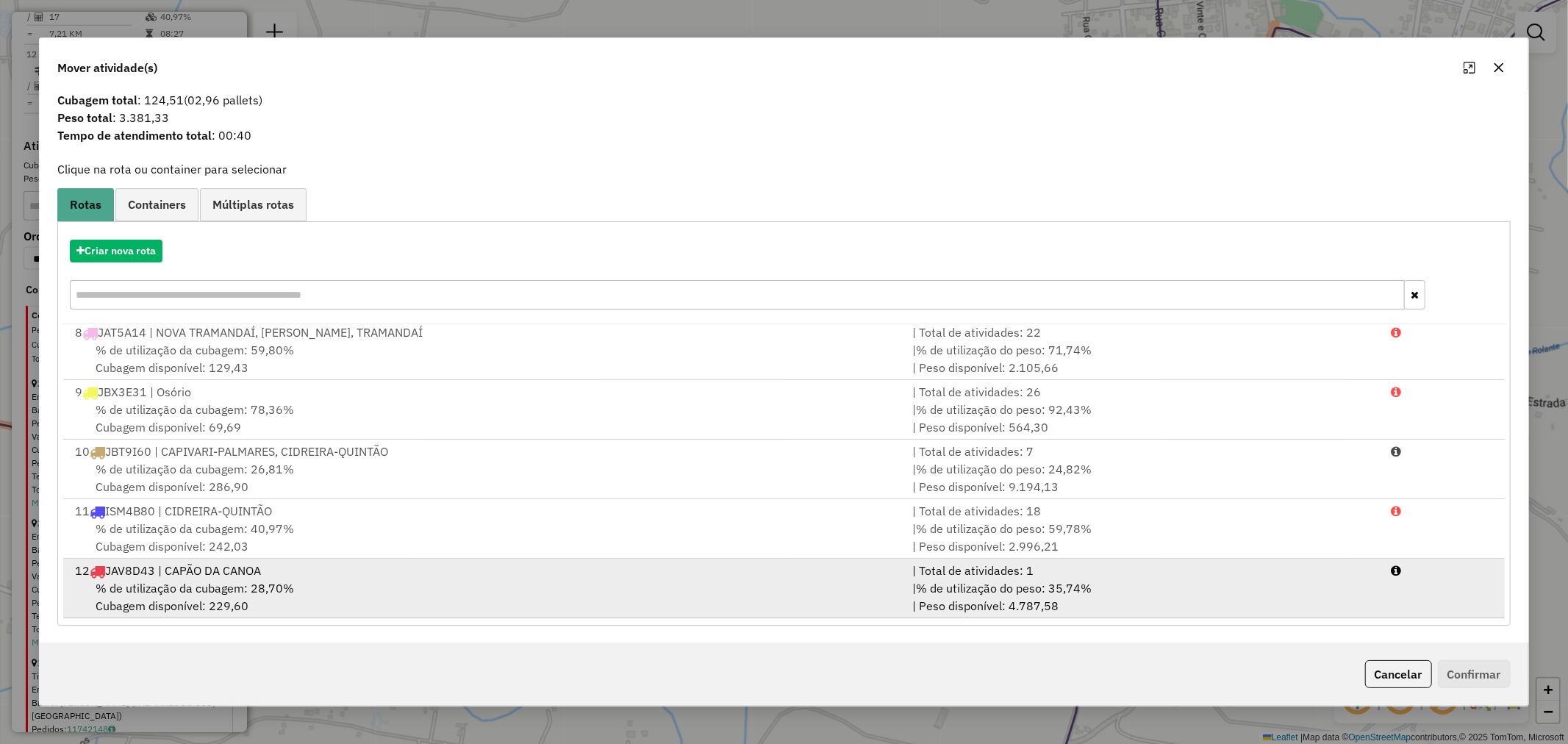
click at [209, 576] on div "12 JAV8D43 | CAPÃO DA CANOA" at bounding box center [485, 571] width 837 height 18
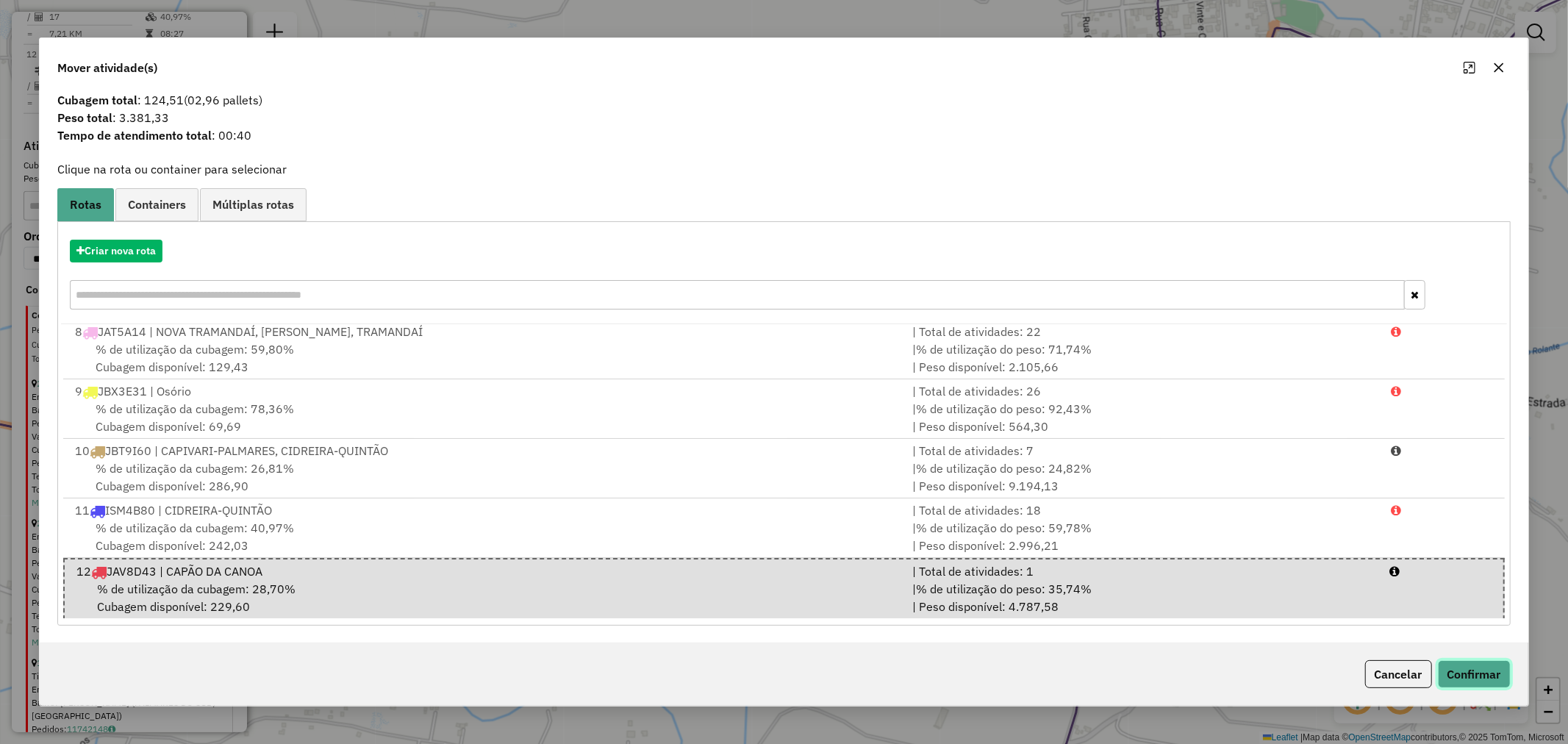
click at [1473, 674] on button "Confirmar" at bounding box center [1474, 674] width 72 height 28
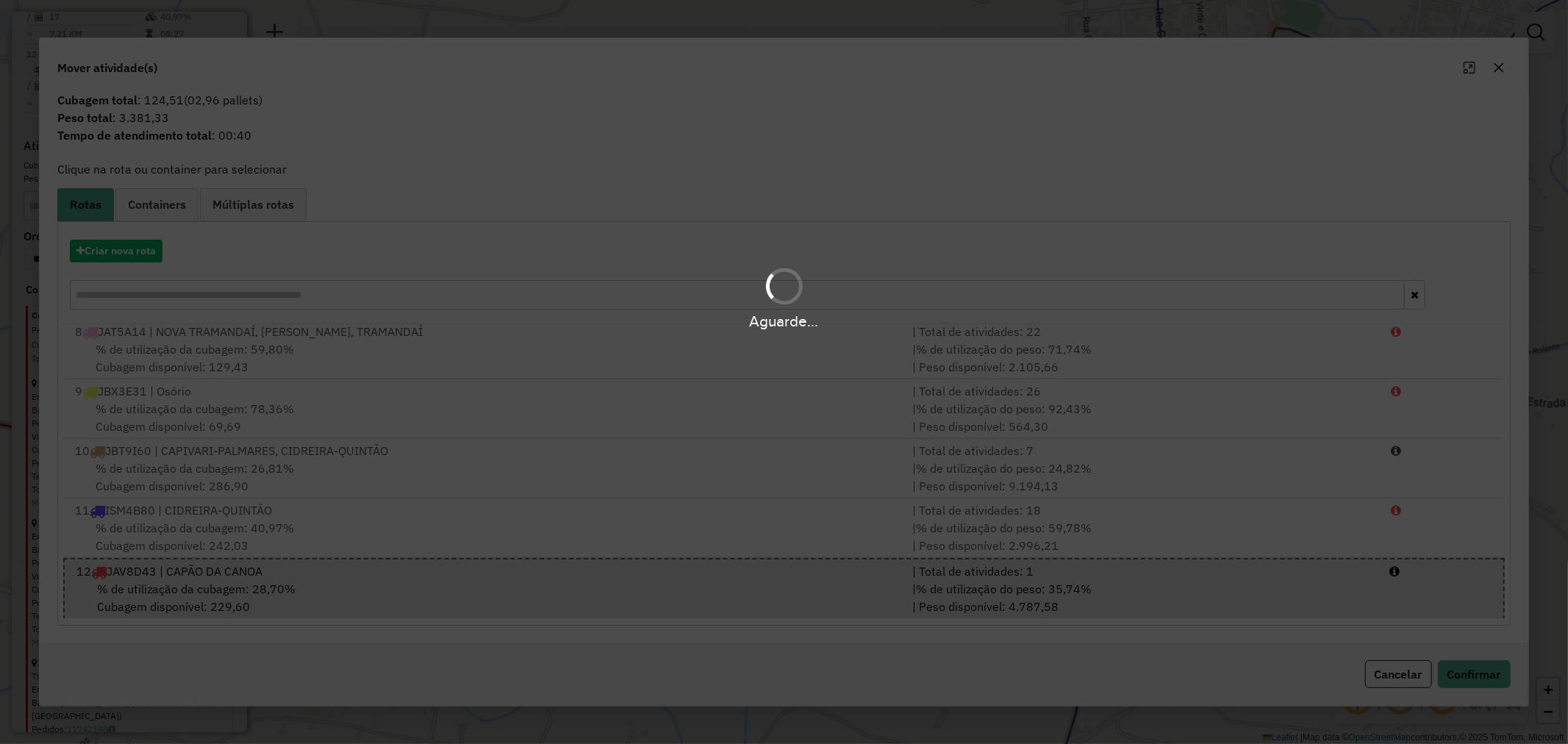
scroll to position [1454, 0]
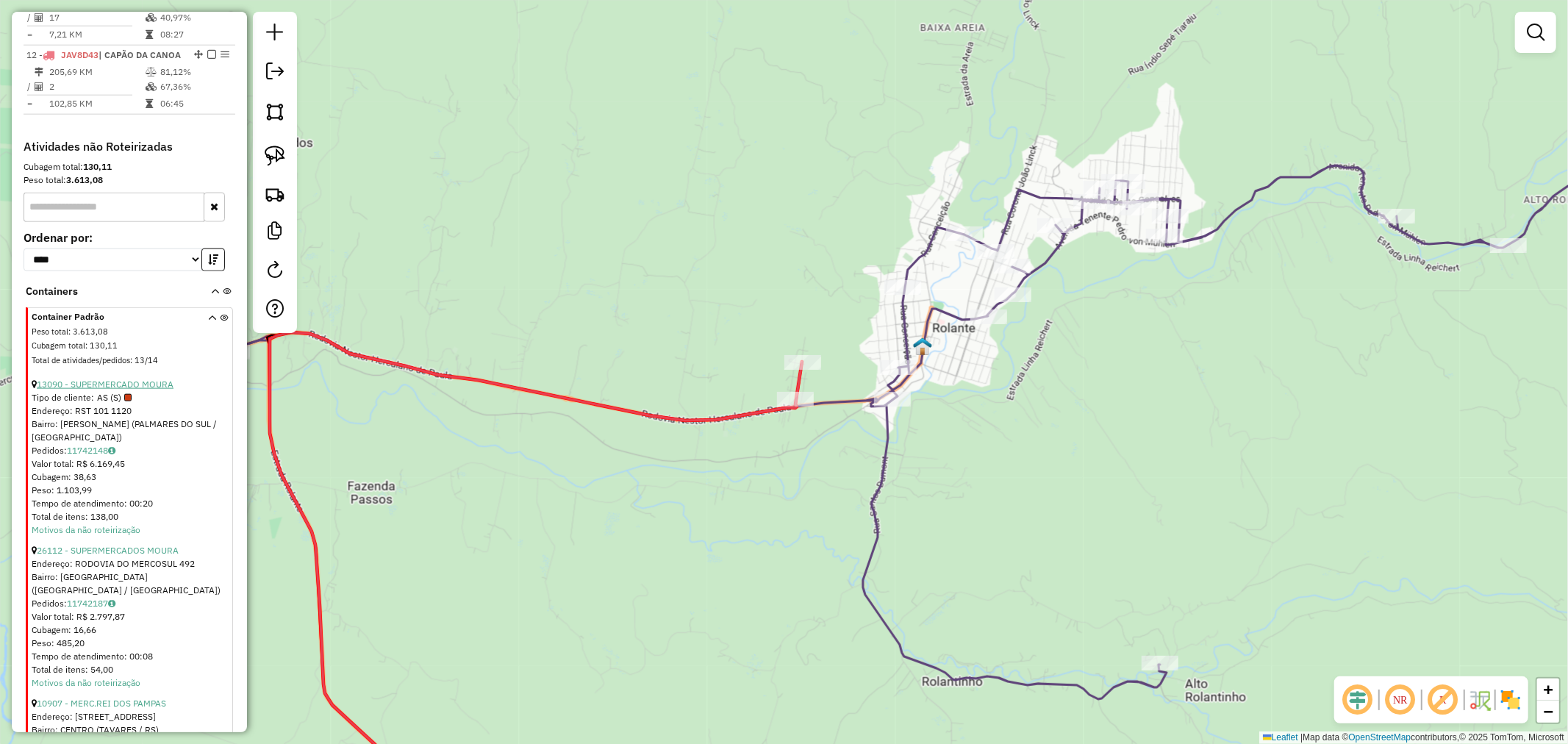
click at [138, 379] on link "13090 - SUPERMERCADO MOURA" at bounding box center [105, 384] width 137 height 11
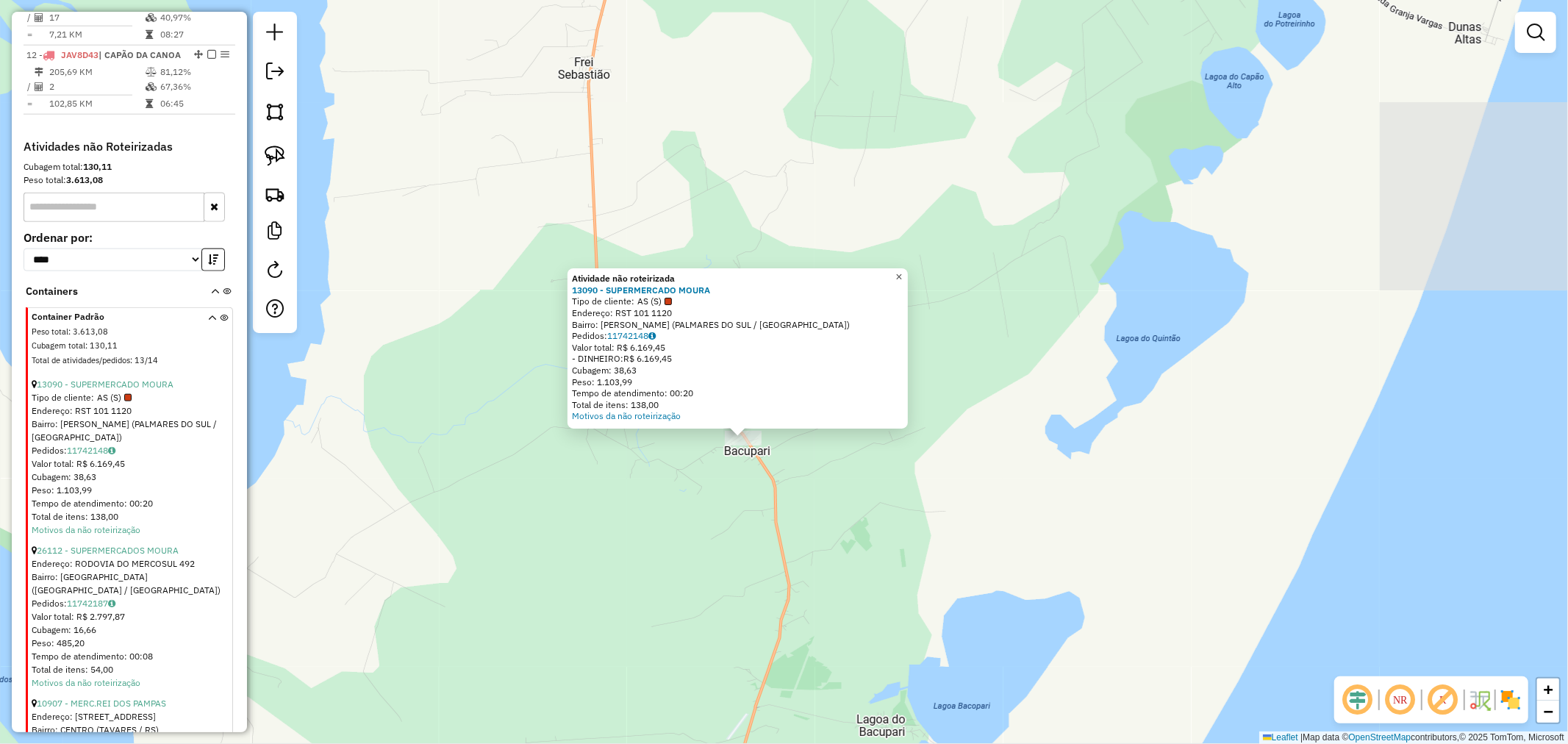
click at [908, 279] on link "×" at bounding box center [899, 277] width 18 height 18
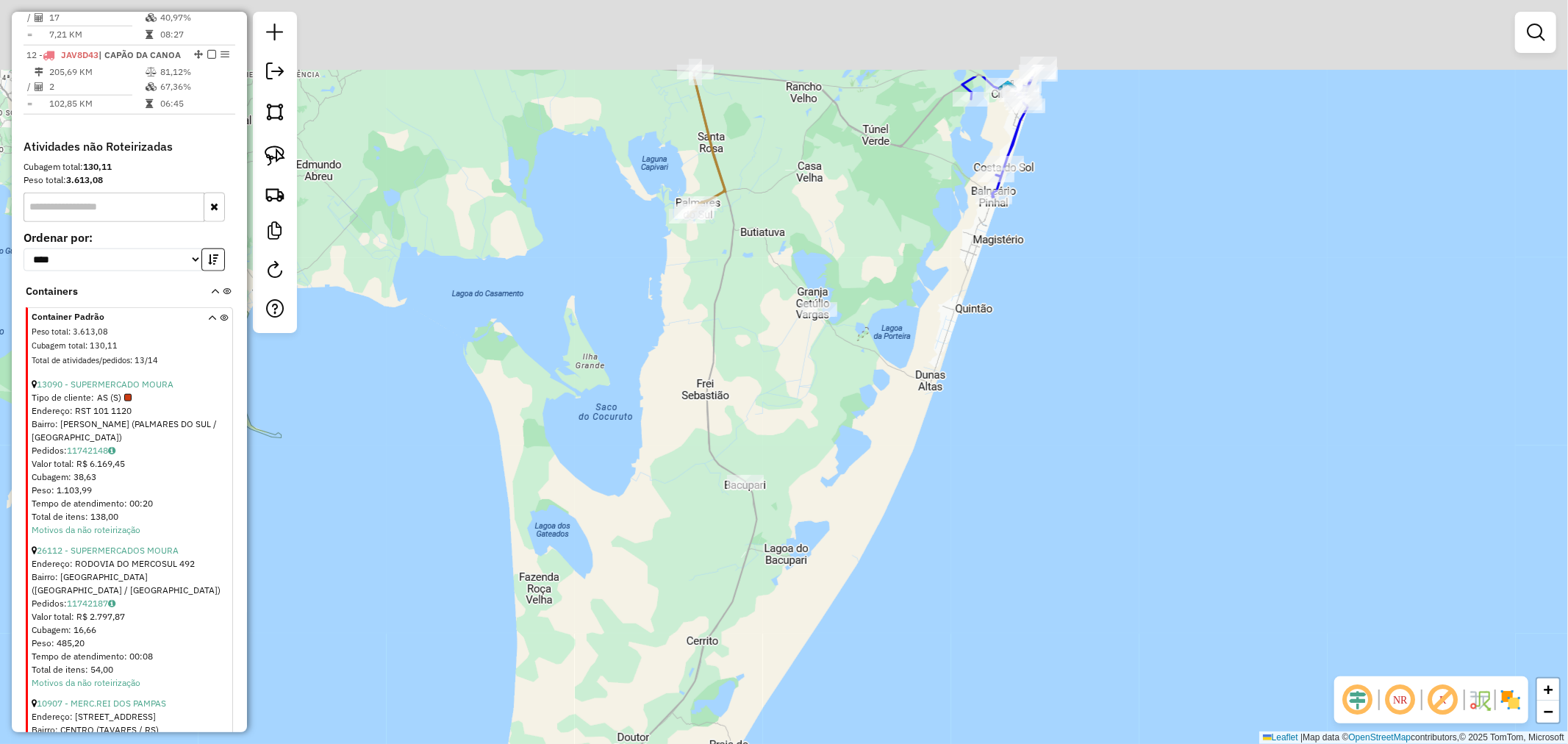
drag, startPoint x: 774, startPoint y: 409, endPoint x: 781, endPoint y: 425, distance: 17.5
click at [774, 423] on div "Janela de atendimento Grade de atendimento Capacidade Transportadoras Veículos …" at bounding box center [784, 372] width 1568 height 744
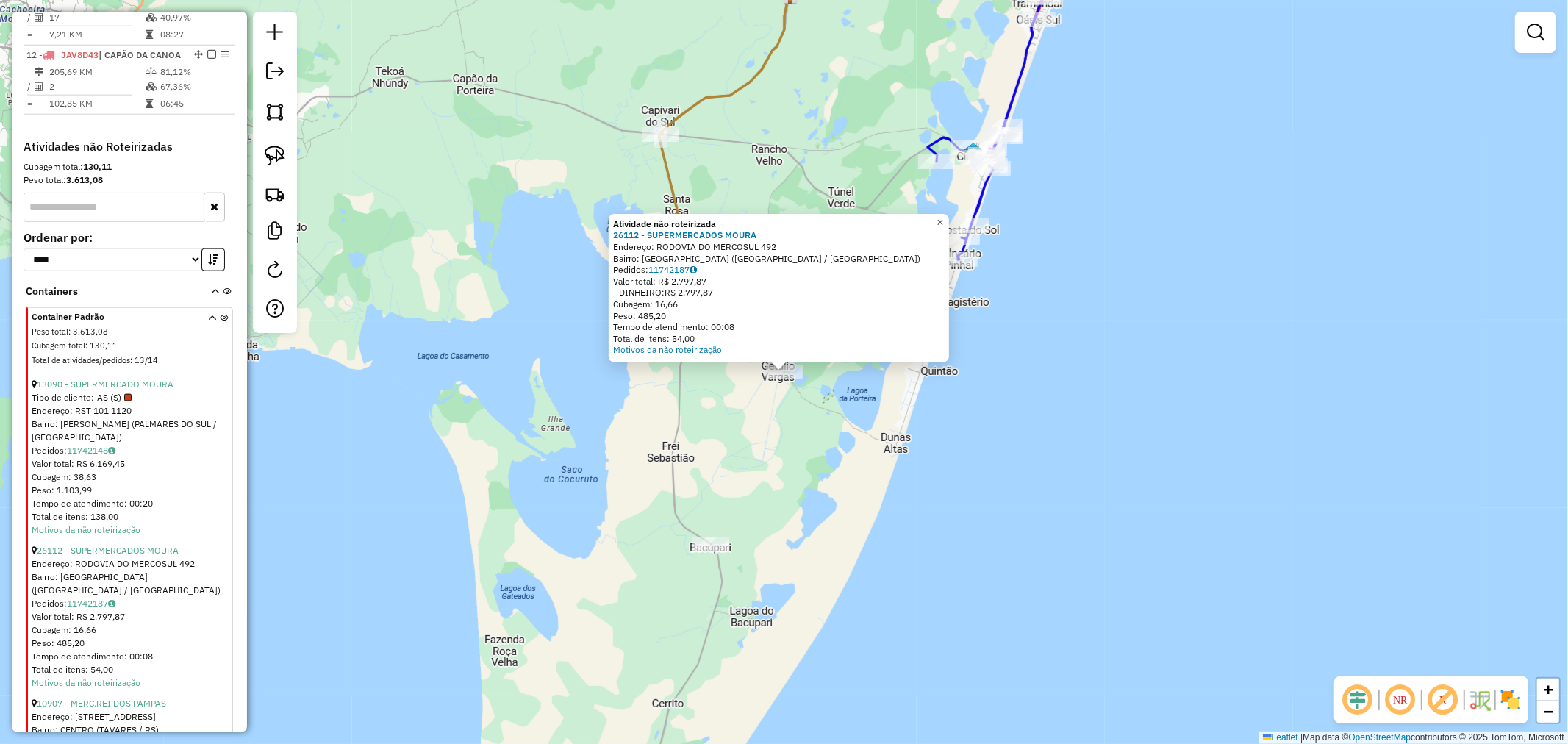
click at [943, 216] on span "×" at bounding box center [940, 222] width 7 height 13
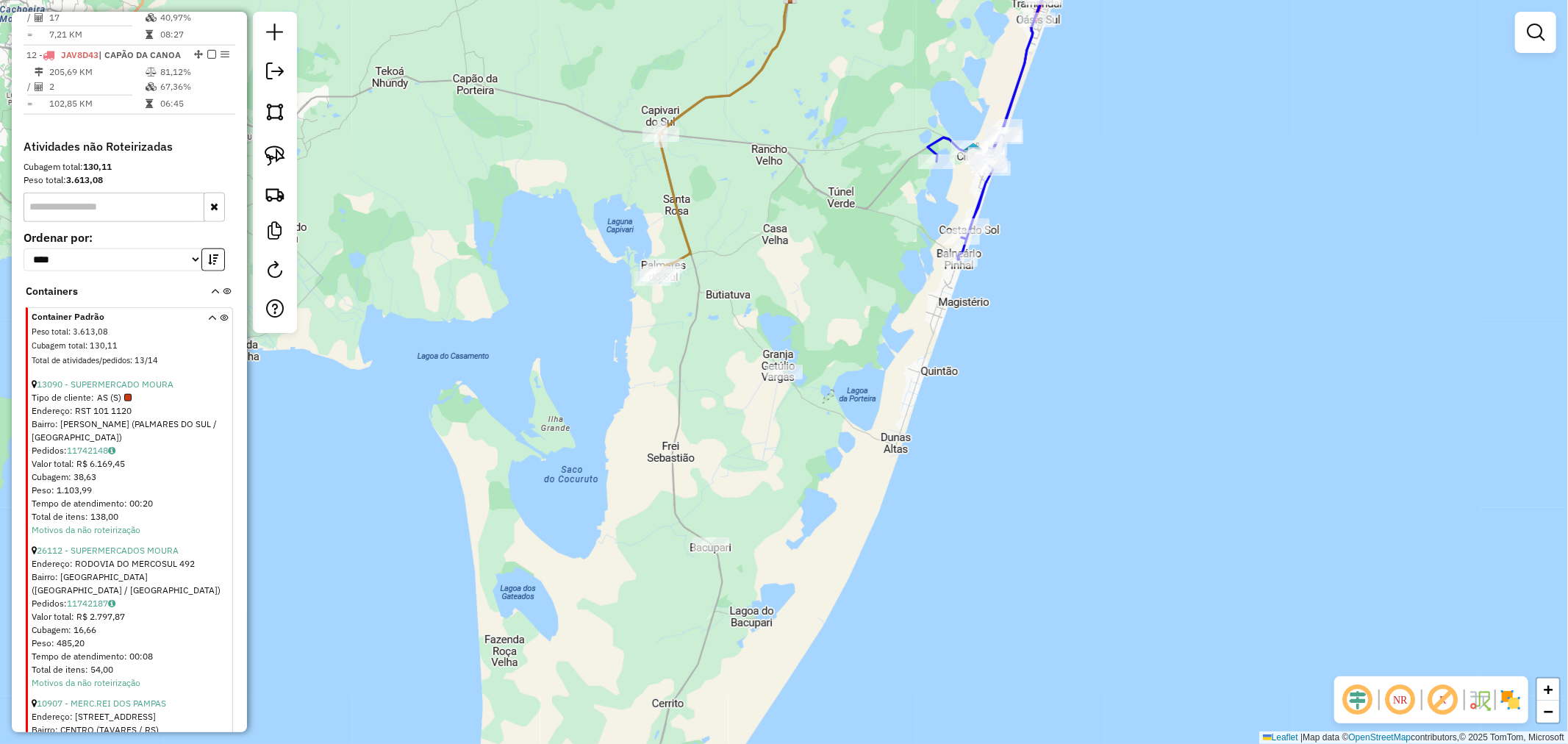
drag, startPoint x: 1088, startPoint y: 222, endPoint x: 934, endPoint y: 431, distance: 259.6
click at [938, 434] on div "Rota 11 - Placa ISM4B80 18141 - SILVIA LANCHES Janela de atendimento Grade de a…" at bounding box center [784, 372] width 1568 height 744
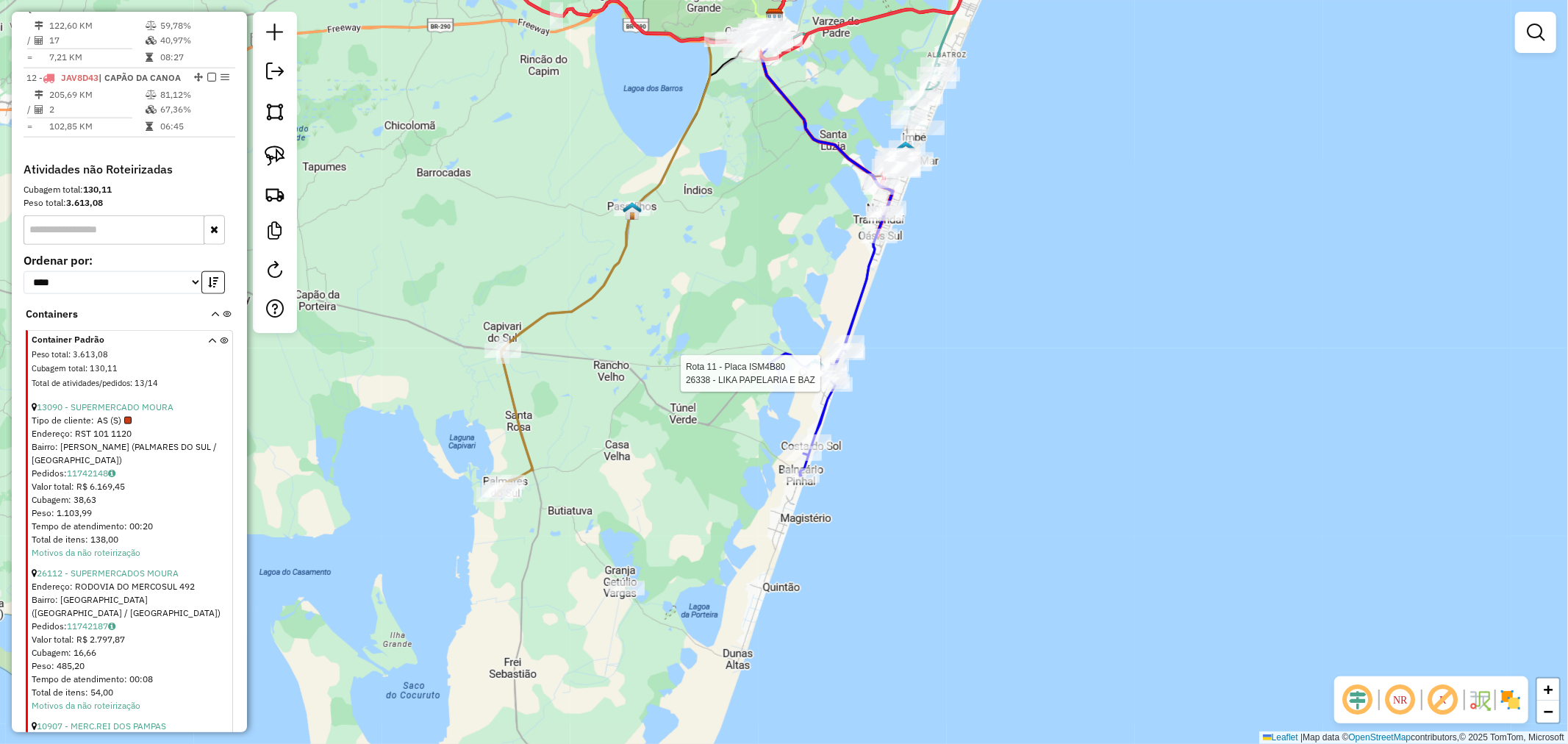
select select "*********"
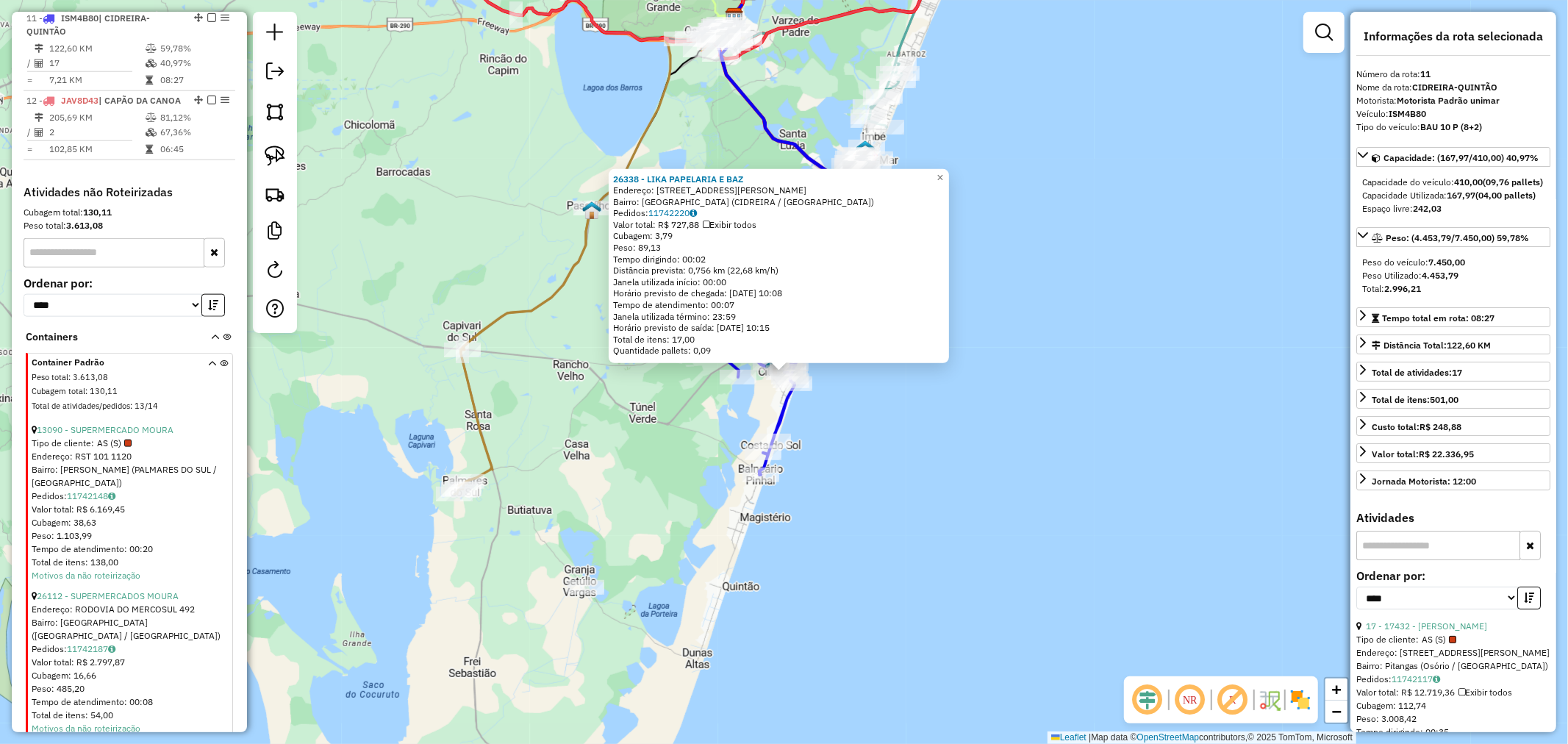
scroll to position [1392, 0]
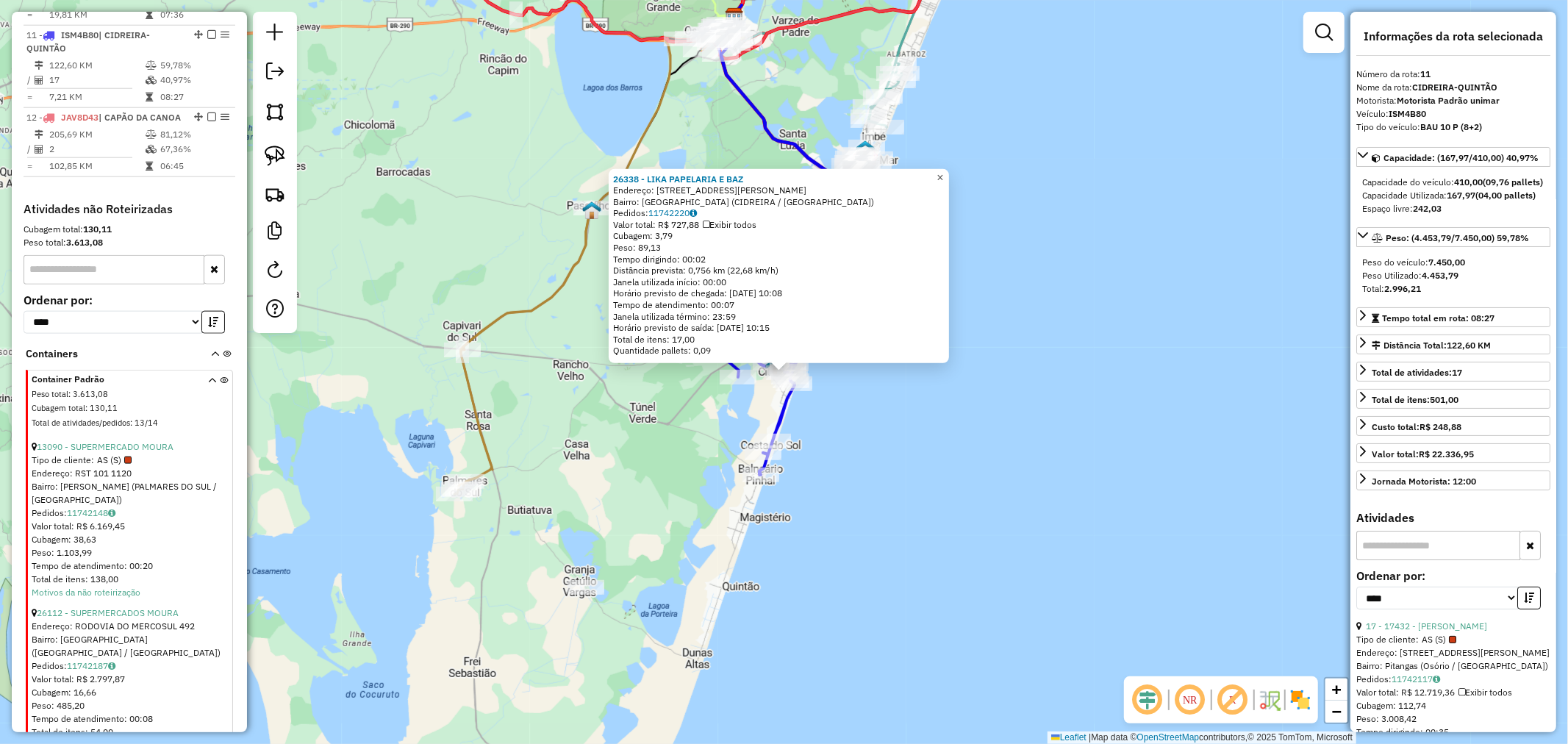
click at [949, 173] on link "×" at bounding box center [941, 177] width 18 height 18
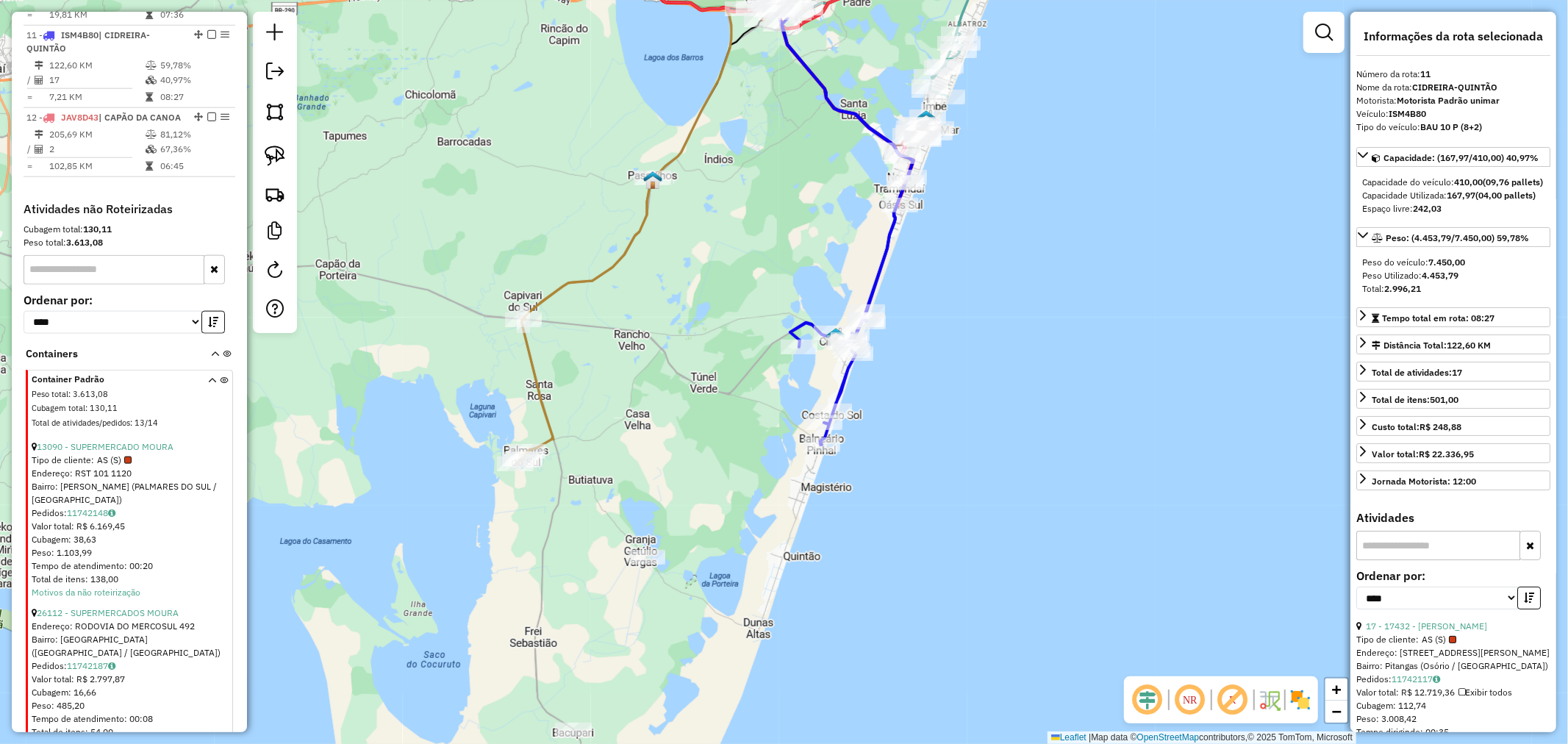
drag, startPoint x: 1009, startPoint y: 453, endPoint x: 1181, endPoint y: 263, distance: 256.3
click at [1173, 268] on div "Janela de atendimento Grade de atendimento Capacidade Transportadoras Veículos …" at bounding box center [784, 372] width 1568 height 744
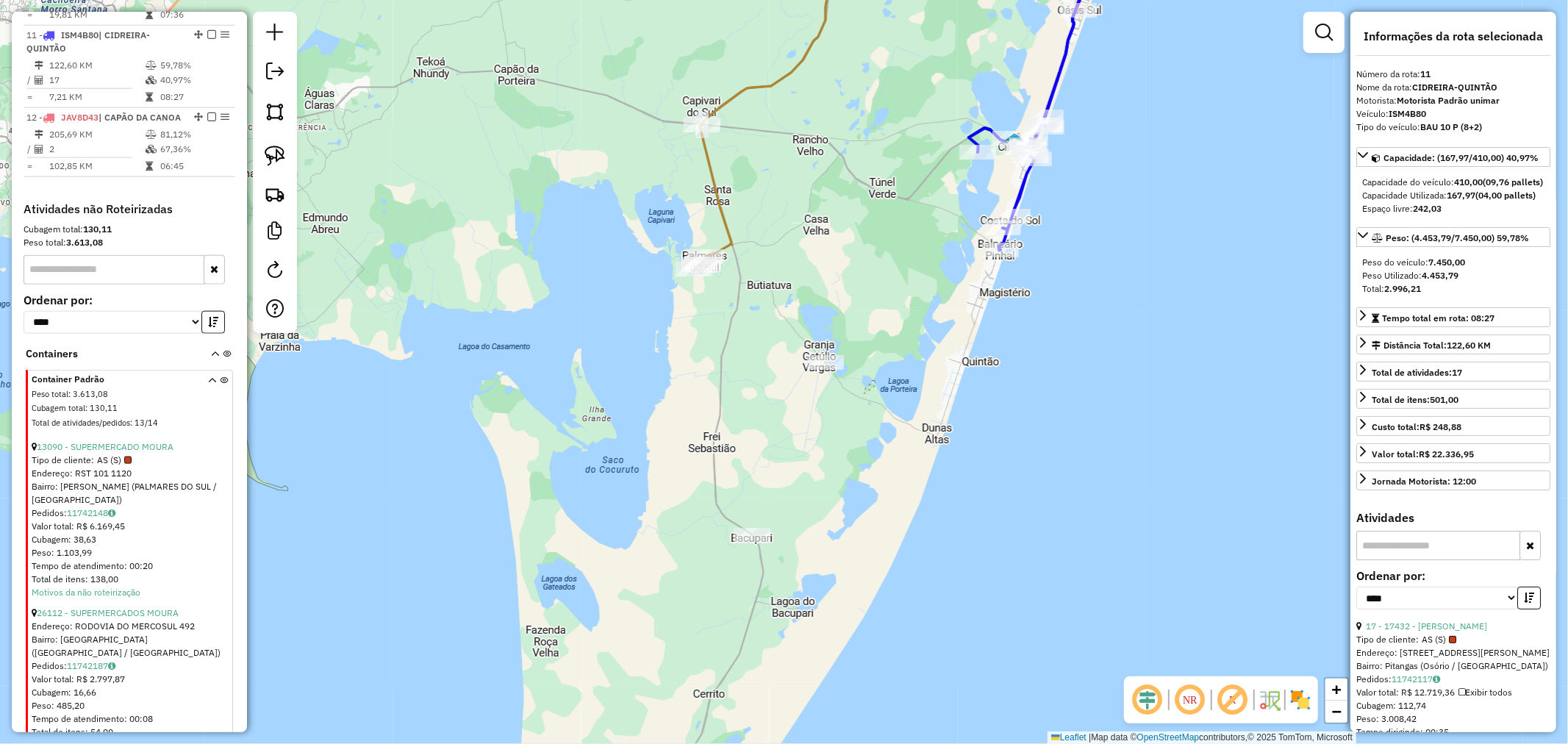
drag, startPoint x: 834, startPoint y: 449, endPoint x: 908, endPoint y: 303, distance: 163.7
click at [897, 324] on div "Janela de atendimento Grade de atendimento Capacidade Transportadoras Veículos …" at bounding box center [784, 372] width 1568 height 744
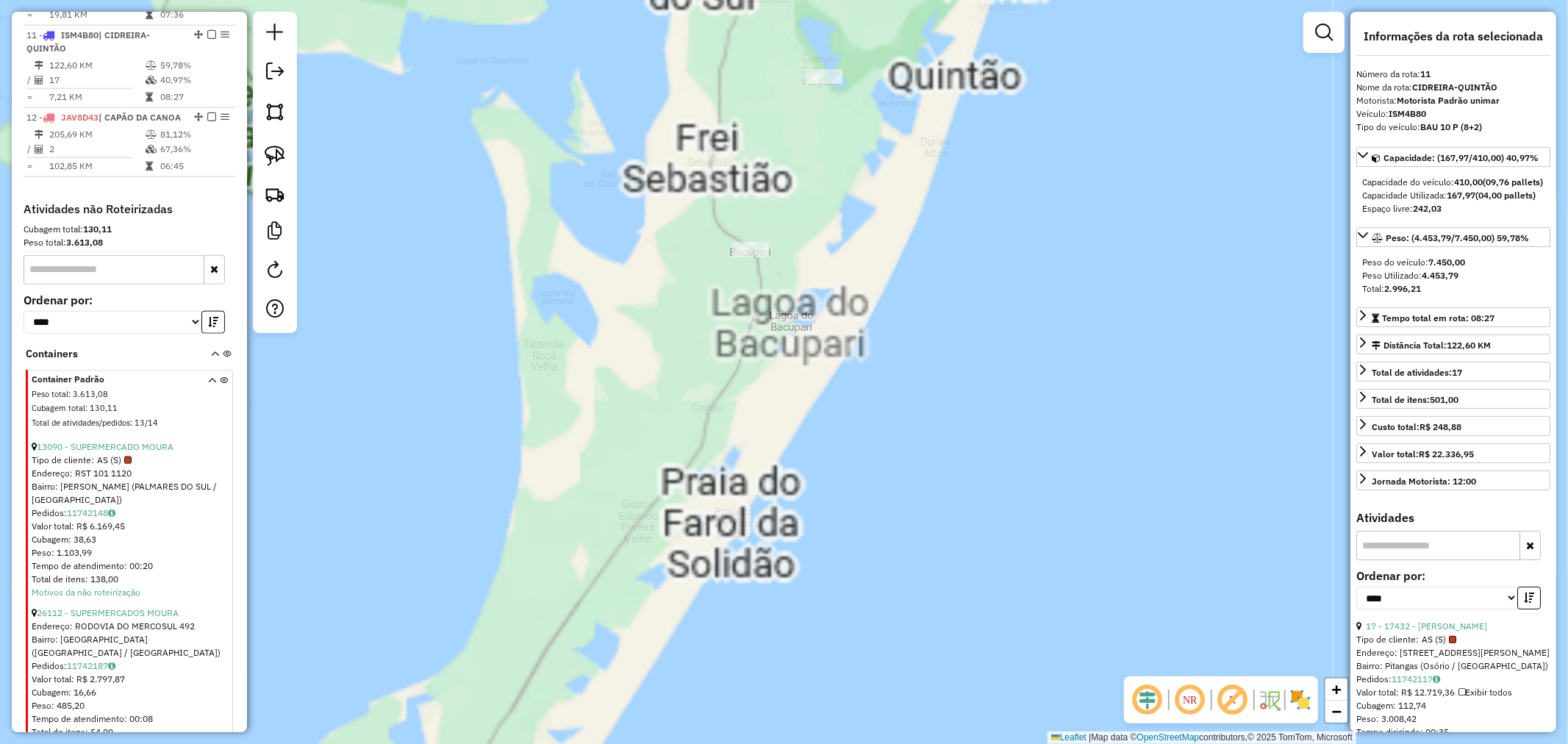
click at [781, 356] on div "Janela de atendimento Grade de atendimento Capacidade Transportadoras Veículos …" at bounding box center [784, 372] width 1568 height 744
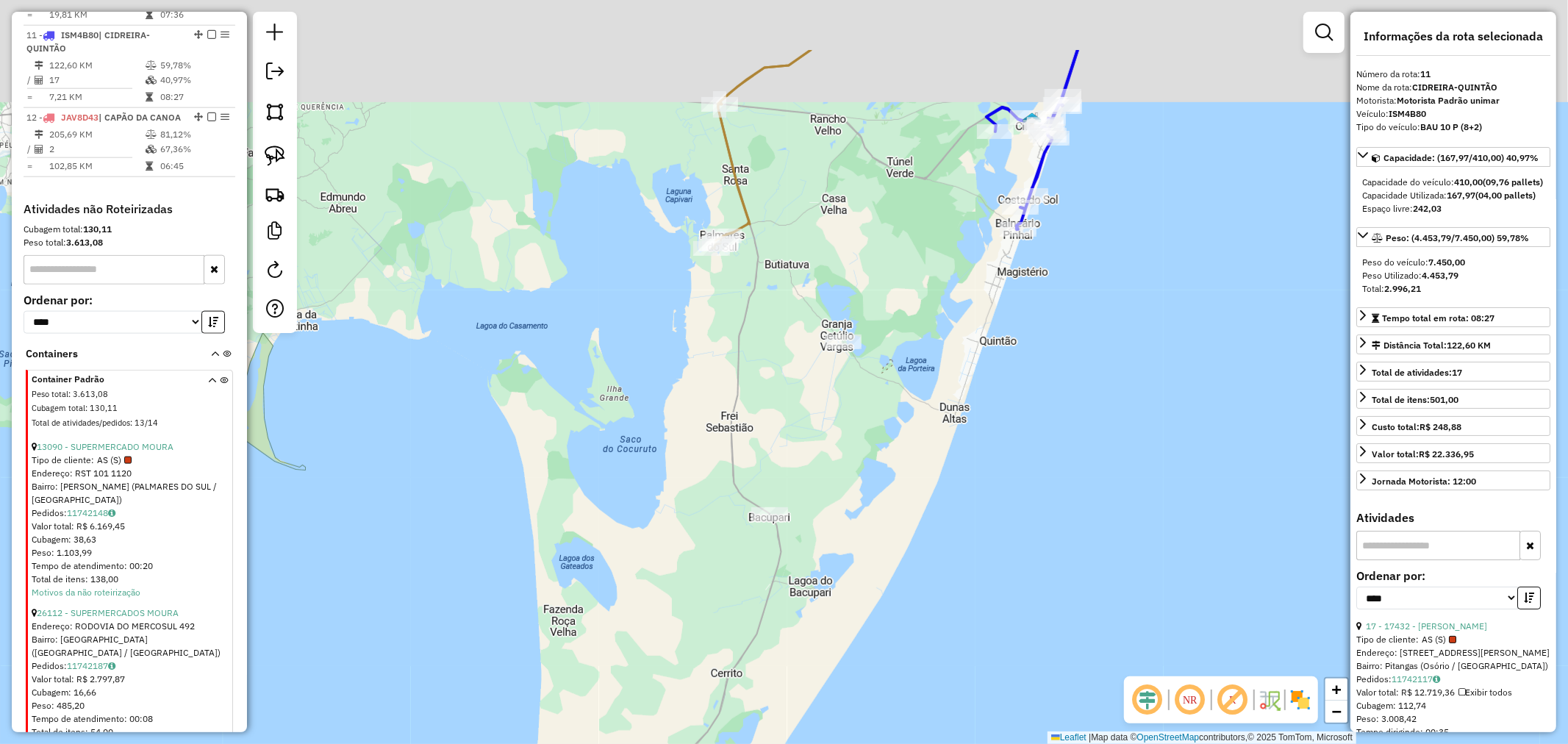
drag, startPoint x: 911, startPoint y: 383, endPoint x: 902, endPoint y: 423, distance: 41.0
click at [902, 424] on div "Janela de atendimento Grade de atendimento Capacidade Transportadoras Veículos …" at bounding box center [784, 372] width 1568 height 744
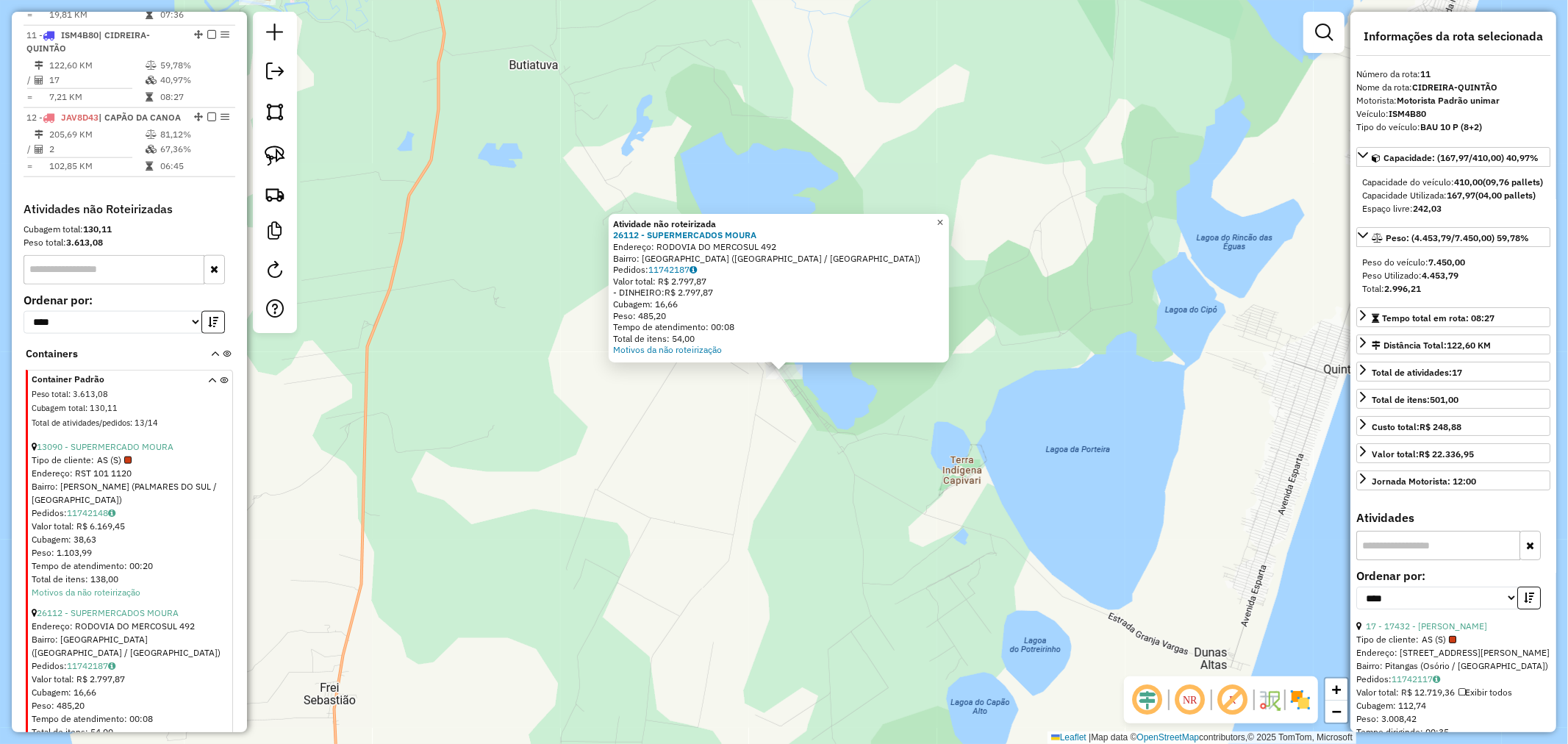
click at [943, 222] on span "×" at bounding box center [940, 222] width 7 height 13
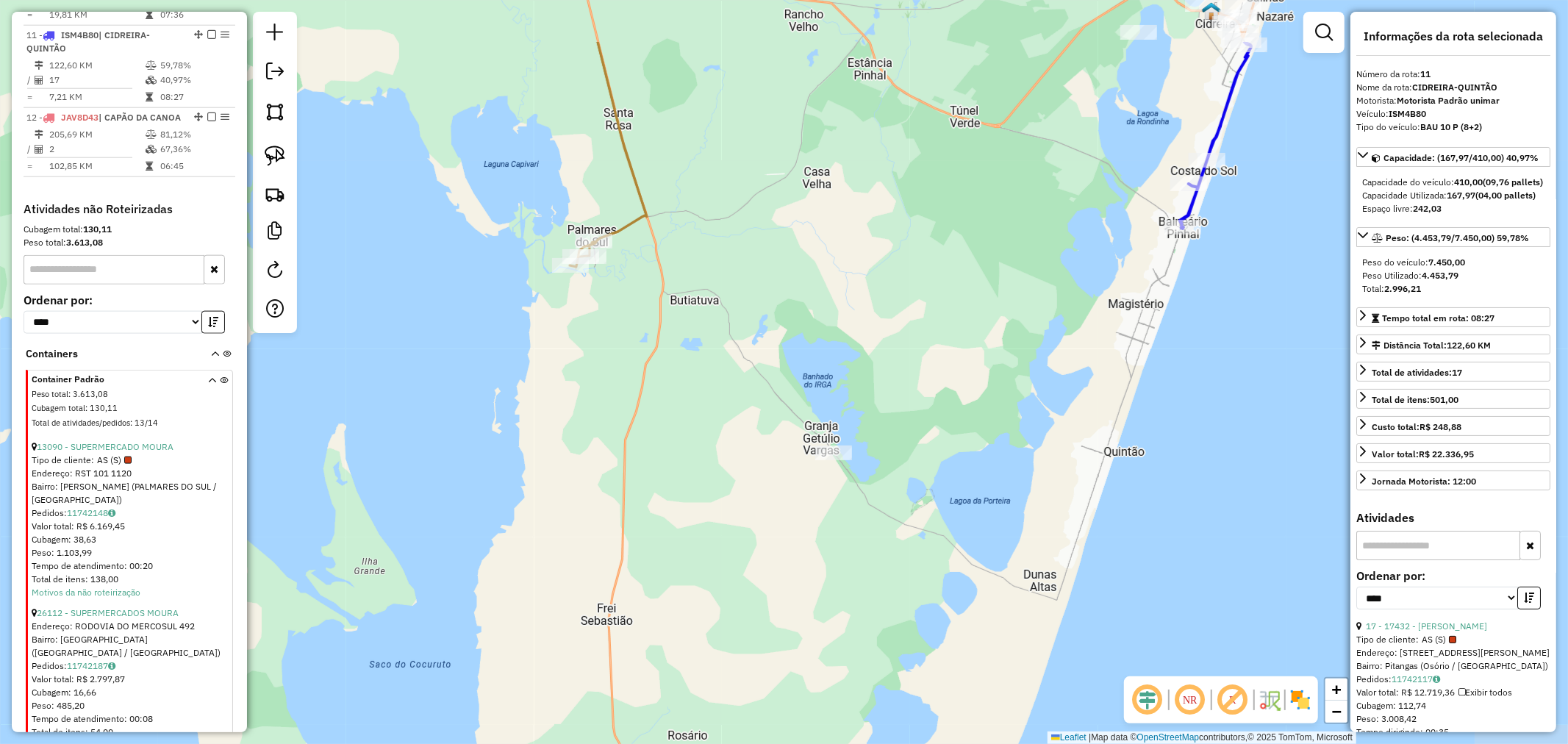
drag, startPoint x: 668, startPoint y: 233, endPoint x: 754, endPoint y: 409, distance: 195.9
click at [754, 400] on div "Janela de atendimento Grade de atendimento Capacidade Transportadoras Veículos …" at bounding box center [784, 372] width 1568 height 744
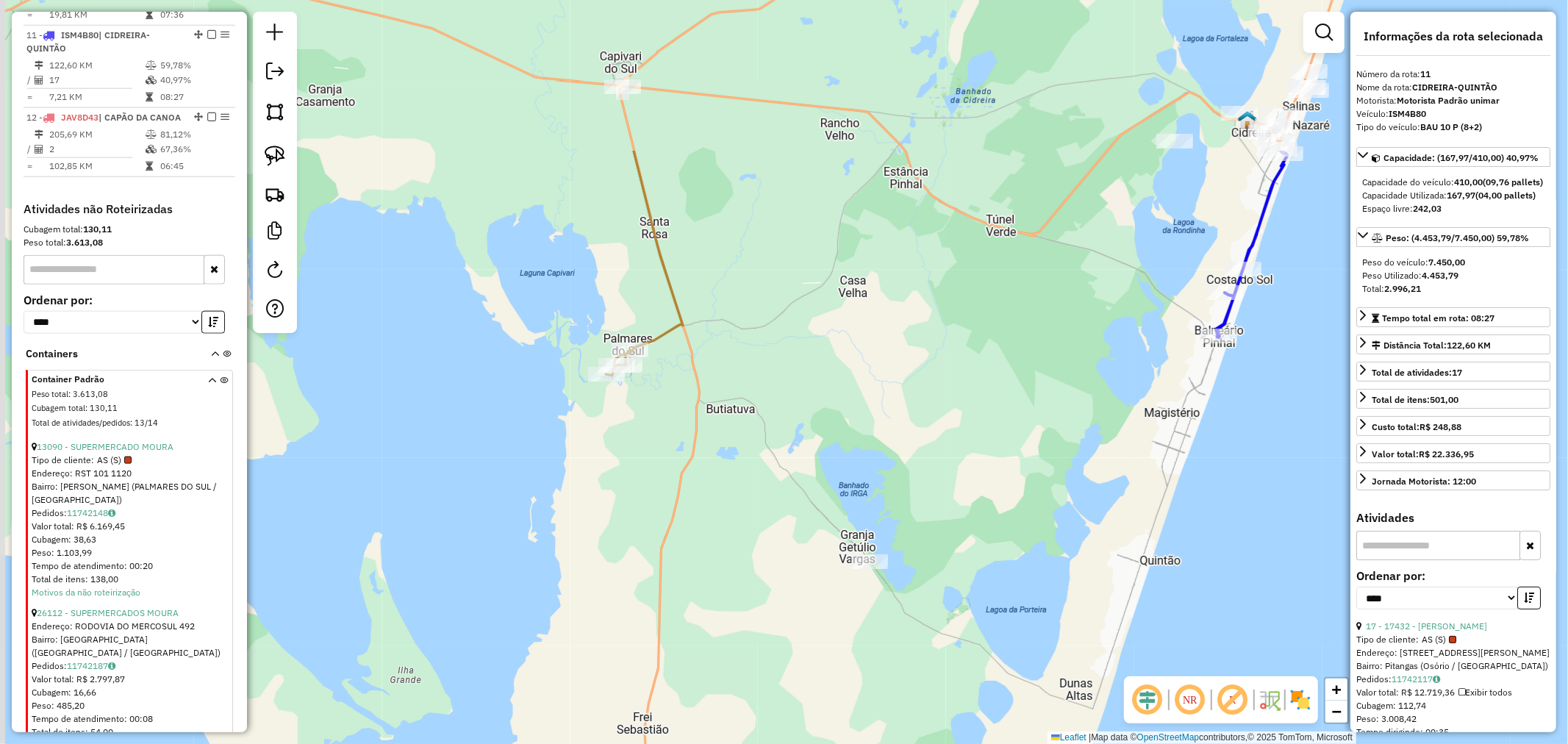
click at [782, 453] on div "Janela de atendimento Grade de atendimento Capacidade Transportadoras Veículos …" at bounding box center [784, 372] width 1568 height 744
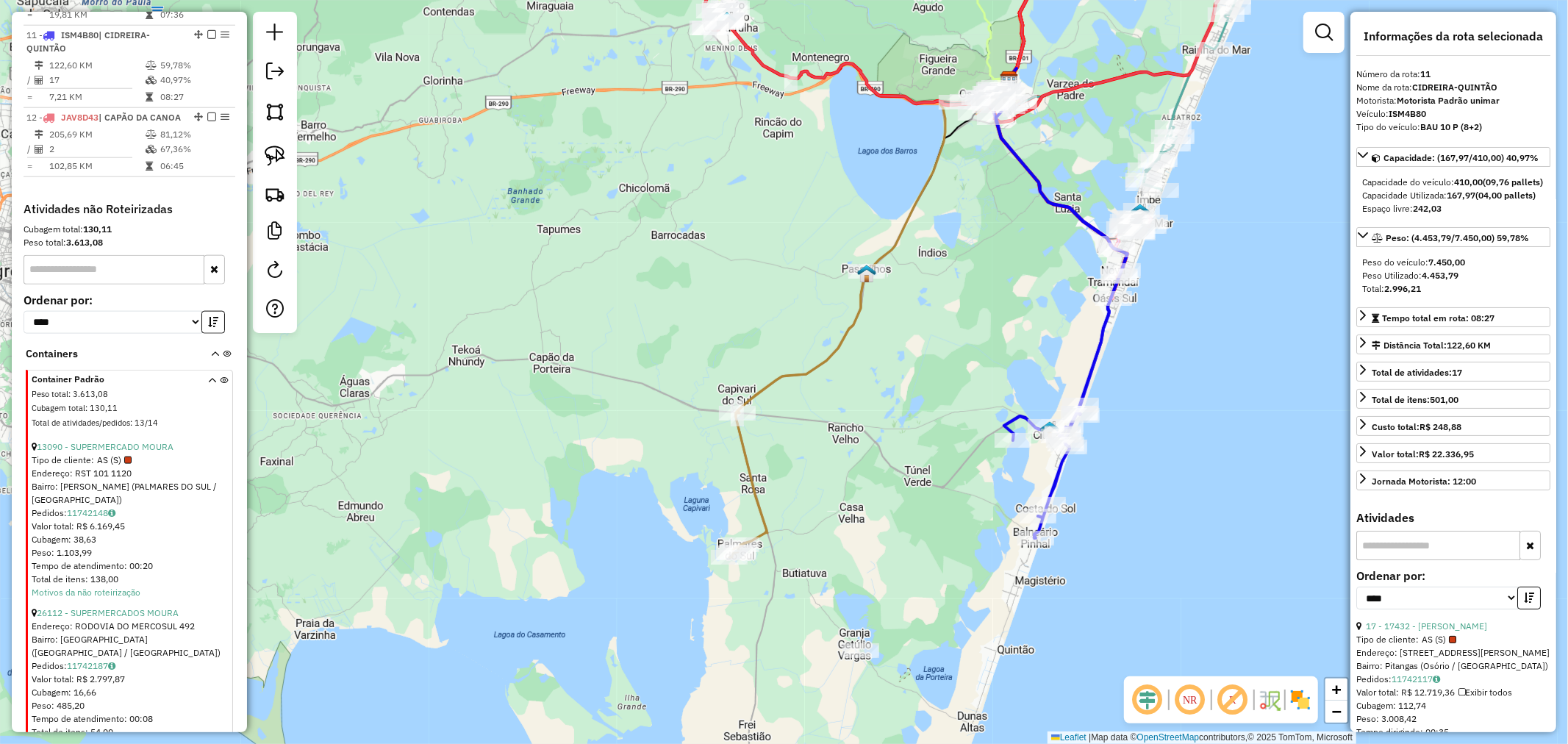
drag, startPoint x: 894, startPoint y: 413, endPoint x: 1002, endPoint y: 234, distance: 209.1
click at [1001, 252] on div "Janela de atendimento Grade de atendimento Capacidade Transportadoras Veículos …" at bounding box center [784, 372] width 1568 height 744
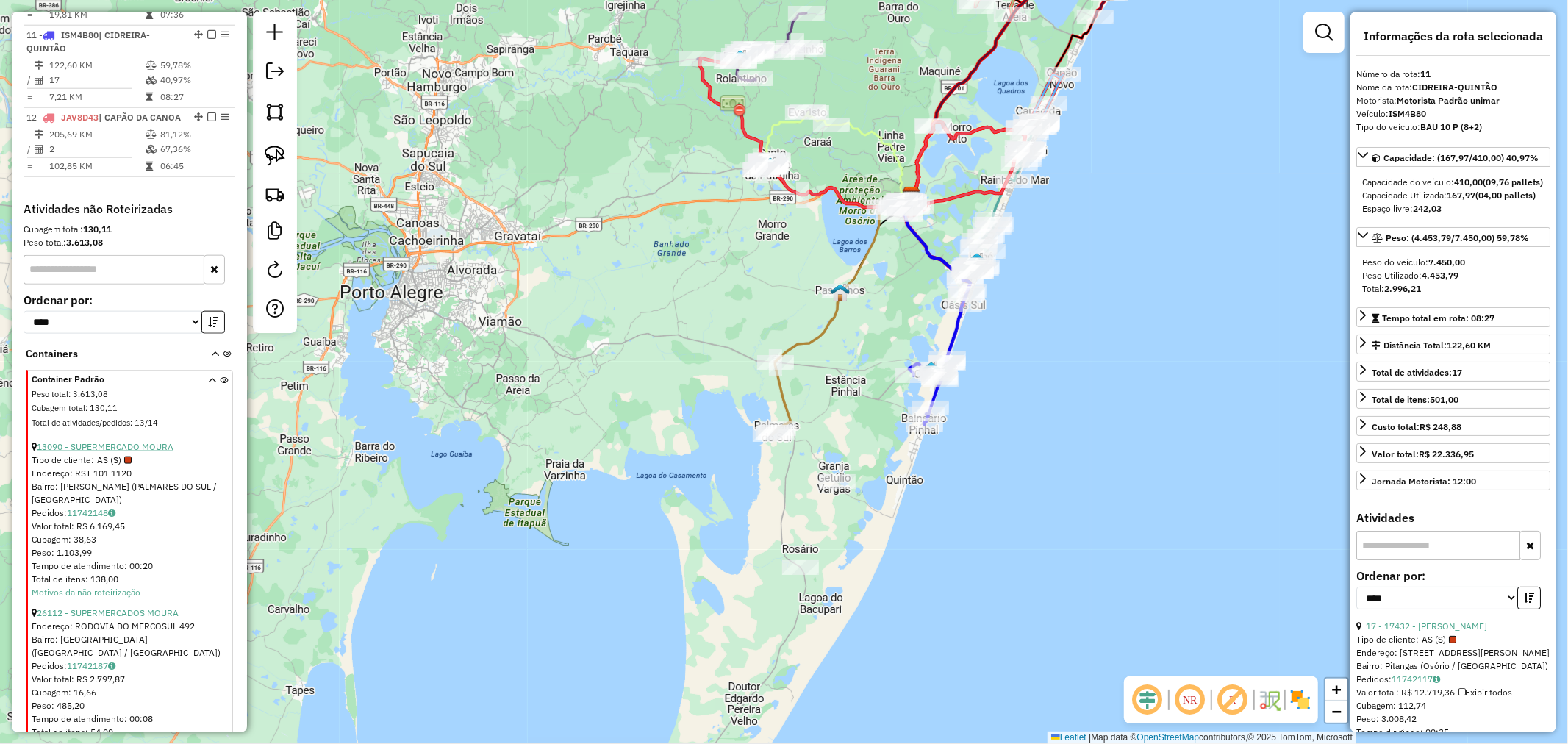
click at [153, 441] on link "13090 - SUPERMERCADO MOURA" at bounding box center [105, 447] width 137 height 11
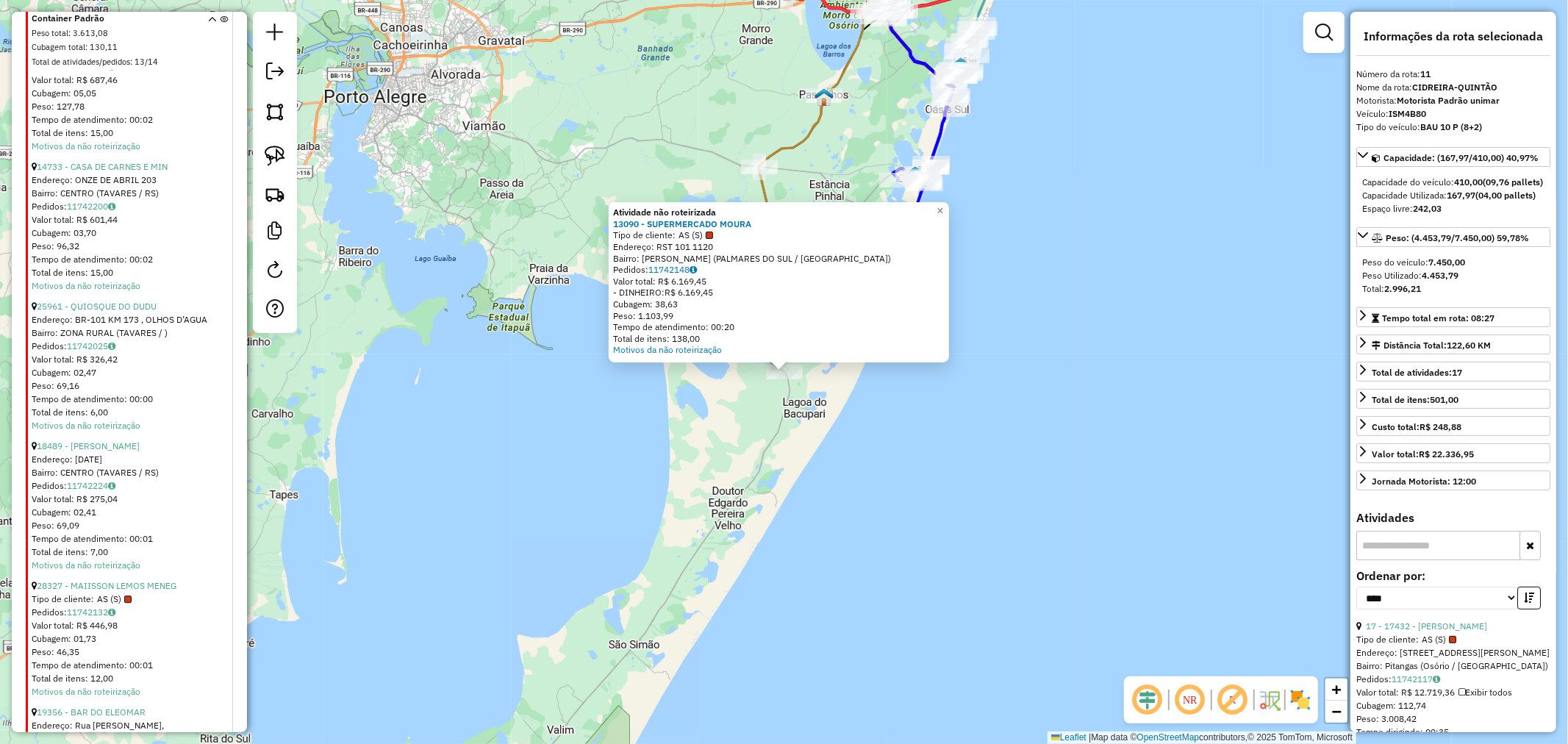
scroll to position [3025, 0]
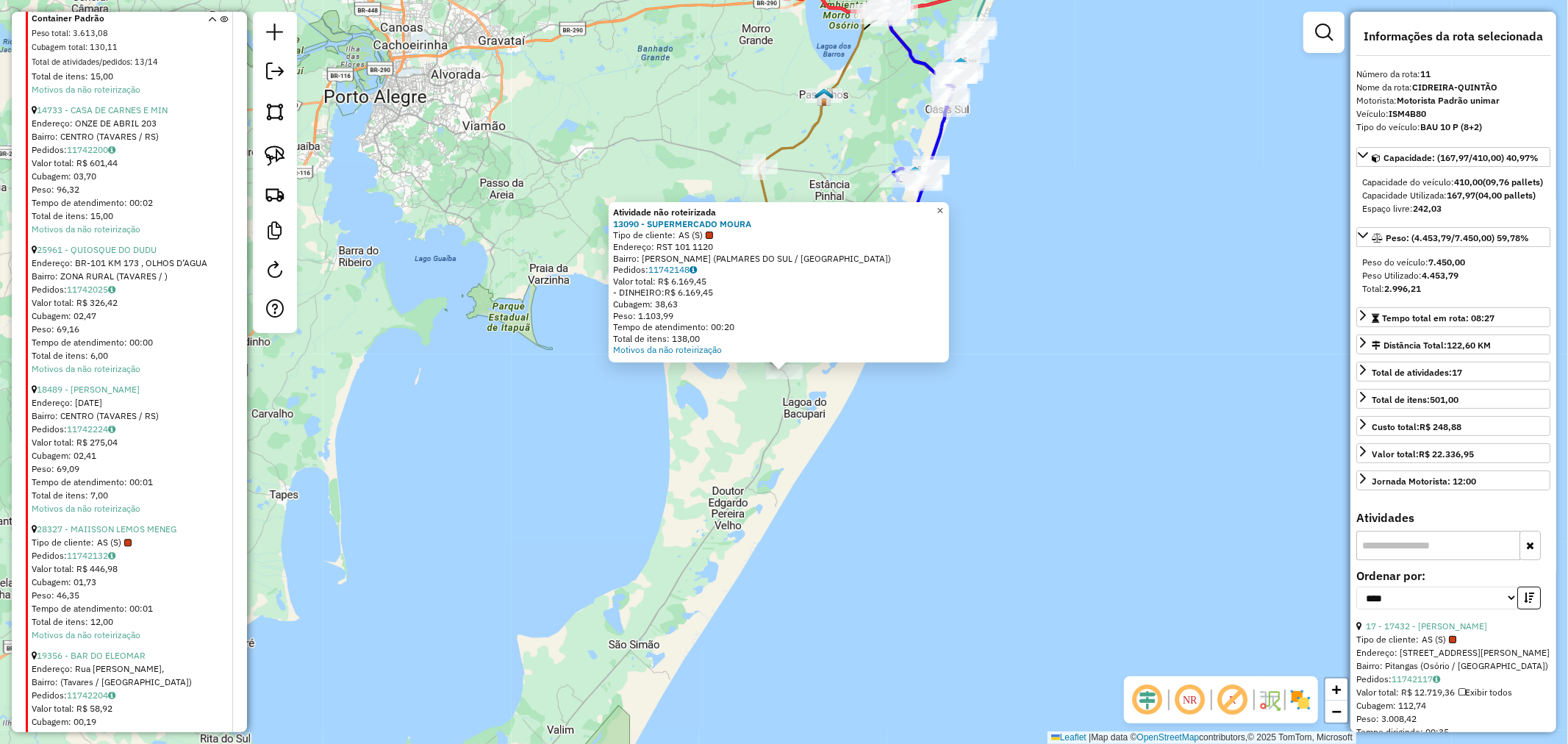
click at [943, 205] on span "×" at bounding box center [940, 211] width 7 height 13
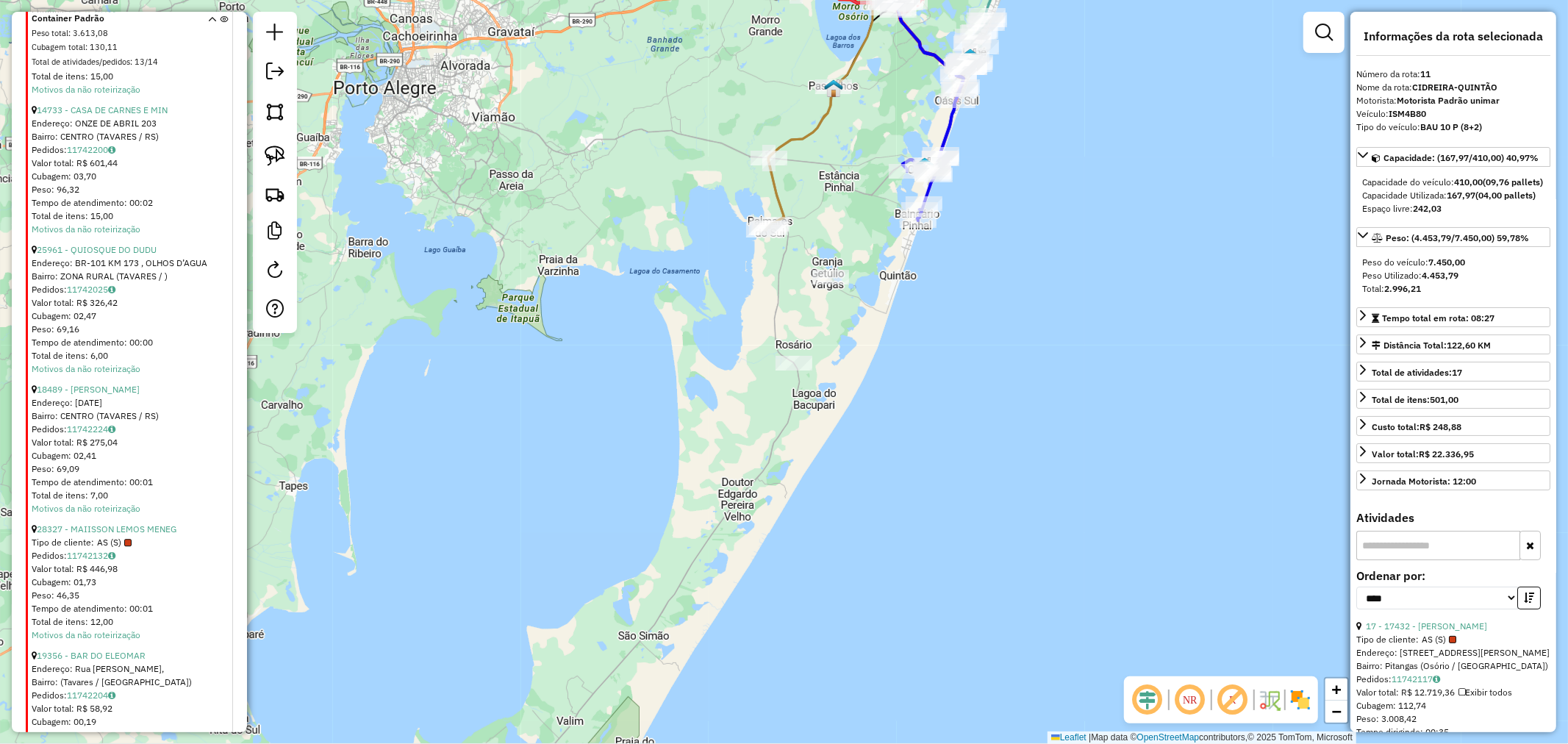
drag, startPoint x: 823, startPoint y: 416, endPoint x: 908, endPoint y: 261, distance: 176.8
click at [882, 320] on div "Janela de atendimento Grade de atendimento Capacidade Transportadoras Veículos …" at bounding box center [784, 372] width 1568 height 744
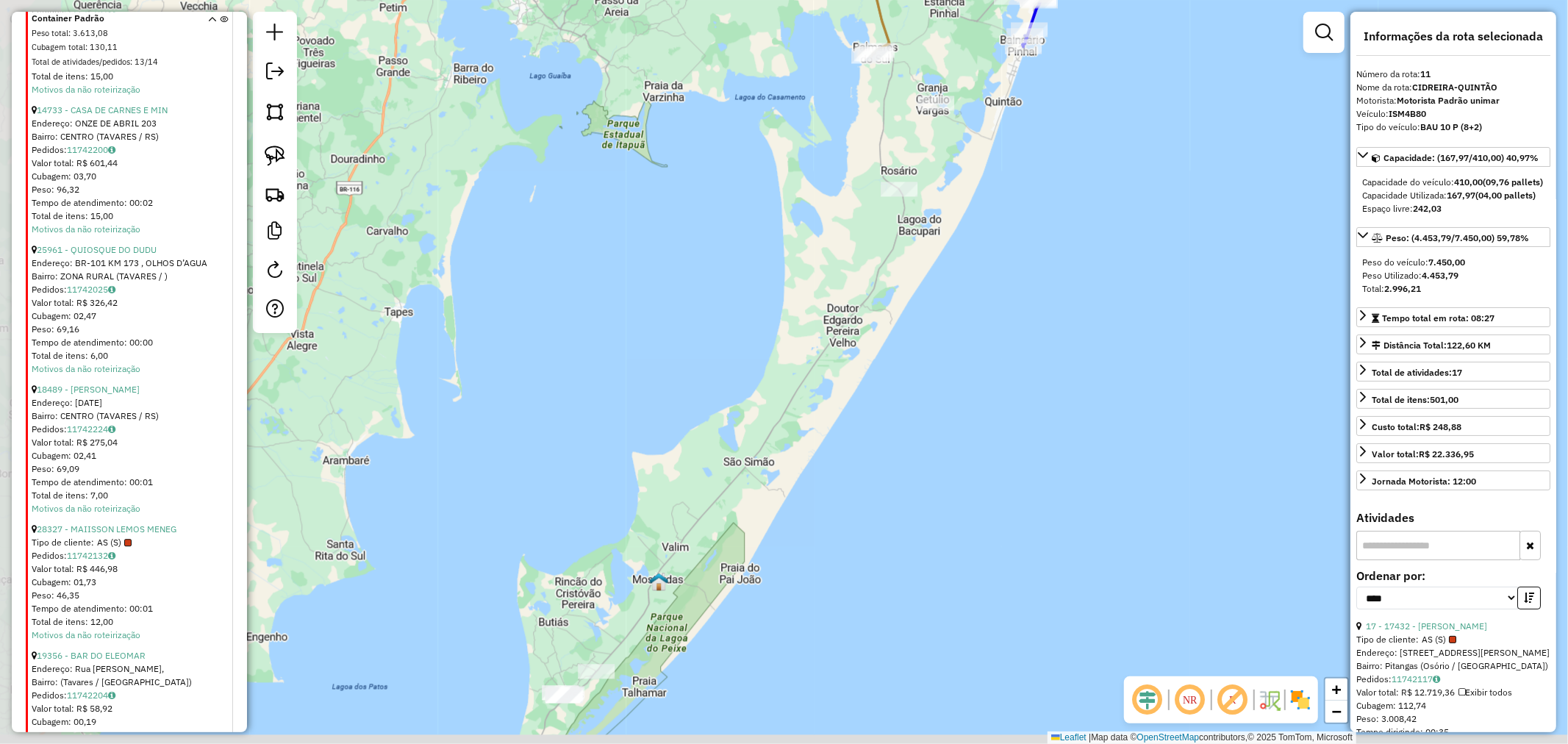
drag, startPoint x: 769, startPoint y: 483, endPoint x: 872, endPoint y: 275, distance: 232.1
click at [843, 322] on div "Janela de atendimento Grade de atendimento Capacidade Transportadoras Veículos …" at bounding box center [784, 372] width 1568 height 744
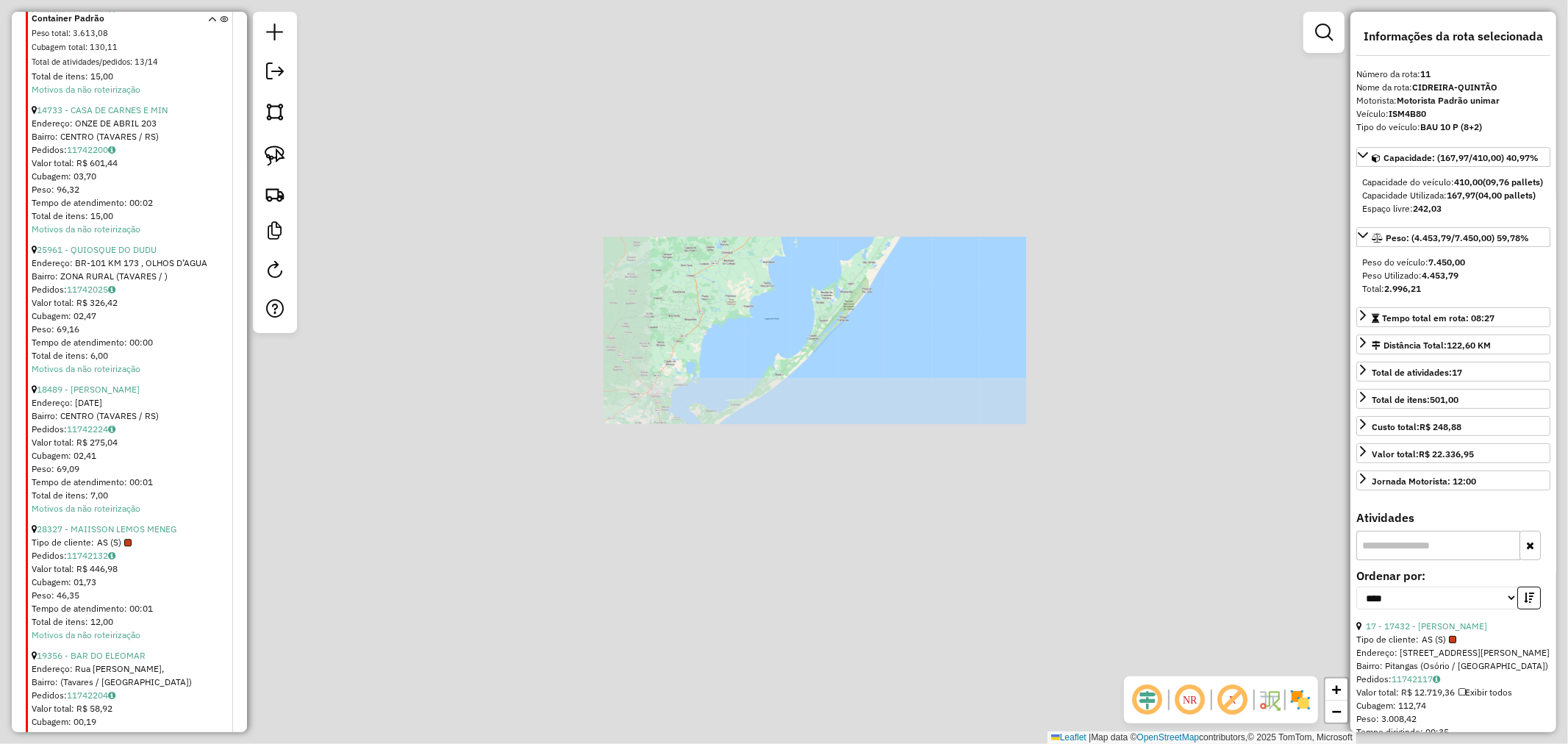
drag, startPoint x: 885, startPoint y: 386, endPoint x: 793, endPoint y: 503, distance: 148.8
click at [806, 495] on div "Janela de atendimento Grade de atendimento Capacidade Transportadoras Veículos …" at bounding box center [784, 372] width 1568 height 744
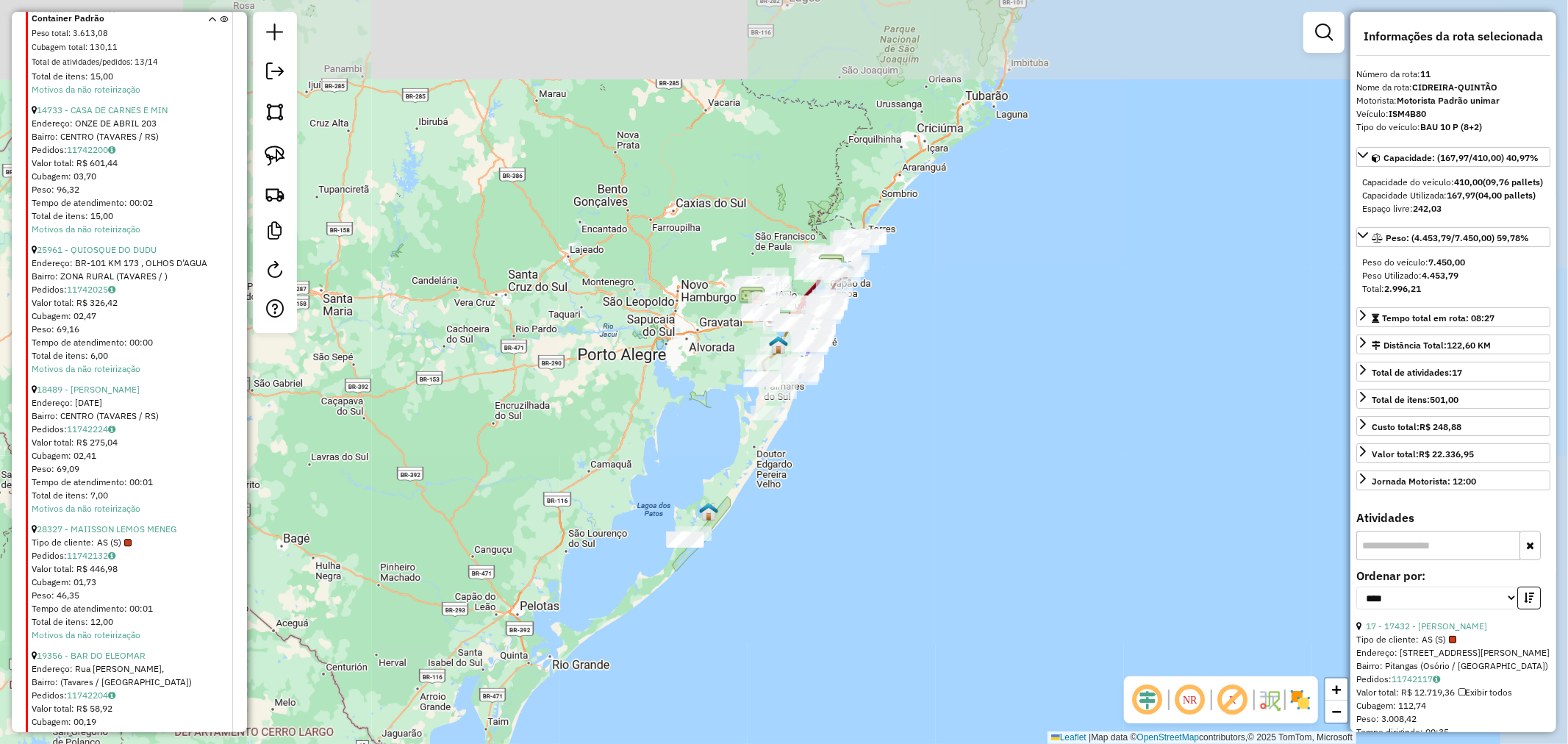
drag, startPoint x: 896, startPoint y: 395, endPoint x: 893, endPoint y: 371, distance: 24.2
click at [908, 369] on div "Janela de atendimento Grade de atendimento Capacidade Transportadoras Veículos …" at bounding box center [784, 372] width 1568 height 744
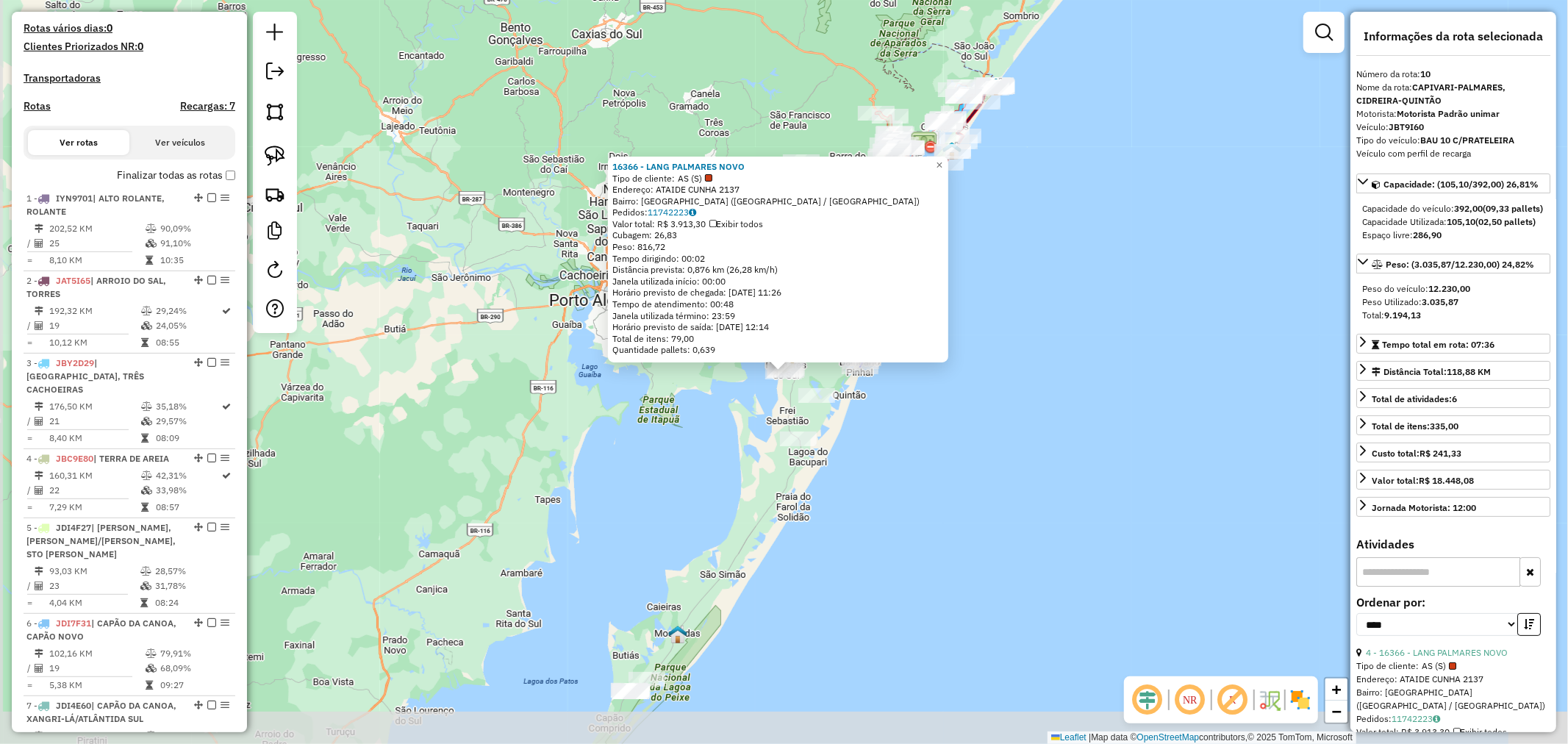
scroll to position [1309, 0]
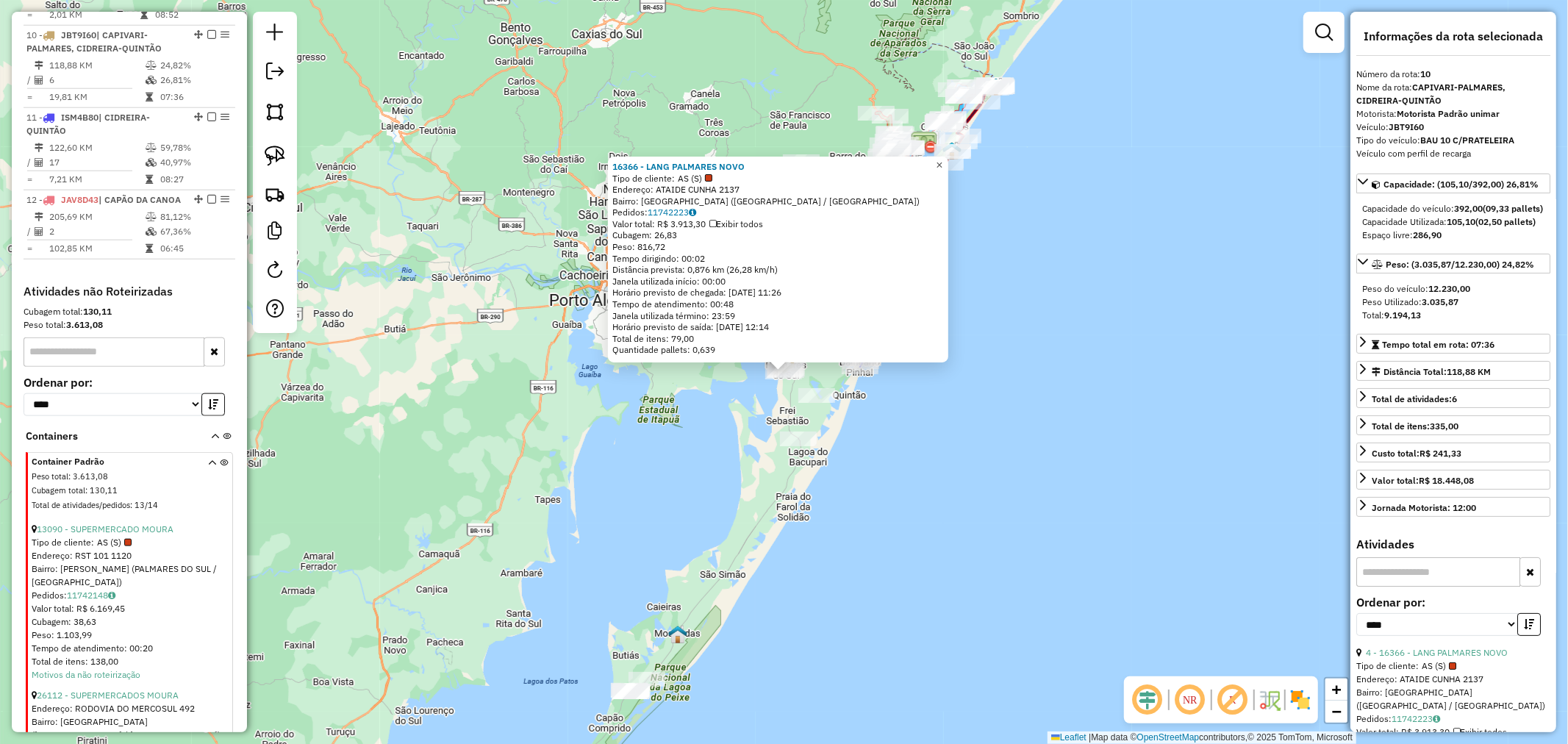
click at [943, 159] on span "×" at bounding box center [939, 165] width 7 height 13
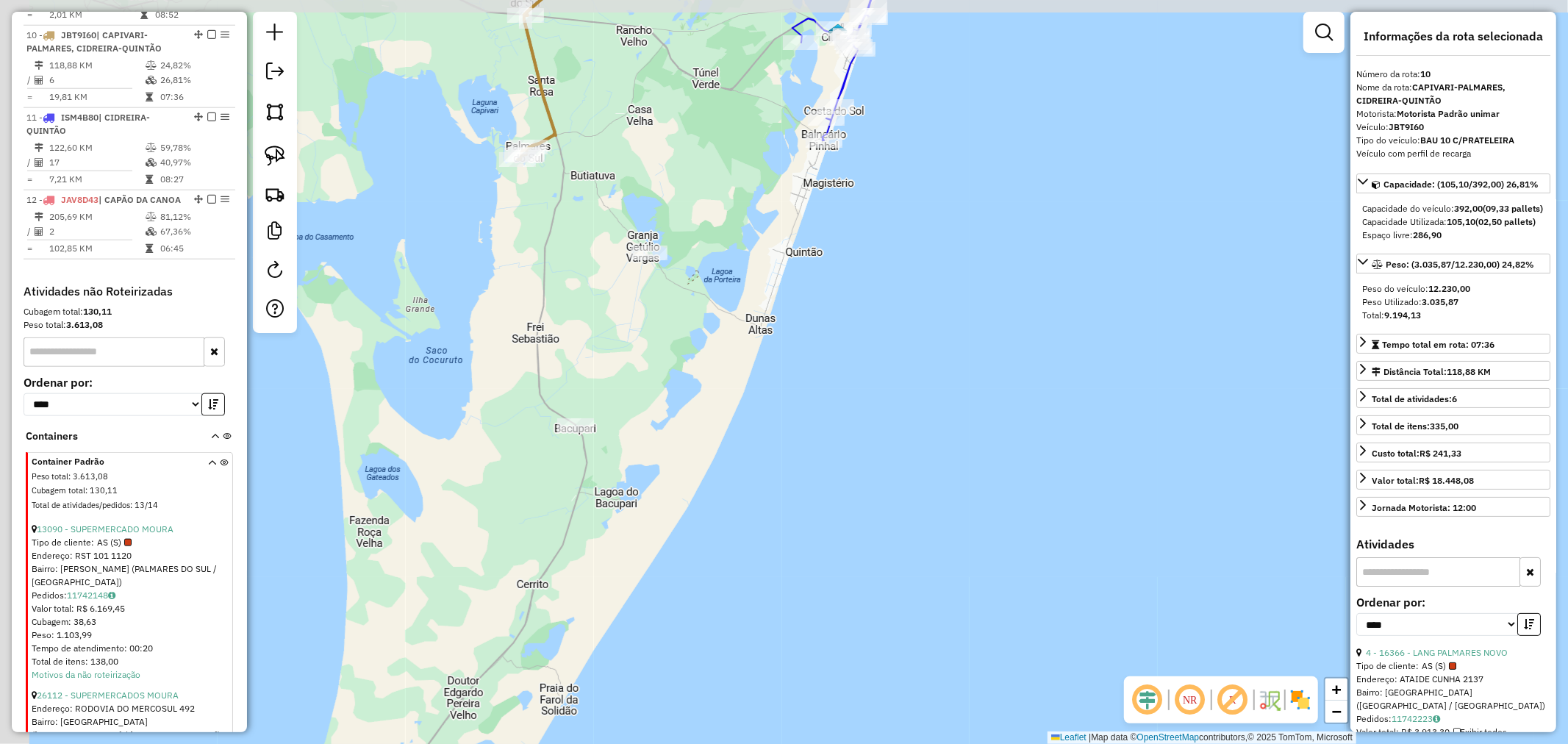
drag, startPoint x: 763, startPoint y: 406, endPoint x: 772, endPoint y: 409, distance: 9.5
click at [783, 408] on div "Janela de atendimento Grade de atendimento Capacidade Transportadoras Veículos …" at bounding box center [784, 372] width 1568 height 744
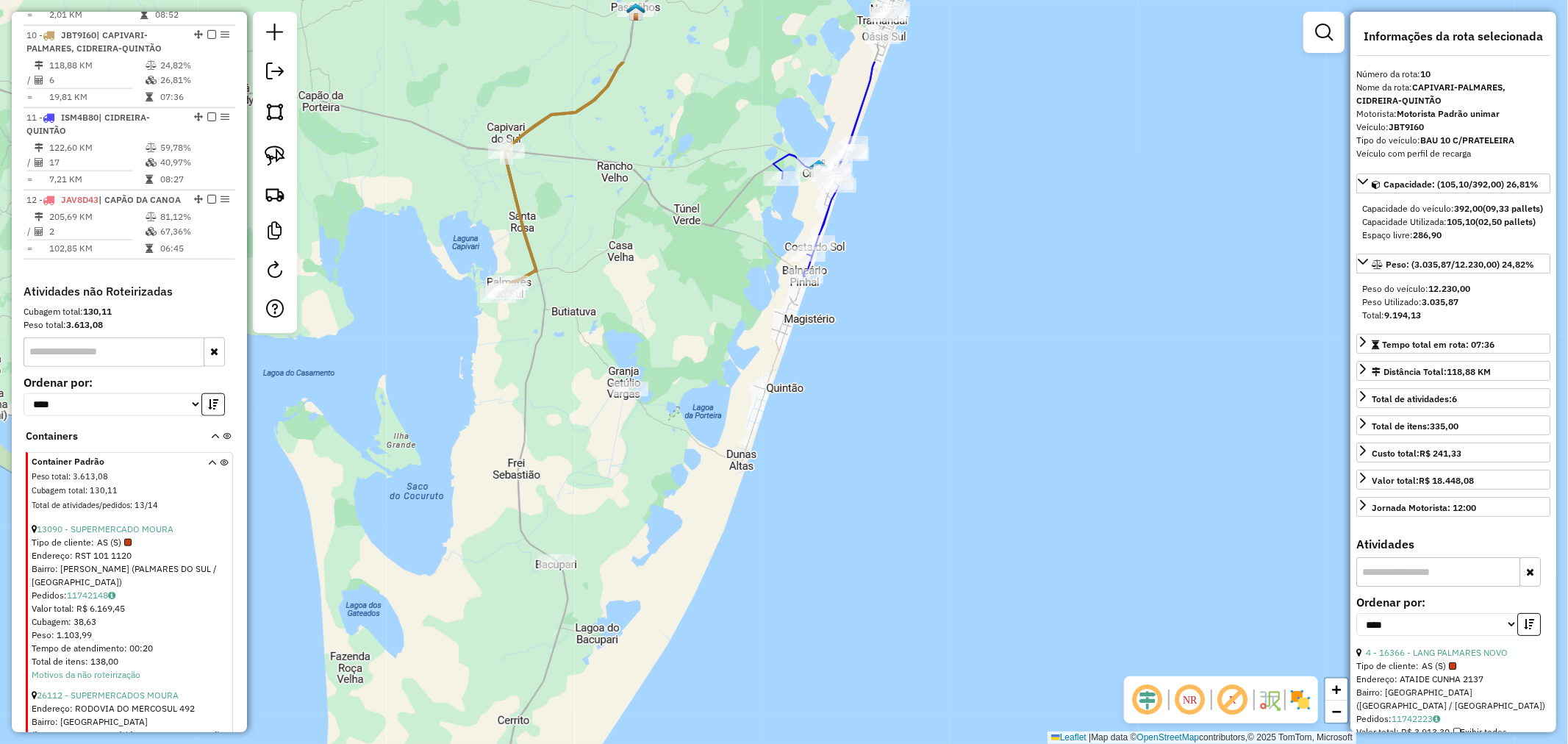
drag, startPoint x: 540, startPoint y: 397, endPoint x: 533, endPoint y: 414, distance: 18.4
click at [533, 417] on div "Janela de atendimento Grade de atendimento Capacidade Transportadoras Veículos …" at bounding box center [784, 372] width 1568 height 744
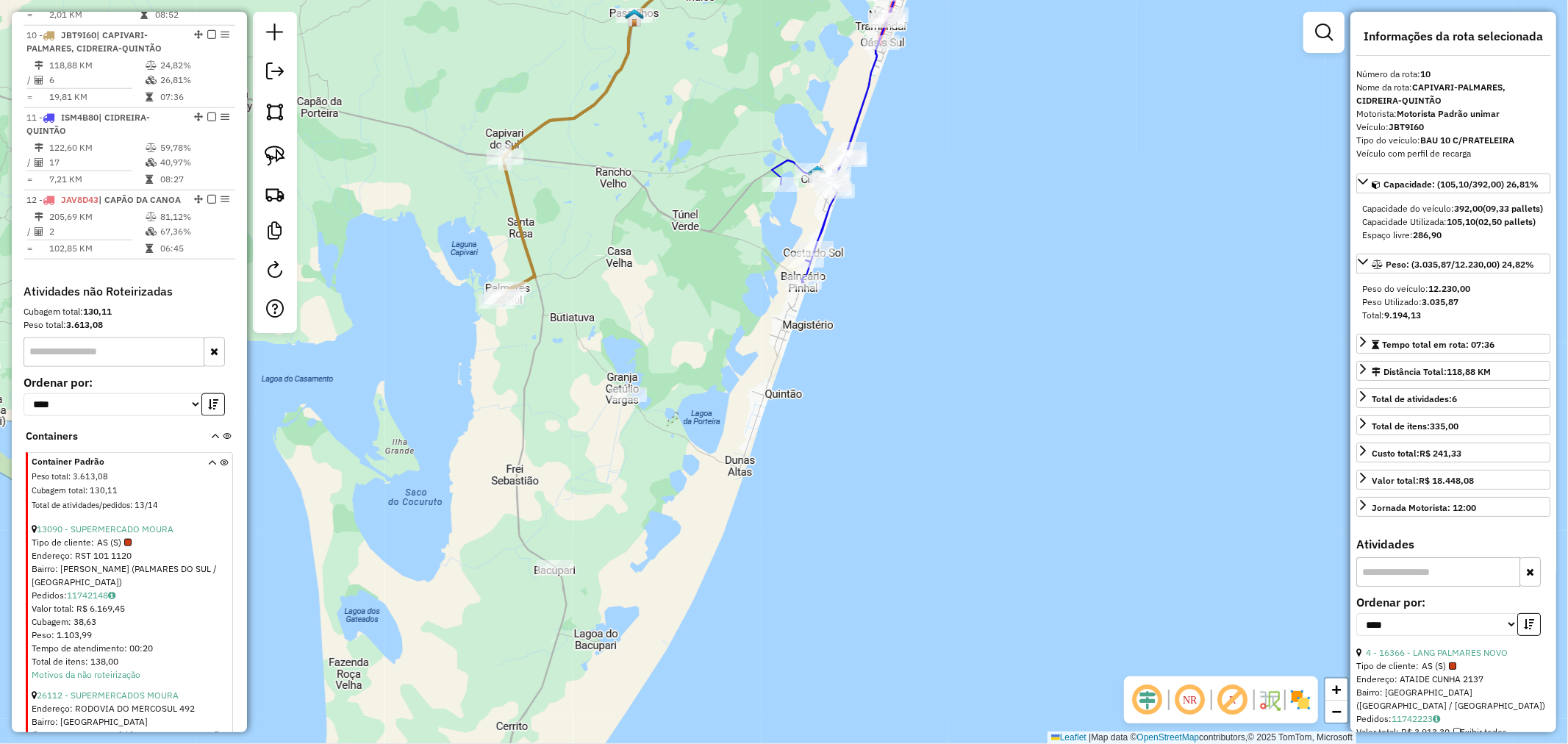
drag, startPoint x: 613, startPoint y: 368, endPoint x: 583, endPoint y: 451, distance: 88.3
click at [585, 445] on div "Janela de atendimento Grade de atendimento Capacidade Transportadoras Veículos …" at bounding box center [784, 372] width 1568 height 744
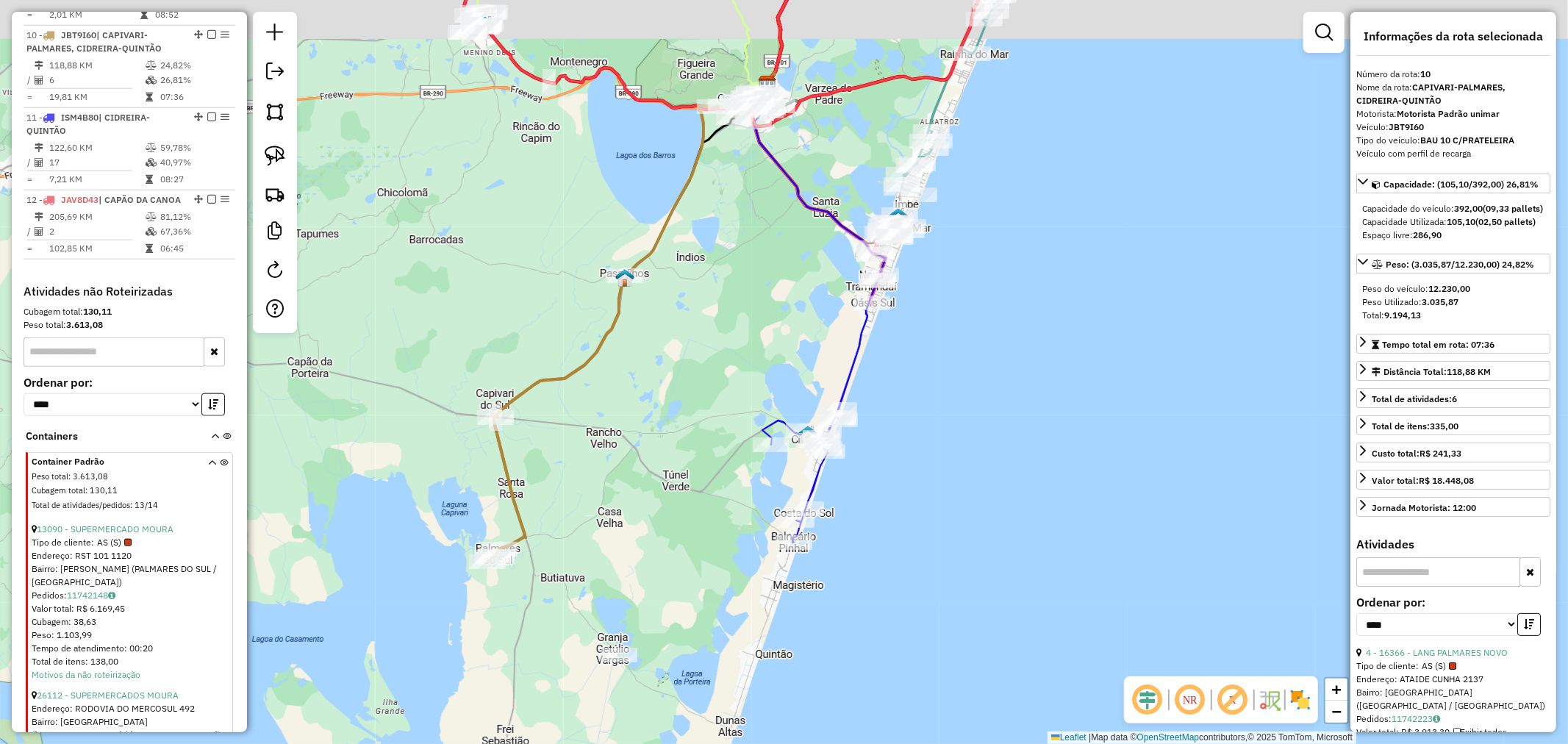
drag, startPoint x: 872, startPoint y: 495, endPoint x: 934, endPoint y: 616, distance: 136.0
click at [931, 610] on div "Janela de atendimento Grade de atendimento Capacidade Transportadoras Veículos …" at bounding box center [784, 372] width 1568 height 744
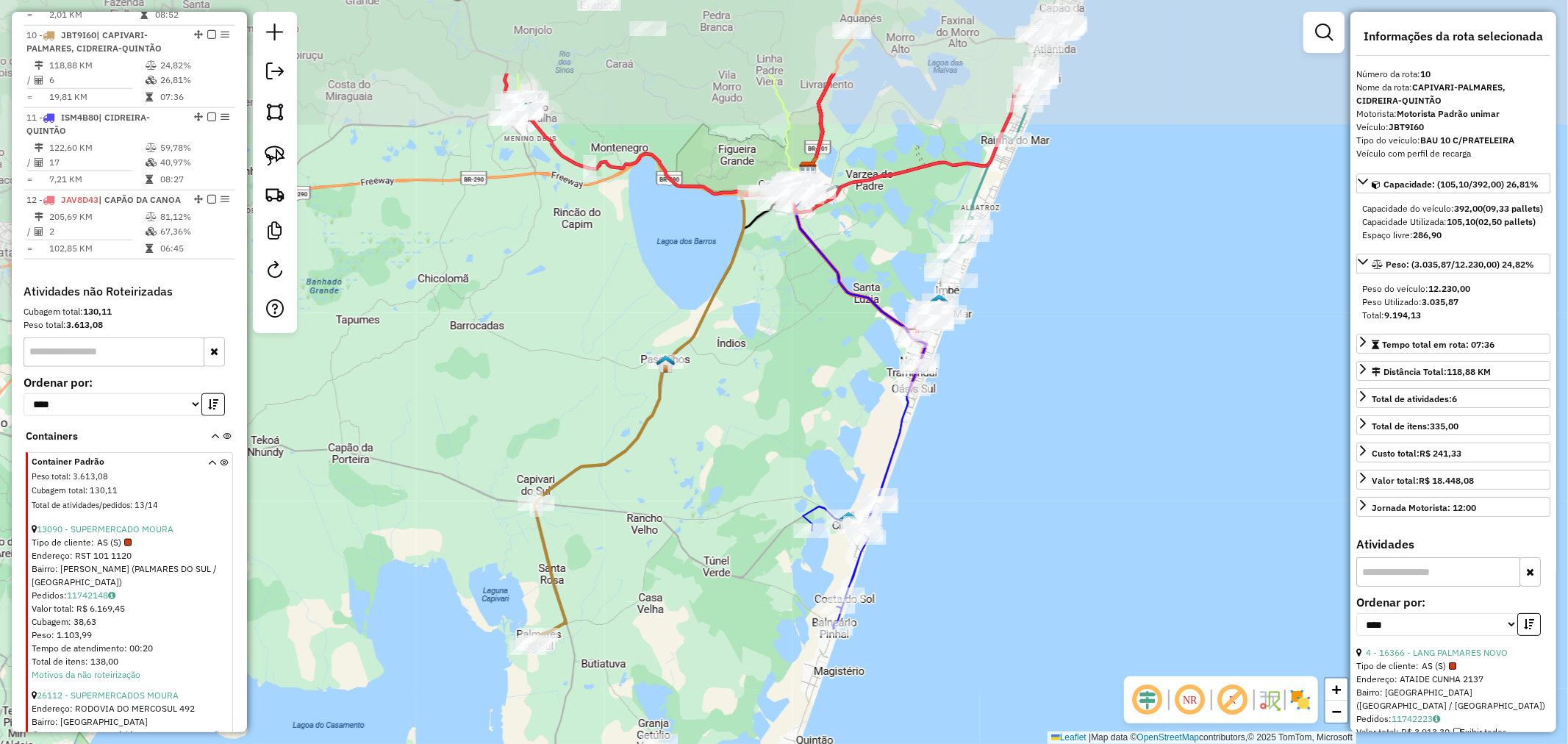
drag, startPoint x: 988, startPoint y: 478, endPoint x: 972, endPoint y: 583, distance: 106.2
click at [972, 583] on div "Janela de atendimento Grade de atendimento Capacidade Transportadoras Veículos …" at bounding box center [784, 372] width 1568 height 744
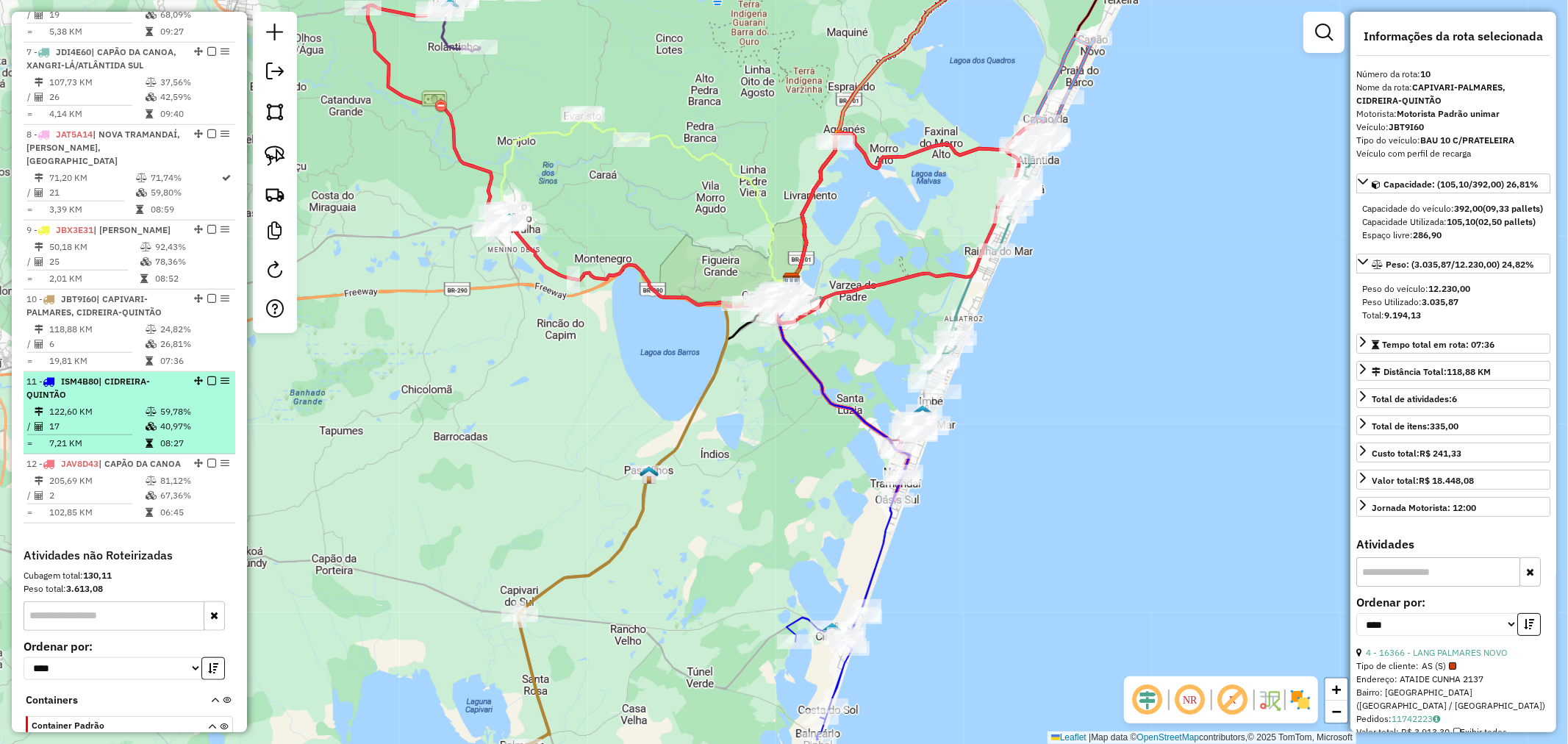
scroll to position [982, 0]
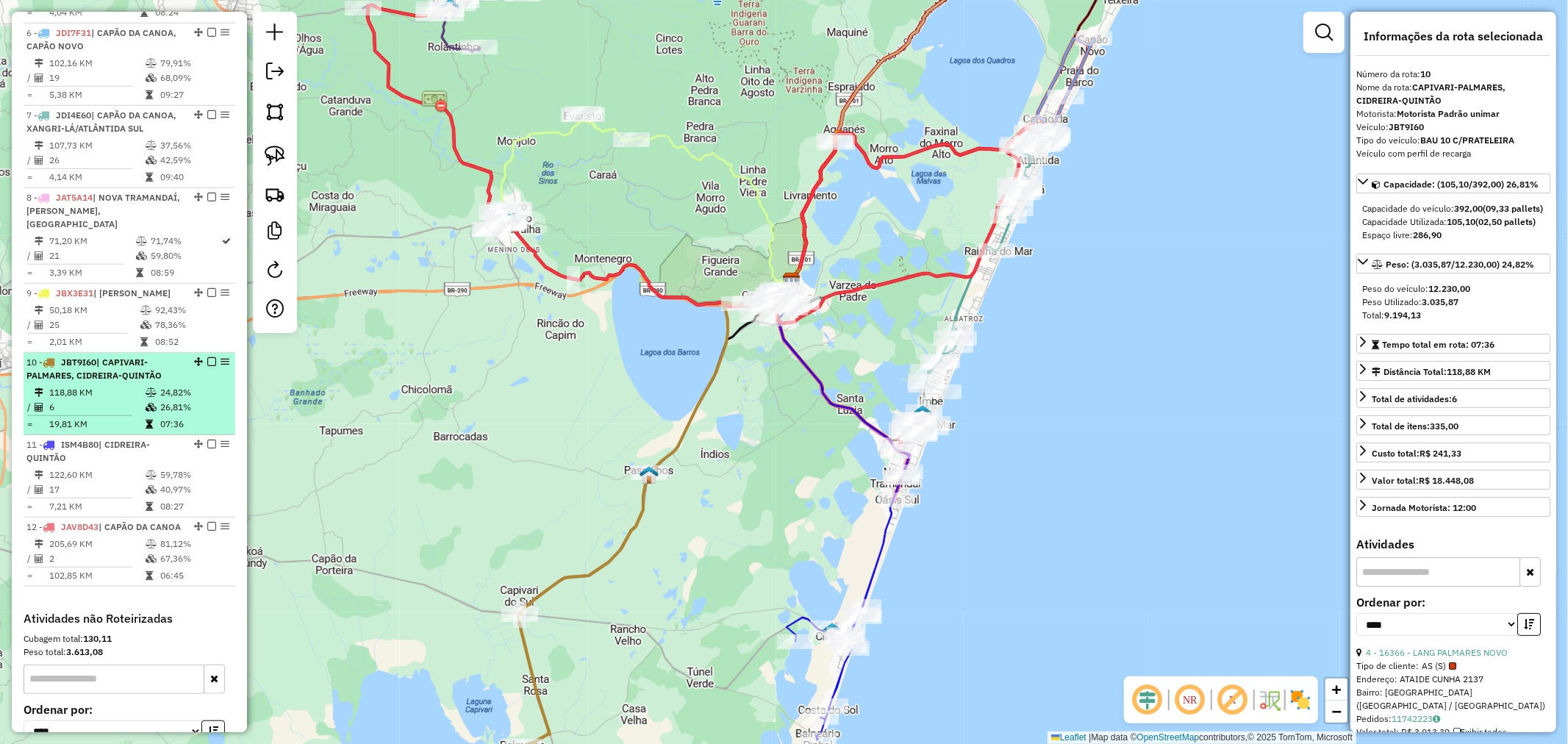
click at [149, 403] on icon at bounding box center [151, 407] width 11 height 9
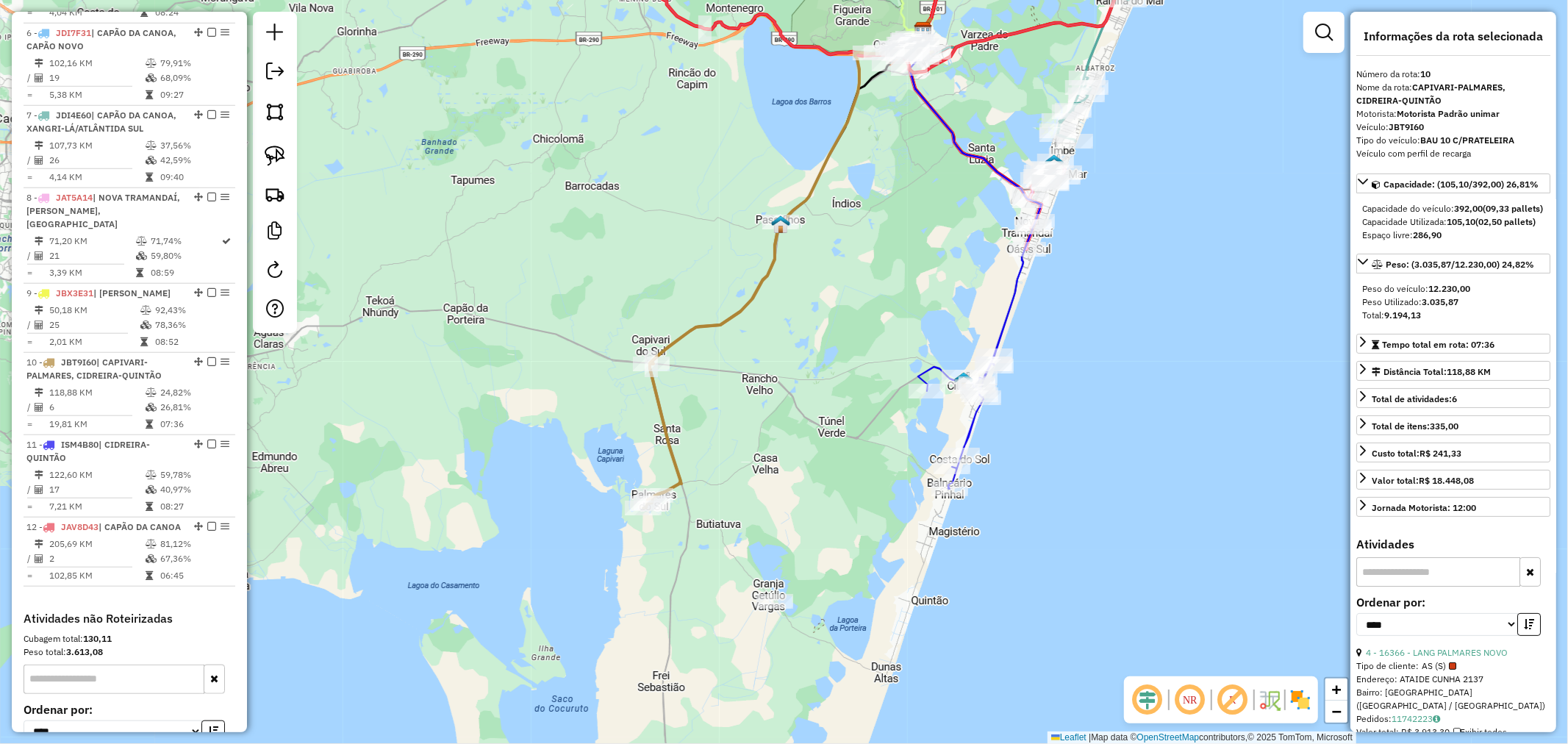
drag, startPoint x: 846, startPoint y: 381, endPoint x: 840, endPoint y: 327, distance: 54.3
click at [840, 327] on div "Janela de atendimento Grade de atendimento Capacidade Transportadoras Veículos …" at bounding box center [784, 372] width 1568 height 744
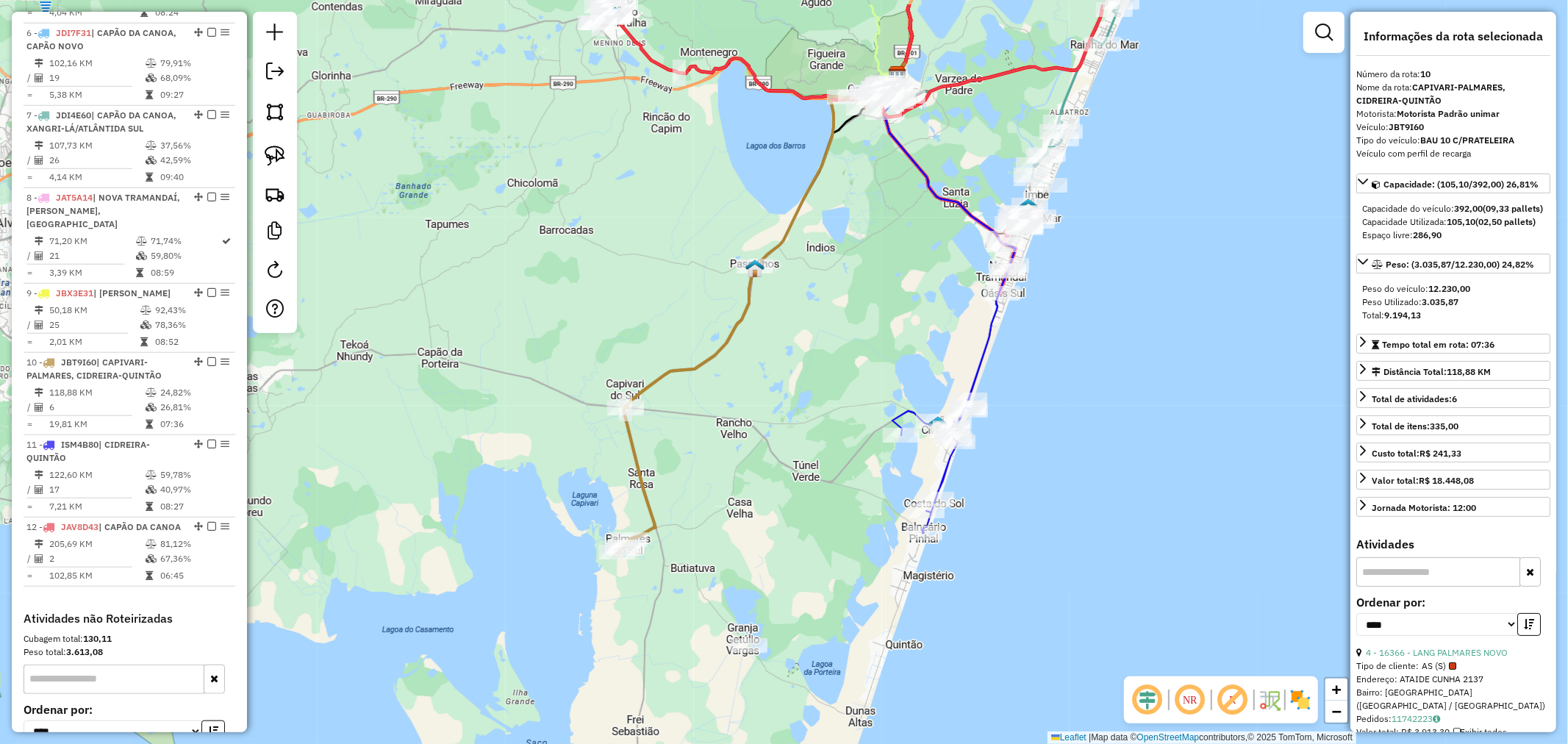
drag, startPoint x: 861, startPoint y: 320, endPoint x: 846, endPoint y: 394, distance: 75.5
click at [844, 394] on div "Janela de atendimento Grade de atendimento Capacidade Transportadoras Veículos …" at bounding box center [784, 372] width 1568 height 744
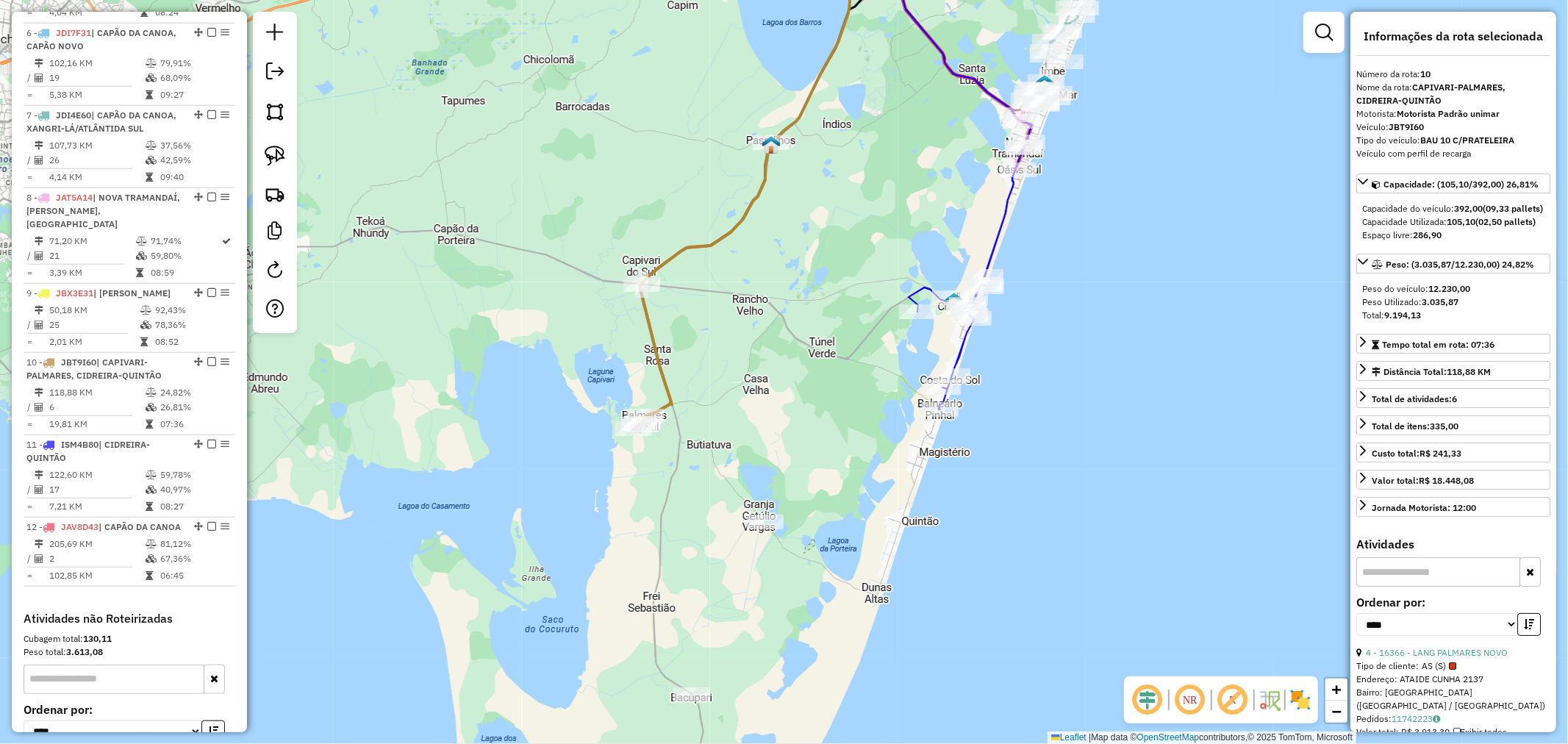
drag, startPoint x: 1094, startPoint y: 397, endPoint x: 1096, endPoint y: 288, distance: 109.0
click at [1097, 296] on div "Janela de atendimento Grade de atendimento Capacidade Transportadoras Veículos …" at bounding box center [784, 372] width 1568 height 744
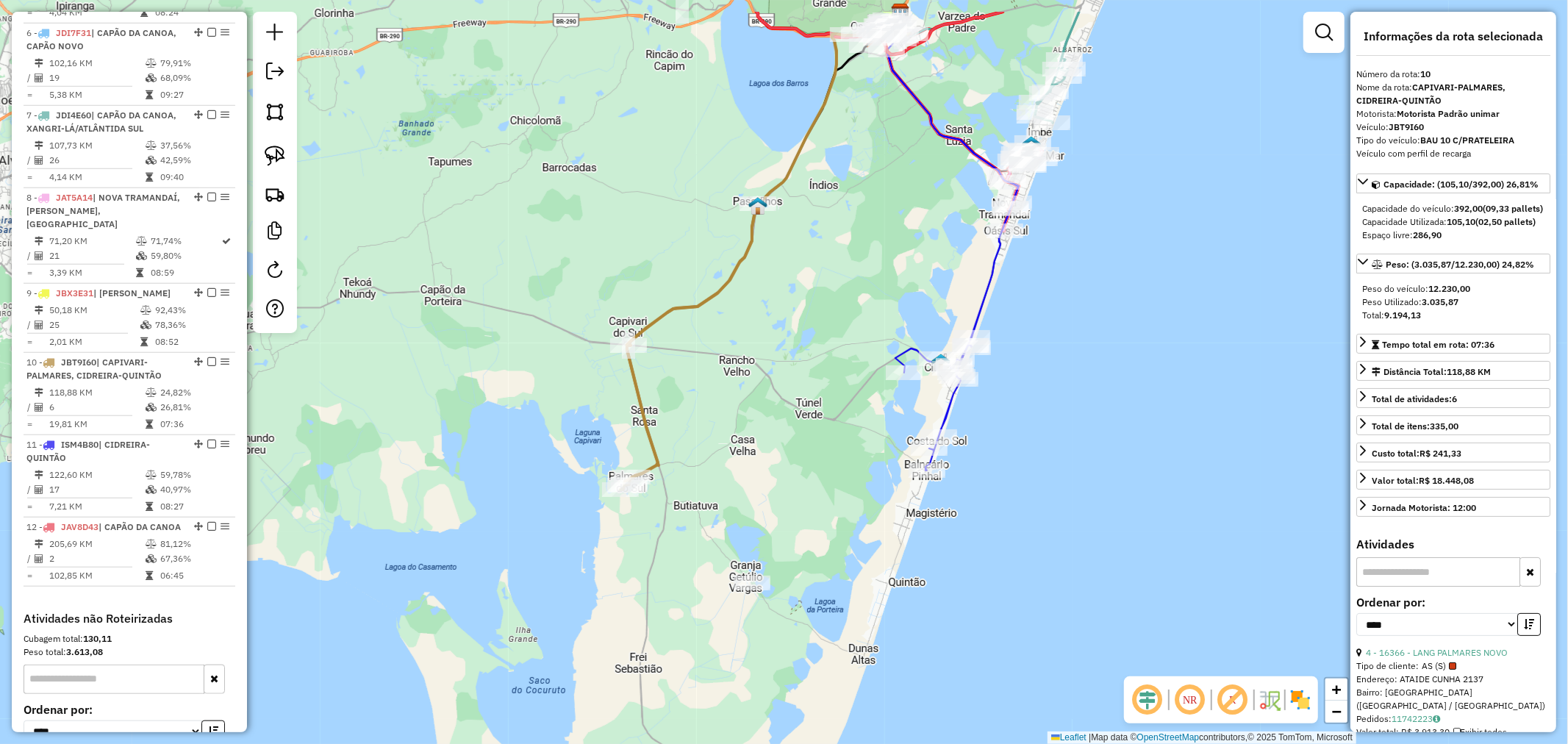
drag, startPoint x: 1067, startPoint y: 334, endPoint x: 1023, endPoint y: 487, distance: 159.2
click at [1064, 486] on div "Janela de atendimento Grade de atendimento Capacidade Transportadoras Veículos …" at bounding box center [784, 372] width 1568 height 744
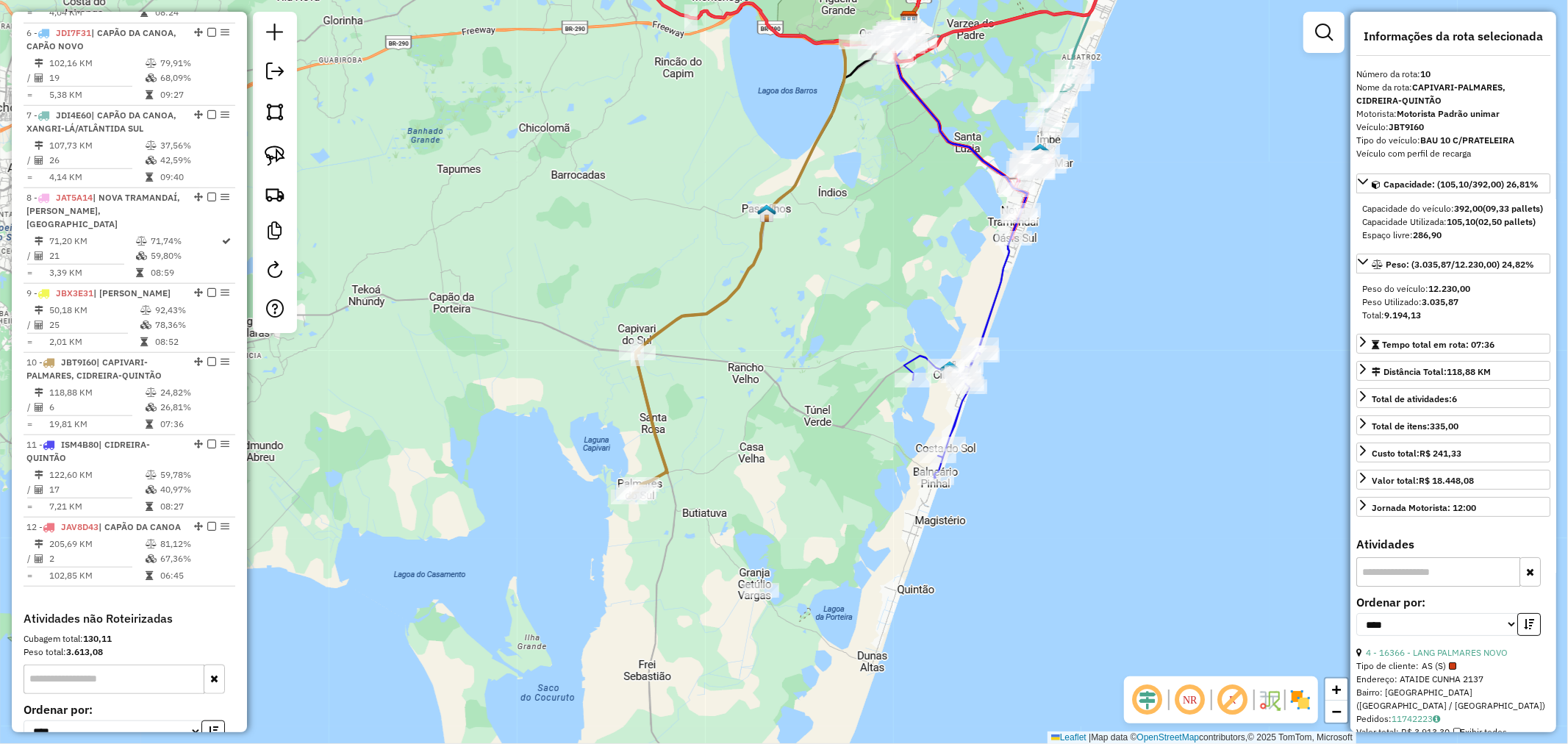
drag, startPoint x: 1091, startPoint y: 418, endPoint x: 1095, endPoint y: 295, distance: 123.1
click at [1097, 300] on div "Janela de atendimento Grade de atendimento Capacidade Transportadoras Veículos …" at bounding box center [784, 372] width 1568 height 744
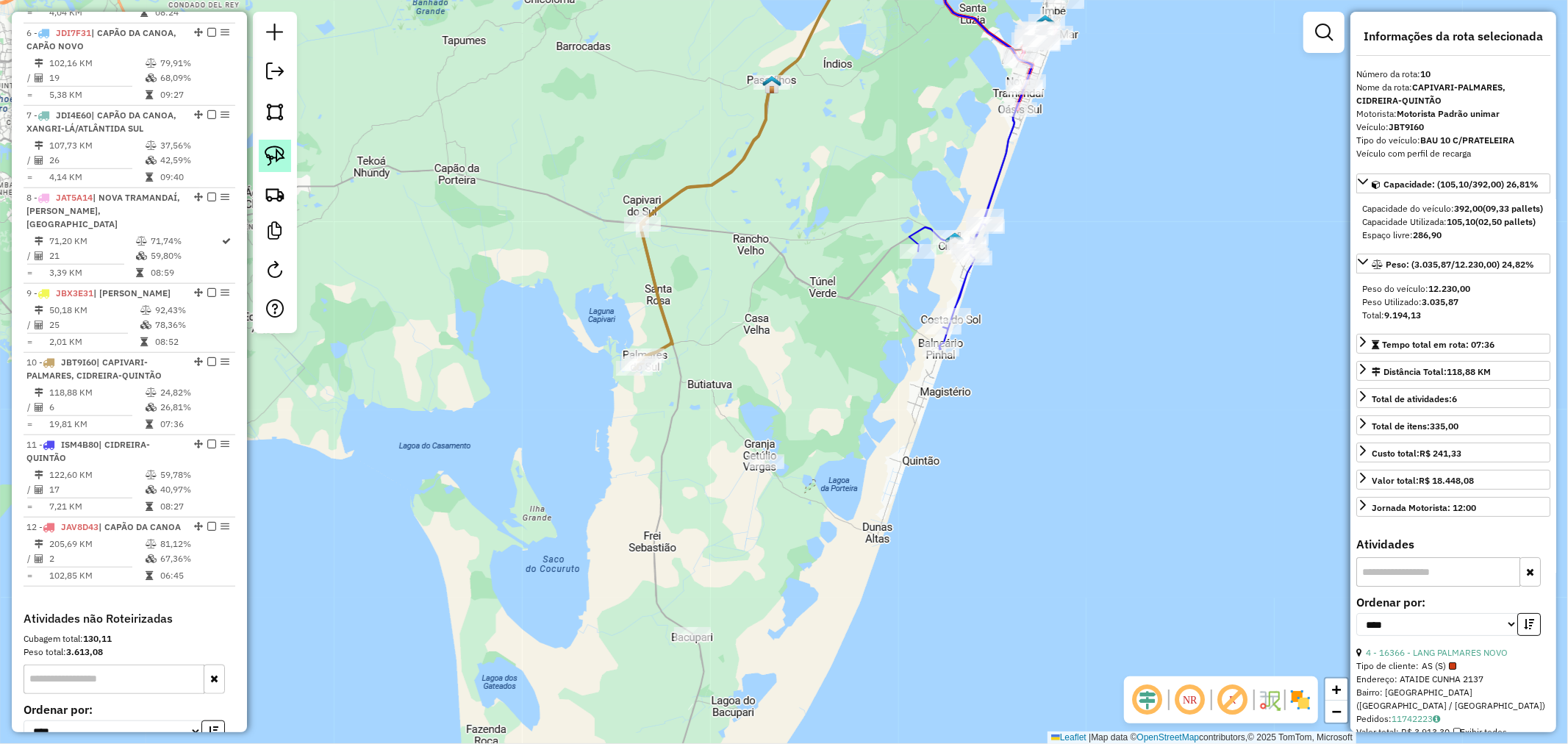
click at [276, 170] on link at bounding box center [274, 155] width 32 height 32
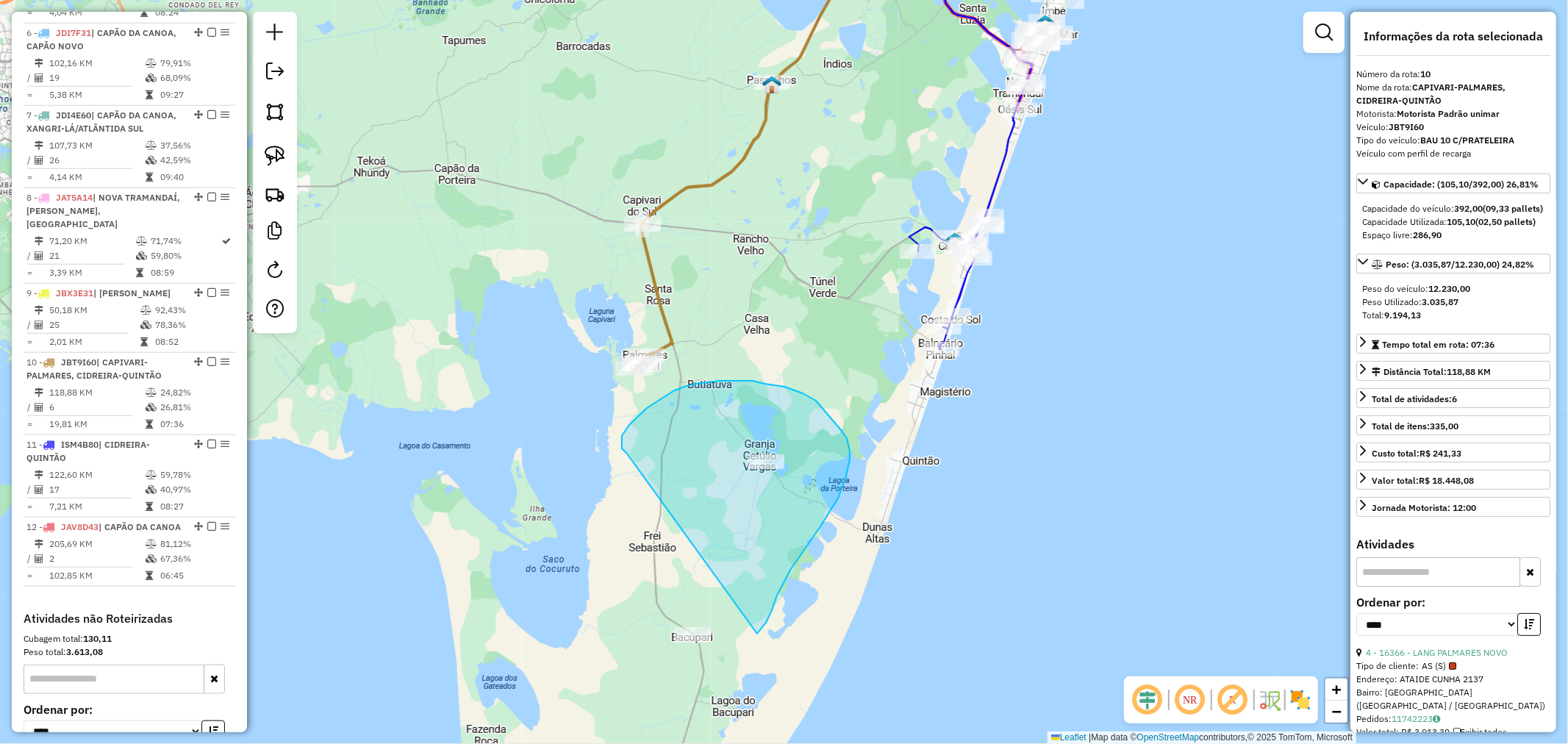
drag, startPoint x: 622, startPoint y: 436, endPoint x: 620, endPoint y: 624, distance: 188.0
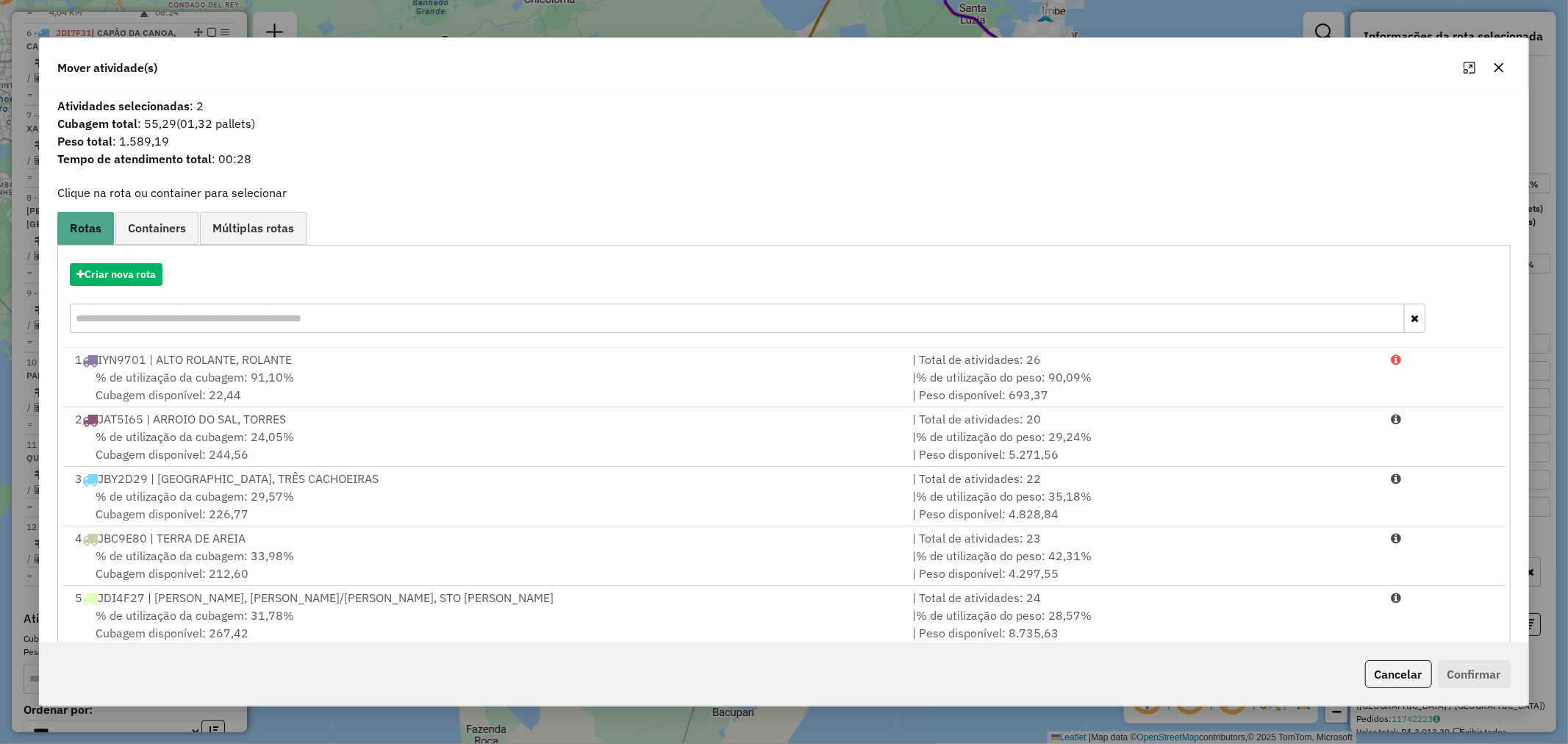
click at [1499, 61] on button "button" at bounding box center [1499, 67] width 23 height 23
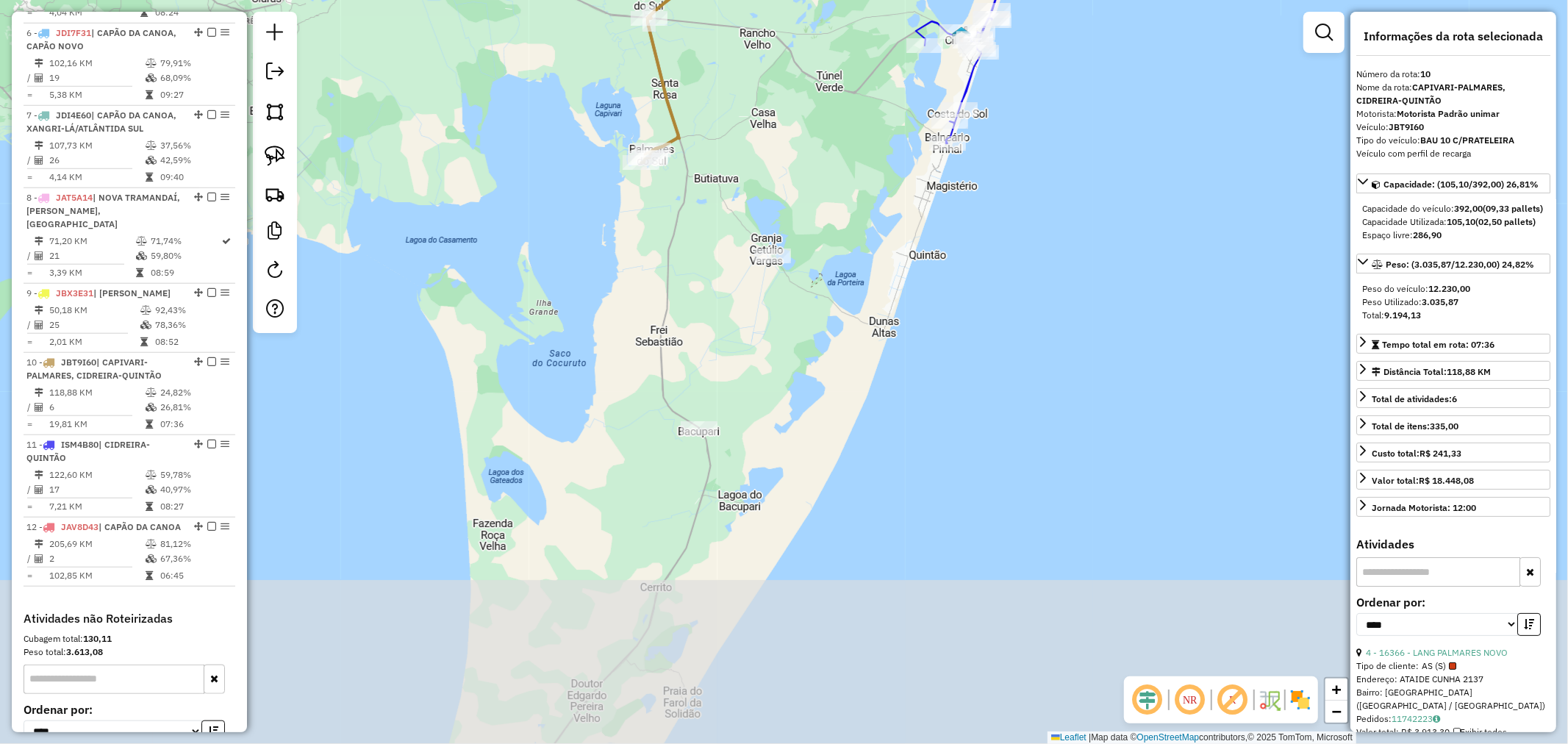
drag, startPoint x: 711, startPoint y: 474, endPoint x: 710, endPoint y: 291, distance: 183.0
click at [710, 291] on div "Janela de atendimento Grade de atendimento Capacidade Transportadoras Veículos …" at bounding box center [784, 372] width 1568 height 744
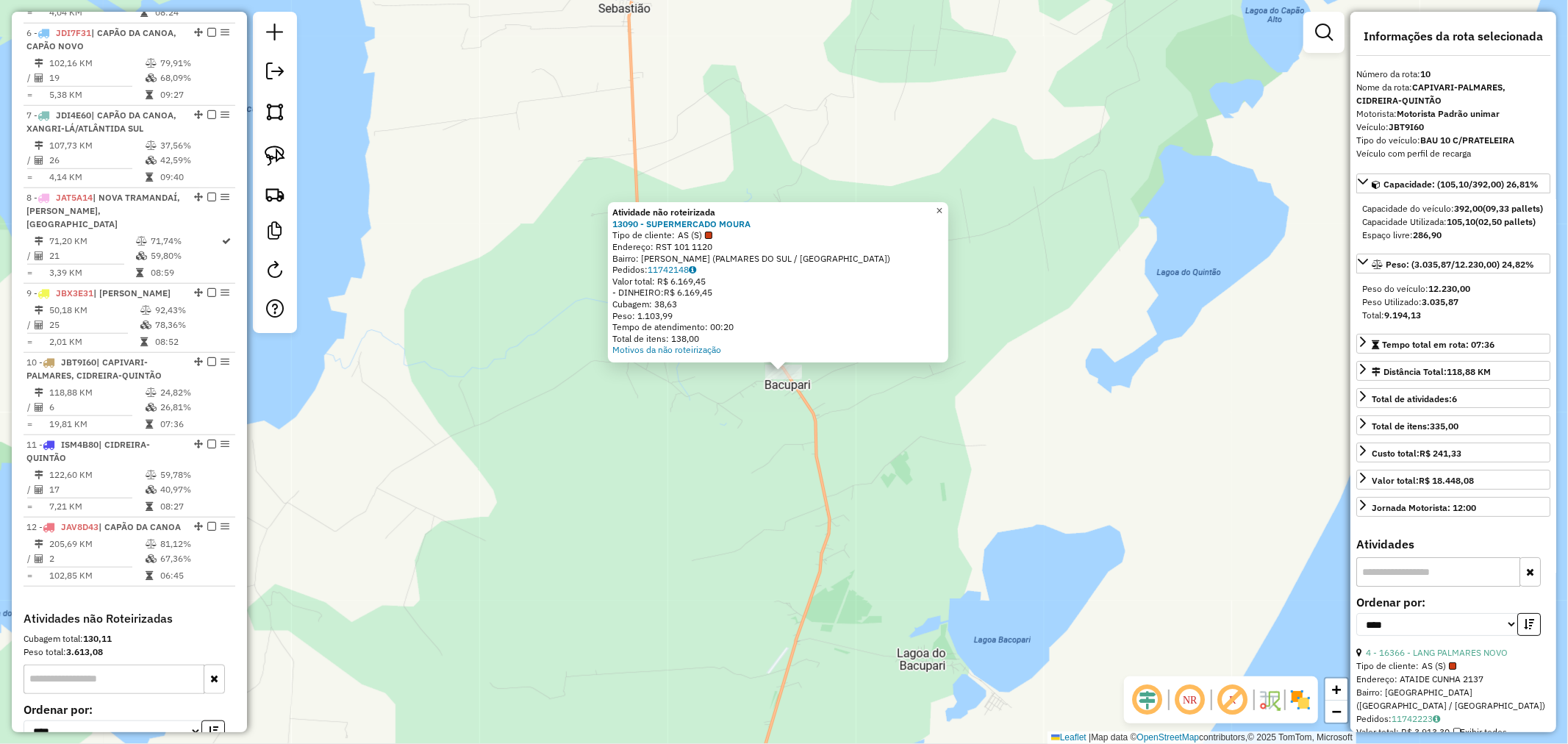
click at [943, 207] on span "×" at bounding box center [939, 211] width 7 height 13
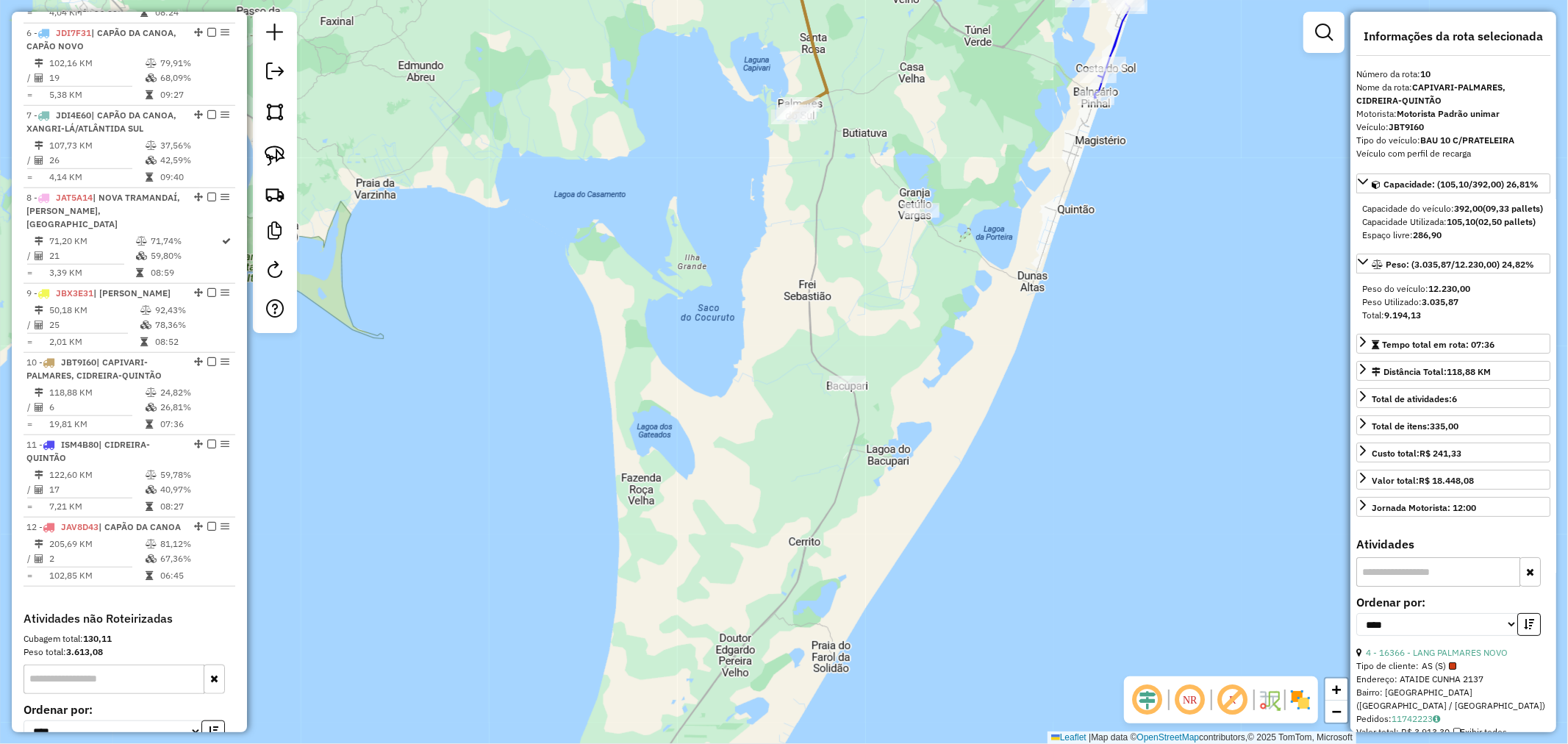
drag, startPoint x: 808, startPoint y: 325, endPoint x: 762, endPoint y: 400, distance: 88.0
click at [762, 400] on div "Janela de atendimento Grade de atendimento Capacidade Transportadoras Veículos …" at bounding box center [784, 372] width 1568 height 744
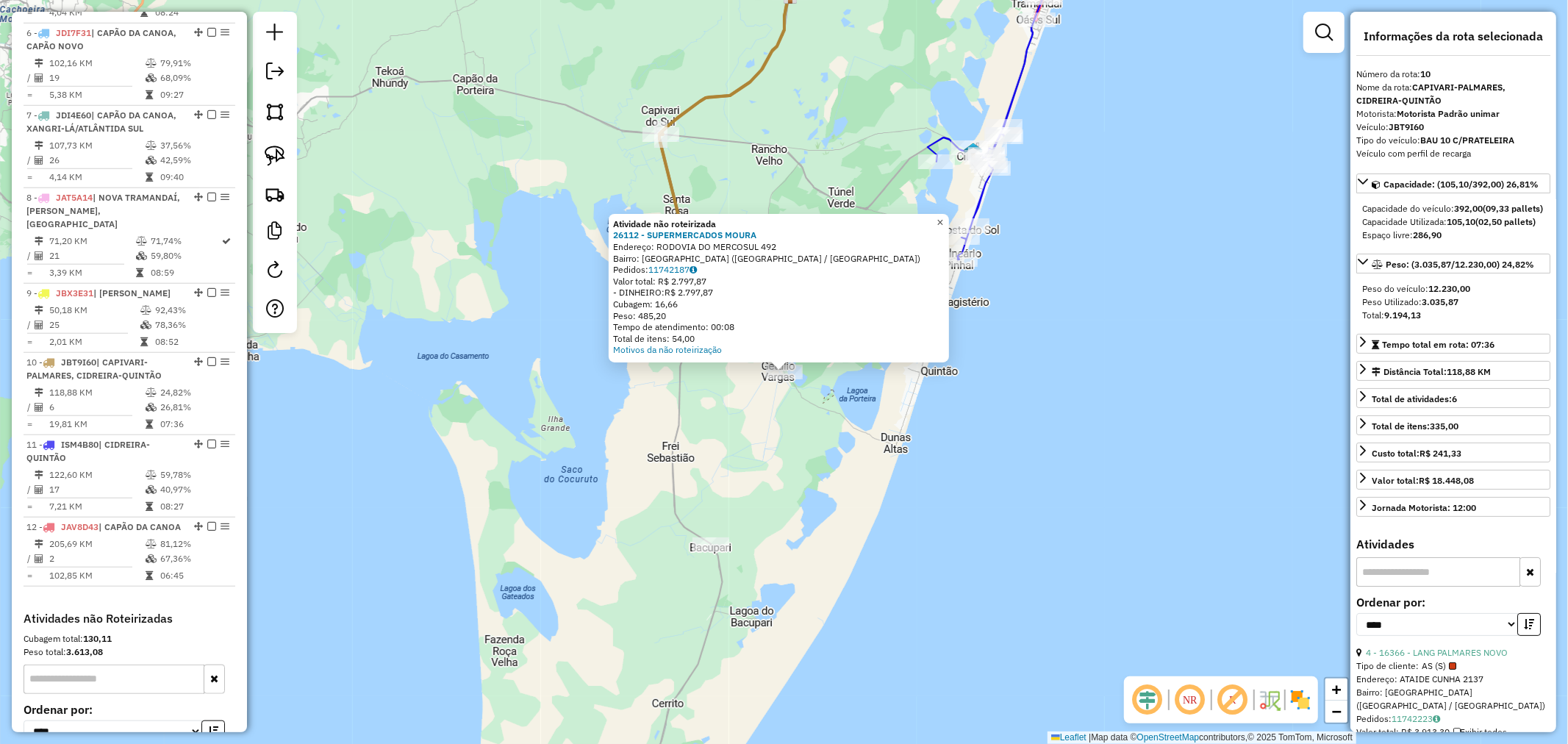
click at [943, 223] on span "×" at bounding box center [940, 222] width 7 height 13
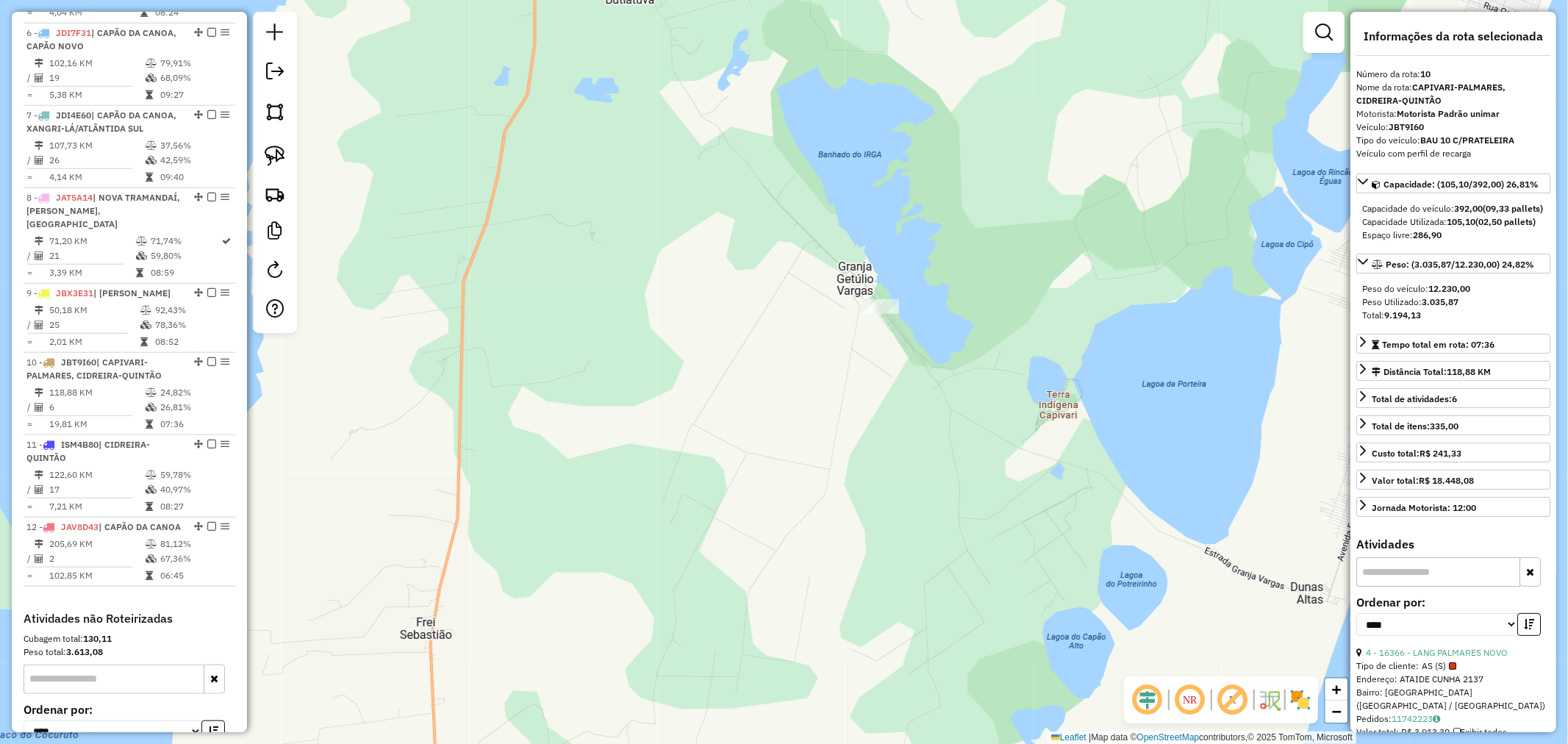
drag, startPoint x: 967, startPoint y: 326, endPoint x: 848, endPoint y: 312, distance: 119.8
click at [877, 318] on div "Janela de atendimento Grade de atendimento Capacidade Transportadoras Veículos …" at bounding box center [784, 372] width 1568 height 744
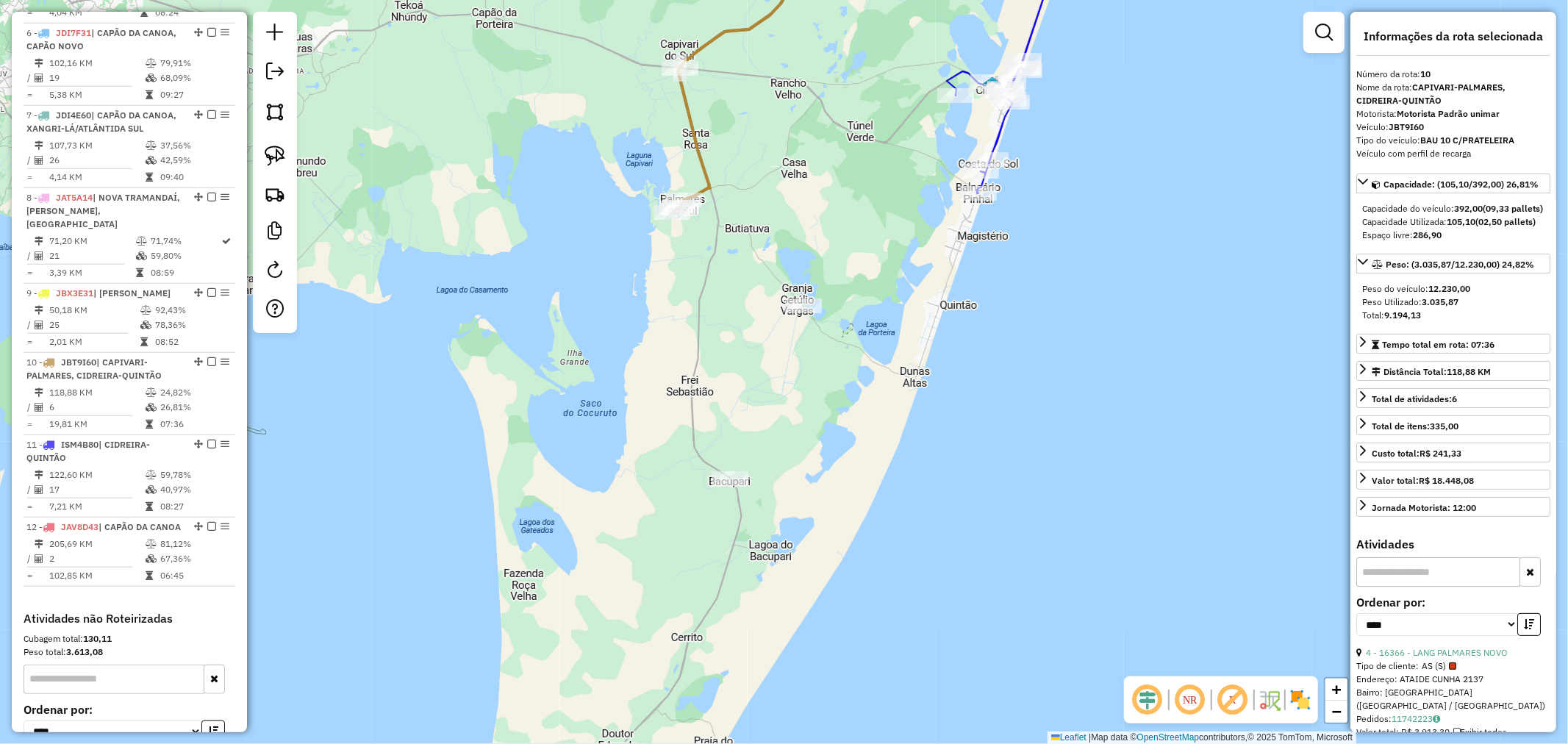
drag, startPoint x: 951, startPoint y: 309, endPoint x: 893, endPoint y: 384, distance: 94.8
click at [890, 388] on div "Janela de atendimento Grade de atendimento Capacidade Transportadoras Veículos …" at bounding box center [784, 372] width 1568 height 744
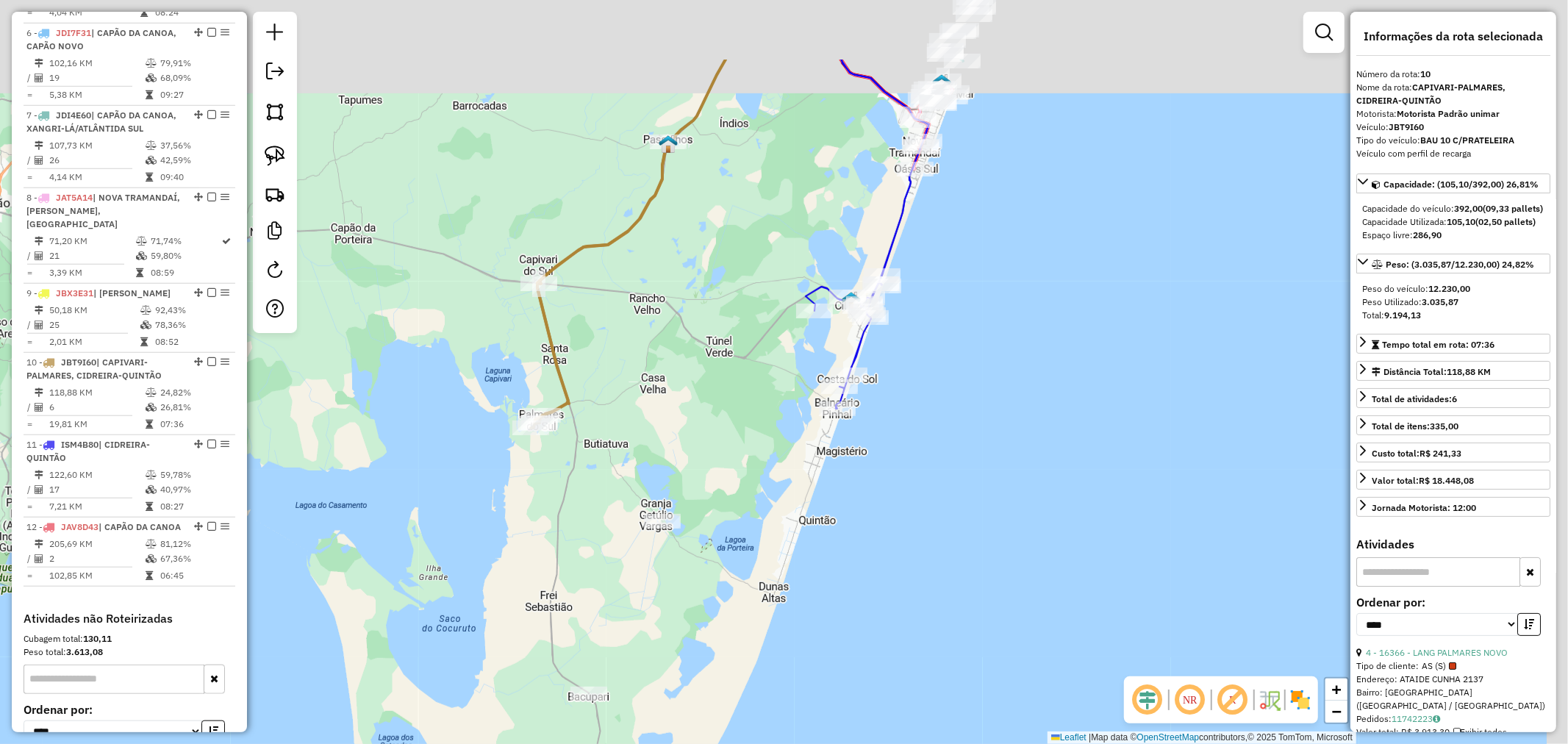
drag, startPoint x: 927, startPoint y: 379, endPoint x: 893, endPoint y: 438, distance: 68.1
click at [893, 438] on div "Janela de atendimento Grade de atendimento Capacidade Transportadoras Veículos …" at bounding box center [784, 372] width 1568 height 744
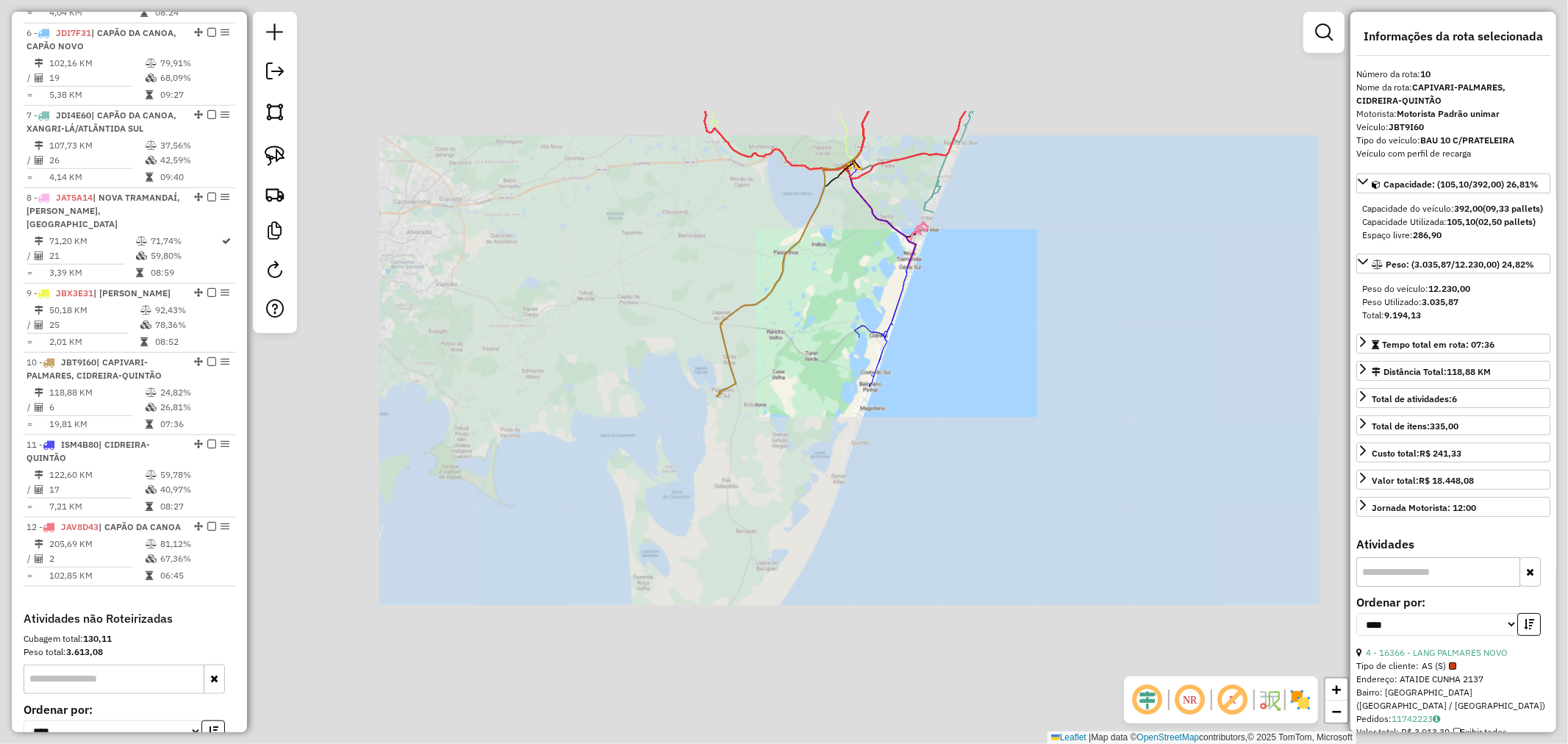
drag, startPoint x: 982, startPoint y: 312, endPoint x: 944, endPoint y: 394, distance: 90.4
click at [931, 422] on div "Janela de atendimento Grade de atendimento Capacidade Transportadoras Veículos …" at bounding box center [784, 372] width 1568 height 744
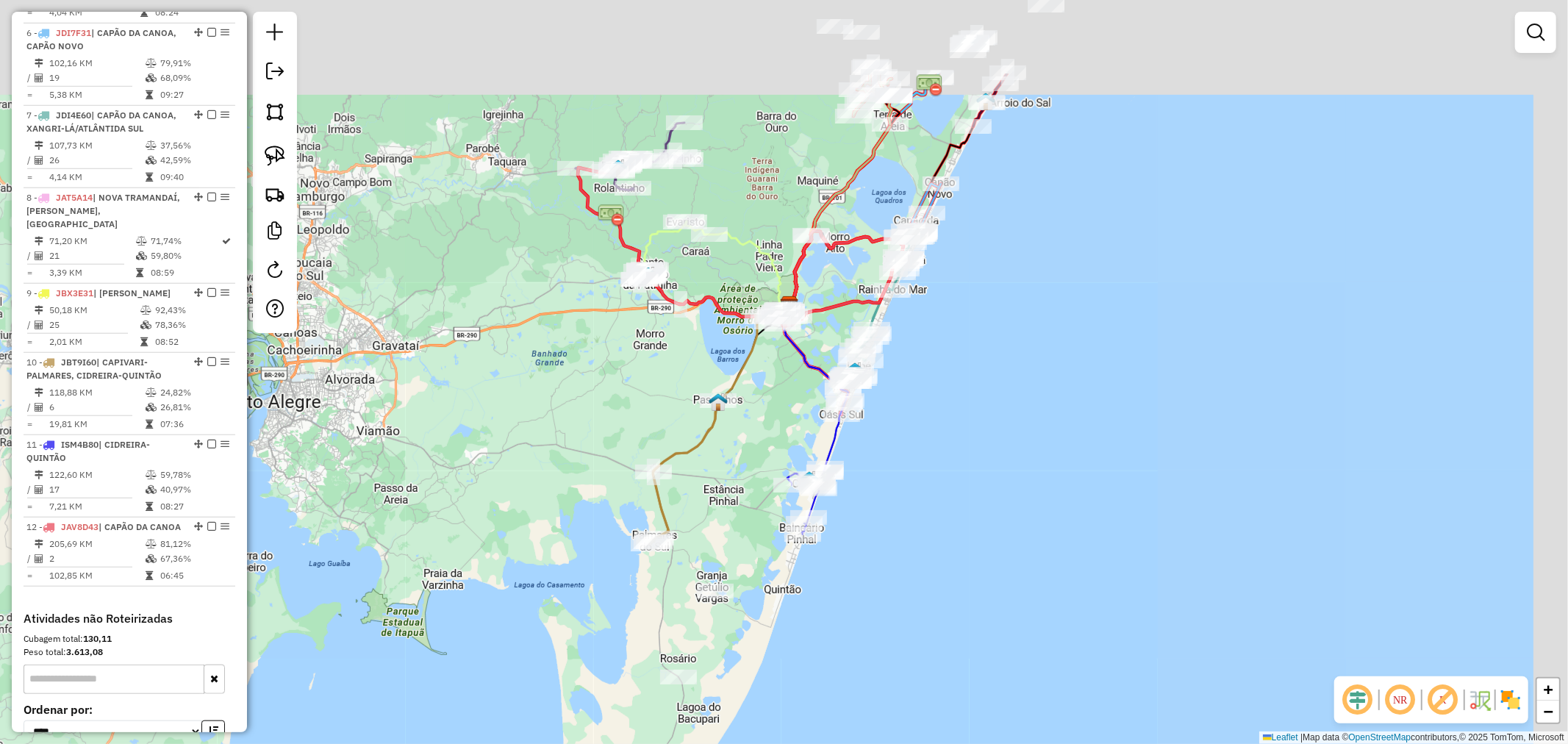
drag, startPoint x: 936, startPoint y: 420, endPoint x: 934, endPoint y: 438, distance: 18.1
click at [934, 435] on div "Janela de atendimento Grade de atendimento Capacidade Transportadoras Veículos …" at bounding box center [784, 372] width 1568 height 744
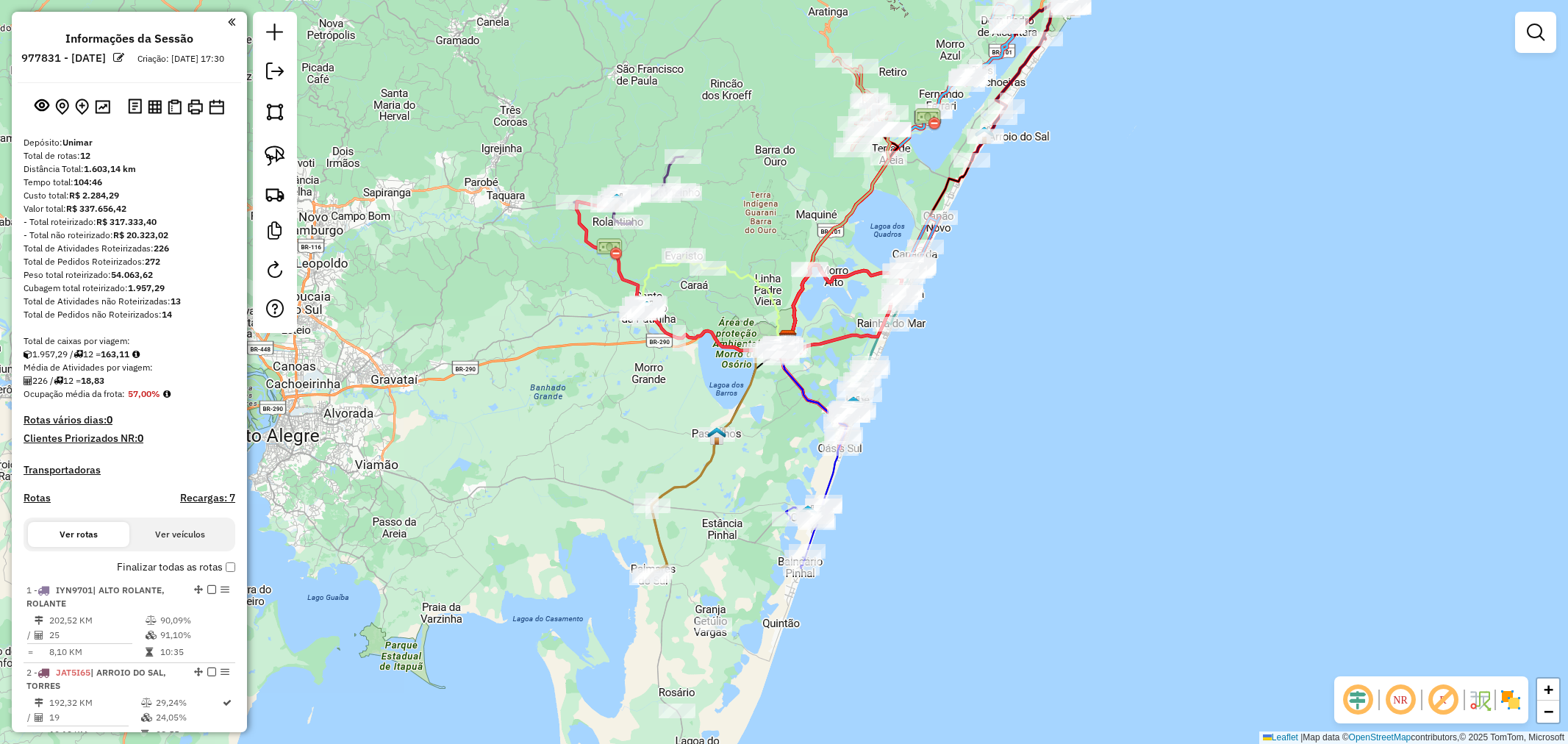
select select "*********"
click at [985, 370] on div "Janela de atendimento Grade de atendimento Capacidade Transportadoras Veículos …" at bounding box center [784, 372] width 1568 height 744
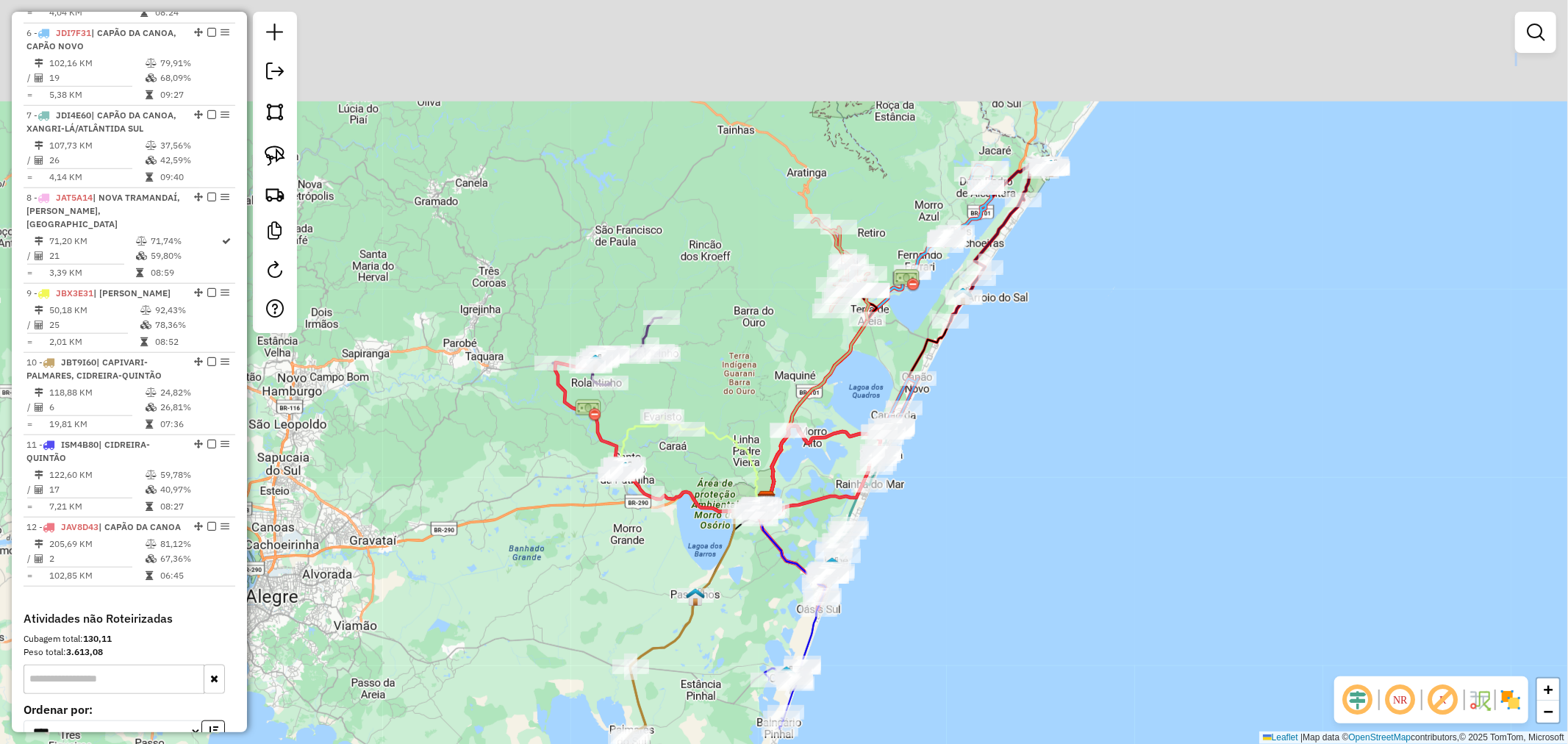
drag, startPoint x: 986, startPoint y: 365, endPoint x: 990, endPoint y: 377, distance: 12.6
click at [990, 377] on div "Janela de atendimento Grade de atendimento Capacidade Transportadoras Veículos …" at bounding box center [784, 372] width 1568 height 744
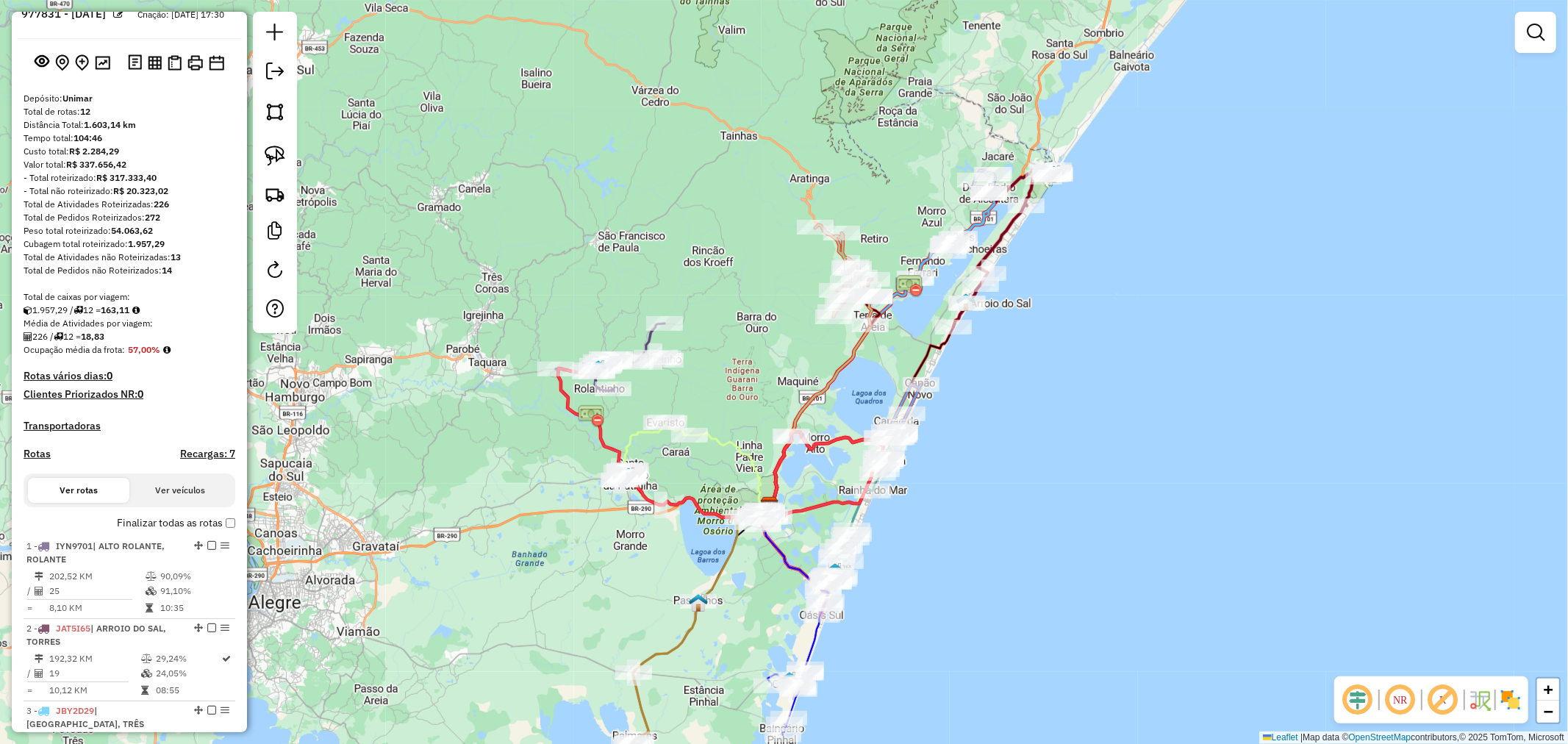
scroll to position [163, 0]
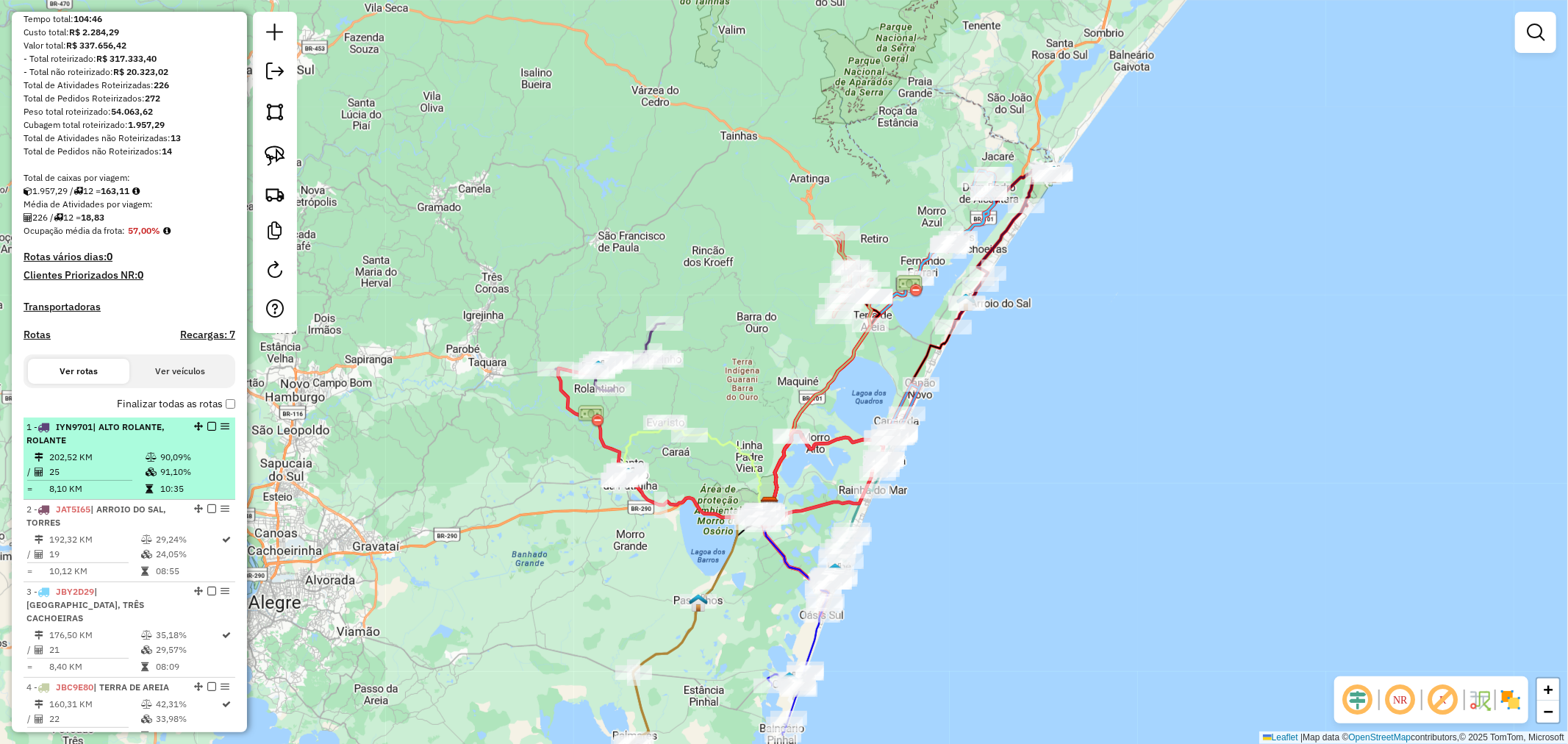
click at [147, 464] on td at bounding box center [152, 457] width 15 height 15
select select "*********"
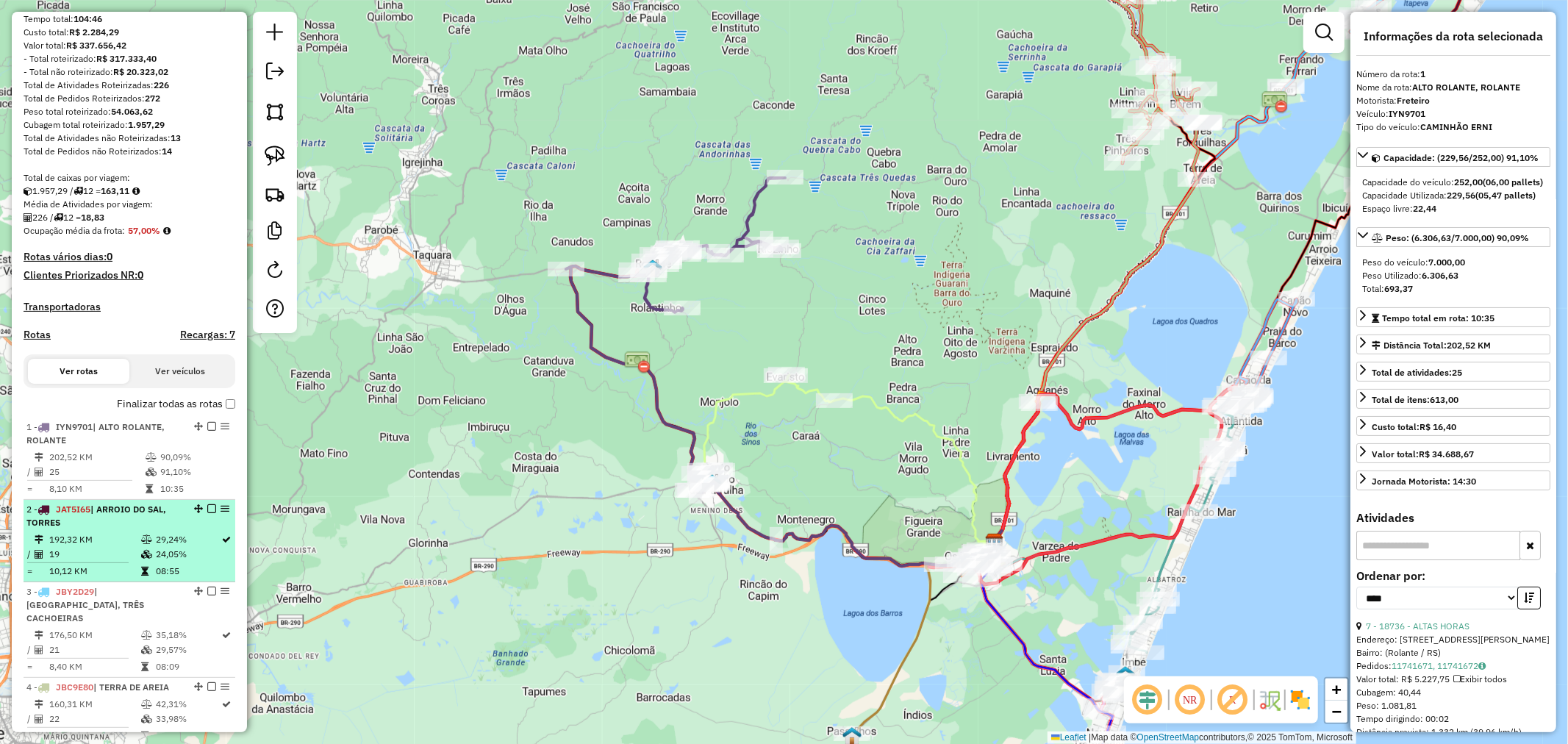
click at [126, 527] on span "| ARROIO DO SAL, TORRES" at bounding box center [96, 515] width 140 height 24
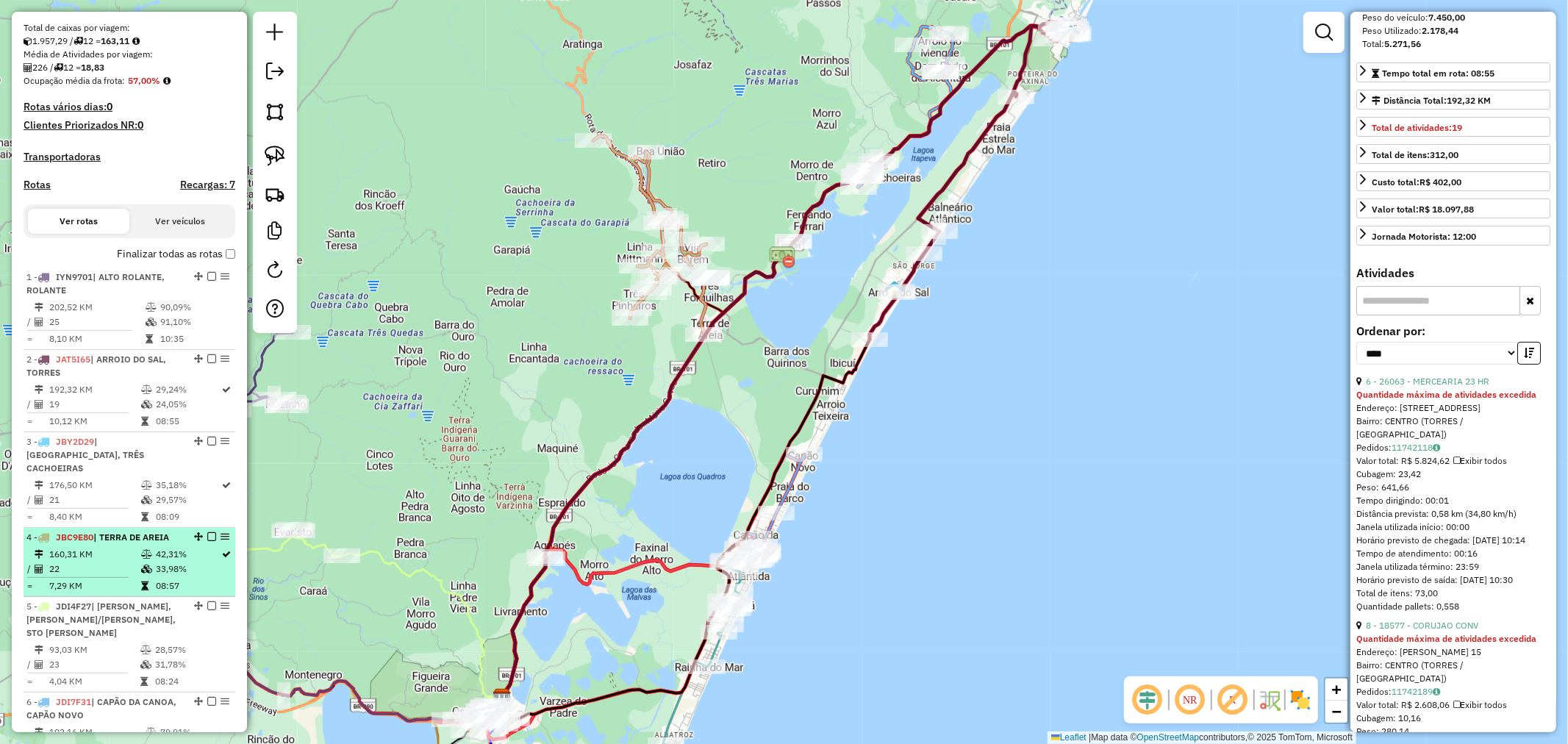
scroll to position [326, 0]
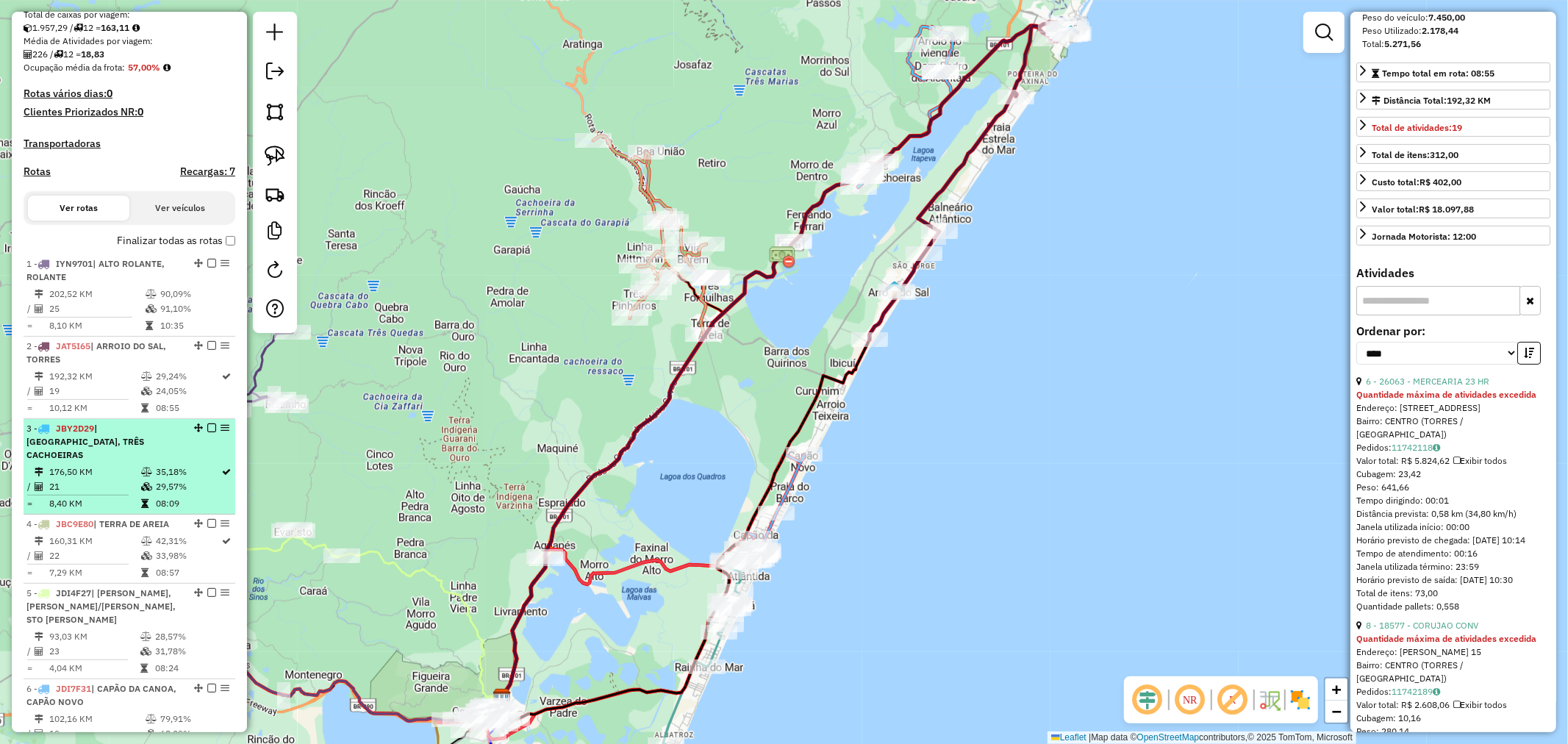
click at [126, 472] on td "176,50 KM" at bounding box center [94, 472] width 92 height 15
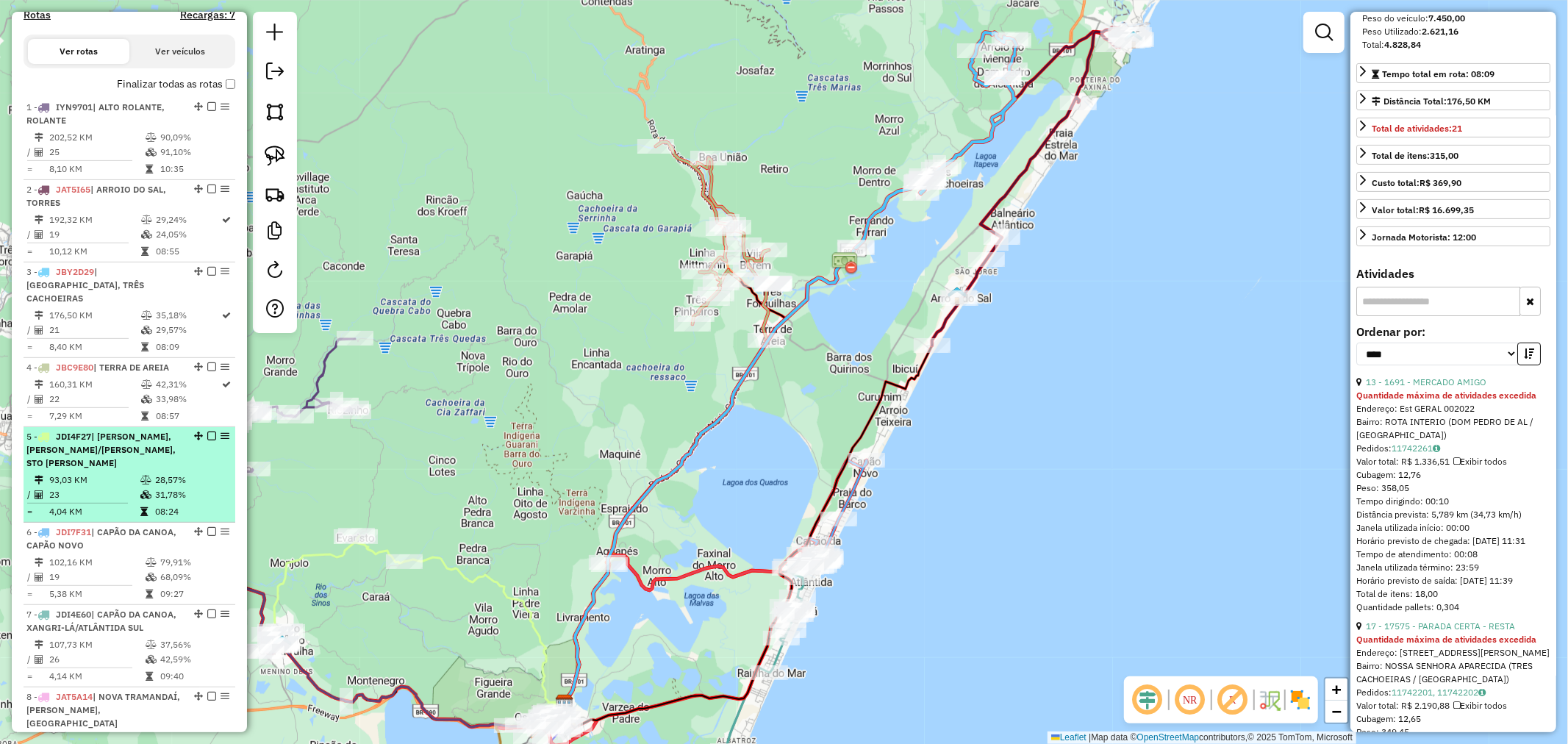
scroll to position [489, 0]
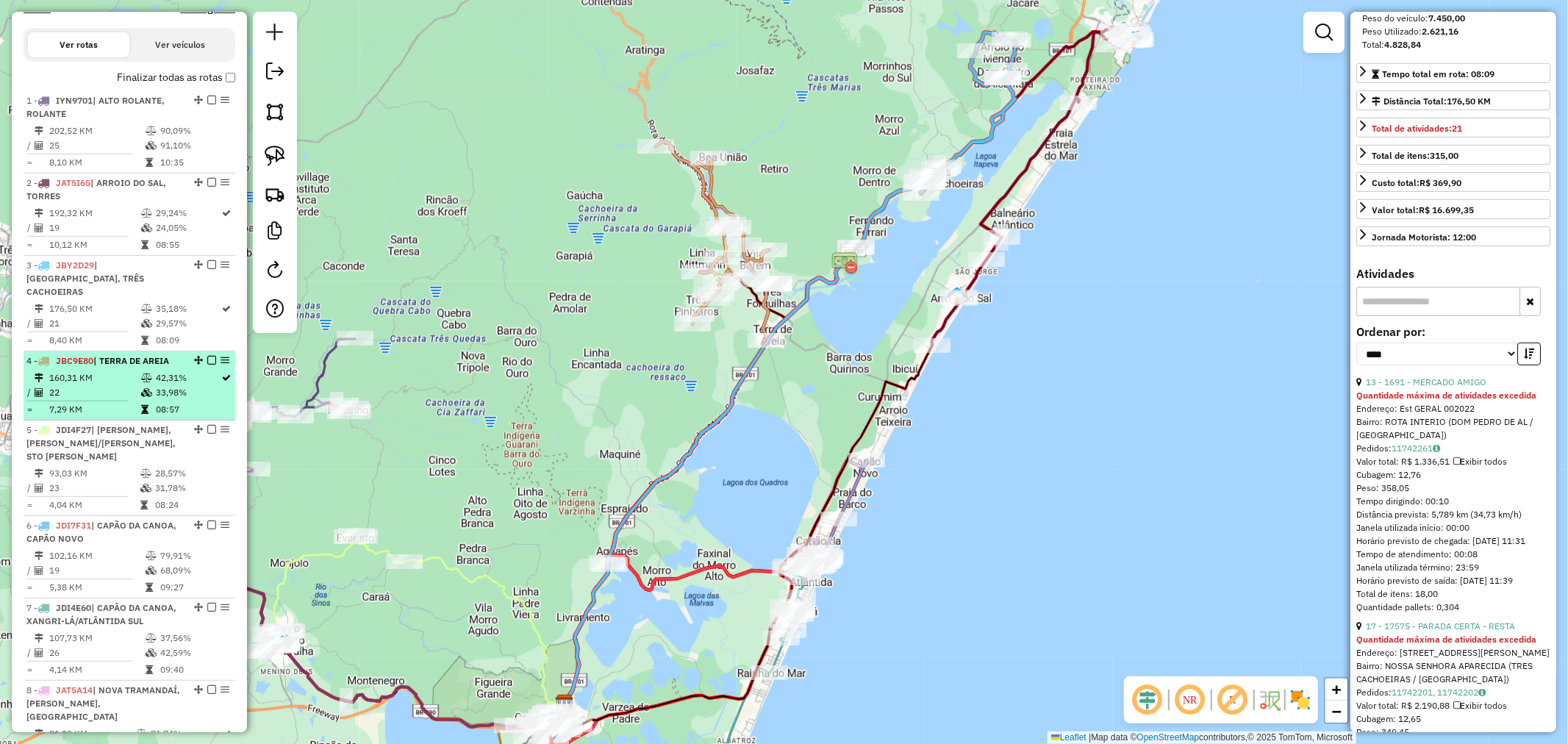
click at [131, 388] on td "22" at bounding box center [94, 393] width 92 height 15
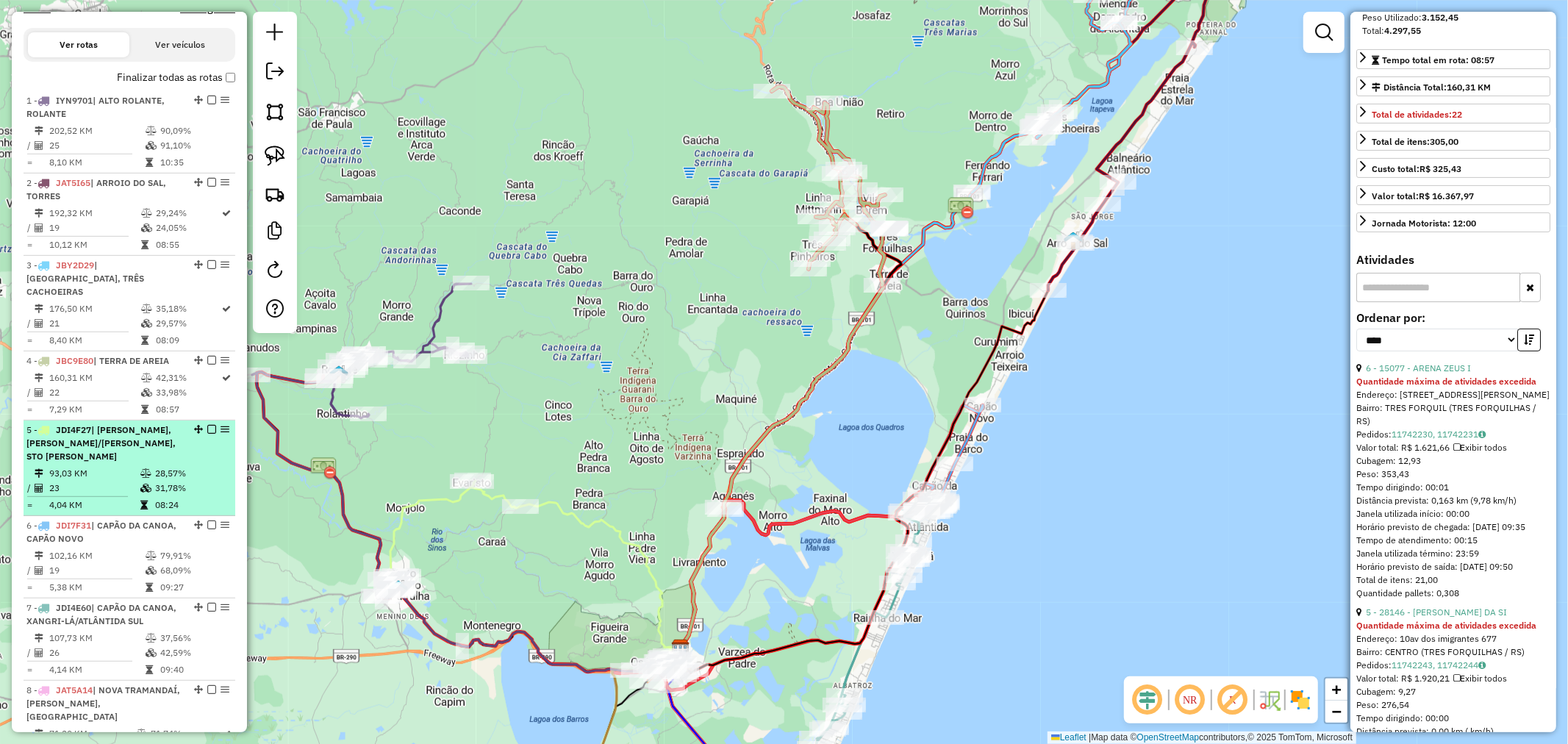
click at [129, 469] on td "93,03 KM" at bounding box center [94, 474] width 91 height 15
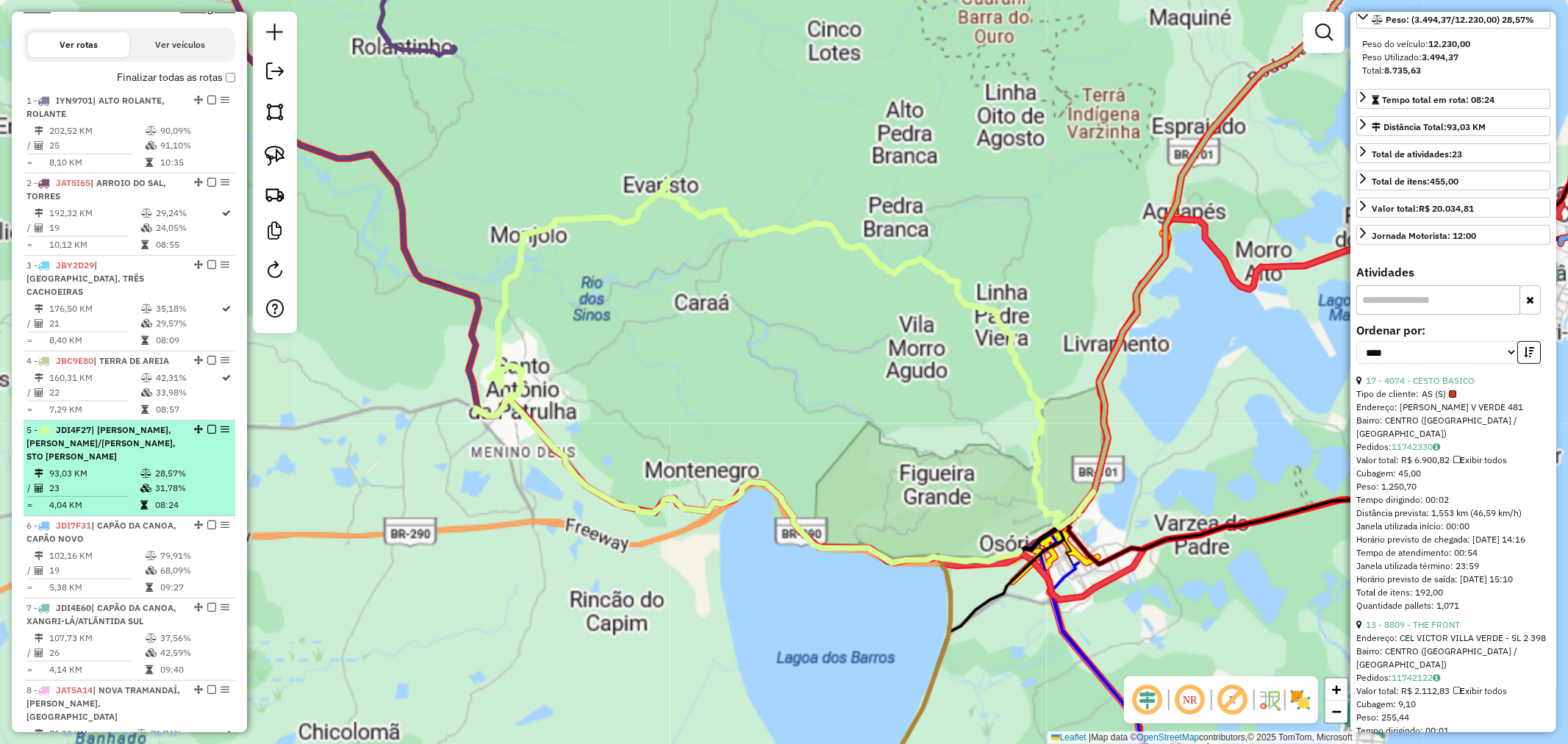
scroll to position [285, 0]
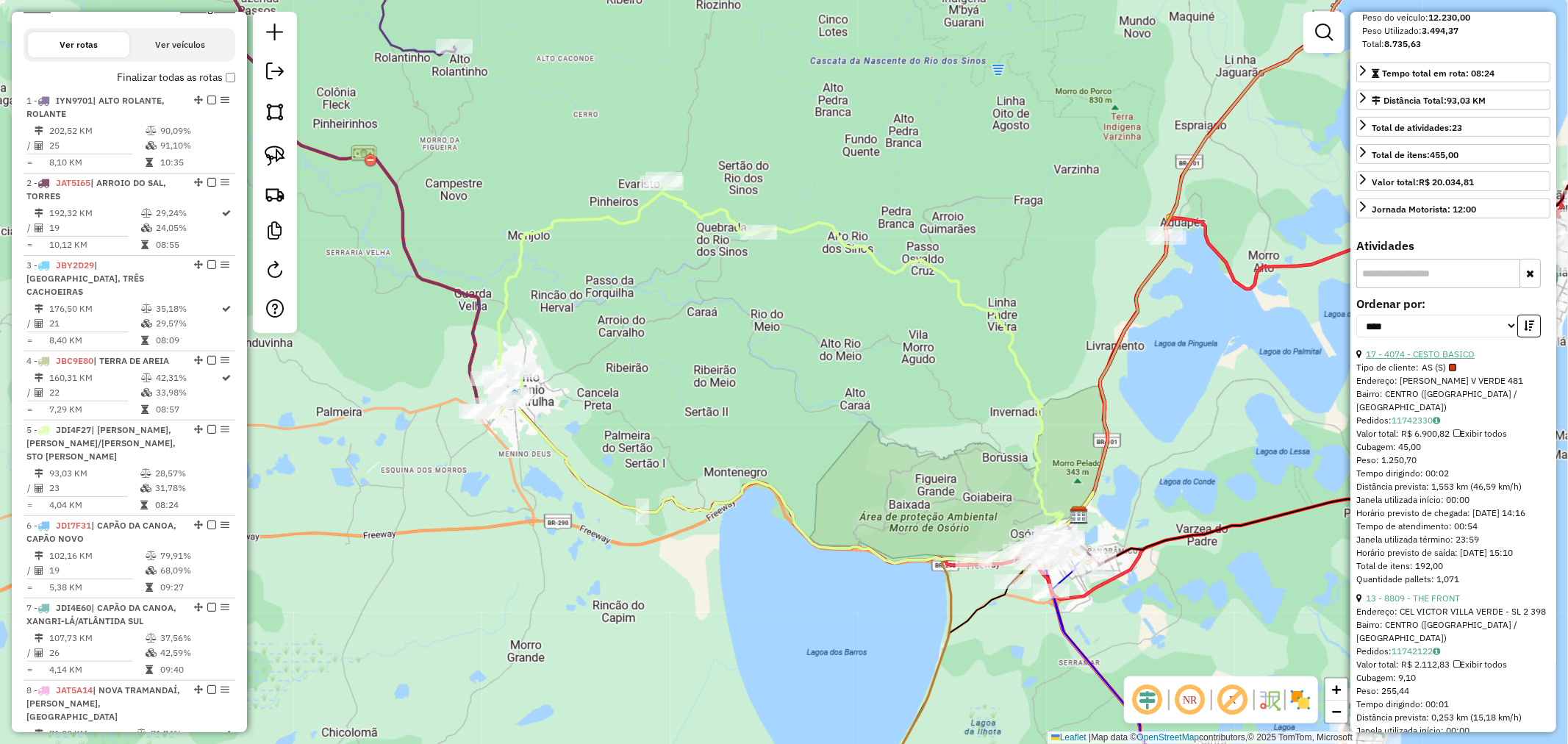
click at [1448, 359] on link "17 - 4074 - CESTO BASICO" at bounding box center [1421, 353] width 109 height 11
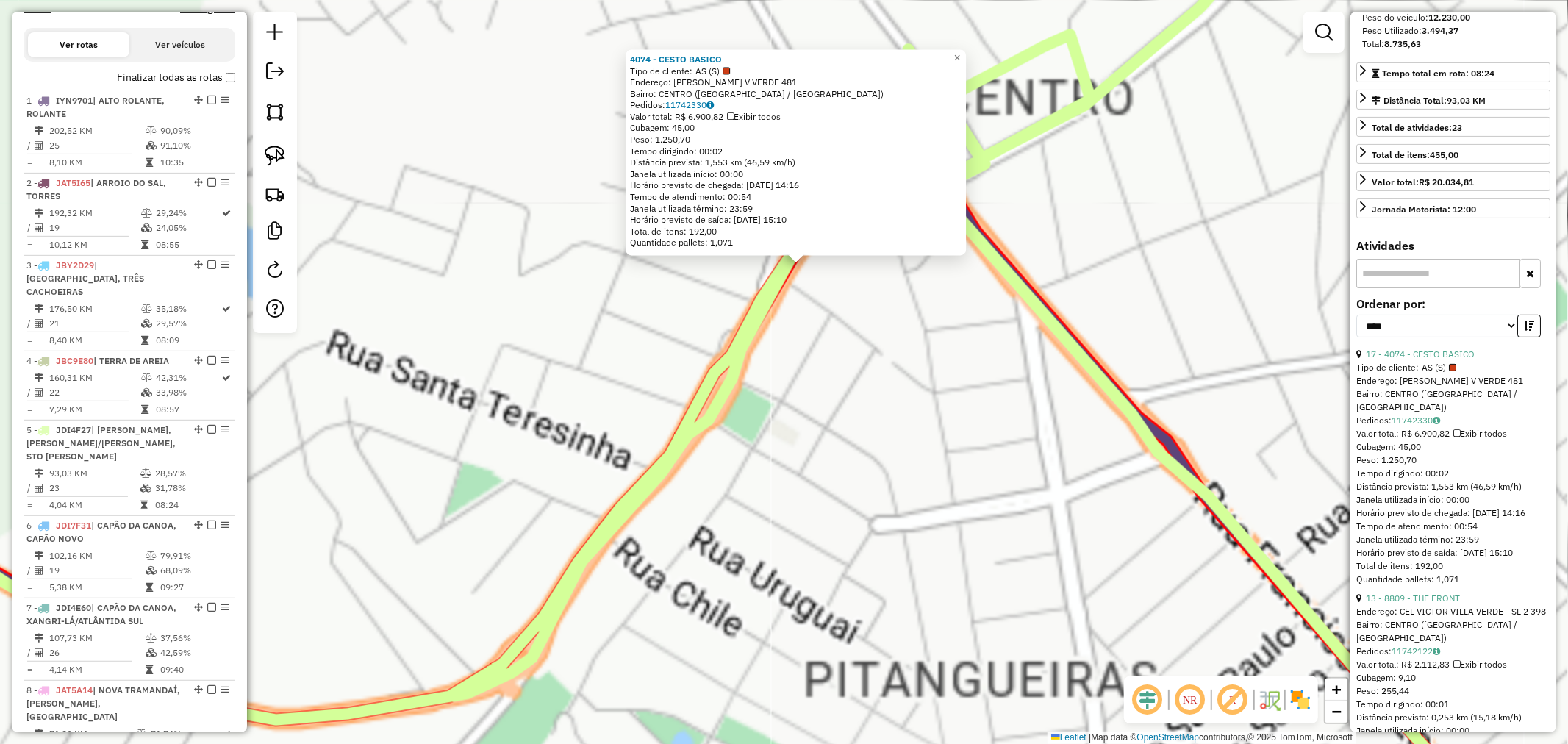
drag, startPoint x: 860, startPoint y: 393, endPoint x: 886, endPoint y: 358, distance: 43.6
click at [855, 427] on div "4074 - CESTO BASICO Tipo de cliente: AS (S) Endereço: CEL VITOR V VERDE 481 Bai…" at bounding box center [784, 372] width 1568 height 744
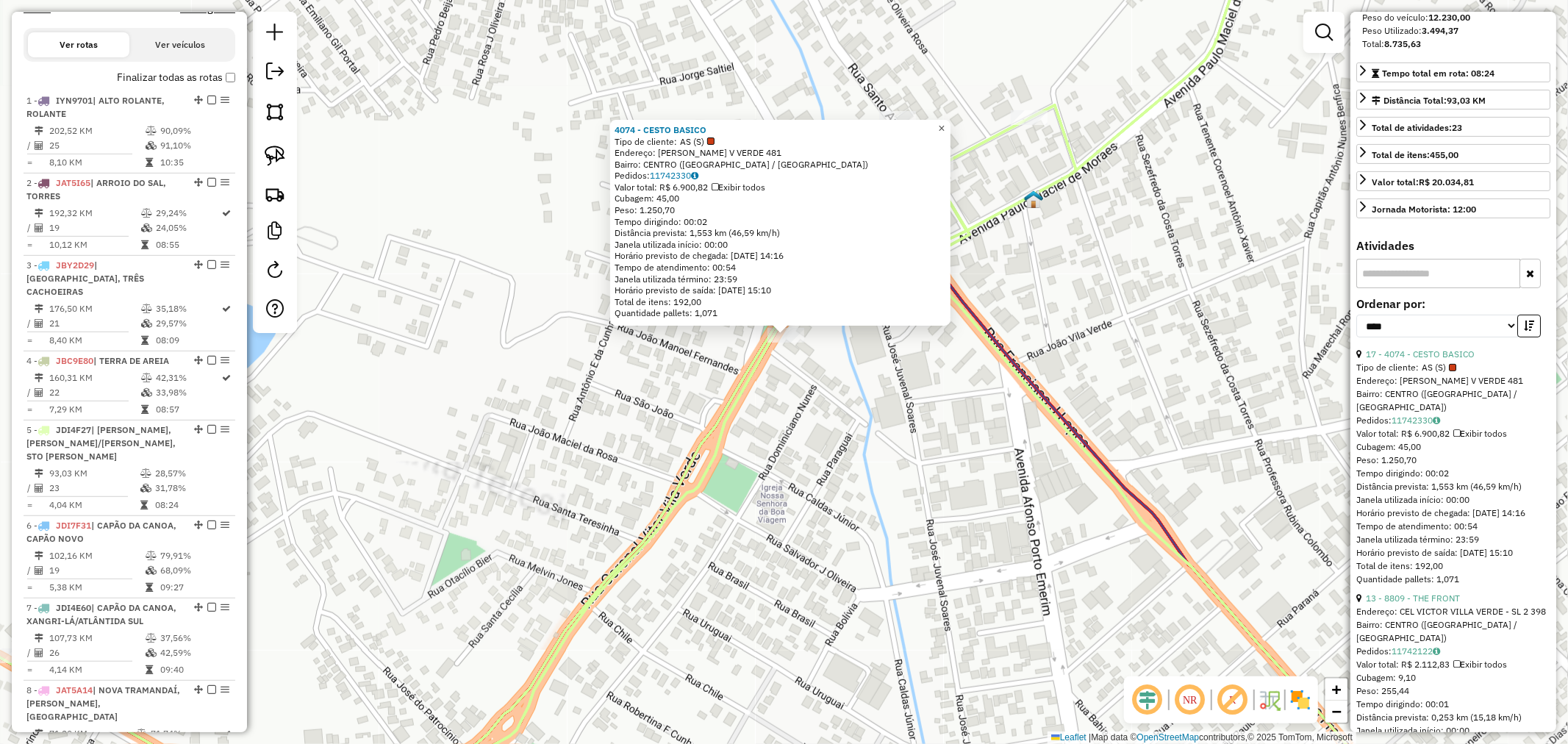
click at [945, 127] on span "×" at bounding box center [941, 128] width 7 height 13
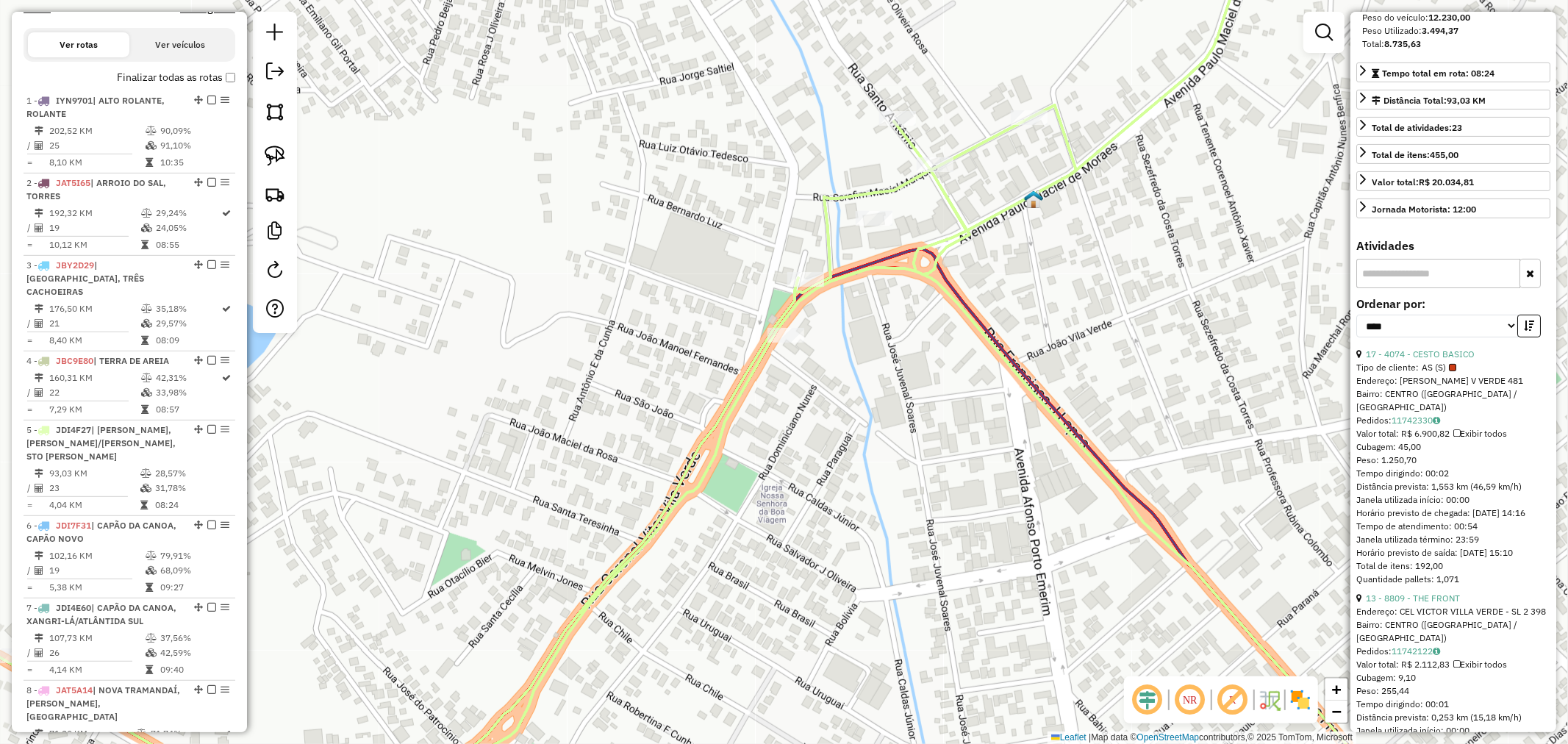
drag, startPoint x: 267, startPoint y: 164, endPoint x: 312, endPoint y: 179, distance: 47.4
click at [269, 164] on img at bounding box center [275, 156] width 21 height 21
drag, startPoint x: 828, startPoint y: 364, endPoint x: 754, endPoint y: 362, distance: 74.0
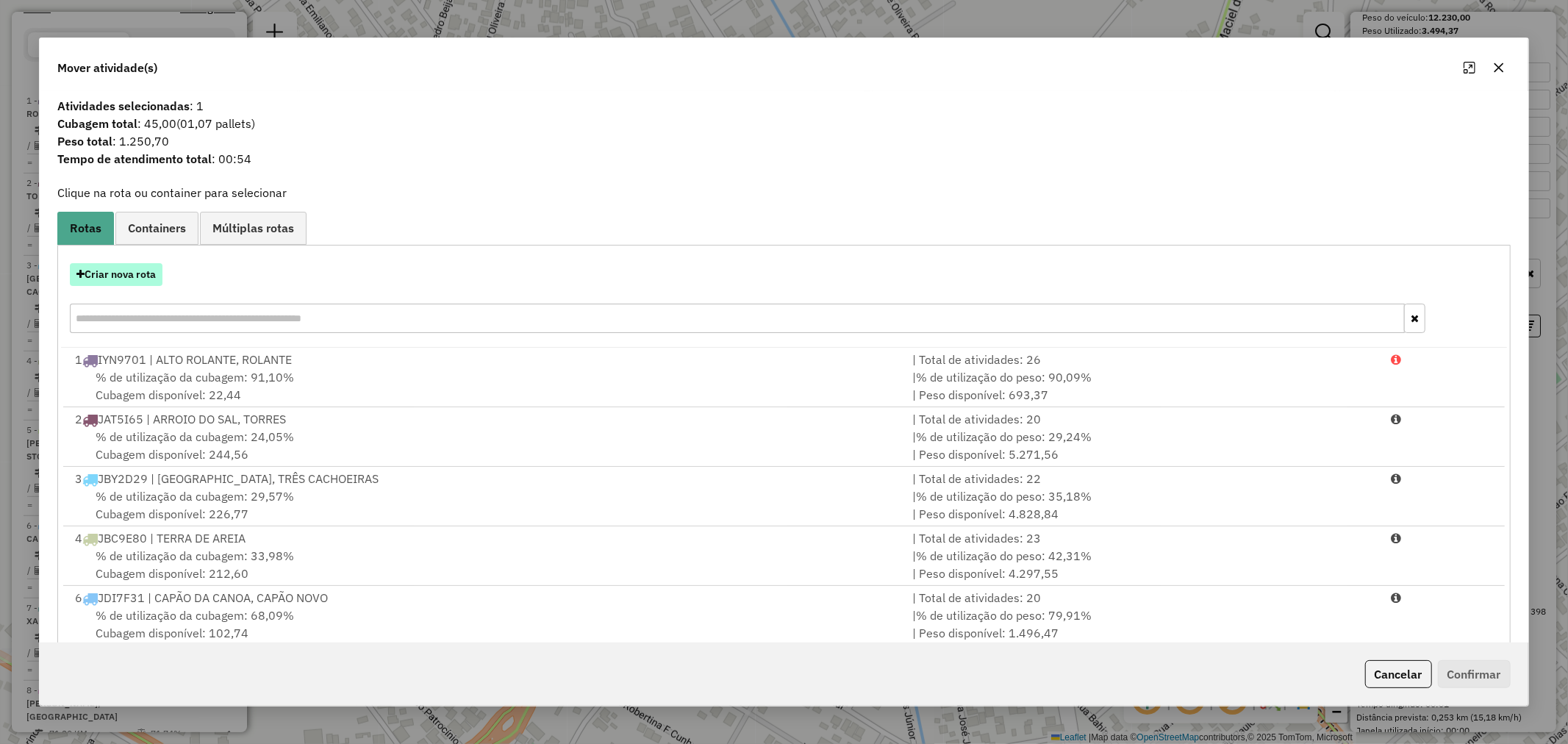
click at [144, 270] on button "Criar nova rota" at bounding box center [116, 274] width 93 height 23
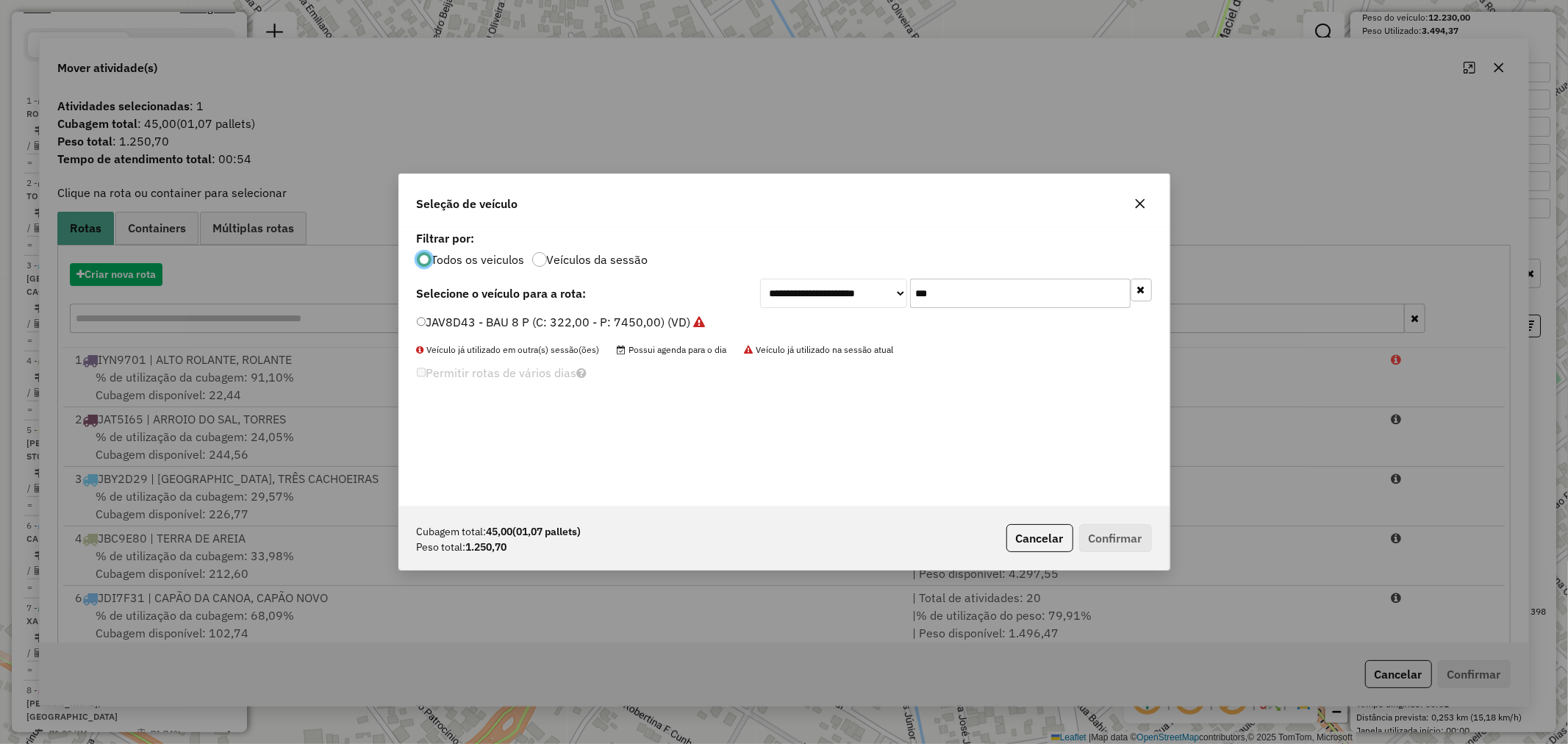
scroll to position [8, 4]
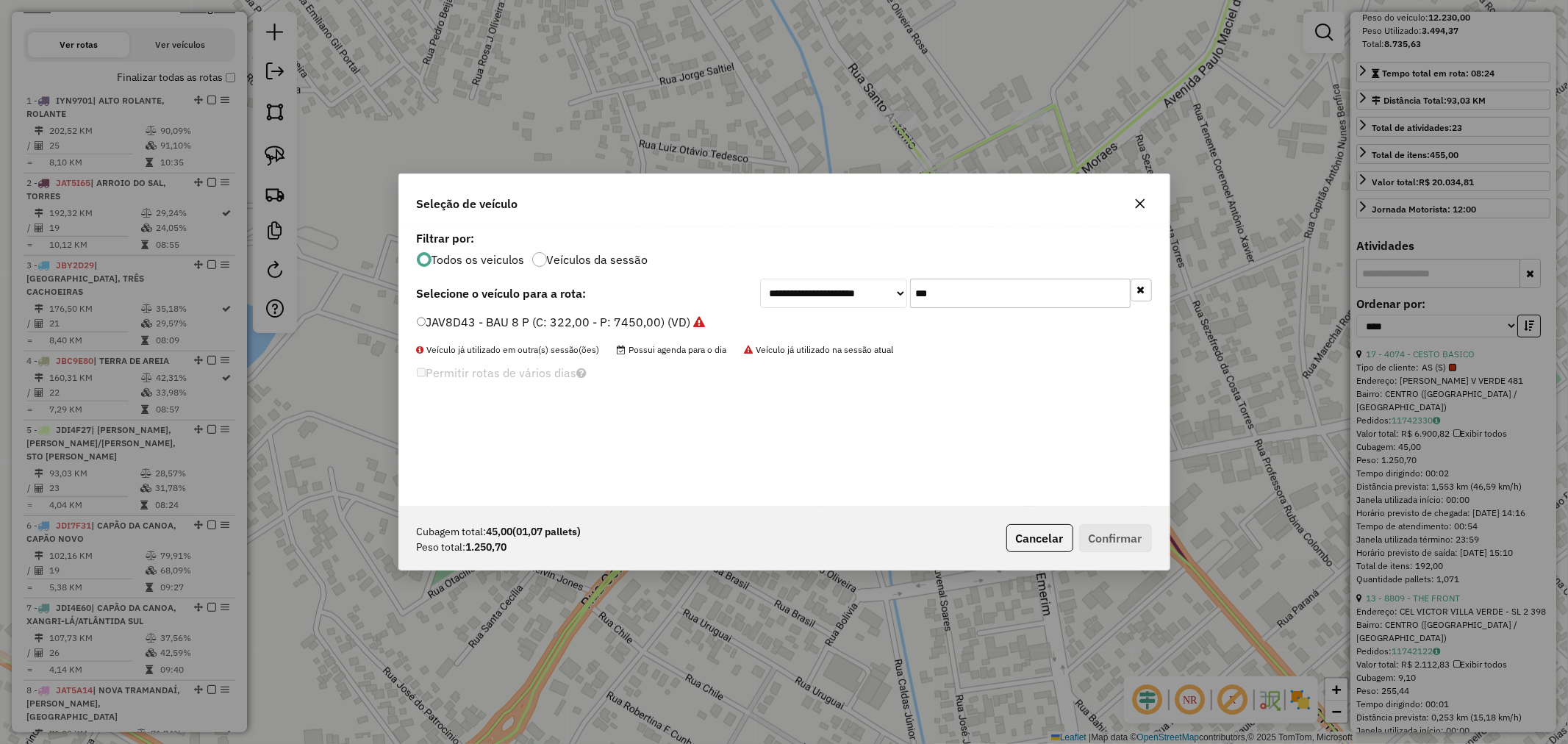
drag, startPoint x: 940, startPoint y: 297, endPoint x: 789, endPoint y: 283, distance: 151.6
click at [787, 279] on div "**********" at bounding box center [956, 293] width 392 height 29
type input "***"
click at [523, 324] on label "JDI4F27 - BAU 10 C/PRATELEIRA (C: 392,00 - P: 12230,00) (VD)" at bounding box center [602, 322] width 371 height 18
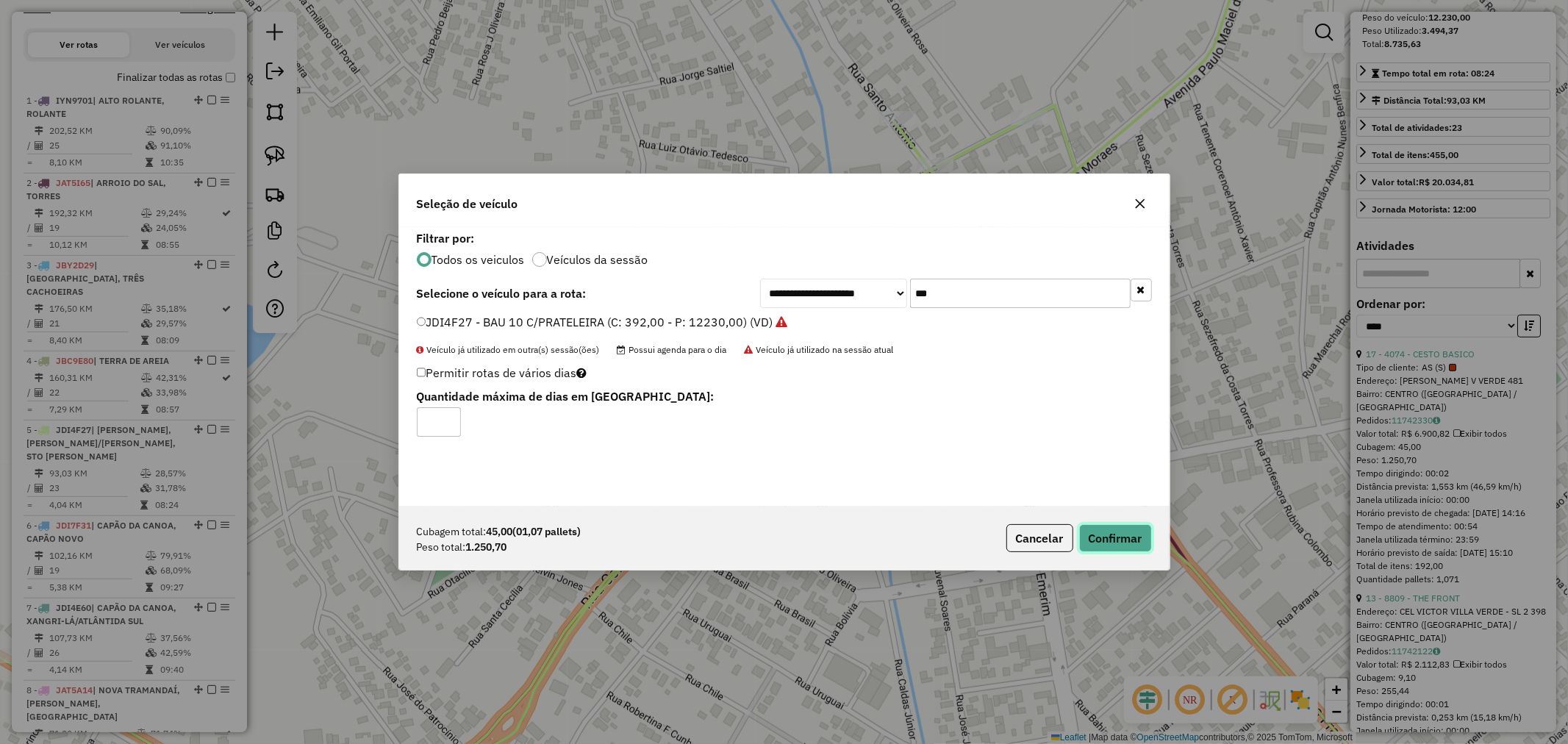
click at [1110, 530] on button "Confirmar" at bounding box center [1115, 538] width 72 height 28
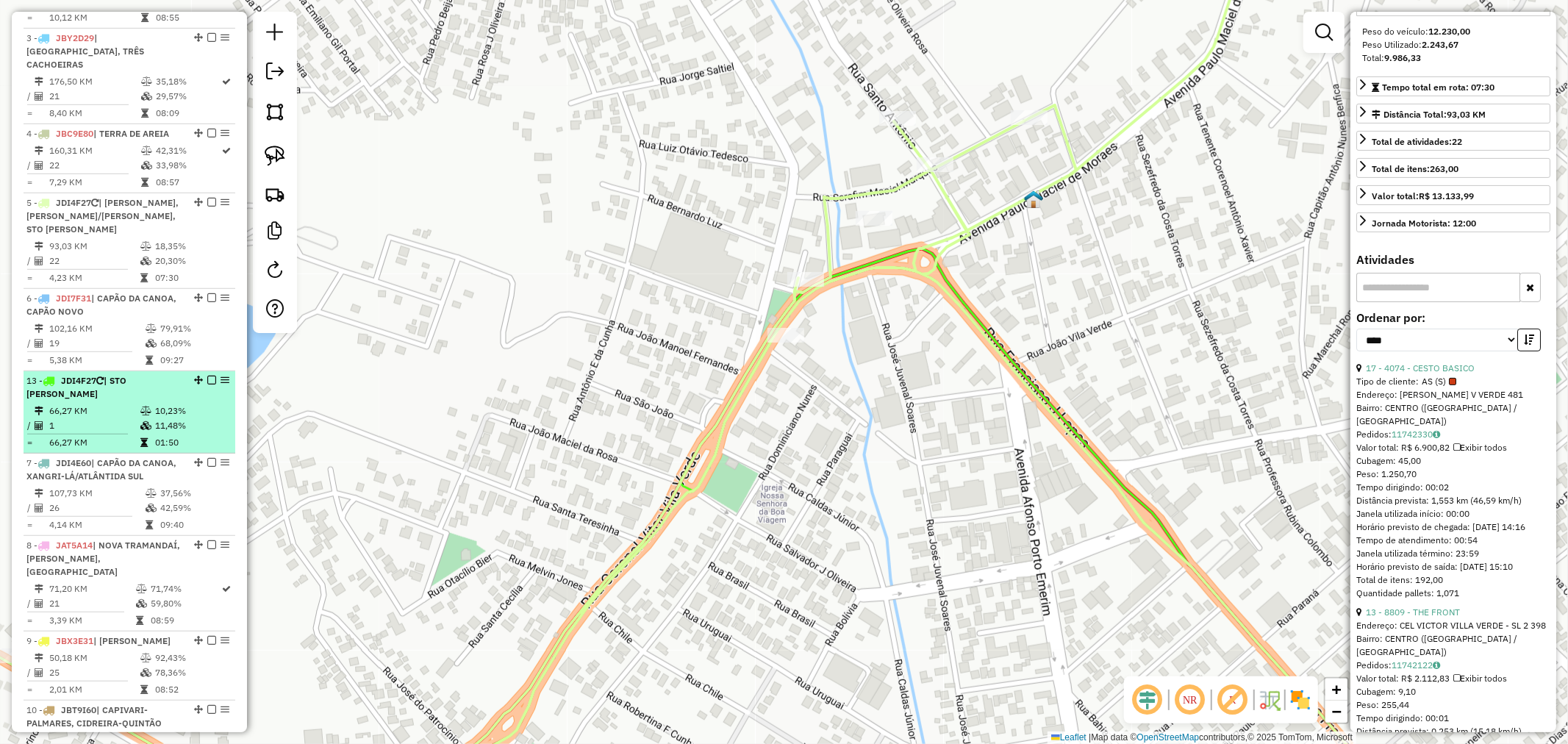
scroll to position [734, 0]
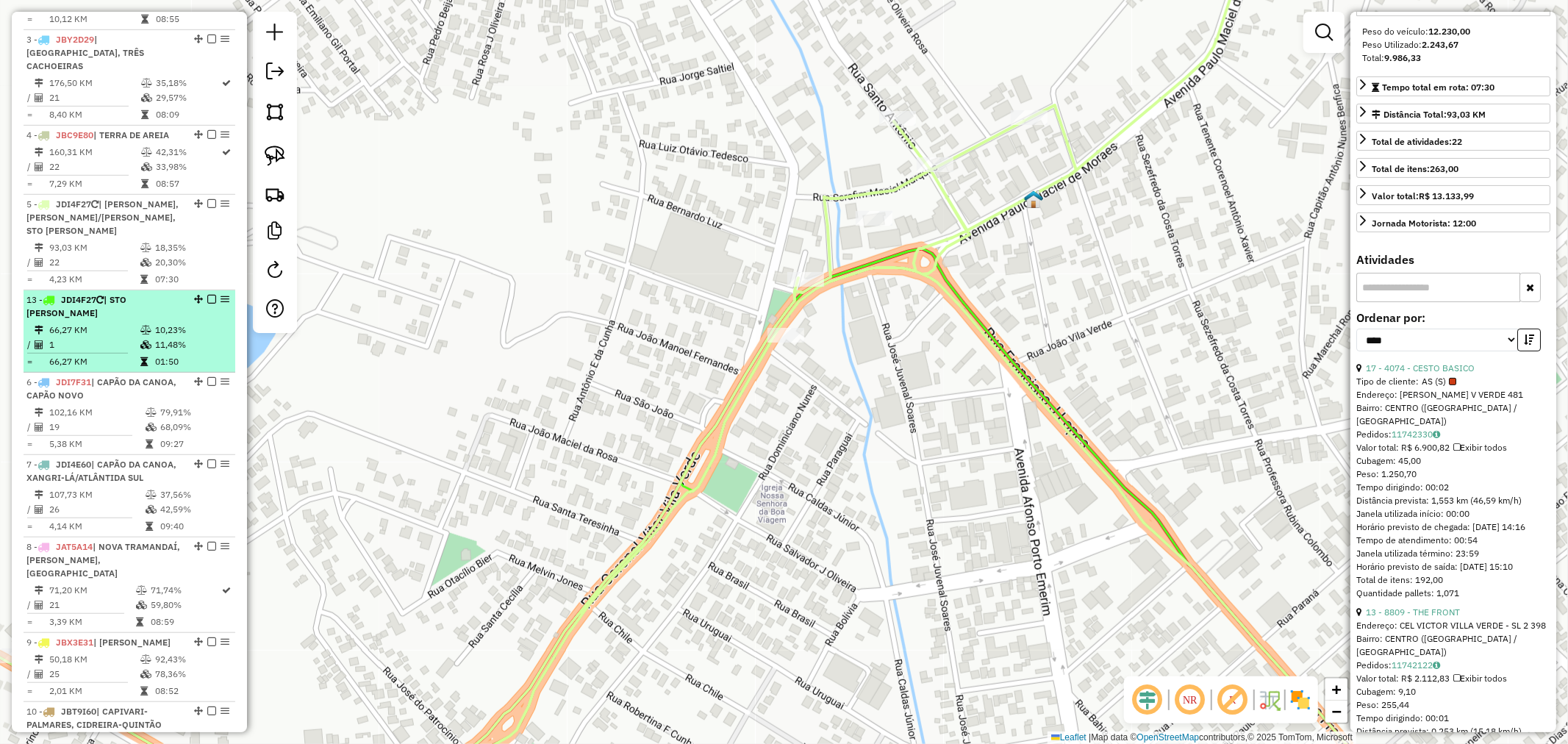
drag, startPoint x: 193, startPoint y: 371, endPoint x: 96, endPoint y: 314, distance: 112.5
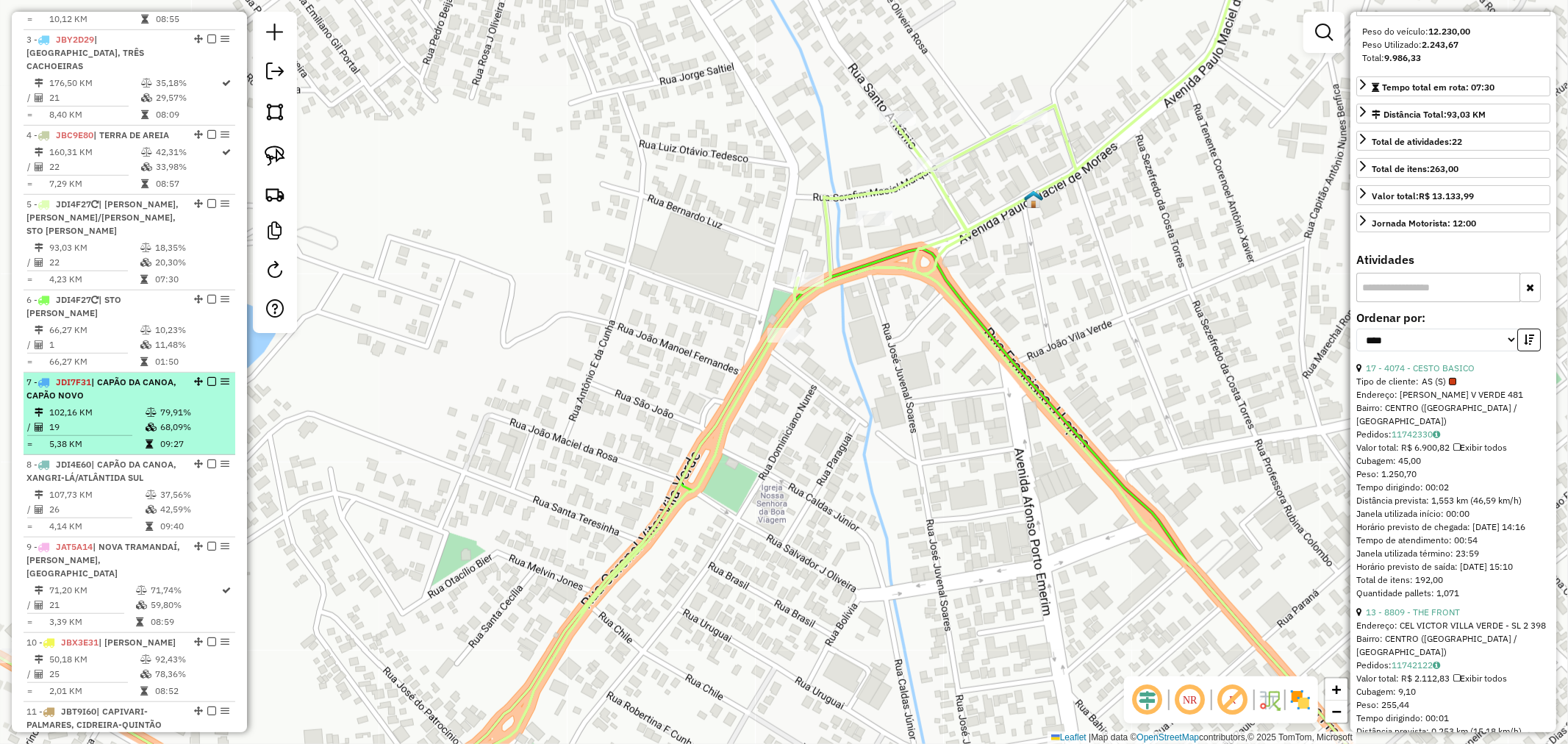
click at [117, 391] on div "7 - JDI7F31 | CAPÃO DA CANOA, CAPÃO NOVO" at bounding box center [104, 388] width 156 height 26
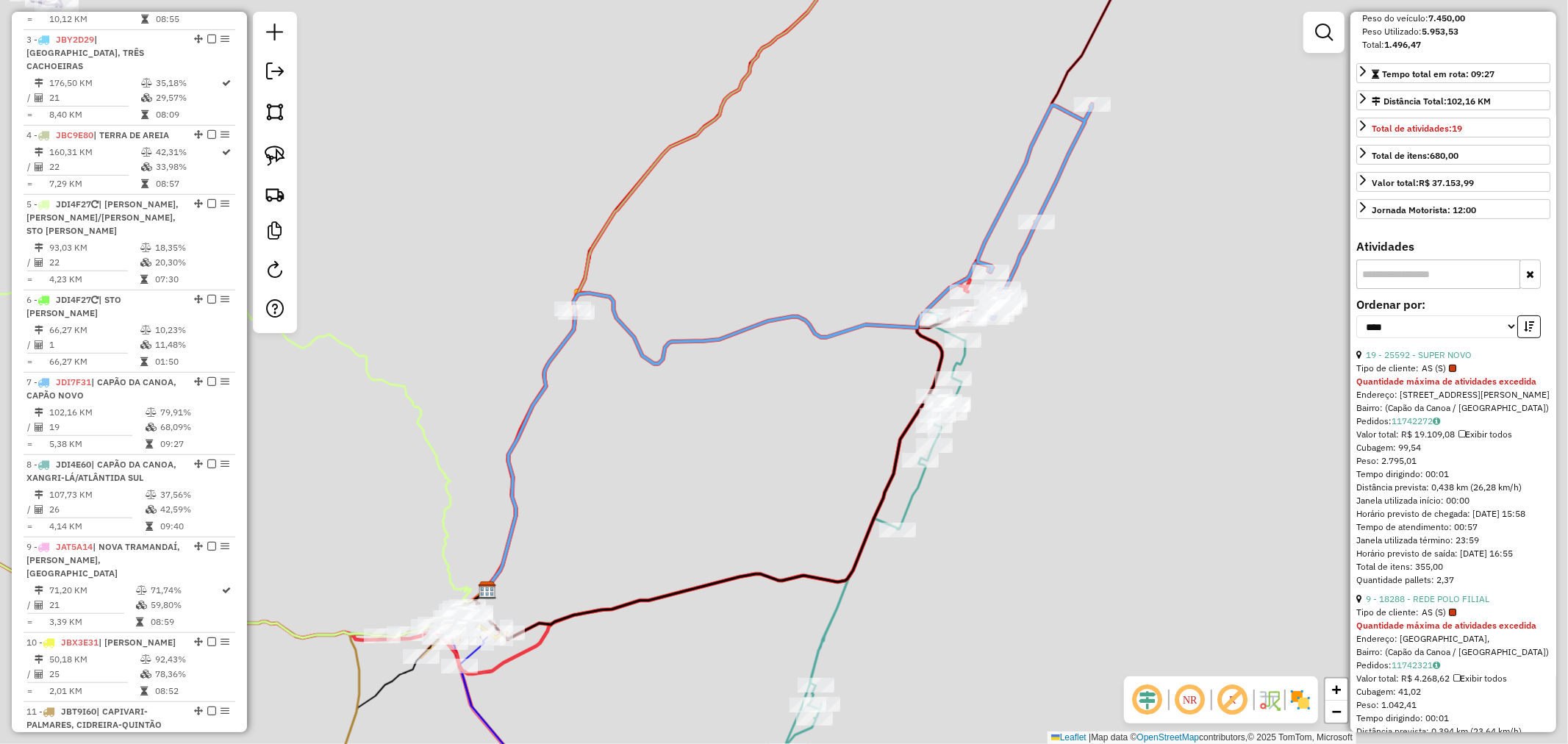
scroll to position [285, 0]
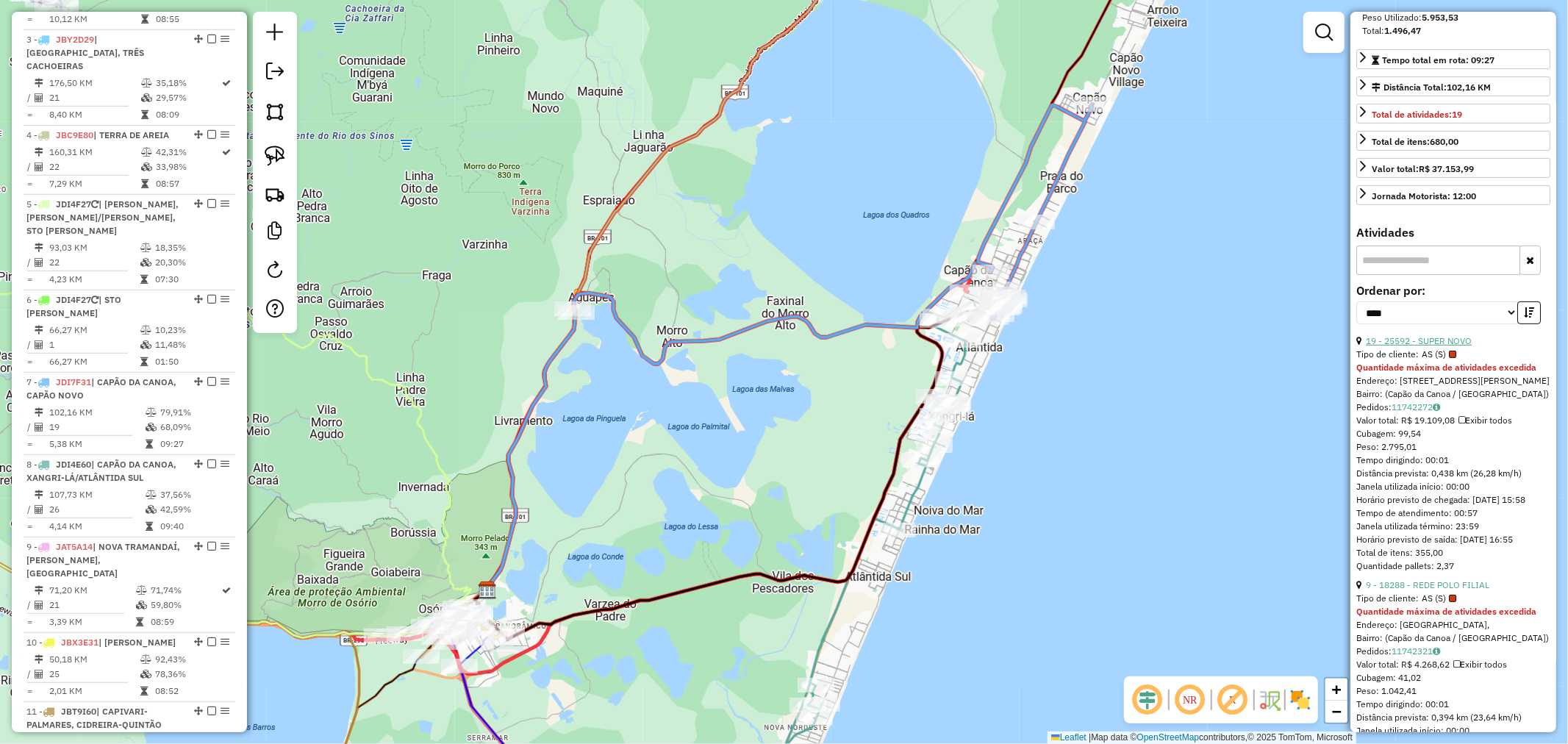
click at [1444, 347] on link "19 - 25592 - SUPER NOVO" at bounding box center [1419, 341] width 106 height 11
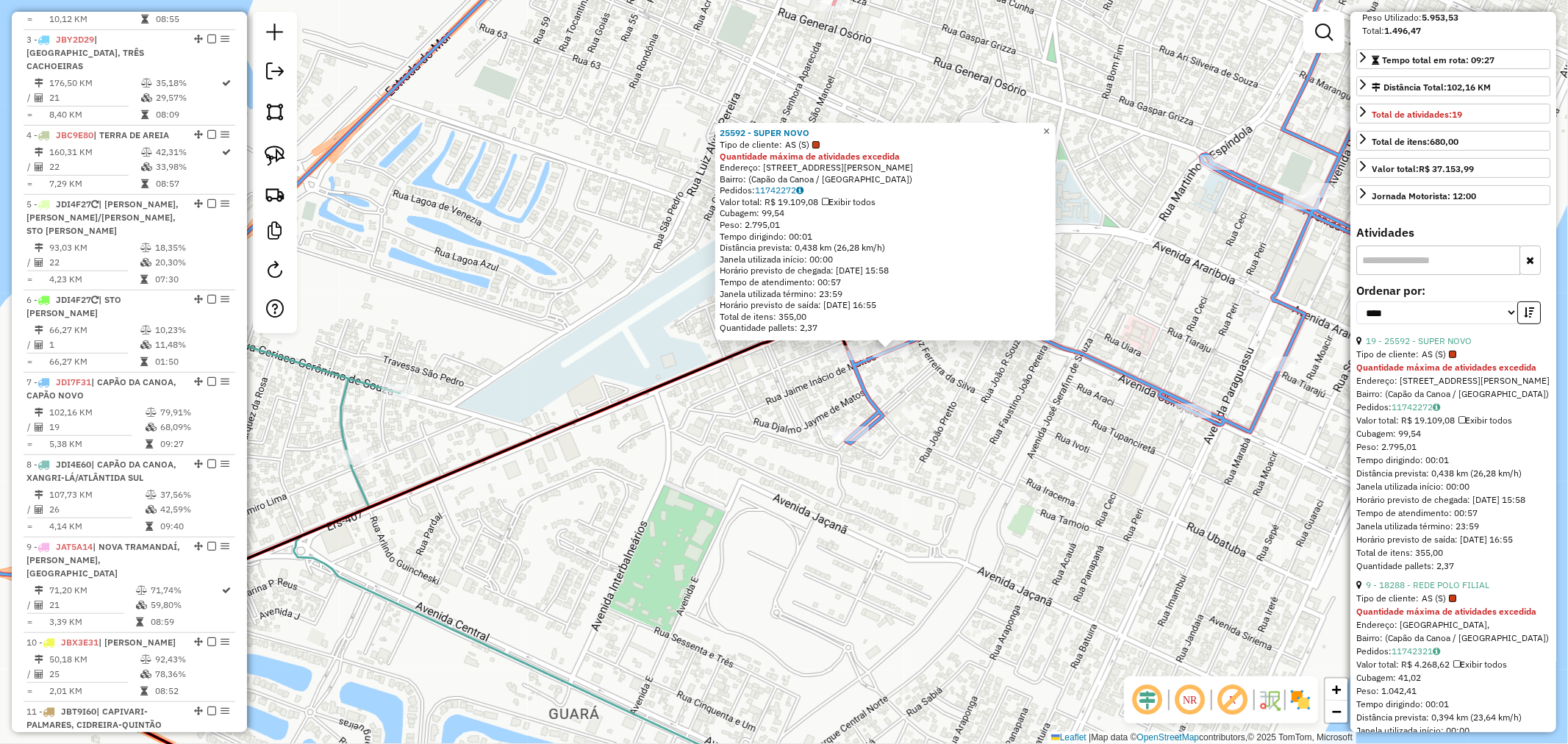
click at [1050, 125] on span "×" at bounding box center [1047, 131] width 7 height 13
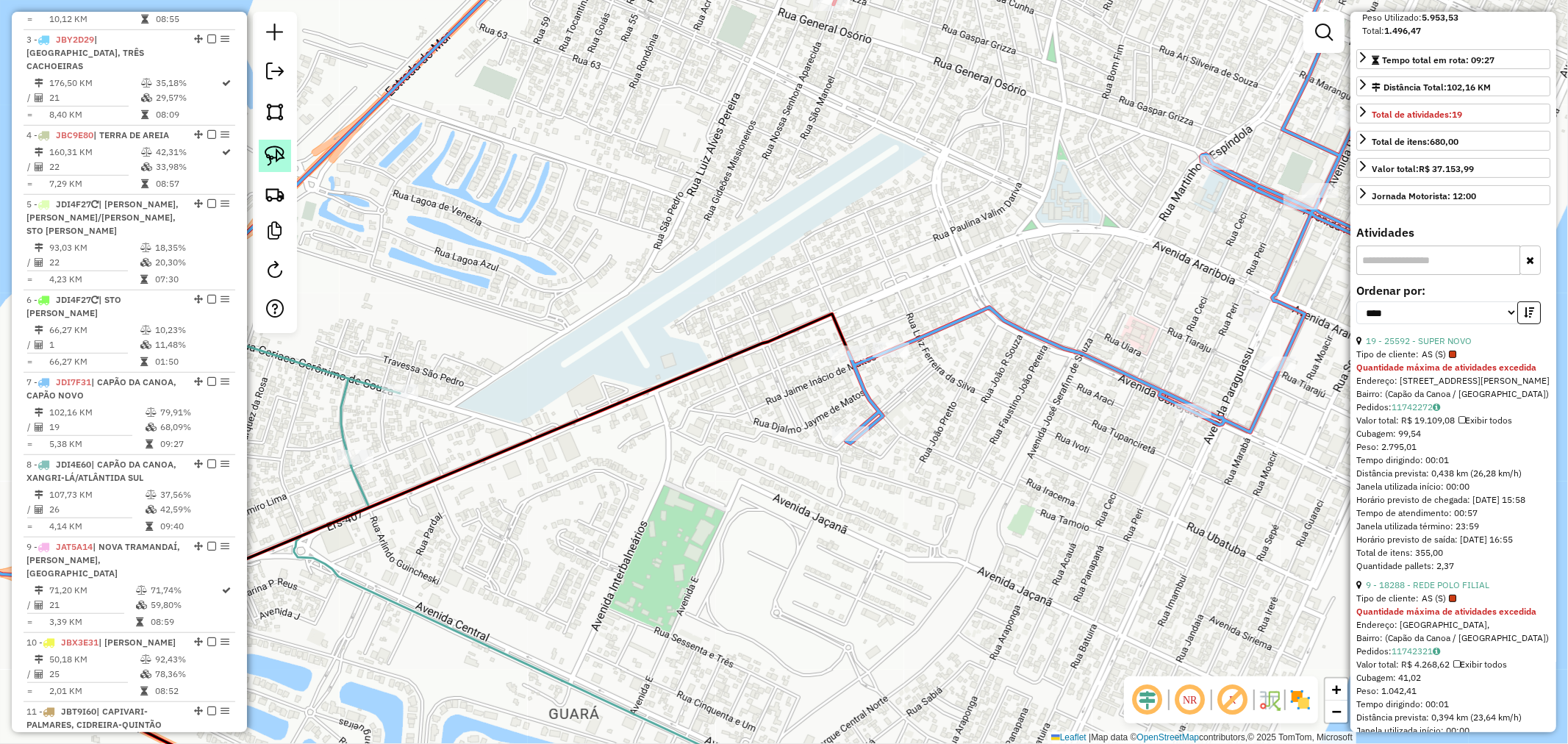
click at [278, 151] on img at bounding box center [275, 156] width 21 height 21
drag, startPoint x: 932, startPoint y: 329, endPoint x: 960, endPoint y: 338, distance: 29.4
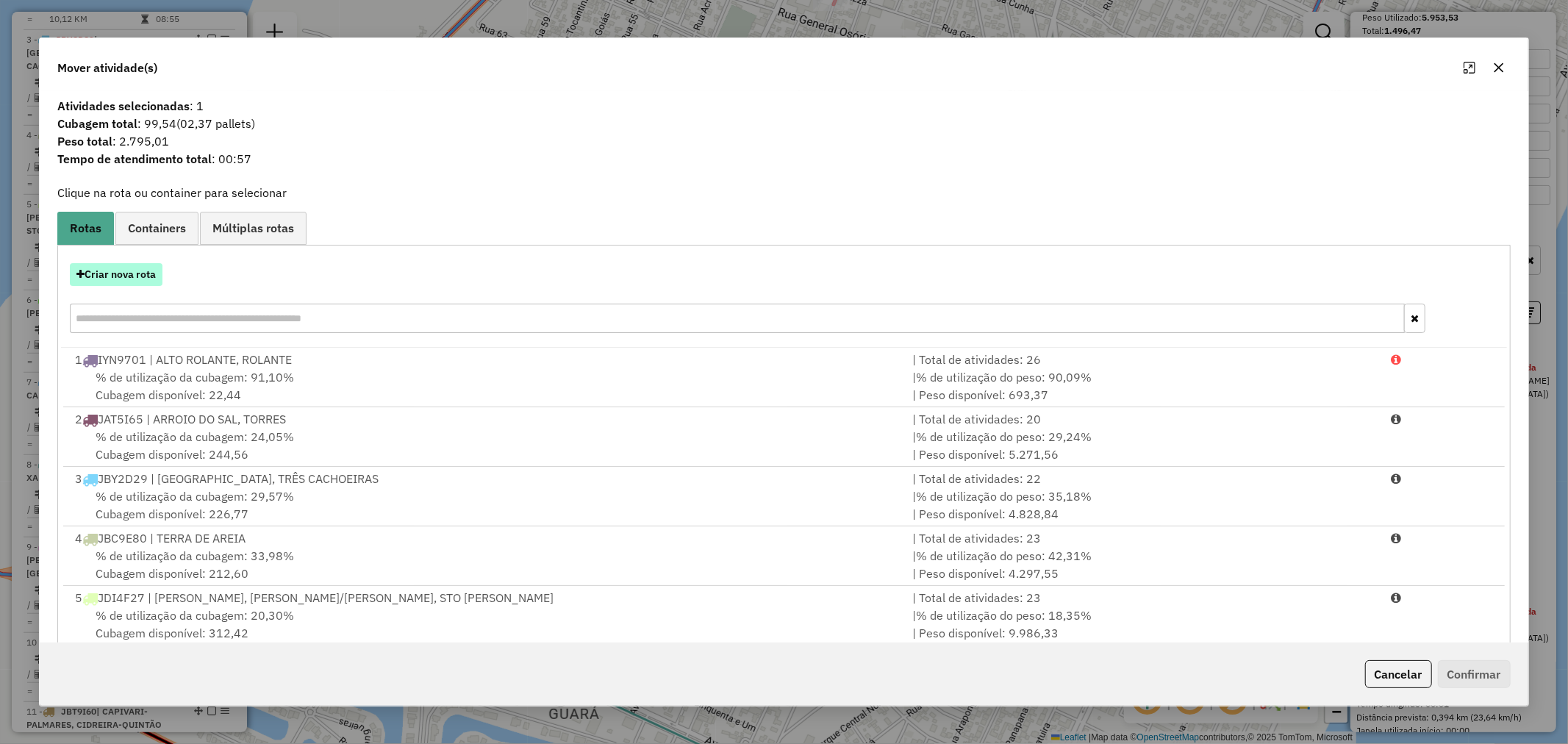
click at [119, 266] on button "Criar nova rota" at bounding box center [116, 274] width 93 height 23
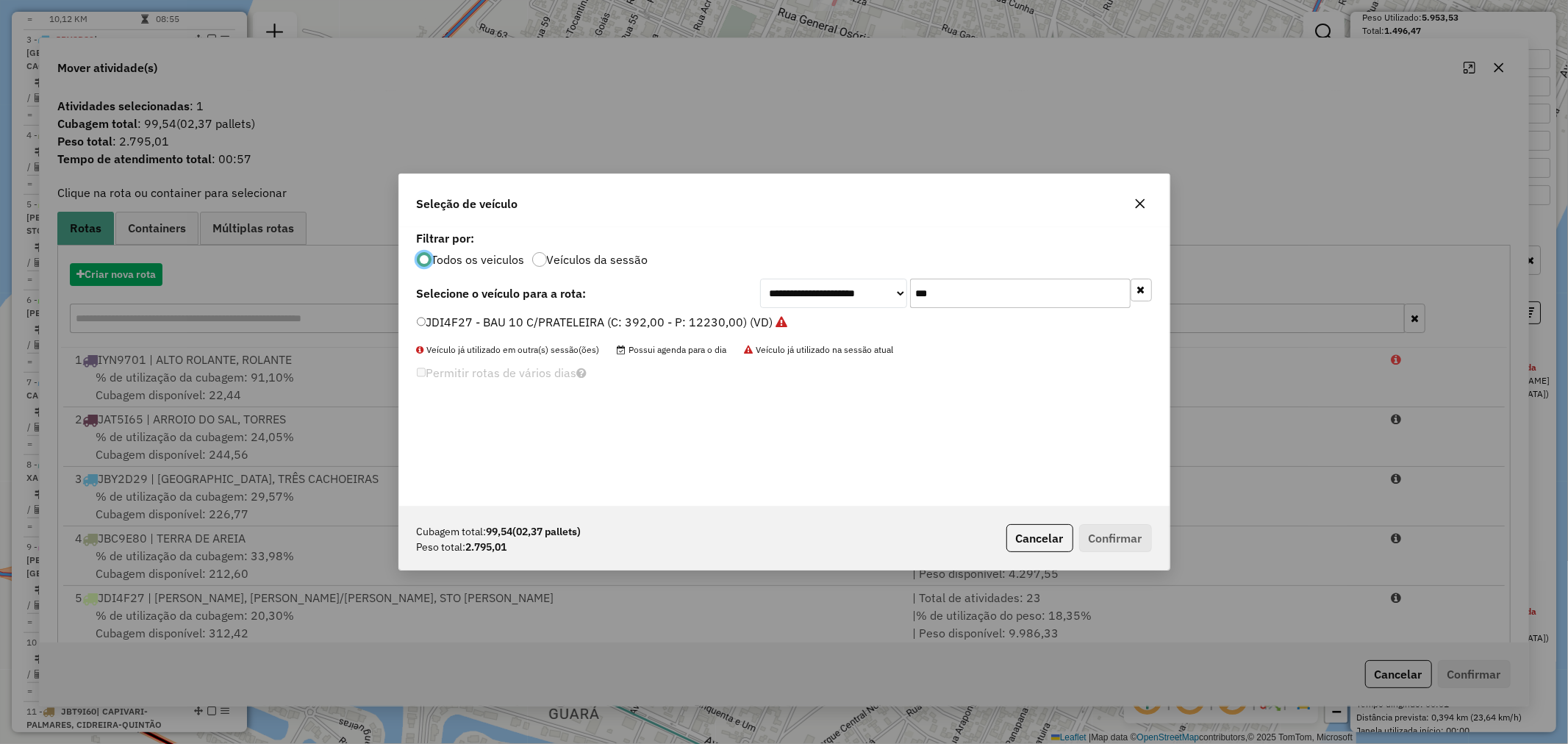
scroll to position [8, 4]
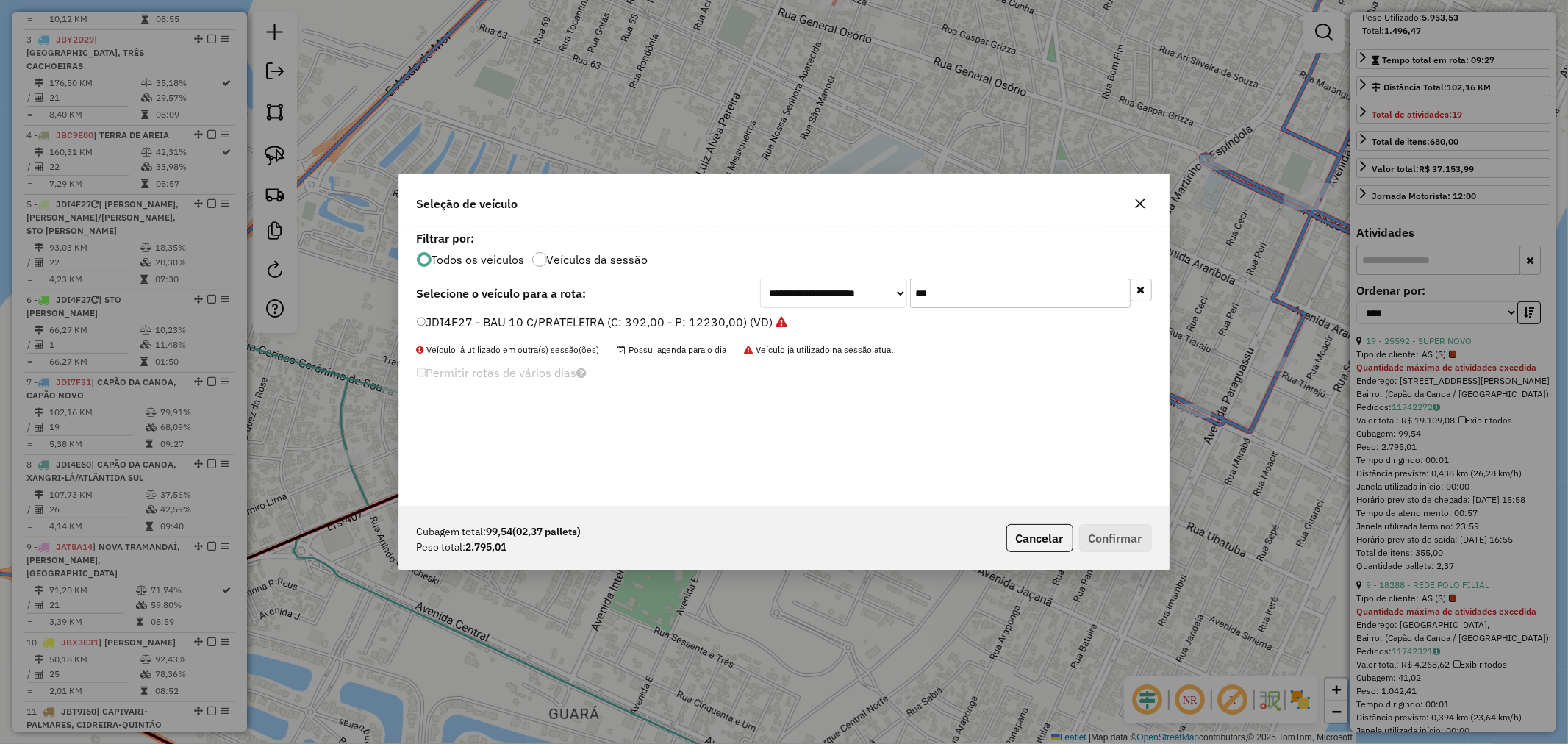
drag, startPoint x: 967, startPoint y: 283, endPoint x: 813, endPoint y: 283, distance: 154.0
click at [813, 283] on div "**********" at bounding box center [956, 293] width 392 height 29
type input "***"
click at [457, 325] on label "JDI7F31 - BAU 8 P (C: 322,00 - P: 7450,00) (VD)" at bounding box center [560, 322] width 286 height 18
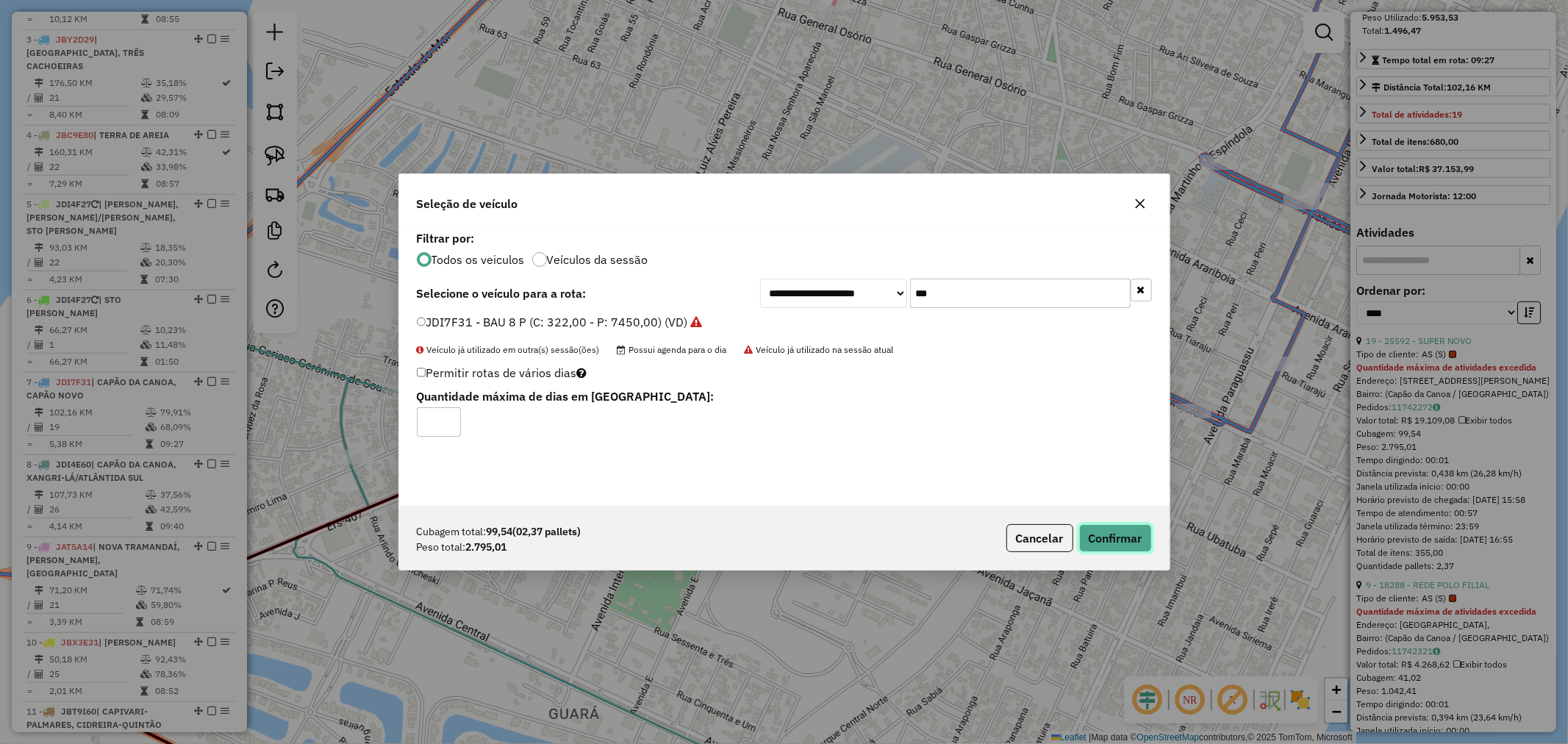
click at [1111, 531] on button "Confirmar" at bounding box center [1115, 538] width 72 height 28
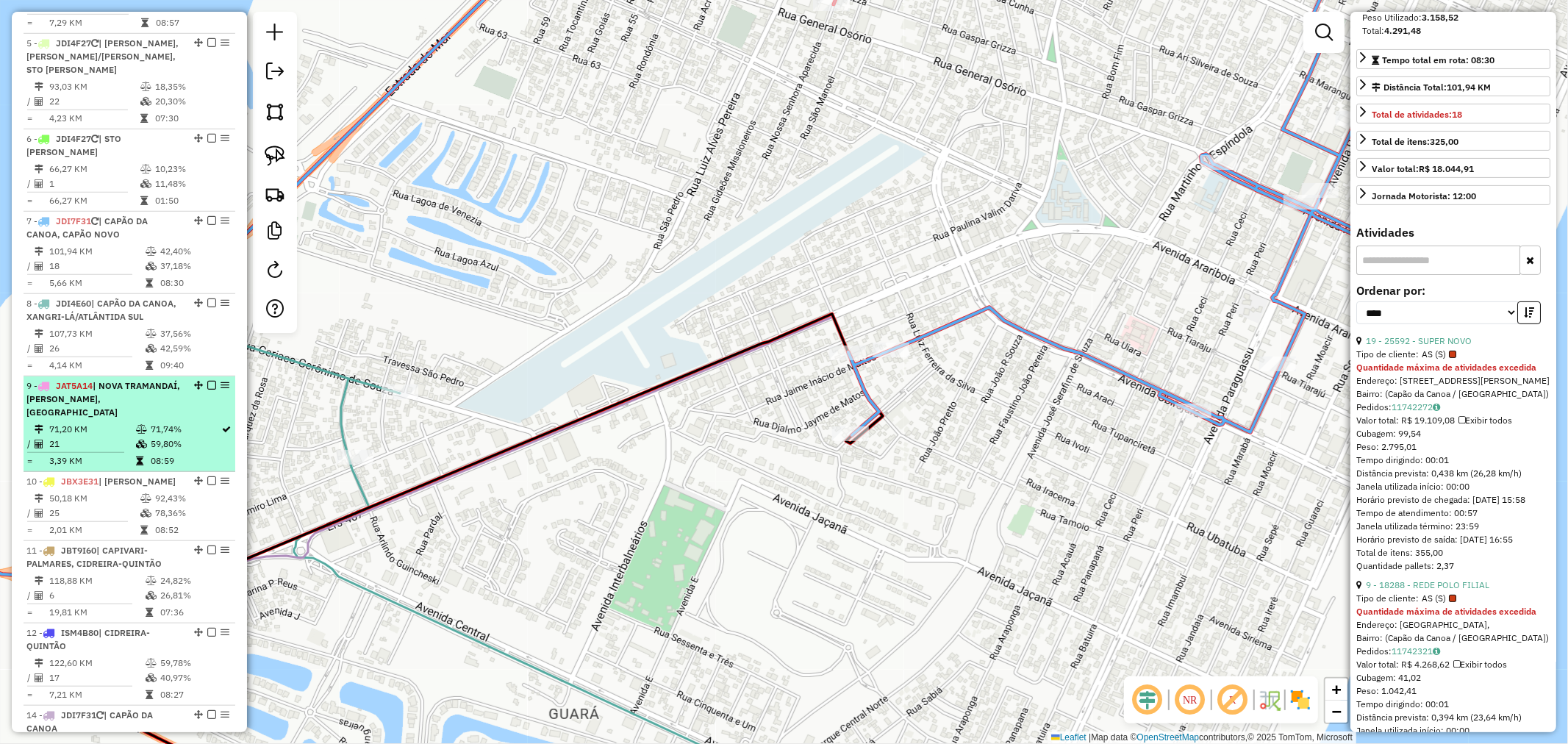
scroll to position [849, 0]
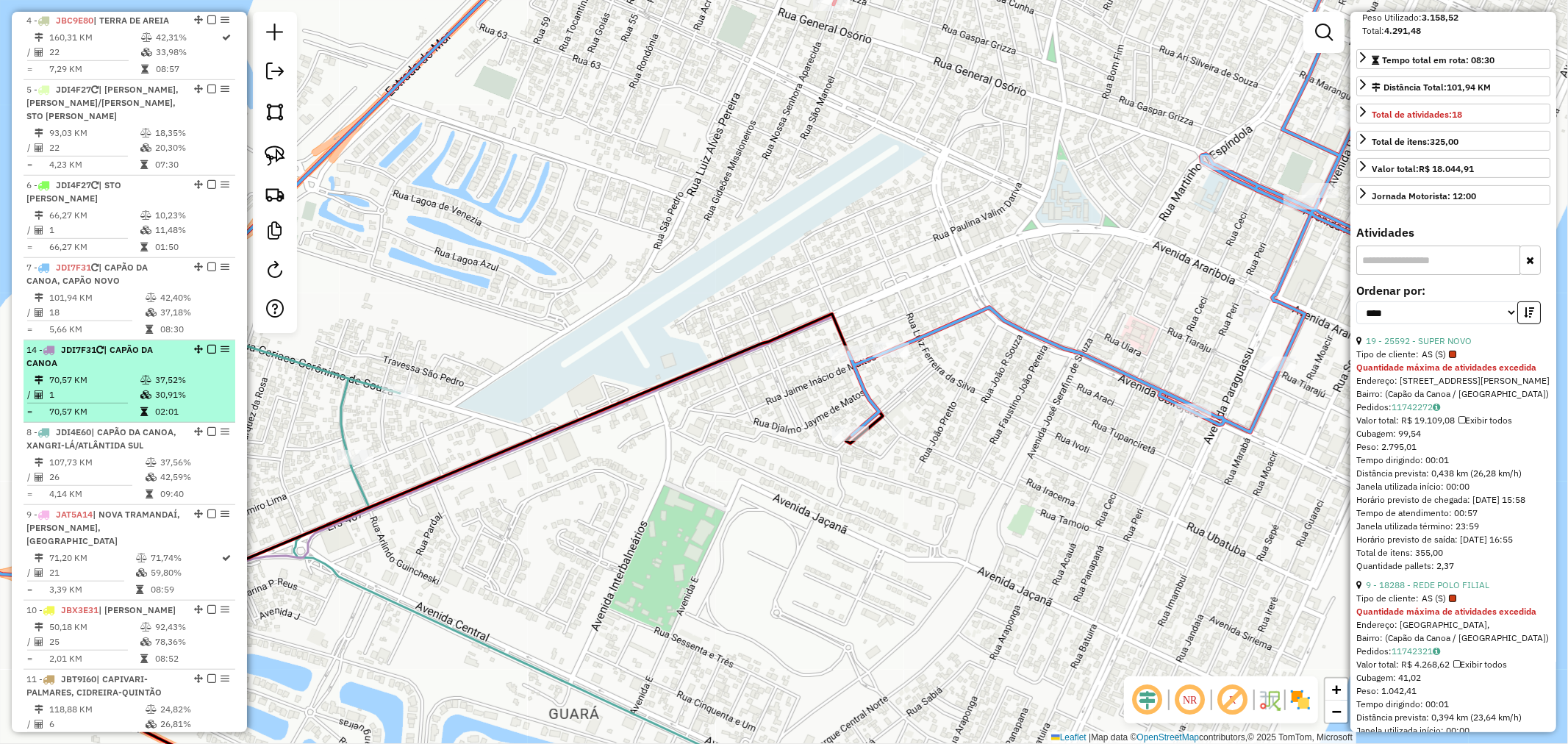
drag, startPoint x: 194, startPoint y: 580, endPoint x: 116, endPoint y: 349, distance: 243.8
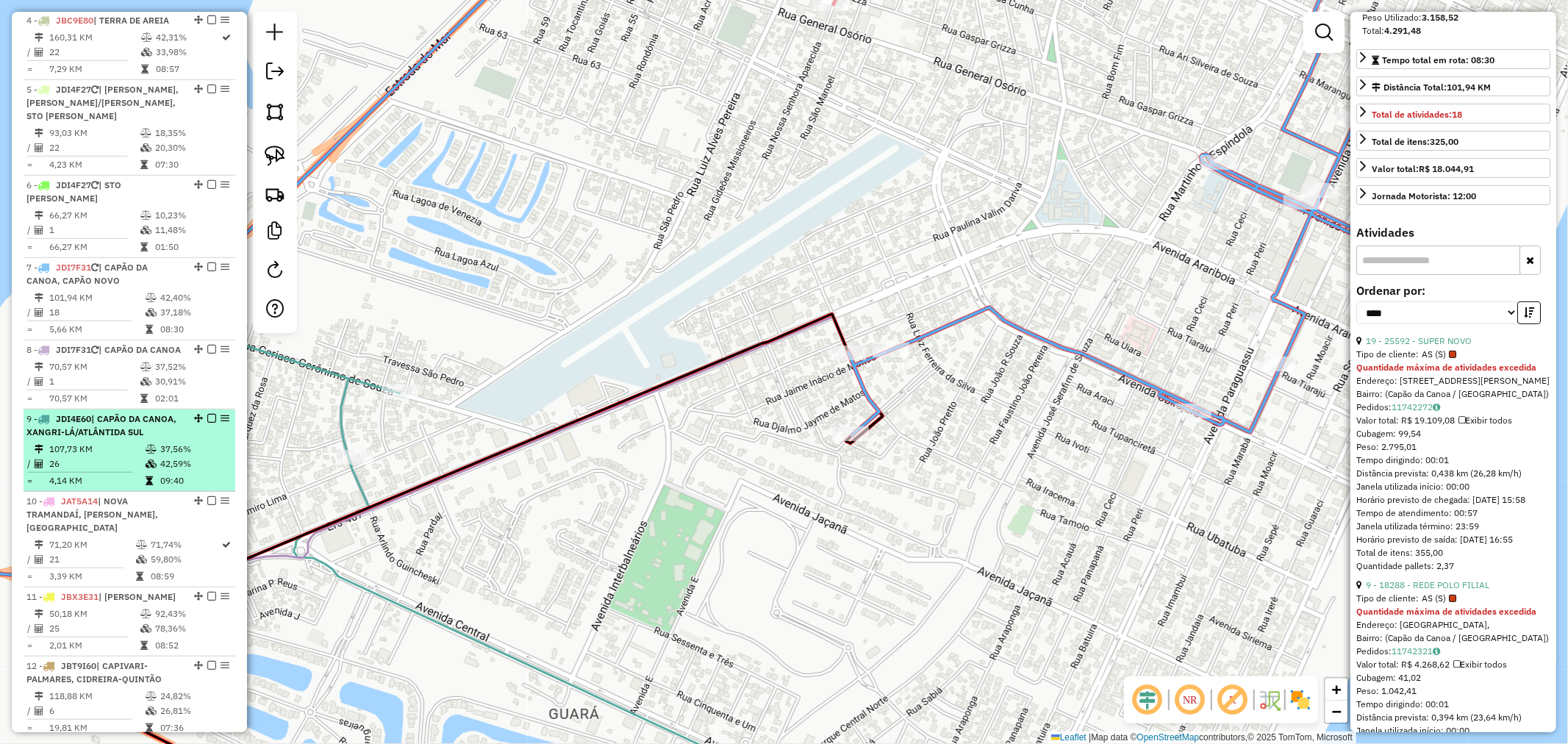
click at [100, 438] on span "| CAPÃO DA CANOA, XANGRI-LÁ/ATLÂNTIDA SUL" at bounding box center [101, 425] width 150 height 24
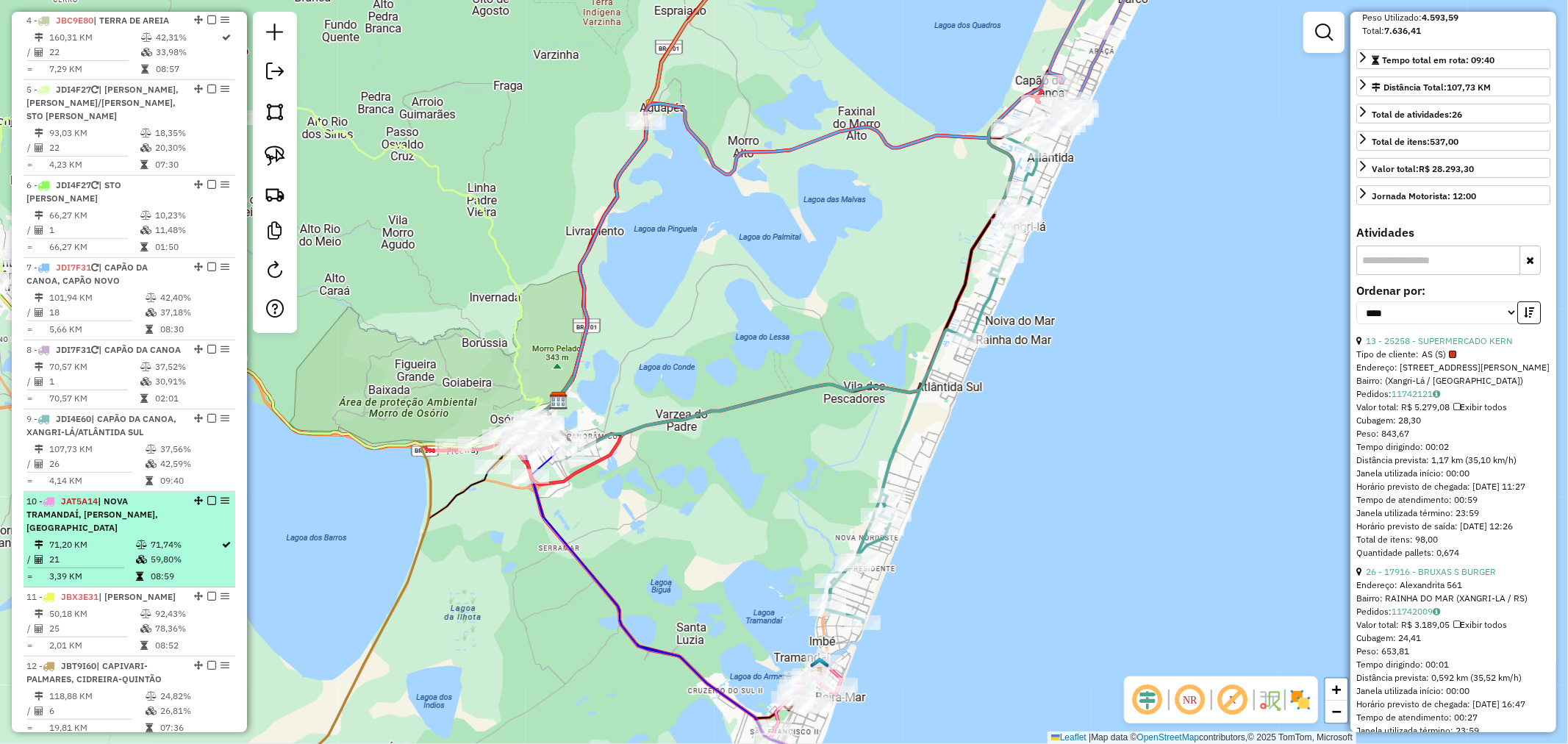
click at [138, 521] on span "| NOVA TRAMANDAÍ, [PERSON_NAME], [GEOGRAPHIC_DATA]" at bounding box center [92, 514] width 131 height 37
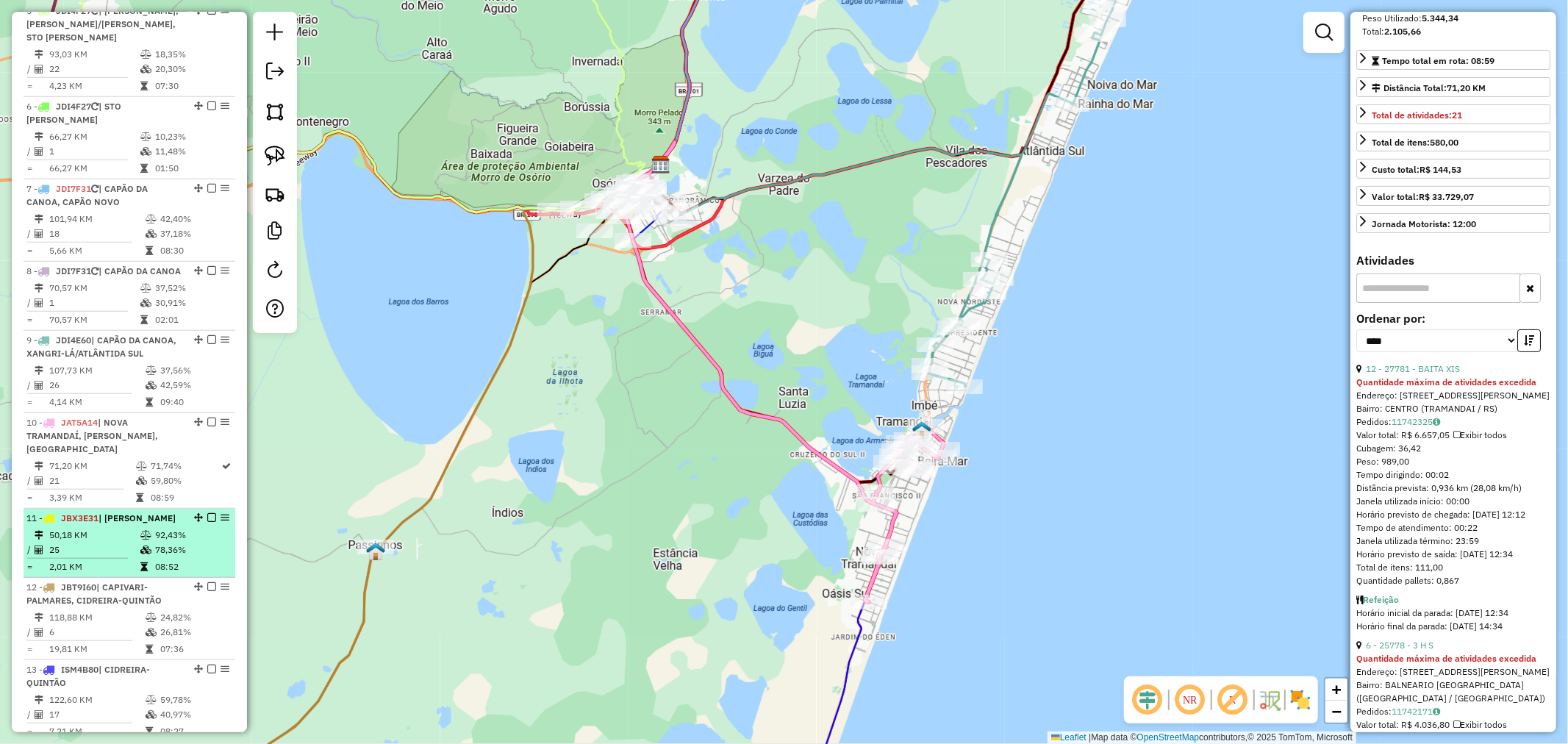
scroll to position [930, 0]
click at [118, 530] on td "50,18 KM" at bounding box center [94, 533] width 91 height 15
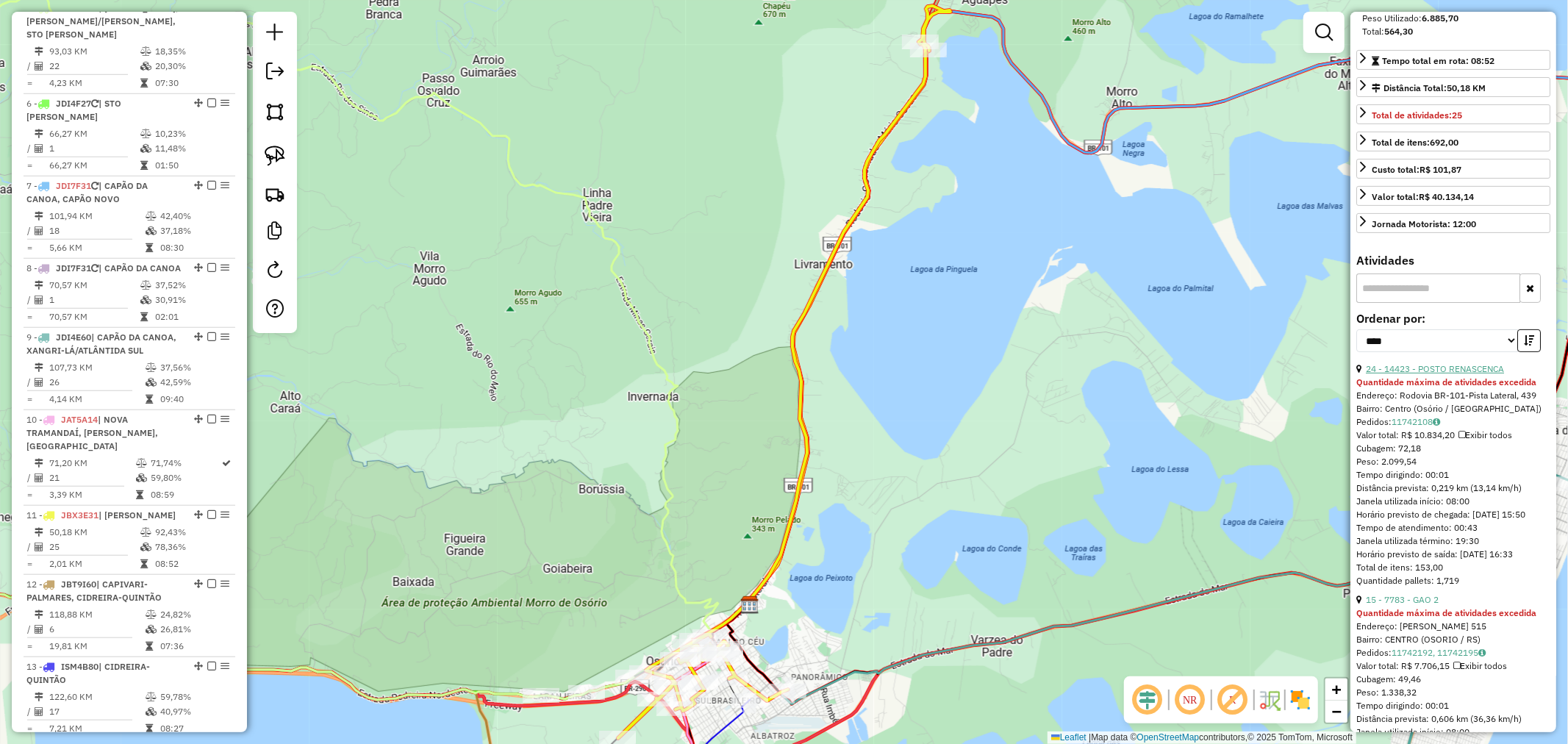
click at [1441, 374] on link "24 - 14423 - POSTO RENASCENCA" at bounding box center [1435, 368] width 138 height 11
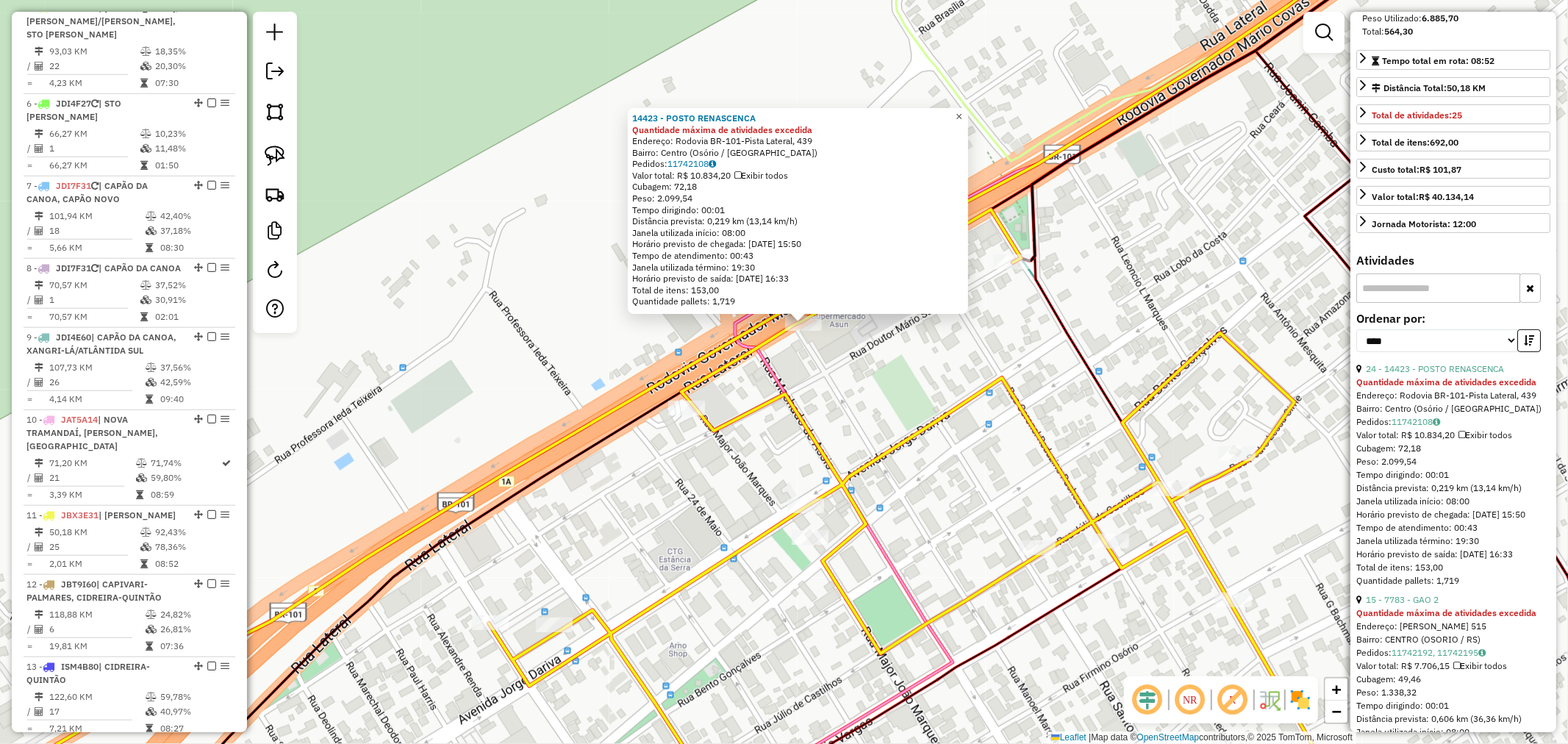
click at [962, 112] on span "×" at bounding box center [958, 117] width 7 height 13
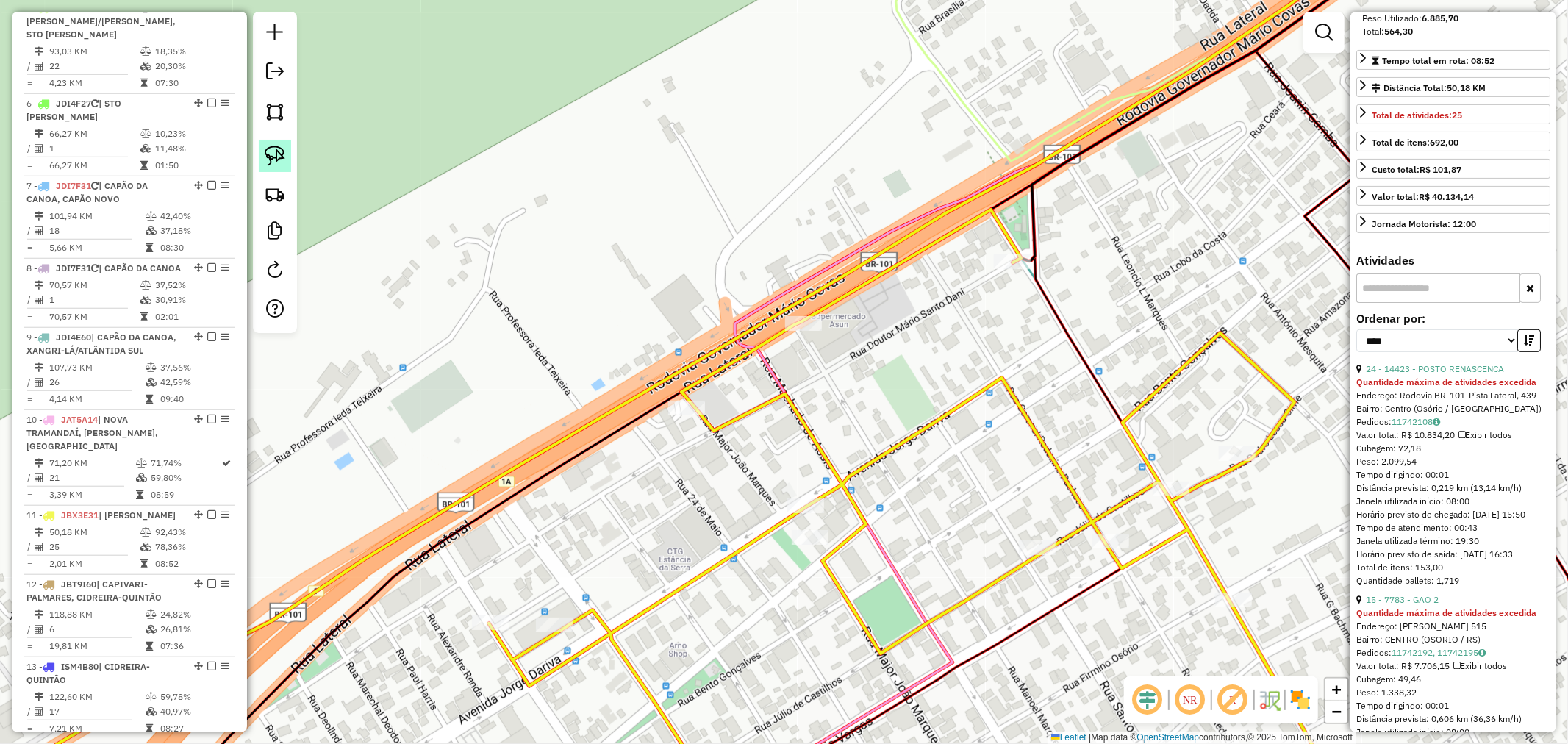
click at [270, 146] on img at bounding box center [275, 156] width 21 height 21
drag, startPoint x: 777, startPoint y: 280, endPoint x: 832, endPoint y: 310, distance: 62.6
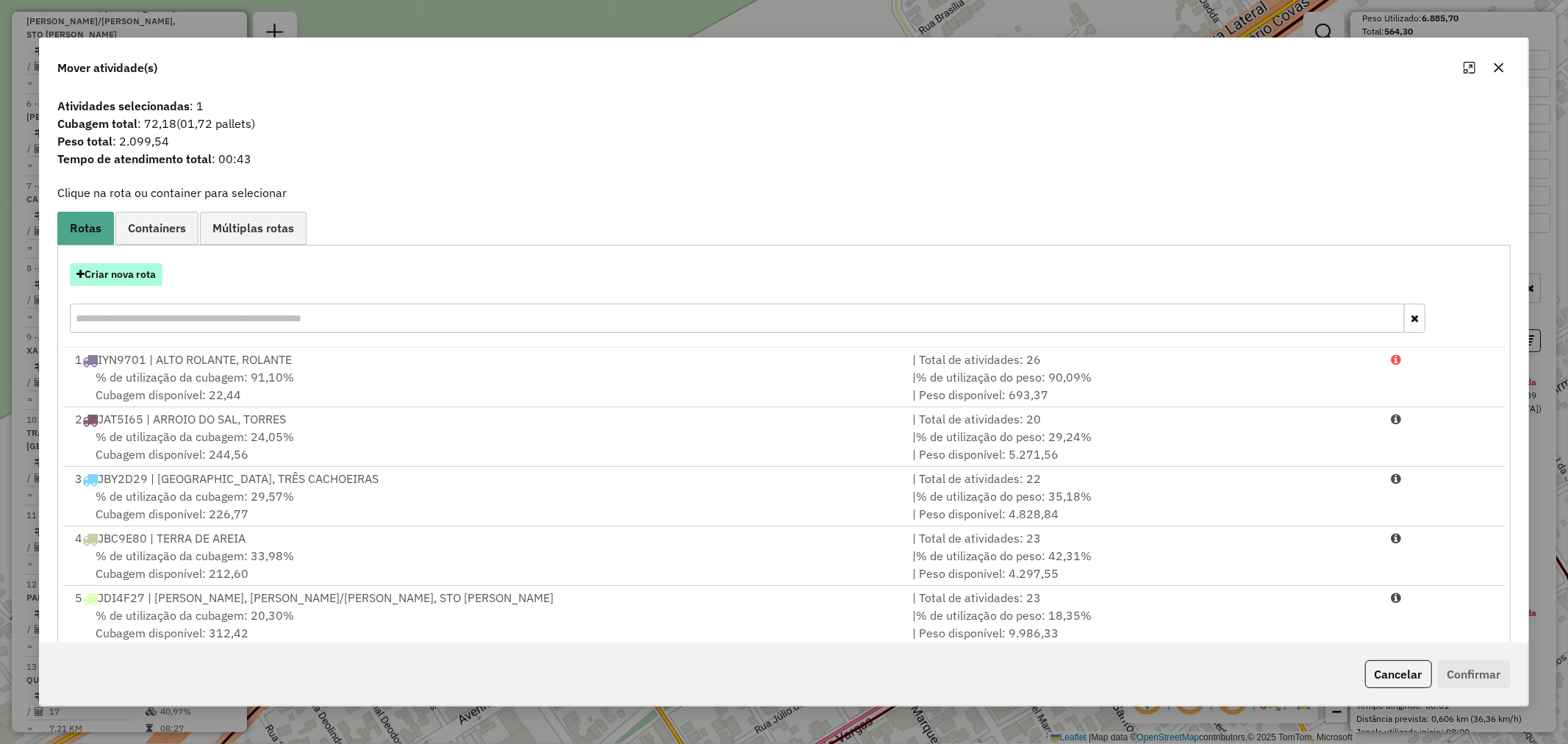
click at [137, 280] on button "Criar nova rota" at bounding box center [116, 274] width 93 height 23
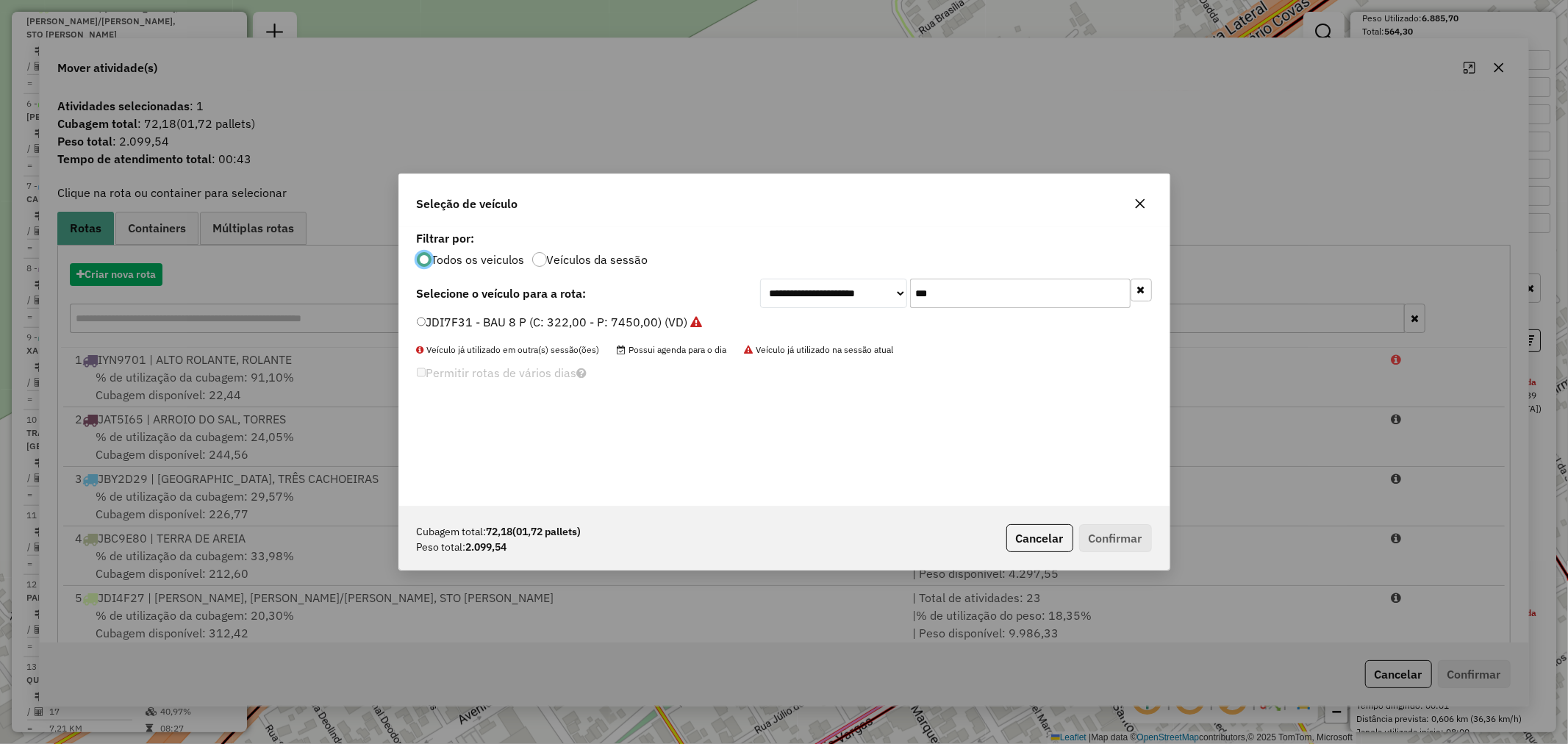
scroll to position [8, 4]
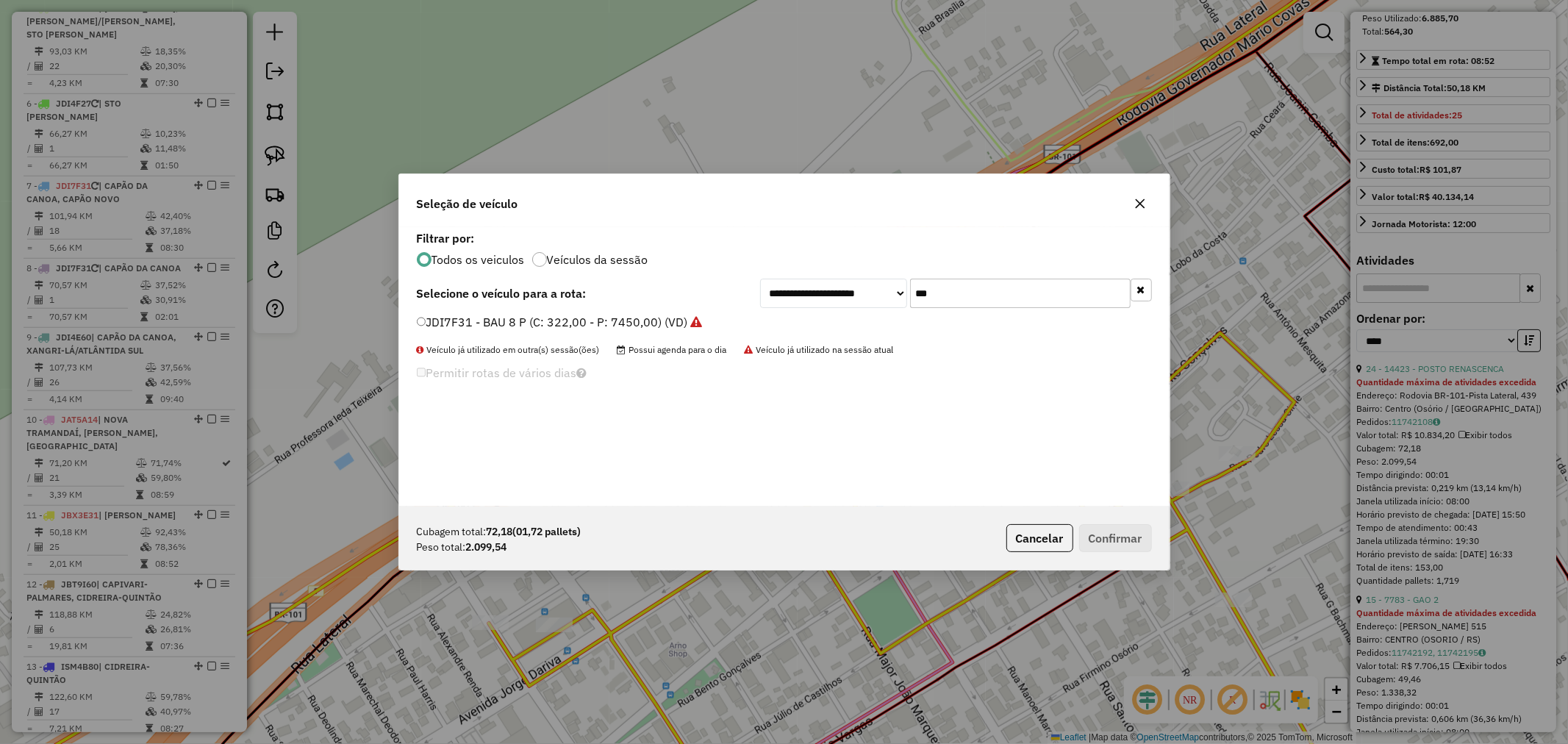
drag, startPoint x: 980, startPoint y: 283, endPoint x: 833, endPoint y: 273, distance: 147.3
click at [834, 273] on div "**********" at bounding box center [784, 367] width 770 height 279
type input "***"
click at [467, 325] on label "JBX3E31 - BAU 8 P (C: 322,00 - P: 7450,00) (VD)" at bounding box center [561, 322] width 288 height 18
click at [1111, 536] on button "Confirmar" at bounding box center [1115, 538] width 72 height 28
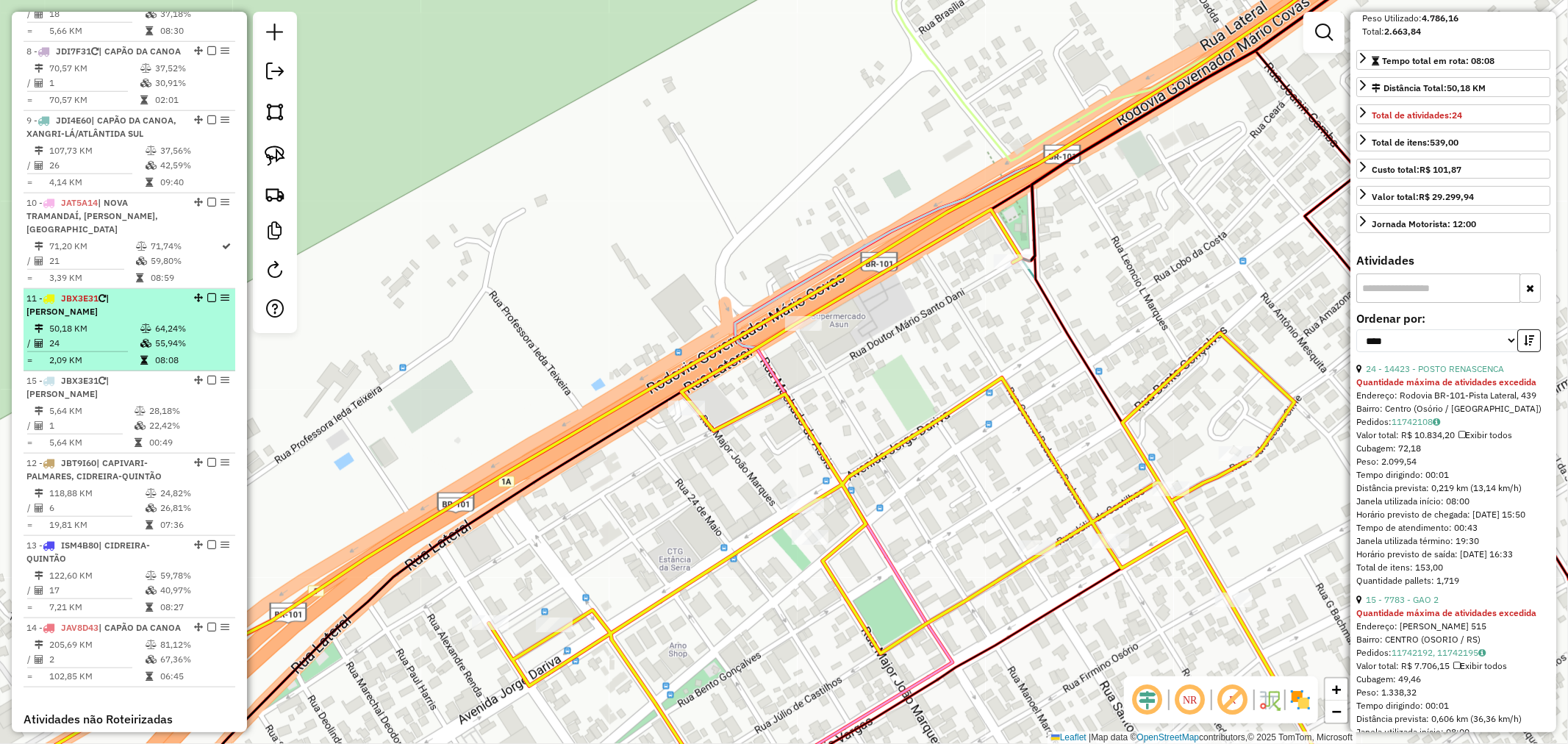
scroll to position [1096, 0]
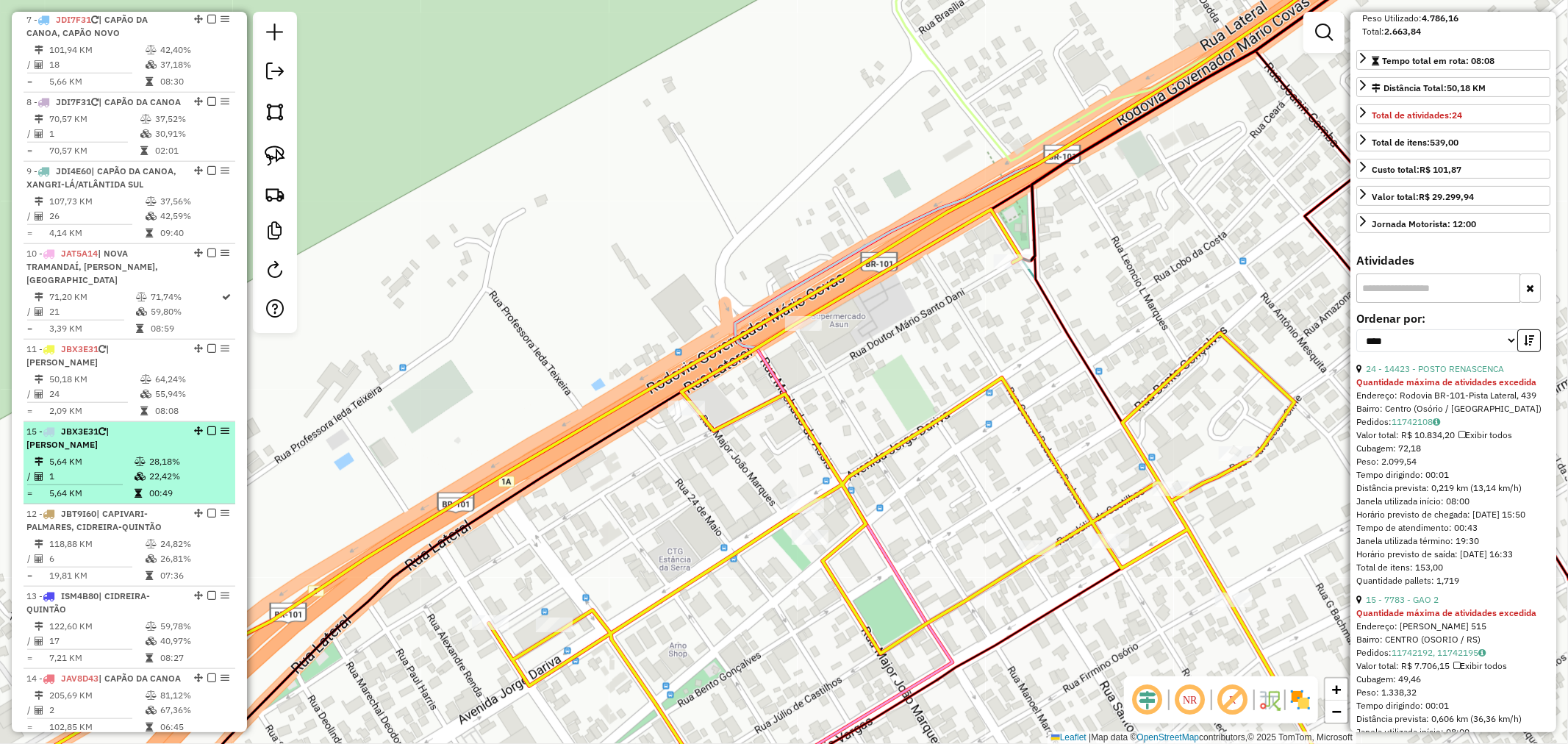
drag, startPoint x: 190, startPoint y: 416, endPoint x: 116, endPoint y: 441, distance: 78.1
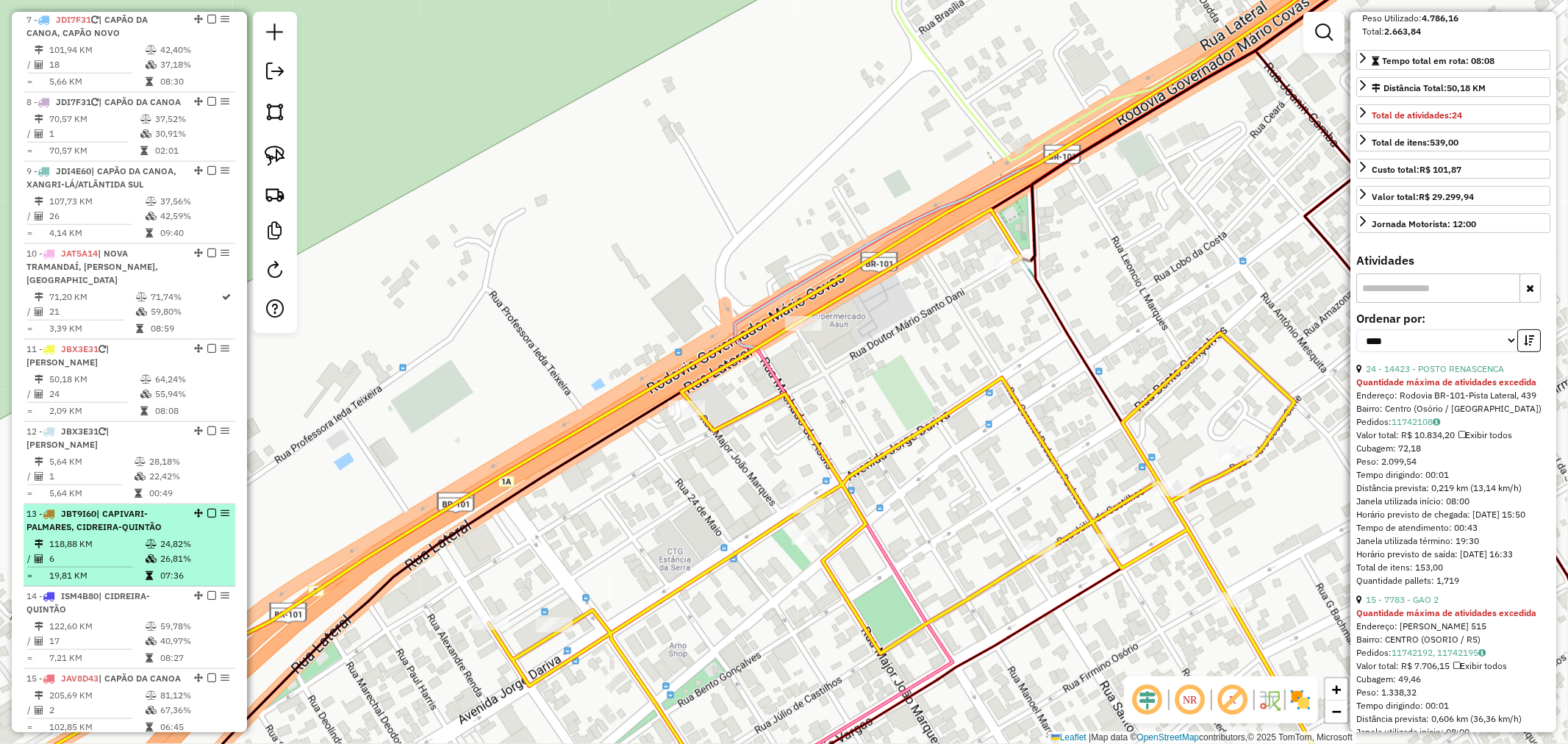
click at [113, 508] on span "| CAPIVARI-PALMARES, CIDREIRA-QUINTÃO" at bounding box center [93, 520] width 135 height 24
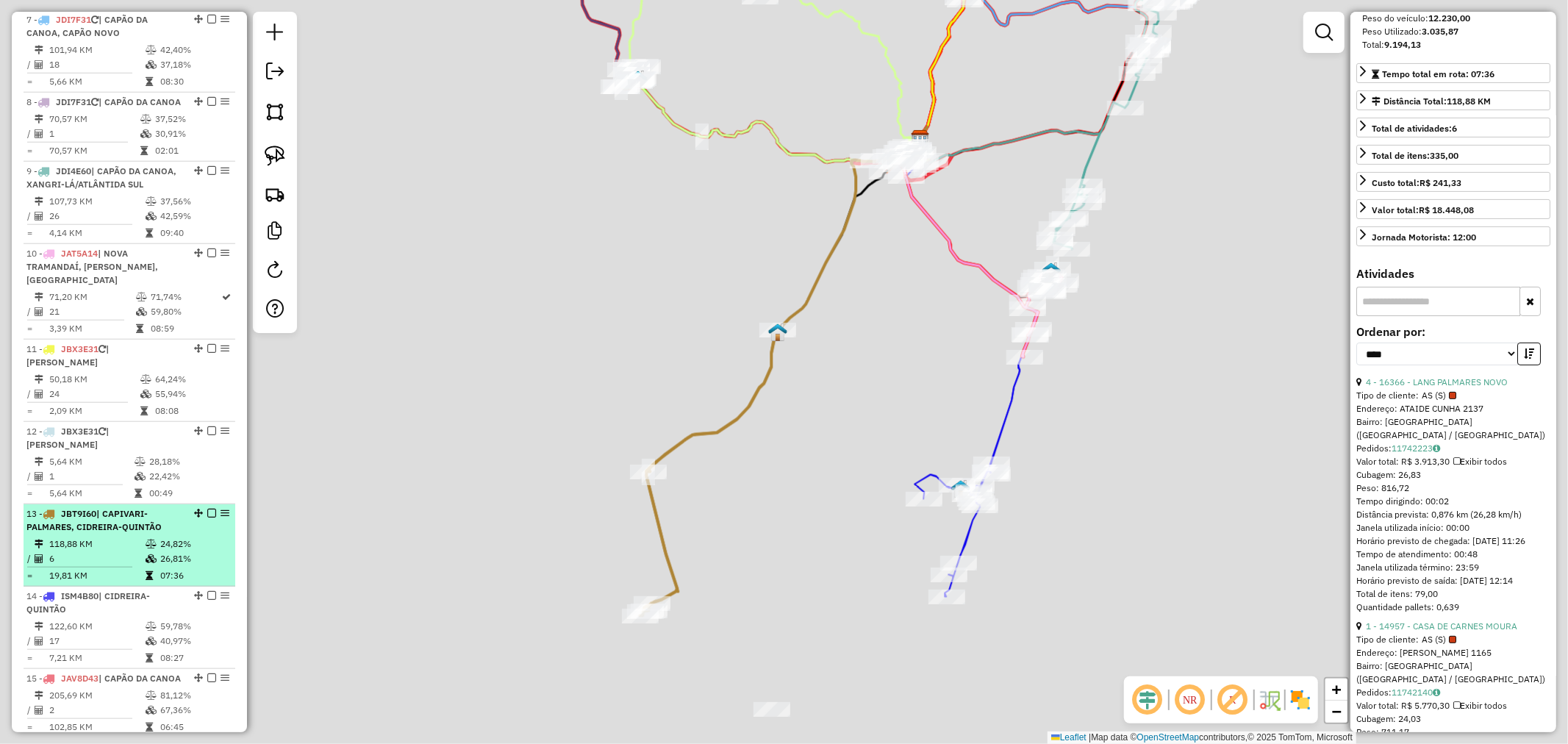
scroll to position [285, 0]
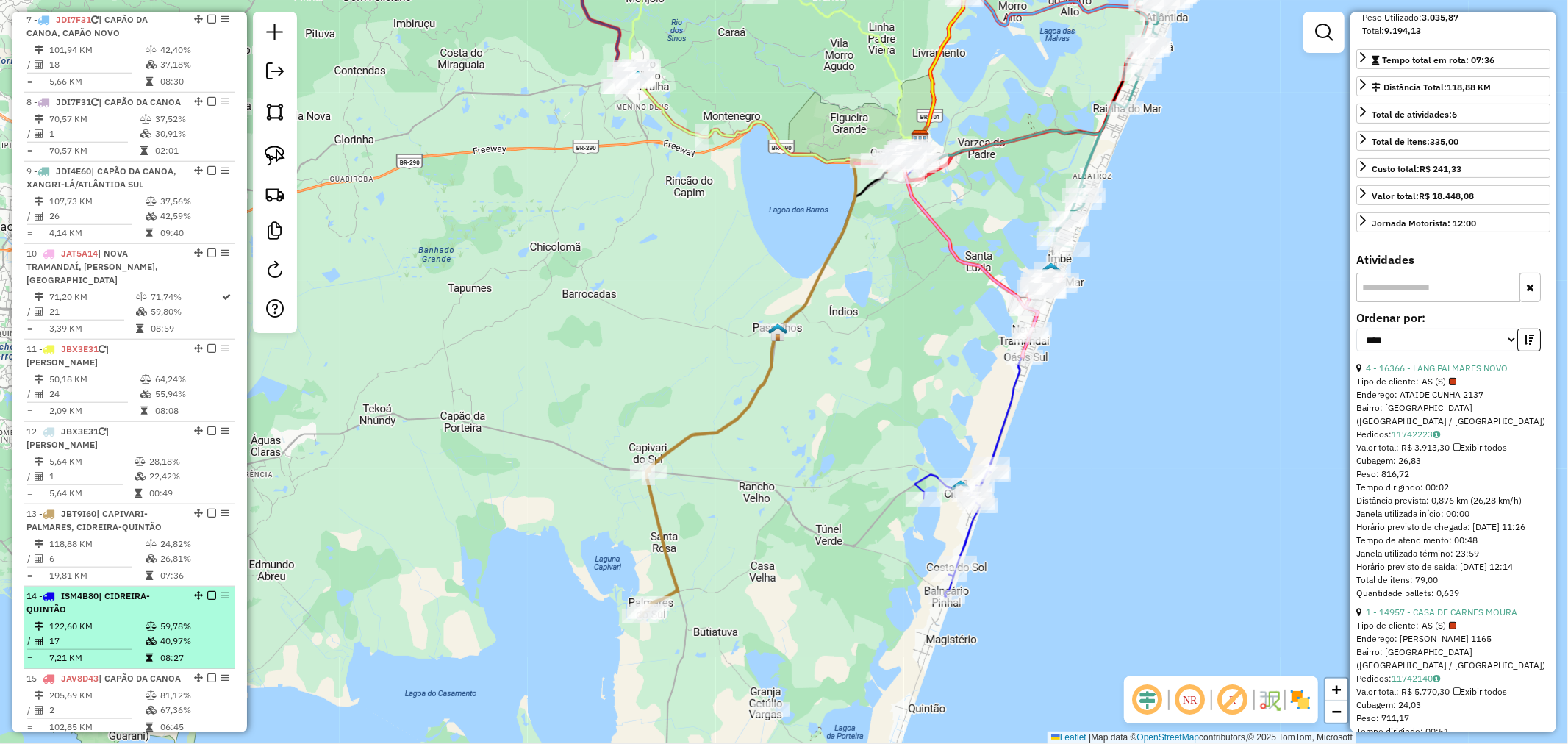
click at [106, 589] on div "14 - ISM4B80 | CIDREIRA-QUINTÃO" at bounding box center [104, 602] width 156 height 26
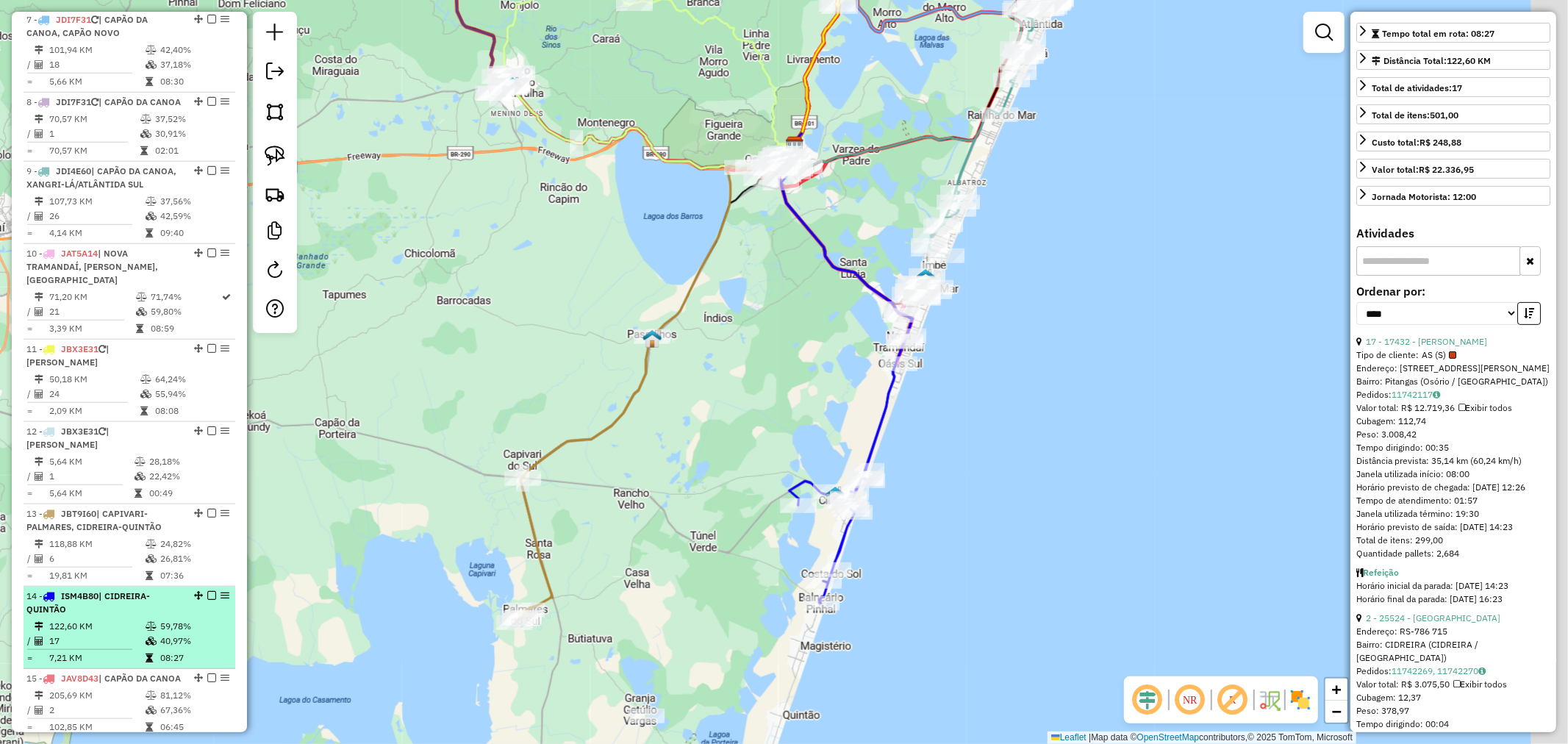
scroll to position [258, 0]
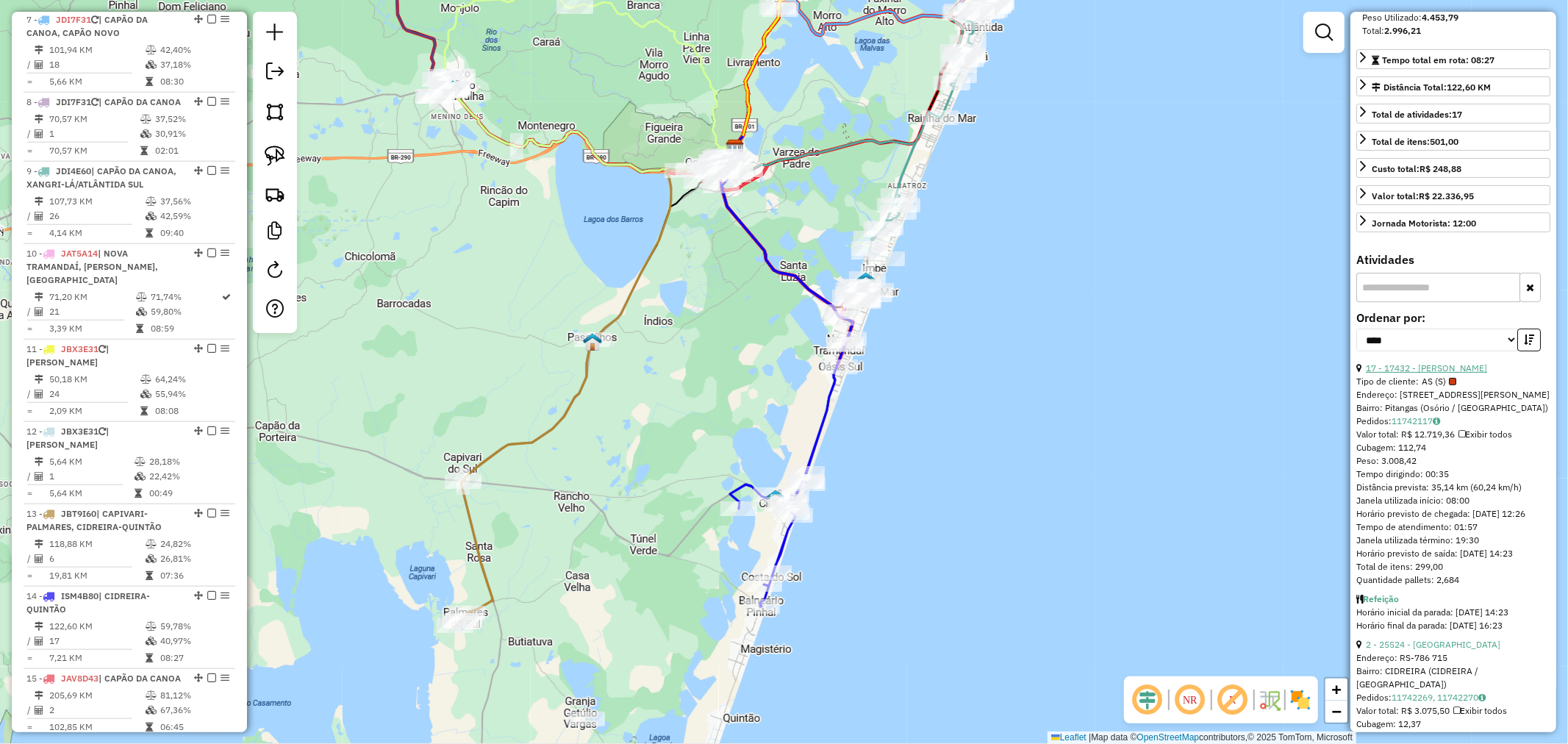
click at [1401, 373] on link "17 - 17432 - [PERSON_NAME]" at bounding box center [1427, 368] width 121 height 11
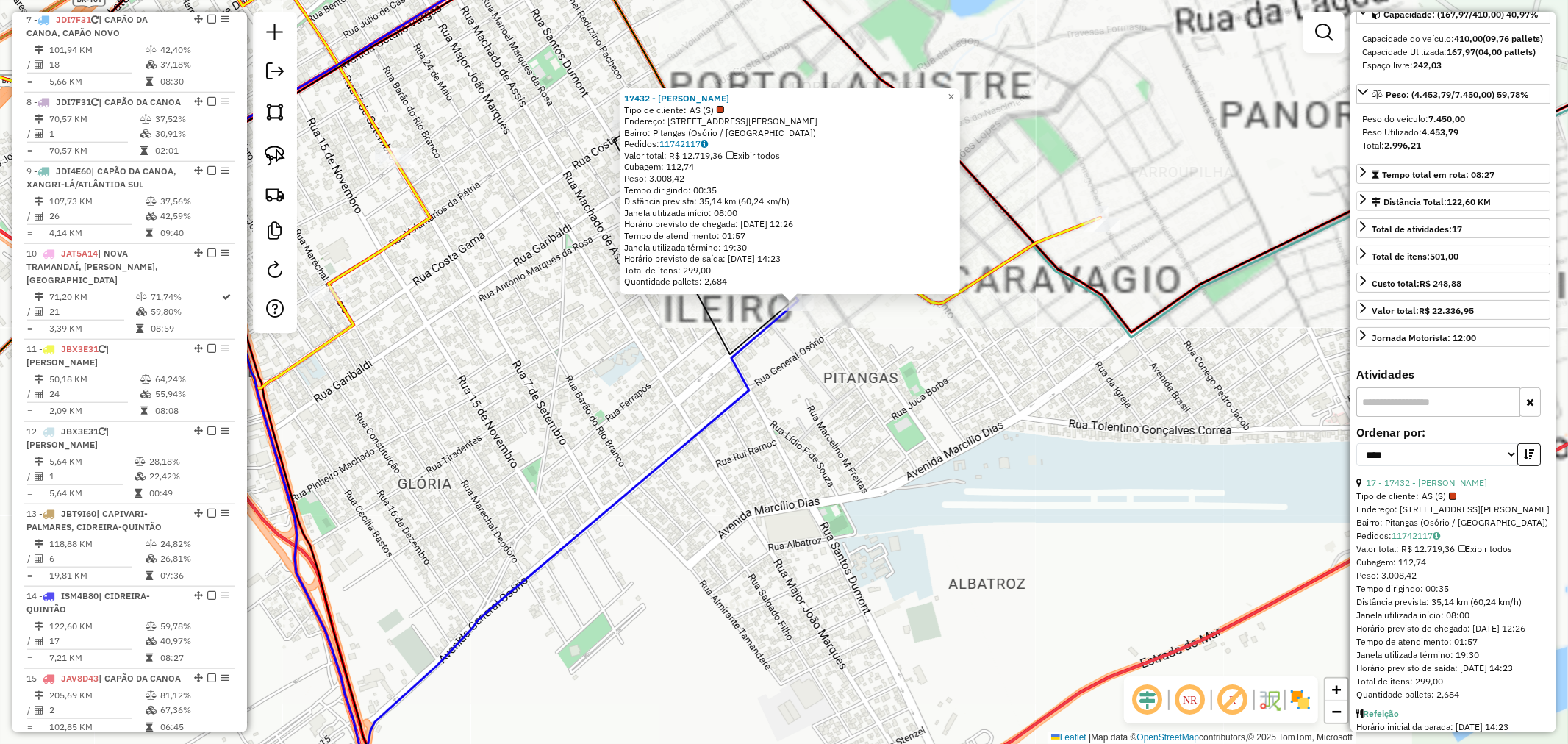
scroll to position [0, 0]
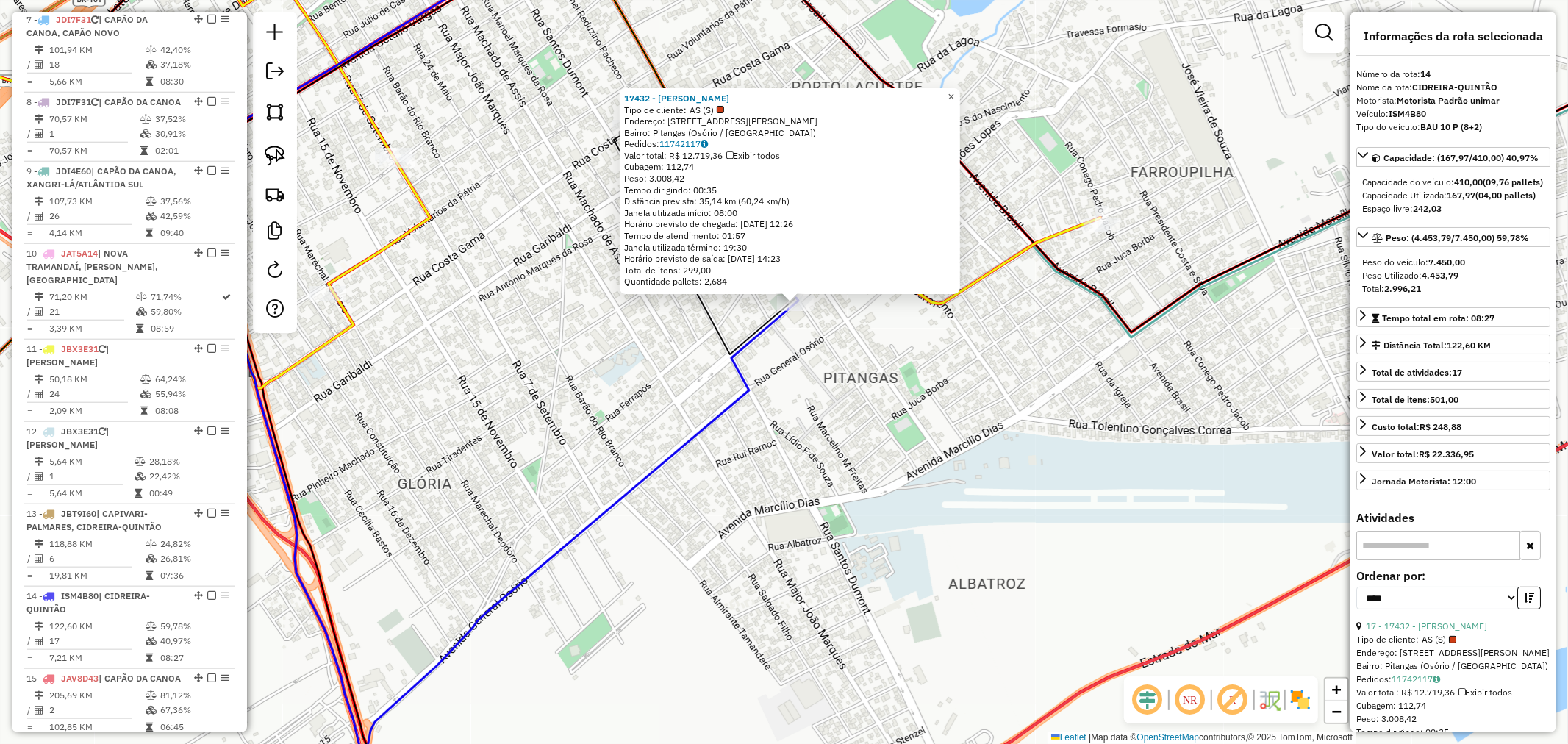
click at [960, 99] on link "×" at bounding box center [952, 97] width 18 height 18
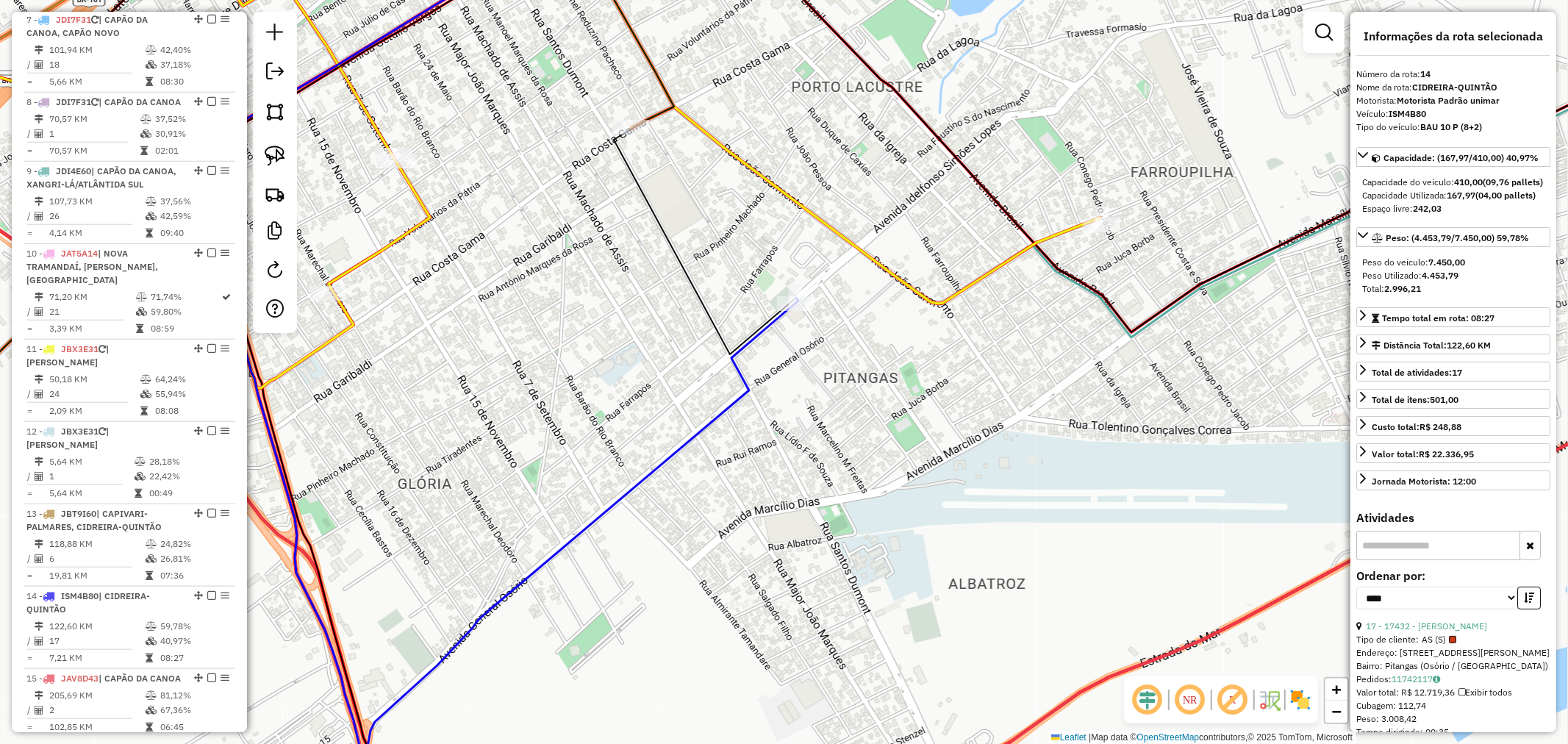
click at [279, 158] on img at bounding box center [275, 156] width 21 height 21
drag, startPoint x: 813, startPoint y: 252, endPoint x: 840, endPoint y: 291, distance: 47.4
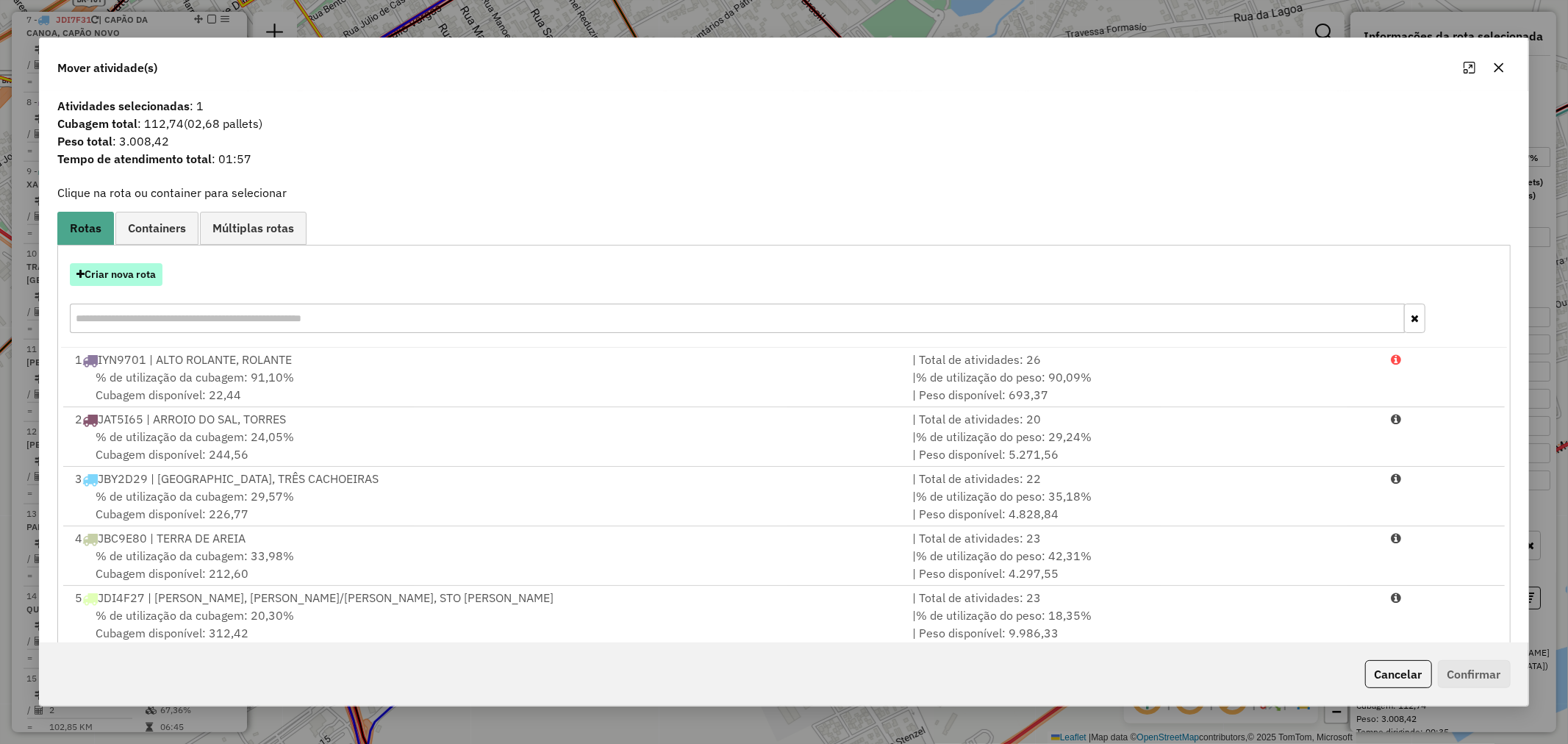
click at [144, 281] on button "Criar nova rota" at bounding box center [116, 274] width 93 height 23
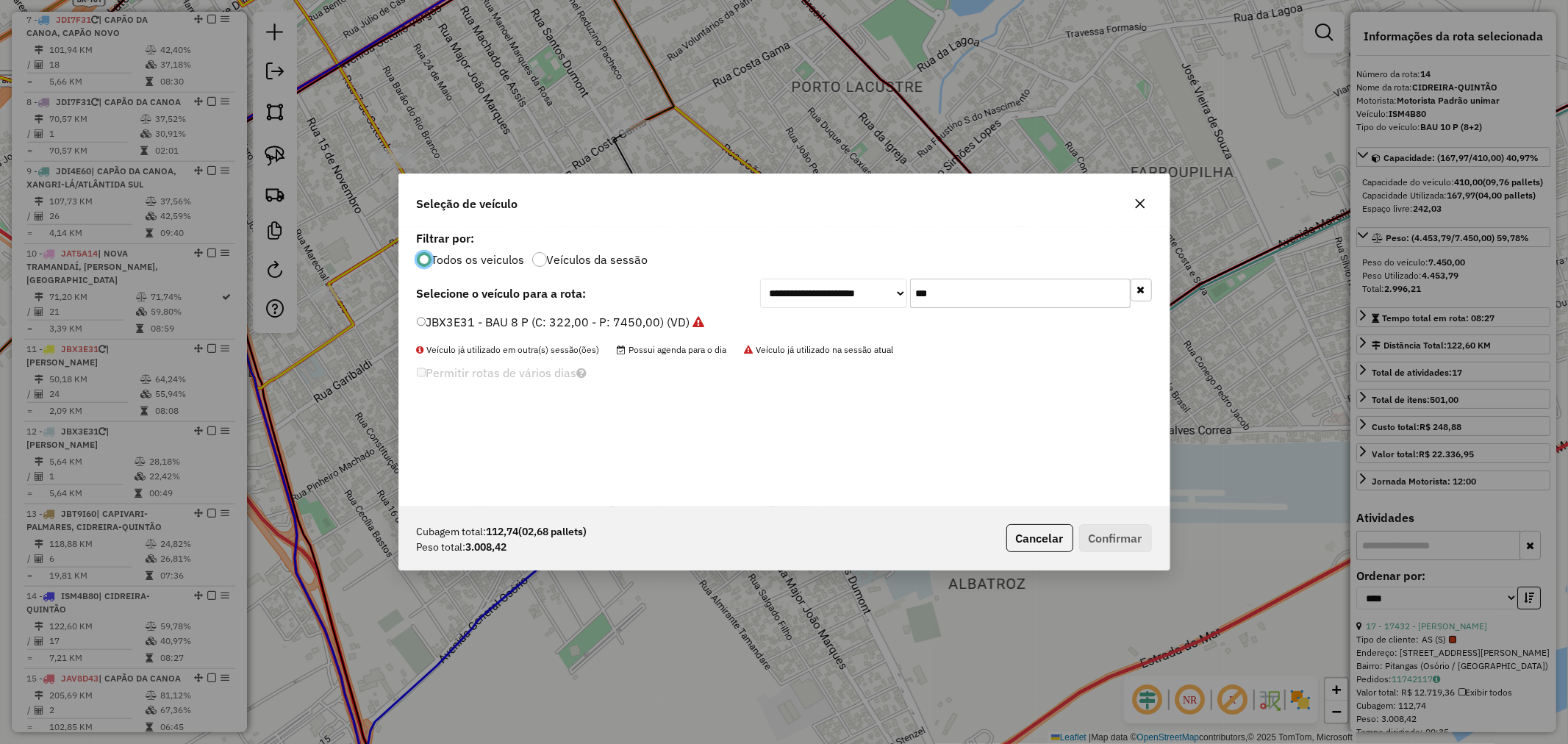
scroll to position [8, 4]
drag, startPoint x: 975, startPoint y: 292, endPoint x: 806, endPoint y: 293, distance: 169.0
click at [814, 293] on div "**********" at bounding box center [956, 293] width 392 height 29
type input "**"
click at [506, 318] on label "ISM4B80 - BAU 10 P (8+2) (C: 410,00 - P: 7450,00) (VD)" at bounding box center [581, 322] width 329 height 18
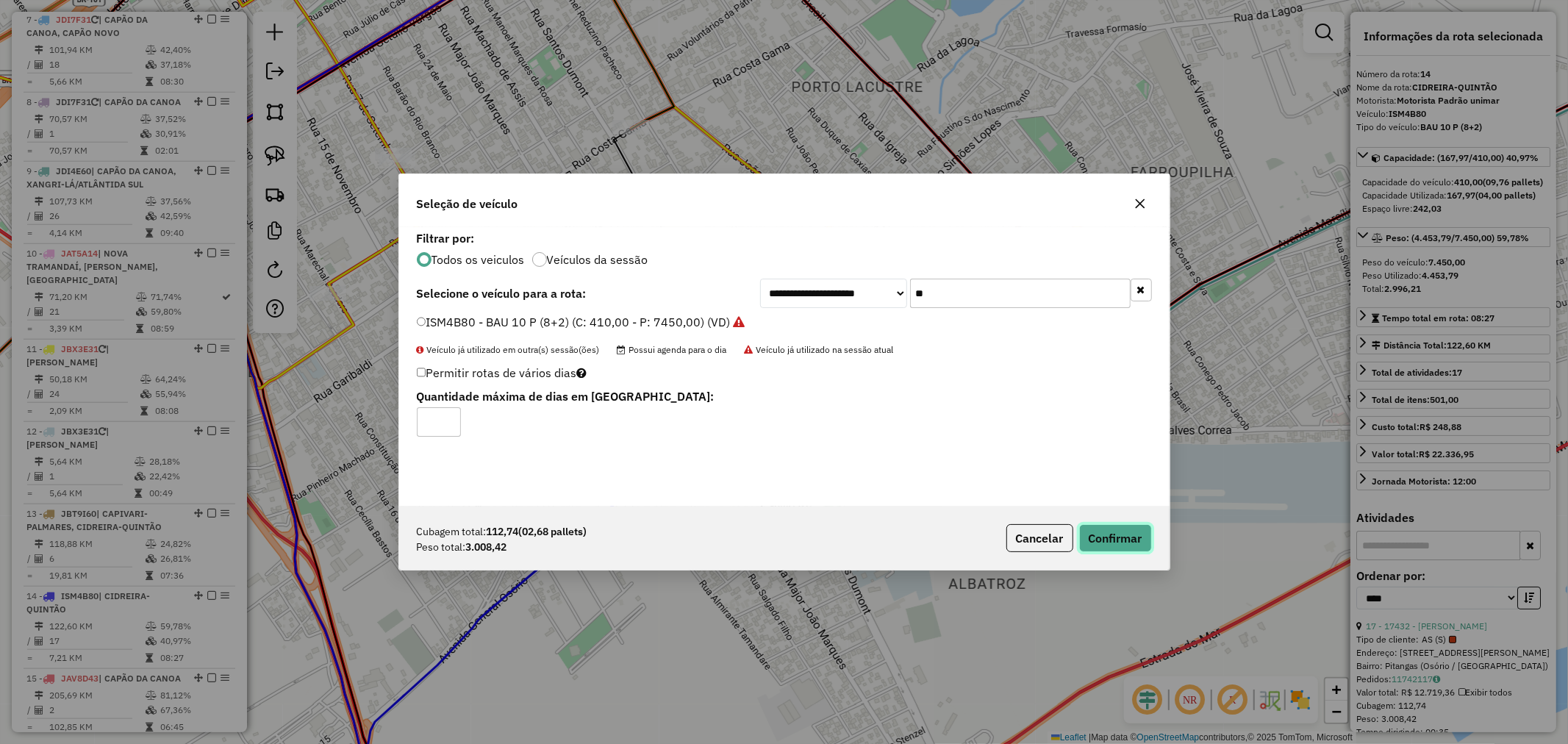
click at [1118, 542] on button "Confirmar" at bounding box center [1115, 538] width 72 height 28
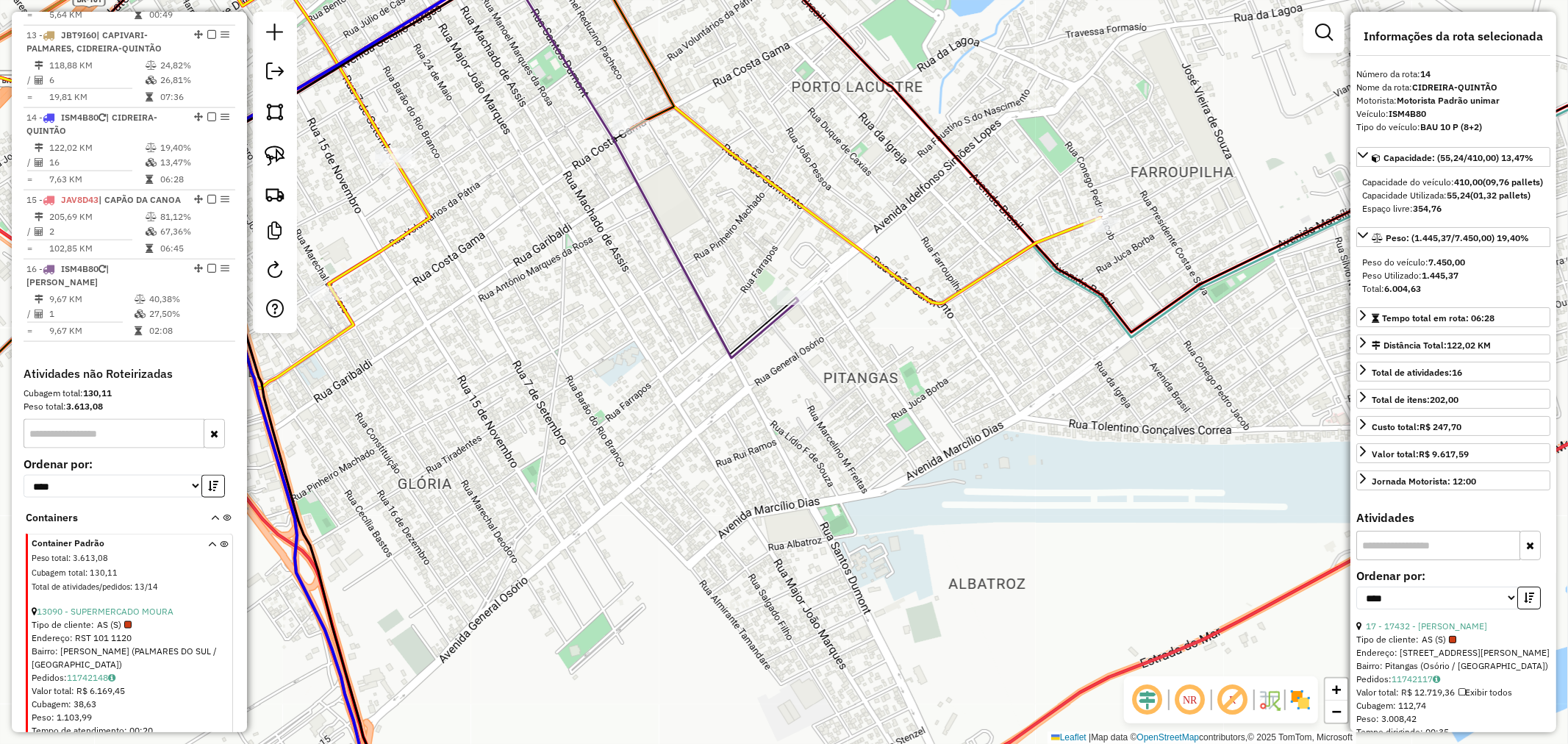
scroll to position [1480, 0]
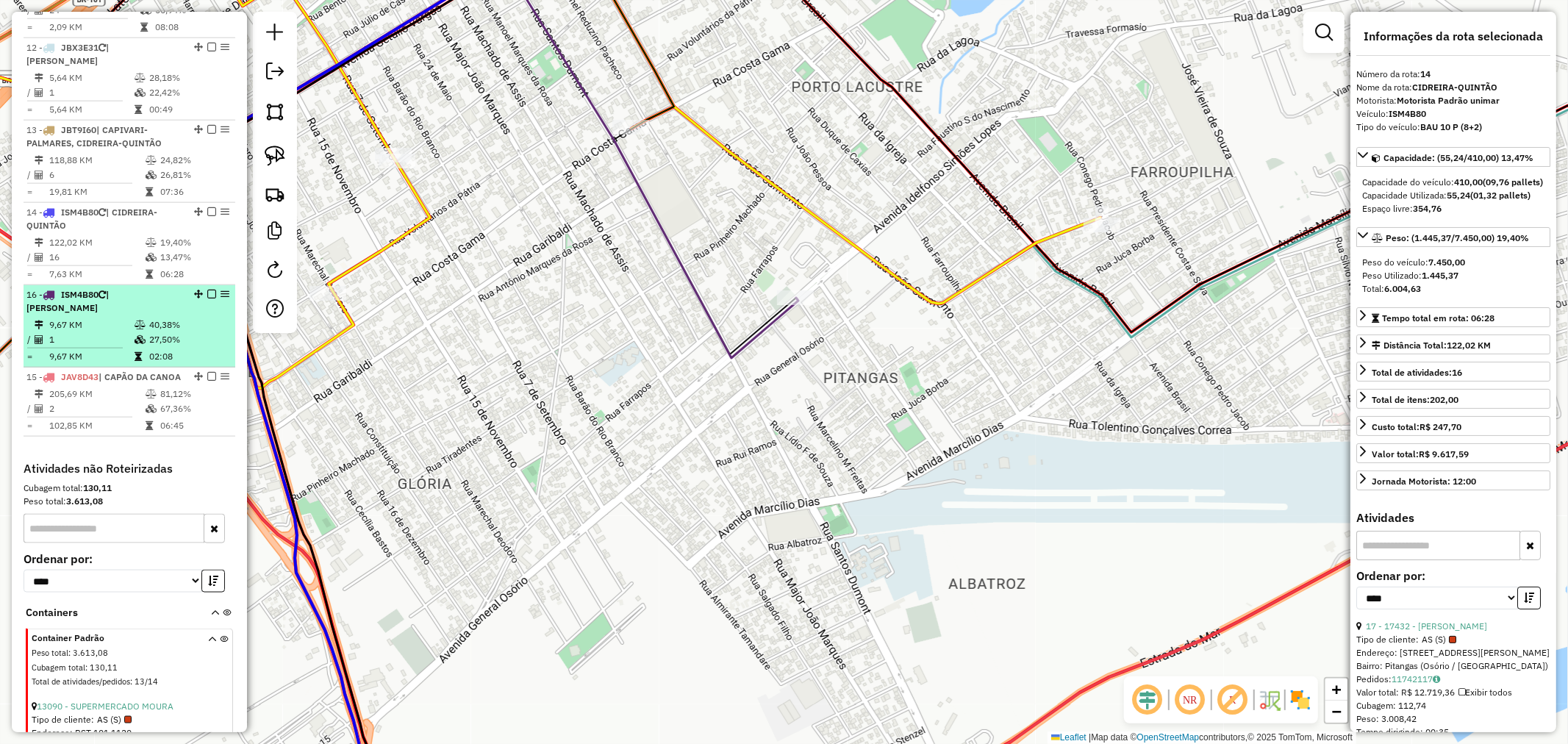
drag, startPoint x: 191, startPoint y: 349, endPoint x: 166, endPoint y: 283, distance: 70.6
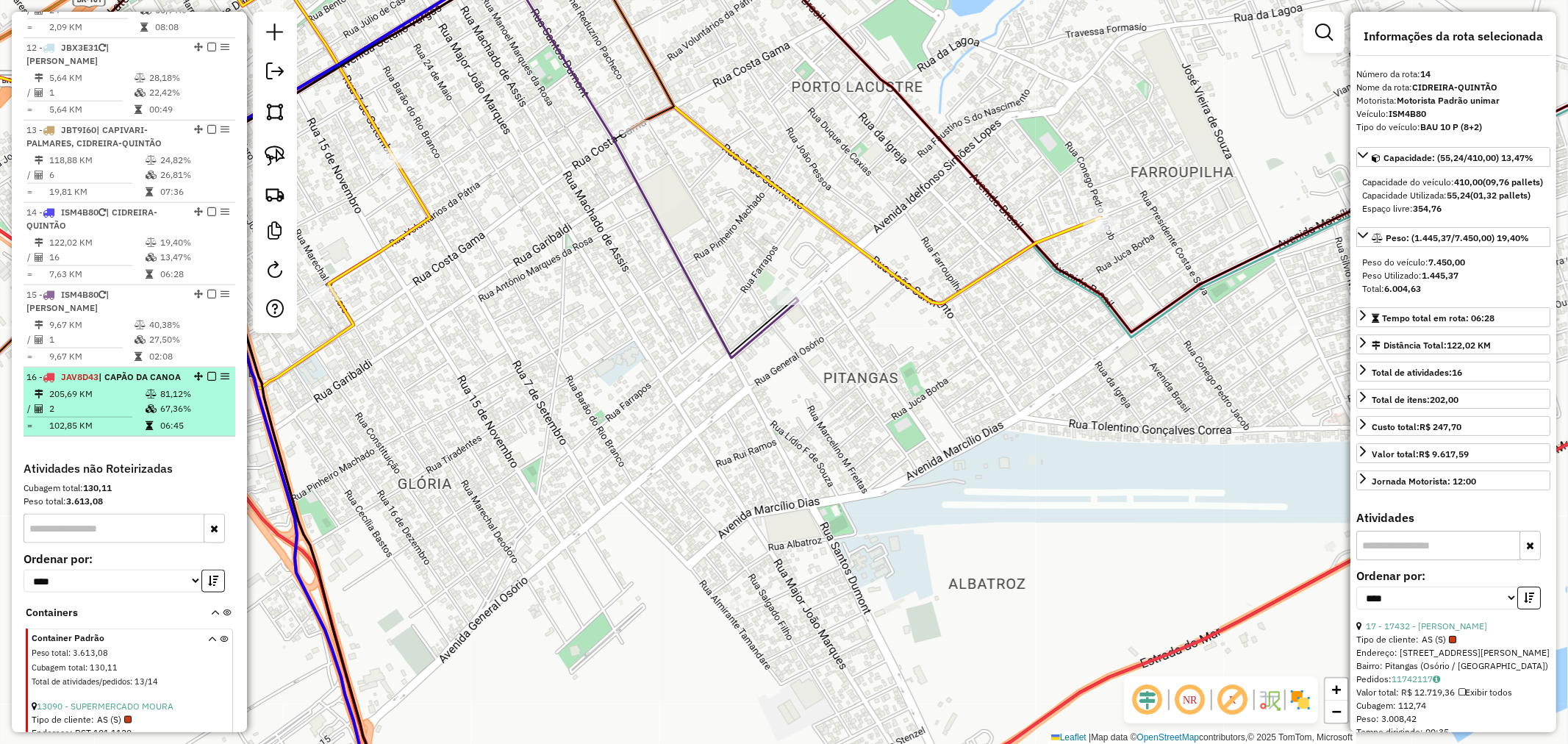
click at [119, 371] on div "16 - JAV8D43 | CAPÃO DA CANOA" at bounding box center [104, 377] width 156 height 13
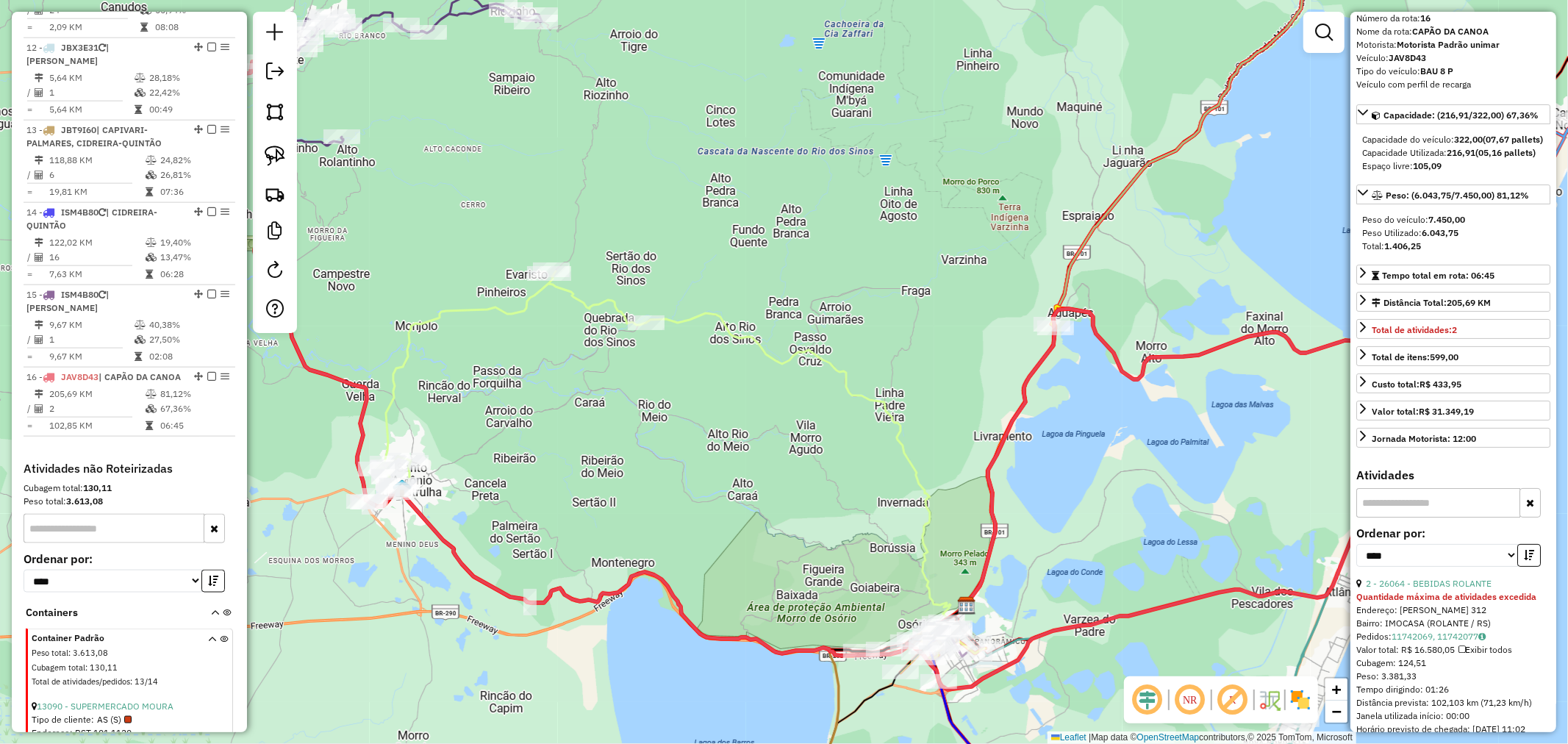
scroll to position [0, 0]
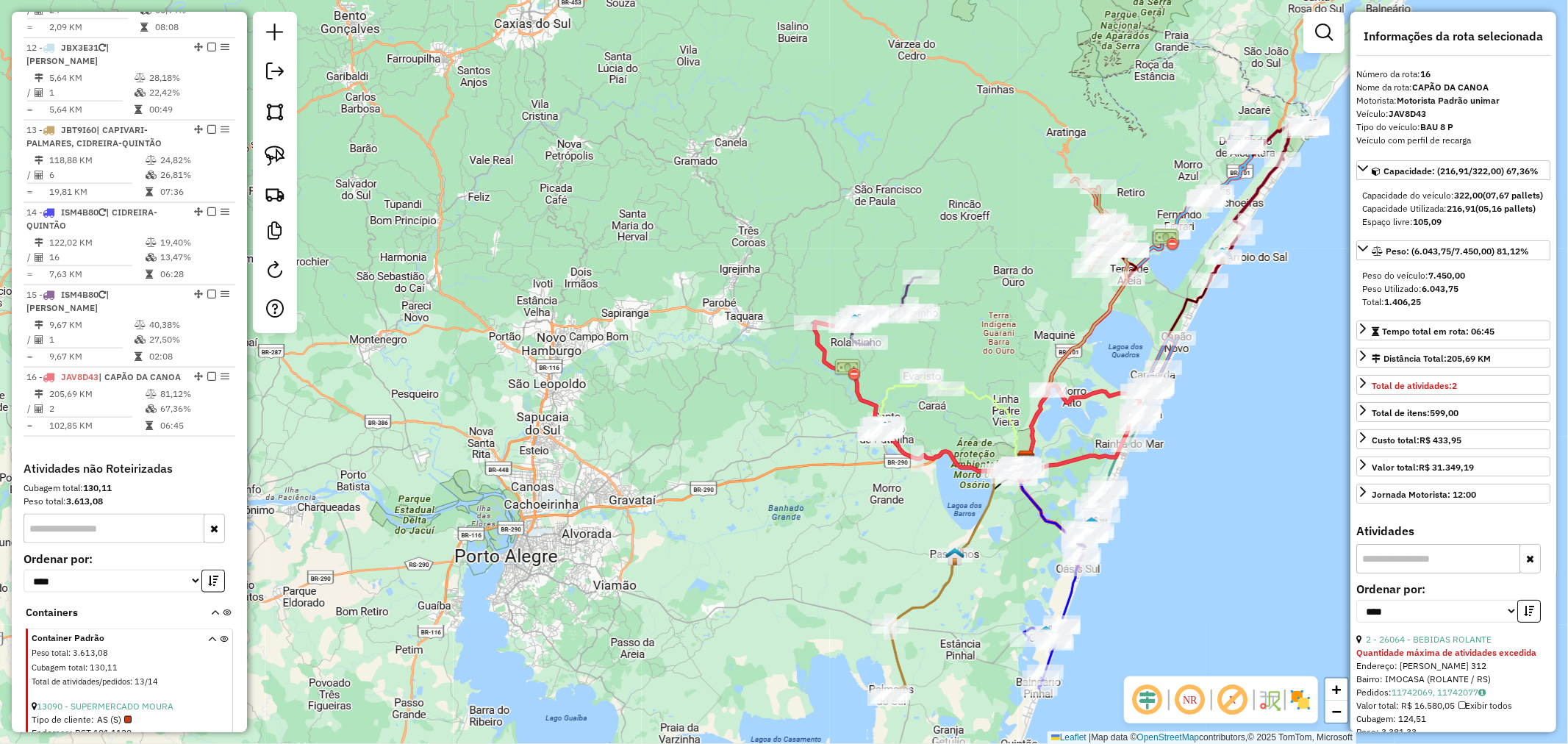
drag, startPoint x: 1011, startPoint y: 344, endPoint x: 911, endPoint y: 280, distance: 118.7
click at [911, 280] on div "Janela de atendimento Grade de atendimento Capacidade Transportadoras Veículos …" at bounding box center [784, 372] width 1568 height 744
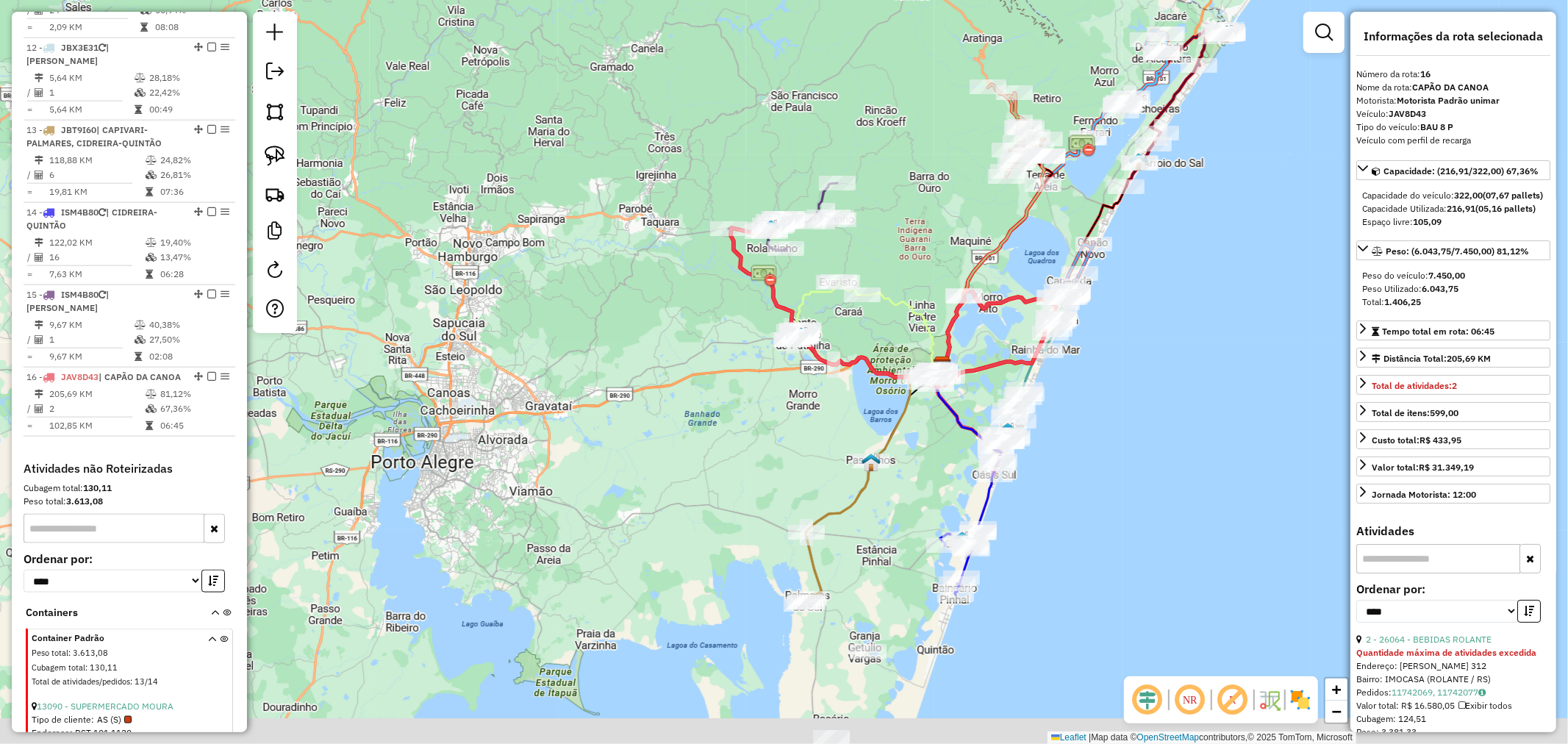
drag, startPoint x: 1171, startPoint y: 388, endPoint x: 1199, endPoint y: 297, distance: 95.2
click at [1199, 297] on div "Janela de atendimento Grade de atendimento Capacidade Transportadoras Veículos …" at bounding box center [784, 372] width 1568 height 744
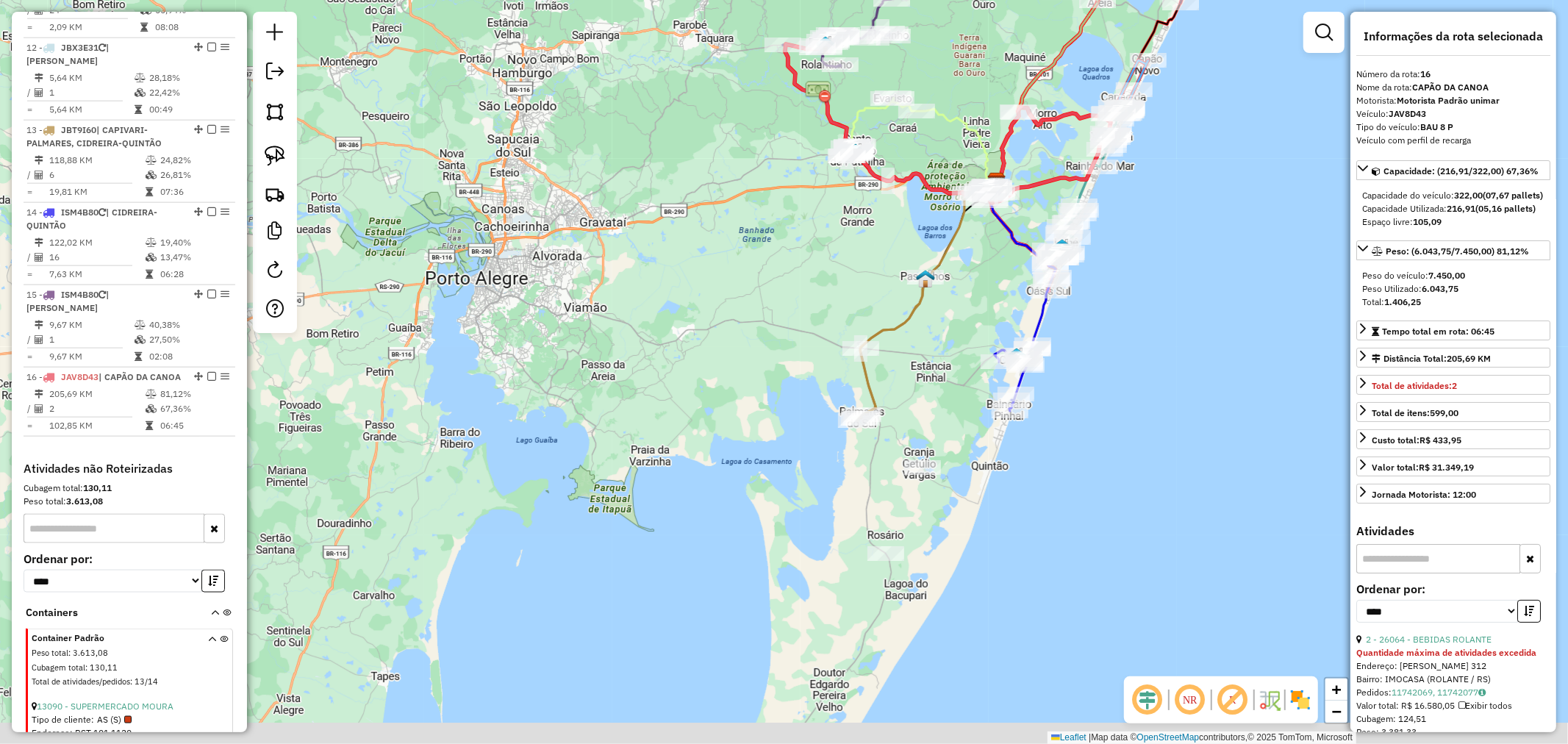
drag, startPoint x: 1028, startPoint y: 535, endPoint x: 1043, endPoint y: 465, distance: 71.6
click at [1043, 465] on div "Janela de atendimento Grade de atendimento Capacidade Transportadoras Veículos …" at bounding box center [784, 372] width 1568 height 744
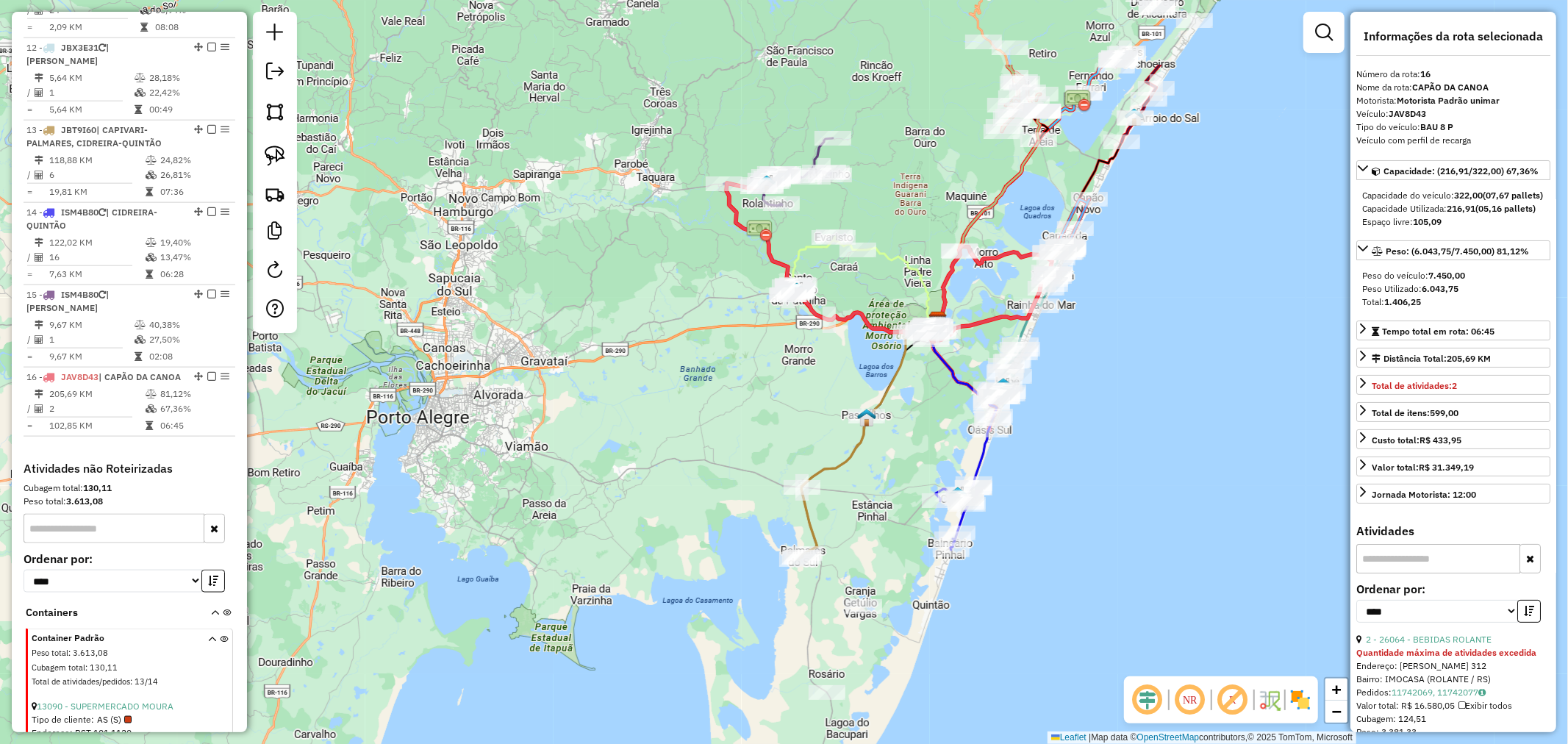
drag, startPoint x: 779, startPoint y: 270, endPoint x: 752, endPoint y: 350, distance: 84.4
click at [752, 344] on div "Janela de atendimento Grade de atendimento Capacidade Transportadoras Veículos …" at bounding box center [784, 372] width 1568 height 744
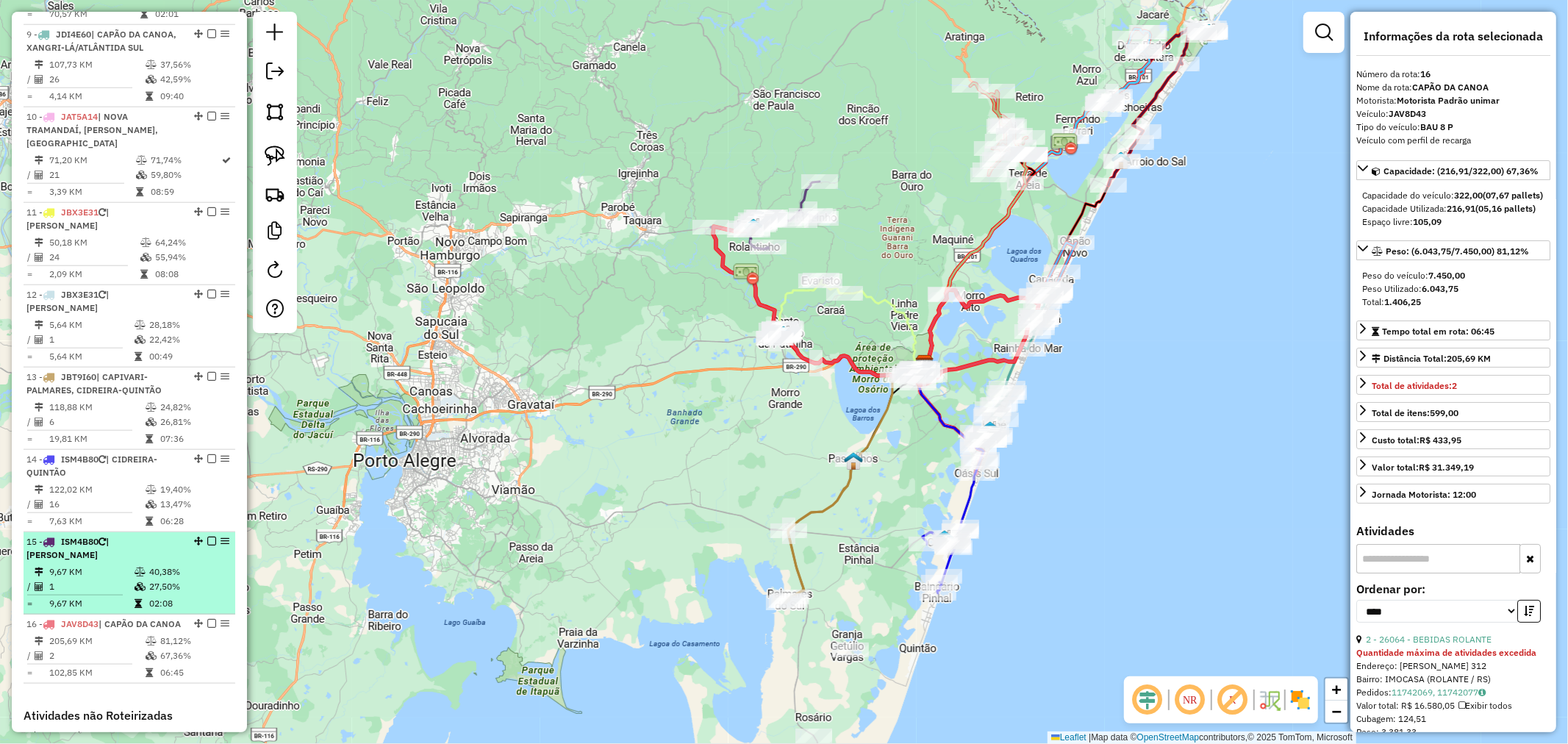
scroll to position [1235, 0]
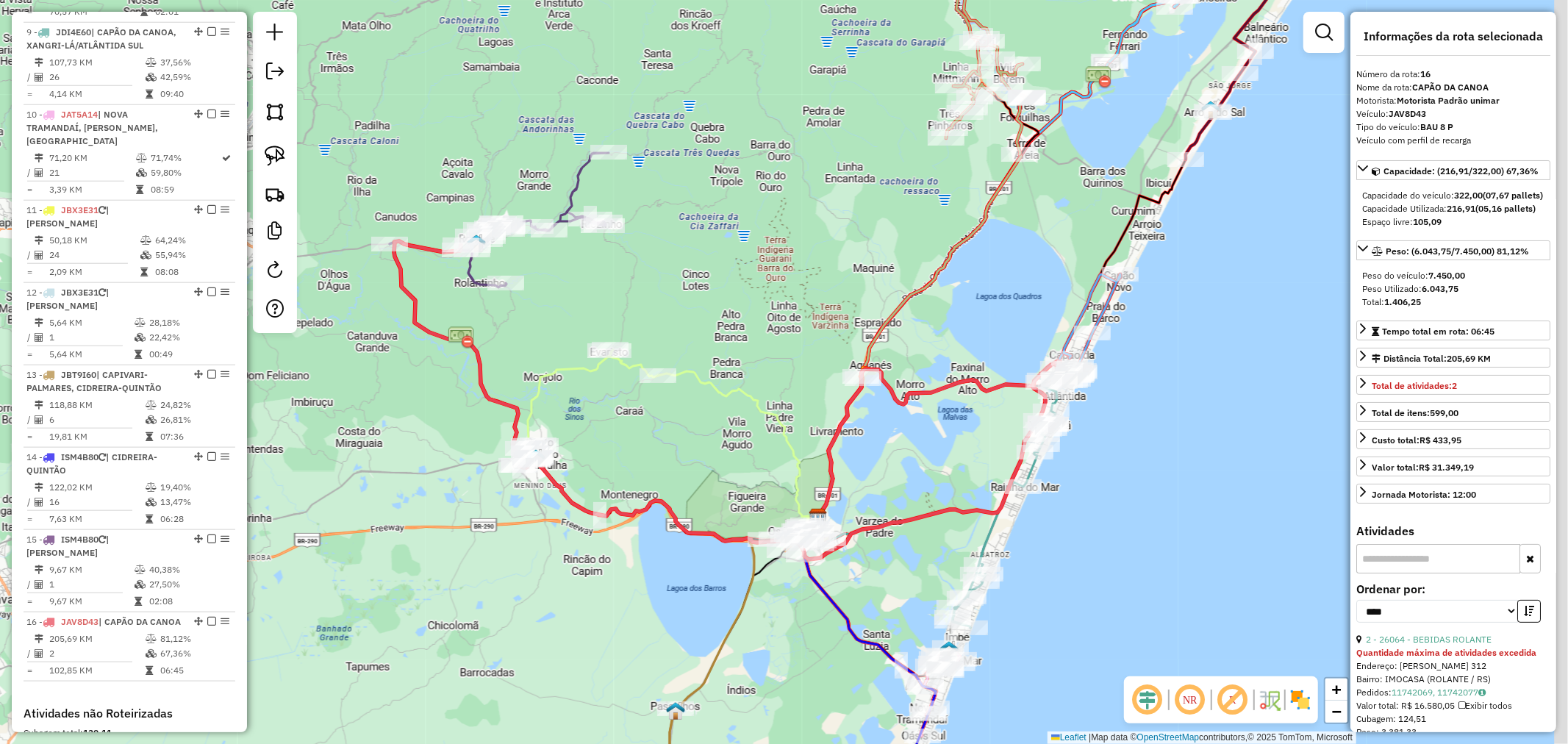
drag, startPoint x: 929, startPoint y: 267, endPoint x: 812, endPoint y: 347, distance: 141.7
click at [816, 344] on div "Rota 11 - Placa JBX3E31 28429 - RESTAURANTE PELANDA Rota 11 - Placa JBX3E31 284…" at bounding box center [784, 372] width 1568 height 744
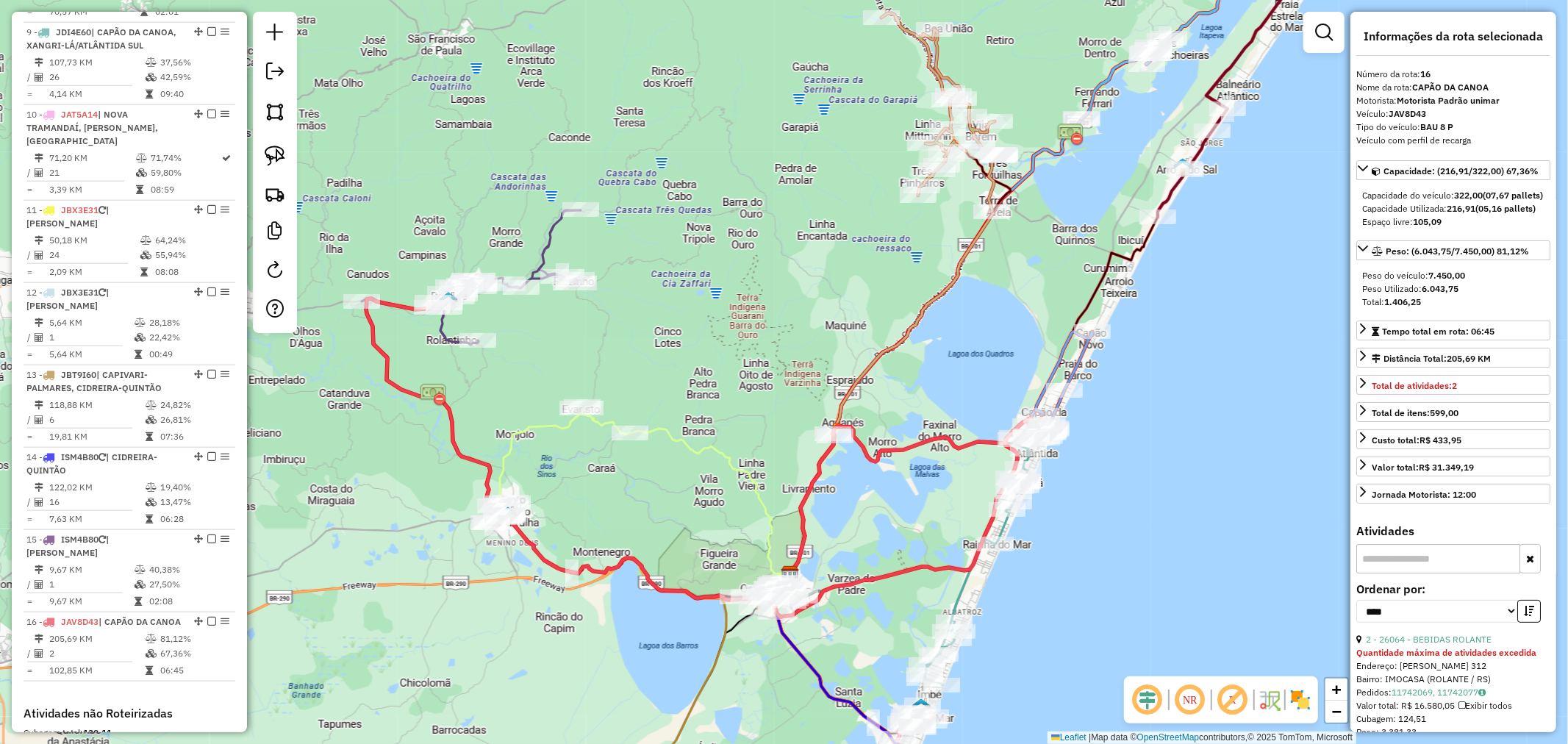
drag, startPoint x: 667, startPoint y: 311, endPoint x: 829, endPoint y: 351, distance: 166.9
click at [823, 351] on div "Janela de atendimento Grade de atendimento Capacidade Transportadoras Veículos …" at bounding box center [784, 372] width 1568 height 744
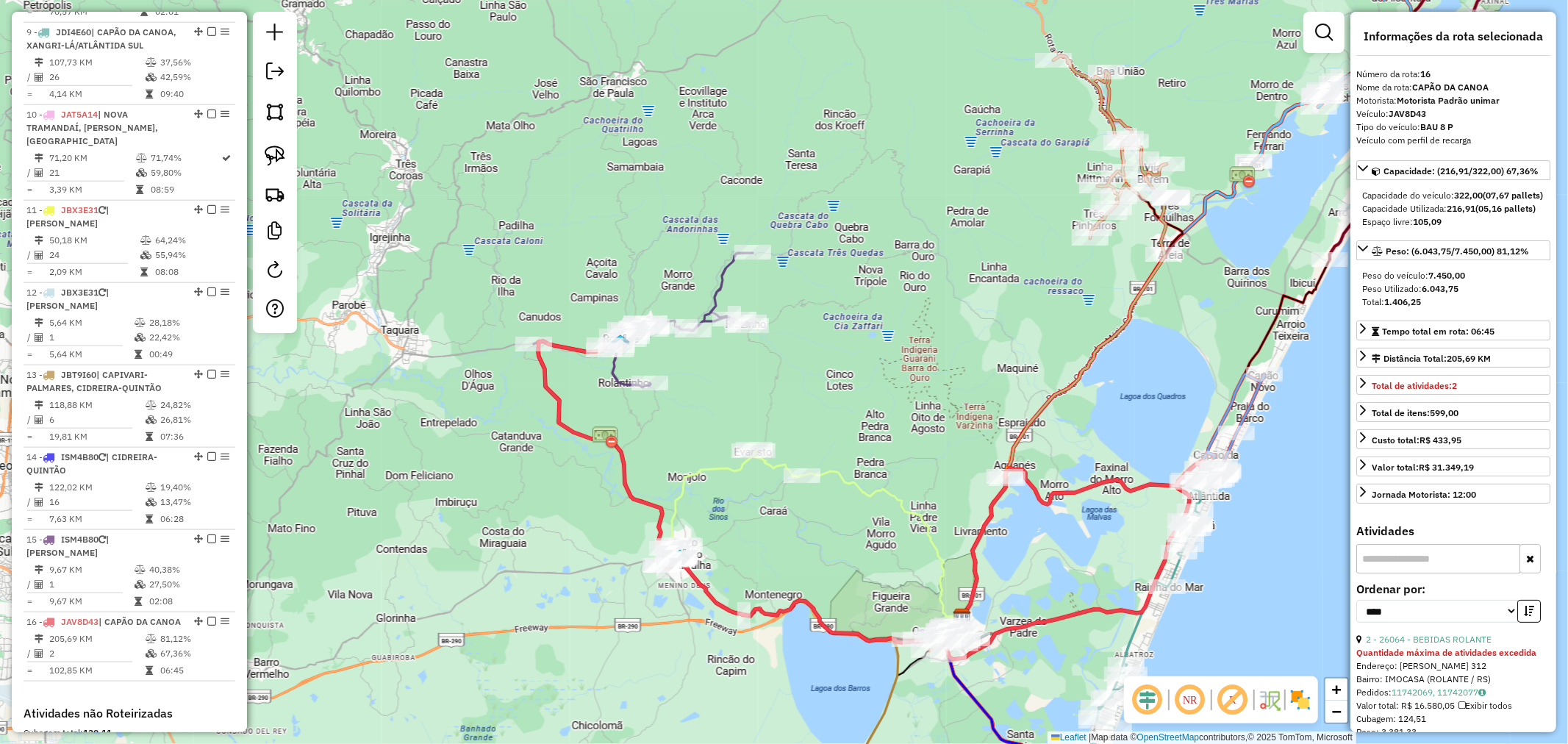
drag, startPoint x: 940, startPoint y: 347, endPoint x: 994, endPoint y: 306, distance: 67.8
click at [994, 307] on div "Janela de atendimento Grade de atendimento Capacidade Transportadoras Veículos …" at bounding box center [784, 372] width 1568 height 744
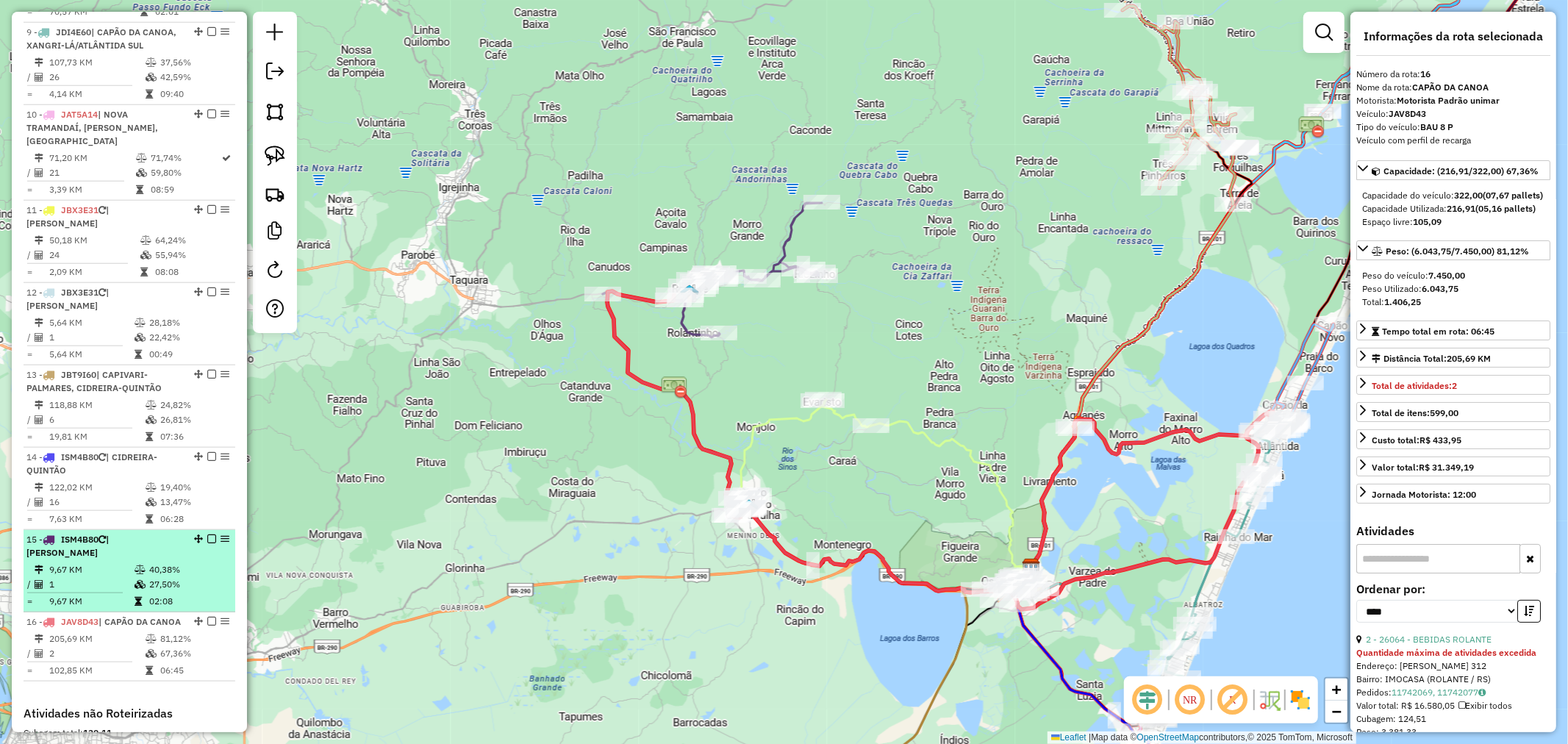
click at [128, 594] on td "9,67 KM" at bounding box center [91, 601] width 85 height 15
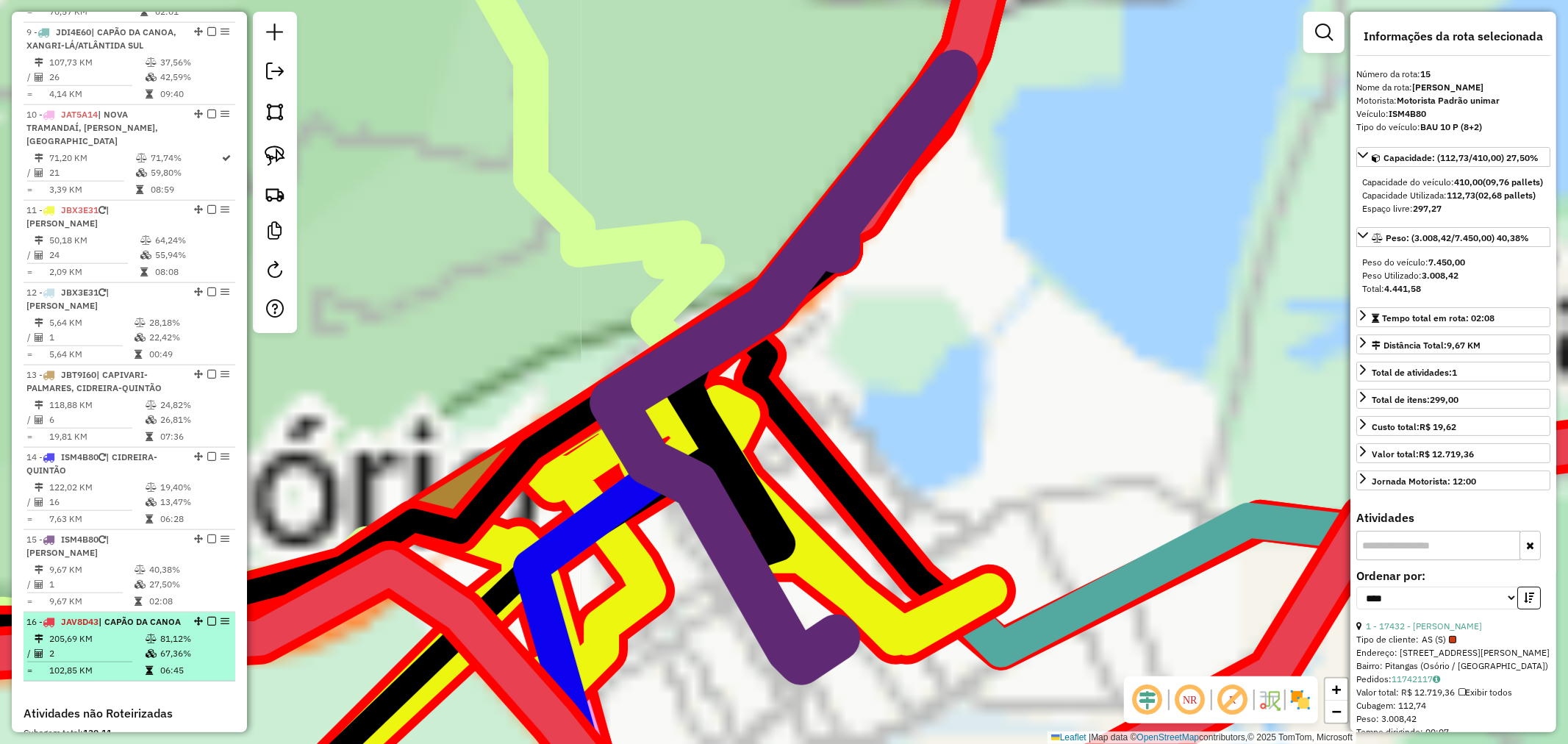
click at [122, 616] on div "16 - JAV8D43 | CAPÃO DA CANOA" at bounding box center [104, 622] width 156 height 13
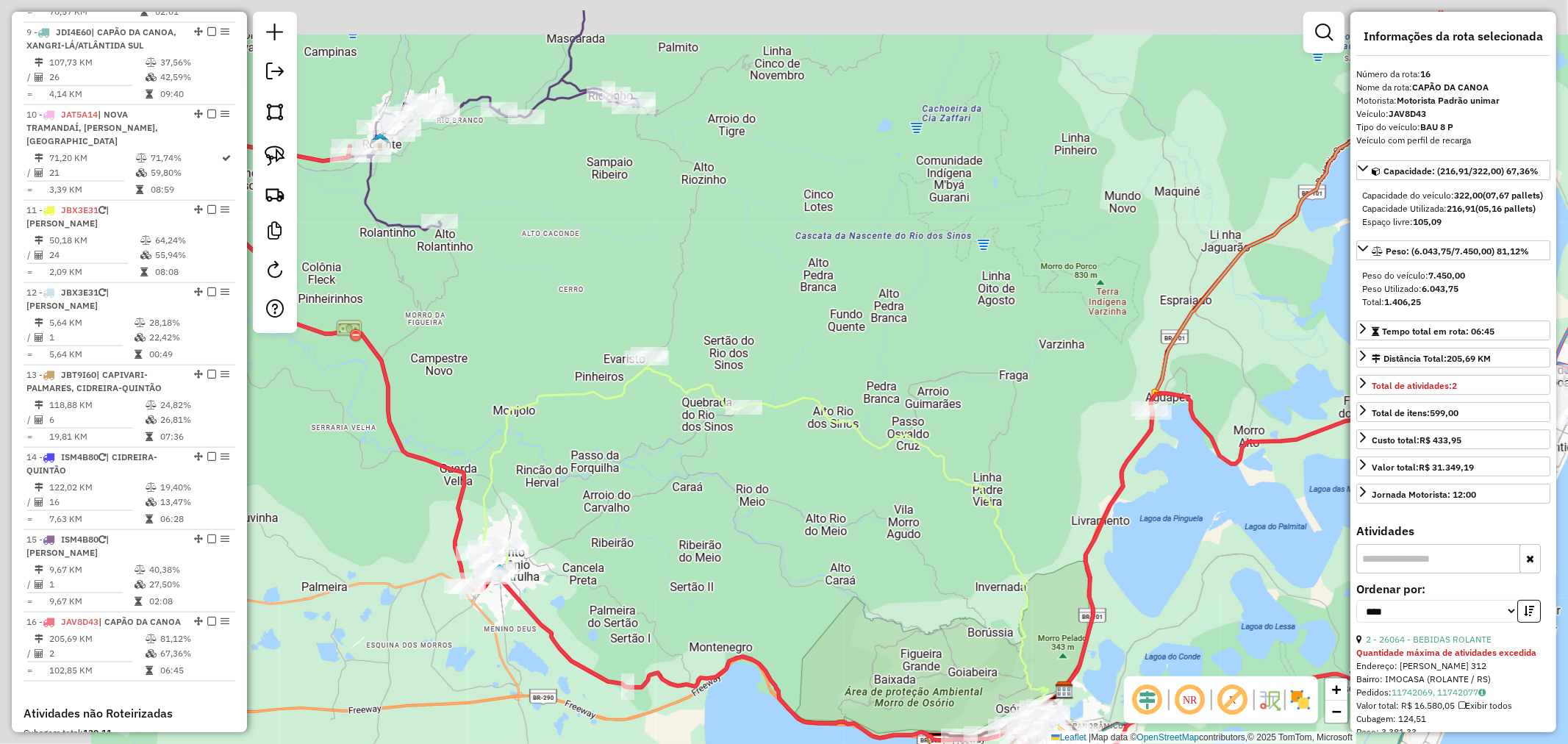
drag, startPoint x: 643, startPoint y: 226, endPoint x: 718, endPoint y: 319, distance: 119.5
click at [759, 331] on div "Janela de atendimento Grade de atendimento Capacidade Transportadoras Veículos …" at bounding box center [784, 372] width 1568 height 744
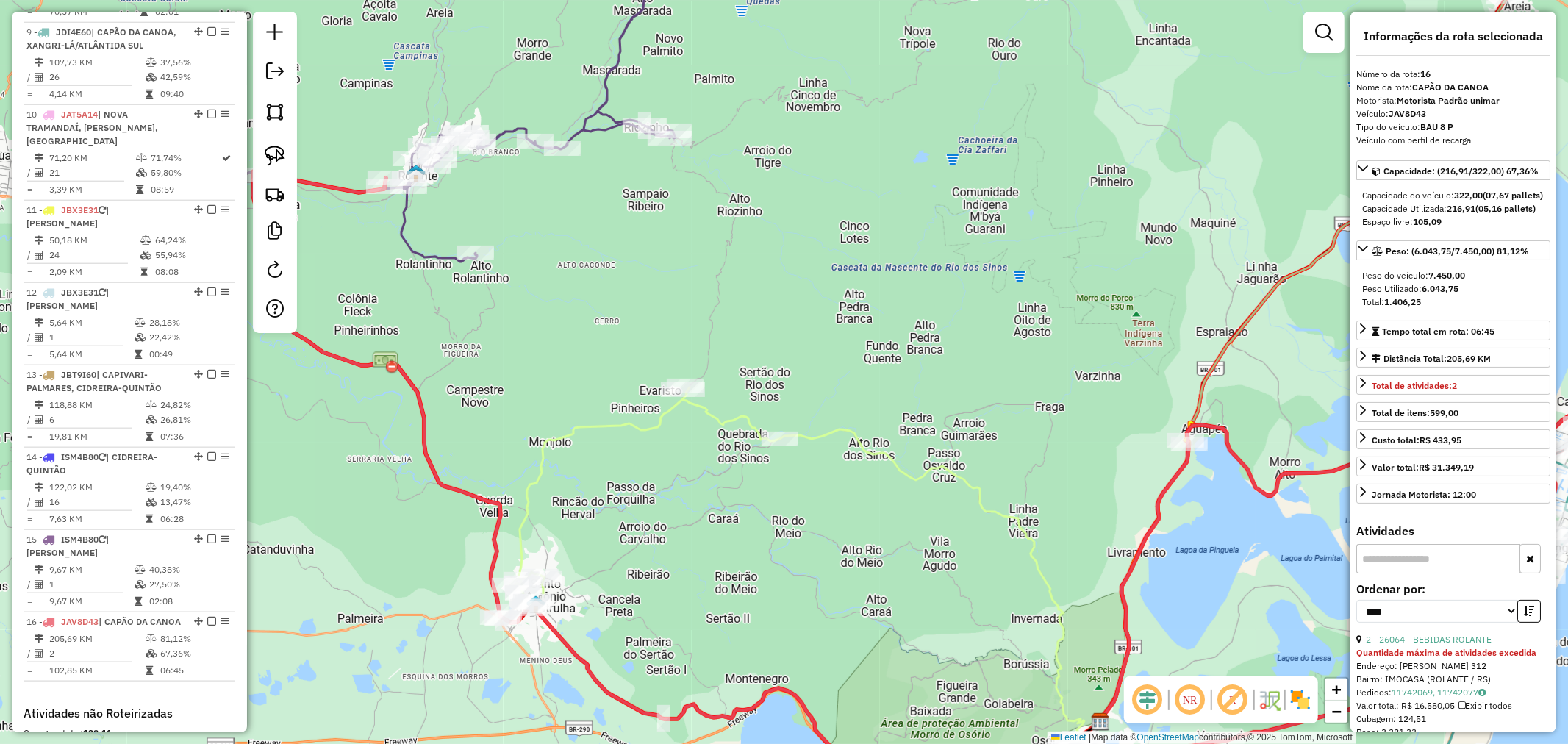
drag, startPoint x: 478, startPoint y: 178, endPoint x: 639, endPoint y: 312, distance: 209.5
click at [672, 314] on div "Janela de atendimento Grade de atendimento Capacidade Transportadoras Veículos …" at bounding box center [784, 372] width 1568 height 744
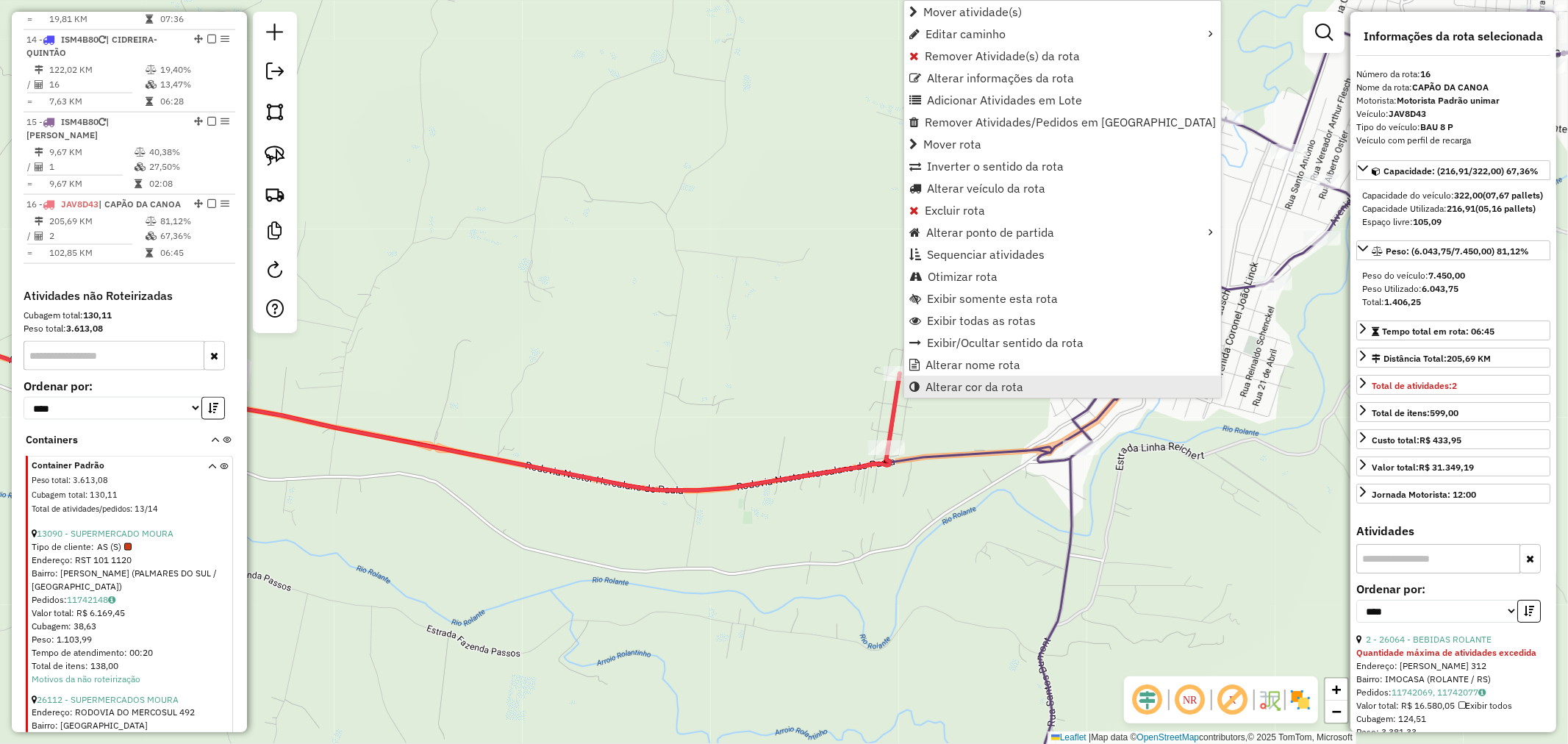
scroll to position [1794, 0]
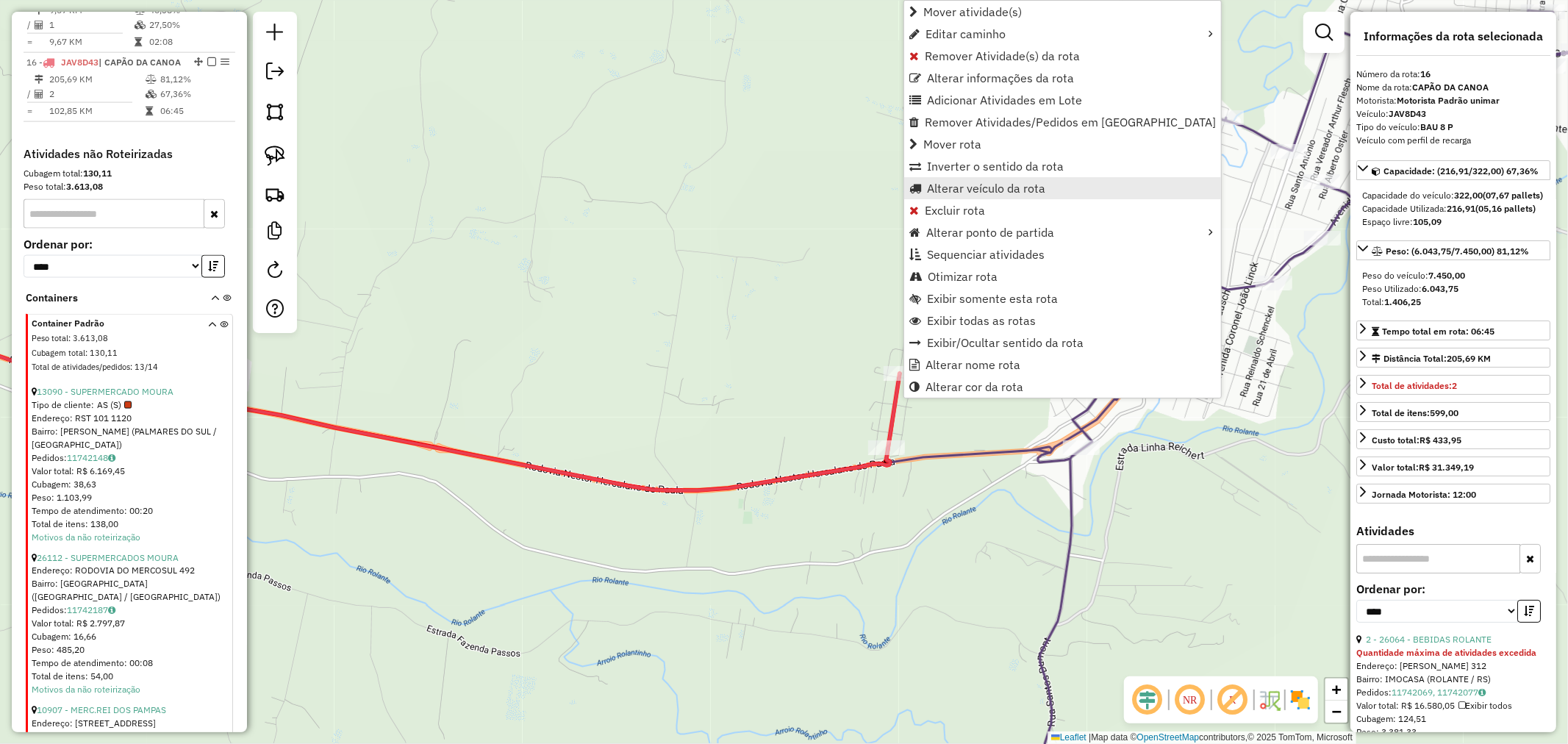
click at [1002, 188] on span "Alterar veículo da rota" at bounding box center [986, 188] width 118 height 12
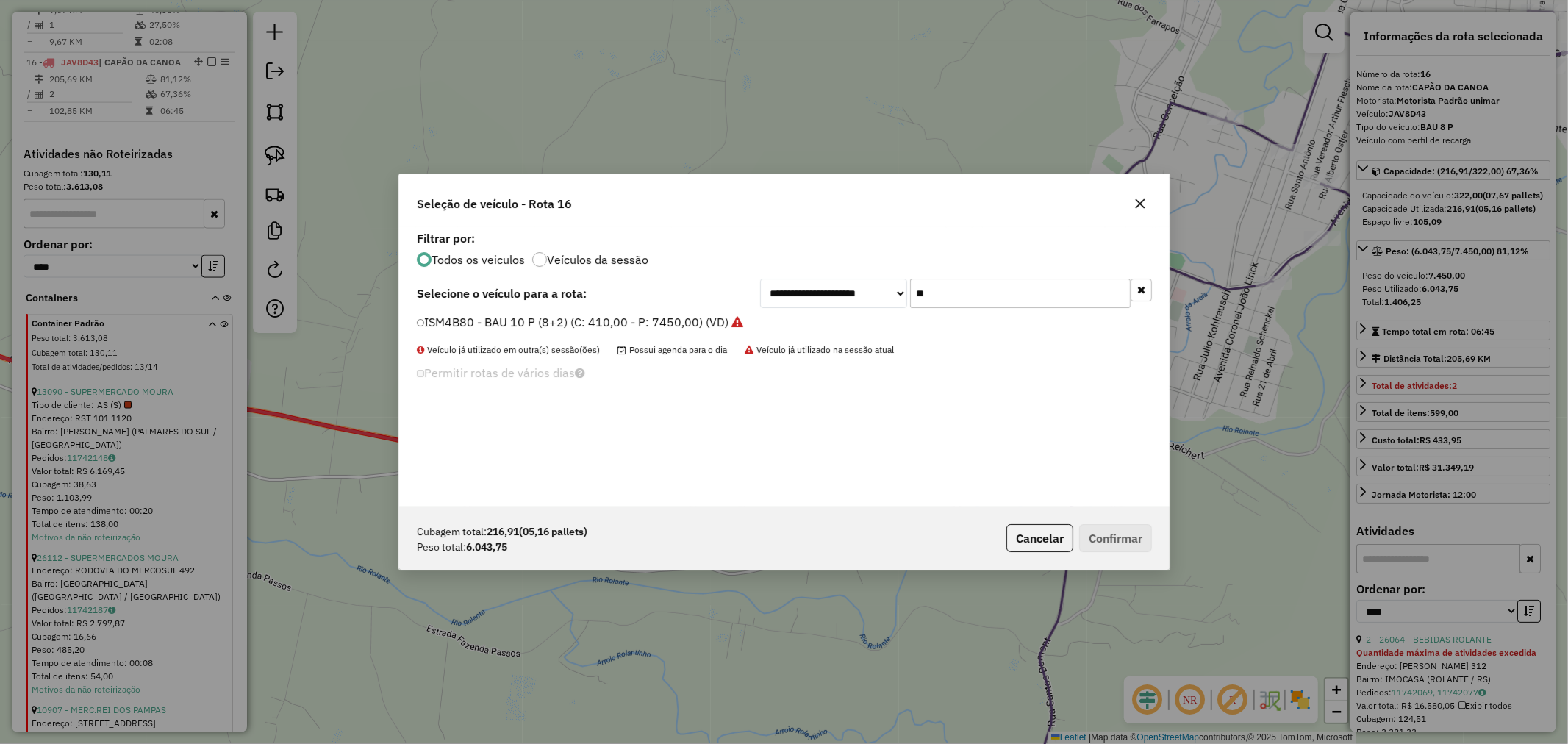
scroll to position [8, 4]
drag, startPoint x: 978, startPoint y: 309, endPoint x: 914, endPoint y: 297, distance: 65.1
click at [914, 297] on div "**********" at bounding box center [784, 367] width 770 height 279
click at [969, 300] on input "**" at bounding box center [1020, 293] width 220 height 29
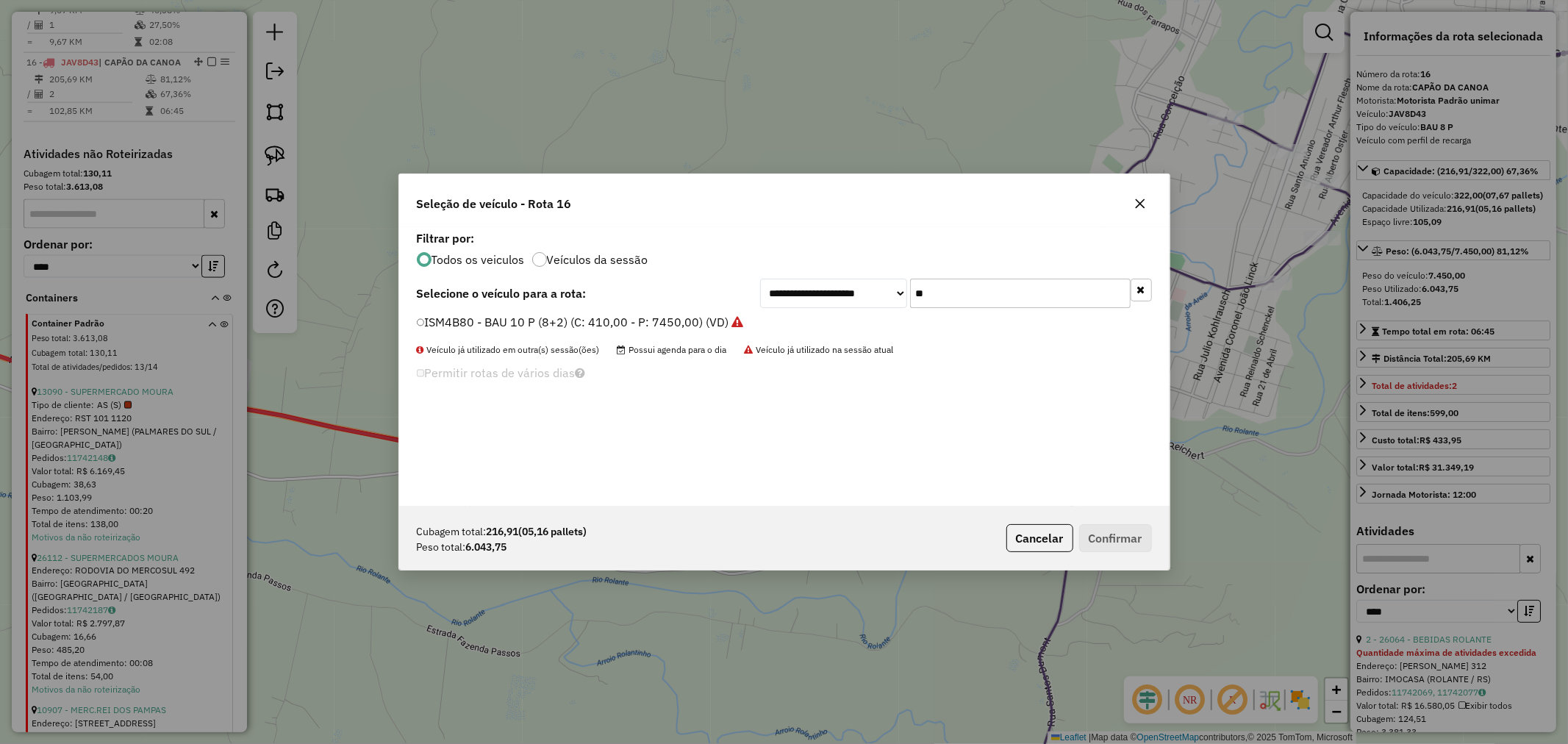
click at [969, 300] on input "**" at bounding box center [1020, 293] width 220 height 29
type input "****"
click at [566, 320] on label "JBC2B90 - BAU 8 P (C: 322,00 - P: 7450,00) (VD)" at bounding box center [554, 322] width 274 height 18
click at [1104, 533] on button "Confirmar" at bounding box center [1115, 538] width 72 height 28
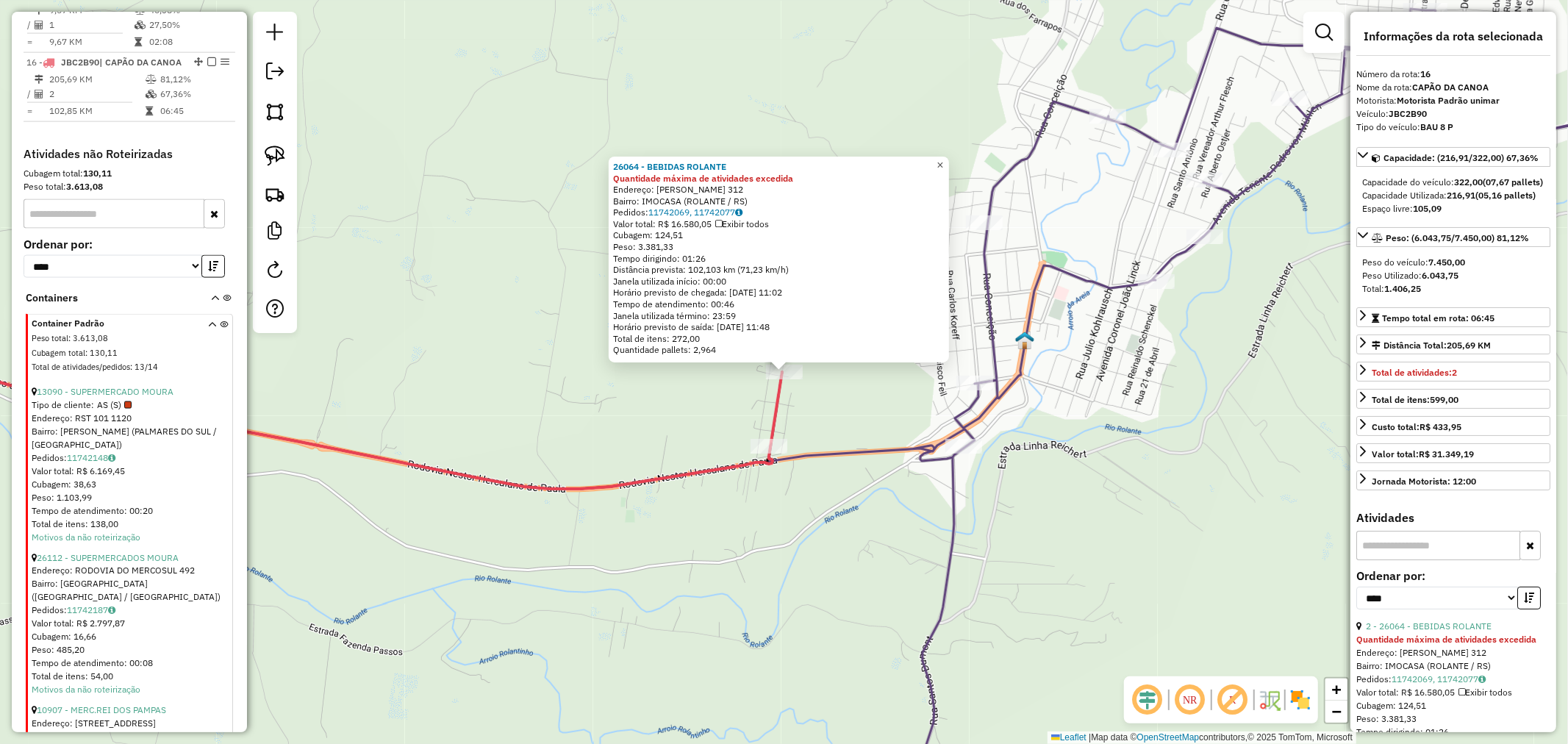
click at [949, 161] on link "×" at bounding box center [941, 166] width 18 height 18
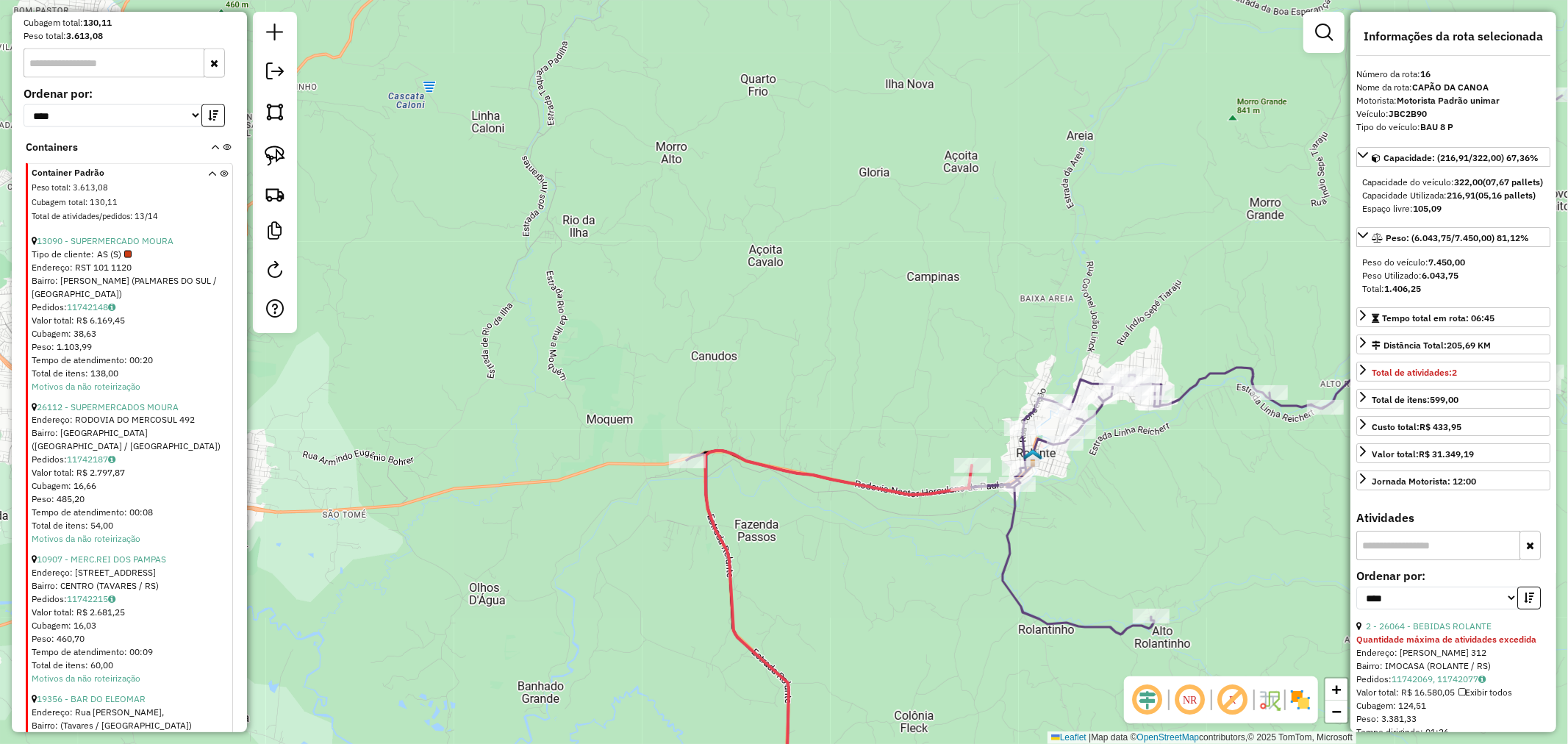
scroll to position [1958, 0]
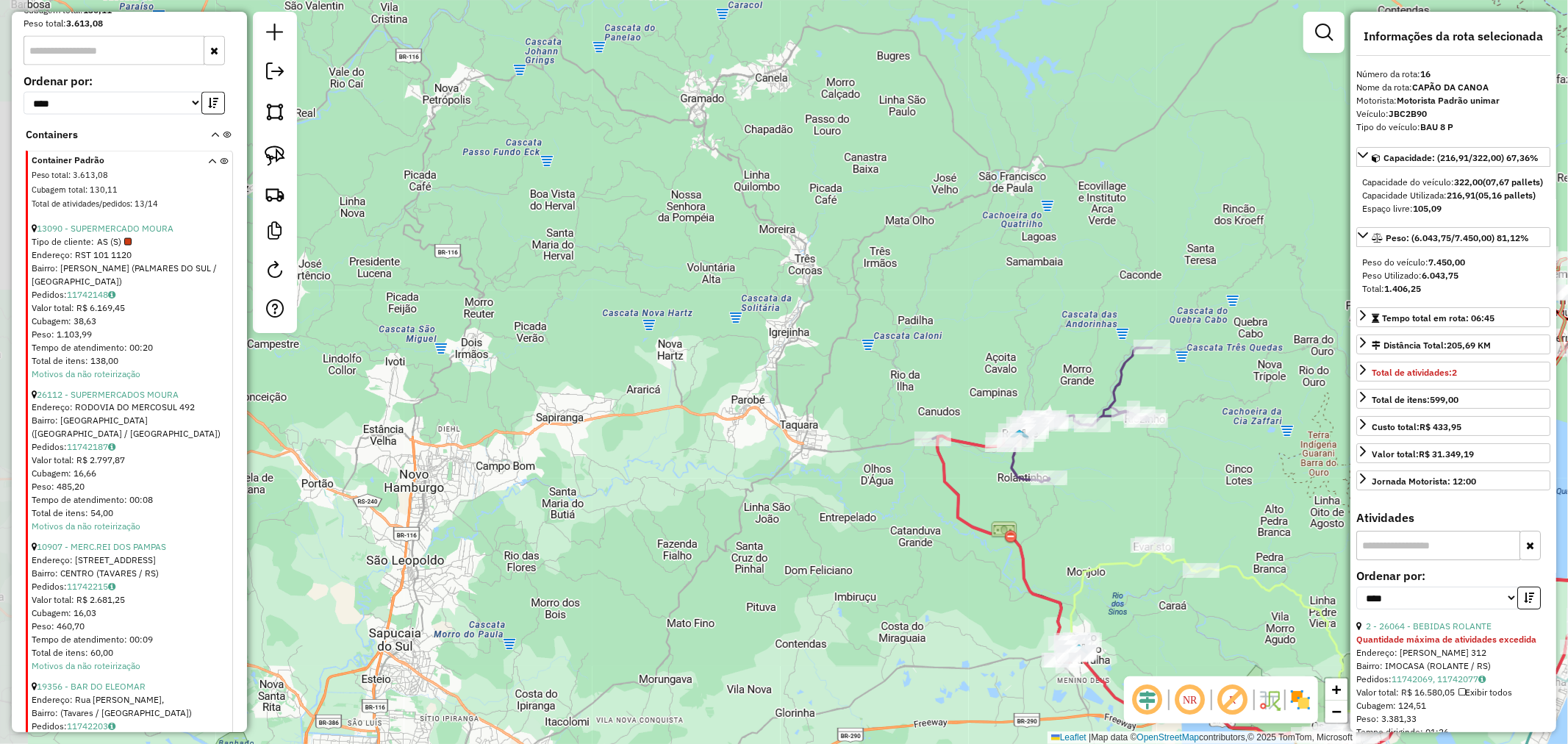
click at [914, 285] on div "Rota 1 - Placa IYN9701 14003 - MERCADO SILVEIRA Rota 1 - Placa IYN9701 13977 - …" at bounding box center [784, 372] width 1568 height 744
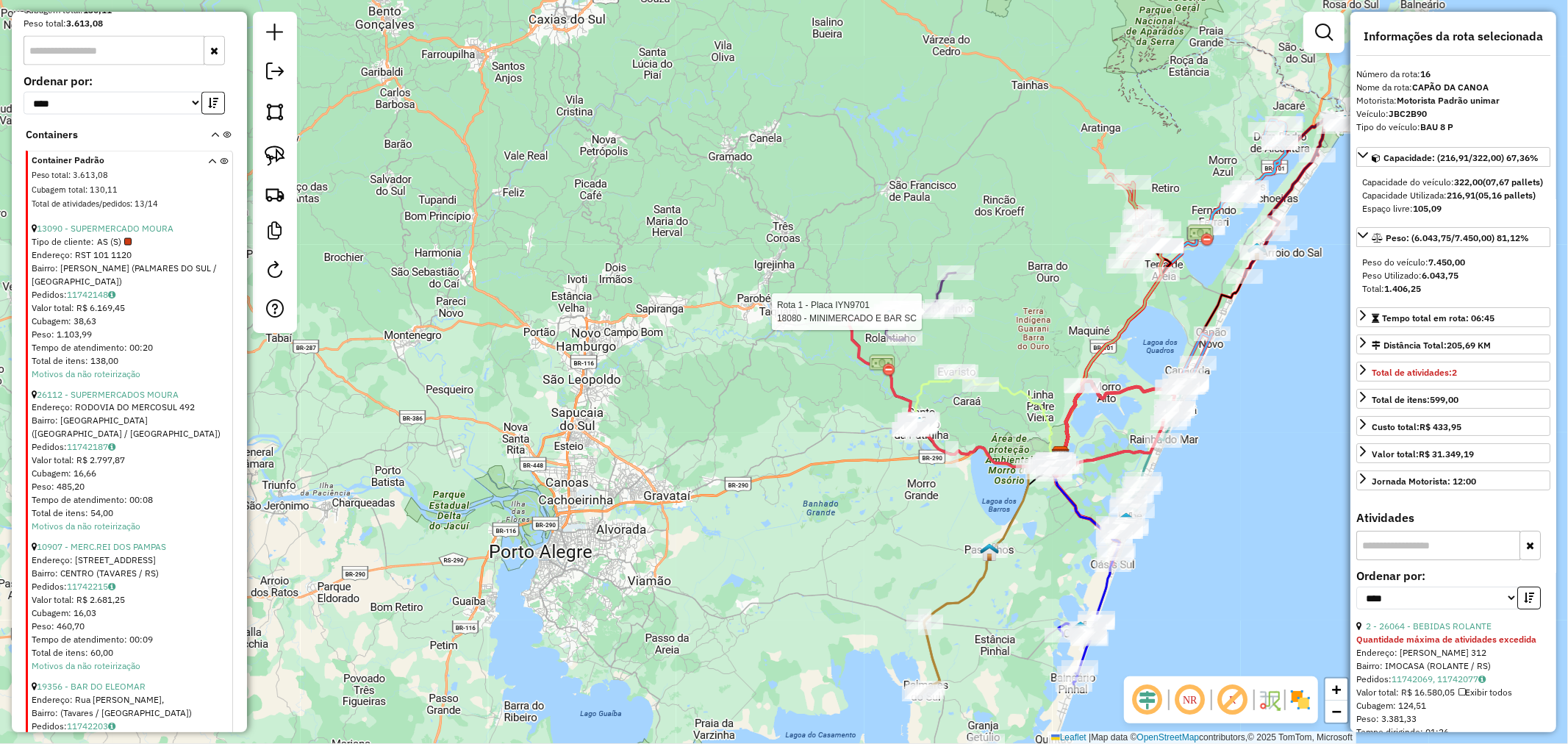
drag, startPoint x: 1272, startPoint y: 379, endPoint x: 1002, endPoint y: 410, distance: 271.8
click at [1017, 403] on div "Rota 1 - Placa IYN9701 18080 - MINIMERCADO E BAR SC Janela de atendimento Grade…" at bounding box center [784, 372] width 1568 height 744
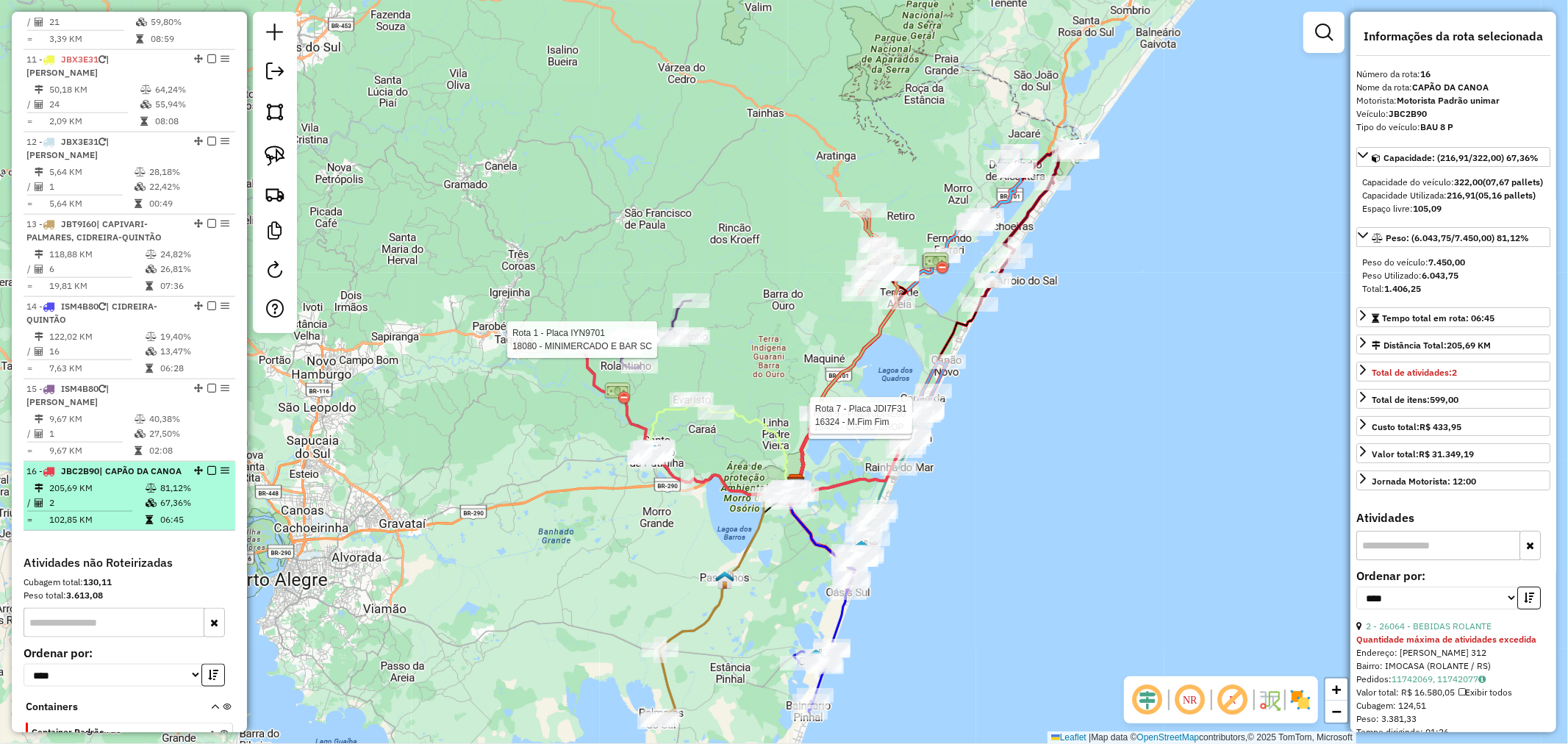
scroll to position [978, 0]
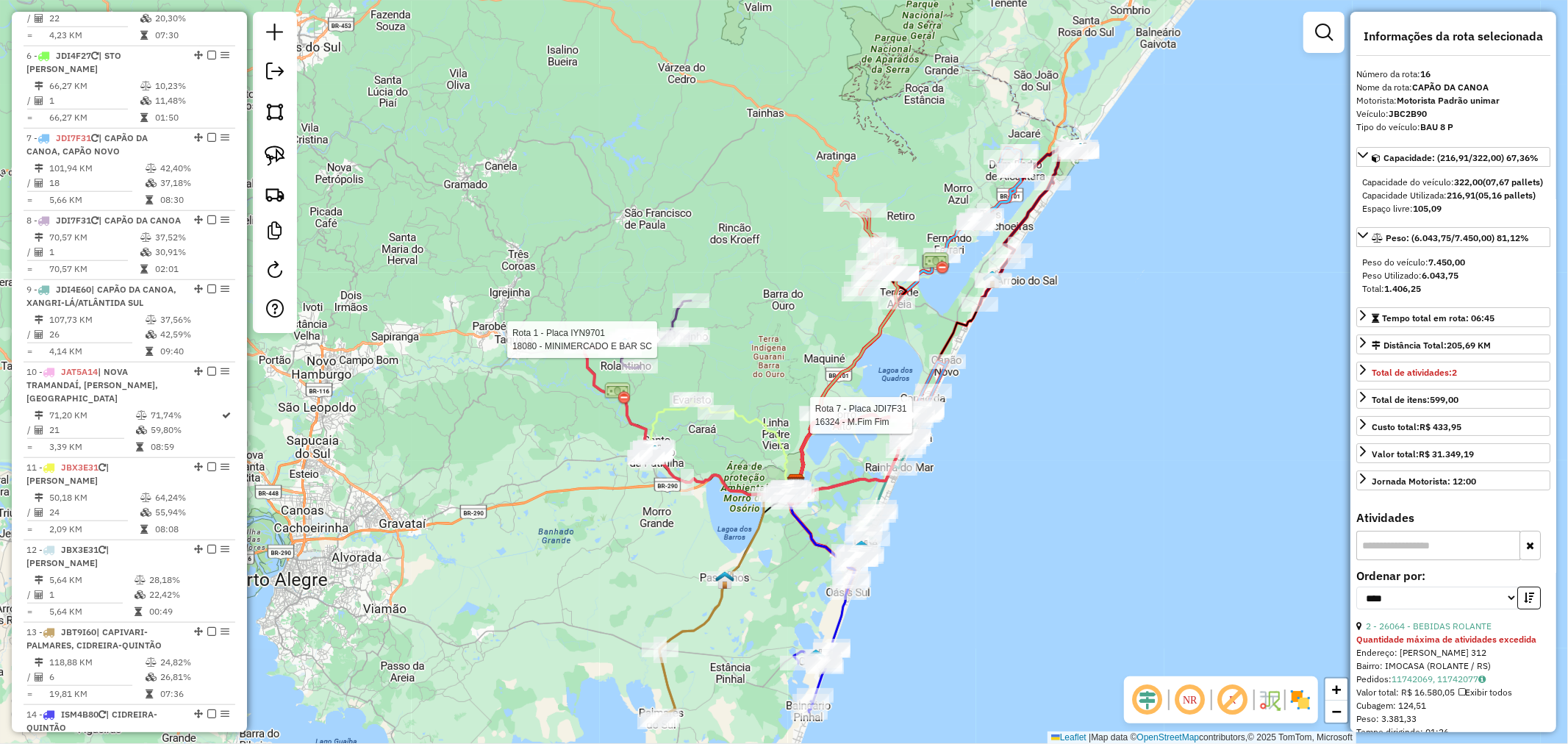
drag, startPoint x: 1076, startPoint y: 459, endPoint x: 887, endPoint y: 498, distance: 193.0
click at [1054, 503] on div "Rota 1 - Placa IYN9701 18080 - MINIMERCADO E BAR SC Rota 9 - Placa JDI4E60 1540…" at bounding box center [784, 372] width 1568 height 744
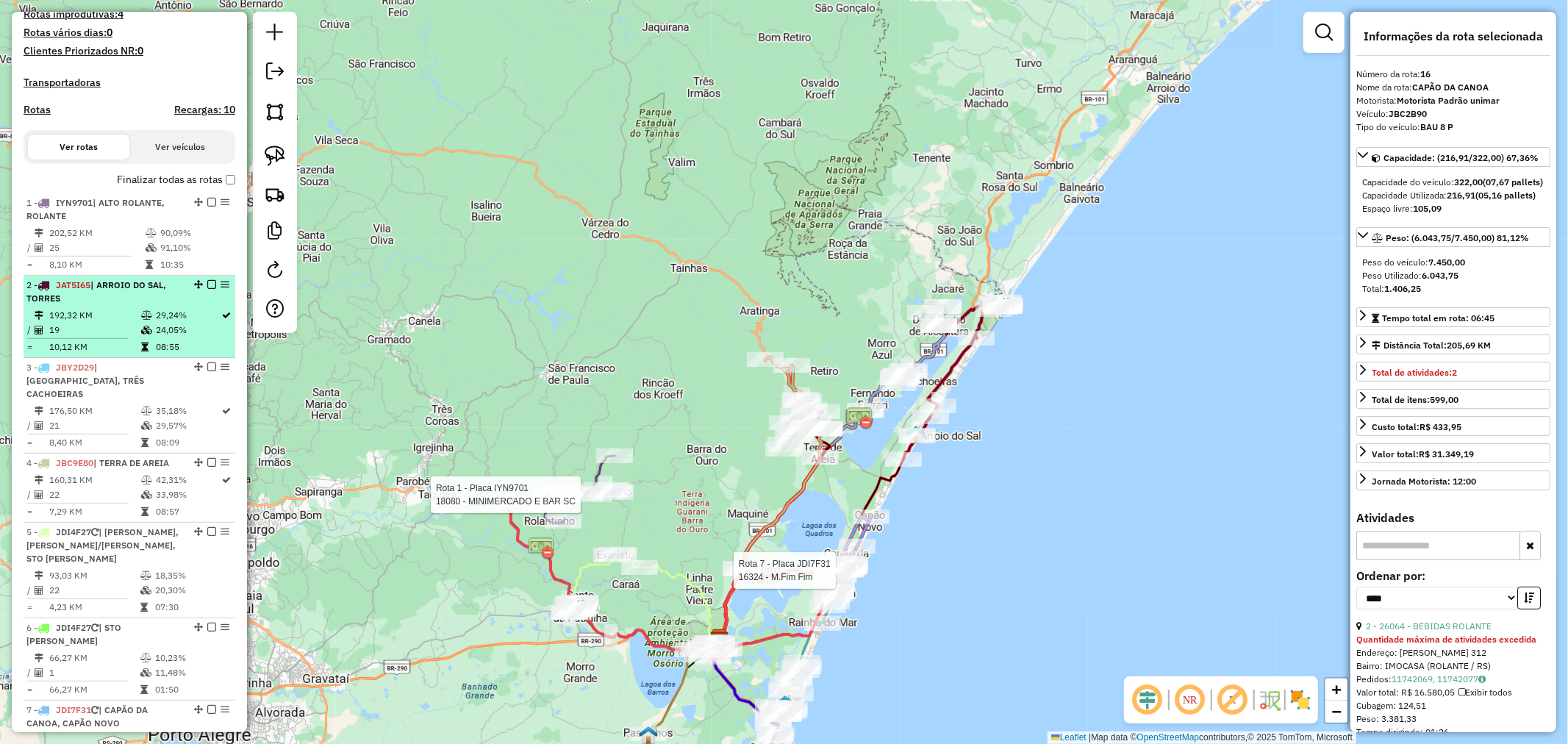
scroll to position [0, 0]
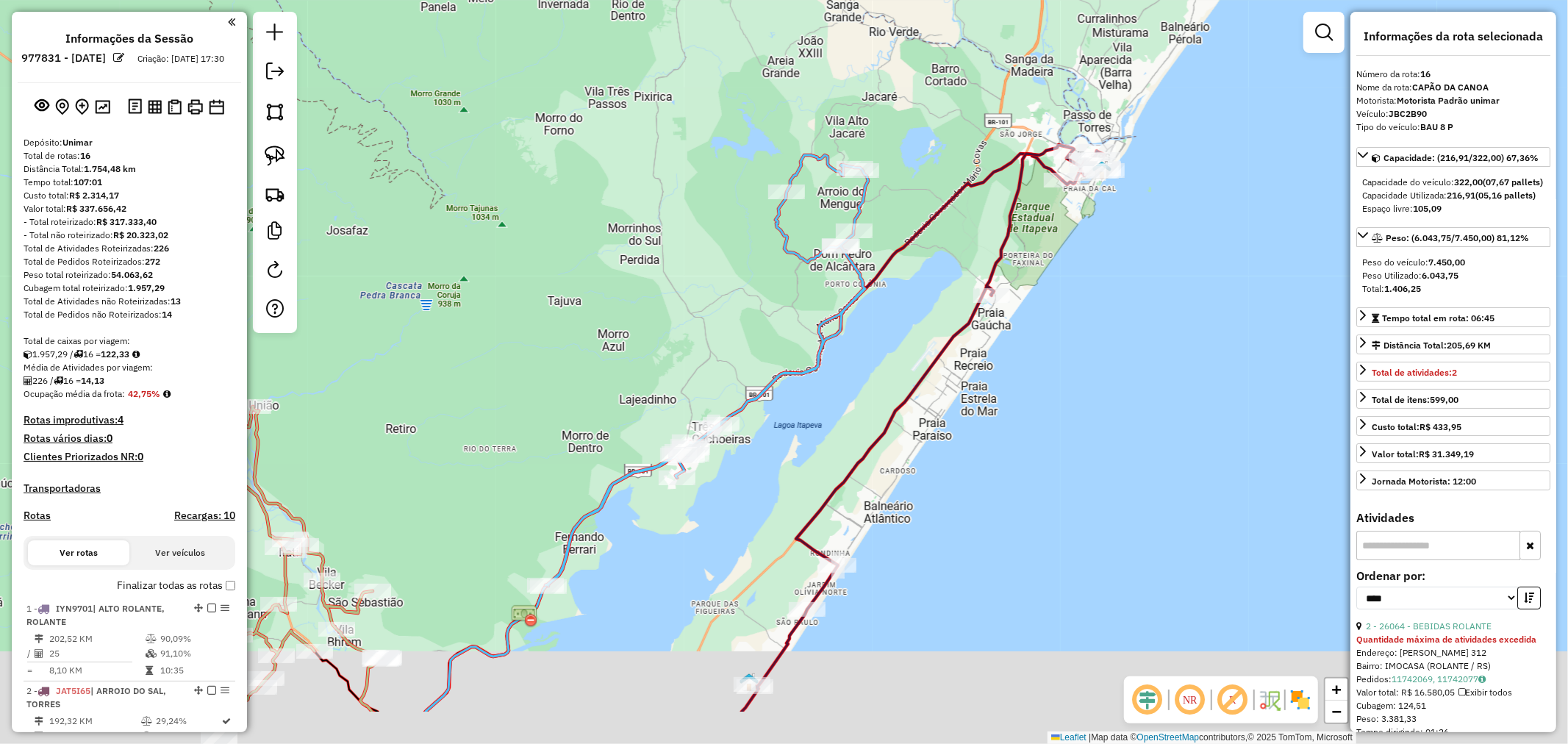
drag, startPoint x: 1104, startPoint y: 356, endPoint x: 1120, endPoint y: 250, distance: 107.2
click at [1141, 276] on div "Rota 1 - Placa IYN9701 18080 - MINIMERCADO E BAR SC Rota 7 - Placa JDI7F31 1632…" at bounding box center [784, 372] width 1568 height 744
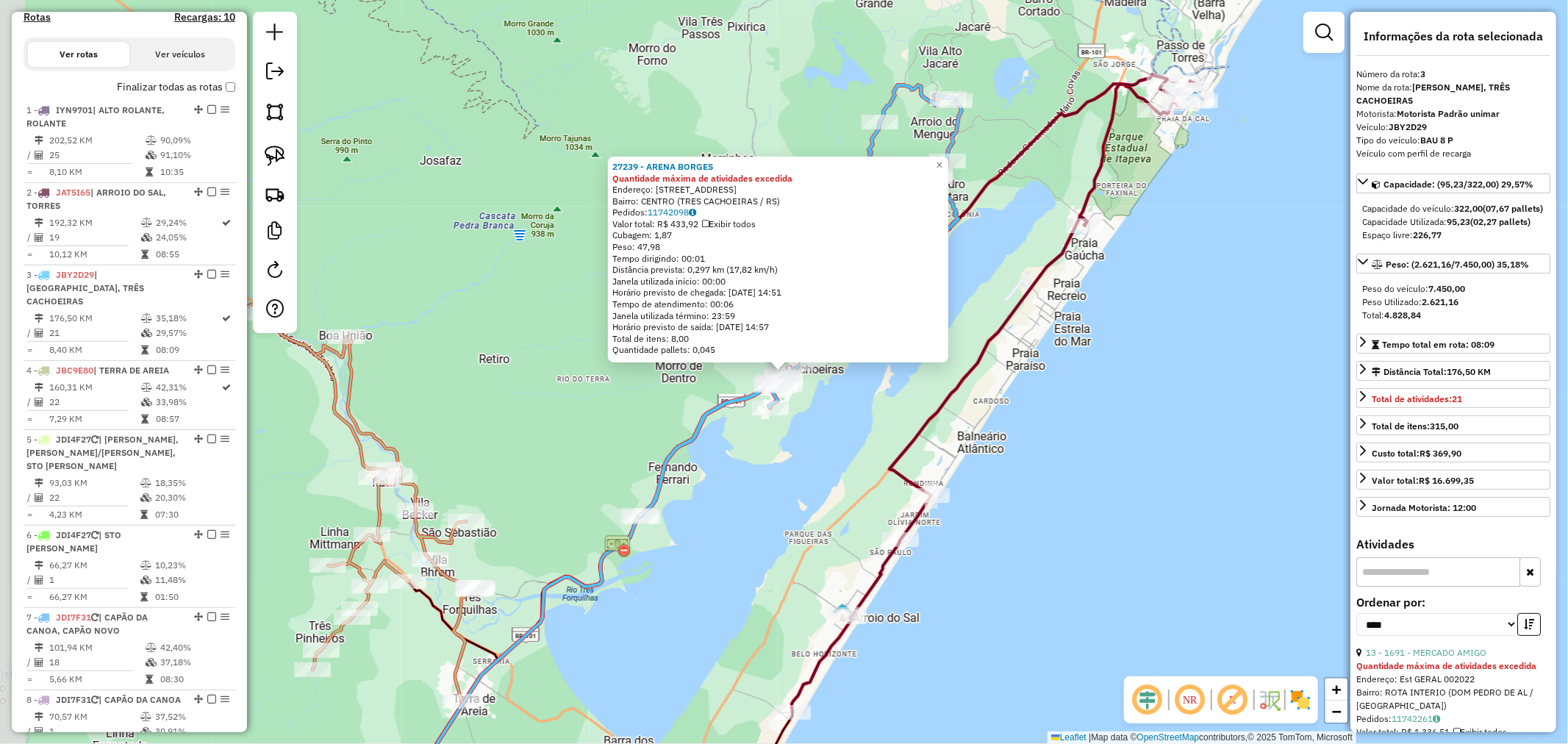
scroll to position [765, 0]
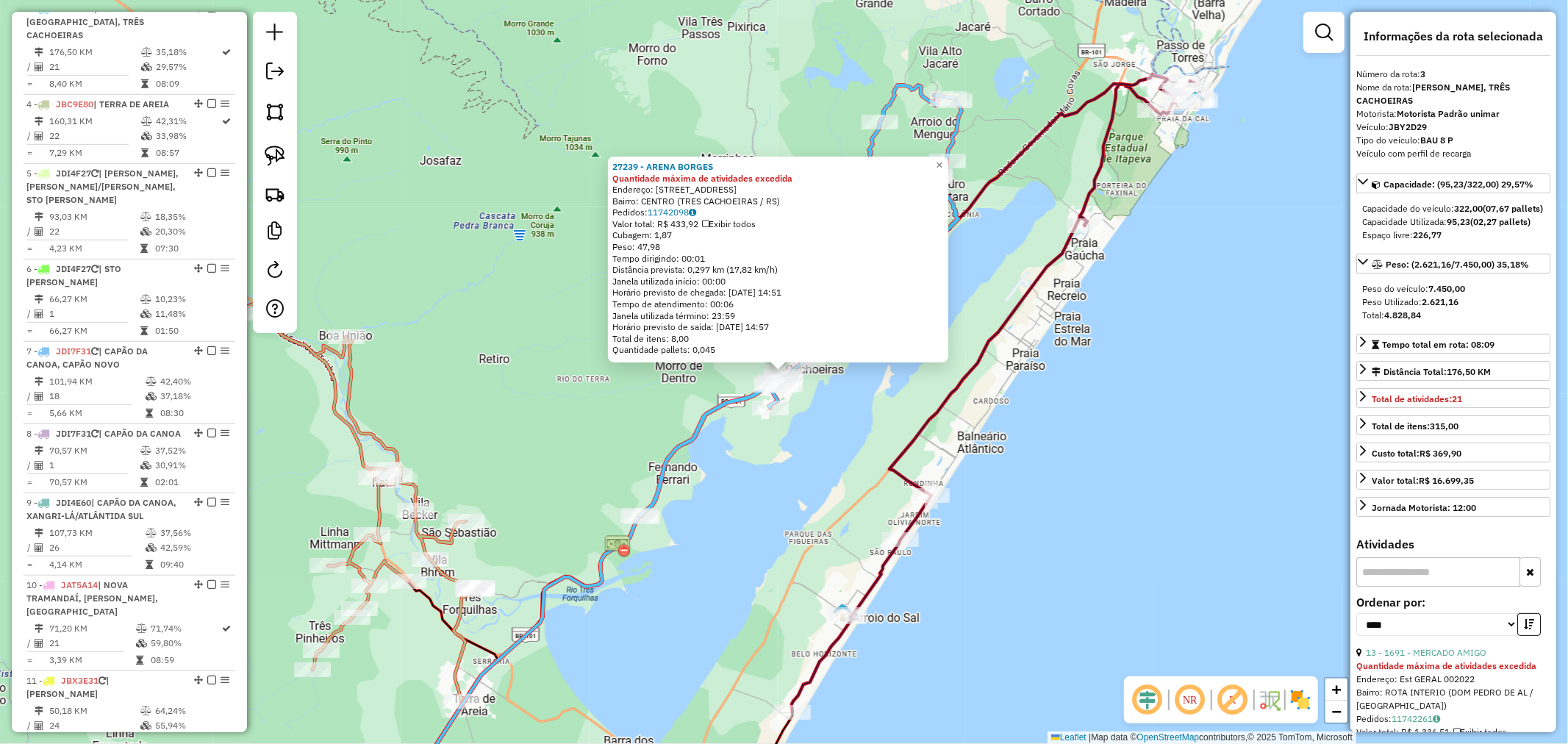
drag, startPoint x: 1070, startPoint y: 457, endPoint x: 1180, endPoint y: 215, distance: 265.8
click at [1164, 249] on div "27239 - ARENA BORGES Quantidade máxima de atividades excedida Endereço: [STREET…" at bounding box center [784, 372] width 1568 height 744
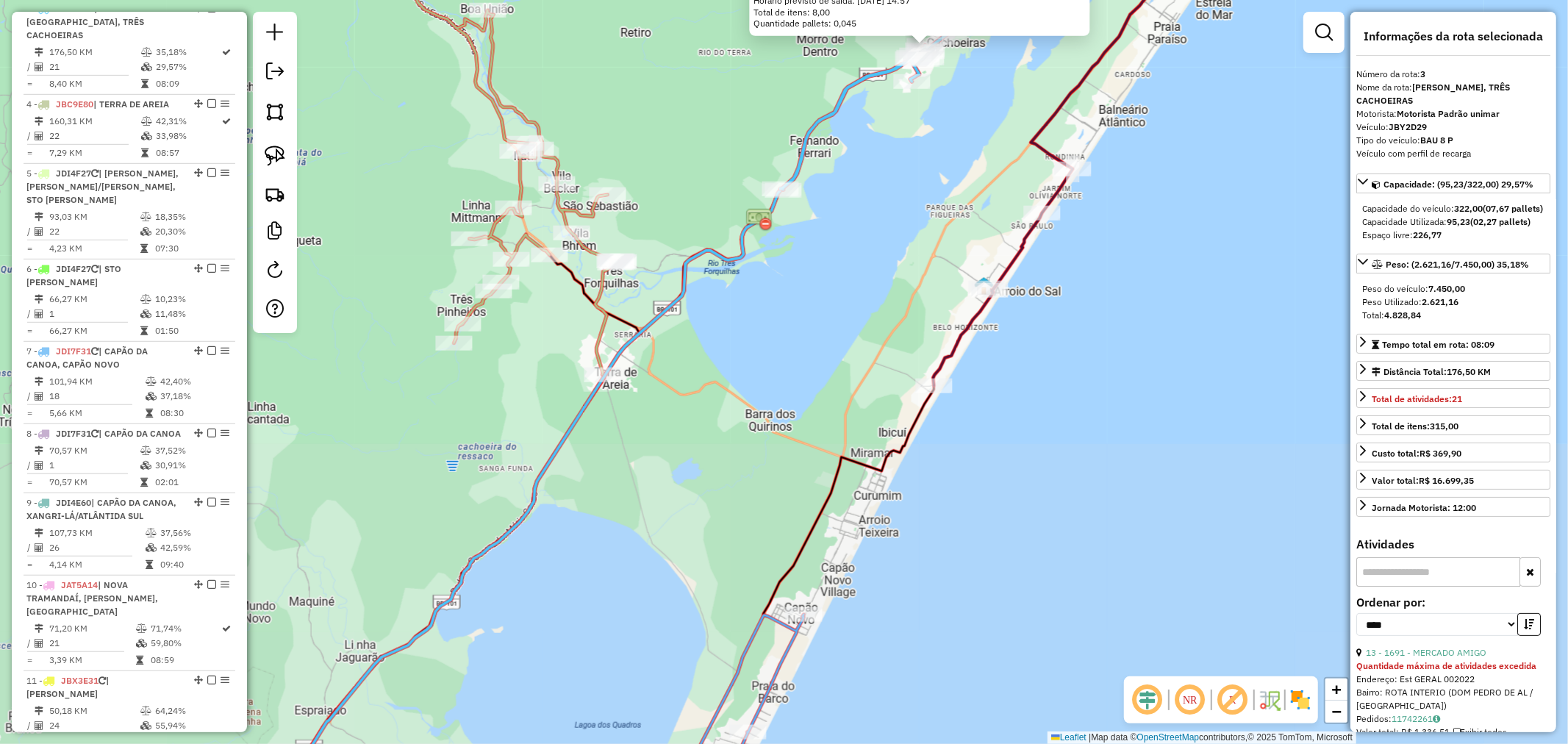
drag, startPoint x: 1087, startPoint y: 340, endPoint x: 983, endPoint y: 369, distance: 108.0
click at [1024, 382] on div "27239 - ARENA BORGES Quantidade máxima de atividades excedida Endereço: [STREET…" at bounding box center [784, 372] width 1568 height 744
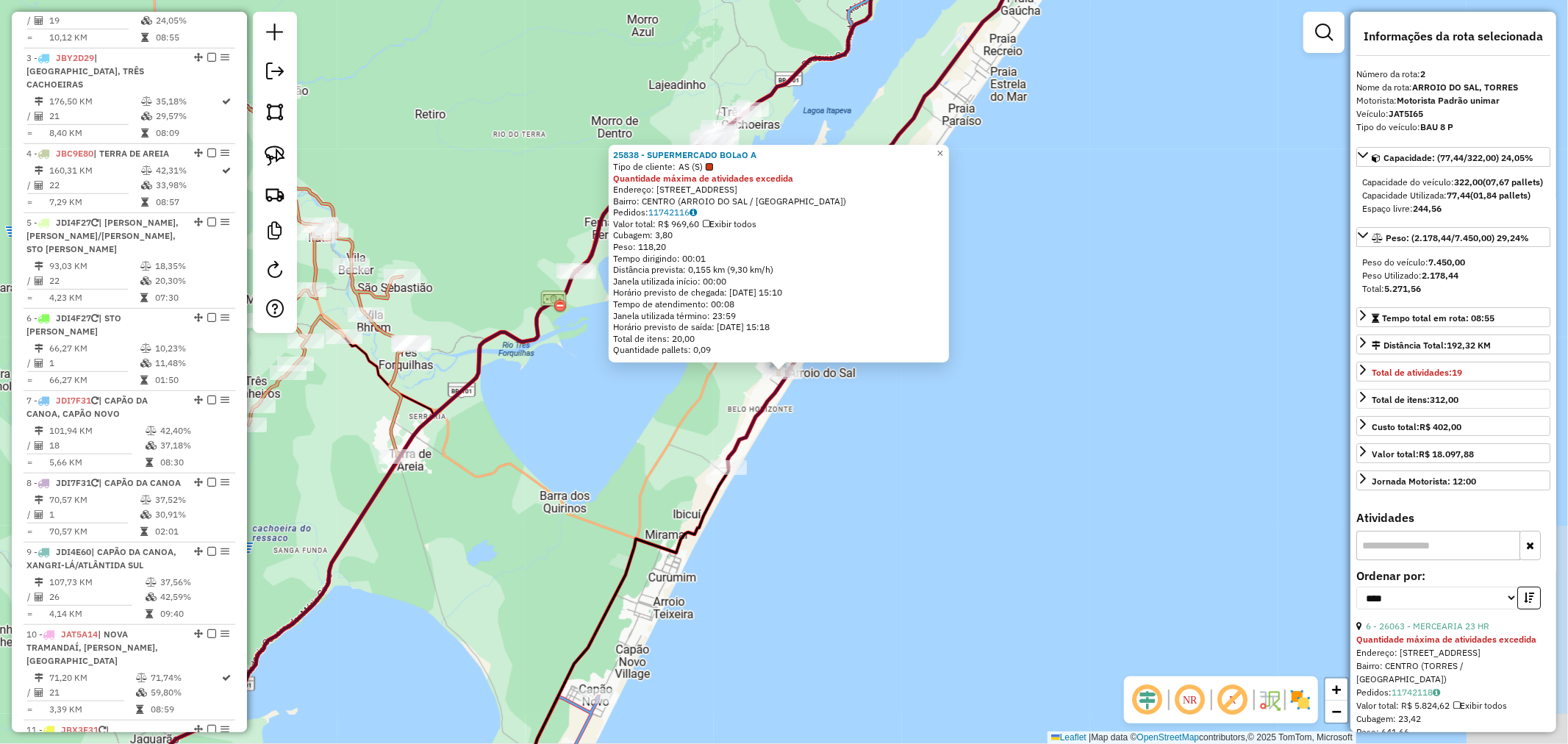
scroll to position [681, 0]
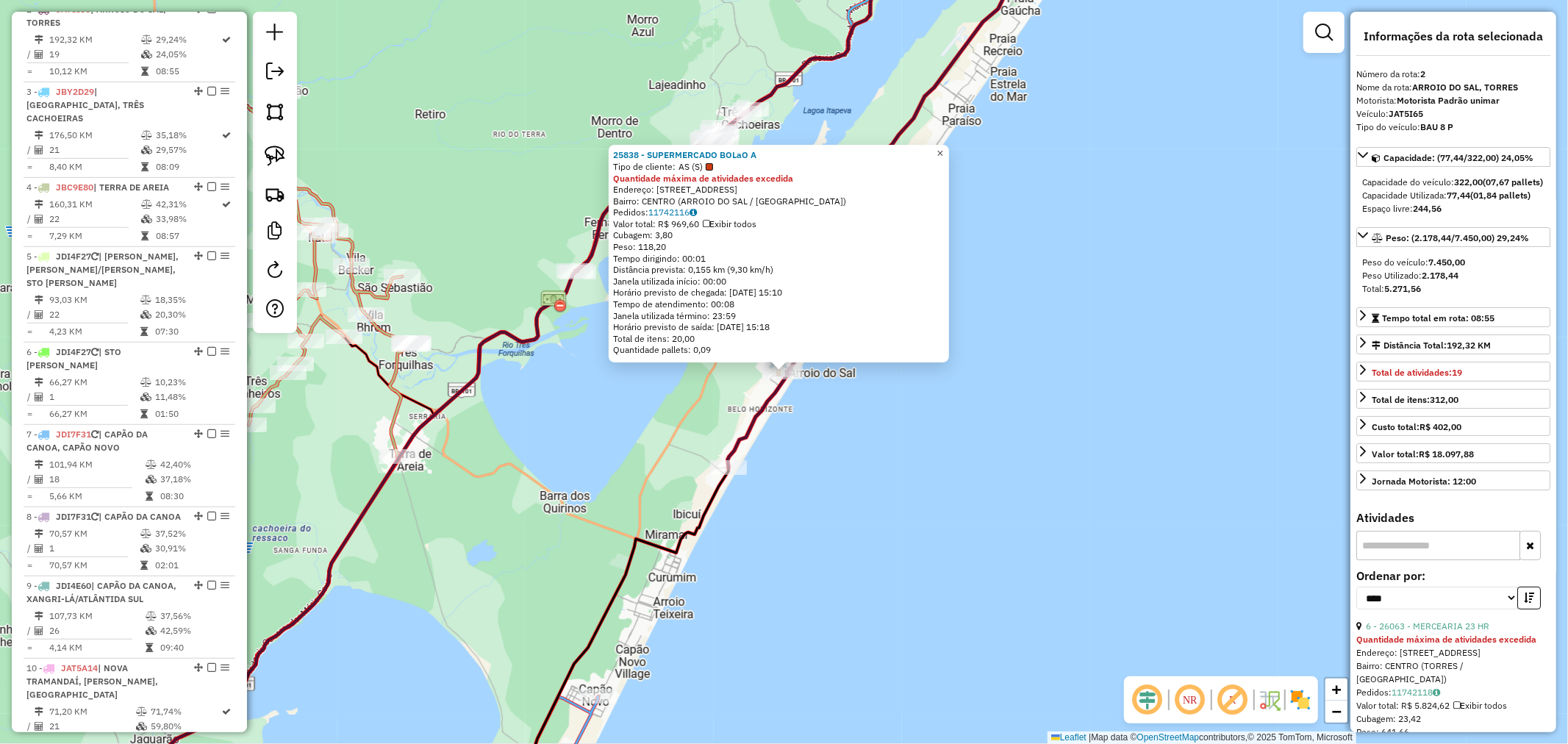
click at [943, 152] on span "×" at bounding box center [940, 153] width 7 height 13
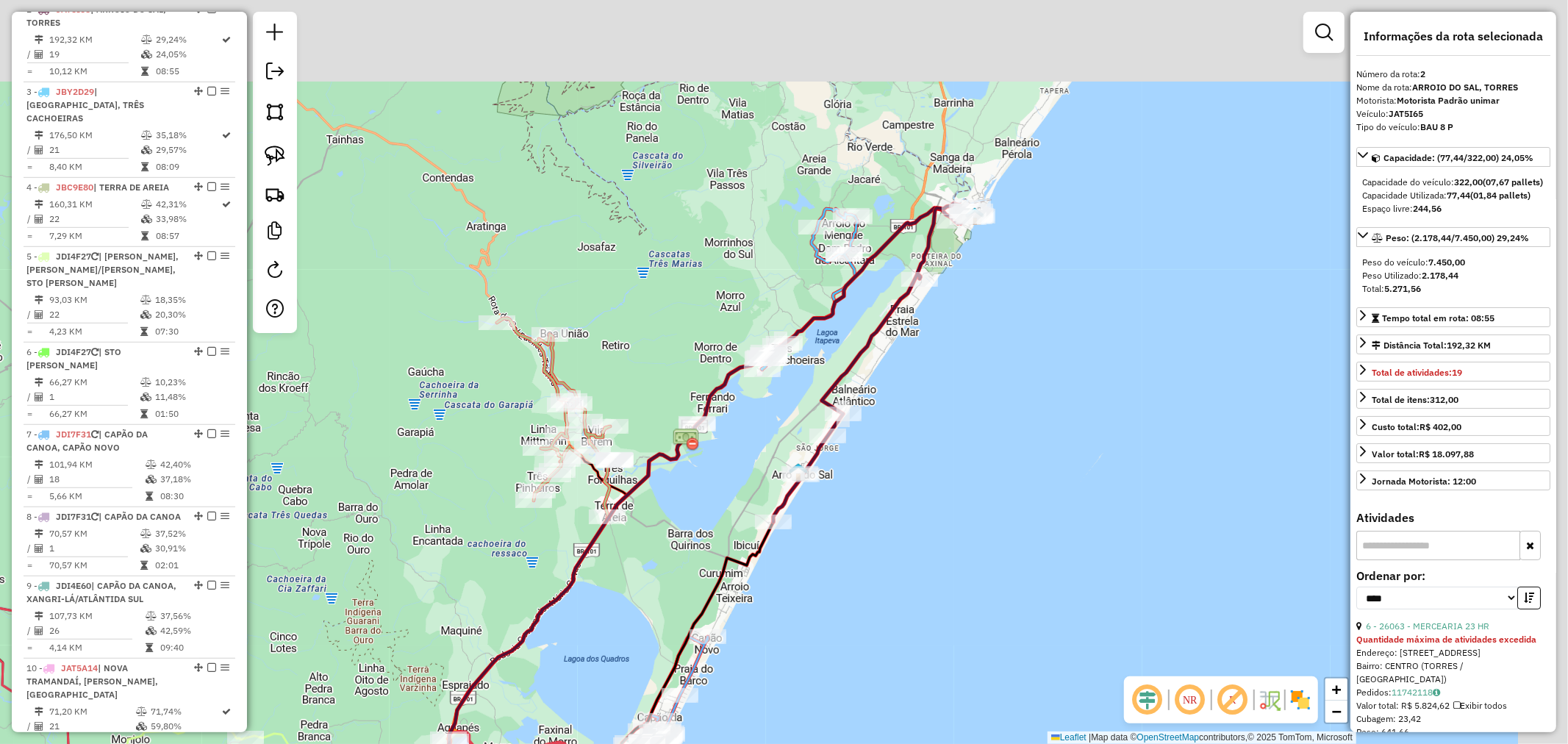
drag, startPoint x: 1090, startPoint y: 251, endPoint x: 998, endPoint y: 393, distance: 169.2
click at [998, 393] on div "Janela de atendimento Grade de atendimento Capacidade Transportadoras Veículos …" at bounding box center [784, 372] width 1568 height 744
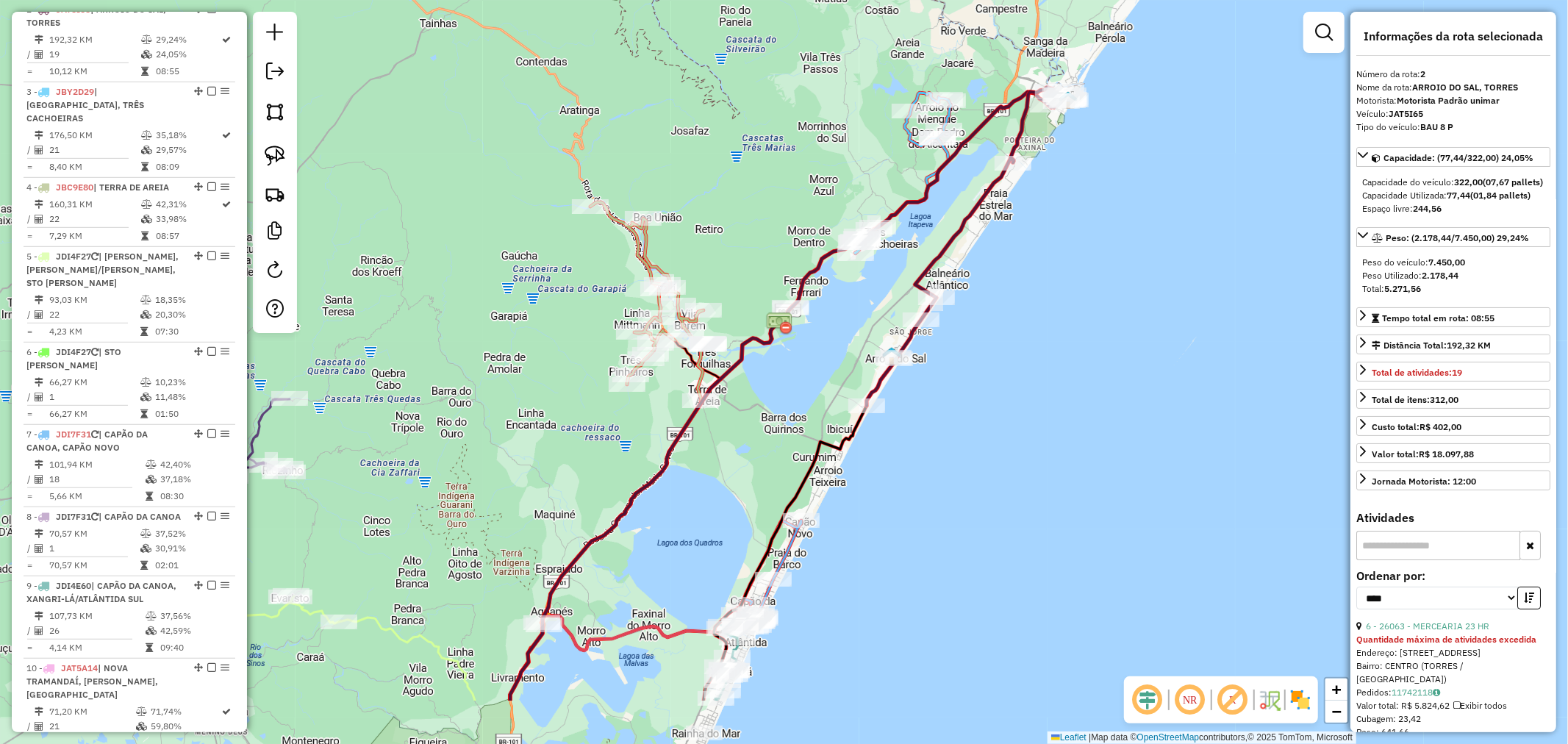
drag, startPoint x: 932, startPoint y: 451, endPoint x: 1030, endPoint y: 326, distance: 158.8
click at [1030, 326] on div "Janela de atendimento Grade de atendimento Capacidade Transportadoras Veículos …" at bounding box center [784, 372] width 1568 height 744
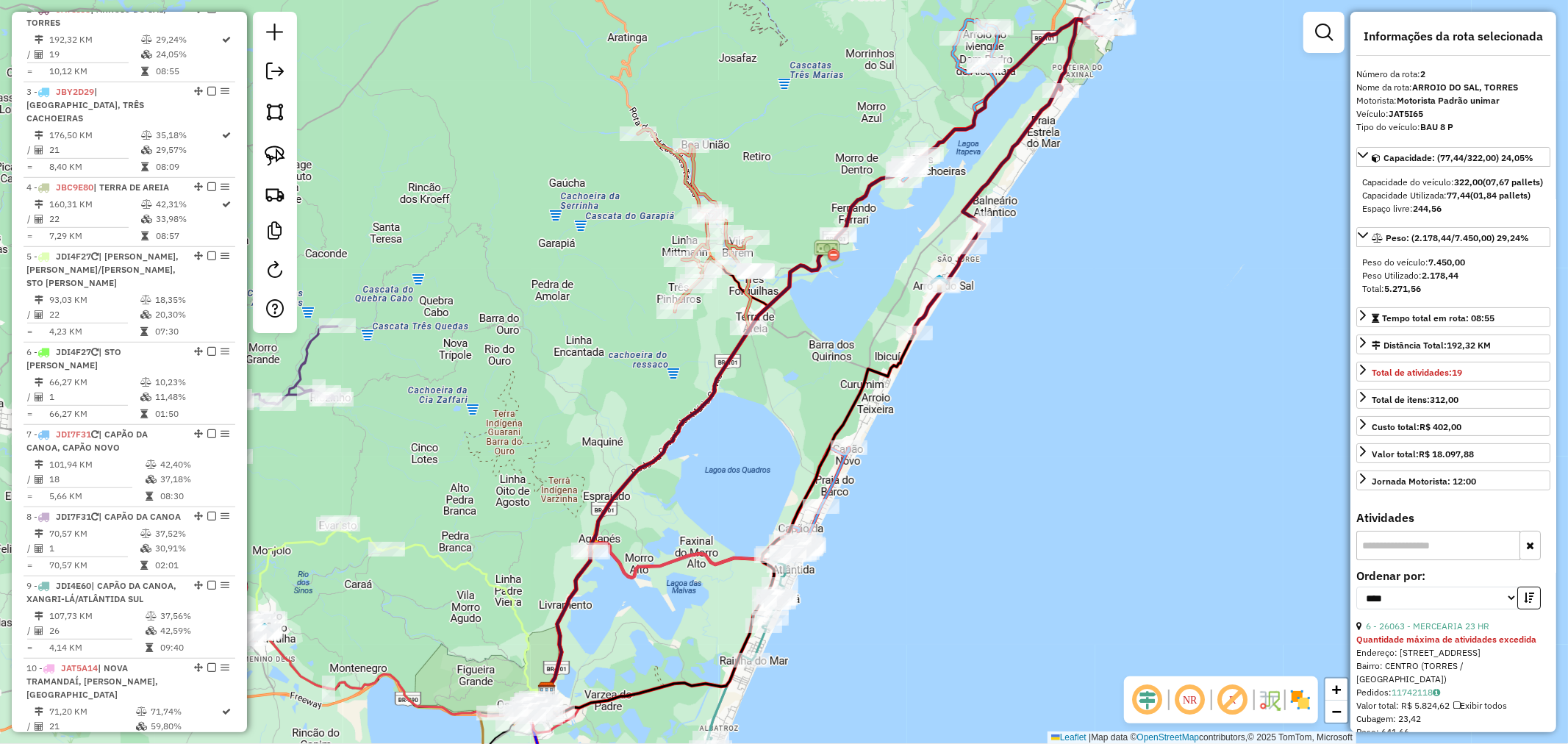
drag, startPoint x: 1028, startPoint y: 349, endPoint x: 1095, endPoint y: 216, distance: 148.9
click at [1094, 219] on div "Janela de atendimento Grade de atendimento Capacidade Transportadoras Veículos …" at bounding box center [784, 372] width 1568 height 744
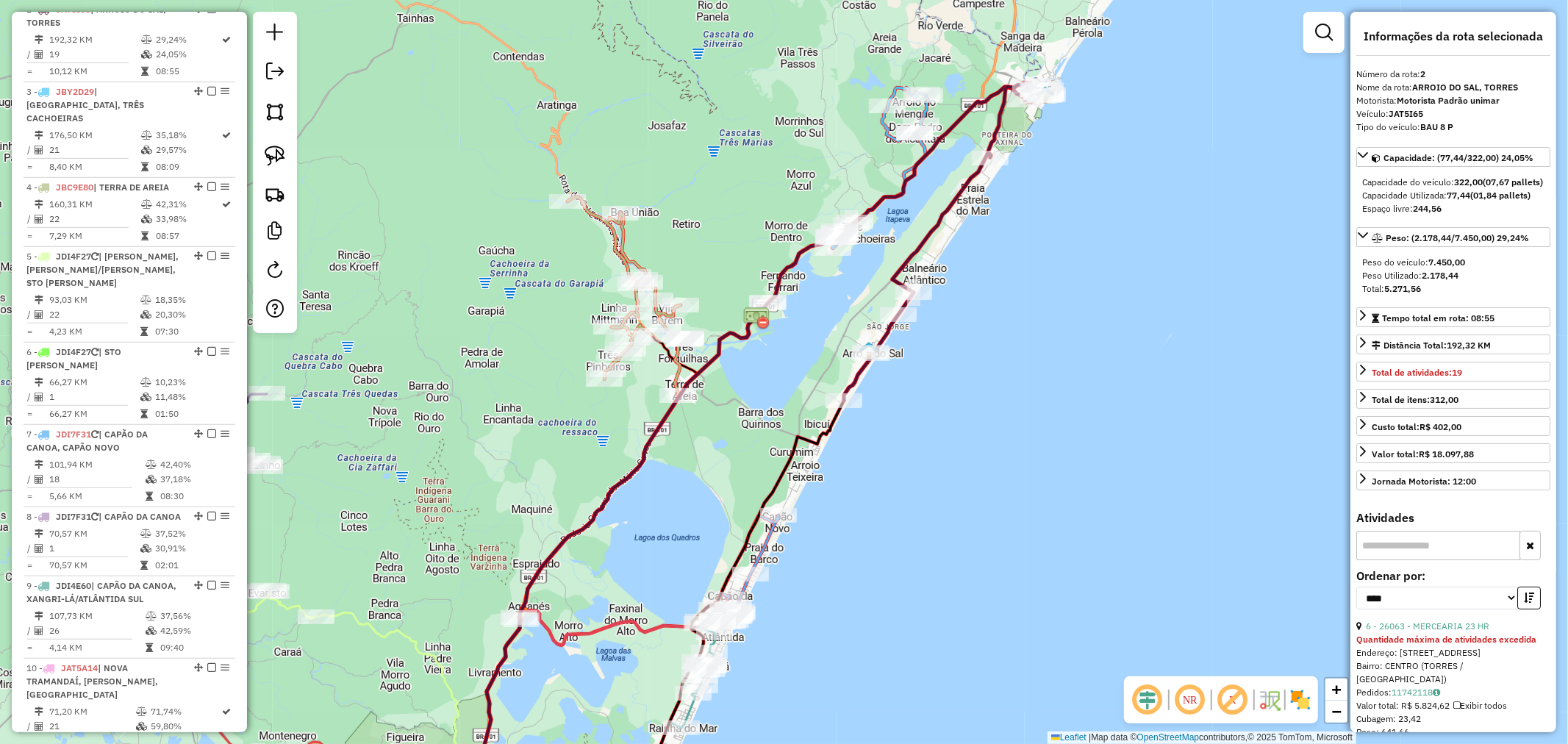
drag, startPoint x: 1020, startPoint y: 320, endPoint x: 991, endPoint y: 381, distance: 67.5
click at [991, 380] on div "Janela de atendimento Grade de atendimento Capacidade Transportadoras Veículos …" at bounding box center [784, 372] width 1568 height 744
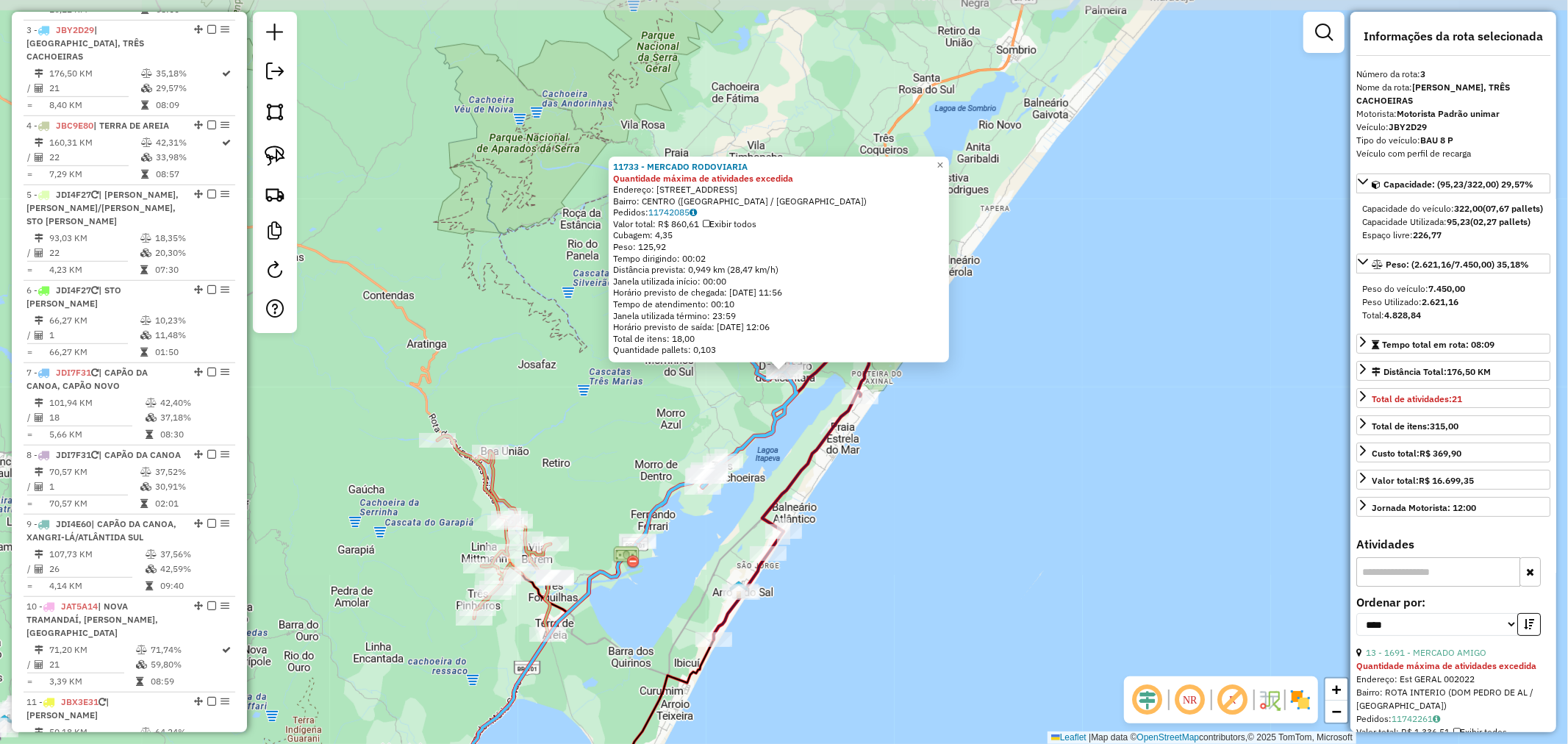
scroll to position [765, 0]
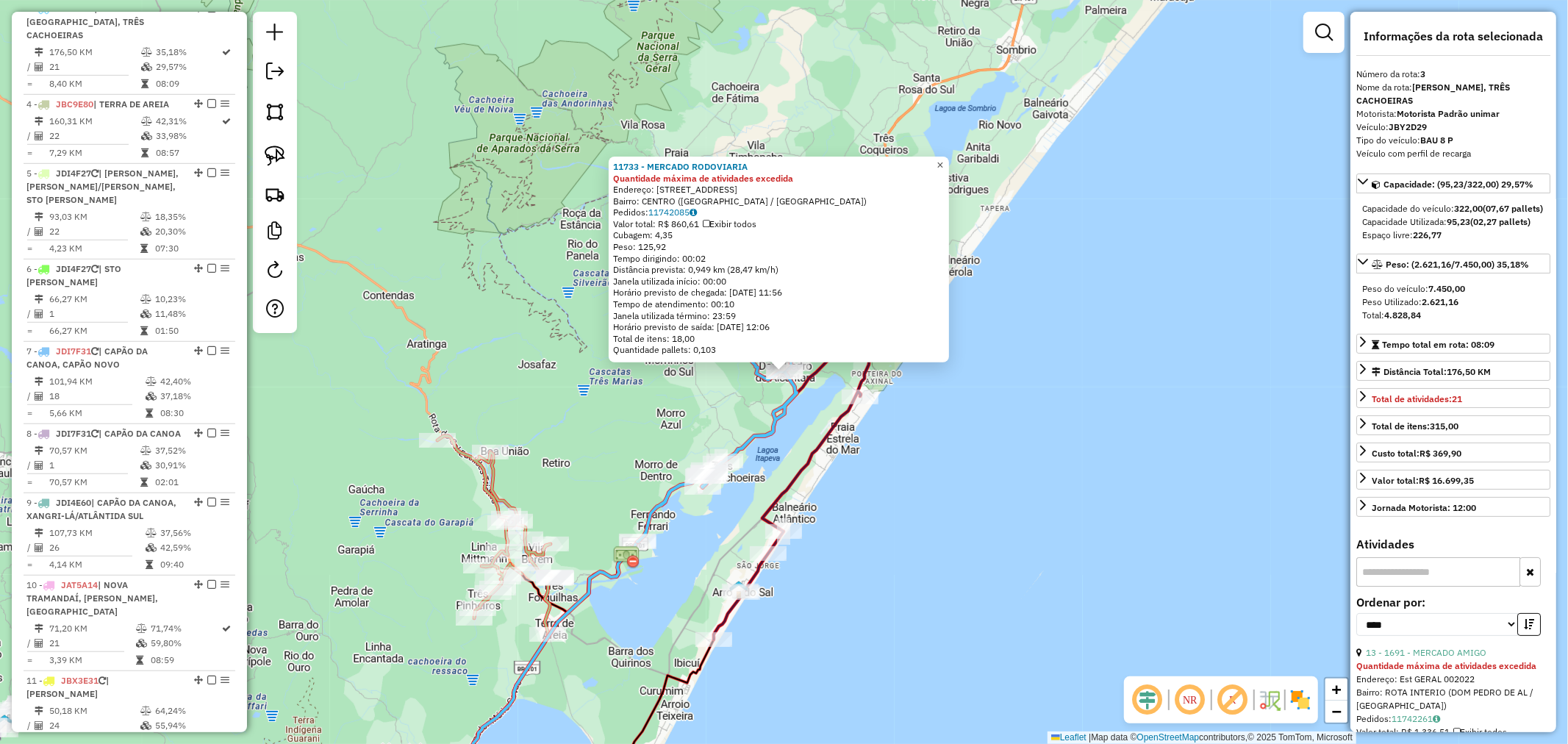
click at [943, 162] on span "×" at bounding box center [940, 165] width 7 height 13
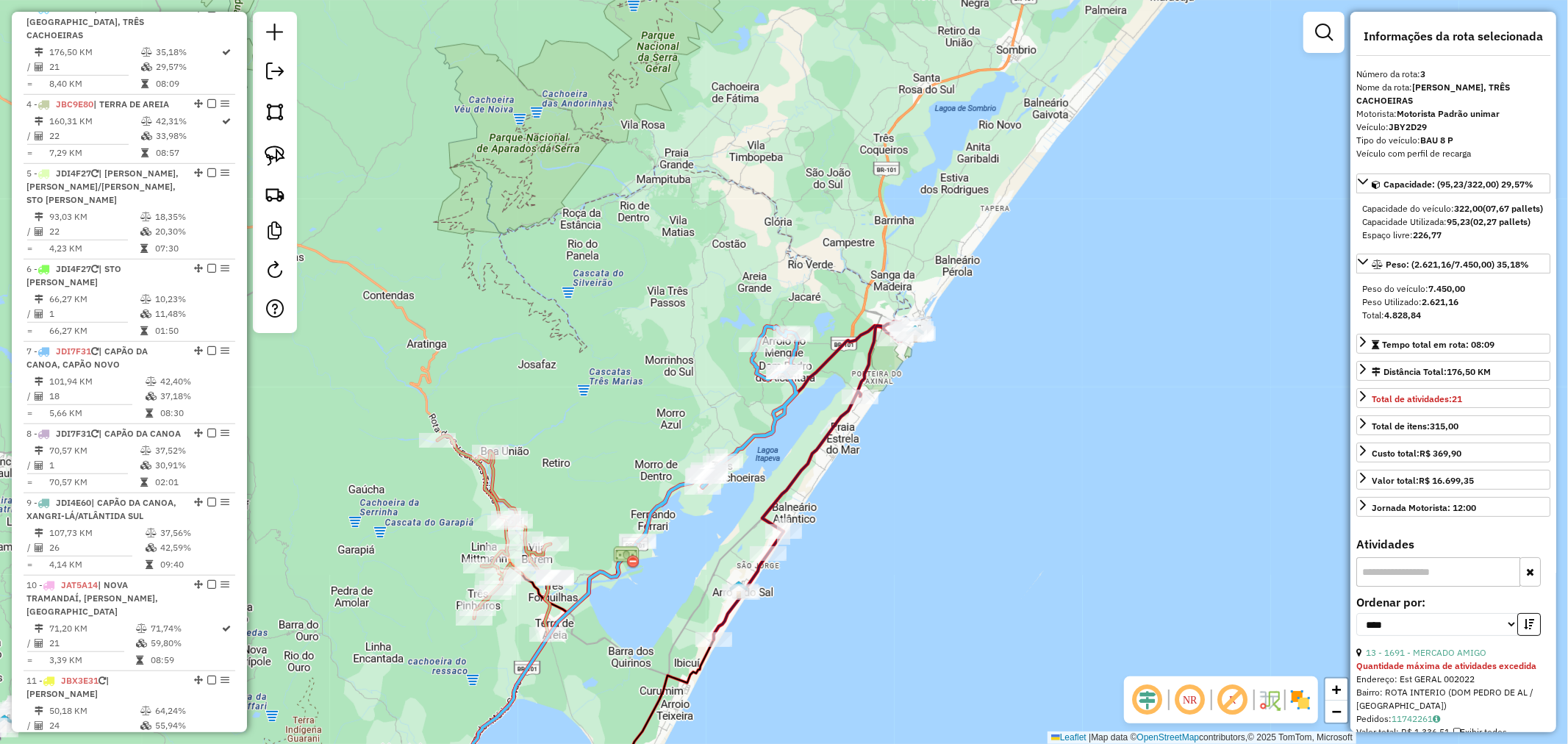
drag, startPoint x: 1025, startPoint y: 415, endPoint x: 1107, endPoint y: 296, distance: 144.5
click at [1110, 306] on div "Janela de atendimento Grade de atendimento Capacidade Transportadoras Veículos …" at bounding box center [784, 372] width 1568 height 744
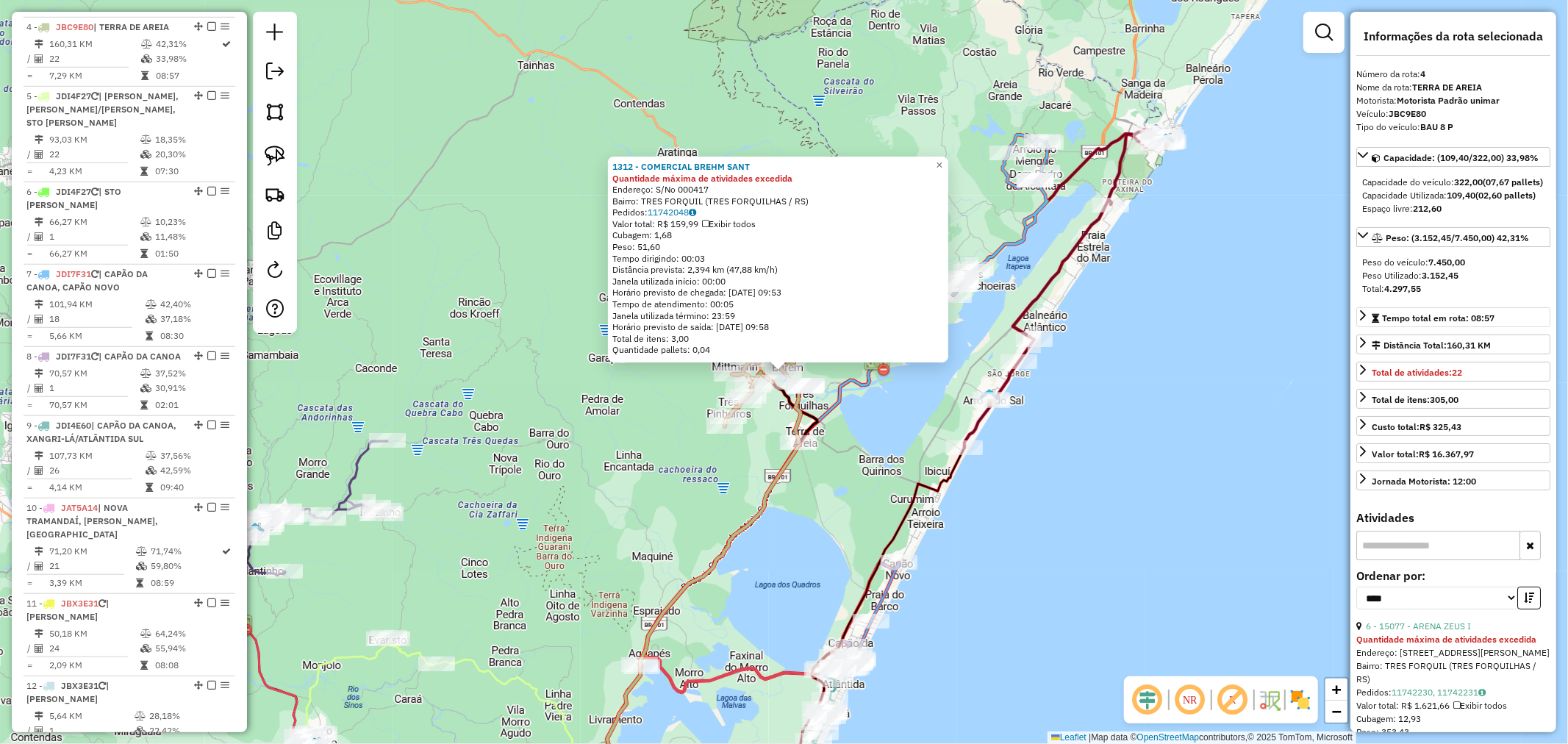
scroll to position [847, 0]
click at [943, 159] on span "×" at bounding box center [939, 165] width 7 height 13
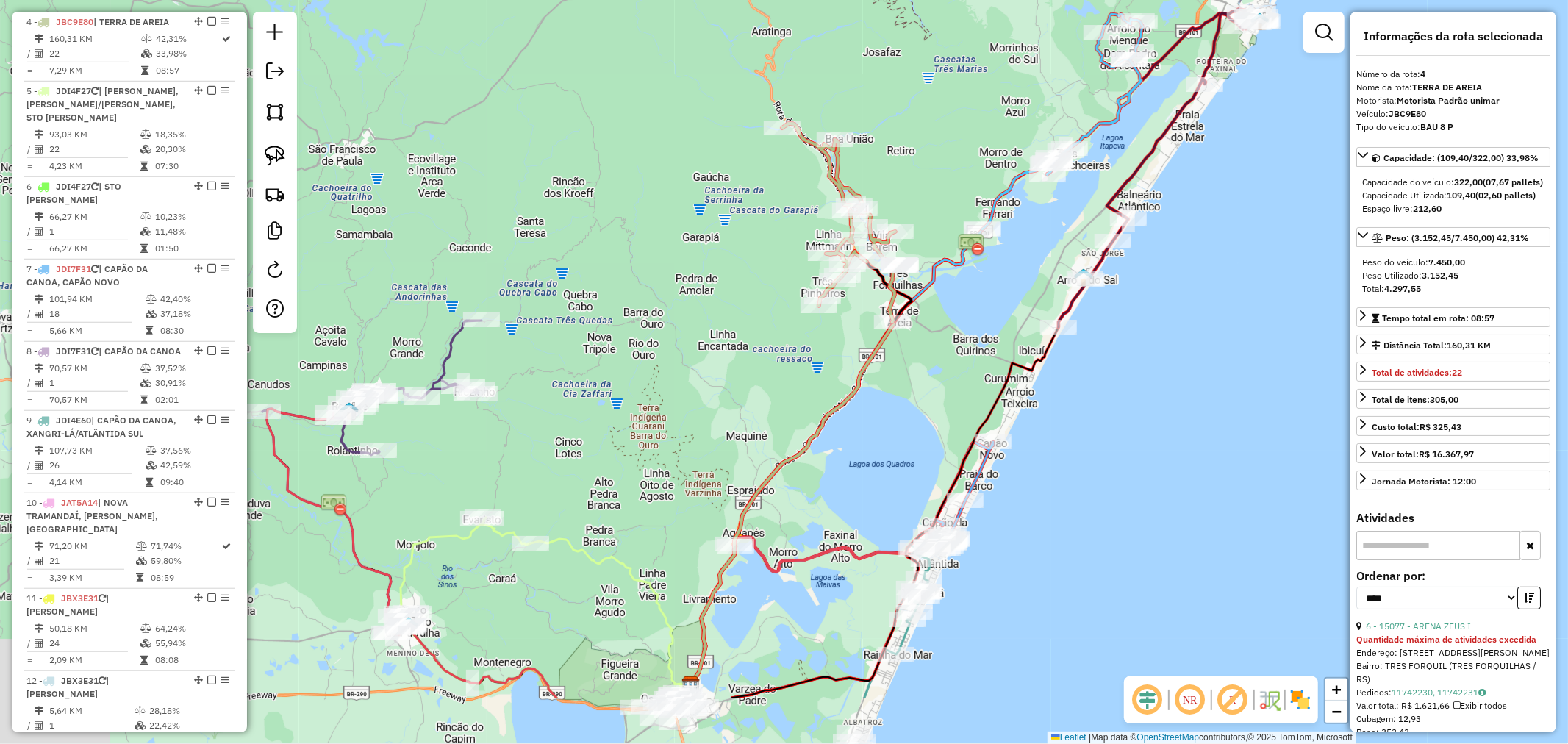
drag, startPoint x: 537, startPoint y: 388, endPoint x: 679, endPoint y: 160, distance: 268.6
click at [660, 165] on div "Janela de atendimento Grade de atendimento Capacidade Transportadoras Veículos …" at bounding box center [784, 372] width 1568 height 744
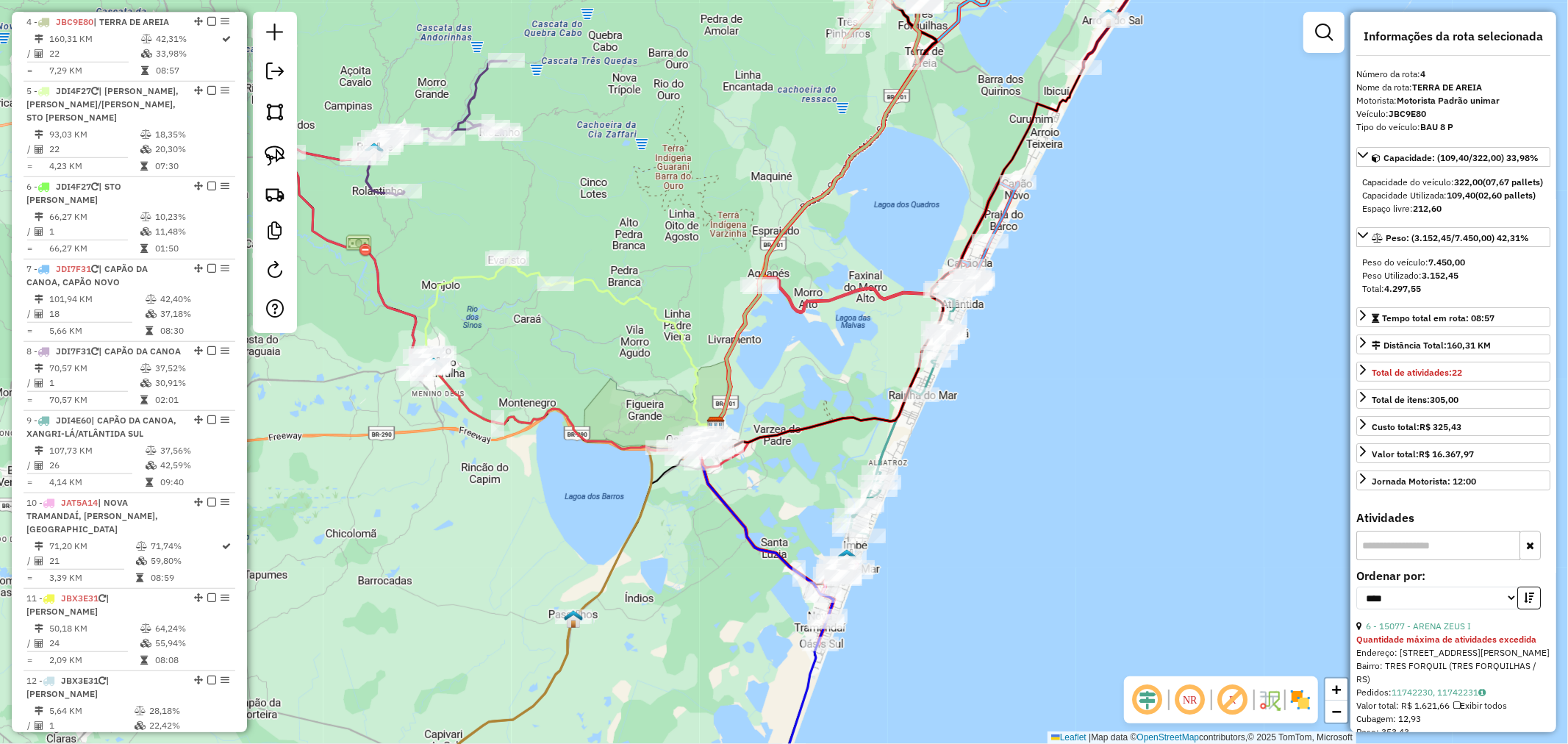
drag, startPoint x: 1014, startPoint y: 381, endPoint x: 979, endPoint y: 364, distance: 38.9
click at [994, 379] on div "Janela de atendimento Grade de atendimento Capacidade Transportadoras Veículos …" at bounding box center [784, 372] width 1568 height 744
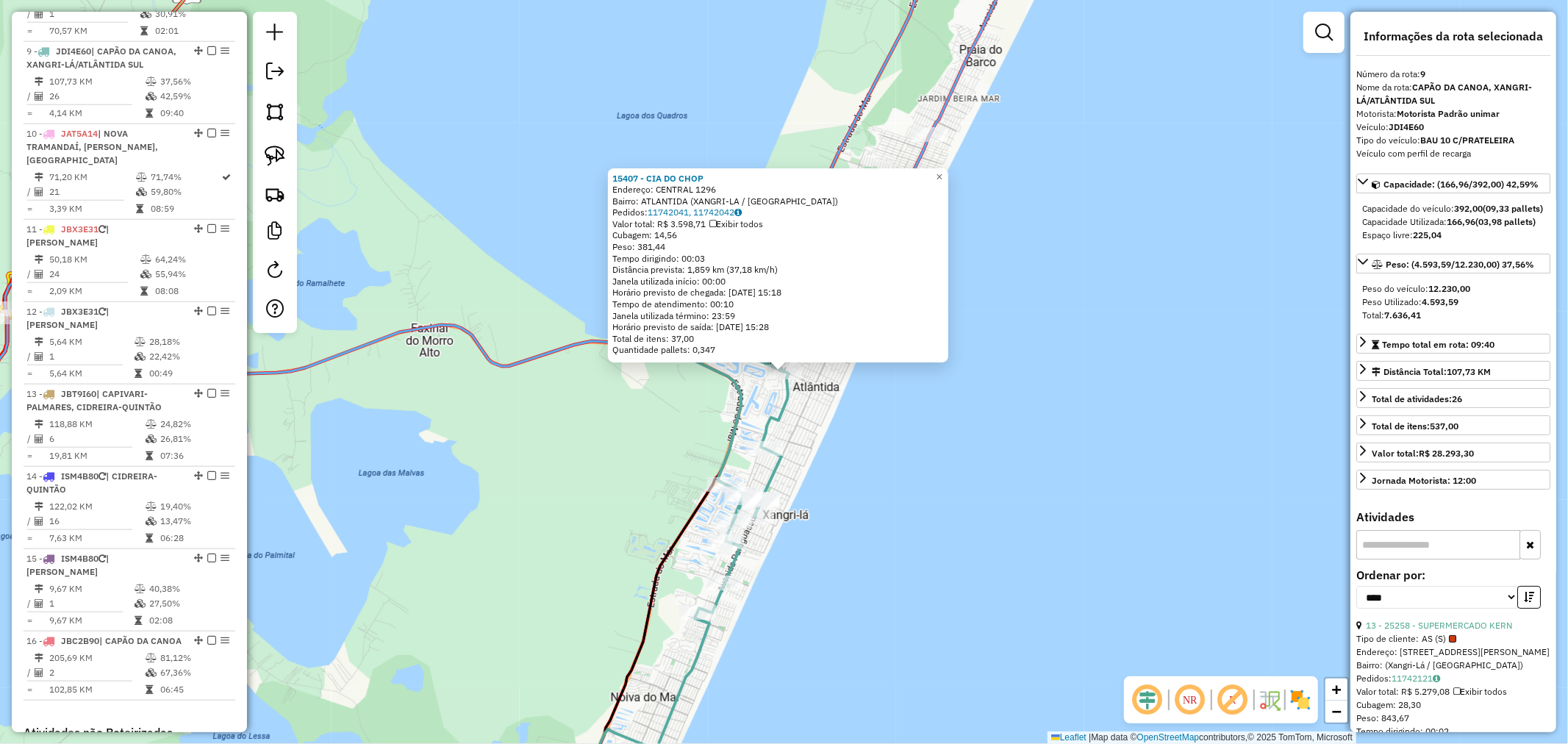
scroll to position [1258, 0]
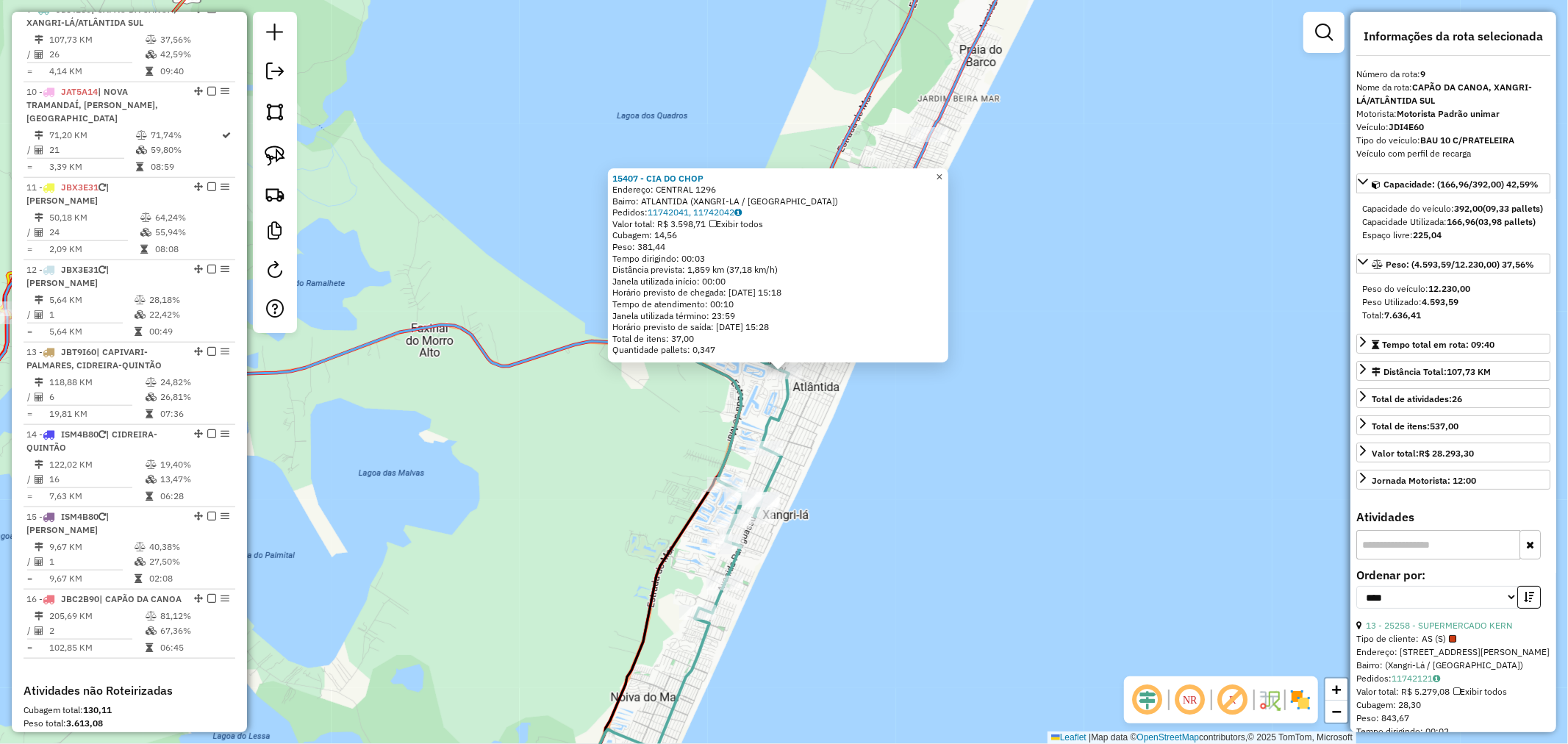
click at [943, 170] on span "×" at bounding box center [939, 176] width 7 height 13
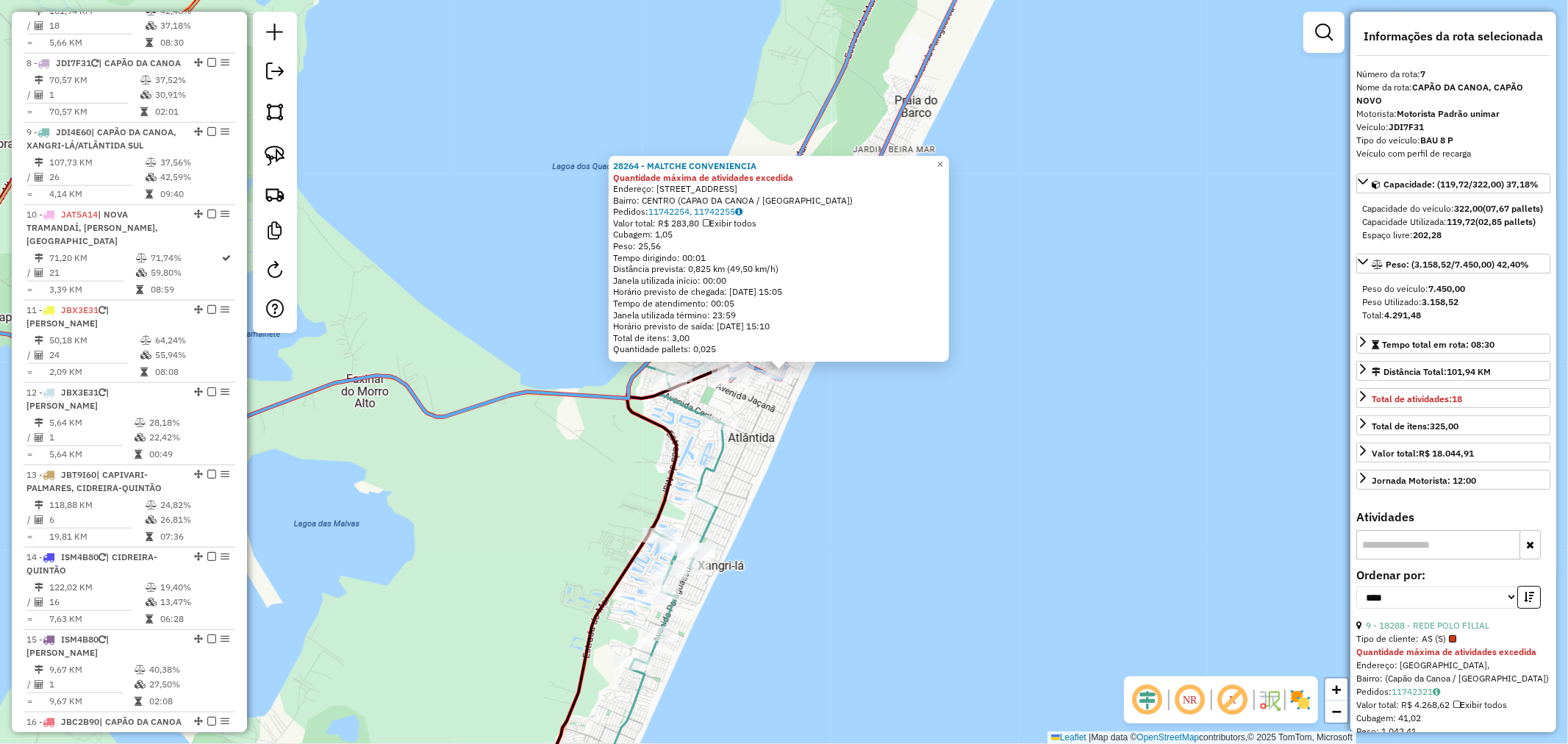
scroll to position [1093, 0]
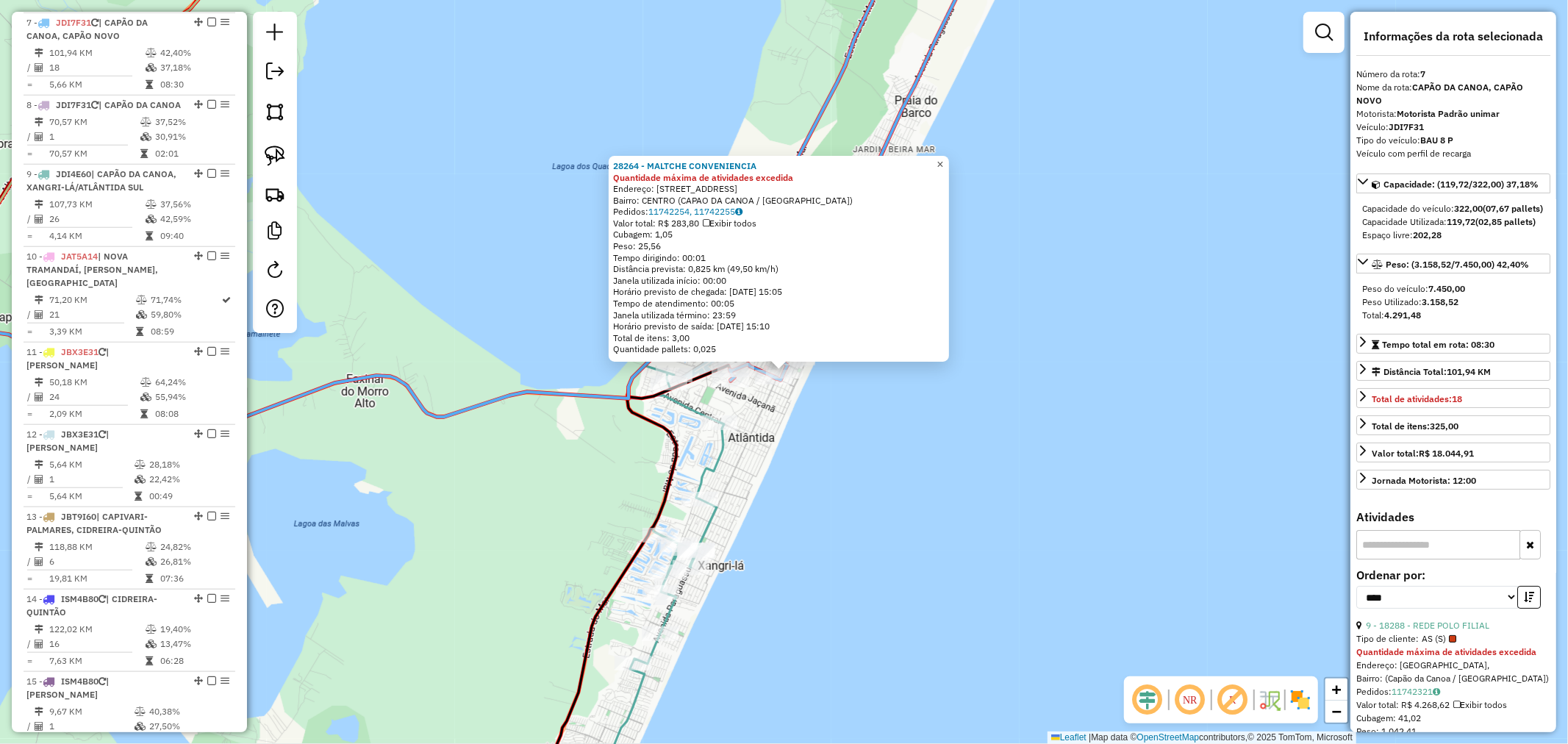
click at [943, 158] on span "×" at bounding box center [940, 164] width 7 height 13
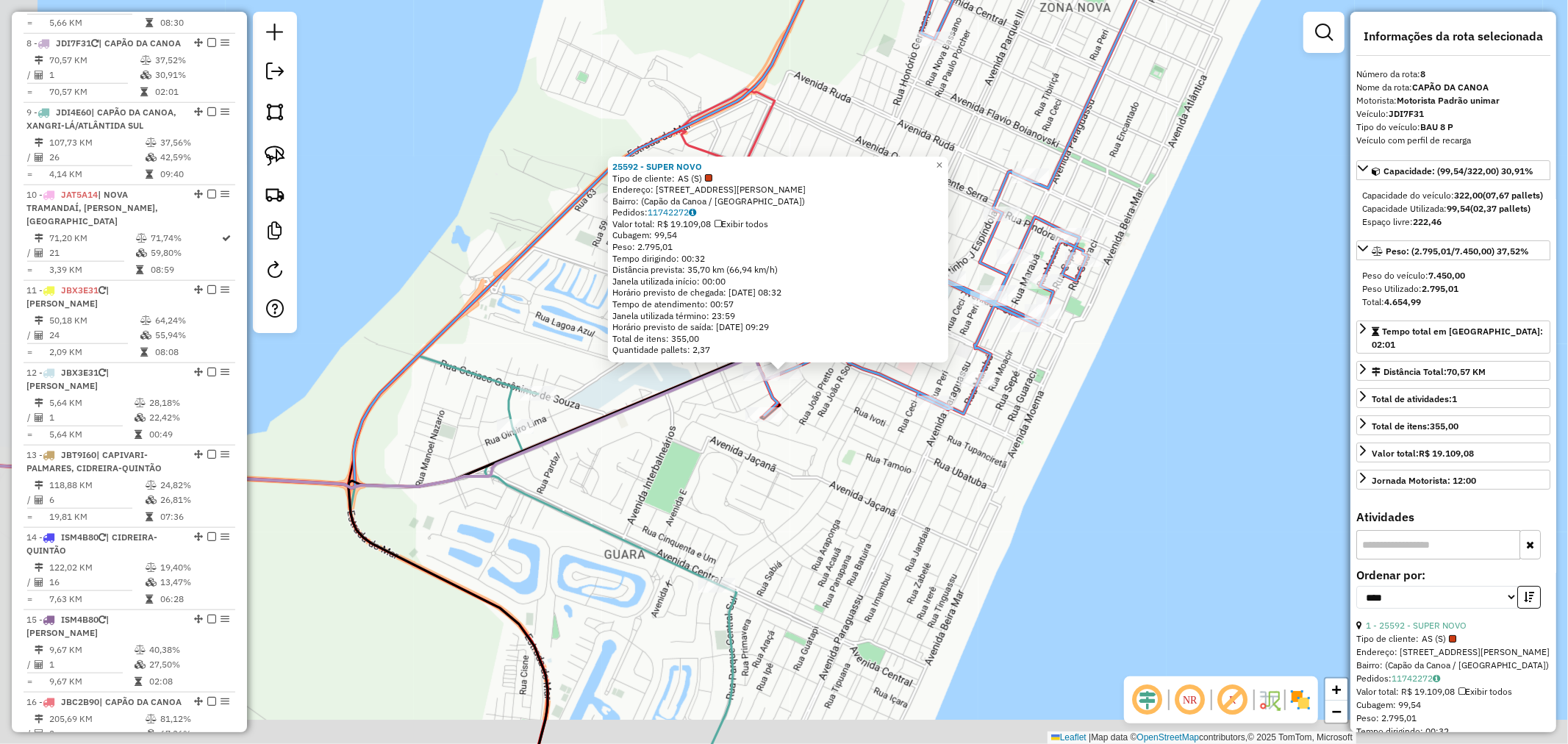
scroll to position [1177, 0]
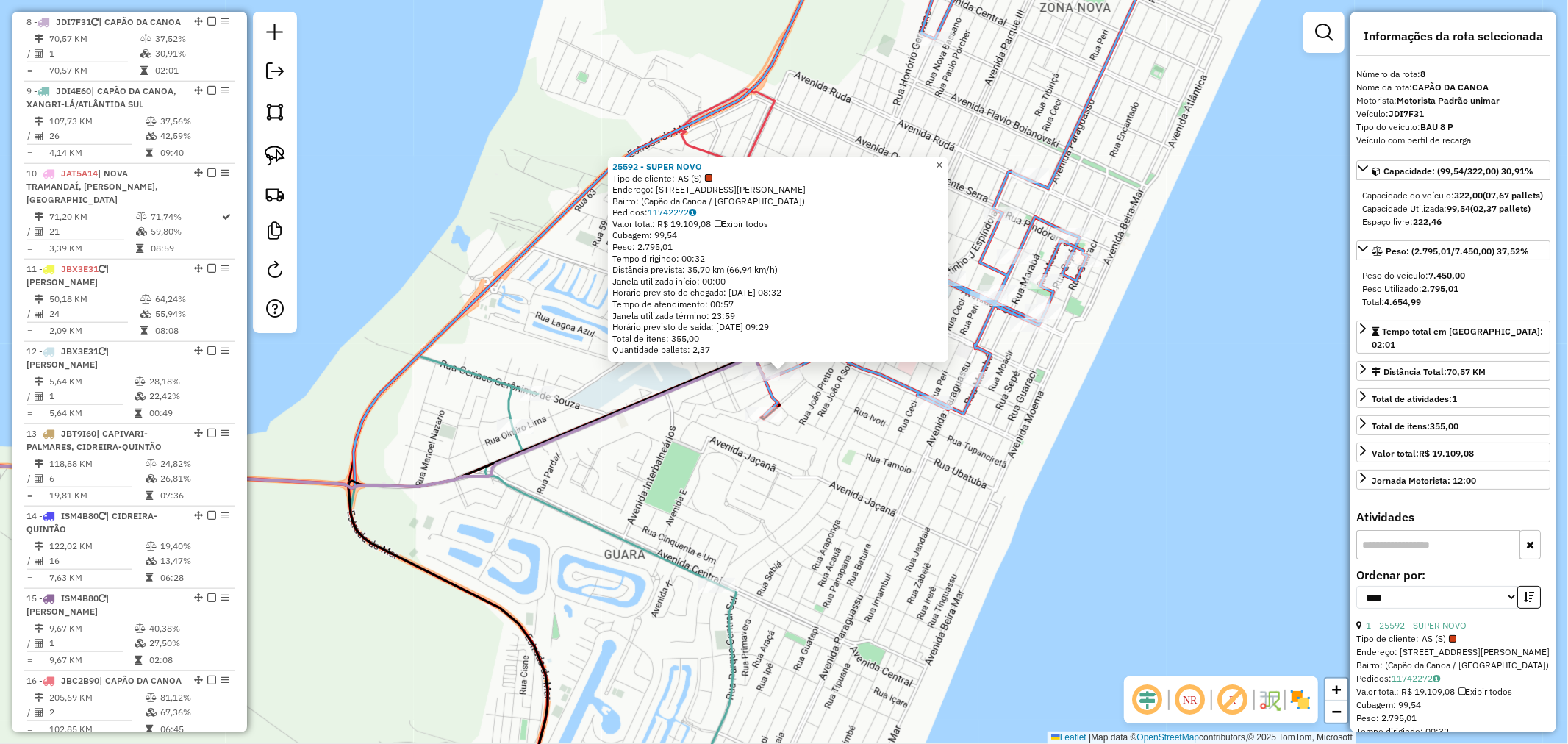
click at [943, 159] on span "×" at bounding box center [939, 165] width 7 height 13
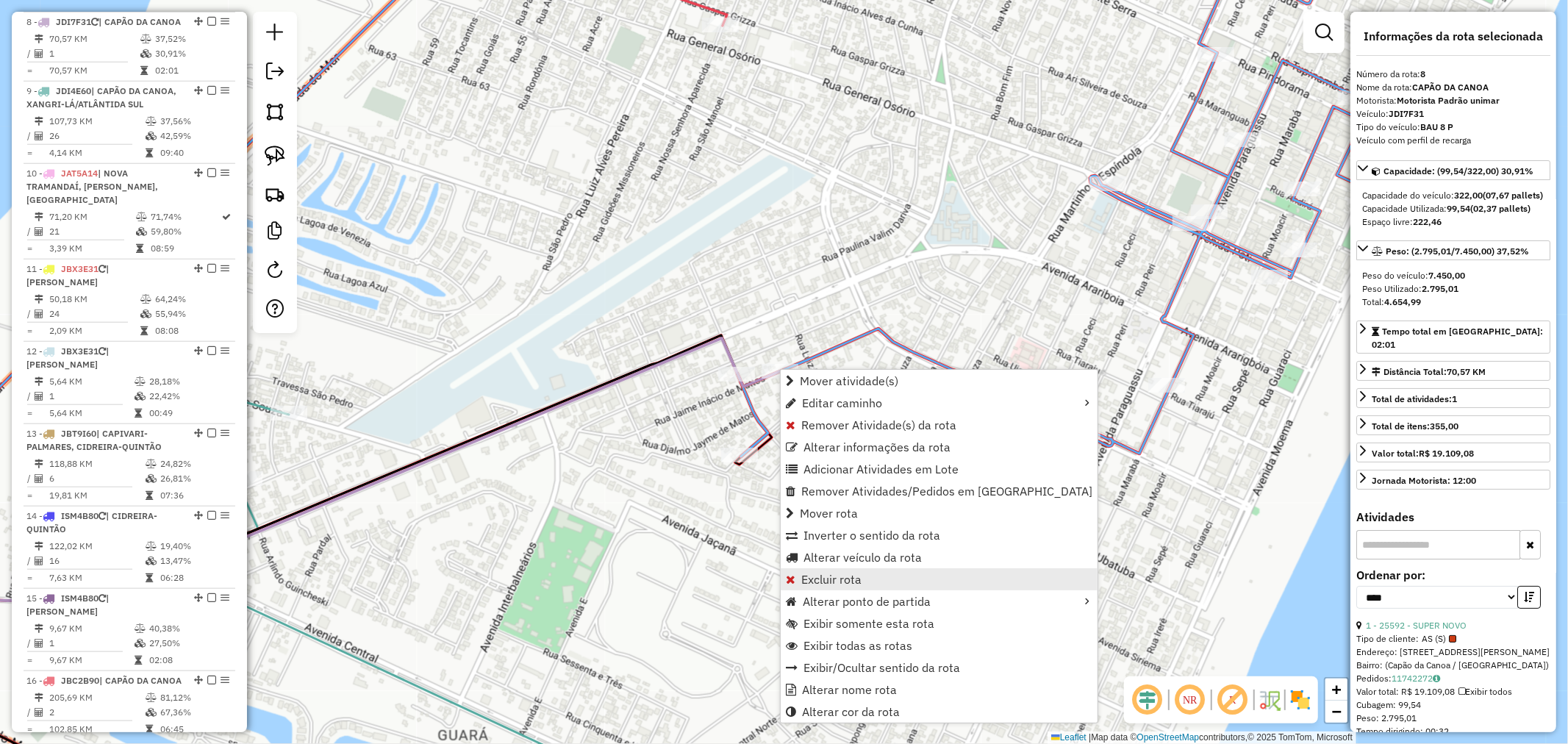
click at [850, 575] on span "Excluir rota" at bounding box center [831, 580] width 61 height 12
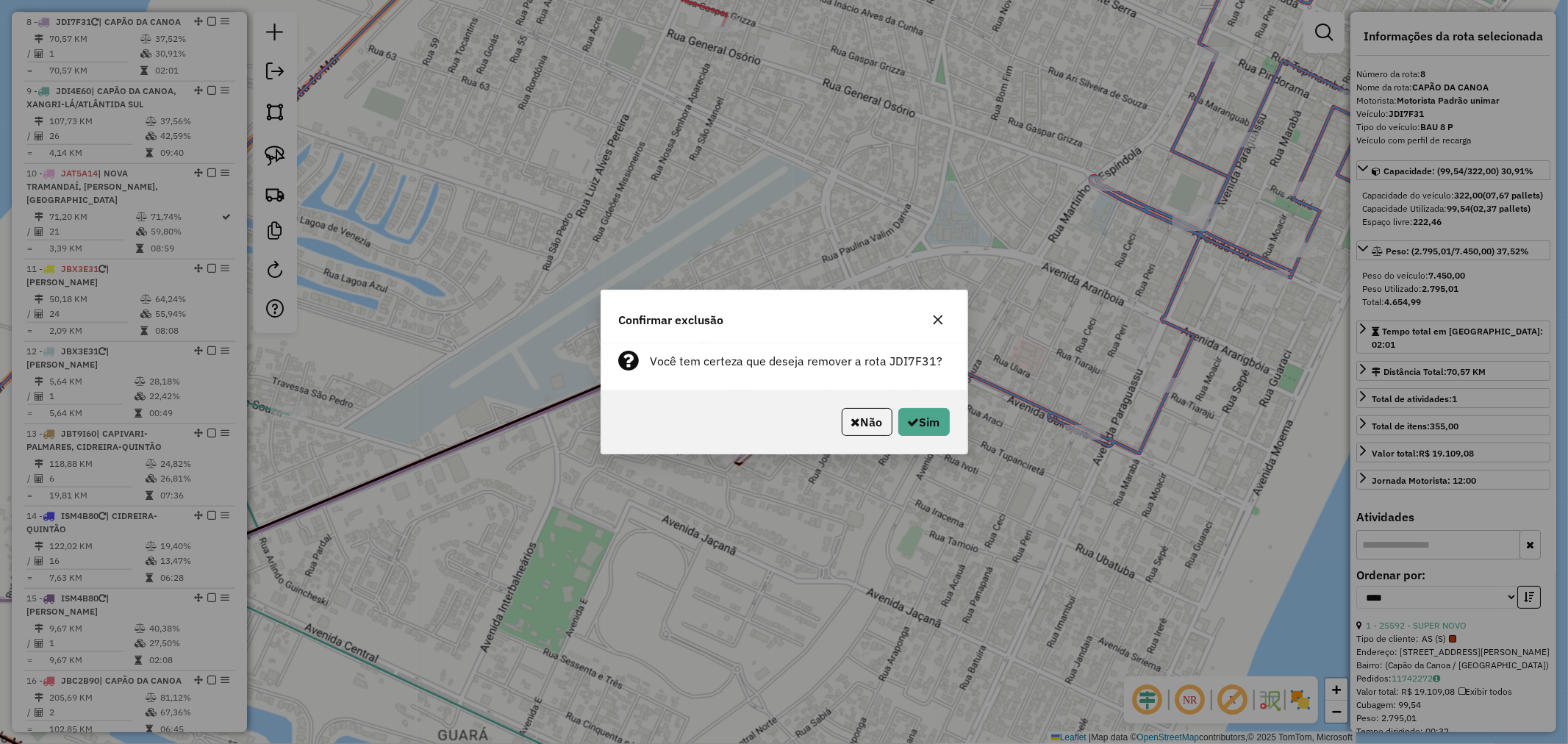
click at [938, 438] on div "Não Sim" at bounding box center [784, 422] width 366 height 63
click at [943, 421] on button "Sim" at bounding box center [924, 421] width 52 height 28
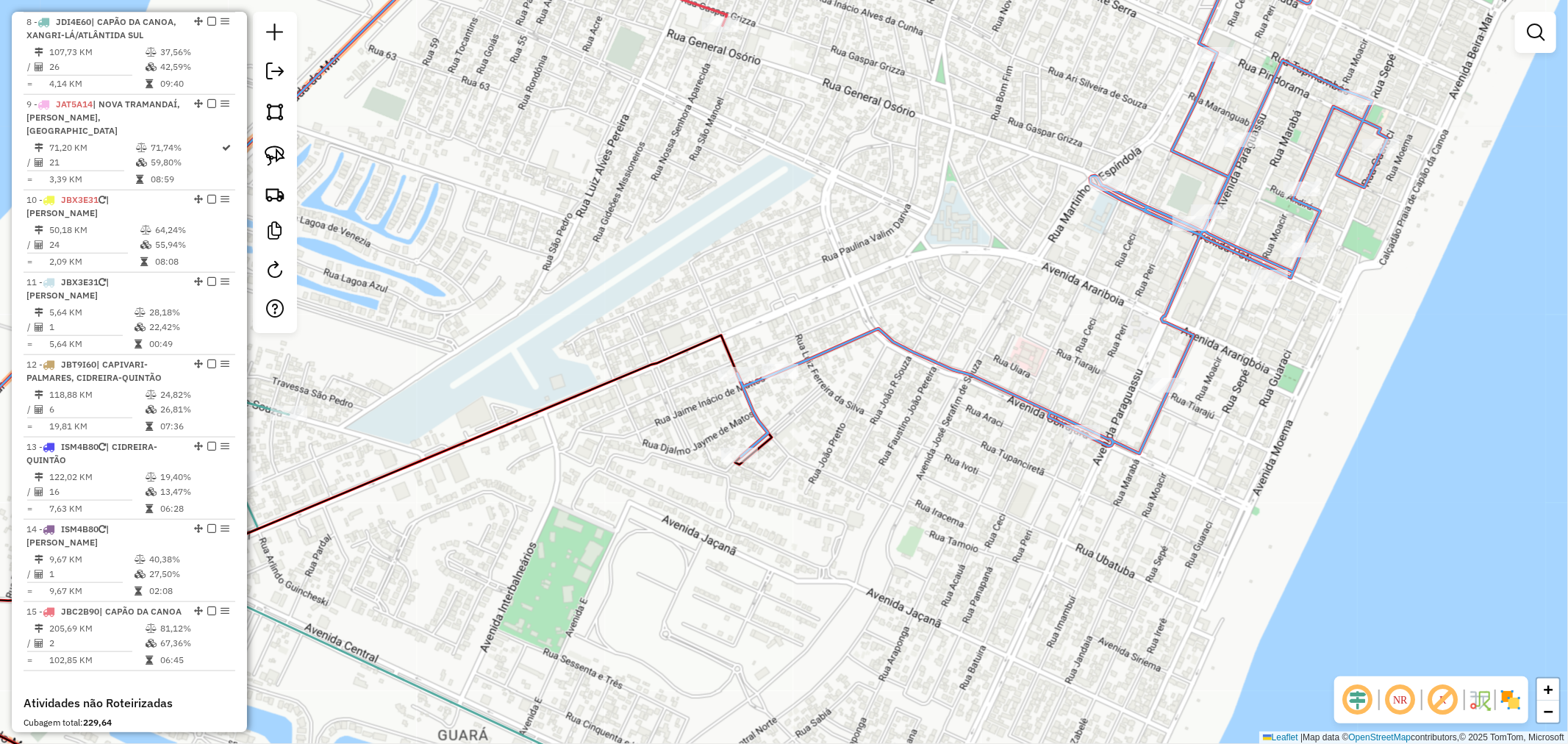
scroll to position [1094, 0]
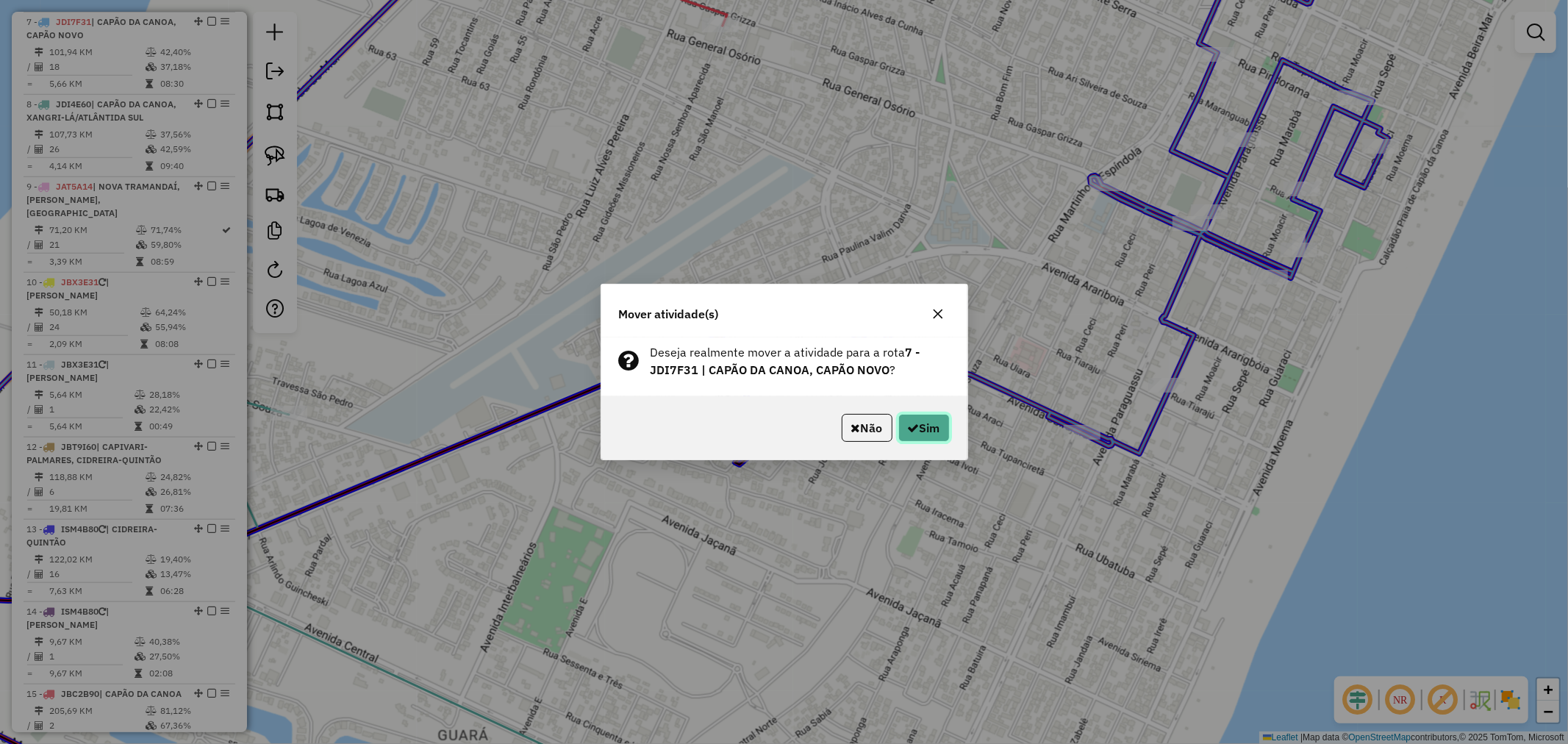
click at [929, 438] on button "Sim" at bounding box center [924, 427] width 52 height 28
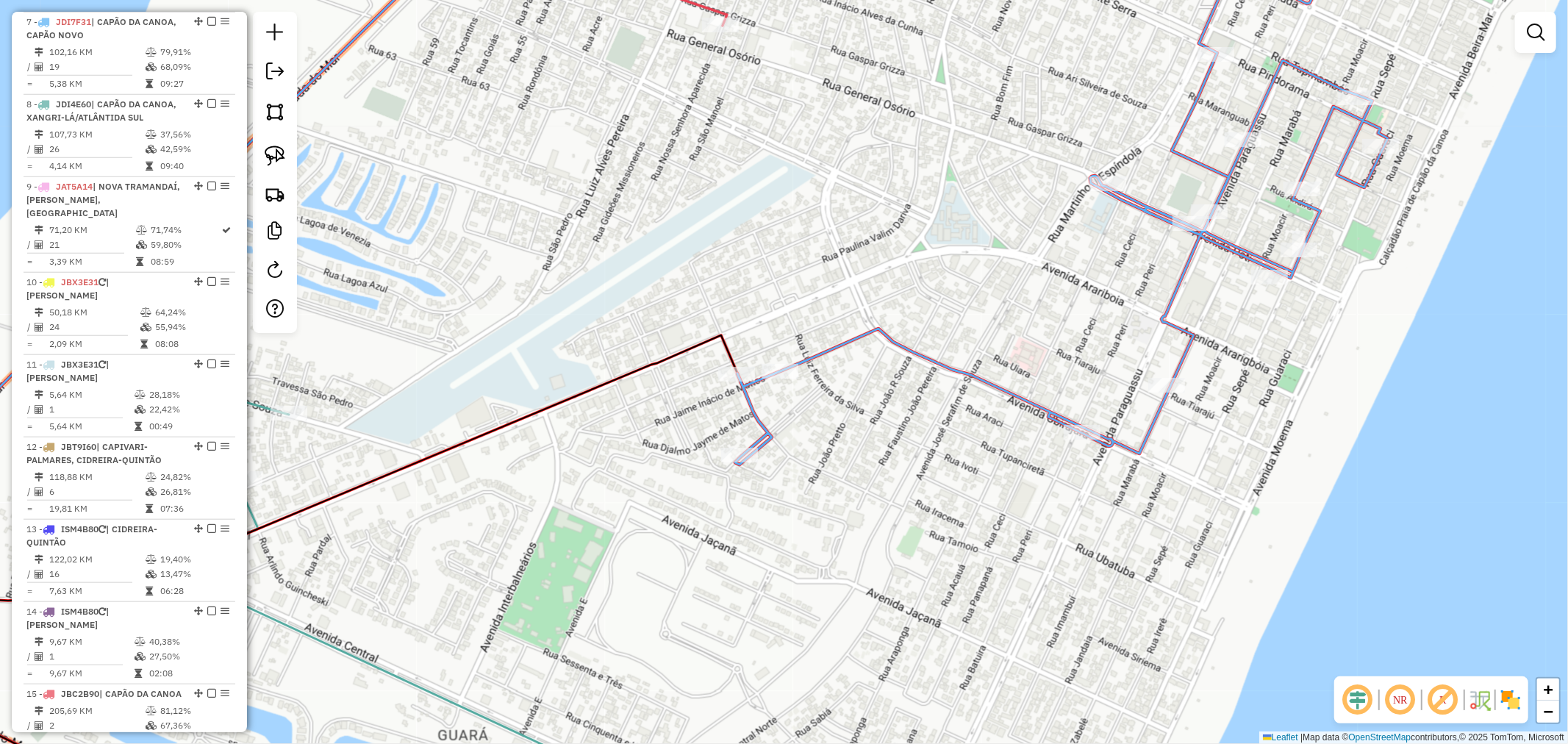
select select "*********"
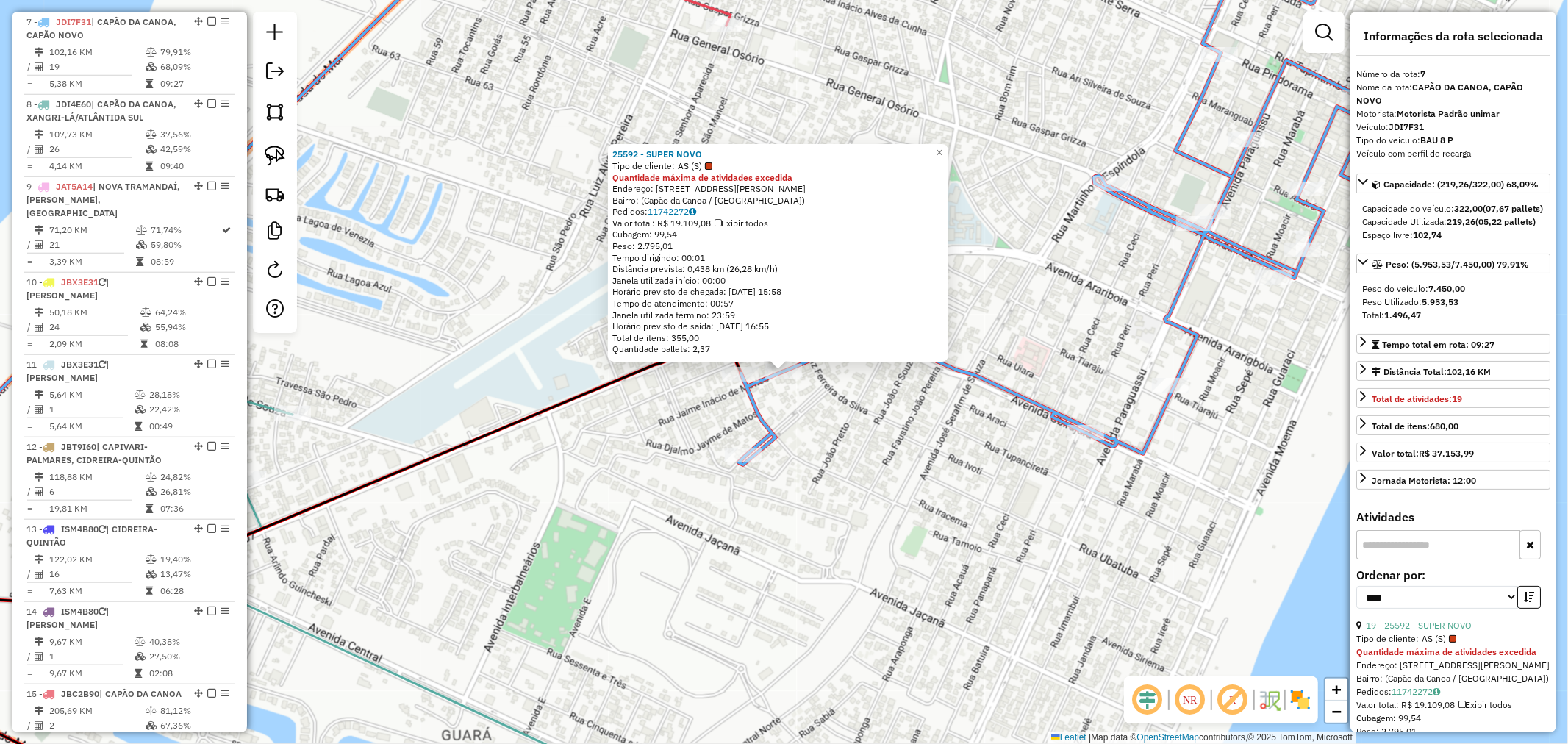
scroll to position [1093, 0]
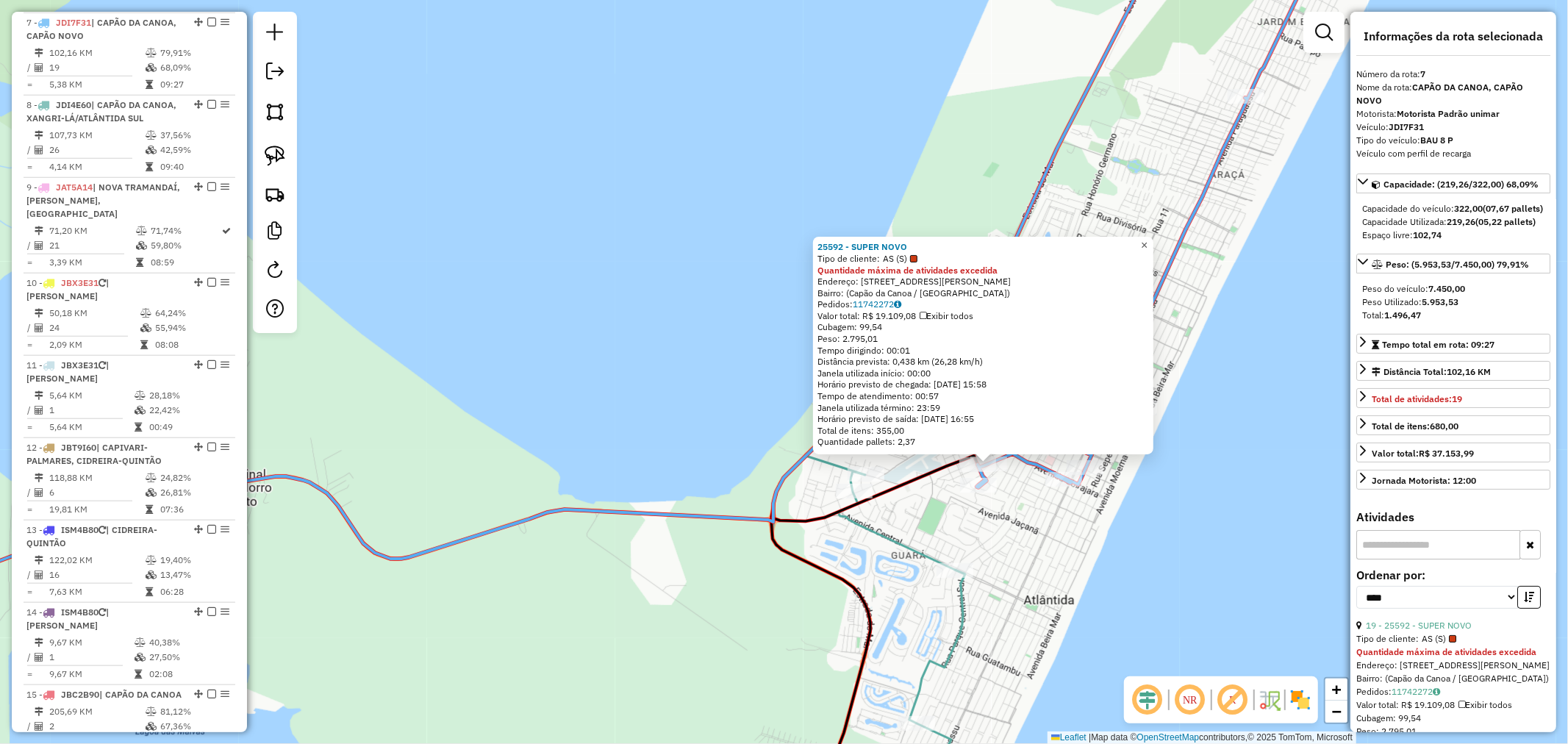
click at [1149, 237] on link "×" at bounding box center [1145, 246] width 18 height 18
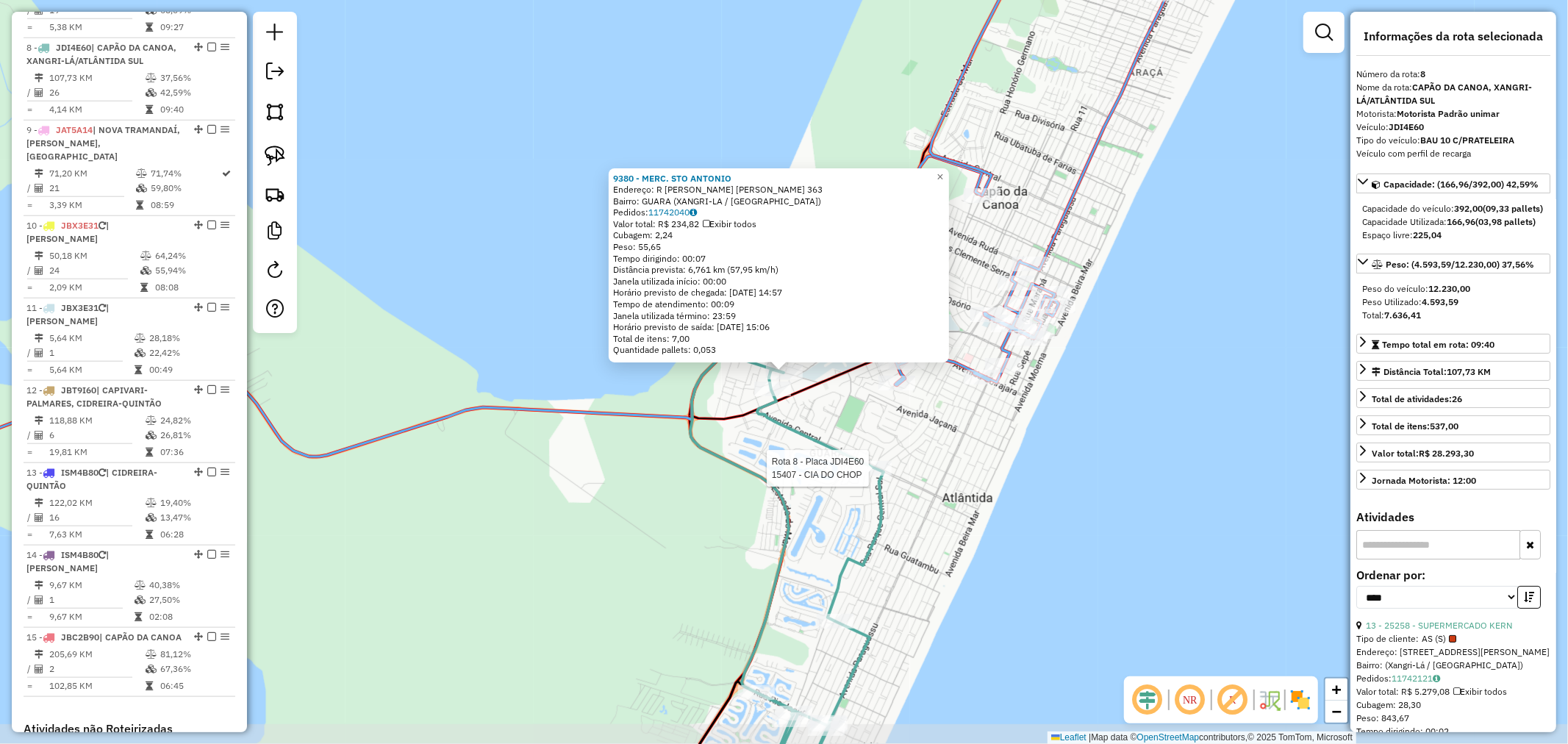
scroll to position [1177, 0]
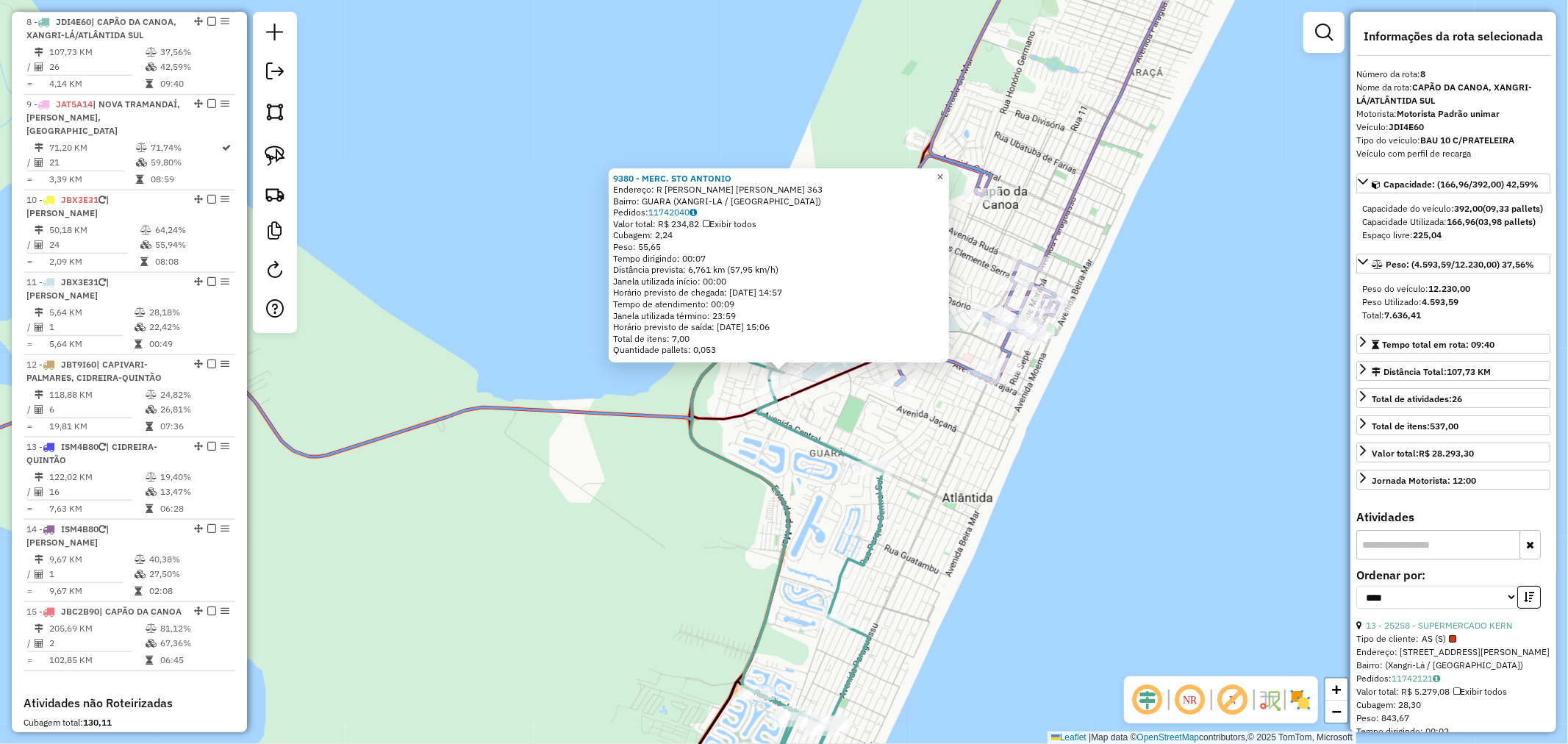
click at [949, 173] on link "×" at bounding box center [941, 177] width 18 height 18
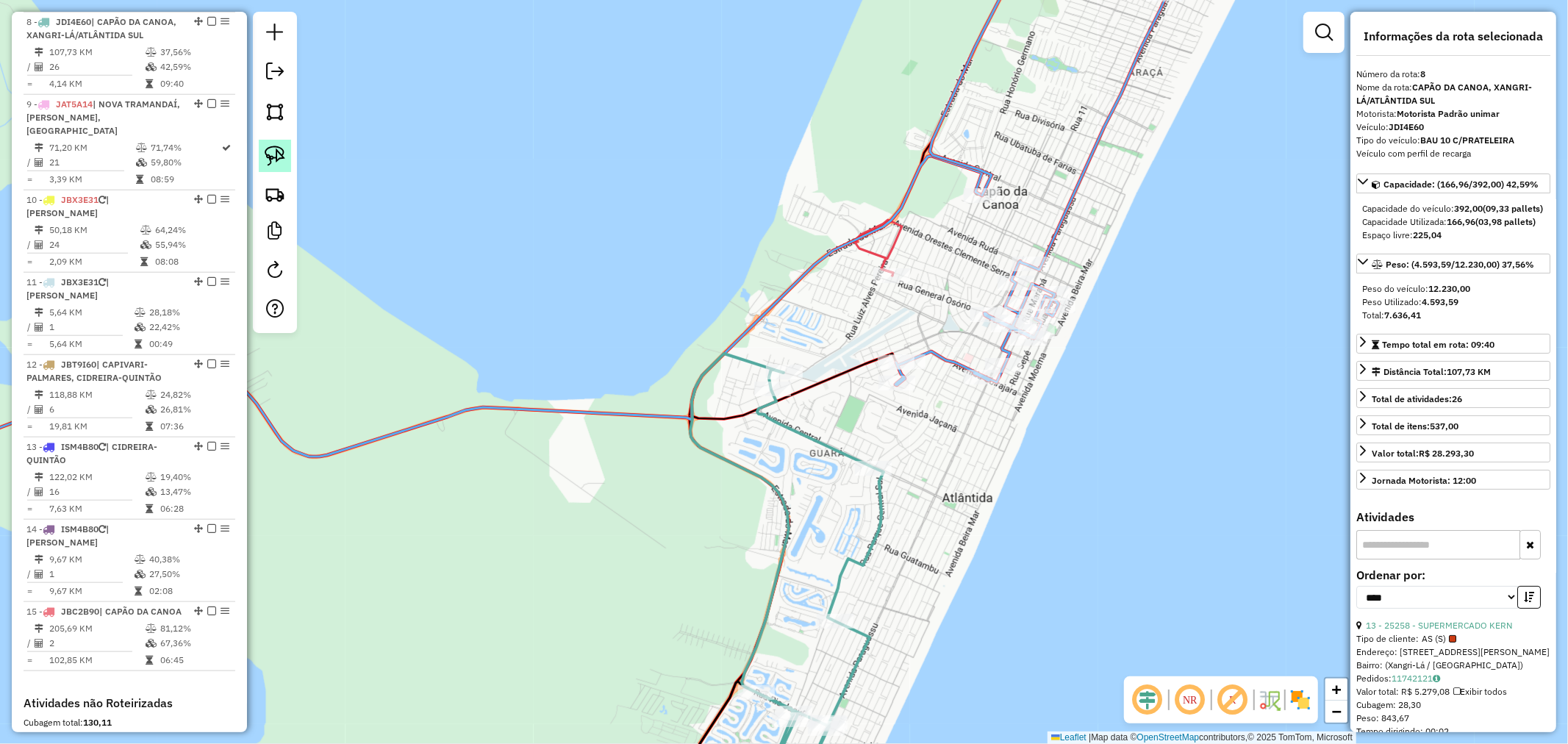
click at [284, 151] on img at bounding box center [275, 156] width 21 height 21
drag, startPoint x: 749, startPoint y: 327, endPoint x: 825, endPoint y: 348, distance: 78.8
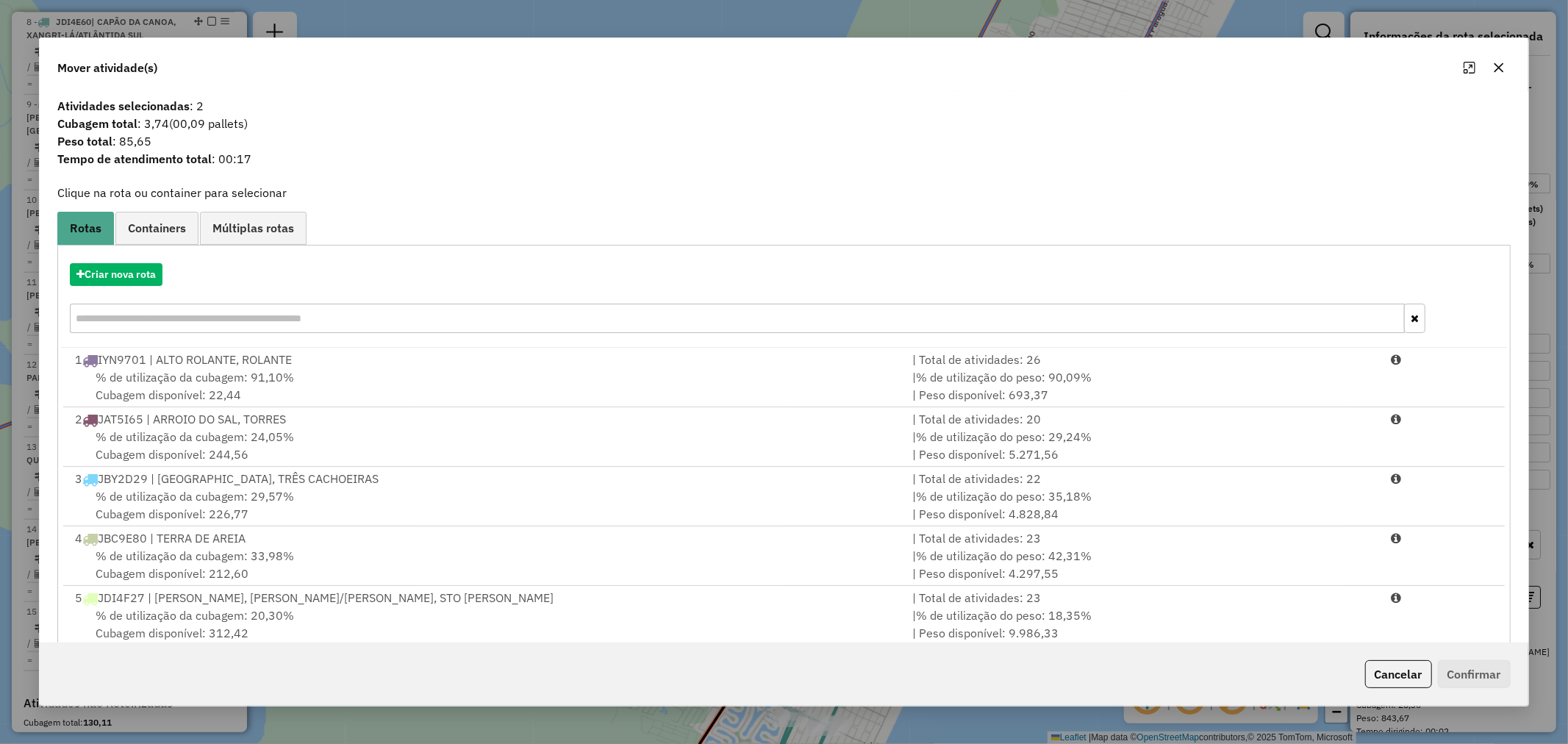
scroll to position [540, 0]
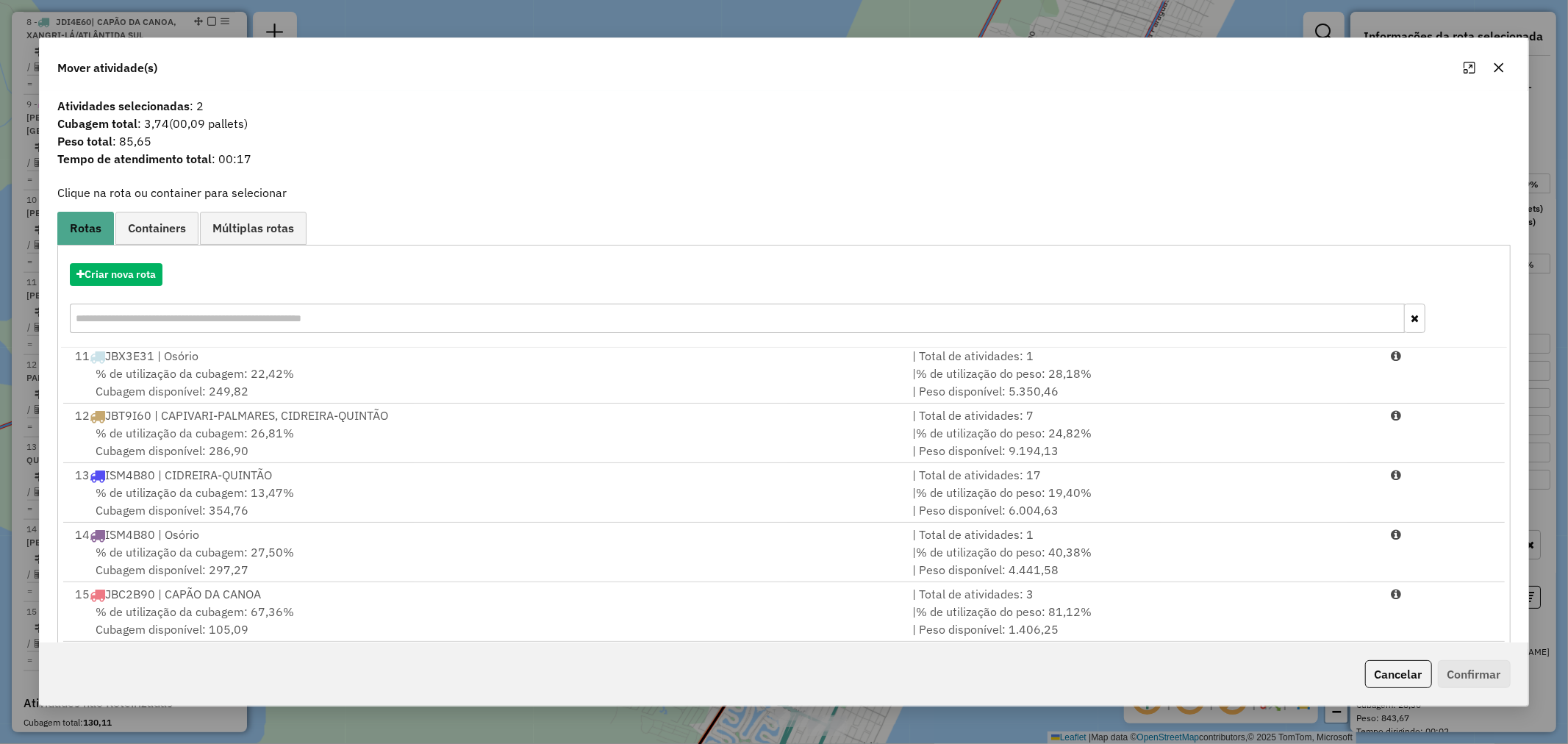
click at [186, 325] on input "text" at bounding box center [737, 317] width 1335 height 29
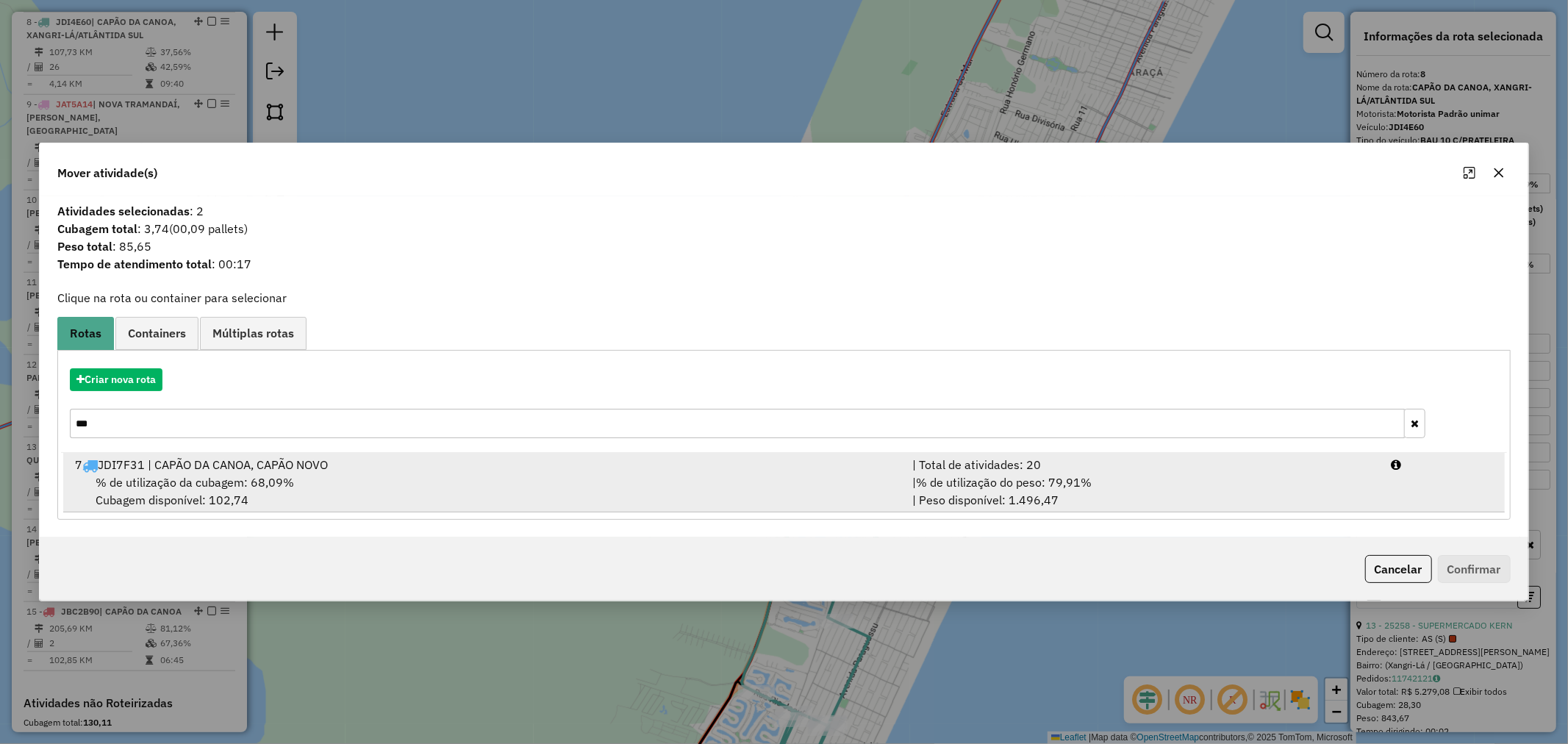
type input "***"
click at [132, 472] on div "7 JDI7F31 | CAPÃO DA CANOA, CAPÃO NOVO" at bounding box center [485, 465] width 837 height 18
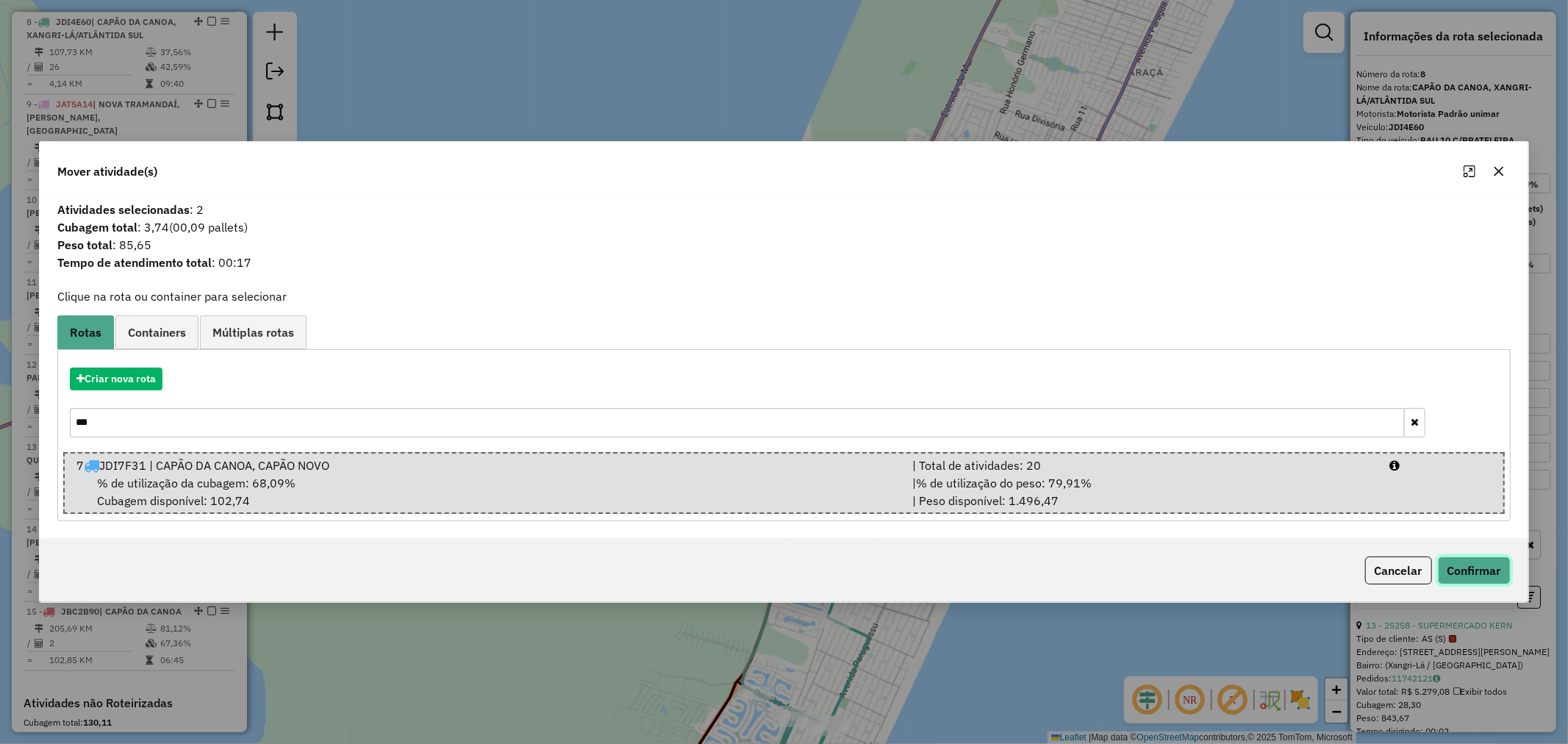
click at [1463, 575] on button "Confirmar" at bounding box center [1474, 570] width 72 height 28
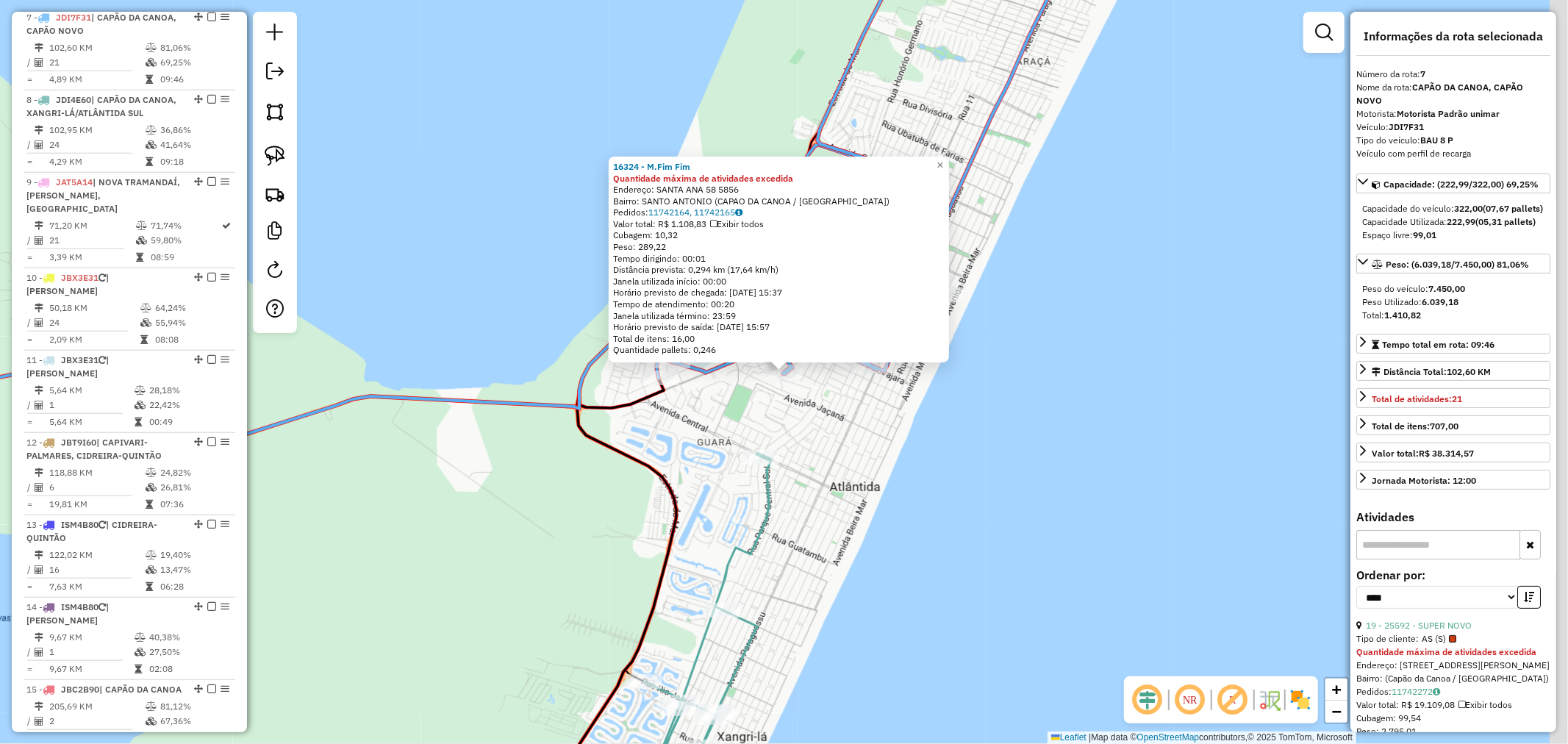
scroll to position [1093, 0]
click at [943, 161] on span "×" at bounding box center [940, 165] width 7 height 13
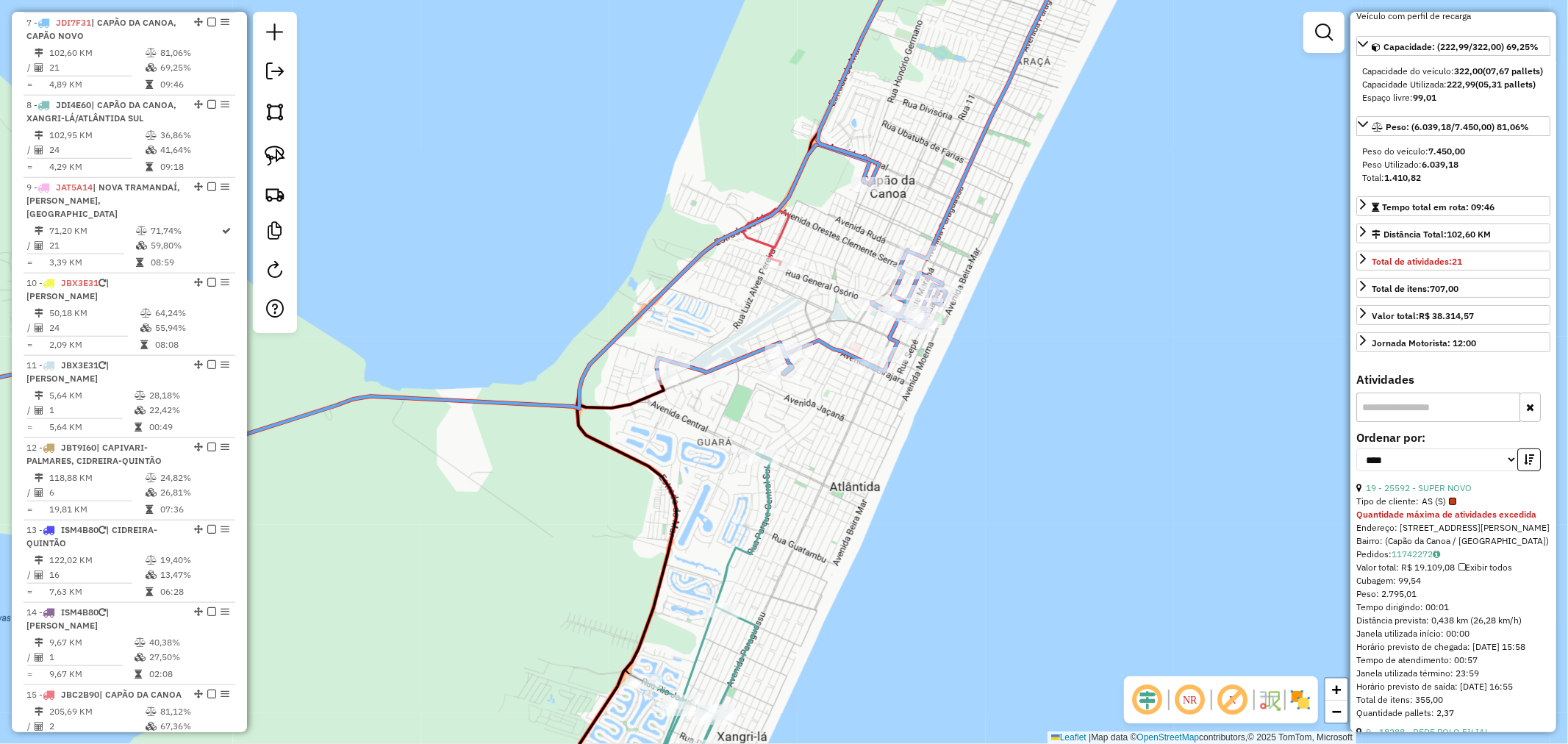
scroll to position [163, 0]
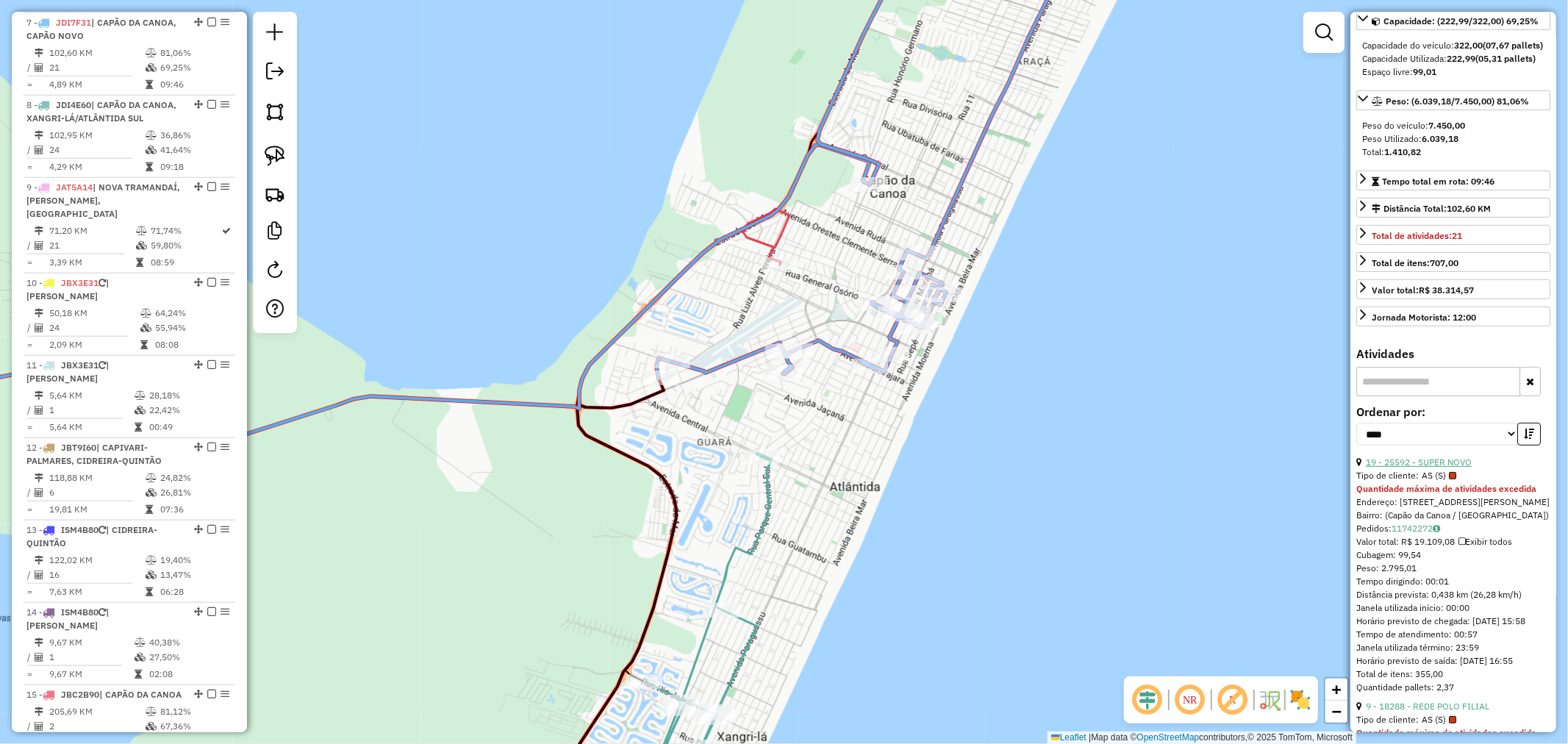
click at [1436, 468] on link "19 - 25592 - SUPER NOVO" at bounding box center [1419, 462] width 106 height 11
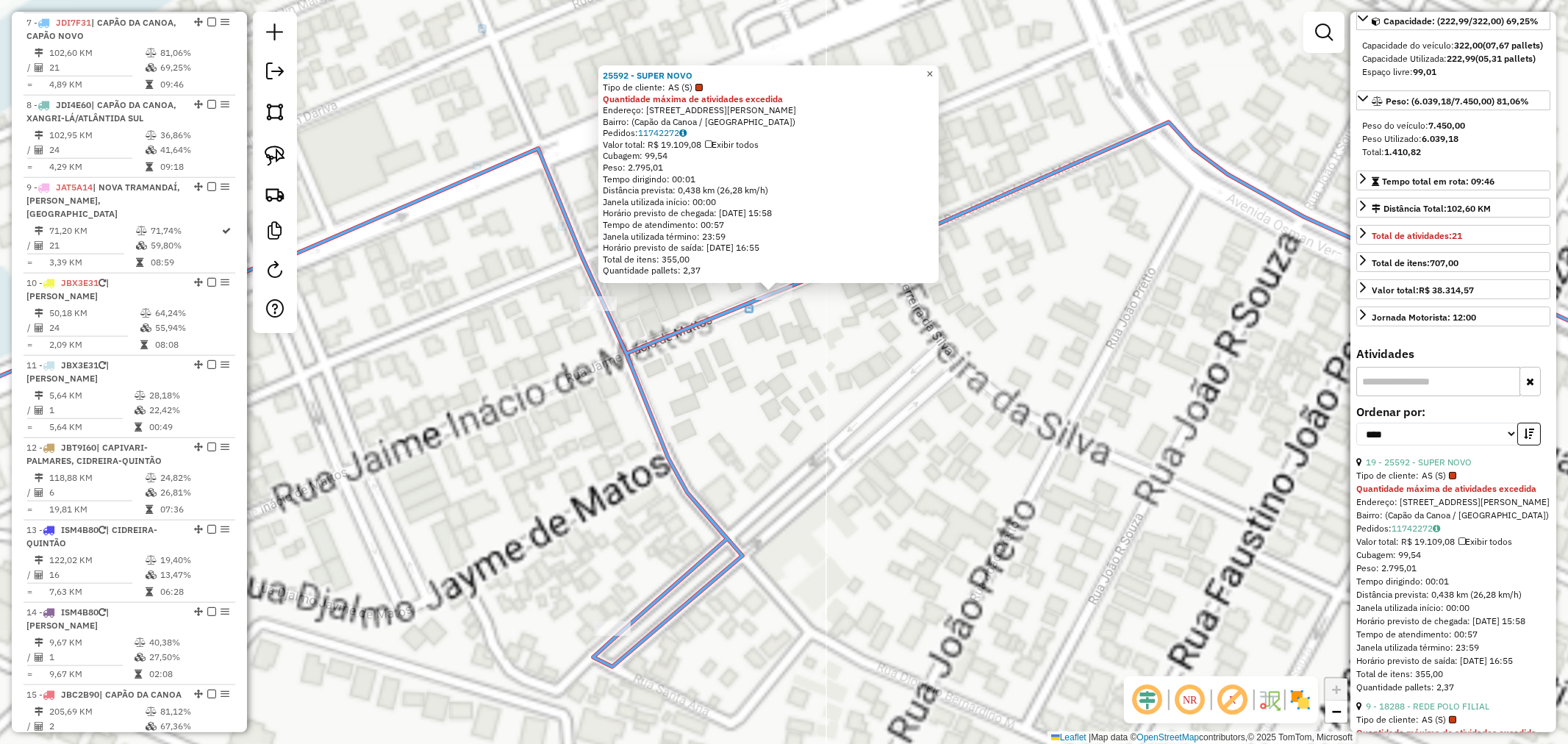
click at [933, 68] on span "×" at bounding box center [929, 74] width 7 height 13
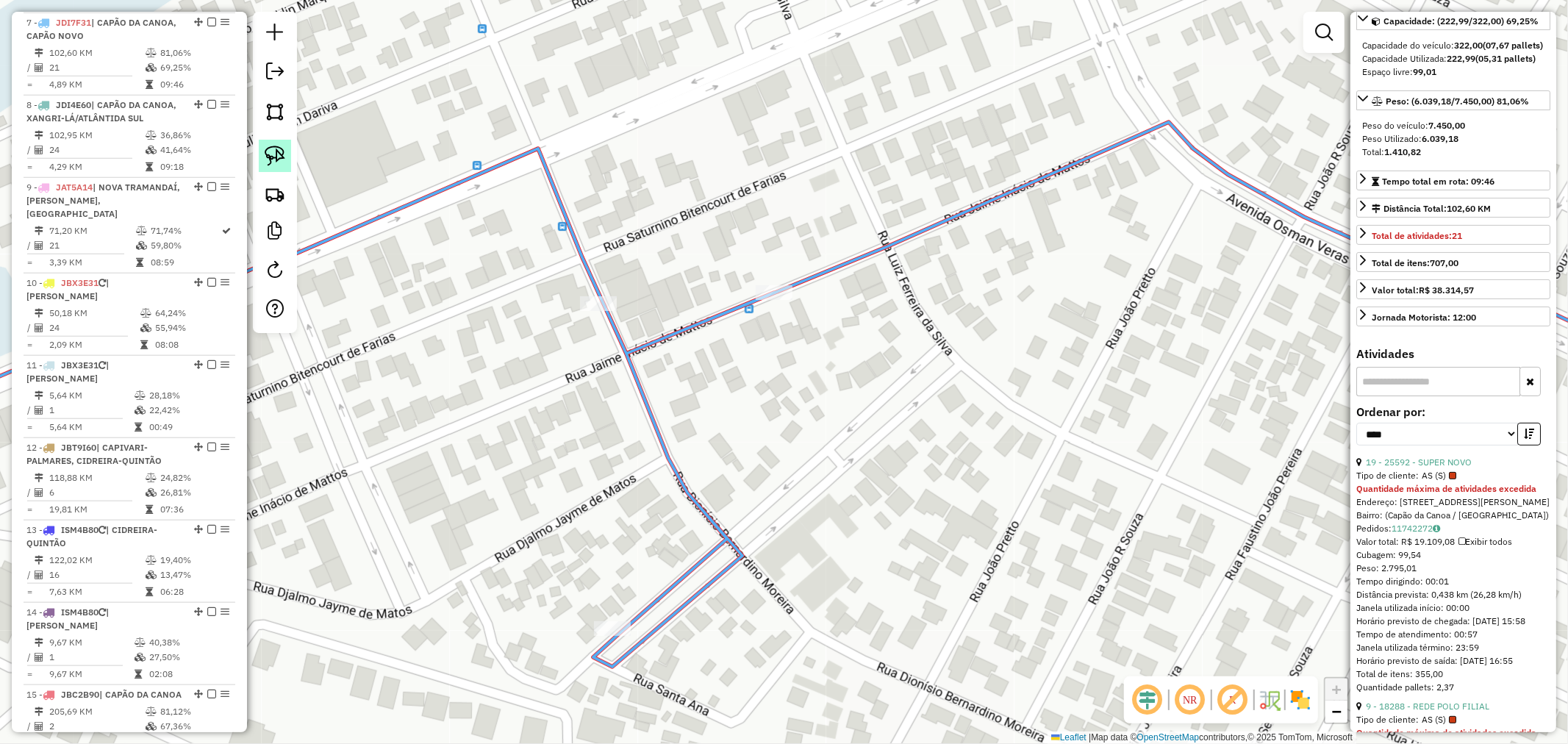
click at [282, 163] on img at bounding box center [275, 156] width 21 height 21
drag, startPoint x: 751, startPoint y: 255, endPoint x: 807, endPoint y: 328, distance: 92.0
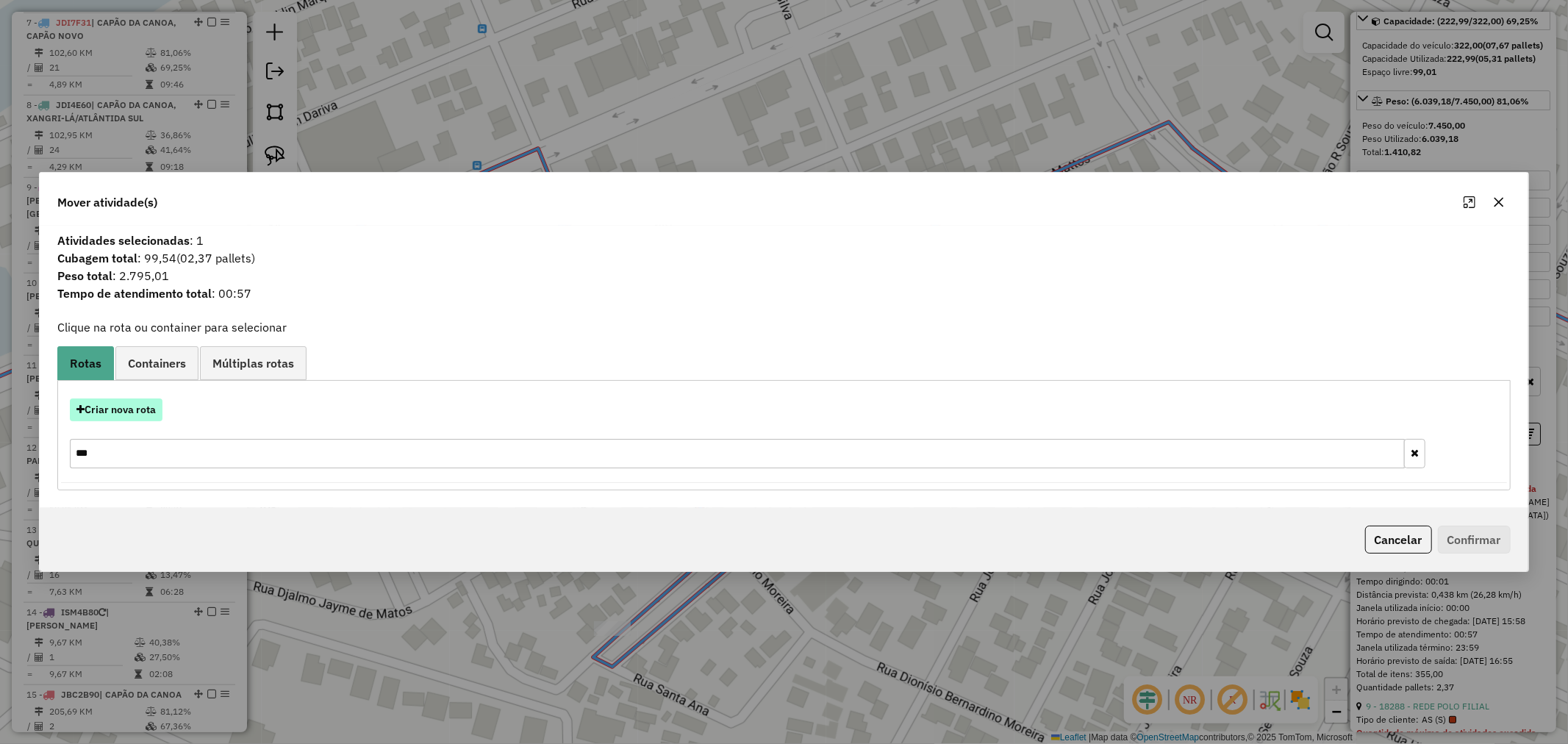
click at [123, 407] on button "Criar nova rota" at bounding box center [116, 409] width 93 height 23
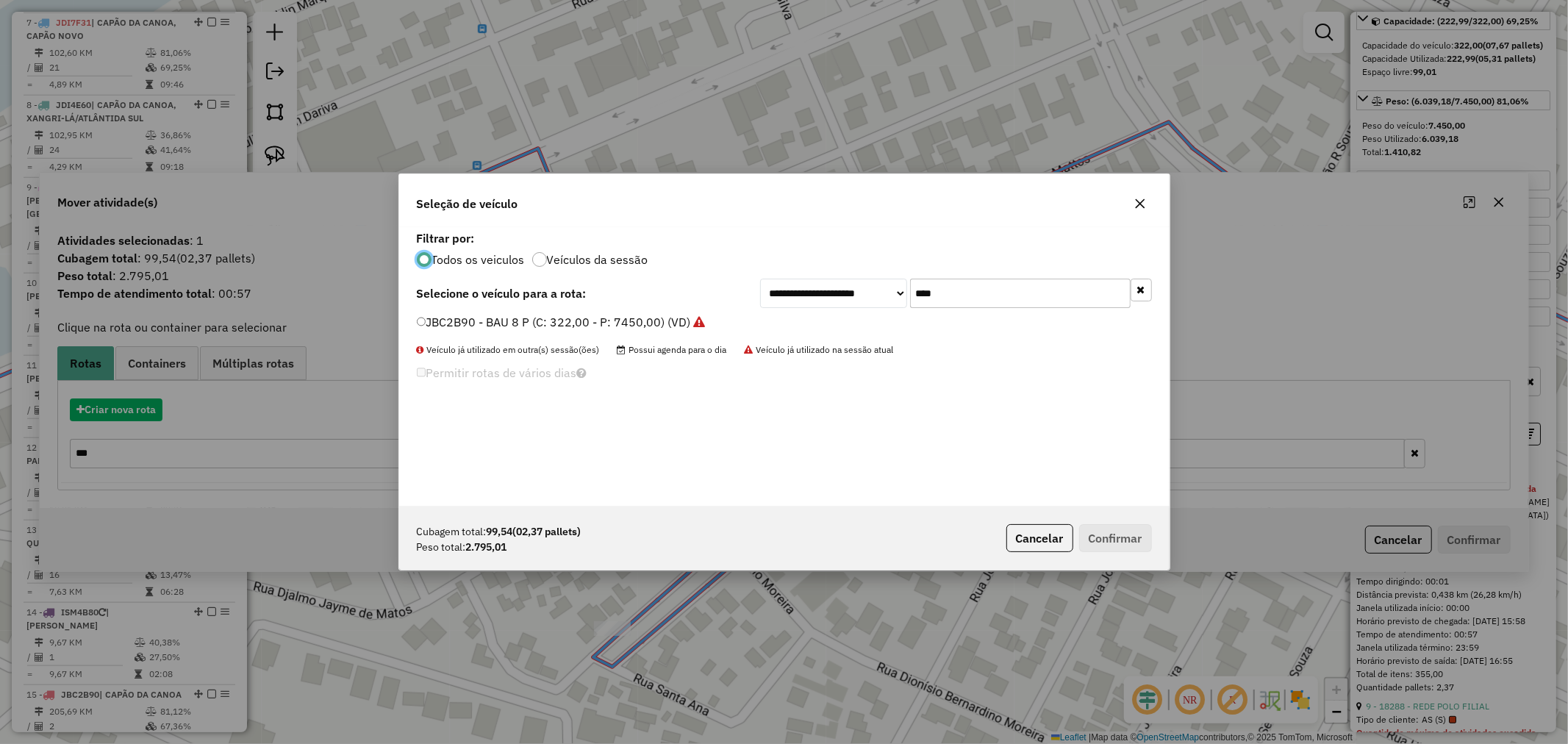
scroll to position [8, 4]
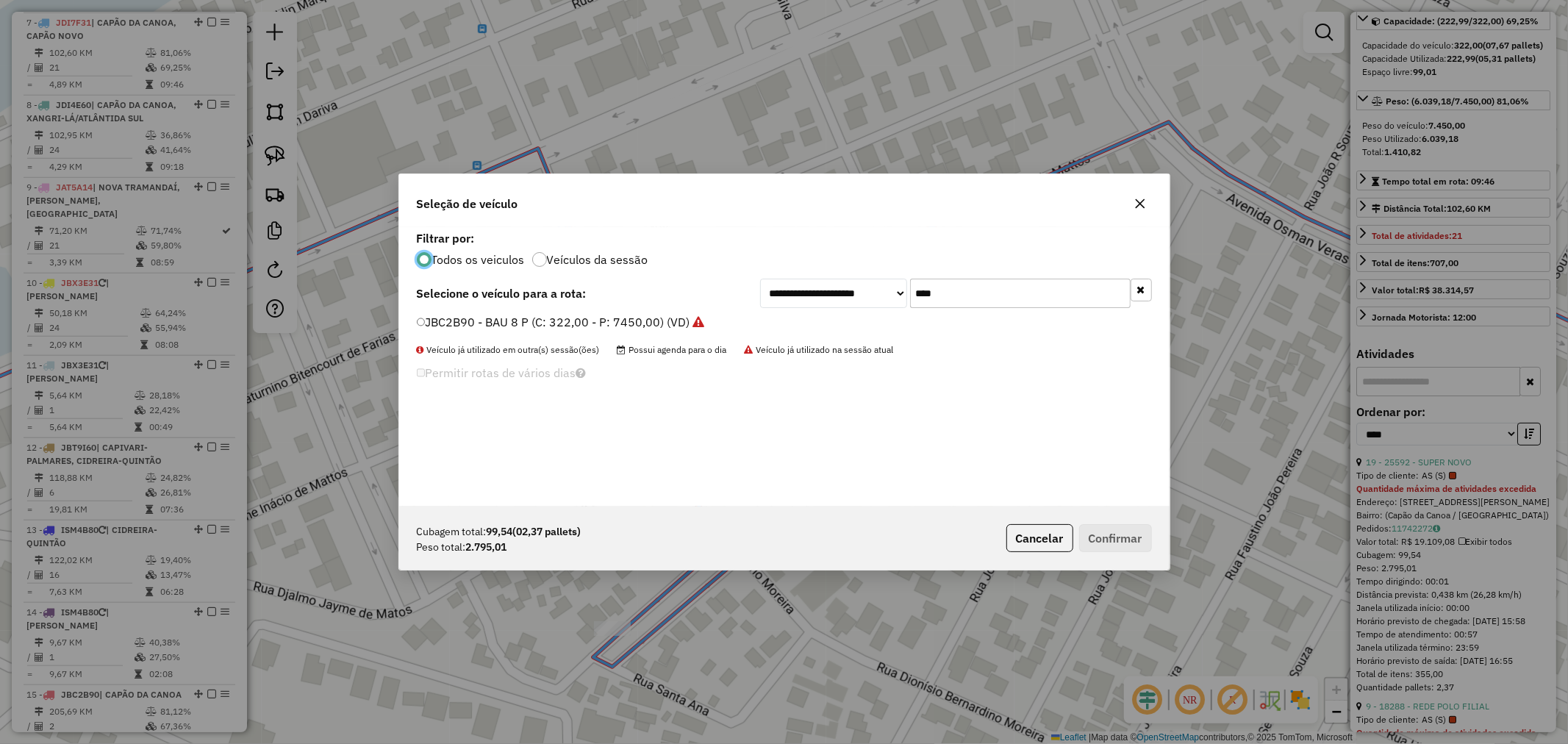
drag, startPoint x: 867, startPoint y: 296, endPoint x: 817, endPoint y: 300, distance: 50.2
click at [828, 297] on div "**********" at bounding box center [956, 293] width 392 height 29
type input "***"
drag, startPoint x: 481, startPoint y: 325, endPoint x: 571, endPoint y: 359, distance: 96.2
click at [481, 325] on label "JDI7F31 - BAU 8 P (C: 322,00 - P: 7450,00) (VD)" at bounding box center [560, 322] width 286 height 18
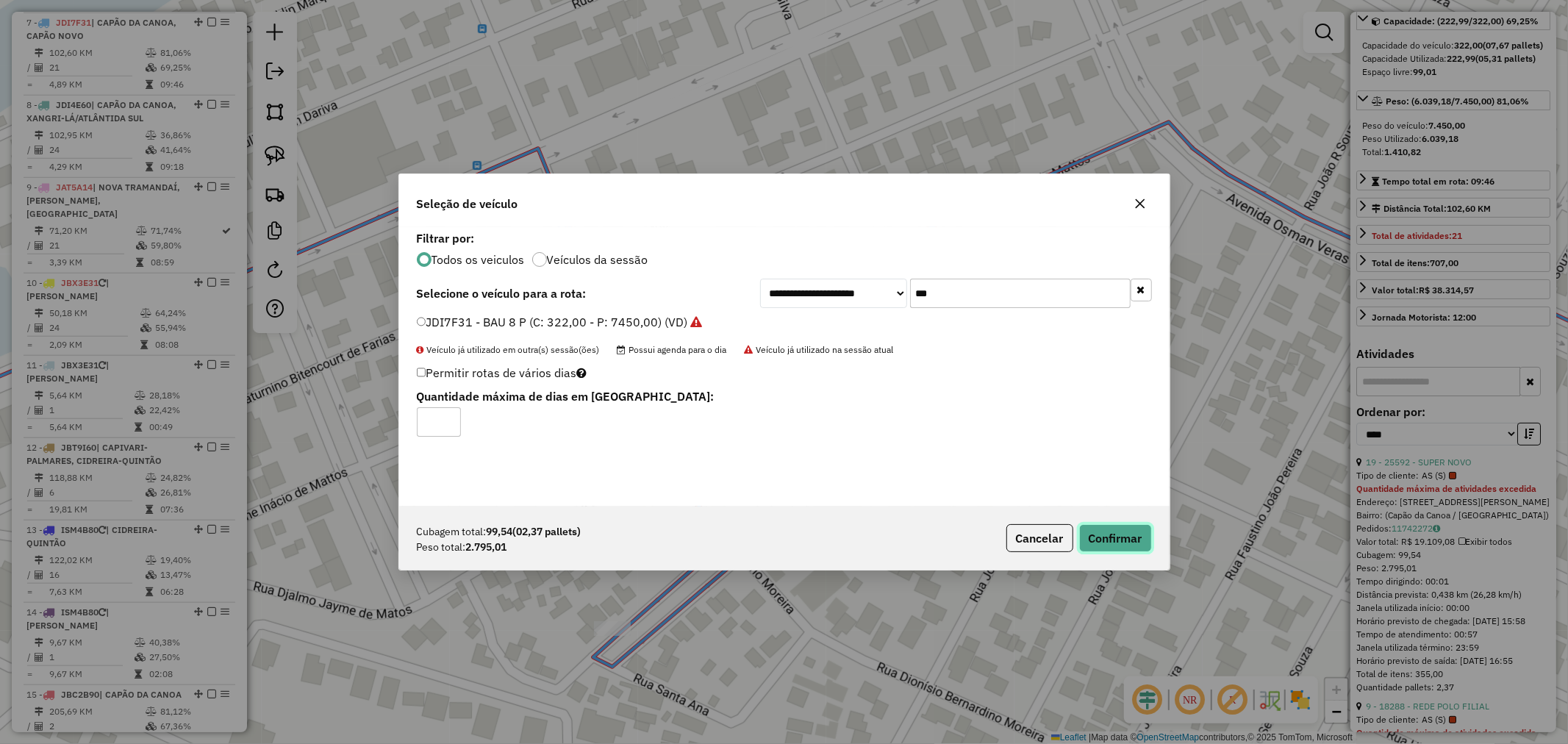
click at [1128, 534] on button "Confirmar" at bounding box center [1115, 538] width 72 height 28
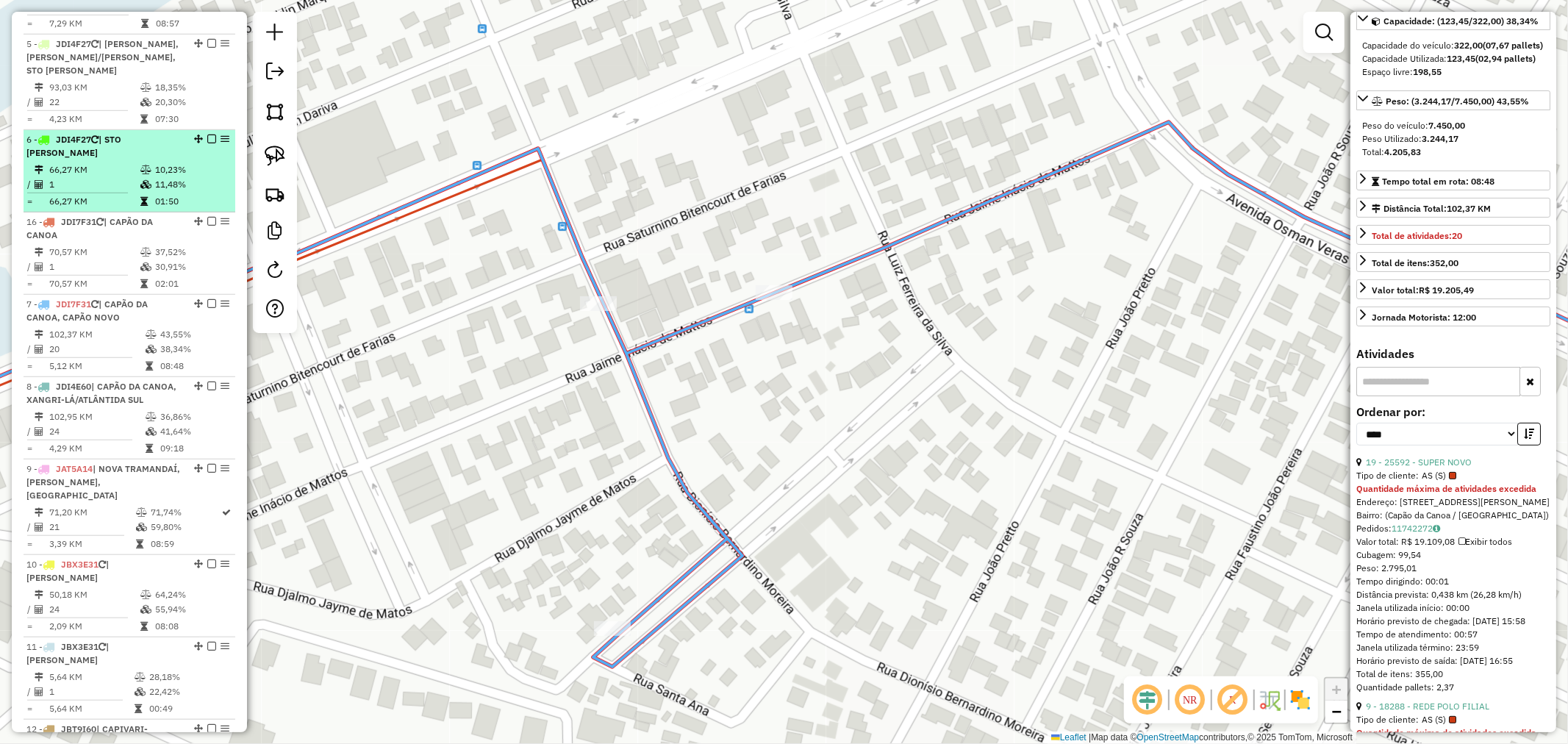
scroll to position [930, 0]
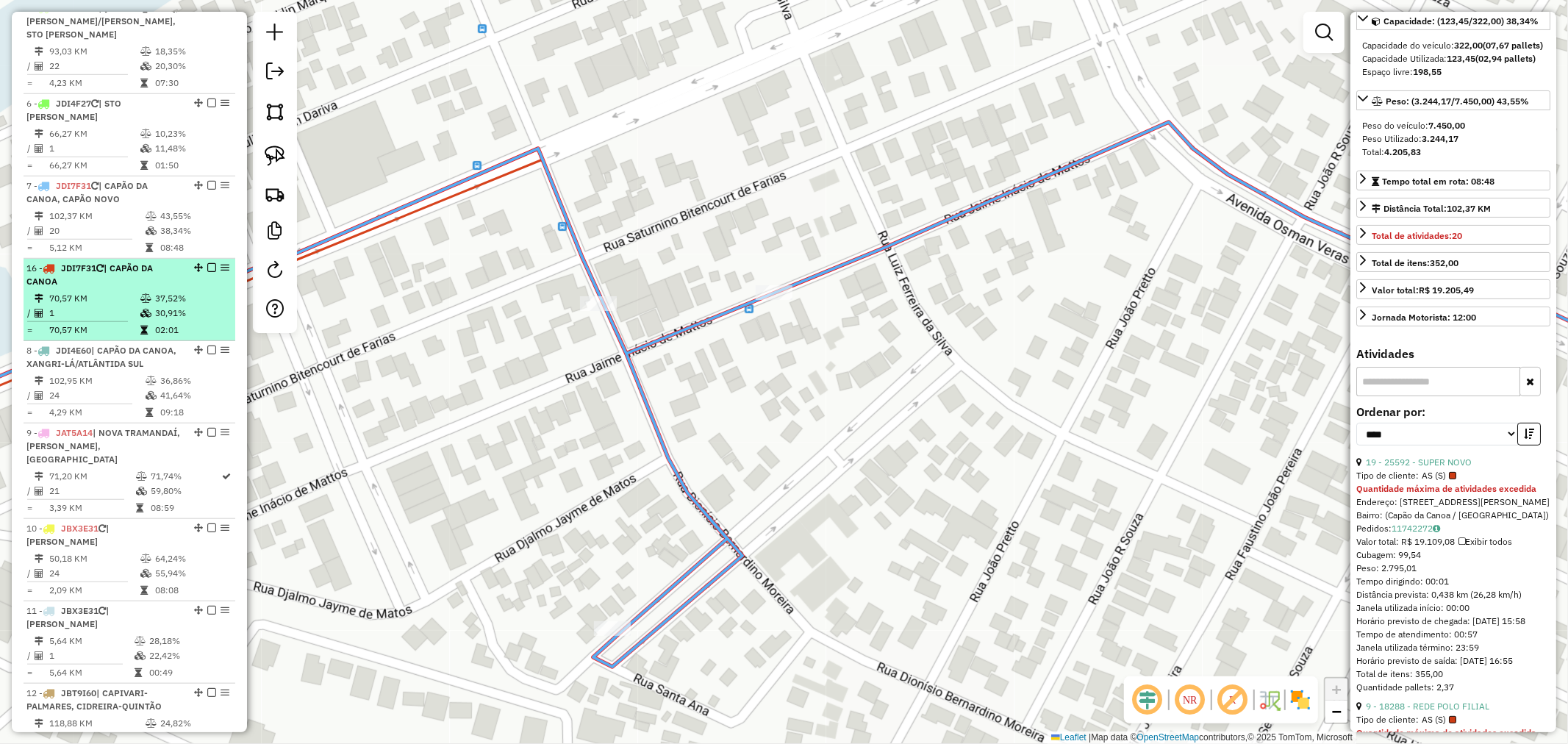
drag, startPoint x: 196, startPoint y: 472, endPoint x: 108, endPoint y: 278, distance: 213.0
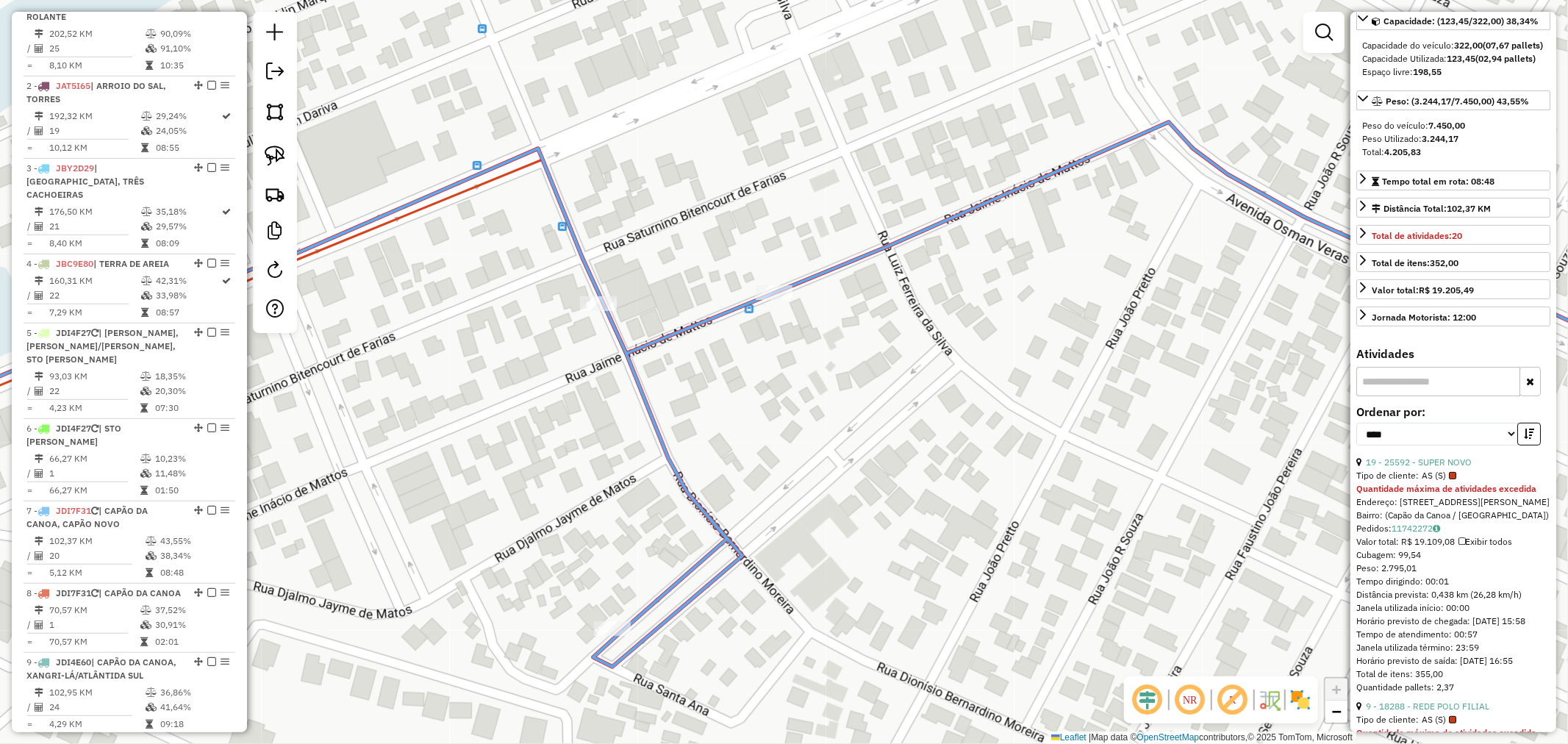
scroll to position [604, 0]
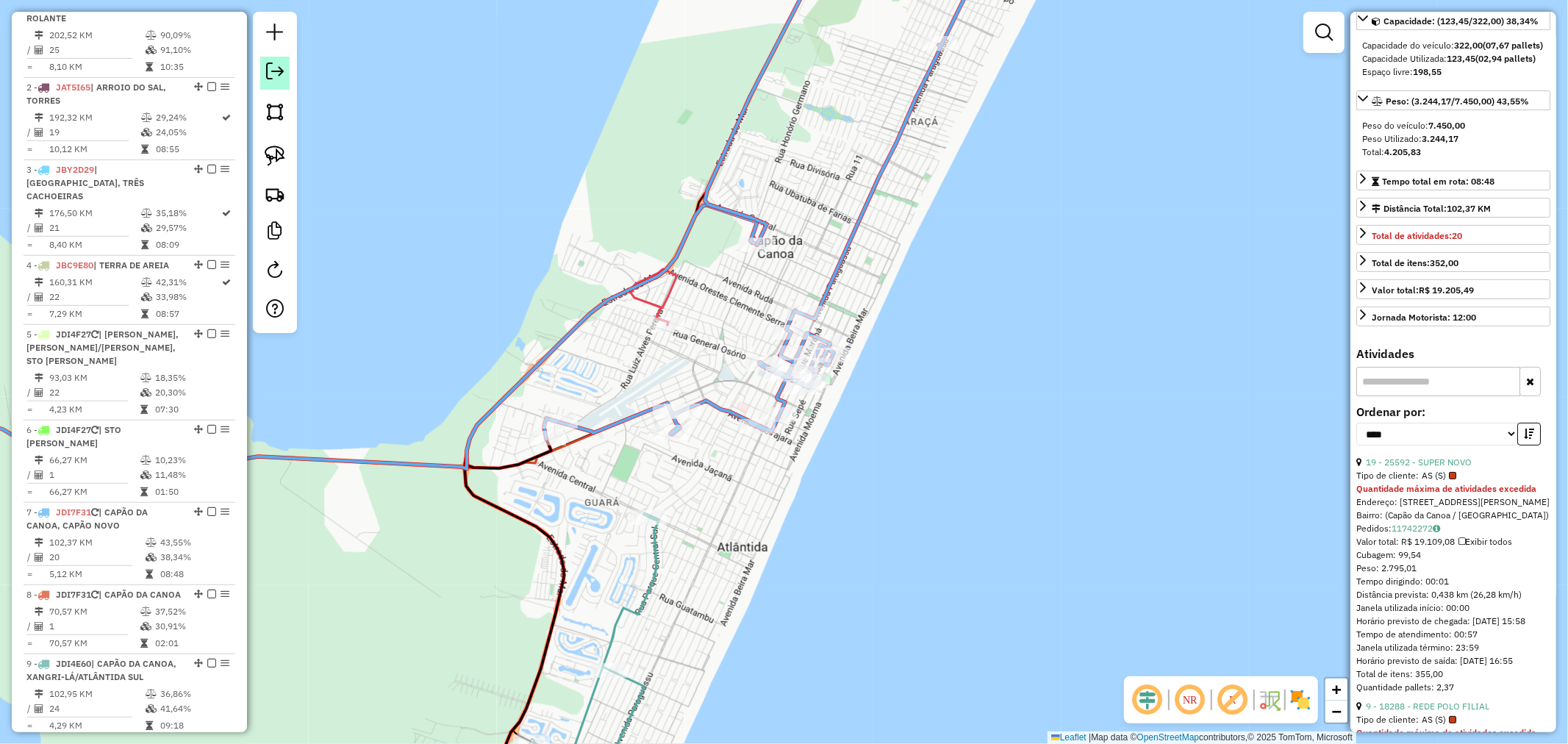
click at [278, 70] on em at bounding box center [275, 72] width 18 height 18
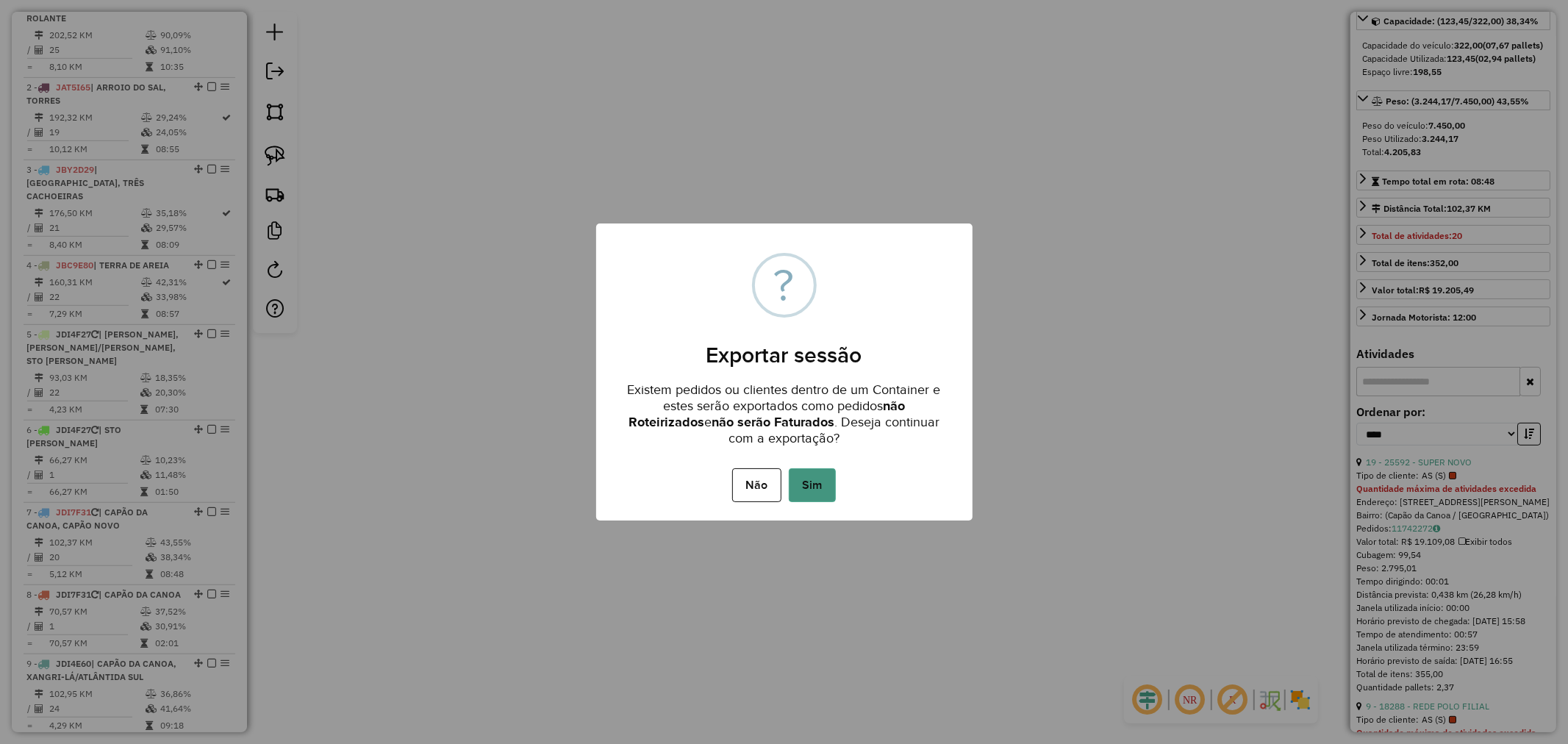
click at [809, 480] on button "Sim" at bounding box center [812, 485] width 47 height 34
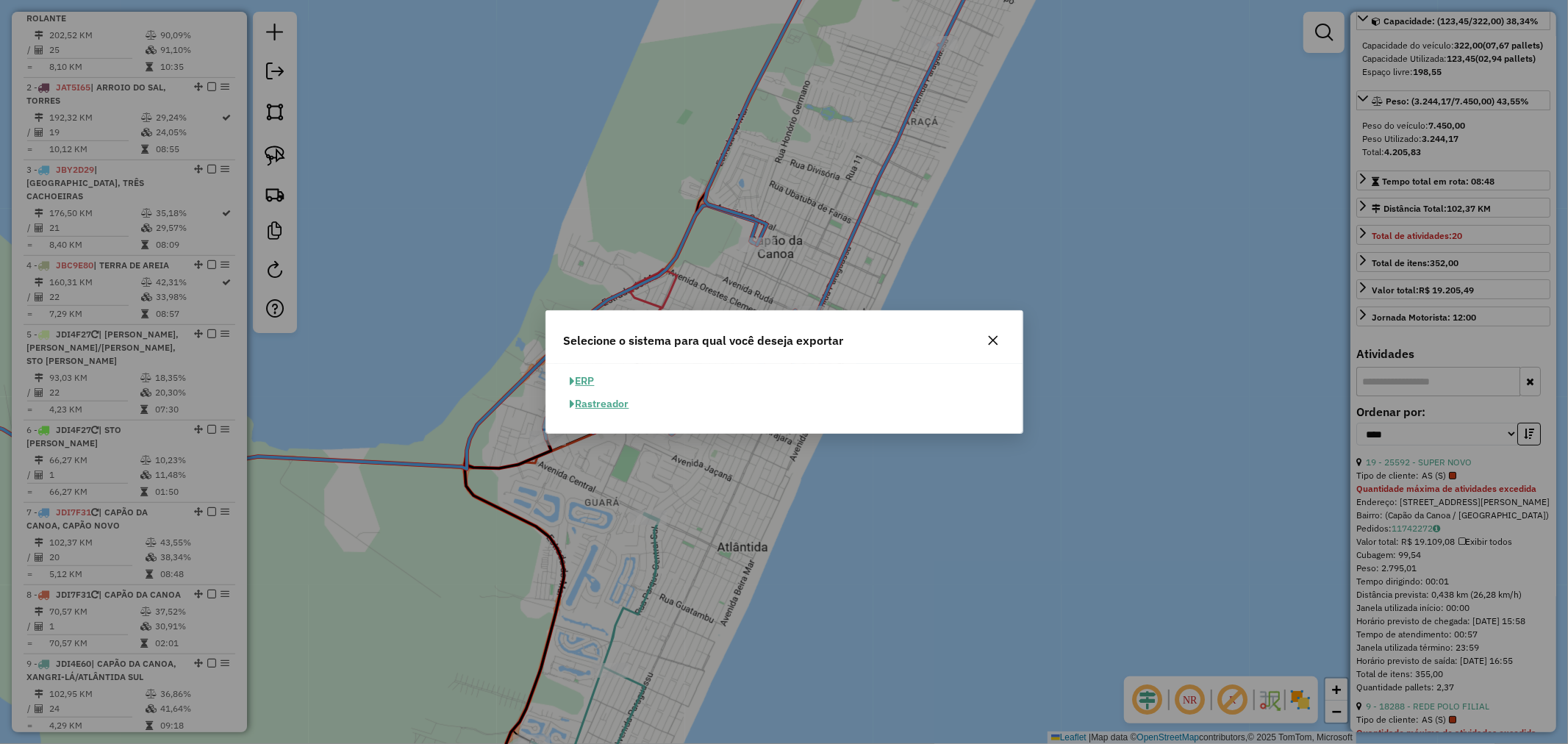
click at [584, 379] on button "ERP" at bounding box center [583, 381] width 37 height 23
select select "**"
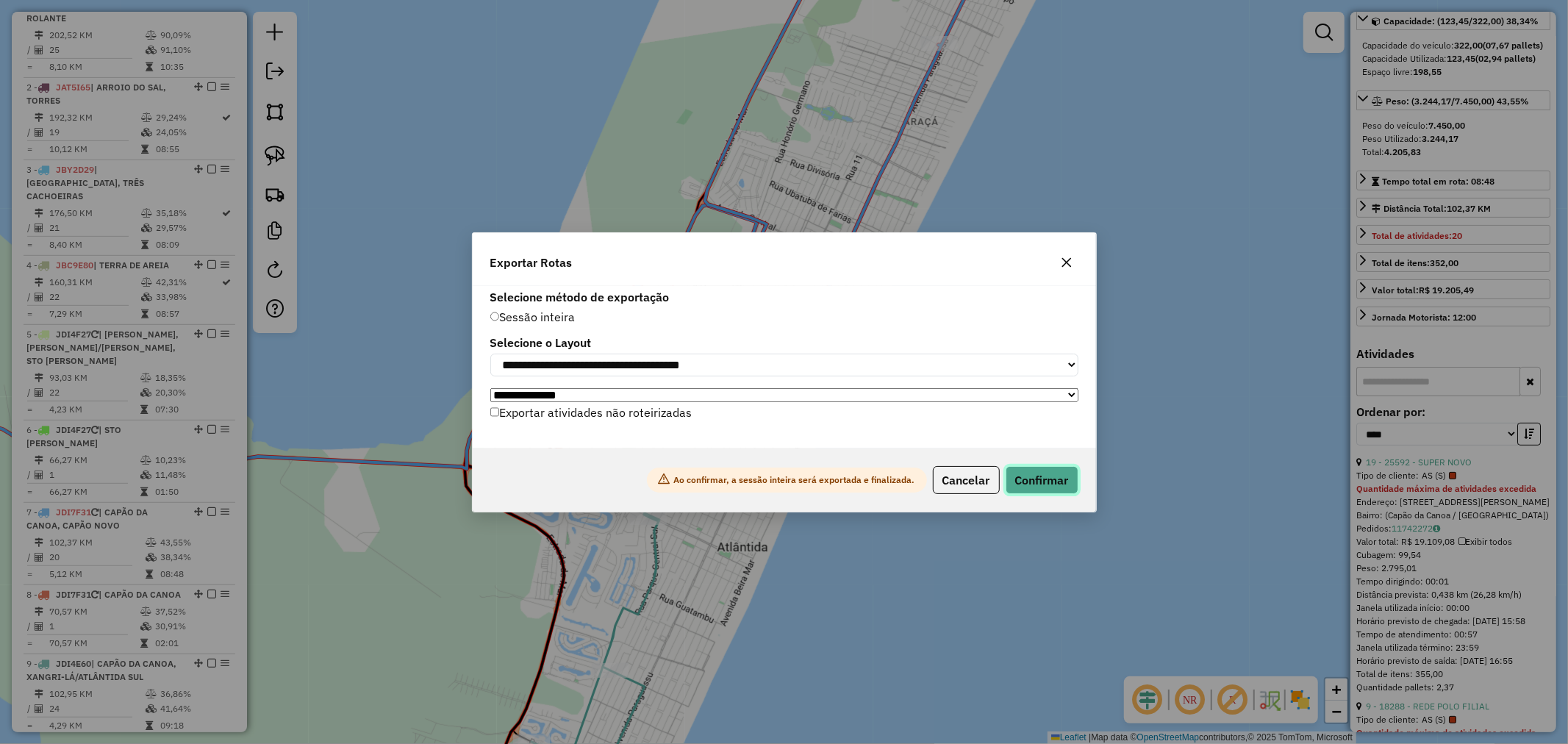
click at [1062, 475] on button "Confirmar" at bounding box center [1041, 480] width 72 height 28
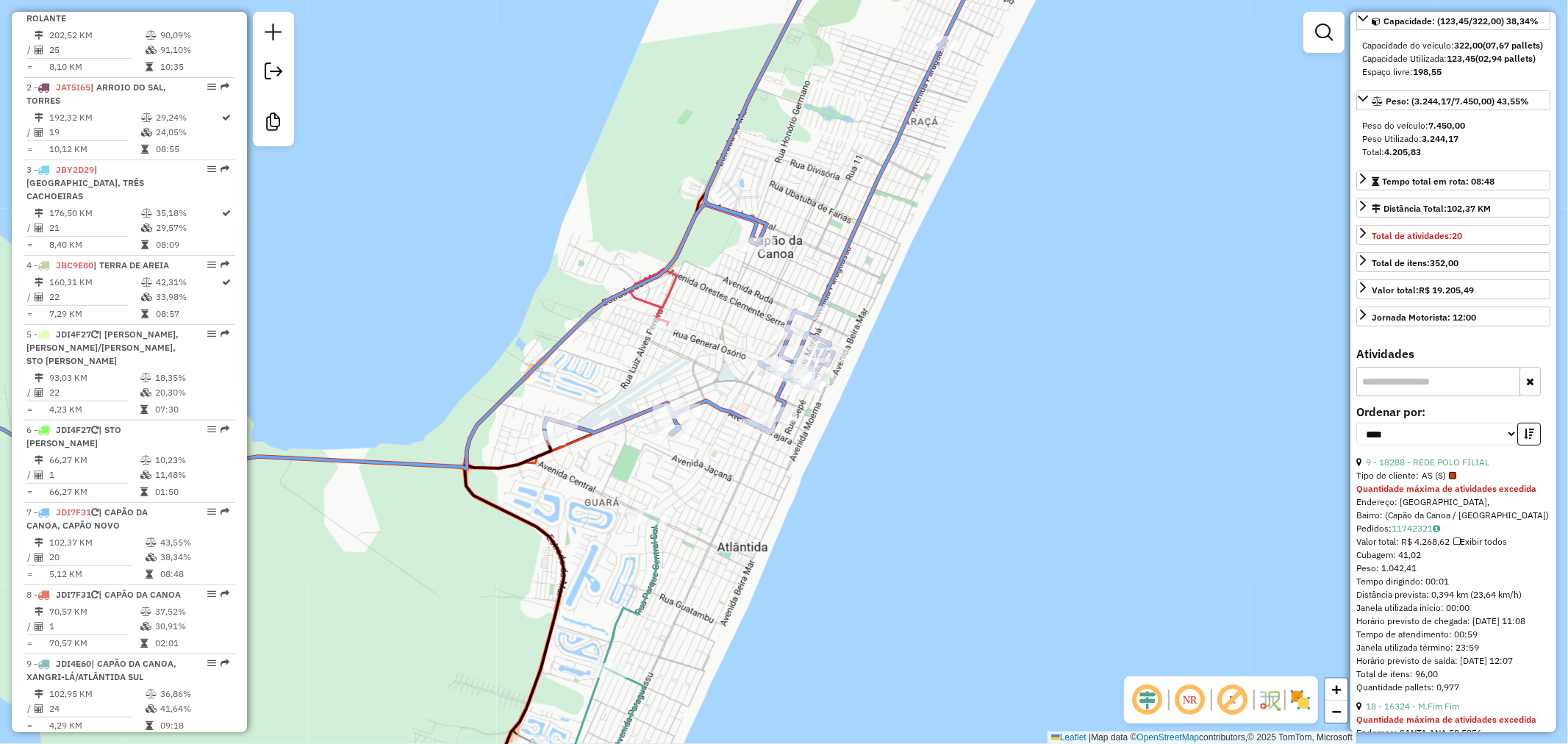
scroll to position [1104, 0]
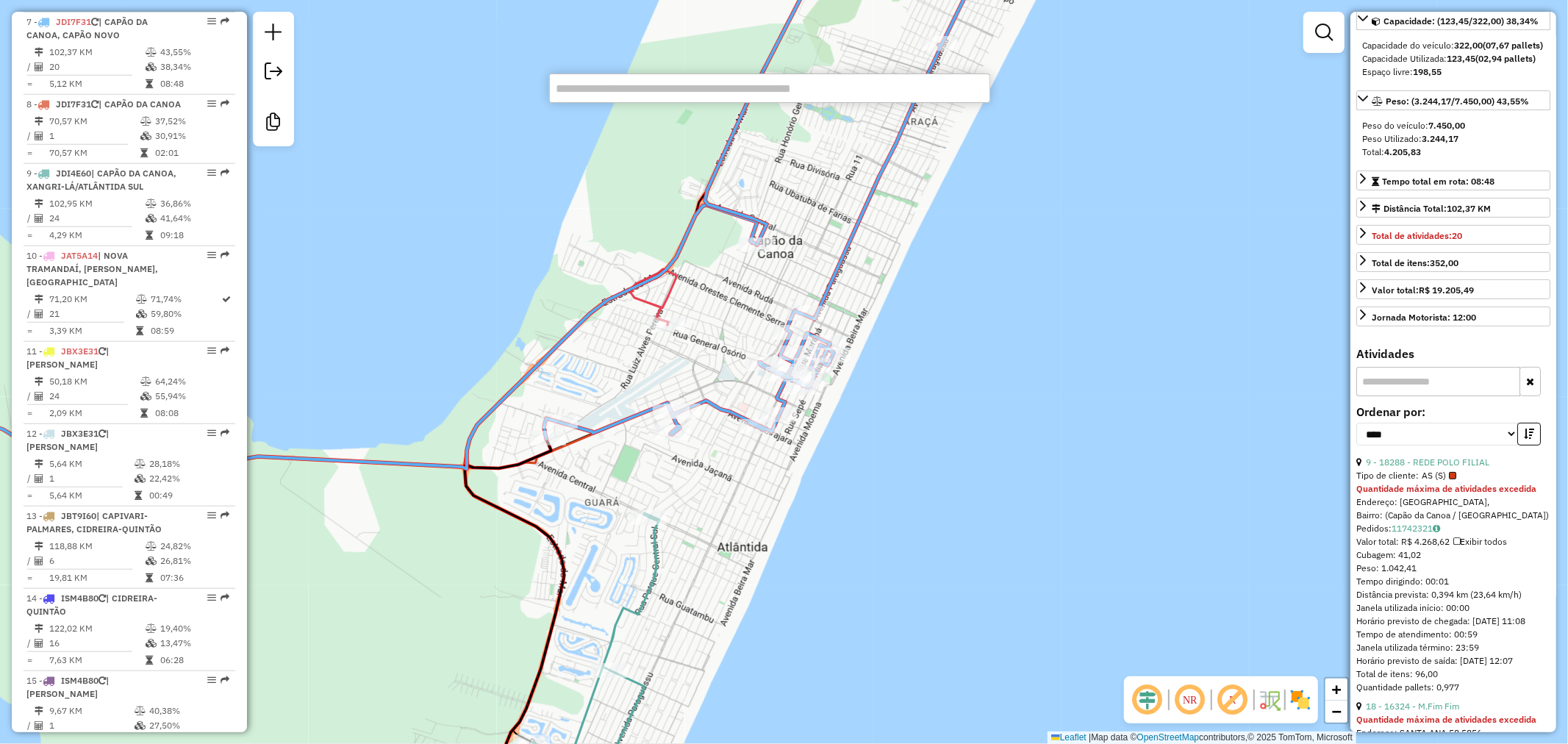
click at [648, 105] on div "Janela de atendimento Grade de atendimento Capacidade Transportadoras Veículos …" at bounding box center [784, 372] width 1568 height 744
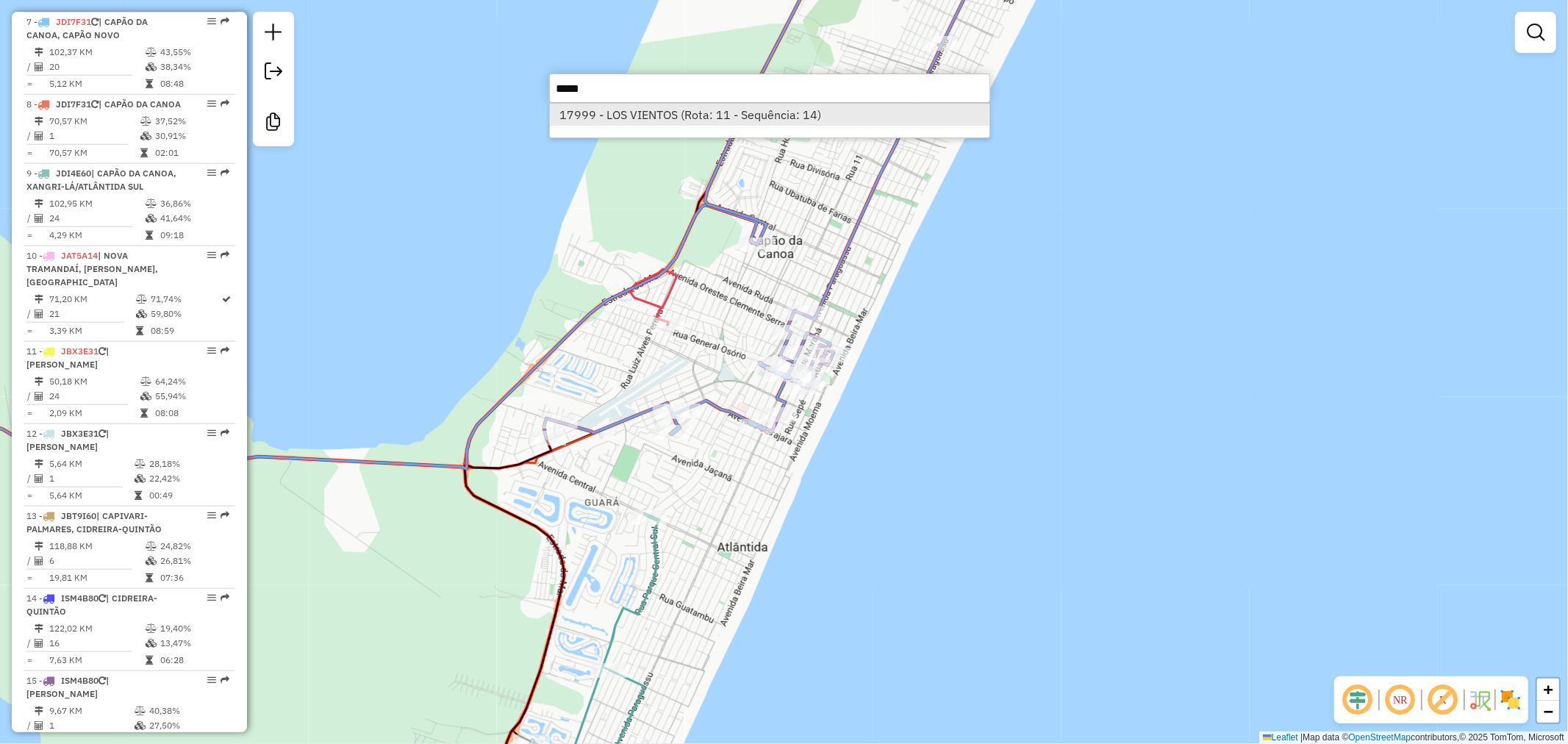
type input "*****"
click at [805, 119] on li "17999 - LOS VIENTOS (Rota: 11 - Sequência: 14)" at bounding box center [769, 115] width 440 height 22
select select "*********"
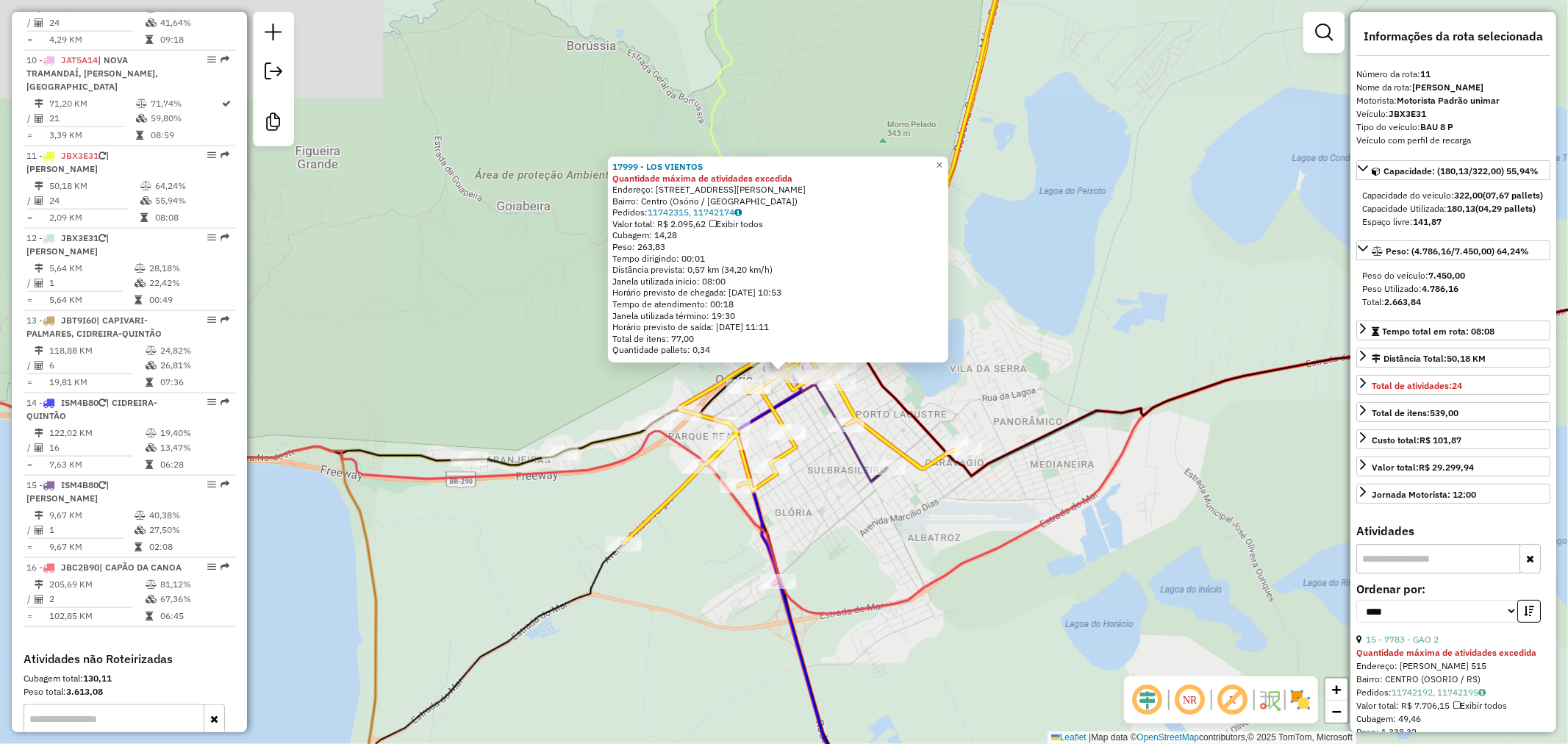
scroll to position [1433, 0]
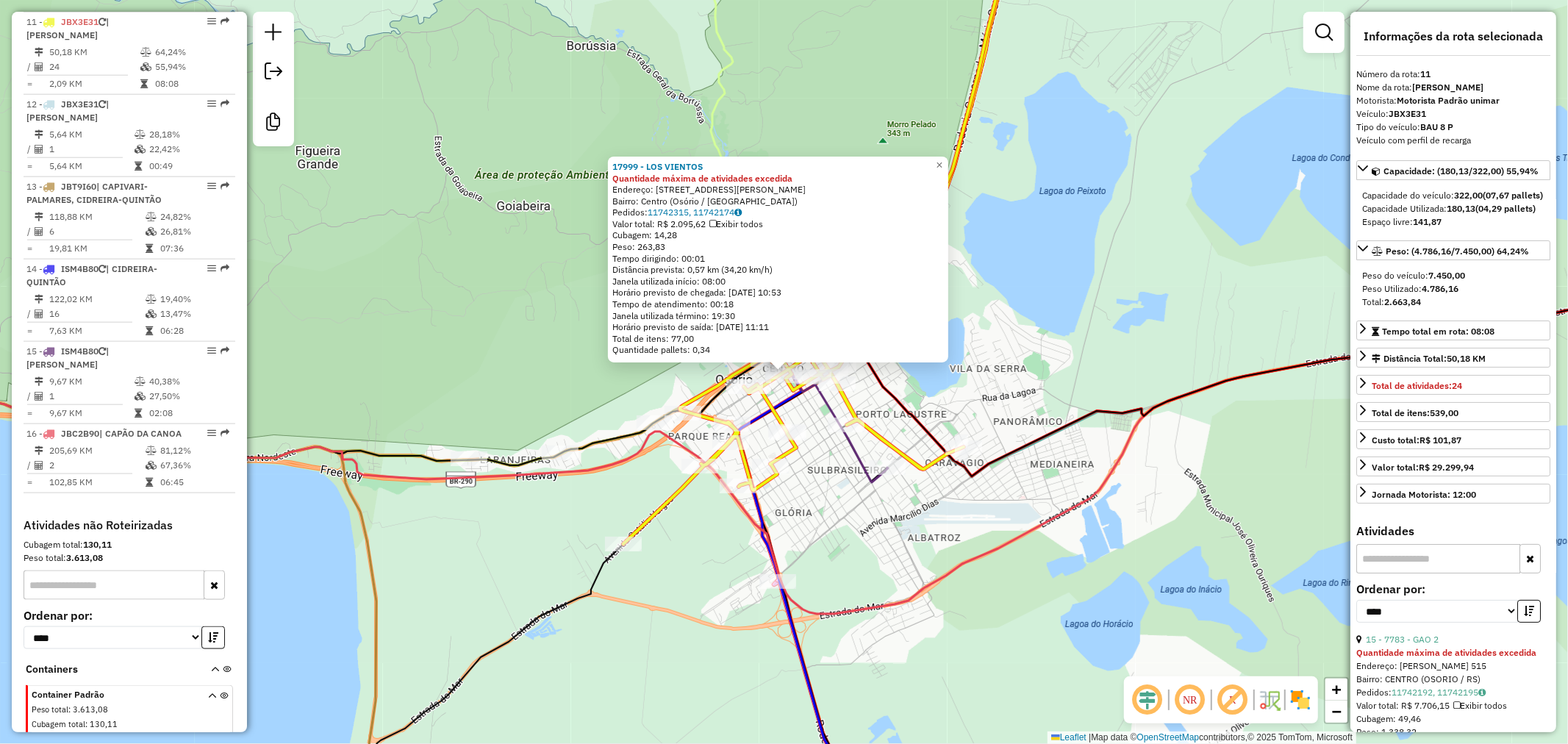
click at [939, 164] on div "17999 - LOS VIENTOS" at bounding box center [778, 167] width 332 height 12
click at [934, 172] on div "17999 - LOS VIENTOS Quantidade máxima de atividades excedida Endereço: [STREET_…" at bounding box center [778, 258] width 332 height 195
click at [943, 159] on span "×" at bounding box center [939, 165] width 7 height 13
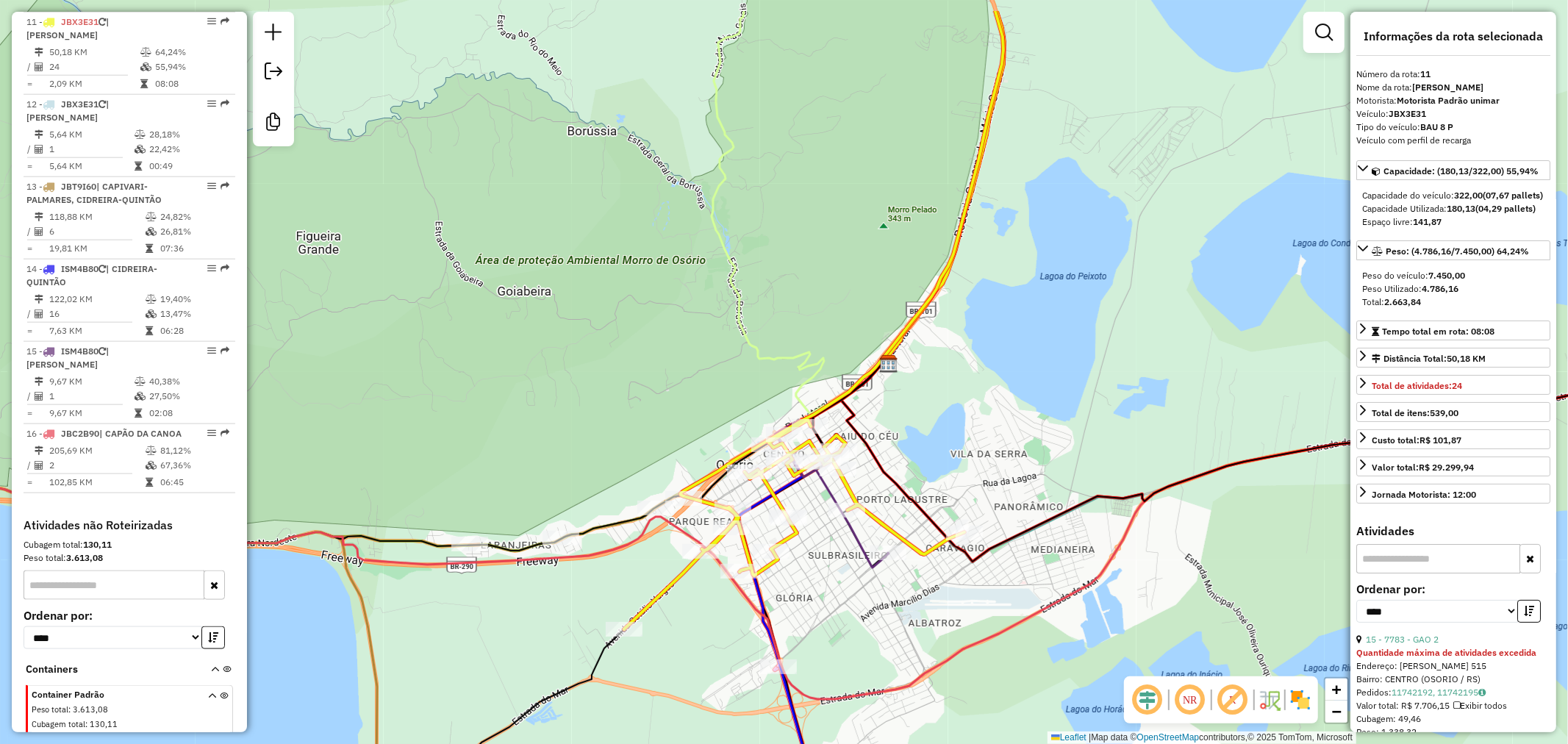
drag, startPoint x: 799, startPoint y: 247, endPoint x: 808, endPoint y: 300, distance: 53.8
click at [805, 288] on div "Janela de atendimento Grade de atendimento Capacidade Transportadoras Veículos …" at bounding box center [784, 372] width 1568 height 744
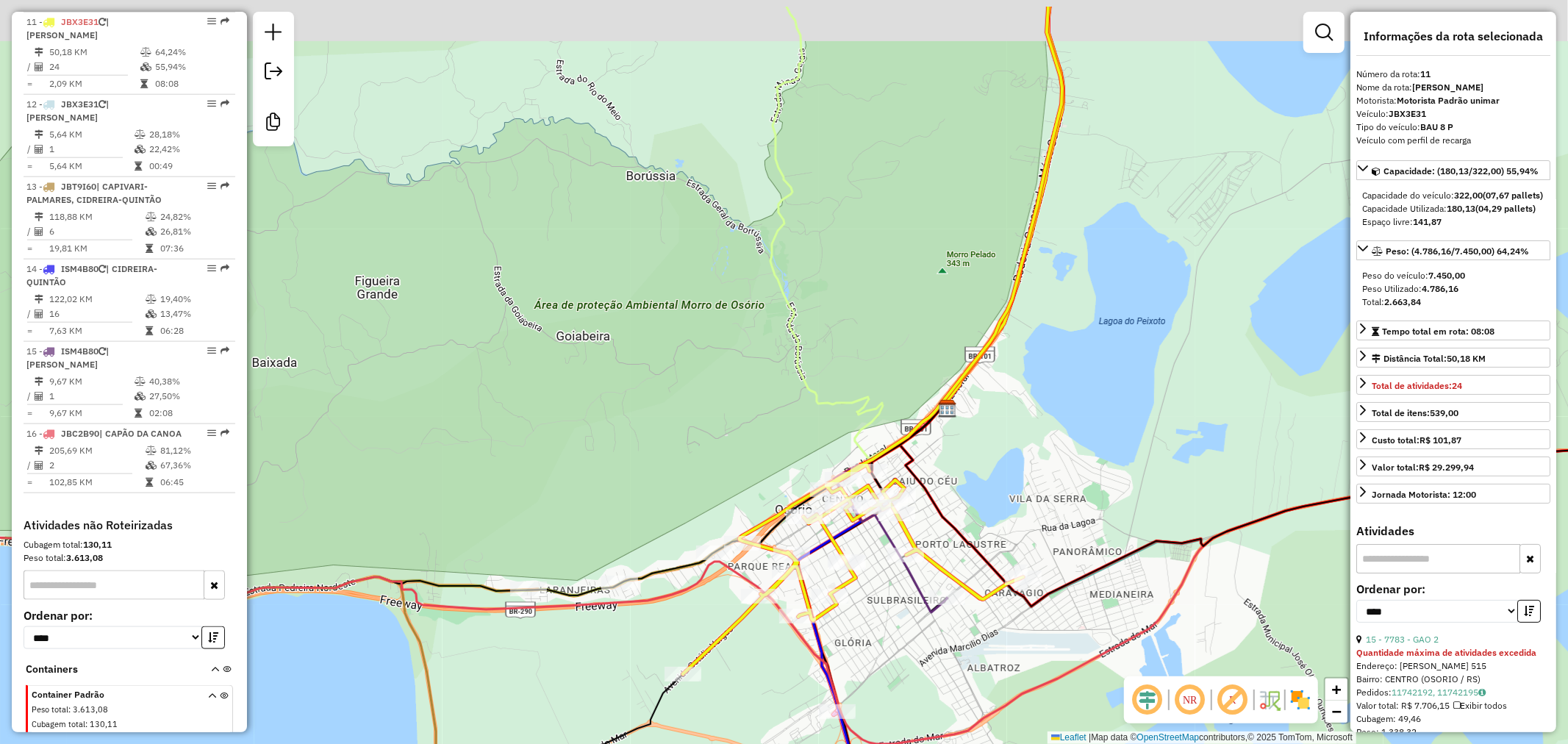
drag, startPoint x: 754, startPoint y: 326, endPoint x: 852, endPoint y: 449, distance: 157.3
click at [852, 453] on icon at bounding box center [887, 232] width 235 height 452
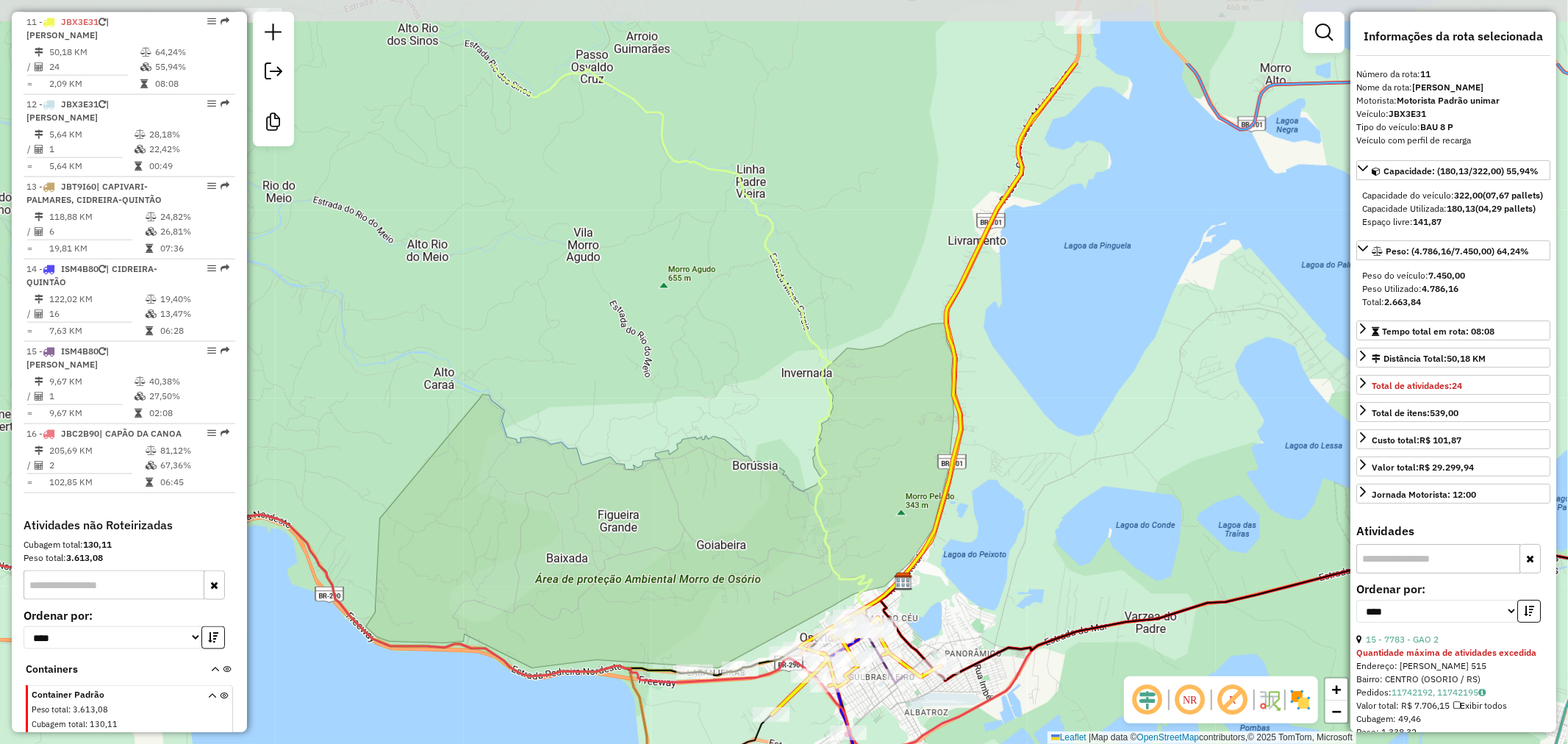
drag, startPoint x: 802, startPoint y: 430, endPoint x: 802, endPoint y: 444, distance: 14.0
click at [802, 444] on div "Janela de atendimento Grade de atendimento Capacidade Transportadoras Veículos …" at bounding box center [784, 372] width 1568 height 744
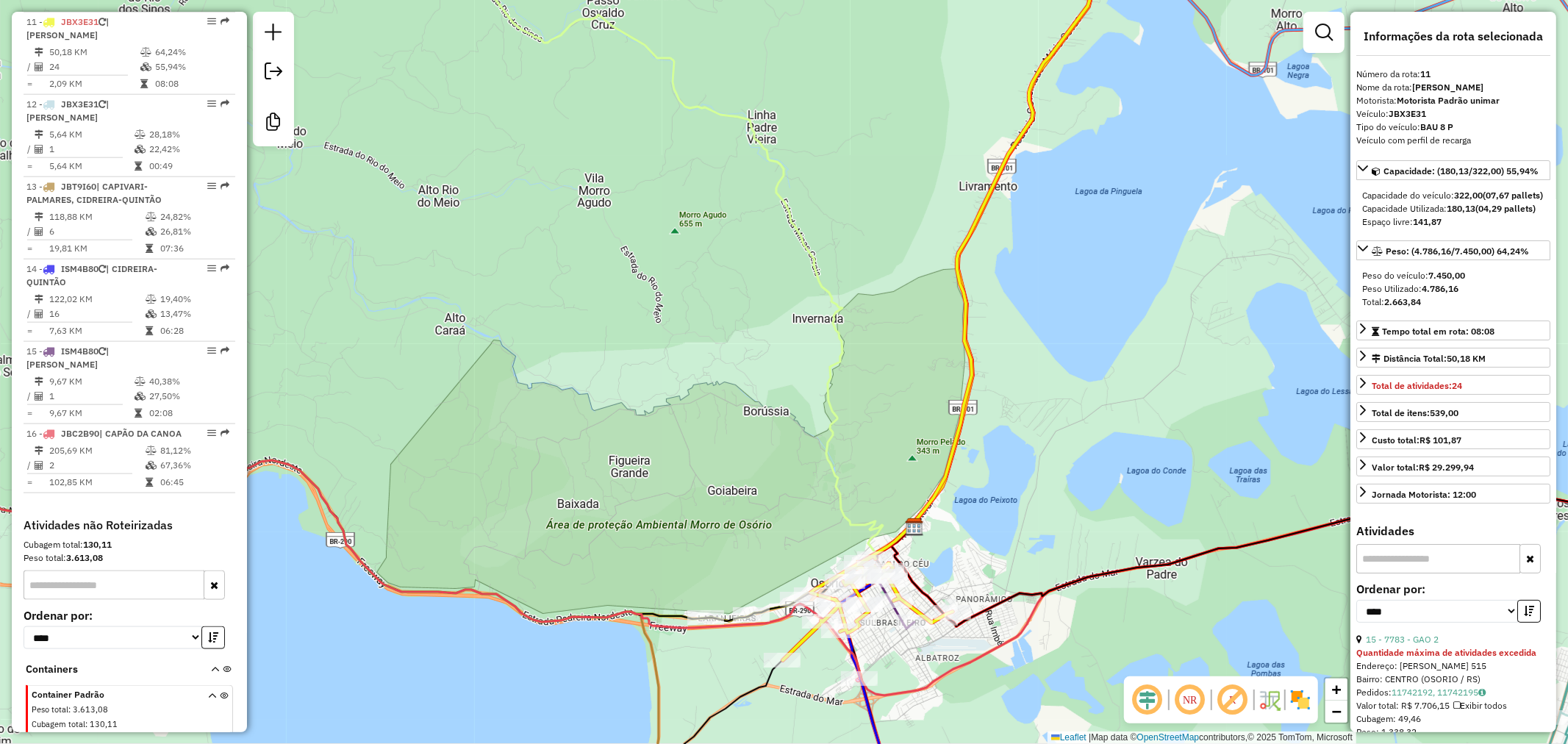
drag, startPoint x: 905, startPoint y: 515, endPoint x: 947, endPoint y: 317, distance: 202.4
click at [949, 319] on div "Janela de atendimento Grade de atendimento Capacidade Transportadoras Veículos …" at bounding box center [784, 372] width 1568 height 744
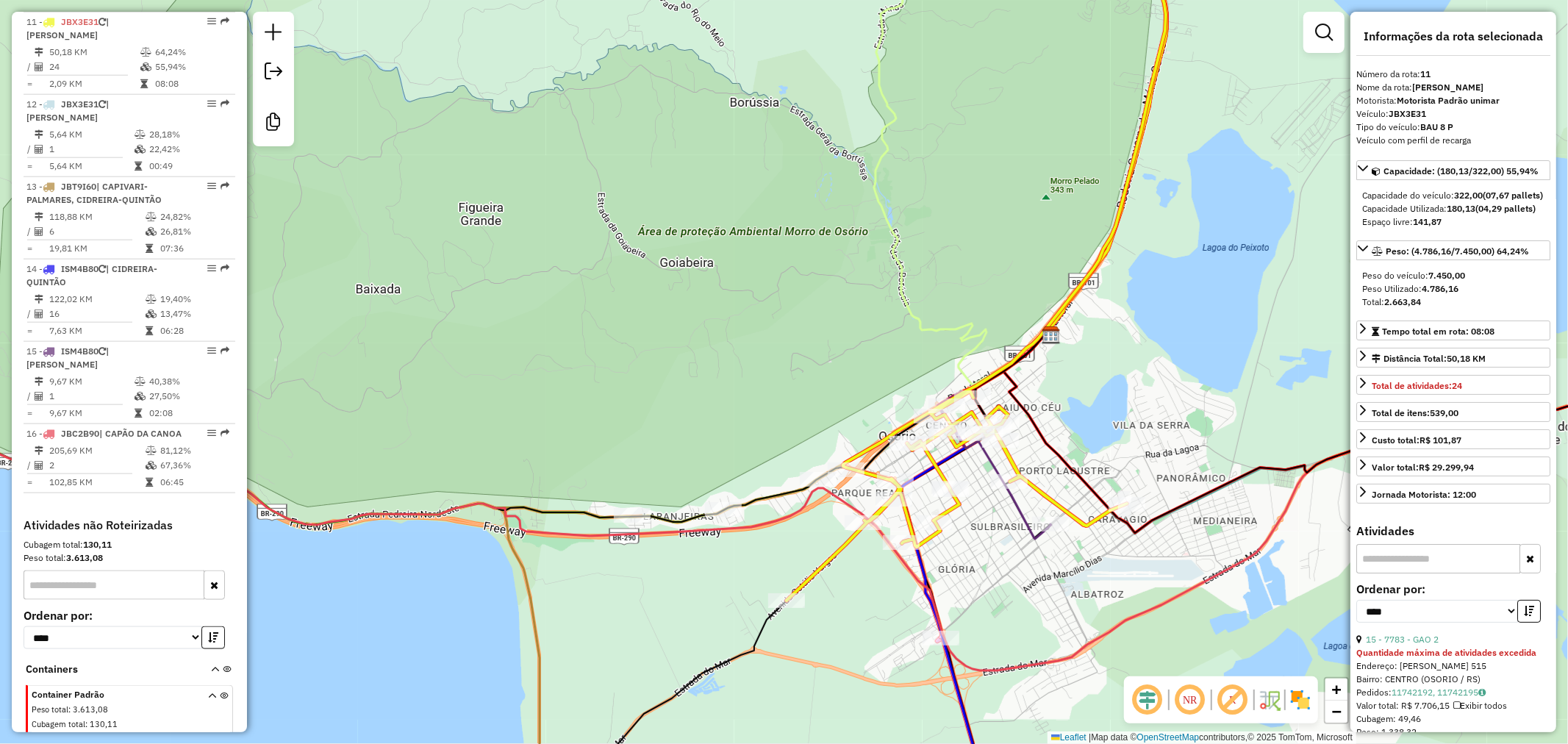
drag, startPoint x: 1120, startPoint y: 415, endPoint x: 824, endPoint y: 290, distance: 321.3
click at [824, 290] on div "Janela de atendimento Grade de atendimento Capacidade Transportadoras Veículos …" at bounding box center [784, 372] width 1568 height 744
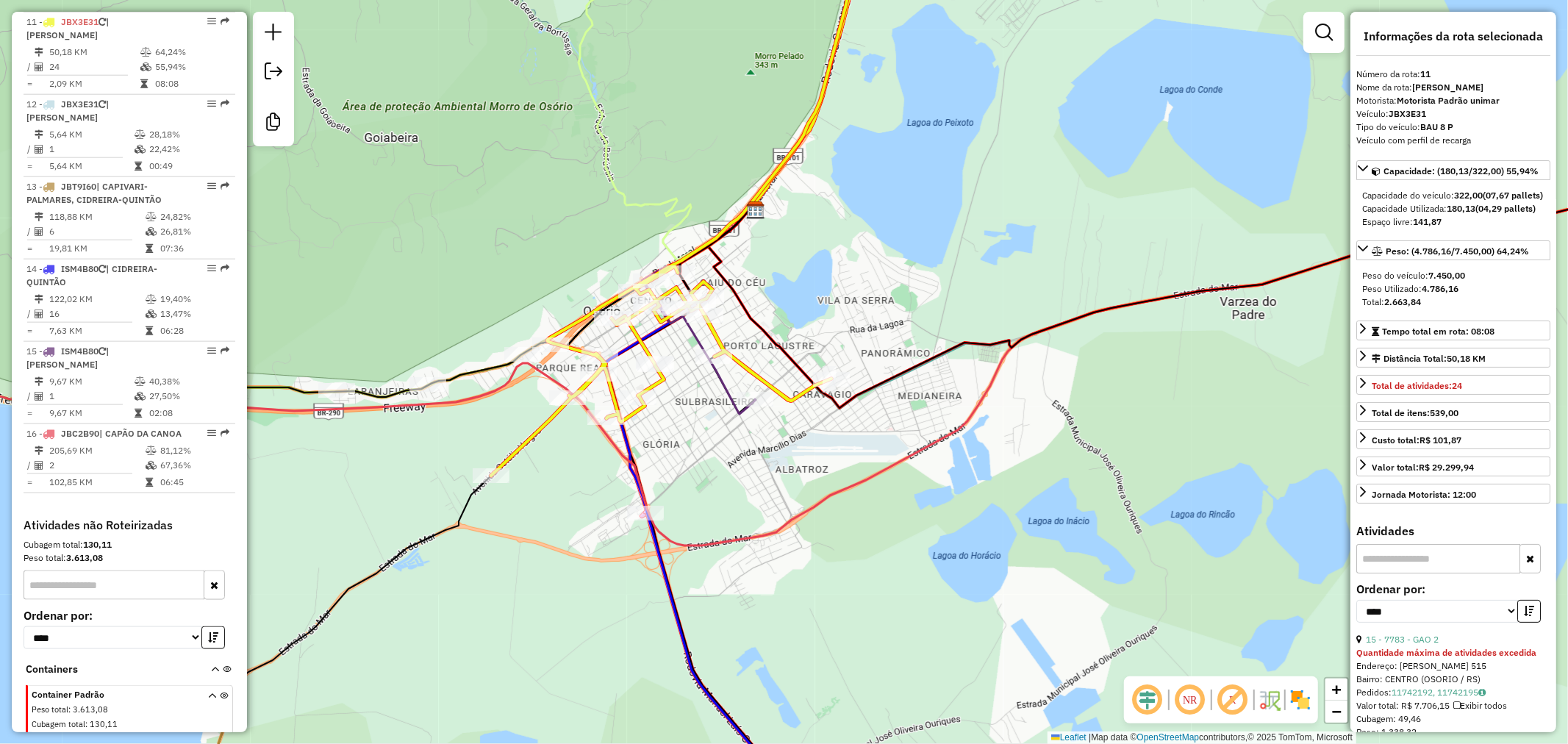
drag, startPoint x: 943, startPoint y: 236, endPoint x: 803, endPoint y: 434, distance: 242.5
click at [805, 413] on div "Janela de atendimento Grade de atendimento Capacidade Transportadoras Veículos …" at bounding box center [784, 372] width 1568 height 744
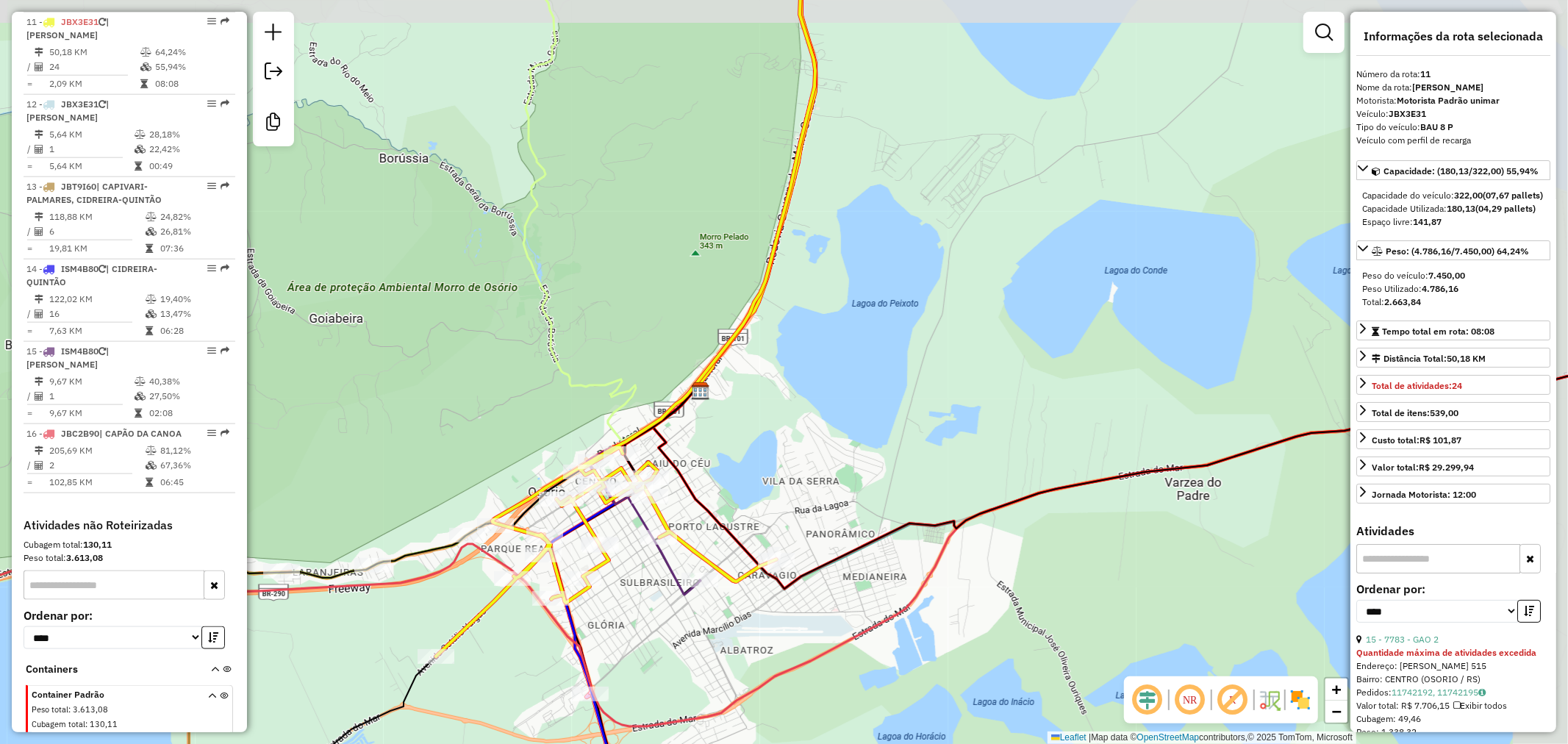
drag, startPoint x: 803, startPoint y: 434, endPoint x: 987, endPoint y: 422, distance: 184.4
click at [984, 424] on div "Janela de atendimento Grade de atendimento Capacidade Transportadoras Veículos …" at bounding box center [784, 372] width 1568 height 744
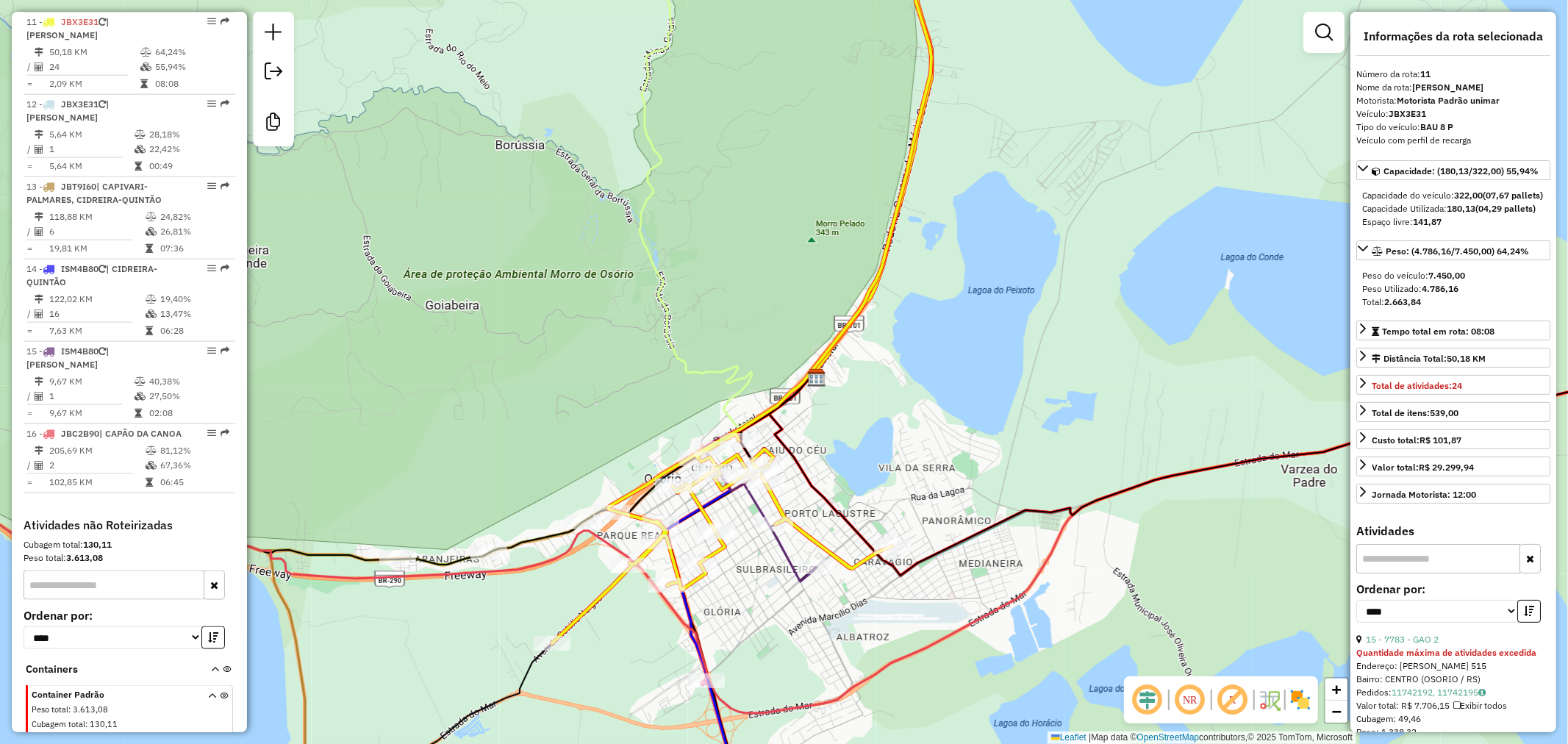
click at [877, 400] on div "Janela de atendimento Grade de atendimento Capacidade Transportadoras Veículos …" at bounding box center [784, 372] width 1568 height 744
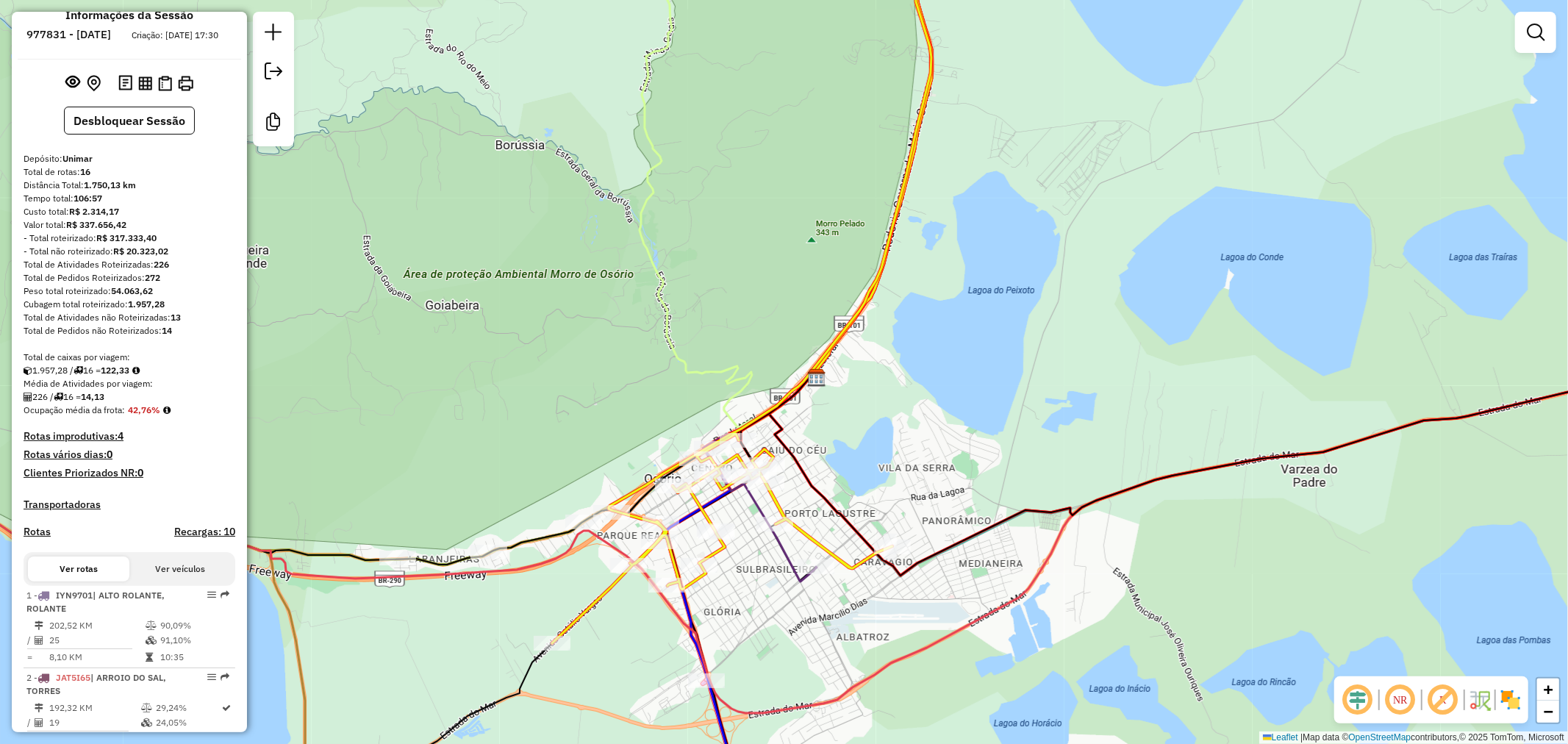
scroll to position [0, 0]
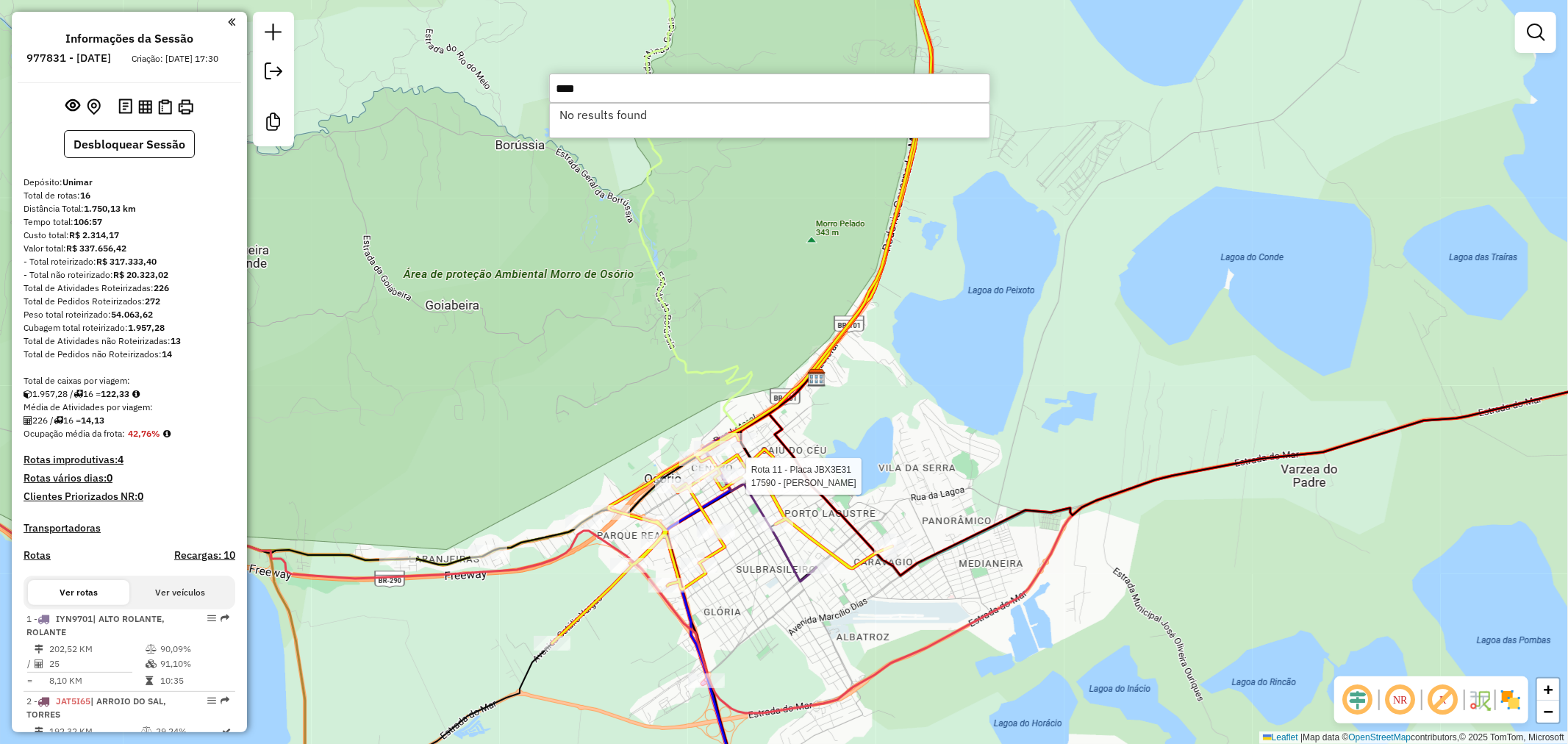
type input "****"
select select "*********"
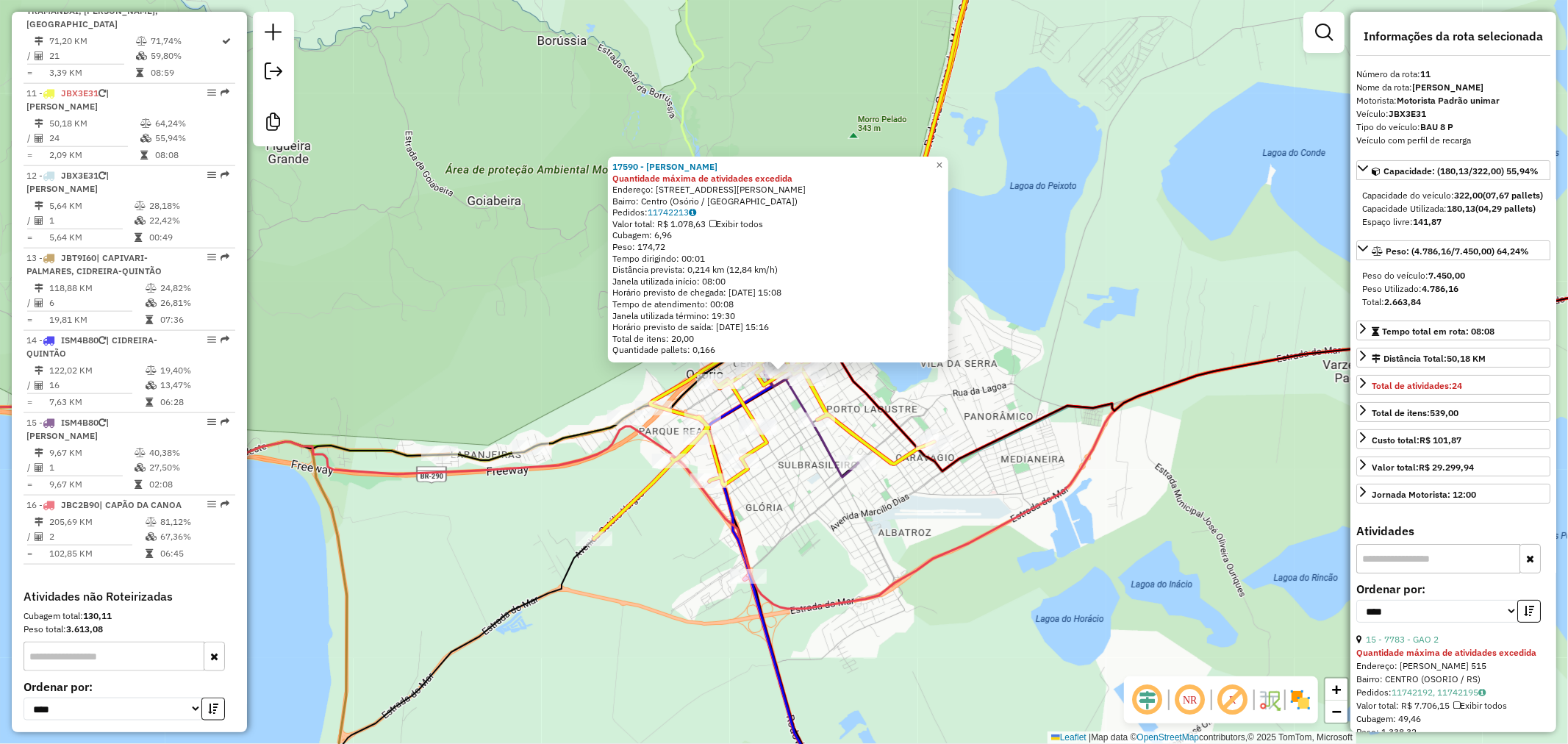
scroll to position [1433, 0]
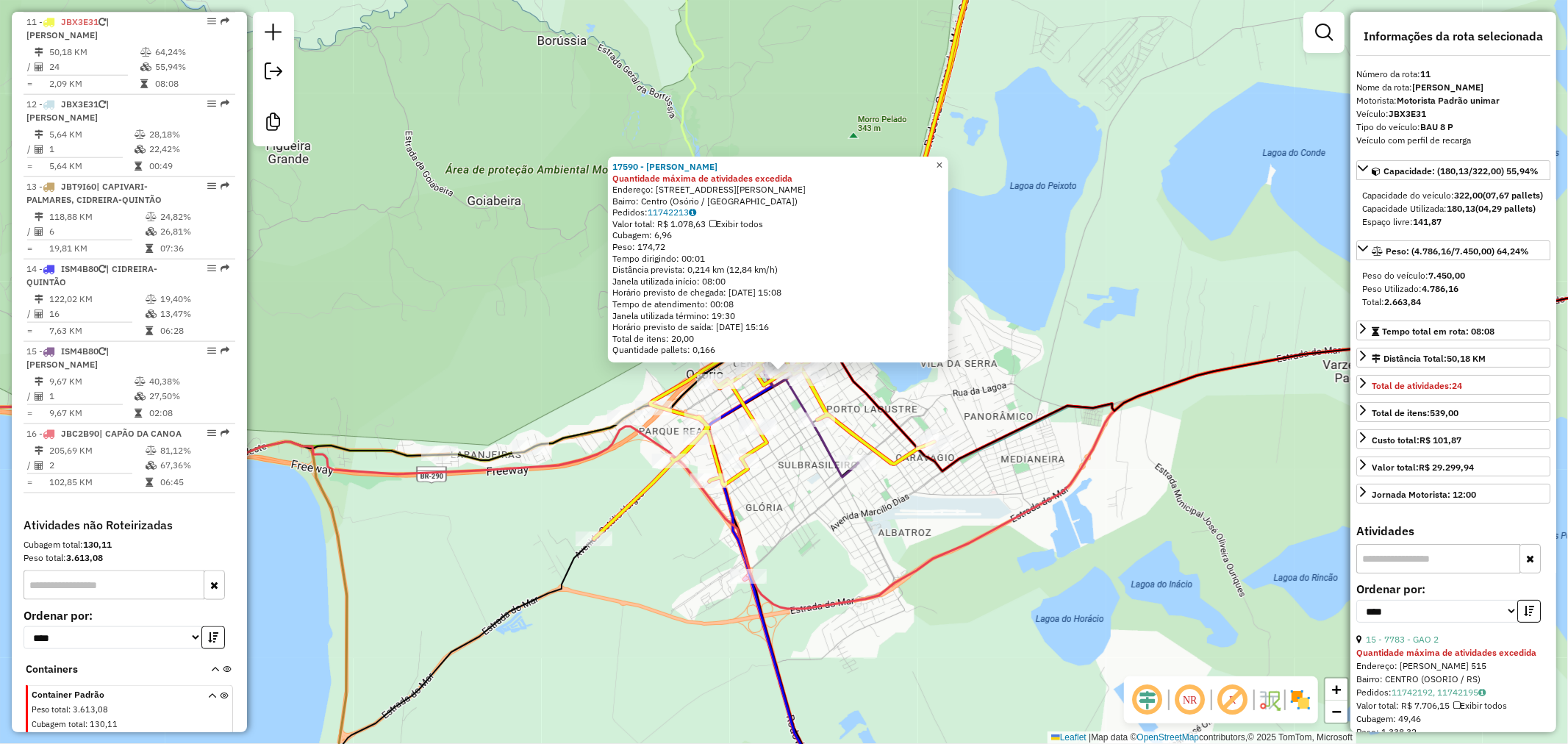
click at [943, 162] on span "×" at bounding box center [939, 165] width 7 height 13
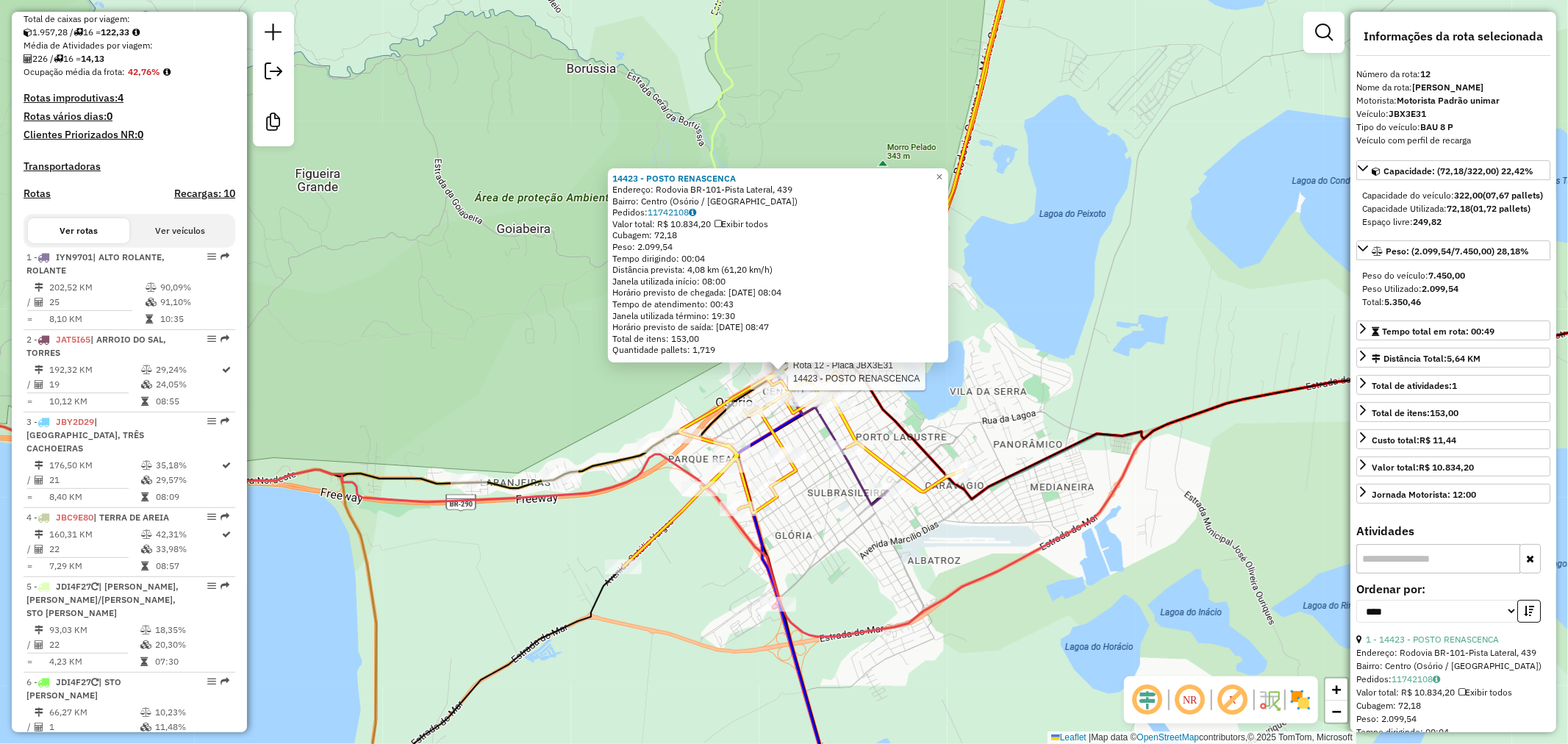
scroll to position [359, 0]
